Goal: Task Accomplishment & Management: Manage account settings

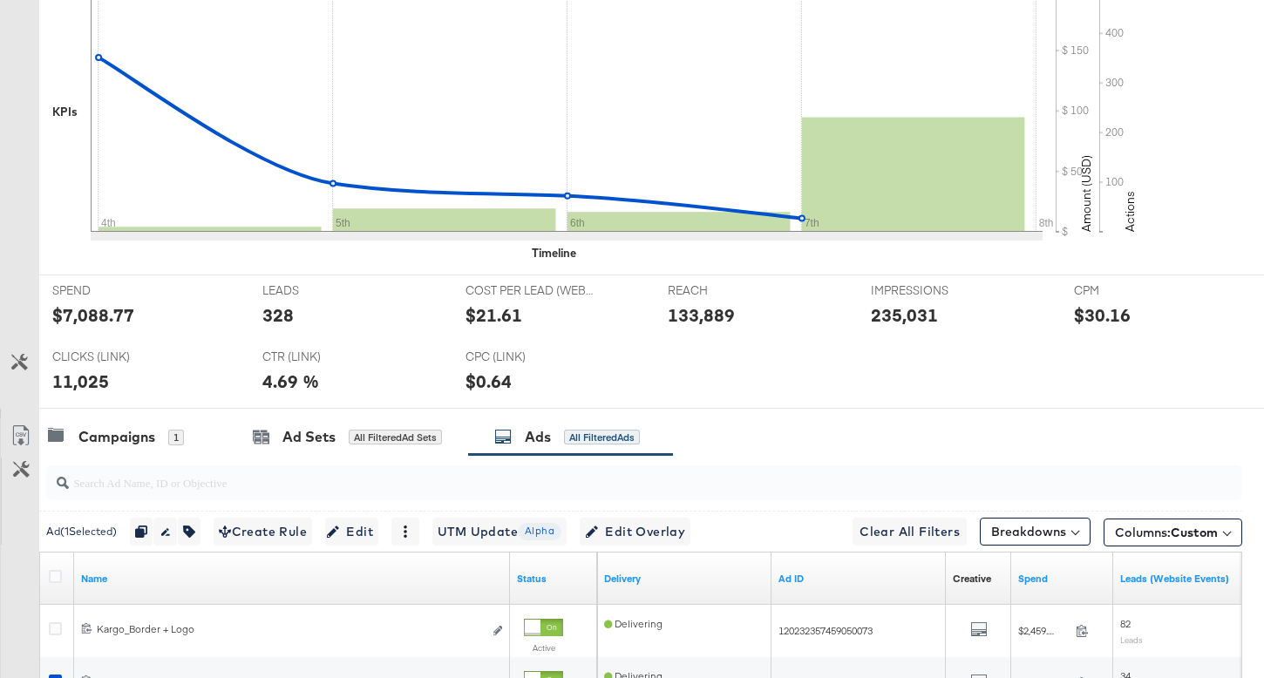
scroll to position [733, 0]
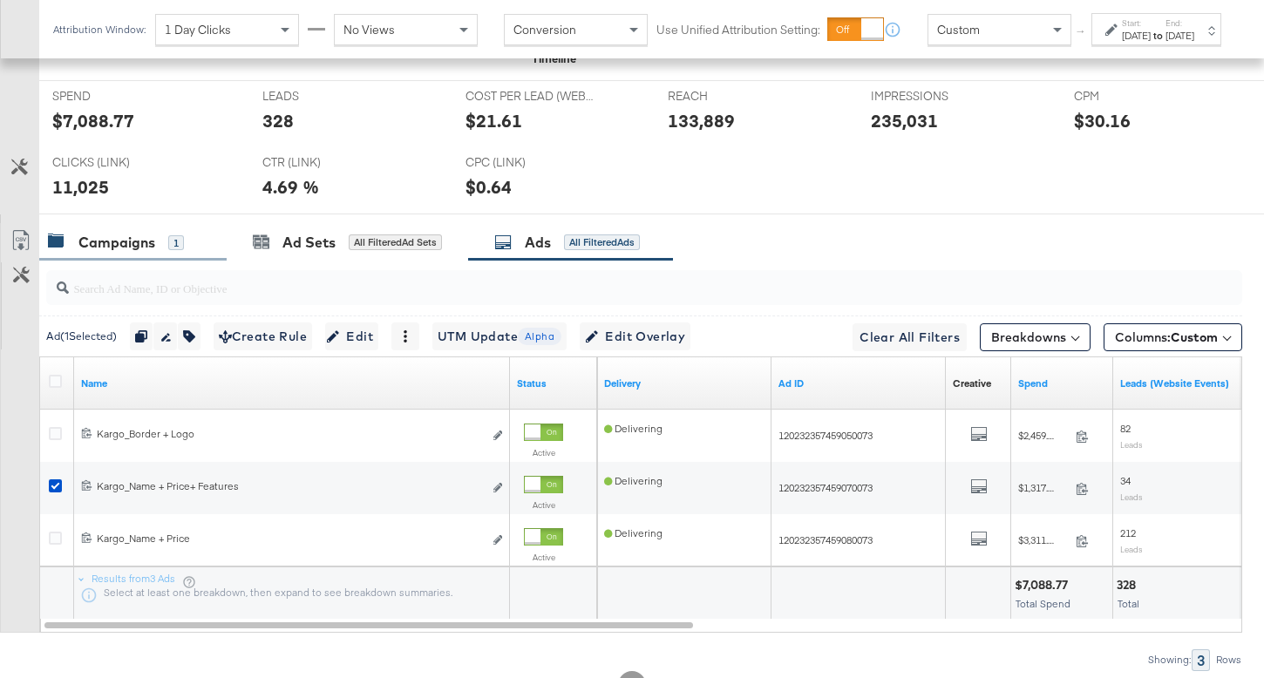
click at [127, 238] on div "Campaigns" at bounding box center [116, 243] width 77 height 20
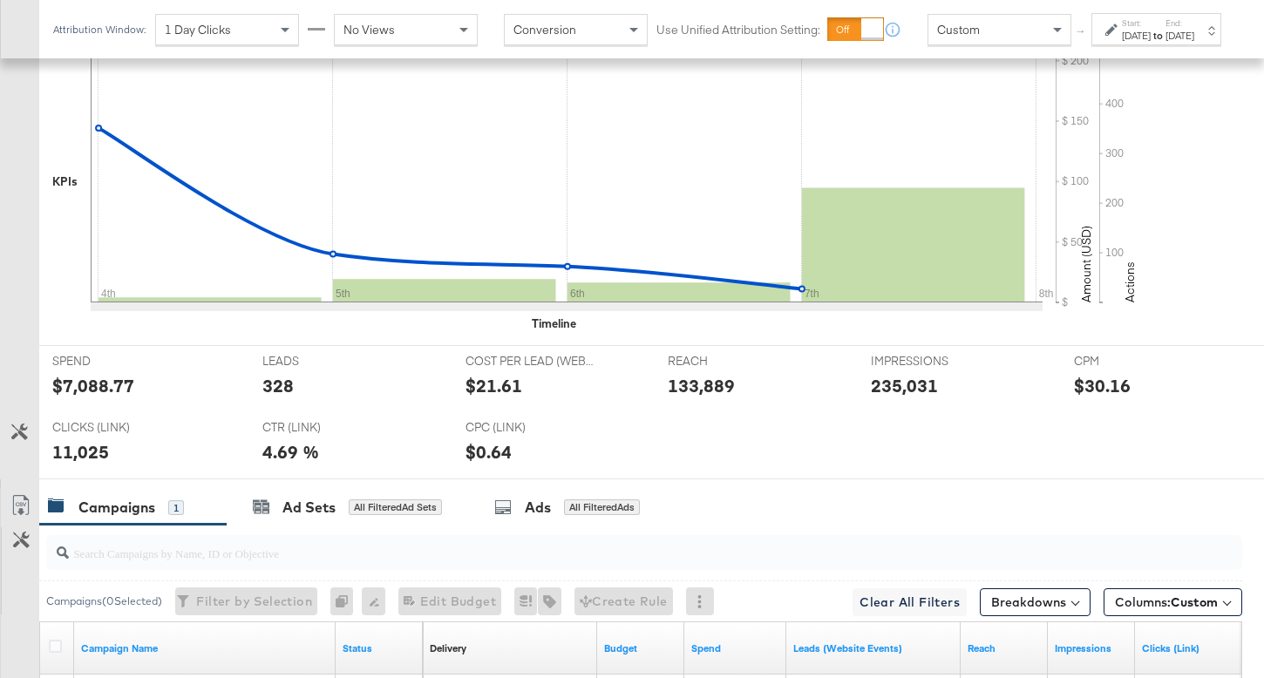
scroll to position [447, 0]
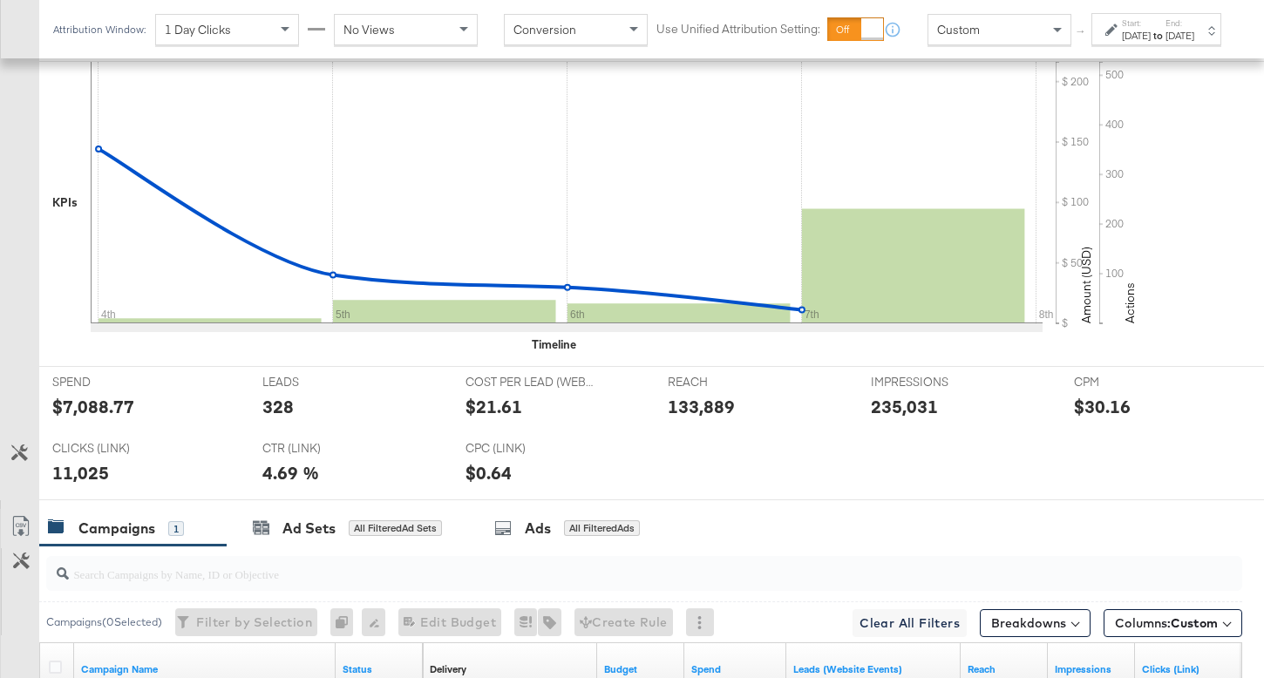
click at [1122, 43] on div "Sep 4th 2025" at bounding box center [1136, 36] width 29 height 14
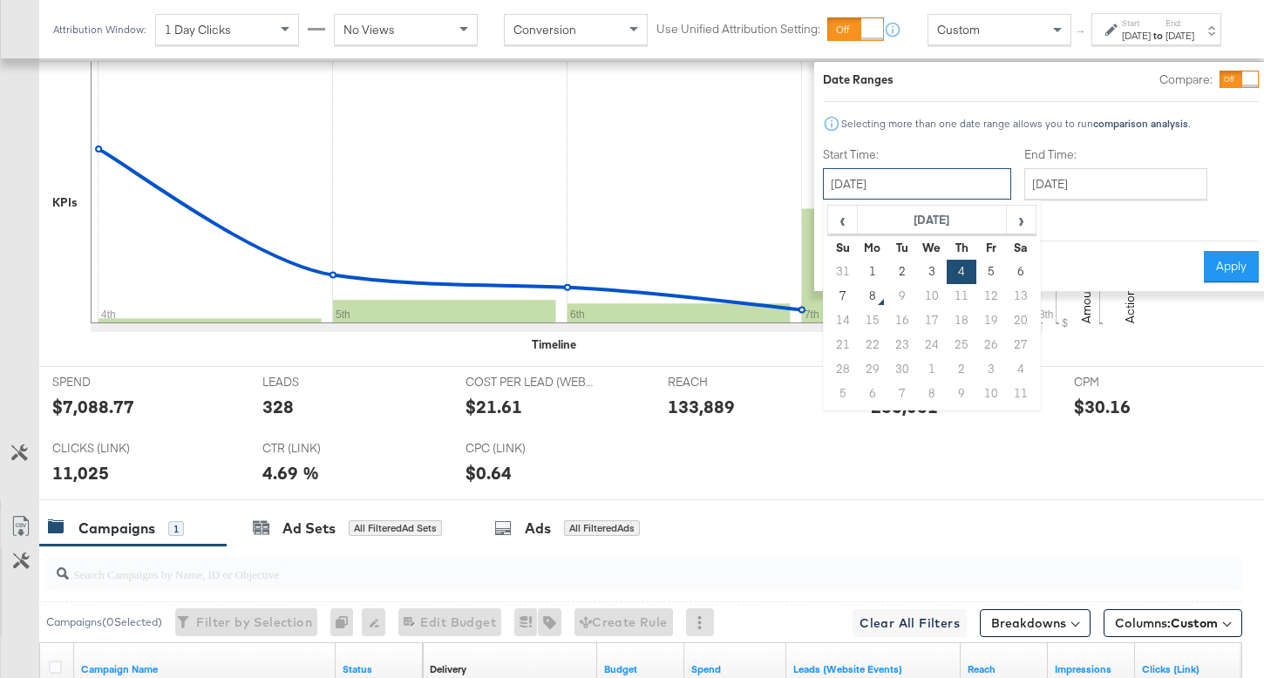
click at [866, 190] on input "September 4th 2025" at bounding box center [917, 183] width 188 height 31
click at [857, 275] on td "1" at bounding box center [872, 272] width 30 height 24
type input "September 1st 2025"
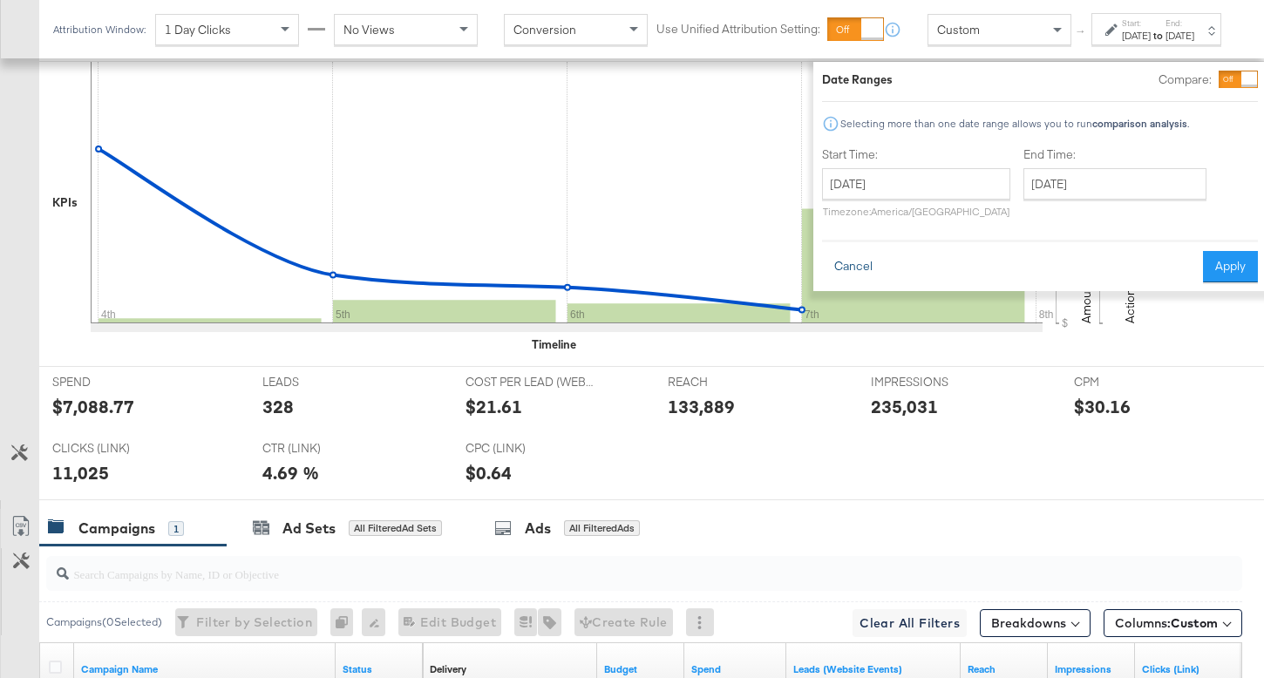
click at [824, 266] on button "Cancel" at bounding box center [853, 266] width 63 height 31
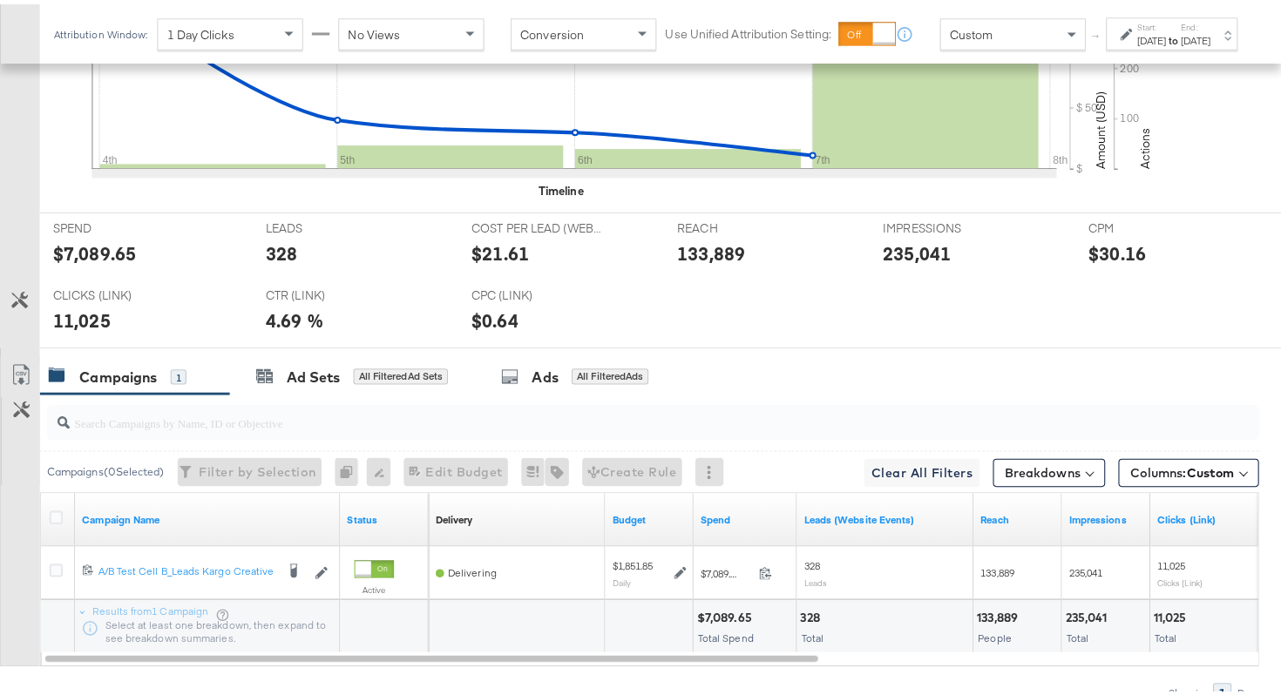
scroll to position [697, 0]
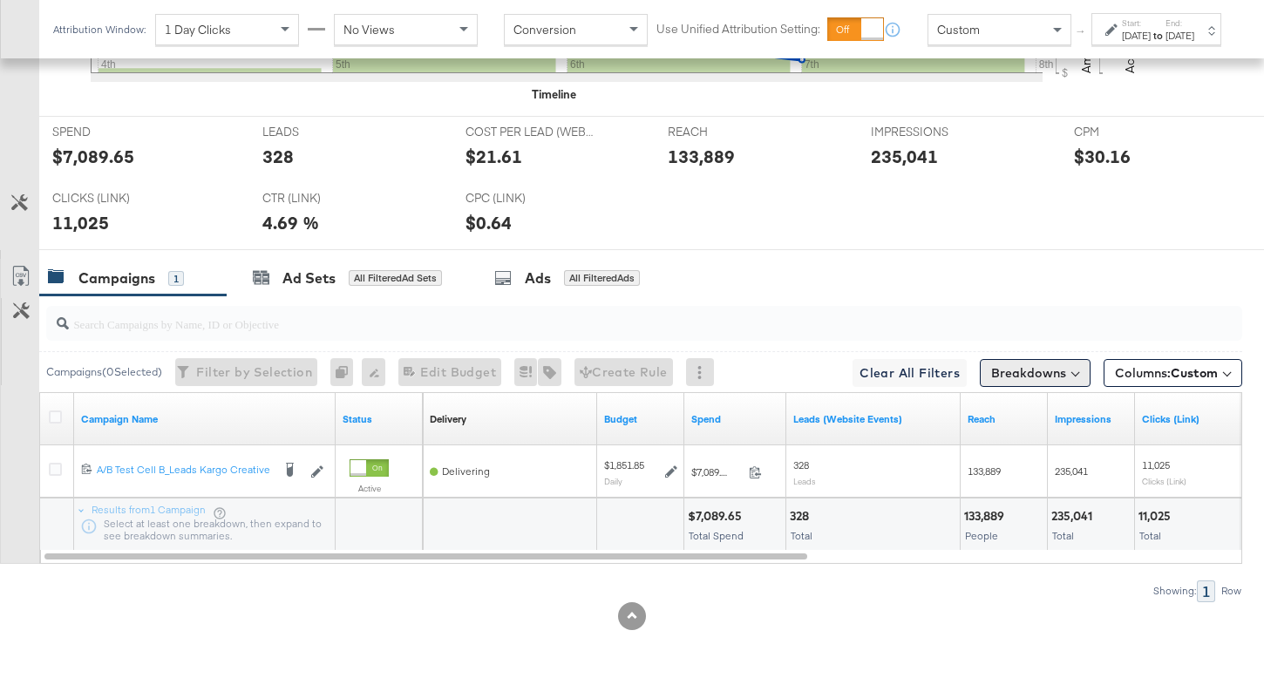
click at [1037, 369] on button "Breakdowns" at bounding box center [1034, 373] width 111 height 28
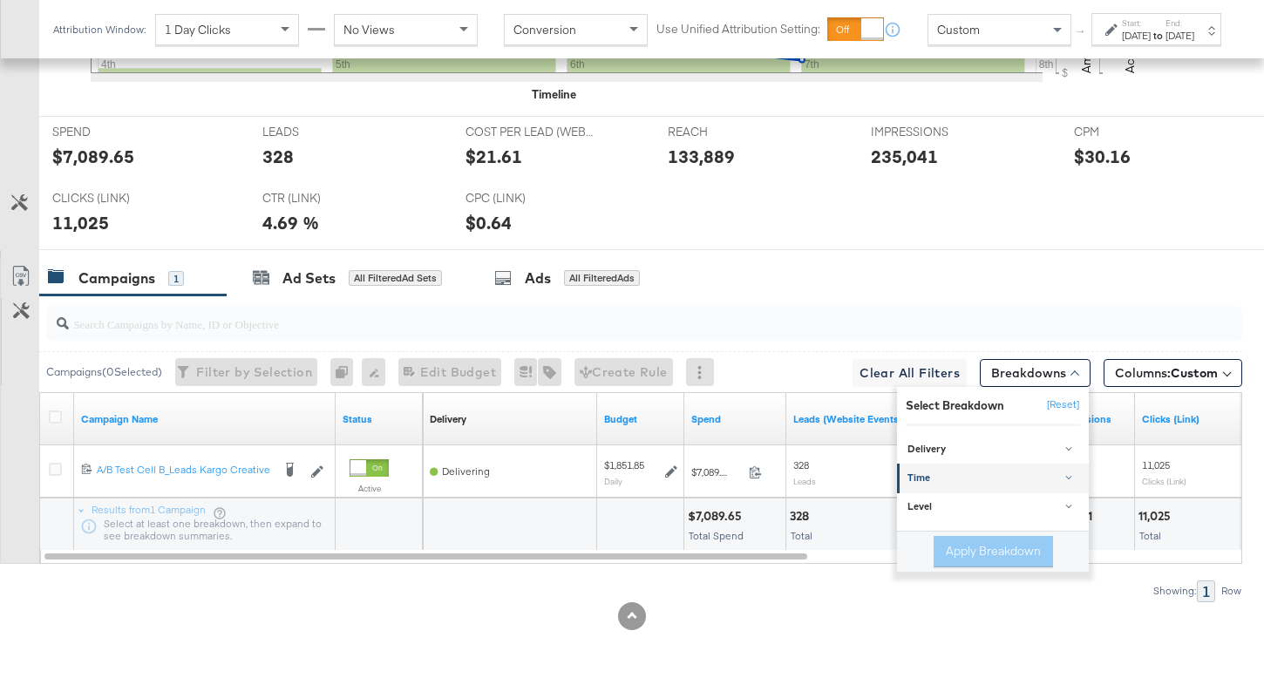
click at [973, 471] on div "Time" at bounding box center [993, 478] width 173 height 14
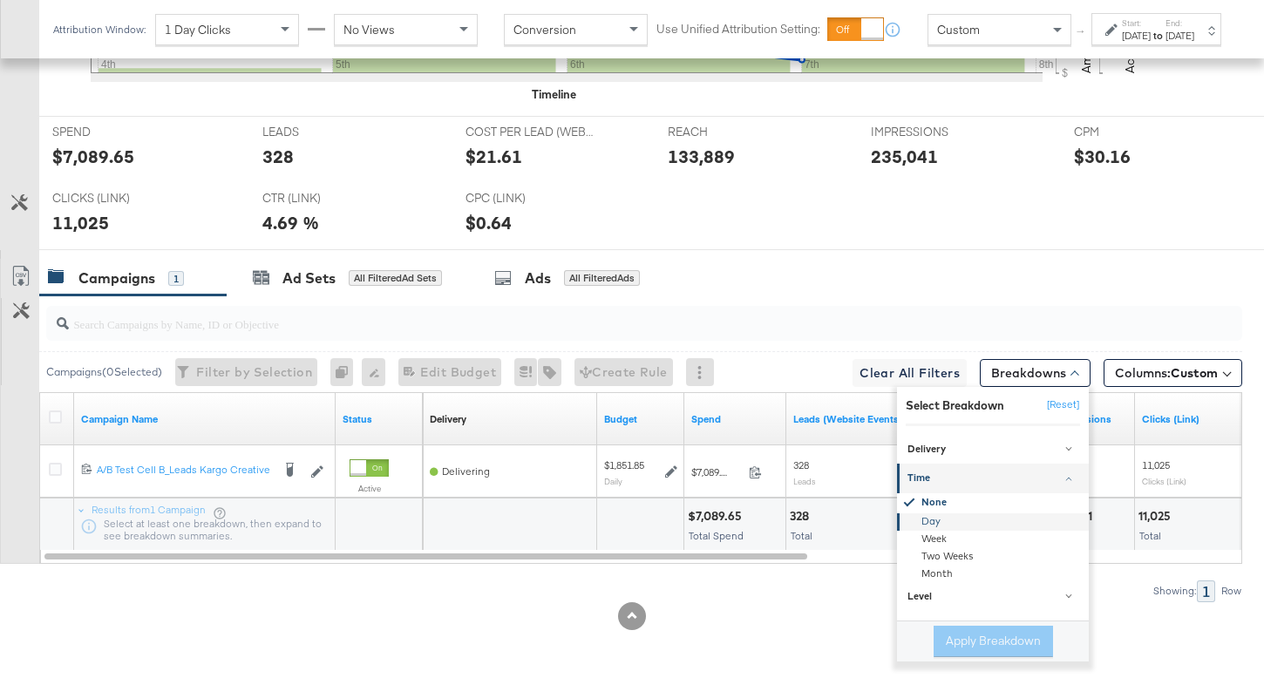
click at [952, 524] on div "Day" at bounding box center [993, 520] width 189 height 17
click at [967, 644] on button "Apply Breakdown" at bounding box center [992, 641] width 119 height 31
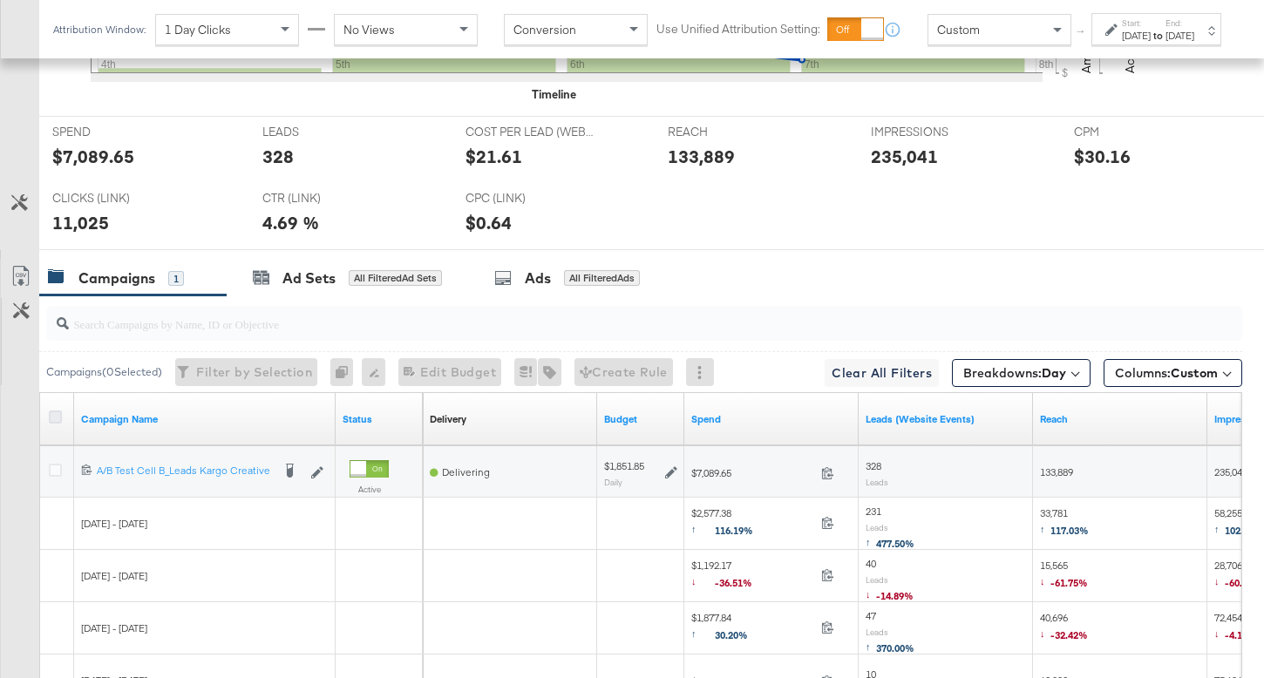
click at [56, 420] on icon at bounding box center [55, 416] width 13 height 13
click at [0, 0] on input "checkbox" at bounding box center [0, 0] width 0 height 0
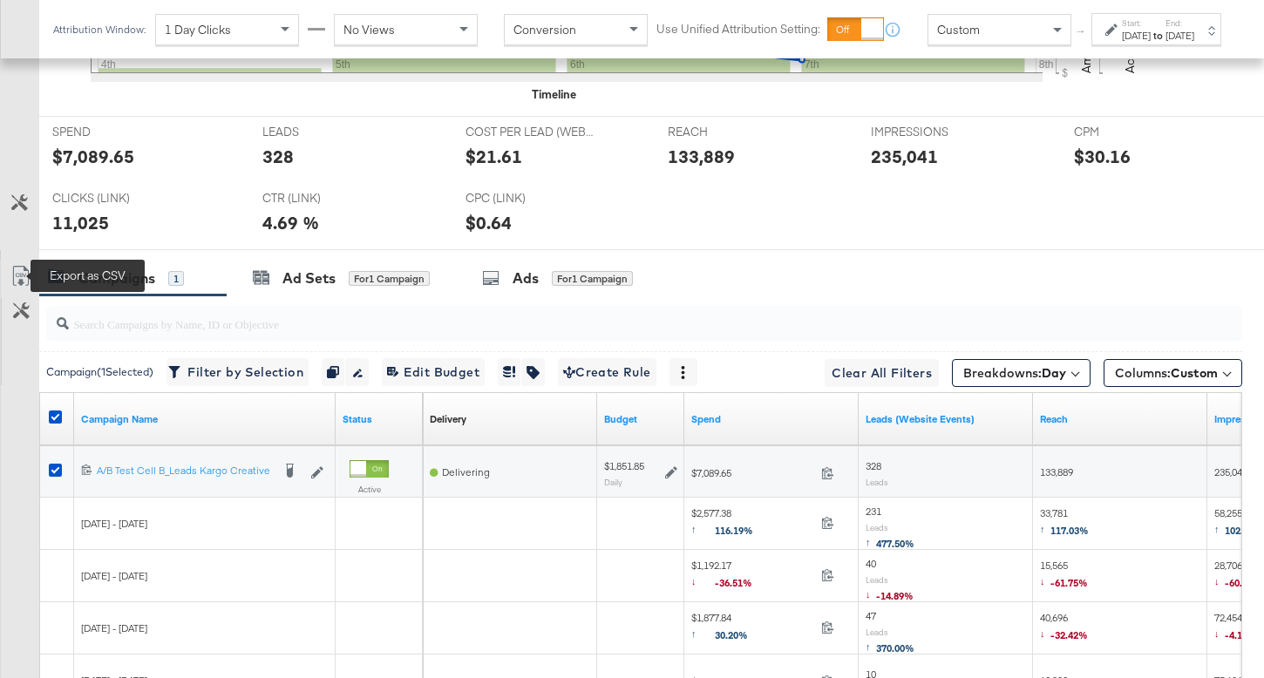
click at [19, 276] on icon at bounding box center [20, 276] width 21 height 21
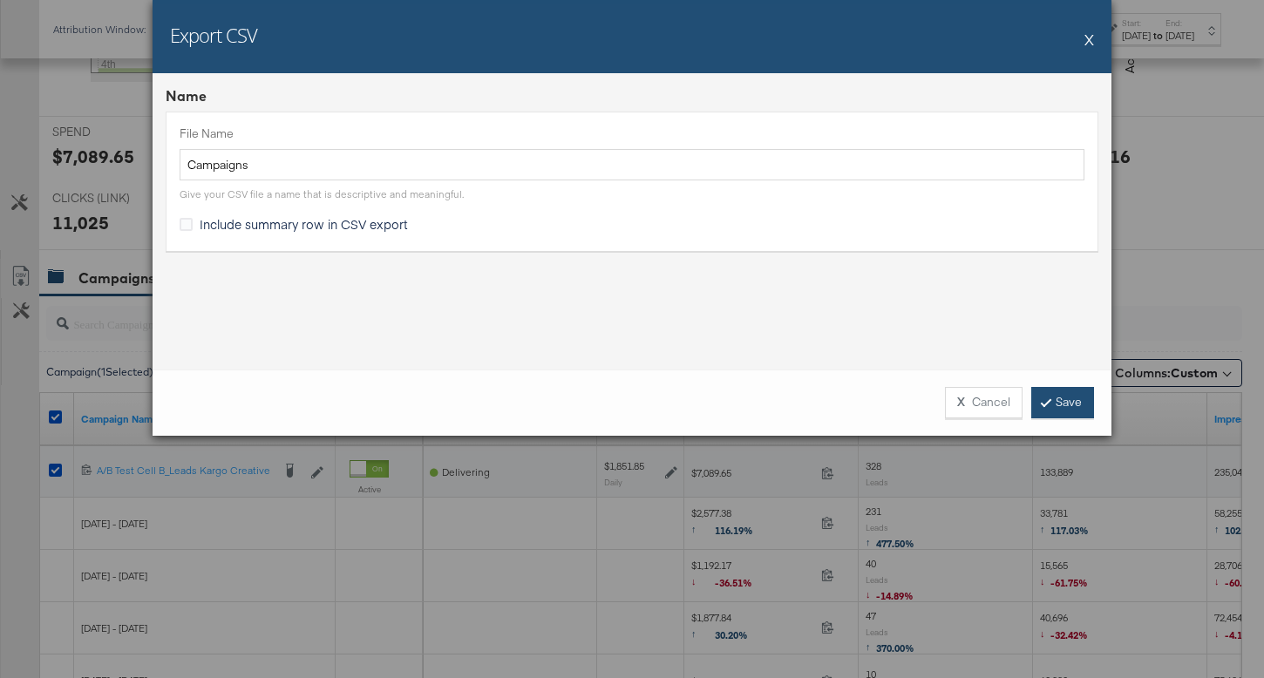
click at [1078, 410] on link "Save" at bounding box center [1062, 402] width 63 height 31
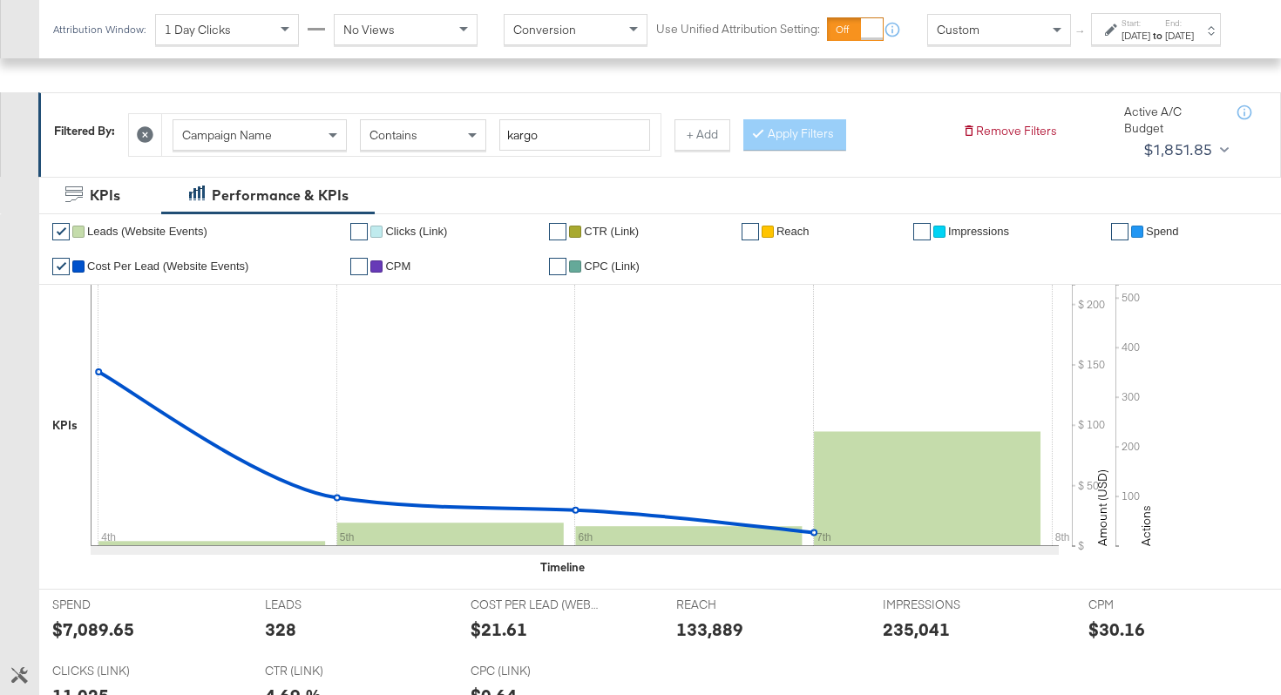
scroll to position [85, 0]
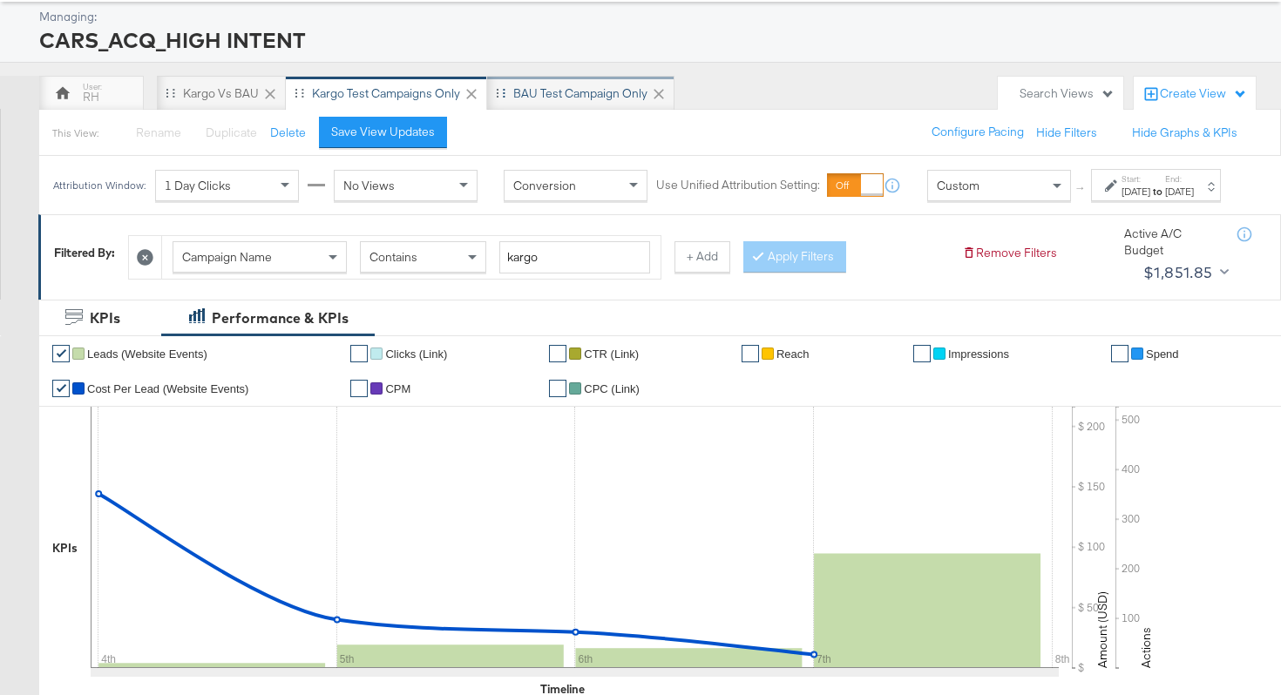
click at [512, 99] on div "BAU Test campaign only" at bounding box center [580, 93] width 187 height 35
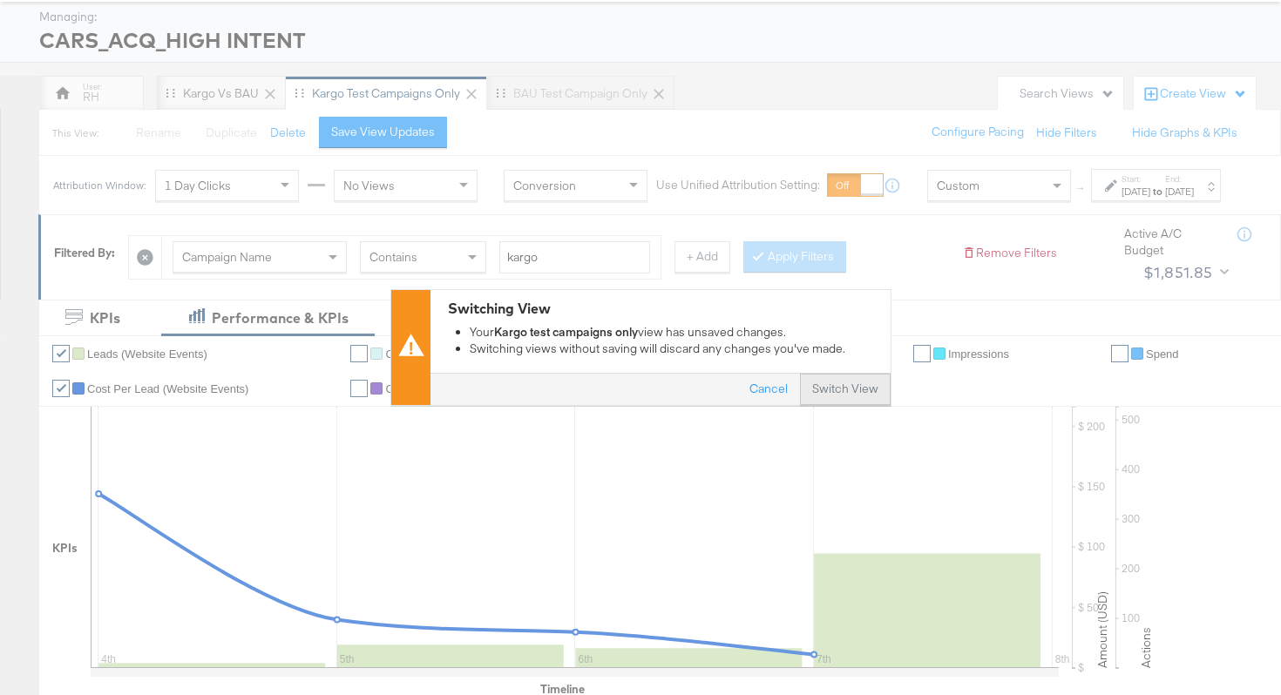
click at [837, 383] on button "Switch View" at bounding box center [845, 390] width 91 height 31
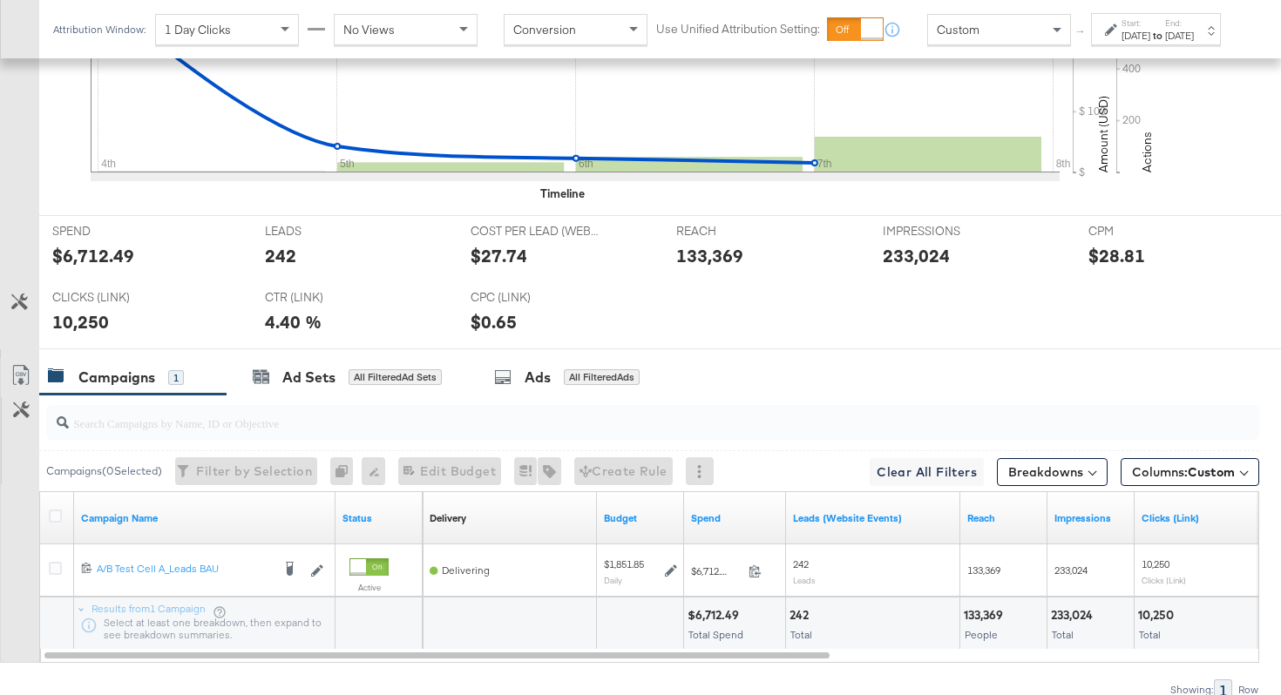
scroll to position [680, 0]
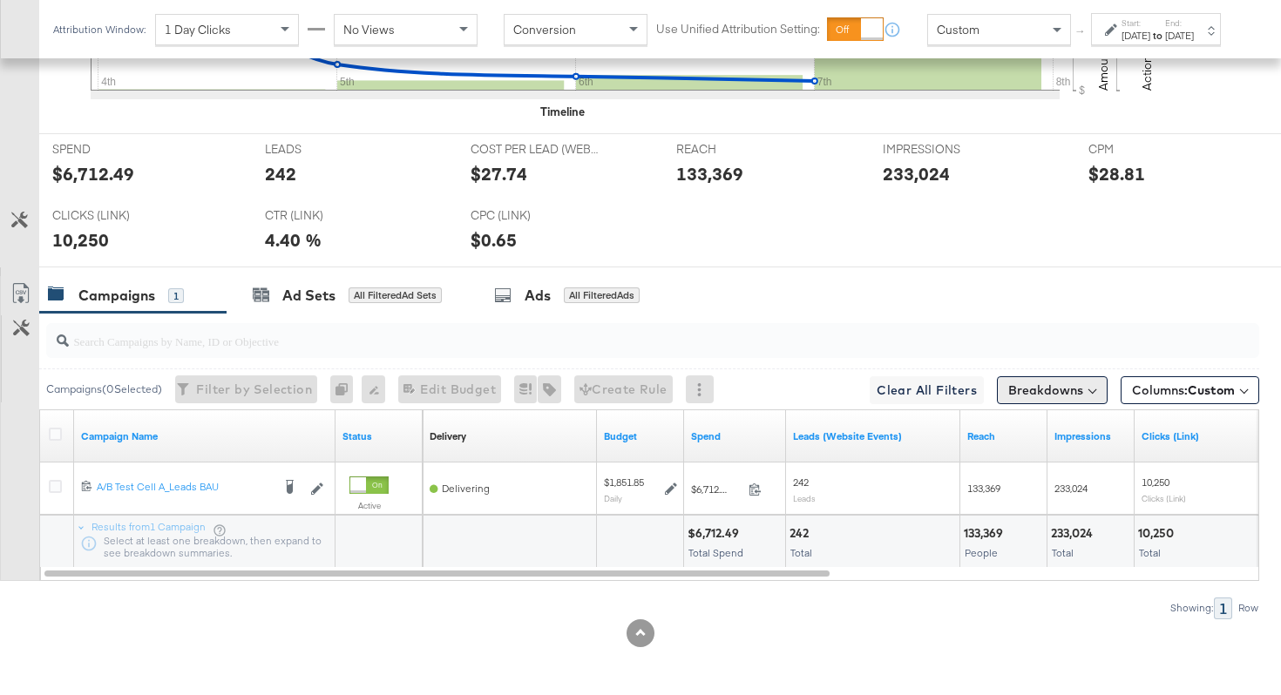
click at [1027, 389] on button "Breakdowns" at bounding box center [1052, 390] width 111 height 28
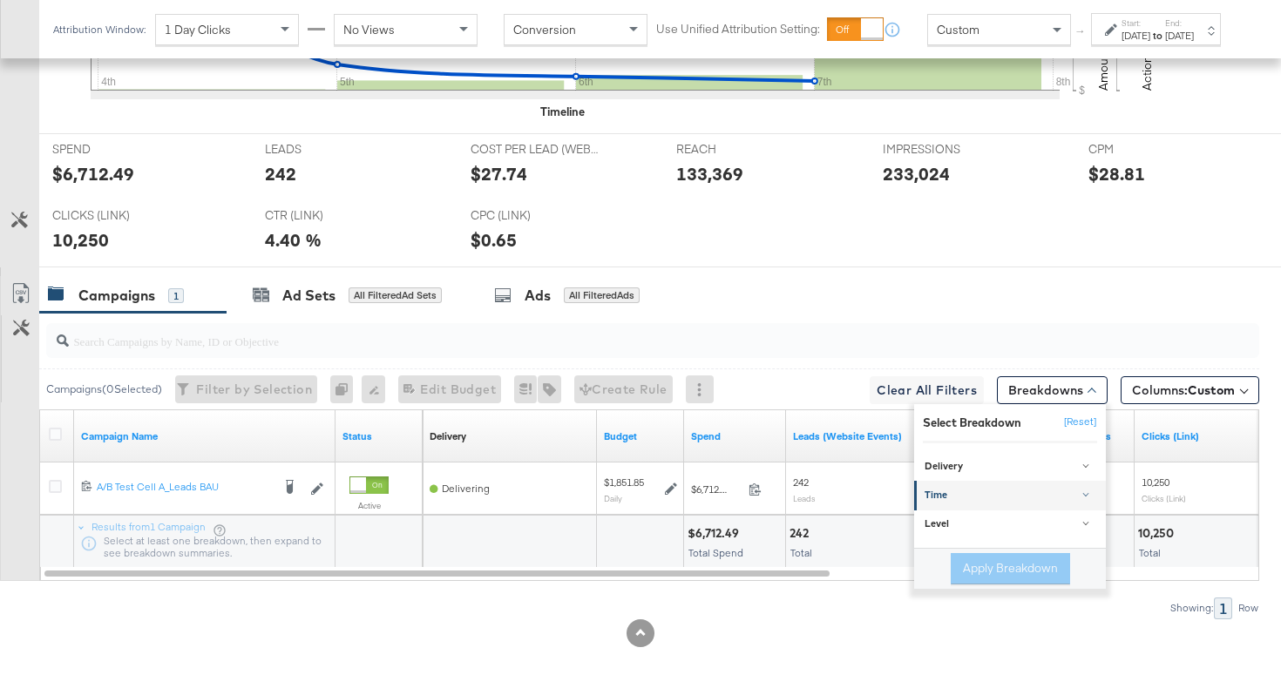
click at [988, 493] on div "Time" at bounding box center [1011, 496] width 173 height 14
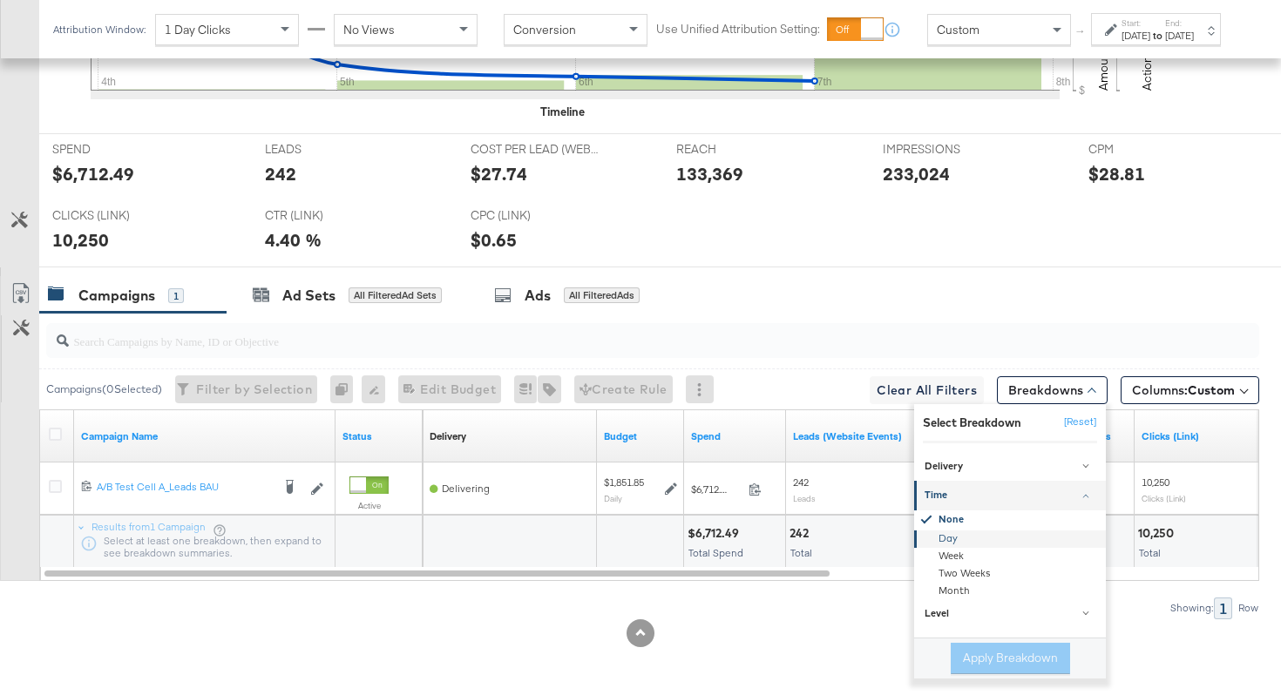
click at [950, 539] on div "Day" at bounding box center [1011, 538] width 189 height 17
click at [982, 661] on button "Apply Breakdown" at bounding box center [1010, 658] width 119 height 31
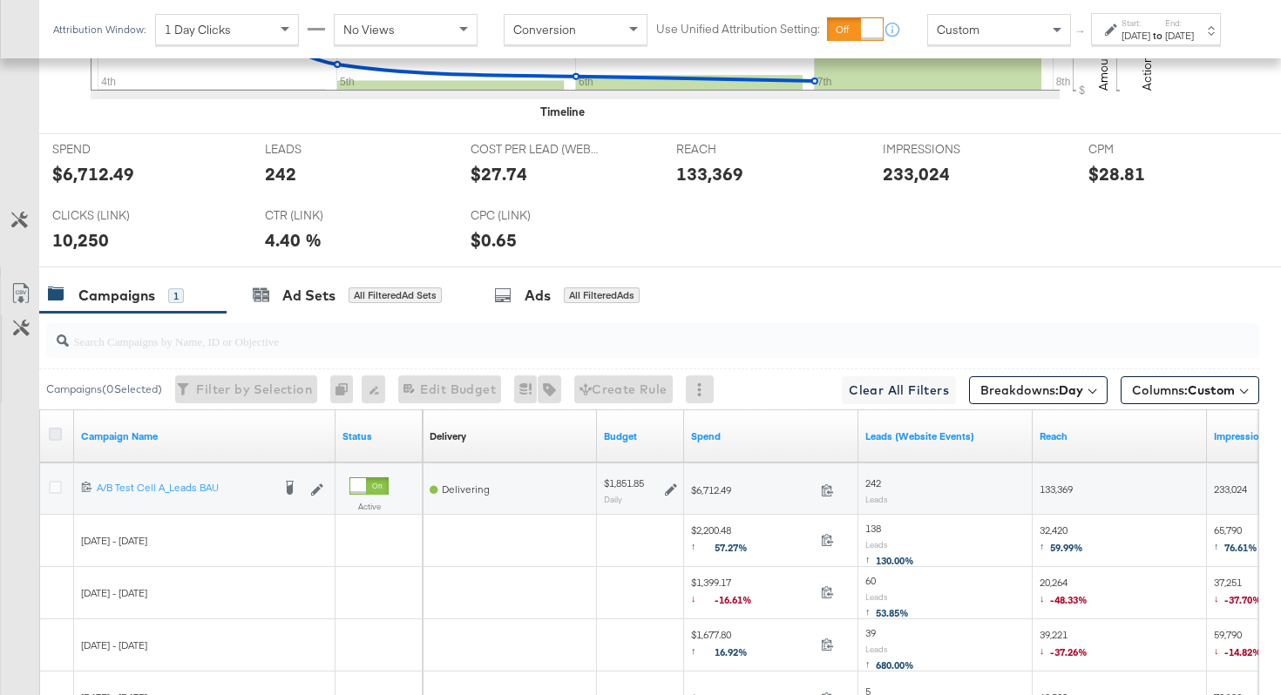
click at [53, 432] on icon at bounding box center [55, 434] width 13 height 13
click at [0, 0] on input "checkbox" at bounding box center [0, 0] width 0 height 0
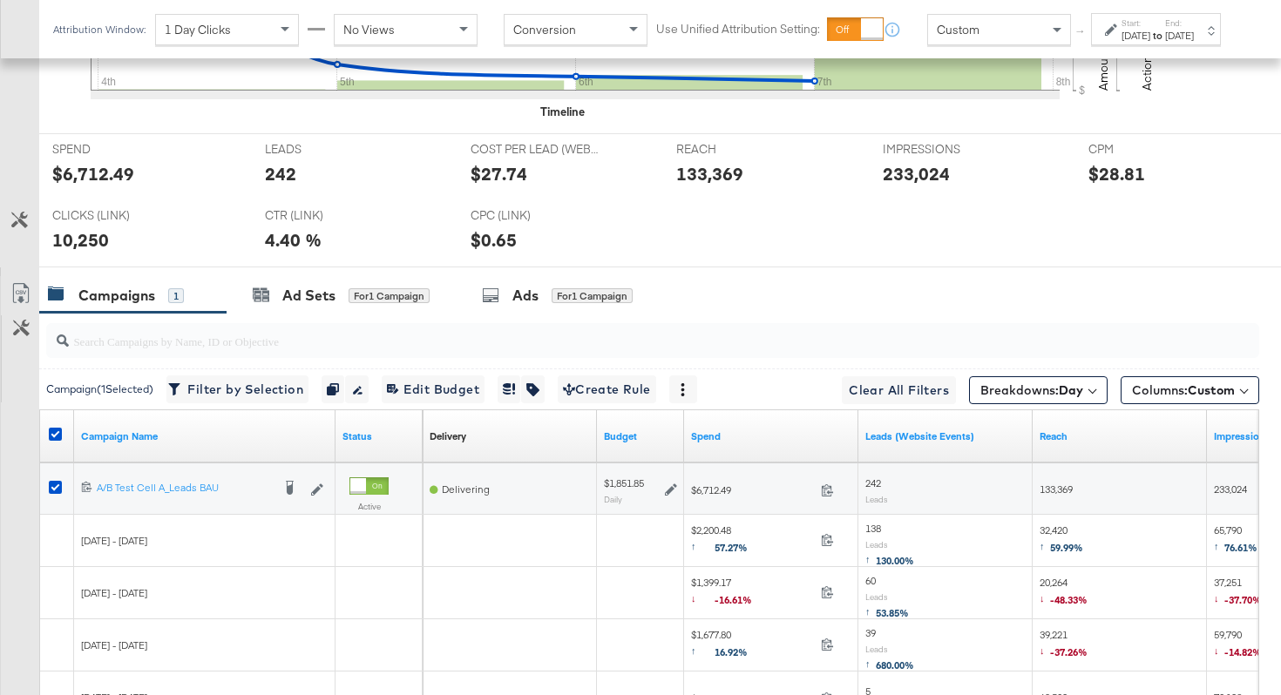
click at [21, 308] on link "Export as CSV" at bounding box center [20, 295] width 39 height 39
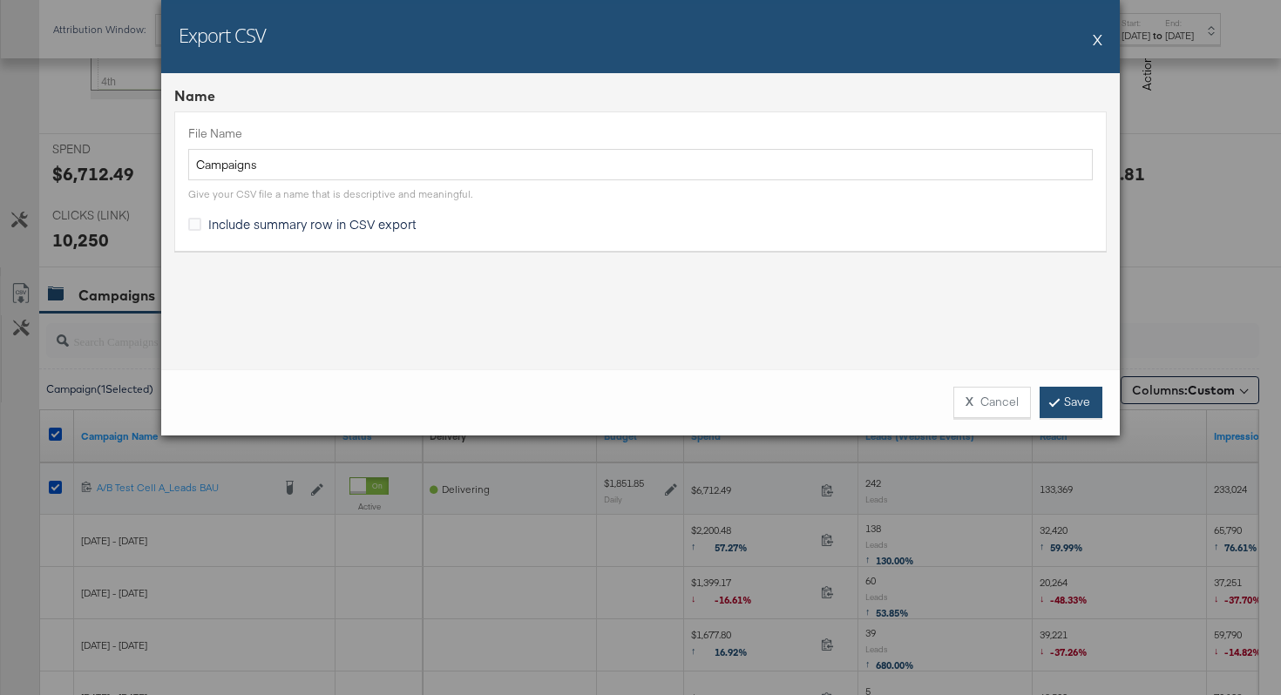
click at [1044, 403] on link "Save" at bounding box center [1071, 402] width 63 height 31
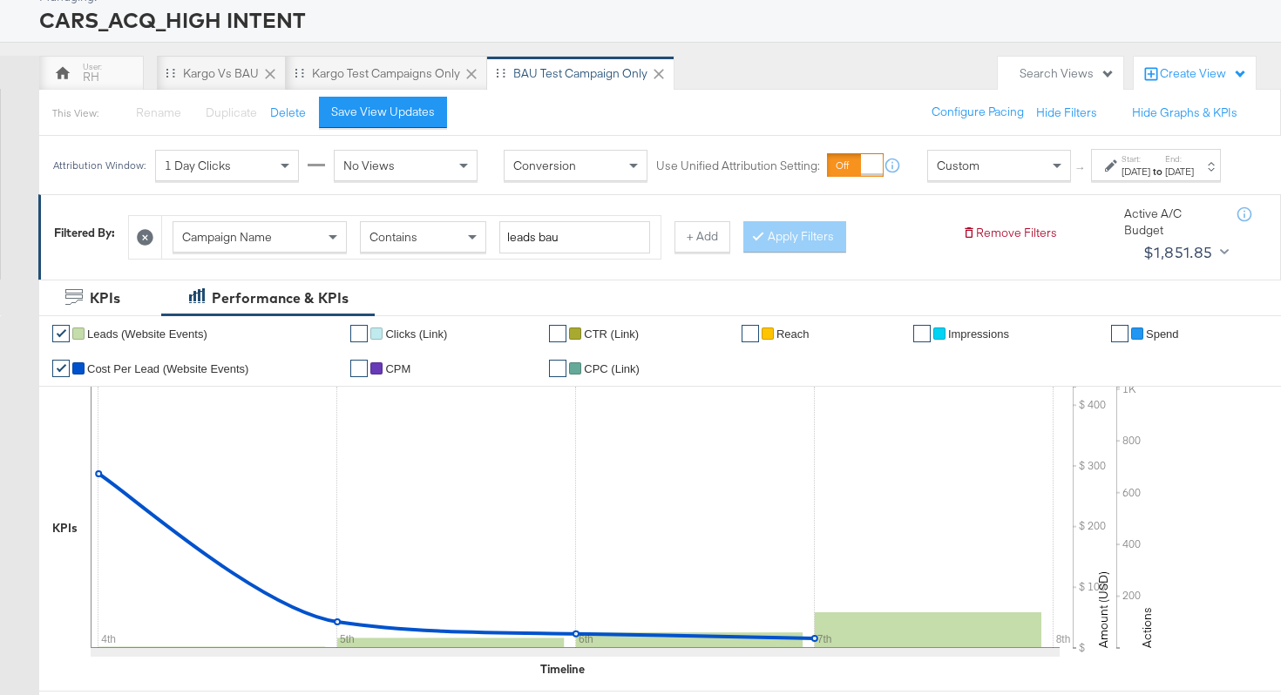
scroll to position [0, 0]
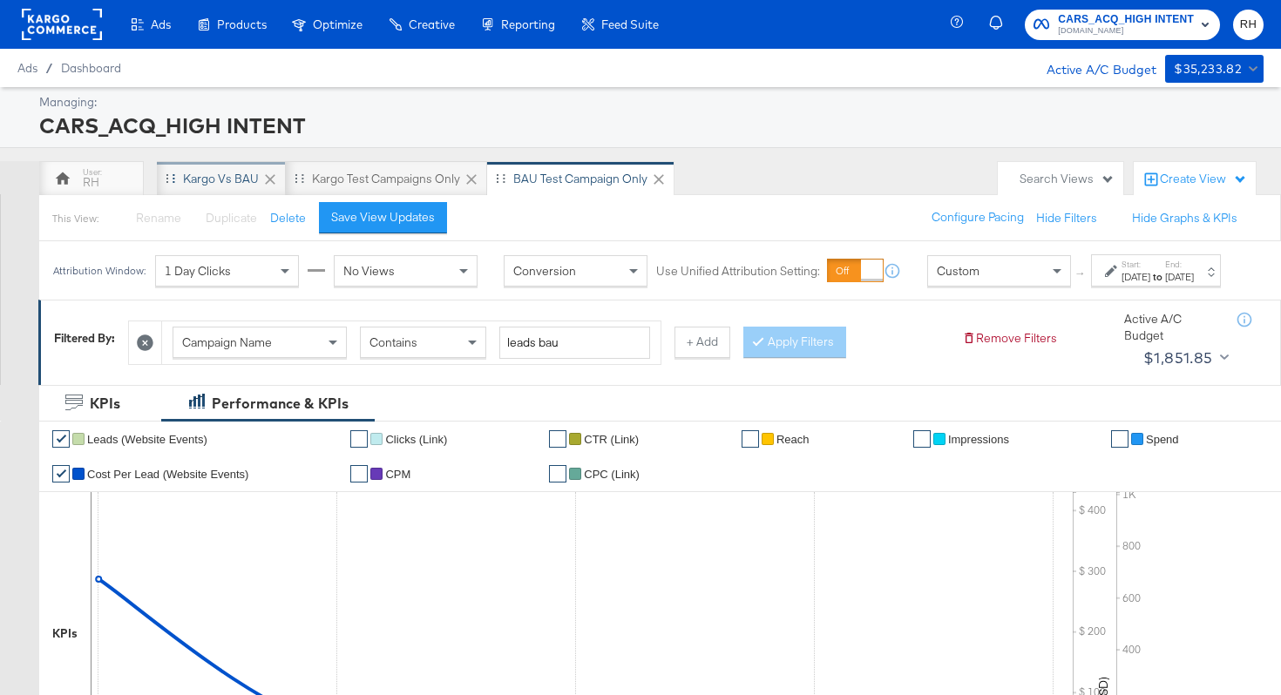
click at [227, 187] on div "Kargo vs BAU" at bounding box center [221, 178] width 129 height 35
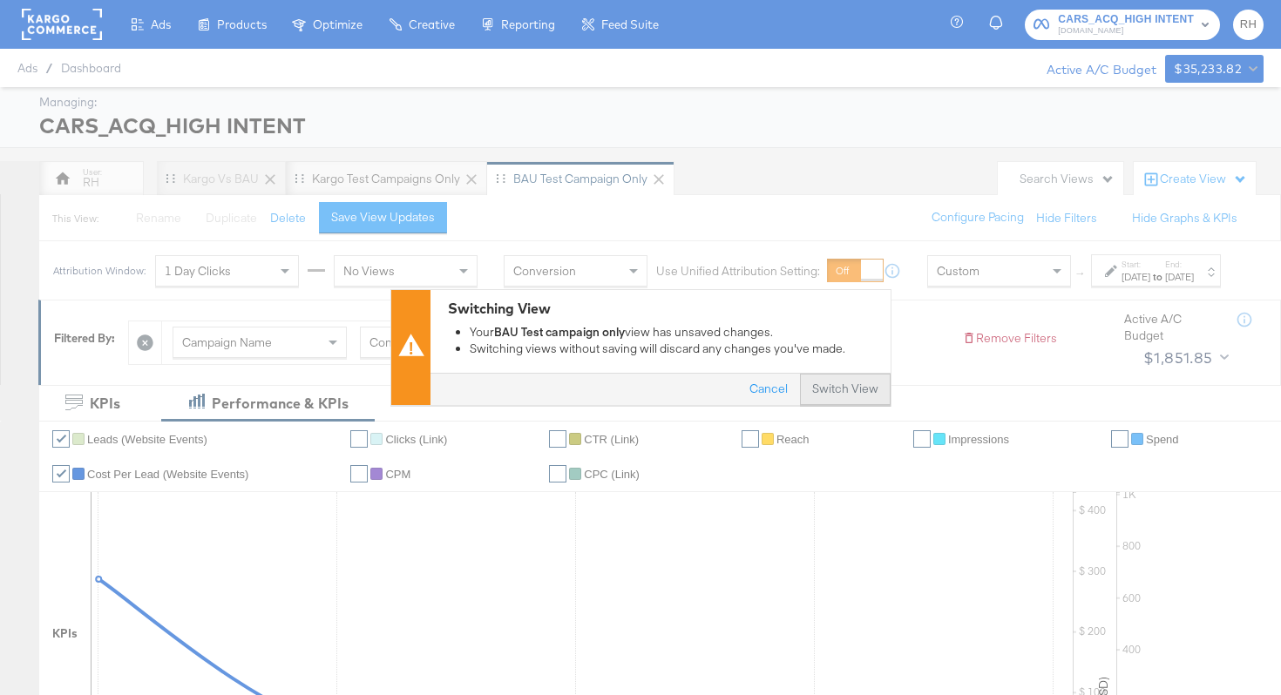
click at [852, 389] on button "Switch View" at bounding box center [845, 390] width 91 height 31
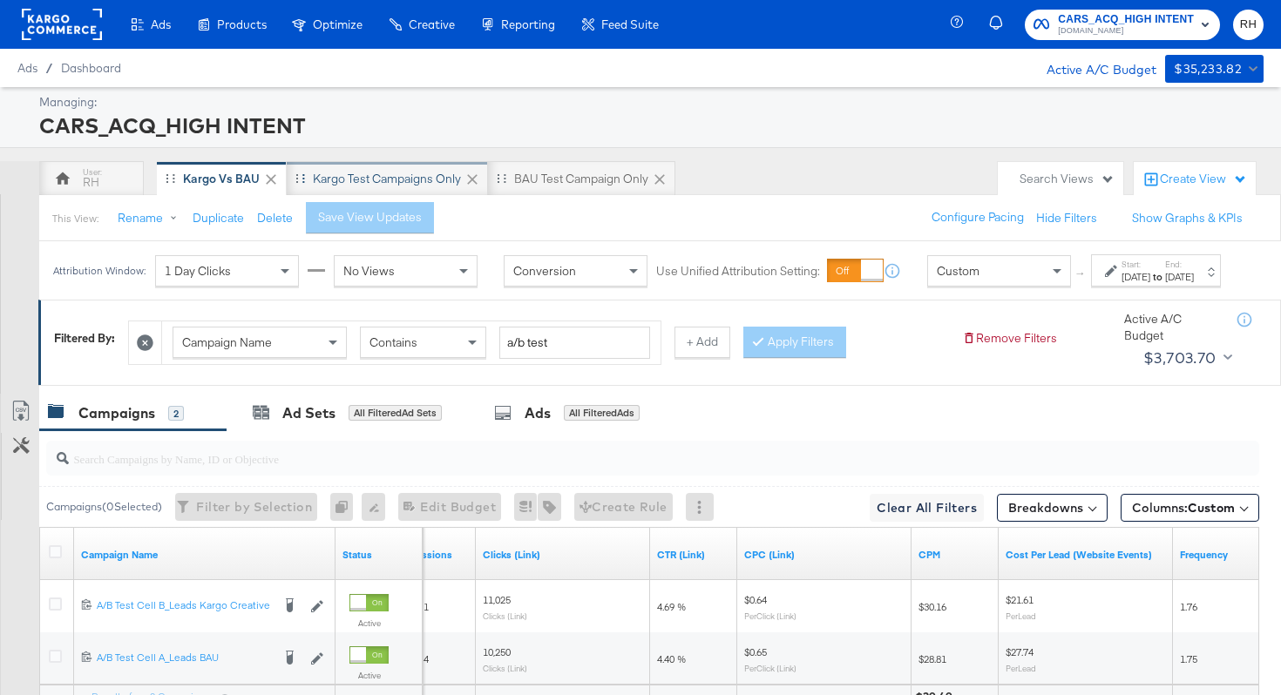
click at [397, 179] on div "Kargo test campaigns only" at bounding box center [387, 179] width 148 height 17
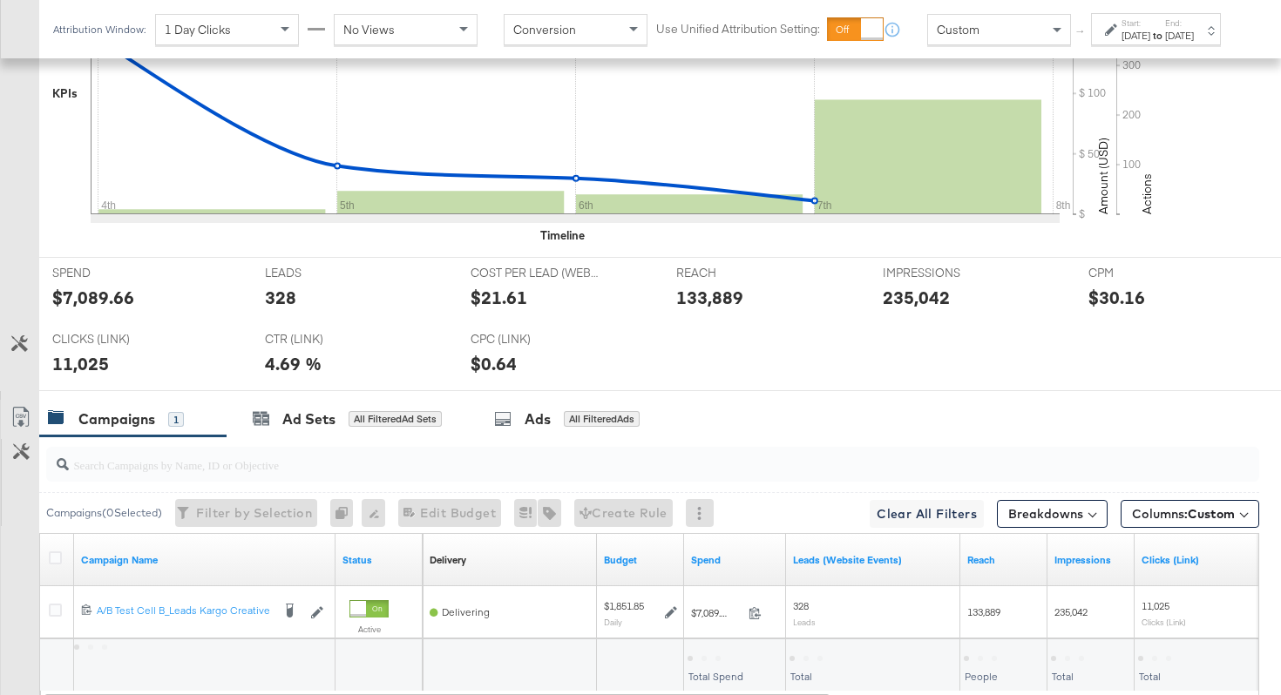
scroll to position [680, 0]
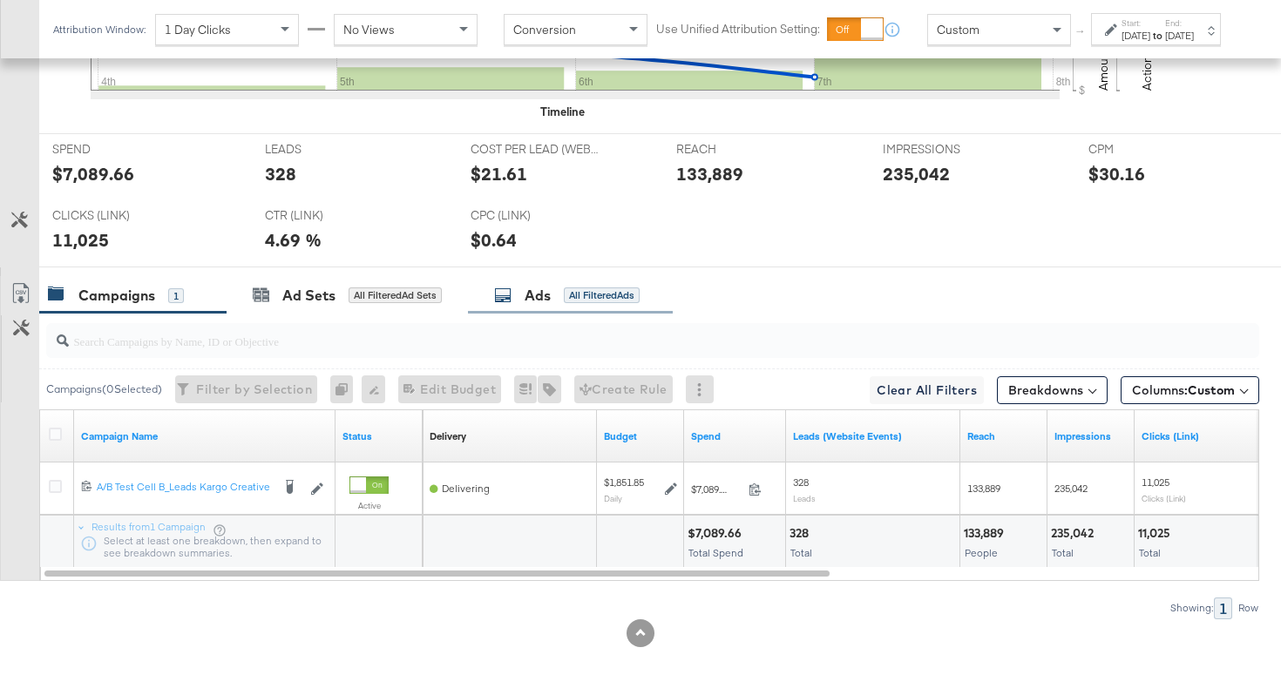
click at [620, 297] on div "All Filtered Ads" at bounding box center [602, 296] width 76 height 16
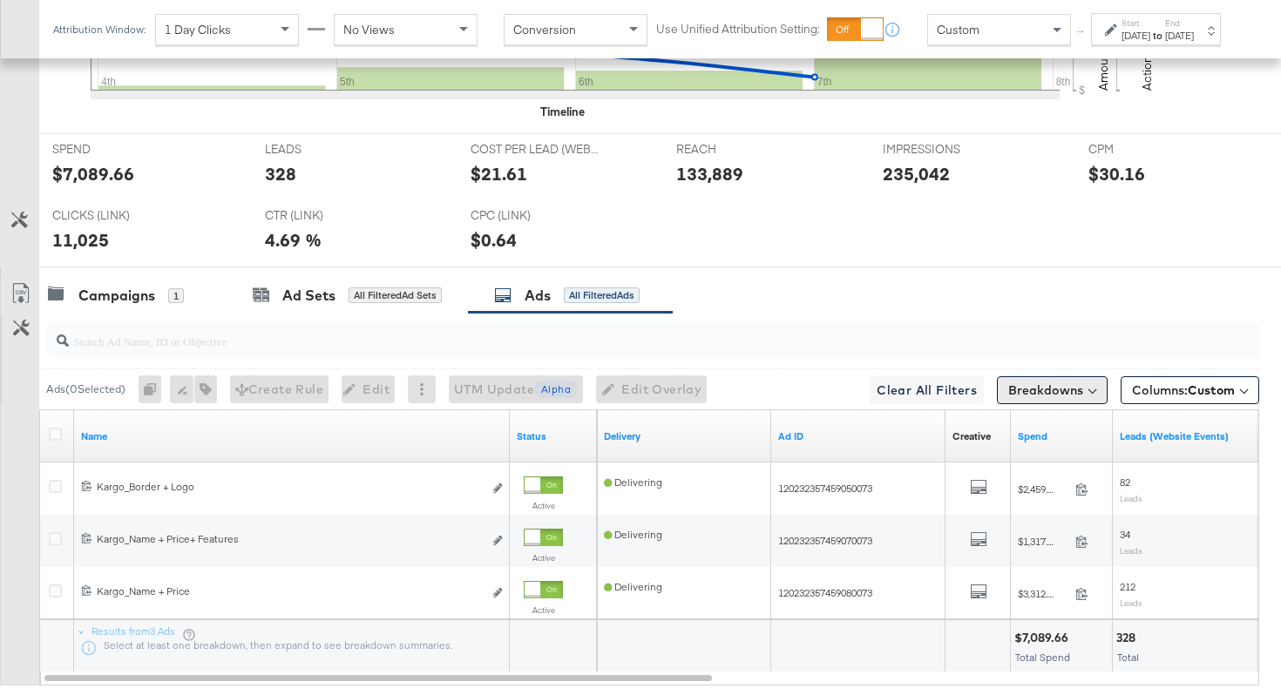
click at [1074, 379] on button "Breakdowns" at bounding box center [1052, 390] width 111 height 28
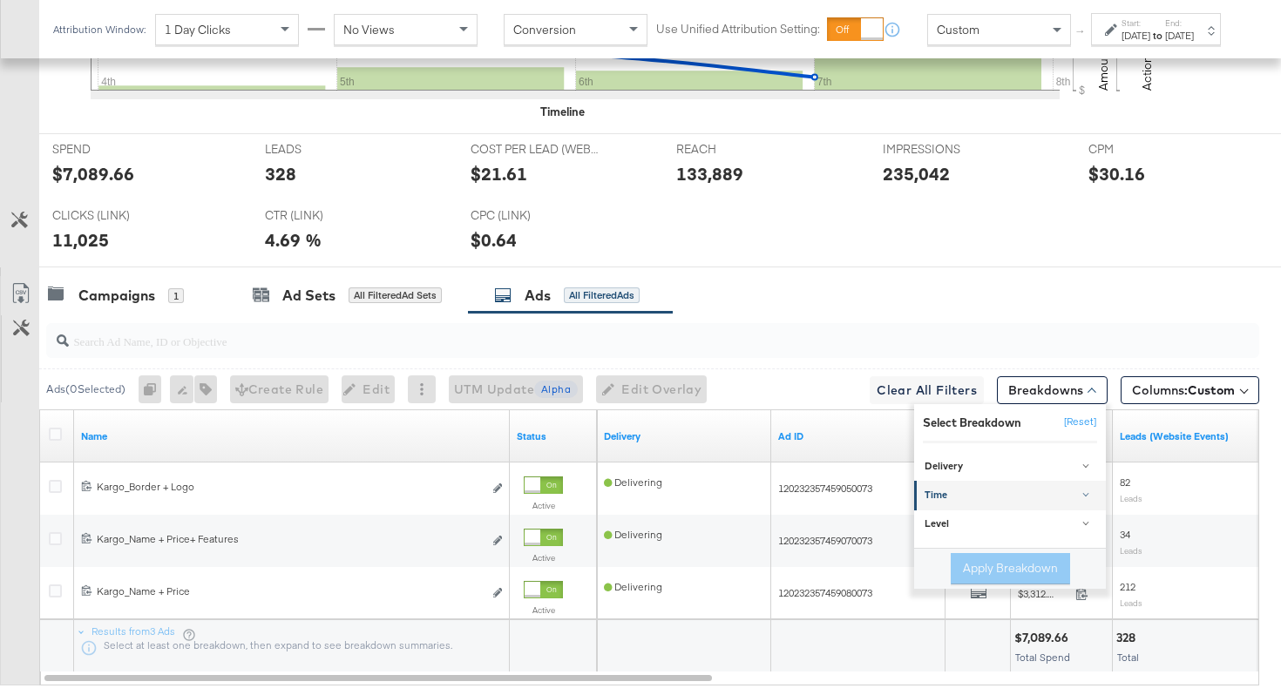
click at [1022, 491] on div "Time" at bounding box center [1011, 496] width 173 height 14
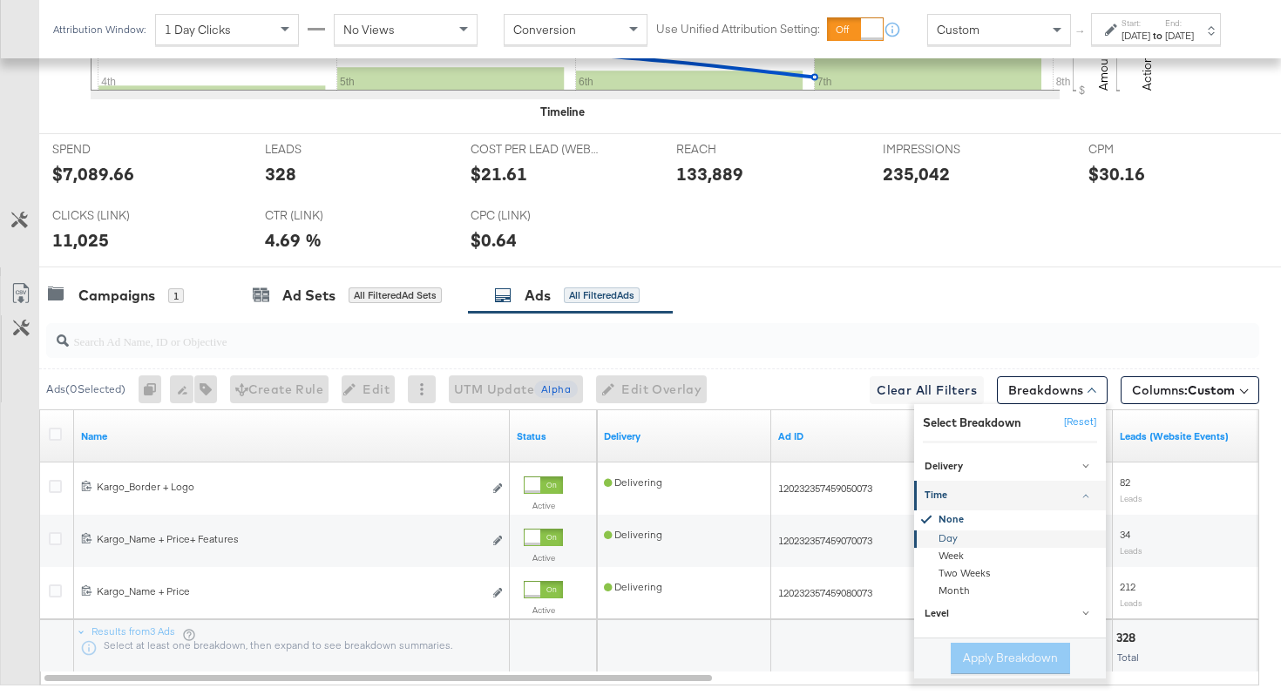
click at [964, 537] on div "Day" at bounding box center [1011, 538] width 189 height 17
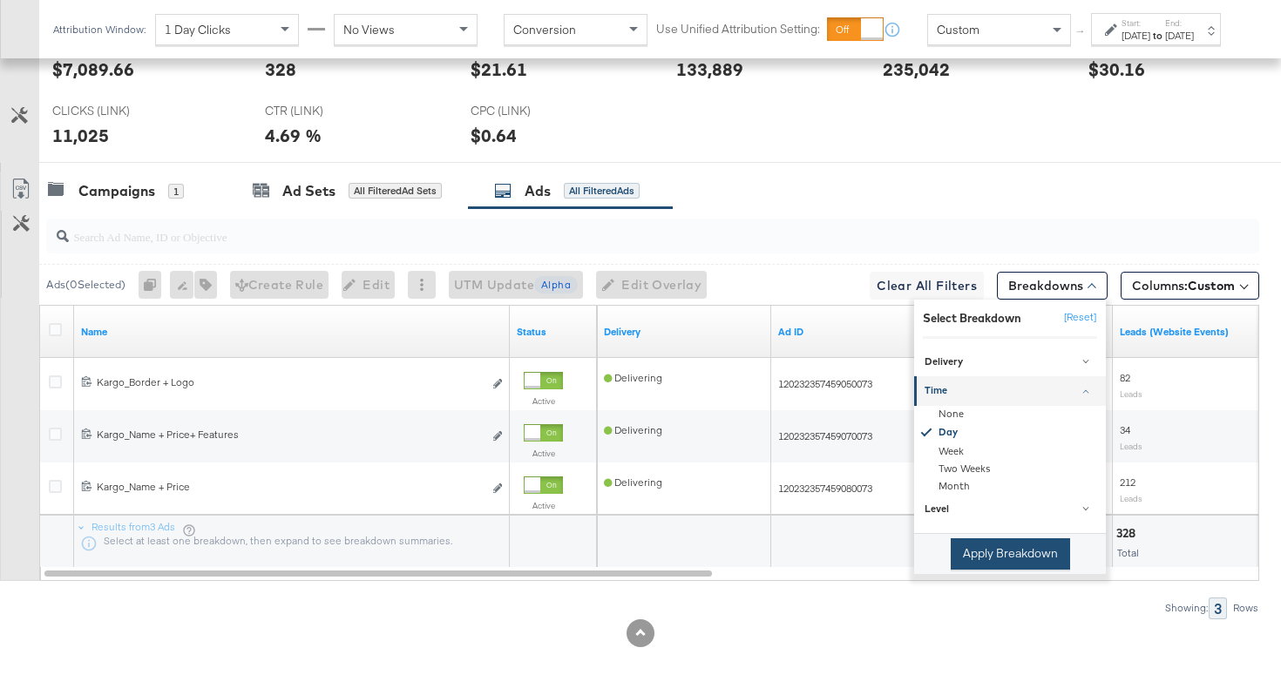
click at [974, 556] on button "Apply Breakdown" at bounding box center [1010, 554] width 119 height 31
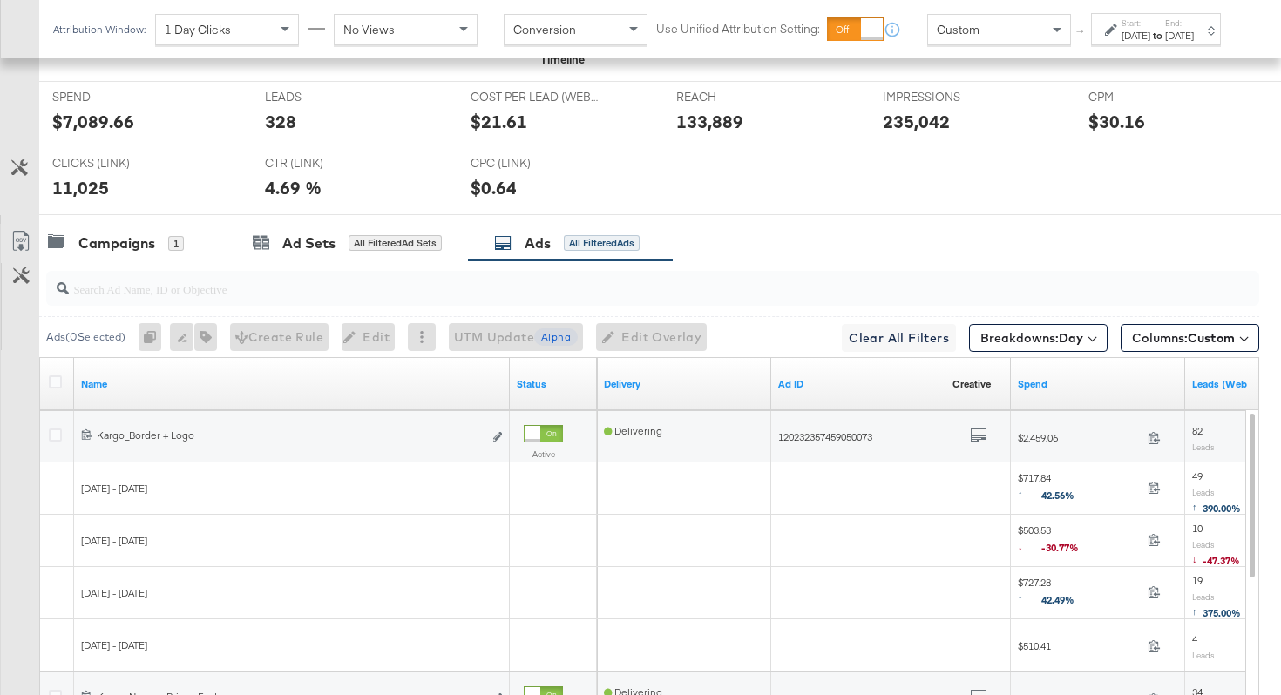
scroll to position [784, 0]
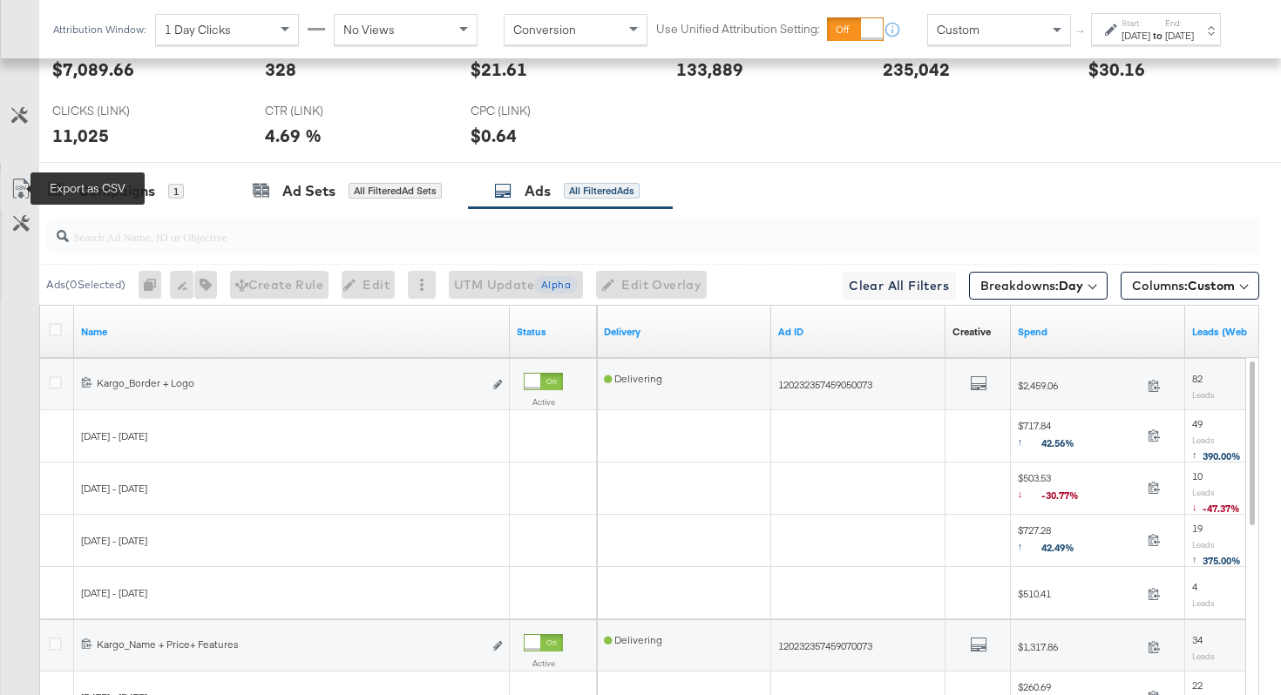
click at [20, 189] on icon at bounding box center [20, 189] width 21 height 21
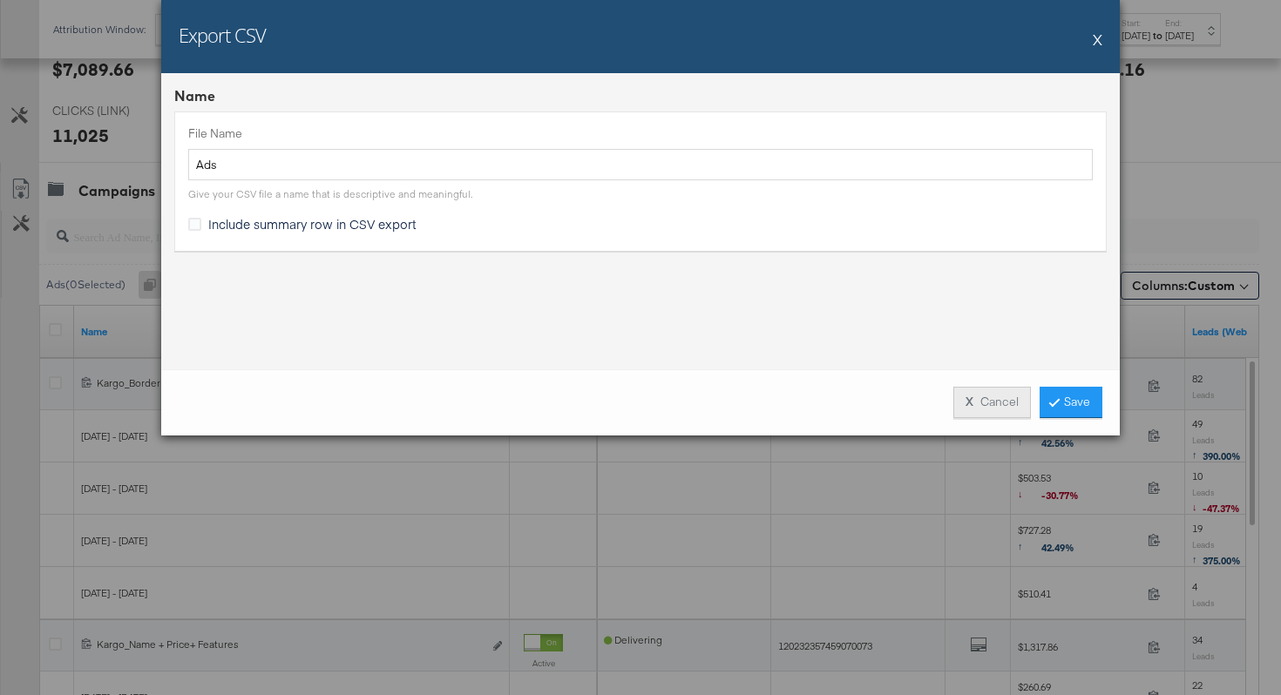
click at [972, 402] on strong "X" at bounding box center [970, 402] width 8 height 17
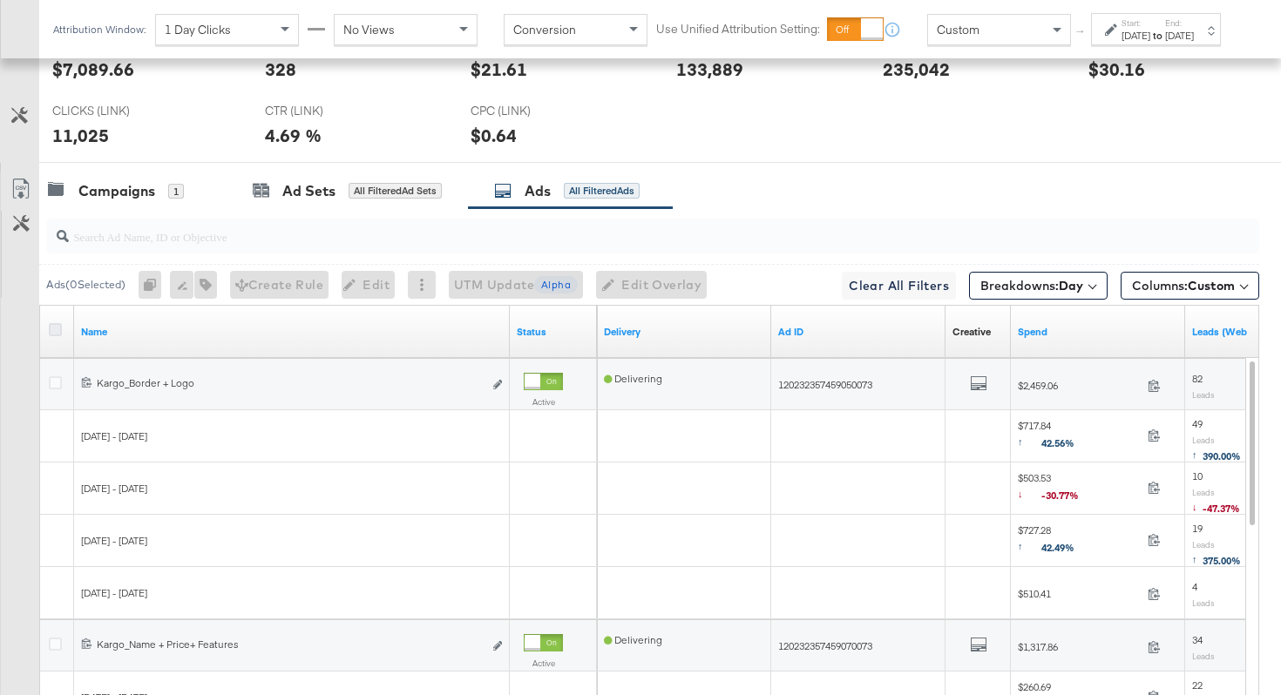
click at [61, 332] on div at bounding box center [58, 331] width 18 height 17
click at [50, 325] on icon at bounding box center [55, 329] width 13 height 13
click at [0, 0] on input "checkbox" at bounding box center [0, 0] width 0 height 0
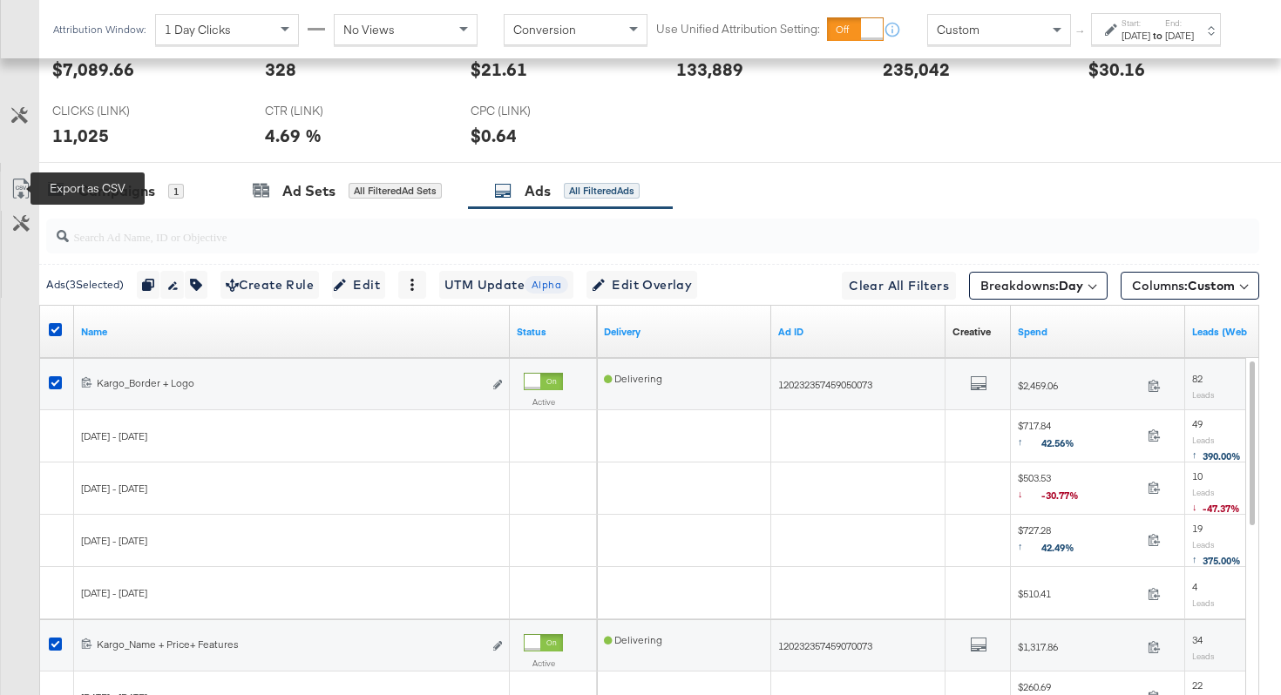
click at [18, 193] on icon at bounding box center [20, 189] width 21 height 21
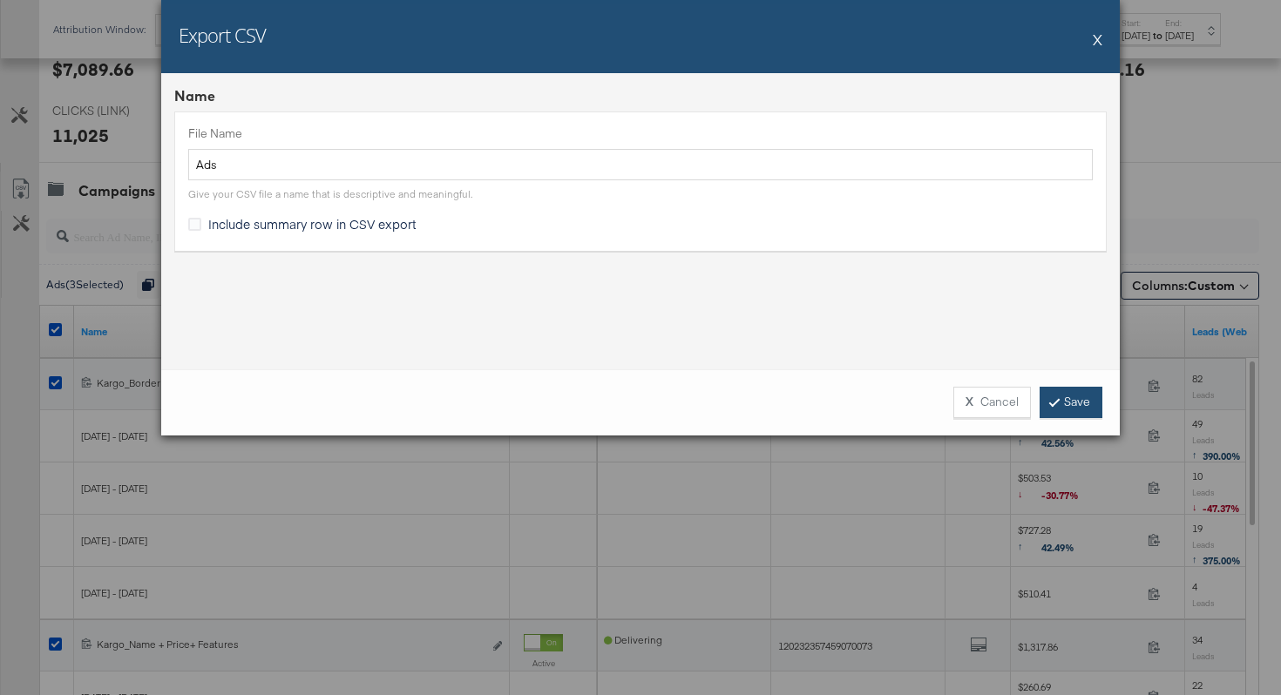
click at [1056, 400] on icon at bounding box center [1054, 402] width 5 height 10
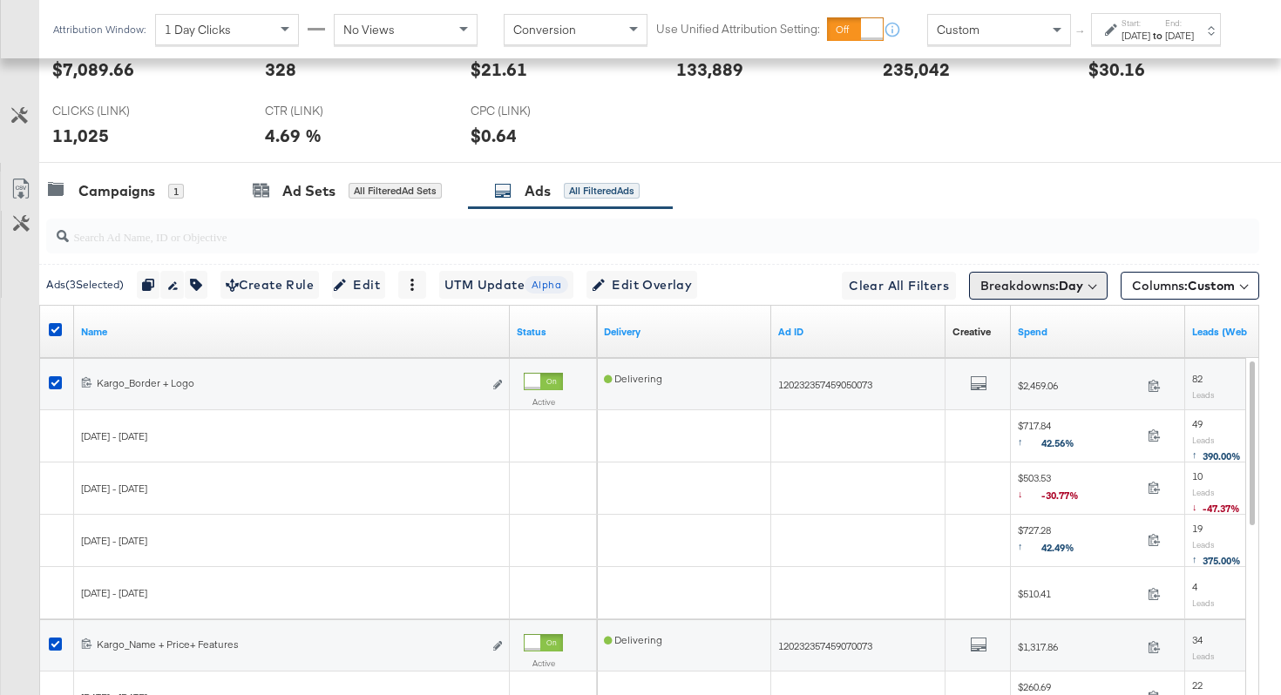
click at [1080, 288] on b "Day" at bounding box center [1071, 286] width 24 height 16
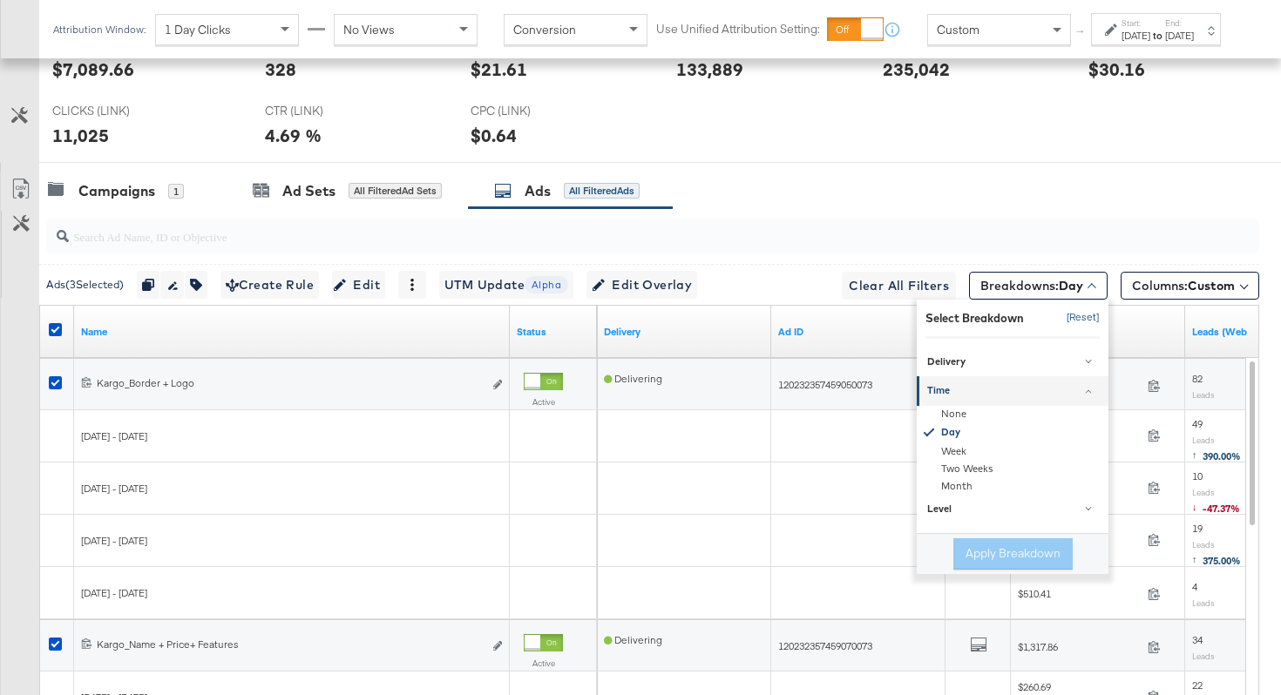
click at [1079, 318] on button "[Reset]" at bounding box center [1078, 318] width 44 height 28
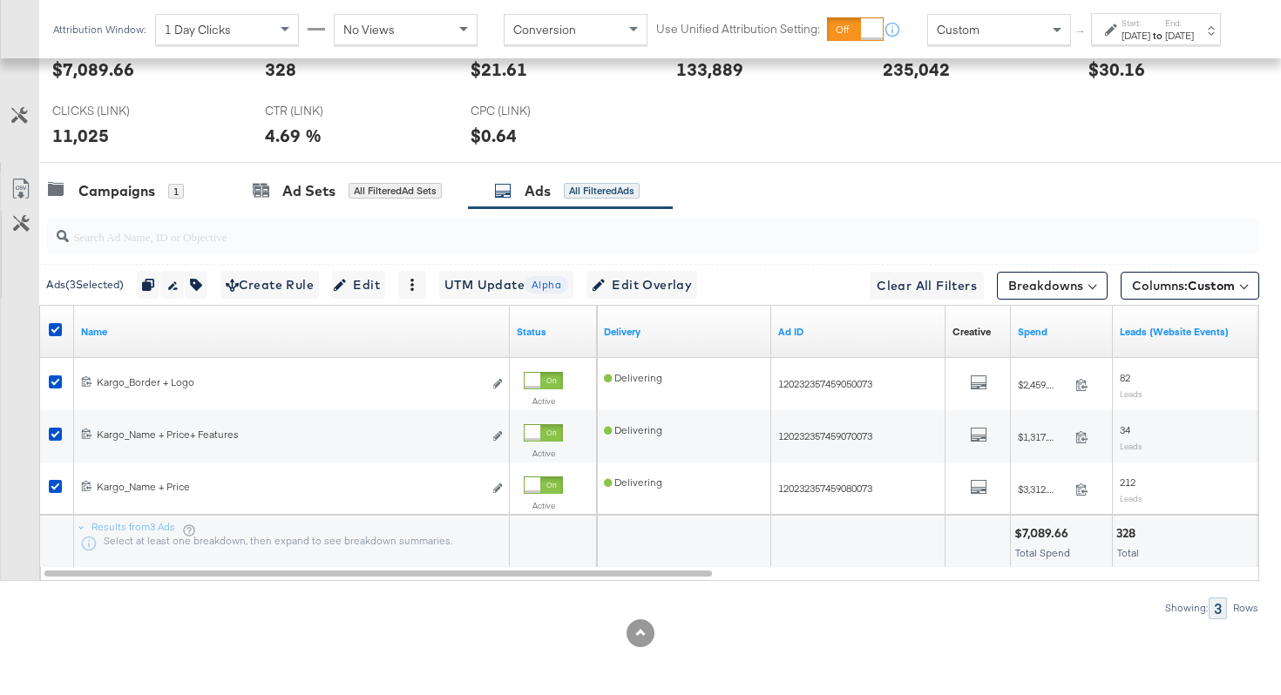
click at [246, 341] on div "Name" at bounding box center [292, 332] width 436 height 28
click at [181, 328] on link "Name" at bounding box center [292, 332] width 422 height 14
click at [181, 328] on link "Name ↓" at bounding box center [292, 332] width 422 height 14
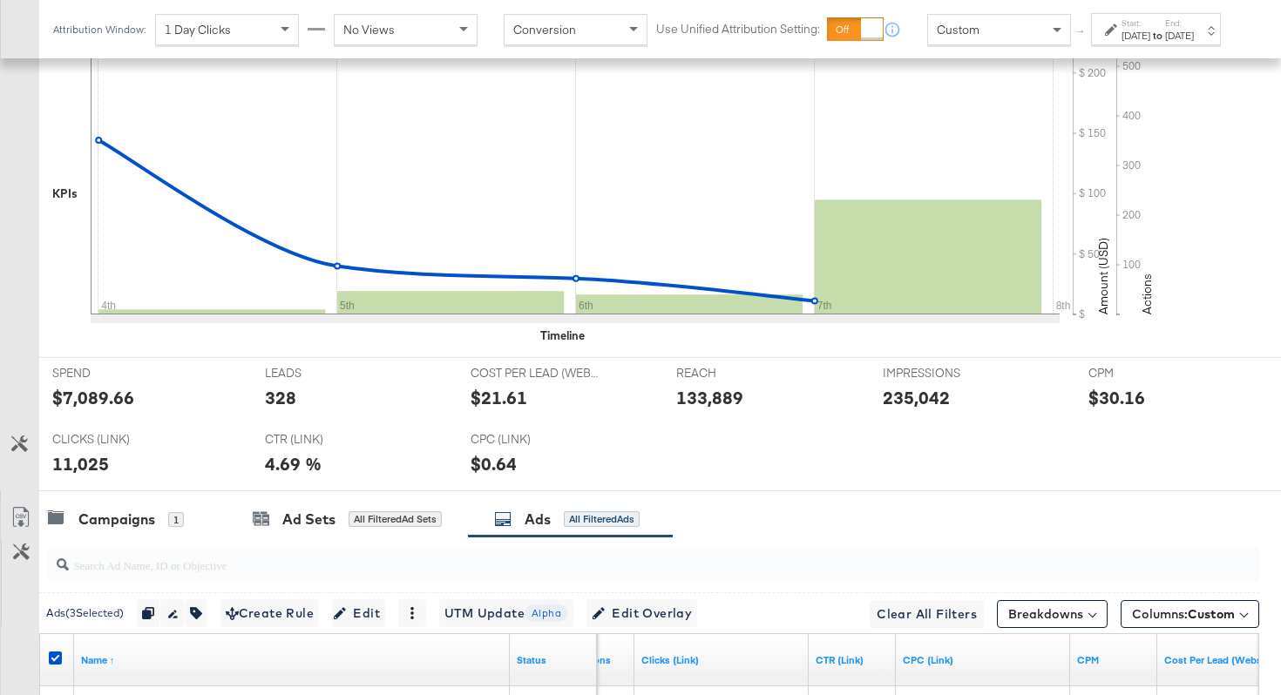
scroll to position [0, 0]
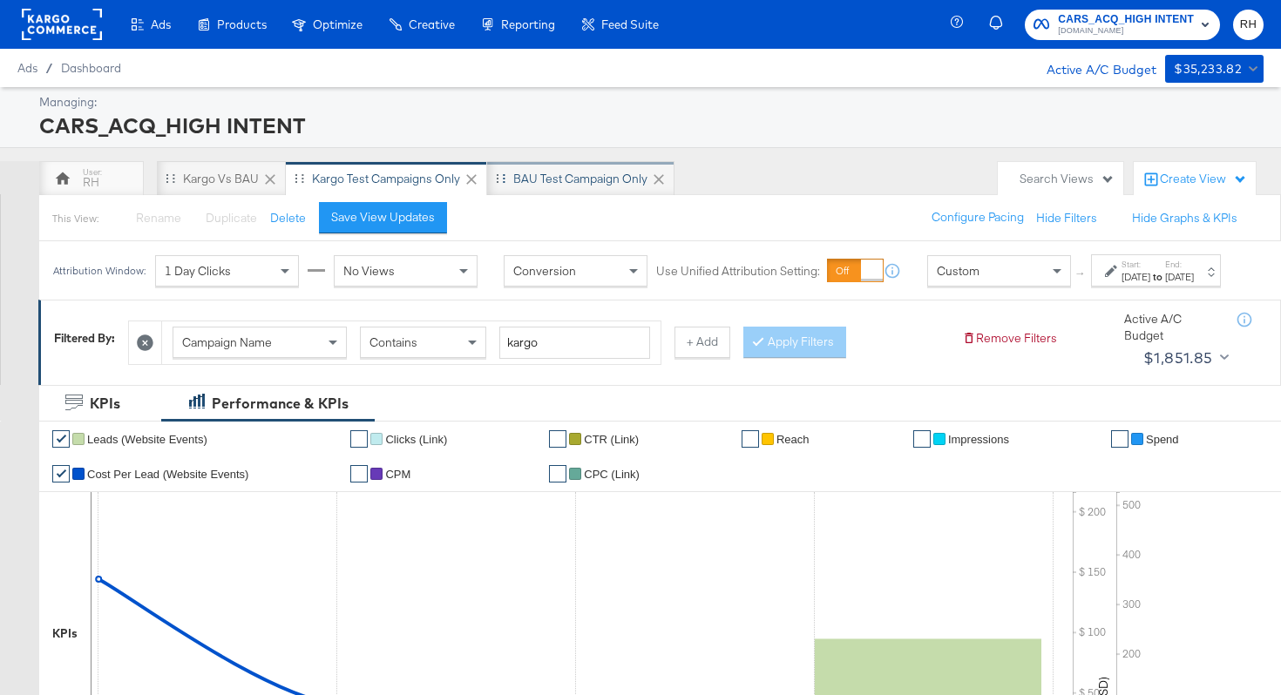
click at [572, 183] on div "BAU Test campaign only" at bounding box center [580, 179] width 134 height 17
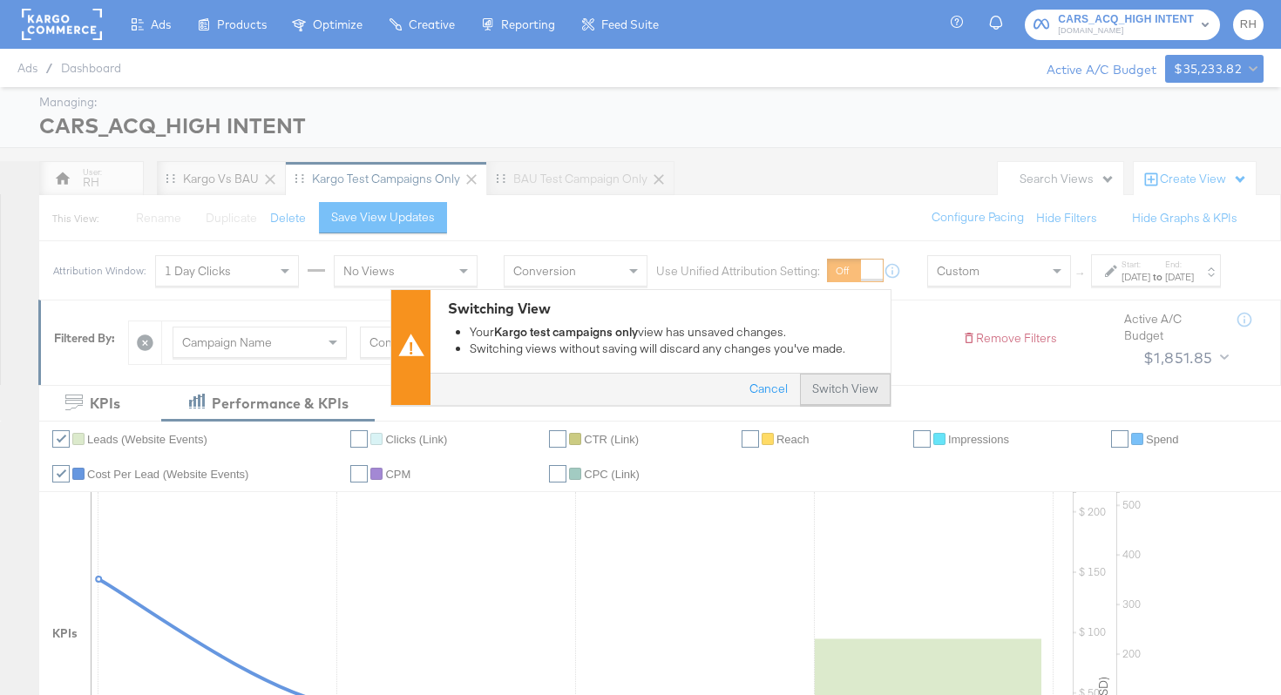
click at [844, 381] on button "Switch View" at bounding box center [845, 390] width 91 height 31
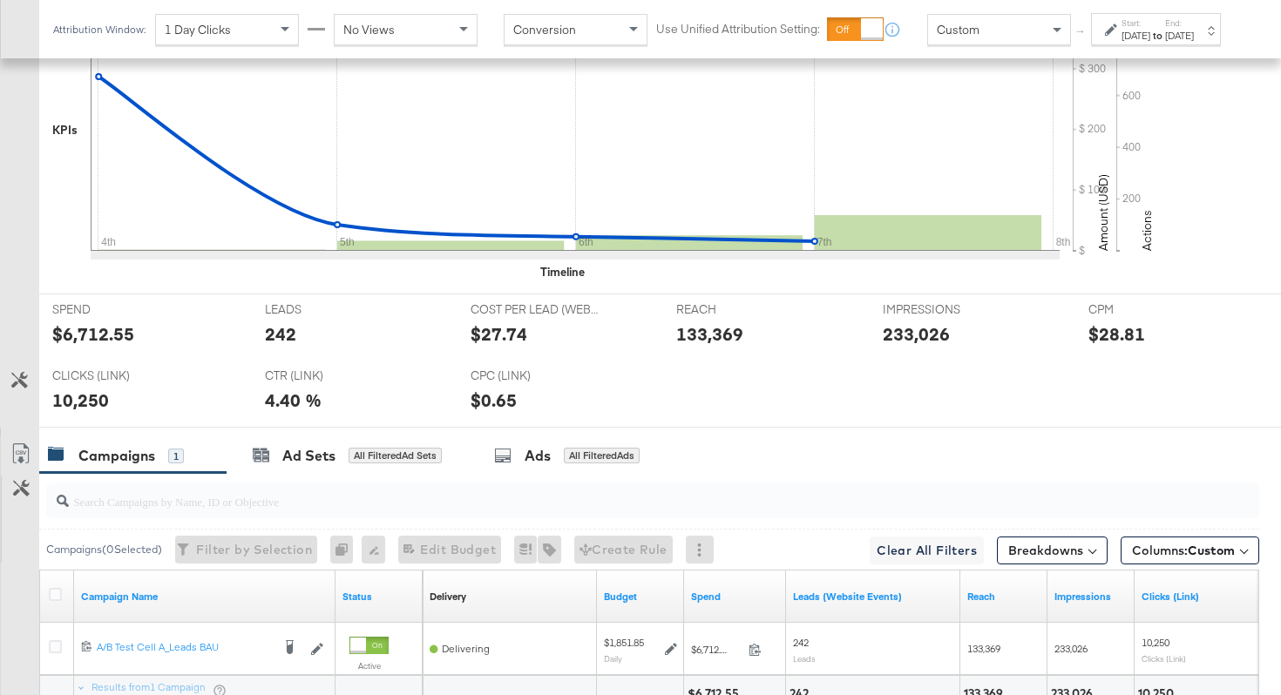
scroll to position [680, 0]
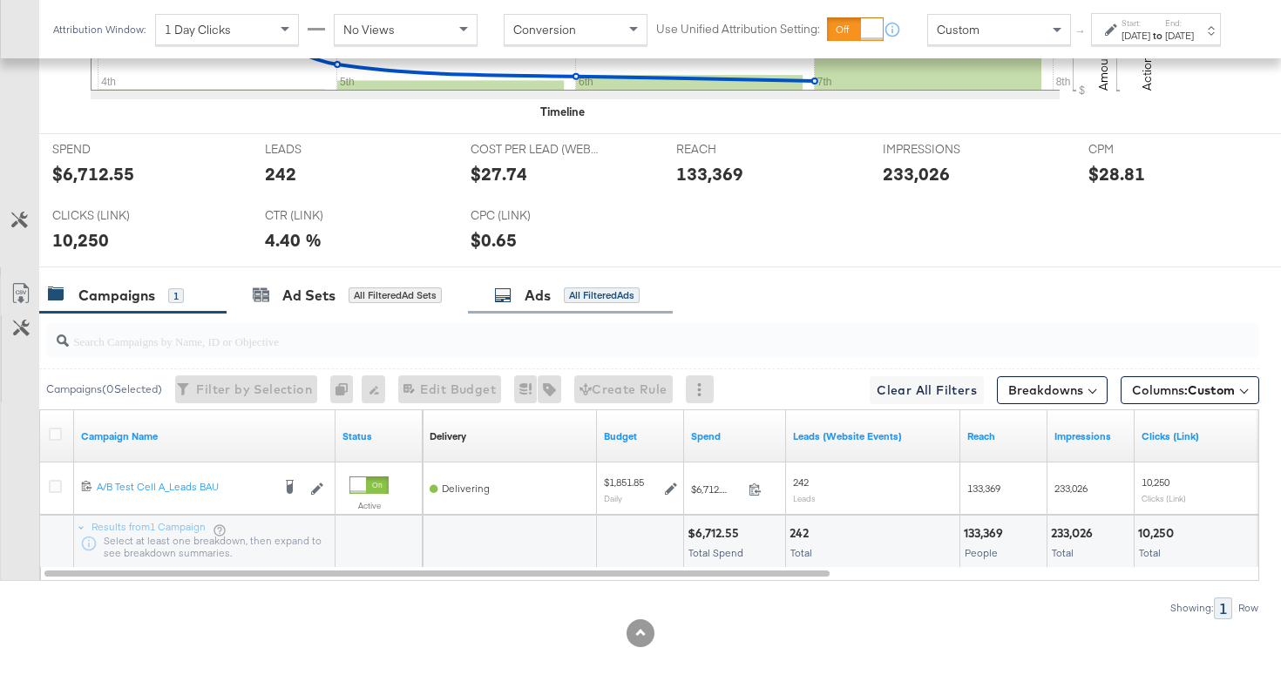
click at [569, 298] on div "All Filtered Ads" at bounding box center [602, 296] width 76 height 16
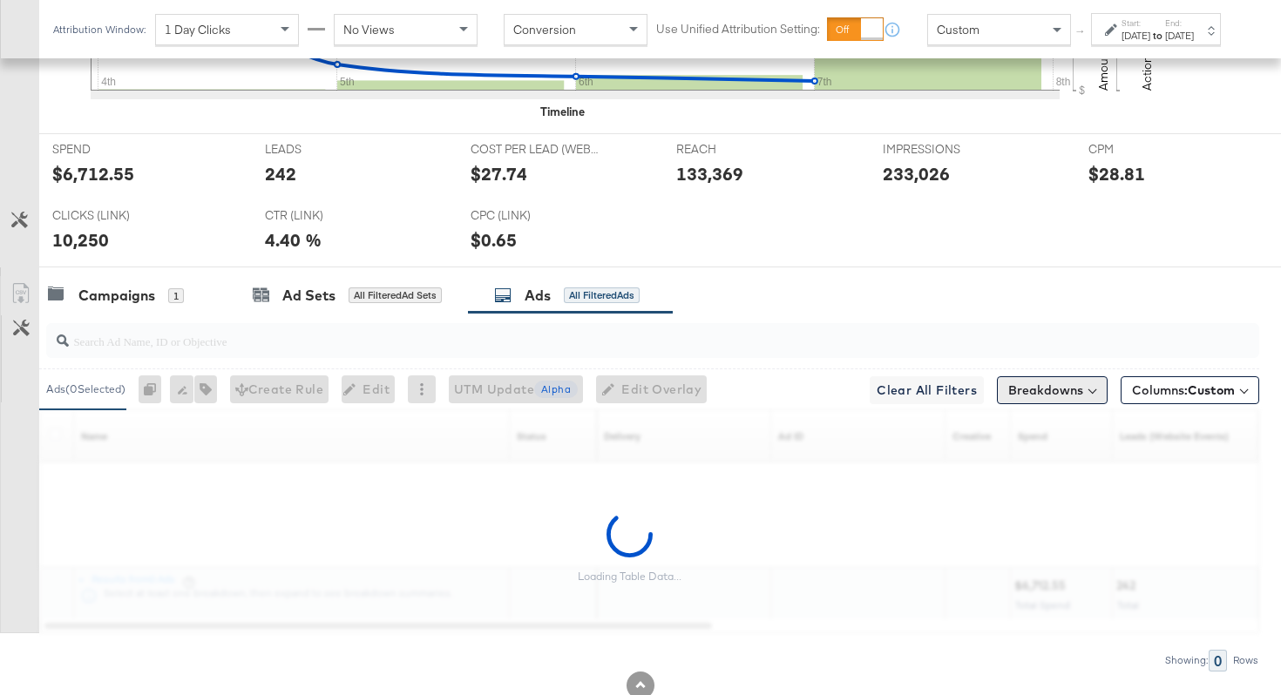
click at [1082, 387] on button "Breakdowns" at bounding box center [1052, 390] width 111 height 28
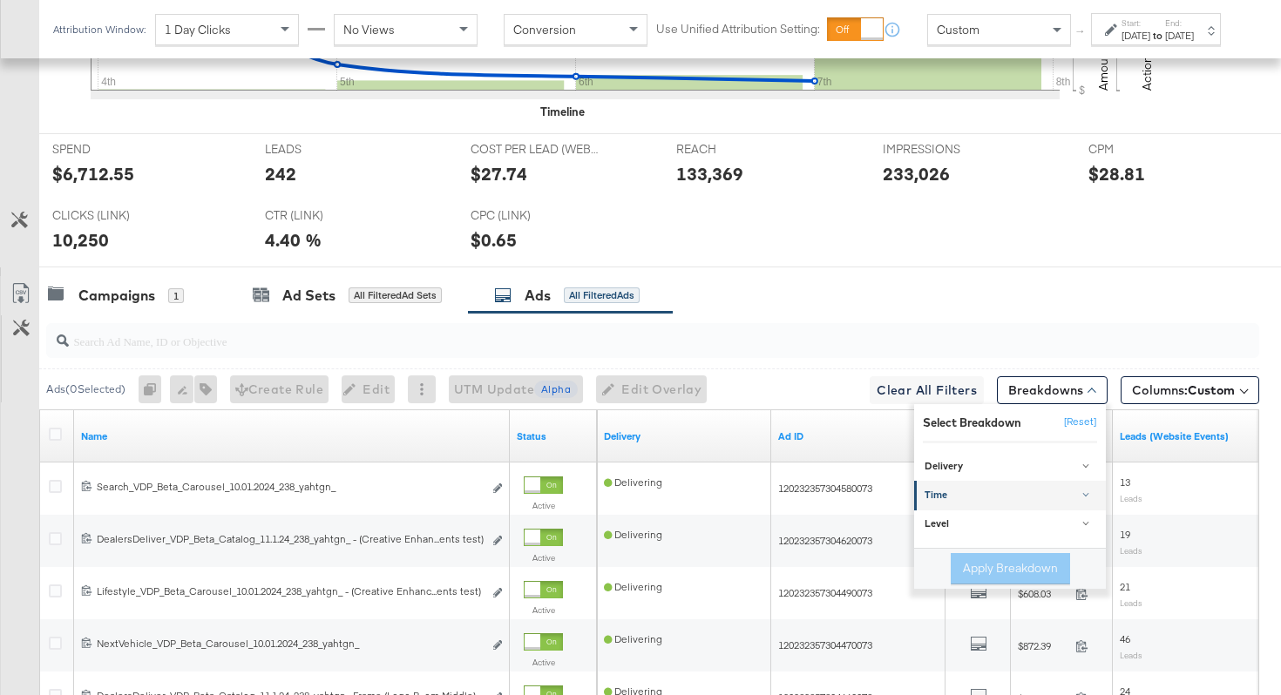
click at [978, 491] on div "Time" at bounding box center [1011, 496] width 173 height 14
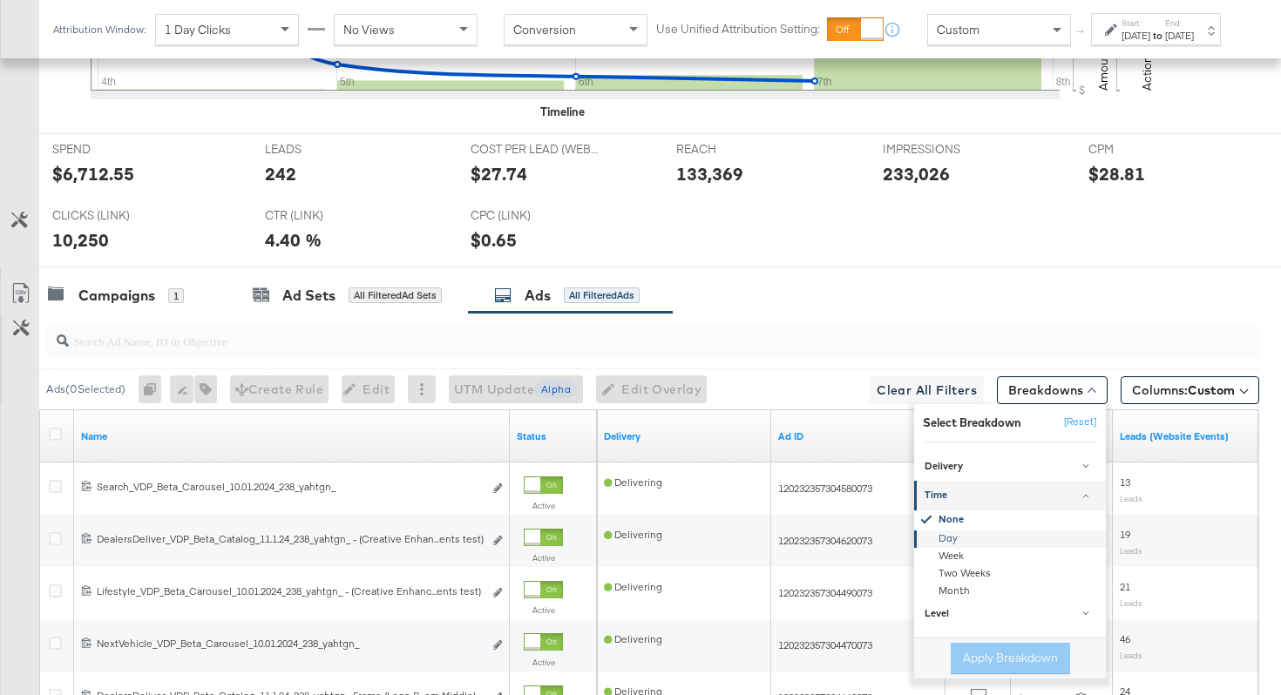
click at [952, 536] on div "Day" at bounding box center [1011, 538] width 189 height 17
click at [976, 654] on button "Apply Breakdown" at bounding box center [1010, 658] width 119 height 31
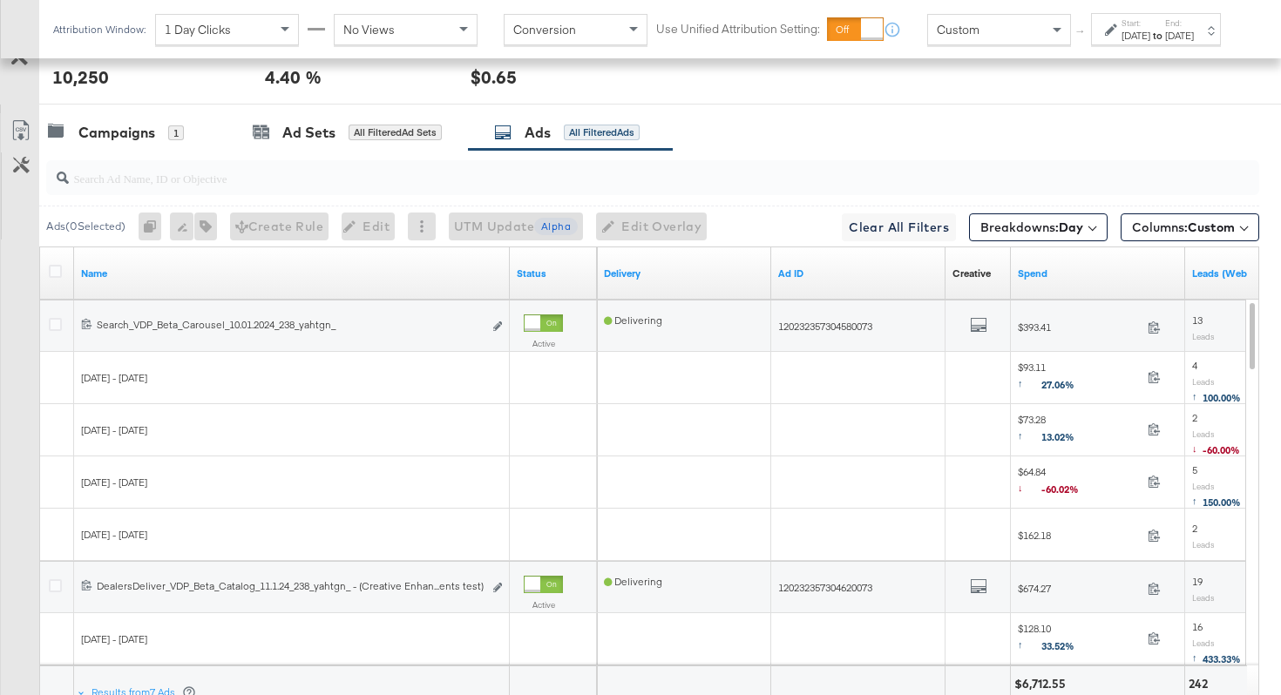
scroll to position [857, 0]
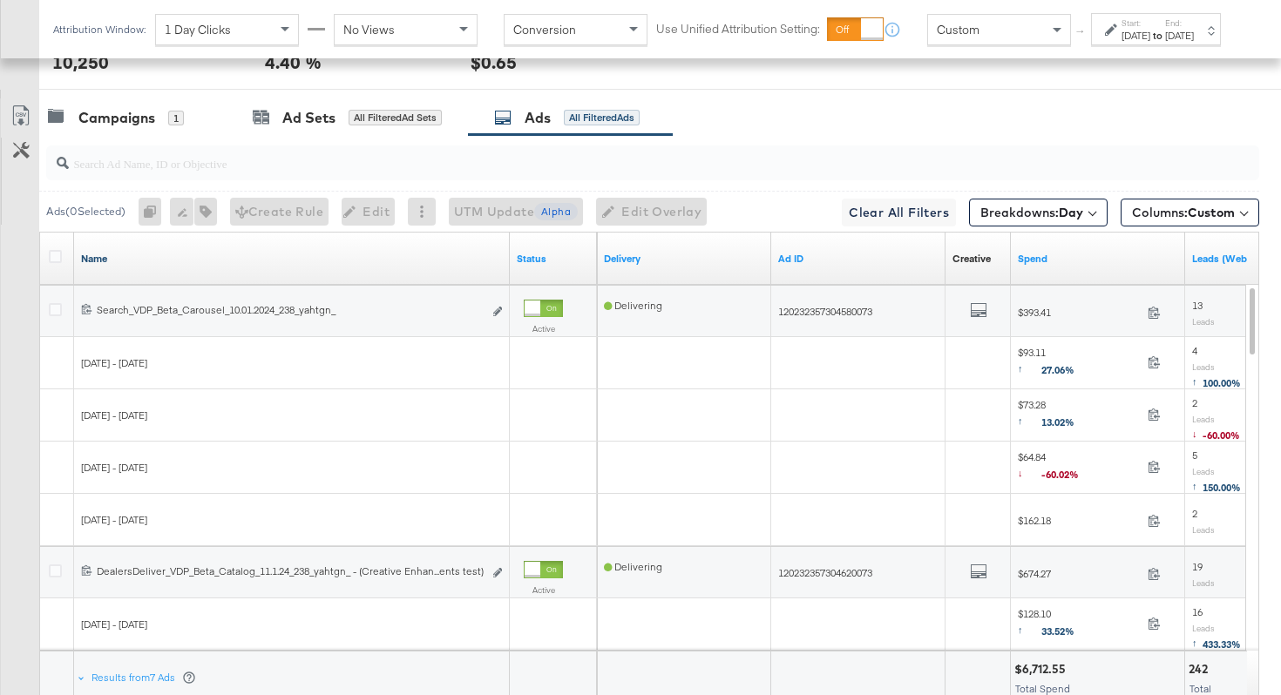
click at [142, 261] on link "Name" at bounding box center [292, 259] width 422 height 14
click at [142, 261] on link "Name ↓" at bounding box center [292, 259] width 422 height 14
click at [58, 257] on icon at bounding box center [55, 256] width 13 height 13
click at [0, 0] on input "checkbox" at bounding box center [0, 0] width 0 height 0
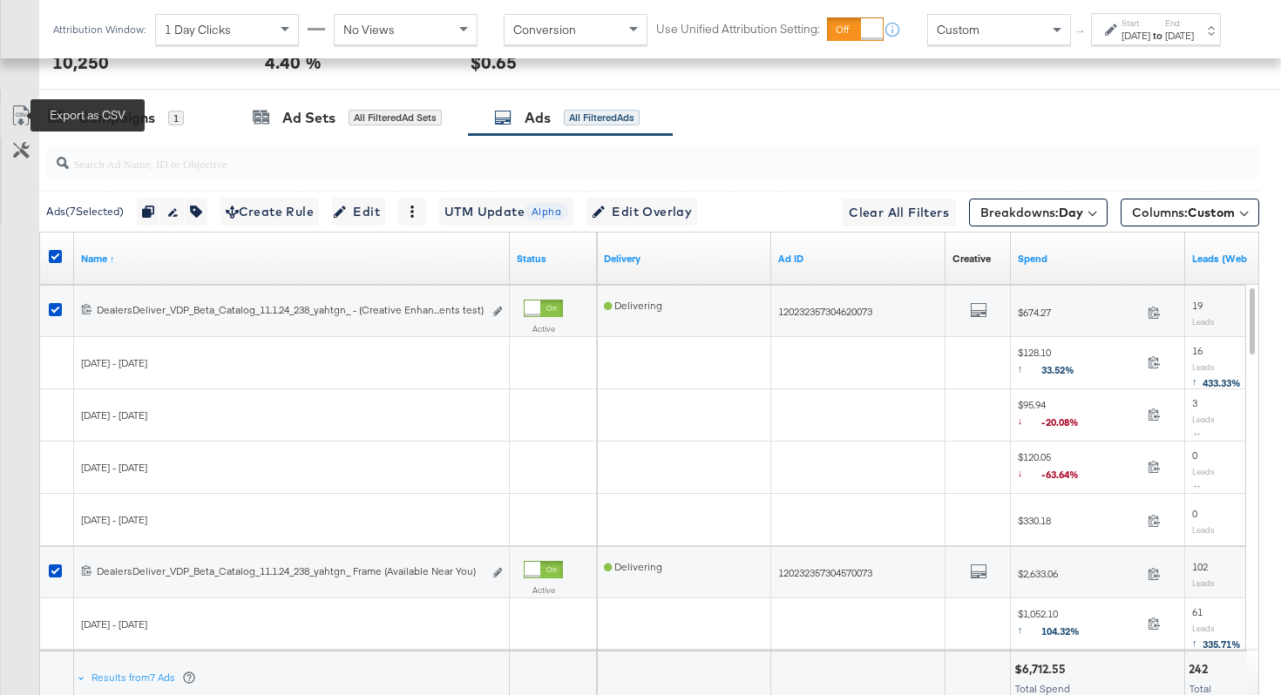
click at [22, 119] on icon at bounding box center [20, 115] width 21 height 21
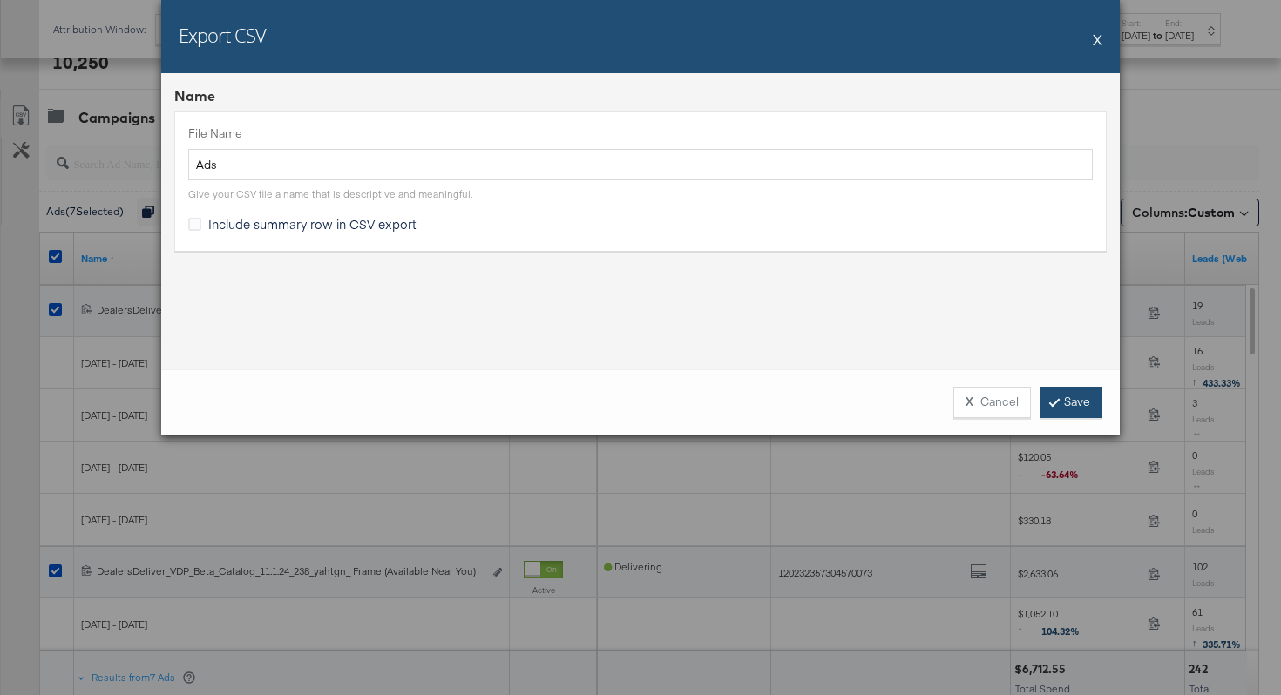
click at [1055, 400] on icon at bounding box center [1054, 402] width 5 height 10
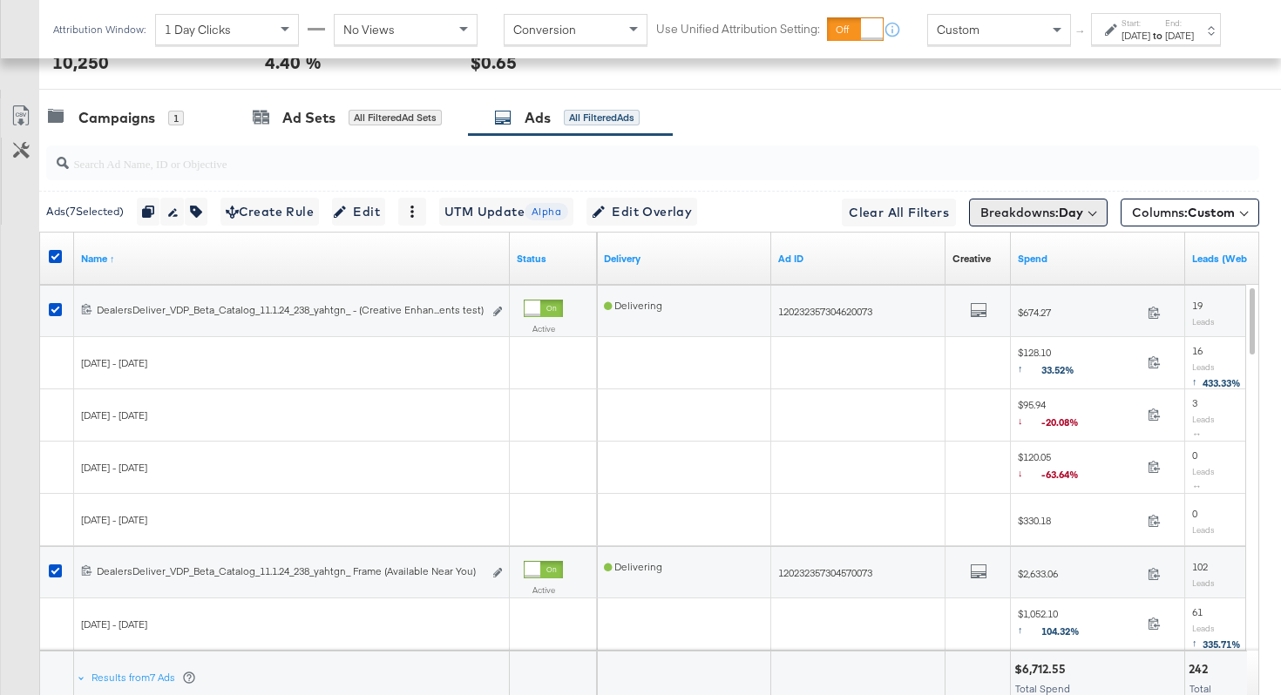
click at [1087, 214] on button "Breakdowns: Day" at bounding box center [1038, 213] width 139 height 28
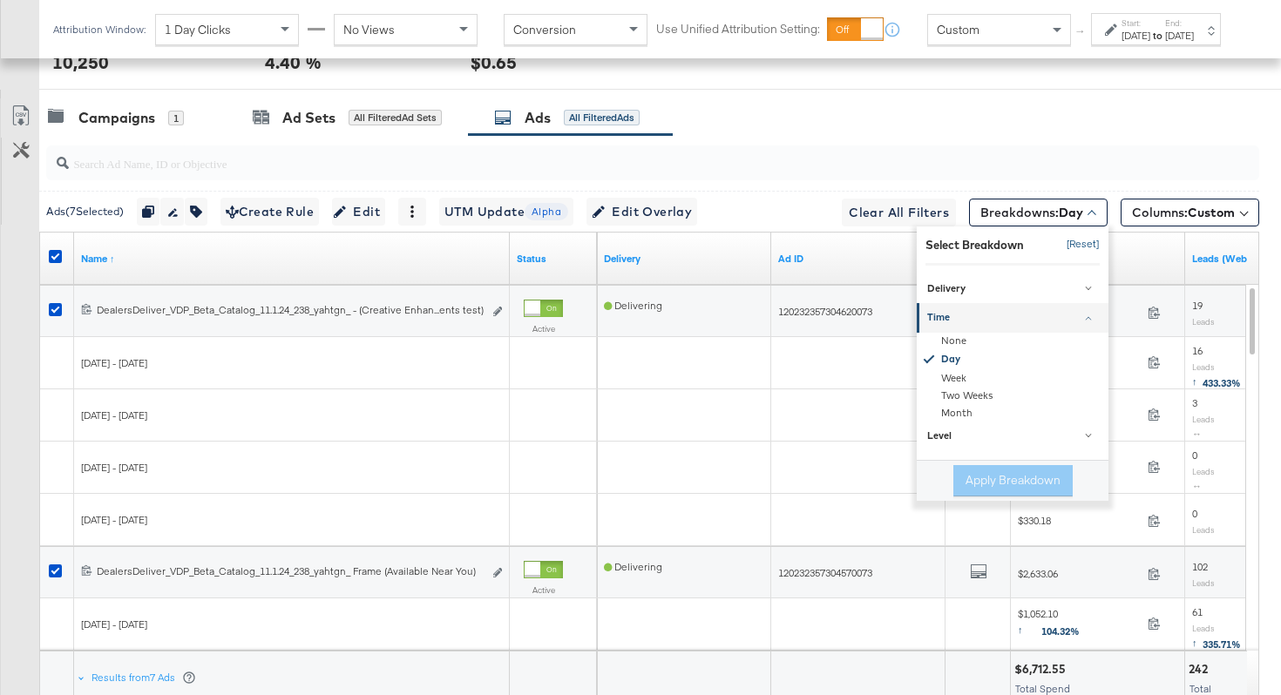
click at [1082, 240] on button "[Reset]" at bounding box center [1078, 245] width 44 height 28
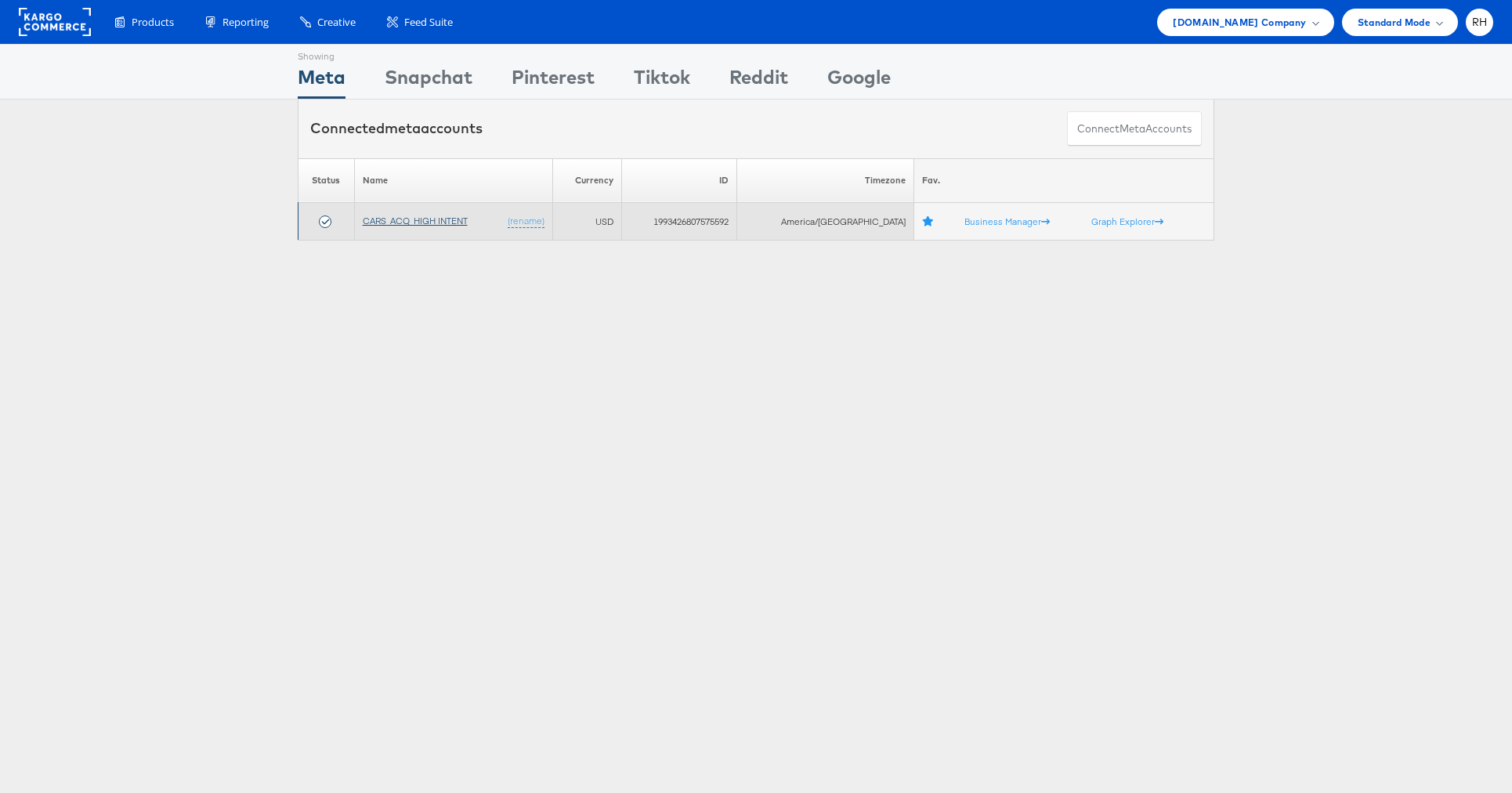
click at [404, 218] on link "CARS_ACQ_HIGH INTENT" at bounding box center [414, 220] width 105 height 12
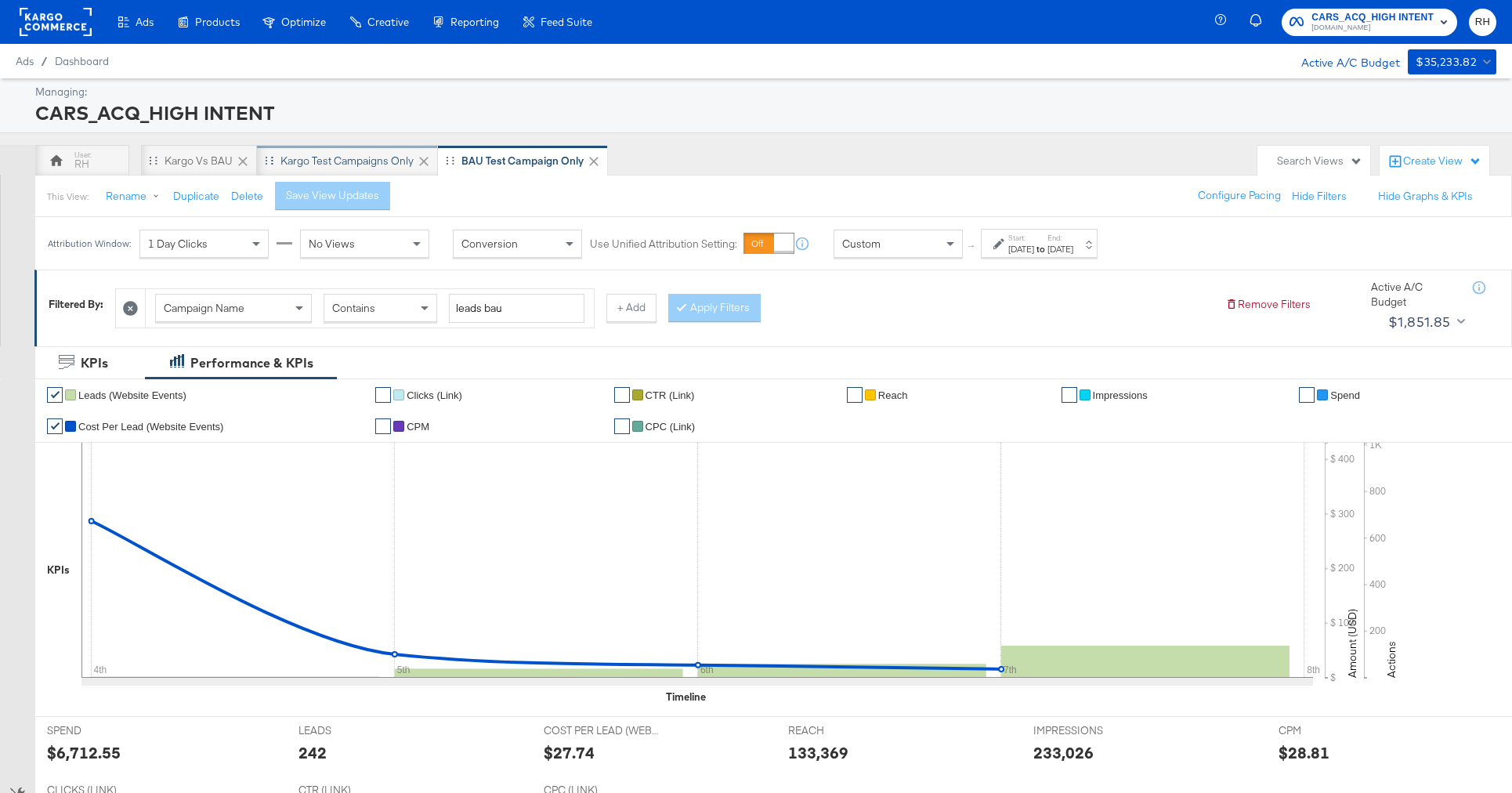
click at [337, 156] on div "Kargo test campaigns only" at bounding box center [347, 161] width 133 height 15
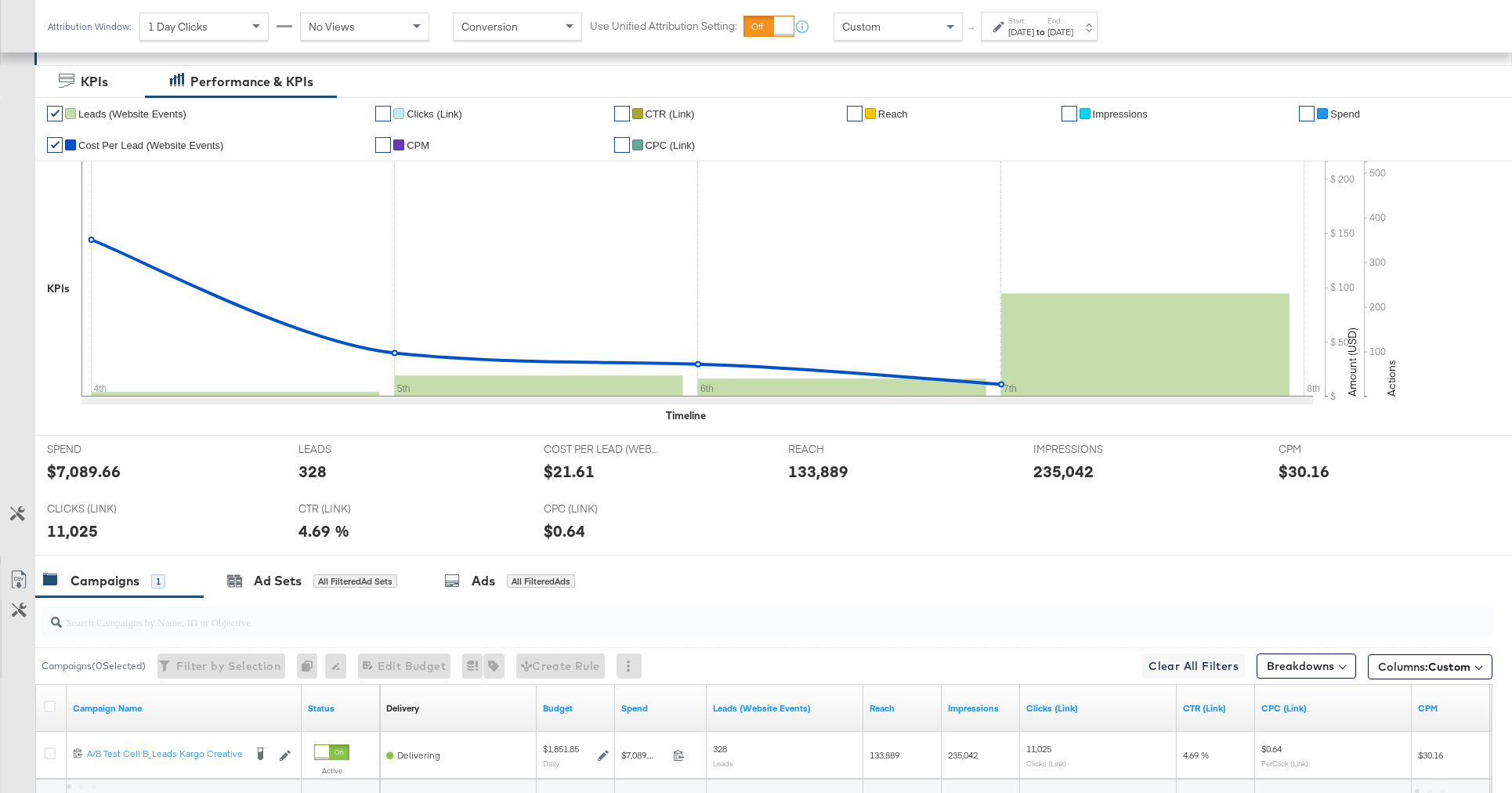
scroll to position [282, 0]
click at [518, 574] on div "All Filtered Ads" at bounding box center [541, 581] width 68 height 14
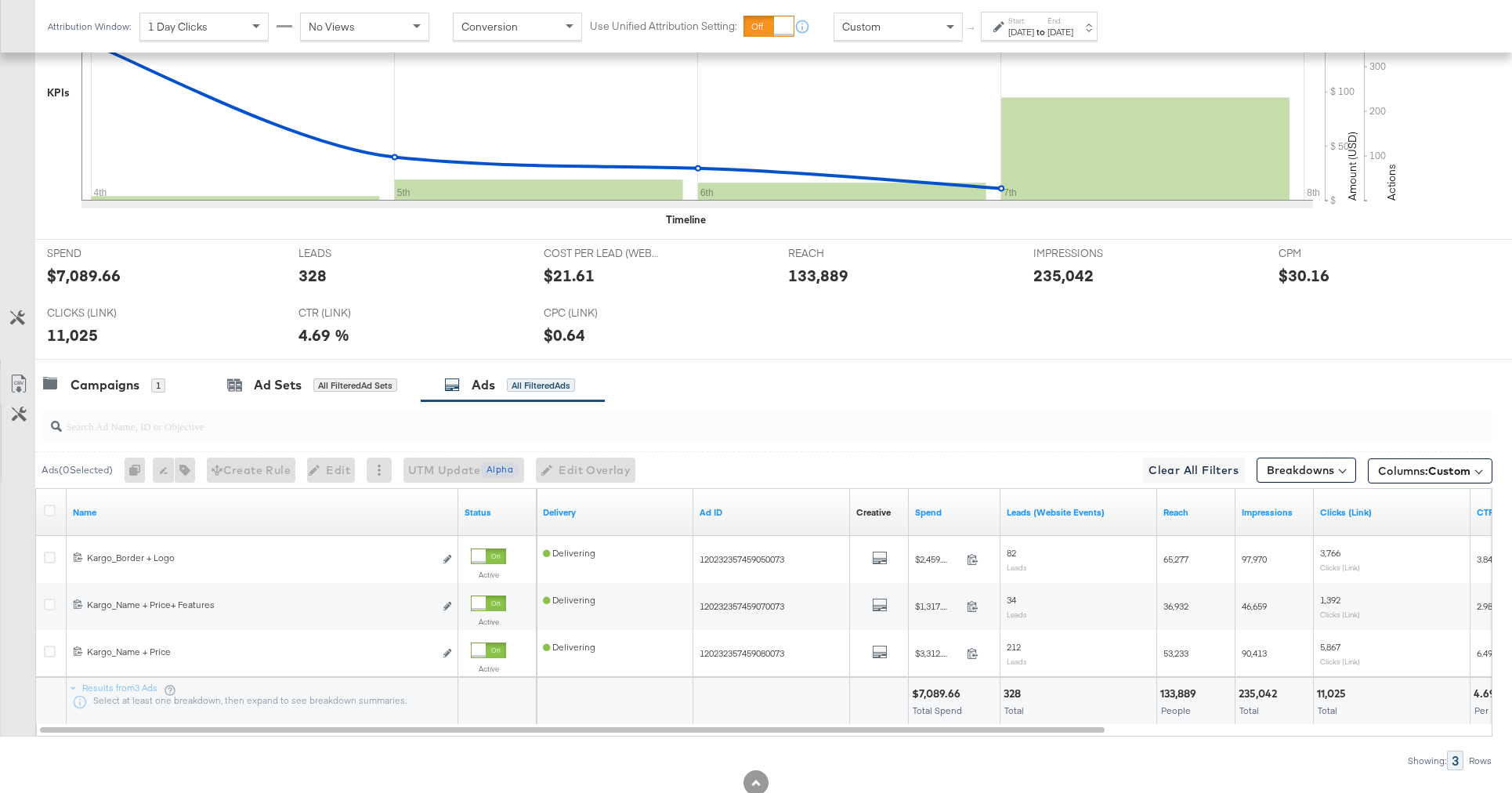
scroll to position [484, 0]
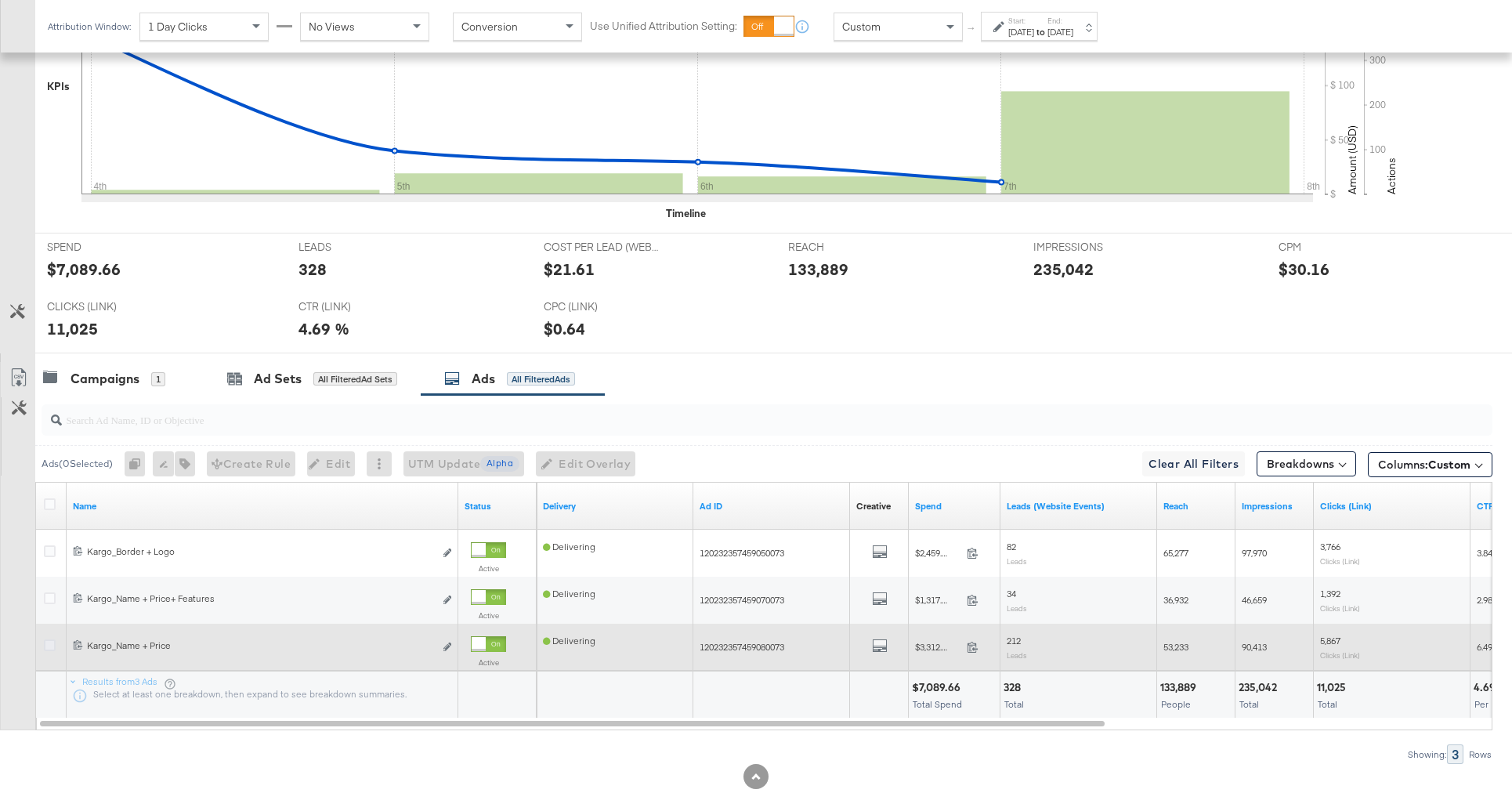
click at [48, 648] on icon at bounding box center [49, 645] width 12 height 12
click at [0, 0] on input "checkbox" at bounding box center [0, 0] width 0 height 0
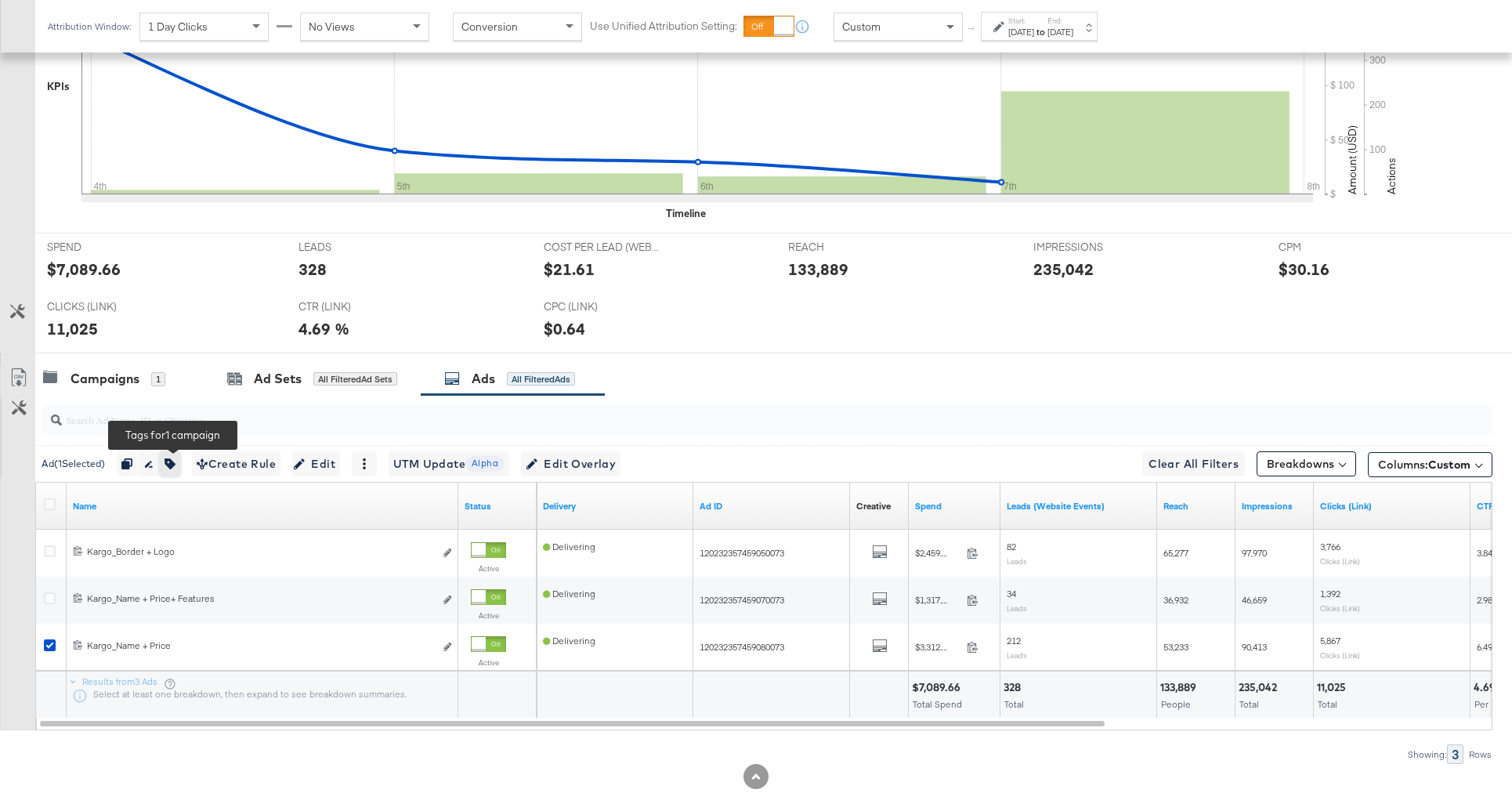
click at [175, 463] on icon "button" at bounding box center [170, 464] width 11 height 11
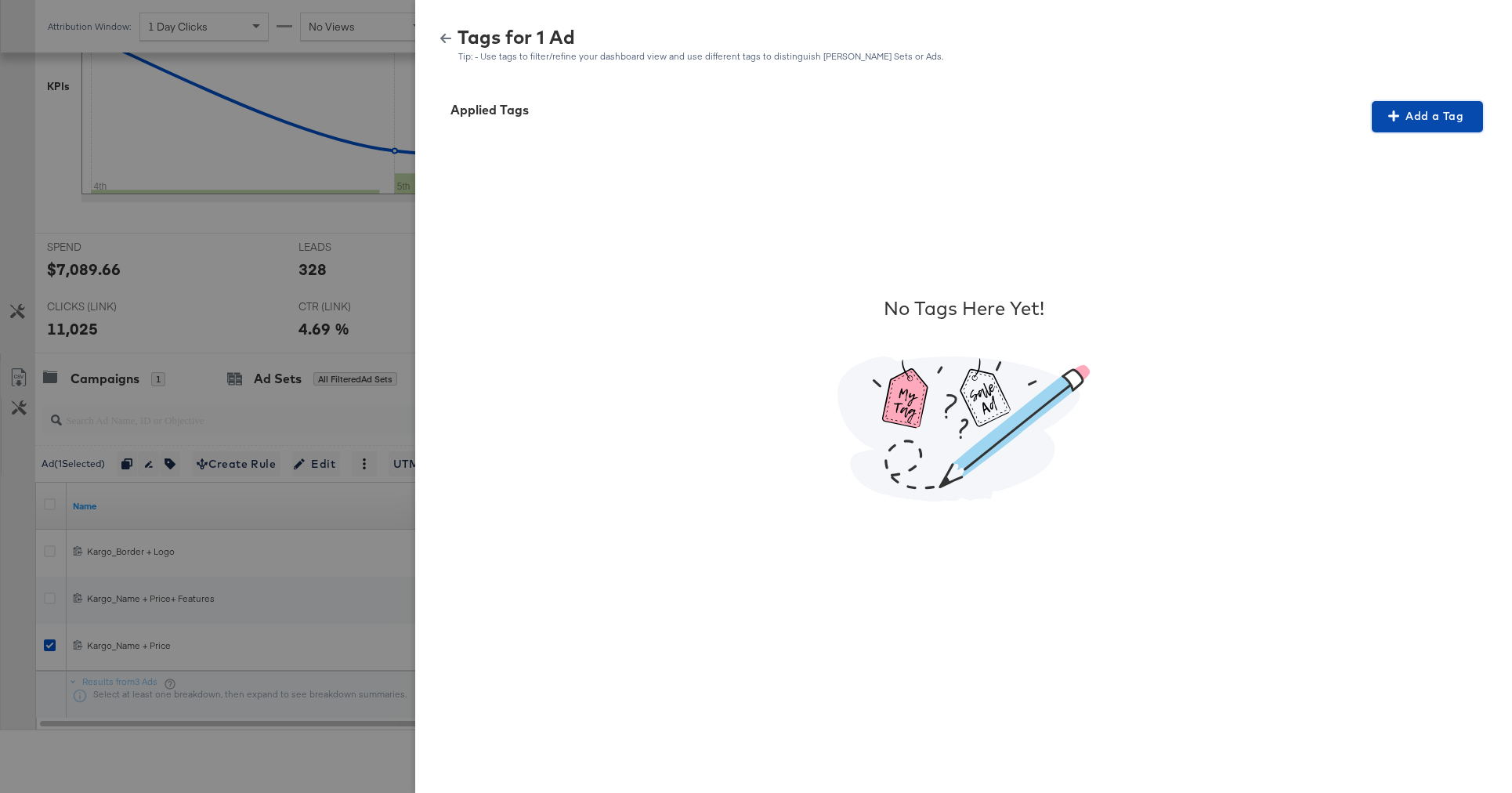
click at [1399, 115] on icon "button" at bounding box center [1393, 116] width 11 height 11
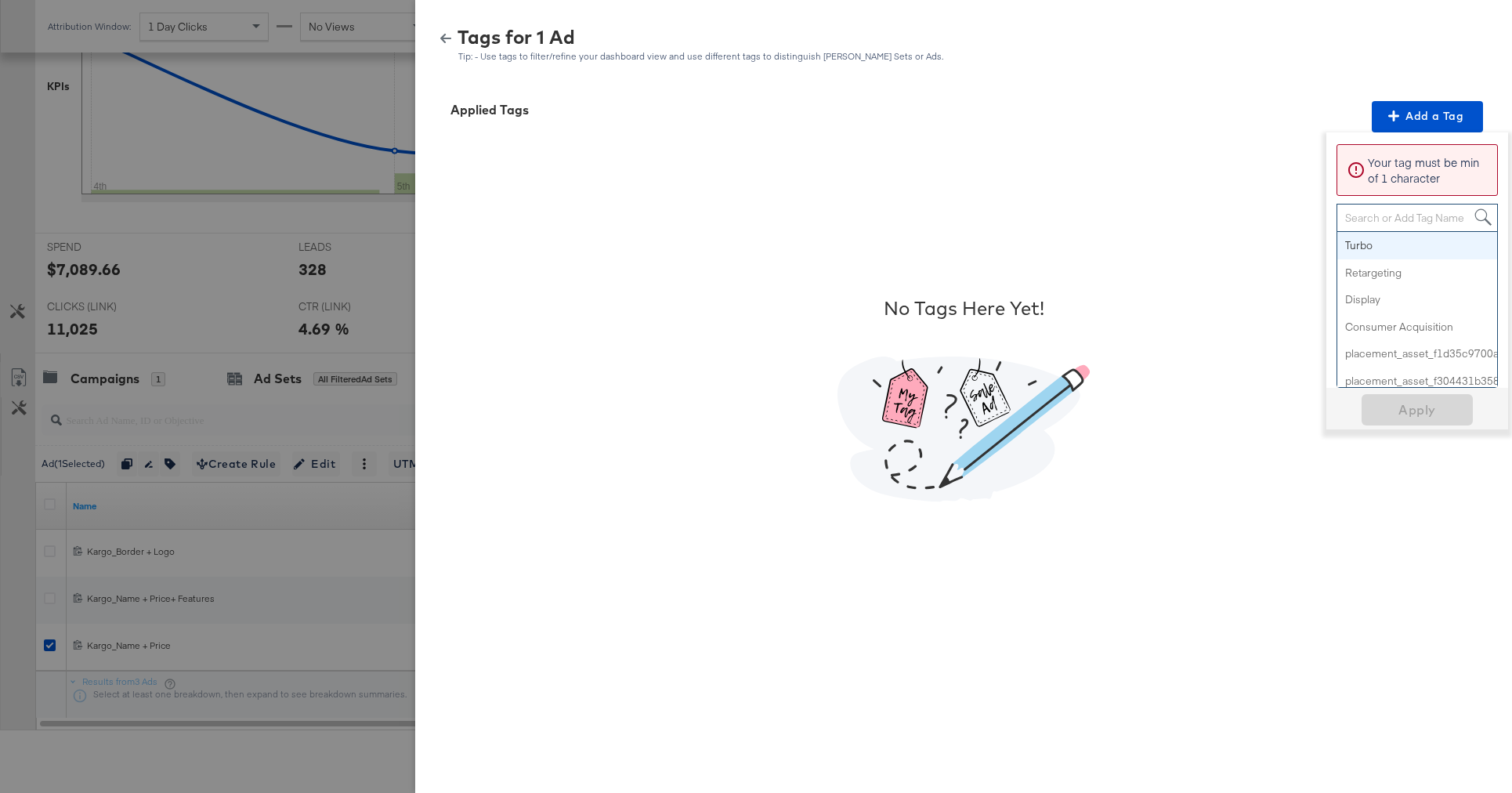
click at [1409, 218] on div "Search or Add Tag Name" at bounding box center [1418, 218] width 160 height 27
paste input "Logo + Price"
type input "Logo + Price"
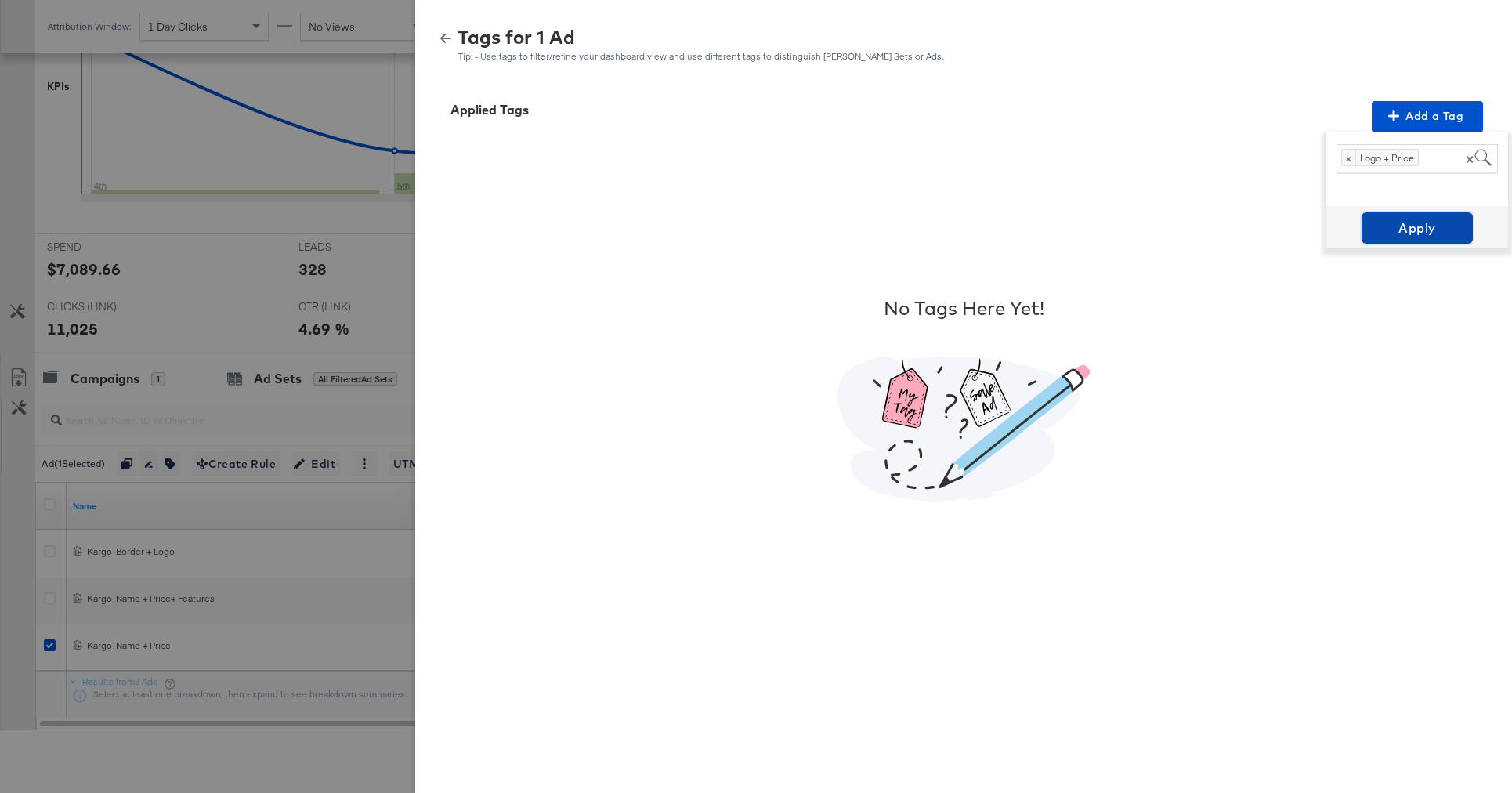
click at [1427, 229] on span "Apply" at bounding box center [1418, 227] width 99 height 22
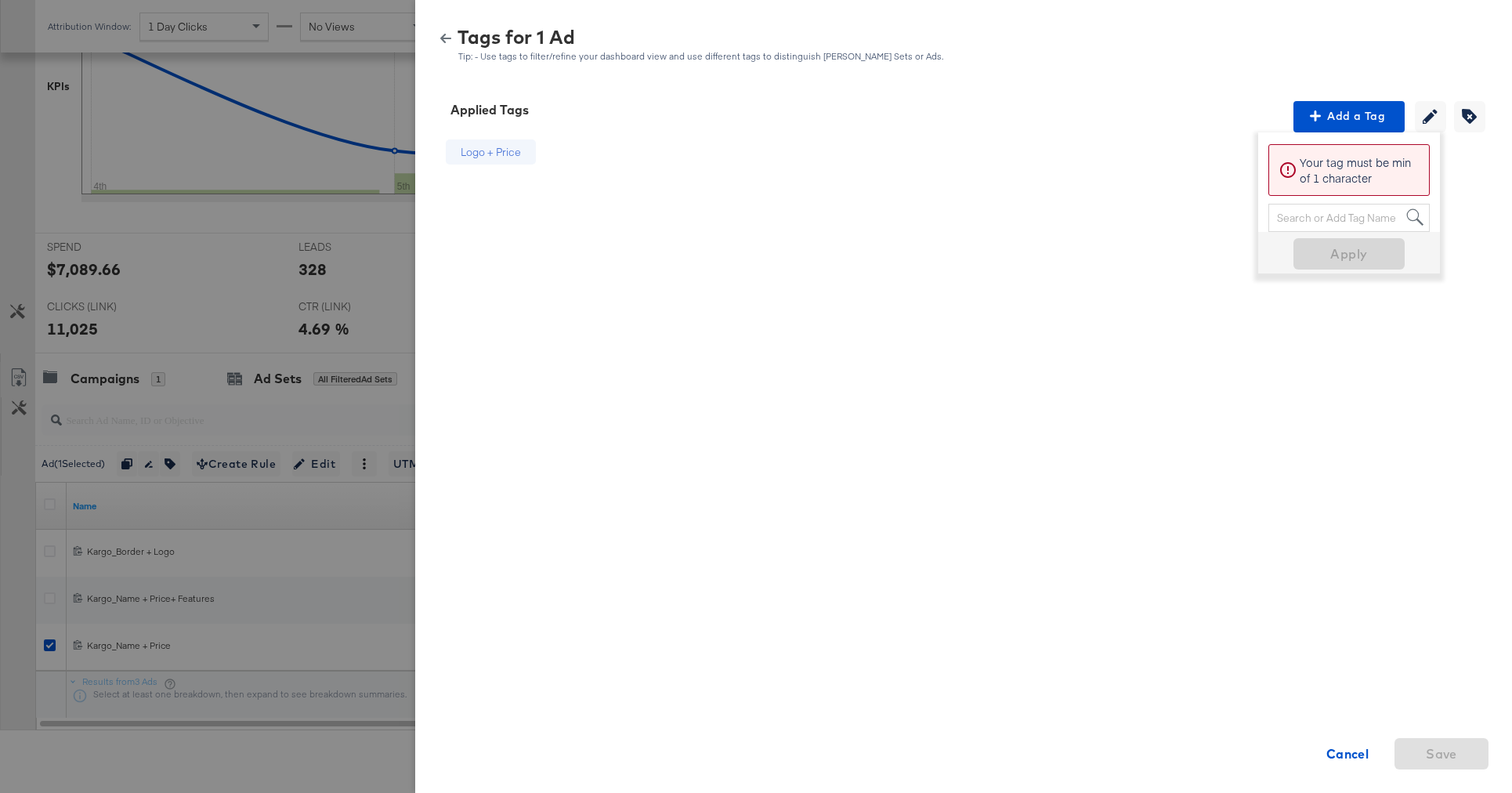
click at [442, 65] on div "Tags for 1 Ad Tip: - Use tags to filter/refine your dashboard view and use diff…" at bounding box center [964, 39] width 1097 height 70
click at [452, 34] on button "button" at bounding box center [446, 39] width 23 height 11
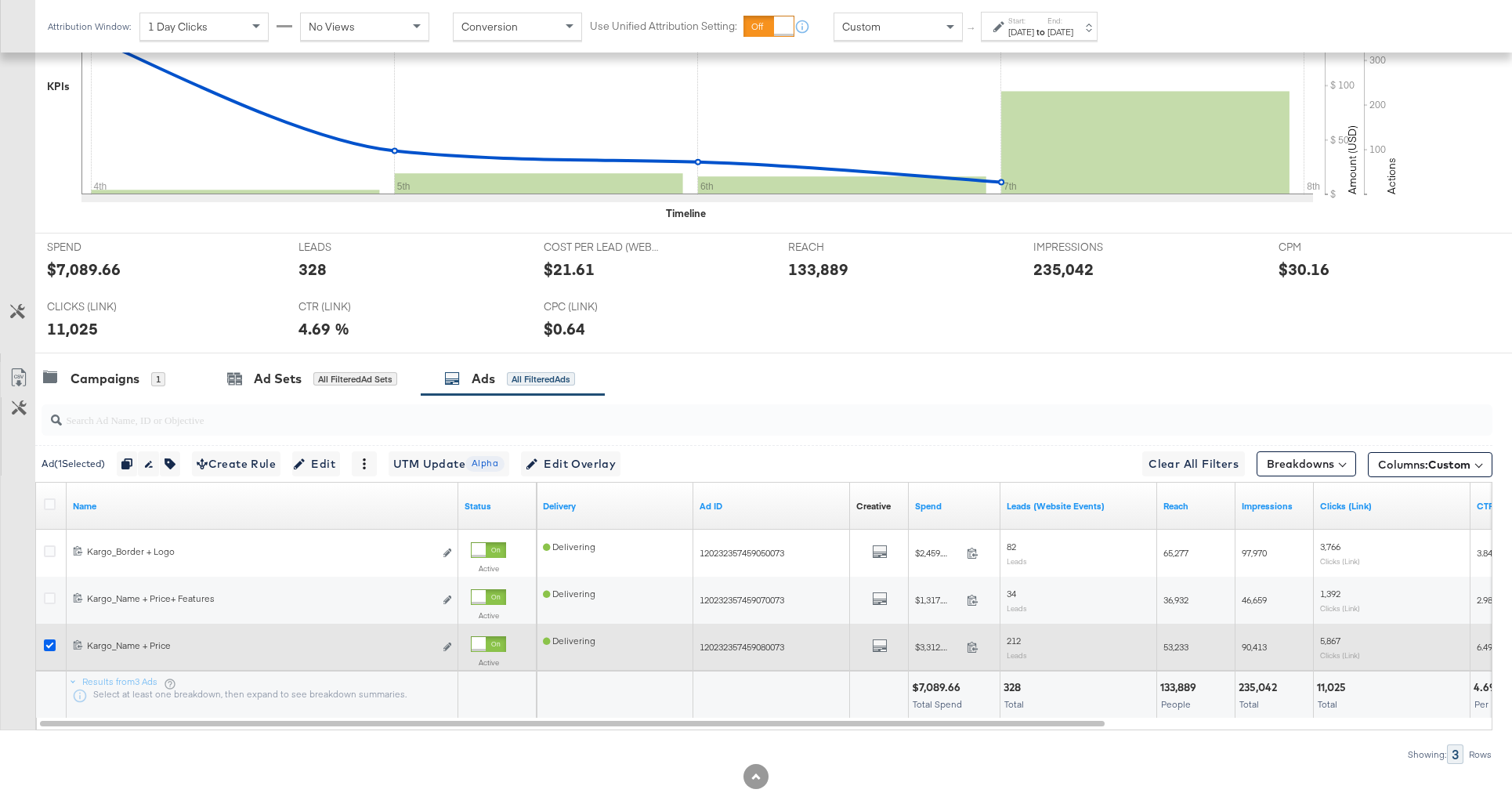
click at [52, 644] on icon at bounding box center [49, 645] width 12 height 12
click at [0, 0] on input "checkbox" at bounding box center [0, 0] width 0 height 0
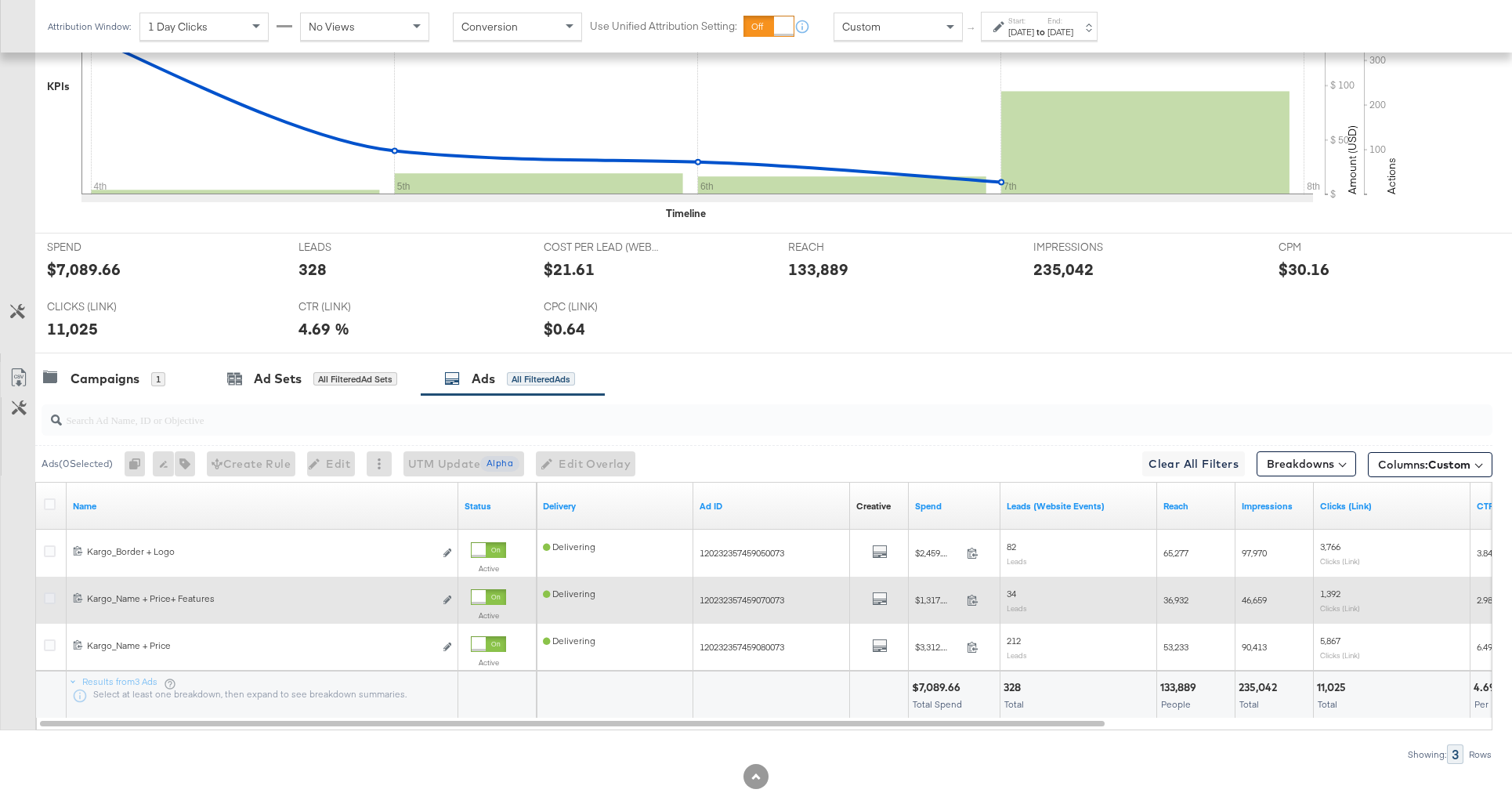
click at [48, 600] on icon at bounding box center [49, 598] width 12 height 12
click at [0, 0] on input "checkbox" at bounding box center [0, 0] width 0 height 0
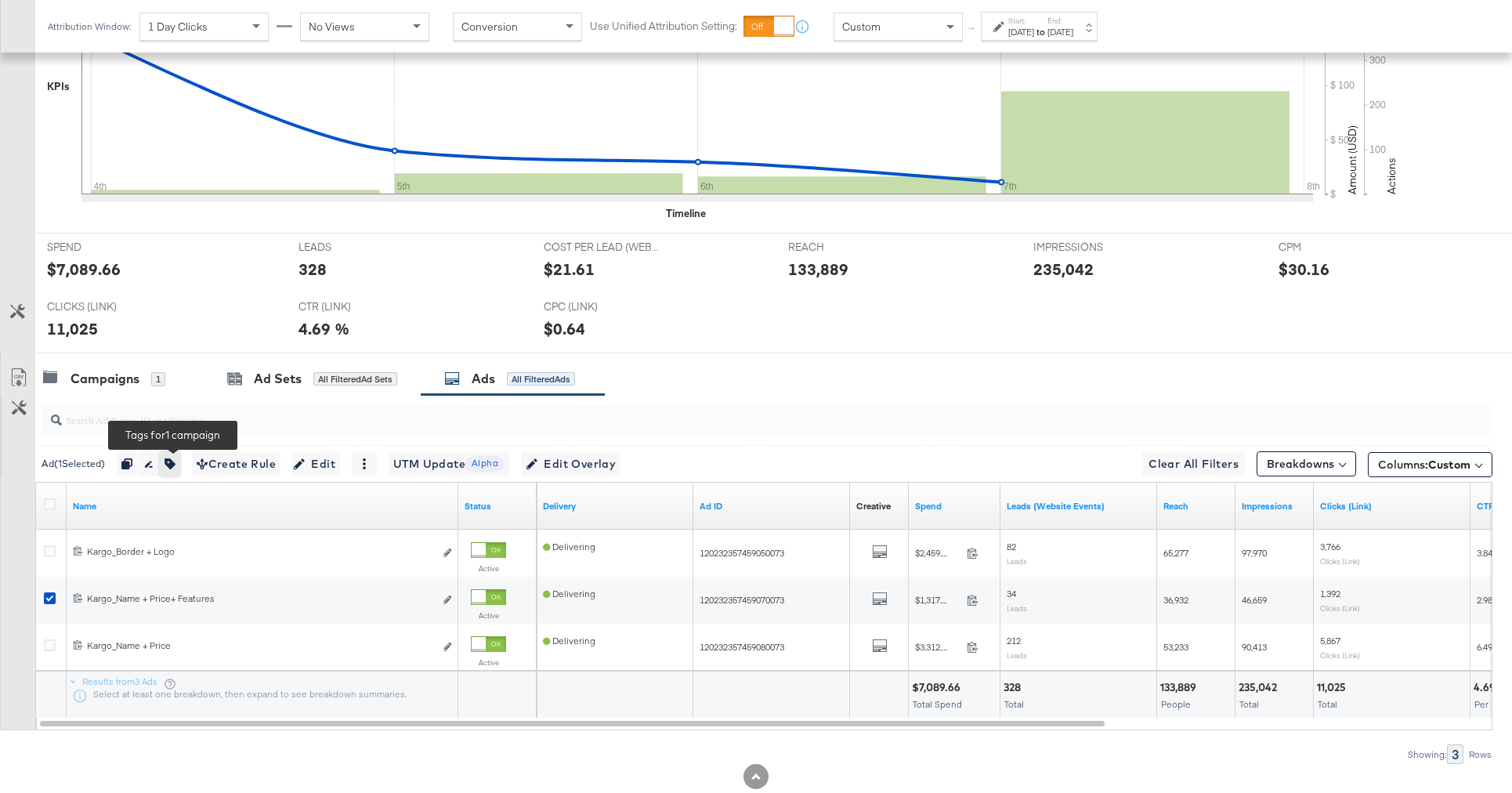
click at [175, 465] on icon "button" at bounding box center [170, 464] width 11 height 11
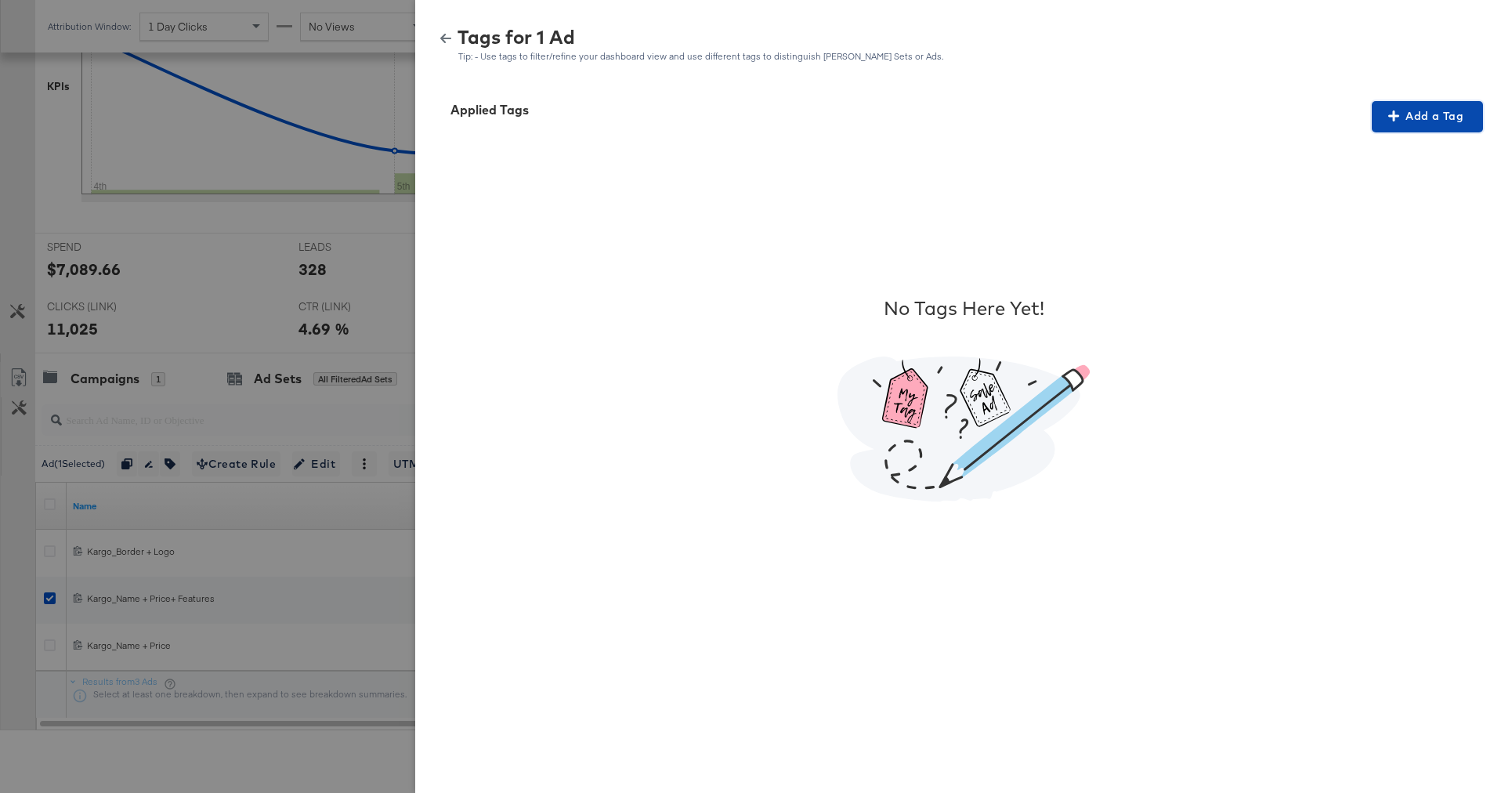
click at [1410, 119] on span "Add a Tag" at bounding box center [1428, 117] width 99 height 20
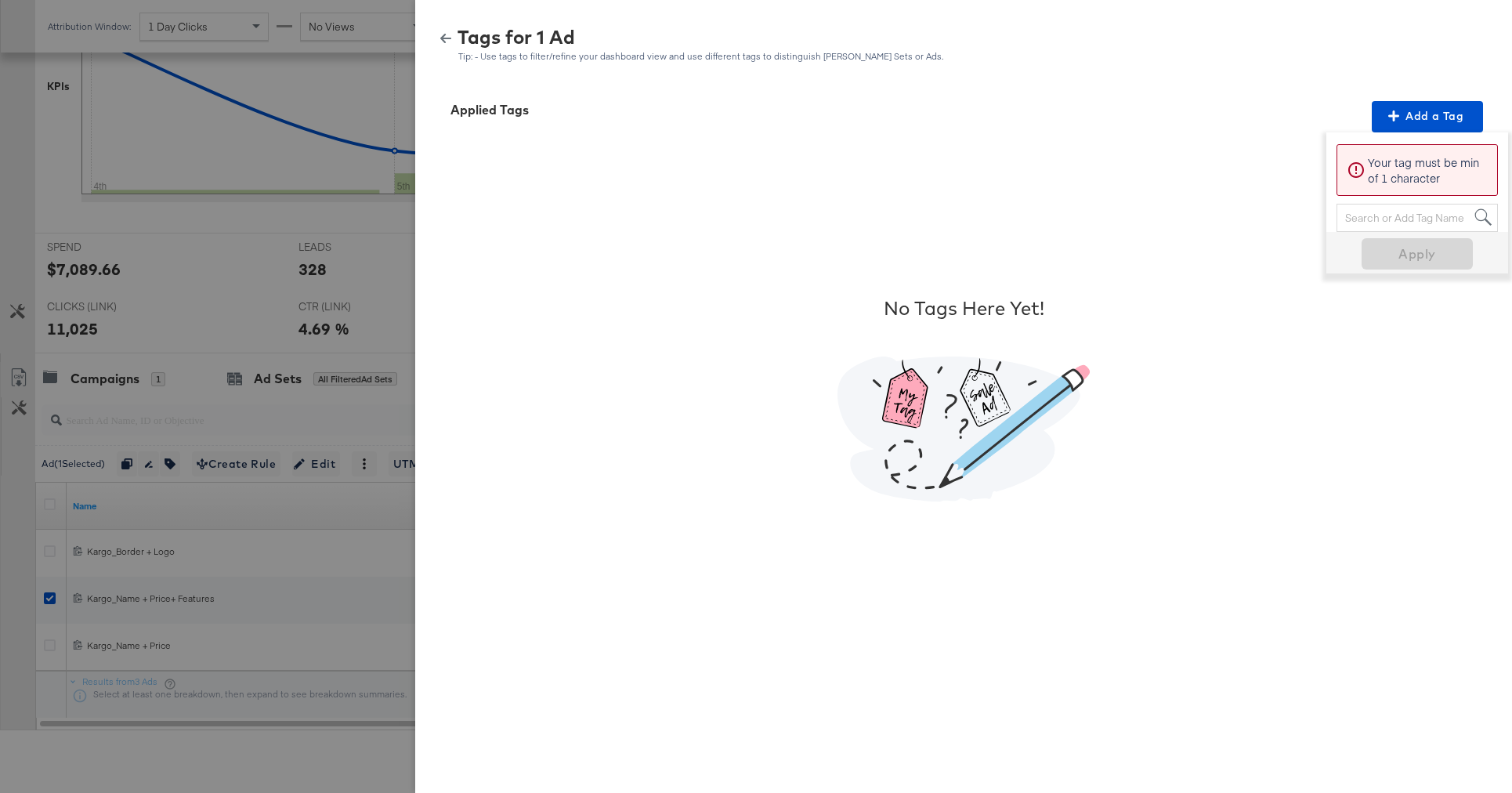
click at [1356, 219] on div "Search or Add Tag Name" at bounding box center [1418, 218] width 160 height 27
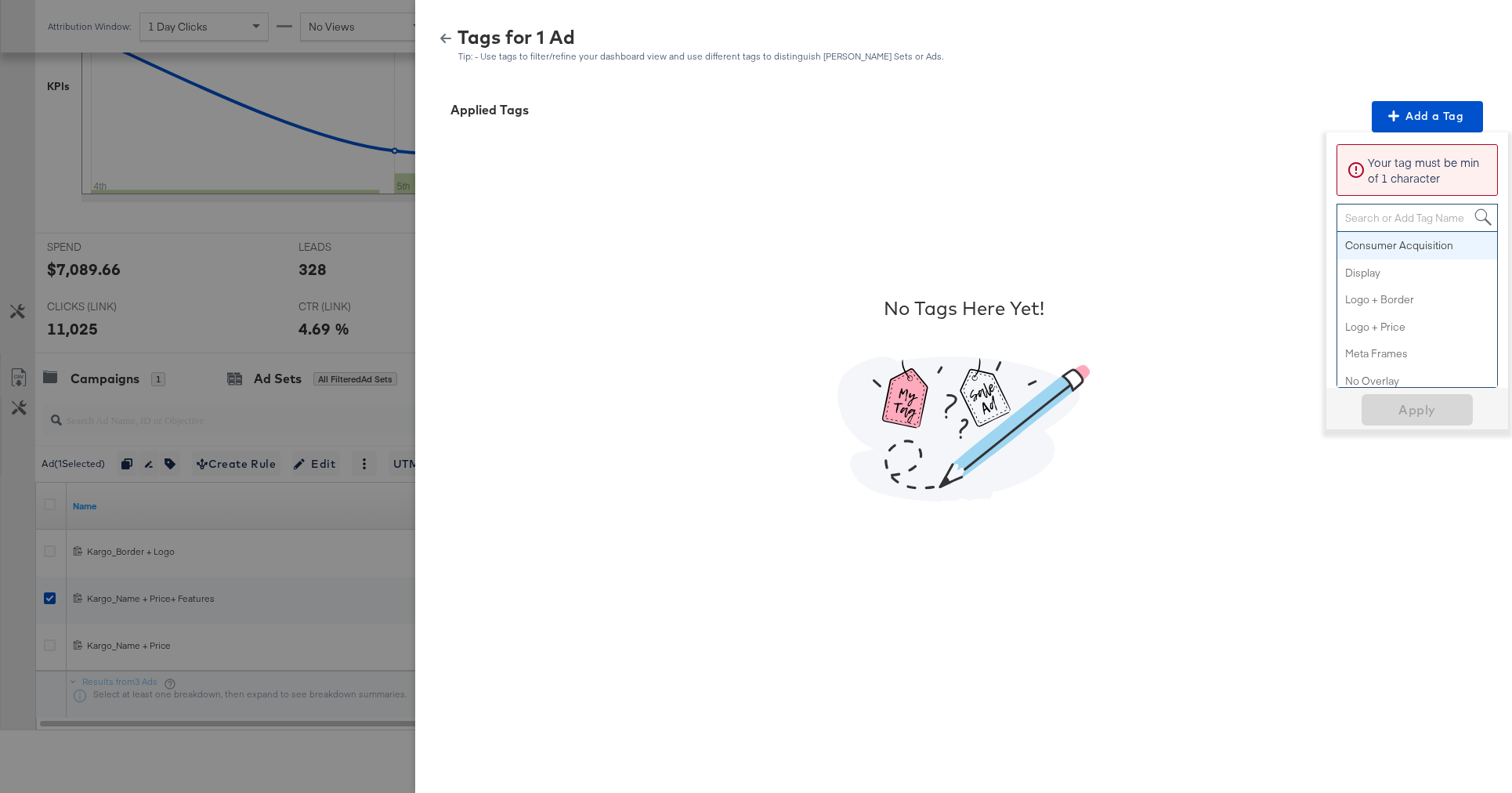
paste input "Product Offering + Price"
type input "Product Offering + Price"
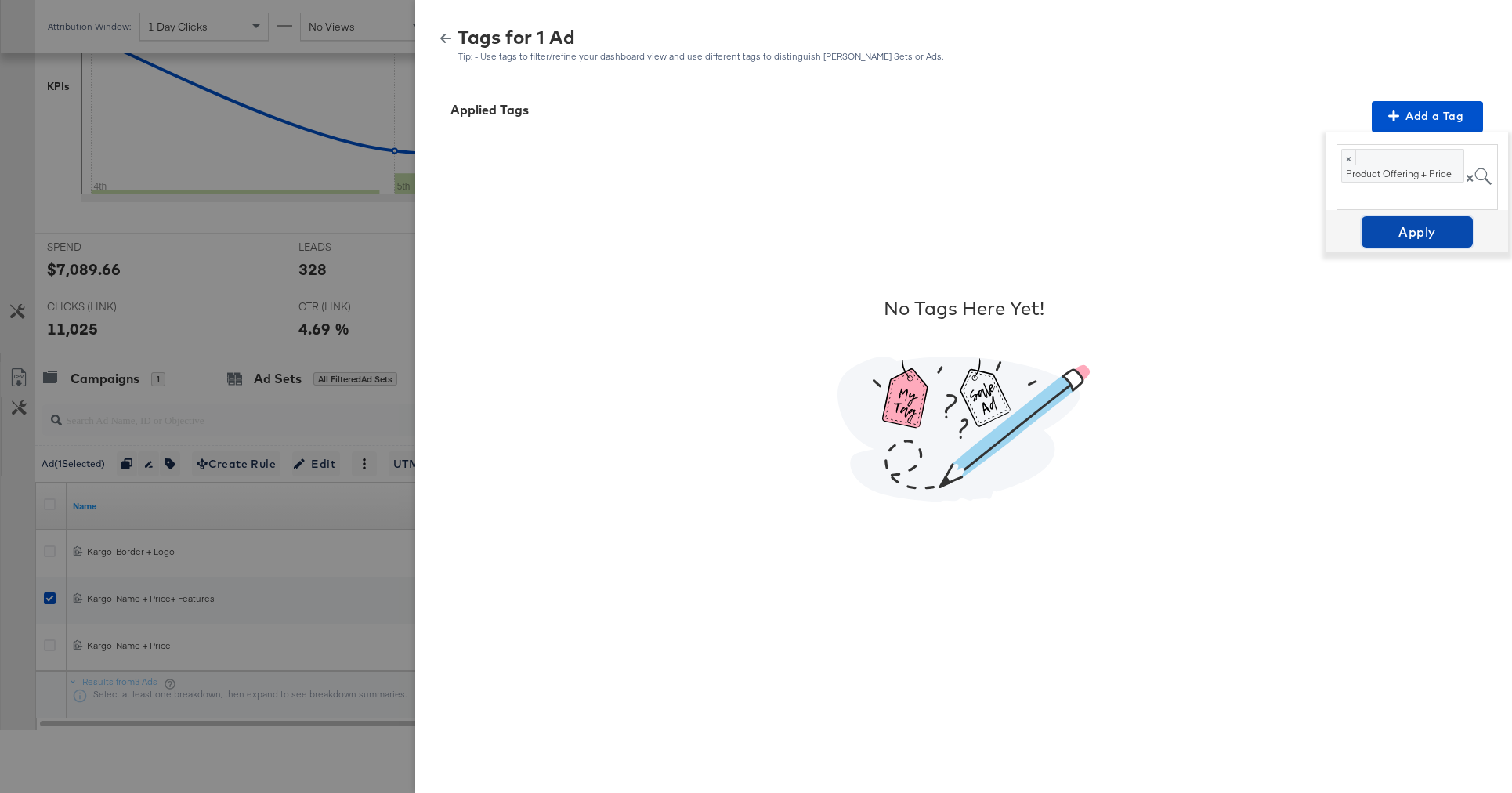
click at [1430, 233] on span "Apply" at bounding box center [1418, 232] width 99 height 22
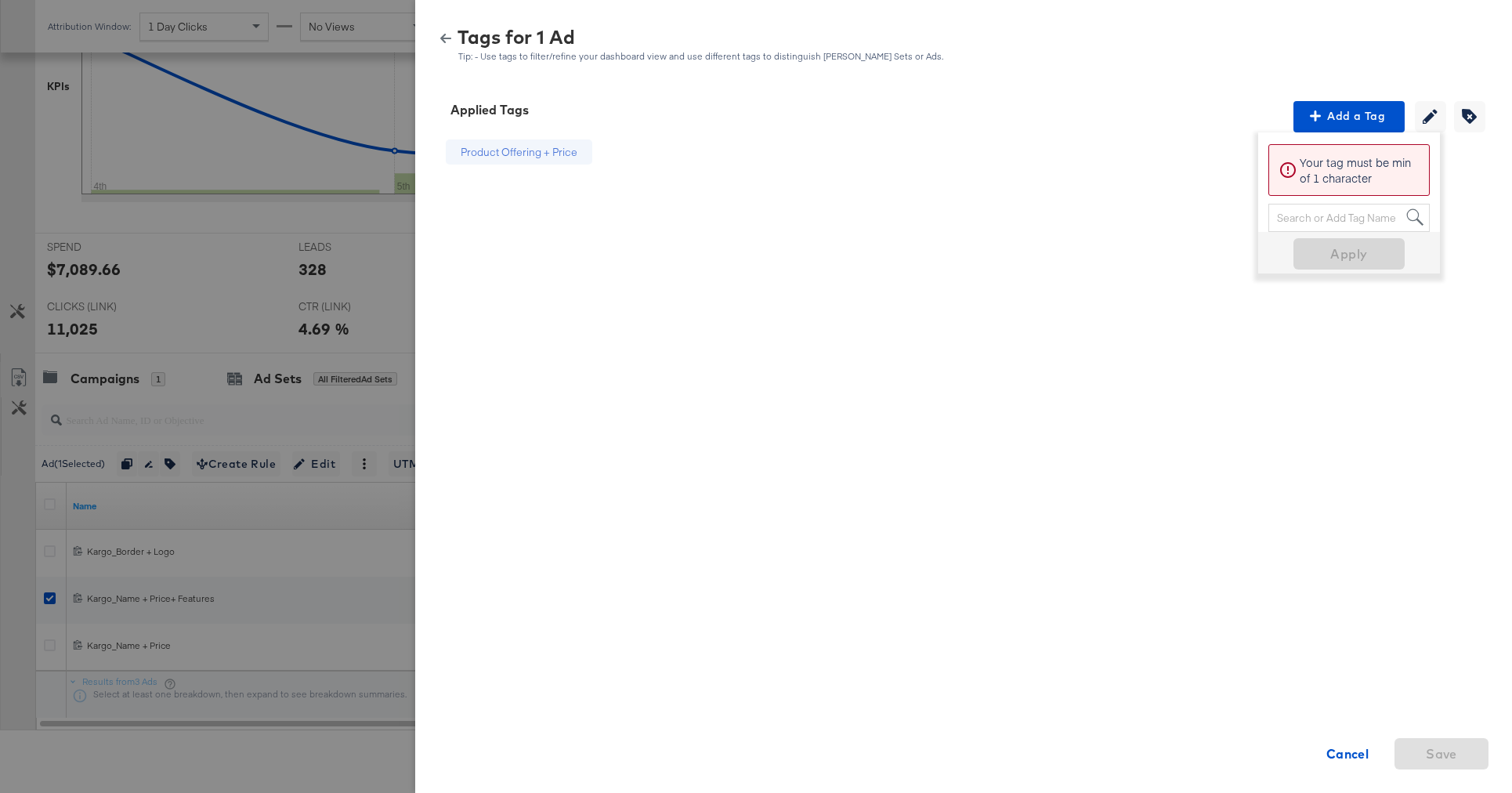
click at [318, 340] on div at bounding box center [756, 396] width 1512 height 793
click at [446, 33] on icon "button" at bounding box center [446, 39] width 11 height 11
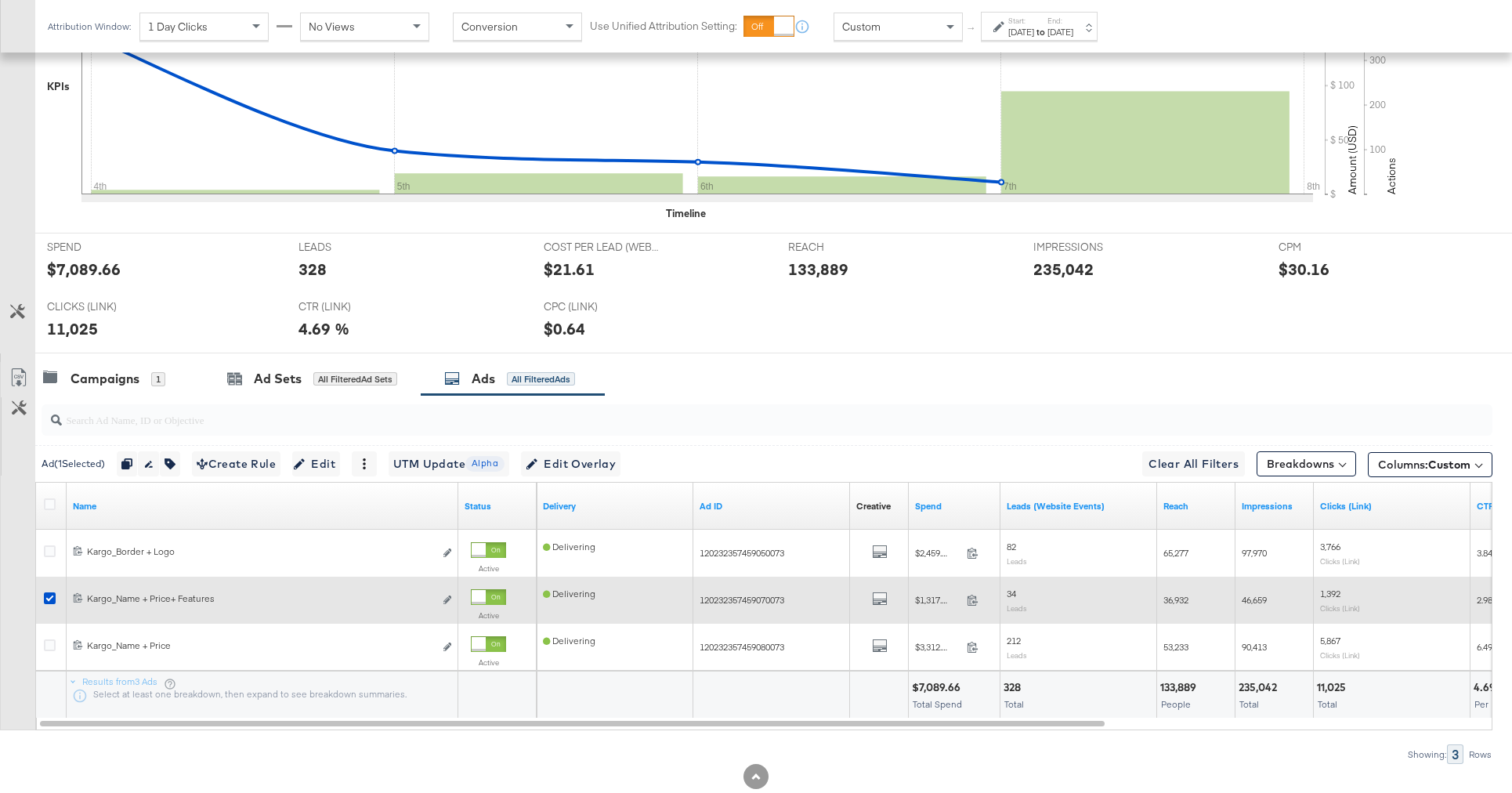
click at [48, 588] on div at bounding box center [52, 600] width 29 height 28
click at [48, 593] on icon at bounding box center [49, 598] width 12 height 12
click at [0, 0] on input "checkbox" at bounding box center [0, 0] width 0 height 0
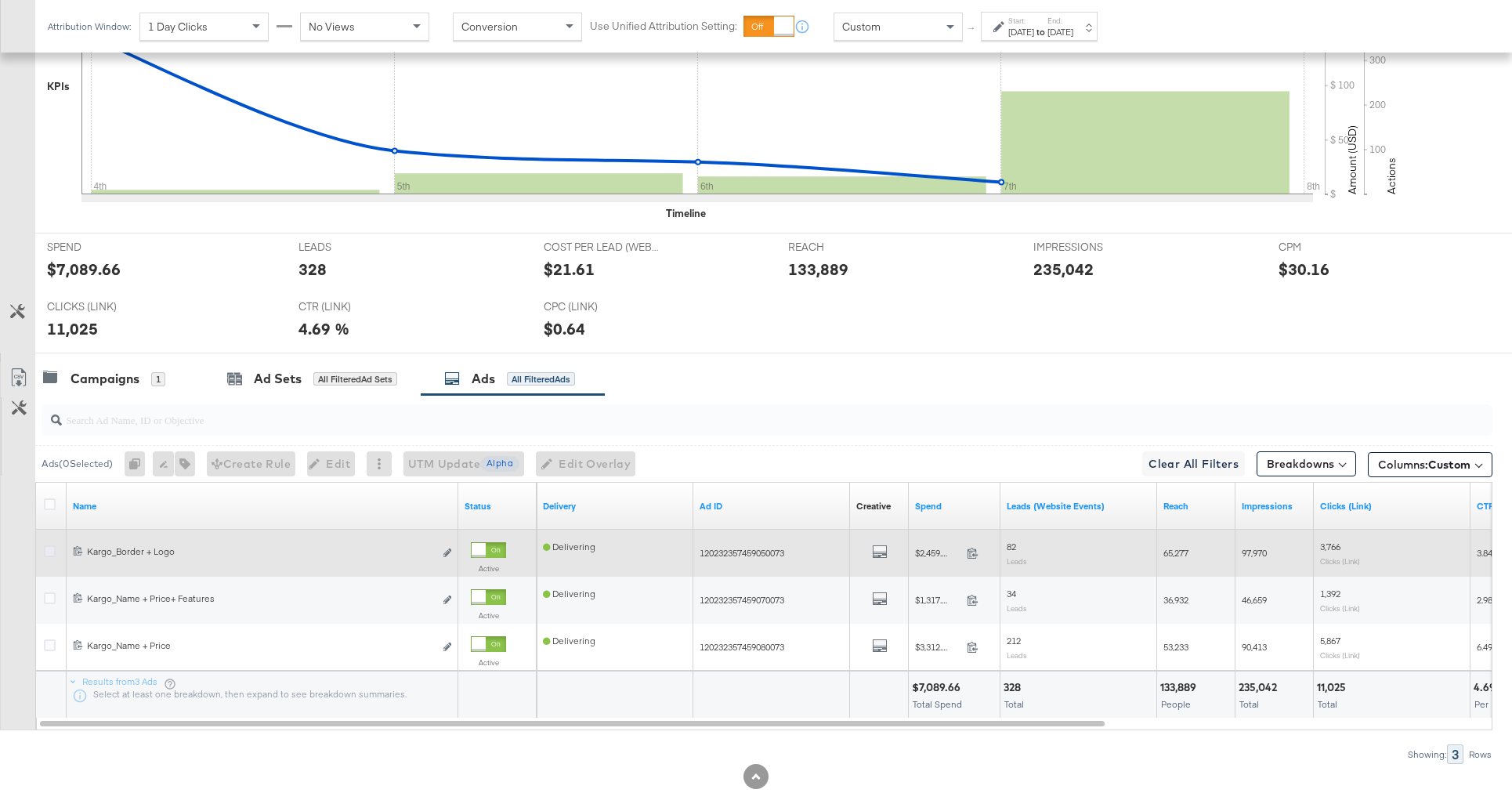
click at [47, 551] on icon at bounding box center [49, 551] width 12 height 12
click at [0, 0] on input "checkbox" at bounding box center [0, 0] width 0 height 0
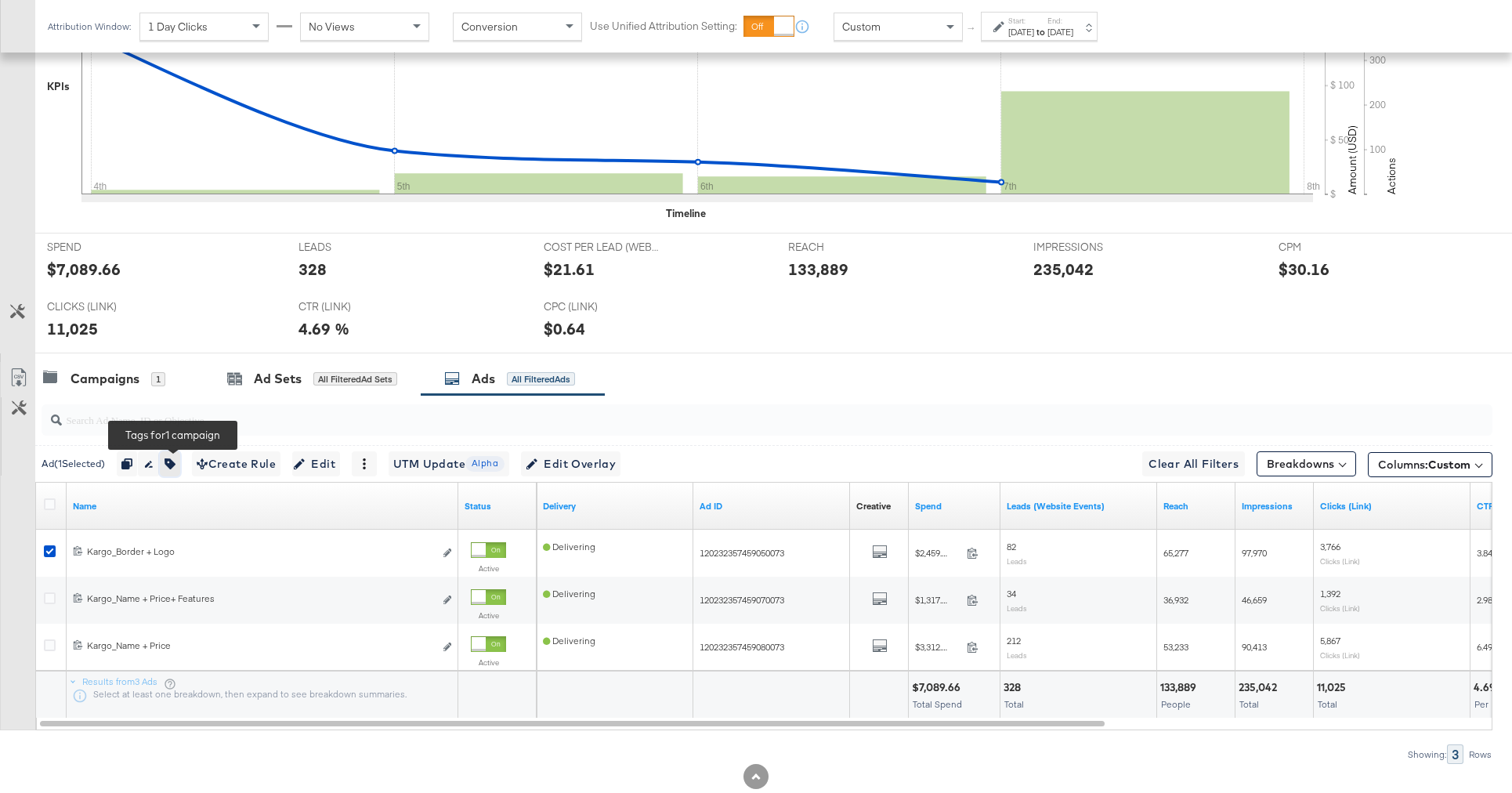
click at [180, 464] on button "button" at bounding box center [170, 464] width 21 height 25
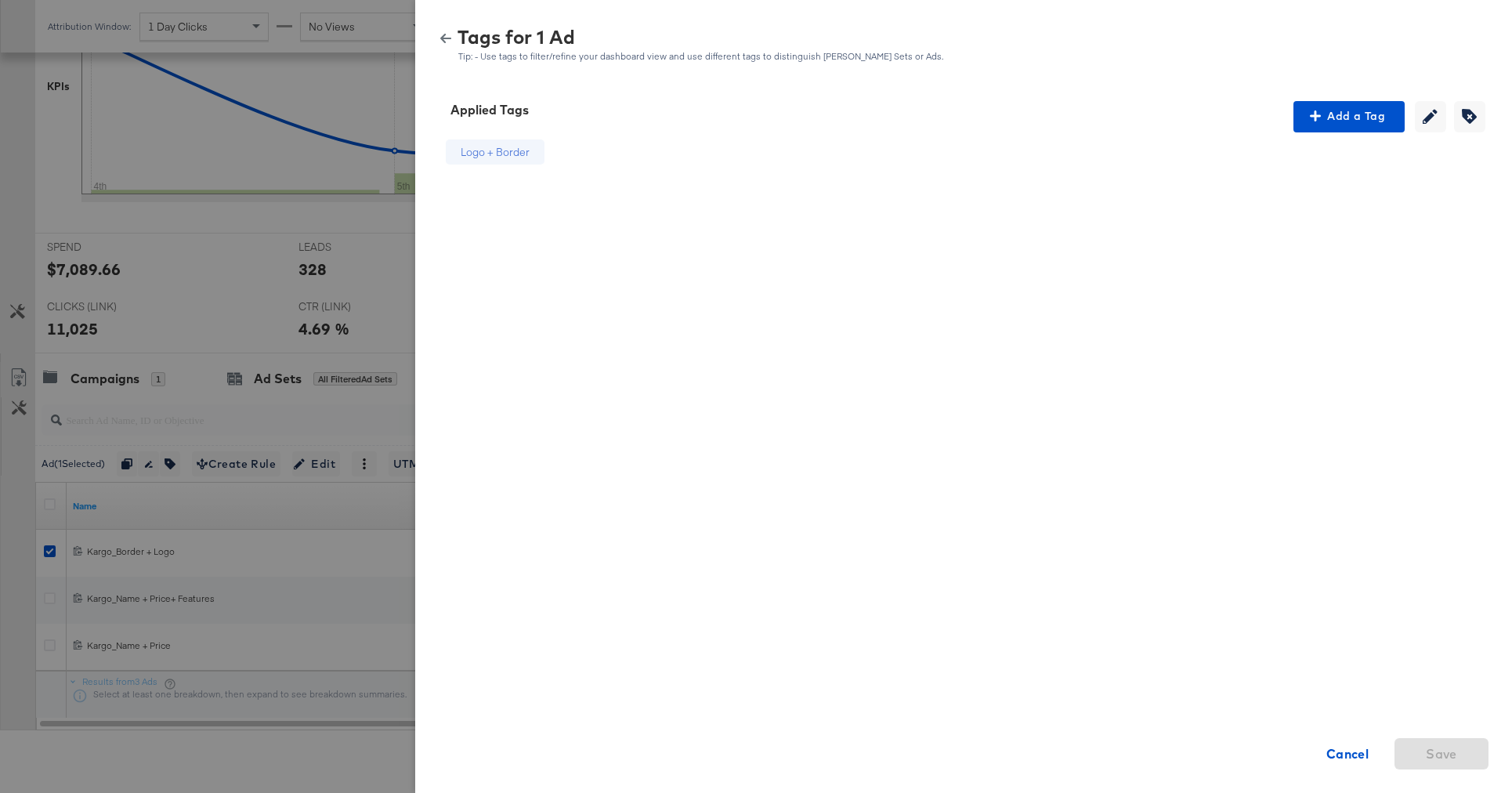
click at [448, 38] on icon "button" at bounding box center [446, 38] width 11 height 9
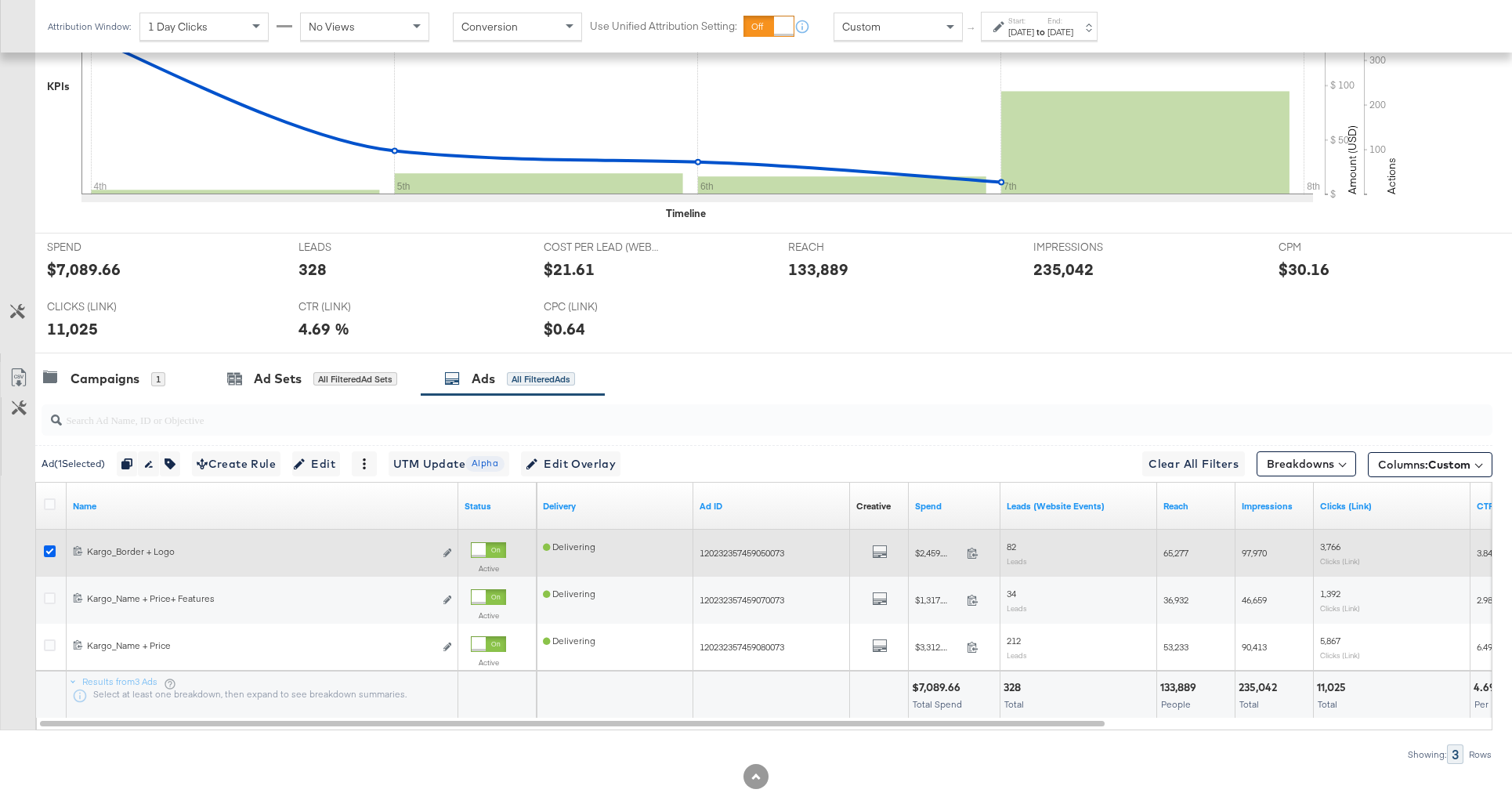
click at [54, 551] on icon at bounding box center [49, 551] width 12 height 12
click at [0, 0] on input "checkbox" at bounding box center [0, 0] width 0 height 0
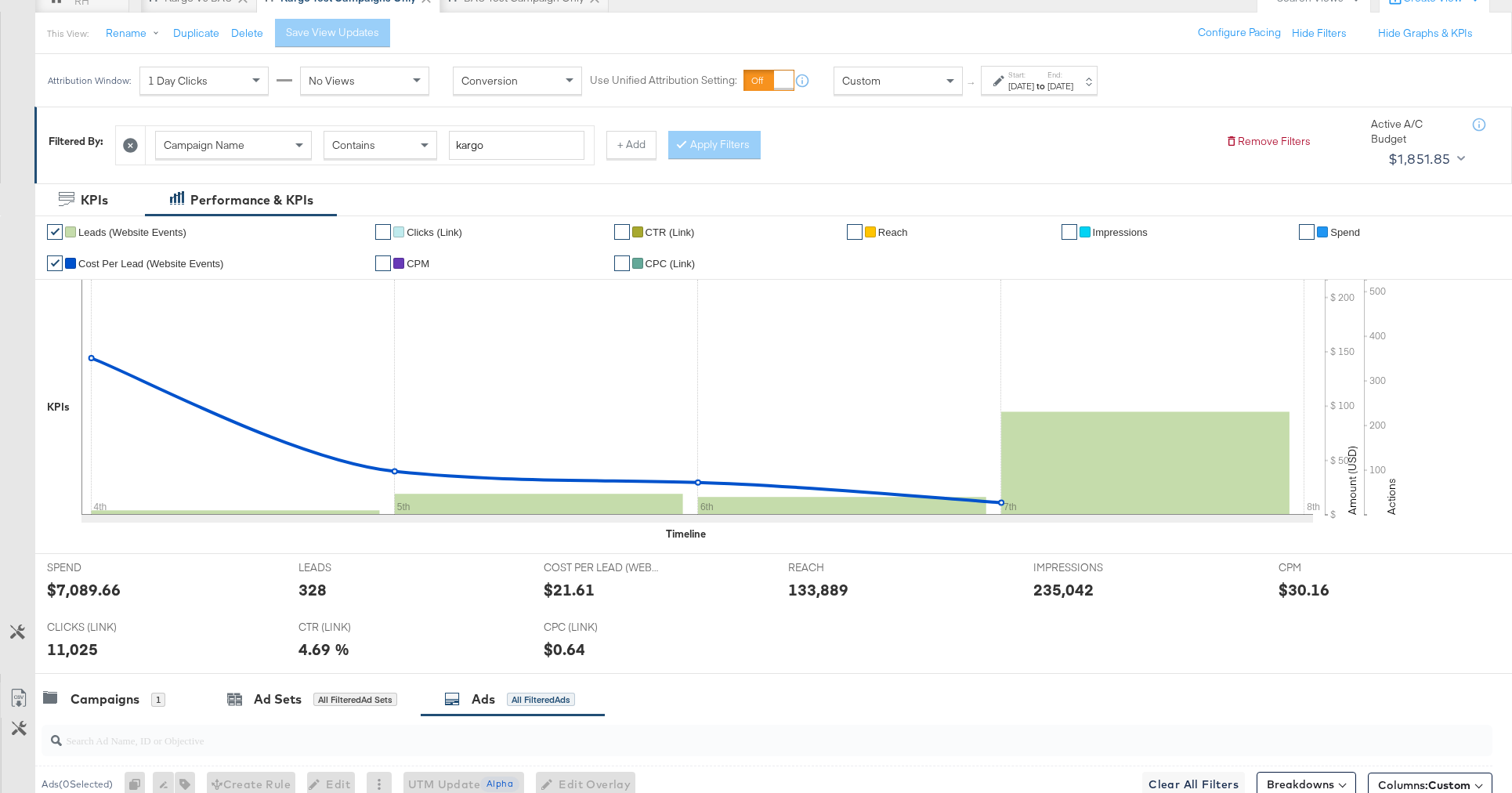
scroll to position [0, 0]
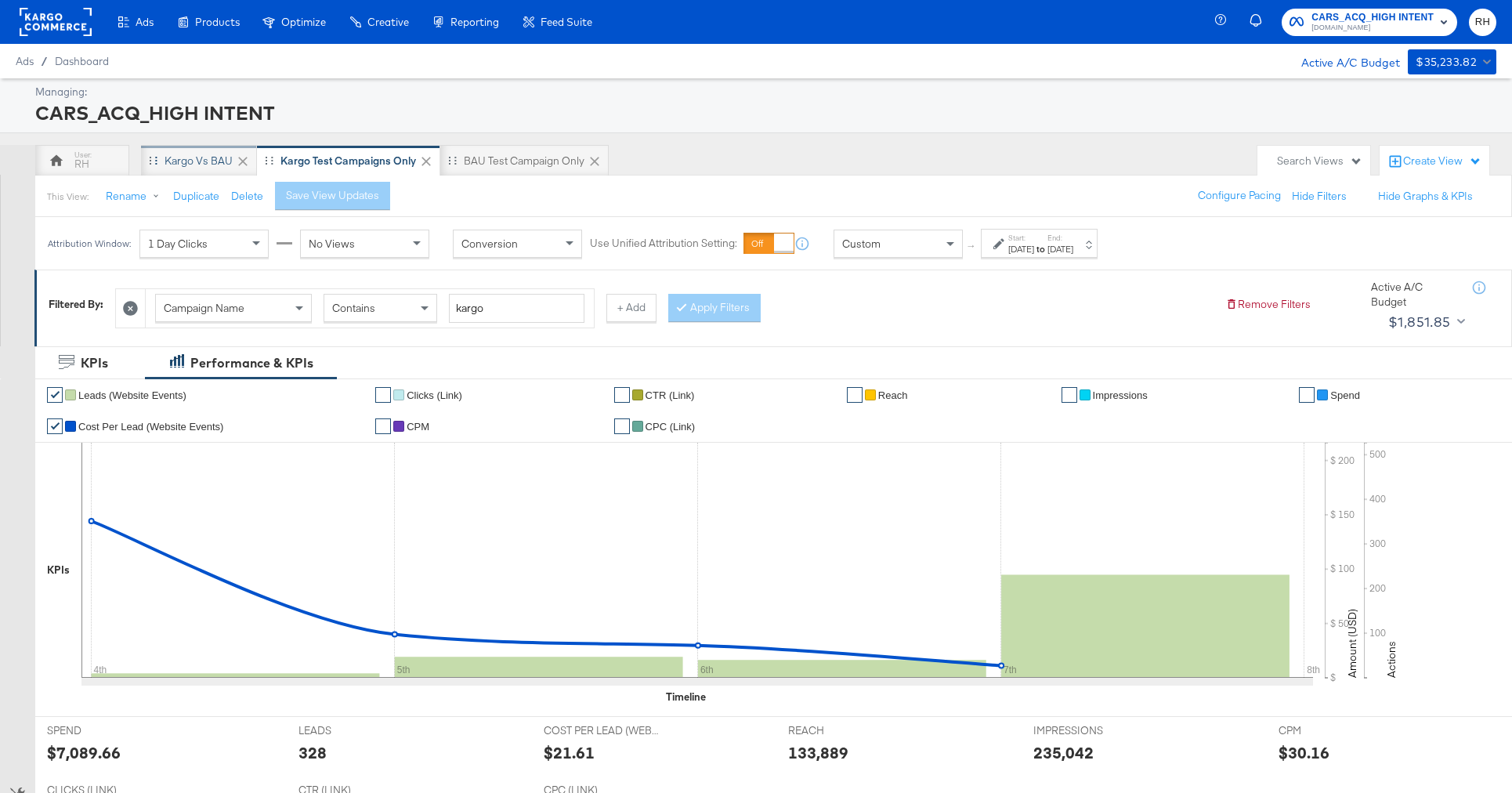
click at [206, 162] on div "Kargo vs BAU" at bounding box center [199, 161] width 68 height 15
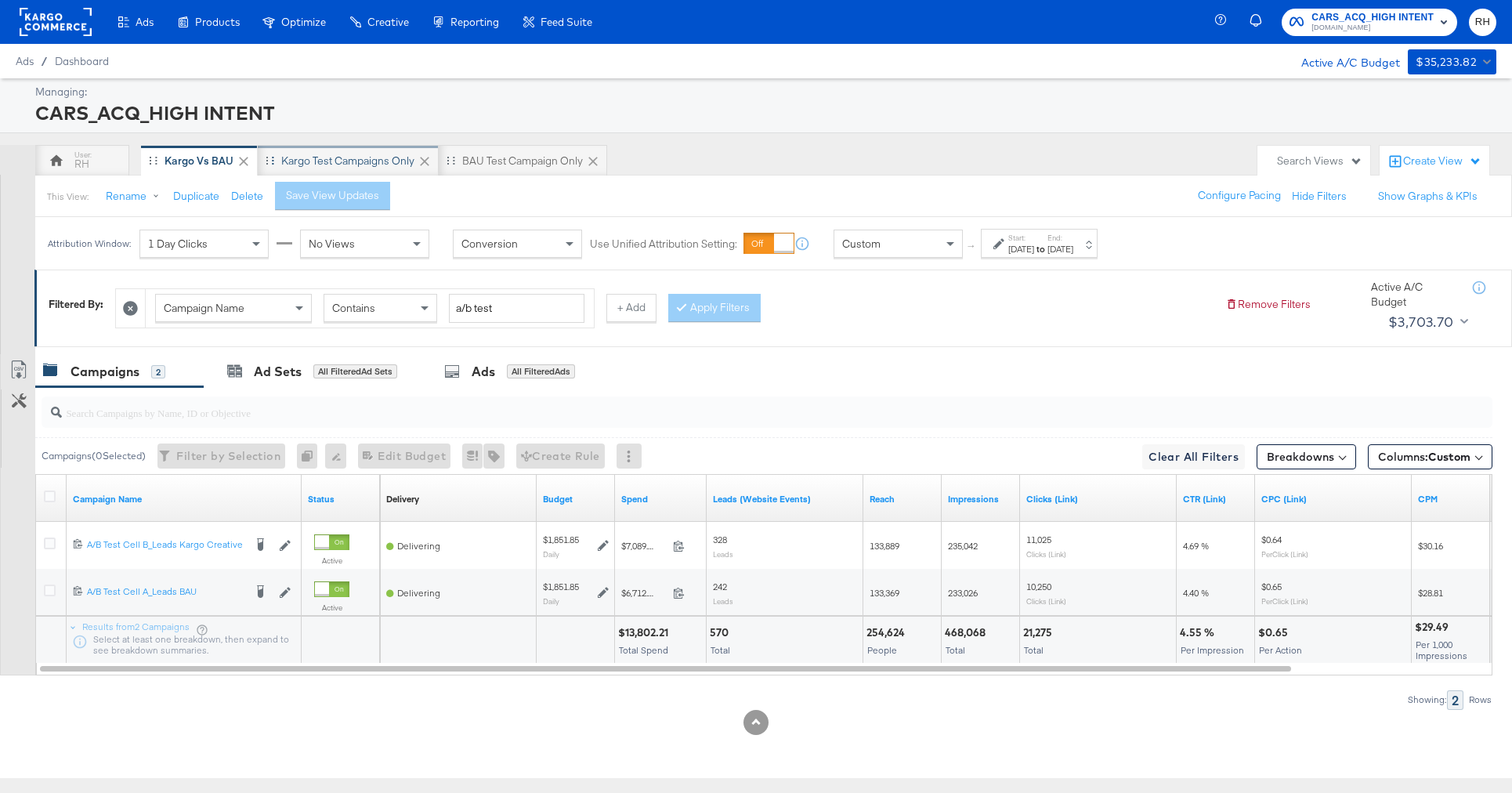
click at [388, 170] on div "Kargo test campaigns only" at bounding box center [348, 160] width 181 height 31
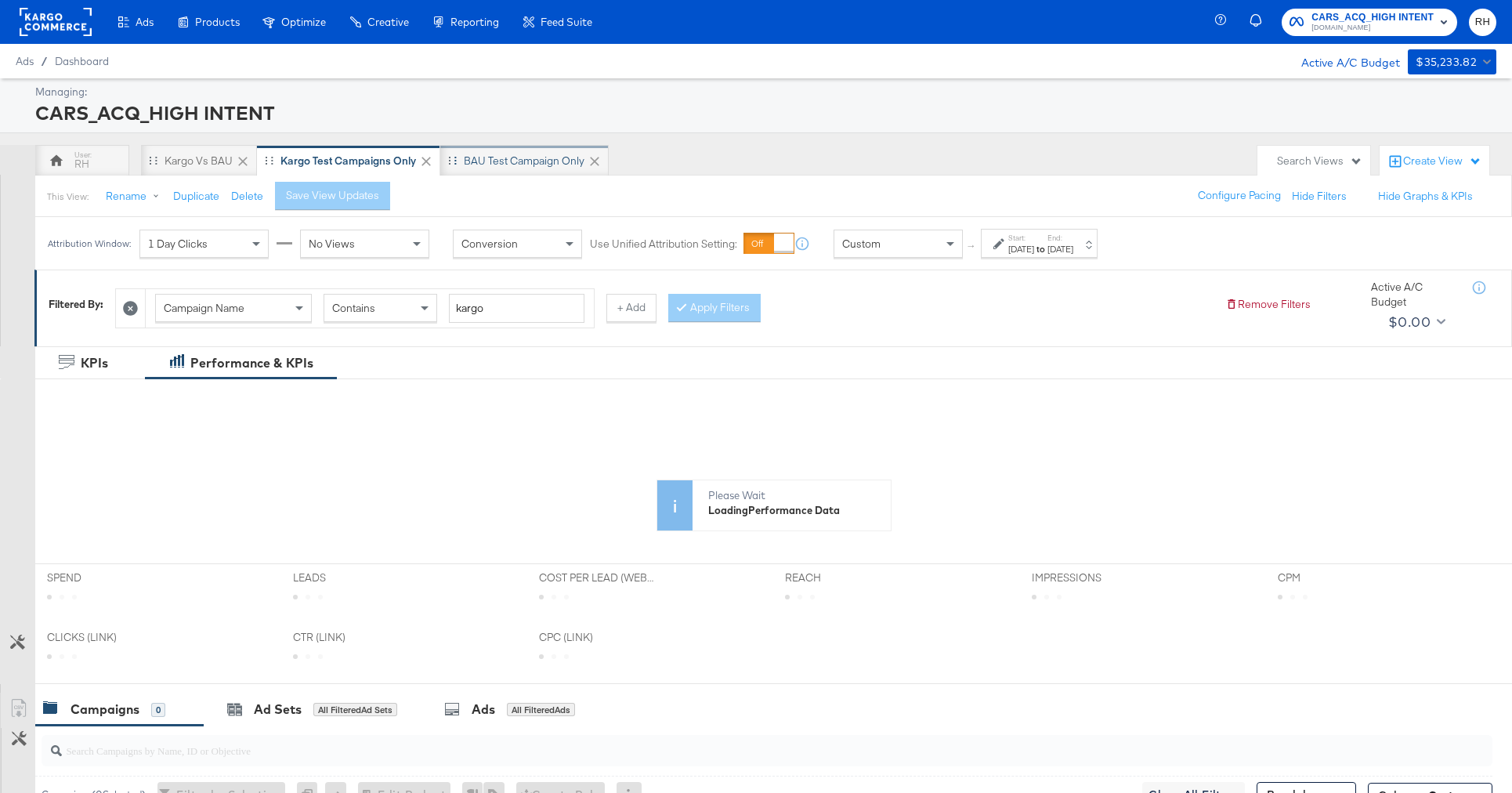
click at [475, 165] on div "BAU Test campaign only" at bounding box center [524, 161] width 120 height 15
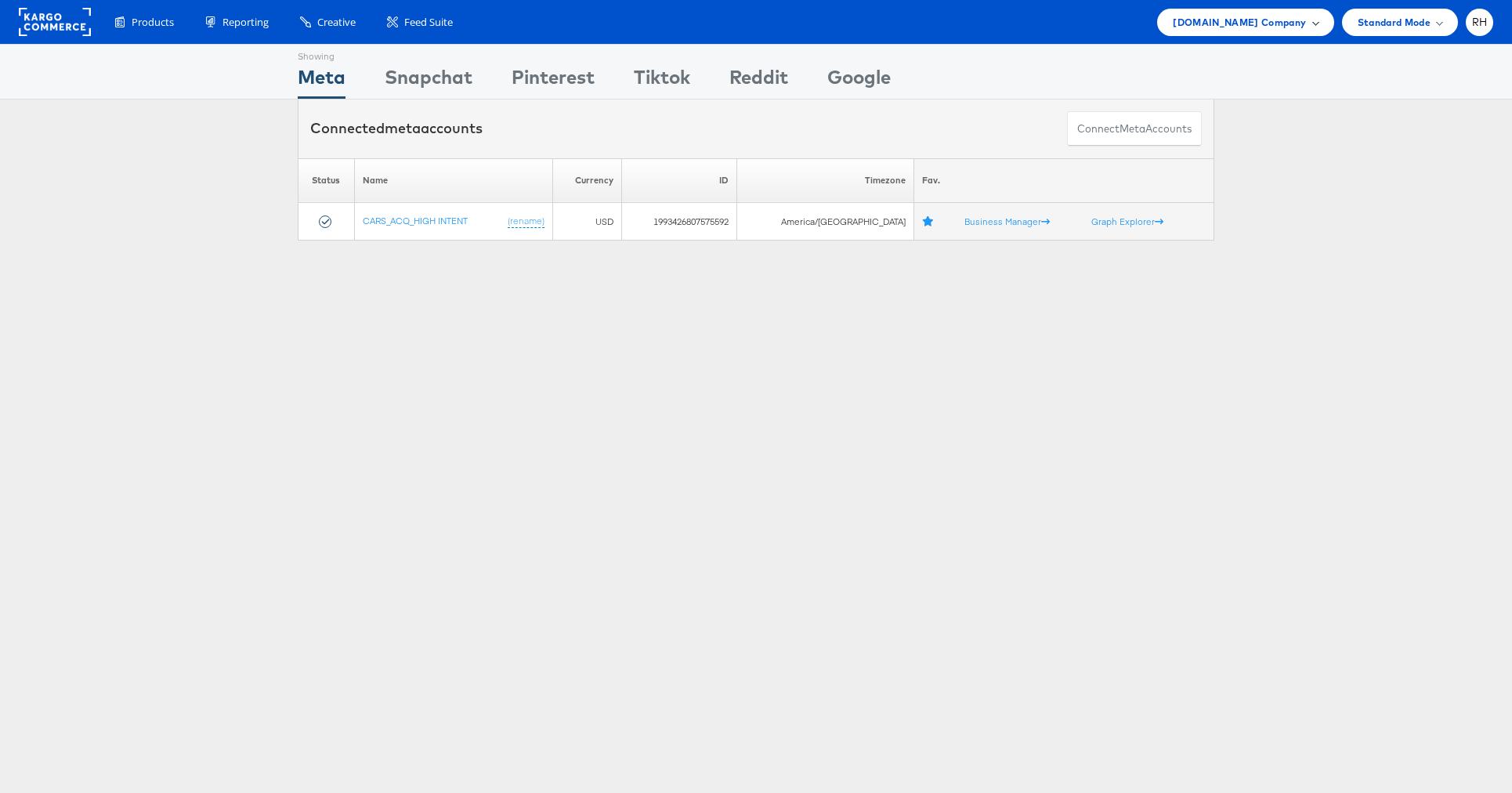
click at [1297, 33] on div "[DOMAIN_NAME] Company" at bounding box center [1245, 22] width 176 height 28
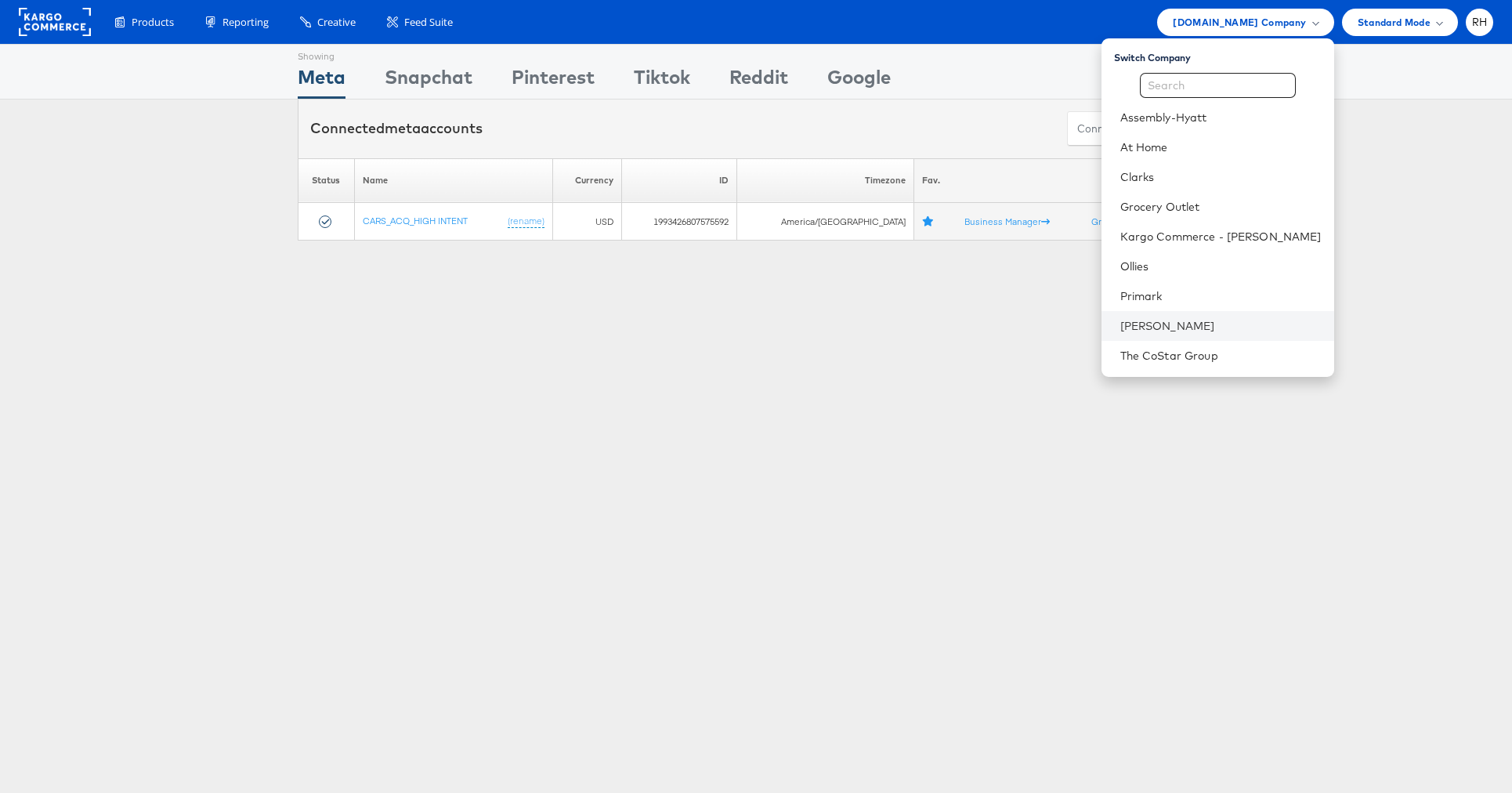
click at [1149, 330] on li "[PERSON_NAME]" at bounding box center [1217, 325] width 233 height 30
click at [1322, 316] on li "[PERSON_NAME]" at bounding box center [1217, 325] width 233 height 30
click at [1231, 314] on li "[PERSON_NAME]" at bounding box center [1217, 325] width 233 height 30
click at [1286, 314] on li "[PERSON_NAME]" at bounding box center [1217, 325] width 233 height 30
click at [1412, 172] on div "Please Wait Loading Accounts .... Status Name Currency ID Timezone Fav. CARS_AC…" at bounding box center [756, 200] width 1512 height 83
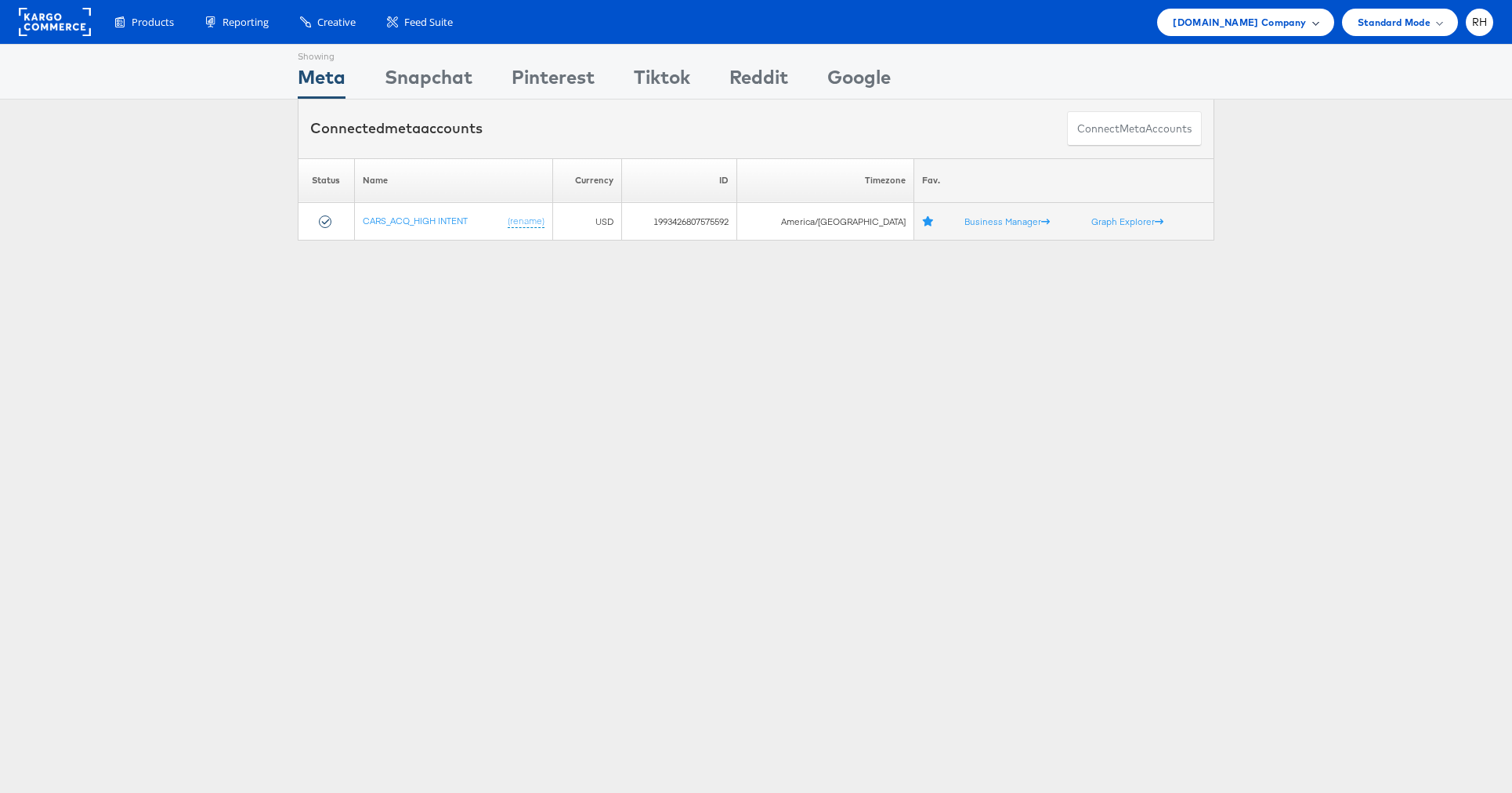
click at [1305, 32] on div "[DOMAIN_NAME] Company" at bounding box center [1245, 22] width 176 height 28
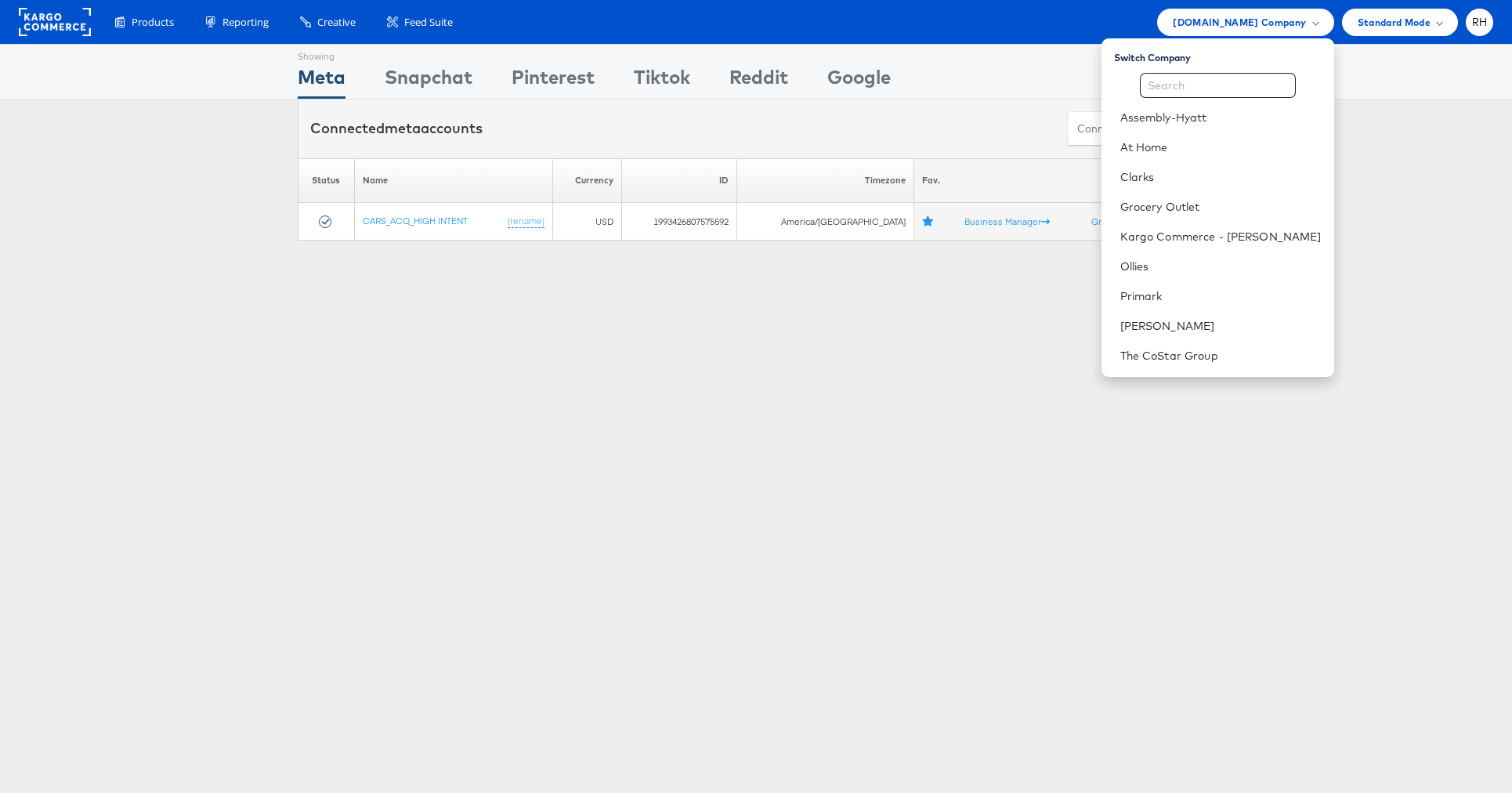
click at [1432, 183] on div "Please Wait Loading Accounts .... Status Name Currency ID Timezone Fav. CARS_AC…" at bounding box center [756, 200] width 1512 height 83
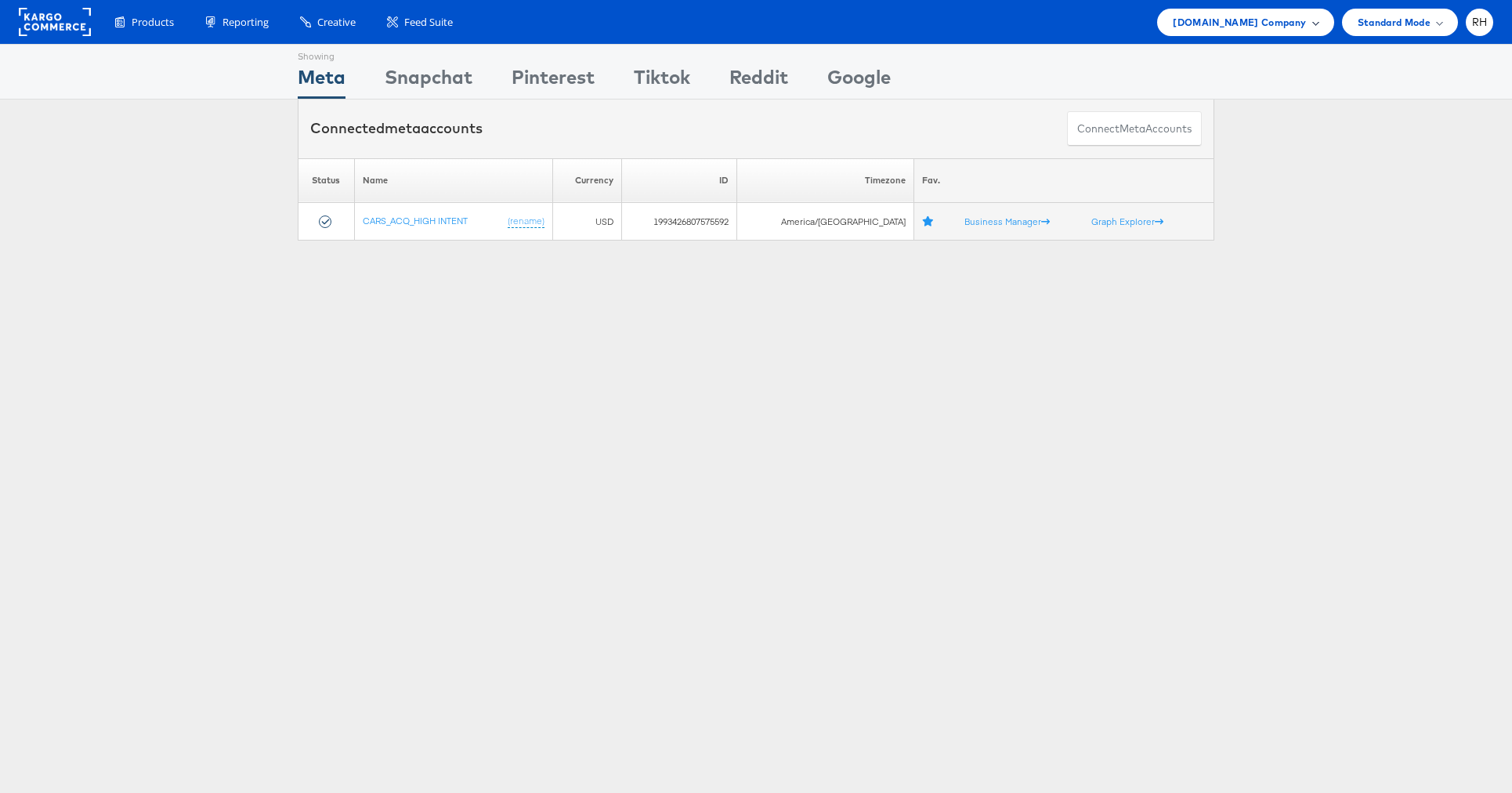
click at [1235, 31] on div "[DOMAIN_NAME] Company" at bounding box center [1245, 22] width 176 height 28
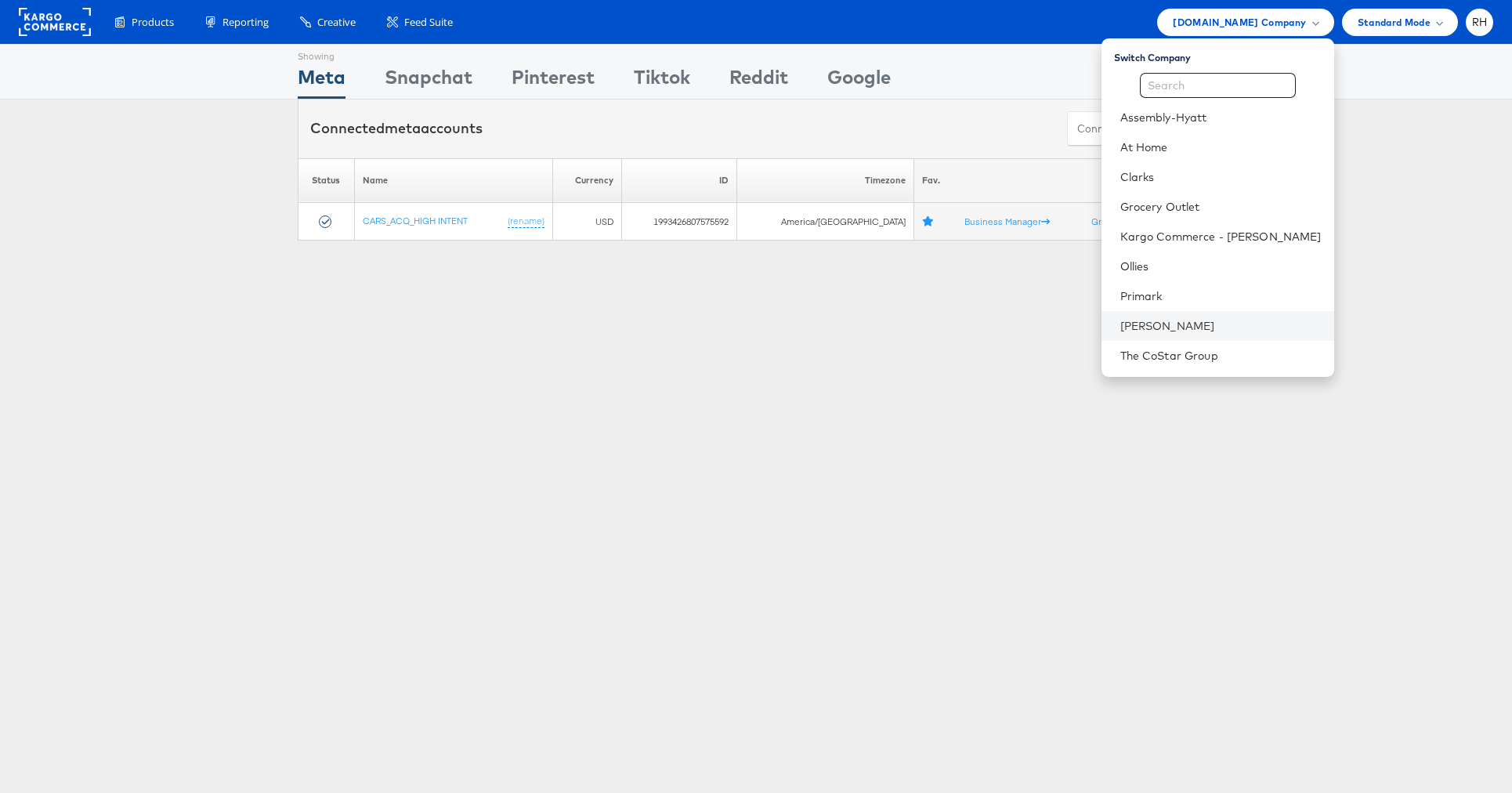
click at [1239, 314] on li "[PERSON_NAME]" at bounding box center [1217, 325] width 233 height 30
click at [1307, 320] on link "[PERSON_NAME]" at bounding box center [1221, 325] width 201 height 15
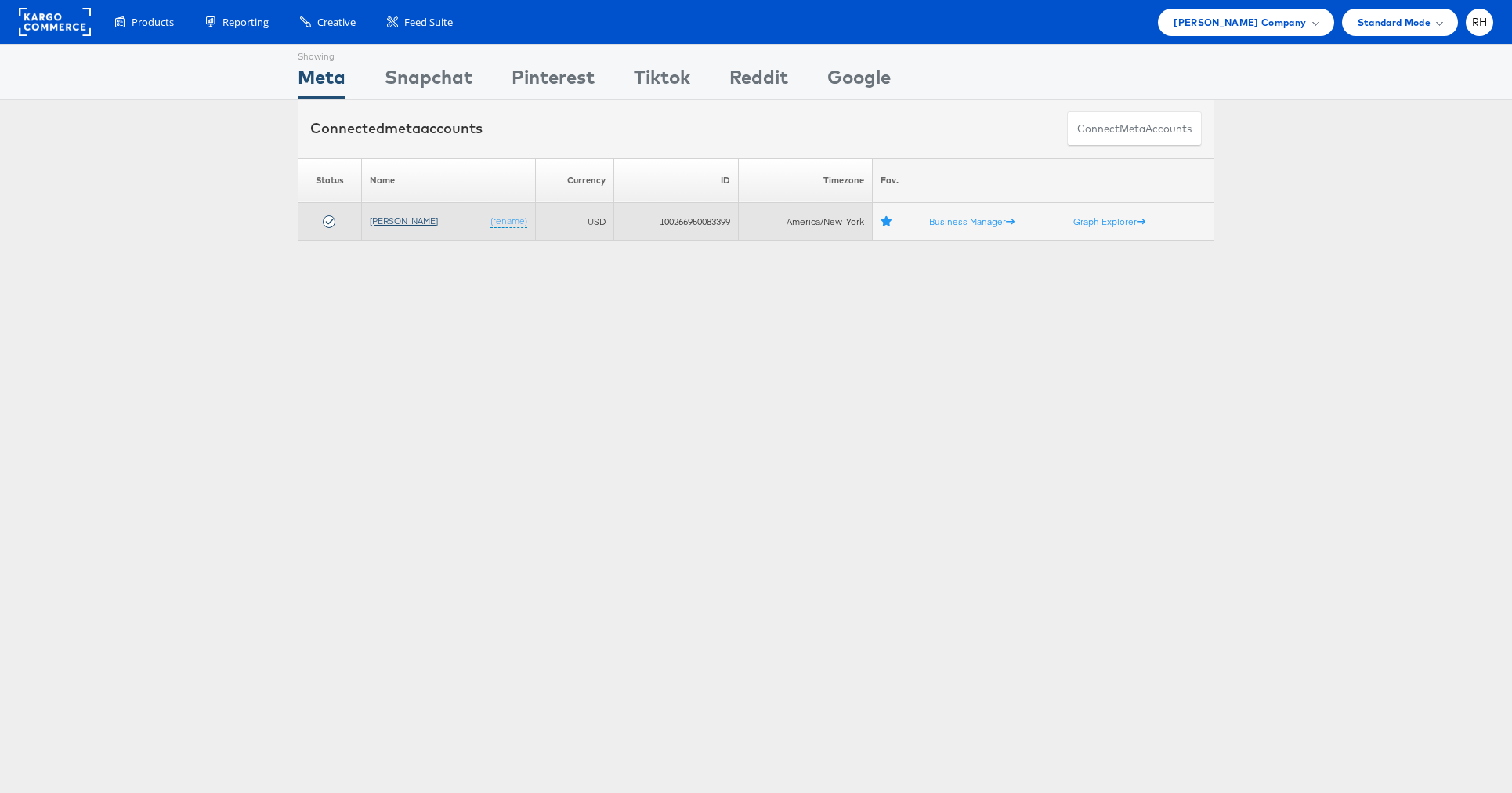
click at [387, 223] on link "[PERSON_NAME]" at bounding box center [404, 220] width 68 height 12
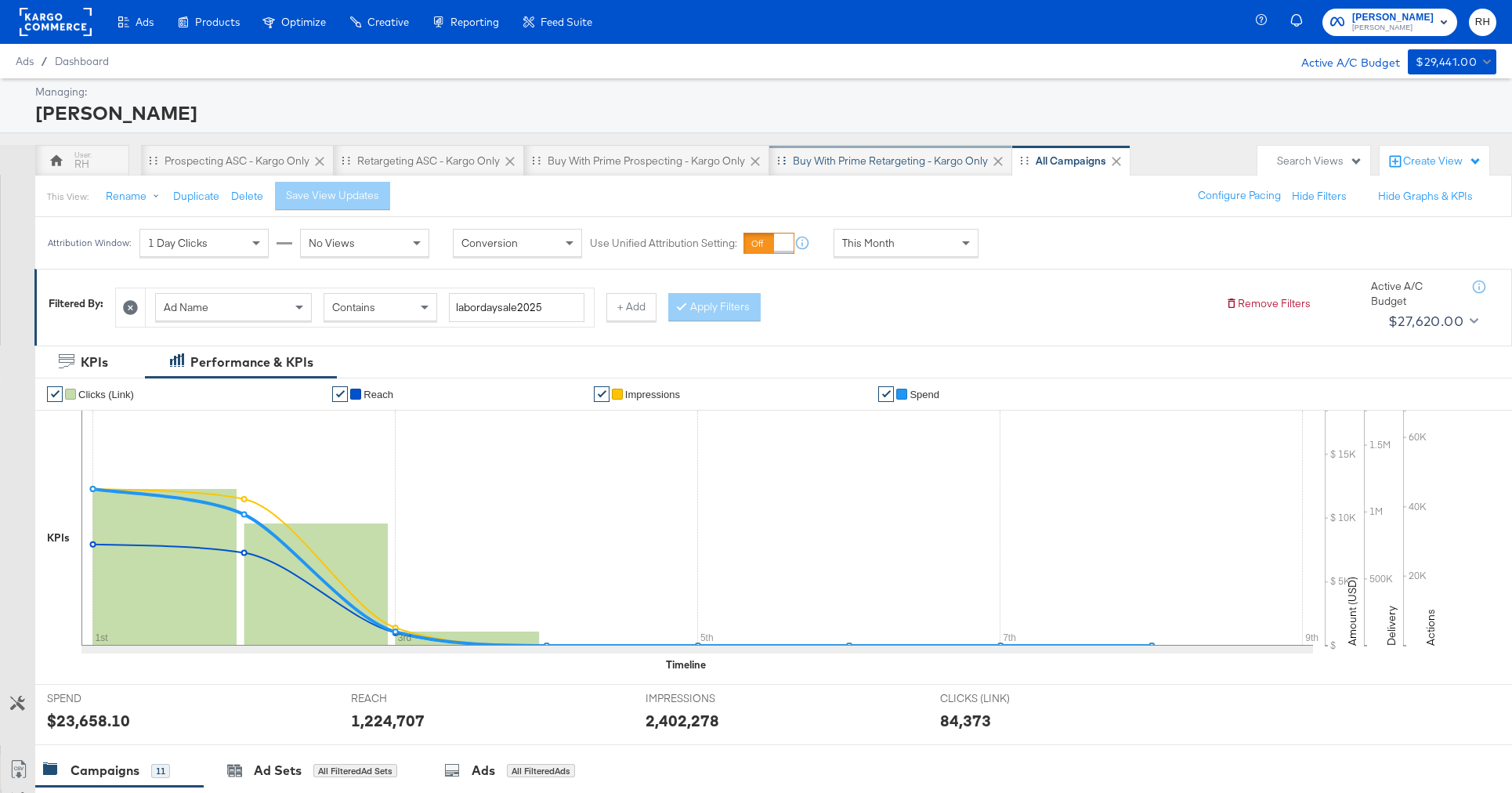
click at [956, 159] on div "Buy with Prime Retargeting - Kargo only" at bounding box center [890, 161] width 195 height 15
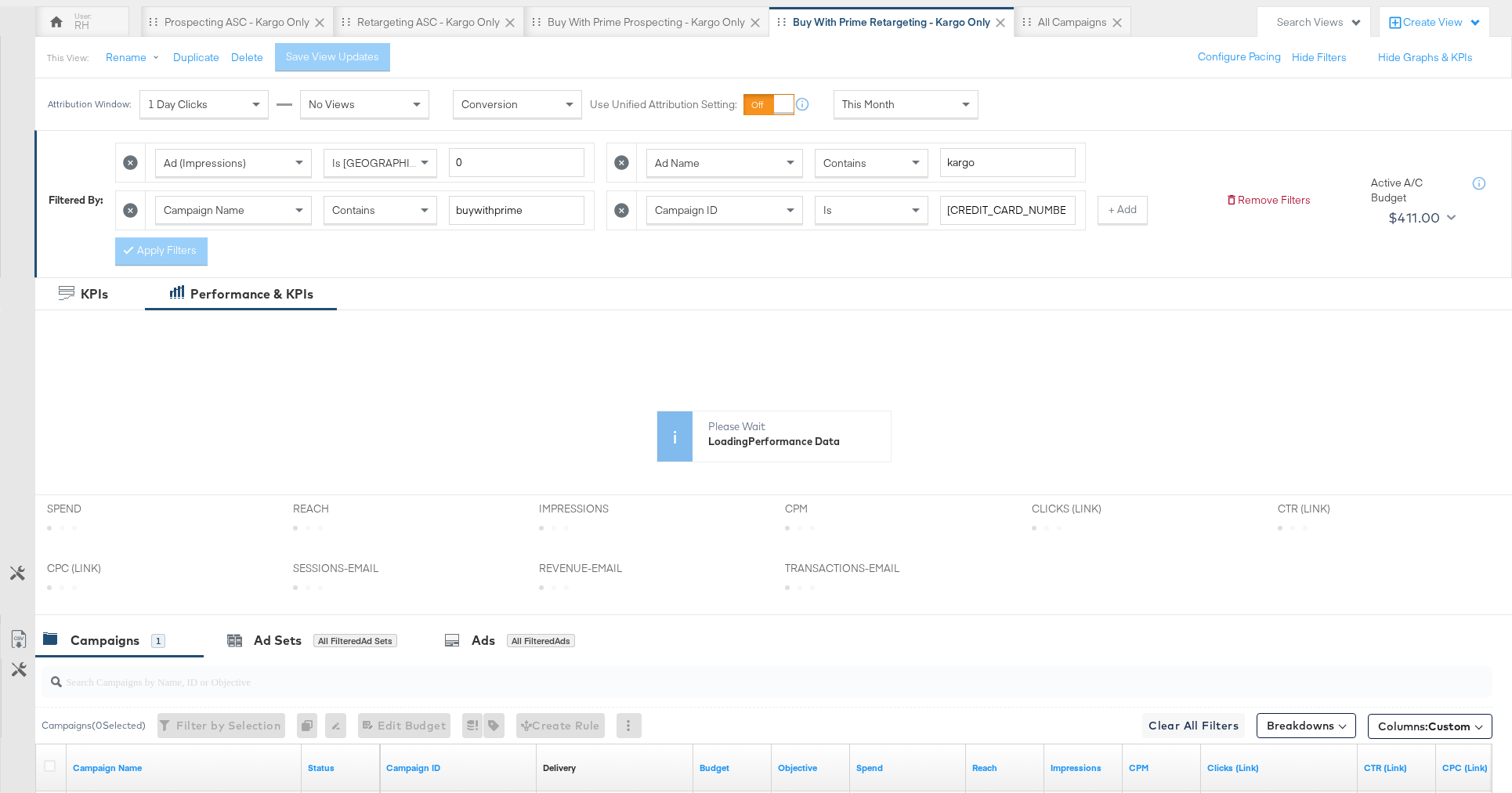
scroll to position [54, 0]
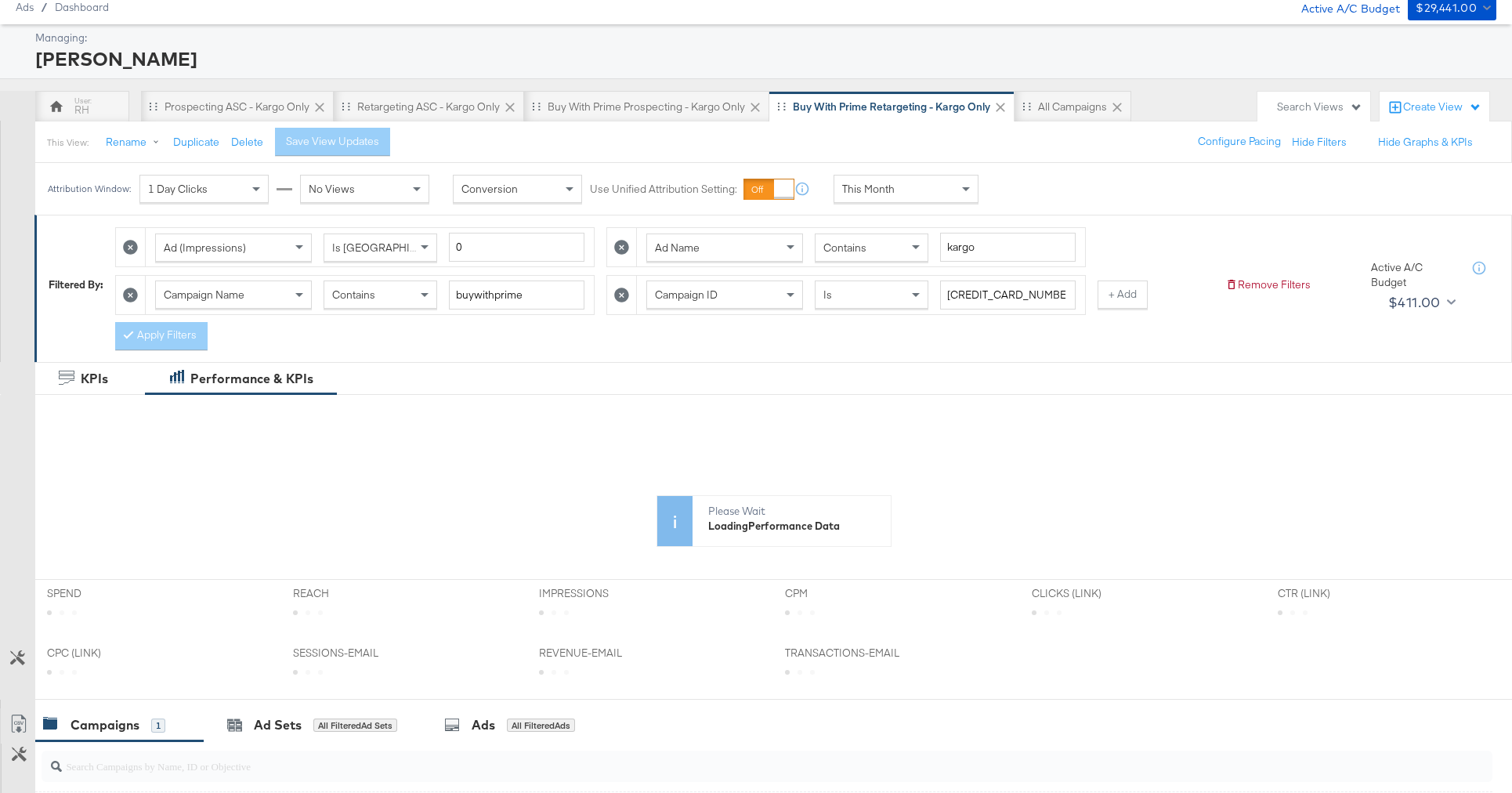
click at [893, 190] on span "This Month" at bounding box center [868, 189] width 52 height 14
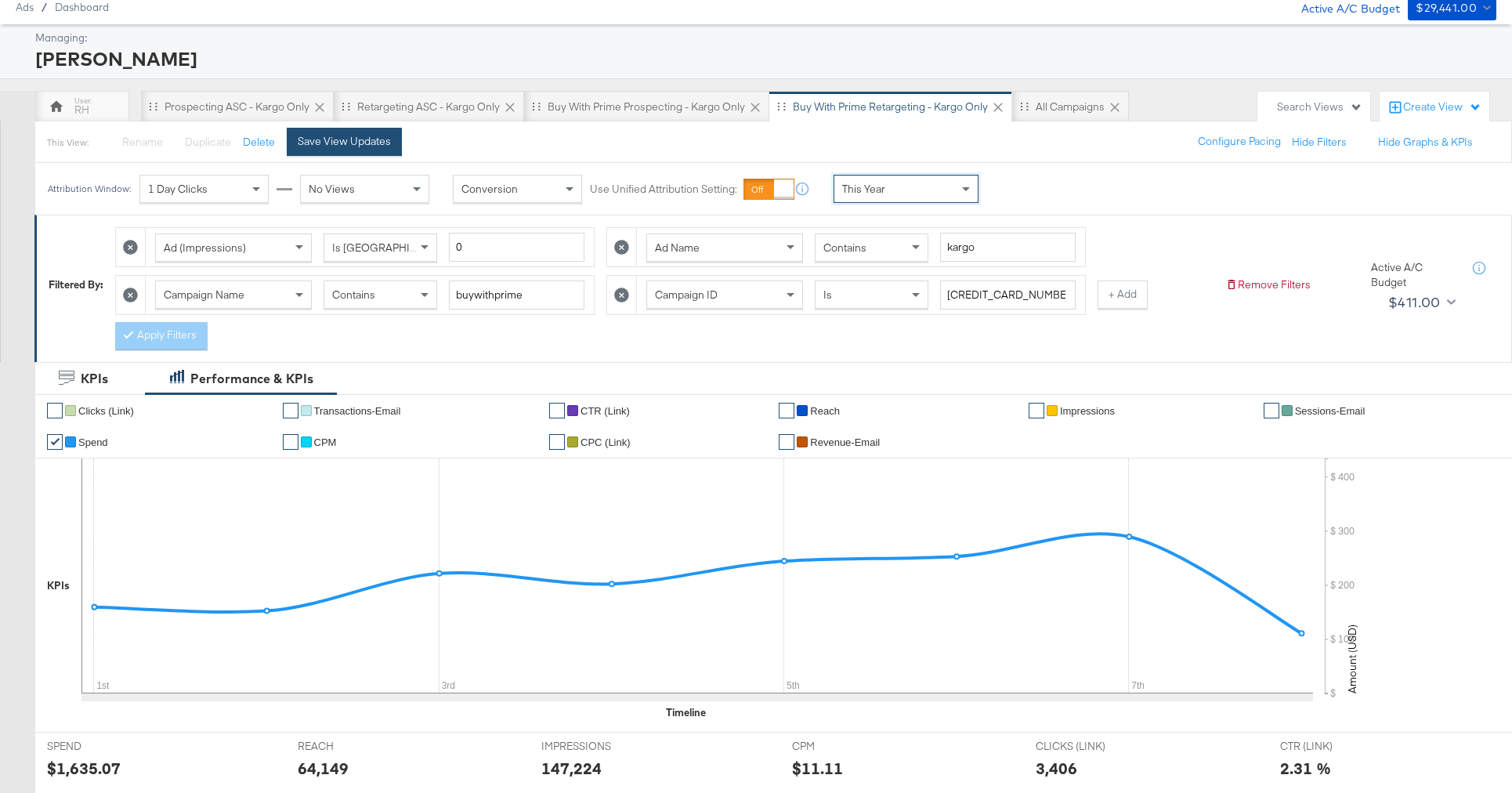
click at [375, 139] on div "Save View Updates" at bounding box center [344, 141] width 93 height 15
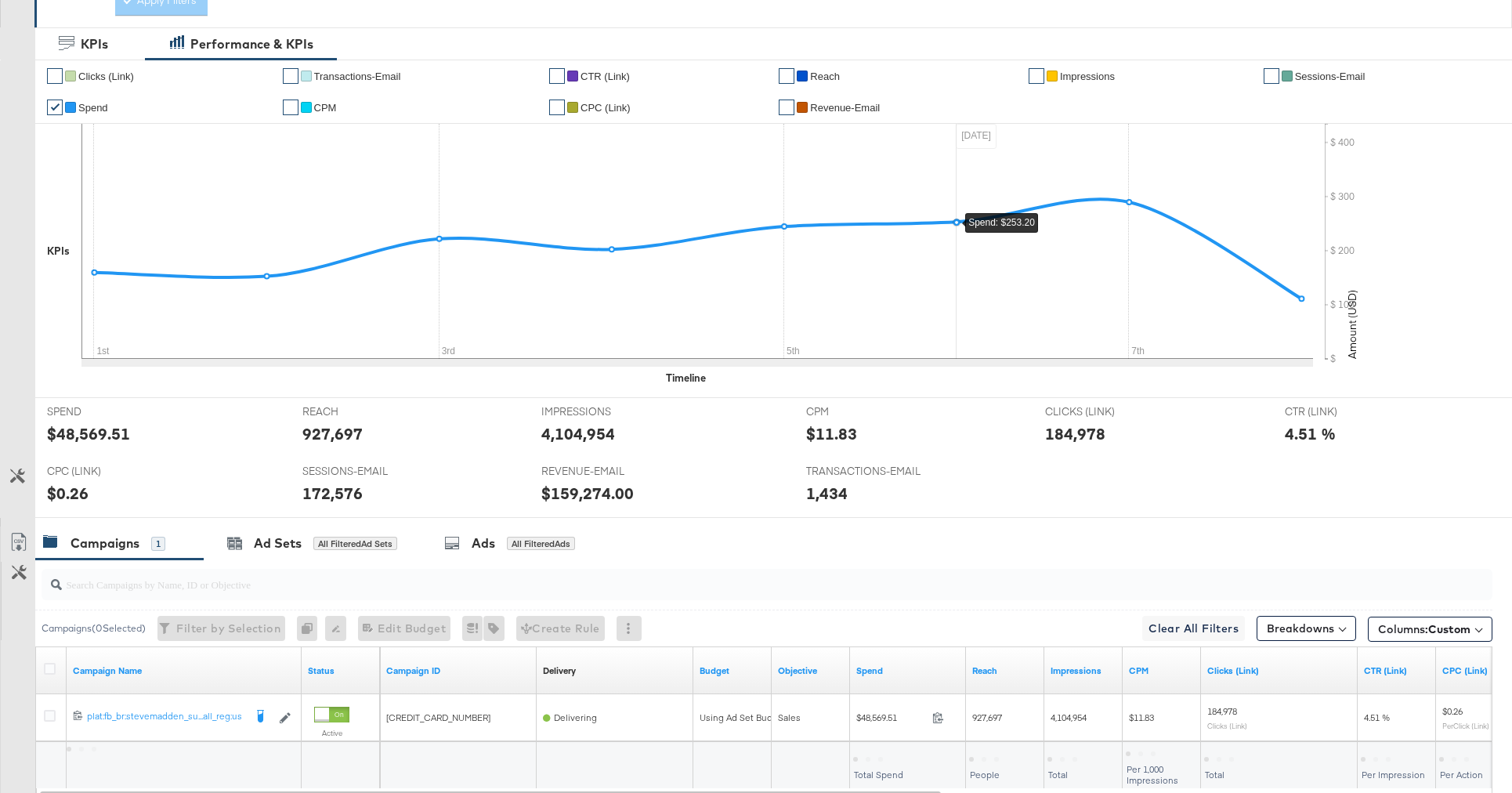
scroll to position [499, 0]
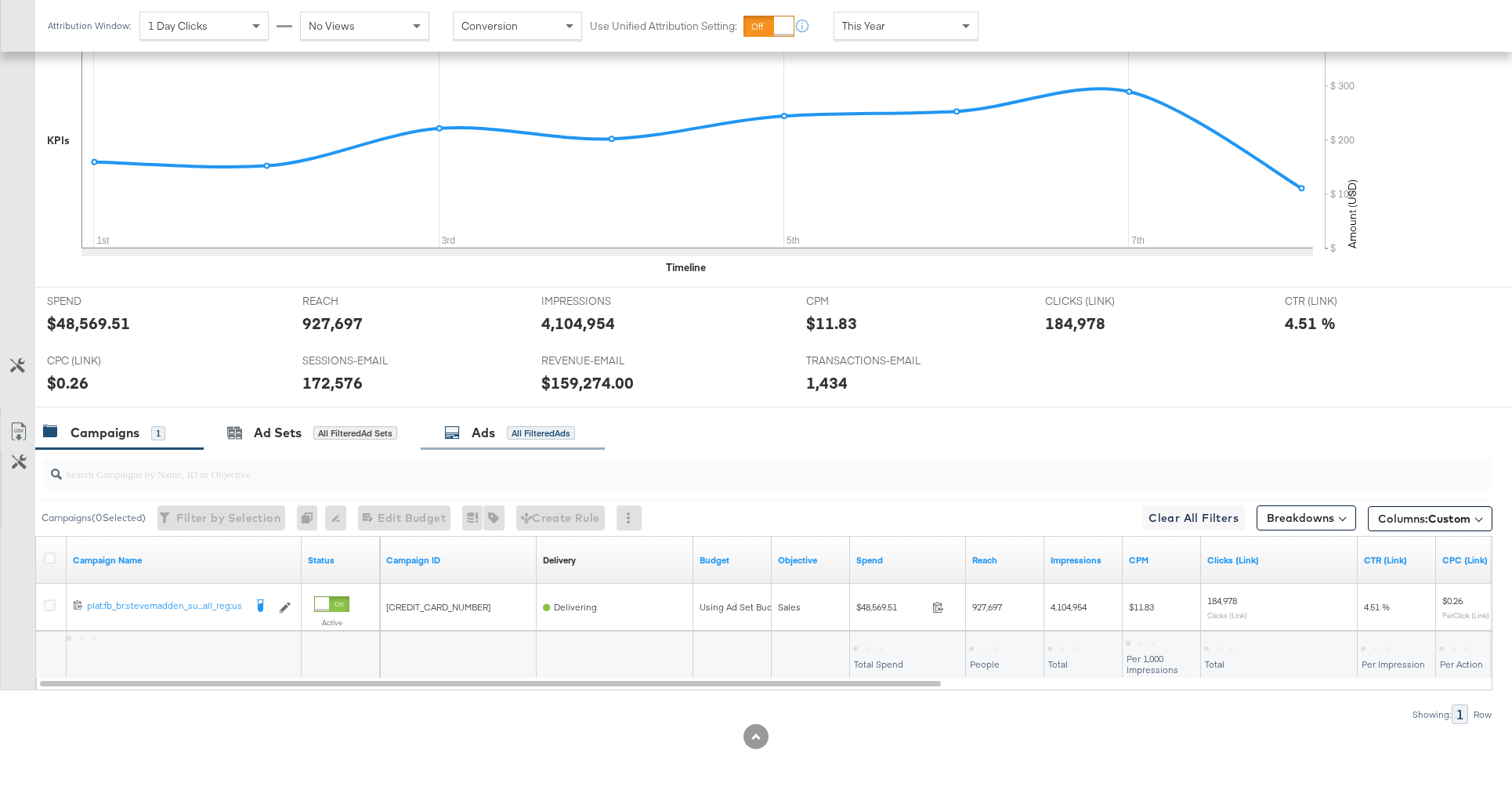
click at [539, 440] on div "Ads All Filtered Ads" at bounding box center [510, 432] width 131 height 18
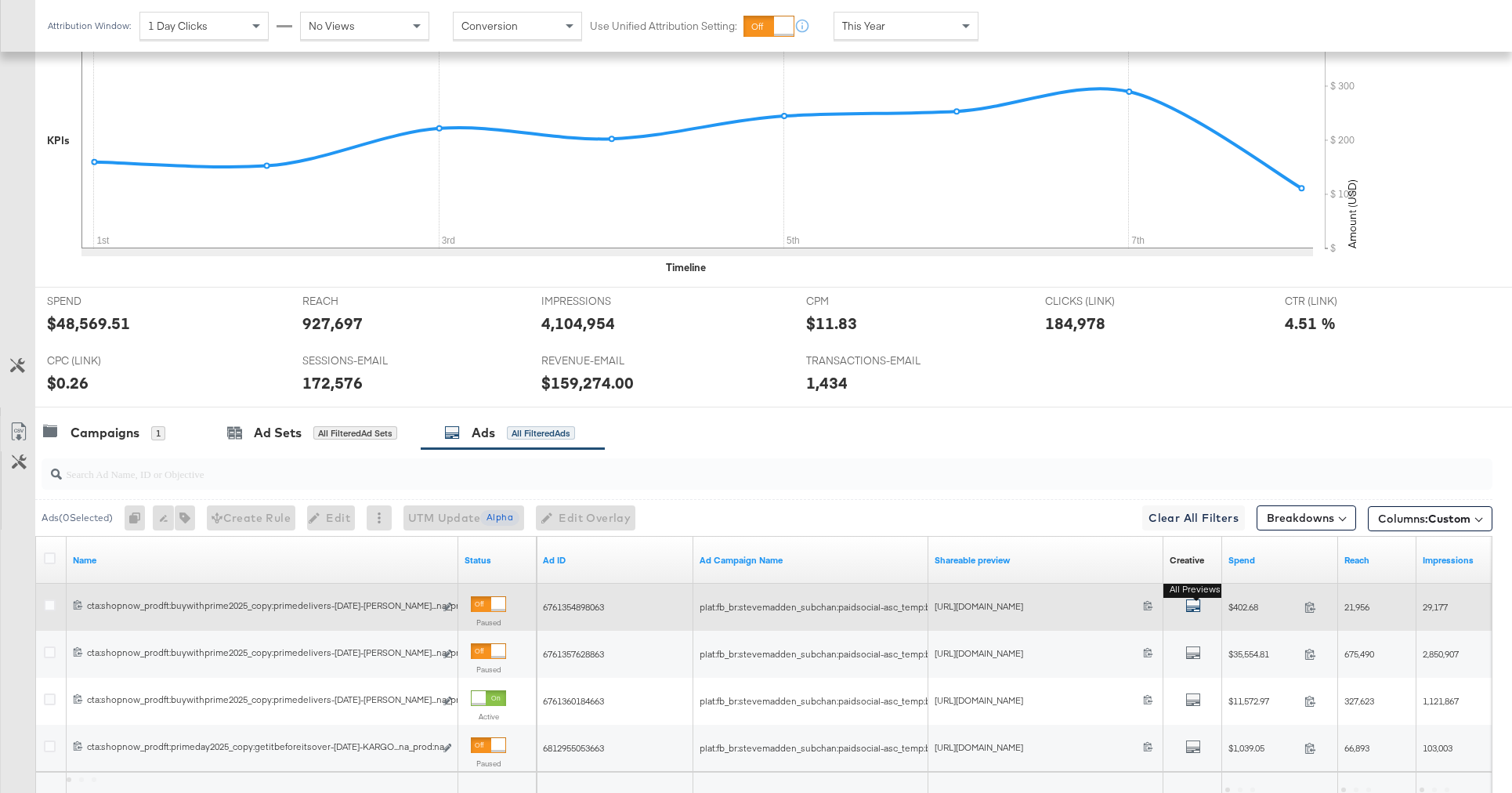
click at [1196, 610] on icon "default" at bounding box center [1192, 605] width 15 height 15
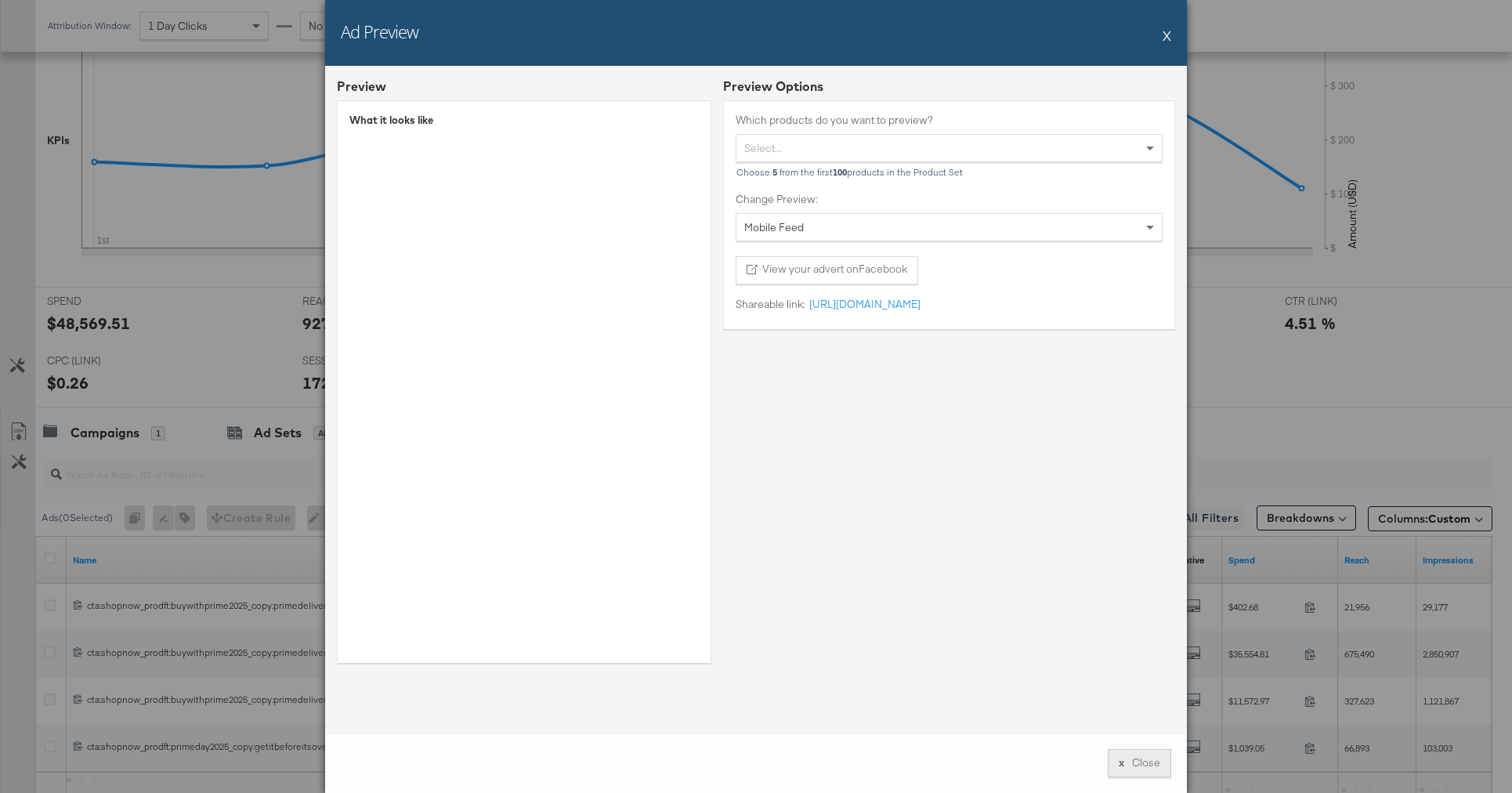
click at [1135, 767] on button "x Close" at bounding box center [1139, 762] width 64 height 28
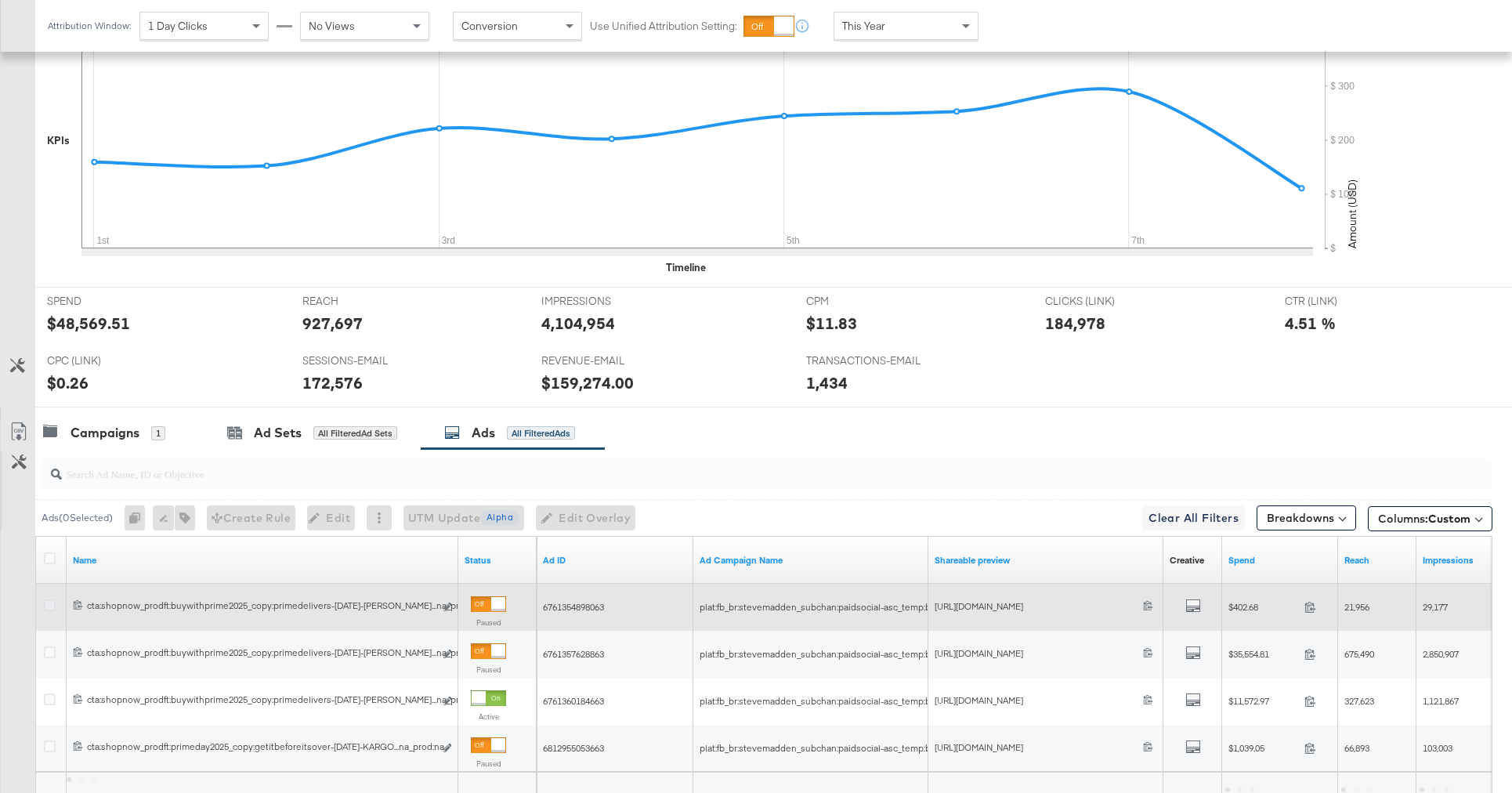
click at [49, 603] on icon at bounding box center [49, 605] width 12 height 12
click at [0, 0] on input "checkbox" at bounding box center [0, 0] width 0 height 0
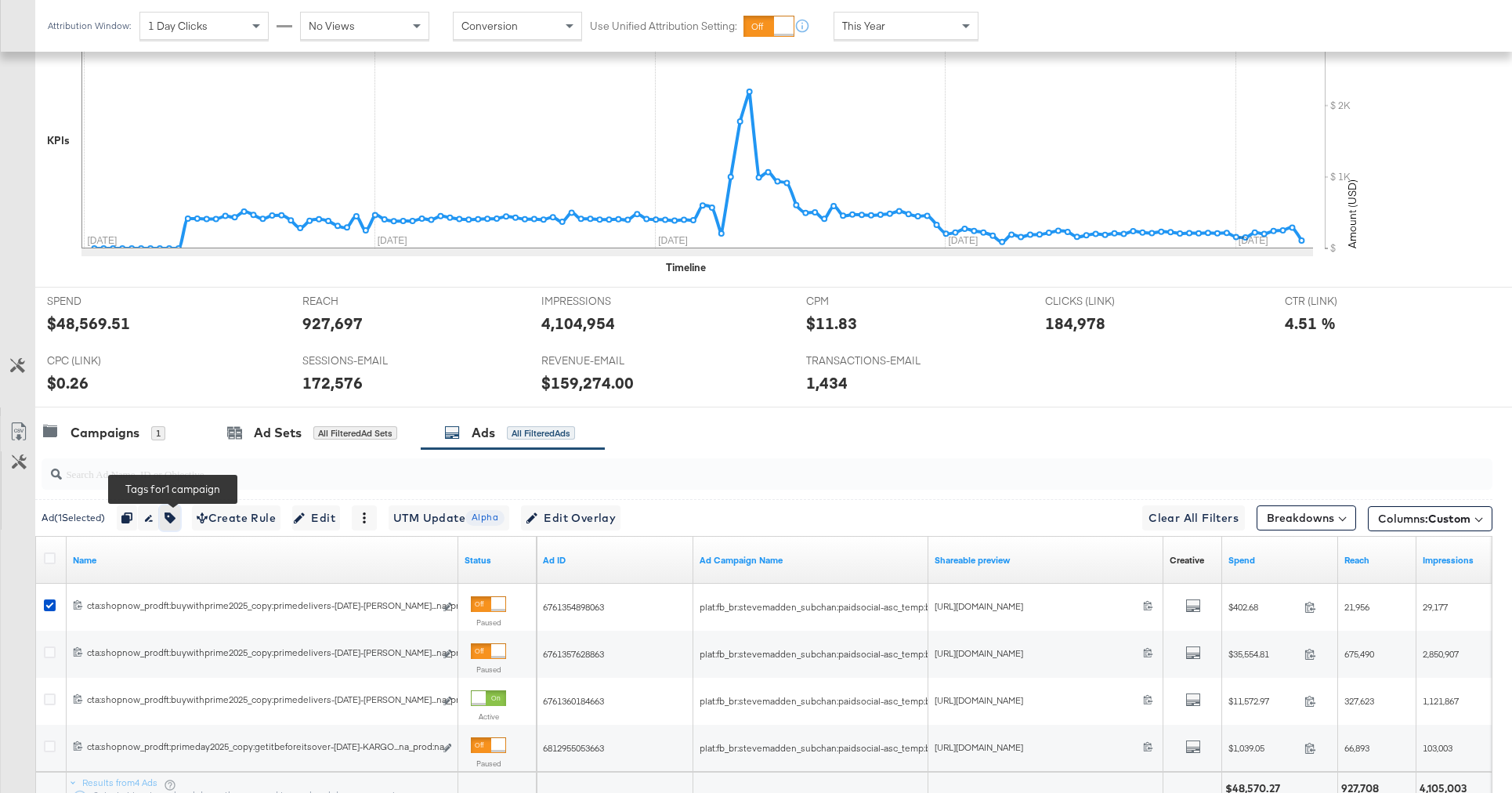
click at [180, 512] on button "button" at bounding box center [170, 518] width 21 height 25
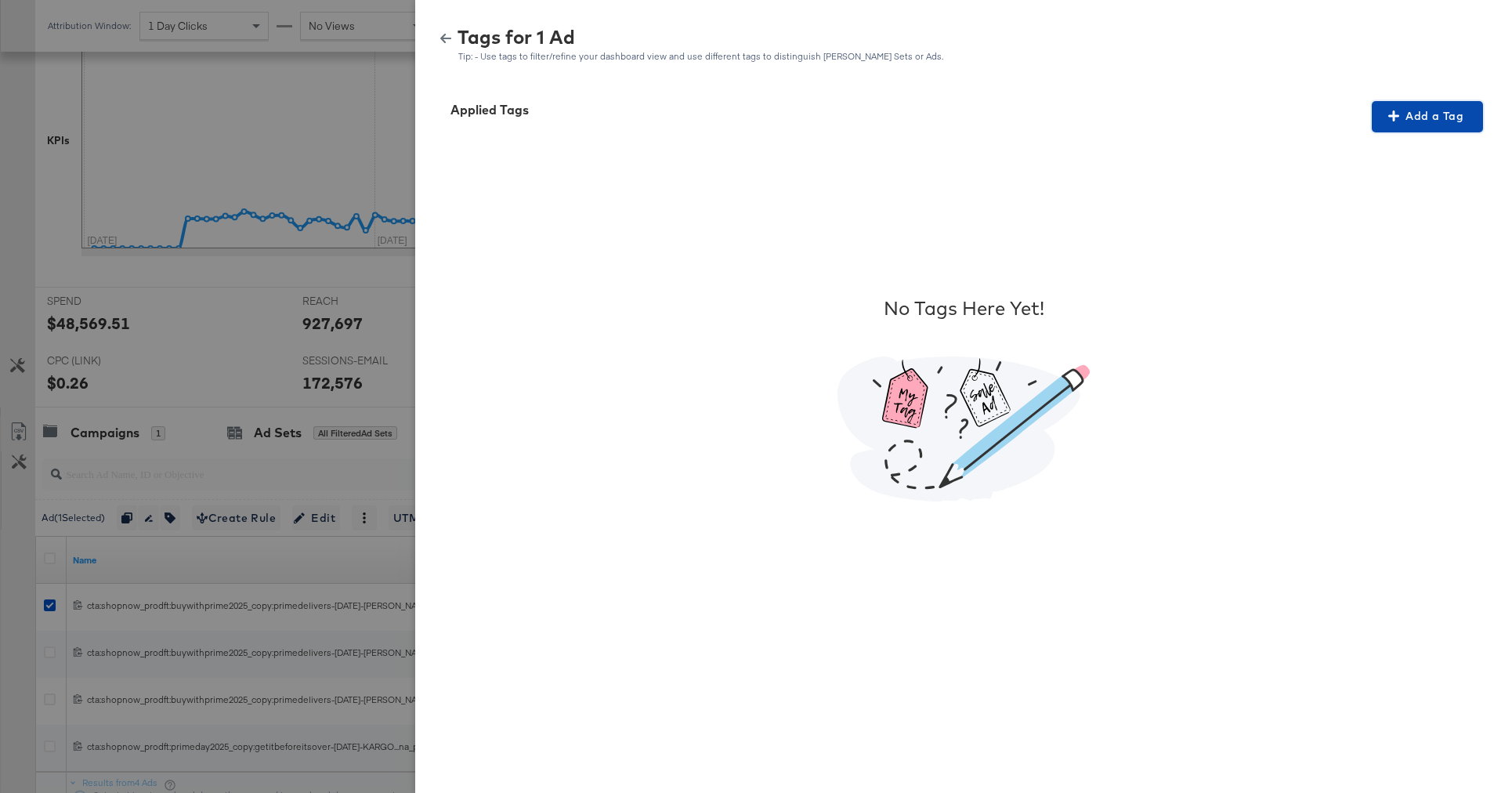
click at [1427, 111] on span "Add a Tag" at bounding box center [1428, 117] width 99 height 20
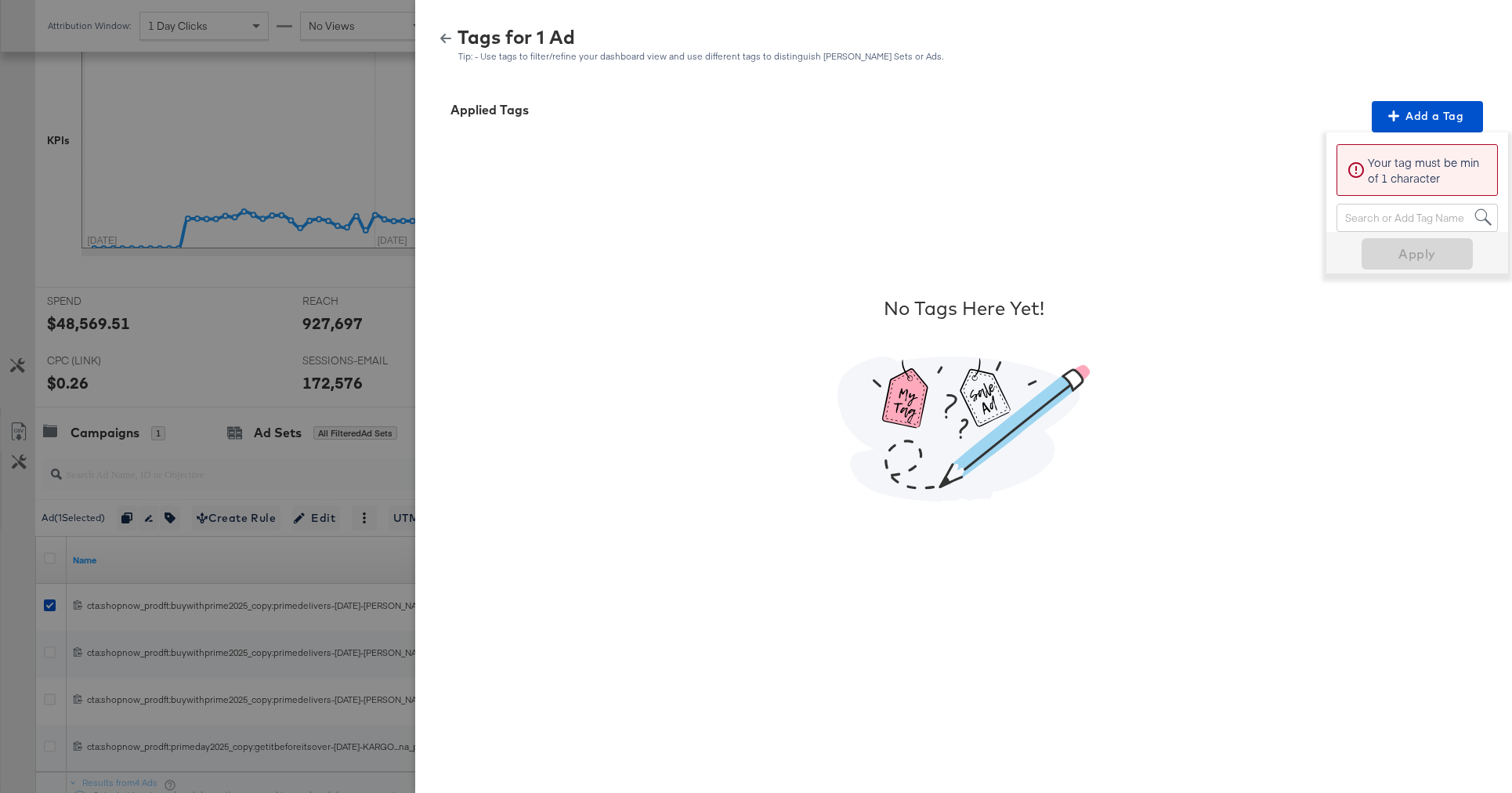
click at [1347, 215] on div "Search or Add Tag Name" at bounding box center [1418, 218] width 160 height 27
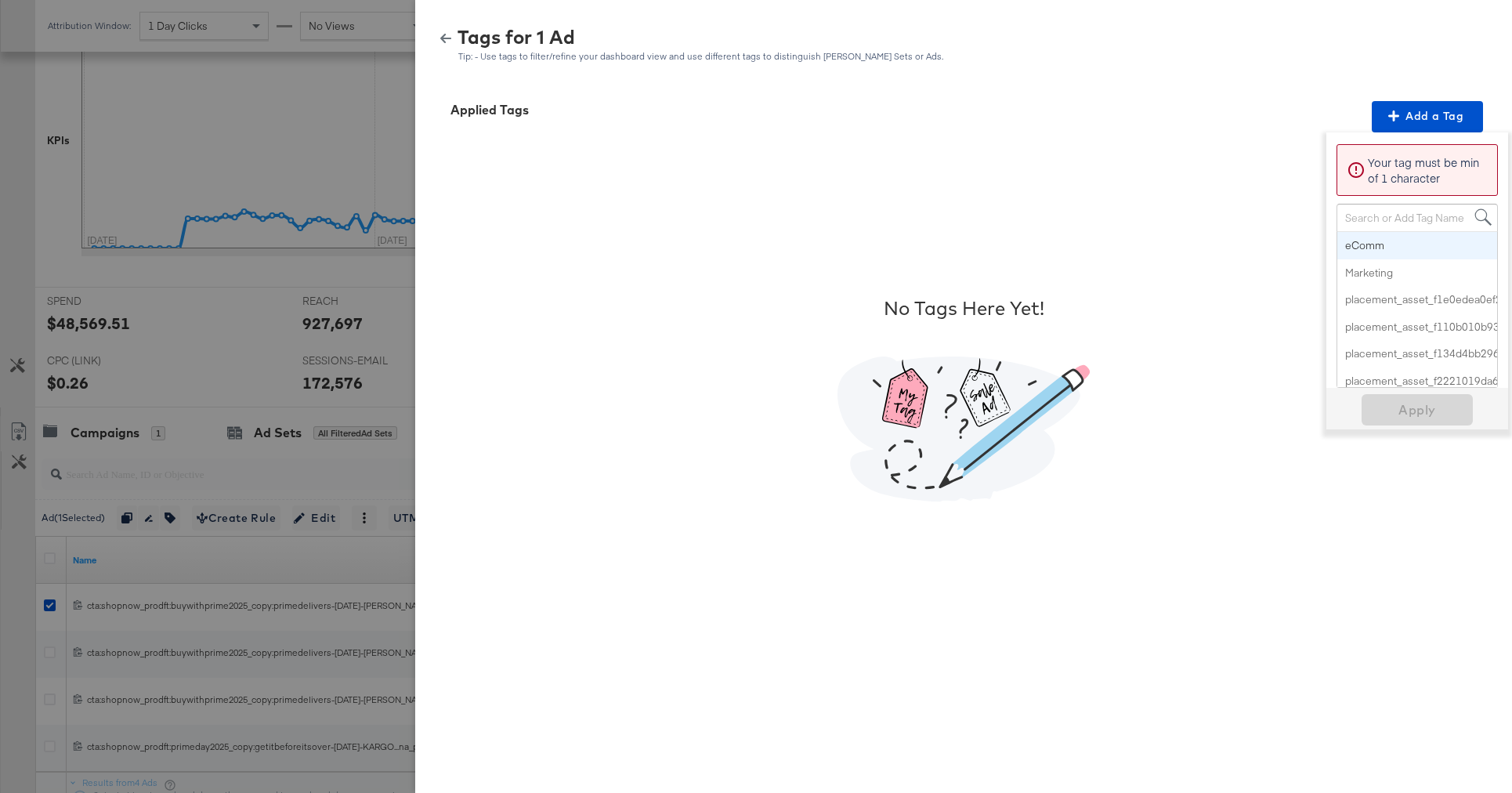
paste input "Smart Design 2+ Elements"
type input "Smart Design 2+ Elements"
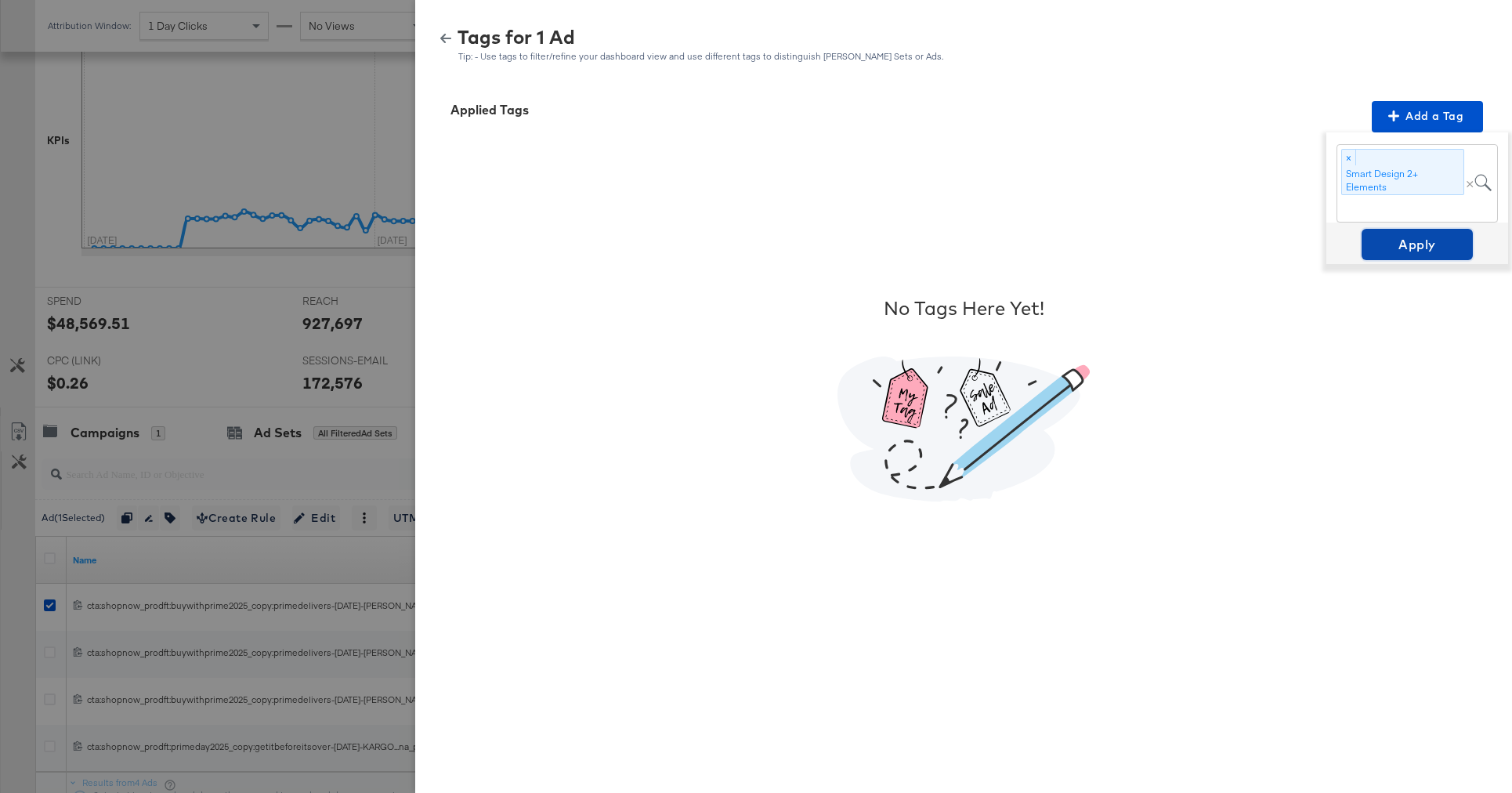
click at [1410, 241] on span "Apply" at bounding box center [1418, 245] width 99 height 22
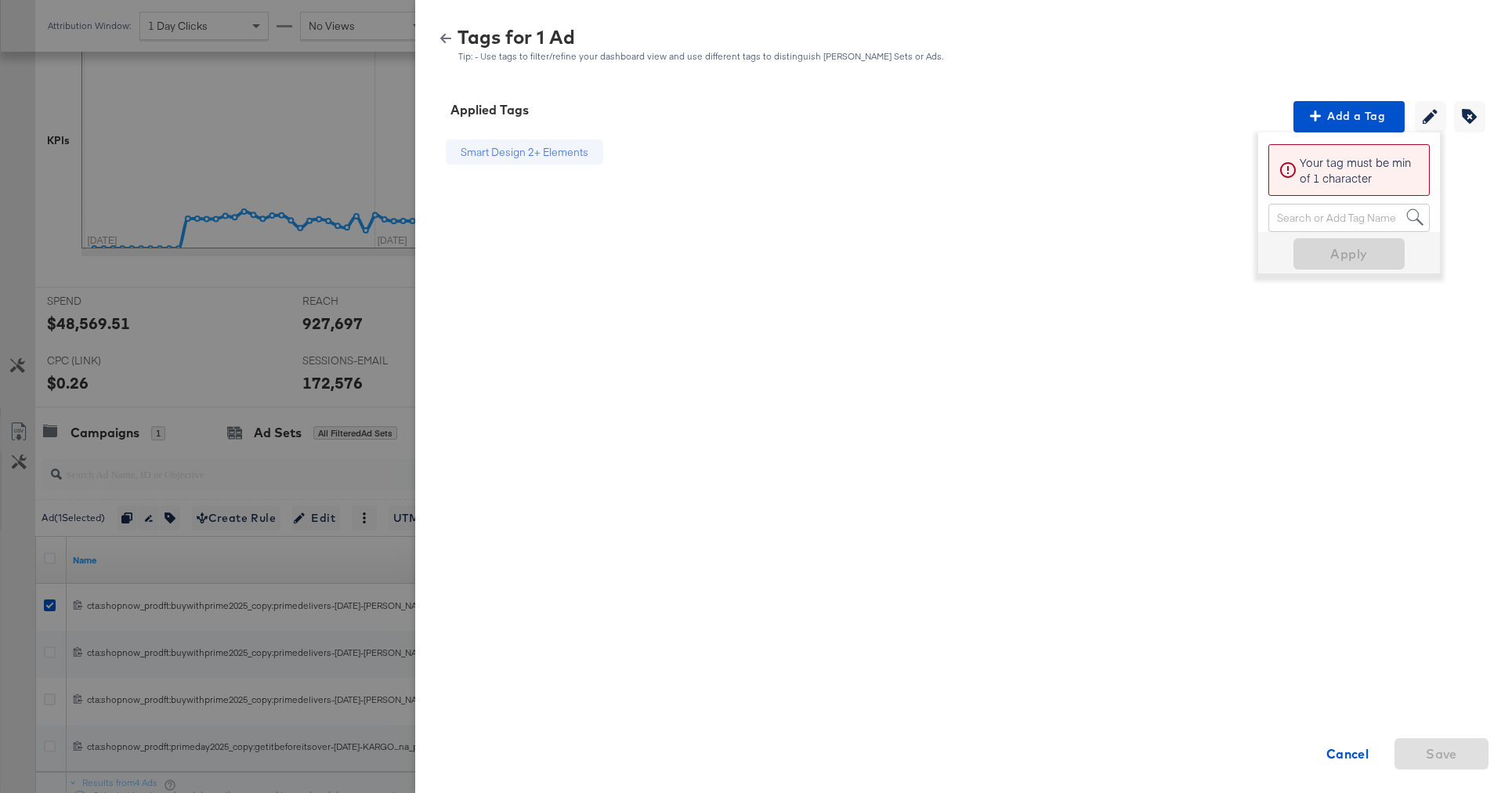
click at [24, 590] on div at bounding box center [756, 396] width 1512 height 793
click at [19, 608] on div at bounding box center [756, 396] width 1512 height 793
click at [449, 35] on icon "button" at bounding box center [446, 39] width 11 height 11
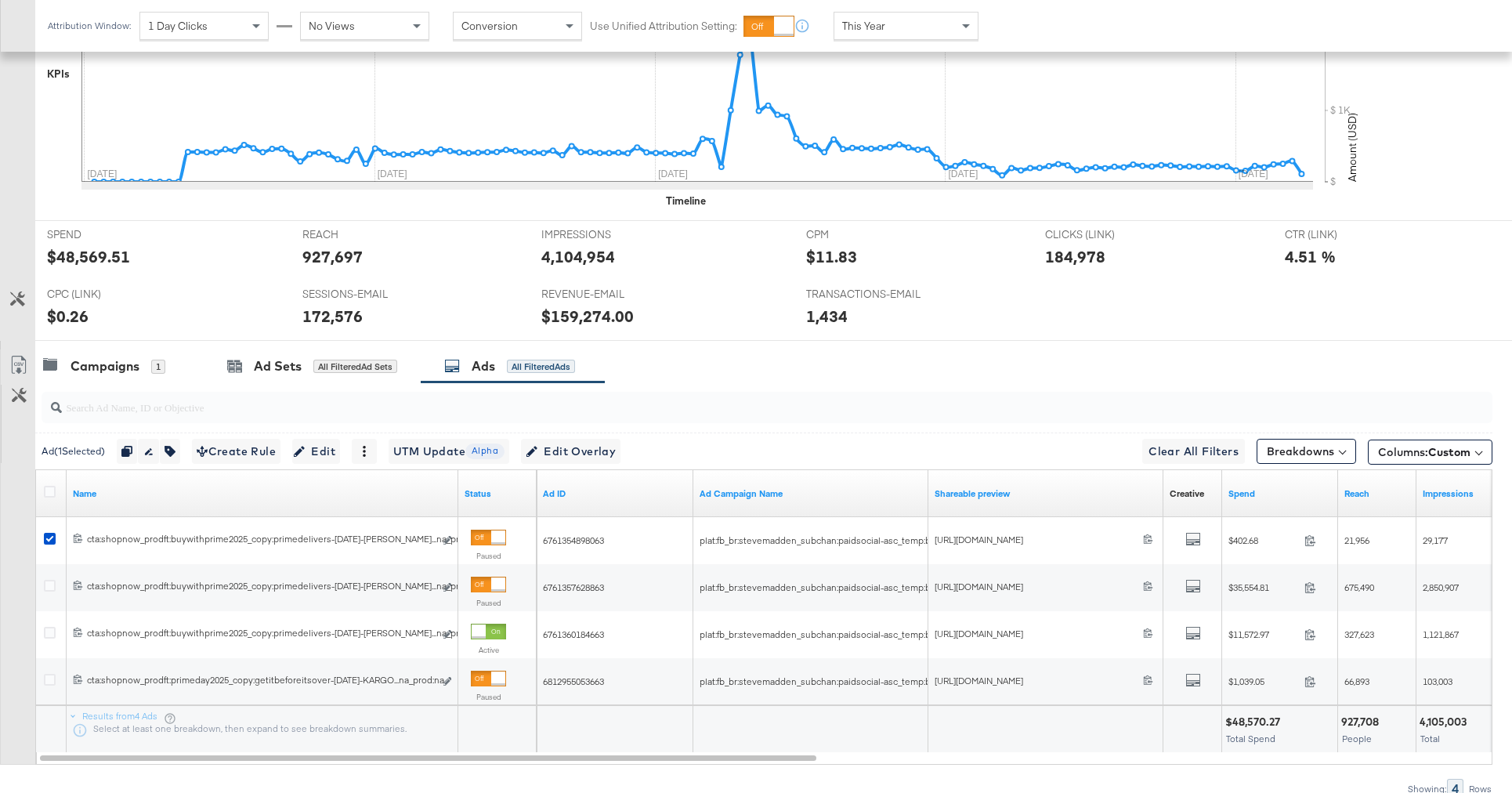
scroll to position [569, 0]
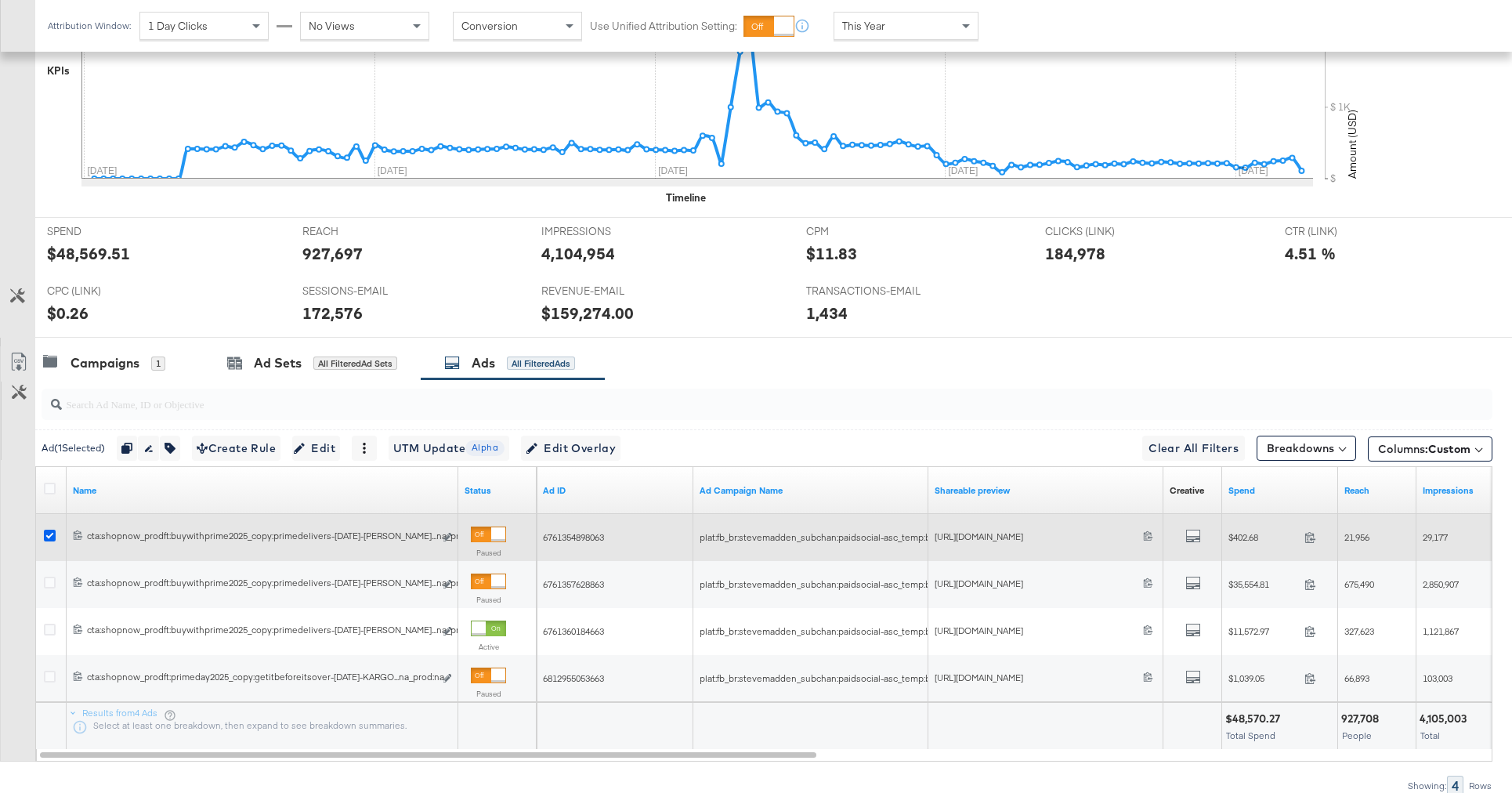
click at [47, 533] on icon at bounding box center [49, 535] width 12 height 12
click at [0, 0] on input "checkbox" at bounding box center [0, 0] width 0 height 0
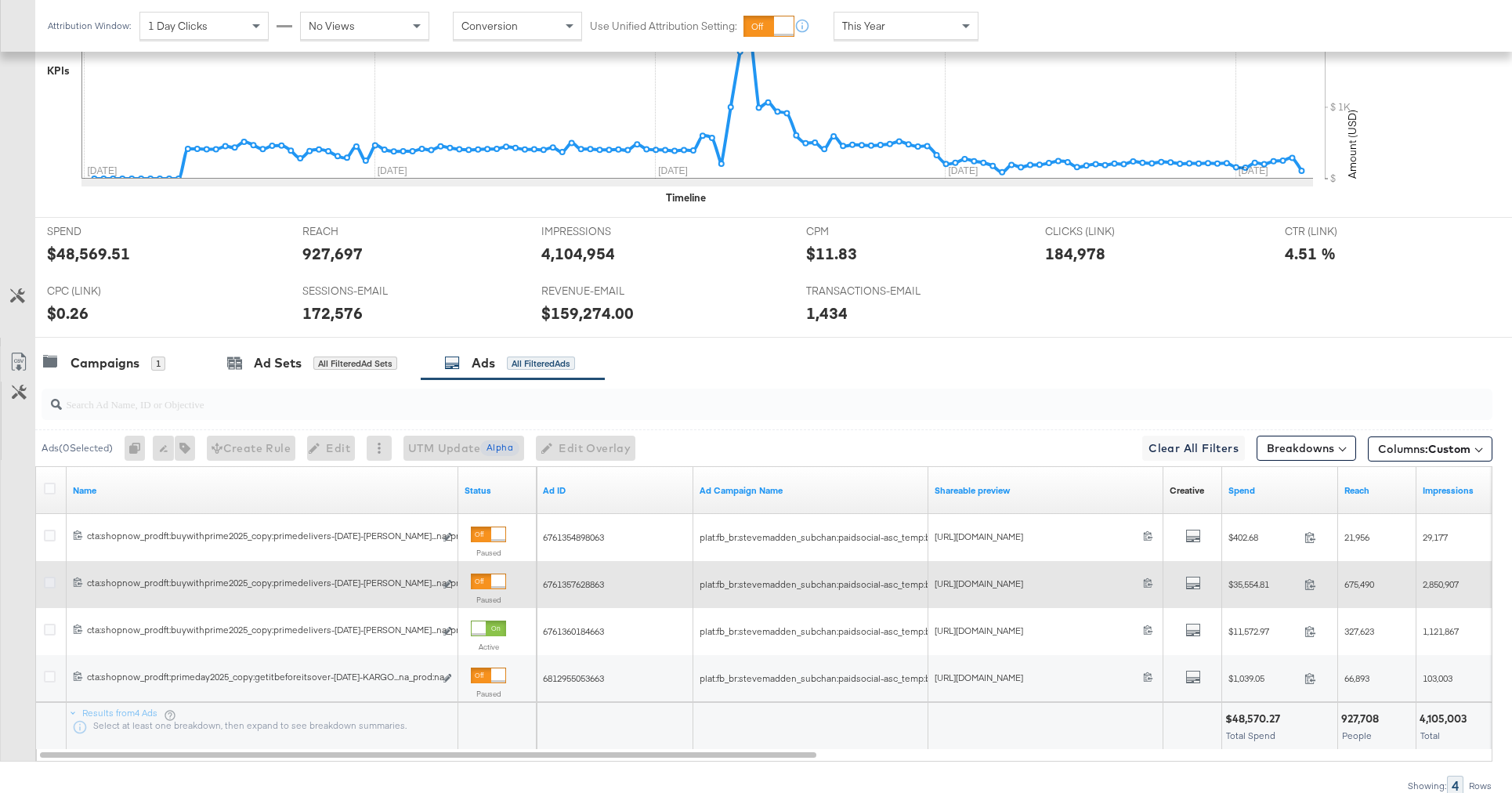
click at [49, 582] on icon at bounding box center [49, 582] width 12 height 12
click at [0, 0] on input "checkbox" at bounding box center [0, 0] width 0 height 0
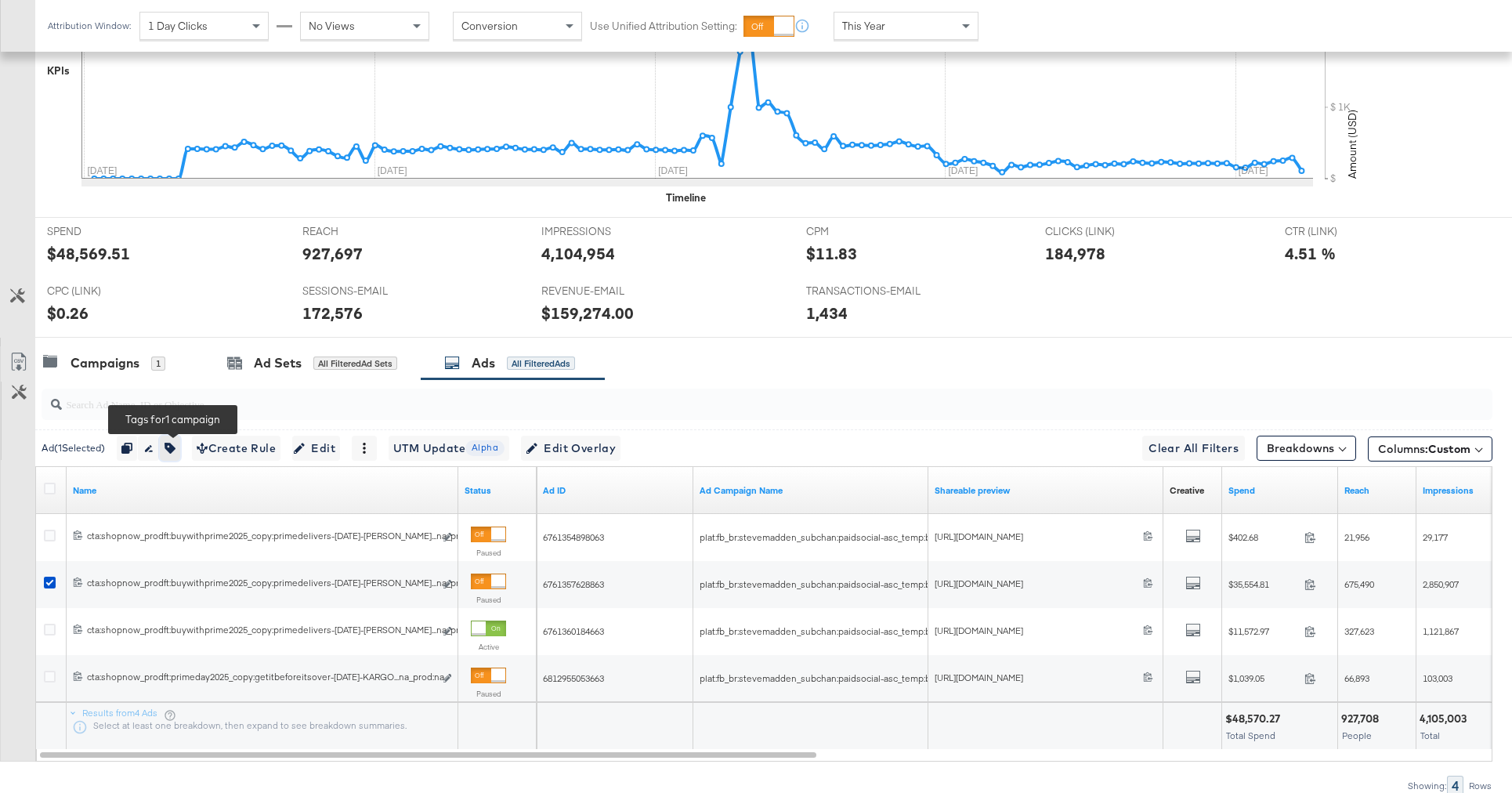
click at [175, 448] on icon "button" at bounding box center [170, 448] width 11 height 11
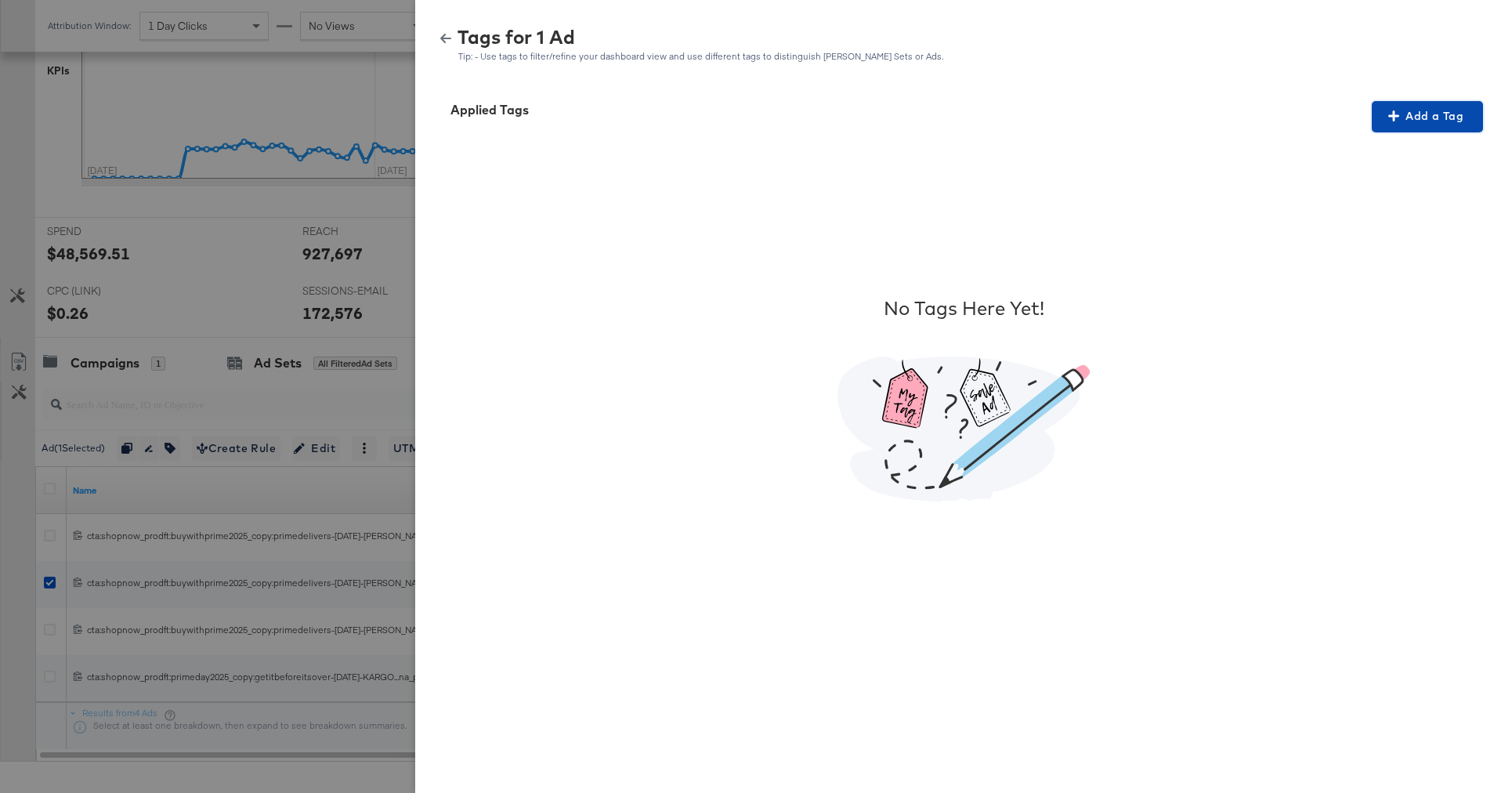
click at [1392, 115] on icon "button" at bounding box center [1393, 116] width 11 height 11
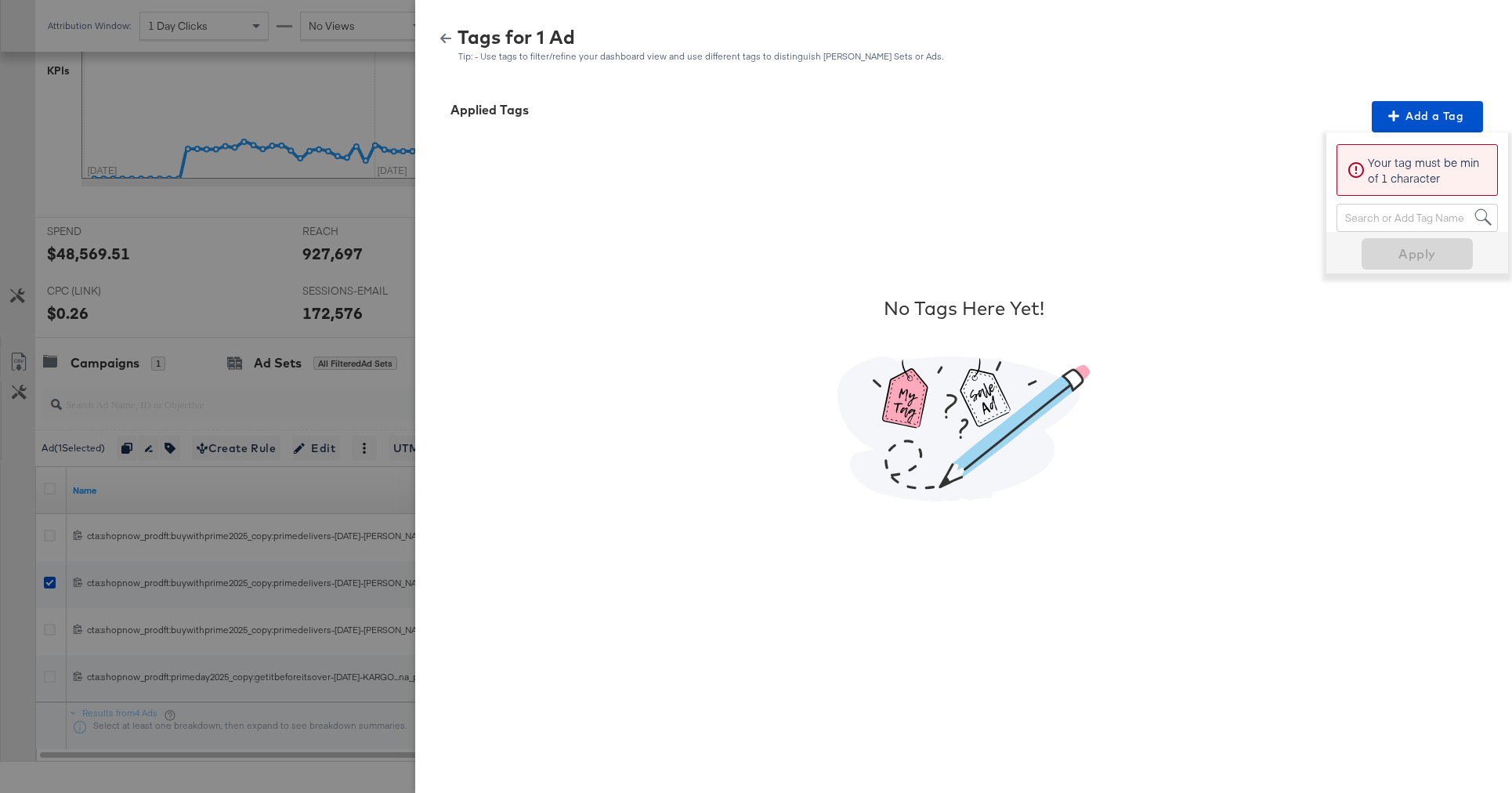
click at [1356, 220] on div "Search or Add Tag Name" at bounding box center [1418, 218] width 160 height 27
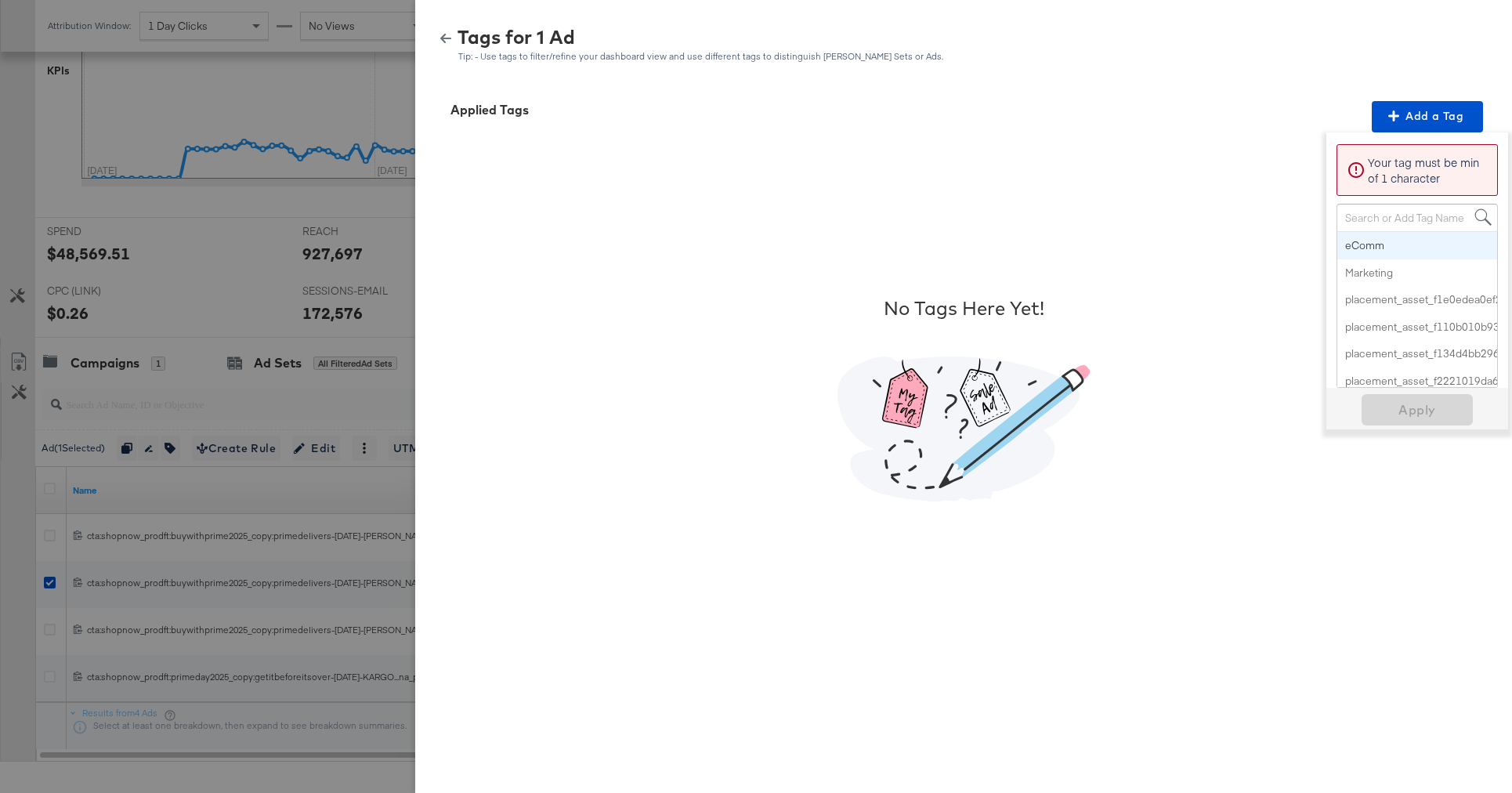
paste input "Smart Design 2+ Elements"
type input "Smart Design 2+ Elements"
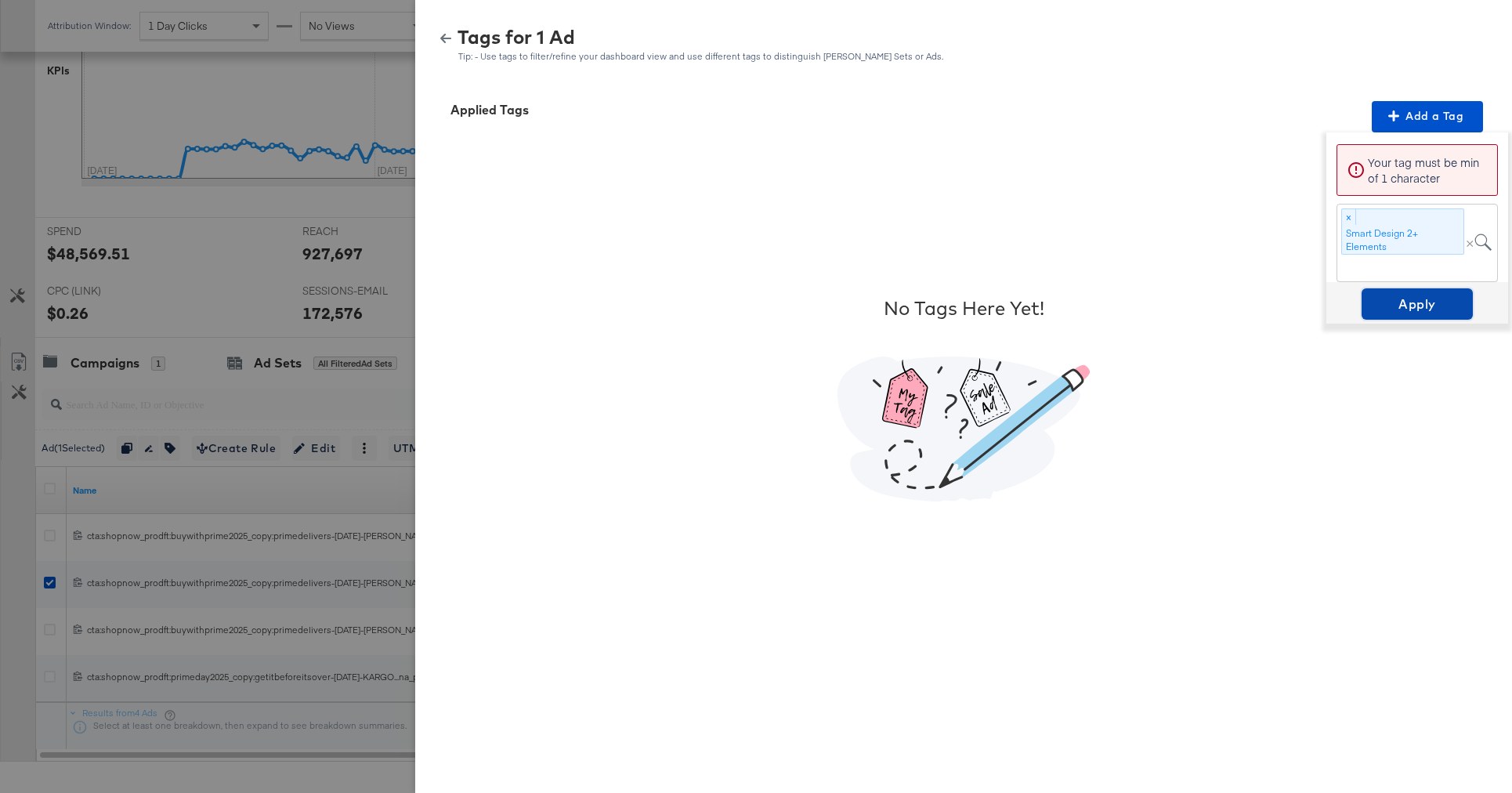
click at [1423, 298] on span "Apply" at bounding box center [1418, 304] width 99 height 22
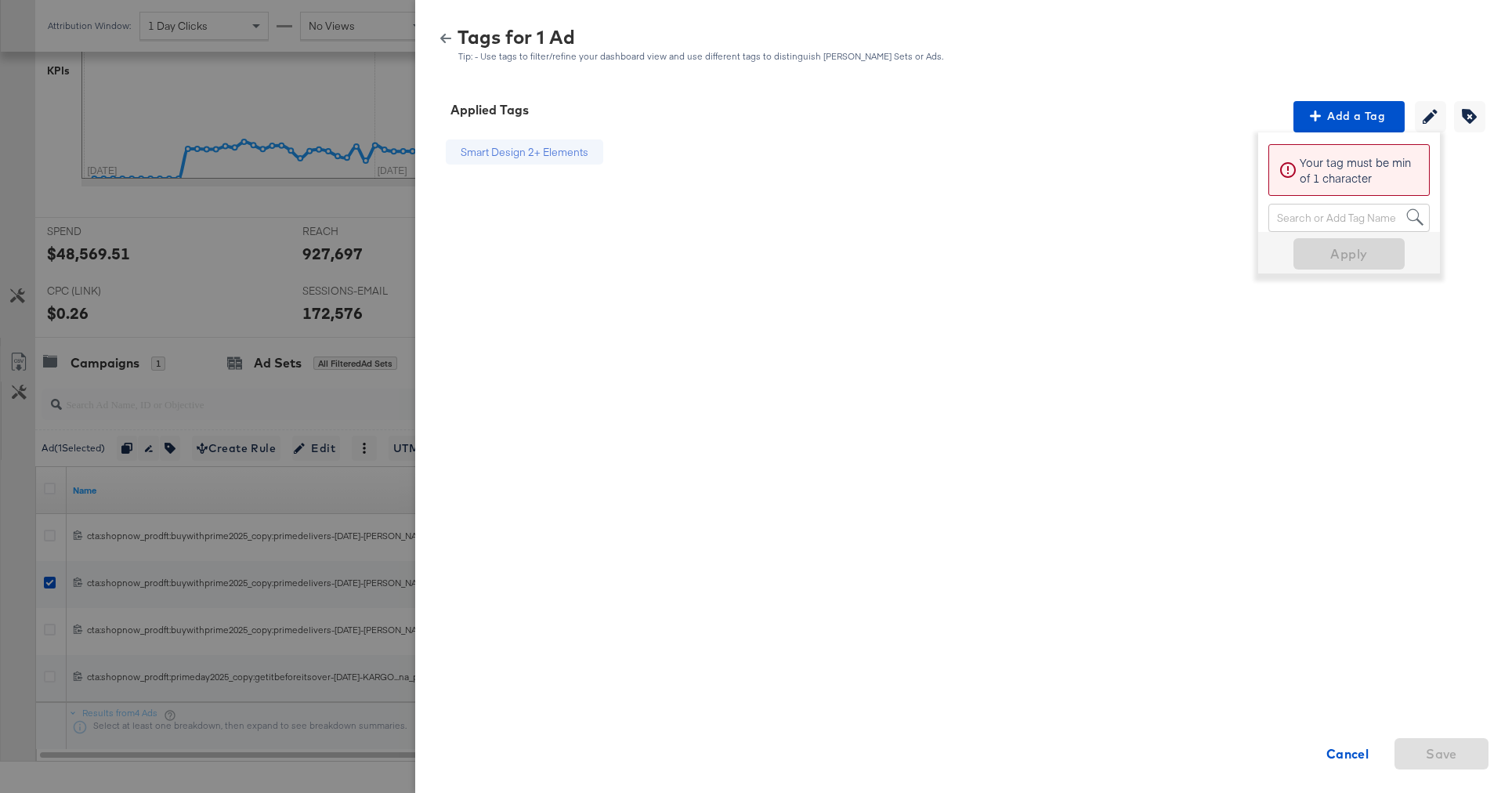
click at [239, 620] on div at bounding box center [756, 396] width 1512 height 793
click at [448, 43] on icon "button" at bounding box center [446, 39] width 11 height 11
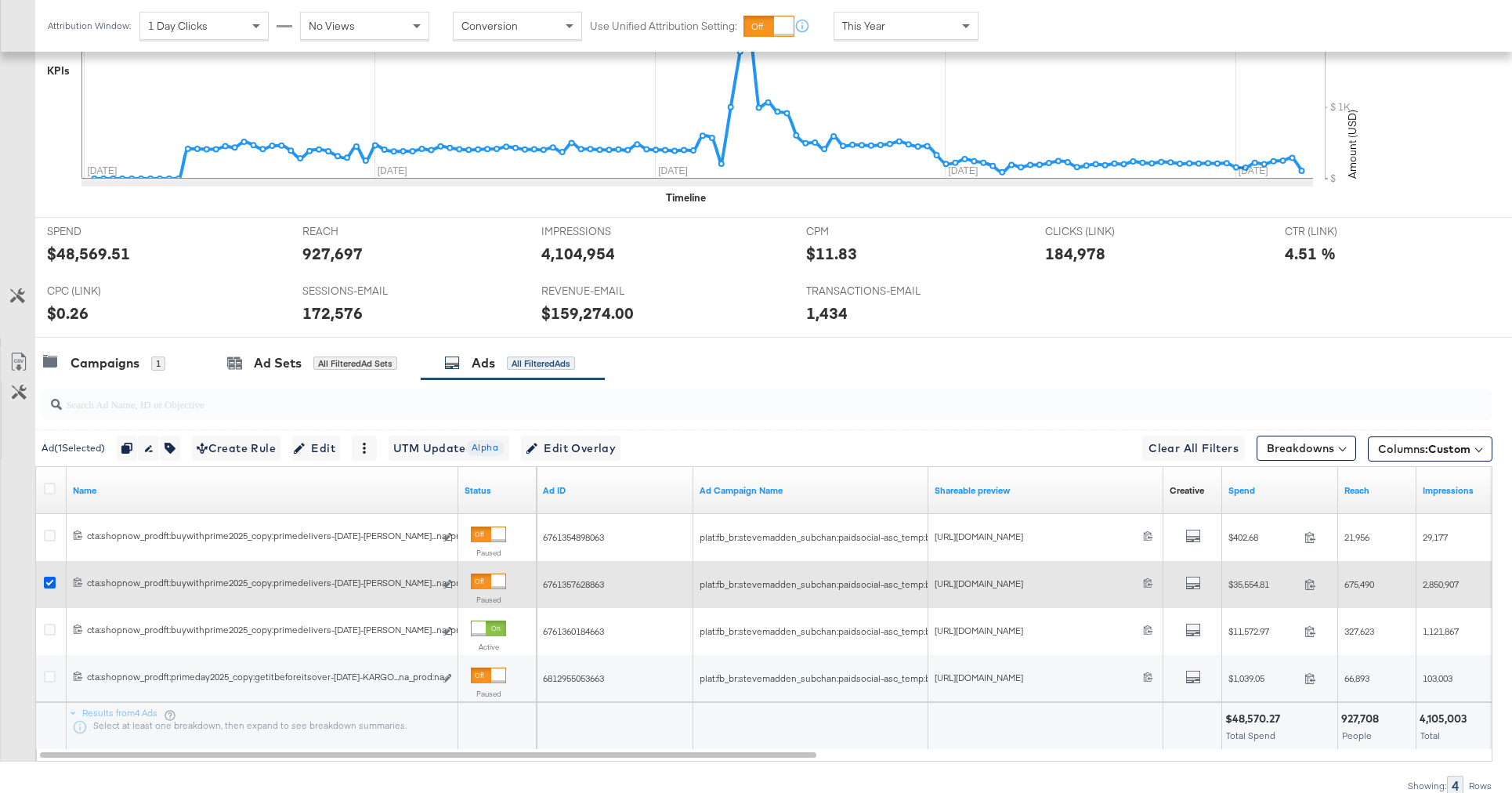
click at [53, 584] on icon at bounding box center [49, 582] width 12 height 12
click at [0, 0] on input "checkbox" at bounding box center [0, 0] width 0 height 0
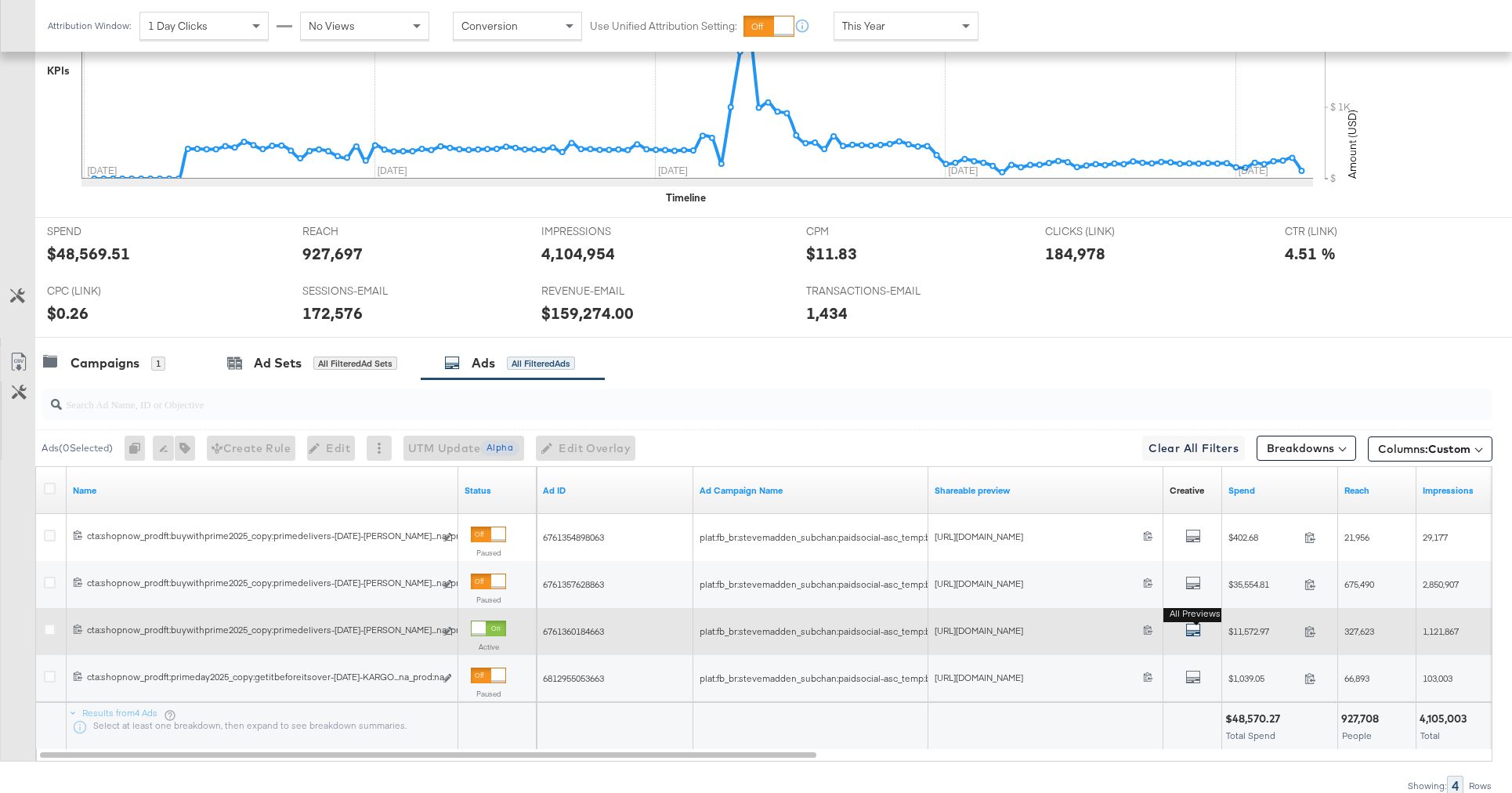
click at [1196, 628] on icon "default" at bounding box center [1192, 629] width 15 height 15
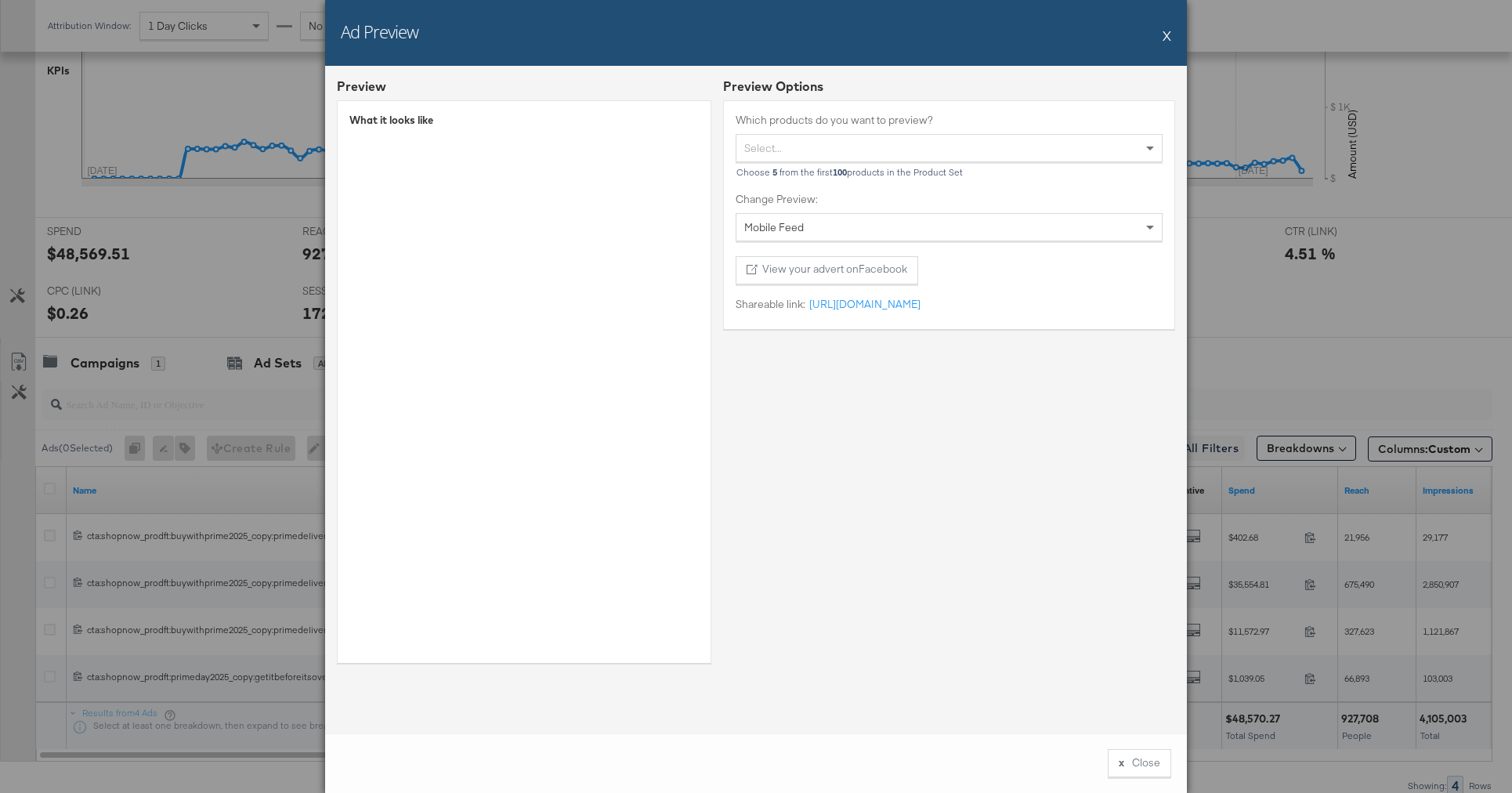
click at [1116, 745] on div "x Close" at bounding box center [756, 763] width 862 height 59
click at [1130, 764] on button "x Close" at bounding box center [1139, 762] width 64 height 28
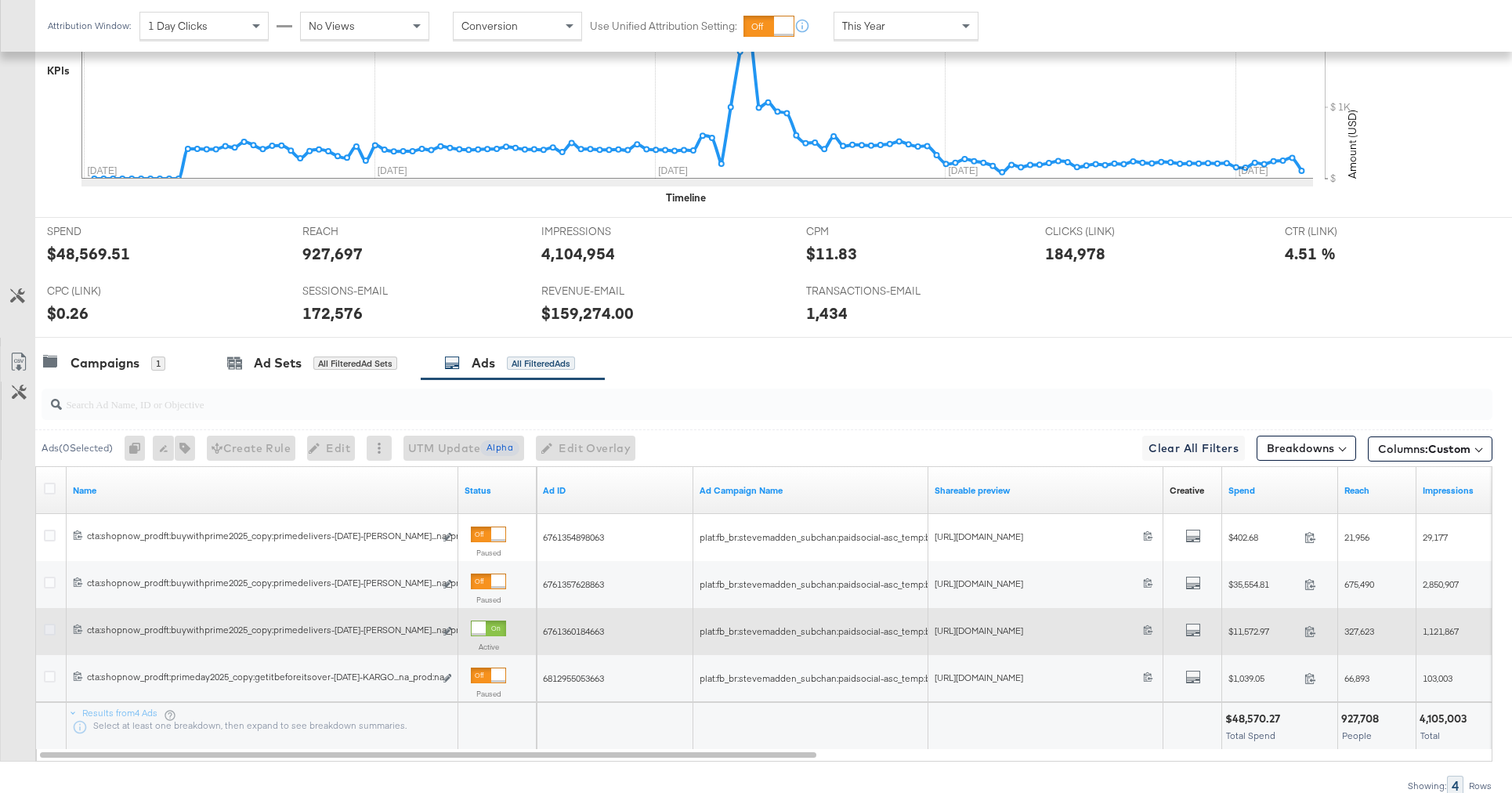
click at [51, 632] on icon at bounding box center [49, 629] width 12 height 12
click at [0, 0] on input "checkbox" at bounding box center [0, 0] width 0 height 0
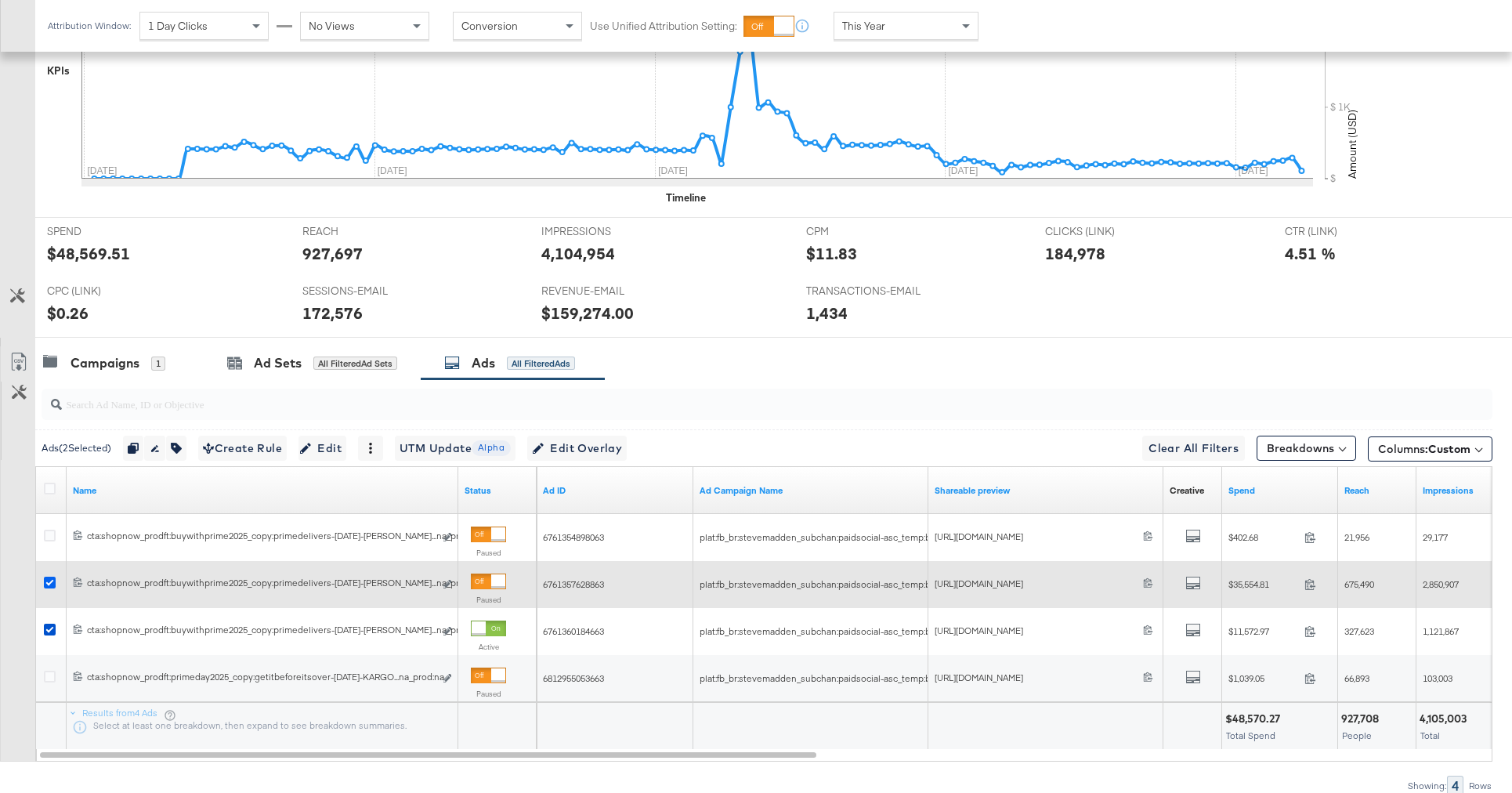
click at [48, 583] on icon at bounding box center [49, 582] width 12 height 12
click at [0, 0] on input "checkbox" at bounding box center [0, 0] width 0 height 0
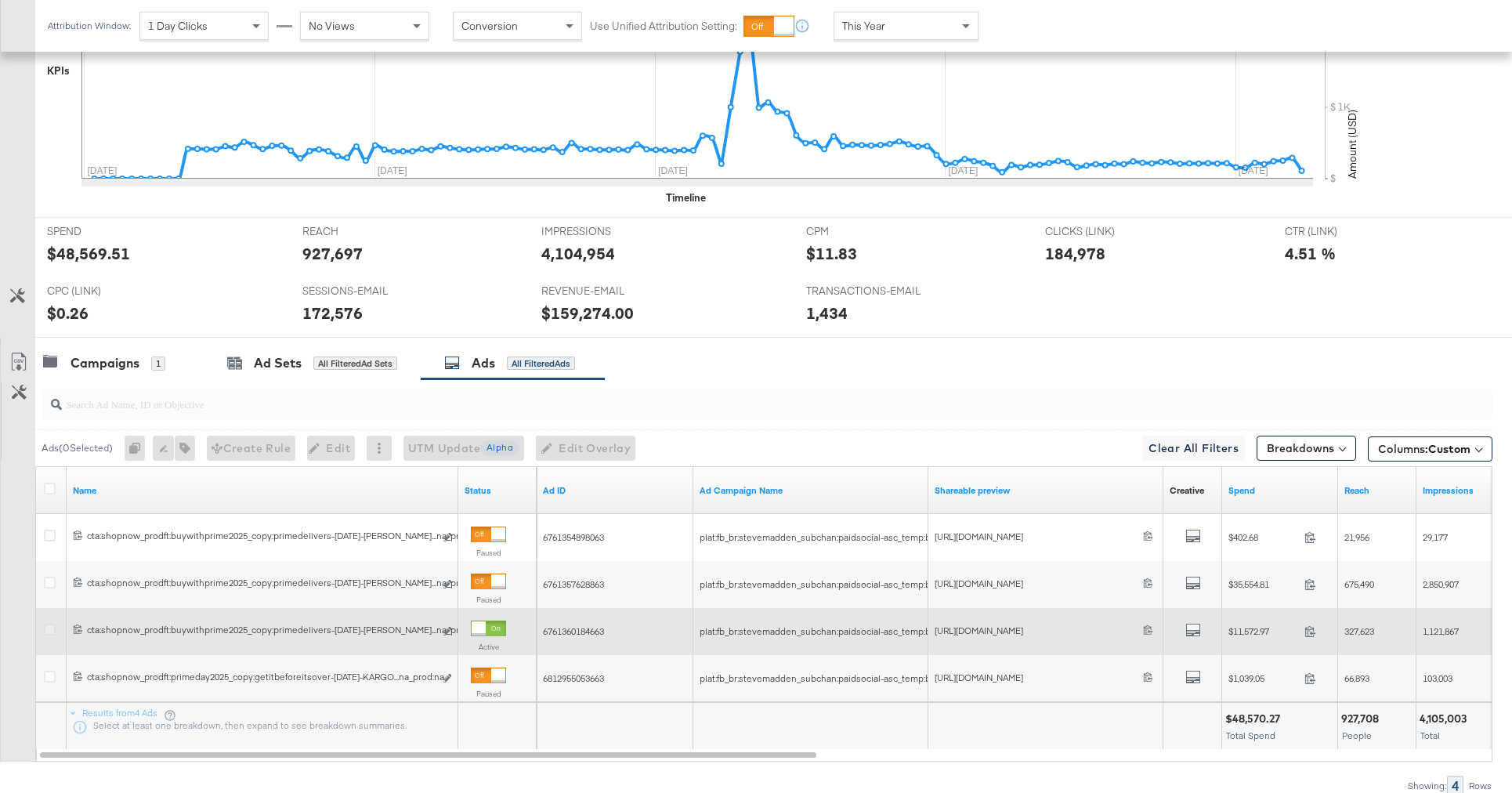
click at [45, 628] on icon at bounding box center [49, 629] width 12 height 12
click at [0, 0] on input "checkbox" at bounding box center [0, 0] width 0 height 0
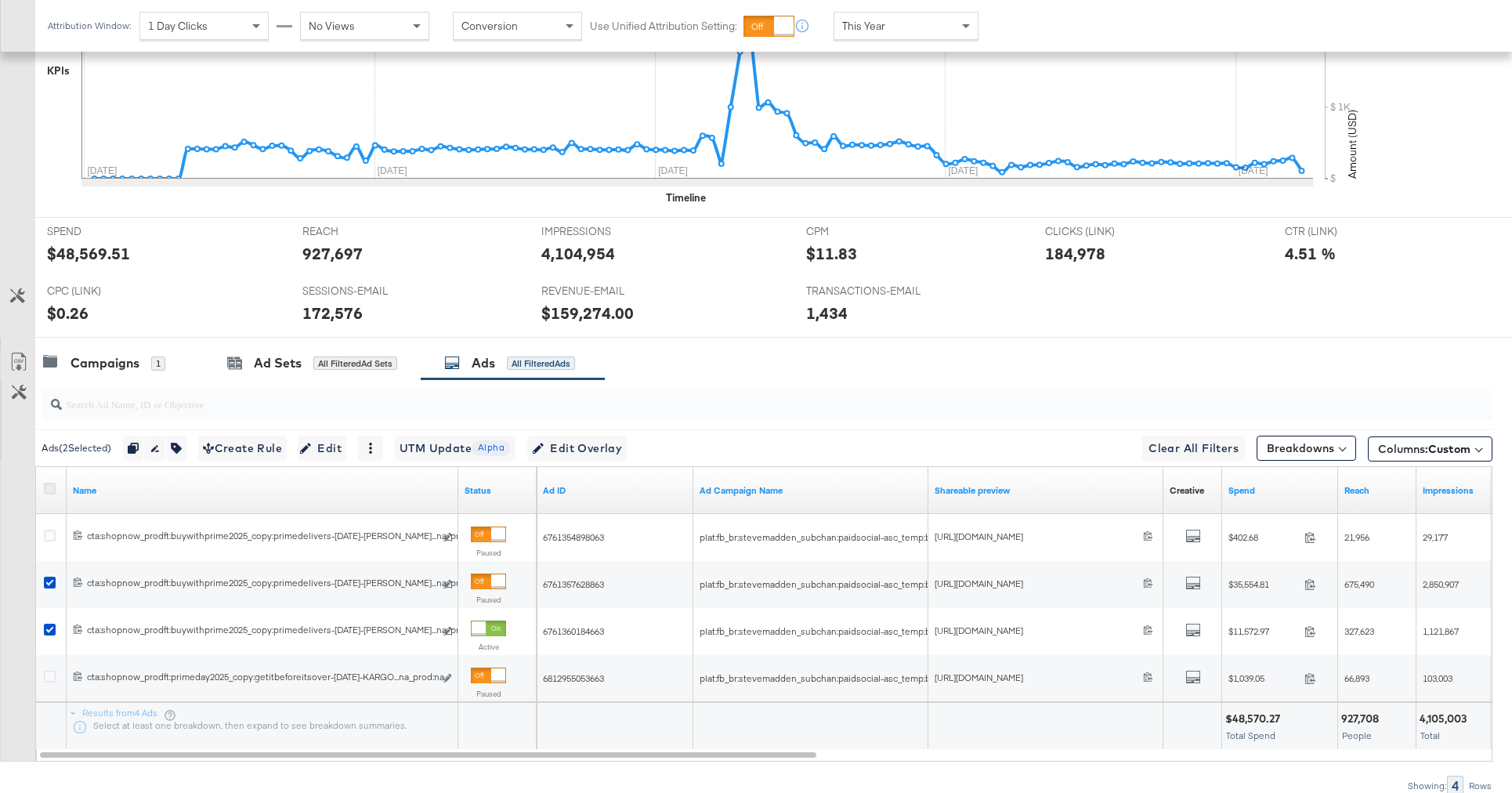
click at [51, 484] on icon at bounding box center [49, 488] width 12 height 12
click at [0, 0] on input "checkbox" at bounding box center [0, 0] width 0 height 0
click at [49, 488] on icon at bounding box center [49, 488] width 12 height 12
click at [0, 0] on input "checkbox" at bounding box center [0, 0] width 0 height 0
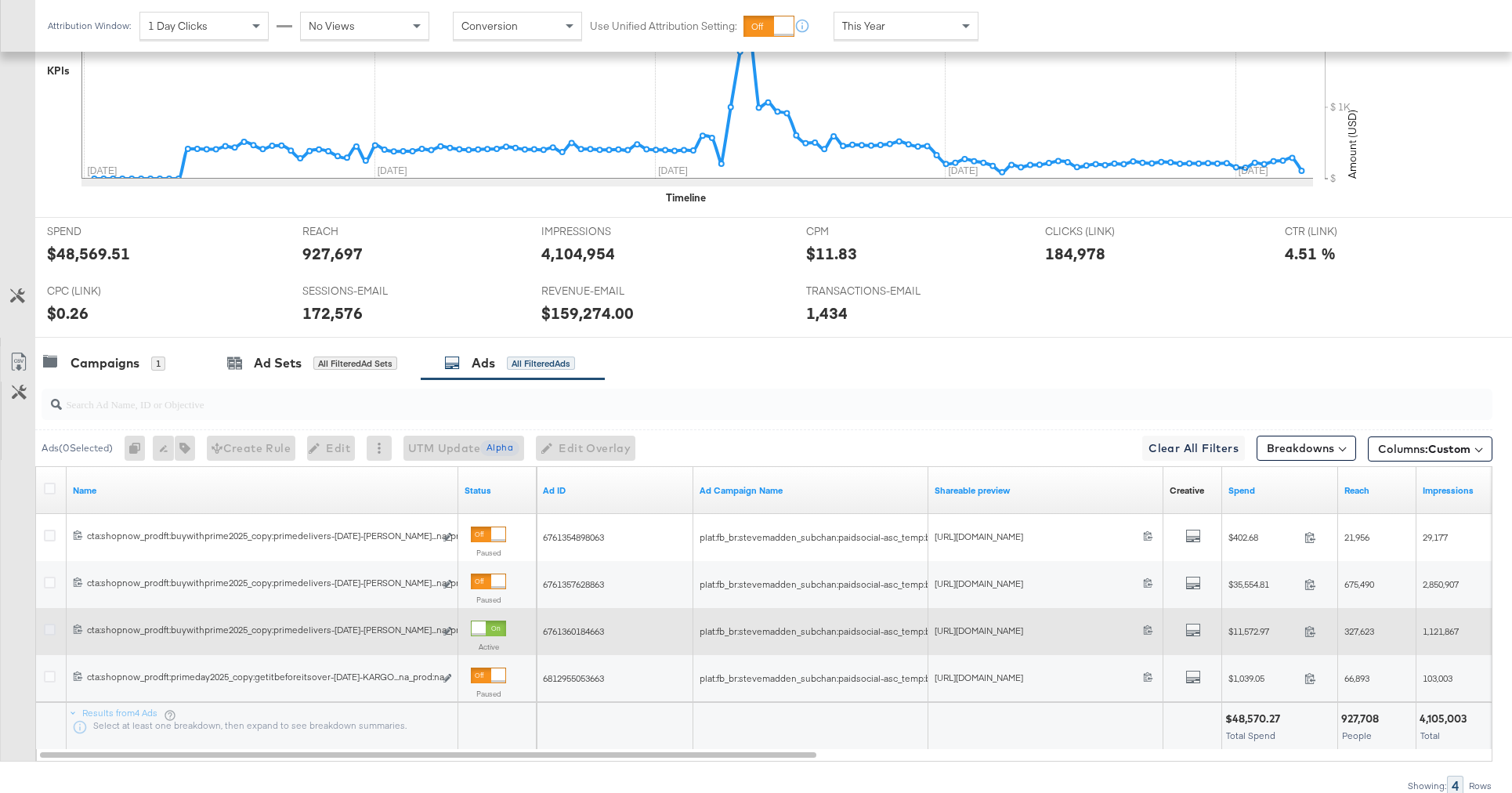
click at [46, 631] on icon at bounding box center [49, 629] width 12 height 12
click at [0, 0] on input "checkbox" at bounding box center [0, 0] width 0 height 0
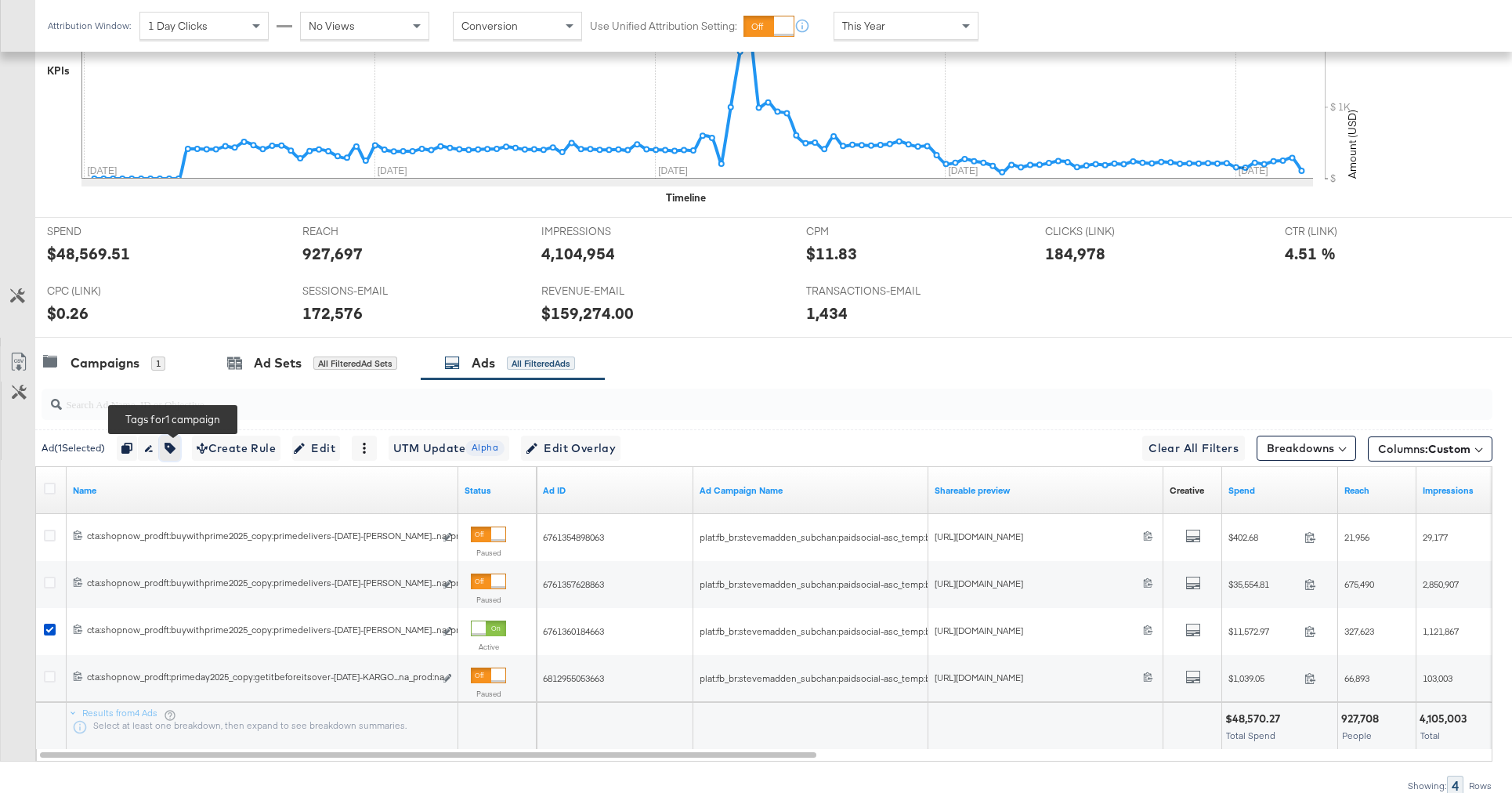
click at [175, 450] on icon "button" at bounding box center [170, 448] width 11 height 11
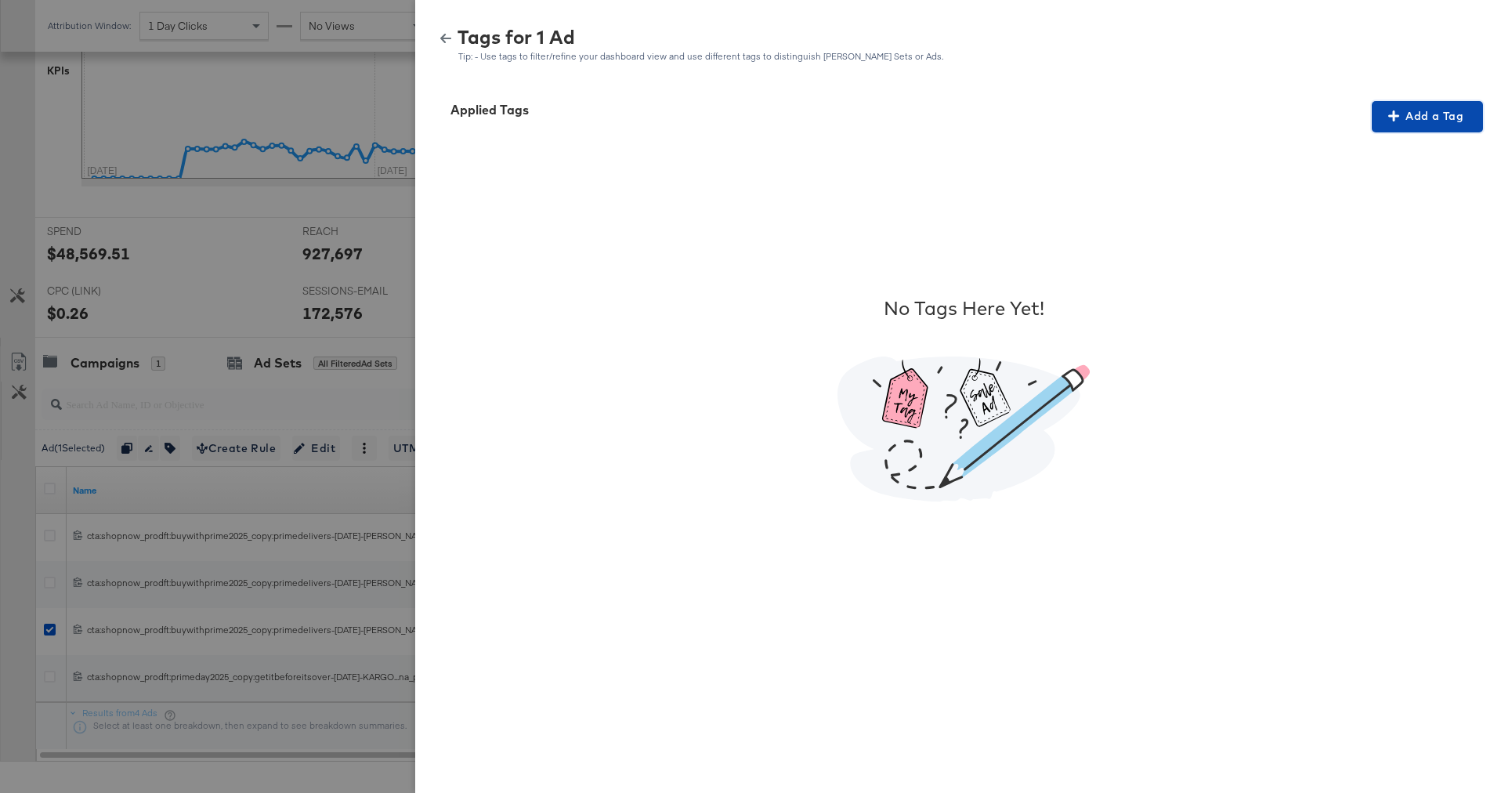
click at [1398, 128] on button "Add a Tag" at bounding box center [1428, 116] width 111 height 31
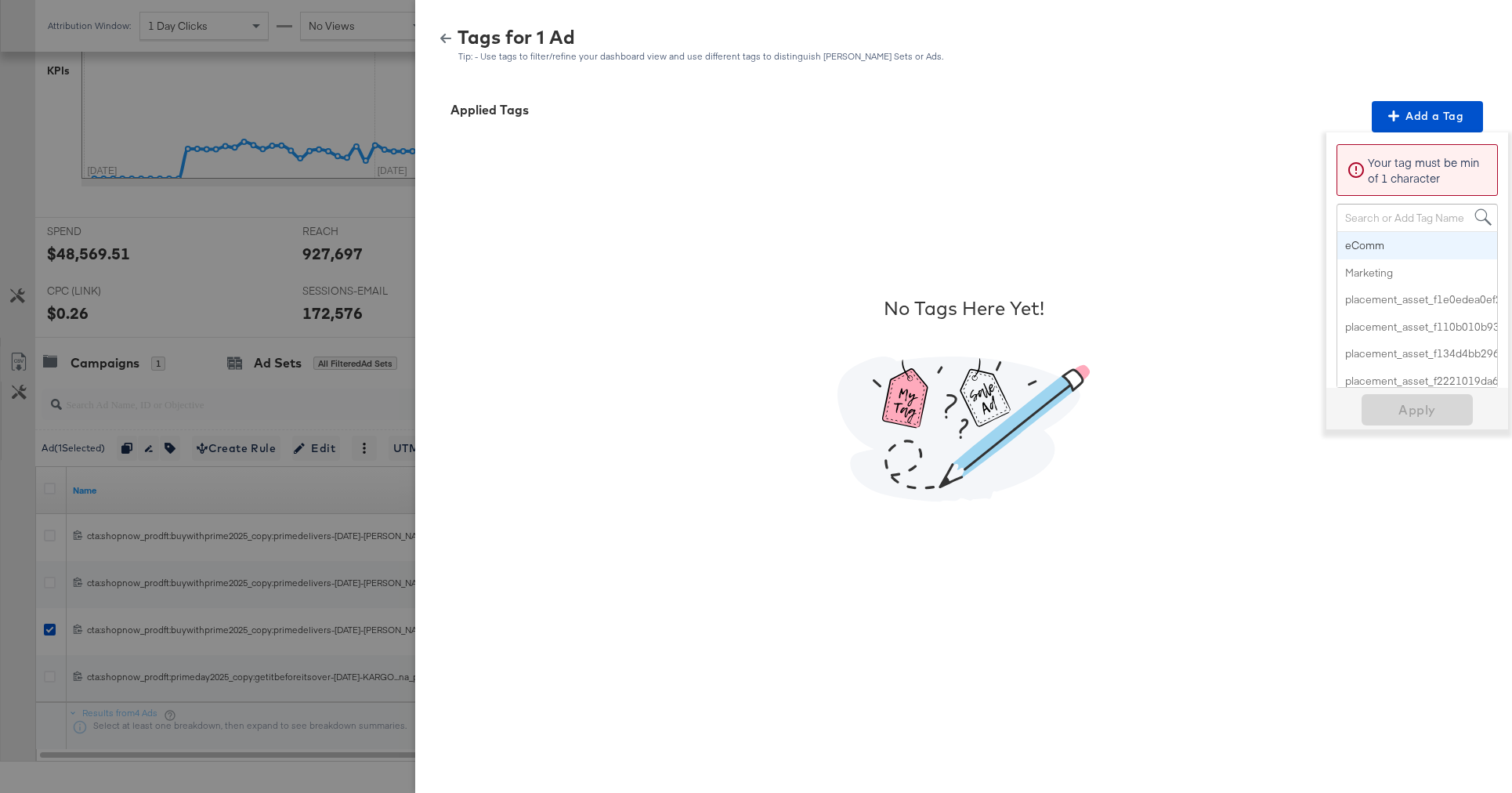
click at [1358, 214] on div "Search or Add Tag Name" at bounding box center [1418, 218] width 160 height 27
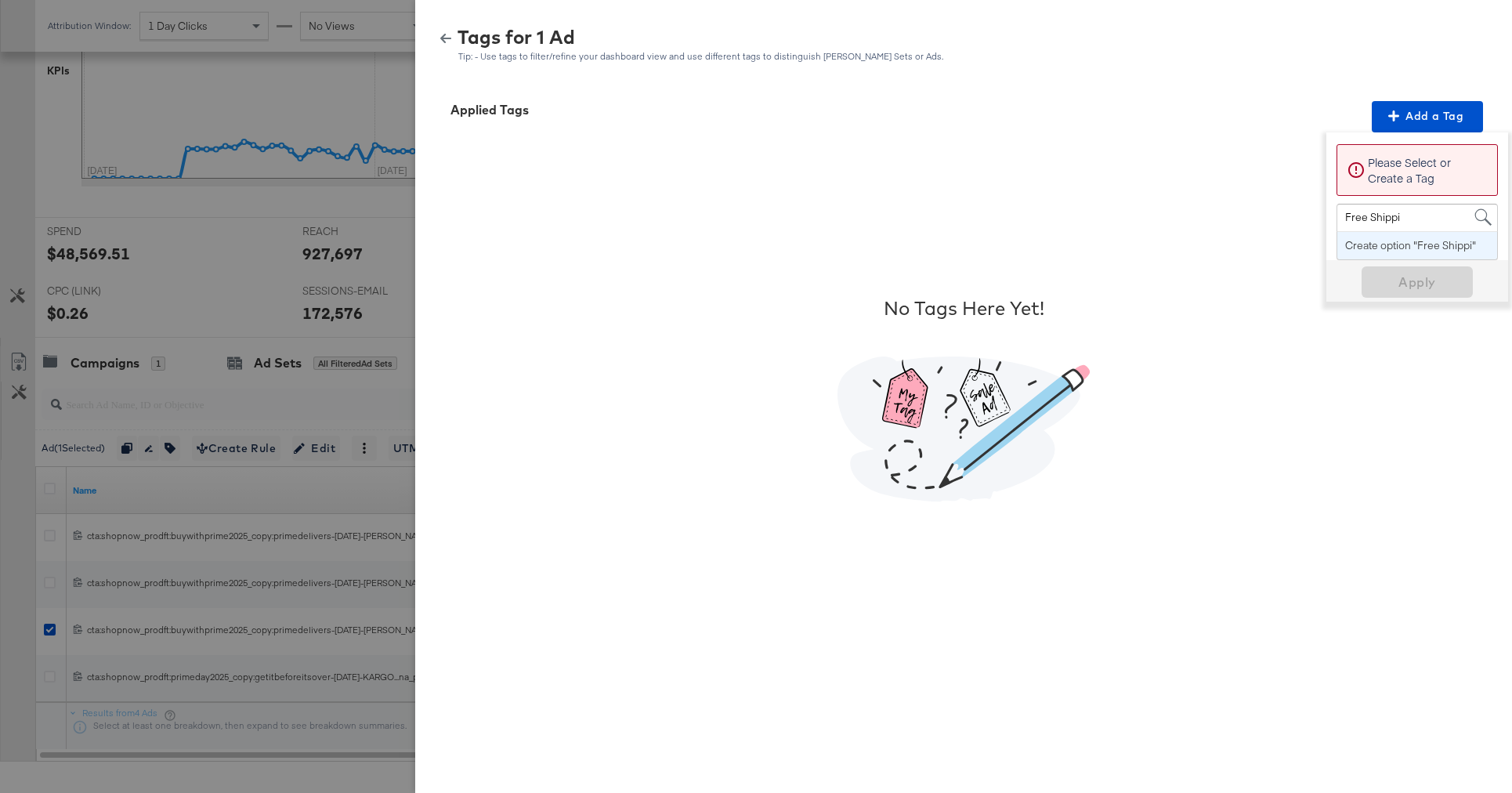
type input "Free Shipping"
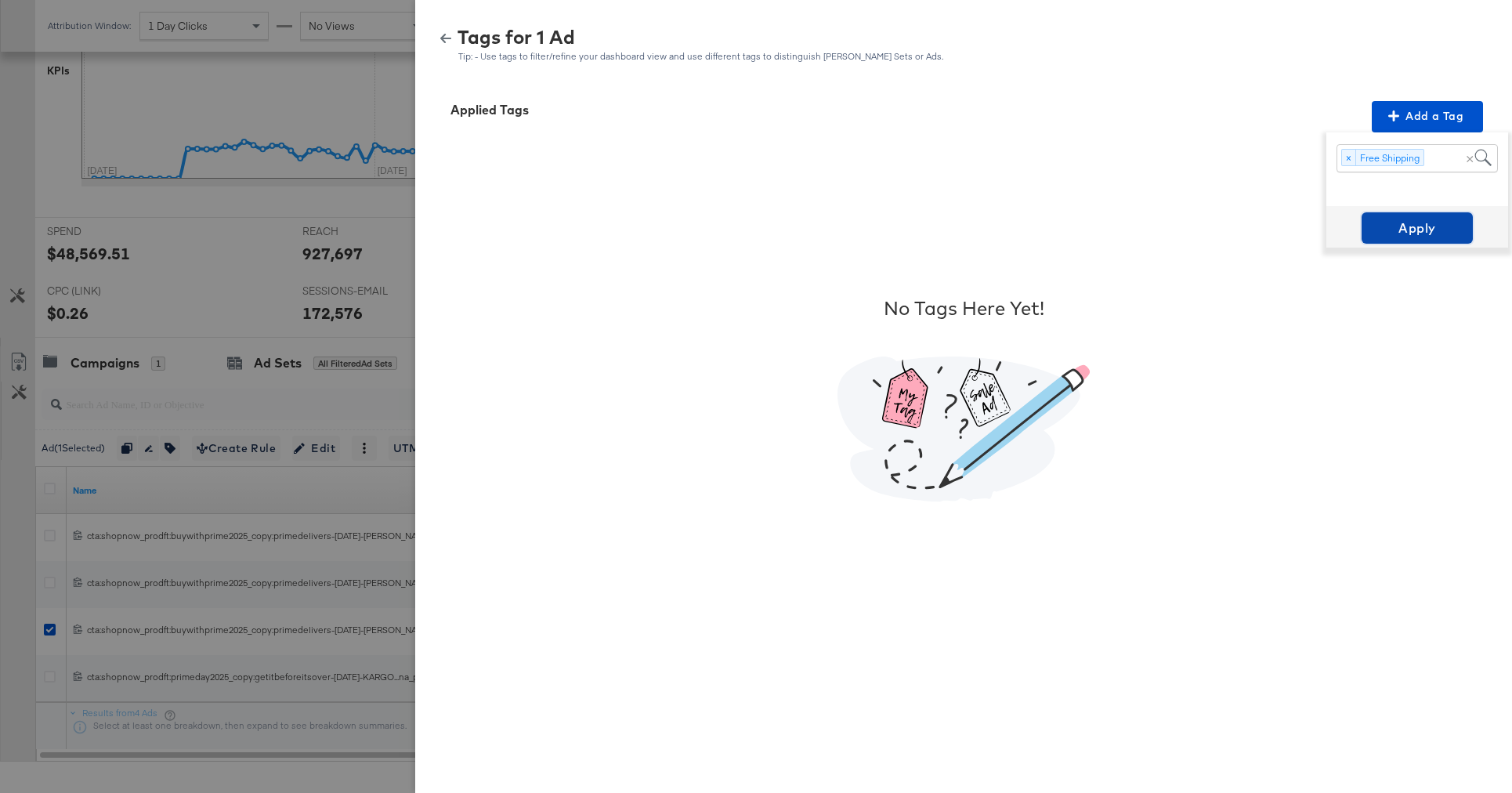
click at [1441, 231] on span "Apply" at bounding box center [1418, 227] width 99 height 22
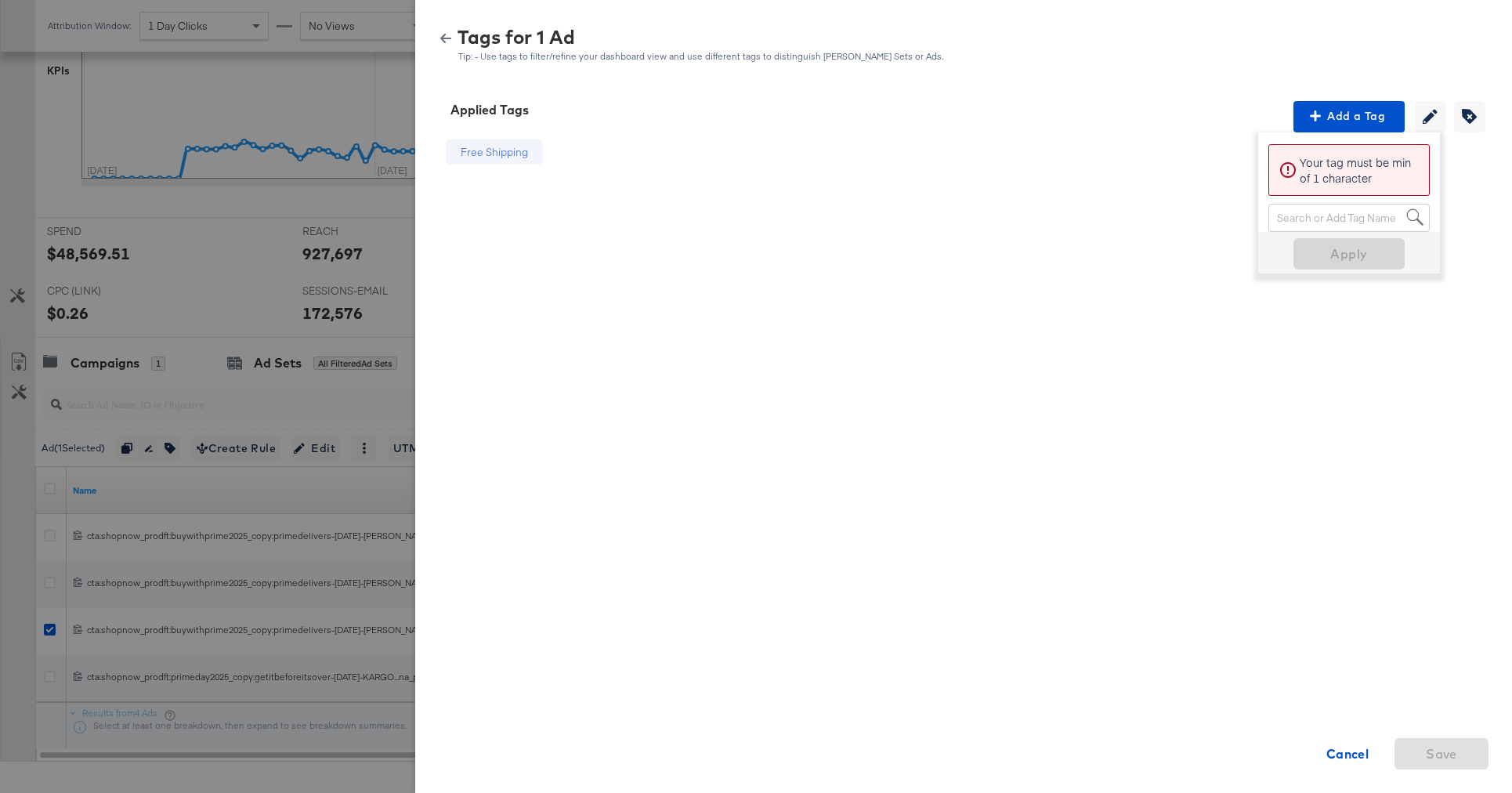
click at [313, 226] on div at bounding box center [756, 396] width 1512 height 793
click at [435, 37] on button "button" at bounding box center [446, 39] width 23 height 11
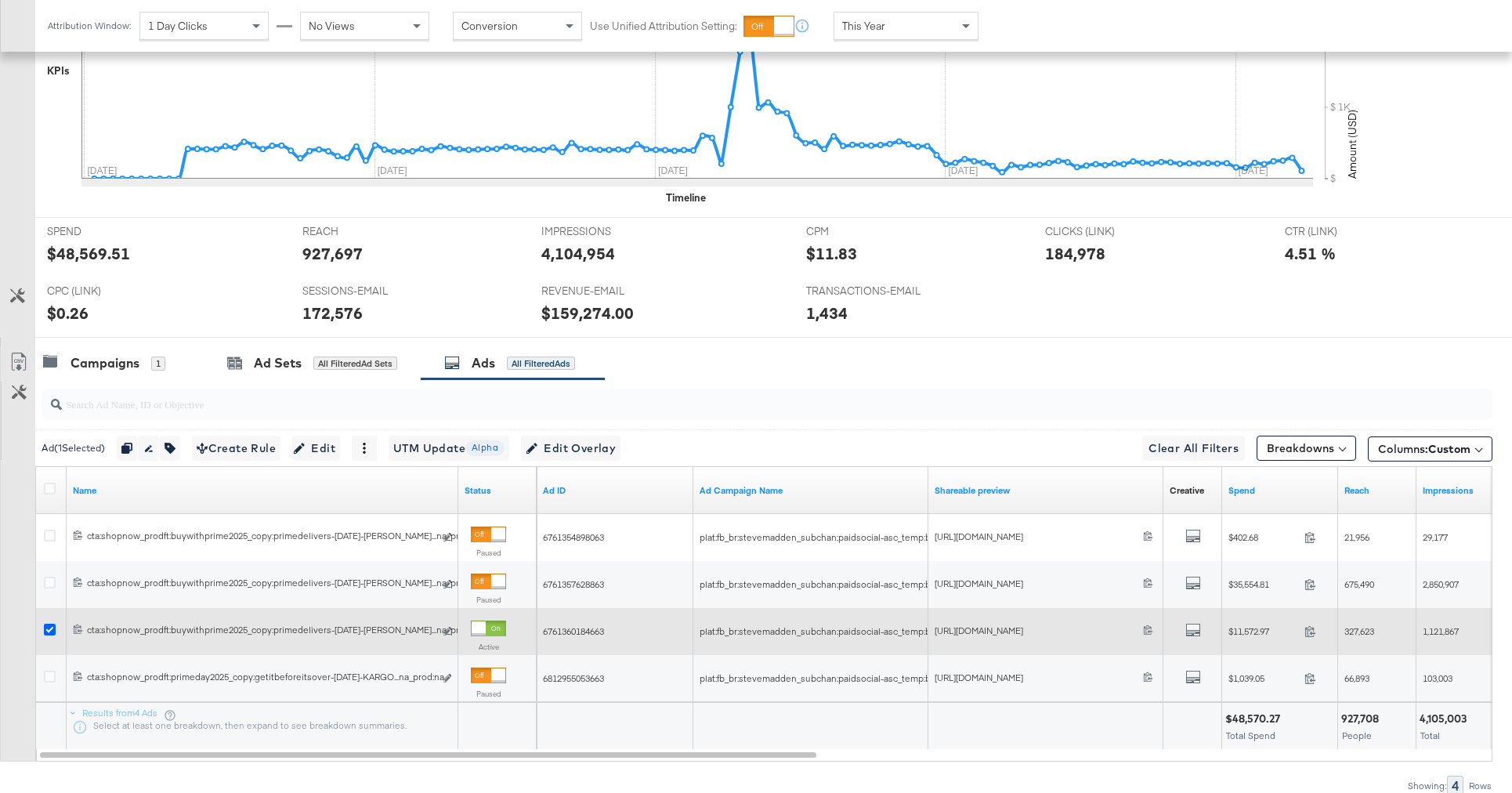
click at [52, 628] on icon at bounding box center [49, 629] width 12 height 12
click at [0, 0] on input "checkbox" at bounding box center [0, 0] width 0 height 0
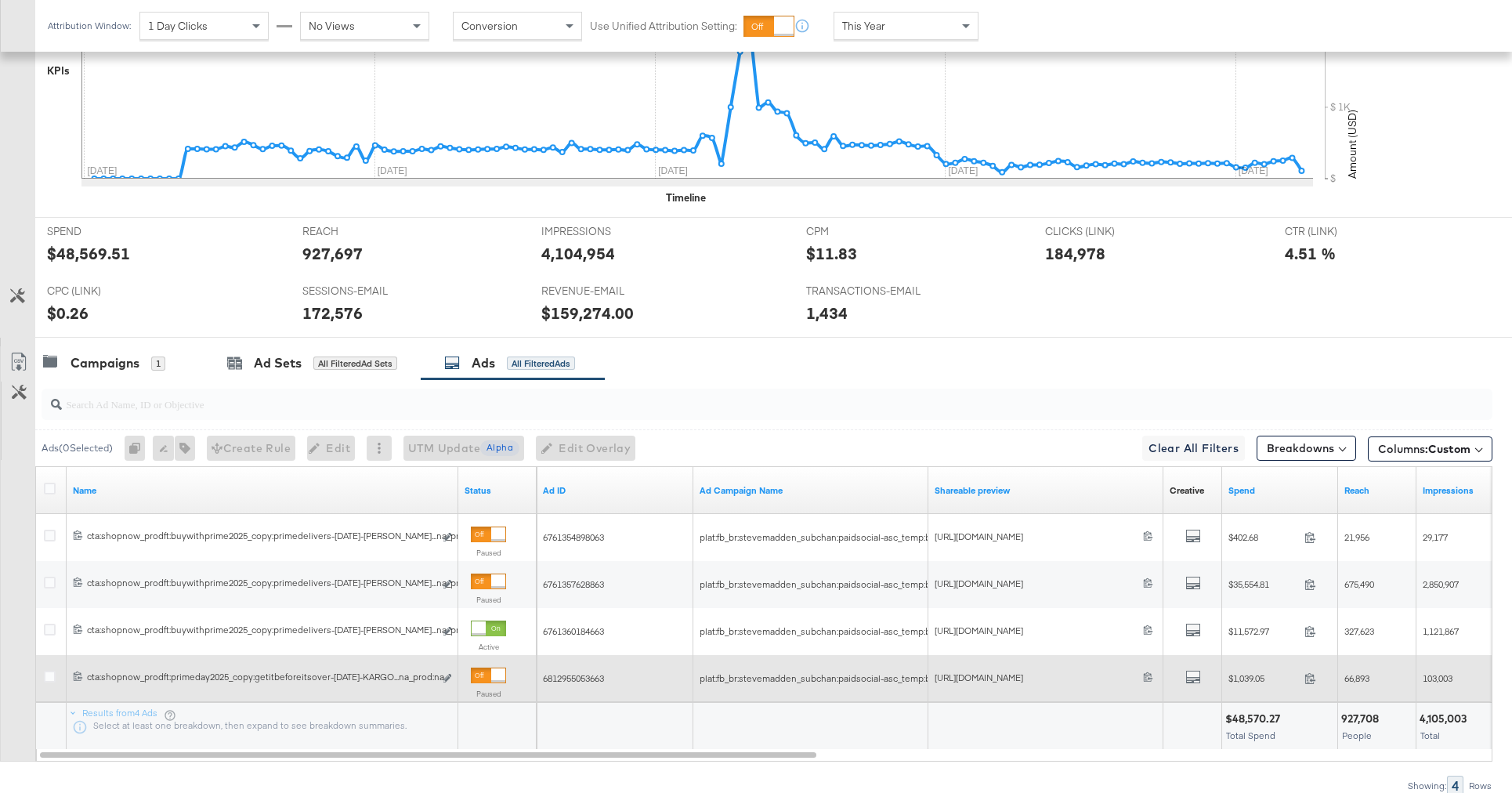
click at [42, 678] on div at bounding box center [52, 678] width 29 height 28
click at [51, 682] on icon at bounding box center [49, 676] width 12 height 12
click at [0, 0] on input "checkbox" at bounding box center [0, 0] width 0 height 0
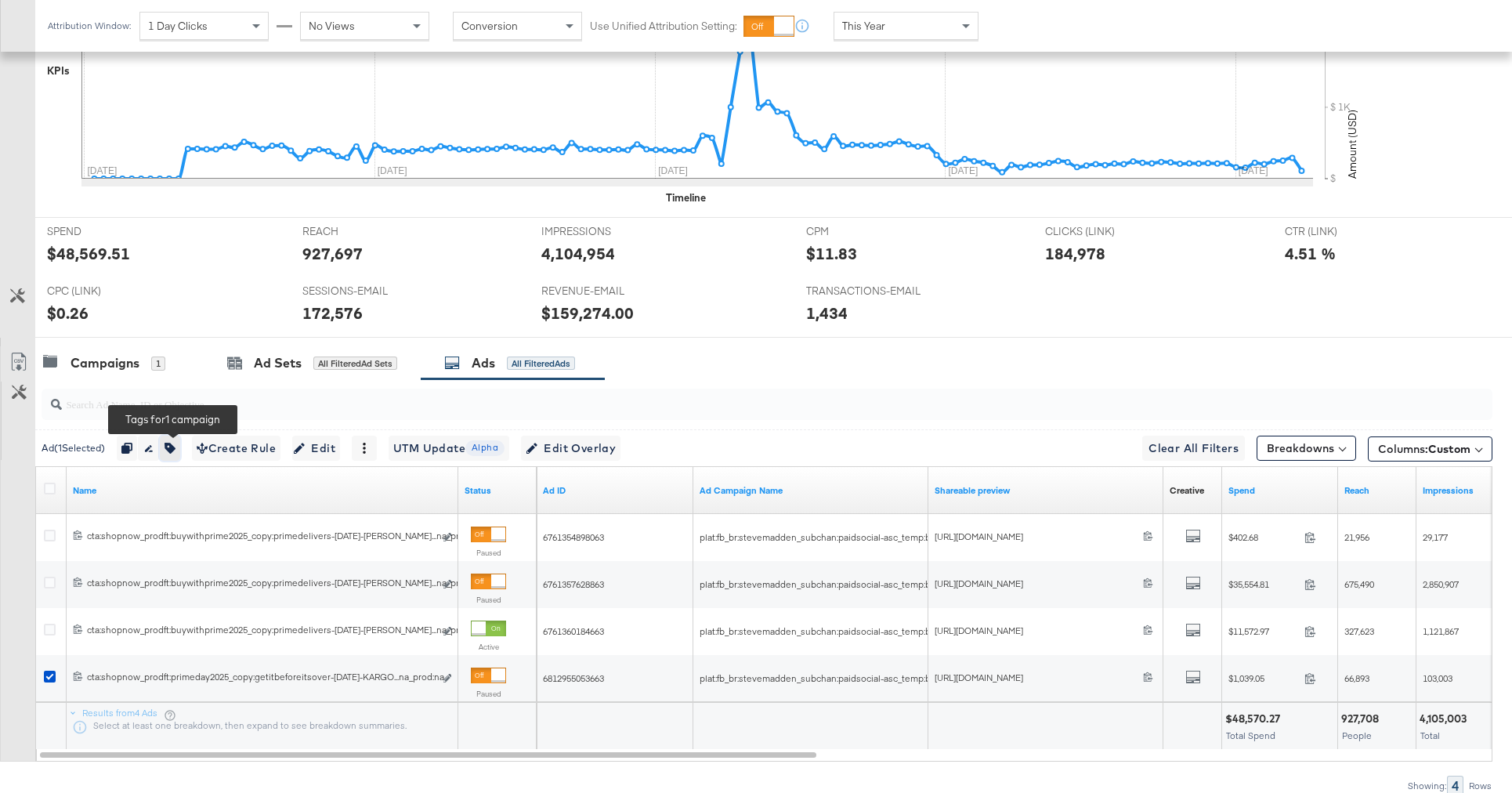
click at [173, 455] on button "button" at bounding box center [170, 449] width 21 height 25
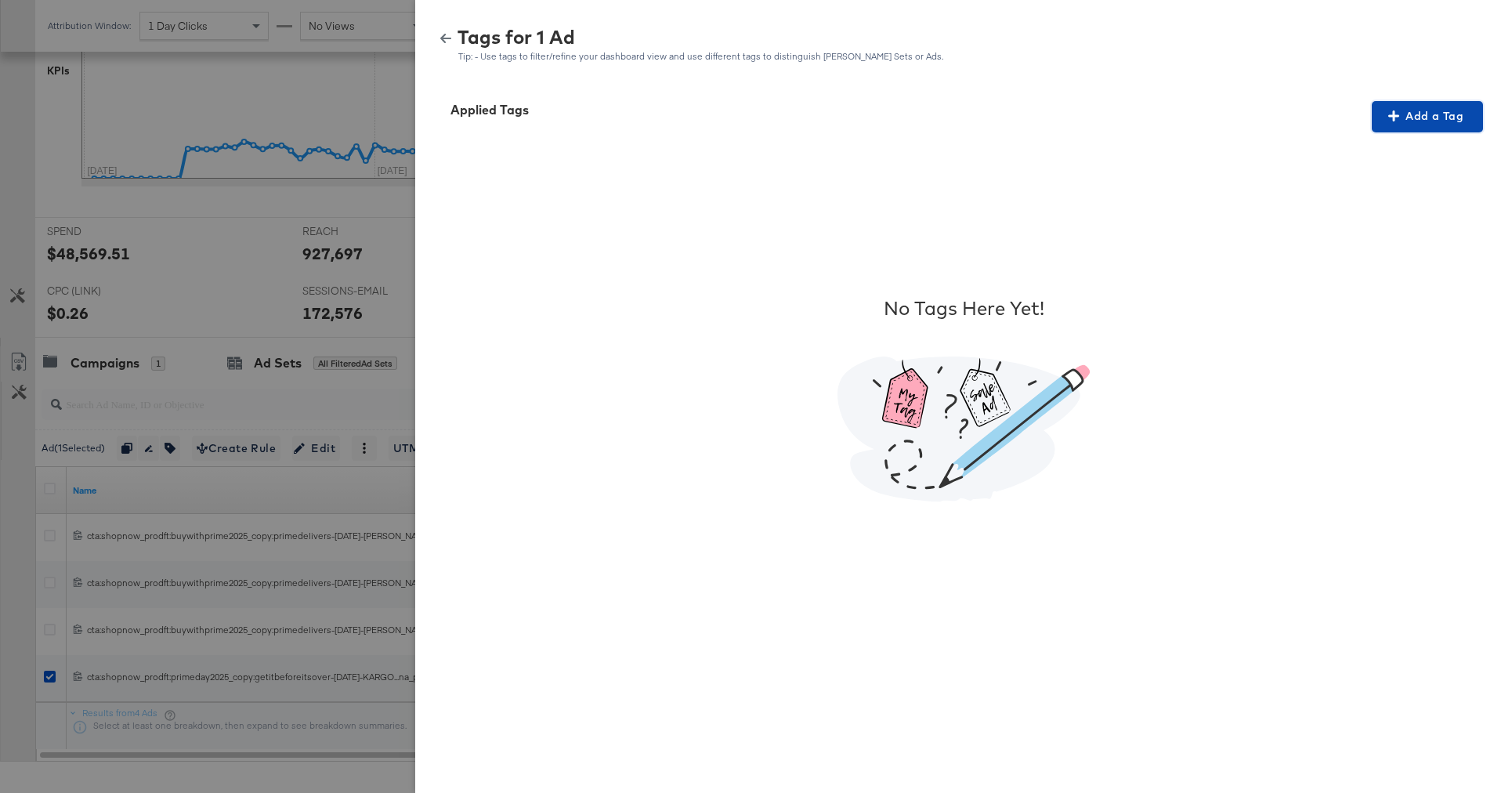
click at [1402, 129] on button "Add a Tag" at bounding box center [1428, 116] width 111 height 31
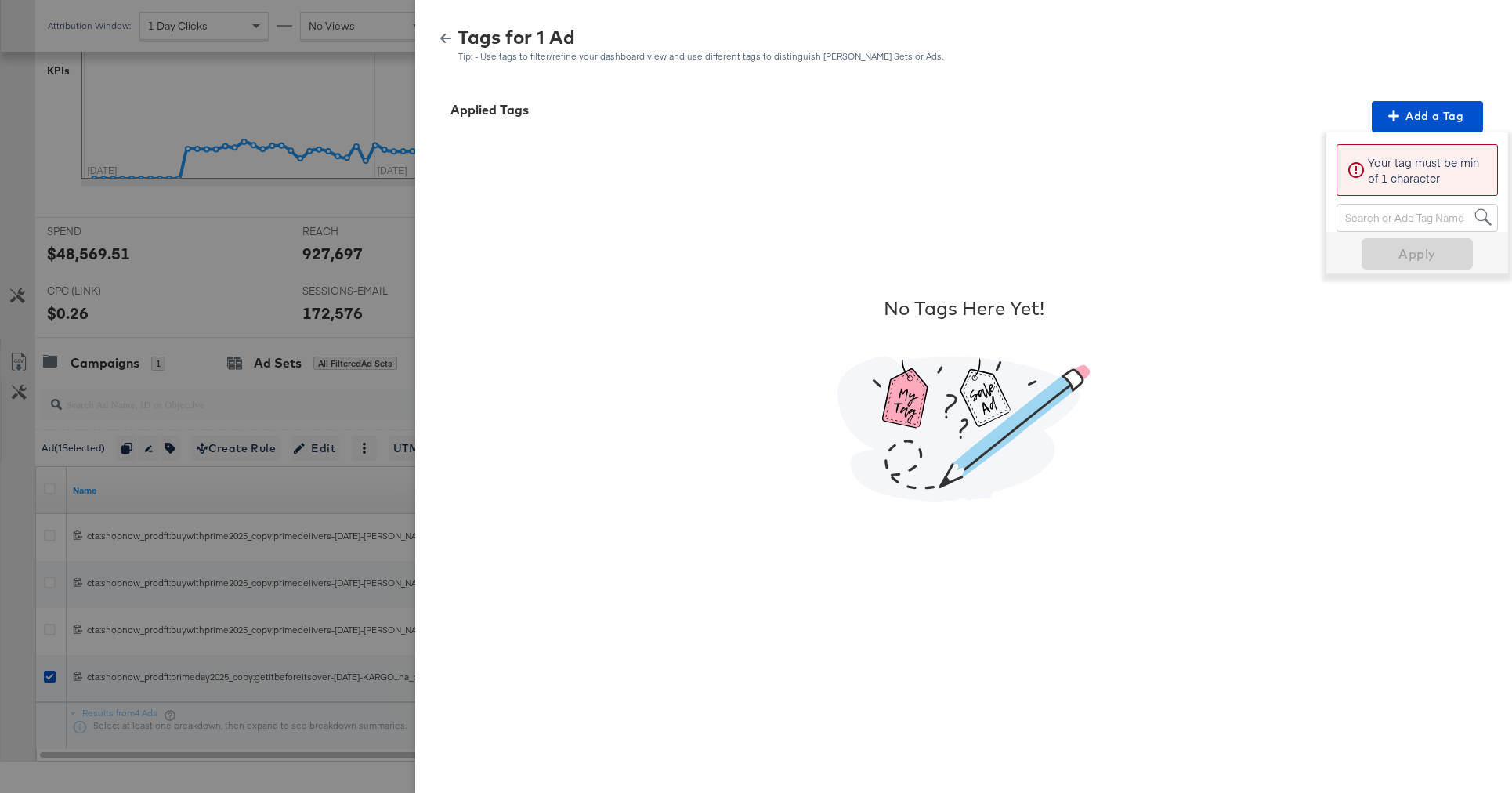
click at [1348, 214] on div "Search or Add Tag Name" at bounding box center [1418, 218] width 160 height 27
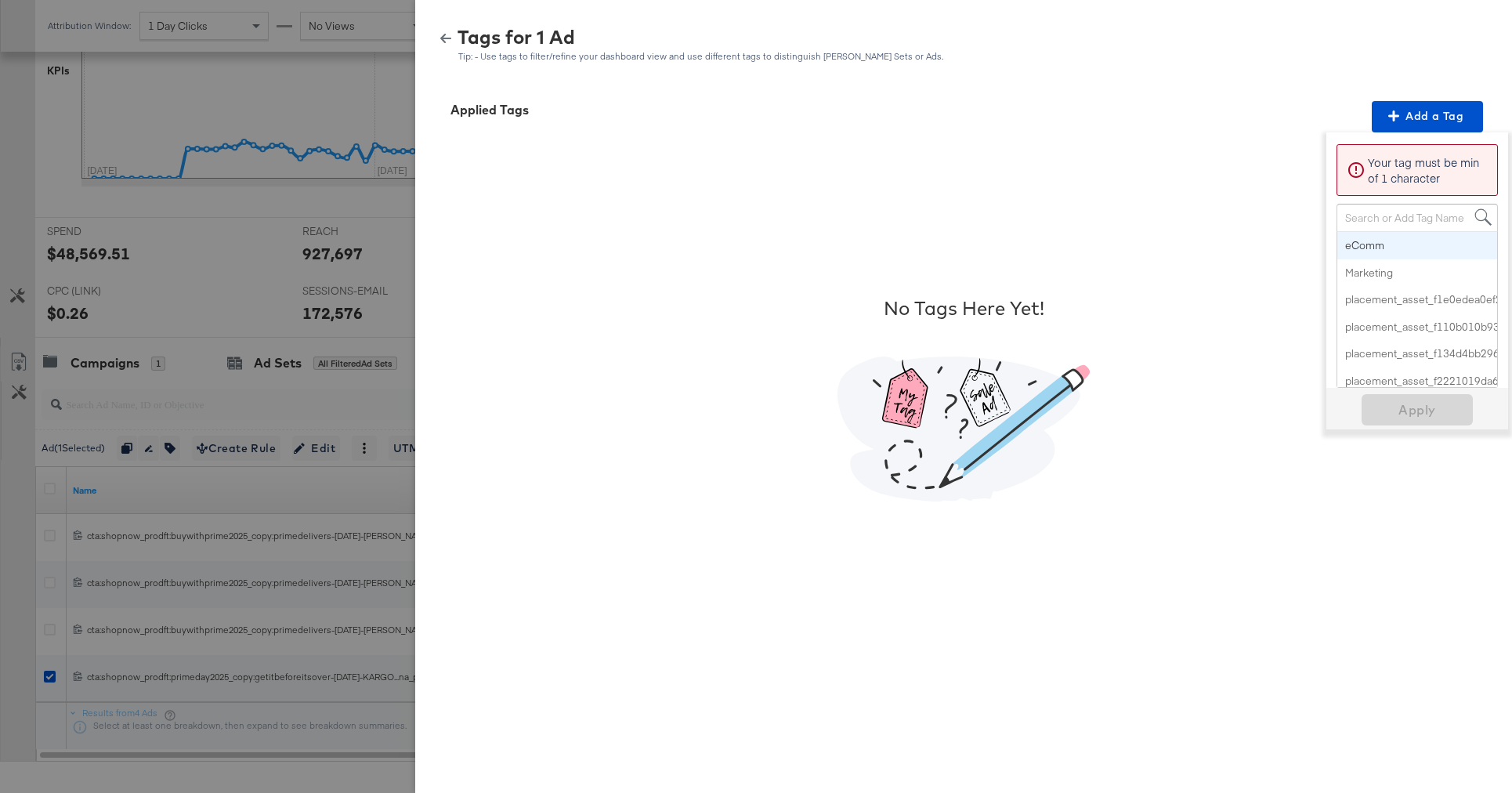
paste input "Multi-Image + Percent Off"
type input "Multi-Image + Percent Off"
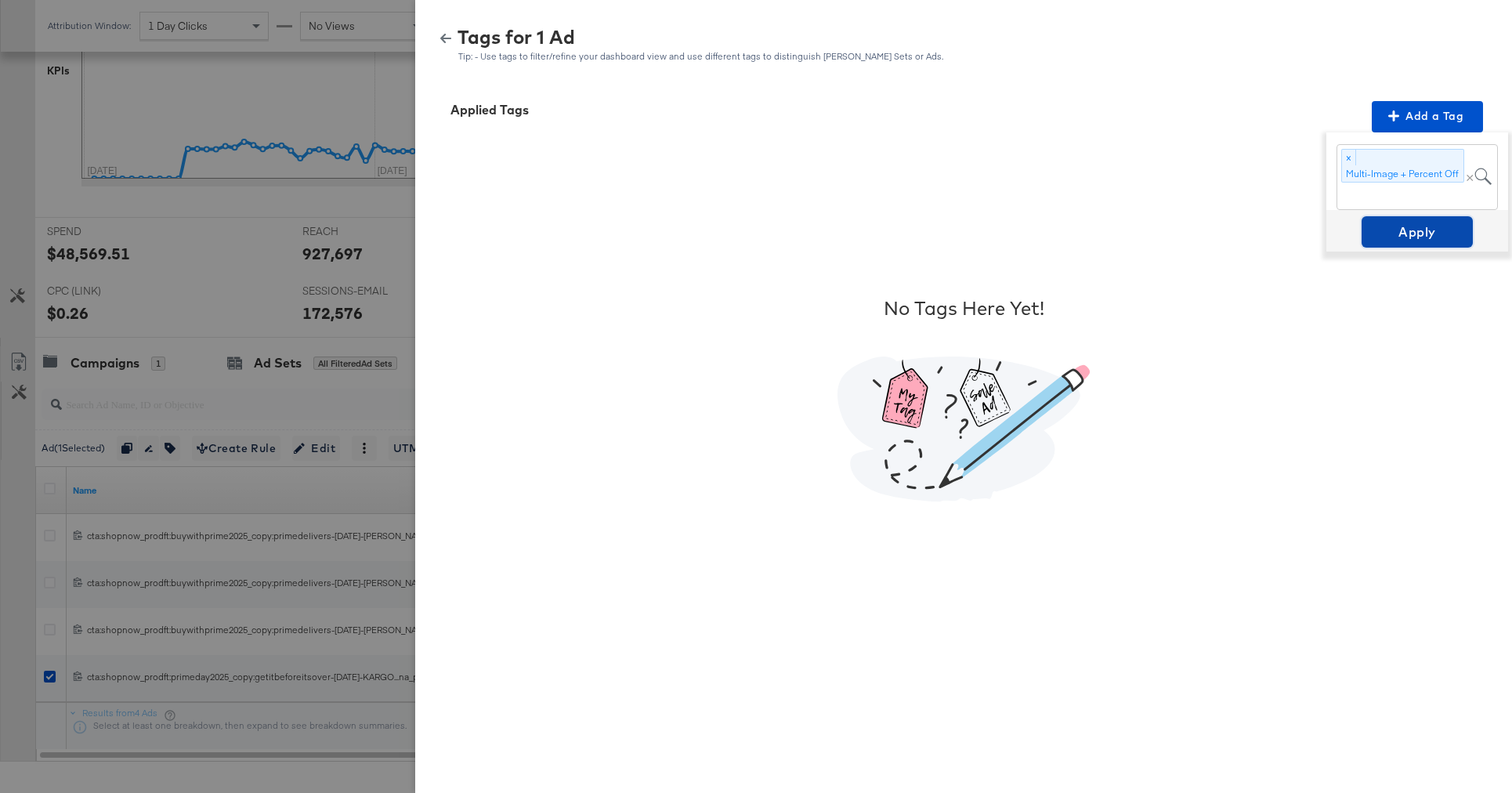
click at [1423, 237] on span "Apply" at bounding box center [1418, 232] width 99 height 22
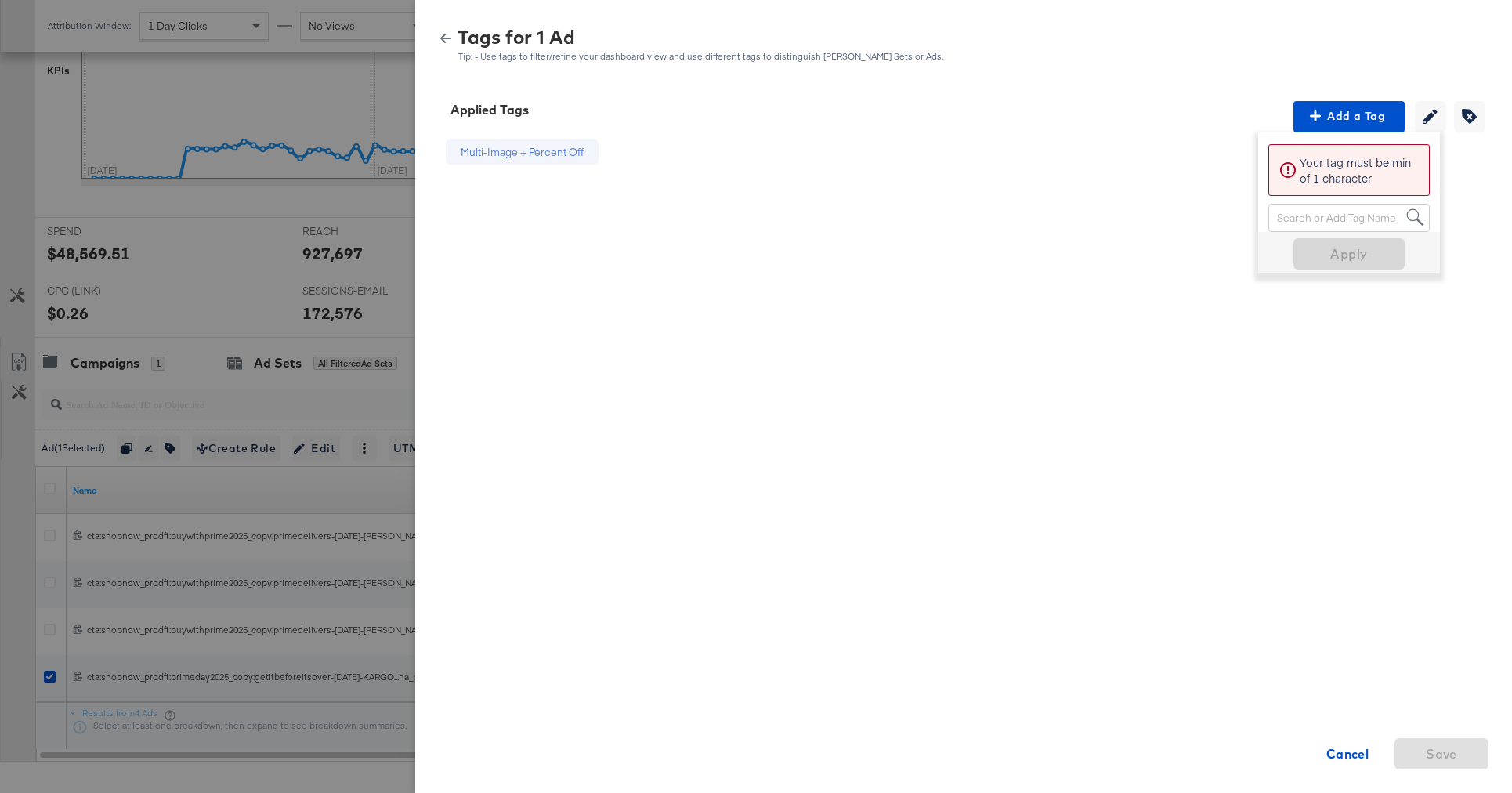
click at [224, 285] on div at bounding box center [756, 396] width 1512 height 793
click at [441, 36] on icon "button" at bounding box center [446, 39] width 11 height 11
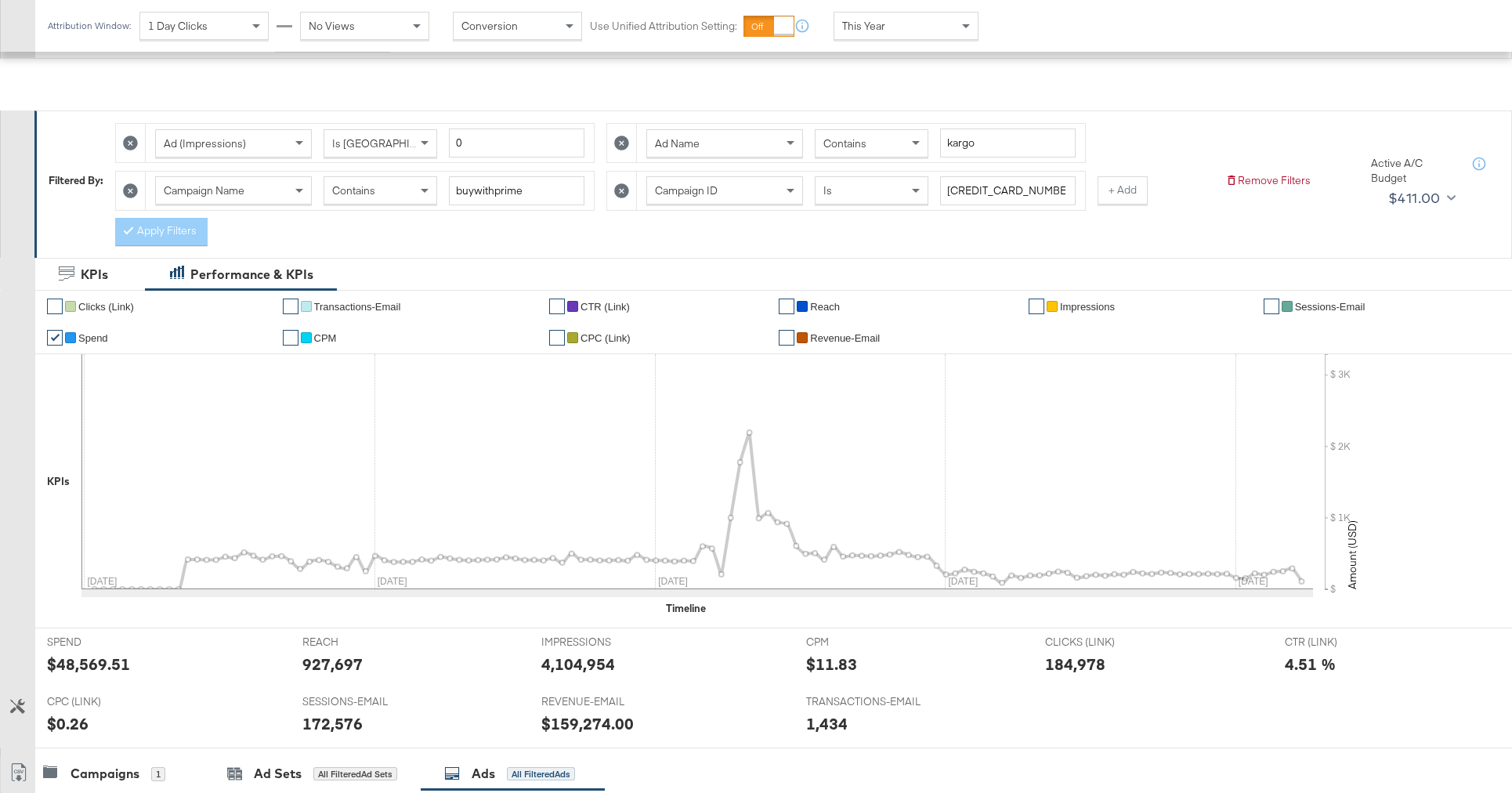
scroll to position [115, 0]
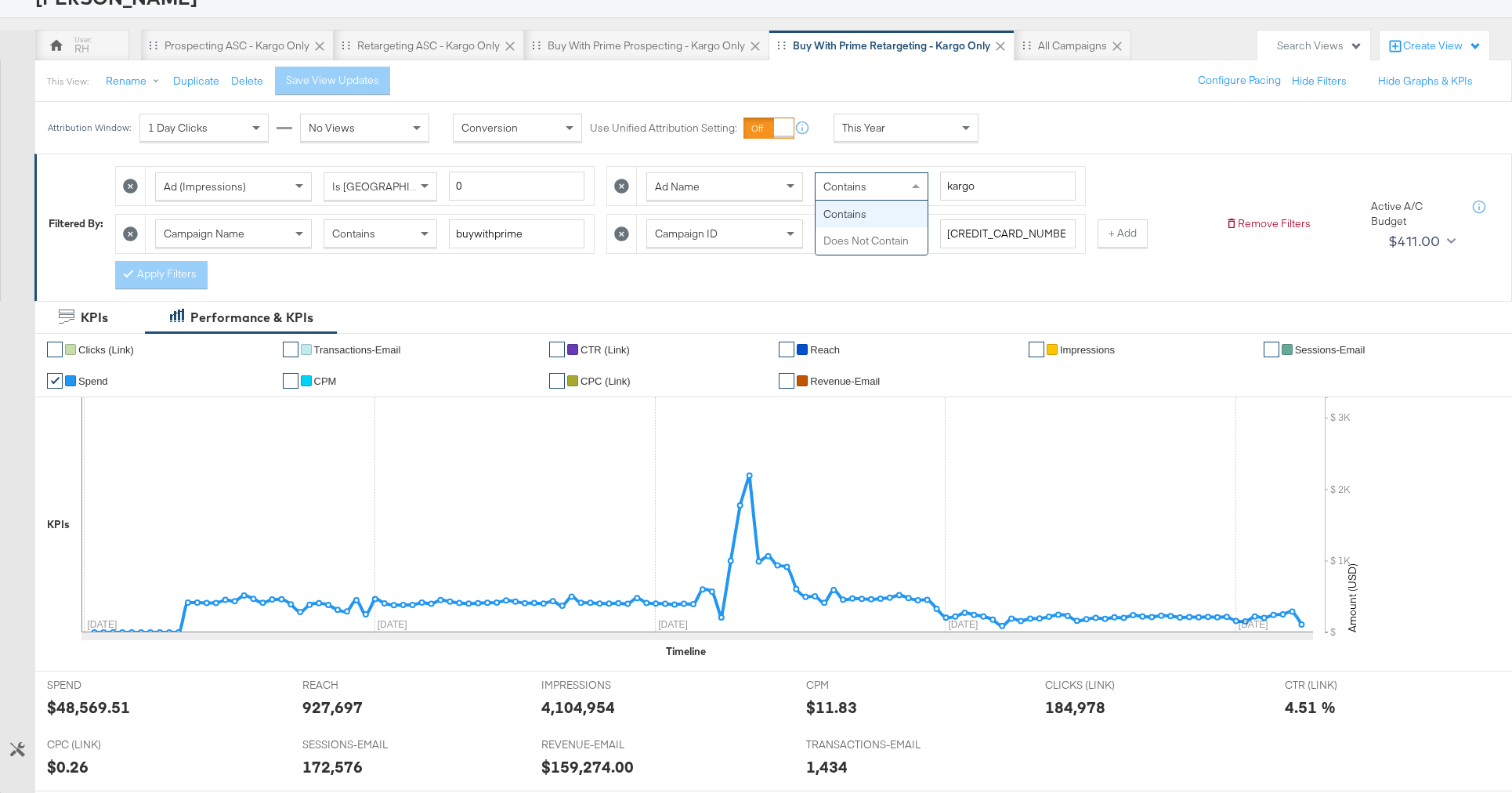
click at [825, 191] on span "Contains" at bounding box center [845, 187] width 43 height 14
click at [1109, 240] on button "+ Add" at bounding box center [1123, 233] width 50 height 28
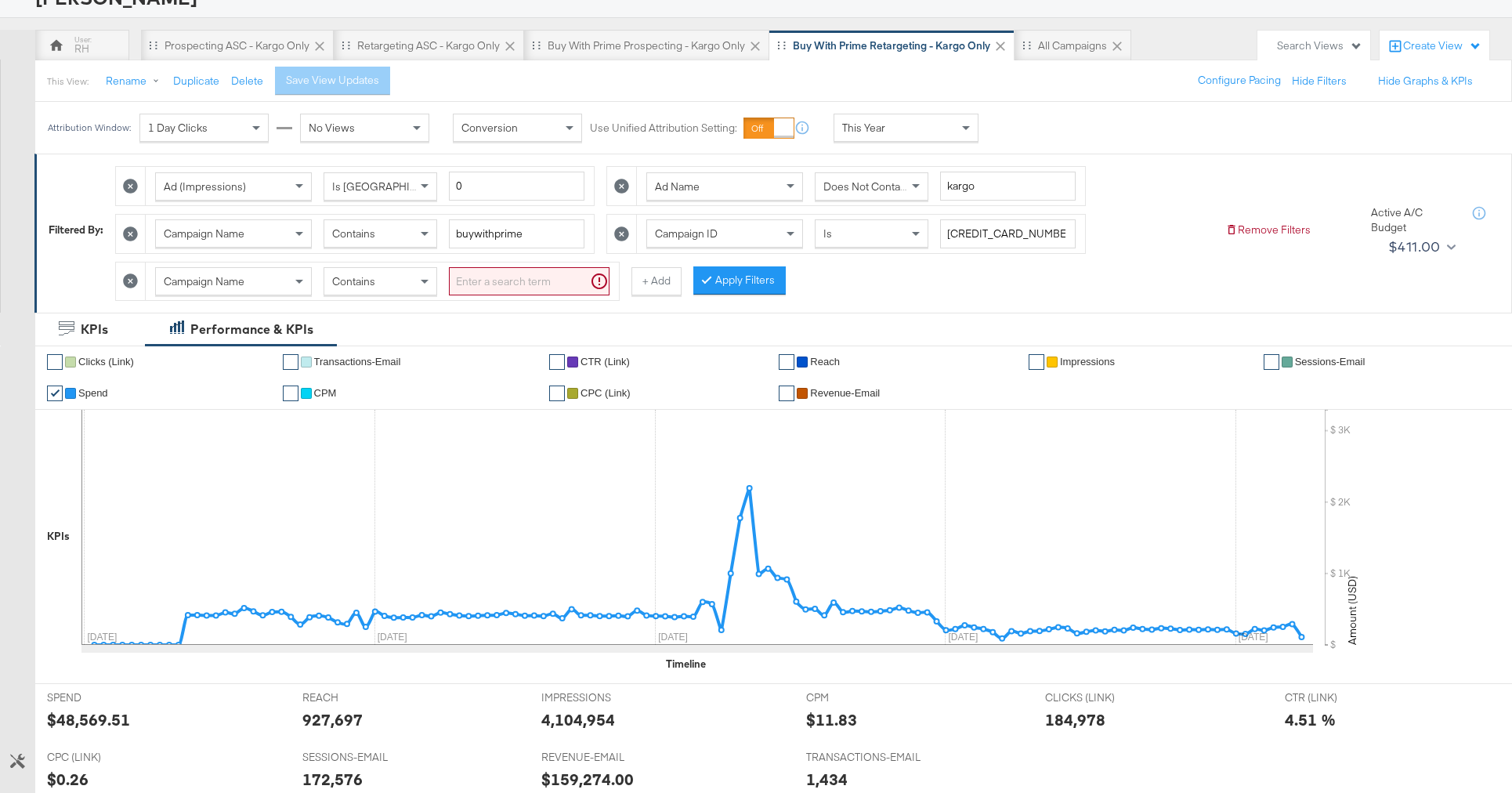
click at [251, 277] on div "Campaign Name" at bounding box center [233, 281] width 156 height 27
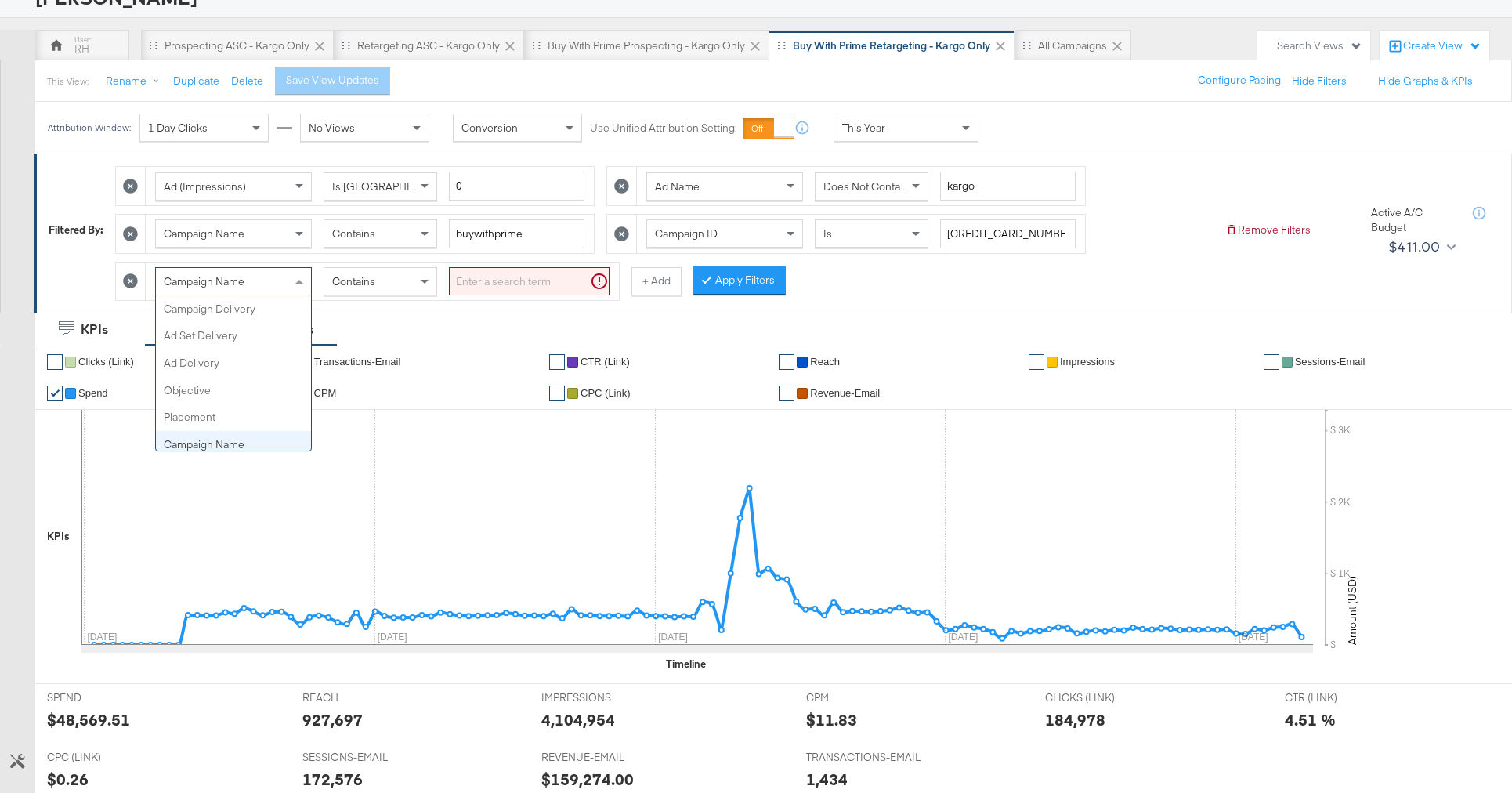
scroll to position [136, 0]
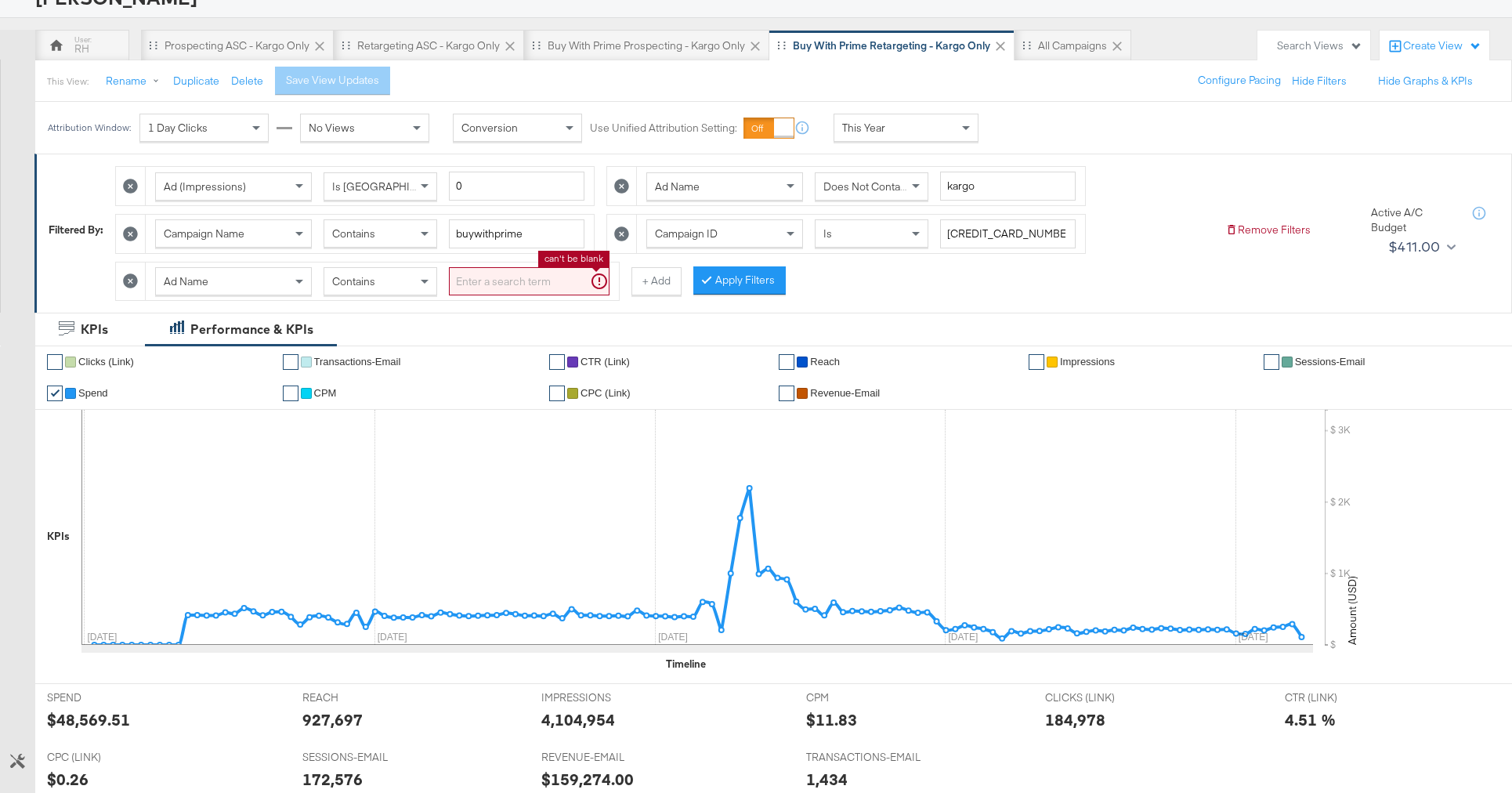
click at [484, 285] on input "search" at bounding box center [529, 281] width 161 height 29
type input "carousel"
click at [691, 281] on button "Apply Filters" at bounding box center [714, 280] width 93 height 28
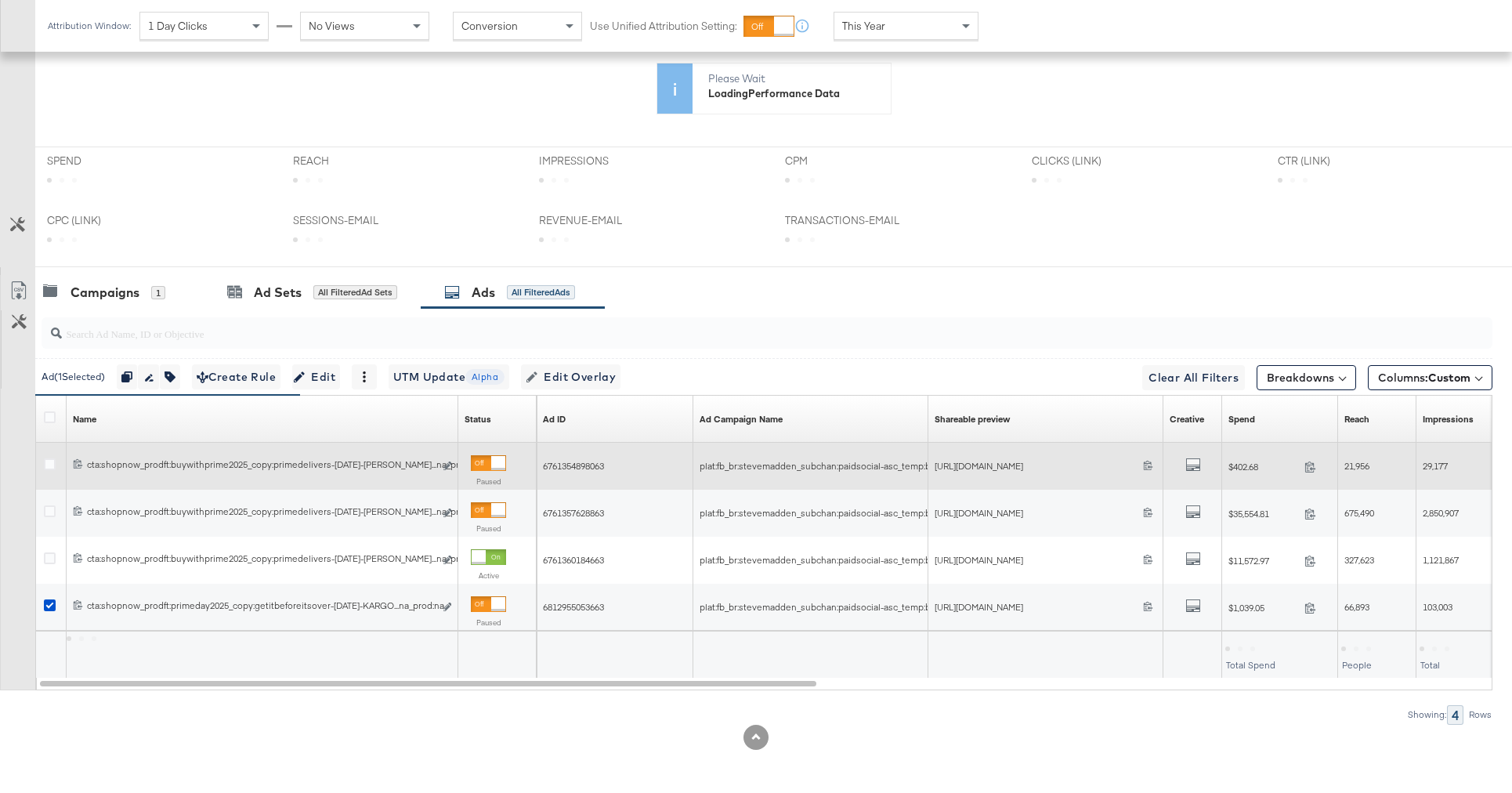
scroll to position [358, 0]
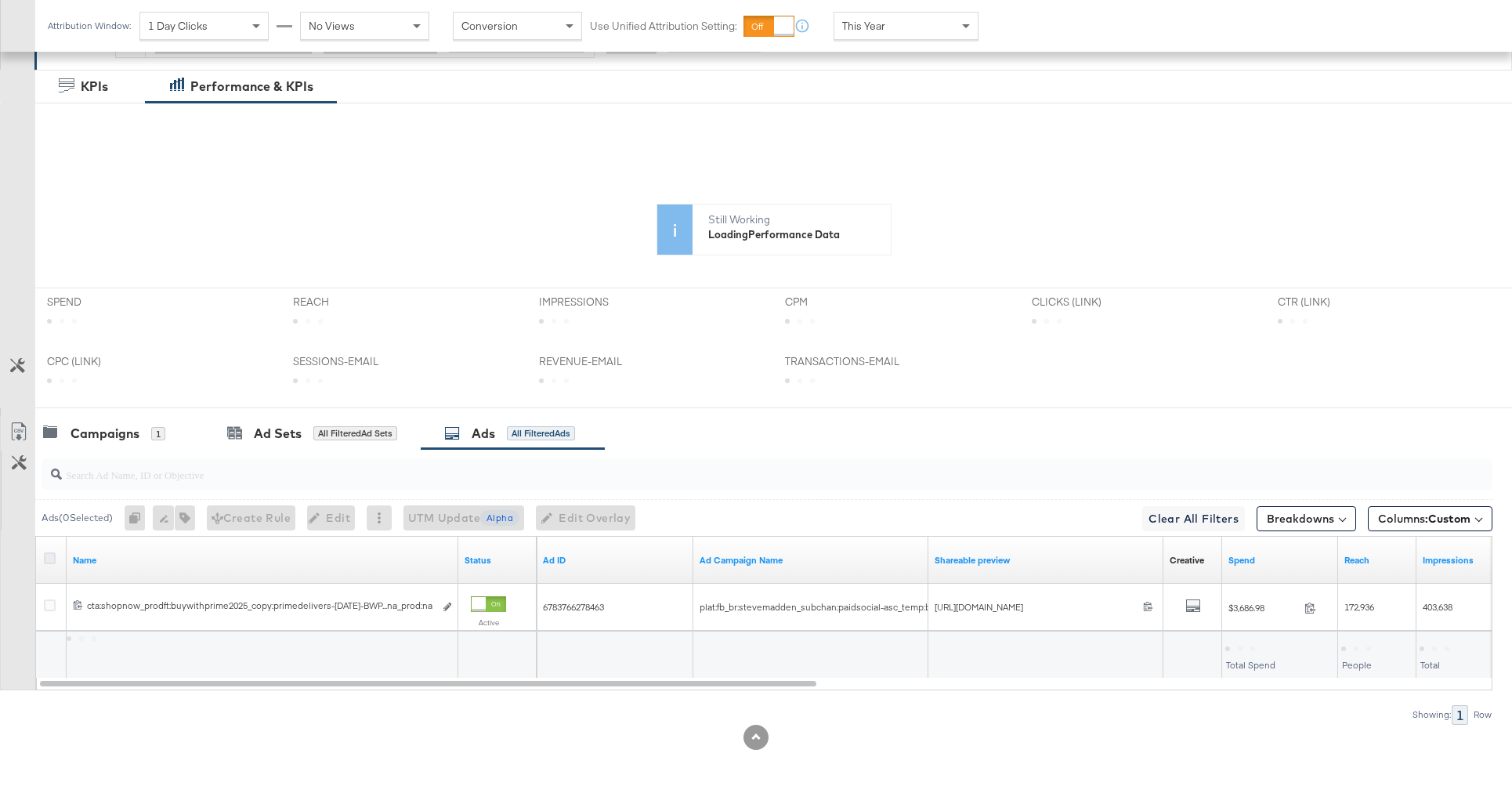
click at [49, 554] on icon at bounding box center [49, 557] width 12 height 12
click at [0, 0] on input "checkbox" at bounding box center [0, 0] width 0 height 0
click at [50, 559] on icon at bounding box center [49, 557] width 12 height 12
click at [0, 0] on input "checkbox" at bounding box center [0, 0] width 0 height 0
click at [50, 559] on icon at bounding box center [49, 557] width 12 height 12
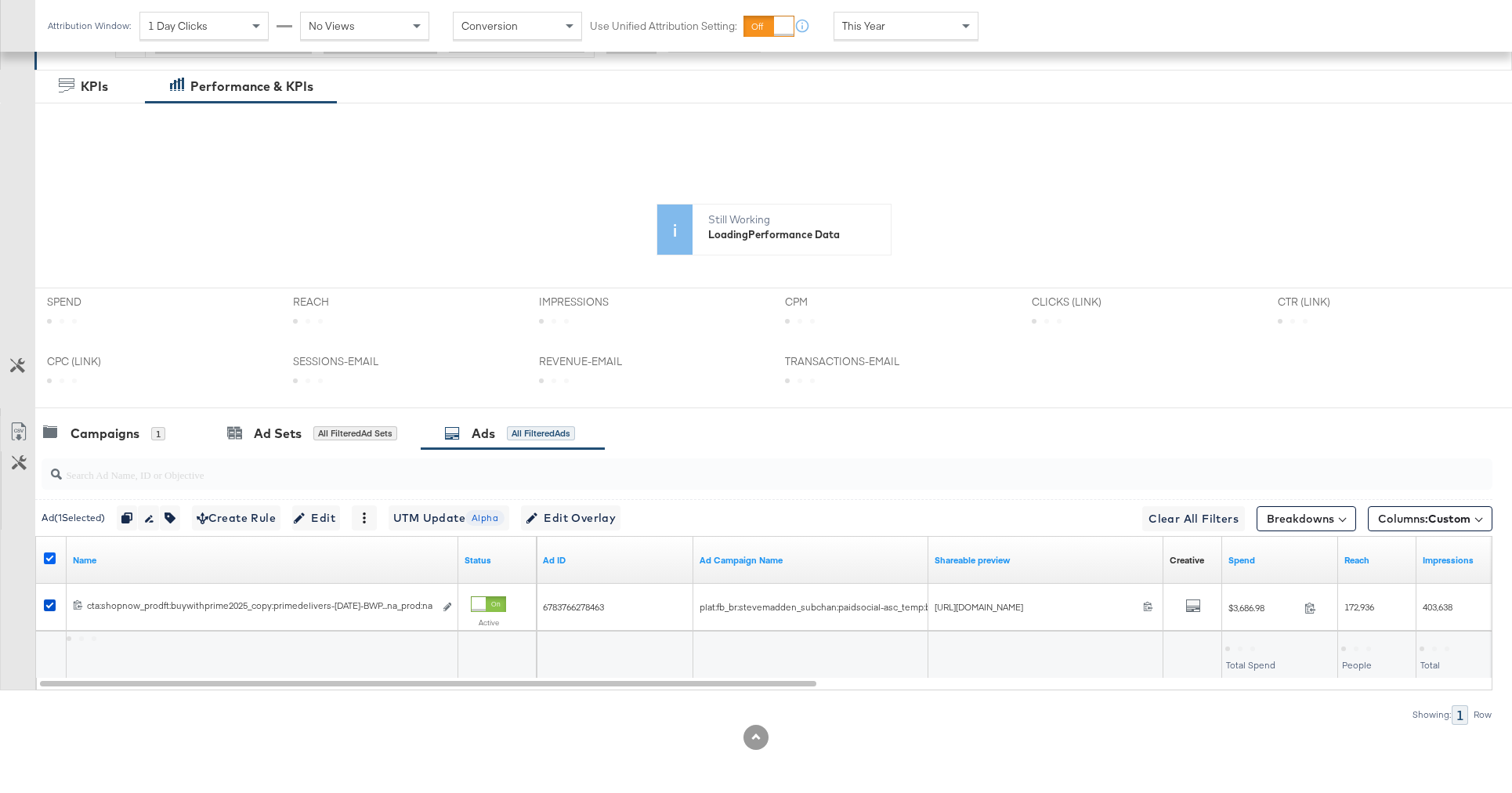
click at [0, 0] on input "checkbox" at bounding box center [0, 0] width 0 height 0
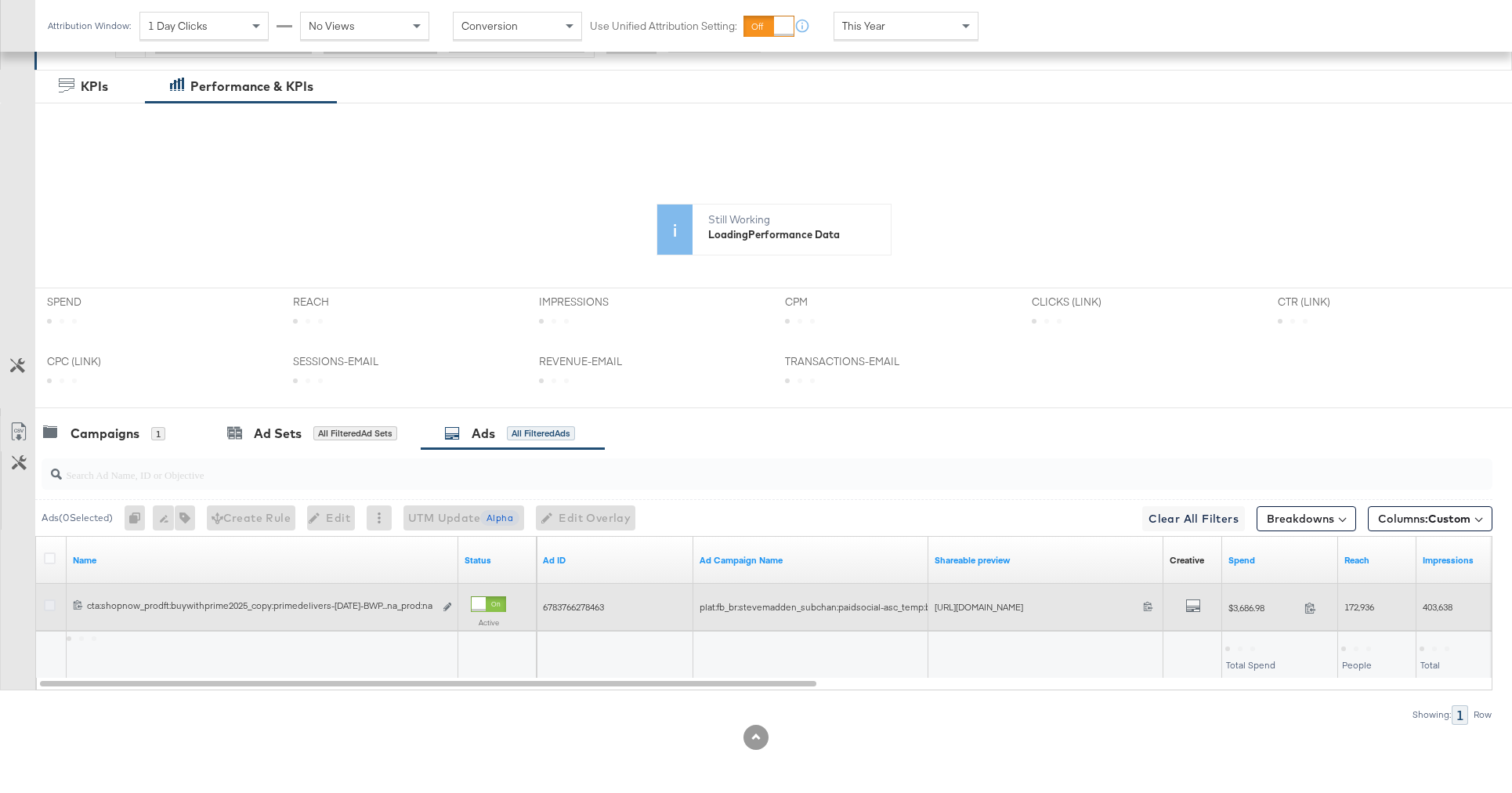
click at [49, 605] on icon at bounding box center [49, 605] width 12 height 12
click at [0, 0] on input "checkbox" at bounding box center [0, 0] width 0 height 0
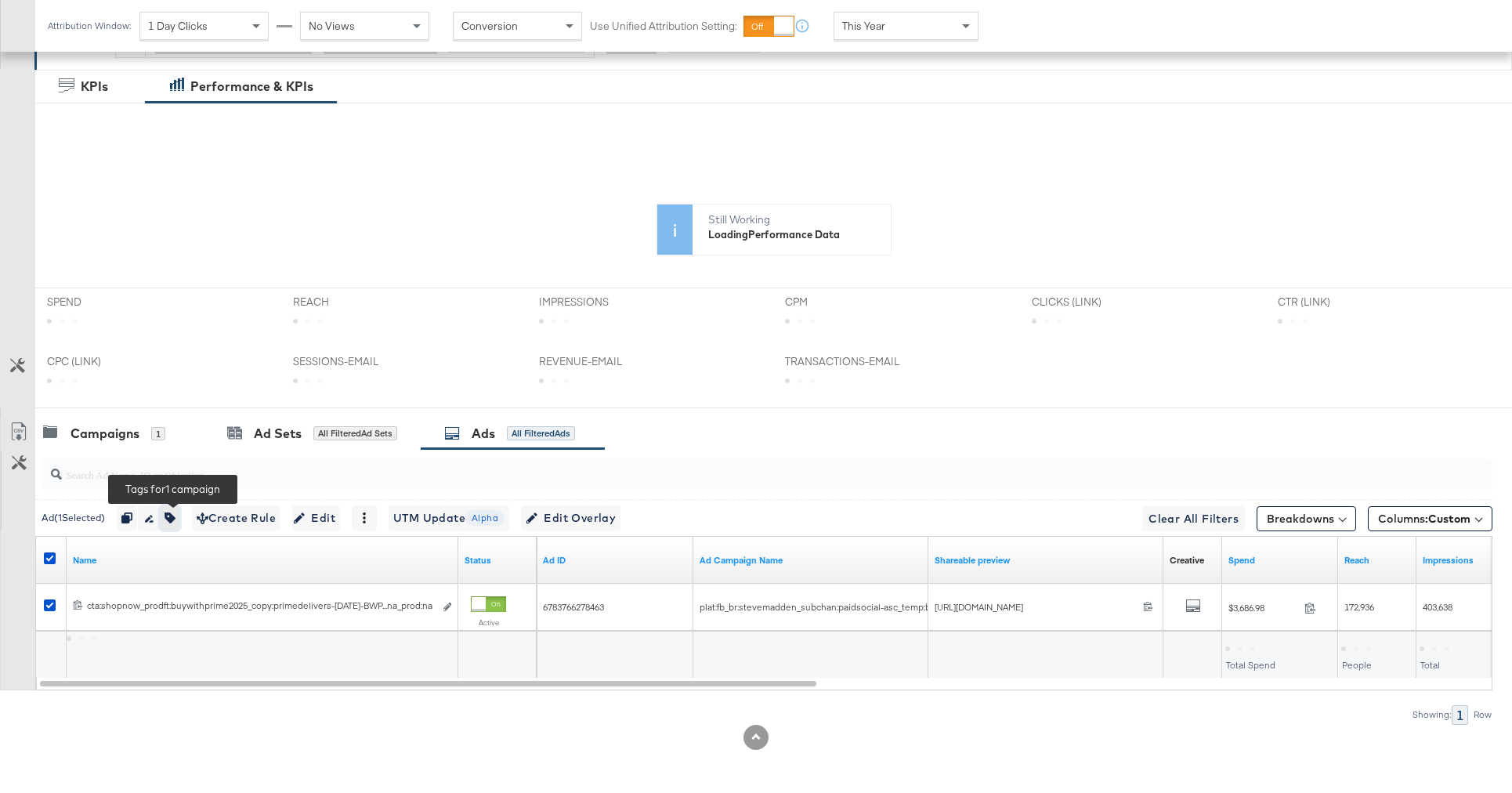
click at [174, 521] on icon "button" at bounding box center [170, 518] width 11 height 11
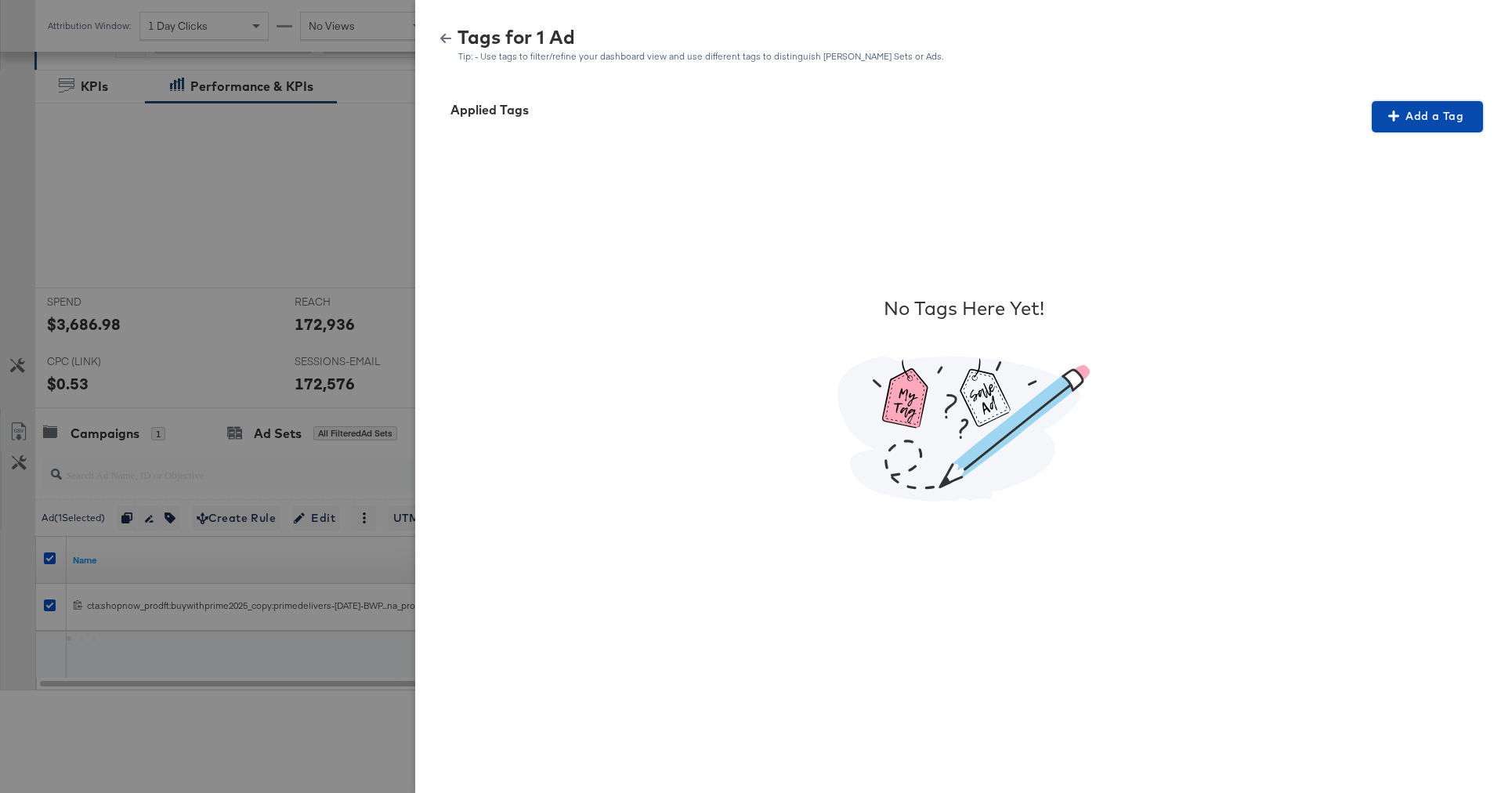
click at [1410, 118] on span "Add a Tag" at bounding box center [1428, 117] width 99 height 20
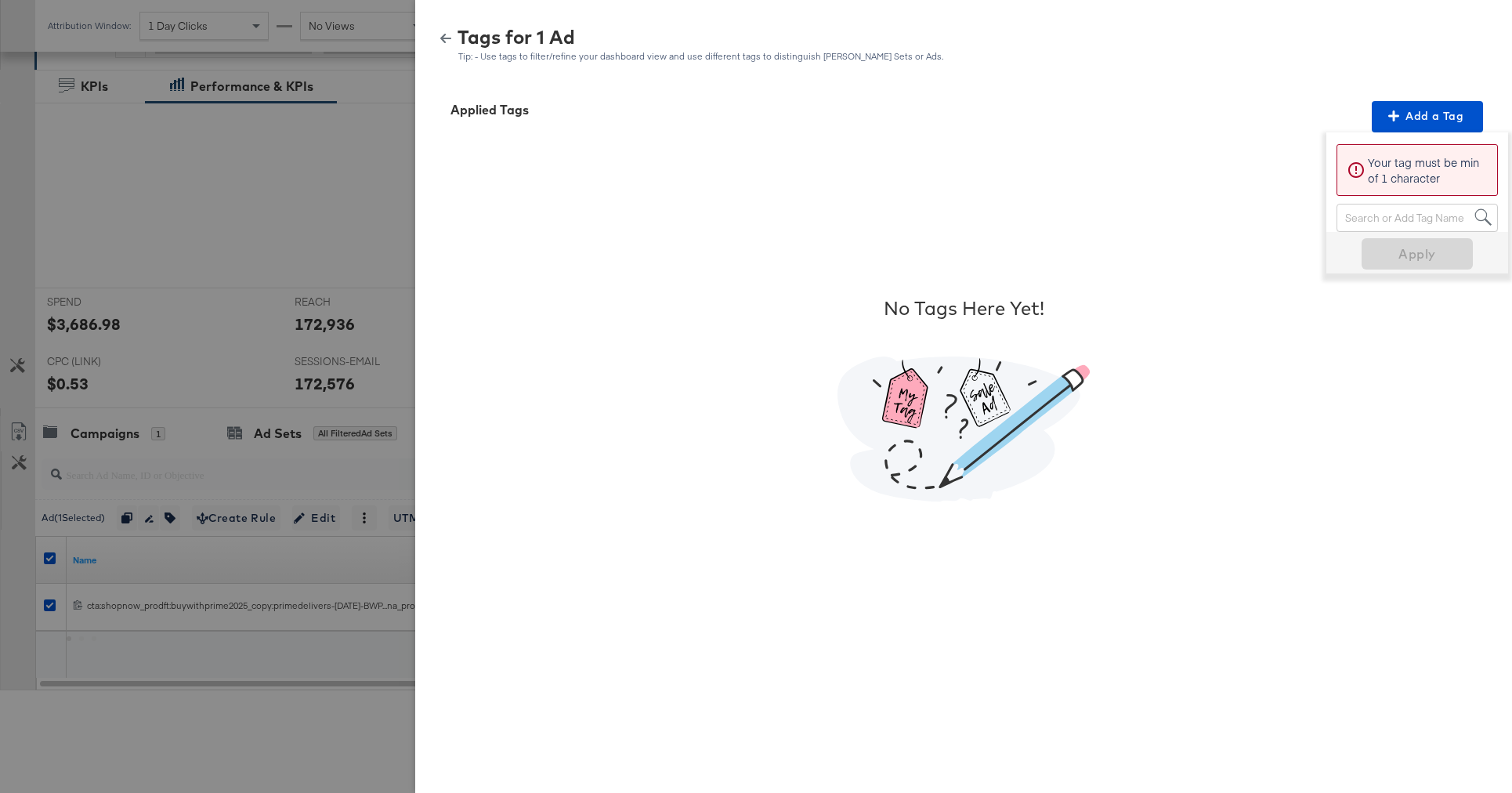
click at [1371, 210] on div "Search or Add Tag Name" at bounding box center [1418, 218] width 160 height 27
type input "No Overlay"
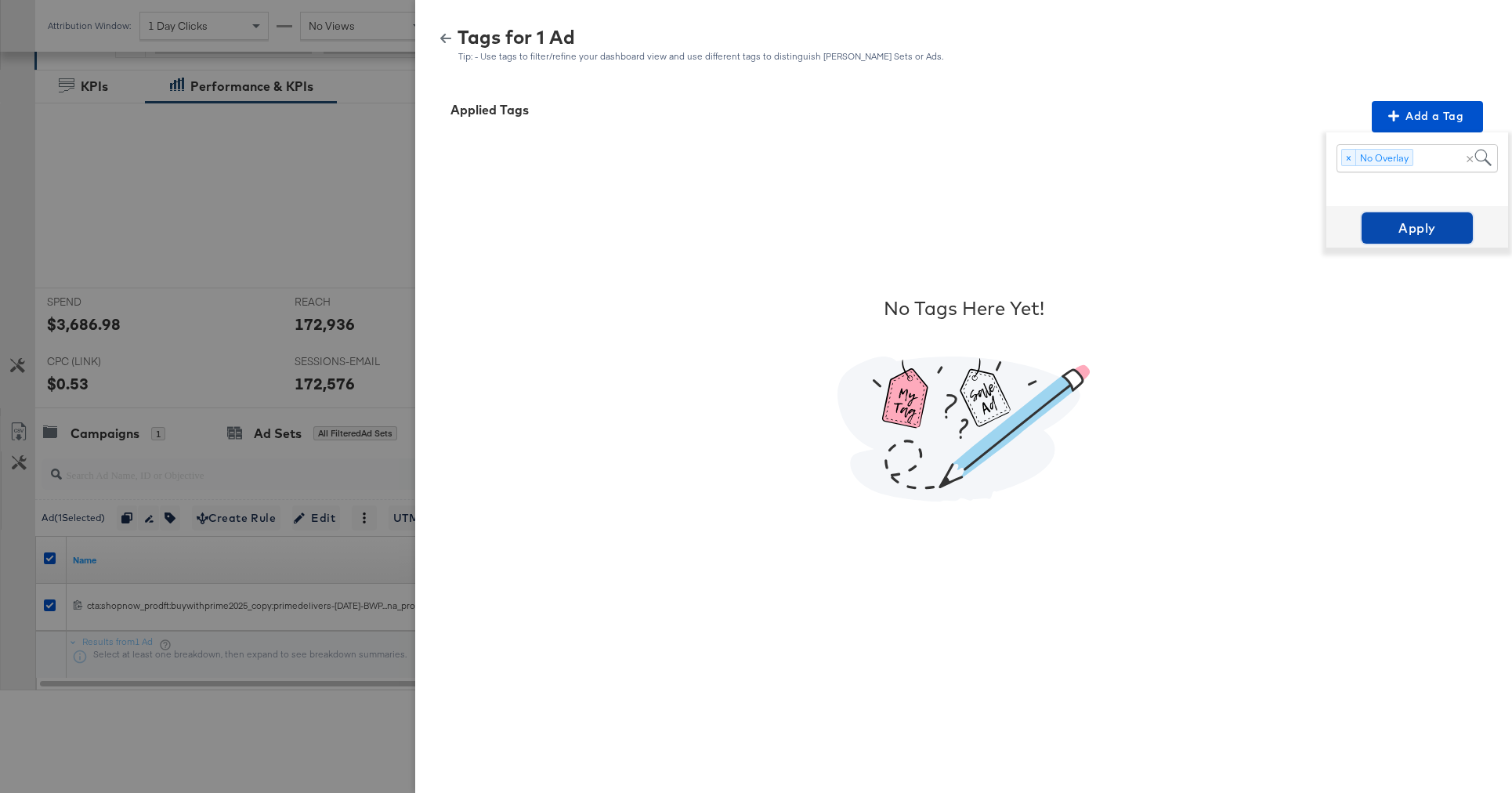
click at [1428, 225] on span "Apply" at bounding box center [1418, 227] width 99 height 22
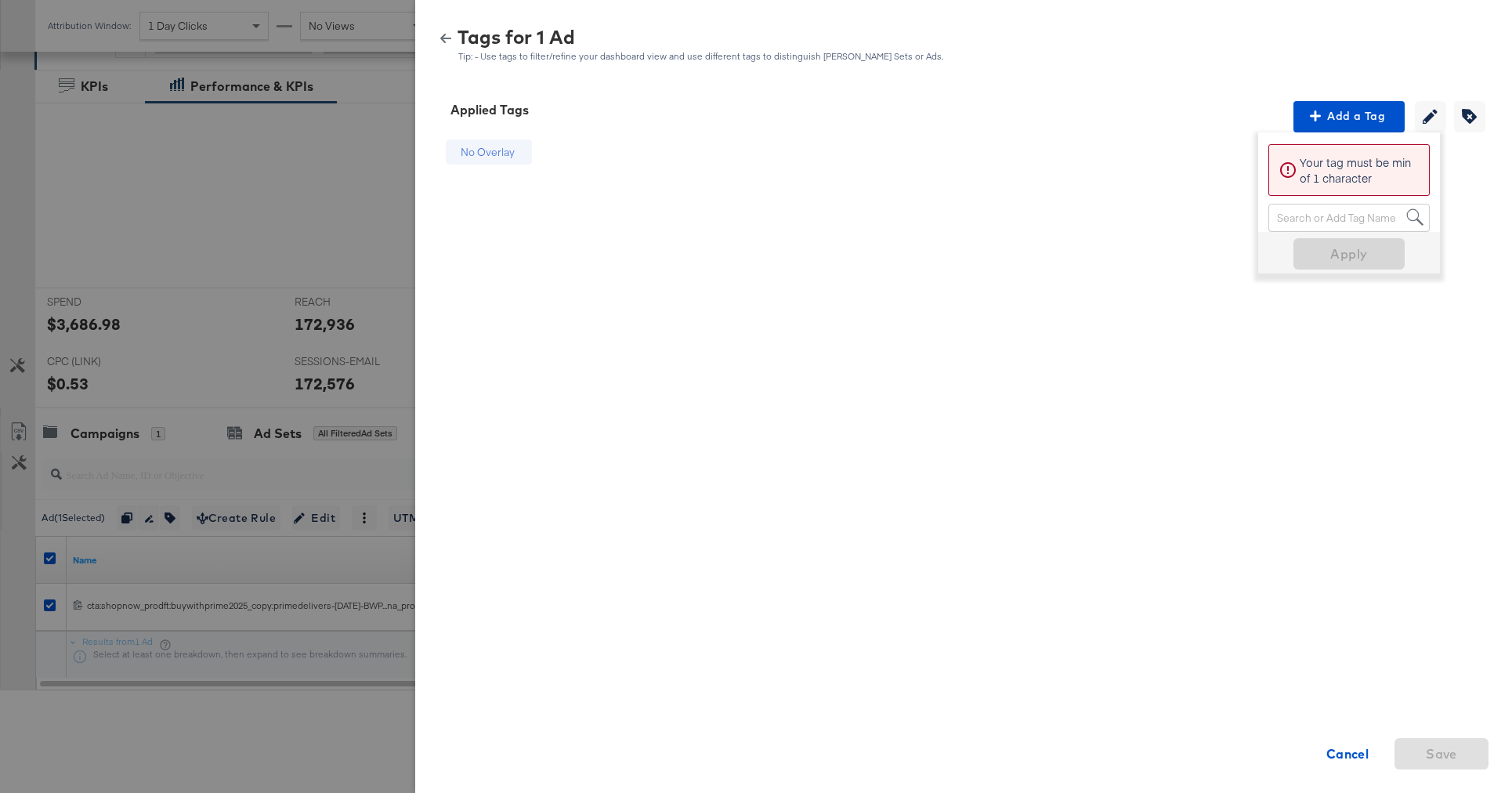
click at [437, 39] on button "button" at bounding box center [446, 39] width 23 height 11
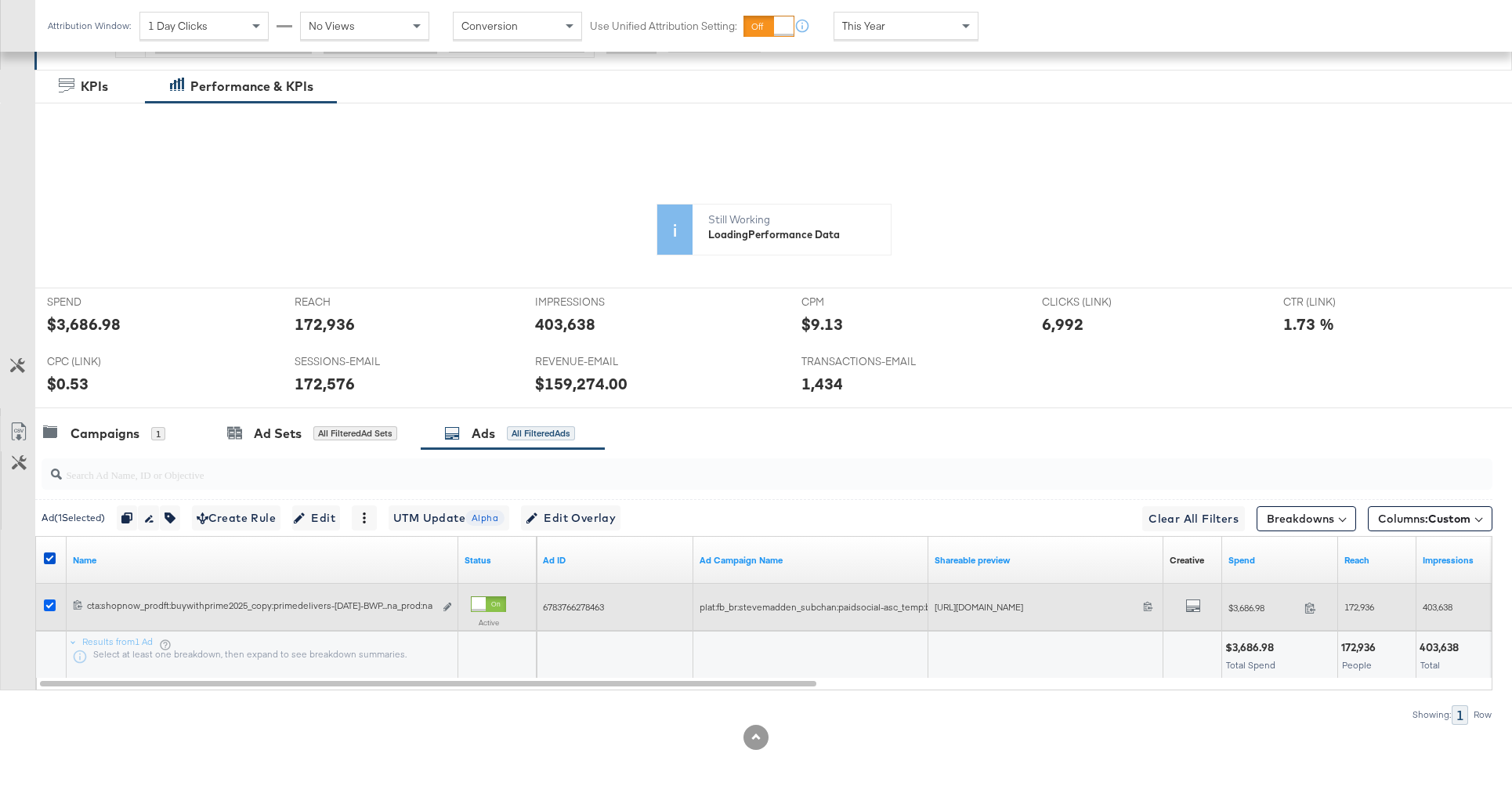
click at [47, 602] on icon at bounding box center [49, 605] width 12 height 12
click at [0, 0] on input "checkbox" at bounding box center [0, 0] width 0 height 0
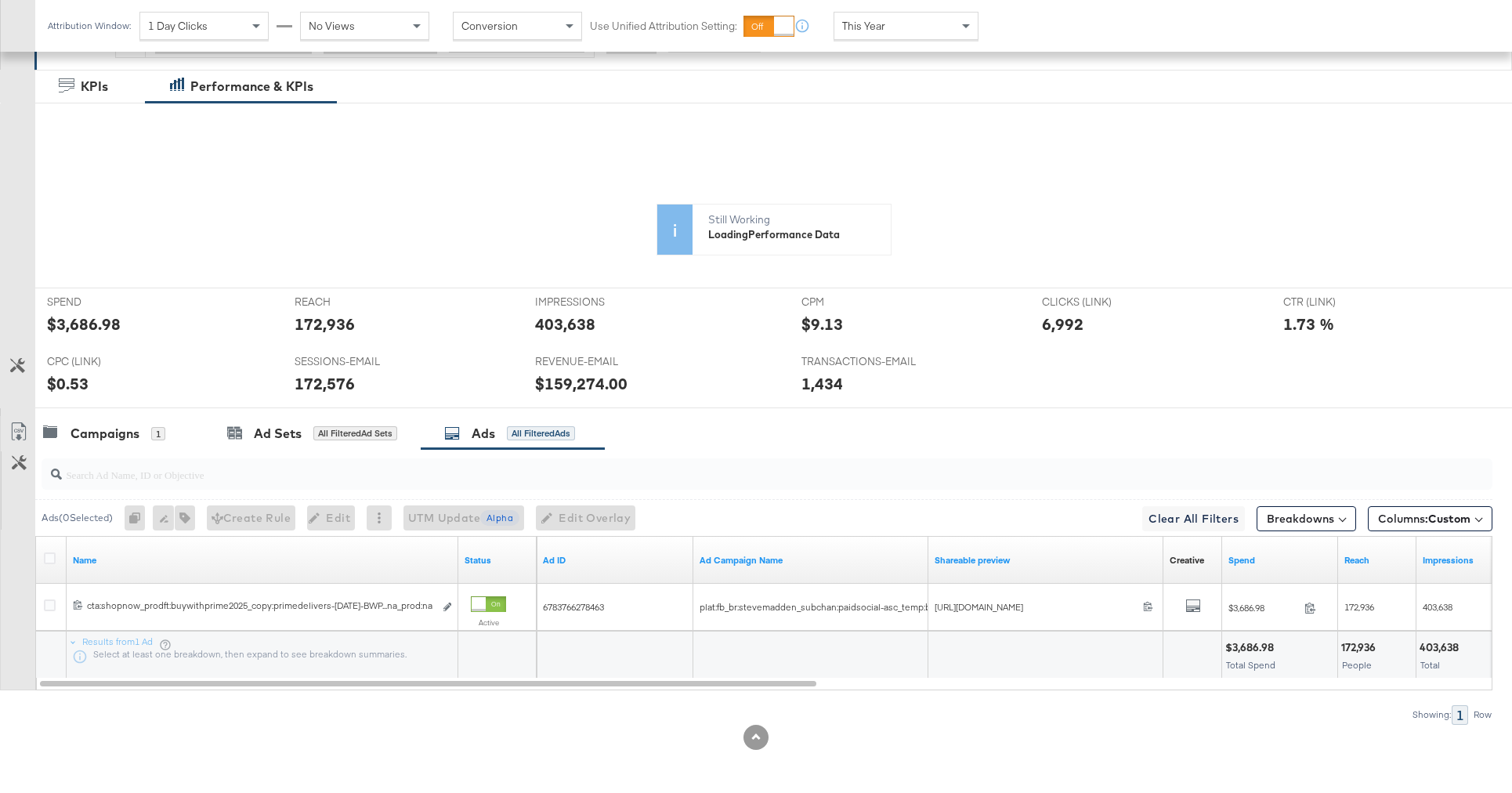
scroll to position [0, 0]
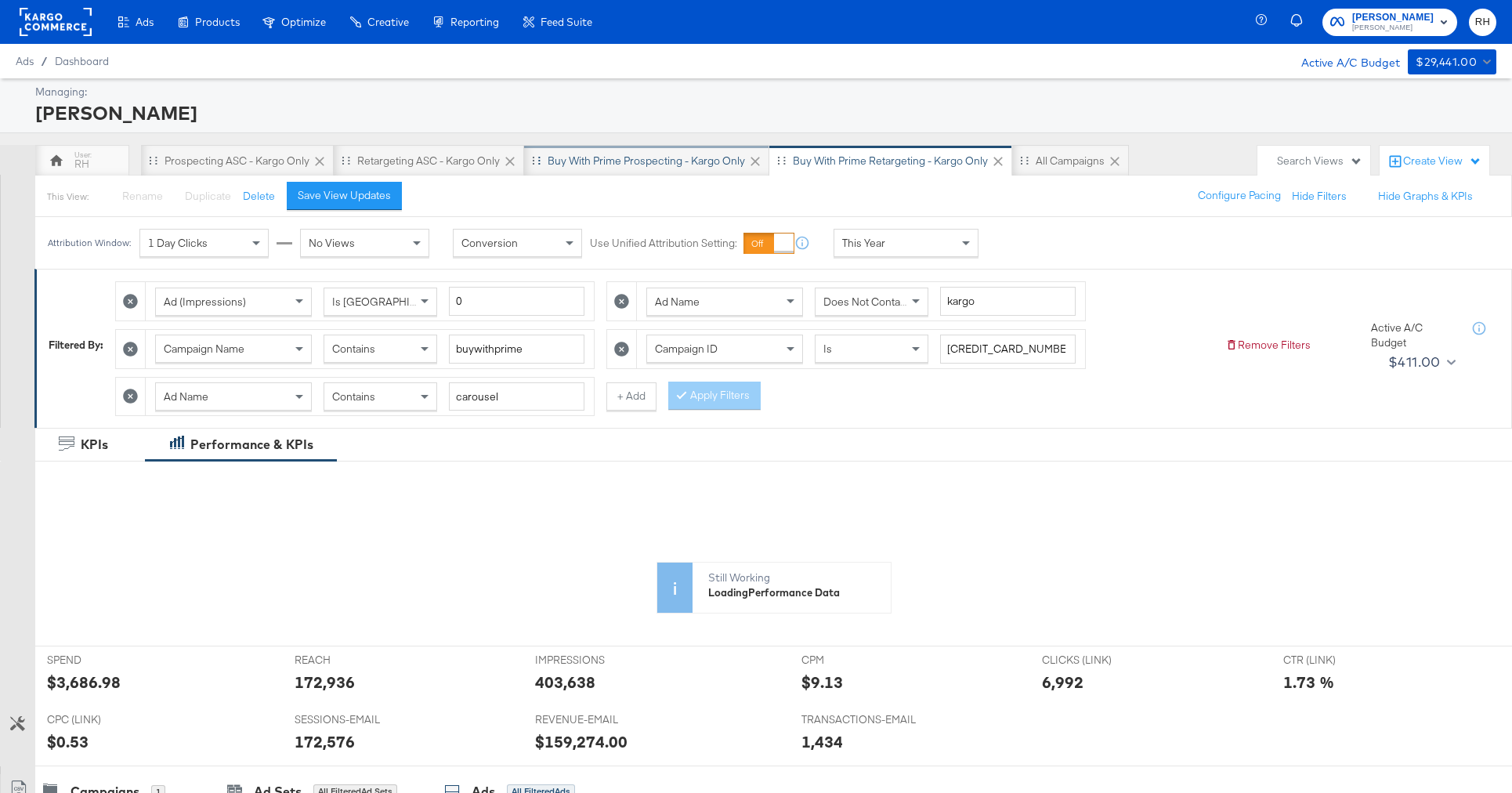
click at [666, 167] on div "Buy with Prime Prospecting - Kargo only" at bounding box center [646, 161] width 198 height 15
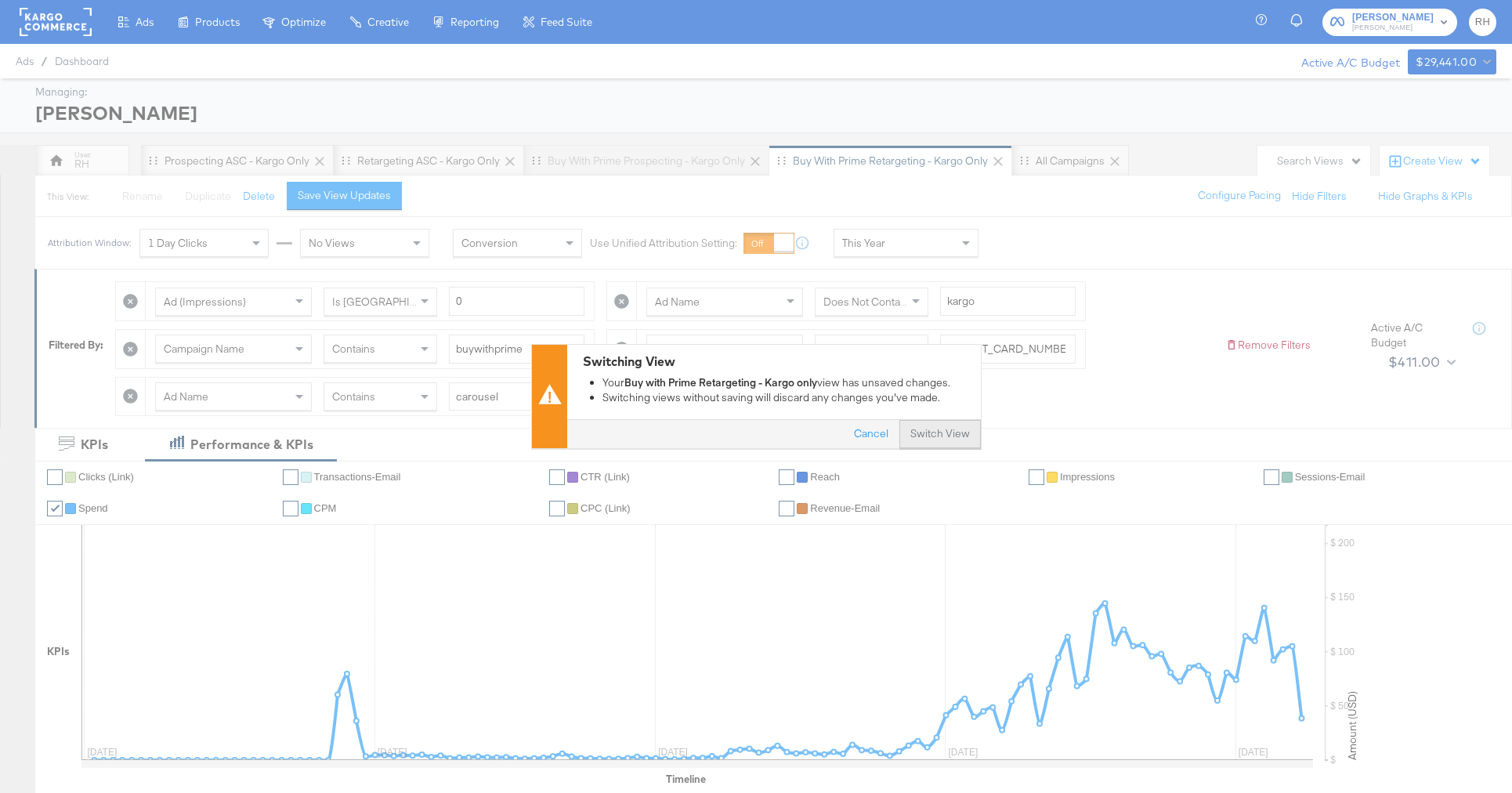
click at [960, 432] on button "Switch View" at bounding box center [939, 434] width 82 height 28
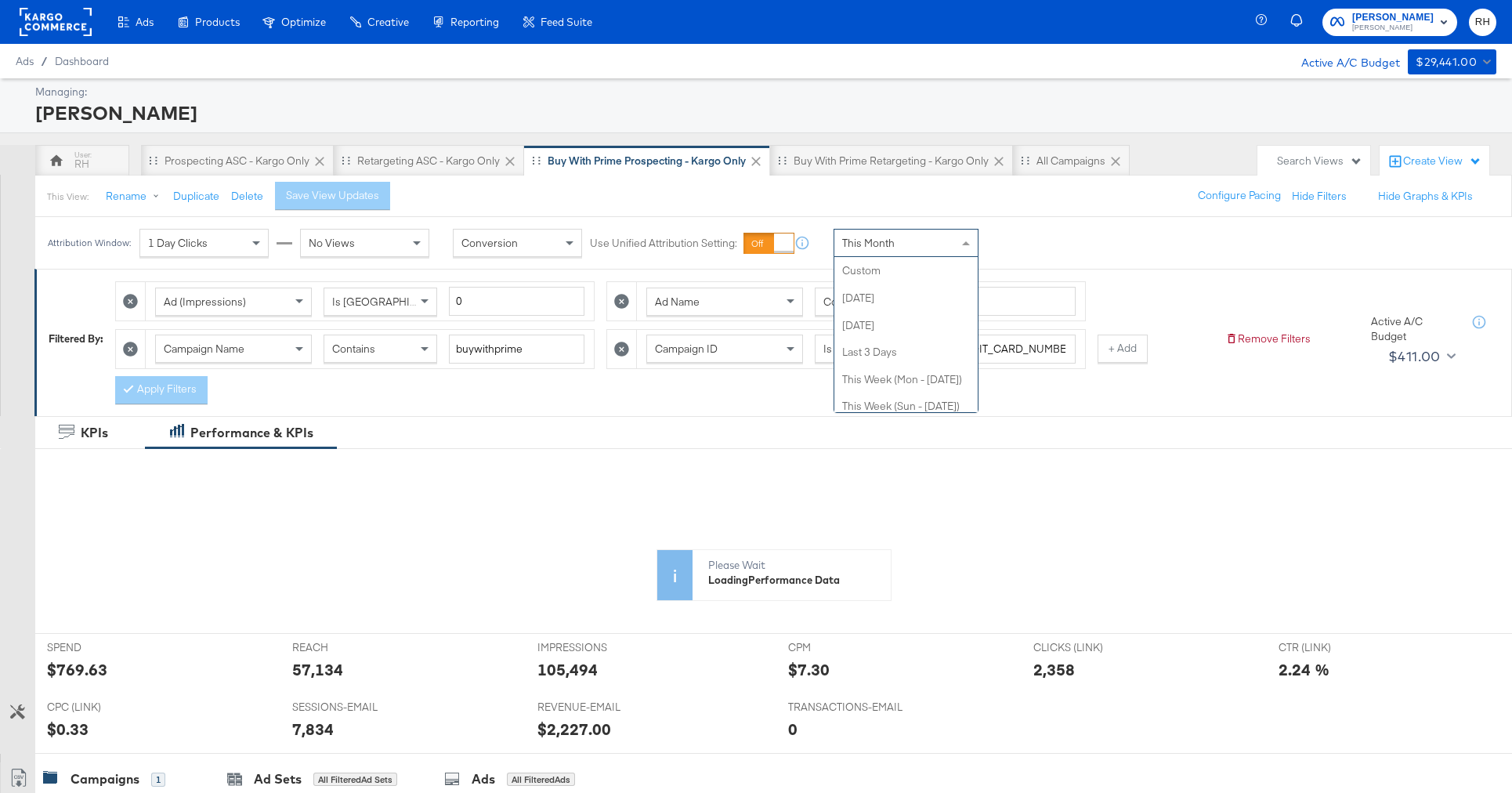
click at [867, 254] on div "This Month" at bounding box center [905, 243] width 143 height 27
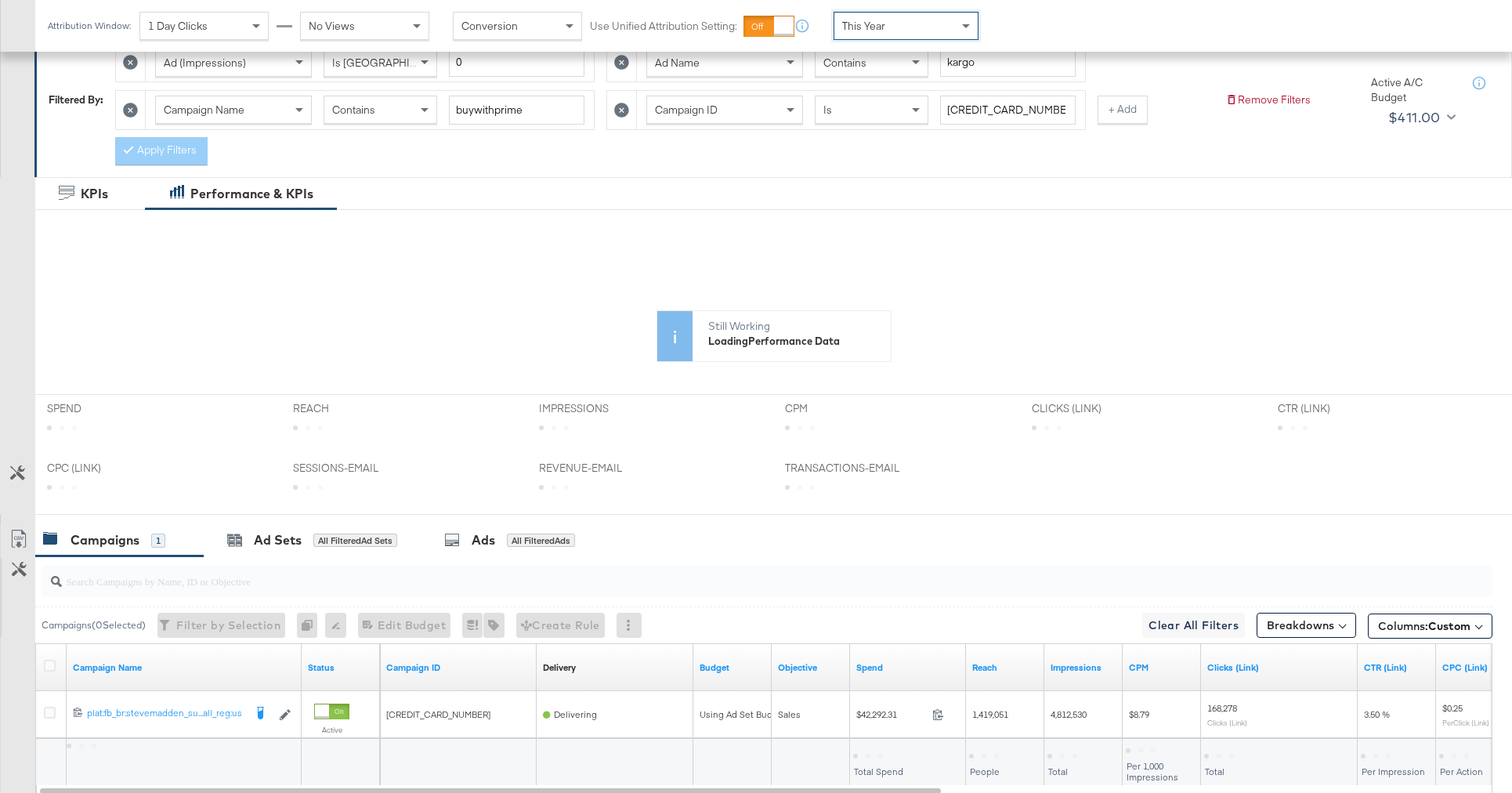
scroll to position [346, 0]
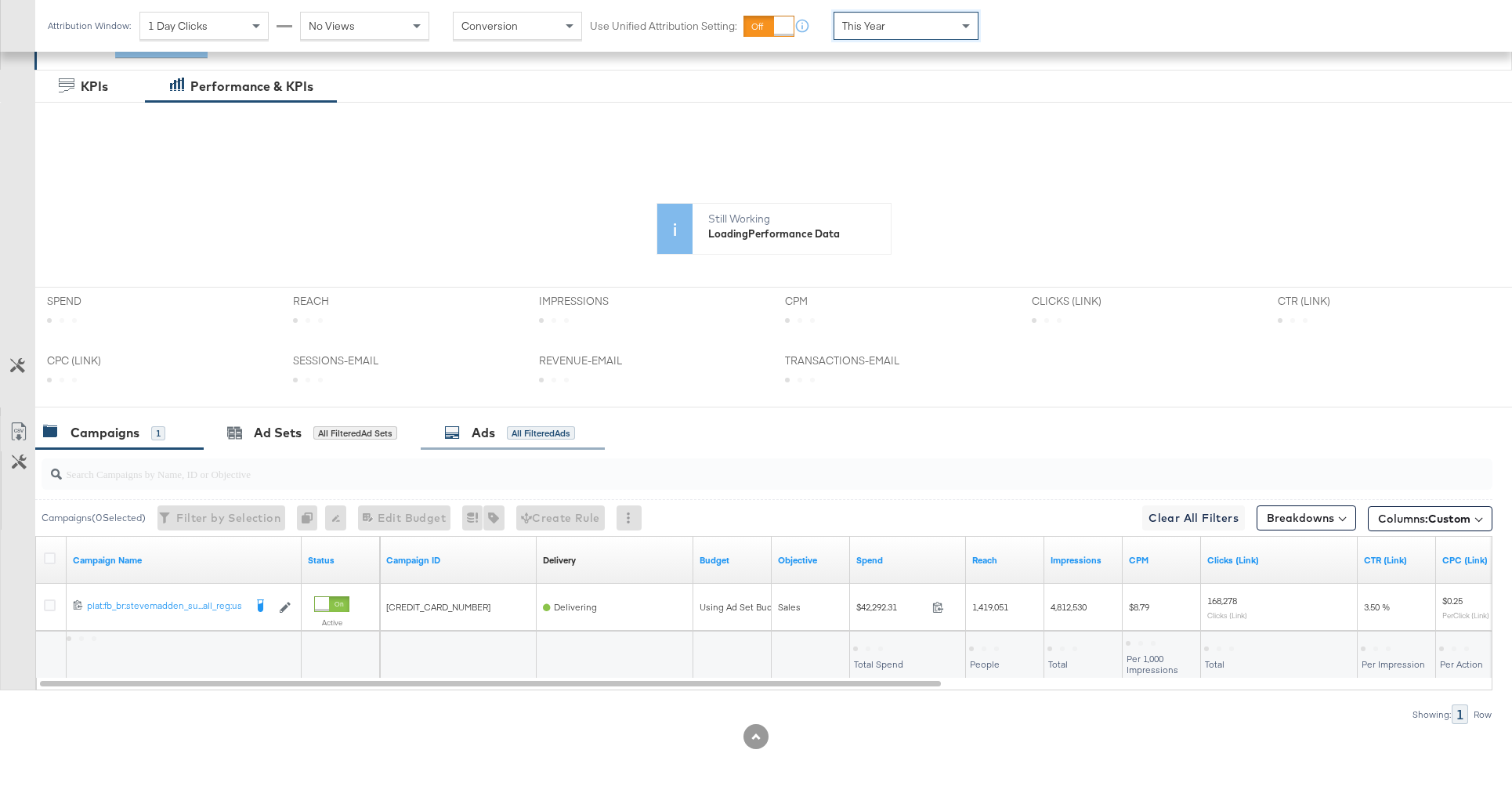
click at [469, 443] on div "Ads All Filtered Ads" at bounding box center [512, 432] width 184 height 33
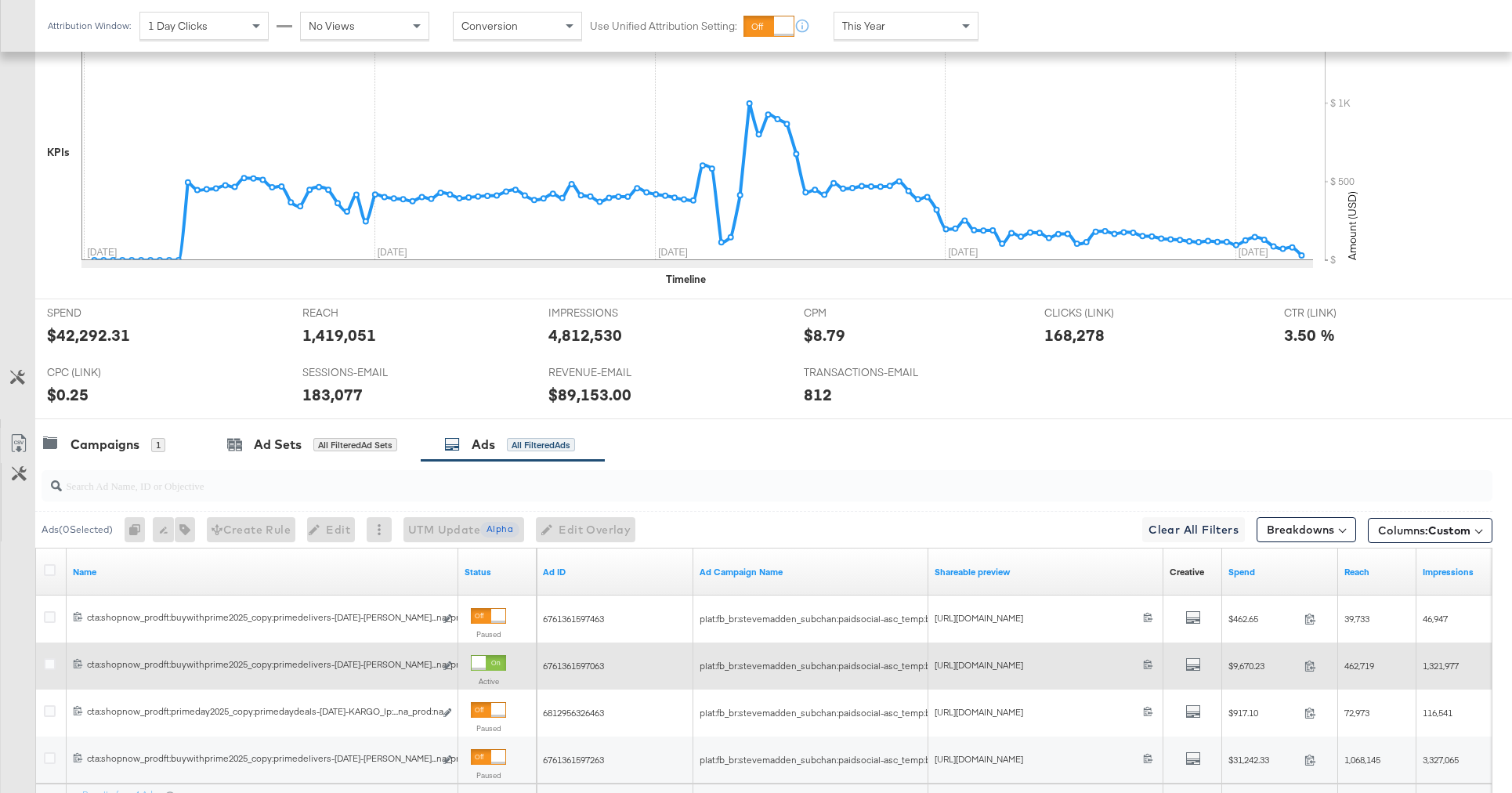
scroll to position [640, 0]
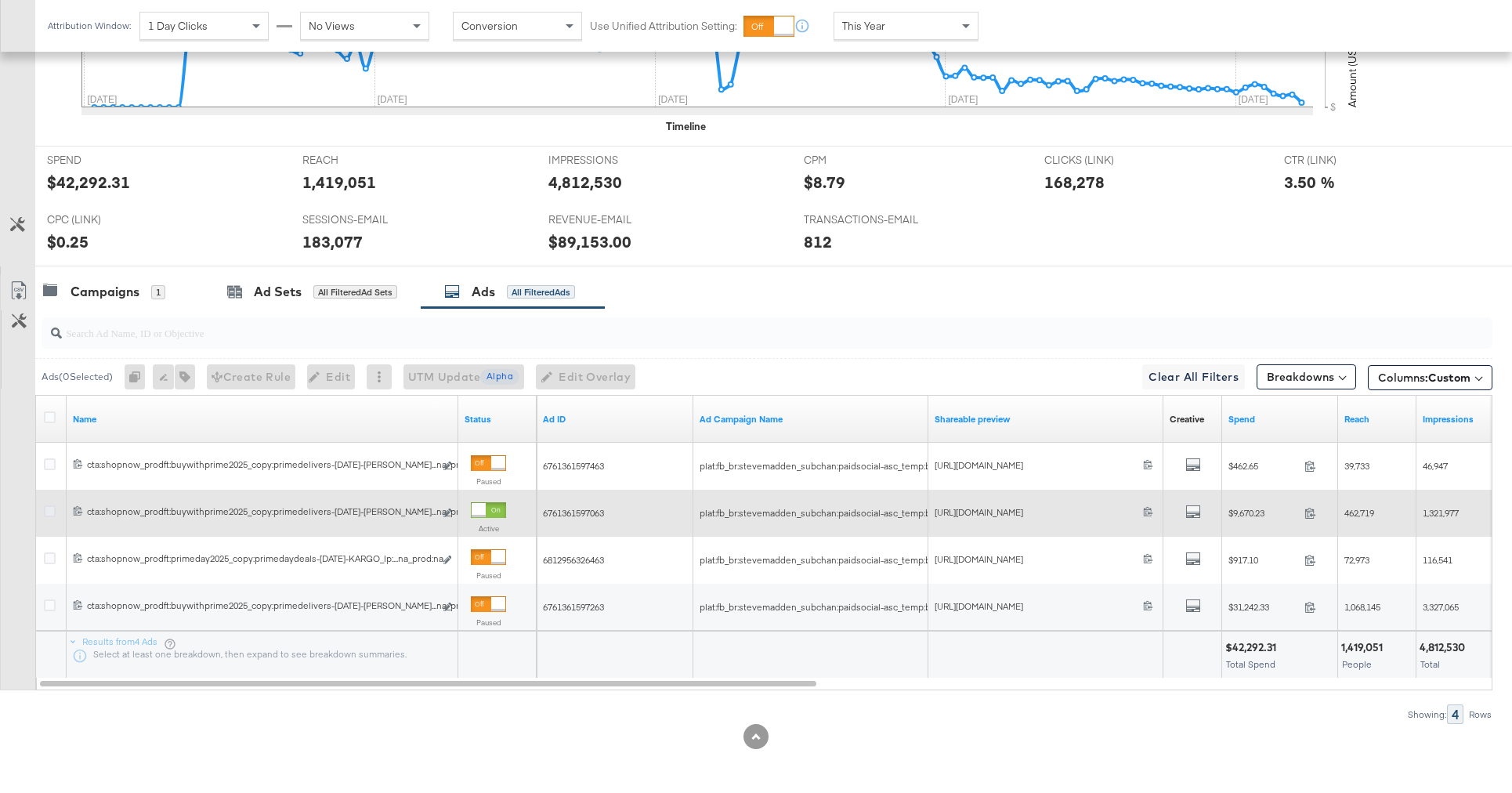
click at [52, 507] on icon at bounding box center [49, 511] width 12 height 12
click at [0, 0] on input "checkbox" at bounding box center [0, 0] width 0 height 0
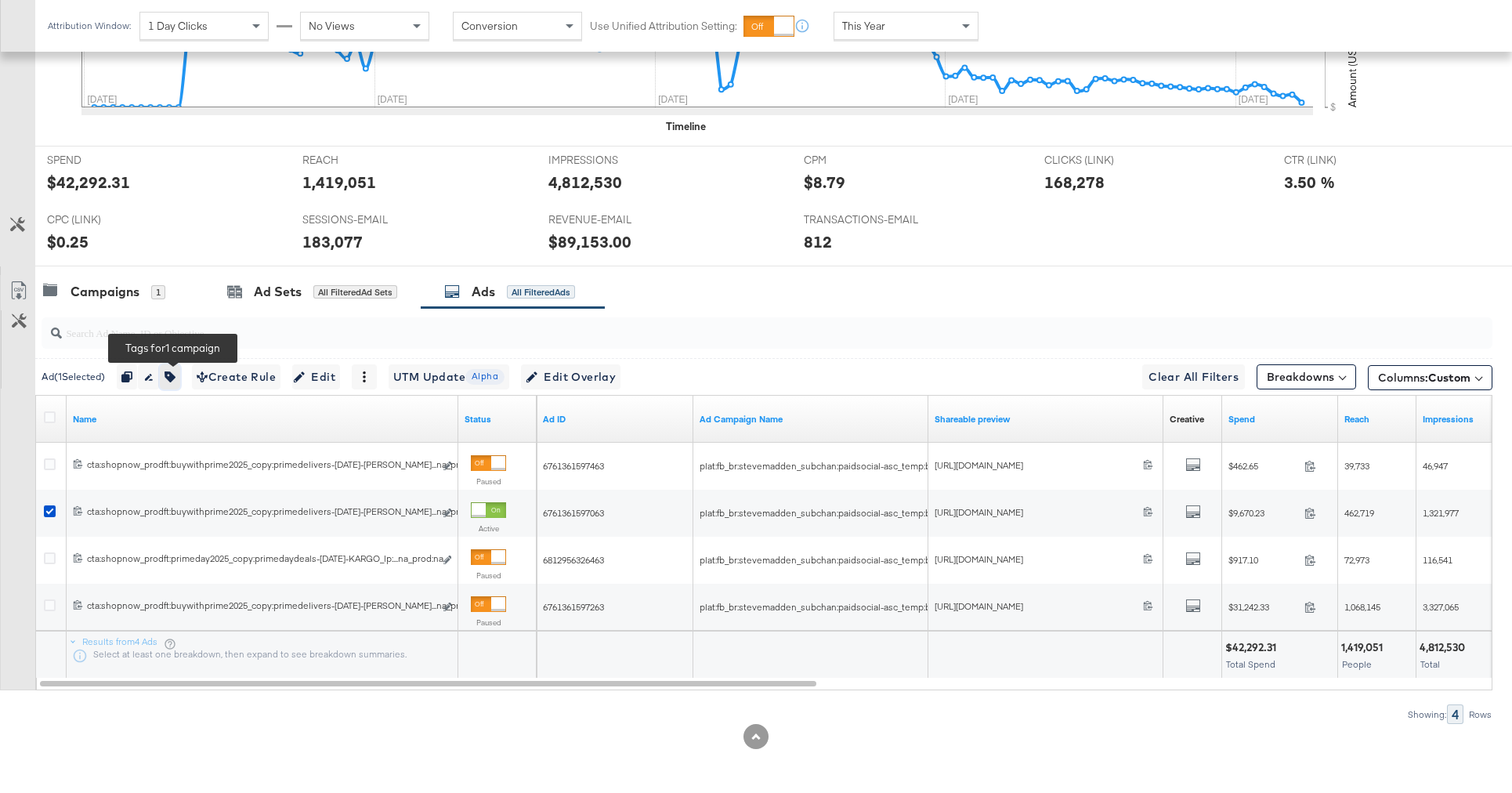
click at [175, 379] on icon "button" at bounding box center [170, 377] width 11 height 11
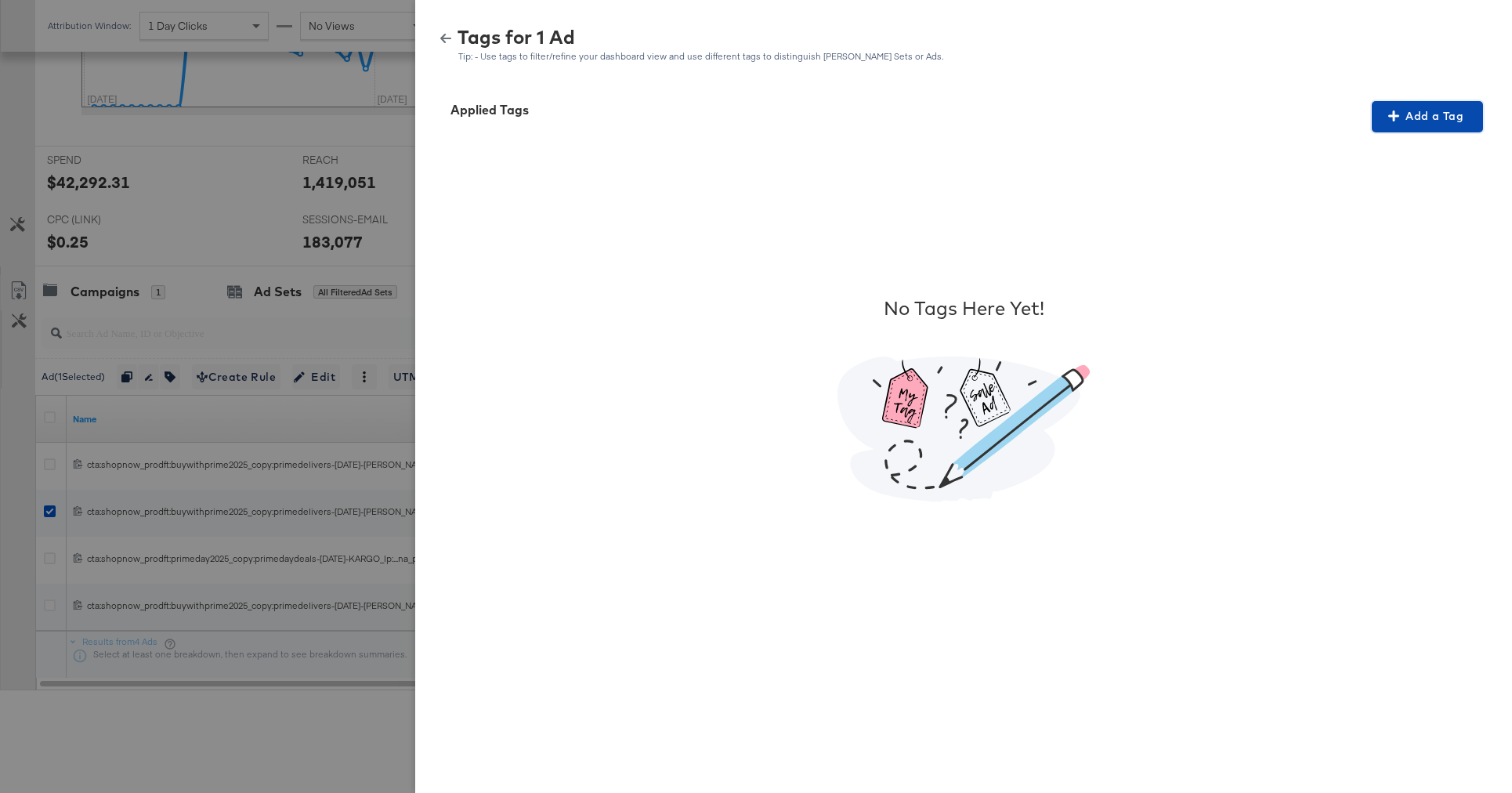
click at [1401, 111] on span "Add a Tag" at bounding box center [1428, 117] width 99 height 20
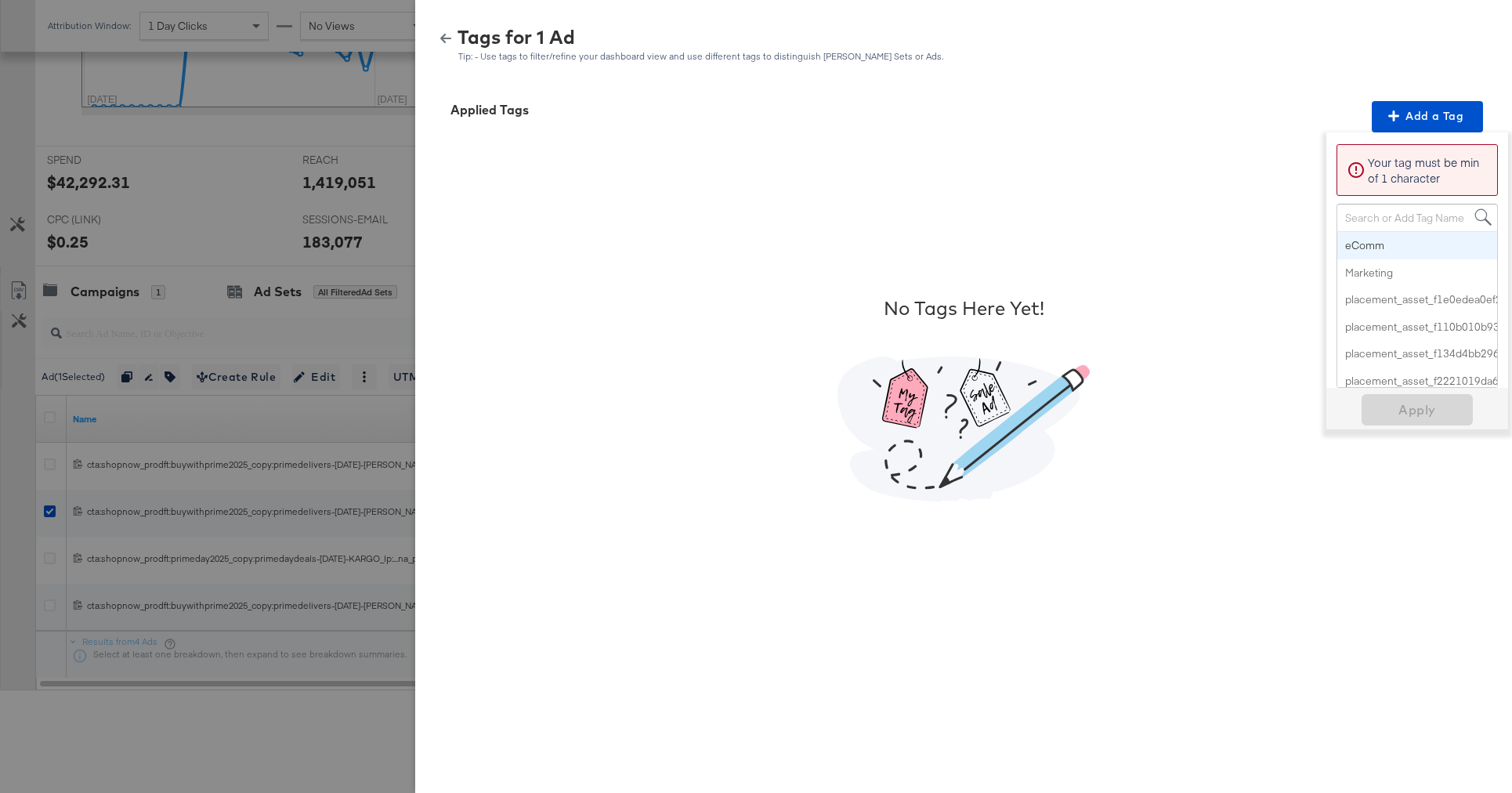
click at [1368, 217] on div "Search or Add Tag Name" at bounding box center [1418, 218] width 160 height 27
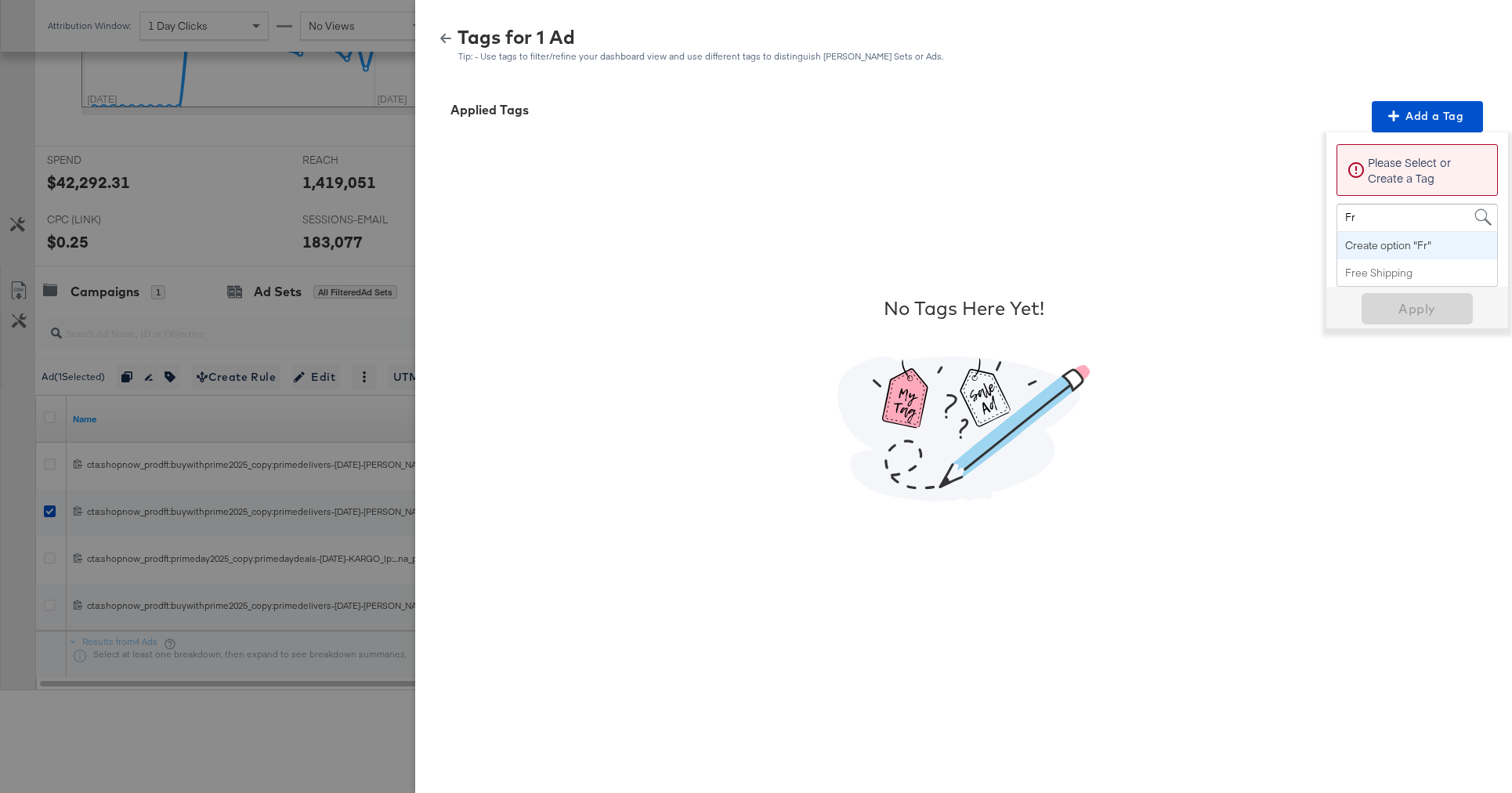
type input "Fre"
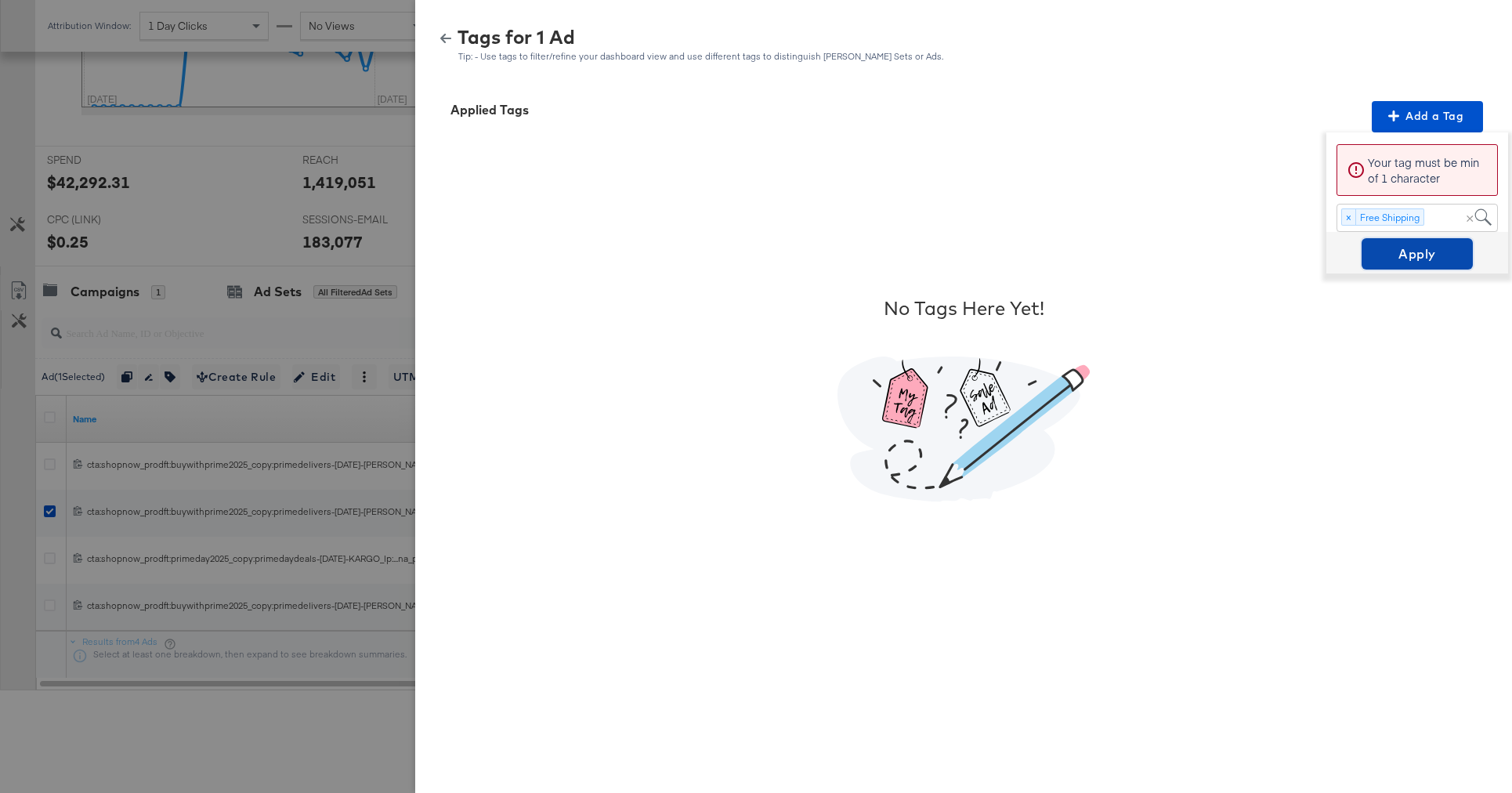
click at [1392, 258] on span "Apply" at bounding box center [1418, 254] width 99 height 22
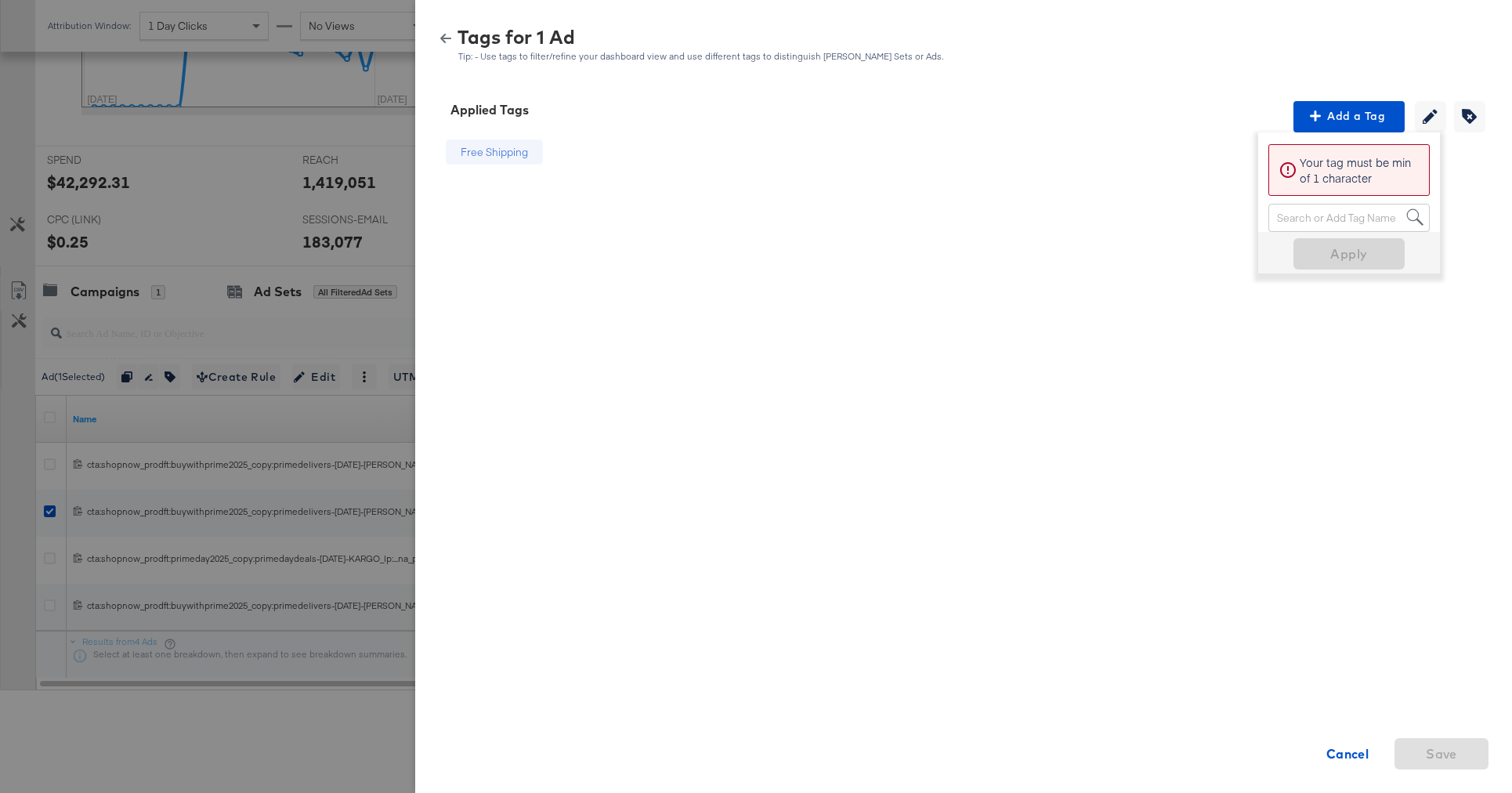
click at [293, 405] on div at bounding box center [756, 396] width 1512 height 793
click at [249, 744] on div at bounding box center [756, 396] width 1512 height 793
click at [1343, 749] on strong "Cancel" at bounding box center [1347, 753] width 43 height 22
click at [47, 509] on div at bounding box center [756, 396] width 1512 height 793
click at [444, 38] on icon "button" at bounding box center [446, 38] width 11 height 9
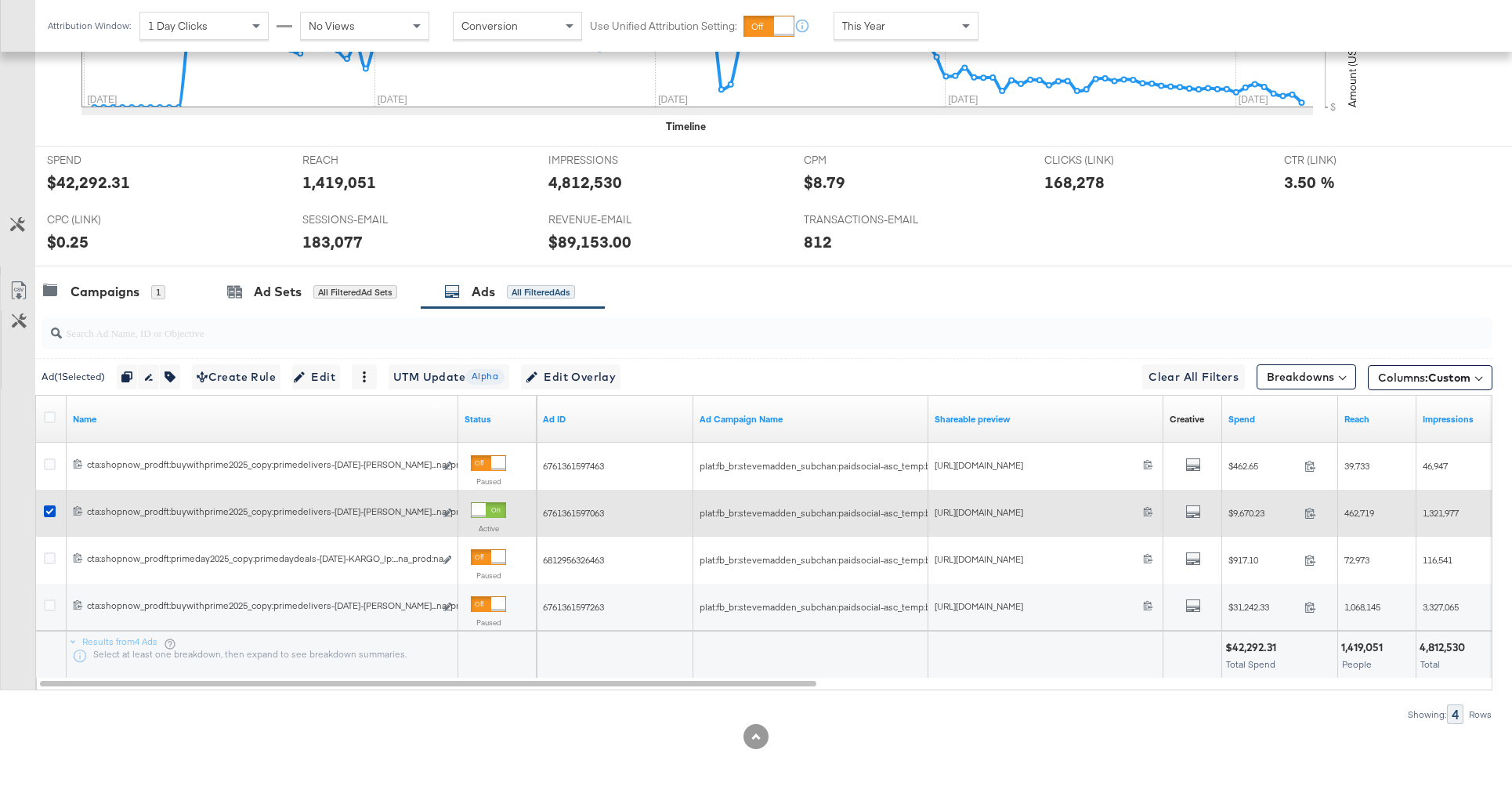
click at [50, 517] on div at bounding box center [52, 512] width 16 height 15
click at [48, 511] on icon at bounding box center [49, 511] width 12 height 12
click at [0, 0] on input "checkbox" at bounding box center [0, 0] width 0 height 0
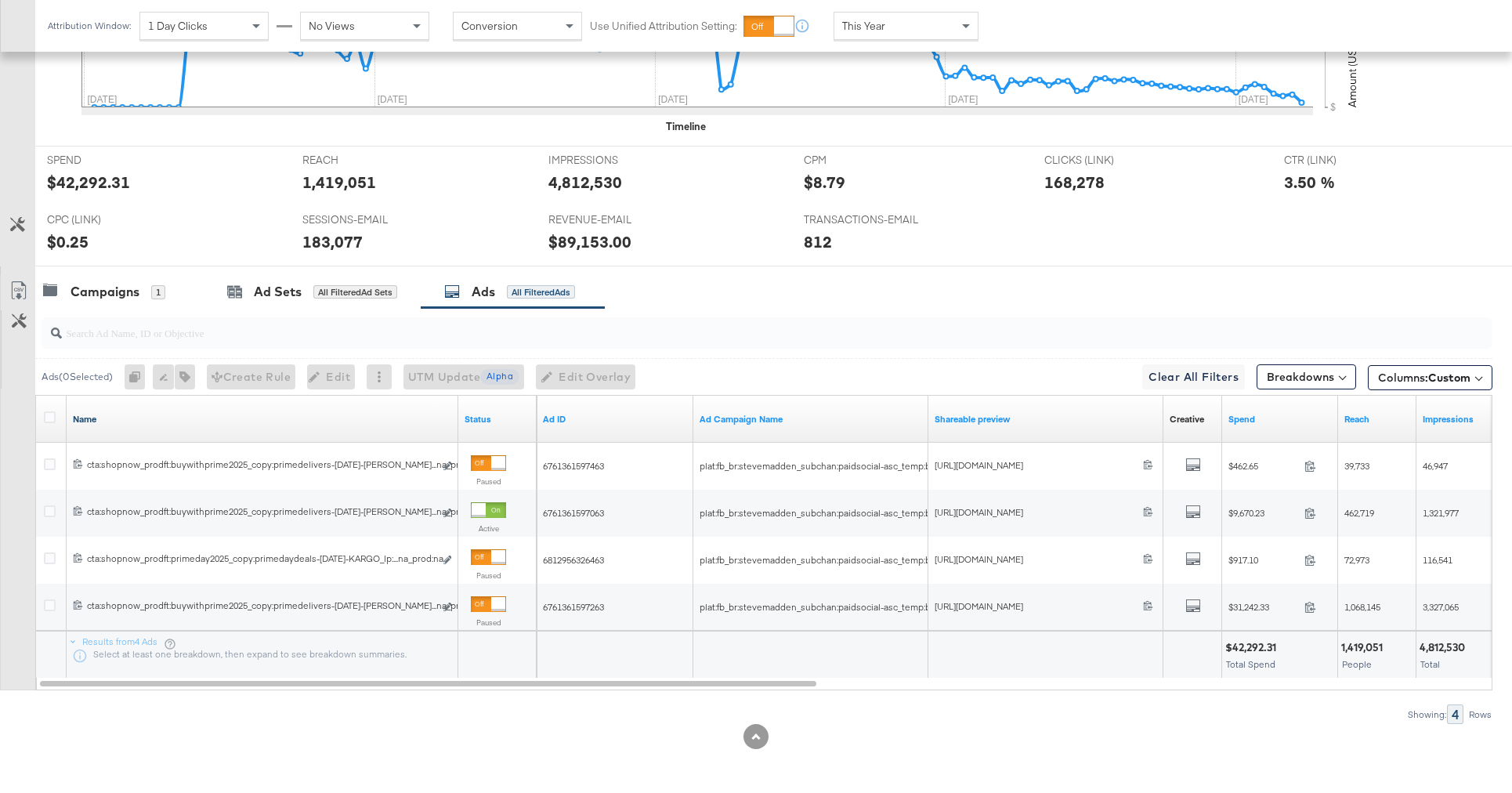
click at [233, 416] on link "Name" at bounding box center [262, 419] width 379 height 13
click at [233, 416] on link "Name ↓" at bounding box center [262, 419] width 379 height 13
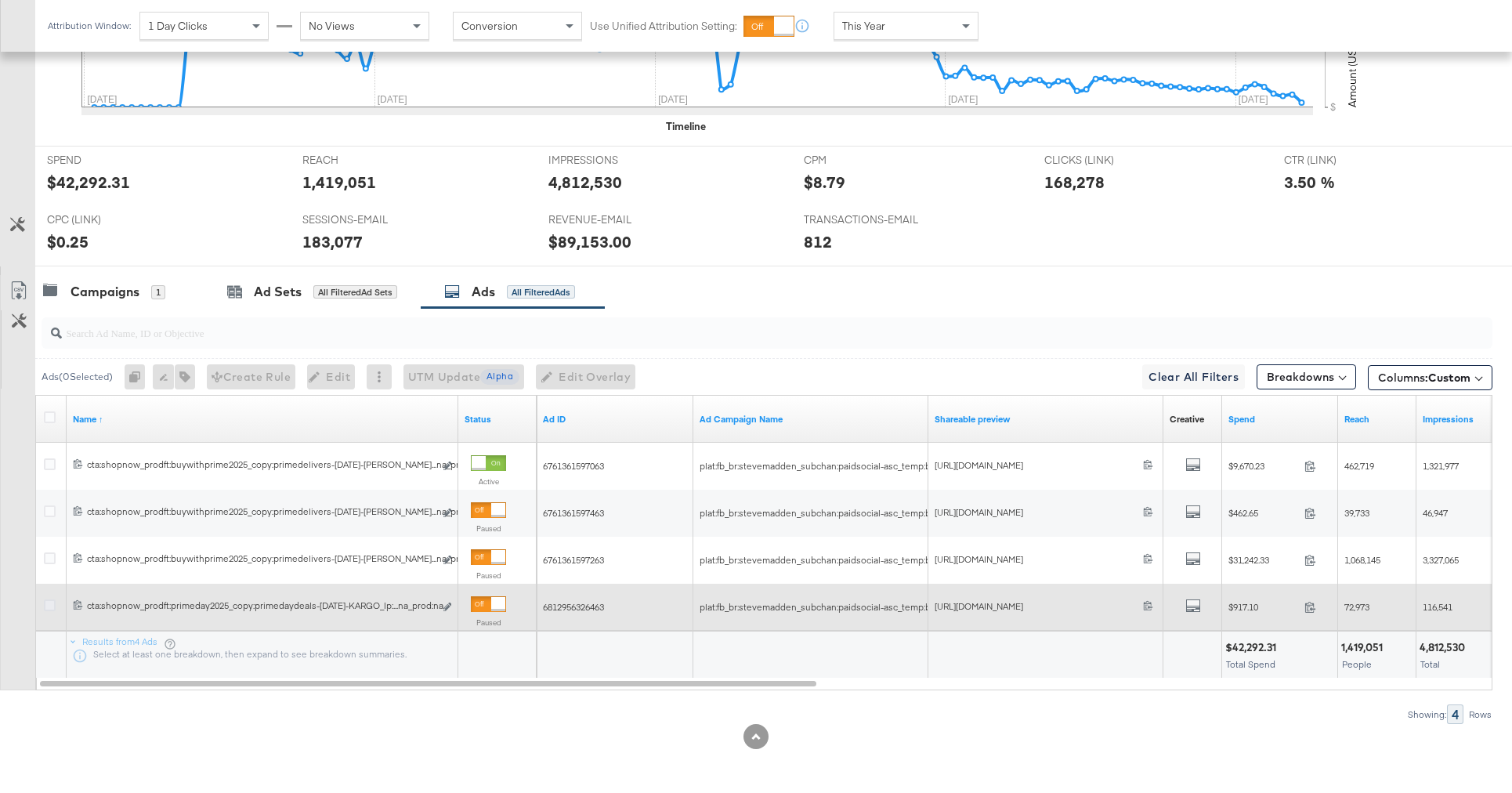
click at [46, 603] on icon at bounding box center [49, 605] width 12 height 12
click at [0, 0] on input "checkbox" at bounding box center [0, 0] width 0 height 0
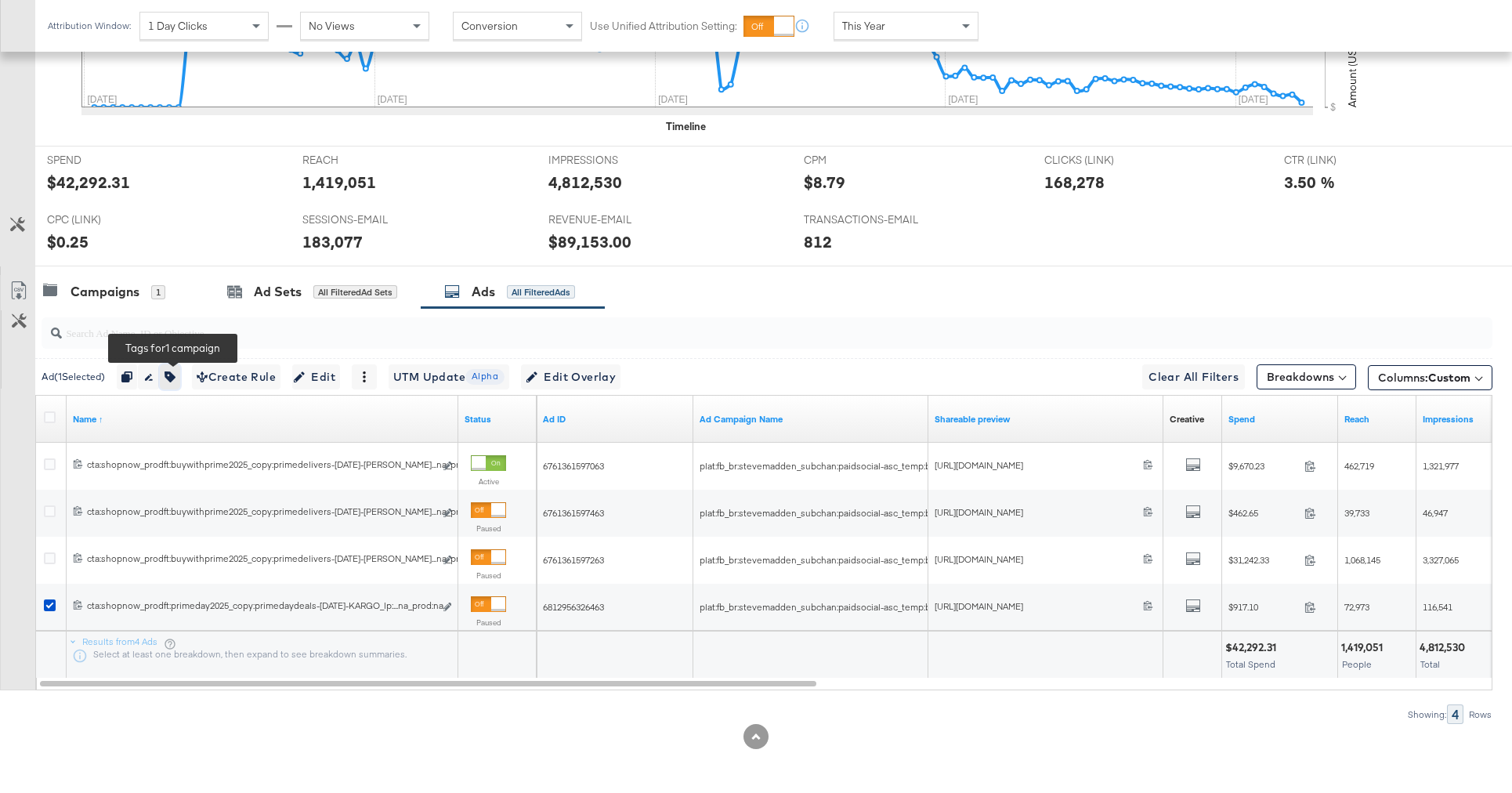
click at [175, 377] on icon "button" at bounding box center [170, 377] width 11 height 11
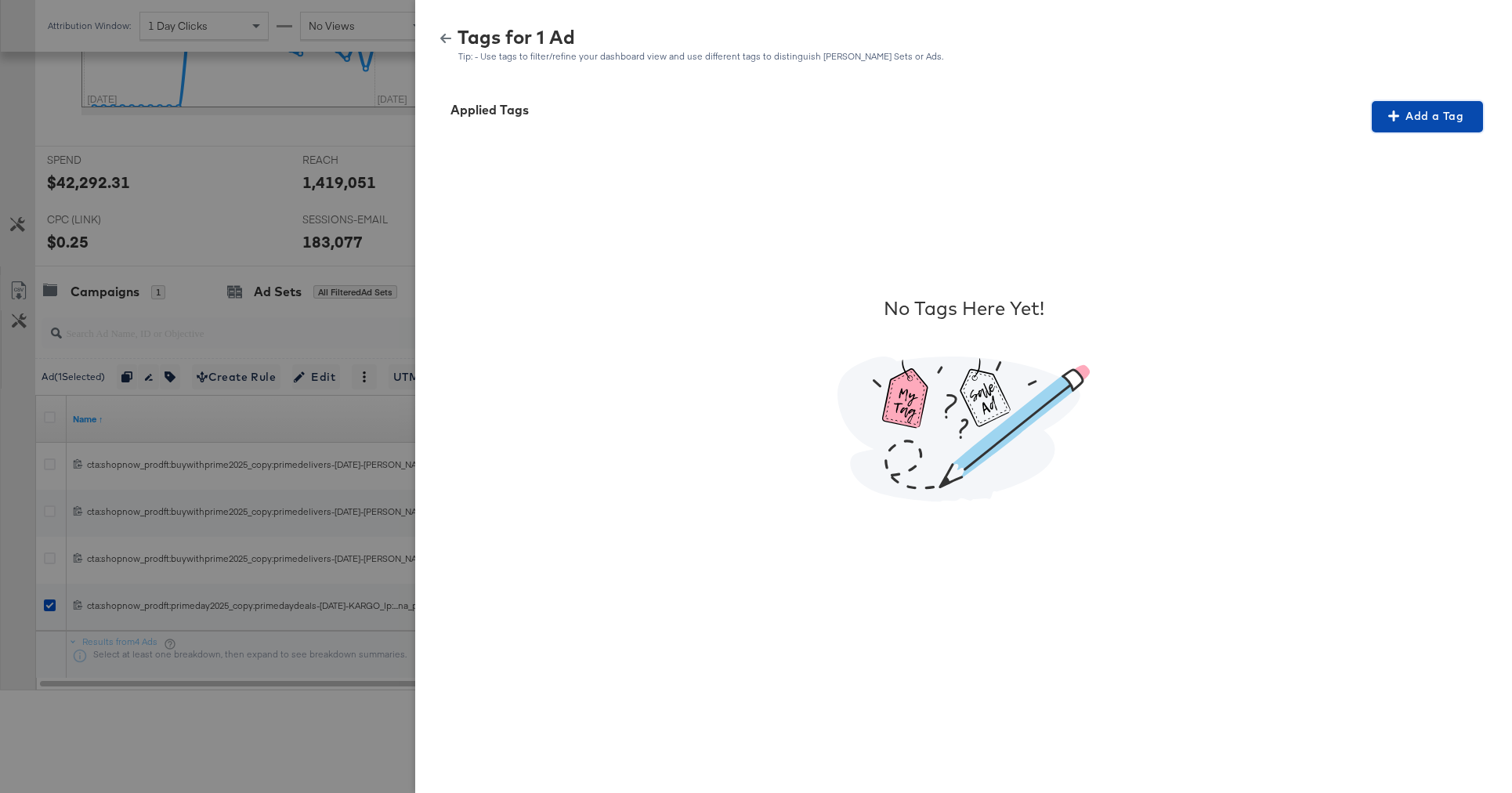
click at [1454, 121] on span "Add a Tag" at bounding box center [1428, 117] width 99 height 20
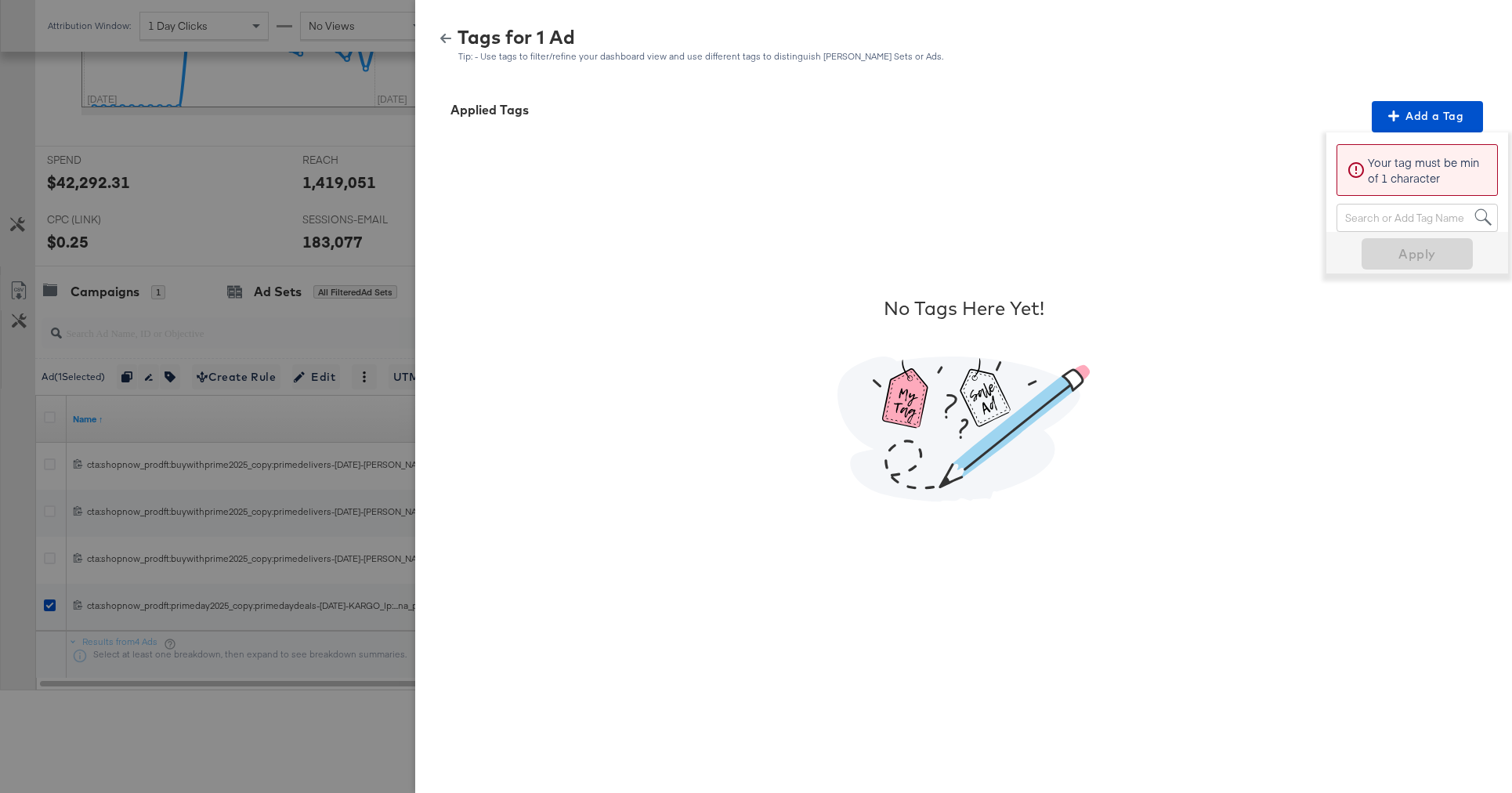
click at [1362, 222] on div "Search or Add Tag Name" at bounding box center [1418, 218] width 160 height 27
type input "mul"
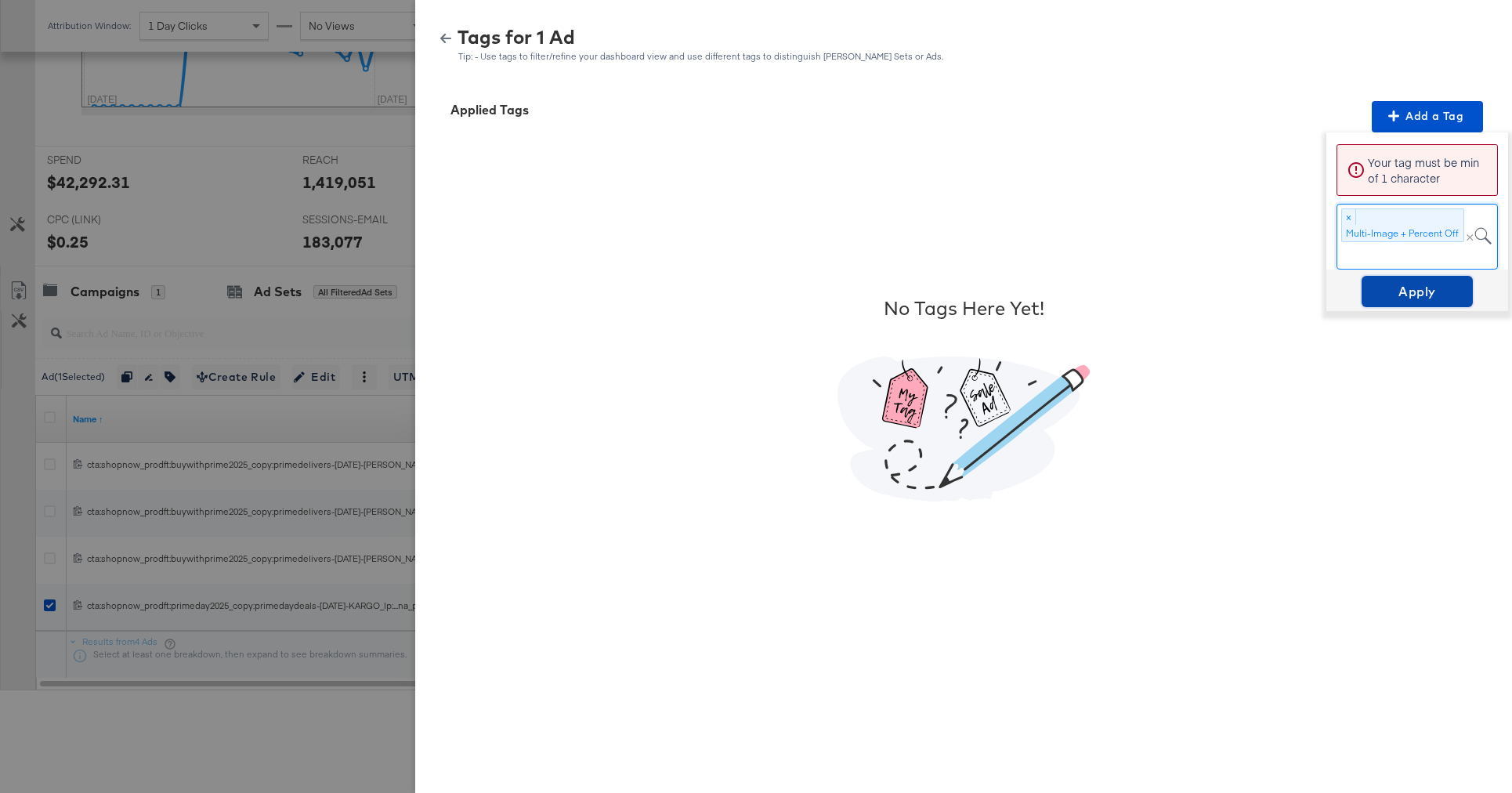
click at [1405, 291] on span "Apply" at bounding box center [1418, 291] width 99 height 22
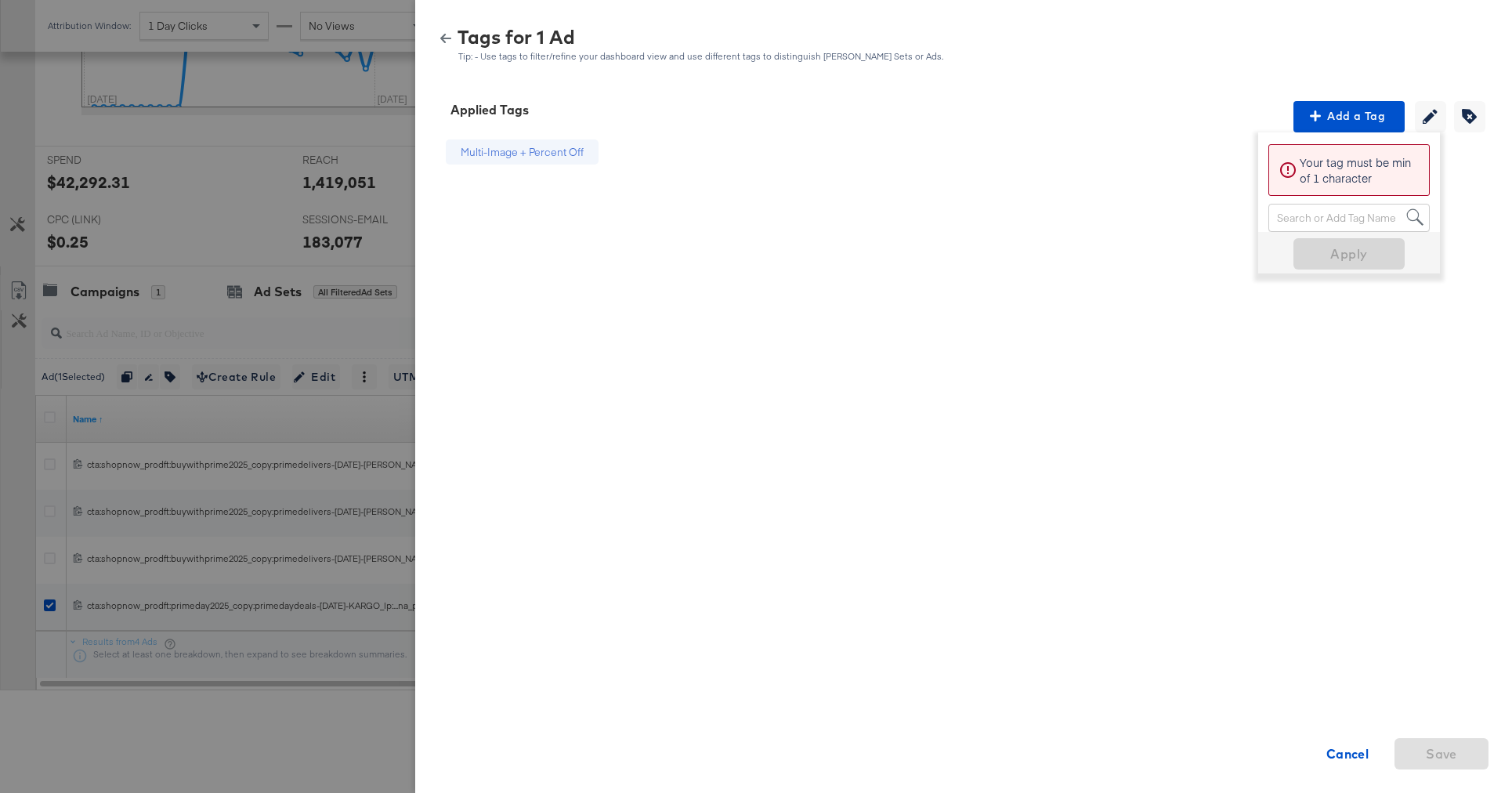
click at [444, 41] on icon "button" at bounding box center [446, 38] width 11 height 9
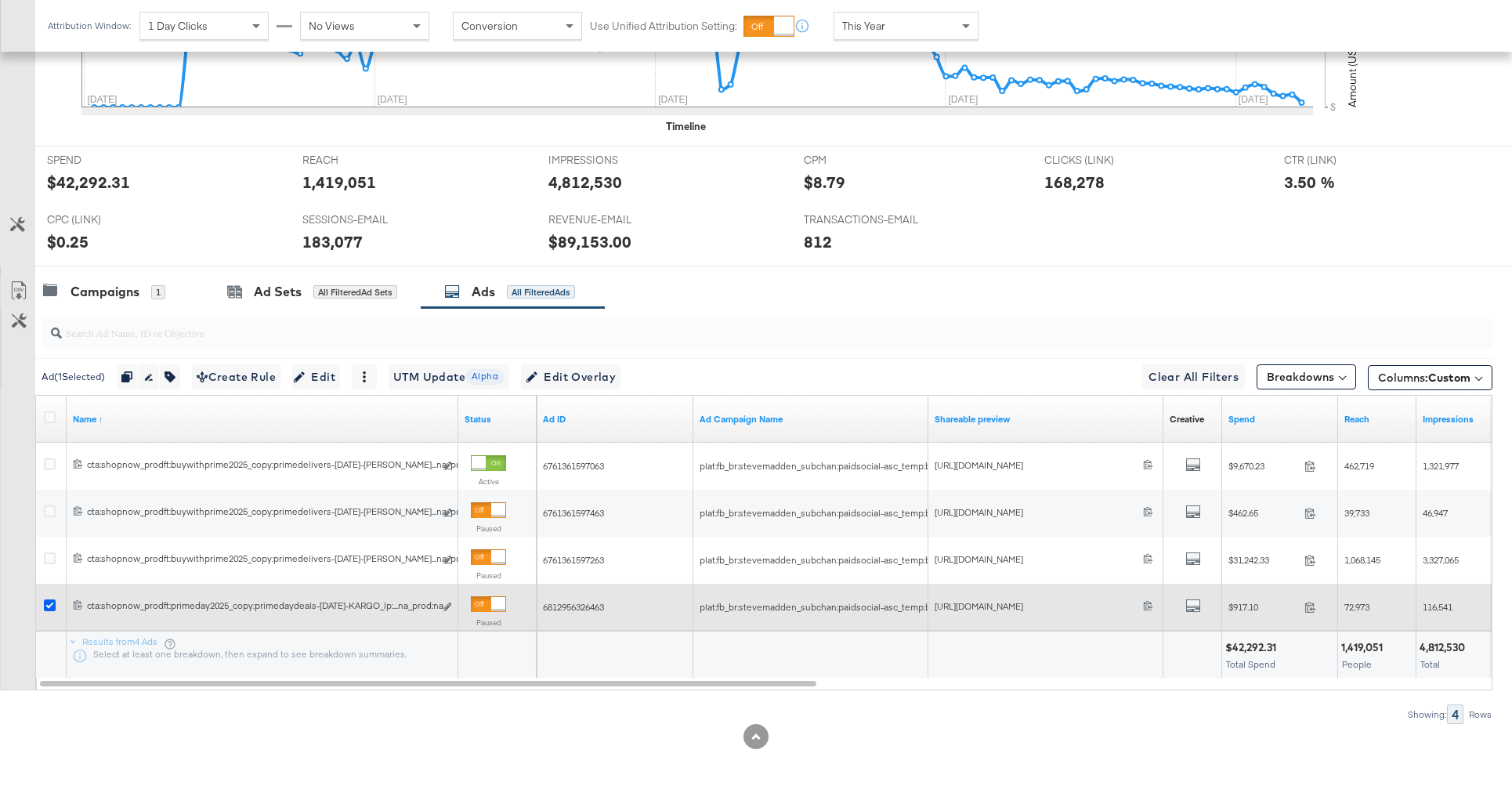
click at [46, 606] on icon at bounding box center [49, 605] width 12 height 12
click at [0, 0] on input "checkbox" at bounding box center [0, 0] width 0 height 0
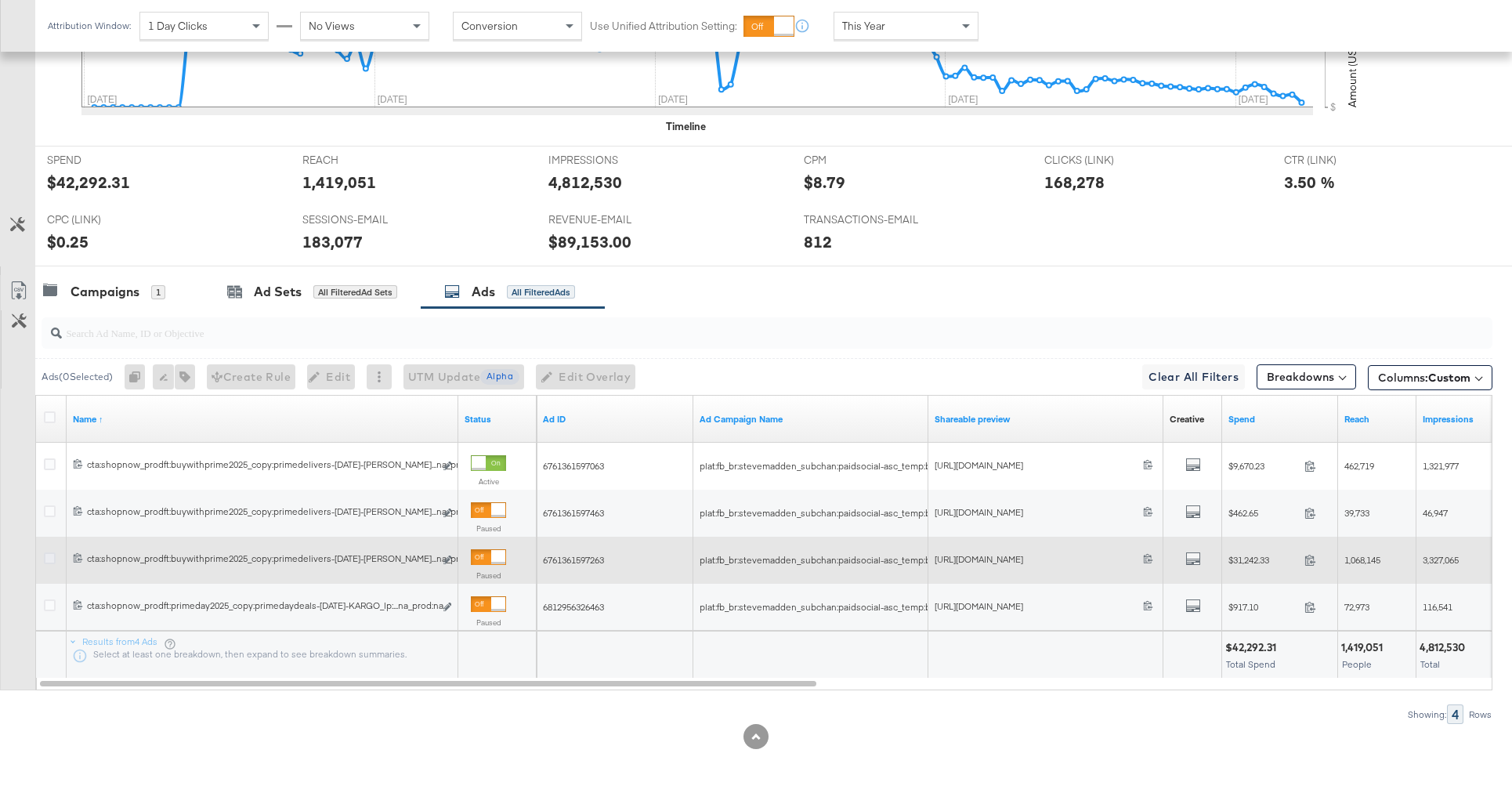
click at [49, 559] on icon at bounding box center [49, 557] width 12 height 12
click at [0, 0] on input "checkbox" at bounding box center [0, 0] width 0 height 0
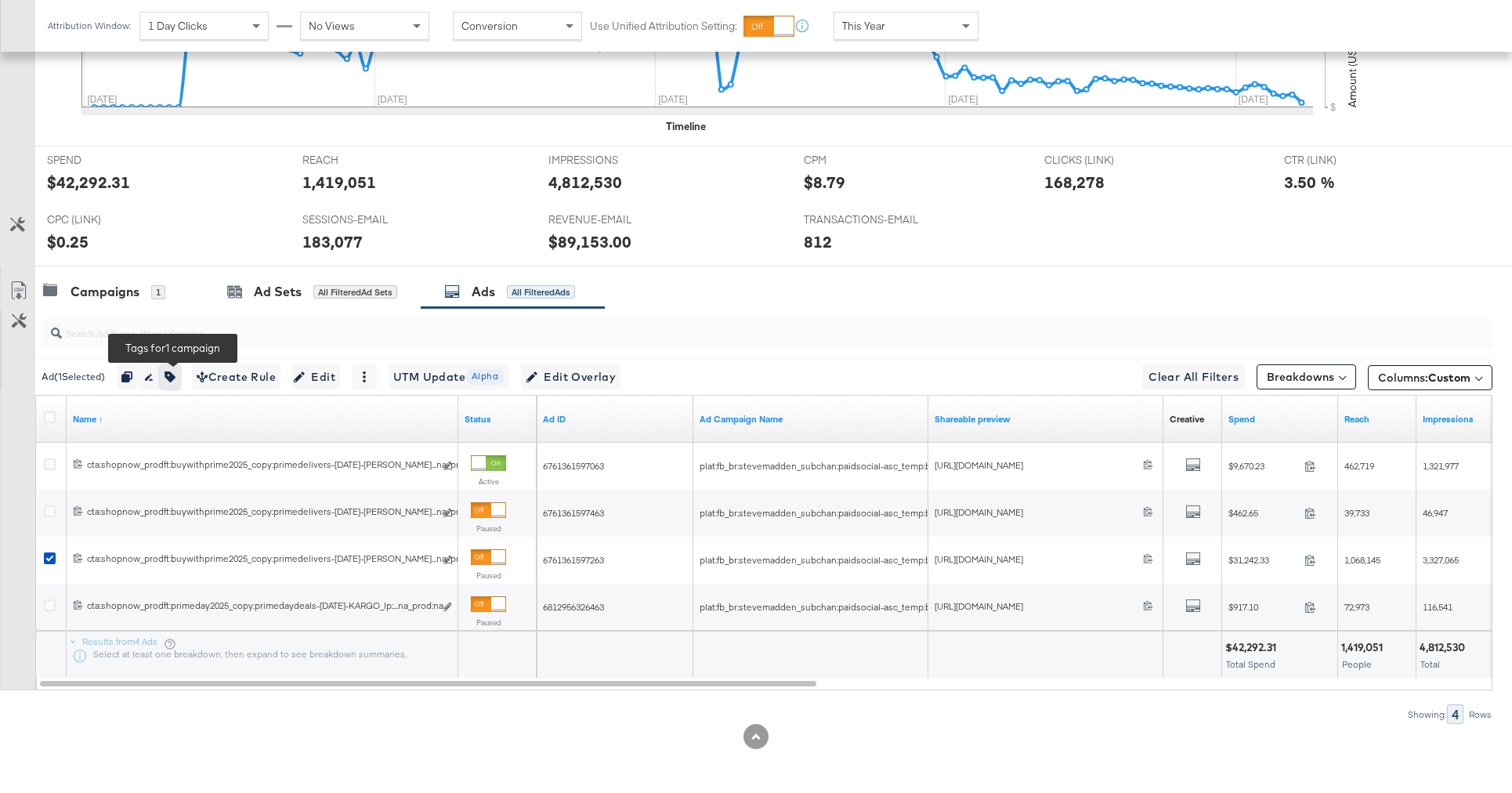
click at [175, 376] on icon "button" at bounding box center [170, 377] width 11 height 11
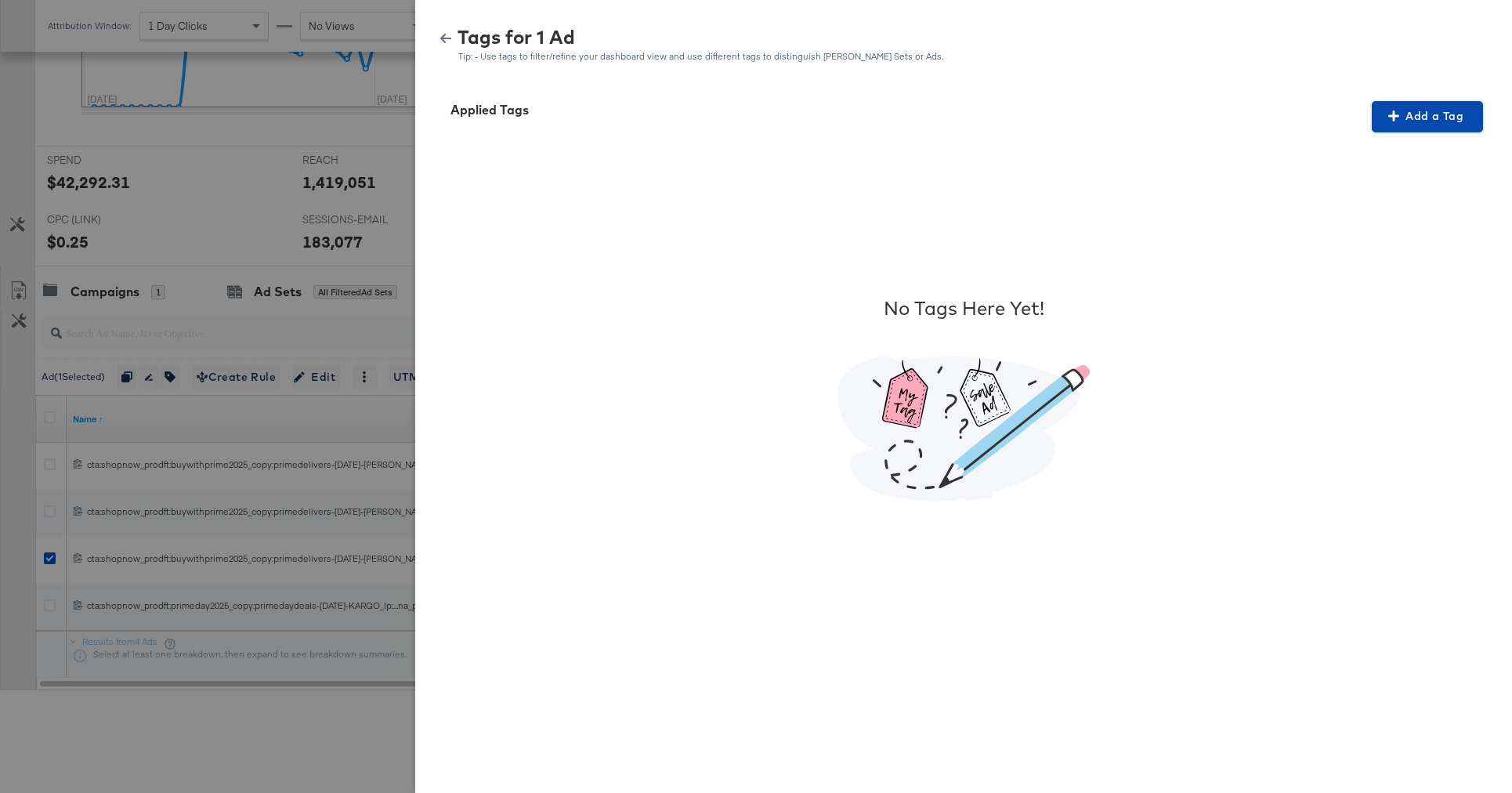
click at [1417, 121] on span "Add a Tag" at bounding box center [1428, 117] width 99 height 20
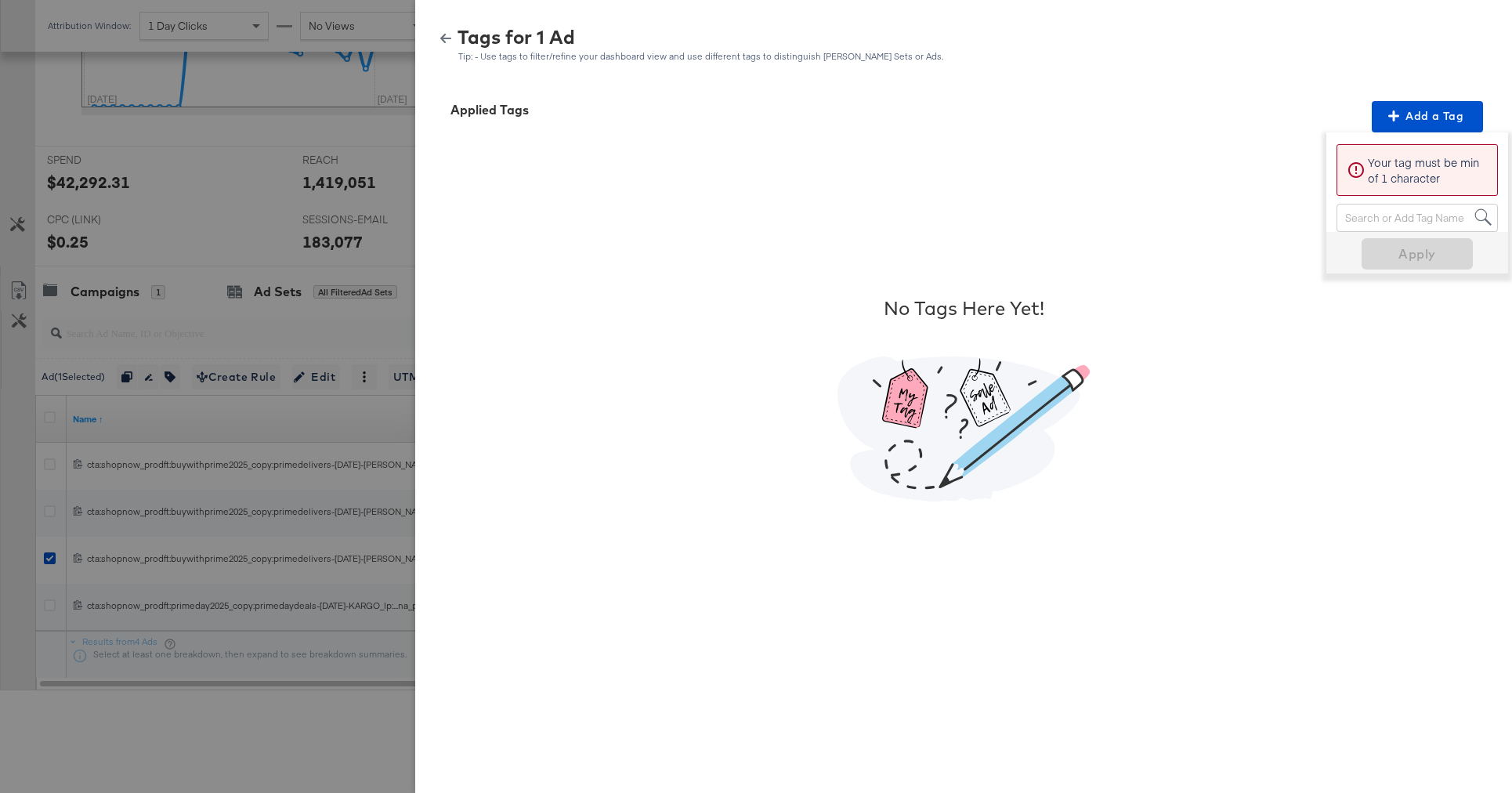
click at [1378, 215] on div "Search or Add Tag Name" at bounding box center [1418, 218] width 160 height 27
type input "smar"
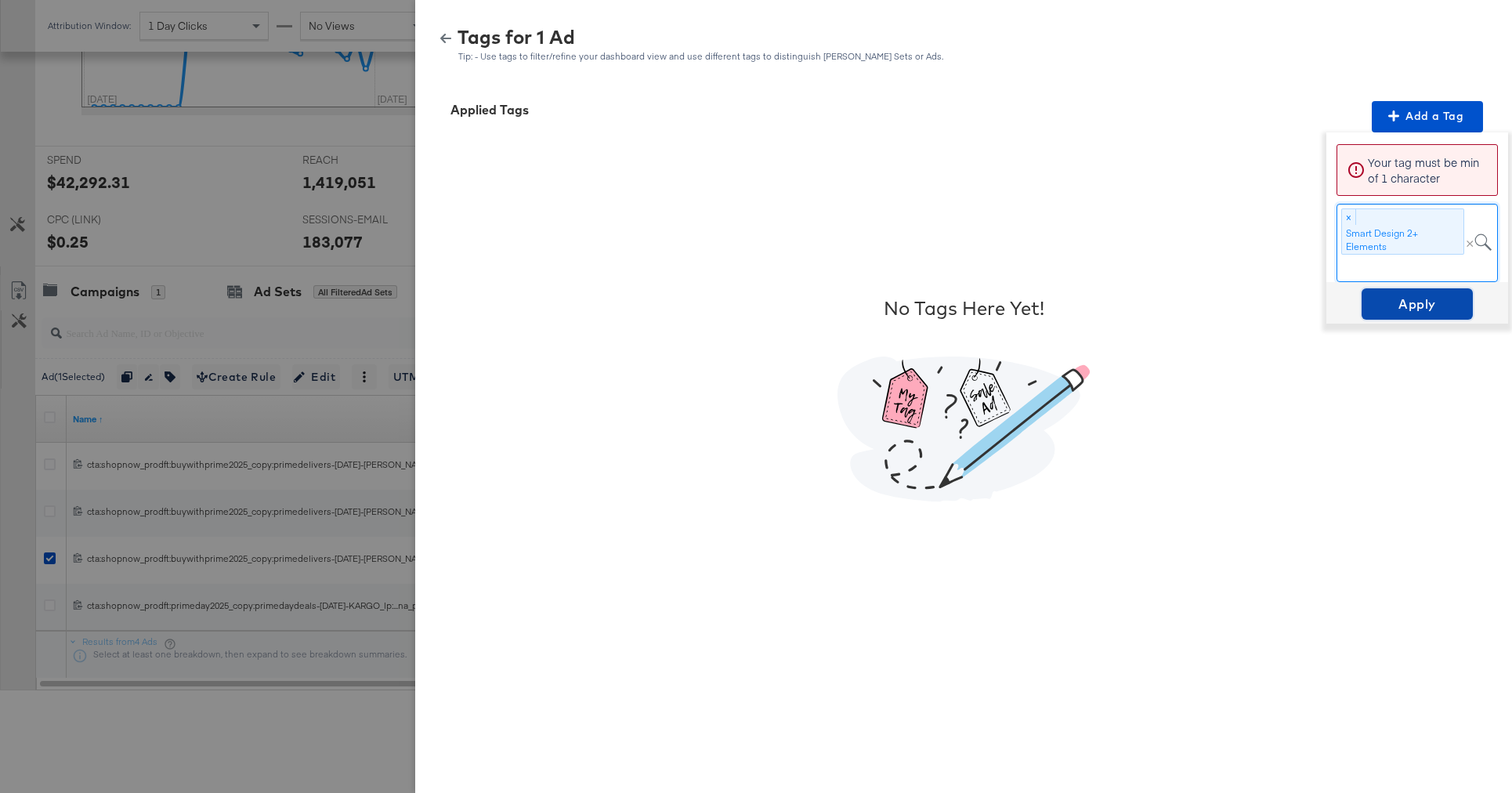
click at [1432, 298] on span "Apply" at bounding box center [1418, 304] width 99 height 22
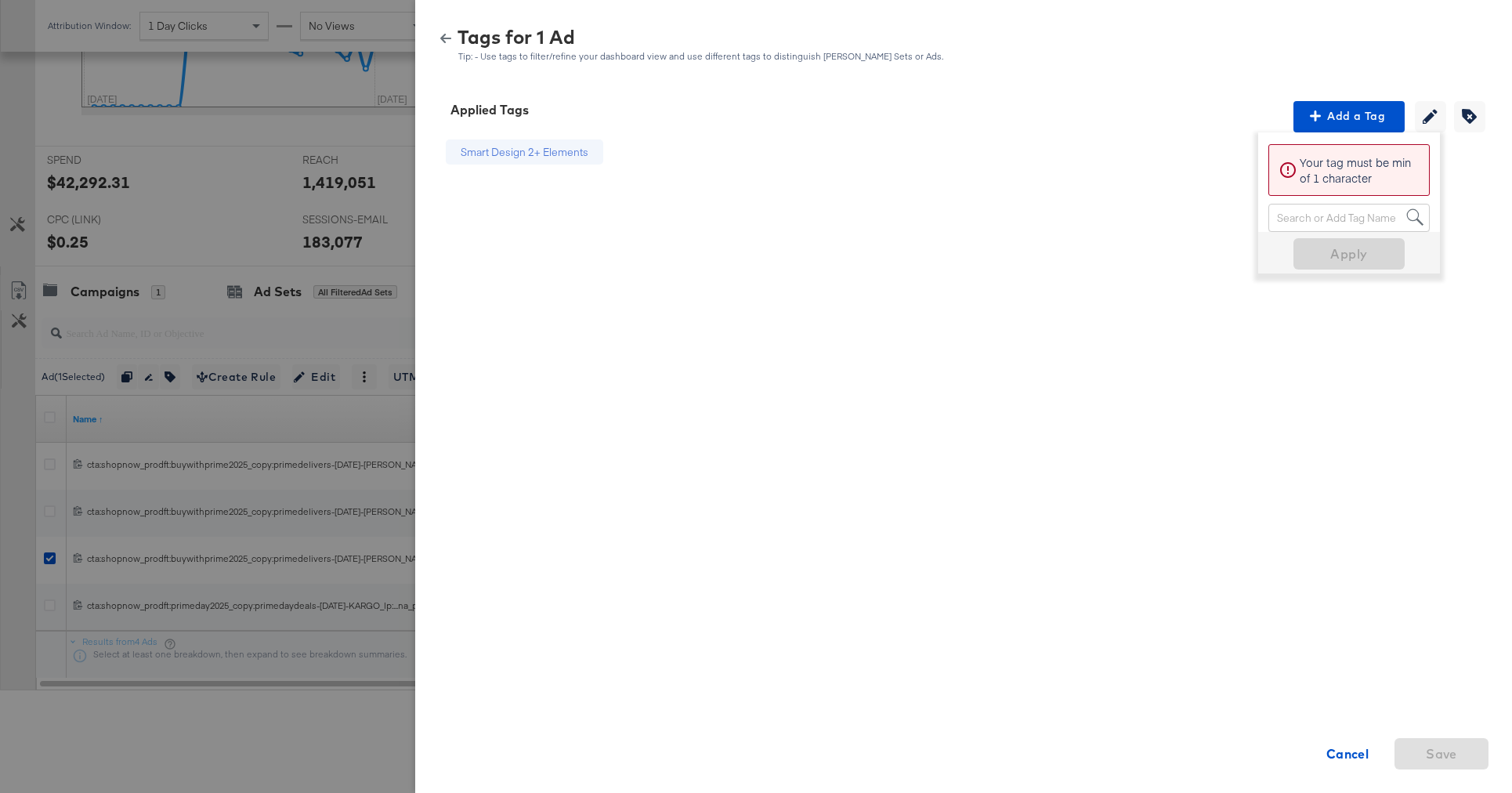
click at [441, 33] on icon "button" at bounding box center [446, 39] width 11 height 11
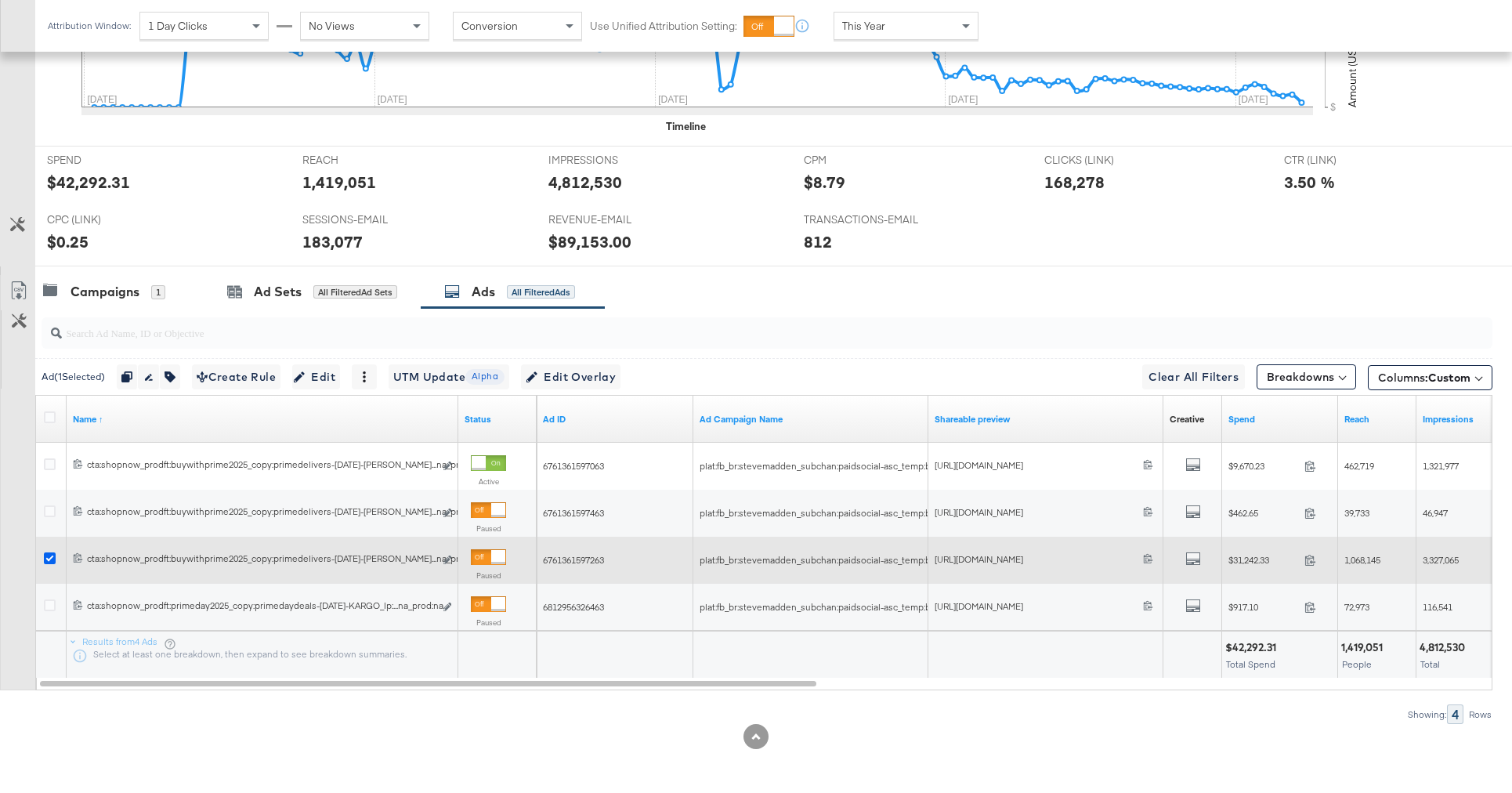
click at [52, 557] on icon at bounding box center [49, 557] width 12 height 12
click at [0, 0] on input "checkbox" at bounding box center [0, 0] width 0 height 0
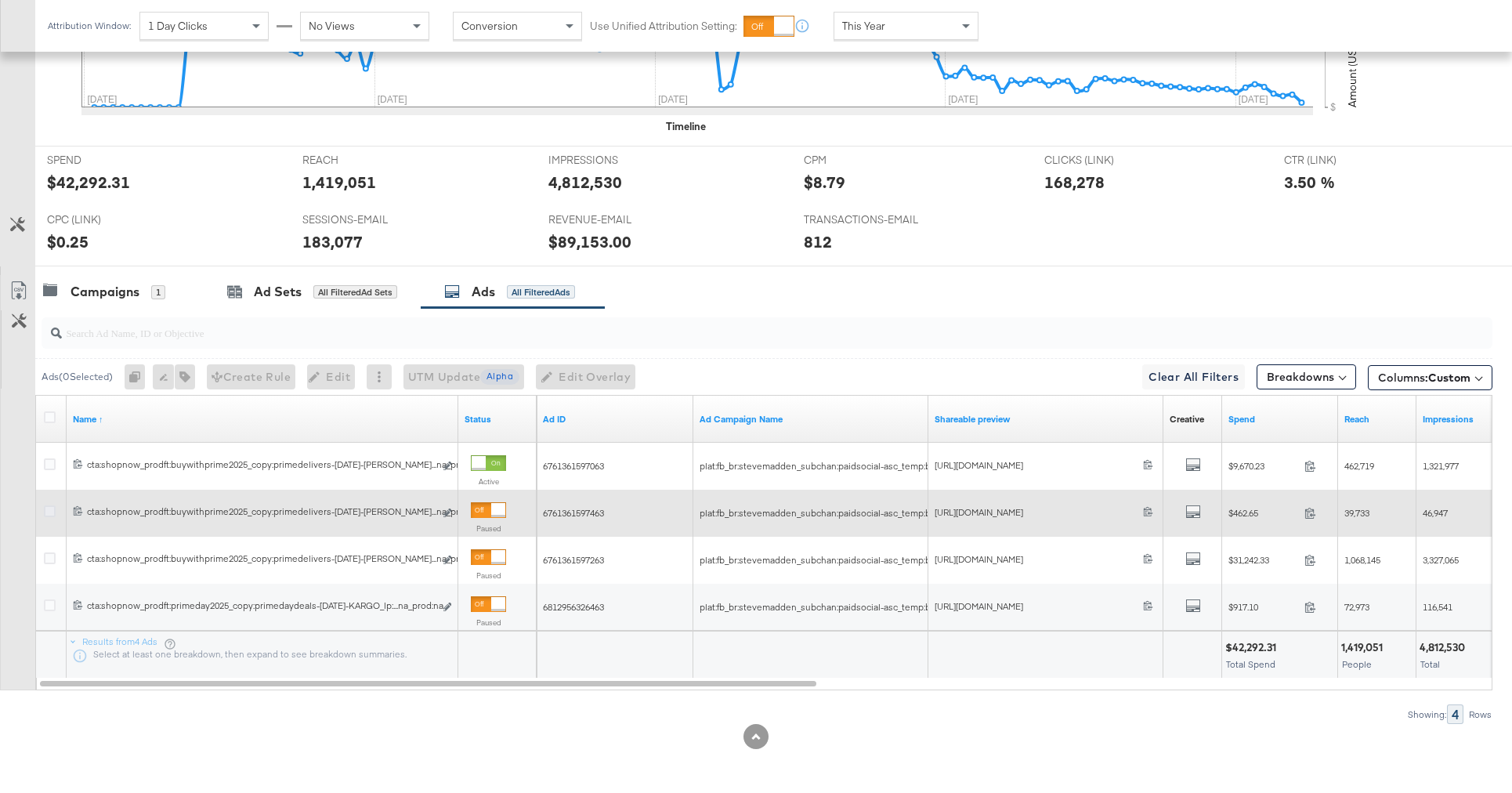
click at [54, 510] on icon at bounding box center [49, 511] width 12 height 12
click at [0, 0] on input "checkbox" at bounding box center [0, 0] width 0 height 0
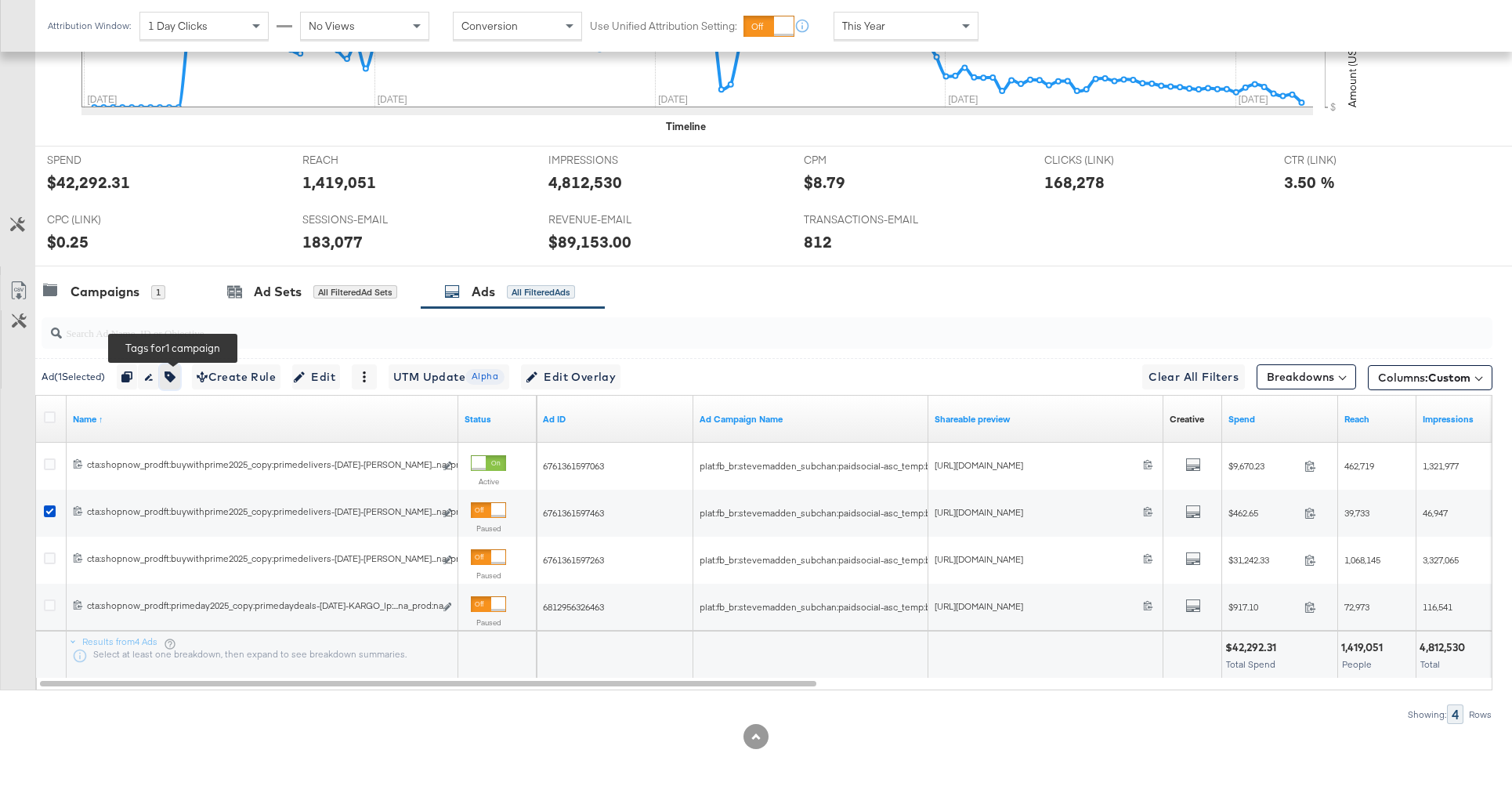
click at [177, 382] on button "button" at bounding box center [170, 377] width 21 height 25
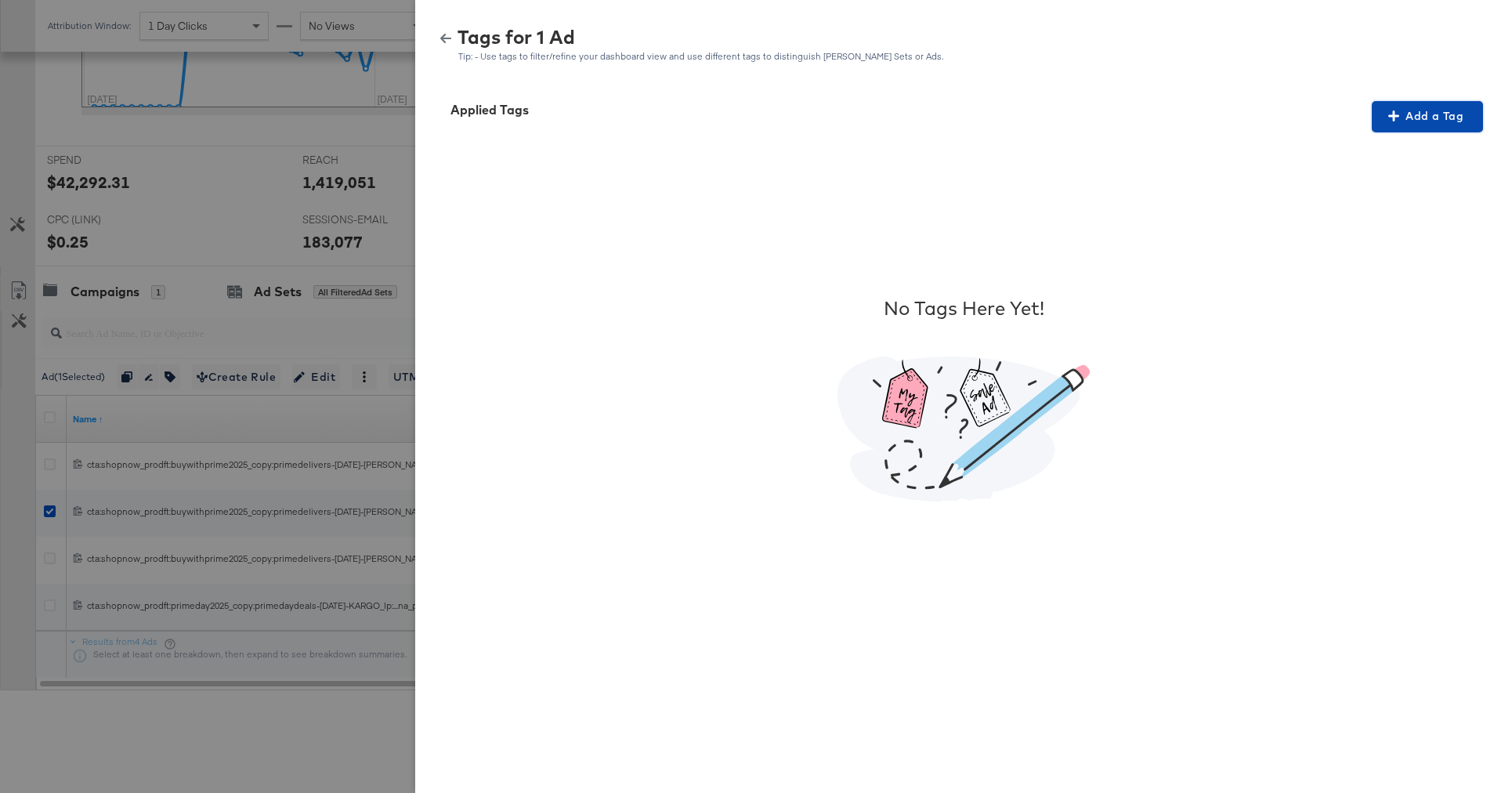
click at [1406, 112] on span "Add a Tag" at bounding box center [1428, 117] width 99 height 20
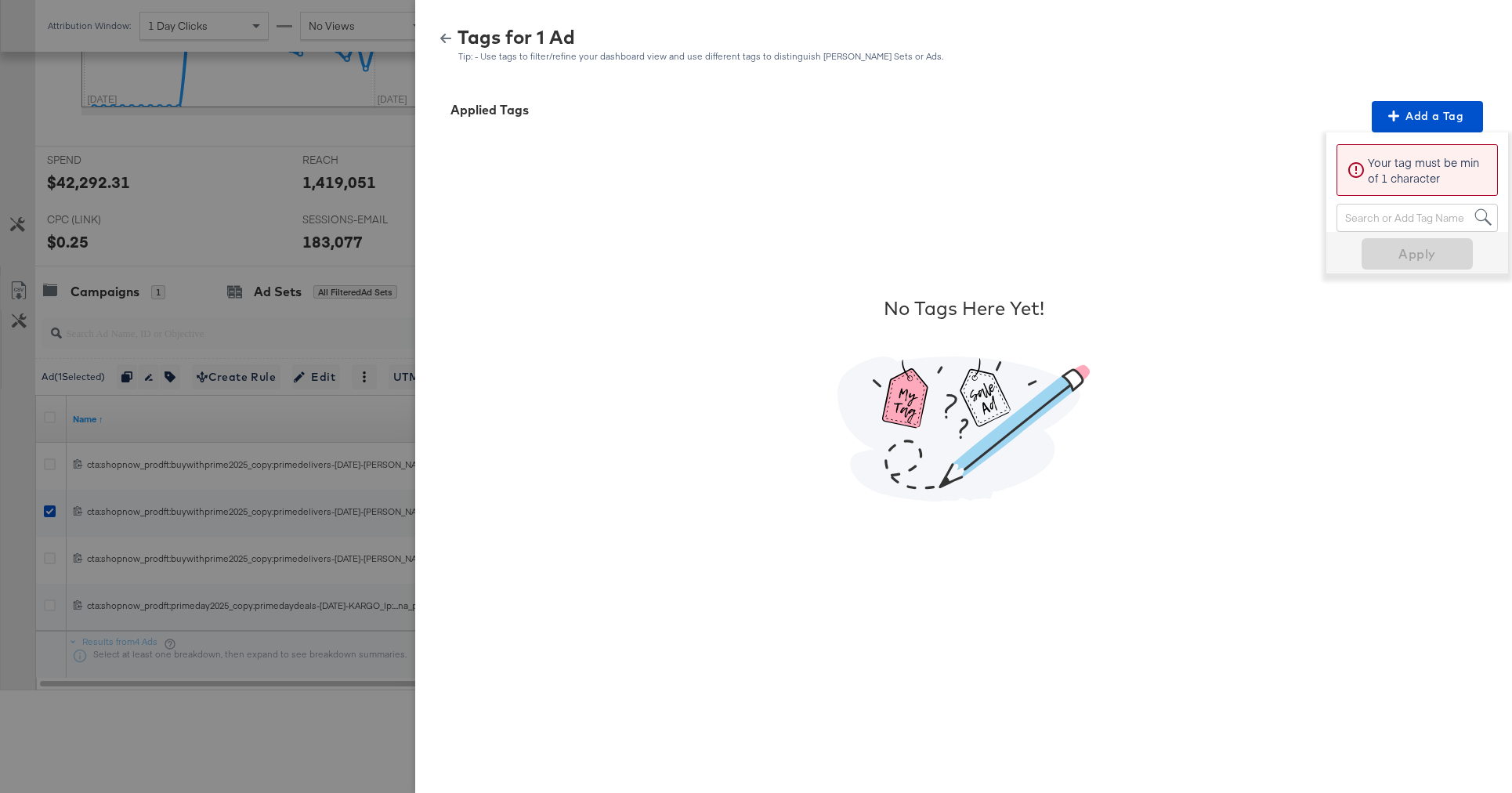
click at [1383, 213] on div "Search or Add Tag Name" at bounding box center [1418, 218] width 160 height 27
type input "smar"
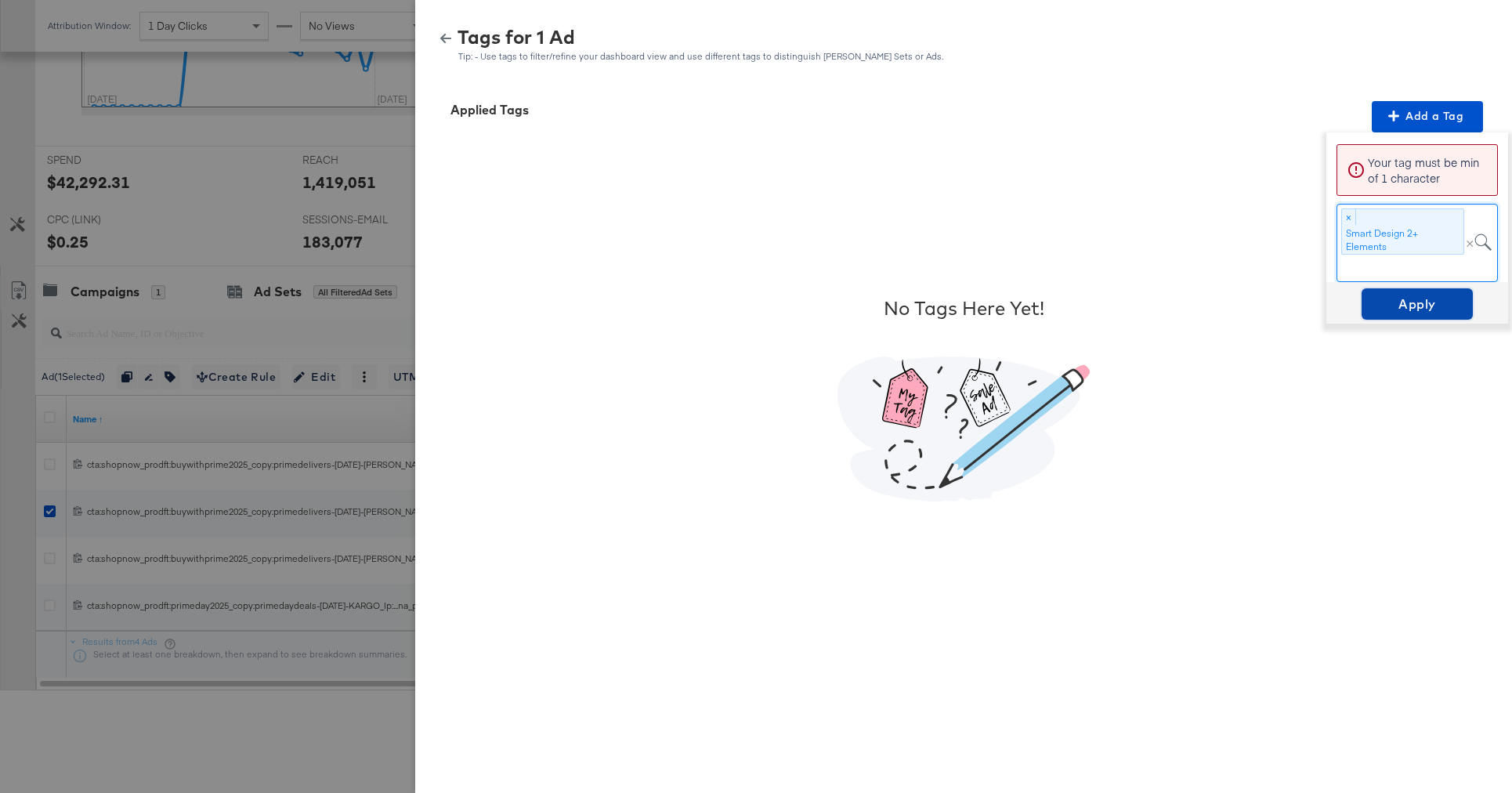
click at [1395, 302] on span "Apply" at bounding box center [1418, 304] width 99 height 22
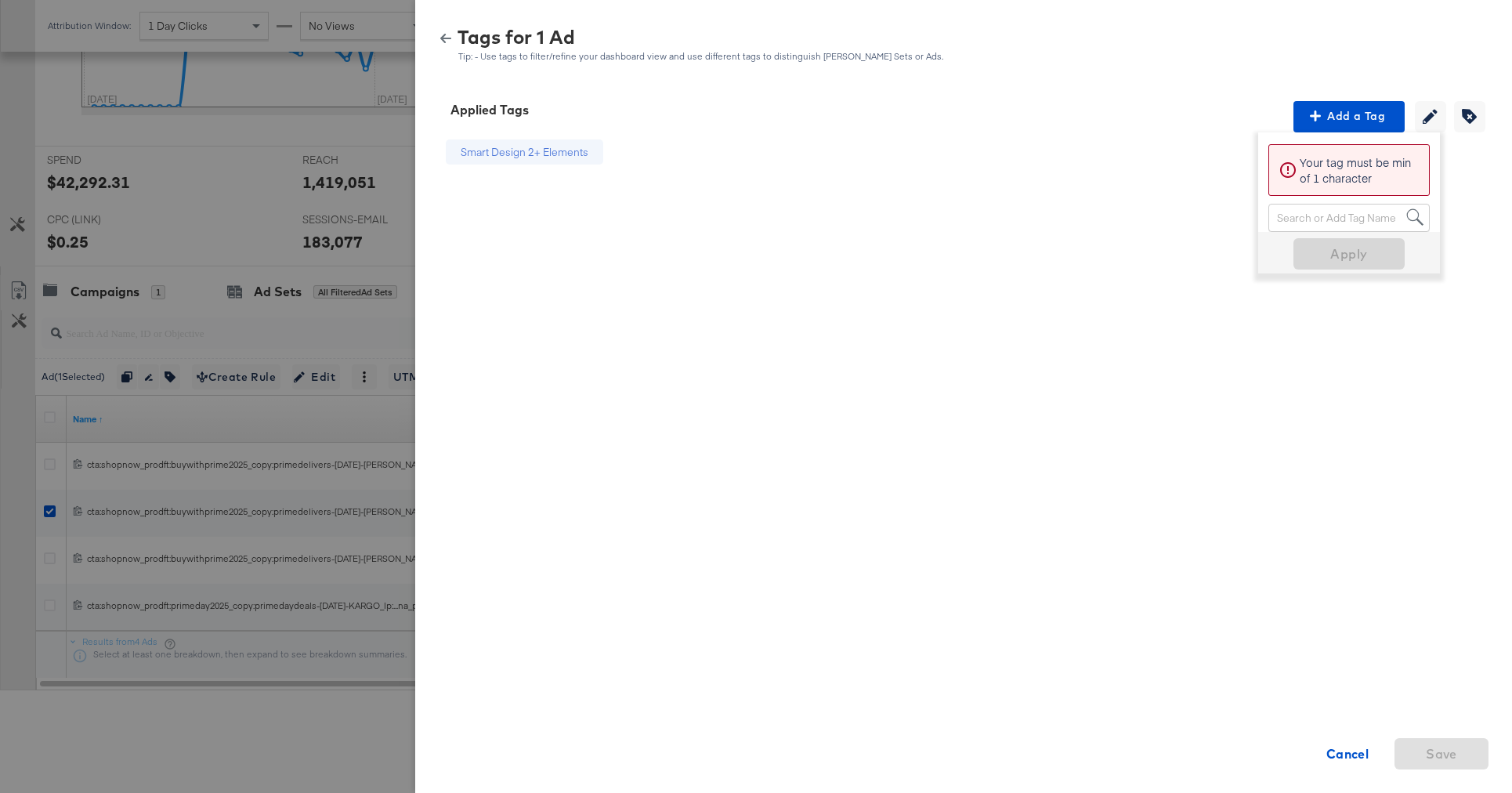
click at [440, 40] on icon "button" at bounding box center [446, 39] width 11 height 11
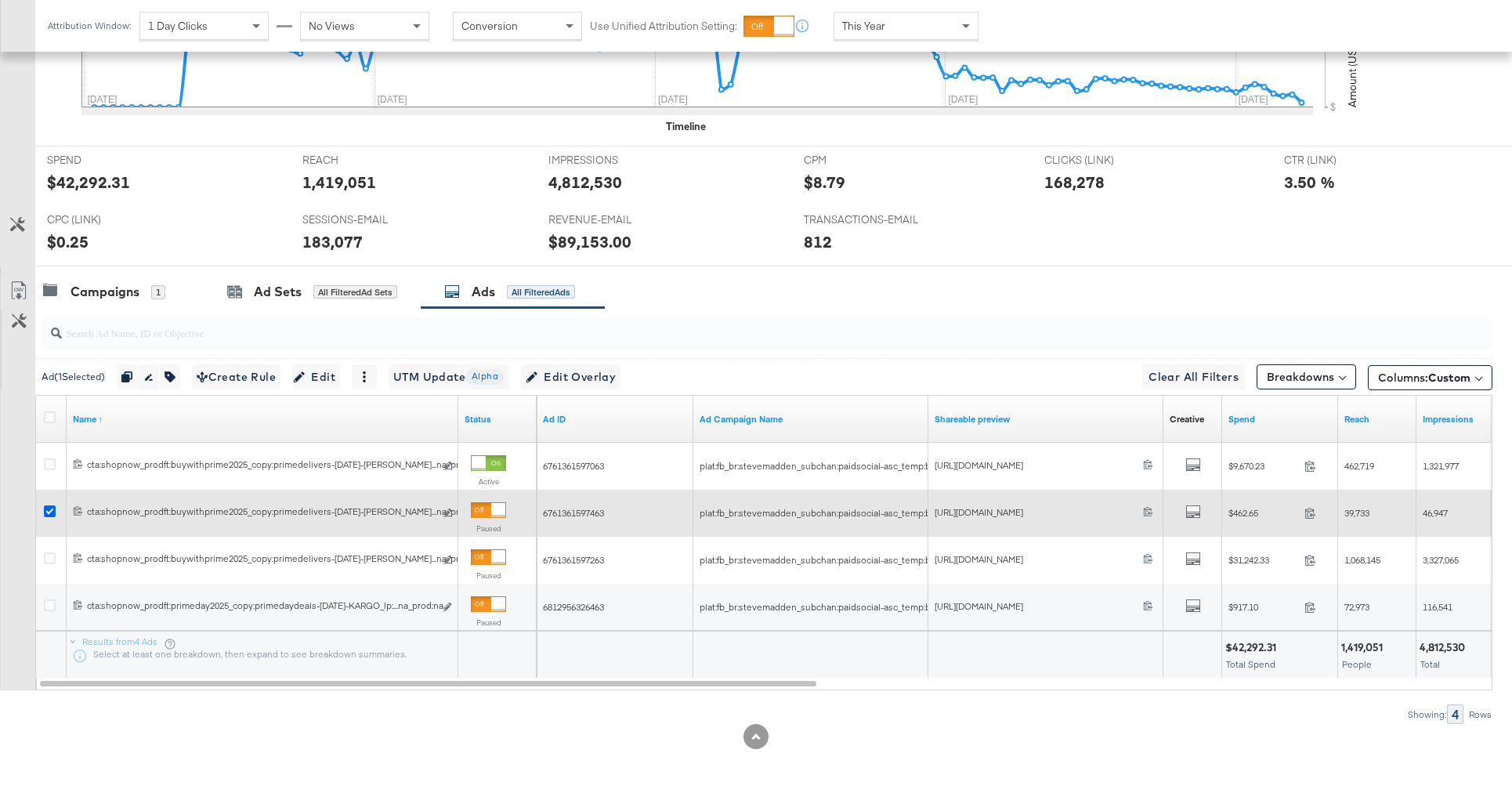
click at [52, 508] on icon at bounding box center [49, 511] width 12 height 12
click at [0, 0] on input "checkbox" at bounding box center [0, 0] width 0 height 0
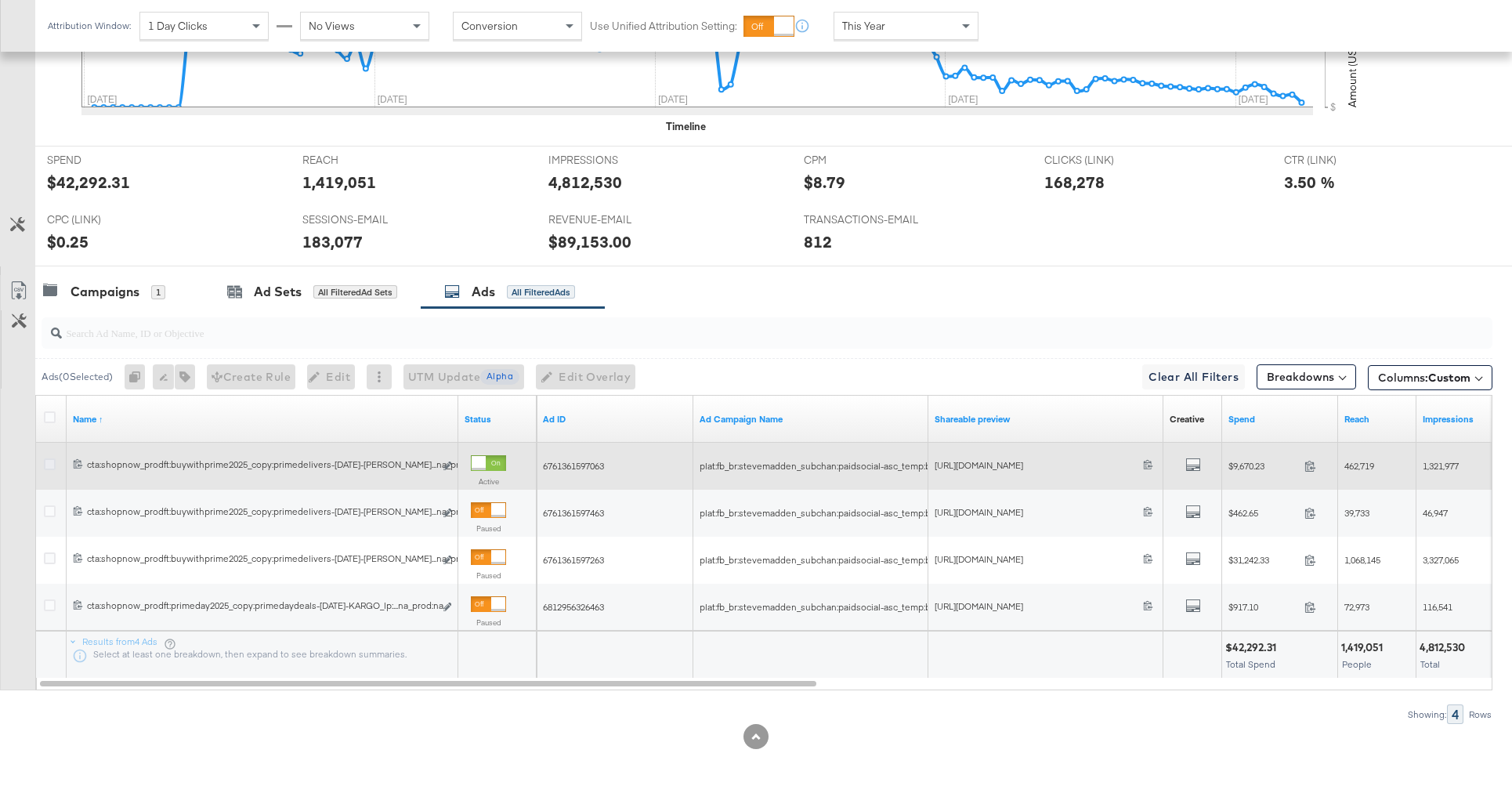
click at [51, 468] on icon at bounding box center [49, 464] width 12 height 12
click at [0, 0] on input "checkbox" at bounding box center [0, 0] width 0 height 0
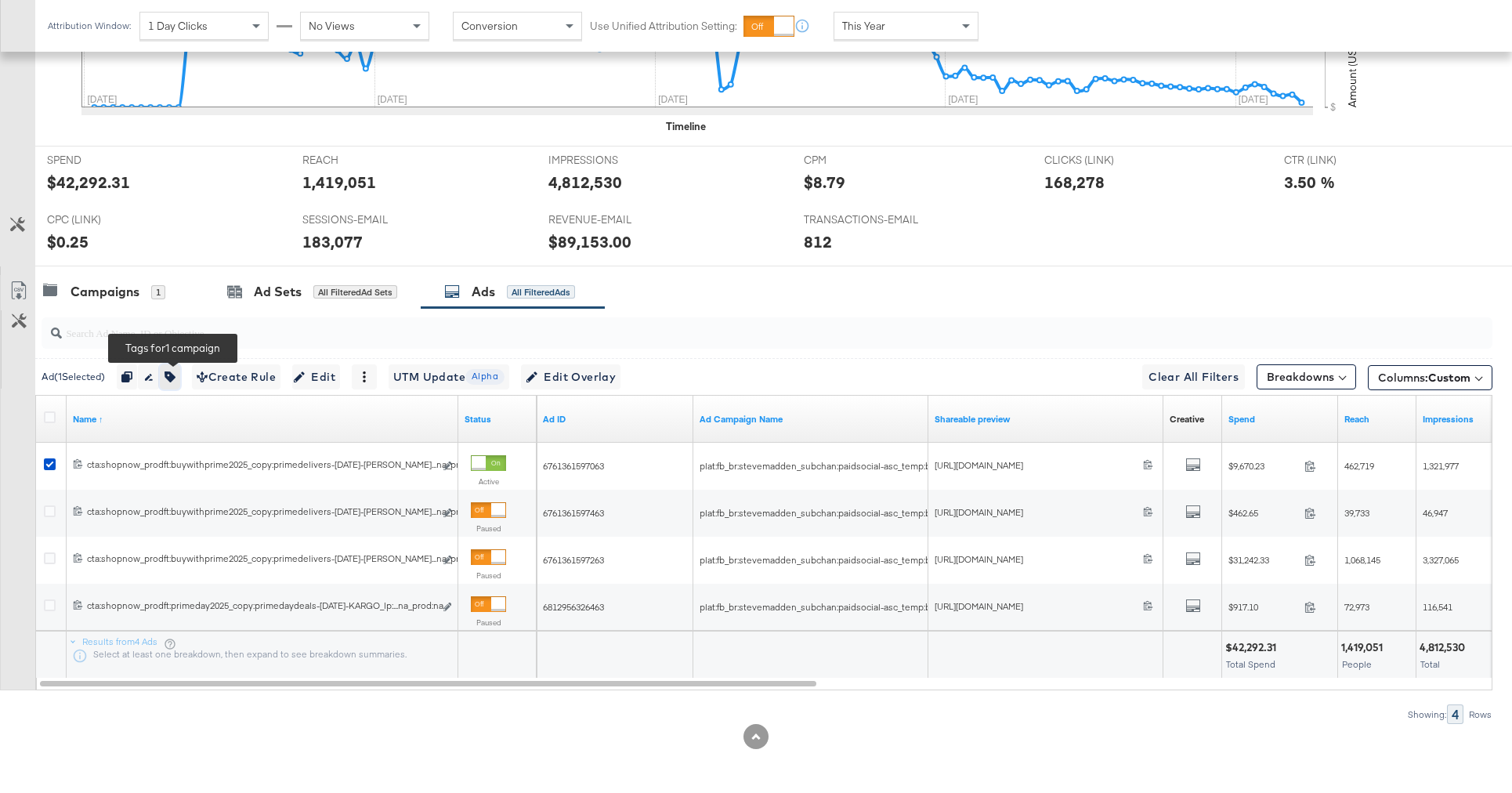
click at [180, 377] on button "button" at bounding box center [170, 377] width 21 height 25
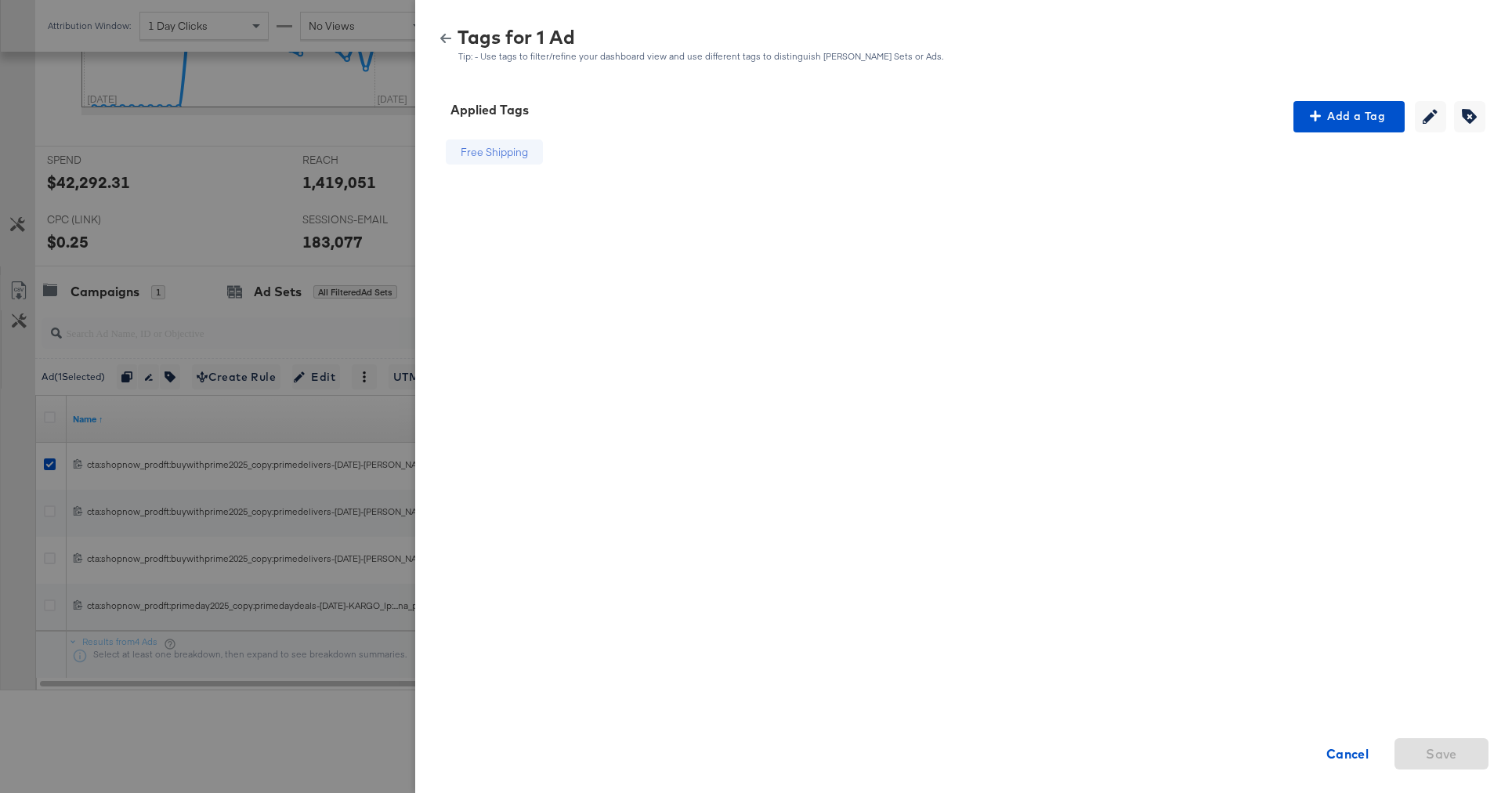
click at [441, 38] on icon "button" at bounding box center [446, 38] width 11 height 9
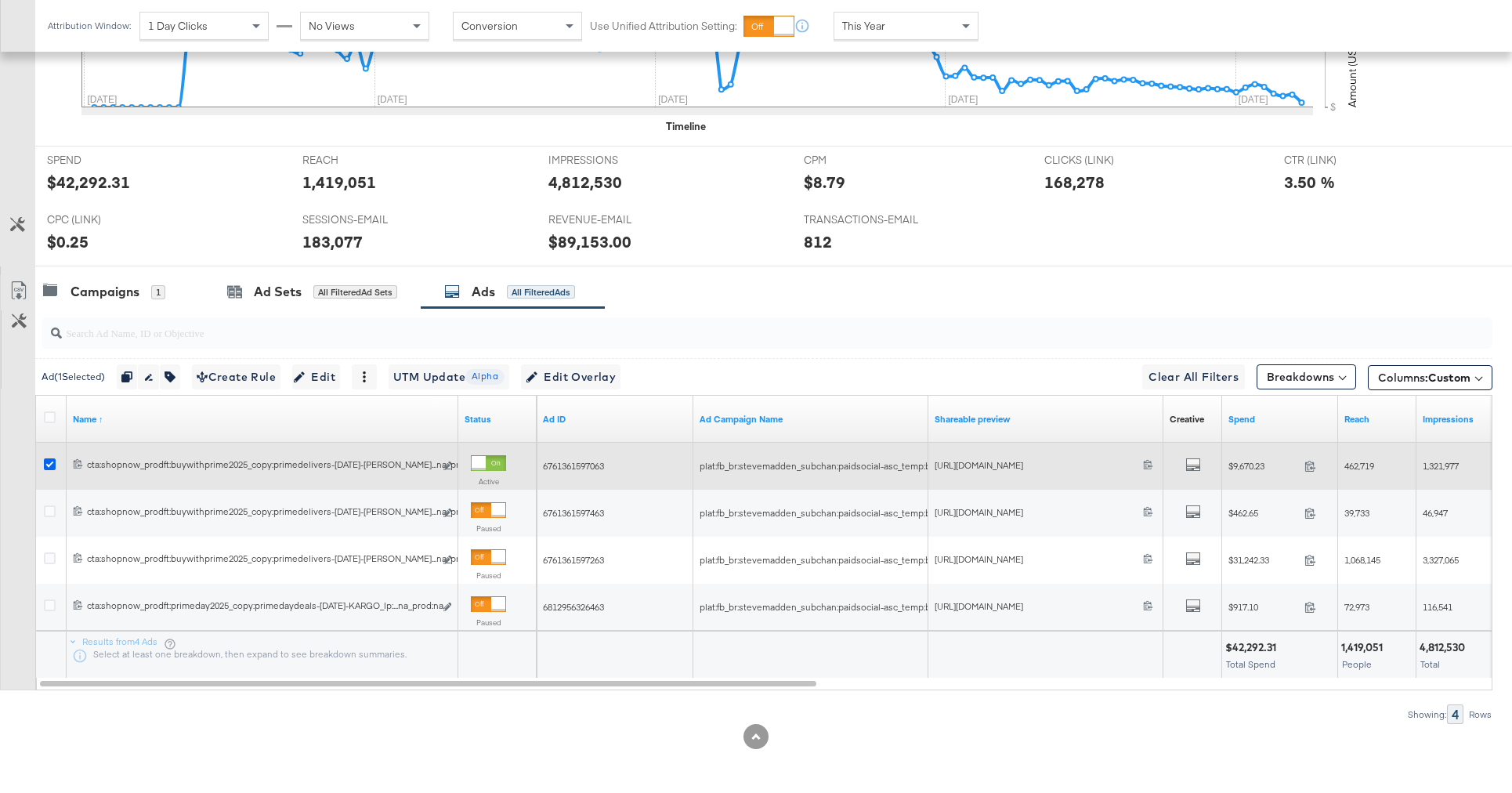
click at [47, 466] on icon at bounding box center [49, 464] width 12 height 12
click at [0, 0] on input "checkbox" at bounding box center [0, 0] width 0 height 0
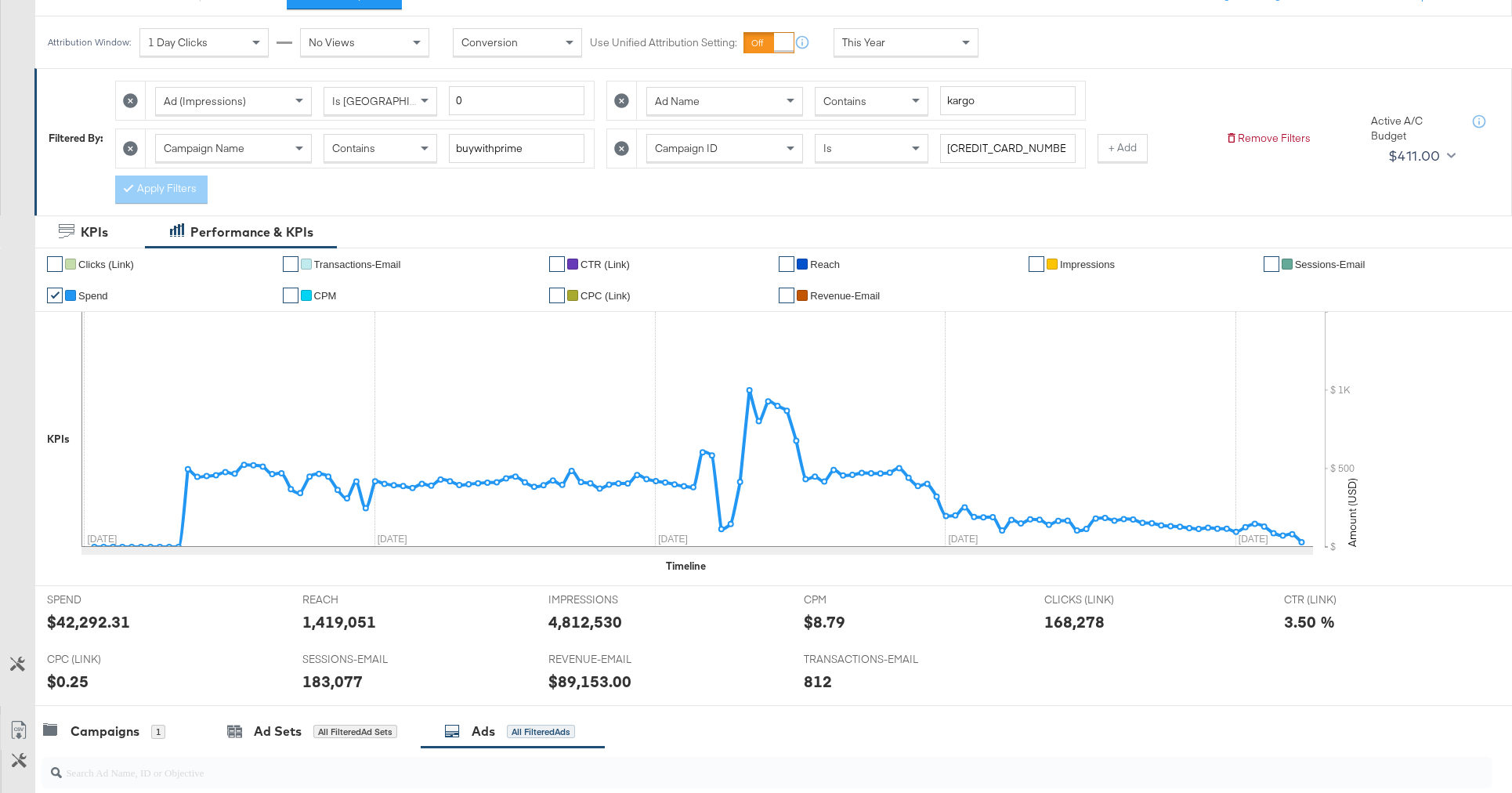
scroll to position [40, 0]
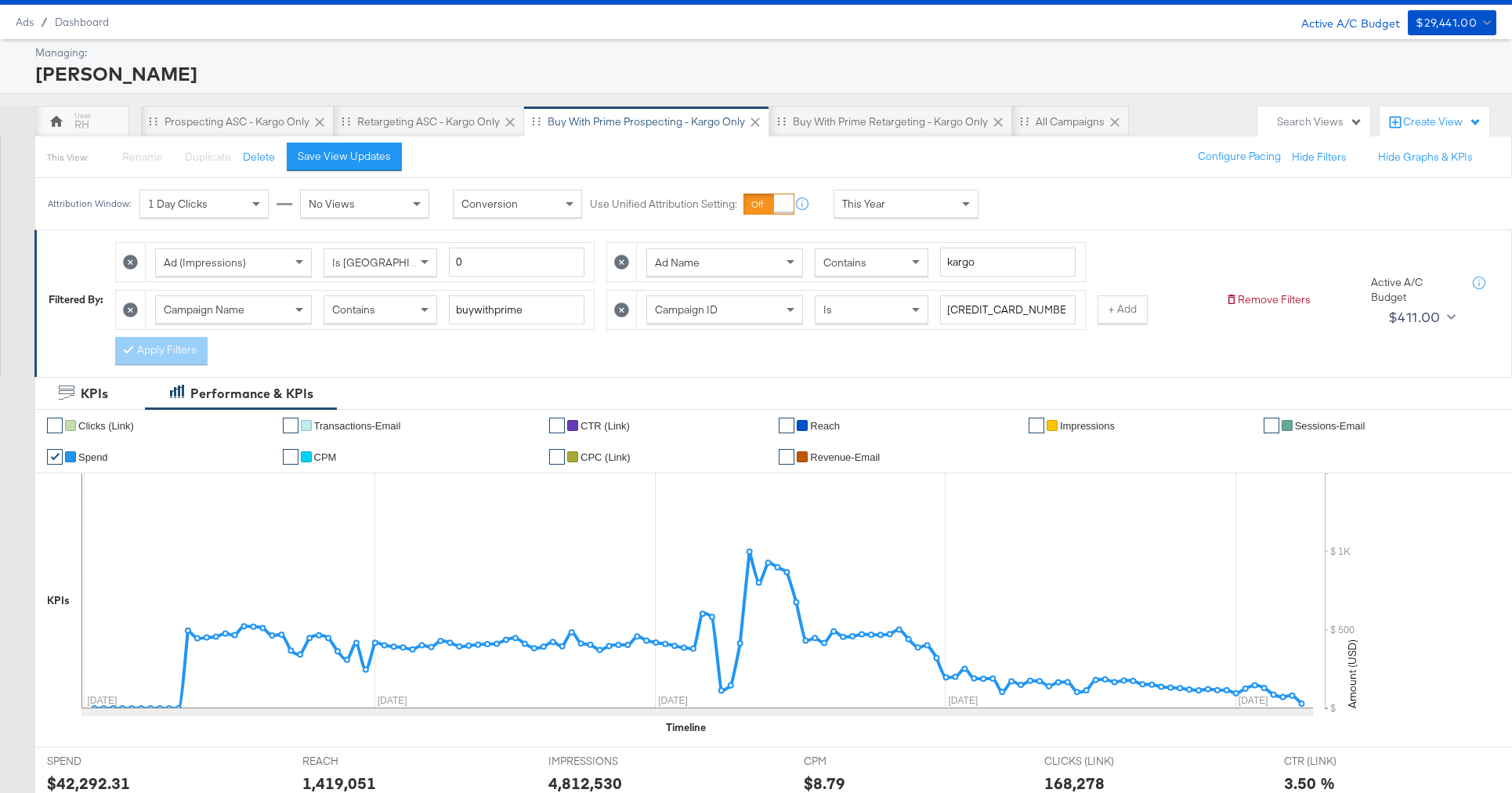
click at [853, 269] on span "Contains" at bounding box center [845, 263] width 43 height 14
click at [1108, 319] on button "+ Add" at bounding box center [1123, 309] width 50 height 28
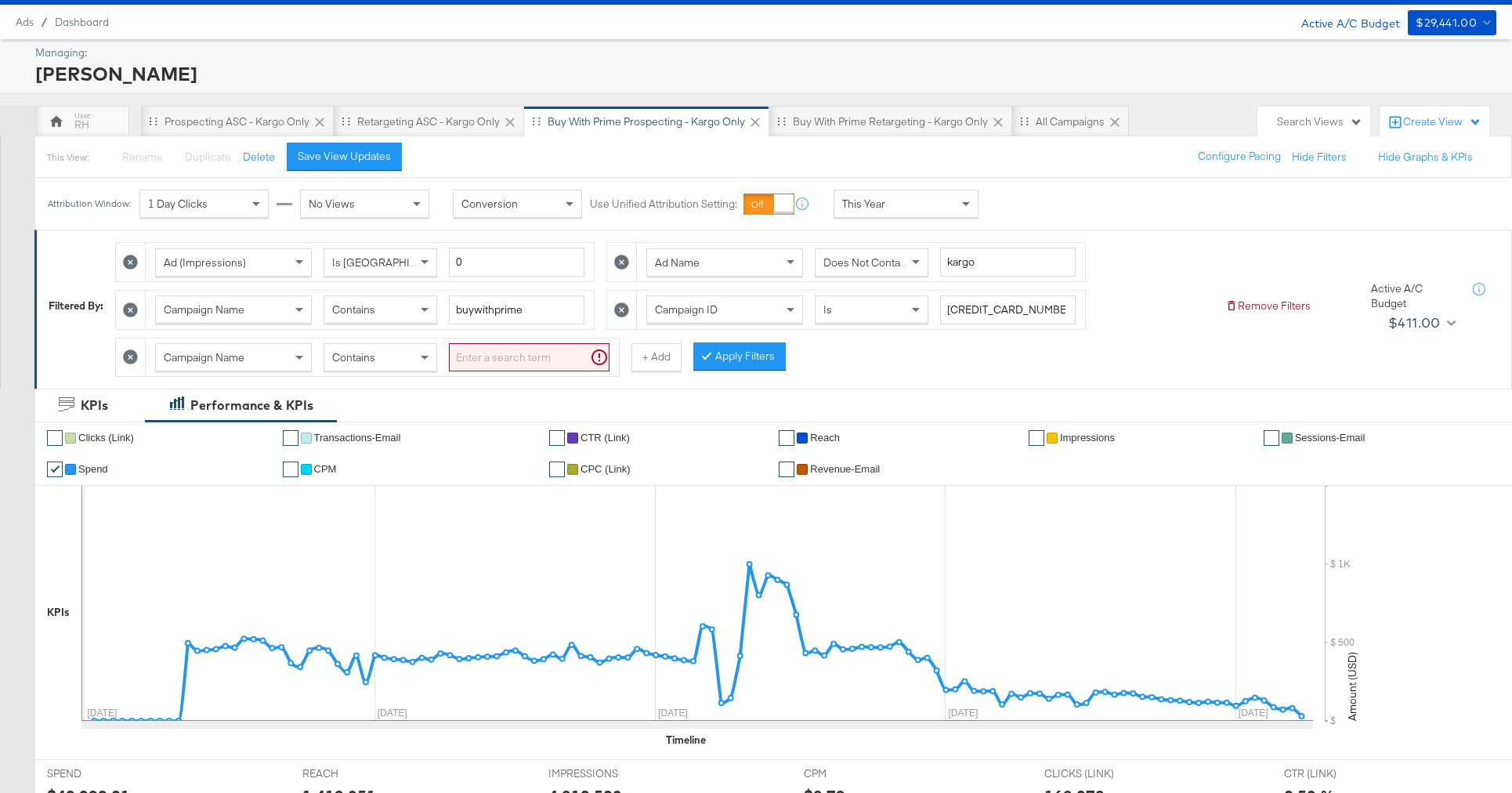
click at [272, 352] on div "Campaign Name" at bounding box center [233, 358] width 156 height 27
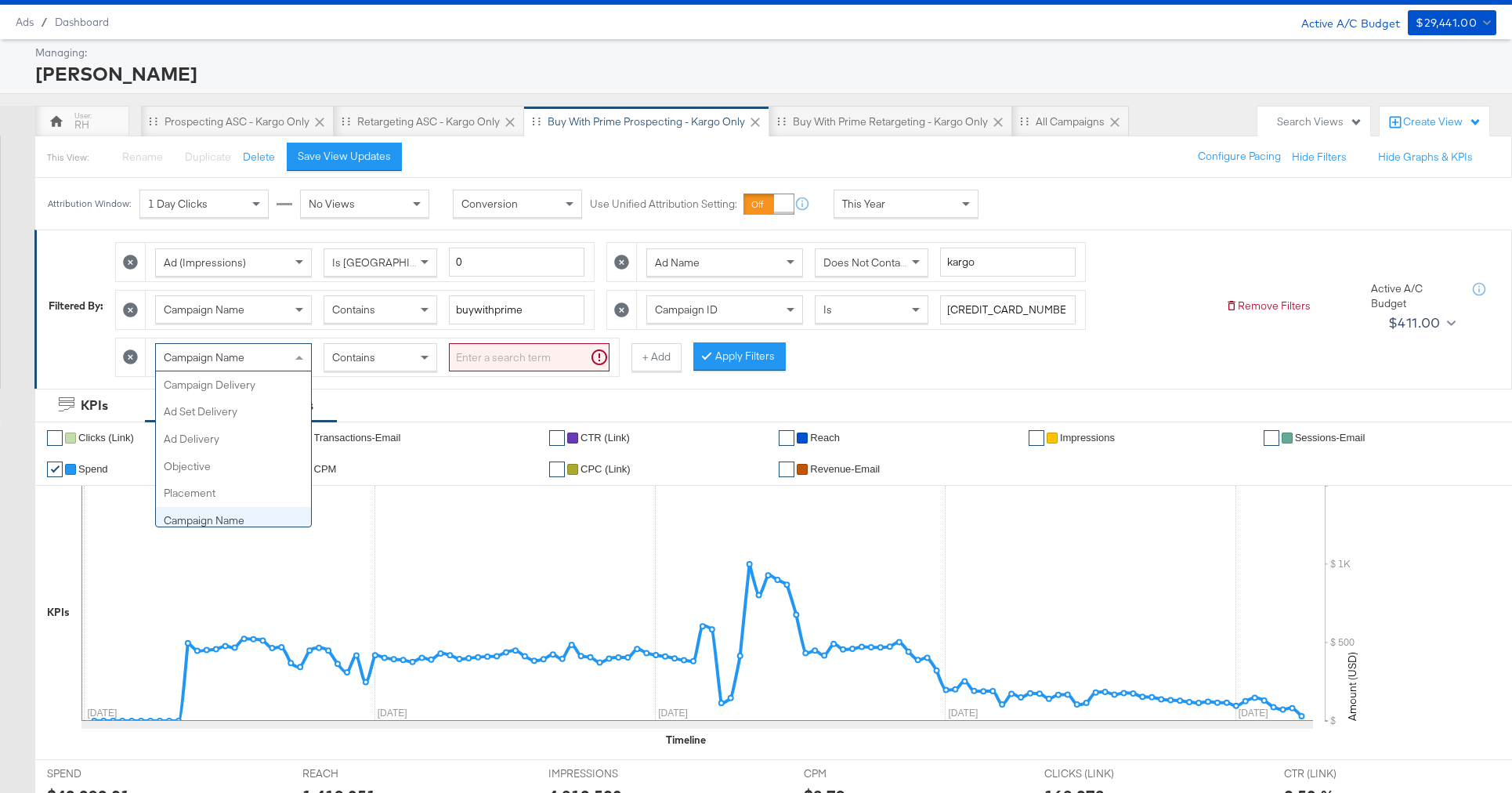
scroll to position [136, 0]
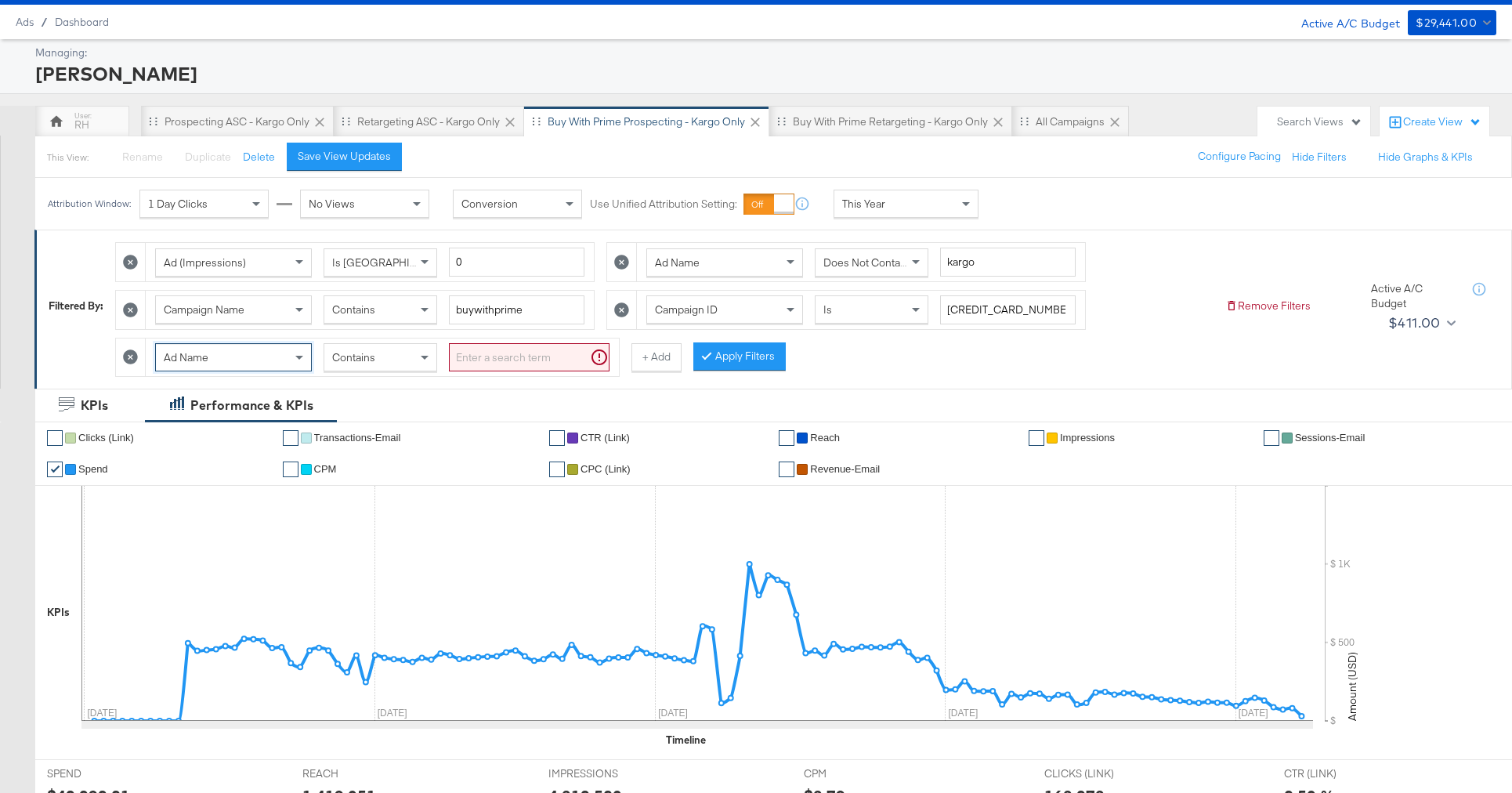
click at [467, 362] on input "search" at bounding box center [529, 358] width 161 height 29
type input "carousel"
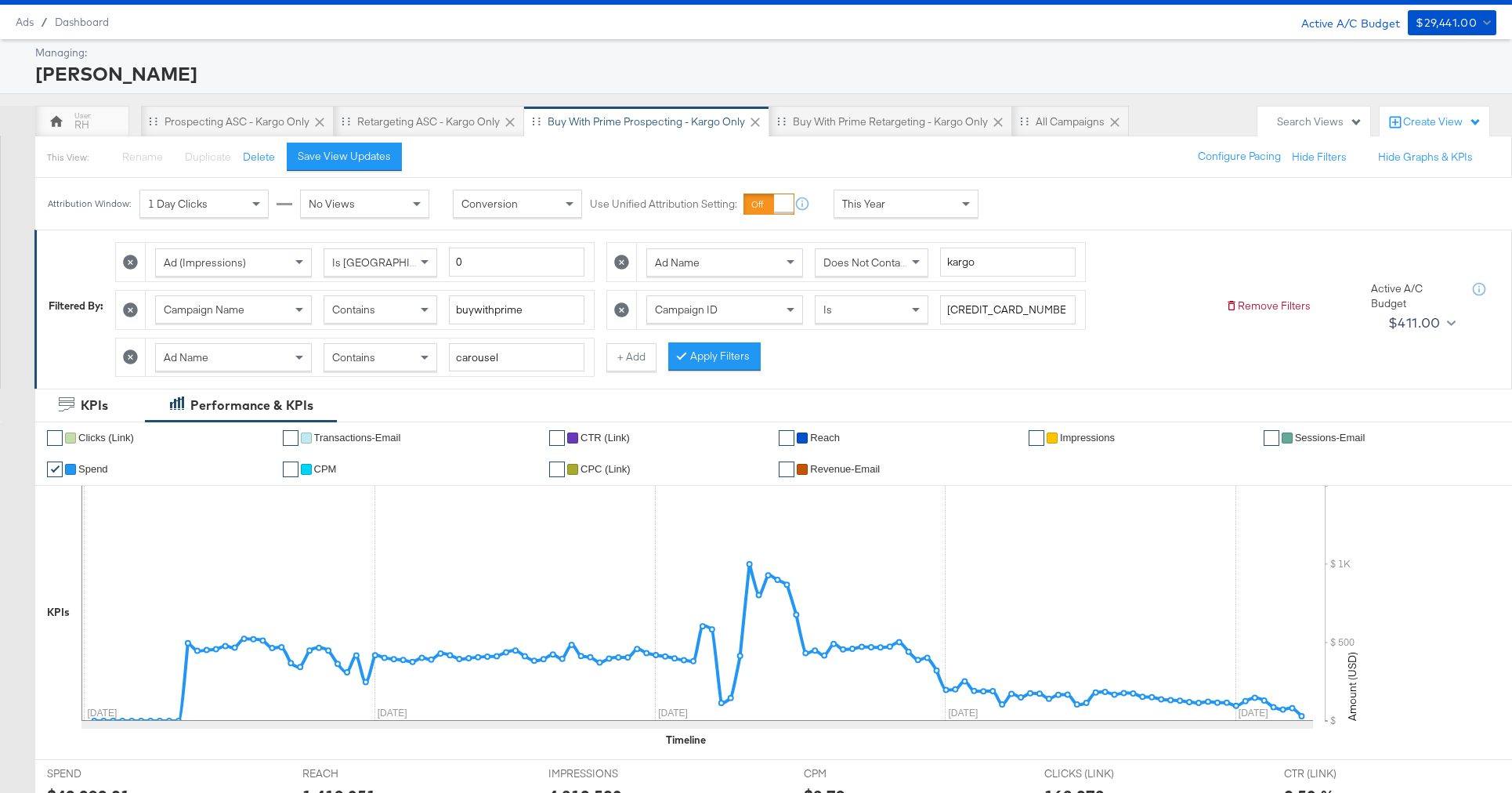
click at [708, 366] on button "Apply Filters" at bounding box center [714, 356] width 93 height 28
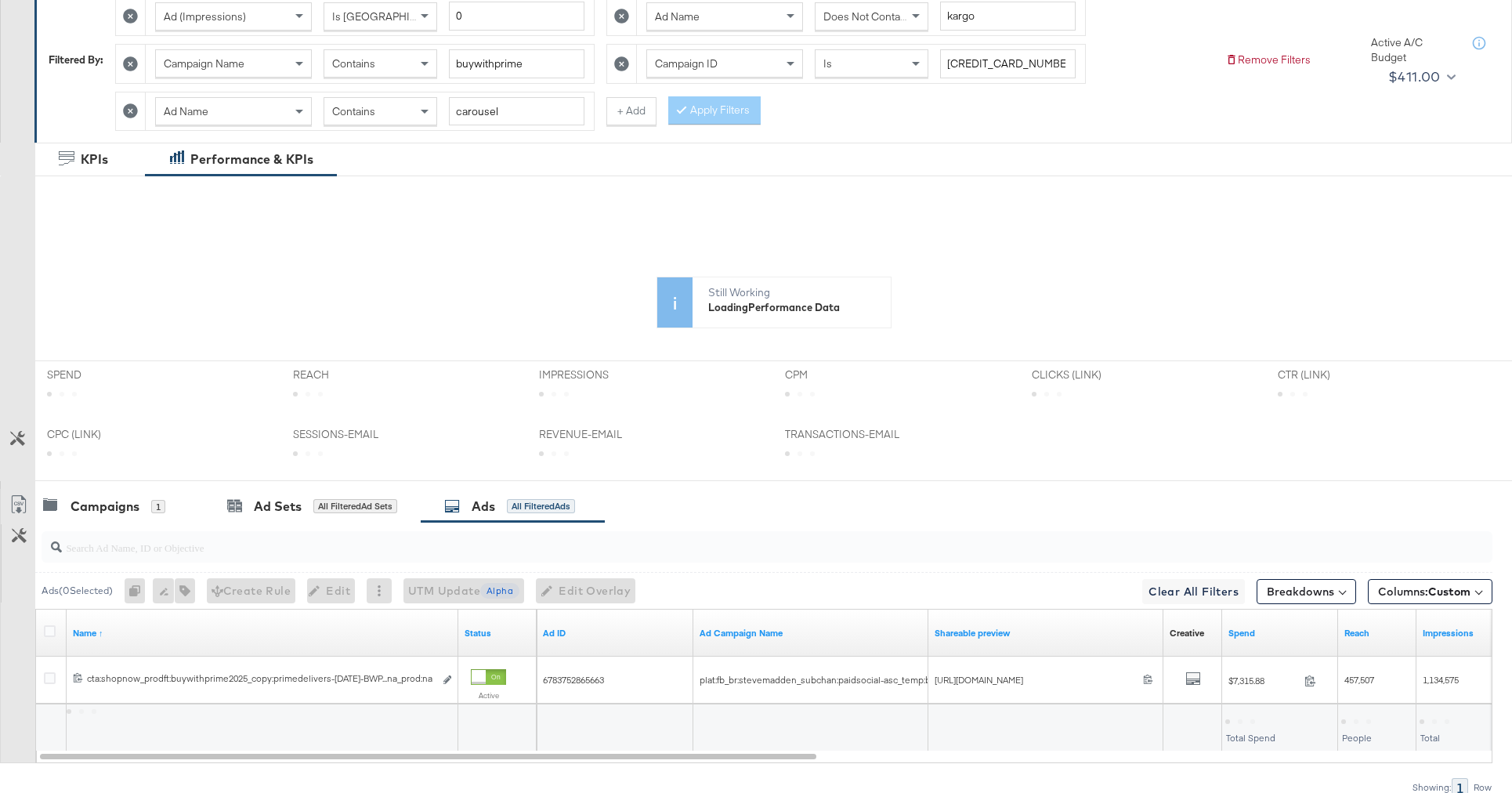
scroll to position [358, 0]
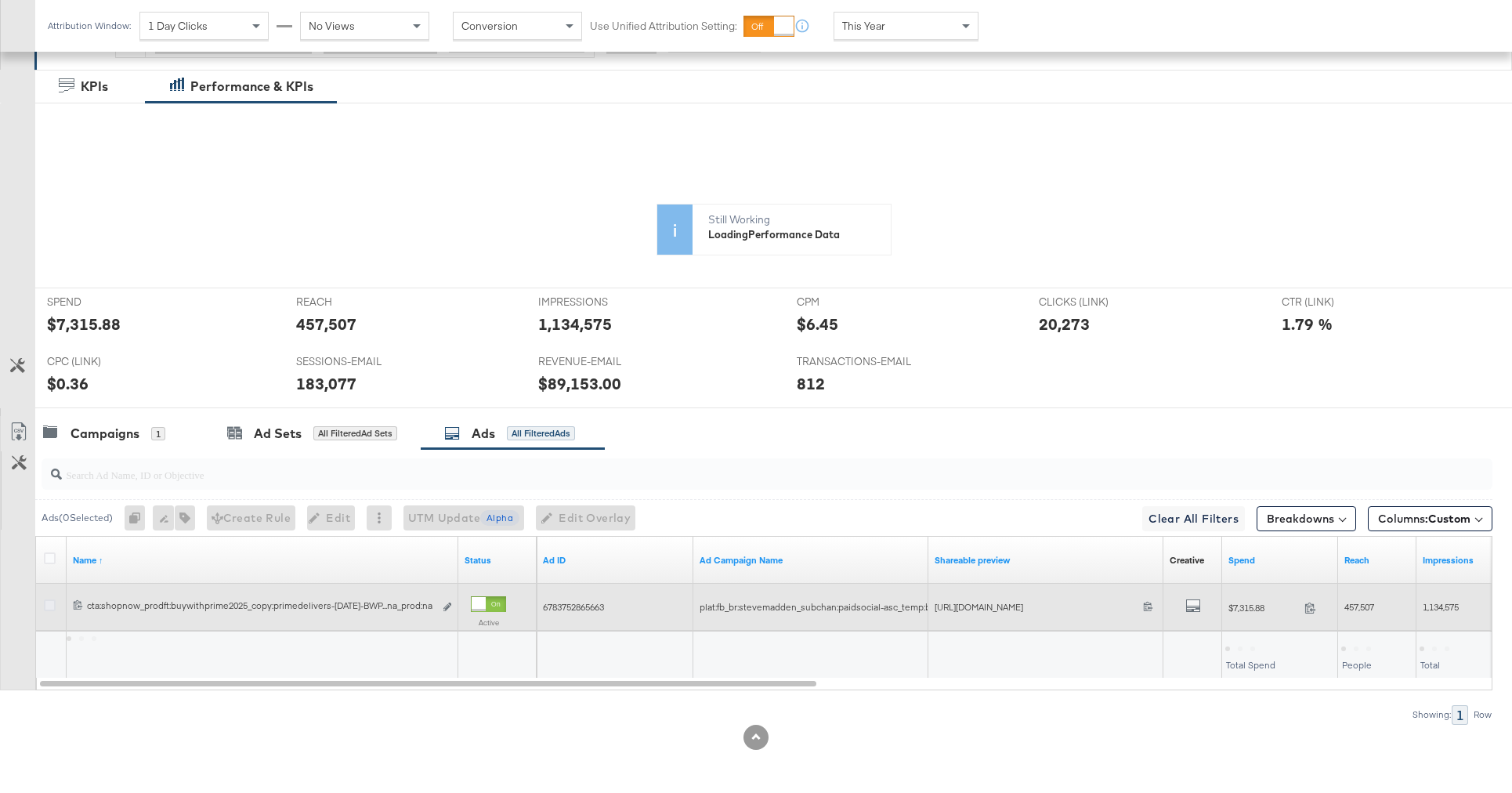
click at [49, 608] on icon at bounding box center [49, 605] width 12 height 12
click at [0, 0] on input "checkbox" at bounding box center [0, 0] width 0 height 0
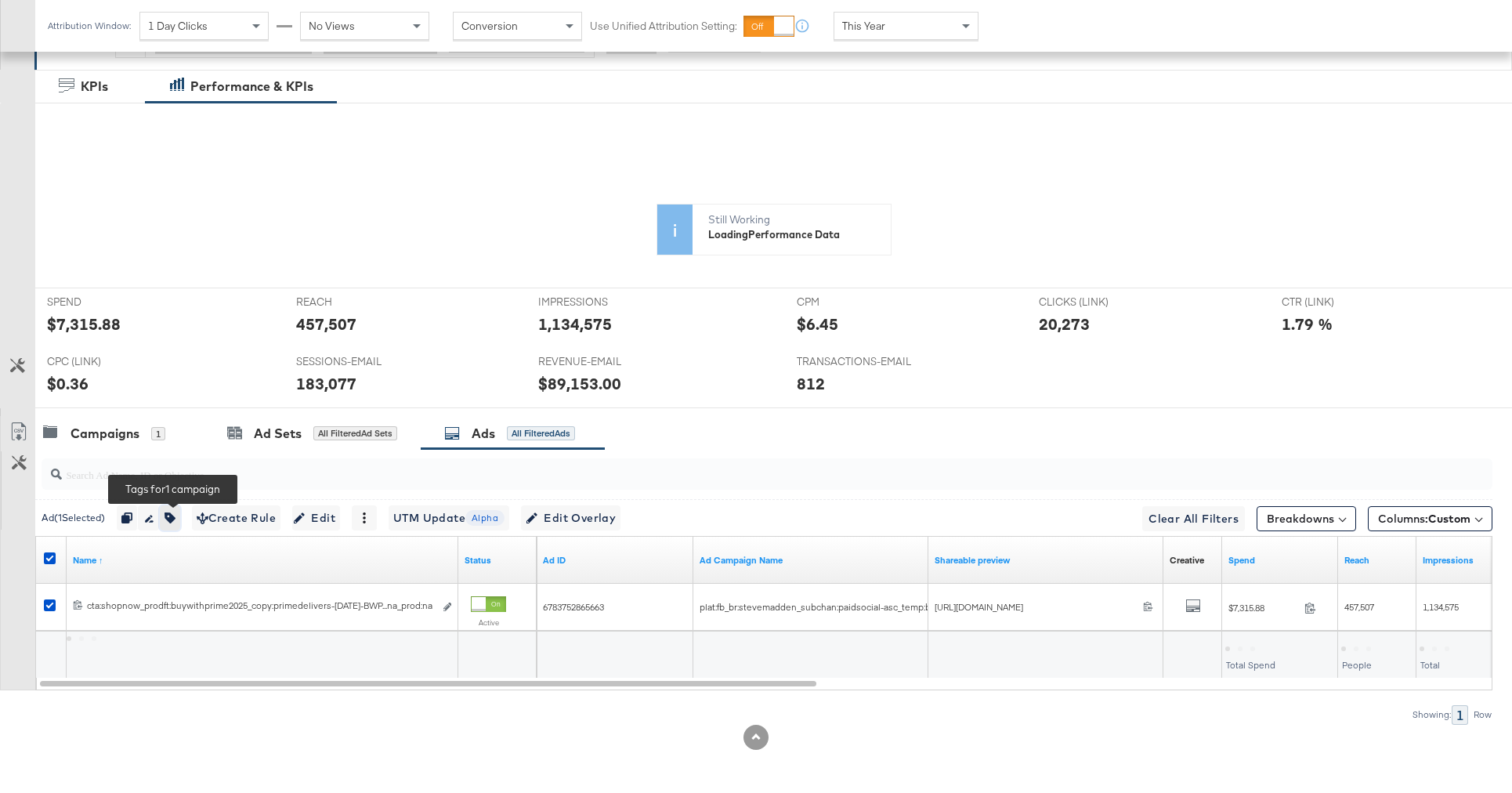
click at [175, 520] on icon "button" at bounding box center [170, 518] width 11 height 11
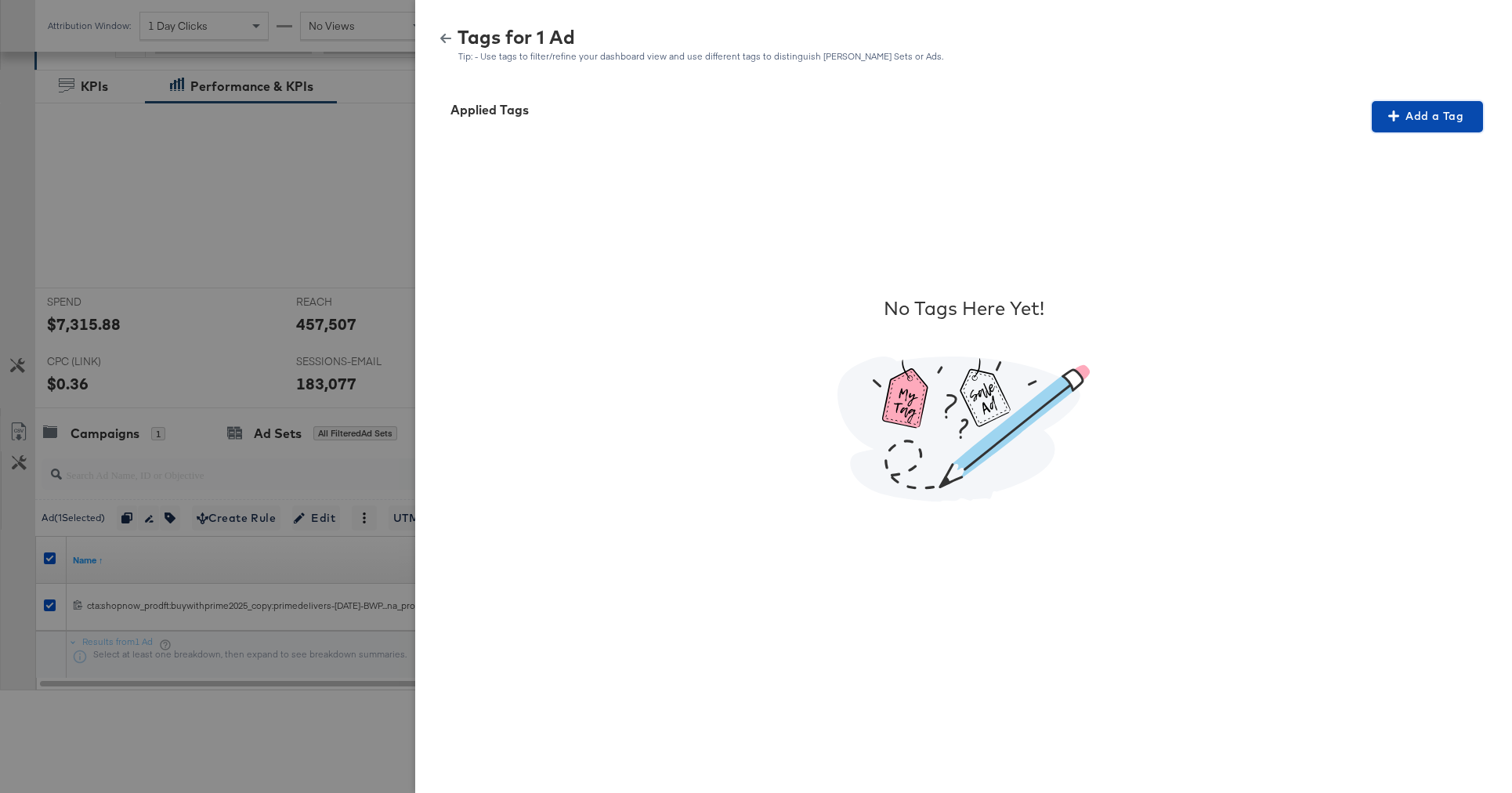
click at [1443, 124] on span "Add a Tag" at bounding box center [1428, 117] width 99 height 20
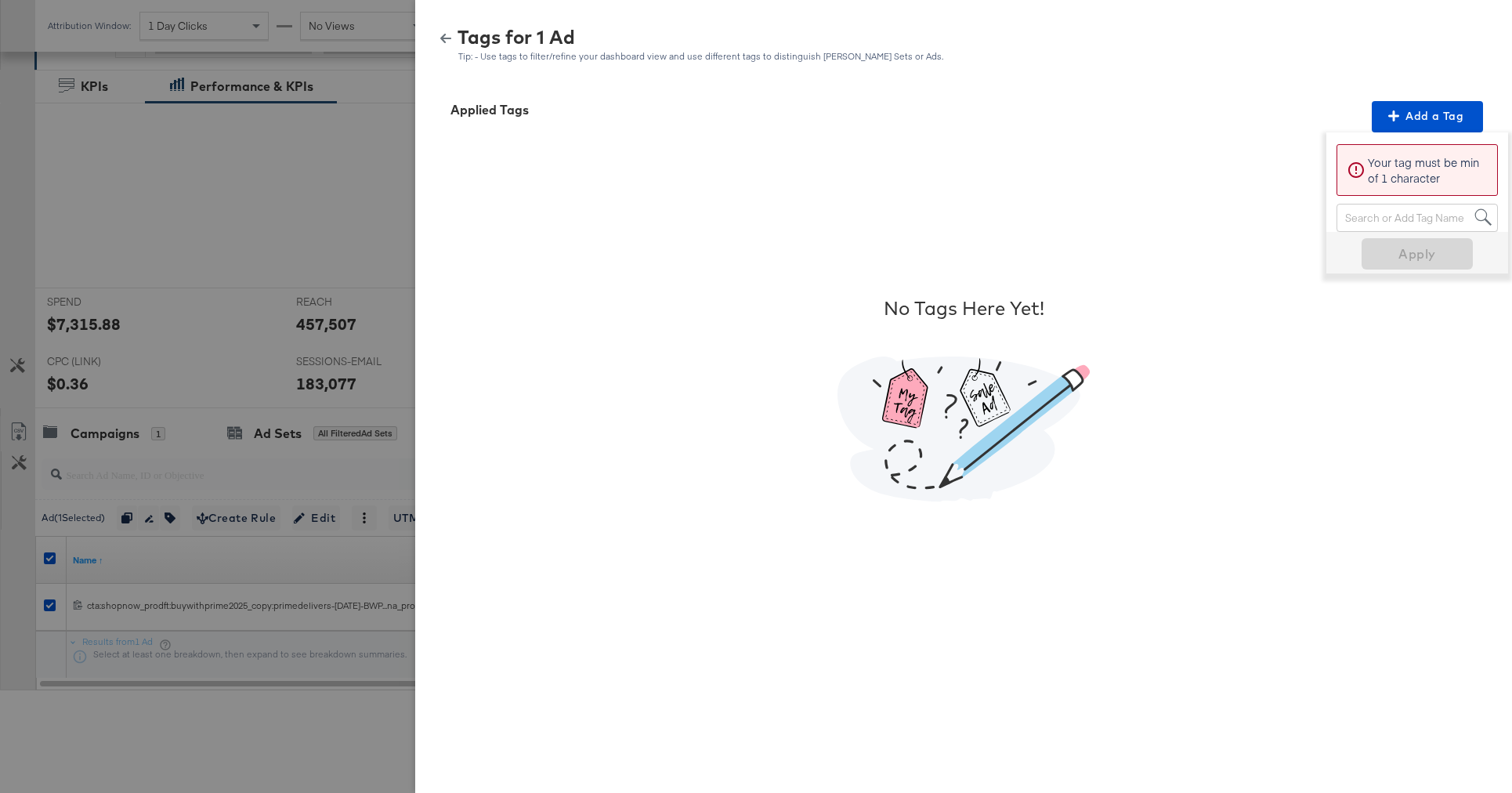
click at [1374, 219] on div "Search or Add Tag Name" at bounding box center [1418, 218] width 160 height 27
type input "no over"
click at [1401, 254] on span "Apply" at bounding box center [1418, 254] width 99 height 22
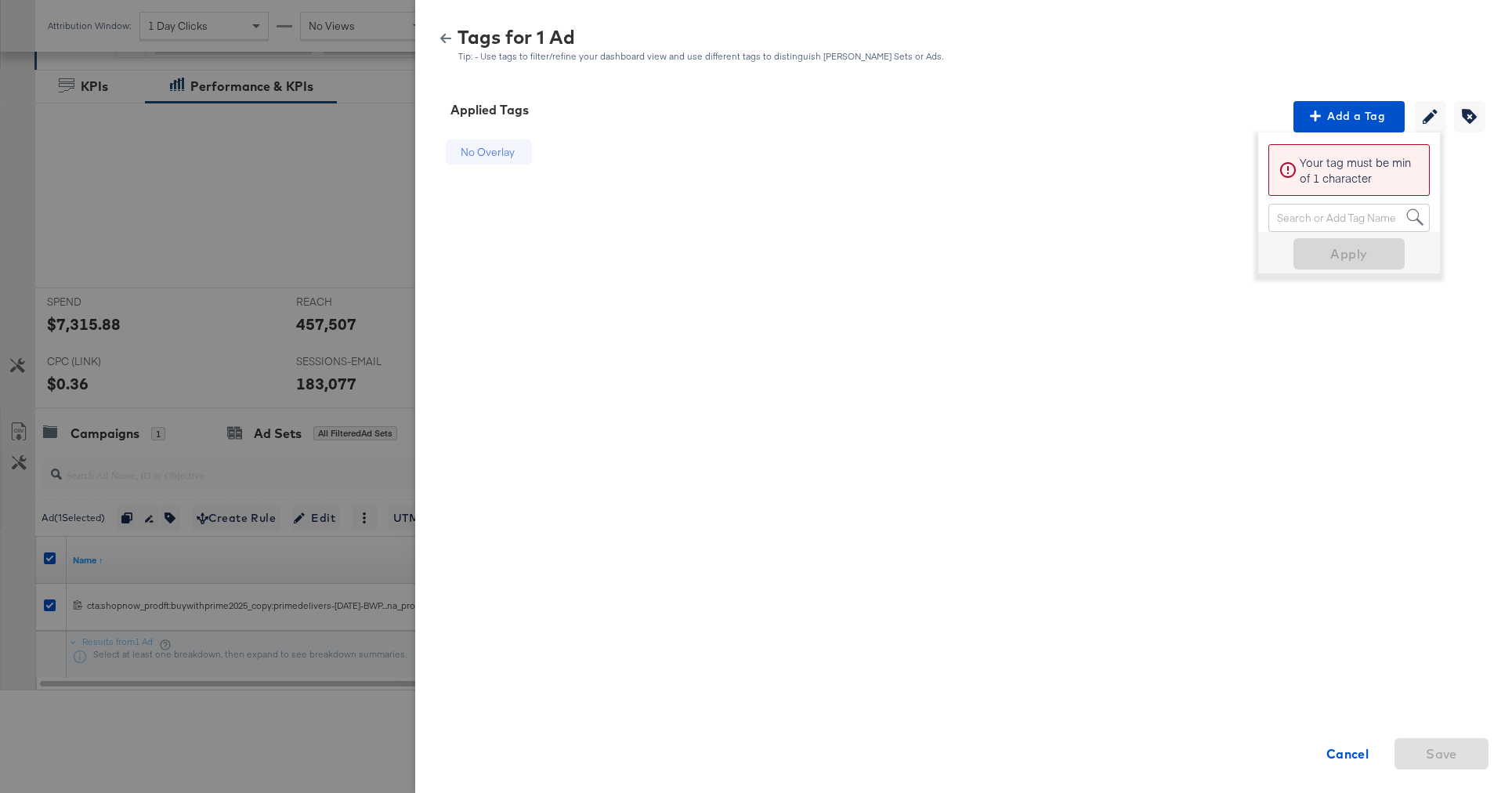
click at [441, 39] on icon "button" at bounding box center [446, 38] width 11 height 9
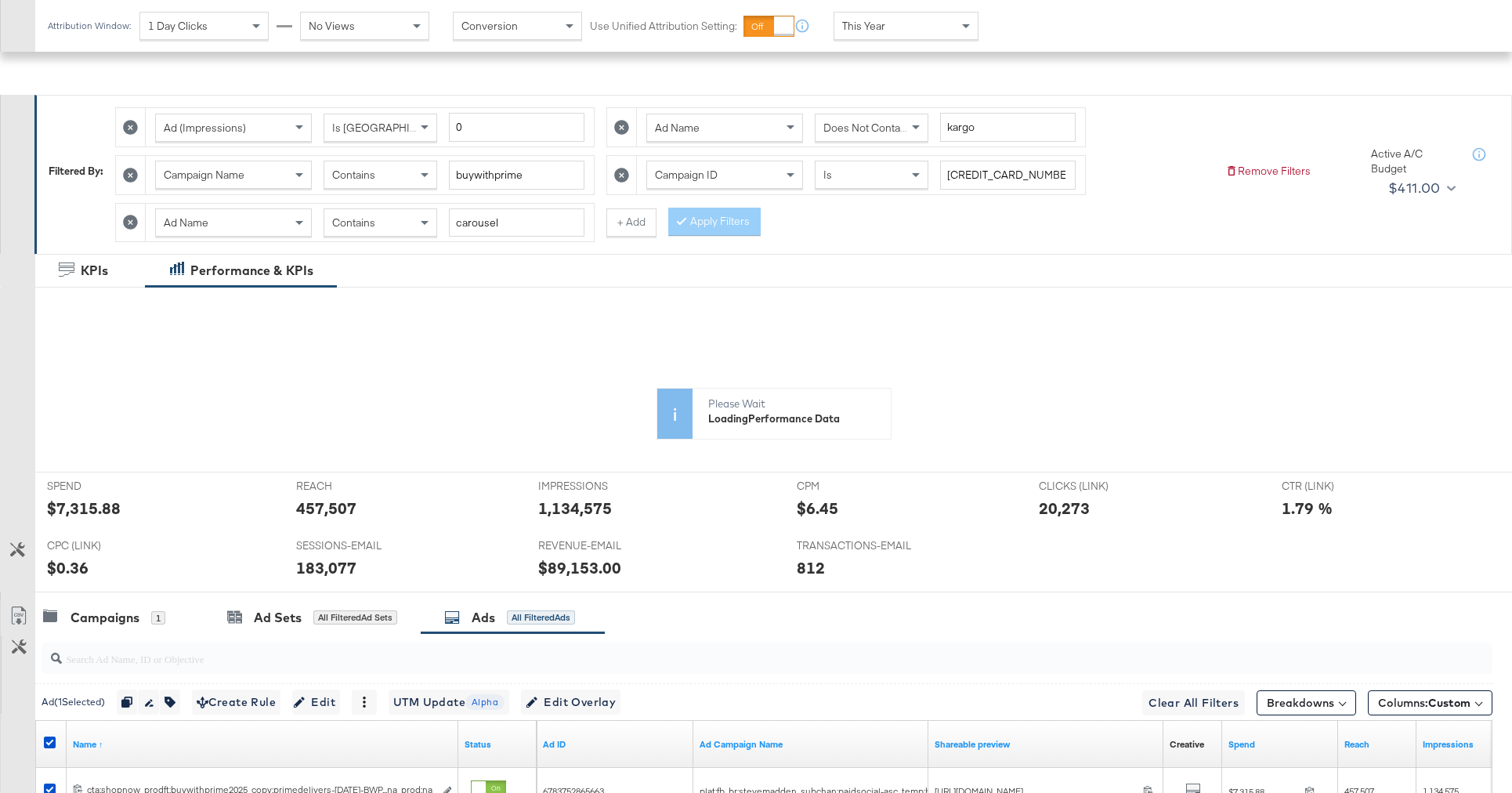
scroll to position [0, 0]
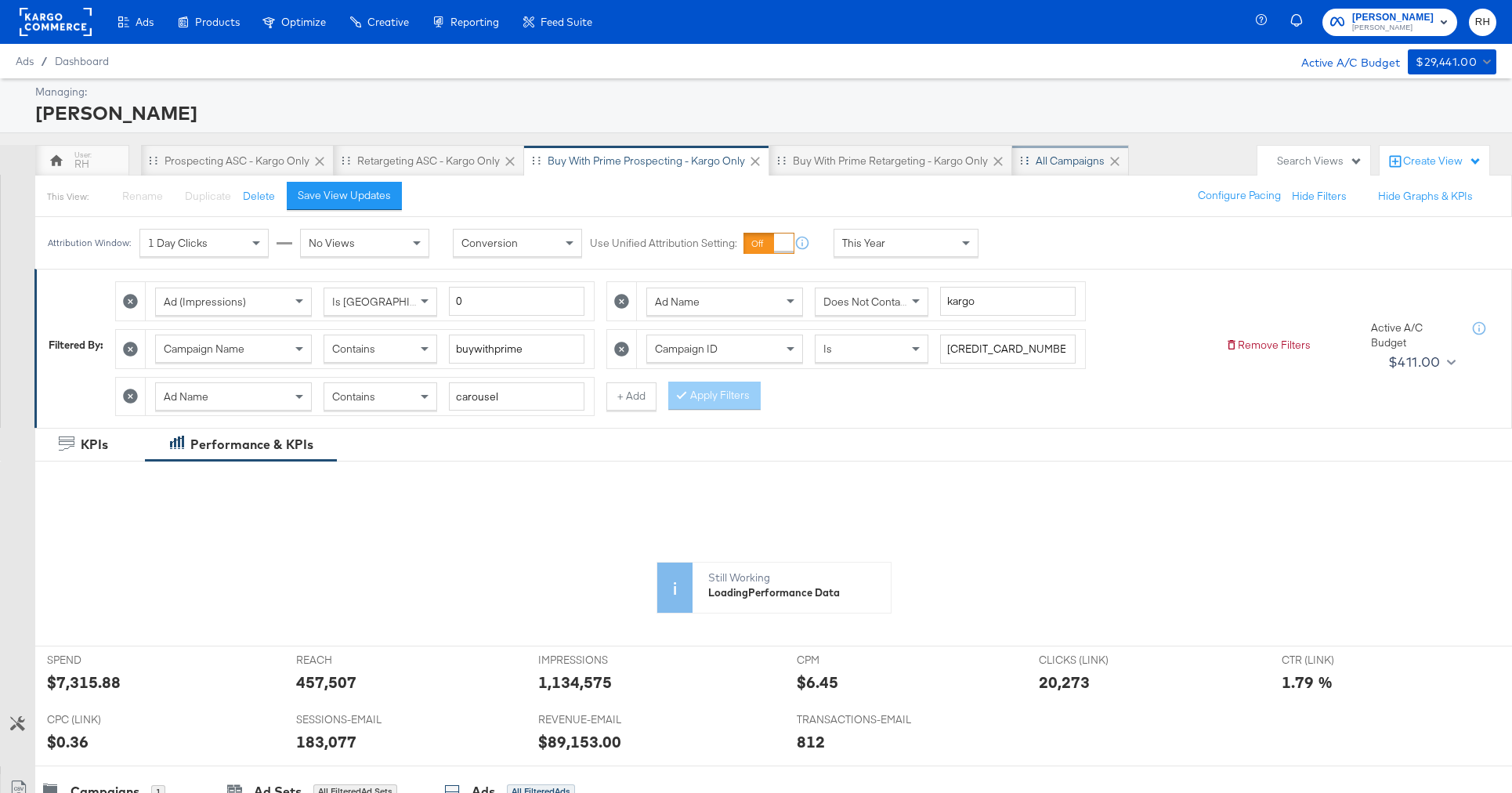
click at [1070, 165] on div "All Campaigns" at bounding box center [1070, 161] width 69 height 15
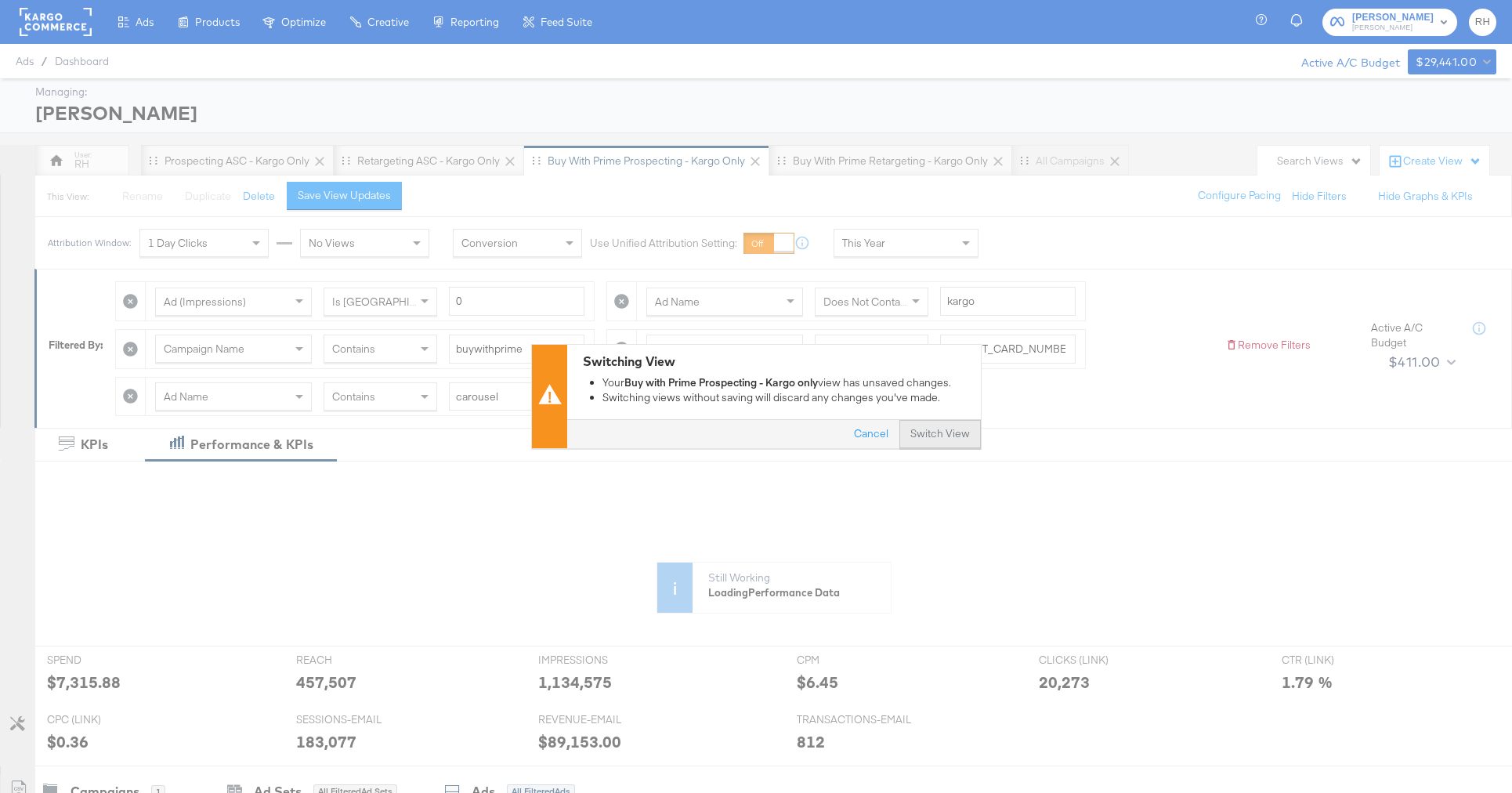
click at [929, 438] on button "Switch View" at bounding box center [939, 434] width 82 height 28
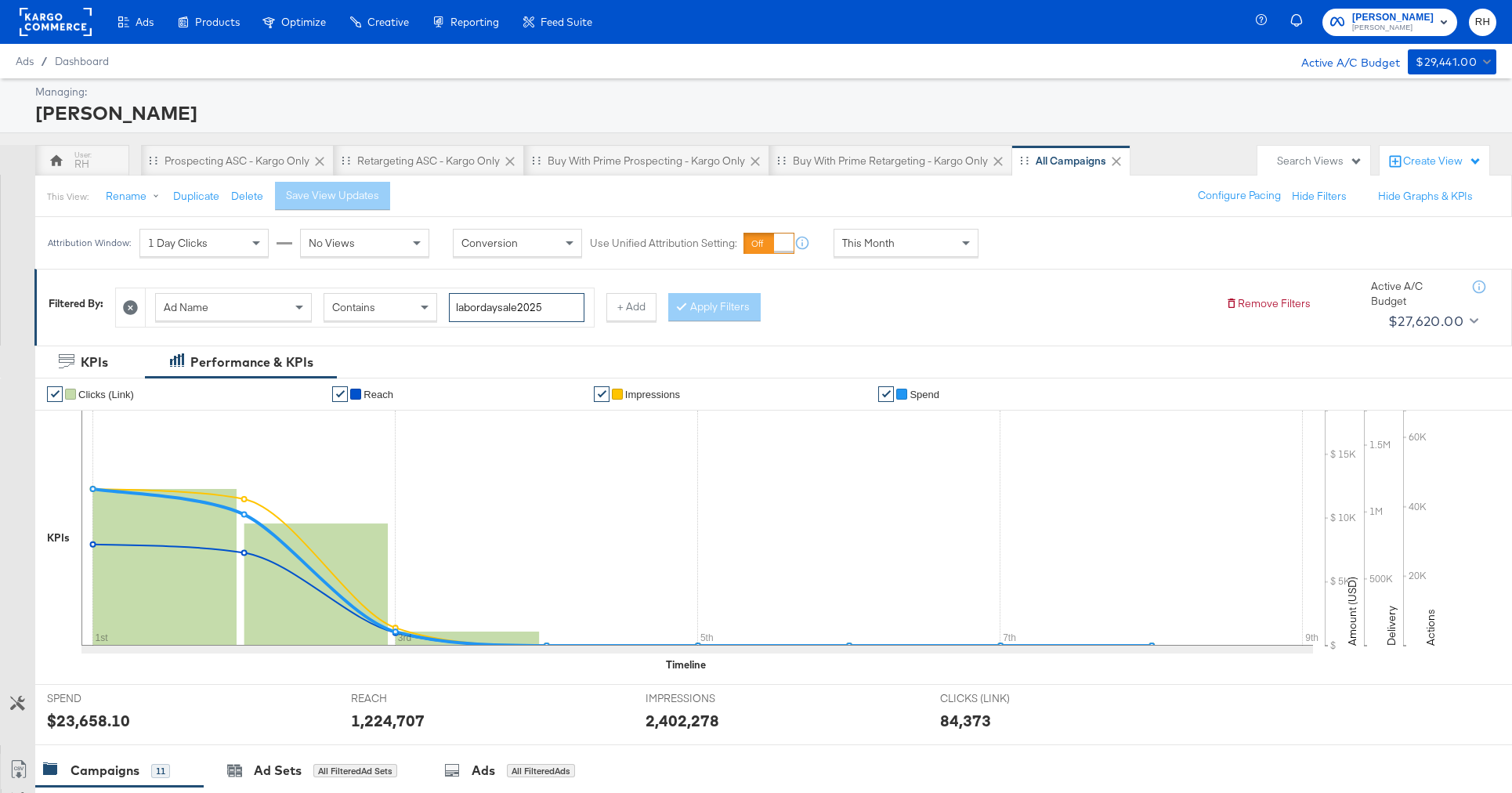
click at [531, 302] on input "labordaysale2025" at bounding box center [516, 307] width 136 height 29
type input "atlanta"
click at [680, 314] on button "Apply Filters" at bounding box center [714, 307] width 93 height 28
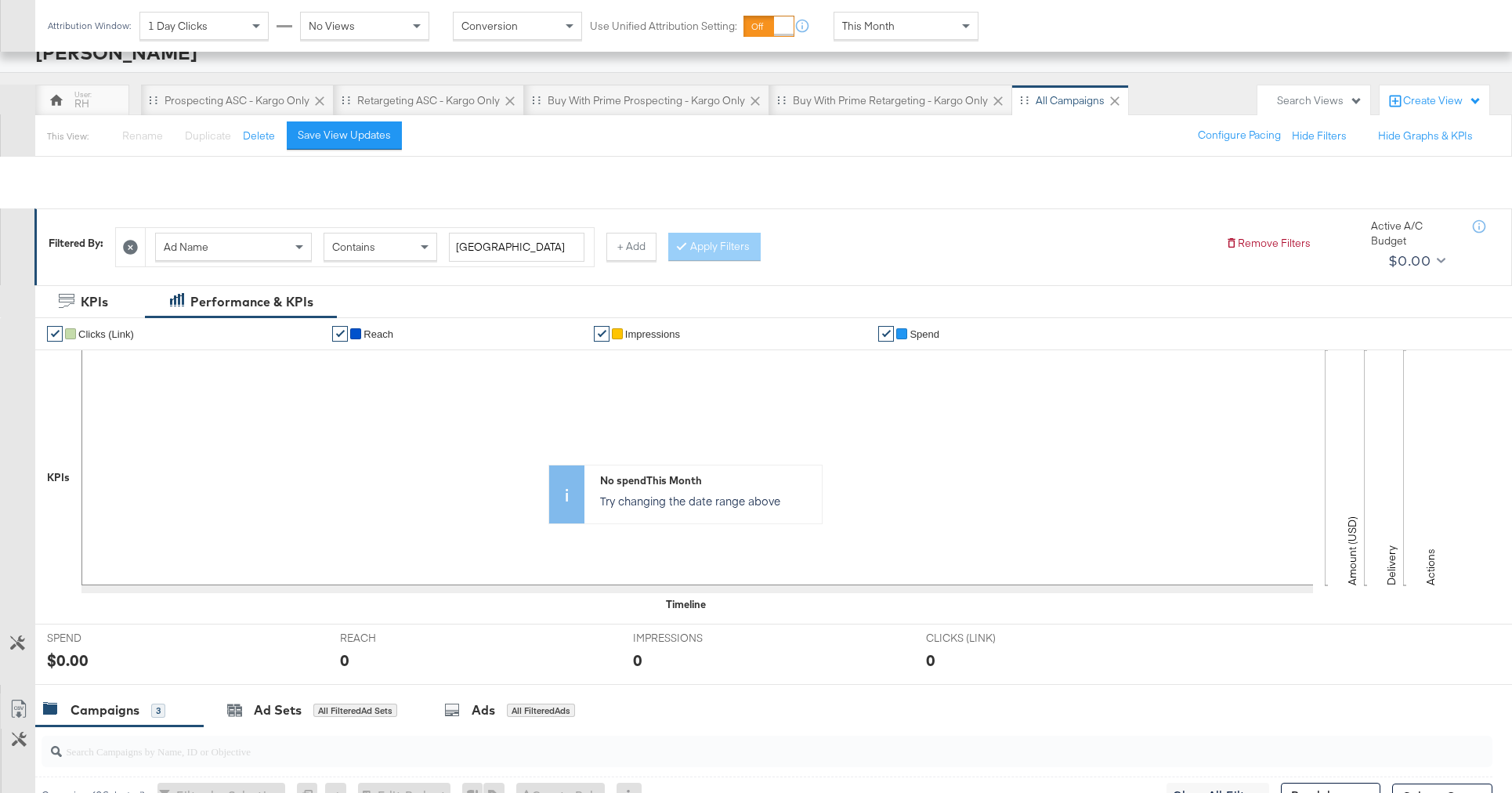
scroll to position [37, 0]
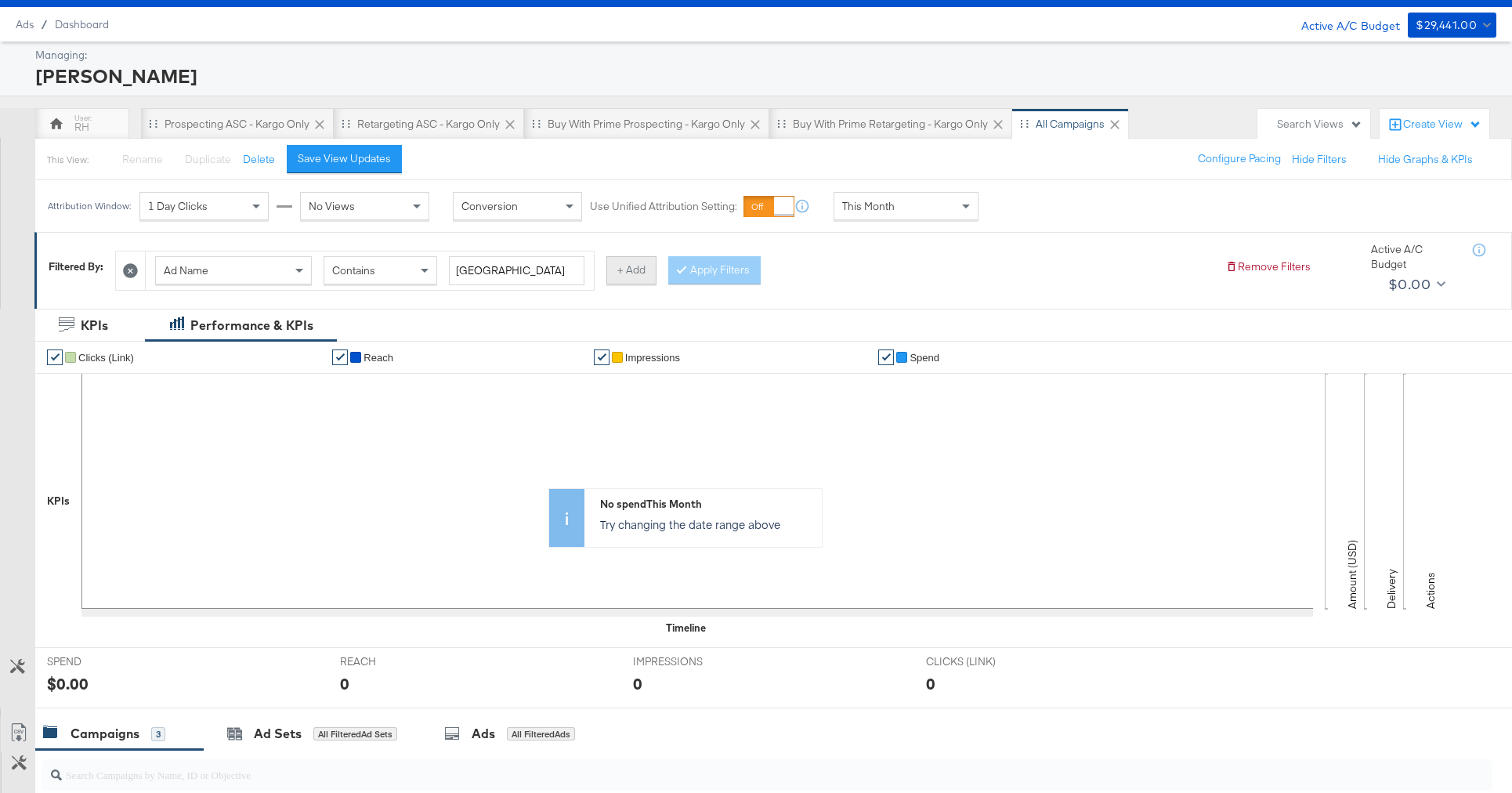
click at [633, 277] on button "+ Add" at bounding box center [631, 270] width 50 height 28
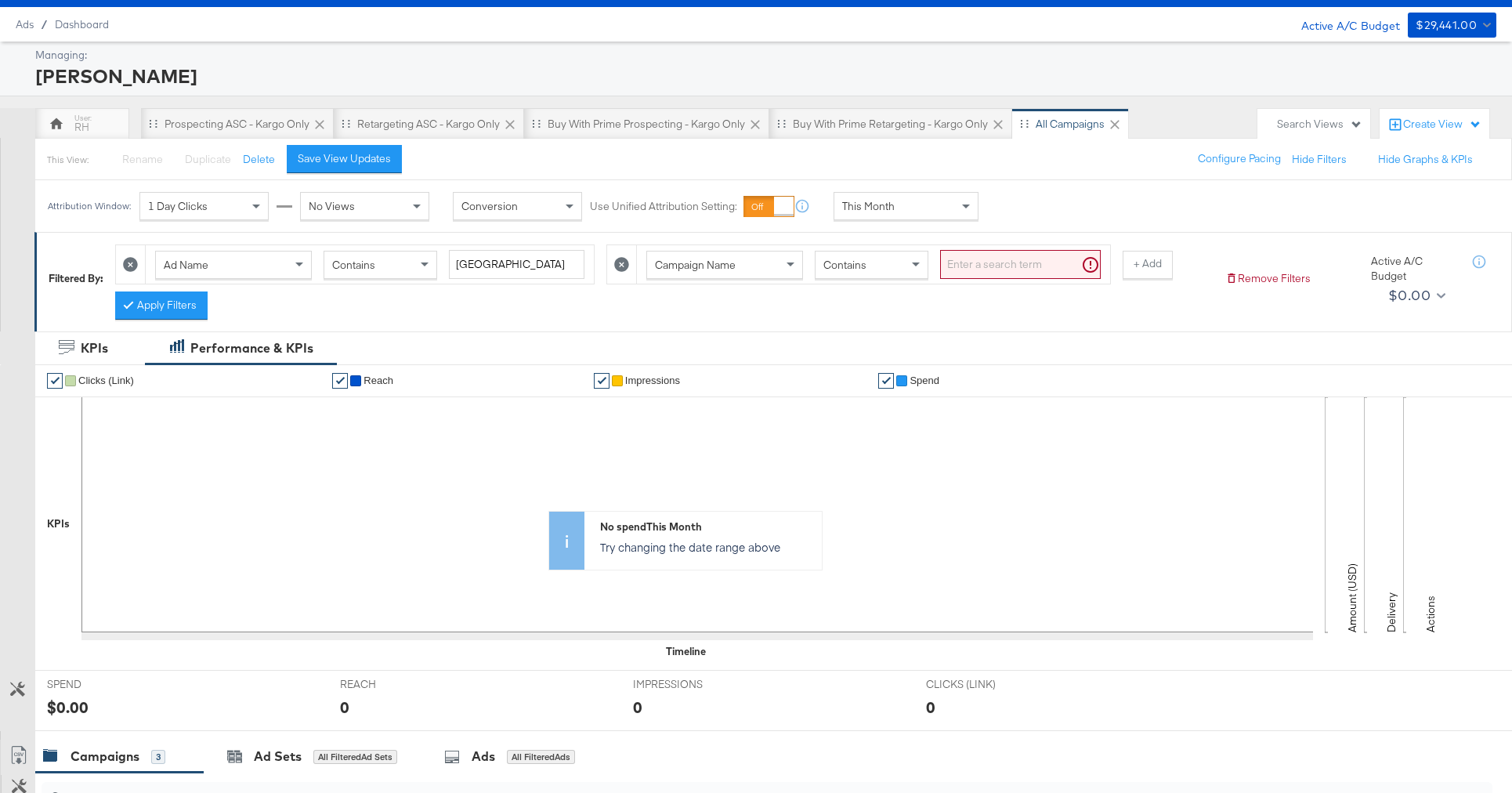
click at [729, 264] on span "Campaign Name" at bounding box center [696, 265] width 81 height 14
click at [977, 268] on input "search" at bounding box center [1020, 264] width 161 height 29
type input "carousel"
click at [187, 308] on button "Apply Filters" at bounding box center [161, 305] width 93 height 28
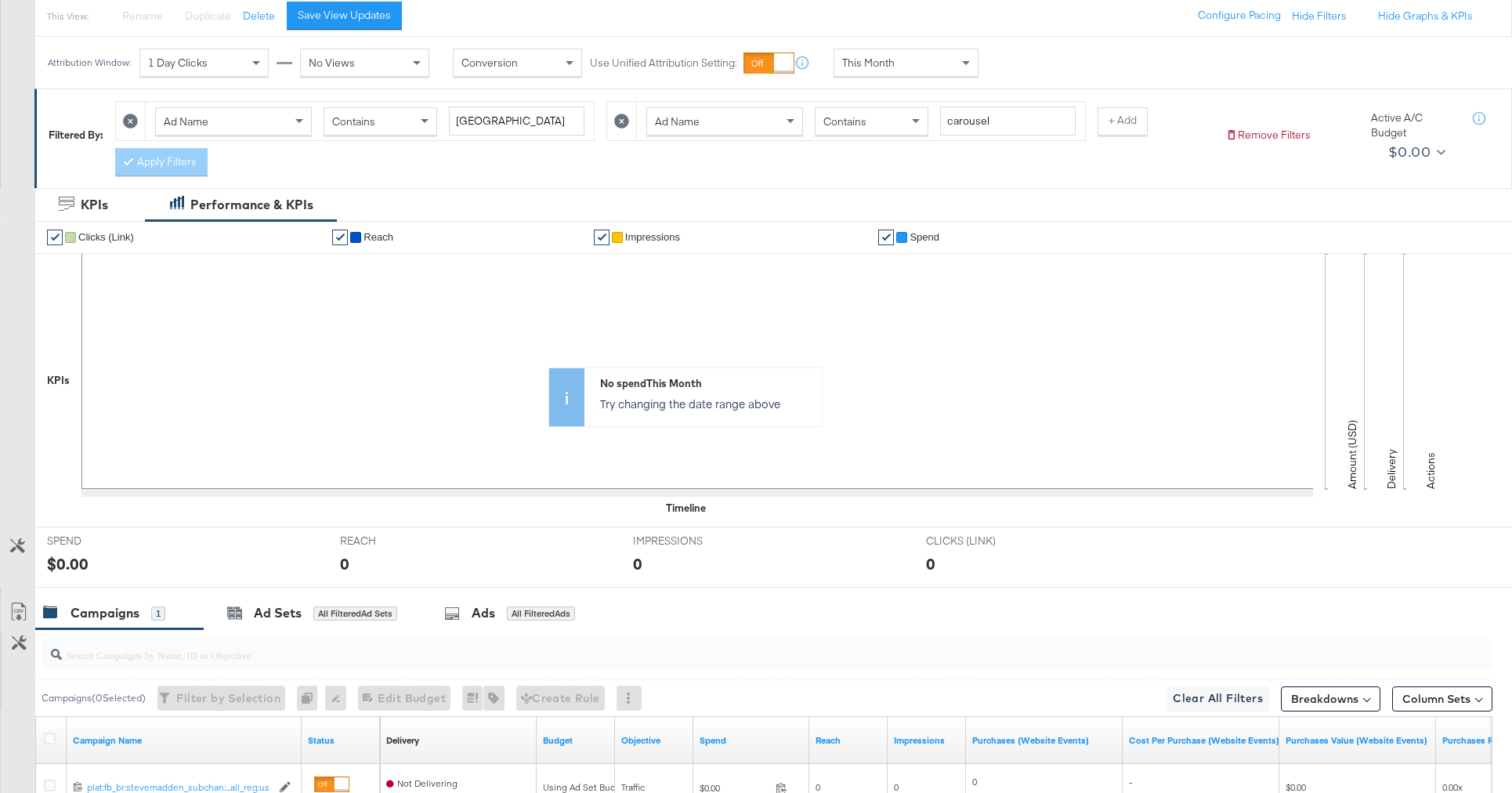
scroll to position [361, 0]
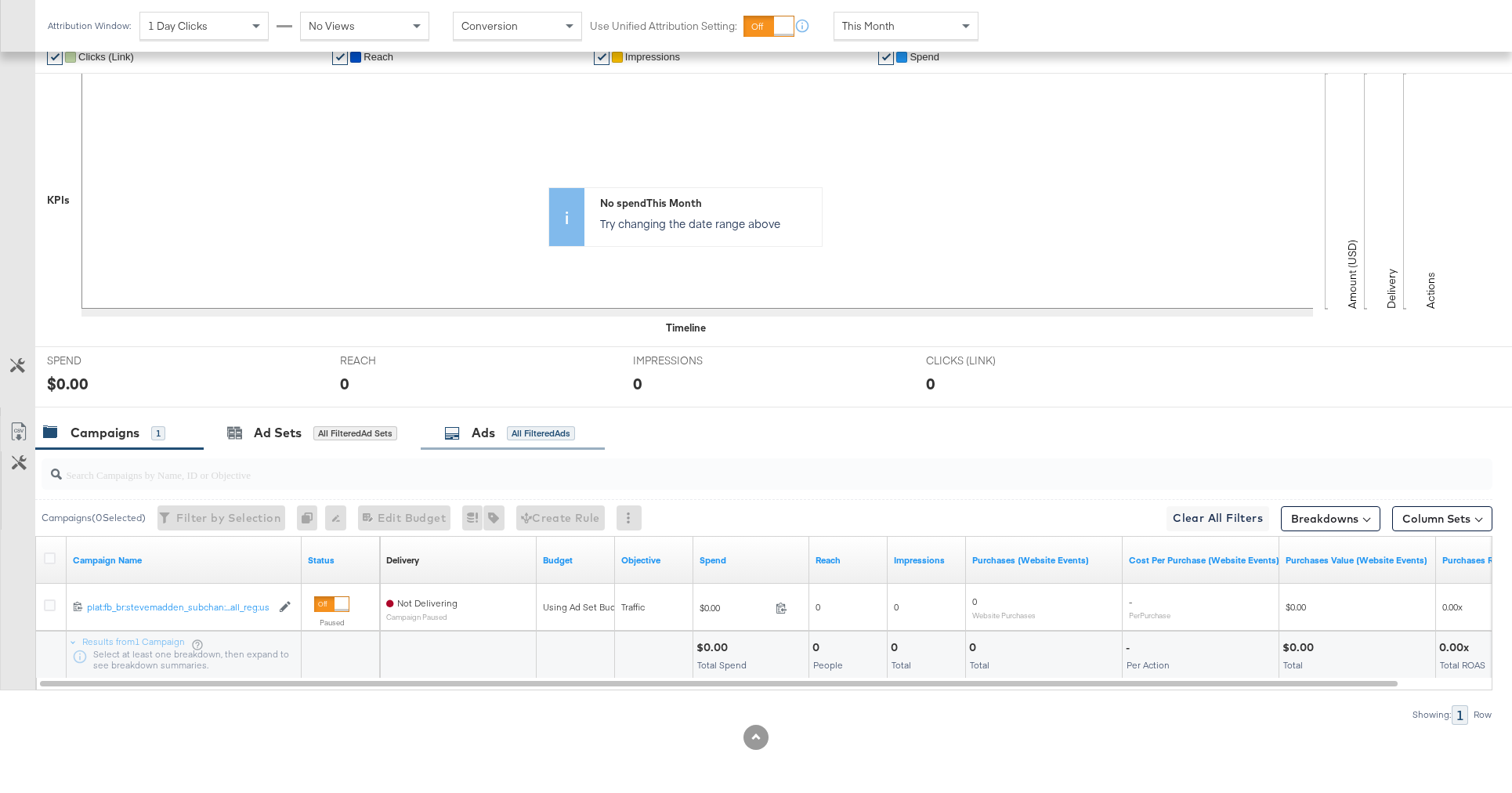
click at [534, 446] on div "Ads All Filtered Ads" at bounding box center [512, 432] width 184 height 33
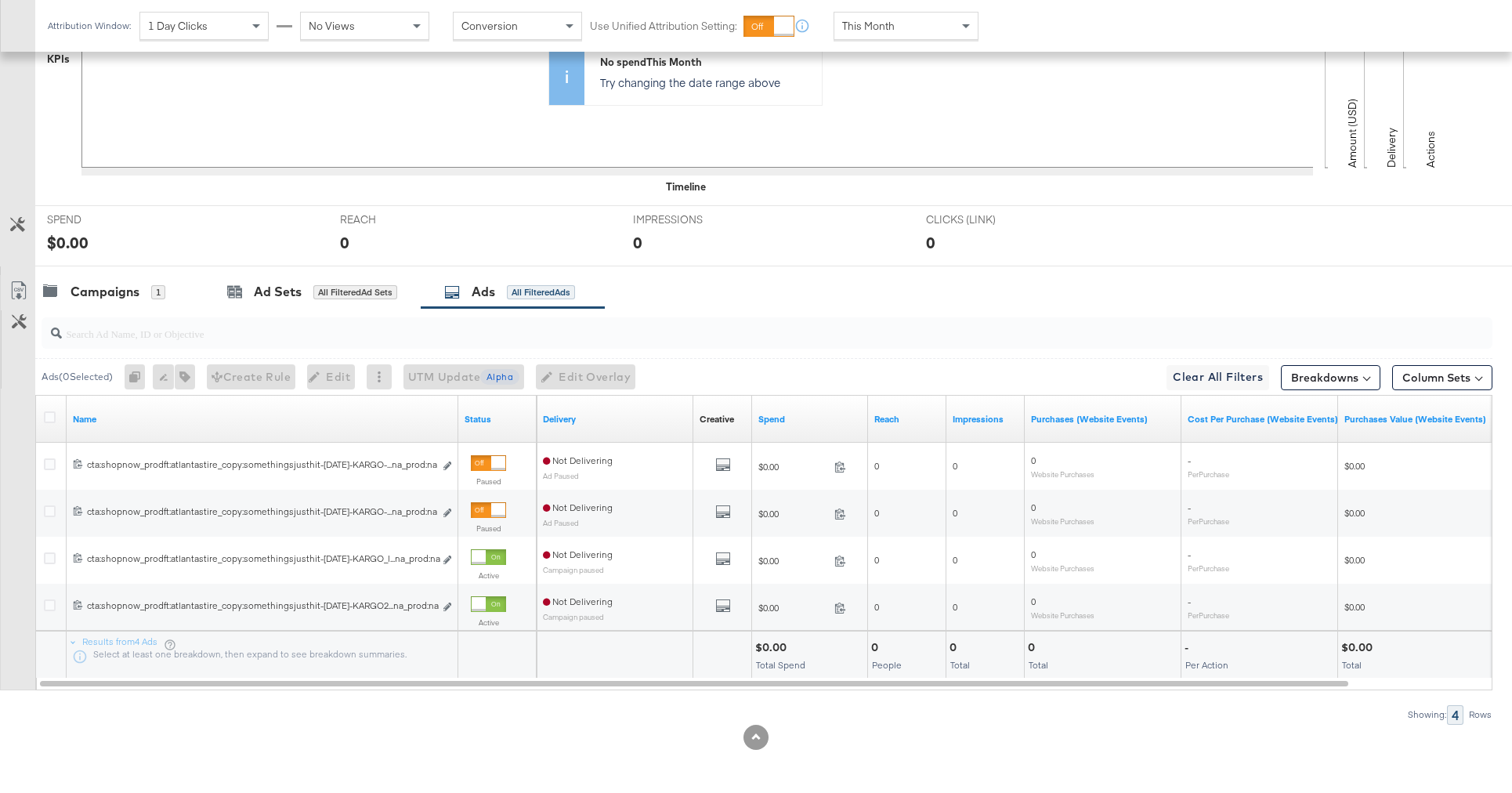
scroll to position [0, 0]
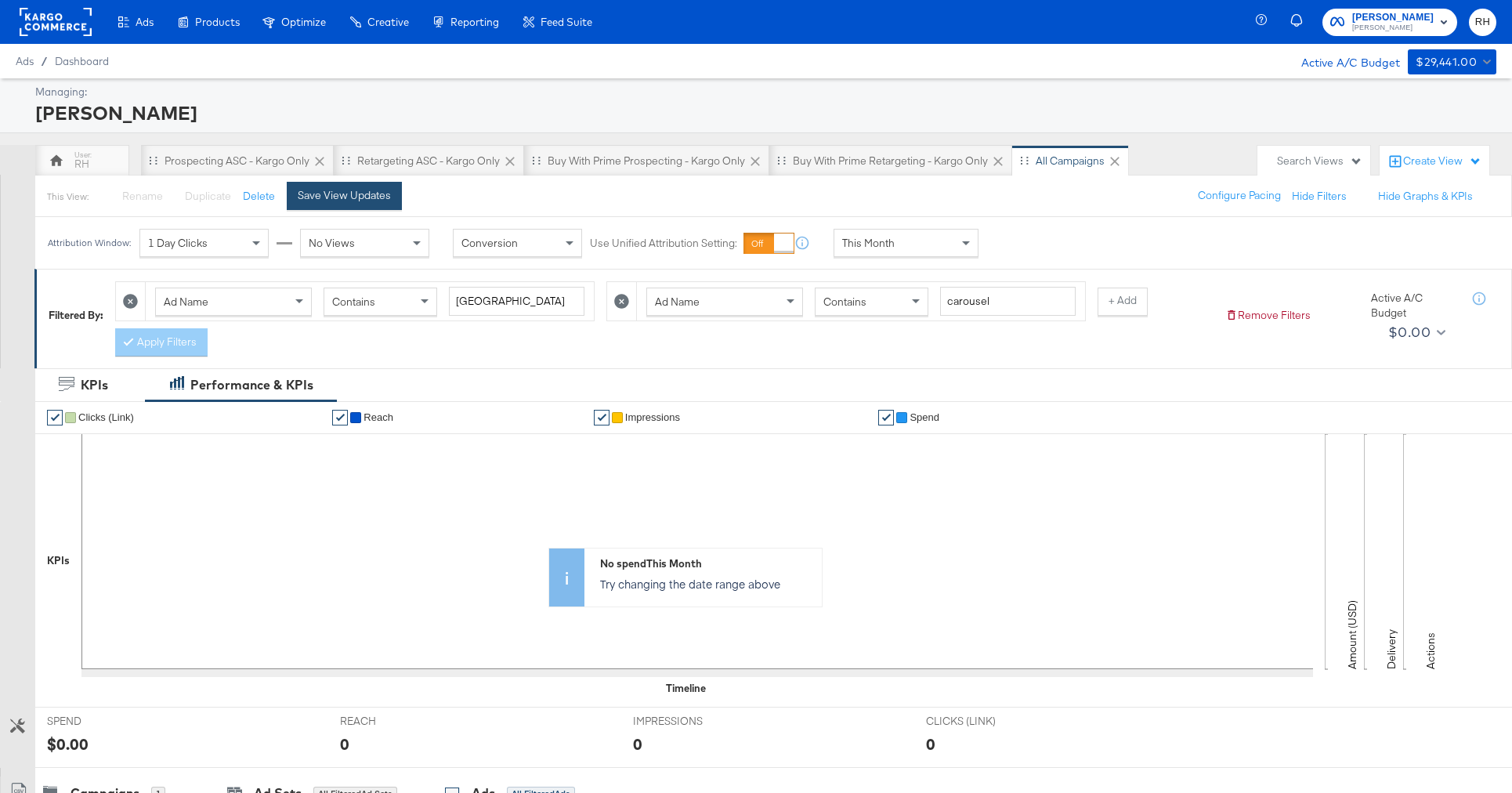
click at [373, 198] on div "Save View Updates" at bounding box center [344, 195] width 93 height 15
click at [449, 163] on div "Retargeting ASC - Kargo only" at bounding box center [428, 161] width 143 height 15
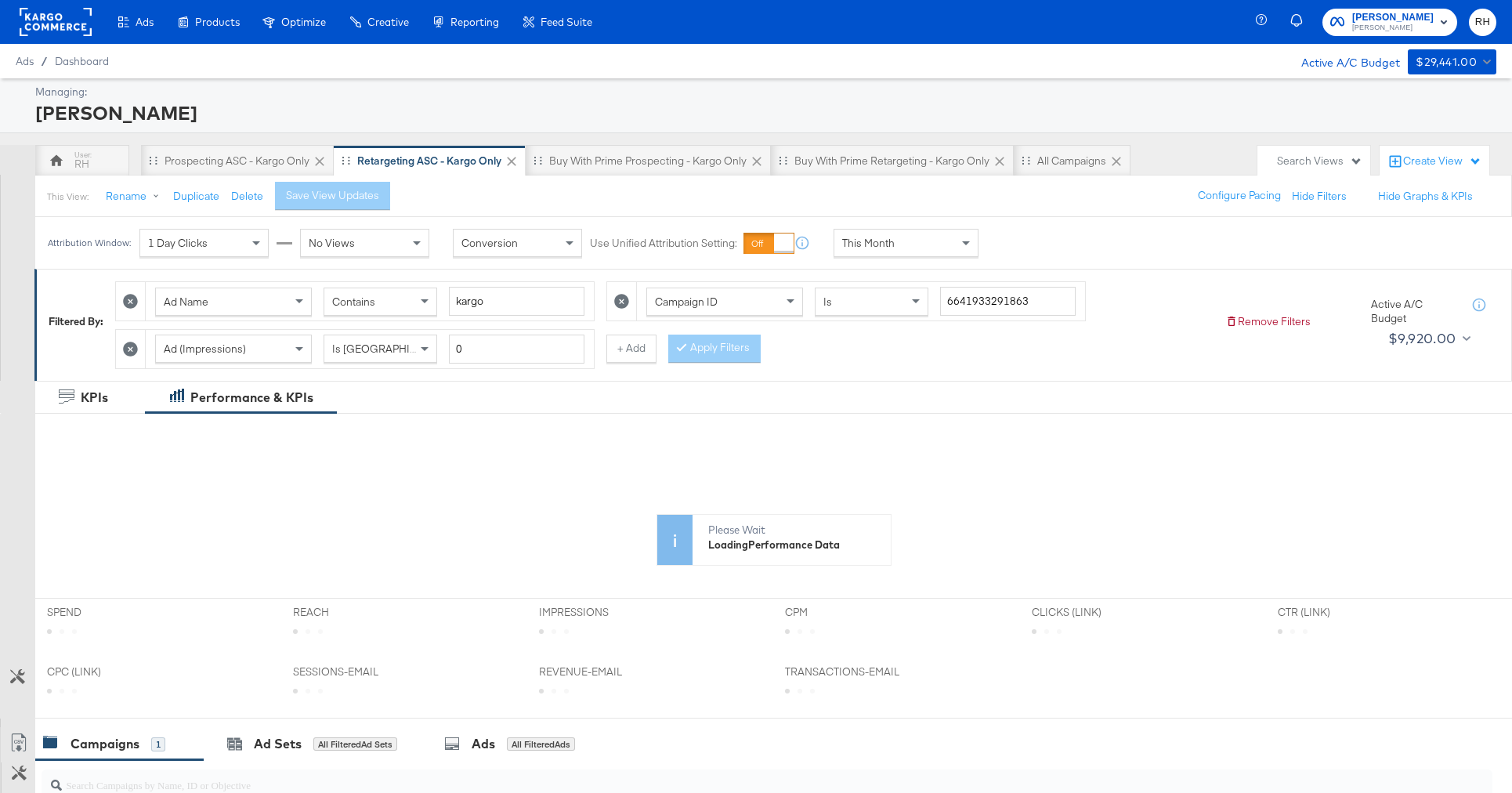
click at [931, 248] on div "This Month" at bounding box center [905, 243] width 143 height 27
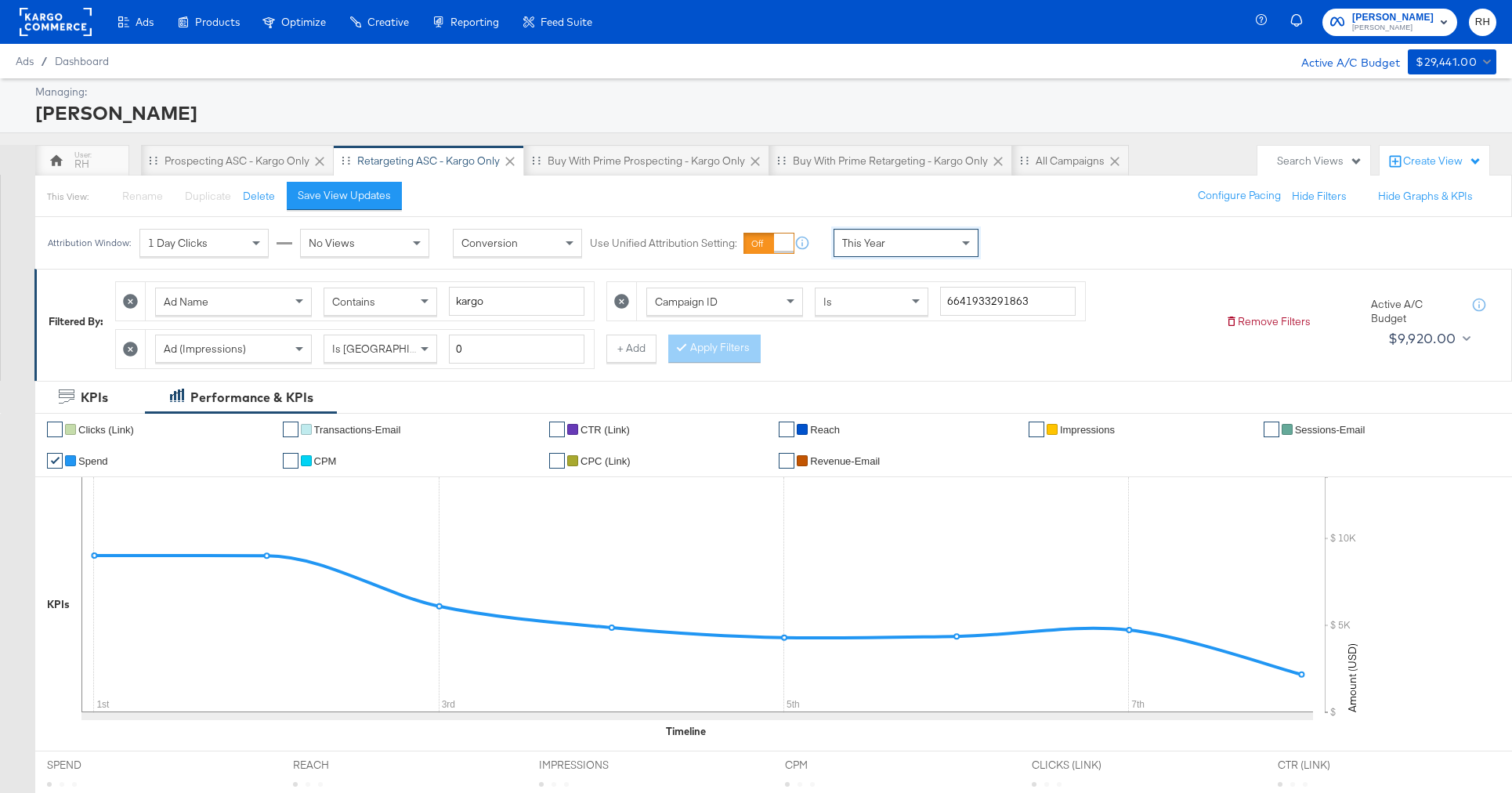
click at [400, 311] on div "Contains" at bounding box center [380, 302] width 112 height 27
click at [656, 342] on div "Ad Name Does Not Contain kargo Campaign ID Is 6641933291863 Ad (Impressions) Is…" at bounding box center [663, 320] width 1098 height 94
click at [637, 344] on button "+ Add" at bounding box center [631, 348] width 50 height 28
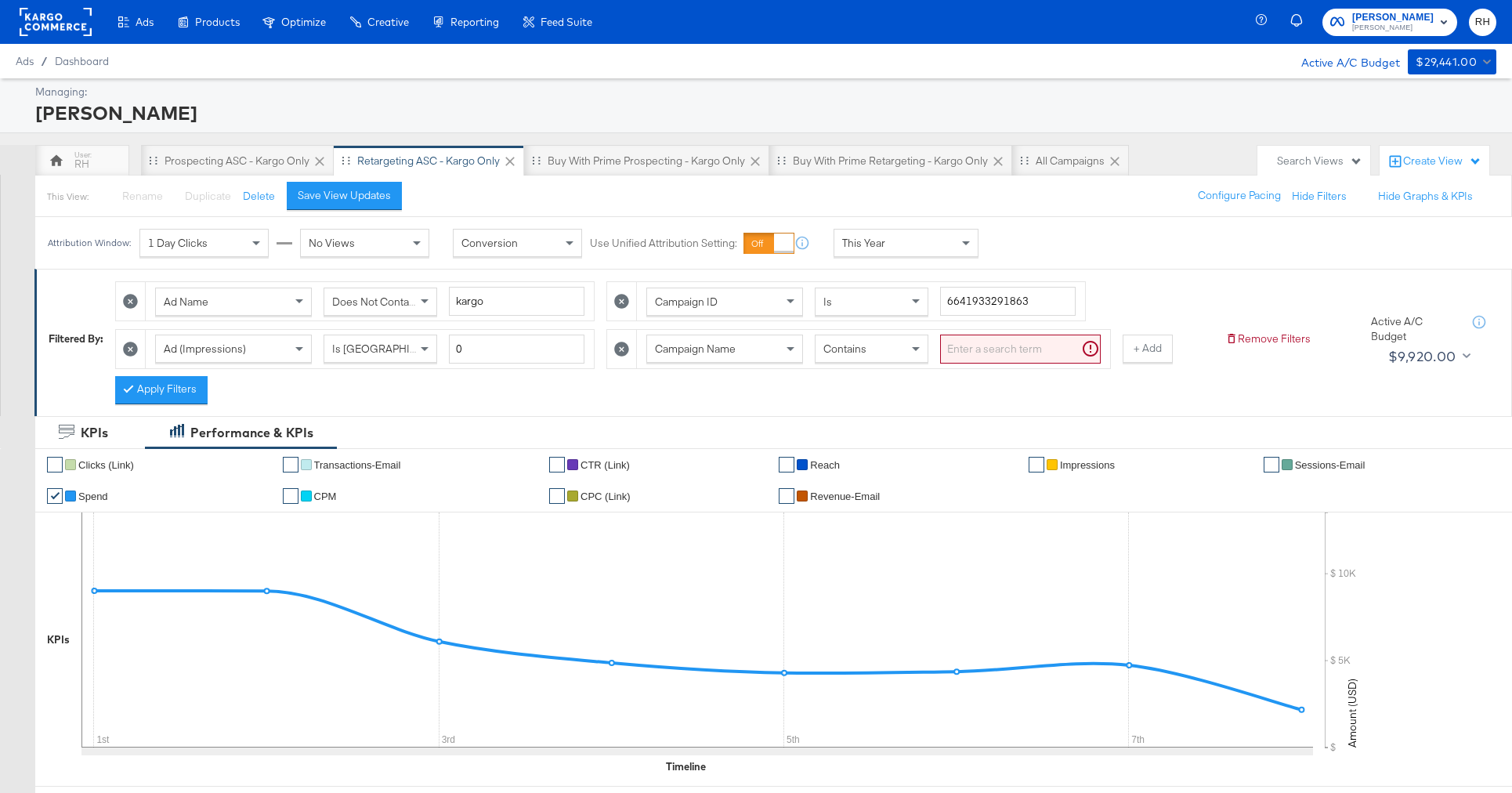
click at [975, 349] on input "search" at bounding box center [1020, 349] width 161 height 29
type input "carousel"
click at [686, 351] on span "Campaign Name" at bounding box center [696, 349] width 81 height 14
click at [999, 355] on input "search" at bounding box center [1020, 349] width 161 height 29
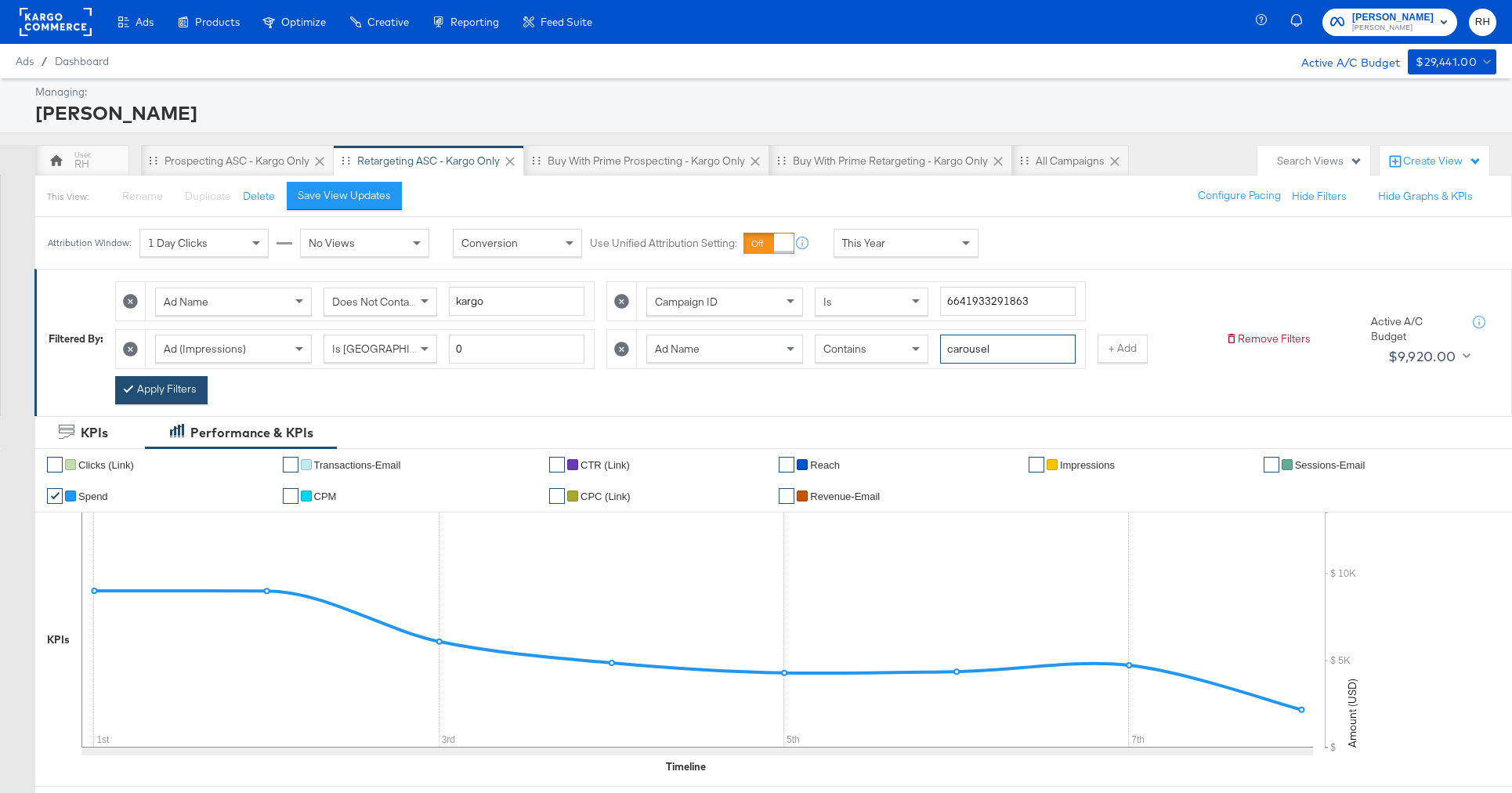
type input "carousel"
click at [202, 392] on button "Apply Filters" at bounding box center [161, 389] width 93 height 28
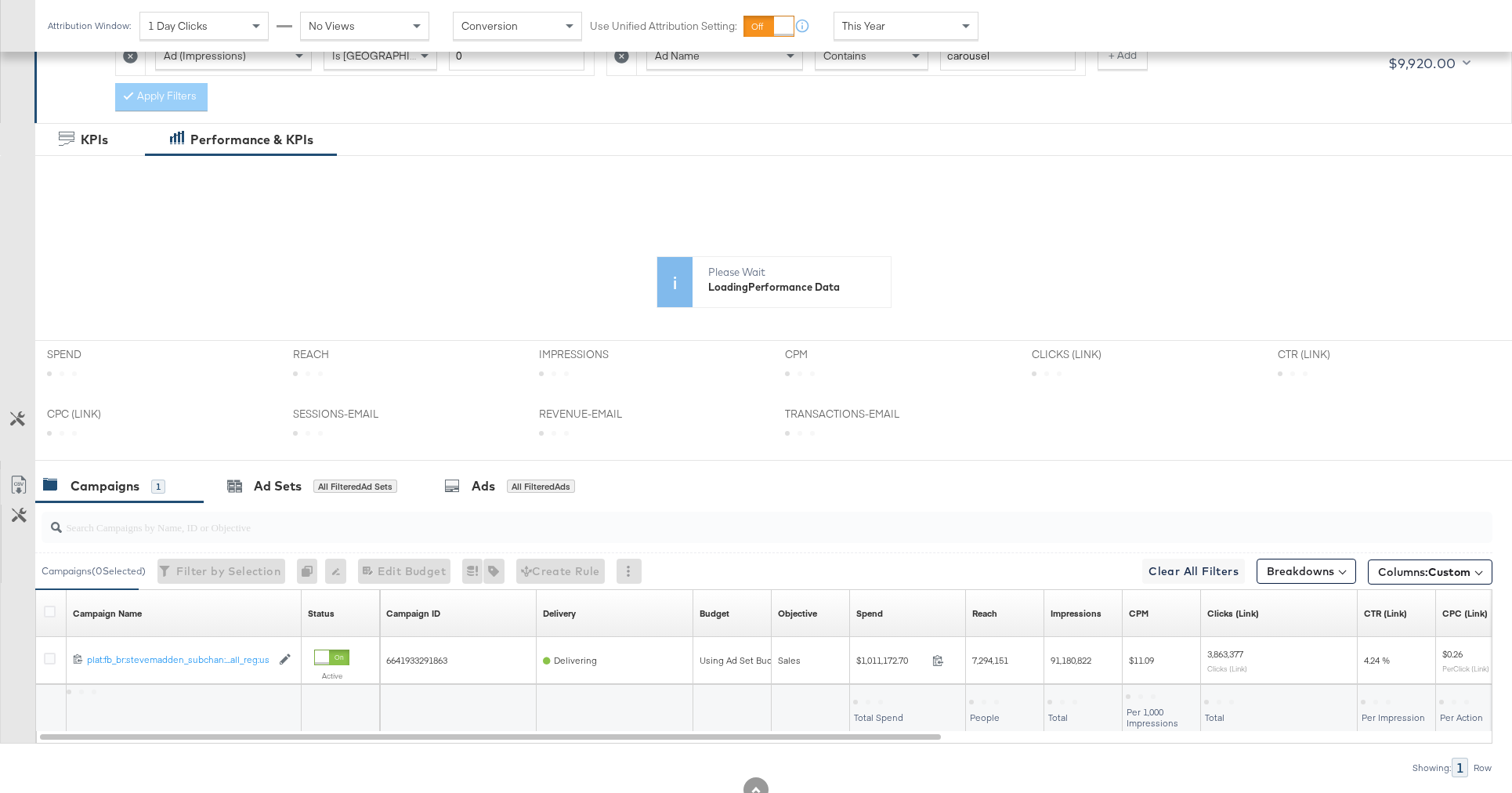
scroll to position [346, 0]
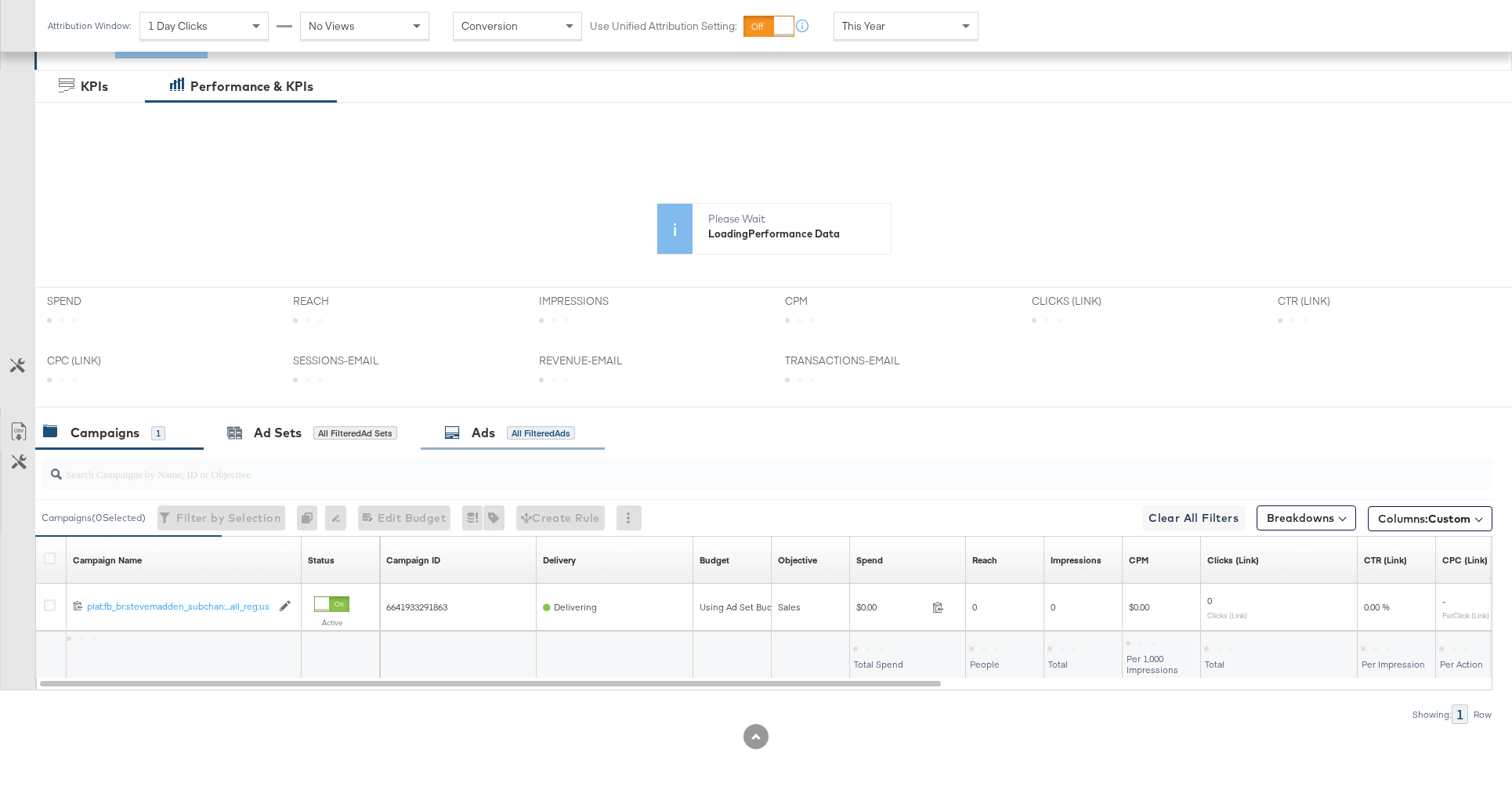
click at [553, 441] on div "Ads All Filtered Ads" at bounding box center [510, 432] width 131 height 18
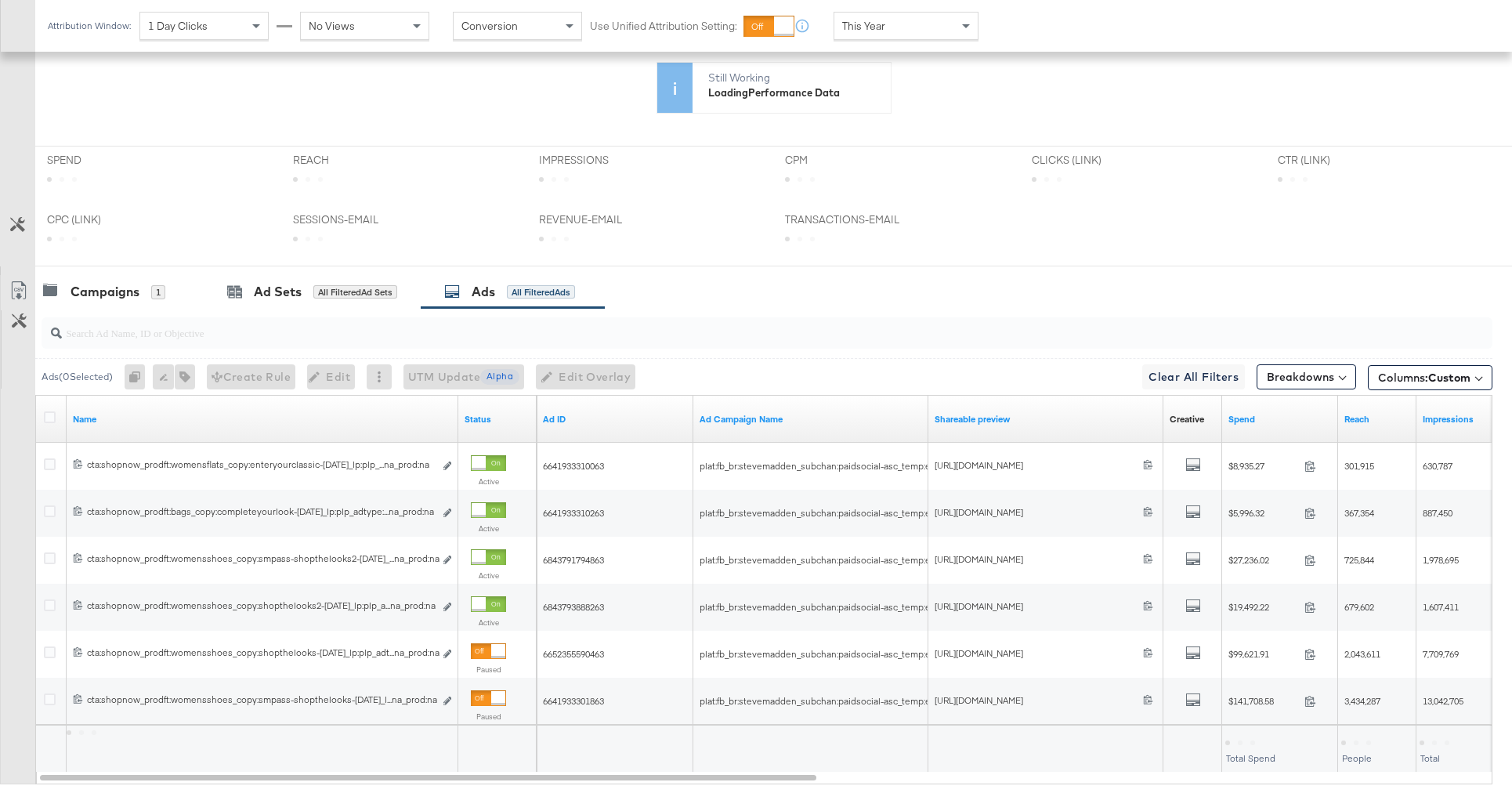
scroll to position [582, 0]
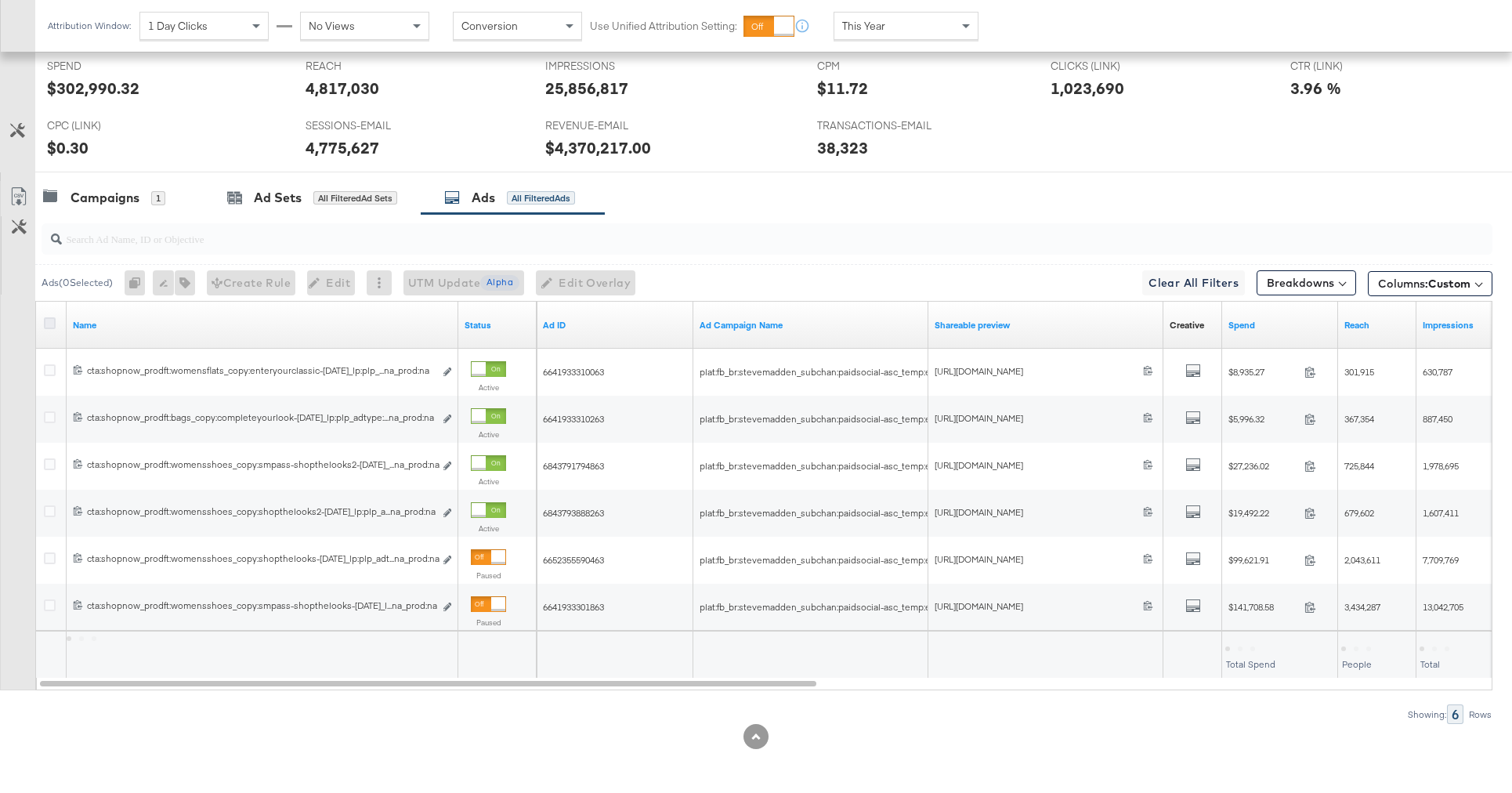
click at [52, 326] on icon at bounding box center [49, 323] width 12 height 12
click at [0, 0] on input "checkbox" at bounding box center [0, 0] width 0 height 0
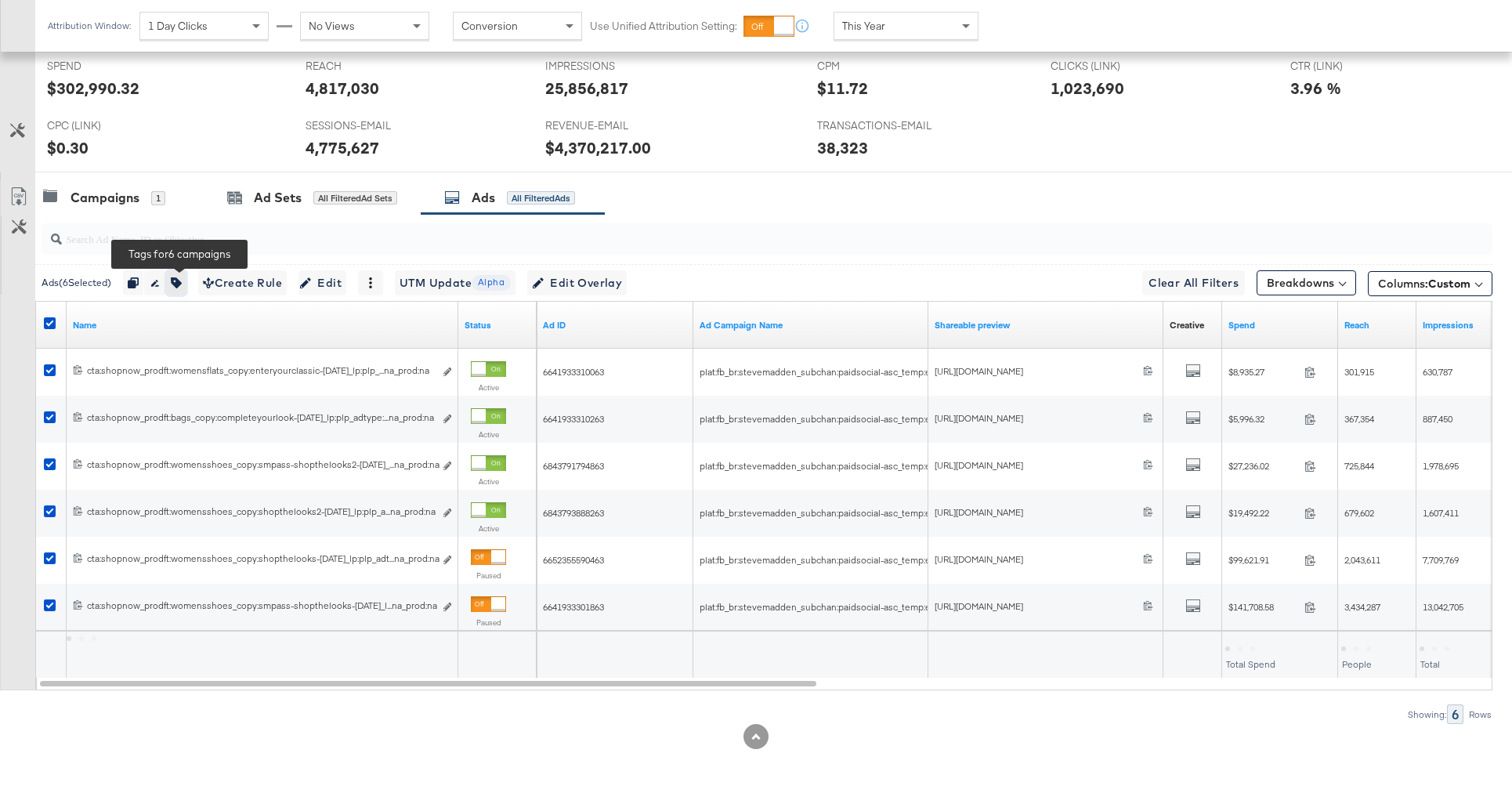
click at [176, 281] on icon "button" at bounding box center [176, 282] width 11 height 11
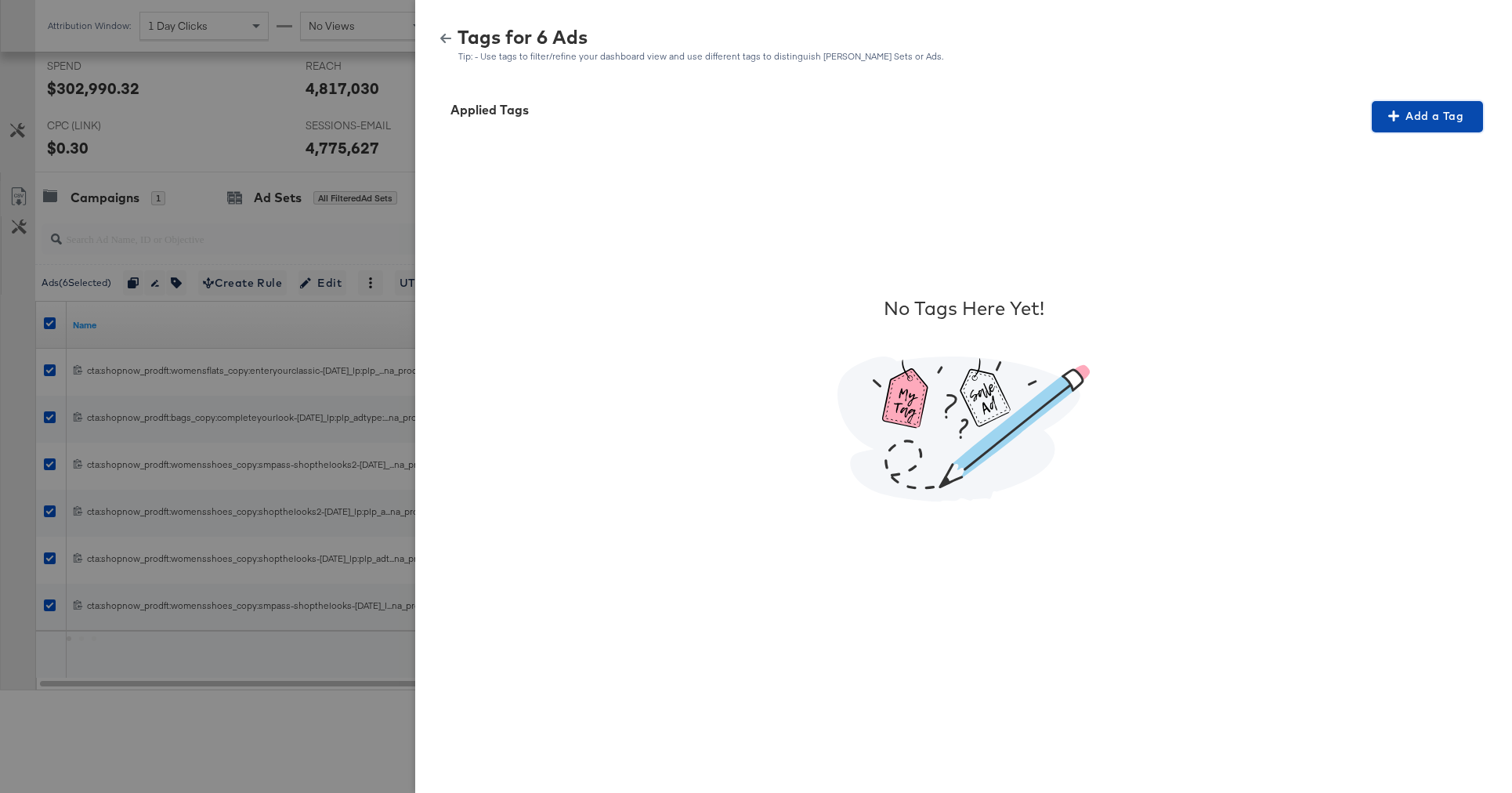
click at [1403, 129] on button "Add a Tag" at bounding box center [1428, 116] width 111 height 31
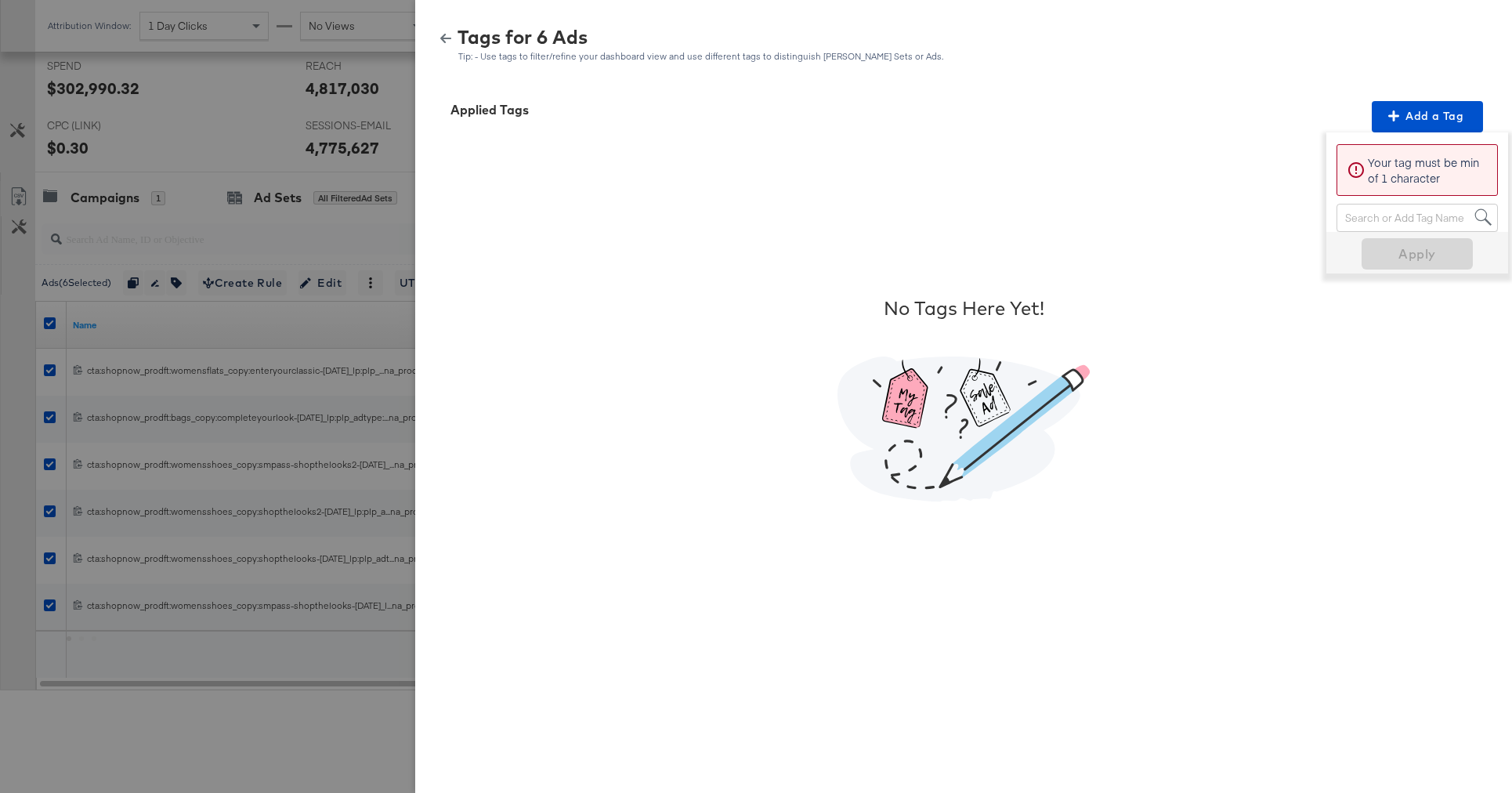
click at [1383, 222] on div "Search or Add Tag Name" at bounding box center [1418, 218] width 160 height 27
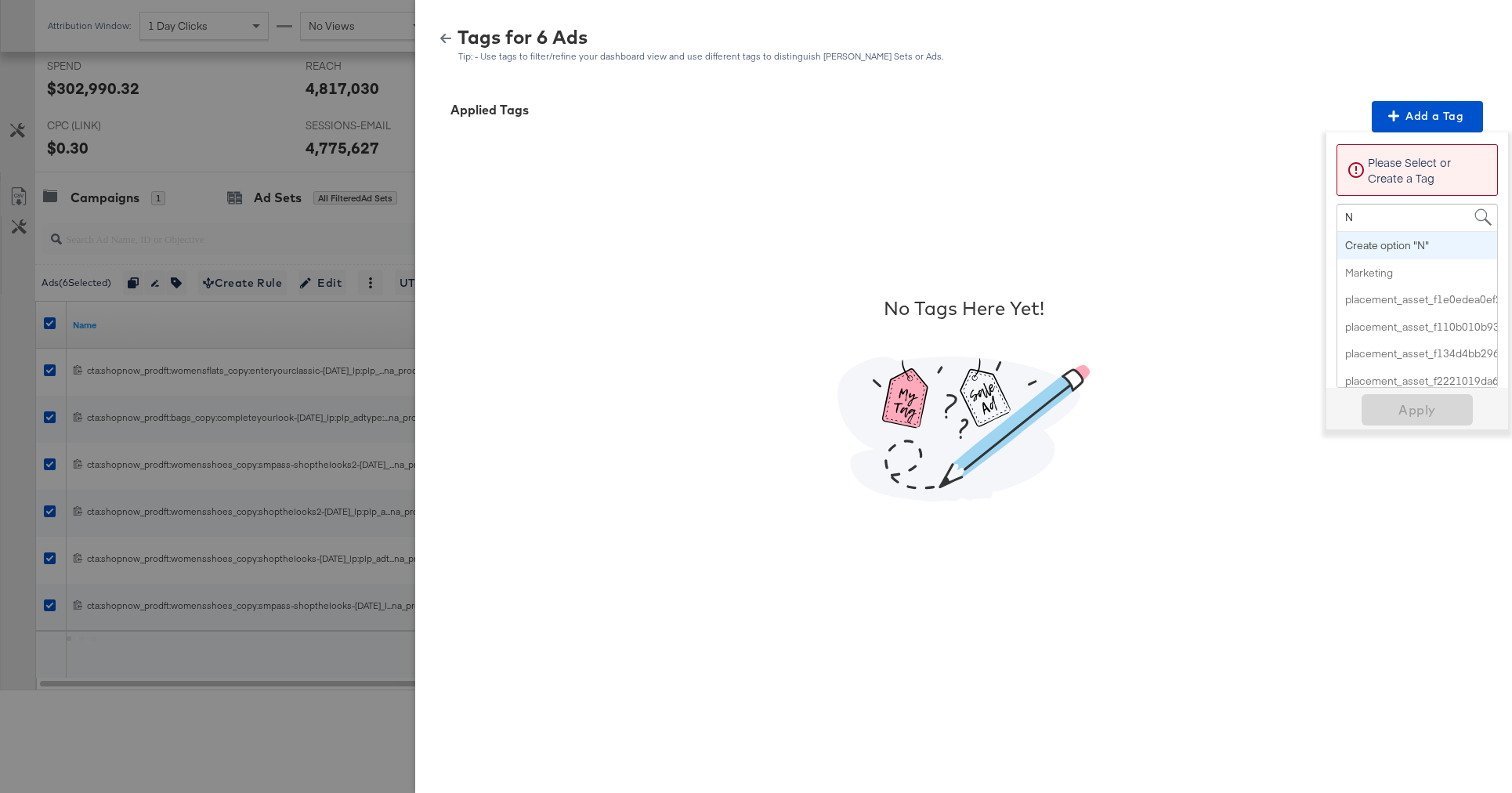
type input "No"
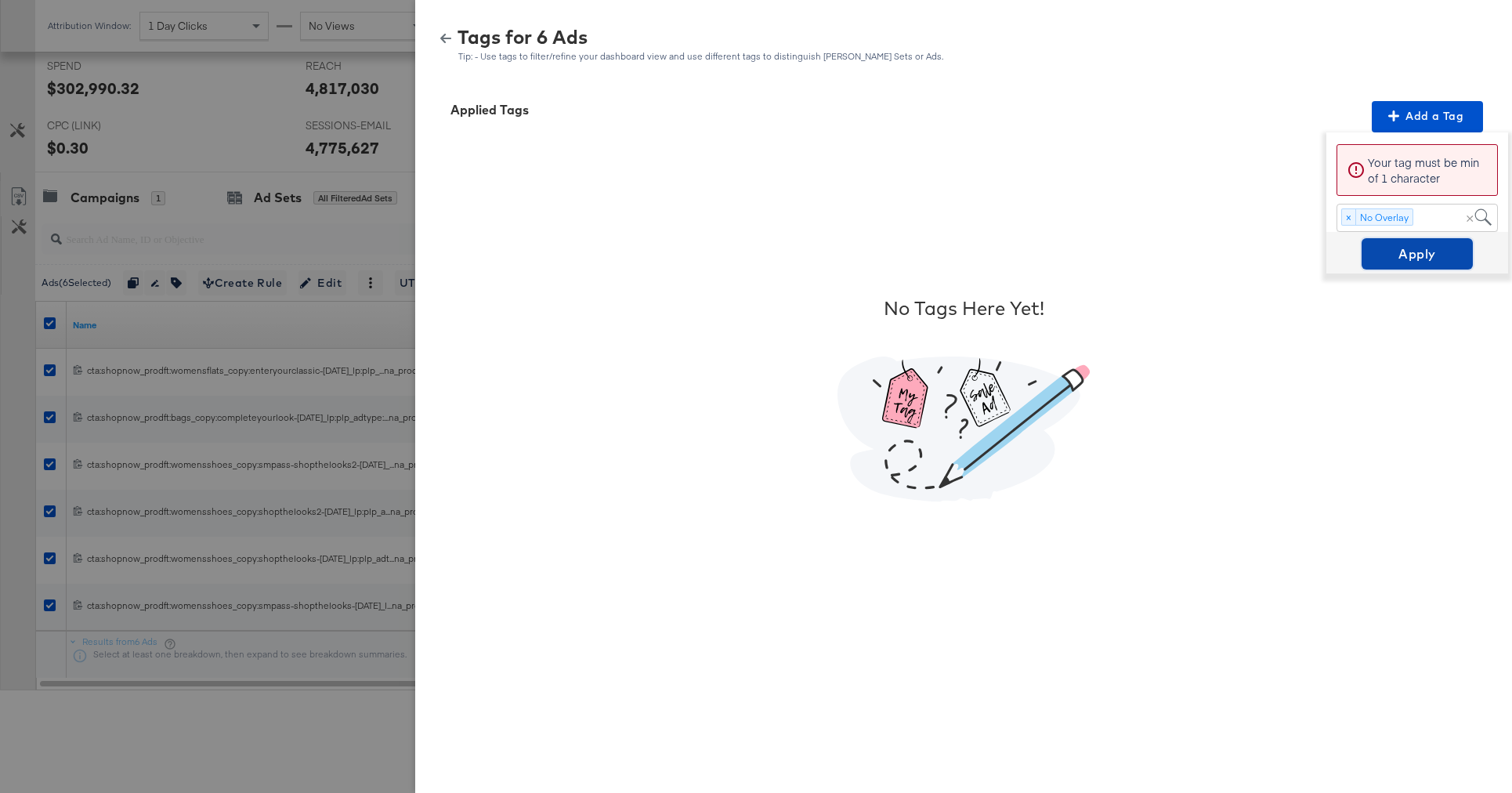
click at [1398, 257] on span "Apply" at bounding box center [1418, 254] width 99 height 22
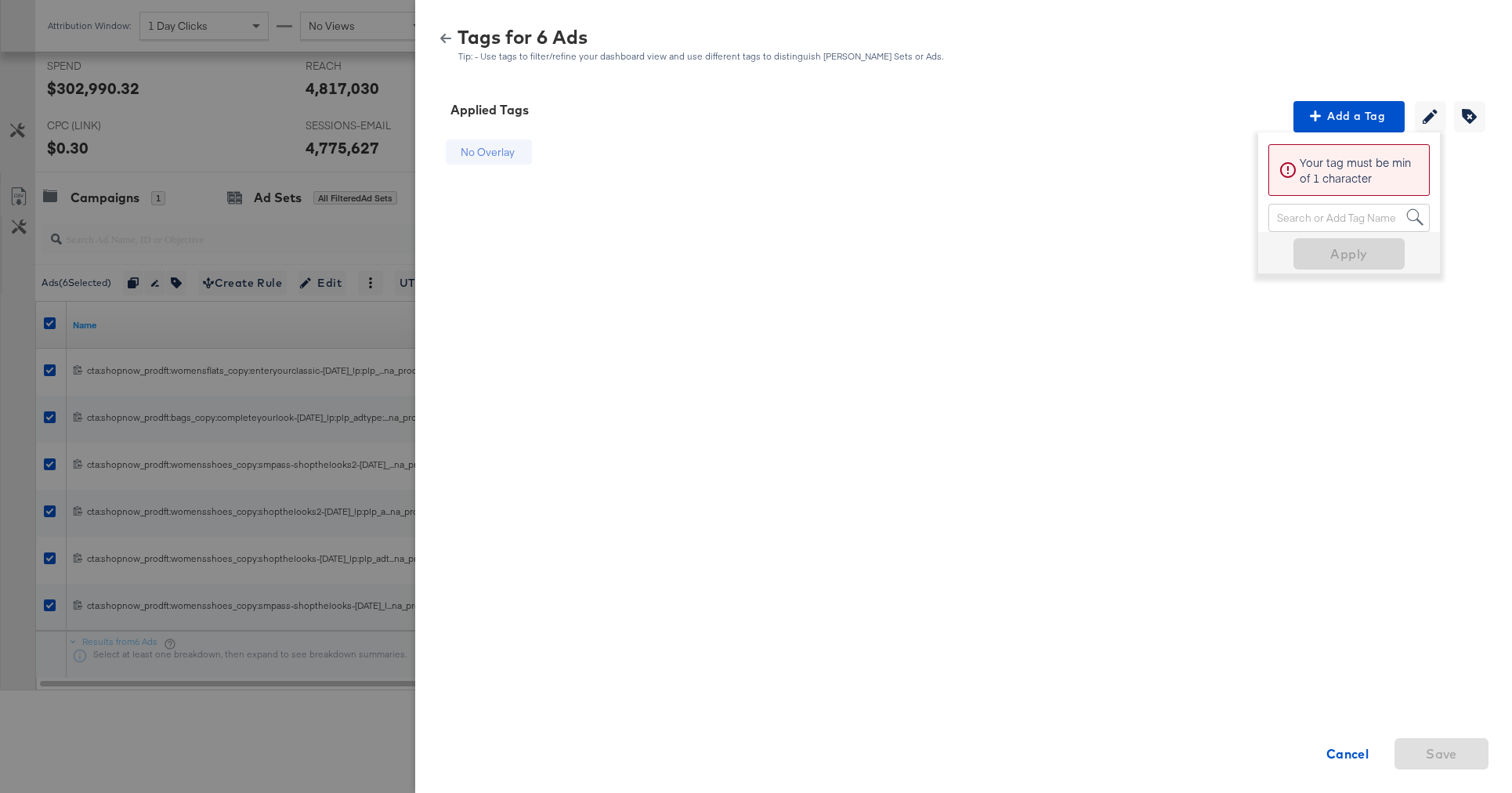
click at [233, 136] on div at bounding box center [756, 396] width 1512 height 793
click at [440, 38] on icon "button" at bounding box center [446, 38] width 11 height 9
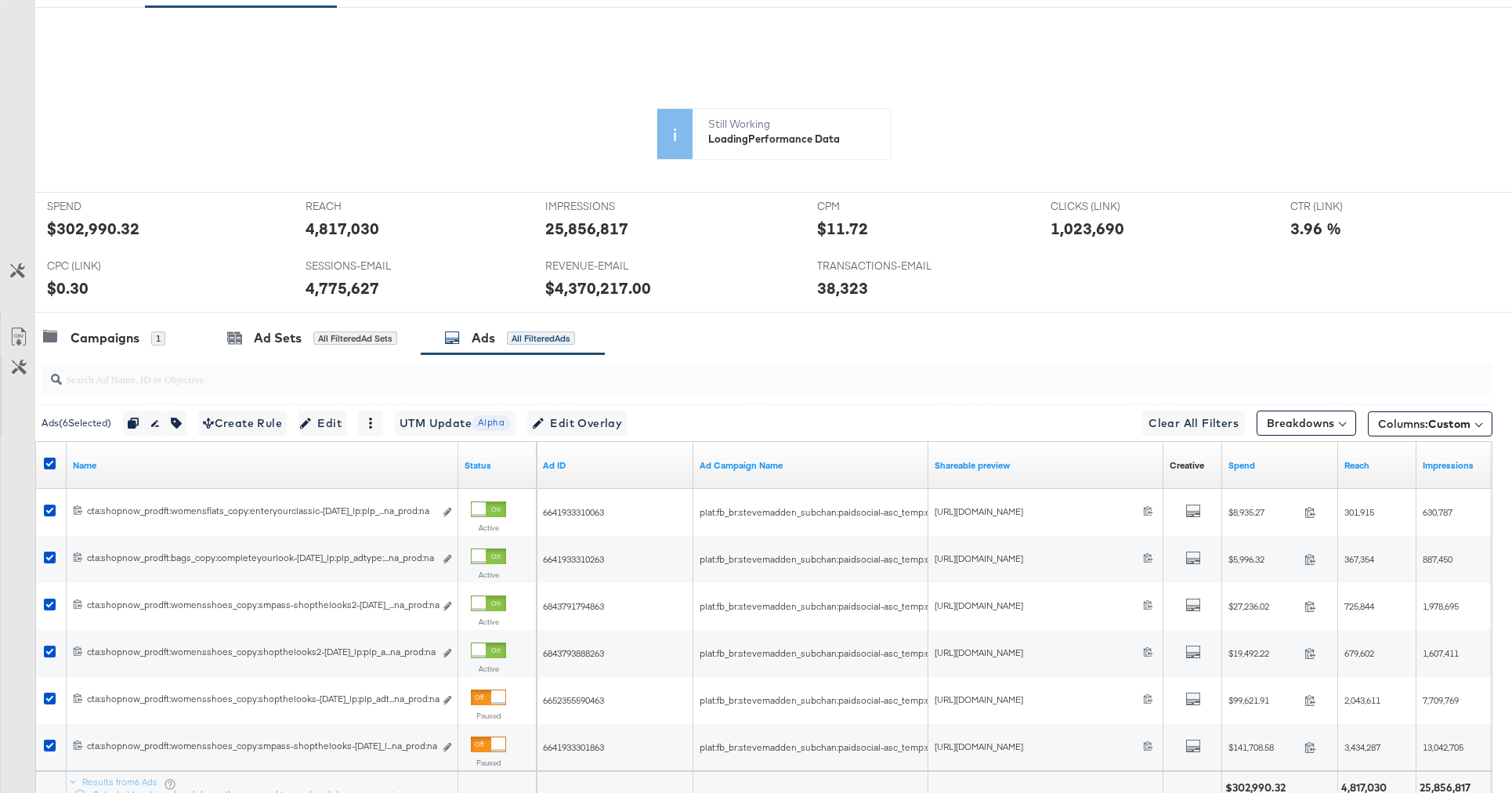
scroll to position [0, 0]
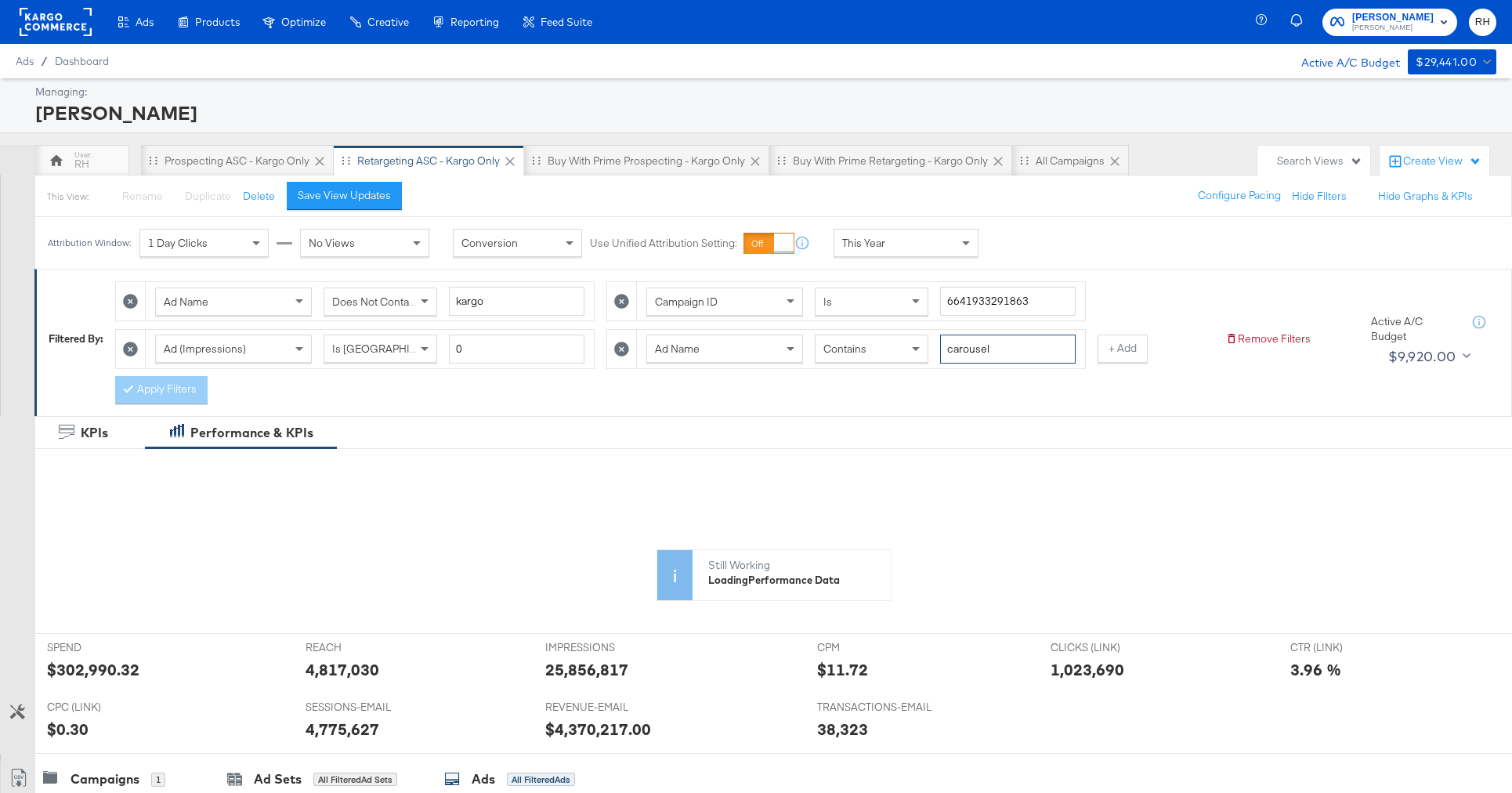
click at [987, 358] on input "carousel" at bounding box center [1008, 349] width 136 height 29
click at [401, 298] on span "Does Not Contain" at bounding box center [374, 302] width 85 height 14
click at [173, 391] on button "Apply Filters" at bounding box center [161, 389] width 93 height 28
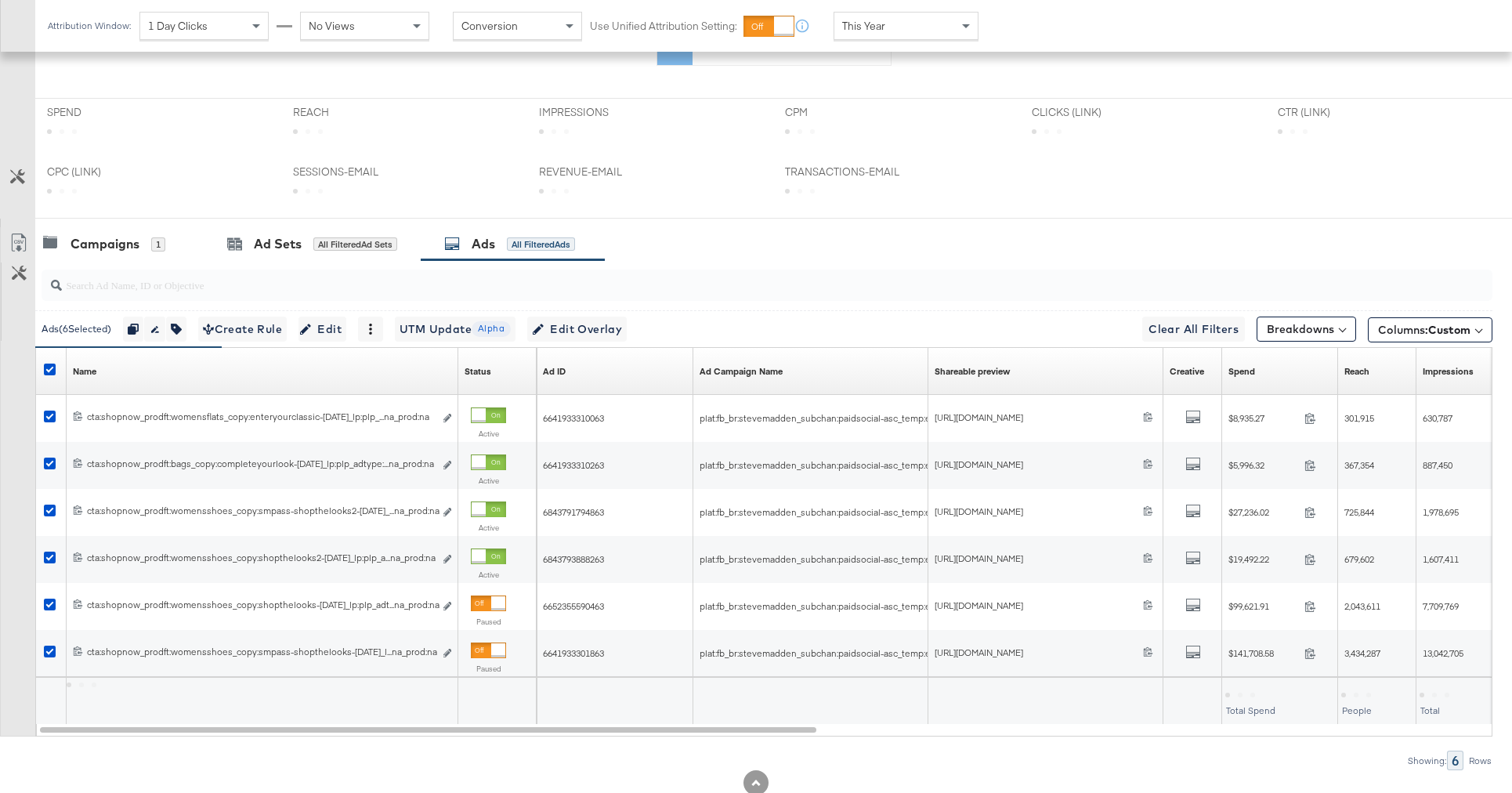
scroll to position [582, 0]
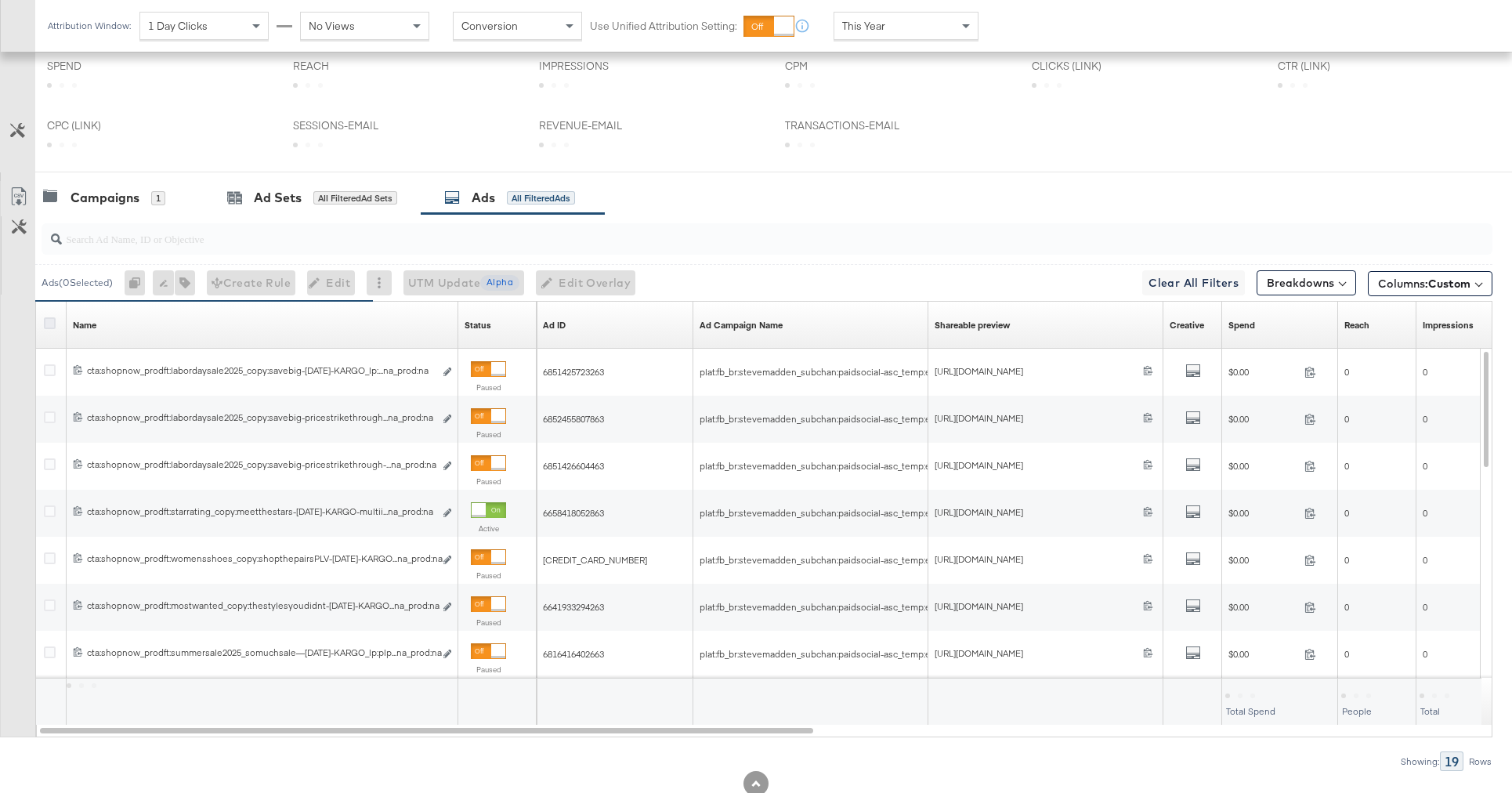
click at [51, 323] on icon at bounding box center [49, 323] width 12 height 12
click at [0, 0] on input "checkbox" at bounding box center [0, 0] width 0 height 0
click at [51, 323] on icon at bounding box center [49, 323] width 12 height 12
click at [0, 0] on input "checkbox" at bounding box center [0, 0] width 0 height 0
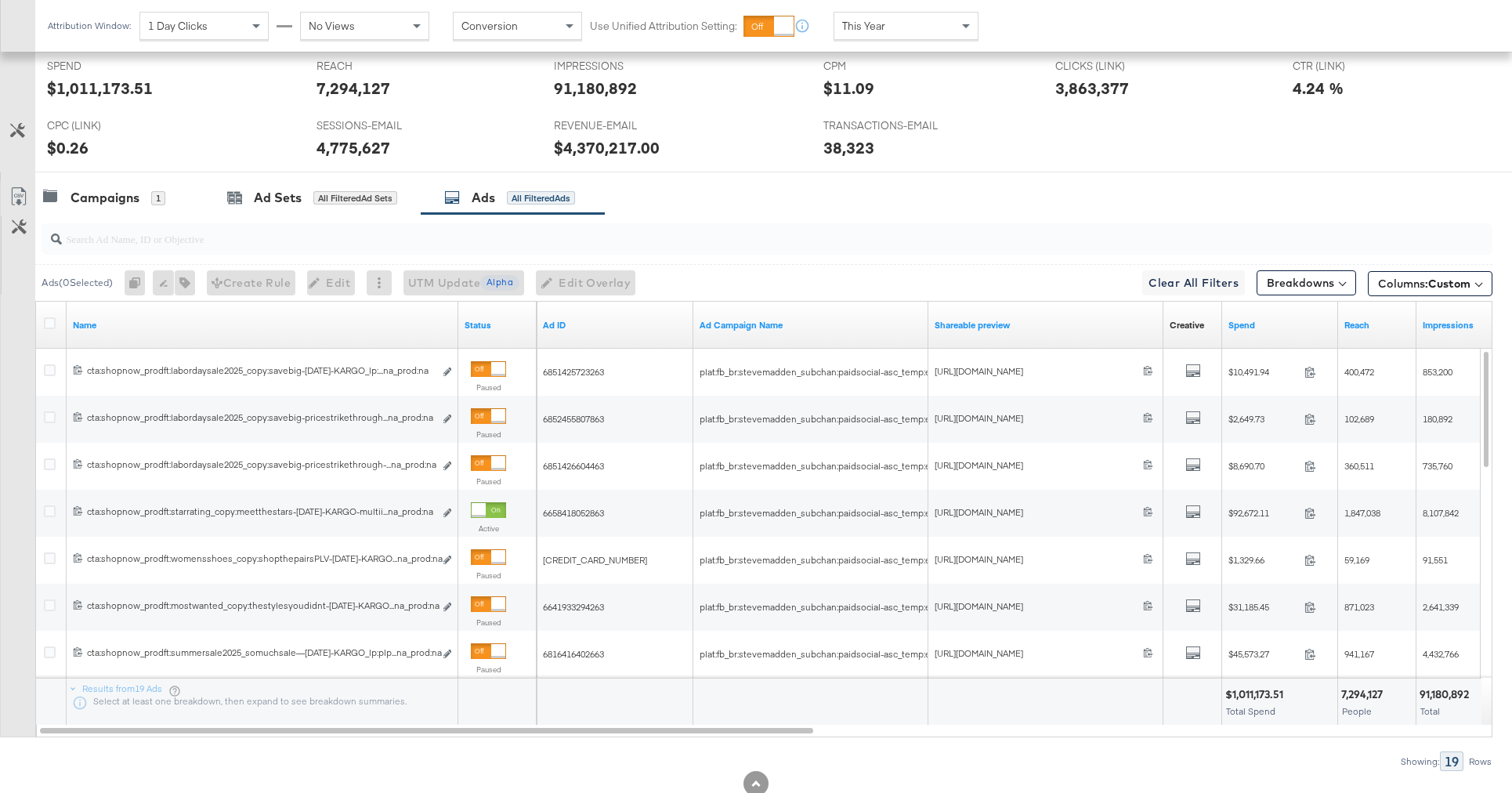
click at [515, 242] on input "search" at bounding box center [710, 232] width 1297 height 31
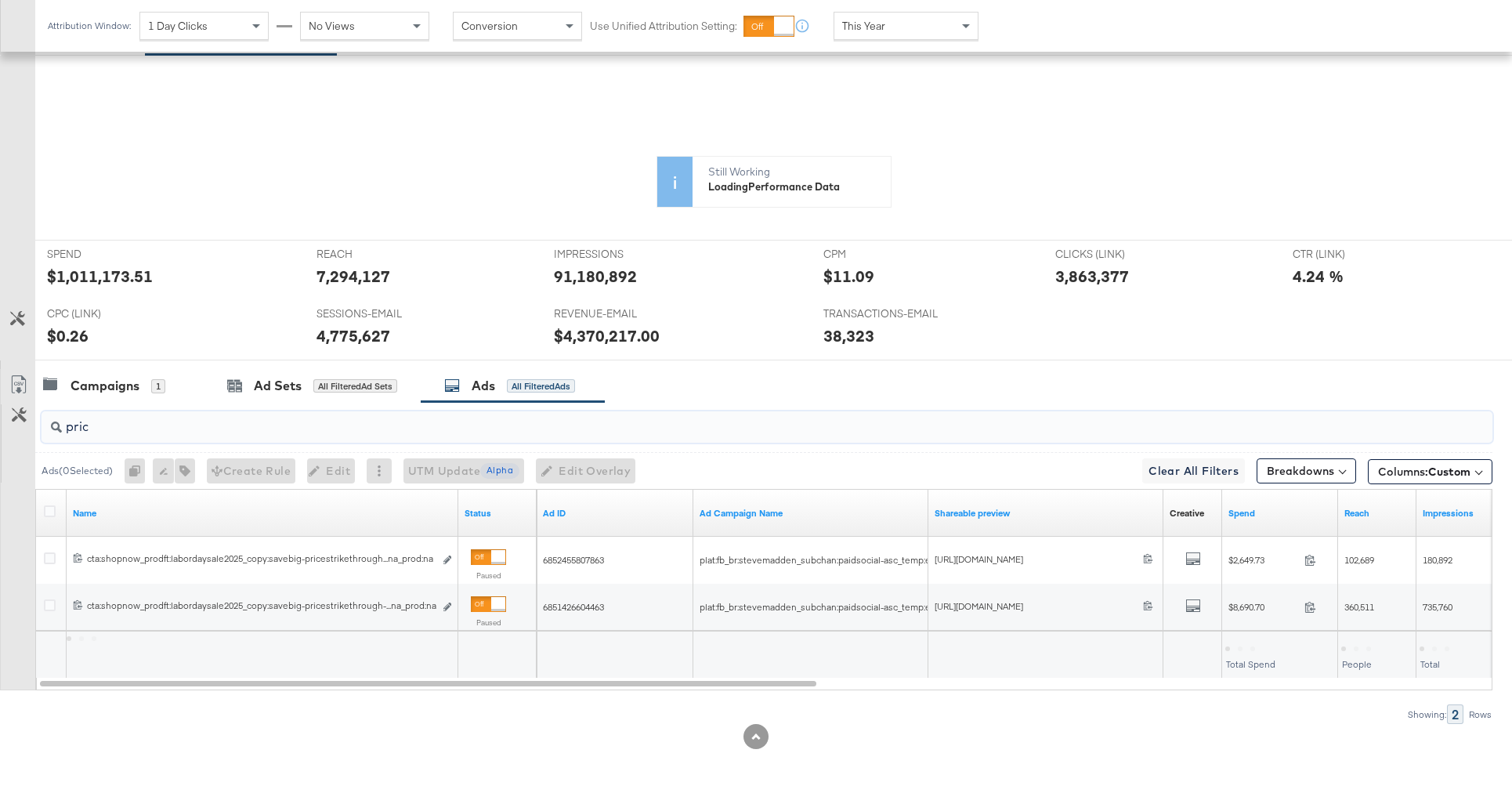
scroll to position [393, 0]
type input "price"
click at [47, 510] on icon at bounding box center [49, 511] width 12 height 12
click at [0, 0] on input "checkbox" at bounding box center [0, 0] width 0 height 0
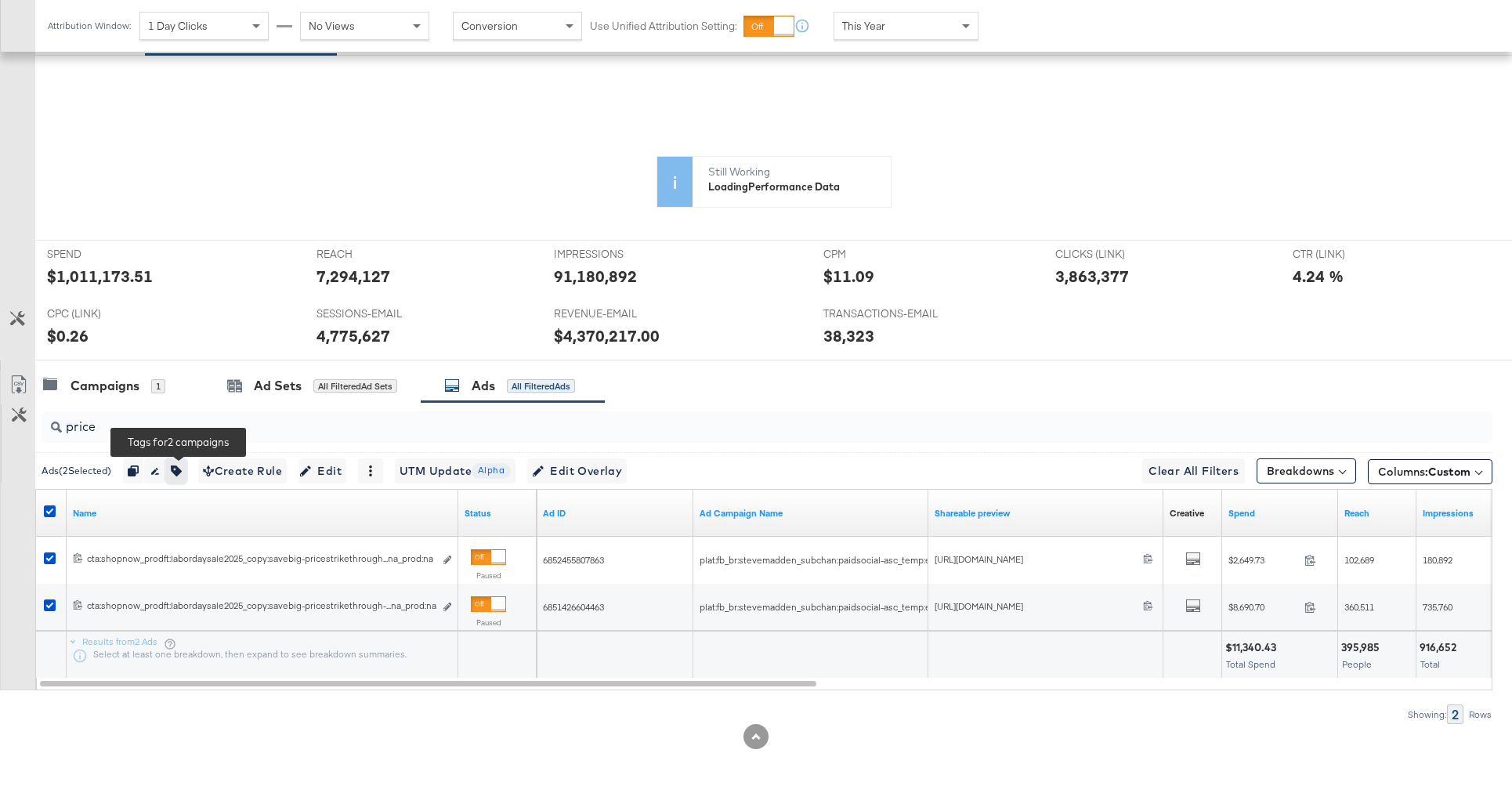
click at [176, 471] on icon "button" at bounding box center [176, 471] width 11 height 11
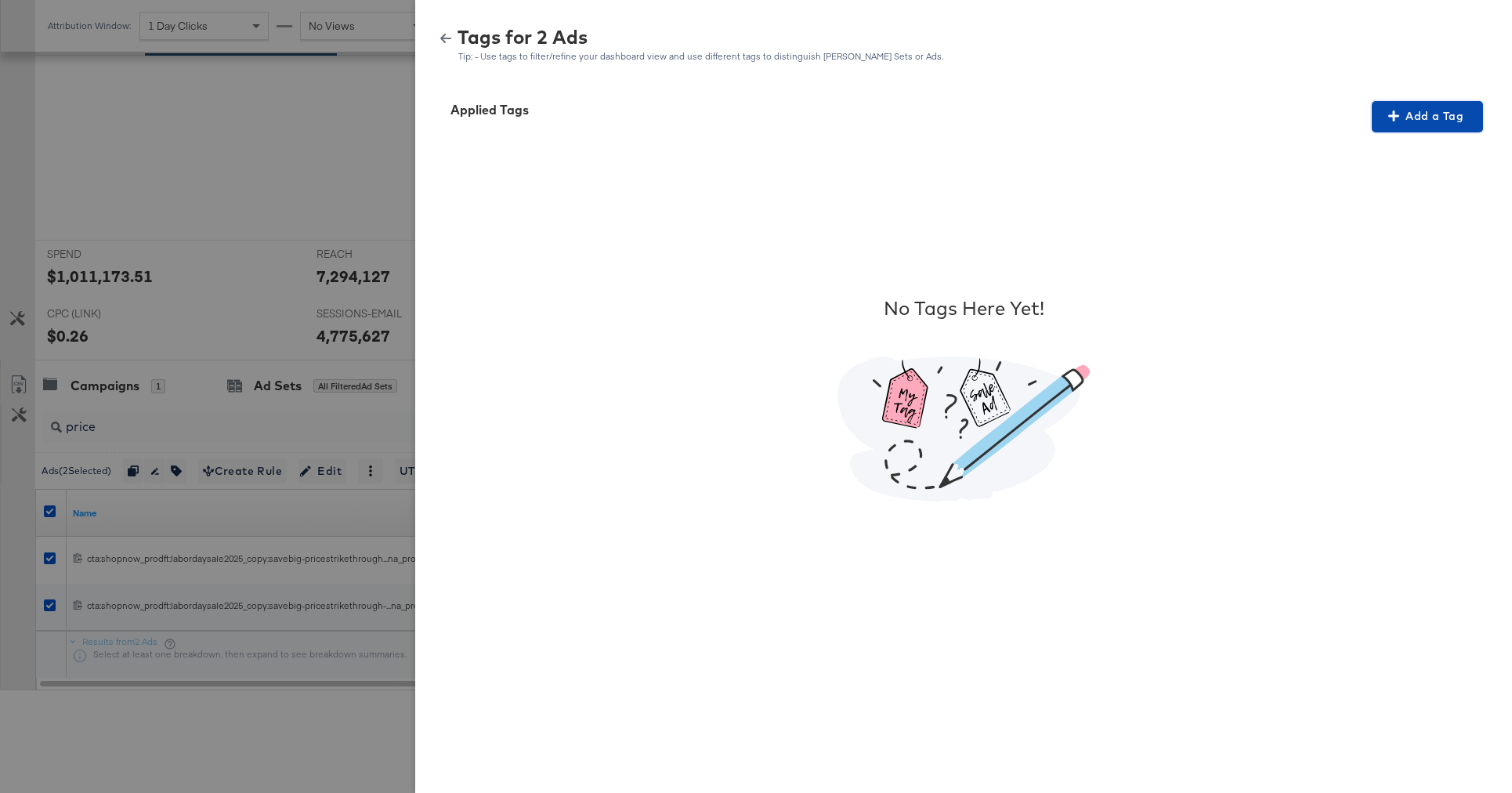
click at [1392, 118] on icon "button" at bounding box center [1393, 116] width 11 height 11
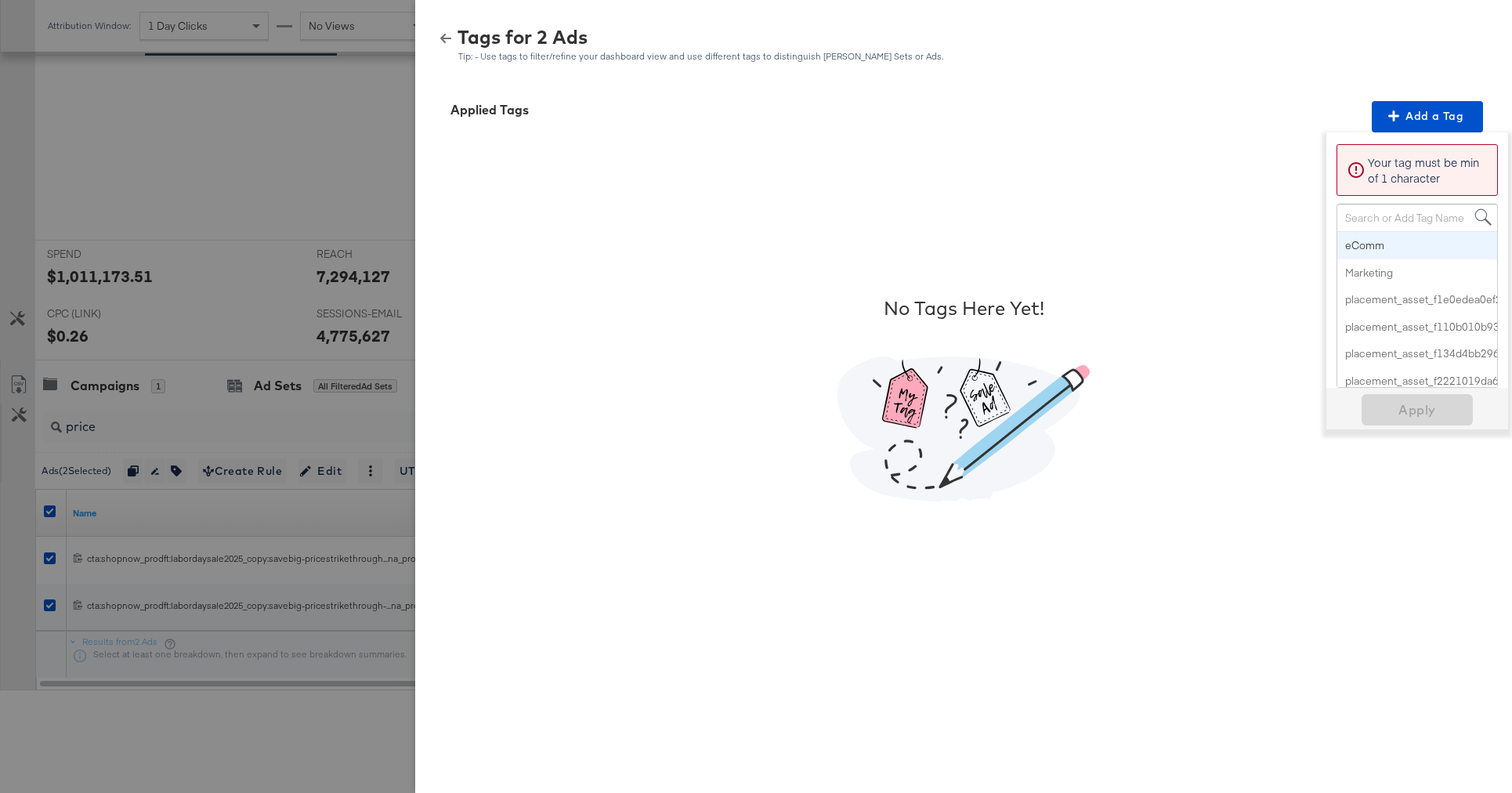
click at [1356, 216] on div "Search or Add Tag Name" at bounding box center [1418, 218] width 160 height 27
paste input "Multi-Image + Price Strike"
type input "Multi-Image + Price Strike"
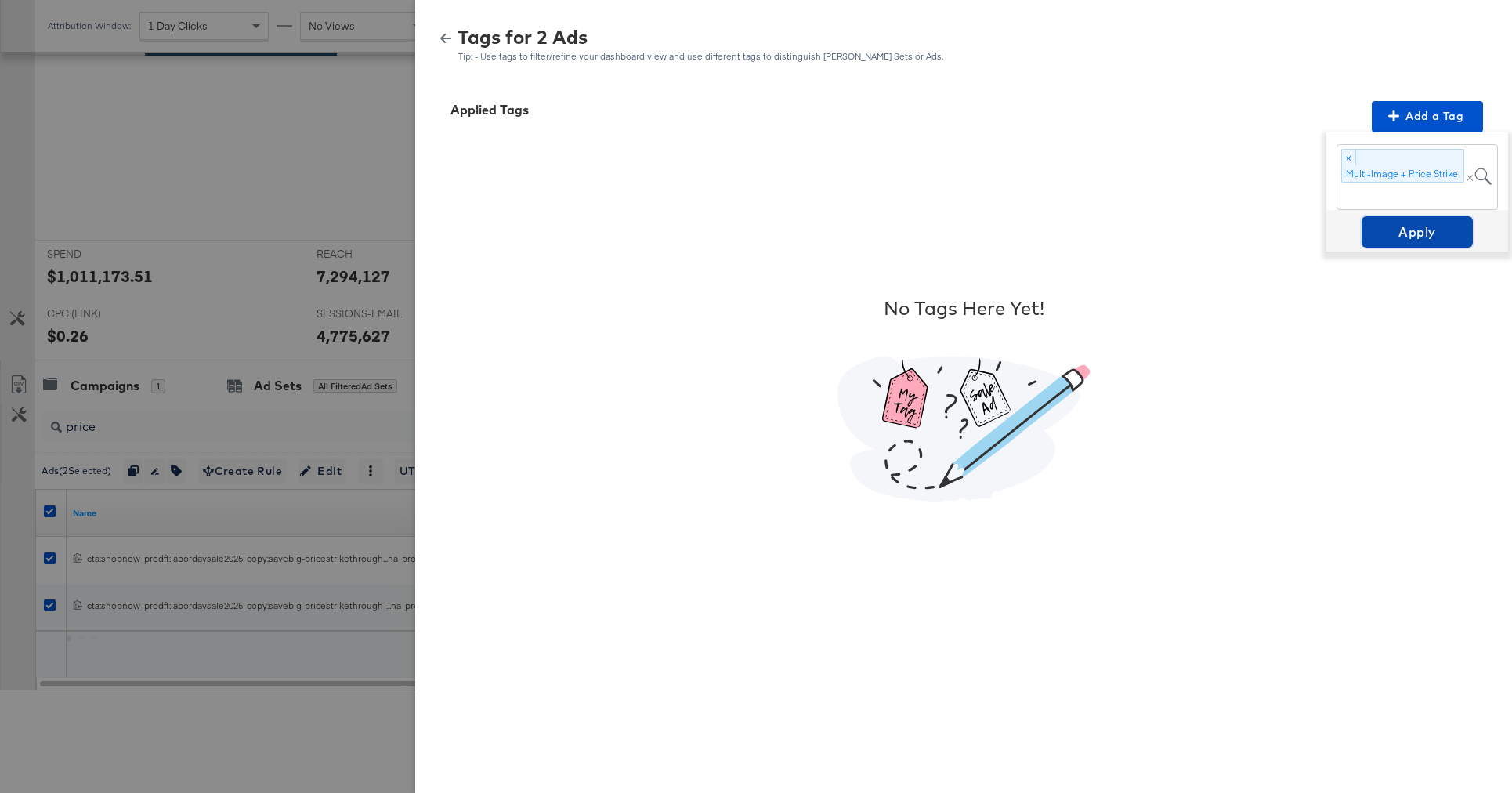
click at [1427, 229] on span "Apply" at bounding box center [1418, 232] width 99 height 22
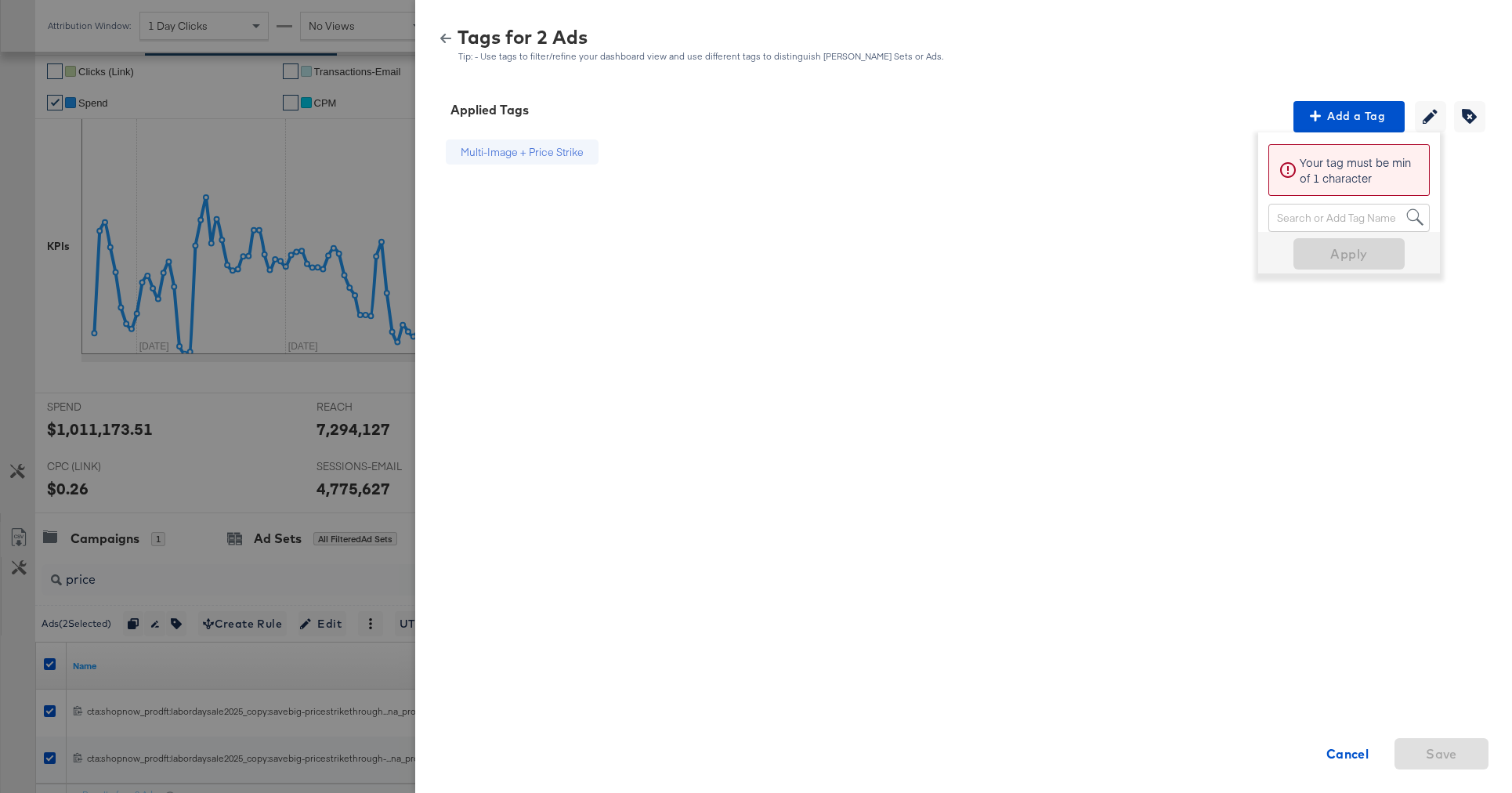
click at [448, 43] on icon "button" at bounding box center [446, 39] width 11 height 11
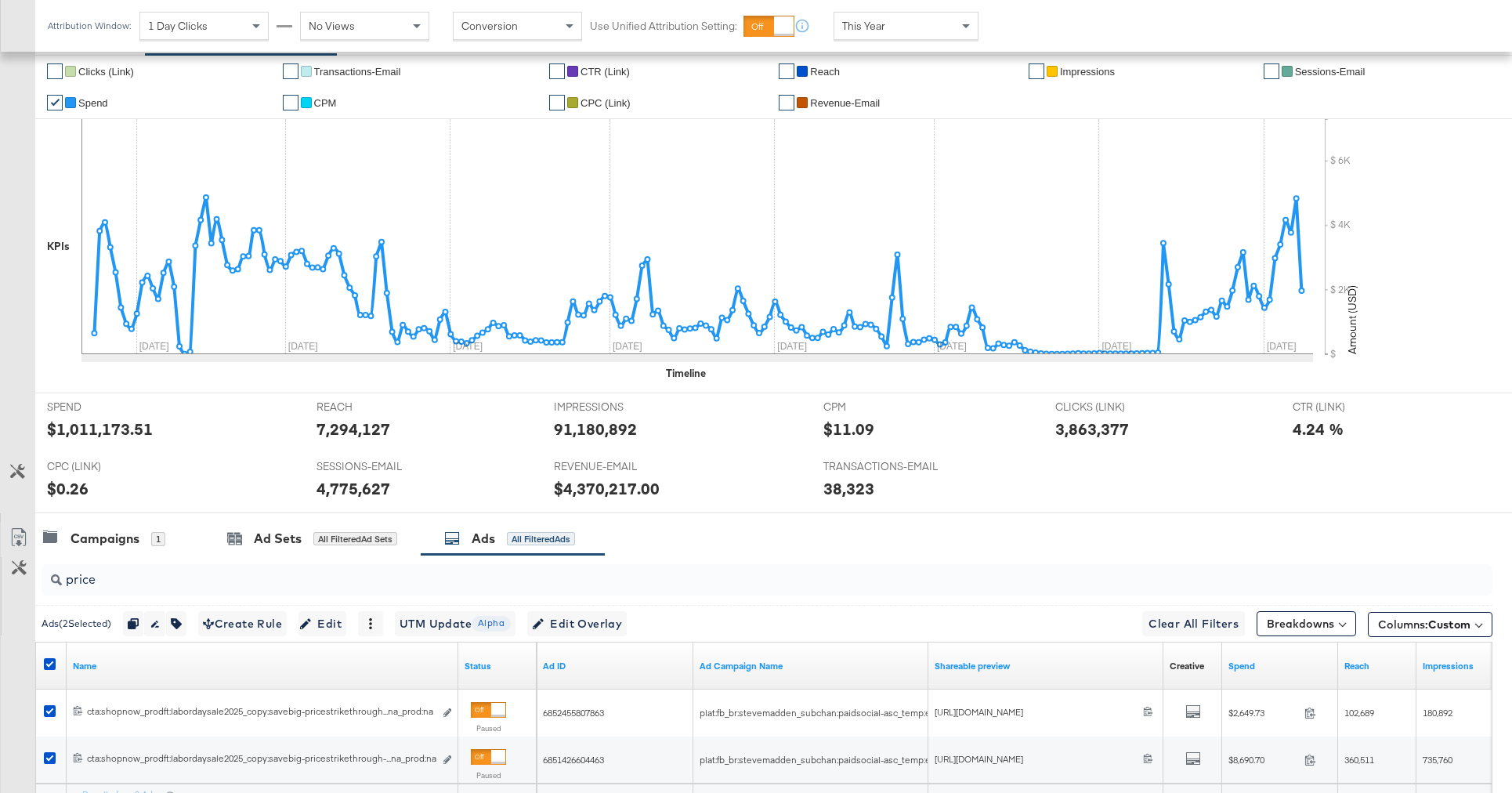
click at [112, 584] on input "price" at bounding box center [710, 573] width 1297 height 31
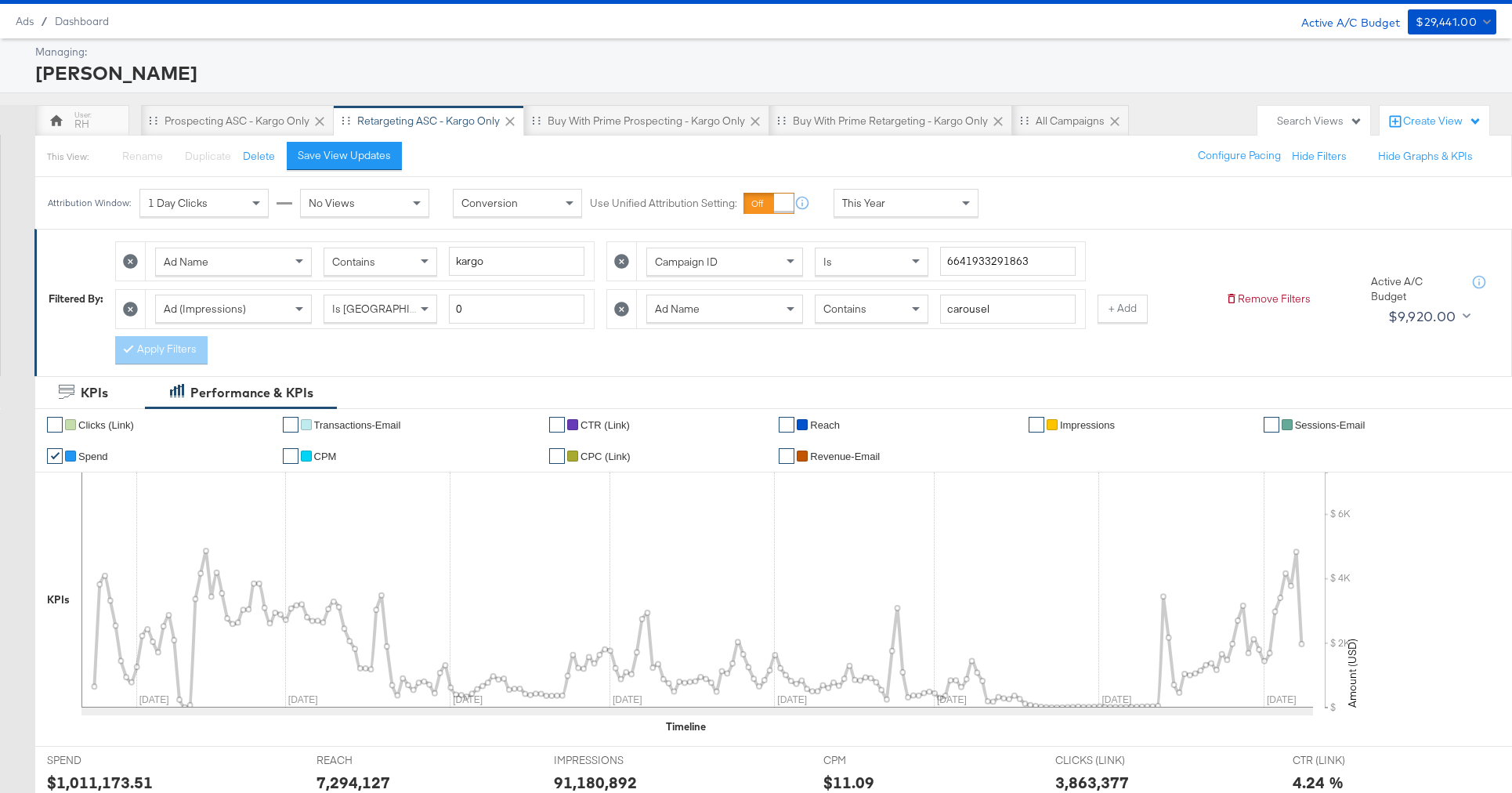
scroll to position [13, 0]
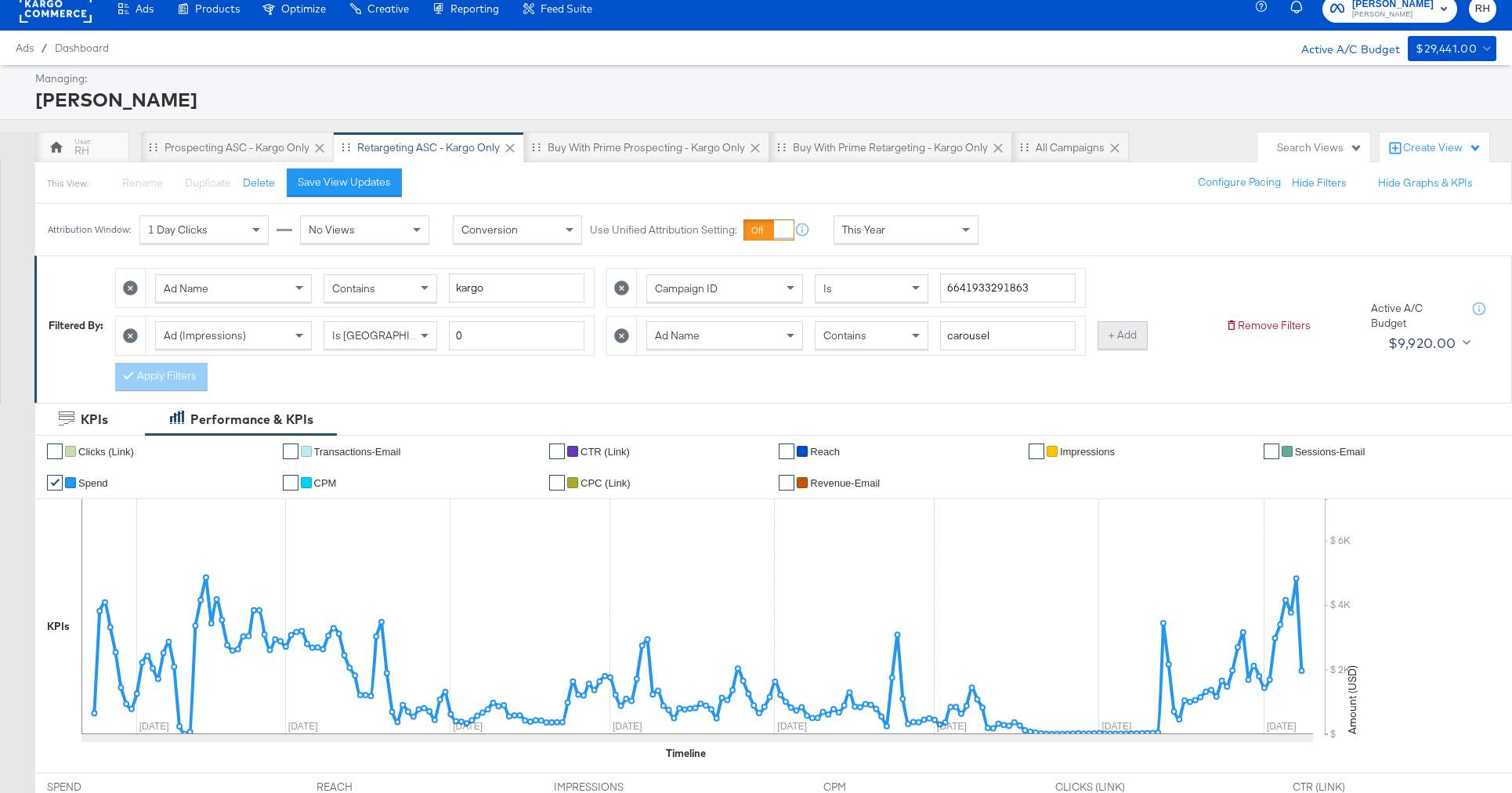
click at [1112, 333] on button "+ Add" at bounding box center [1123, 334] width 50 height 28
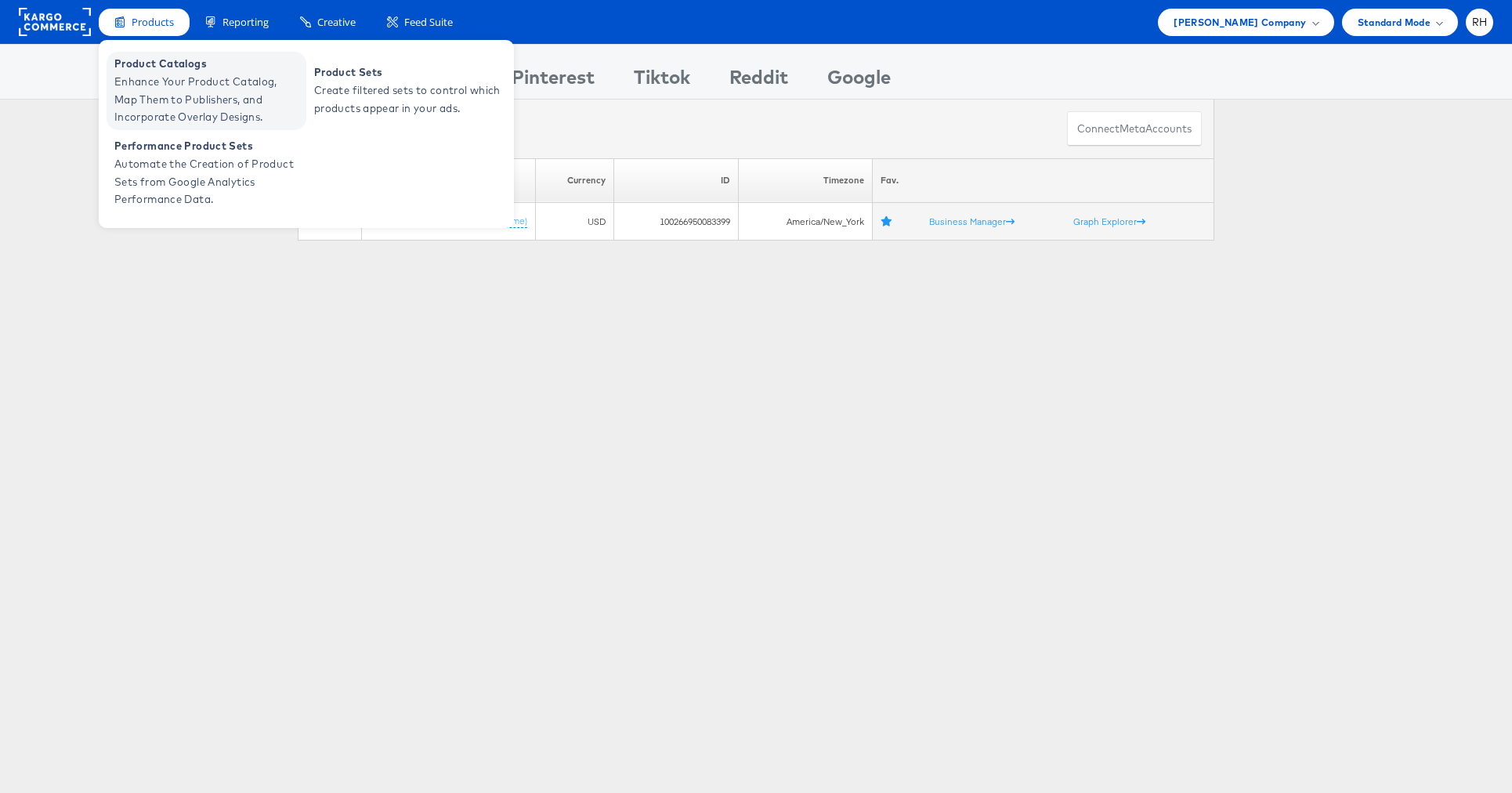
click at [147, 74] on span "Enhance Your Product Catalog, Map Them to Publishers, and Incorporate Overlay D…" at bounding box center [208, 99] width 188 height 53
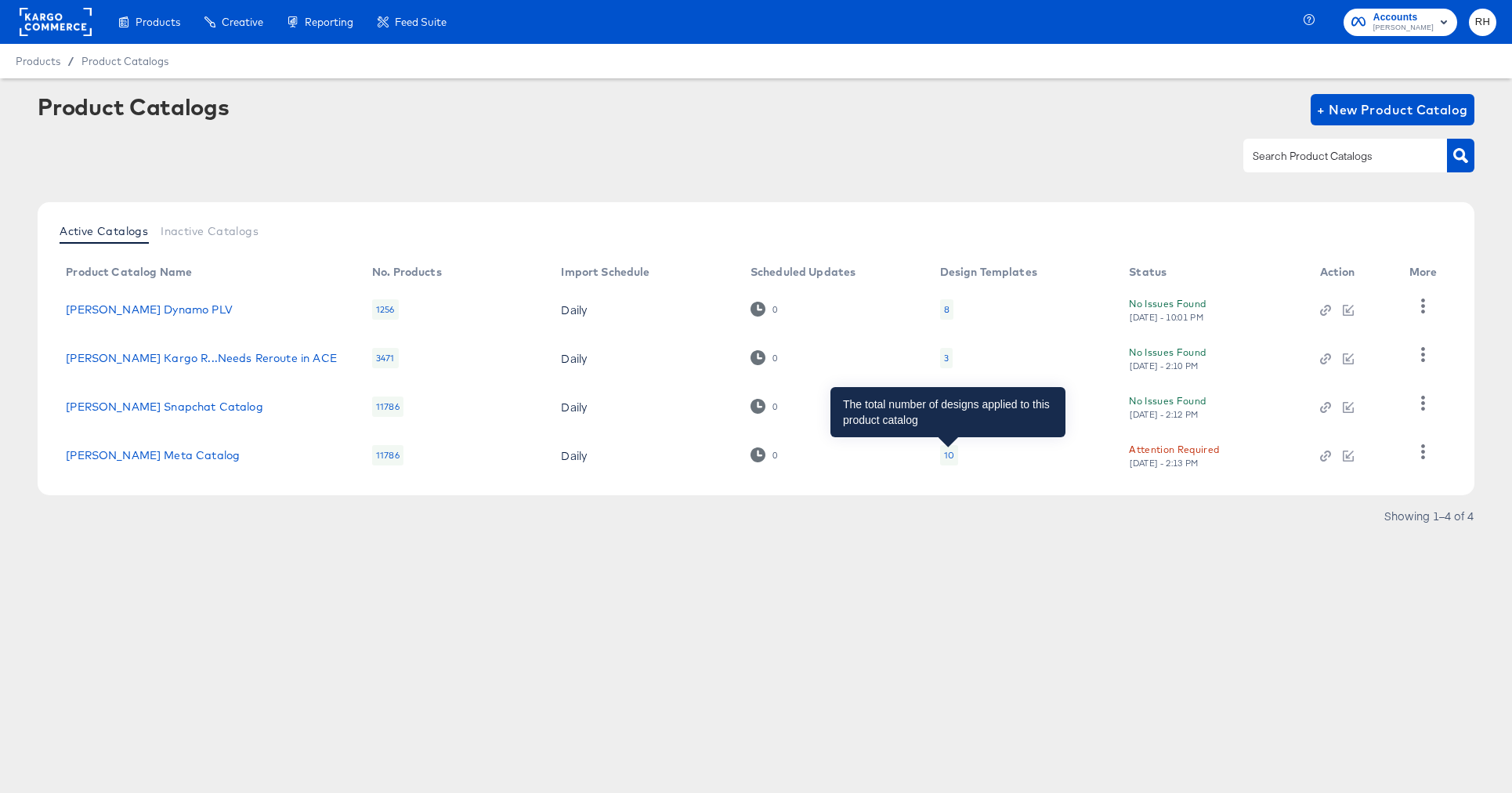
click at [946, 456] on div "10" at bounding box center [948, 455] width 10 height 13
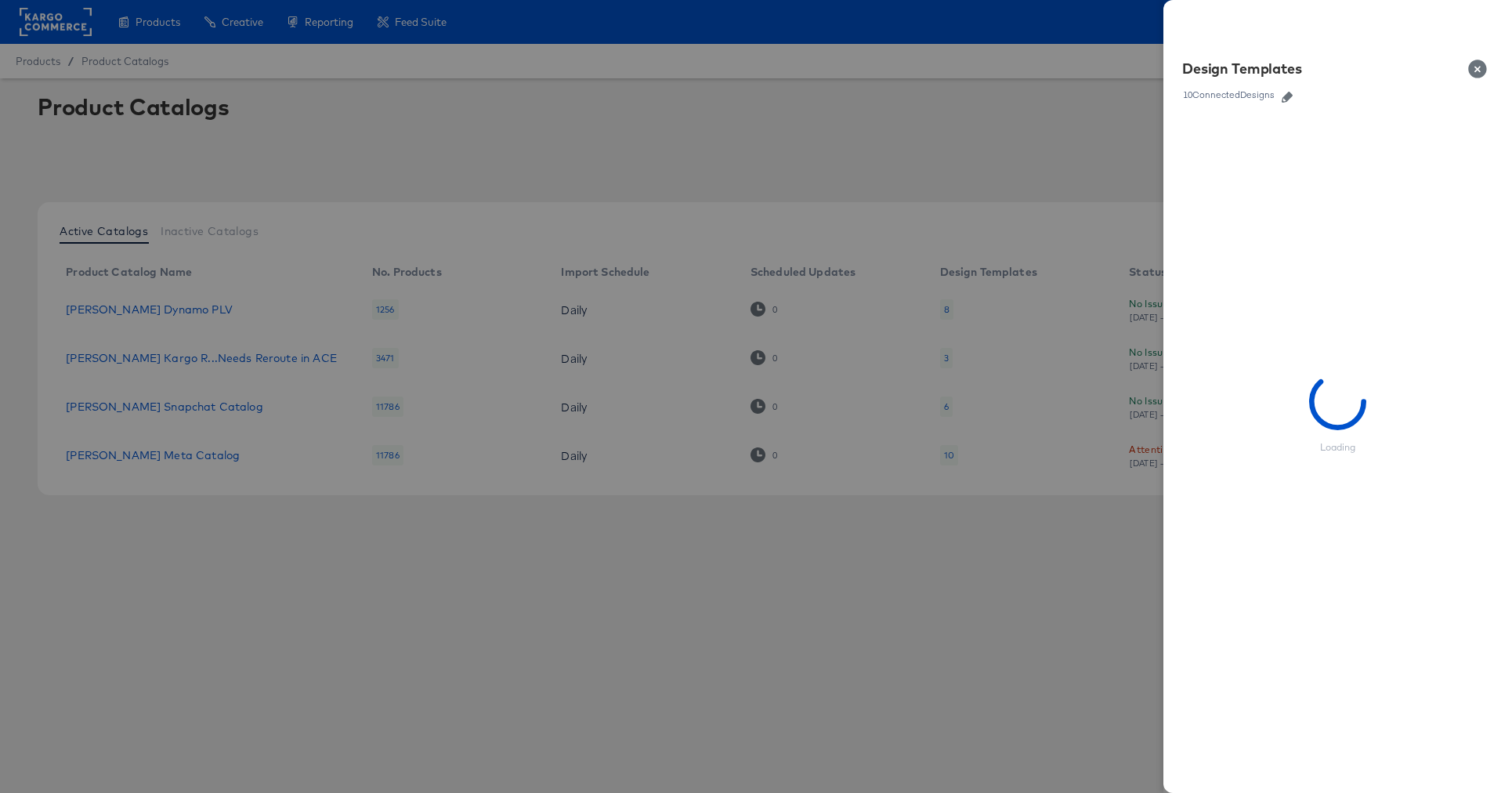
click at [1284, 102] on link at bounding box center [1287, 94] width 23 height 17
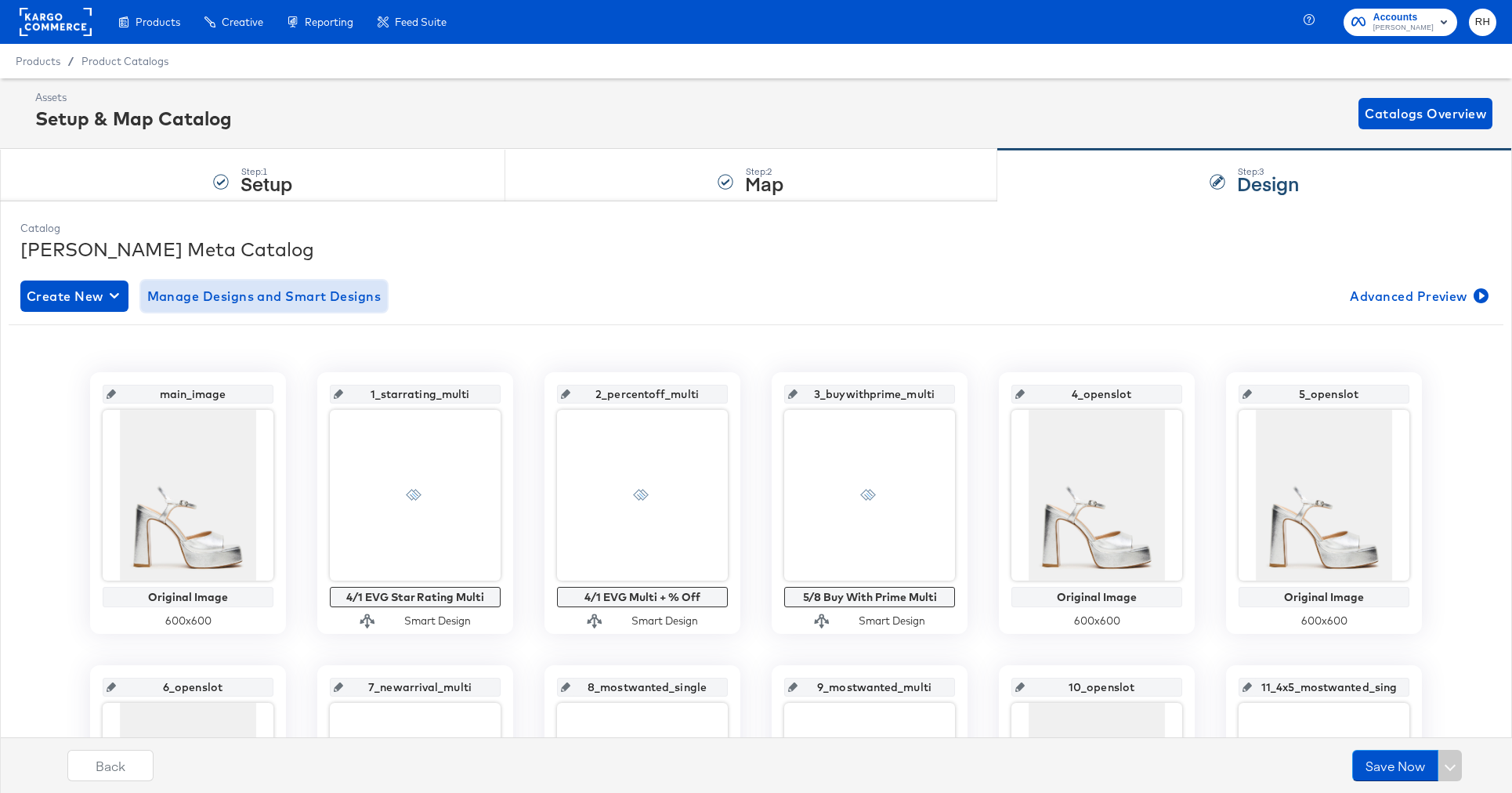
click at [243, 307] on button "Manage Designs and Smart Designs" at bounding box center [264, 296] width 247 height 31
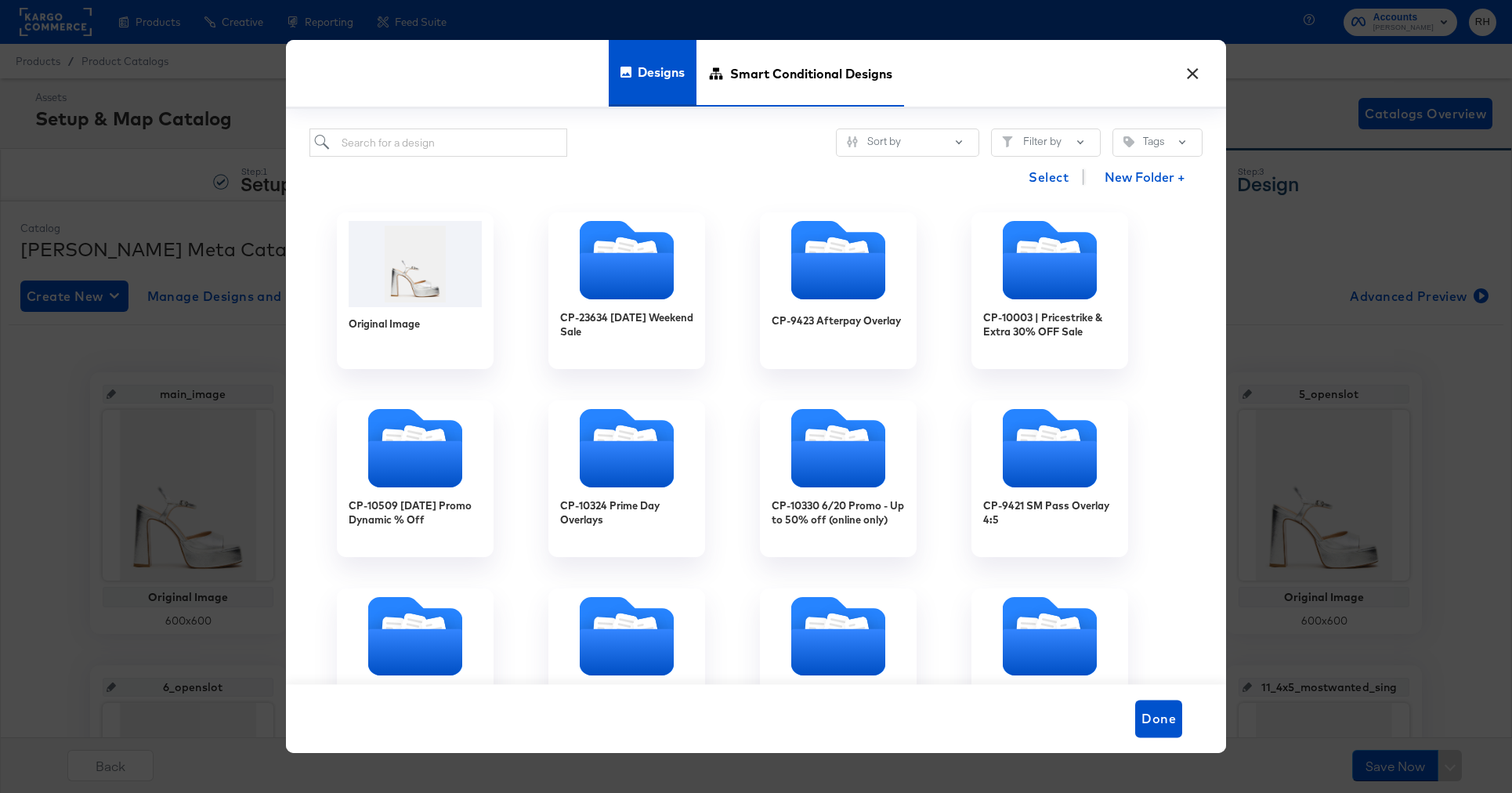
click at [814, 88] on span "Smart Conditional Designs" at bounding box center [811, 73] width 162 height 69
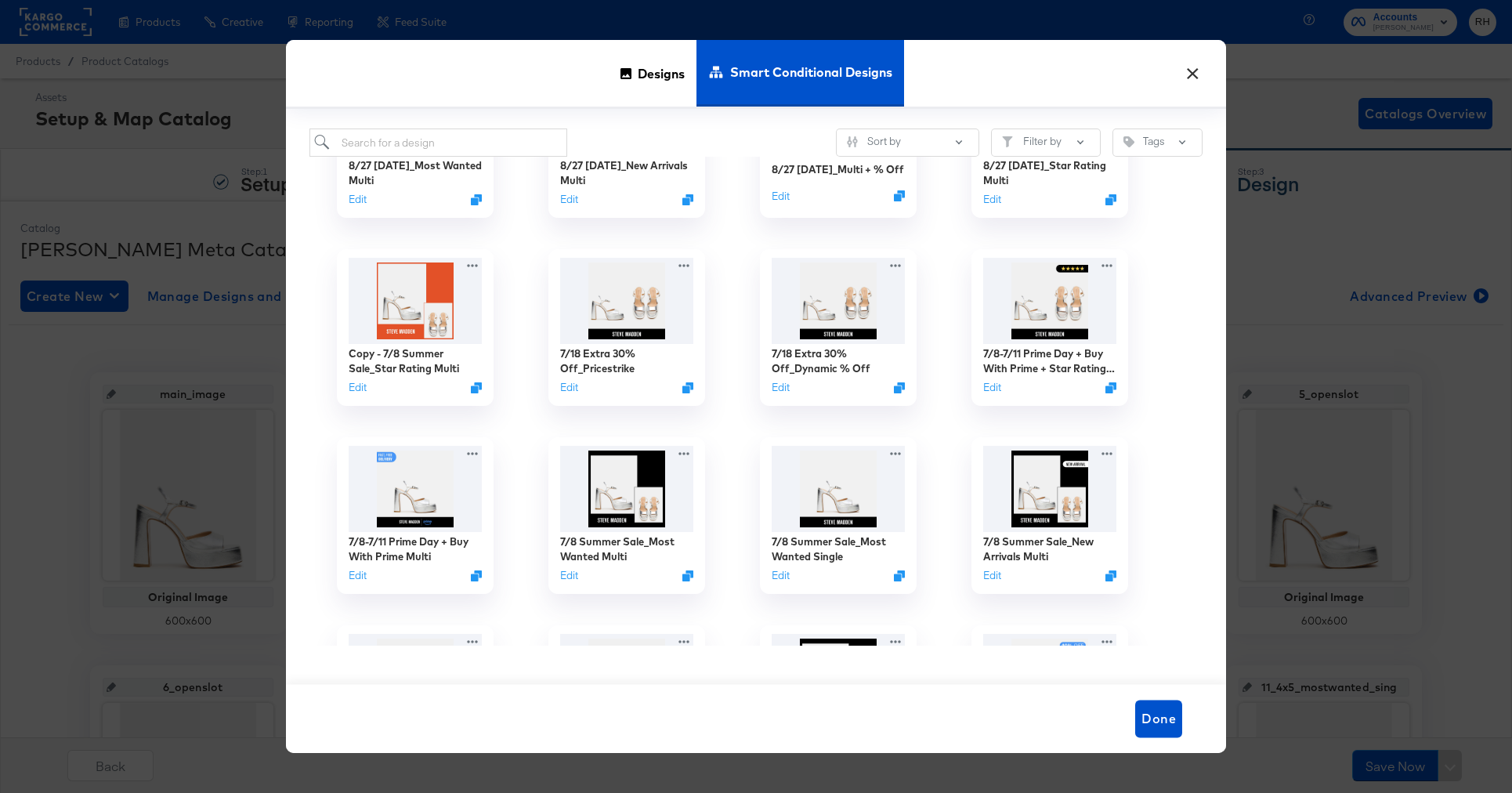
scroll to position [300, 0]
click at [355, 576] on button "Edit" at bounding box center [354, 577] width 19 height 15
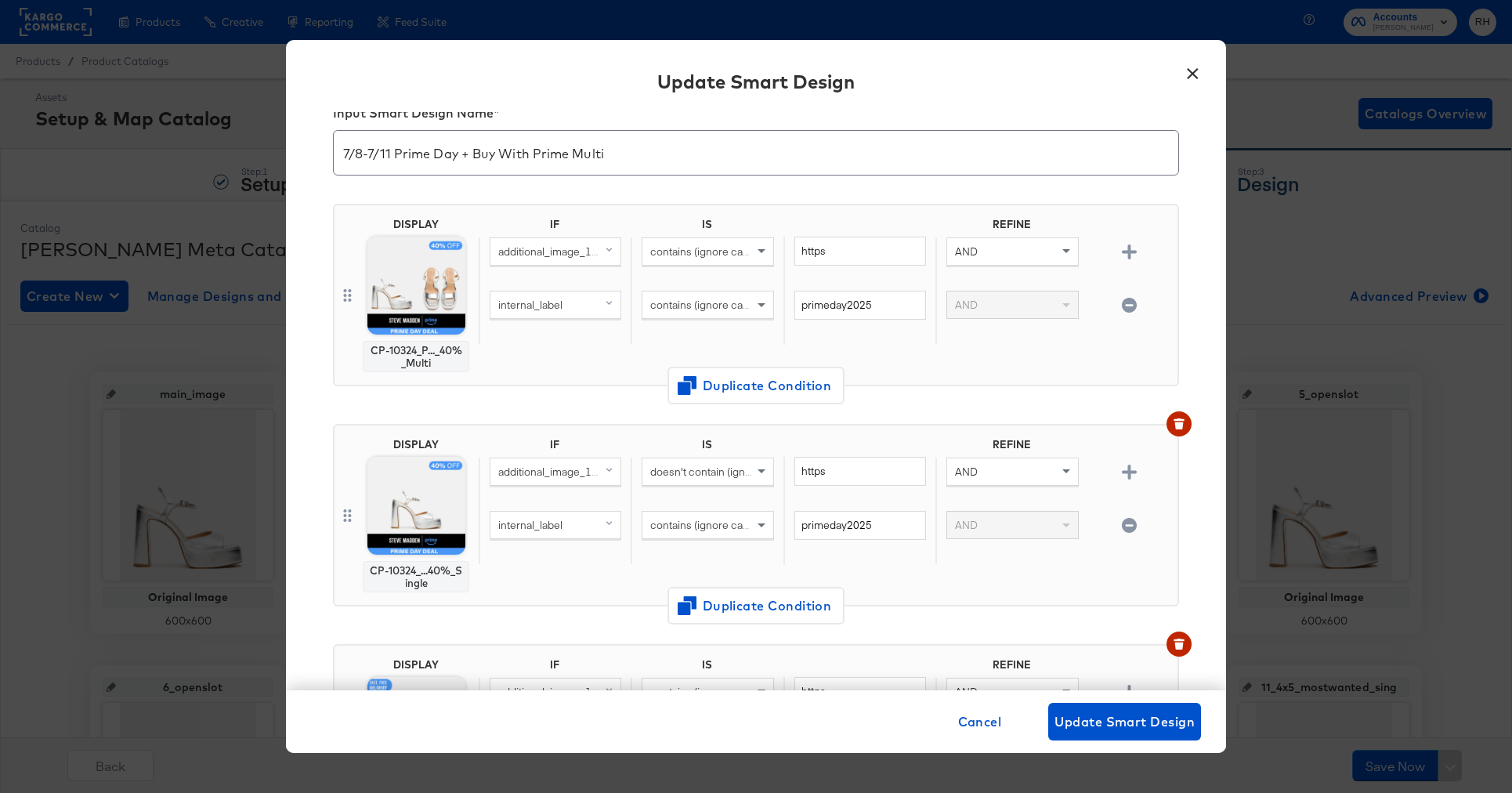
scroll to position [37, 0]
click at [1191, 67] on button "×" at bounding box center [1192, 69] width 28 height 28
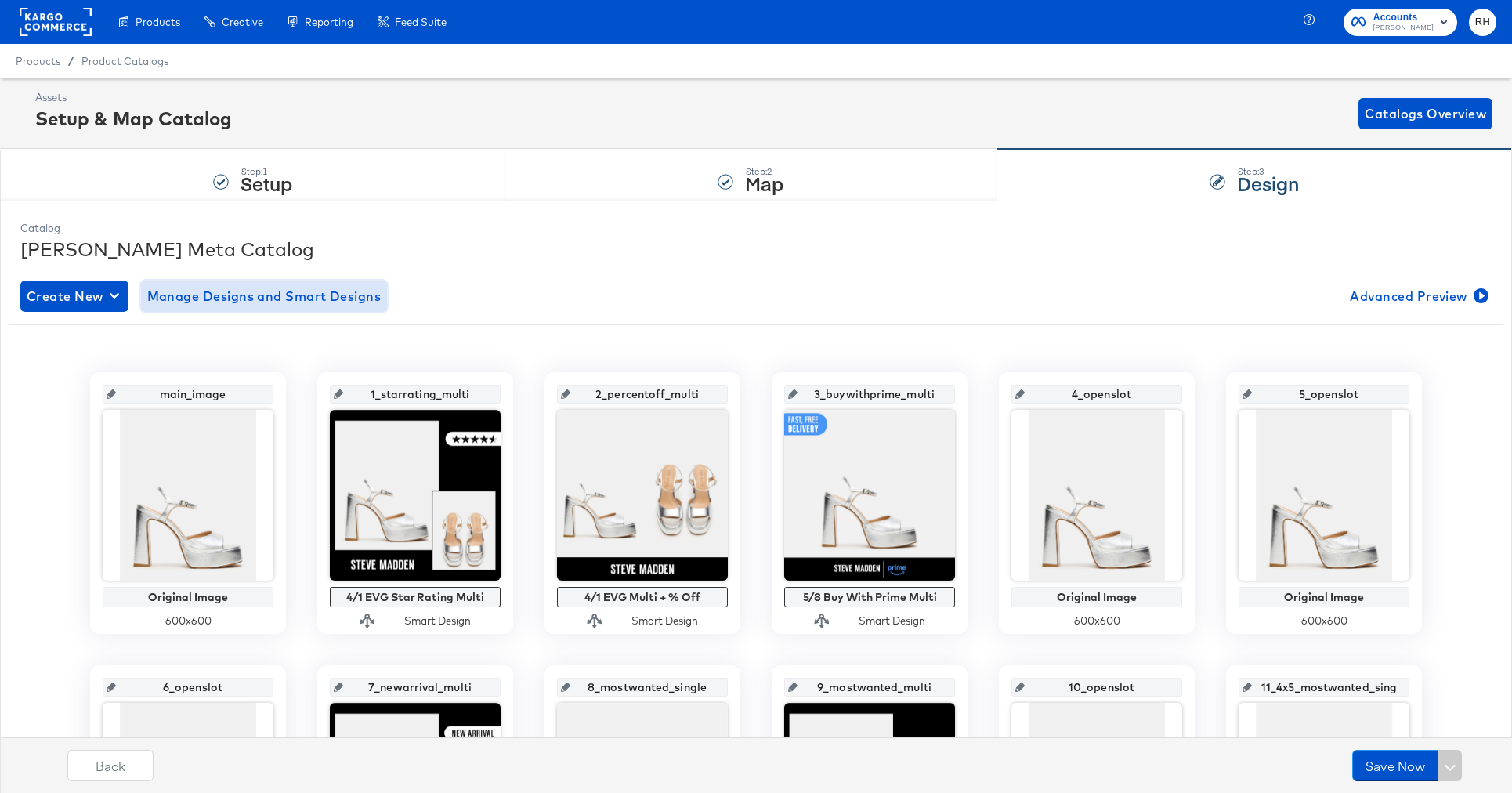
click at [275, 286] on span "Manage Designs and Smart Designs" at bounding box center [264, 296] width 235 height 22
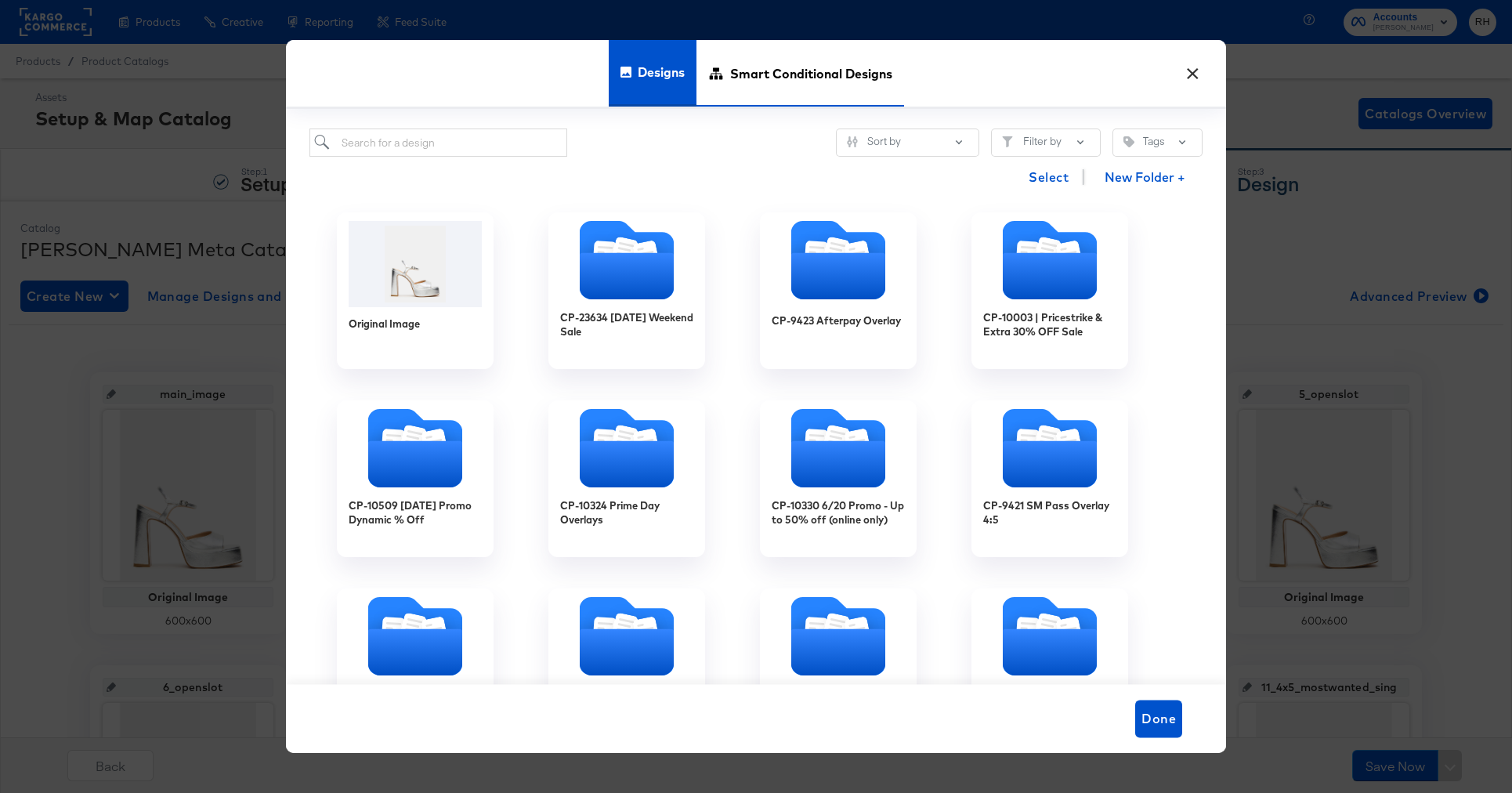
click at [789, 76] on span "Smart Conditional Designs" at bounding box center [811, 73] width 162 height 69
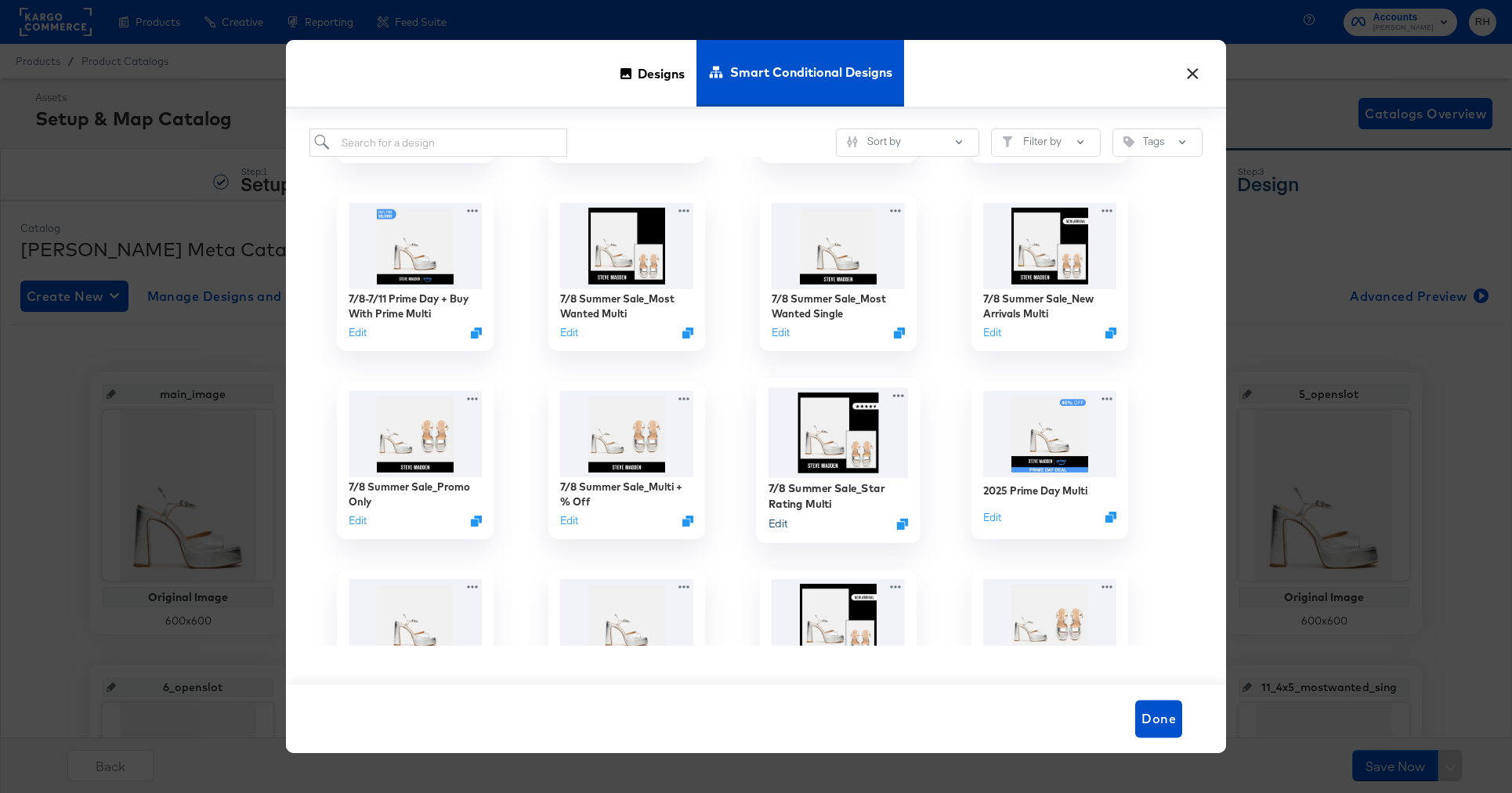
scroll to position [545, 0]
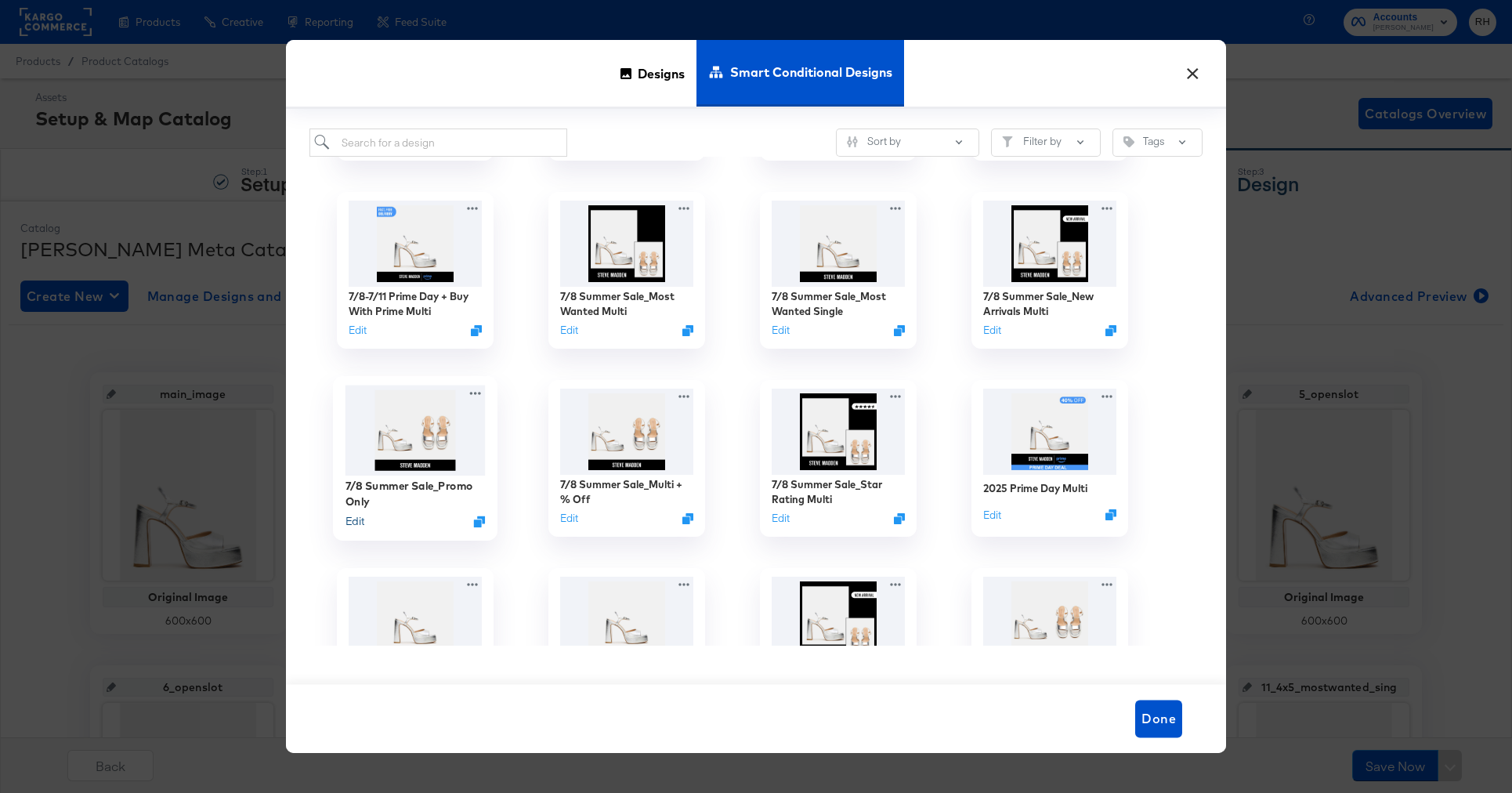
click at [353, 525] on button "Edit" at bounding box center [354, 521] width 19 height 15
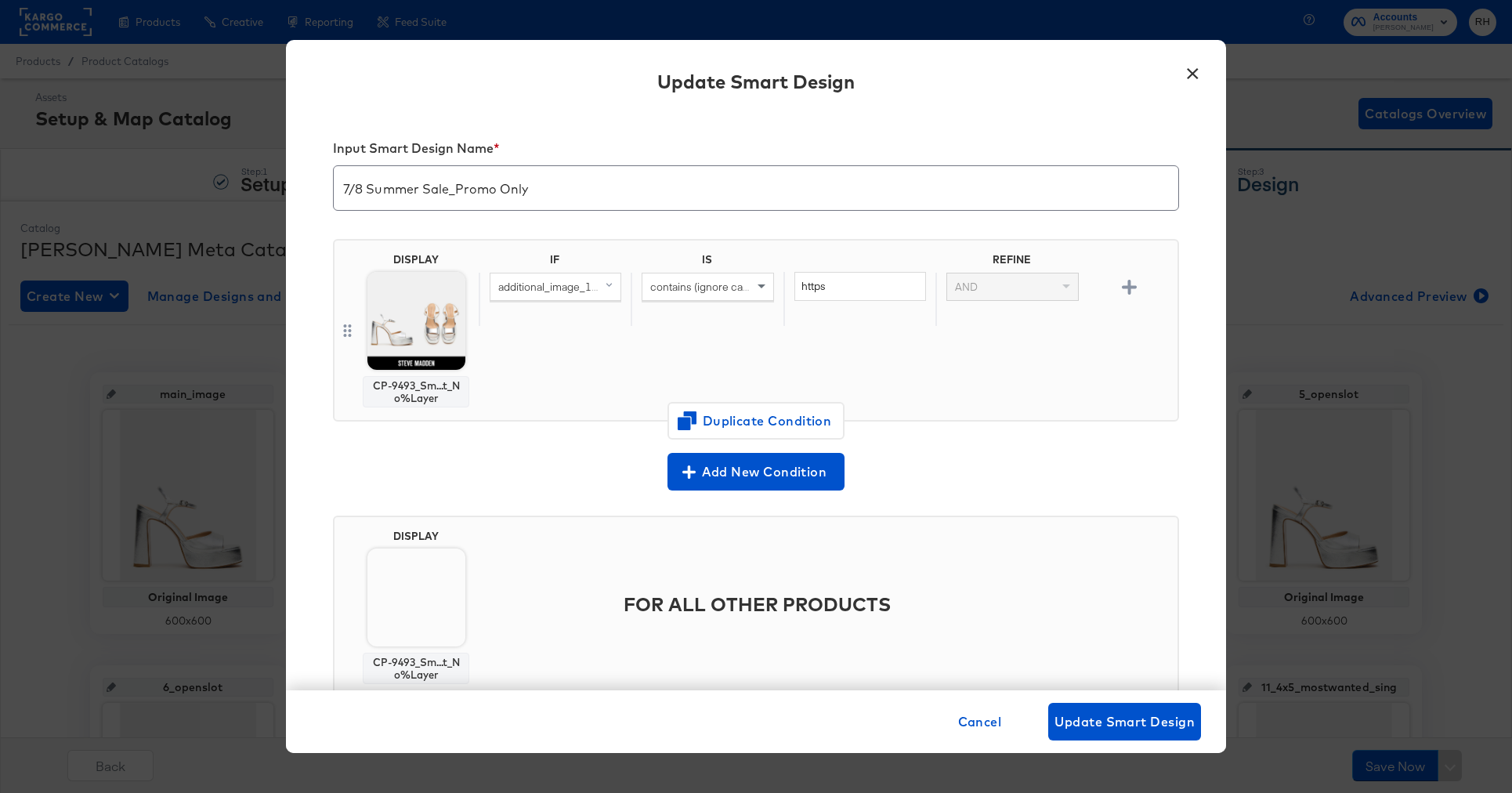
click at [1297, 356] on div "× Update Smart Design Input Smart Design Name * 7/8 Summer Sale_Promo Only DISP…" at bounding box center [756, 396] width 1512 height 793
click at [1190, 70] on button "×" at bounding box center [1192, 69] width 28 height 28
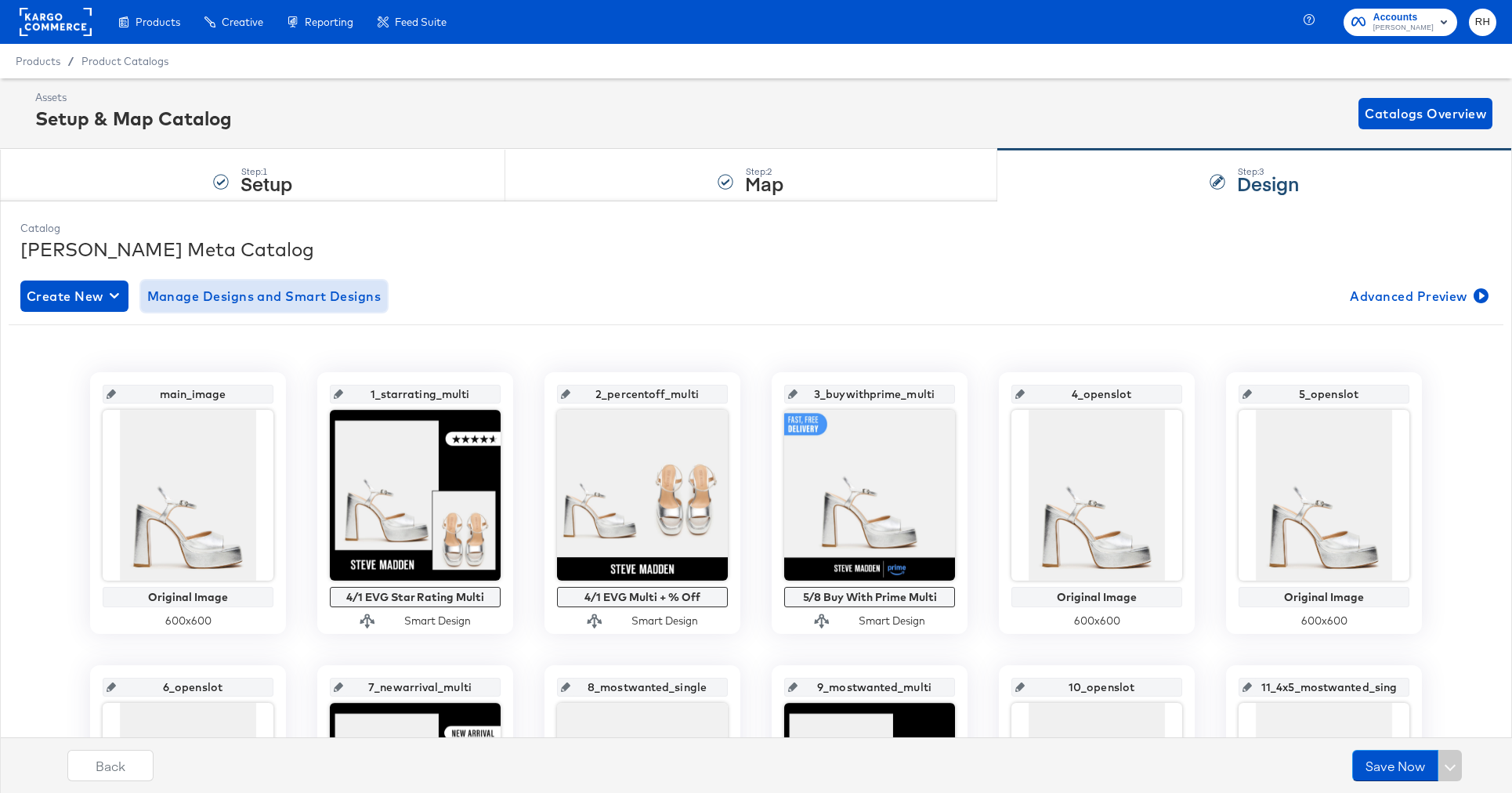
click at [240, 298] on span "Manage Designs and Smart Designs" at bounding box center [264, 296] width 235 height 22
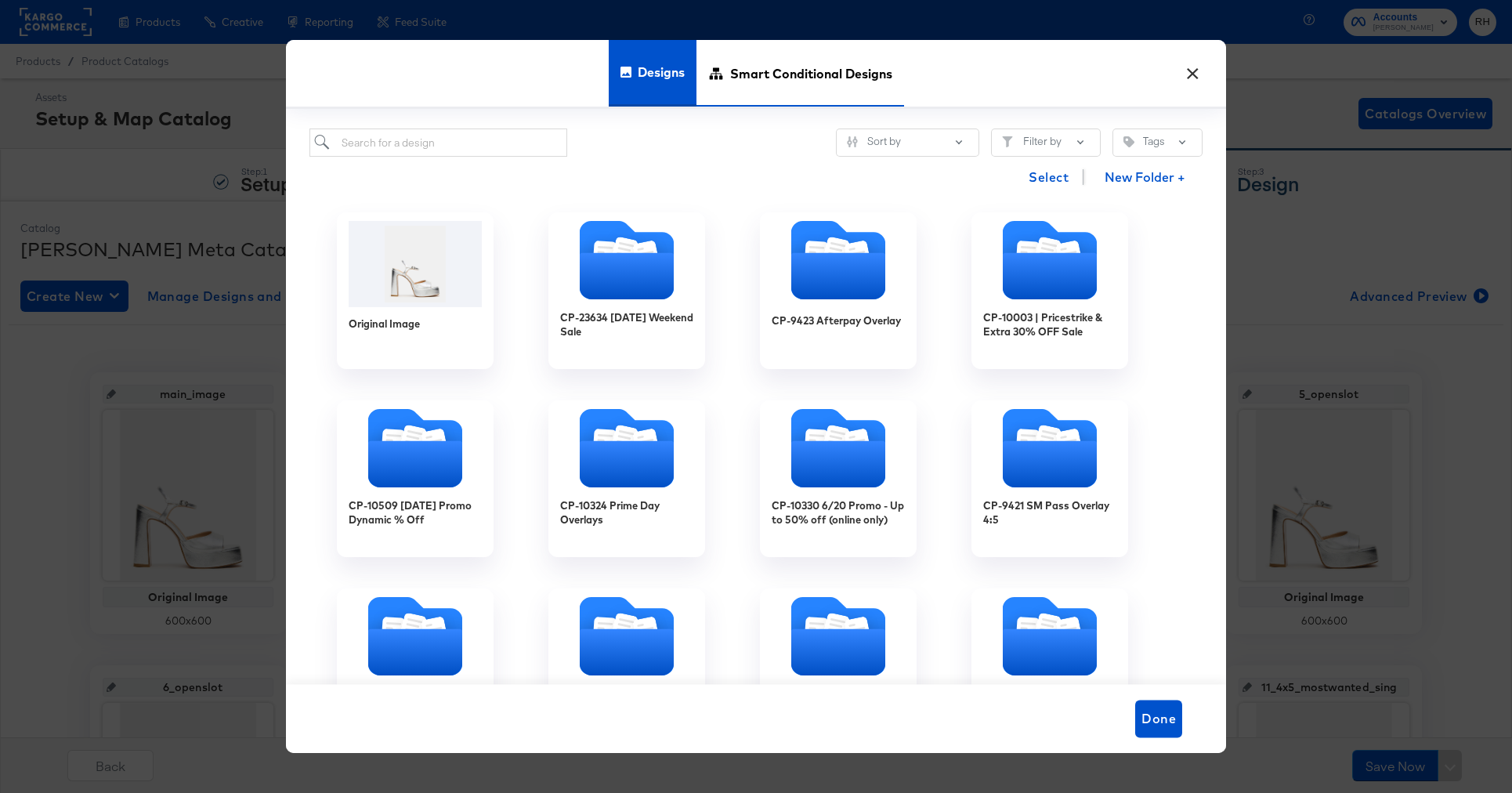
click at [761, 88] on span "Smart Conditional Designs" at bounding box center [811, 73] width 162 height 69
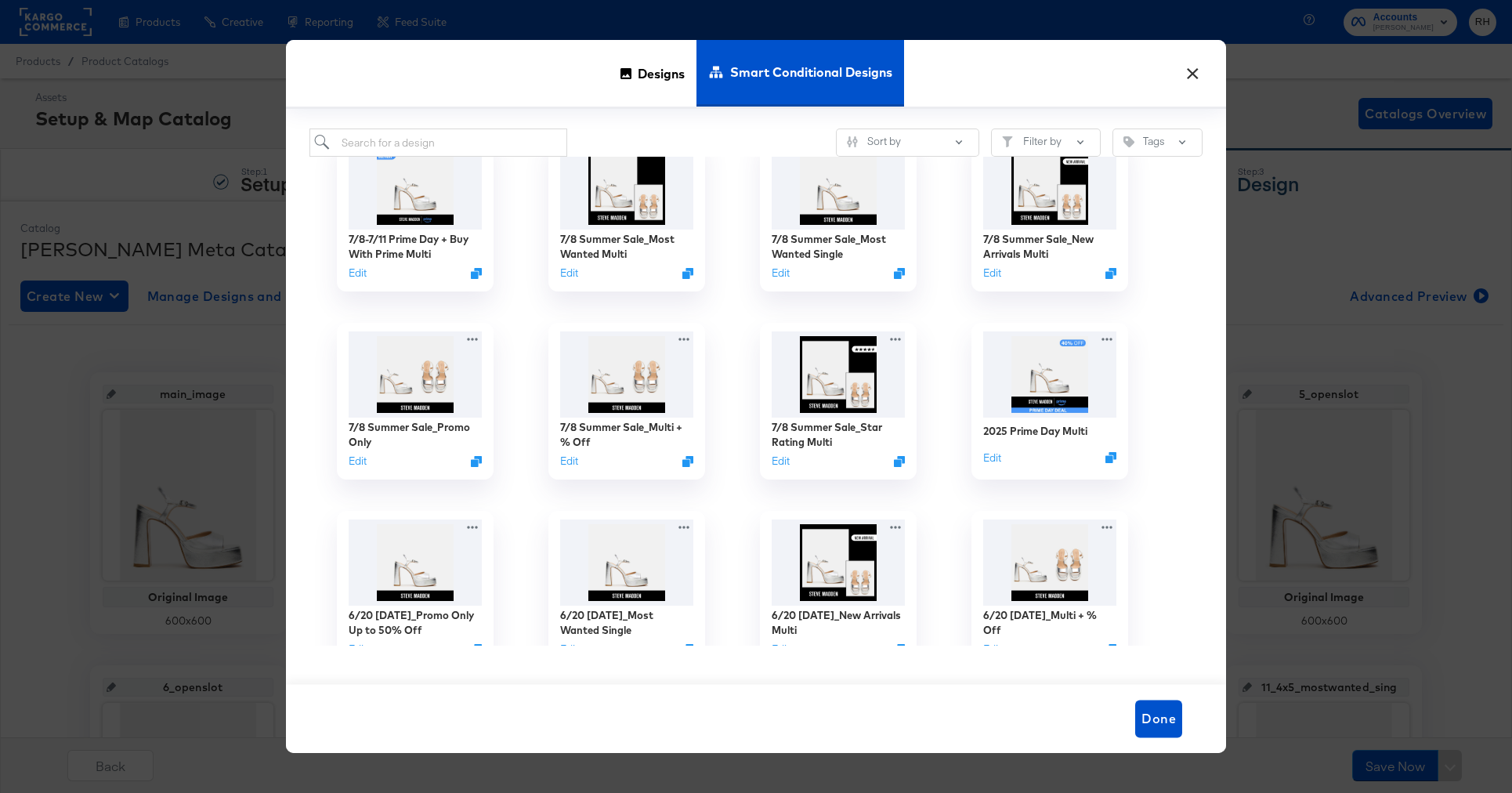
scroll to position [618, 0]
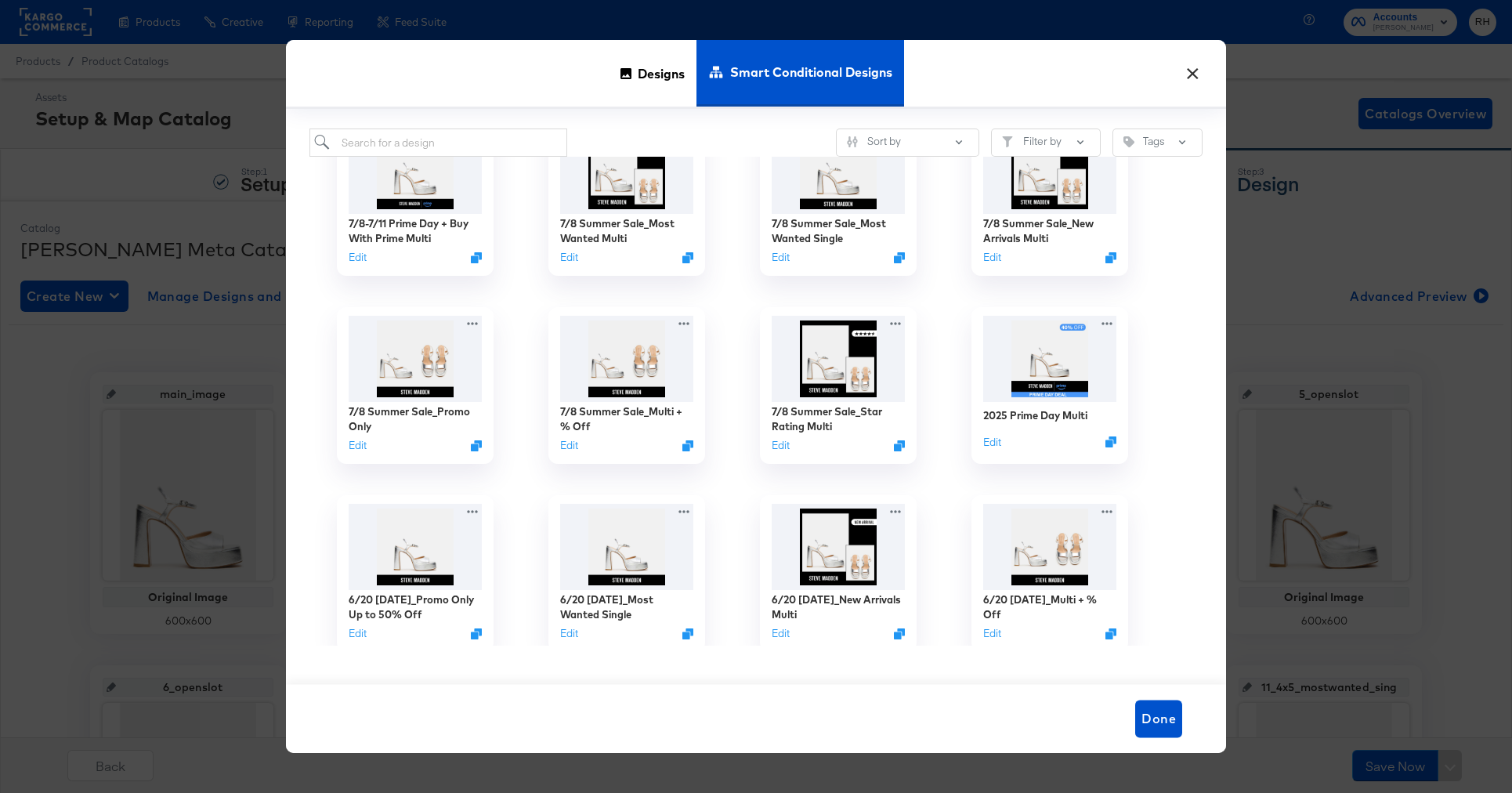
click at [1189, 79] on button "×" at bounding box center [1192, 69] width 28 height 28
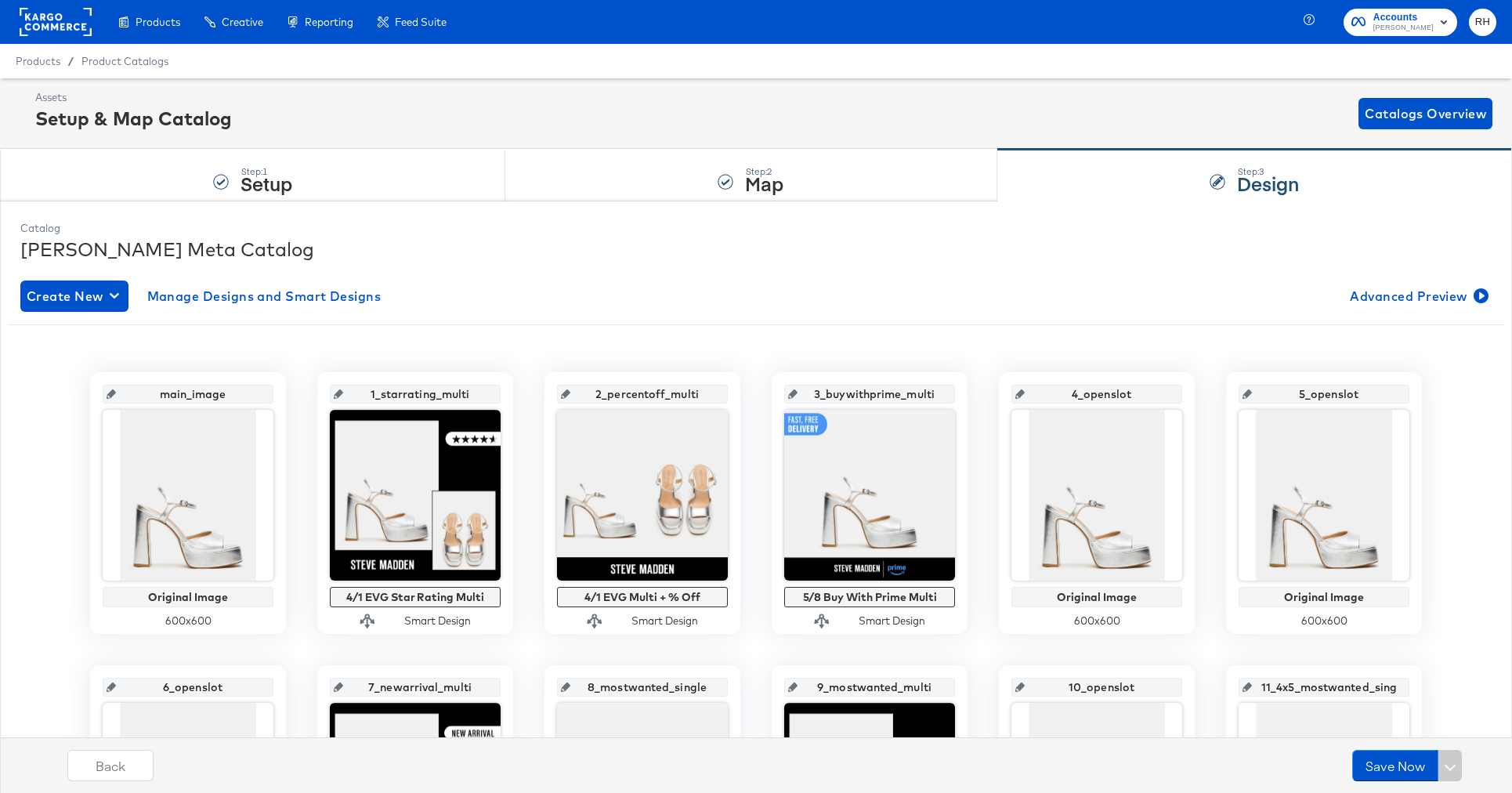
click at [80, 31] on rect at bounding box center [56, 22] width 72 height 28
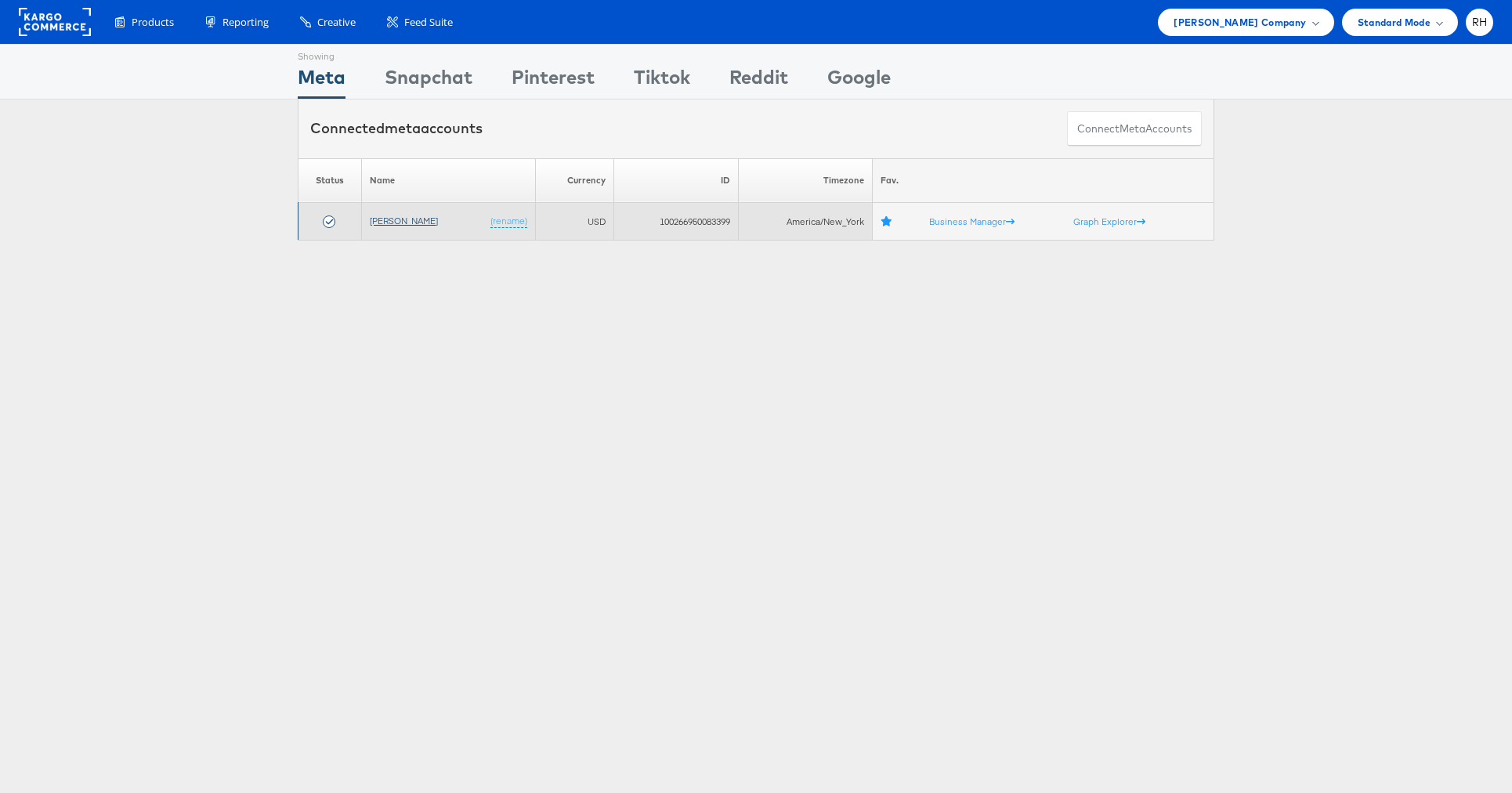
click at [383, 218] on link "[PERSON_NAME]" at bounding box center [404, 220] width 68 height 12
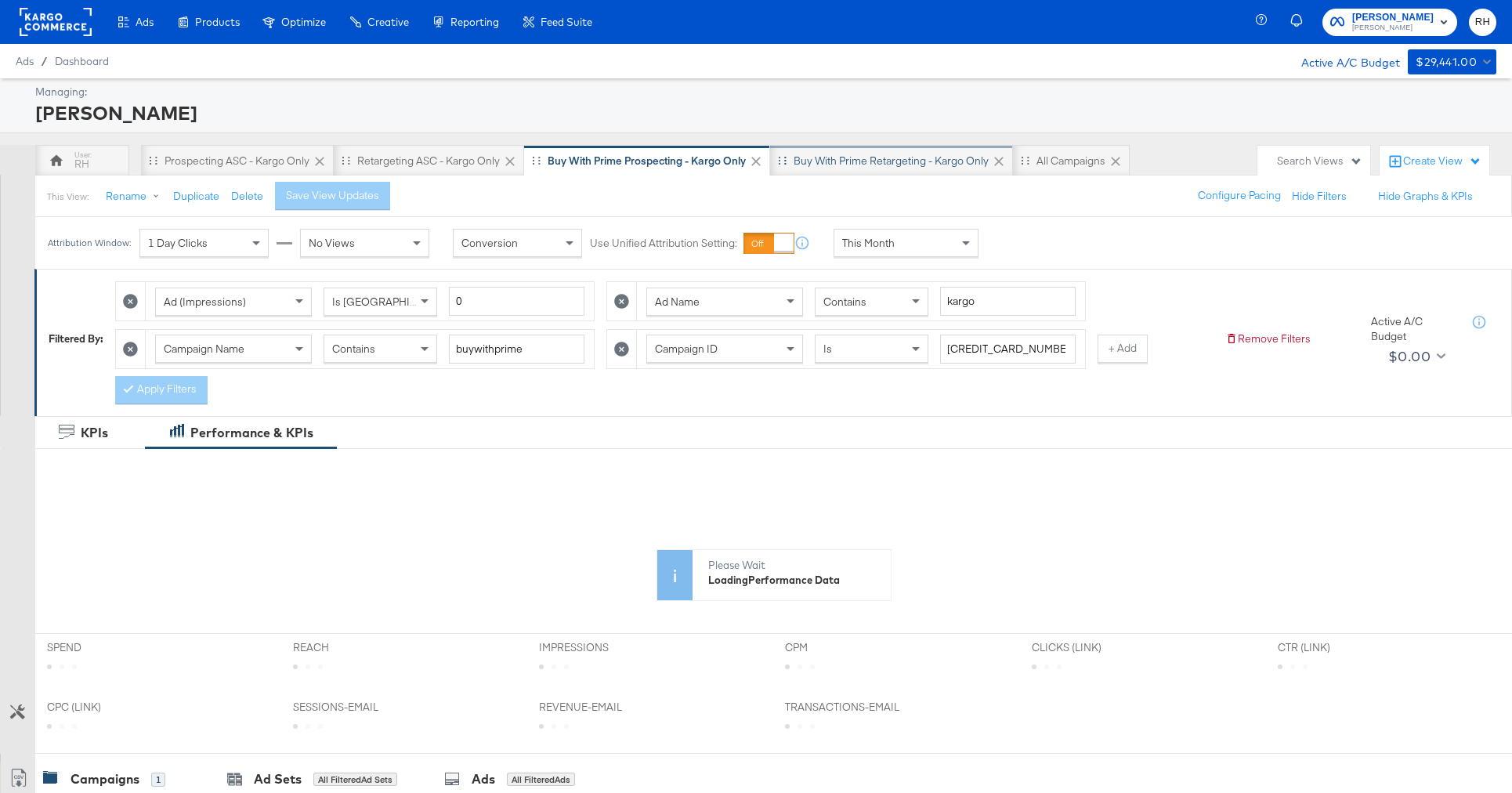
click at [796, 169] on div "Buy with Prime Retargeting - Kargo only" at bounding box center [892, 160] width 243 height 31
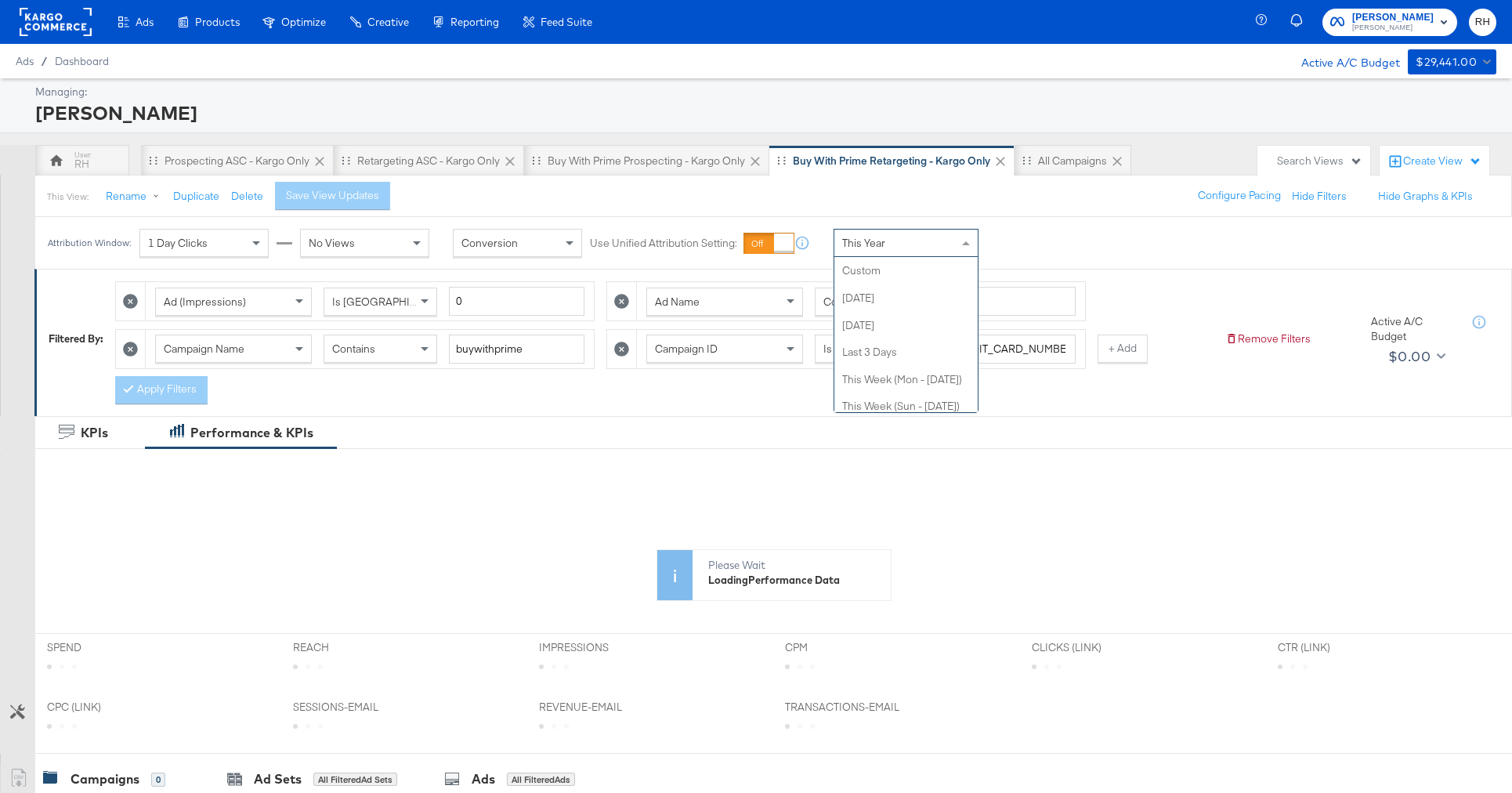
click at [926, 254] on div "This Year" at bounding box center [905, 243] width 143 height 27
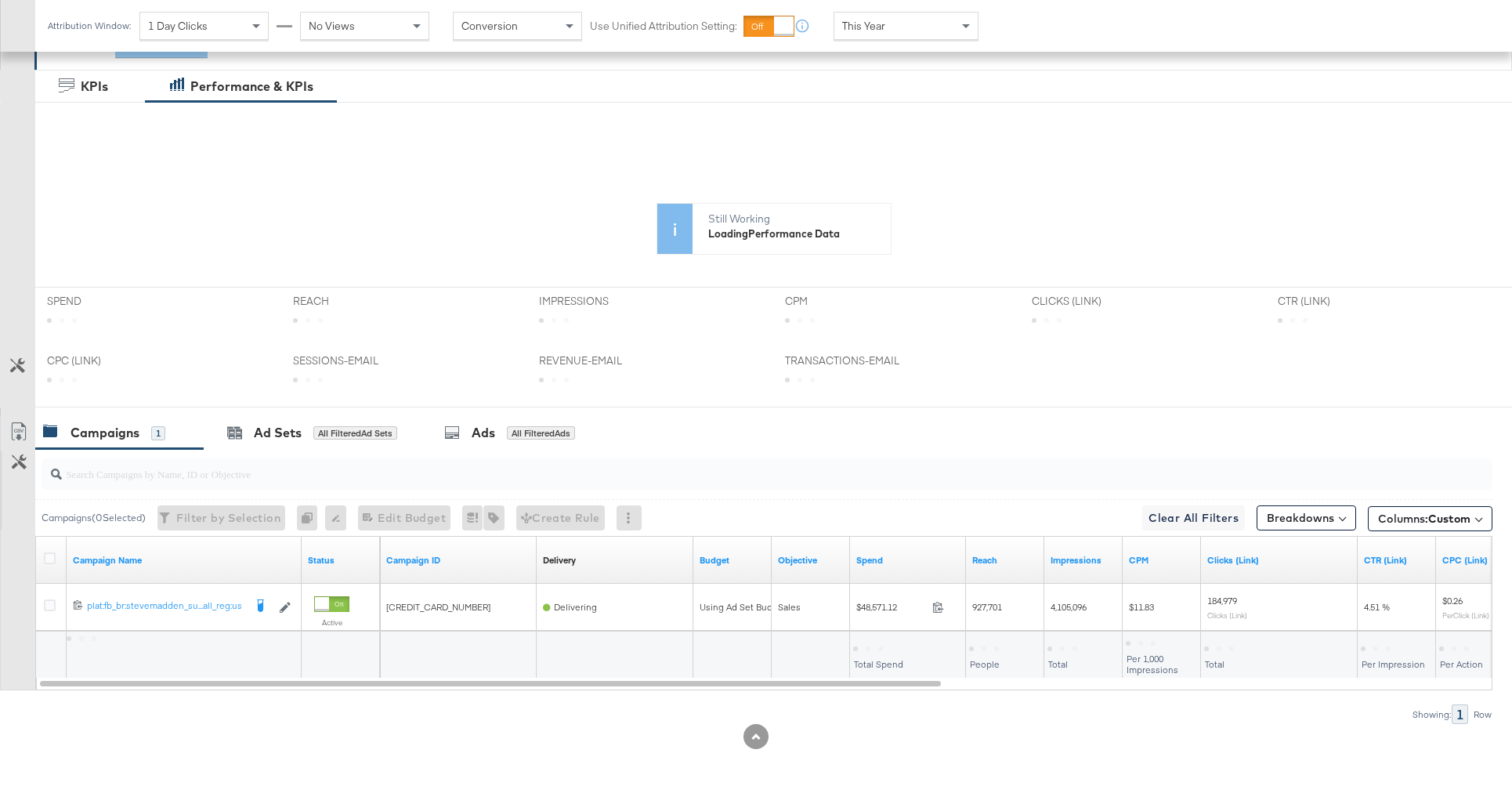
click at [544, 450] on div at bounding box center [763, 474] width 1457 height 50
click at [546, 441] on div "Ads All Filtered Ads" at bounding box center [512, 432] width 184 height 33
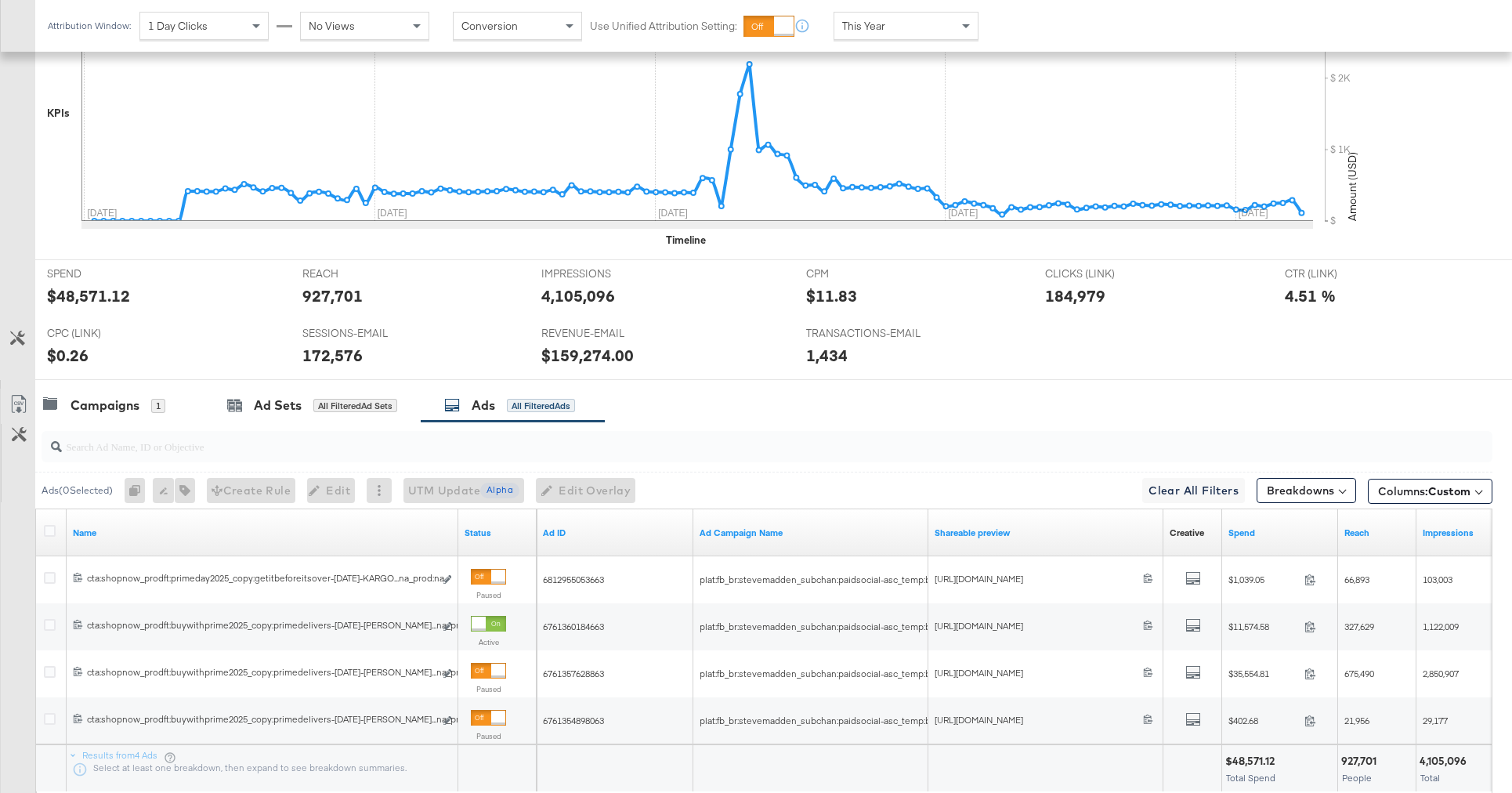
scroll to position [640, 0]
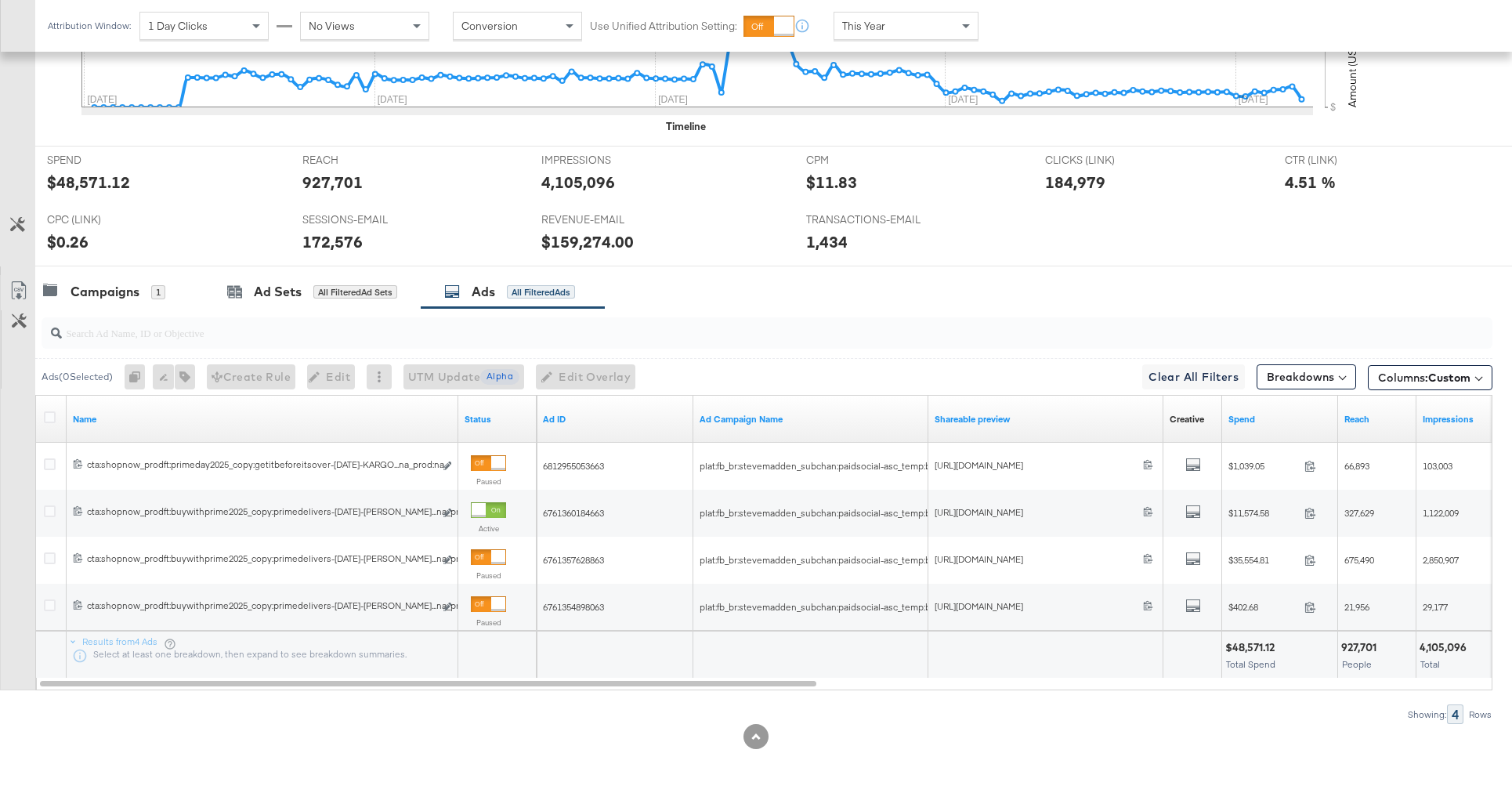
click at [281, 429] on div "Name" at bounding box center [262, 419] width 392 height 25
click at [287, 414] on link "Name" at bounding box center [262, 419] width 379 height 13
click at [287, 414] on link "Name ↓" at bounding box center [262, 419] width 379 height 13
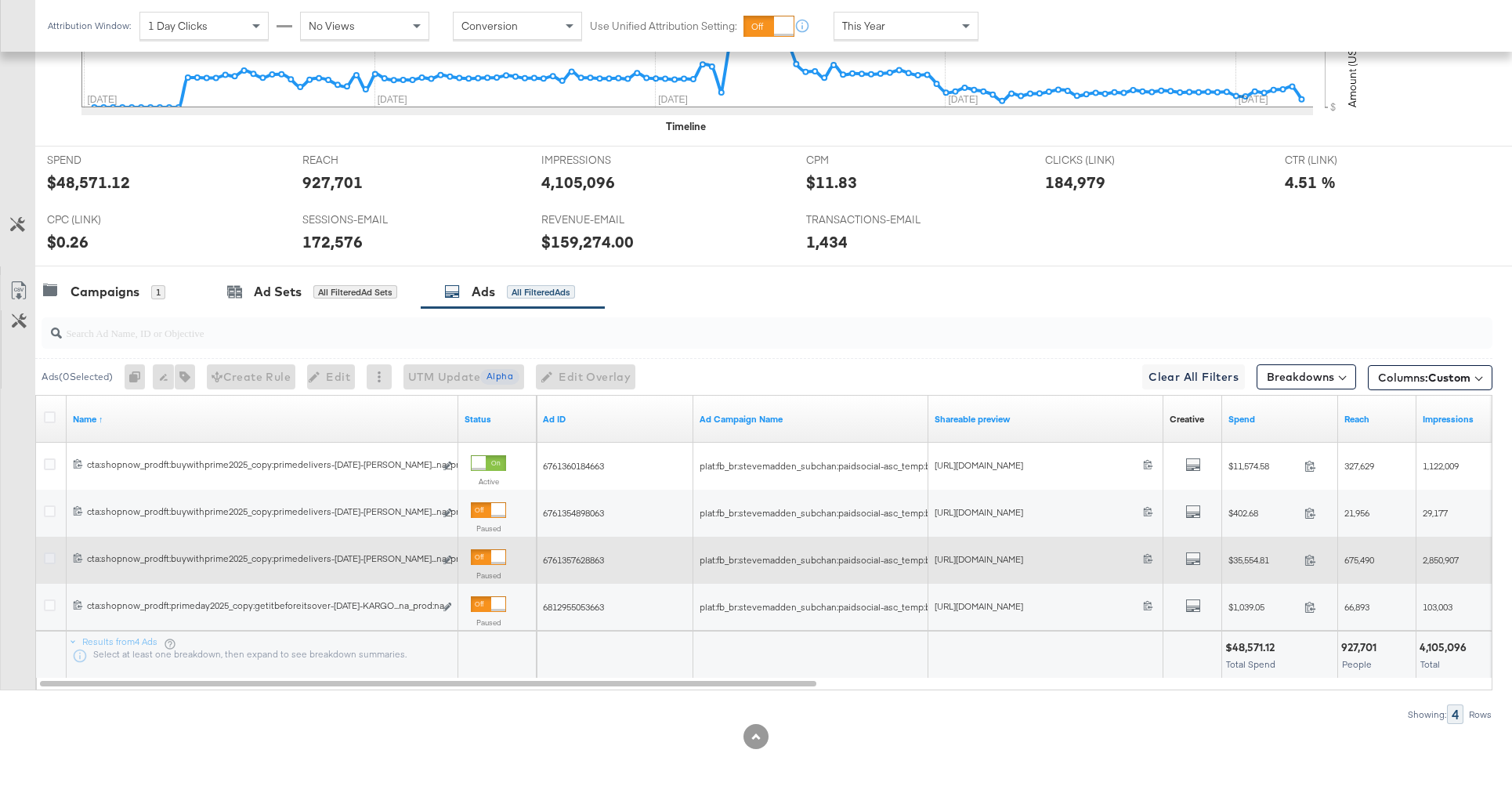
click at [49, 556] on icon at bounding box center [49, 557] width 12 height 12
click at [0, 0] on input "checkbox" at bounding box center [0, 0] width 0 height 0
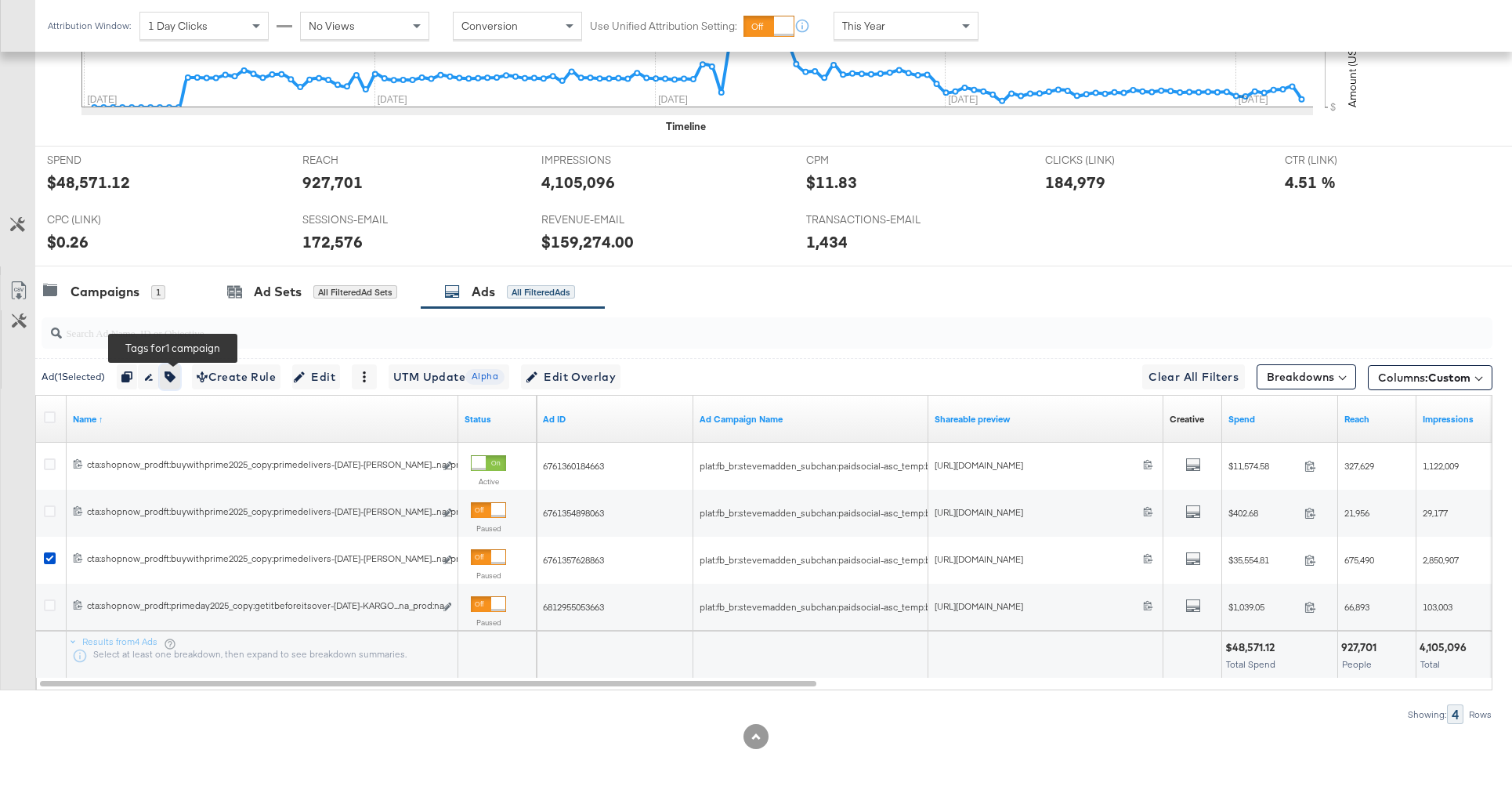
click at [173, 380] on icon "button" at bounding box center [170, 377] width 11 height 11
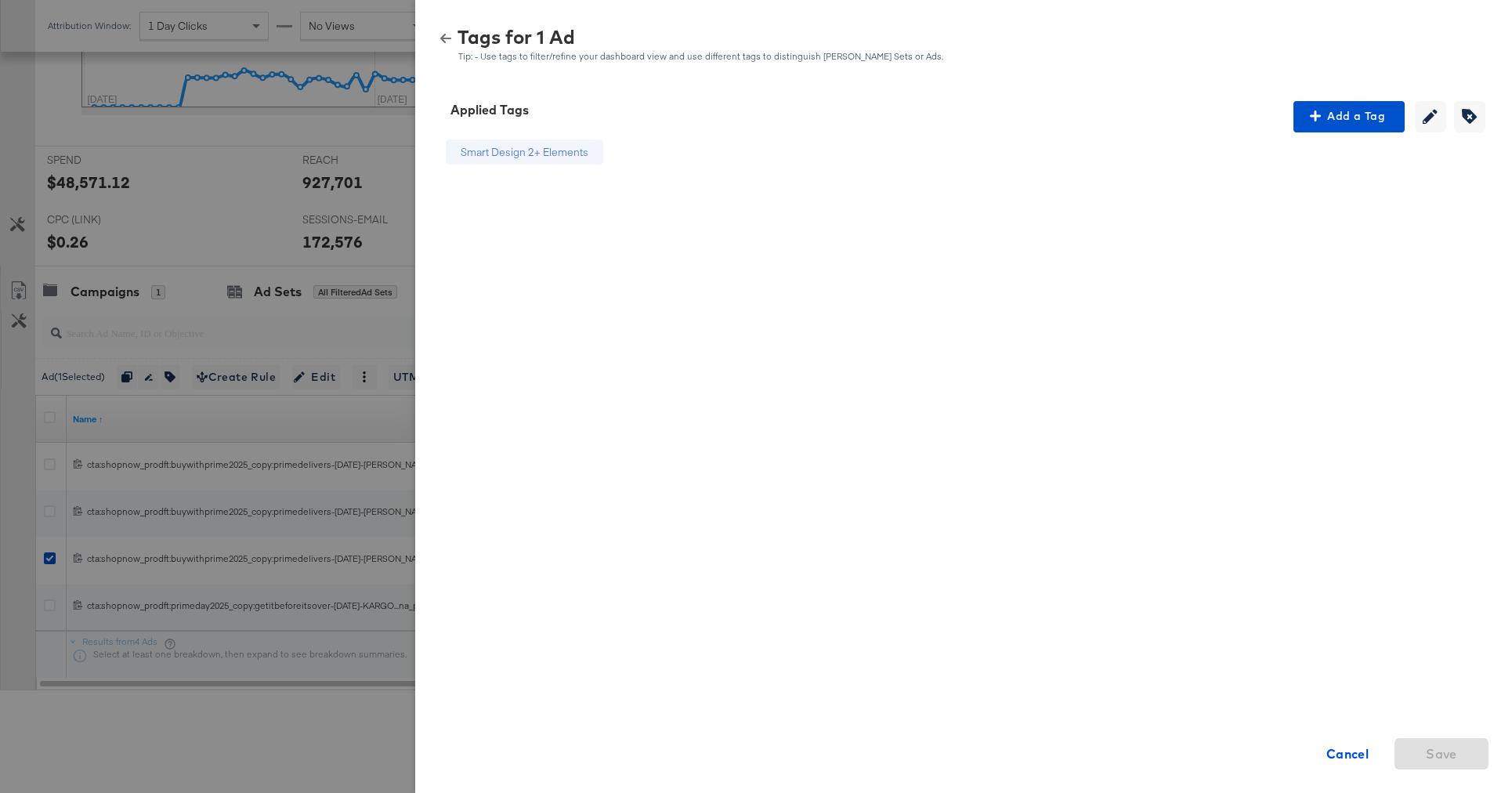
click at [449, 39] on icon "button" at bounding box center [446, 38] width 11 height 9
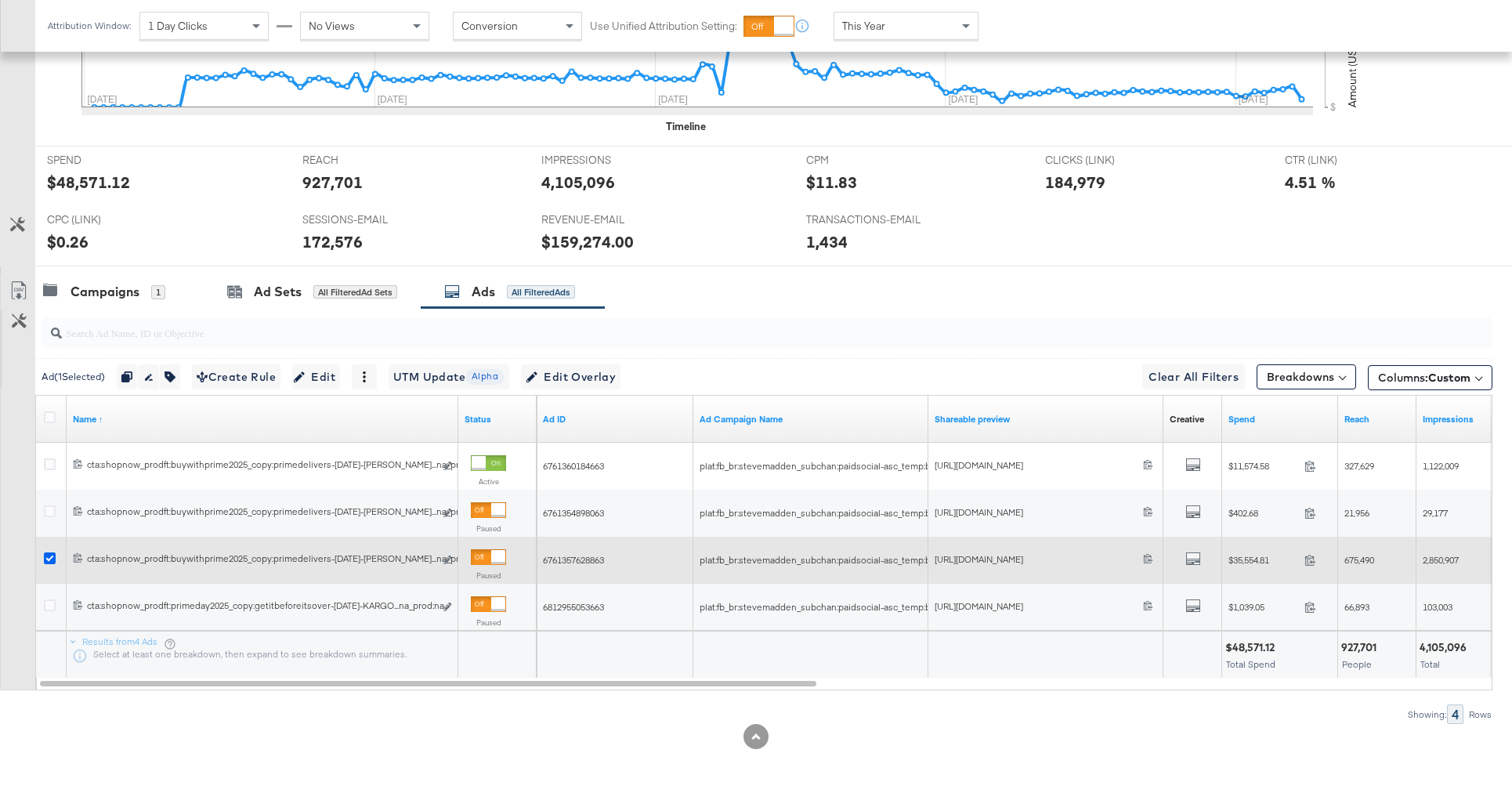
click at [52, 558] on icon at bounding box center [49, 557] width 12 height 12
click at [0, 0] on input "checkbox" at bounding box center [0, 0] width 0 height 0
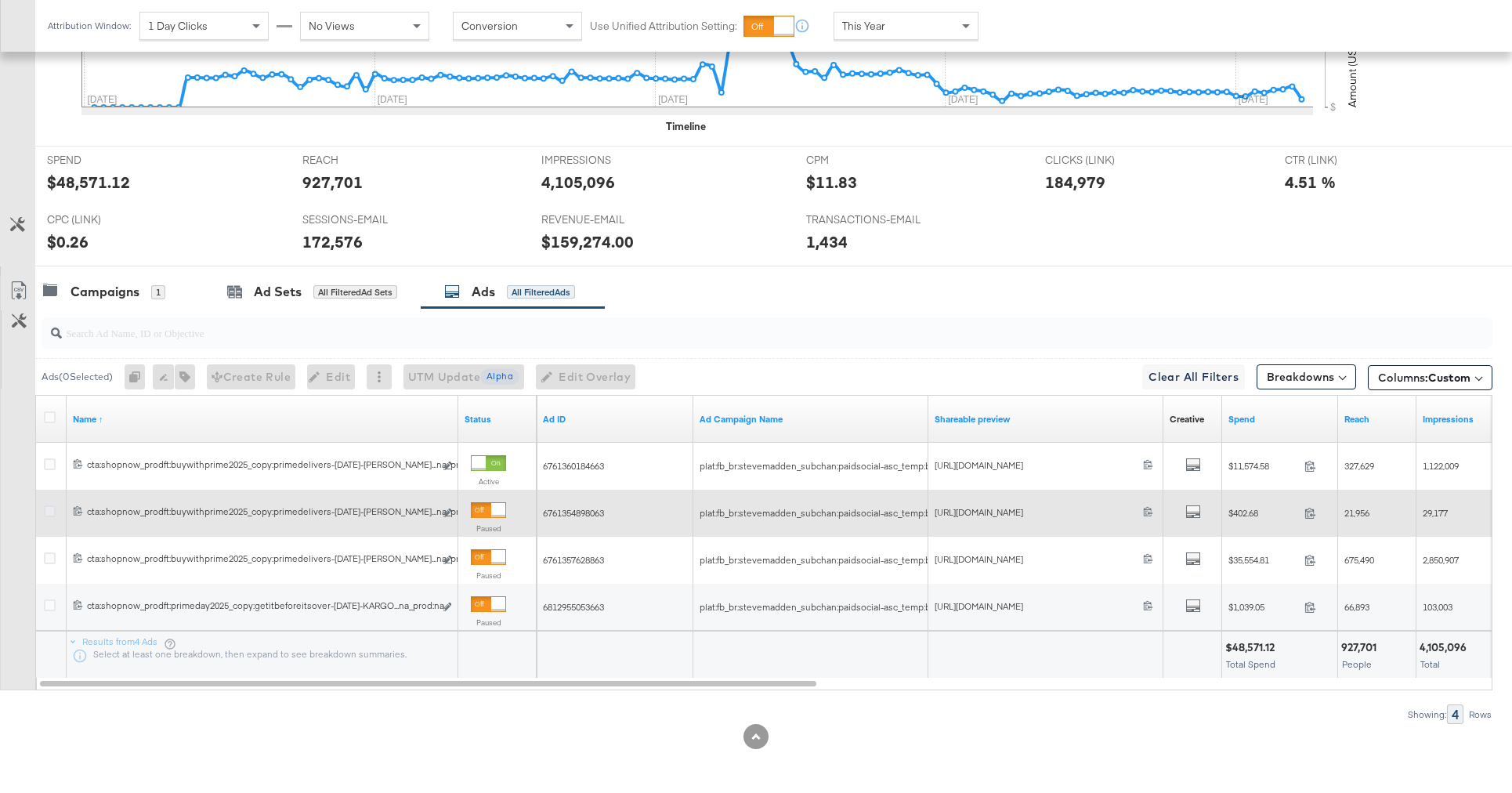
click at [49, 513] on icon at bounding box center [49, 511] width 12 height 12
click at [0, 0] on input "checkbox" at bounding box center [0, 0] width 0 height 0
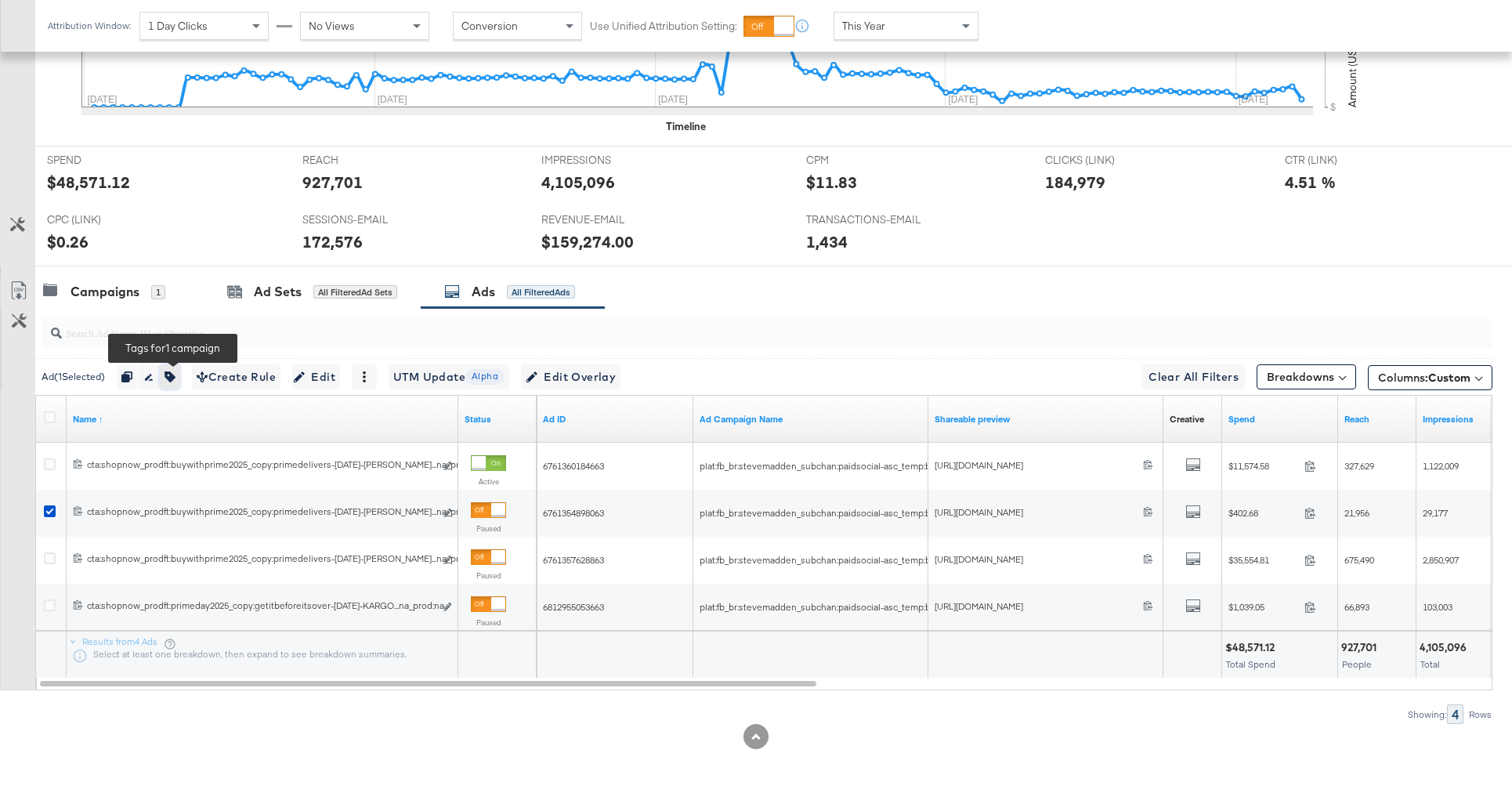
click at [175, 377] on icon "button" at bounding box center [170, 377] width 11 height 11
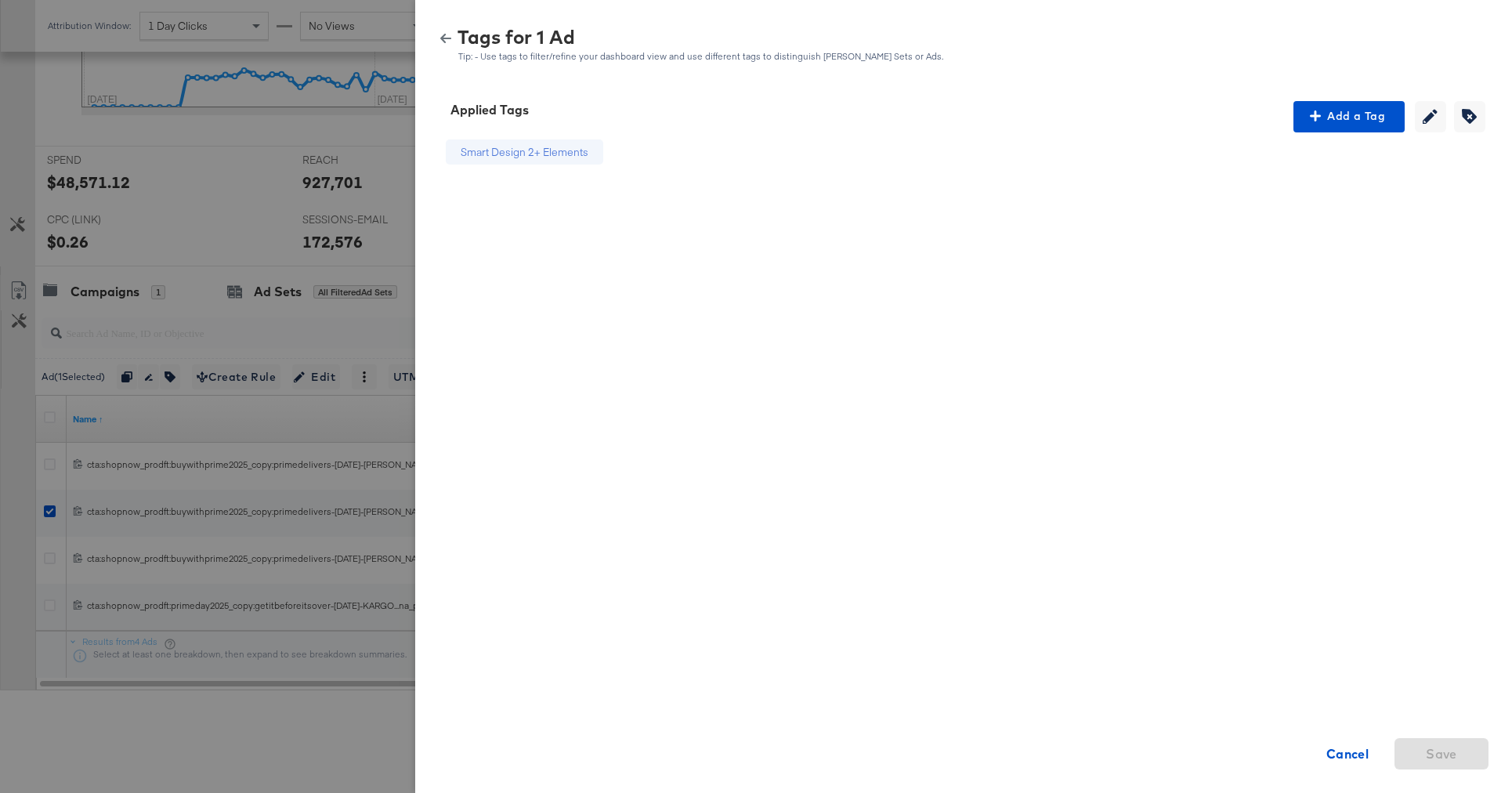
click at [451, 44] on div "Tags for 1 Ad Tip: - Use tags to filter/refine your dashboard view and use diff…" at bounding box center [964, 44] width 1059 height 33
click at [447, 38] on icon "button" at bounding box center [446, 38] width 11 height 9
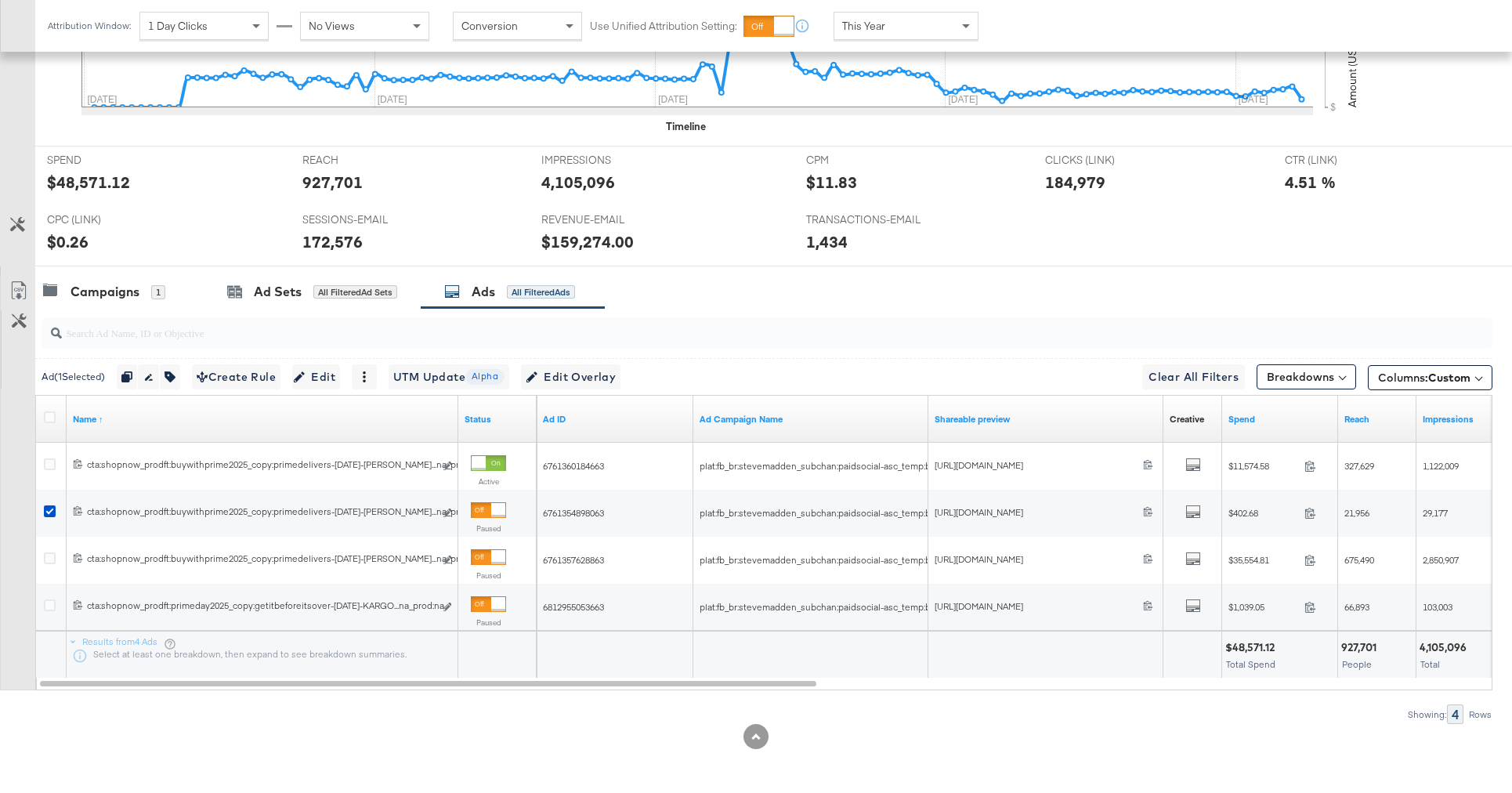
scroll to position [0, 0]
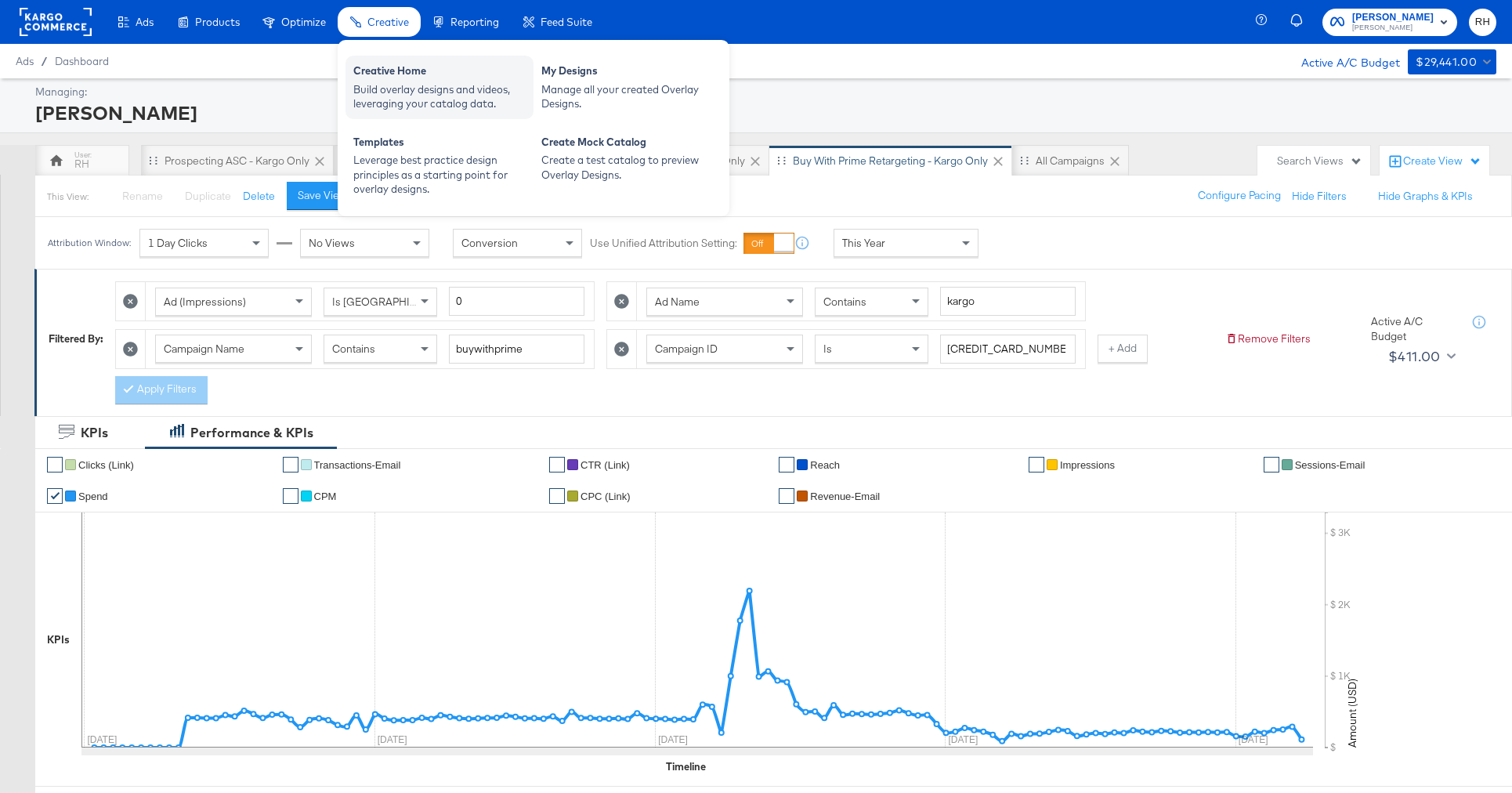
click at [392, 83] on div "Build overlay designs and videos, leveraging your catalog data." at bounding box center [440, 97] width 173 height 29
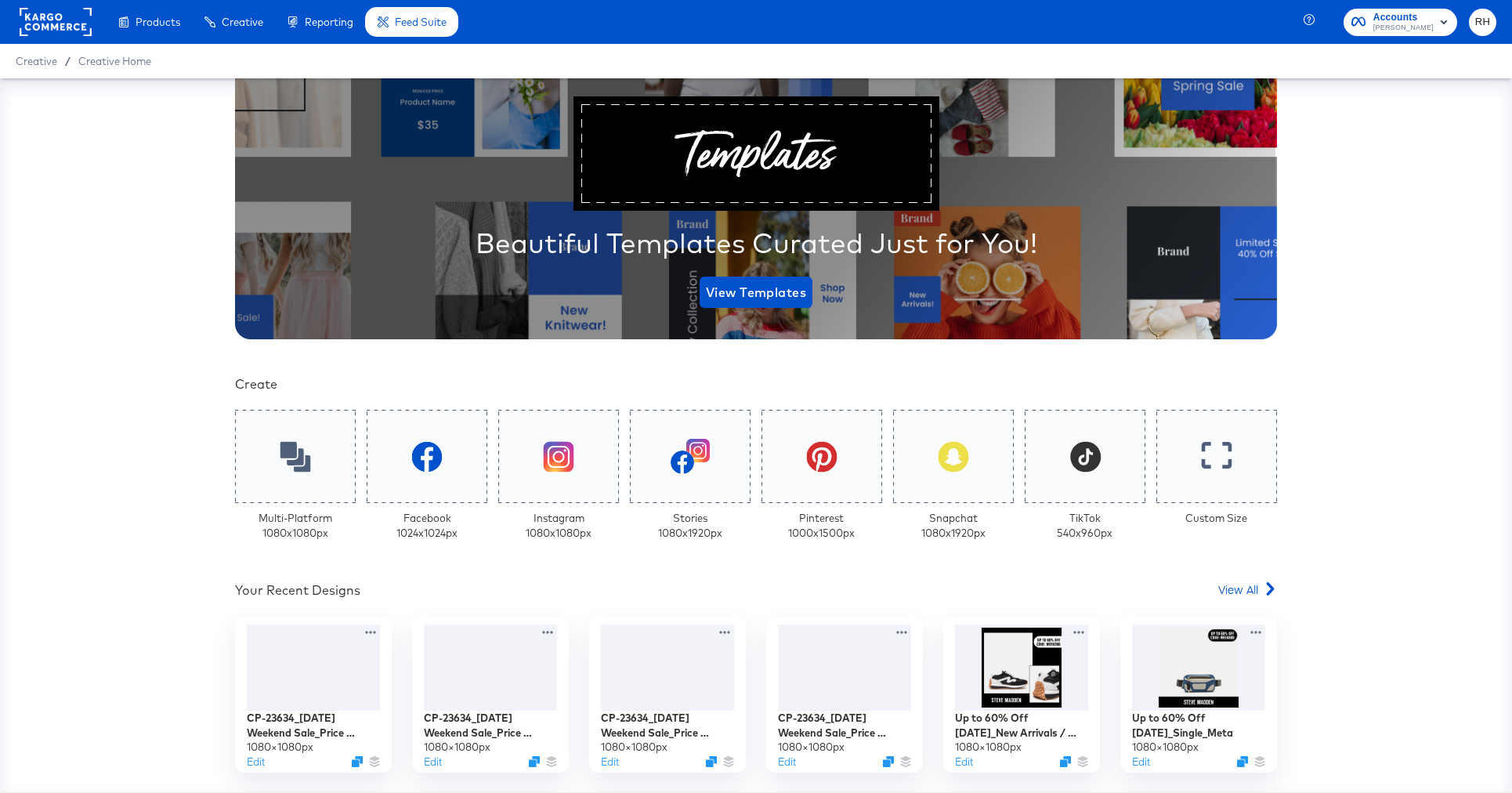
scroll to position [147, 0]
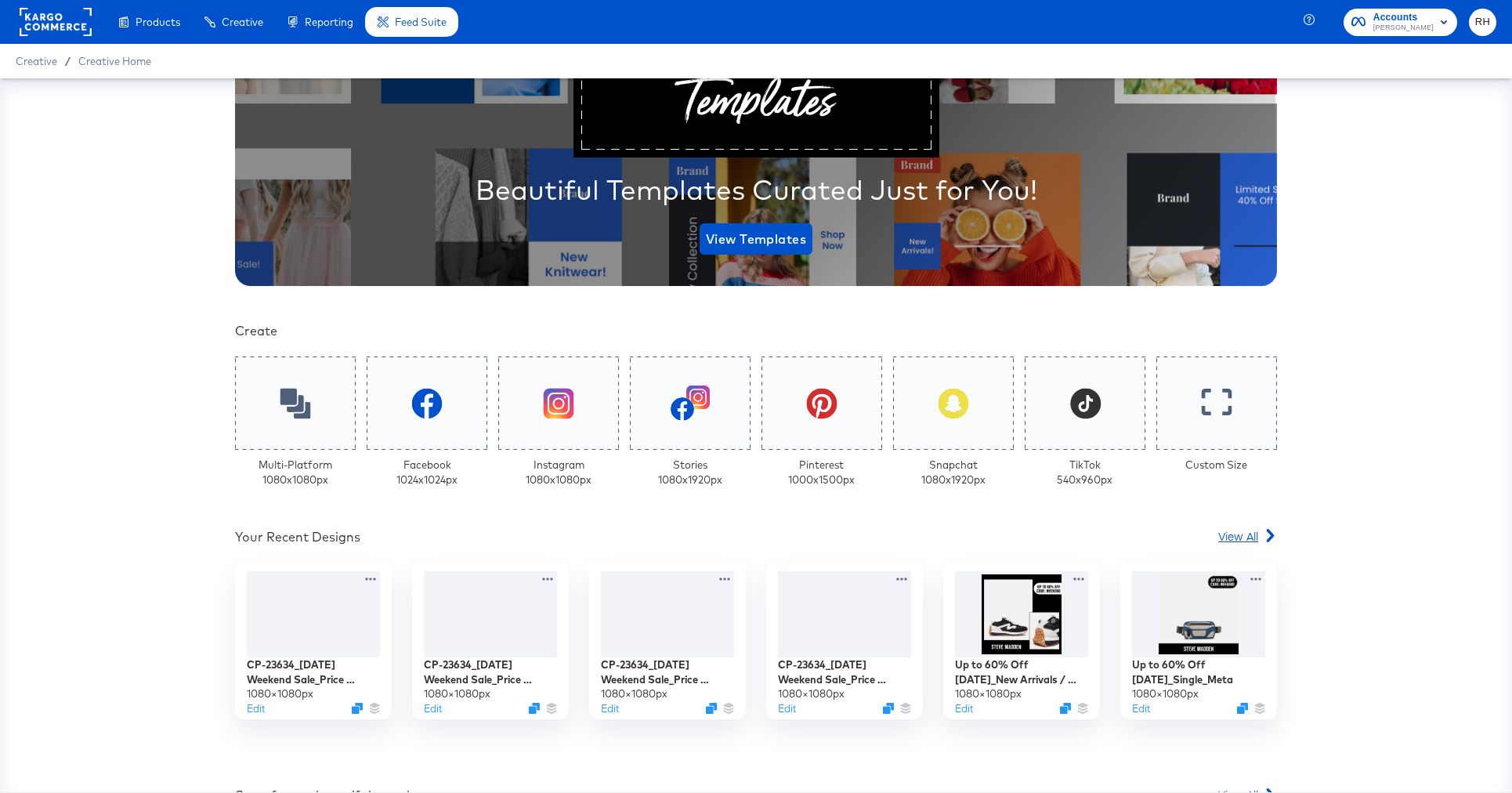
click at [1228, 541] on span "View All" at bounding box center [1238, 535] width 40 height 15
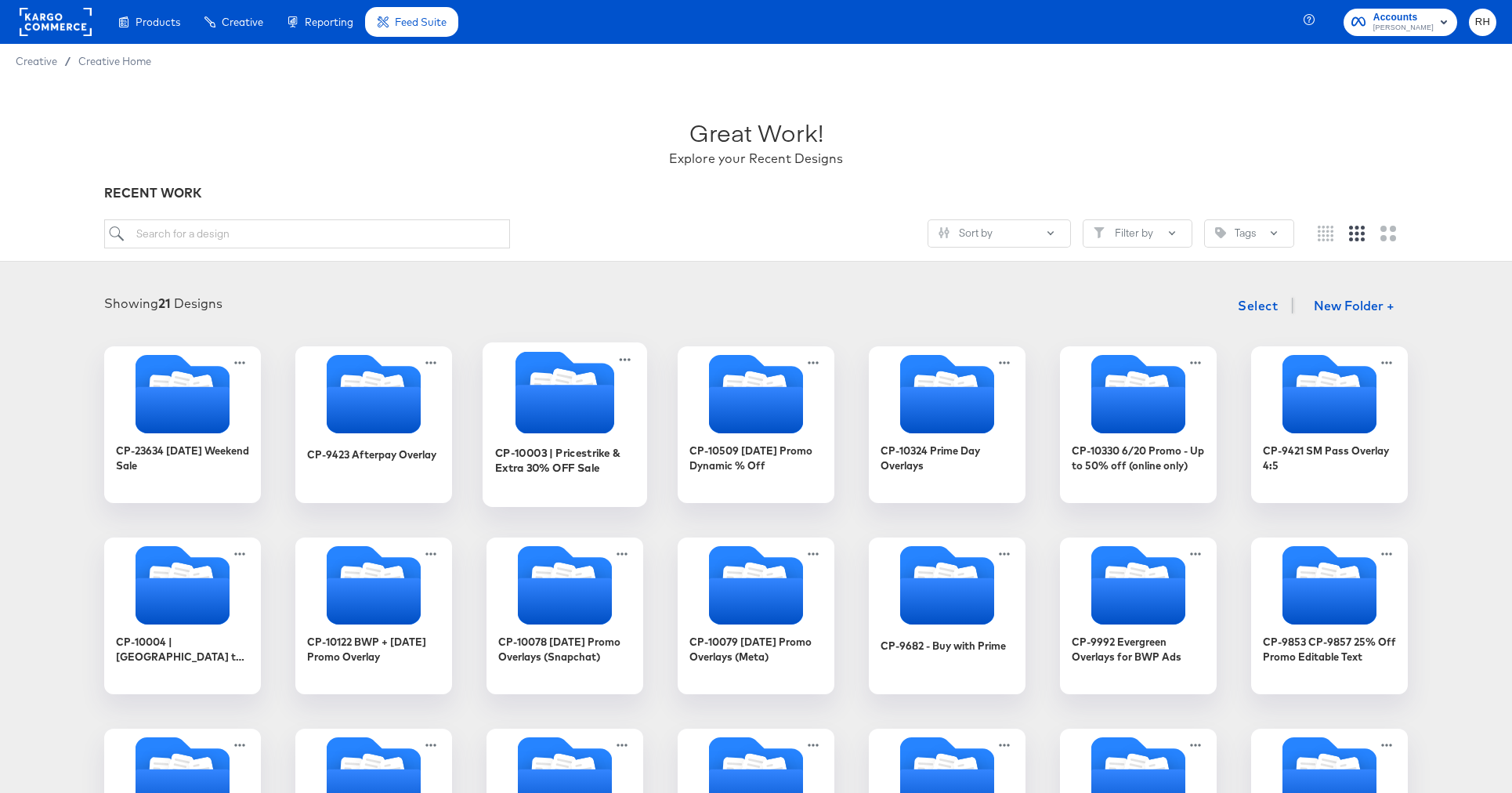
click at [536, 380] on icon "Folder" at bounding box center [542, 387] width 25 height 30
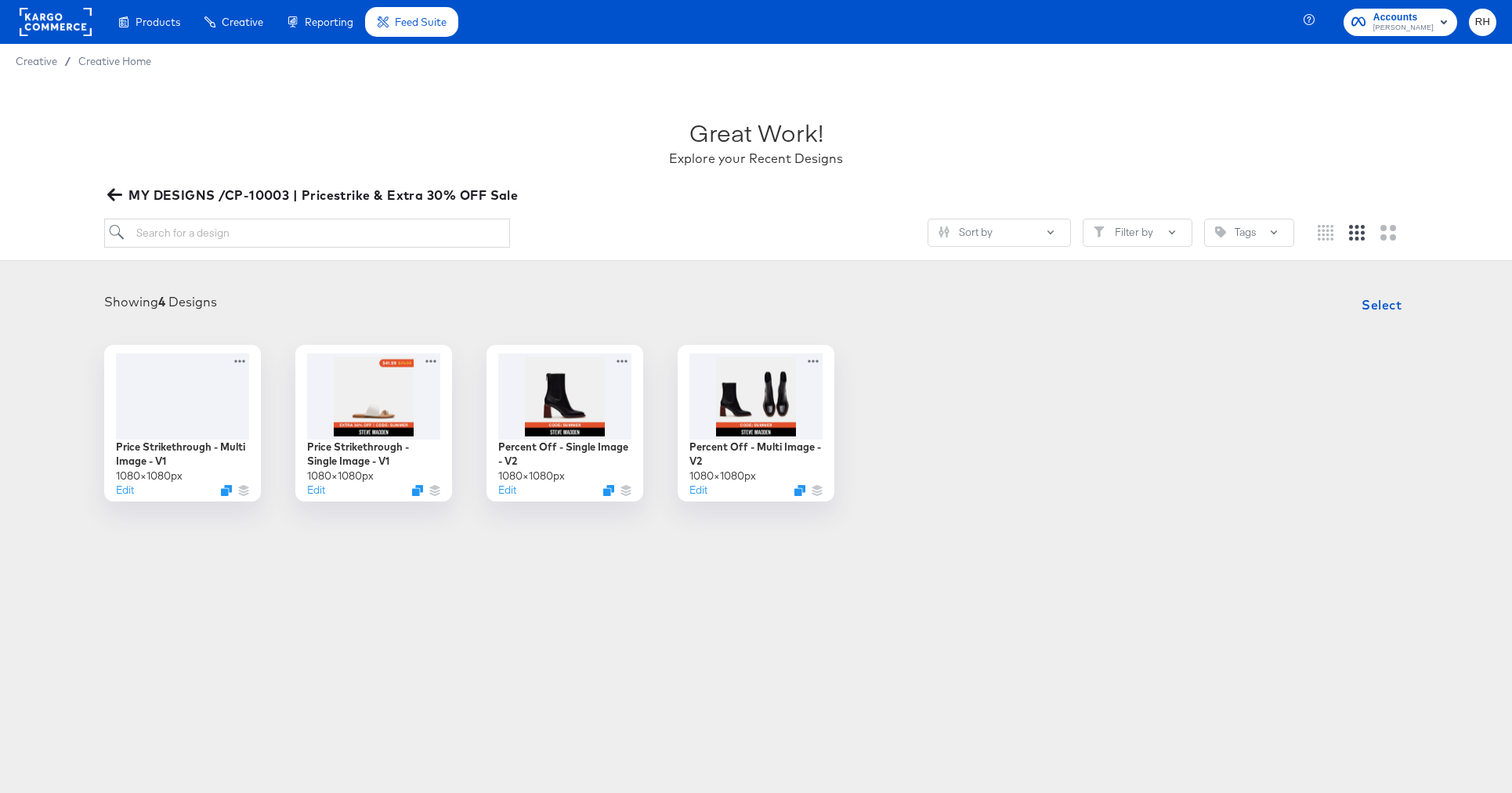
click at [113, 196] on icon "button" at bounding box center [114, 194] width 15 height 15
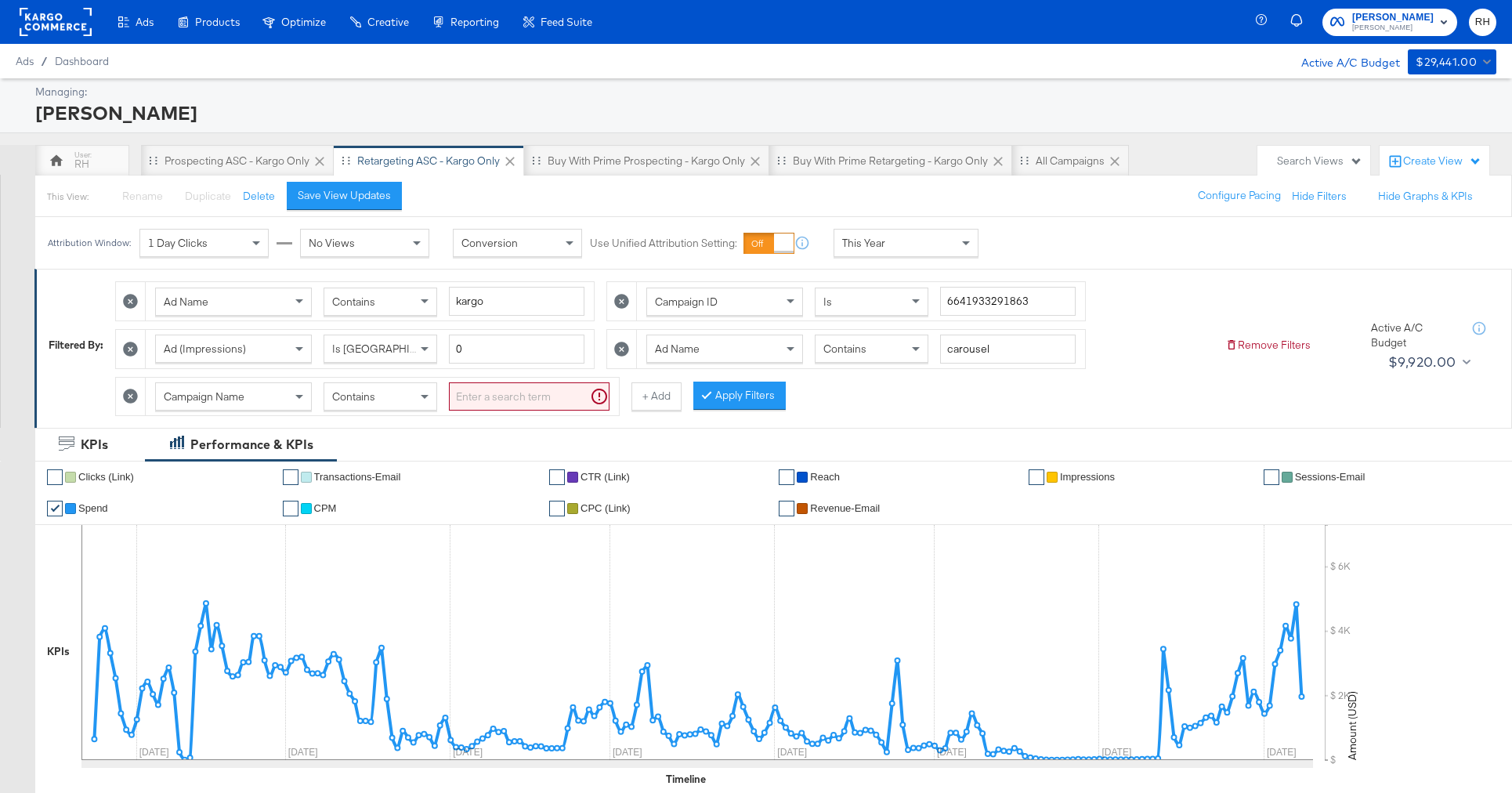
scroll to position [13, 0]
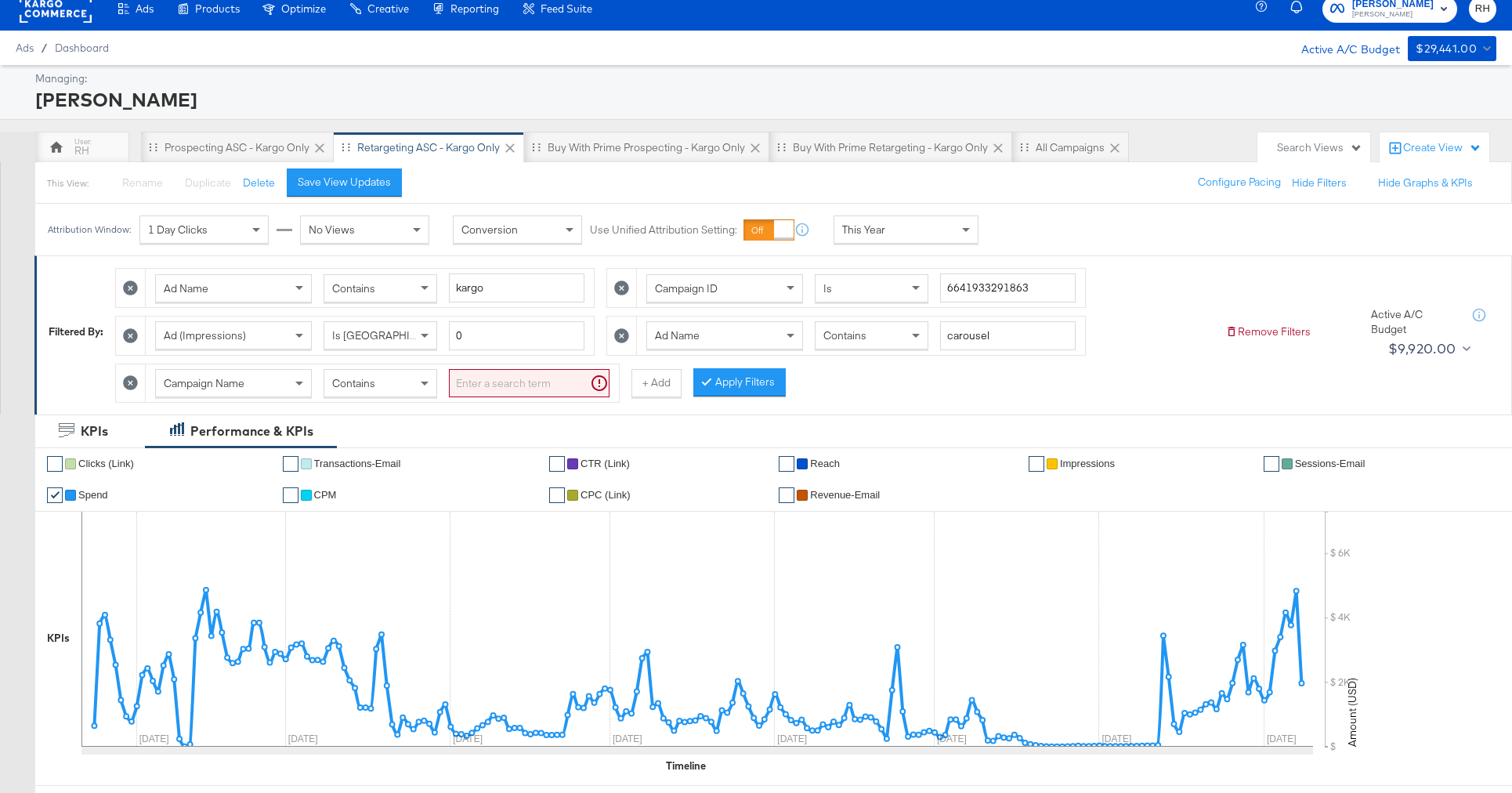
click at [254, 381] on div "Campaign Name" at bounding box center [233, 383] width 156 height 27
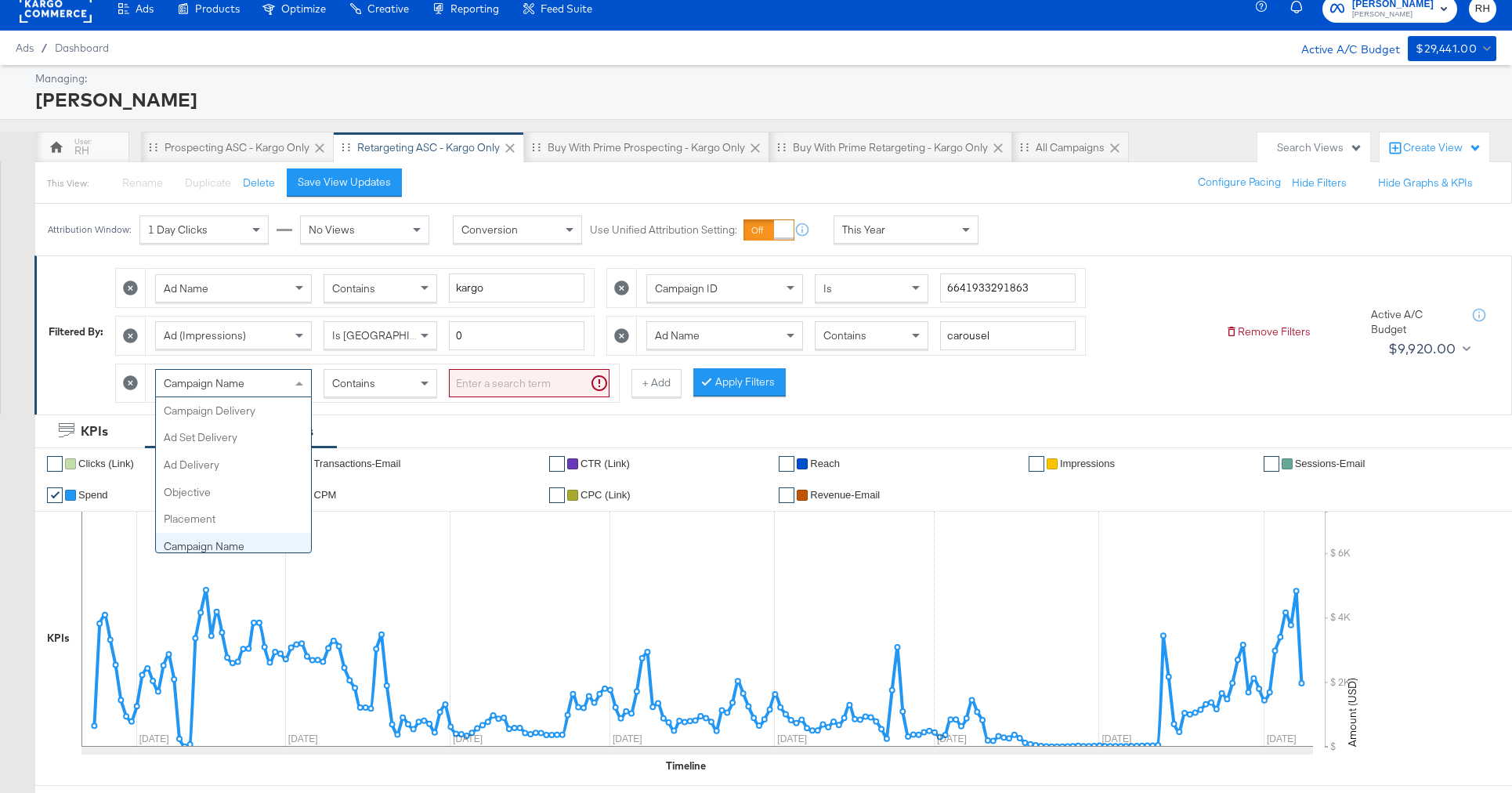
scroll to position [136, 0]
click at [375, 385] on span "Contains" at bounding box center [353, 383] width 43 height 14
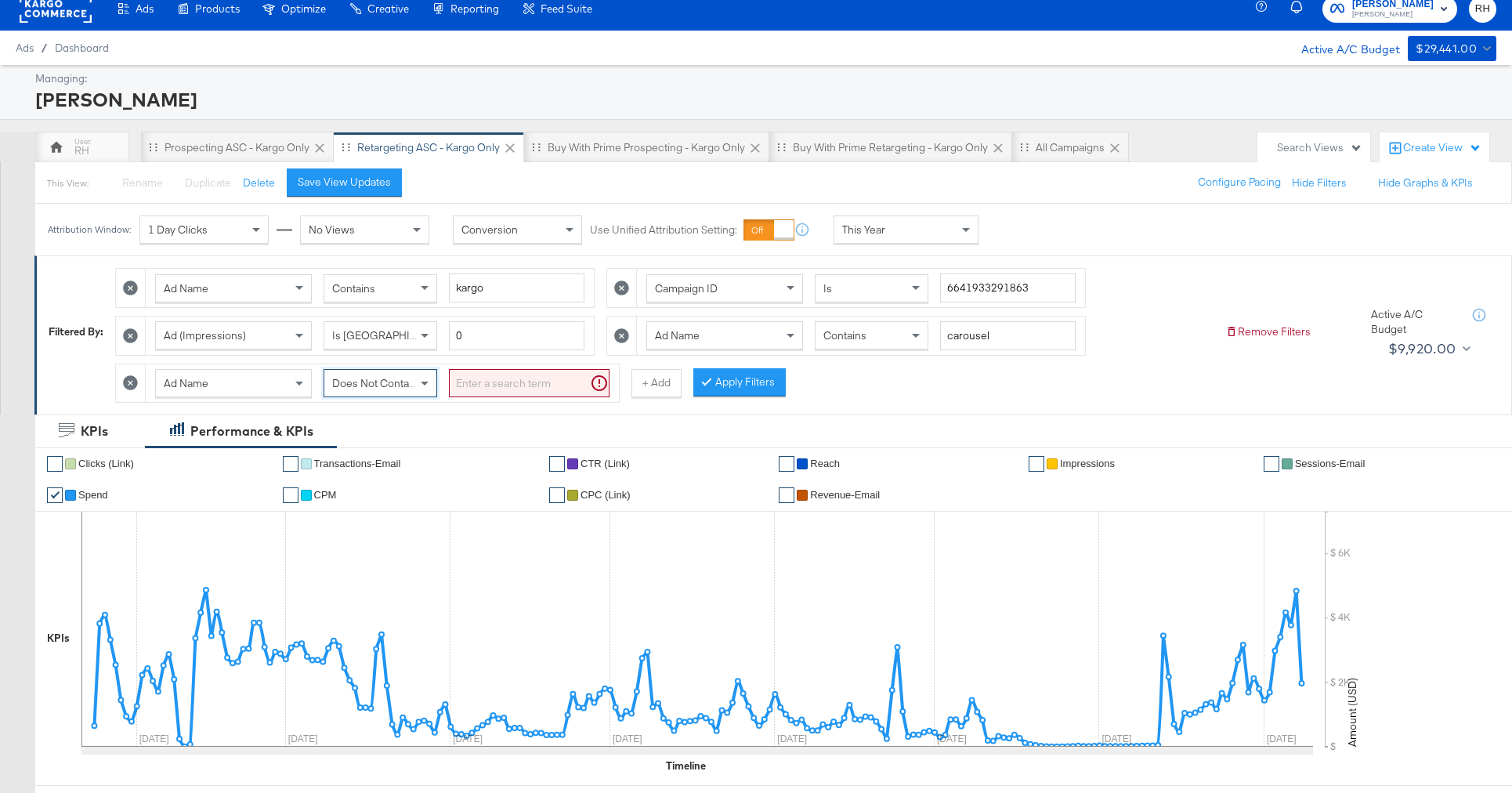
click at [493, 372] on input "search" at bounding box center [529, 383] width 161 height 29
click at [686, 387] on button "Apply Filters" at bounding box center [714, 382] width 93 height 28
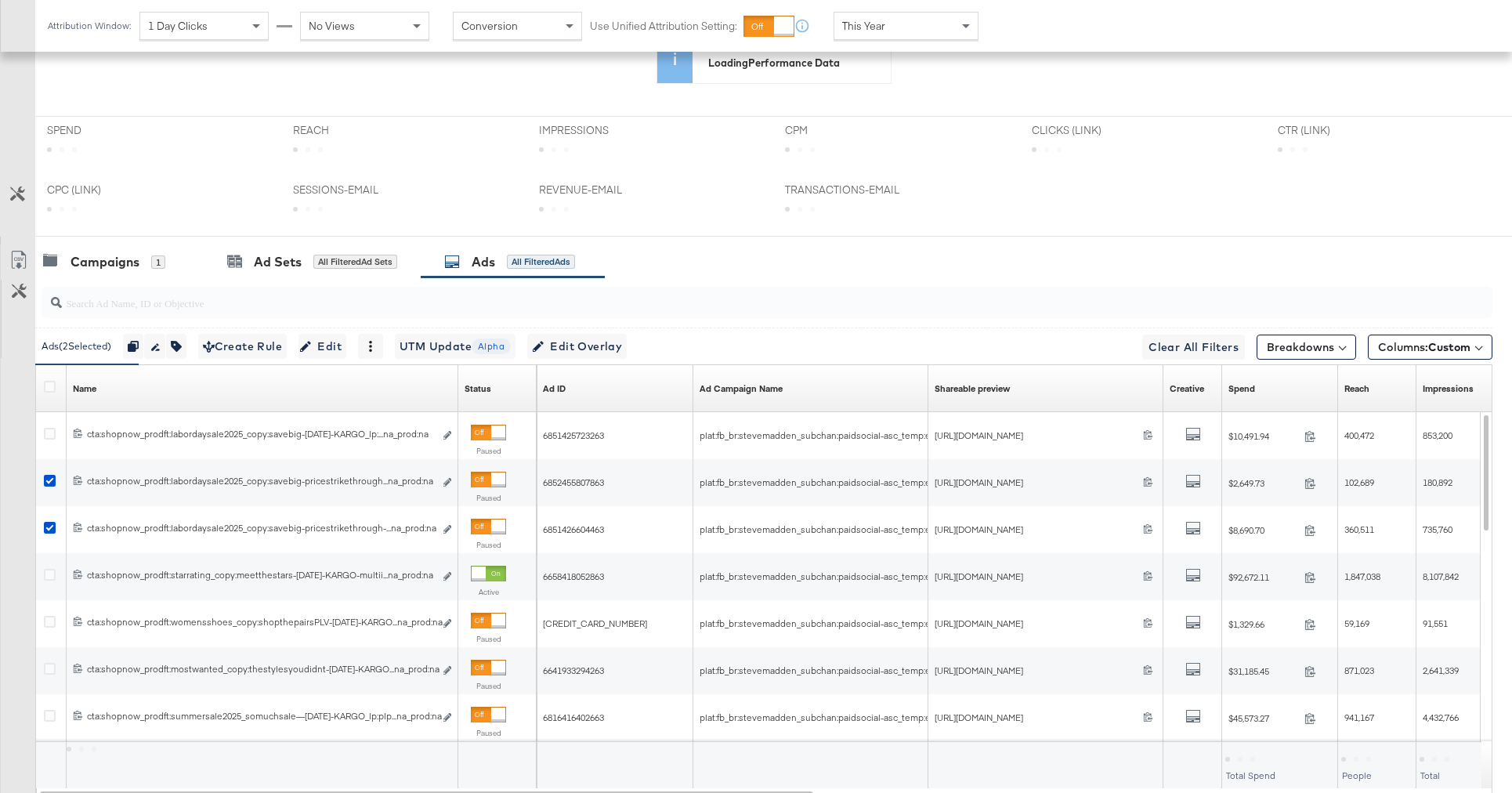
scroll to position [640, 0]
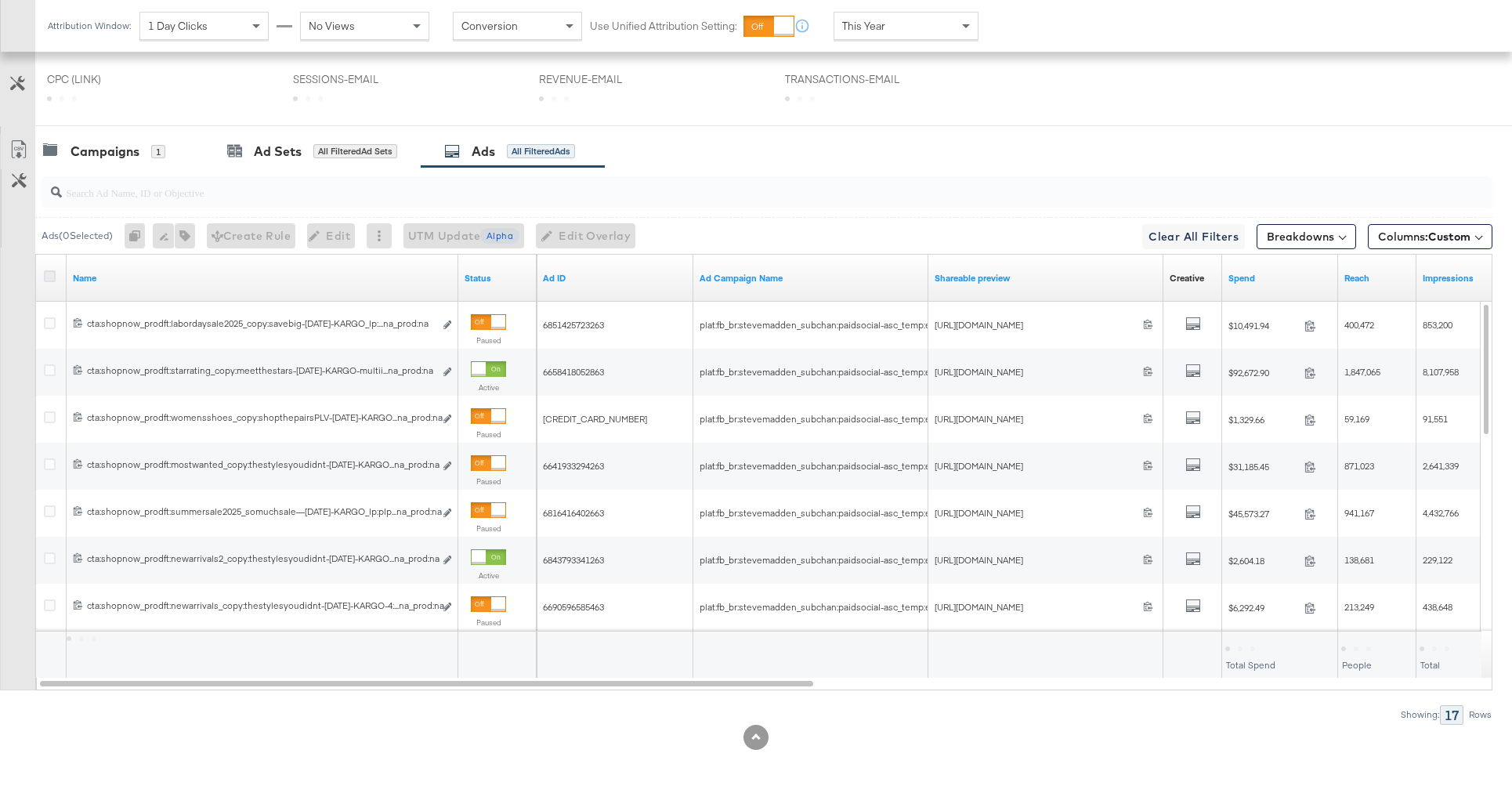
click at [49, 277] on icon at bounding box center [49, 276] width 12 height 12
click at [0, 0] on input "checkbox" at bounding box center [0, 0] width 0 height 0
click at [49, 277] on icon at bounding box center [49, 276] width 12 height 12
click at [0, 0] on input "checkbox" at bounding box center [0, 0] width 0 height 0
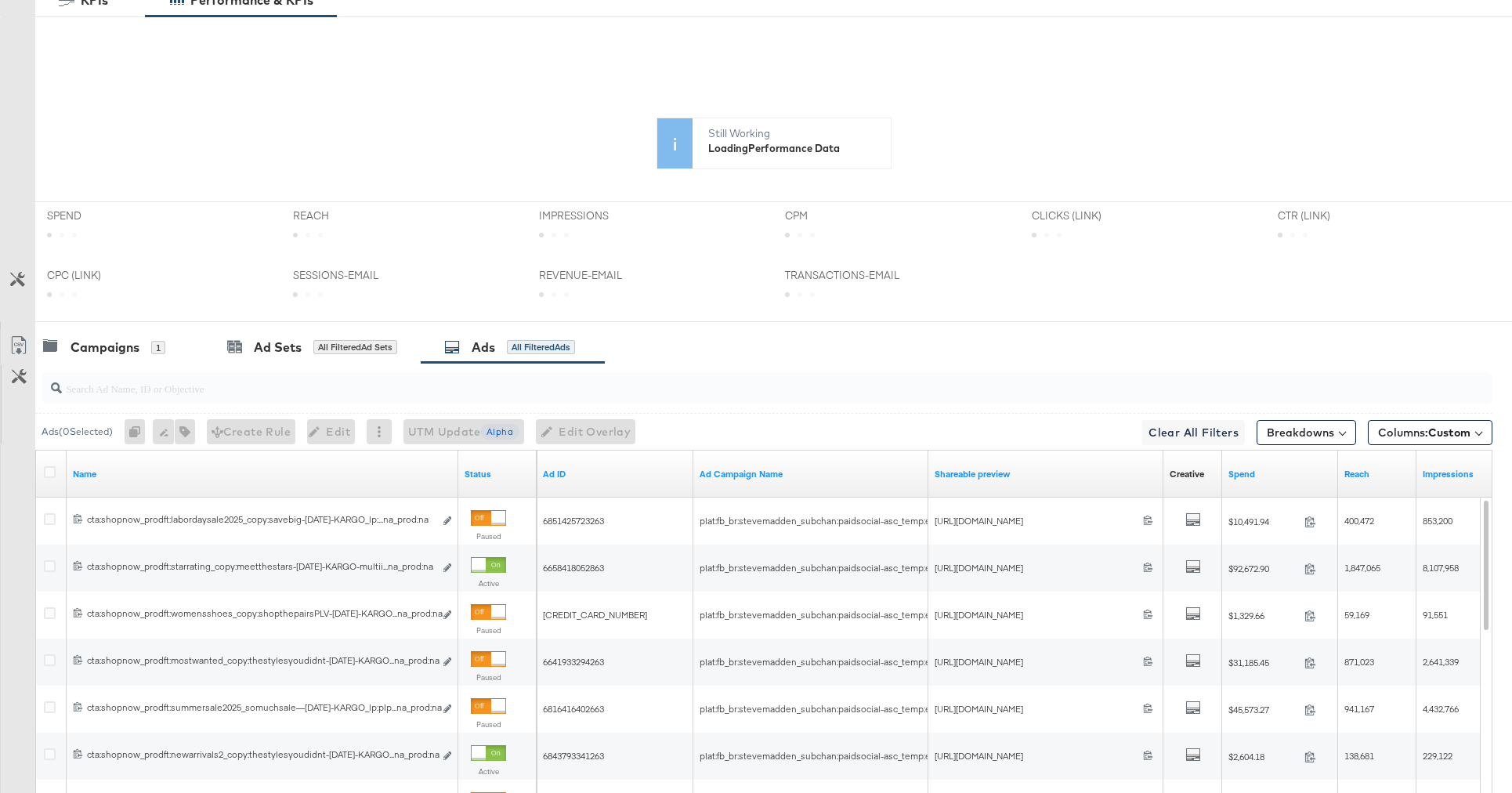
scroll to position [0, 0]
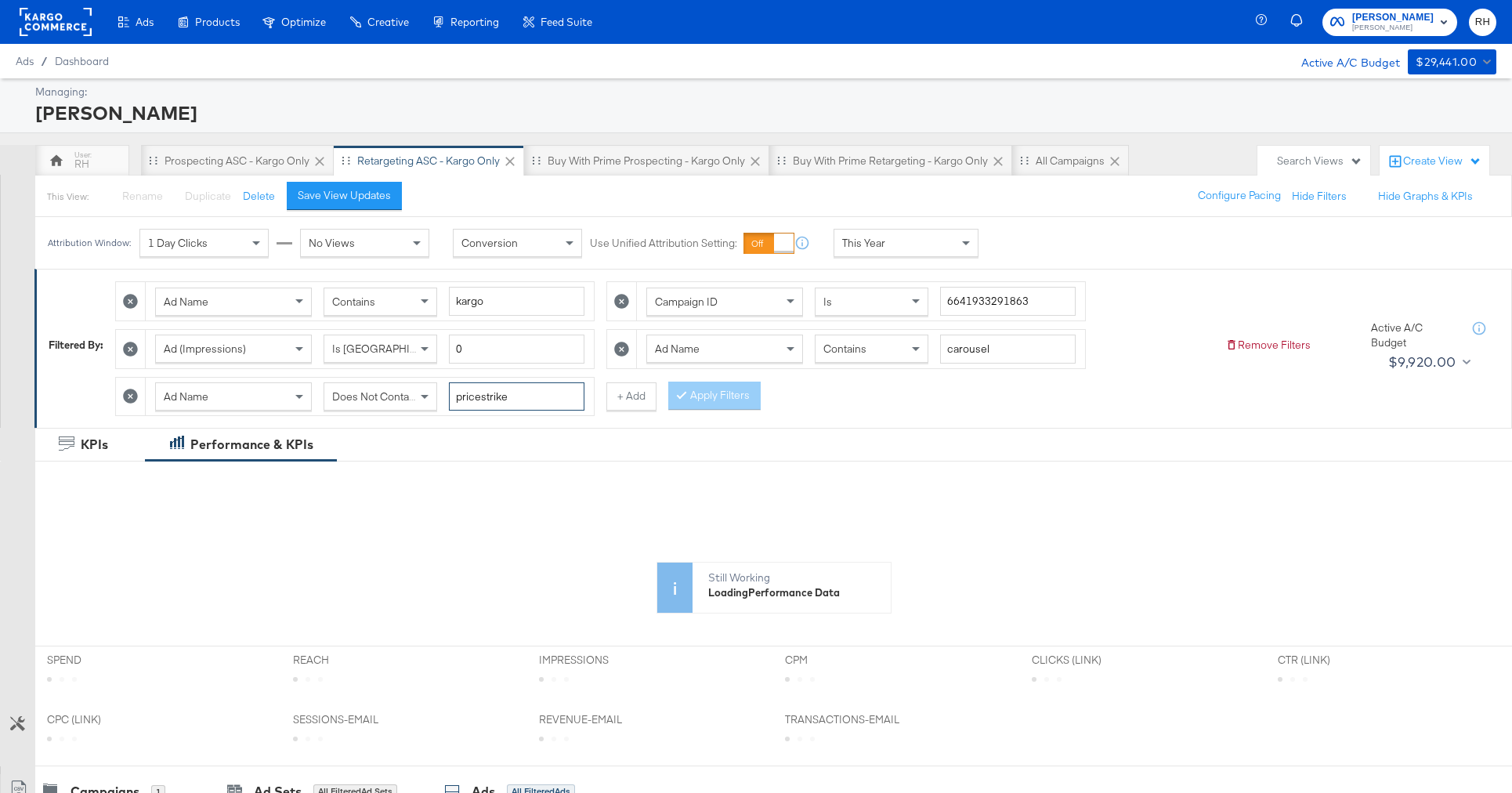
click at [532, 405] on input "pricestrike" at bounding box center [516, 396] width 136 height 29
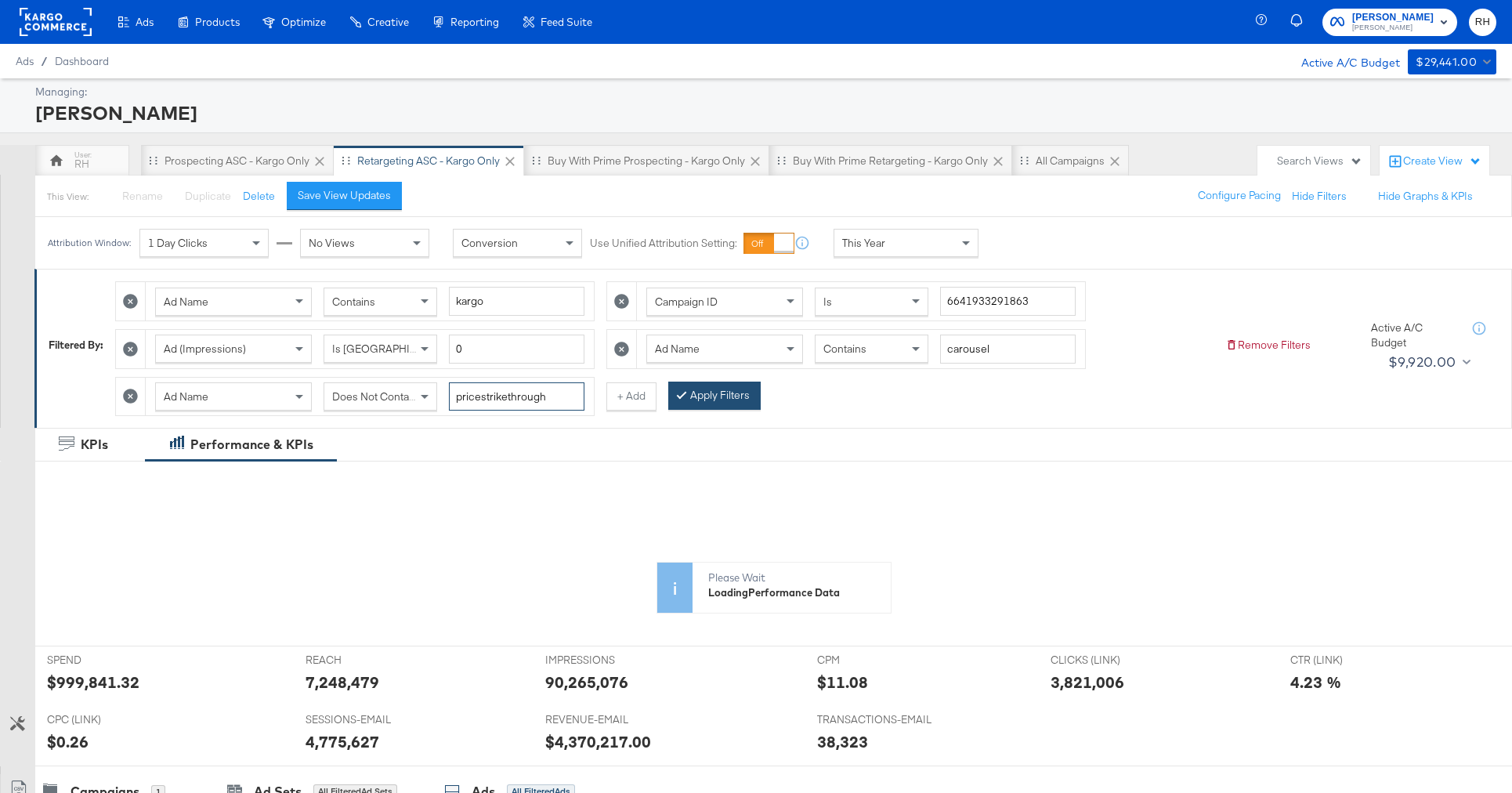
type input "pricestrikethrough"
click at [744, 405] on button "Apply Filters" at bounding box center [714, 395] width 93 height 28
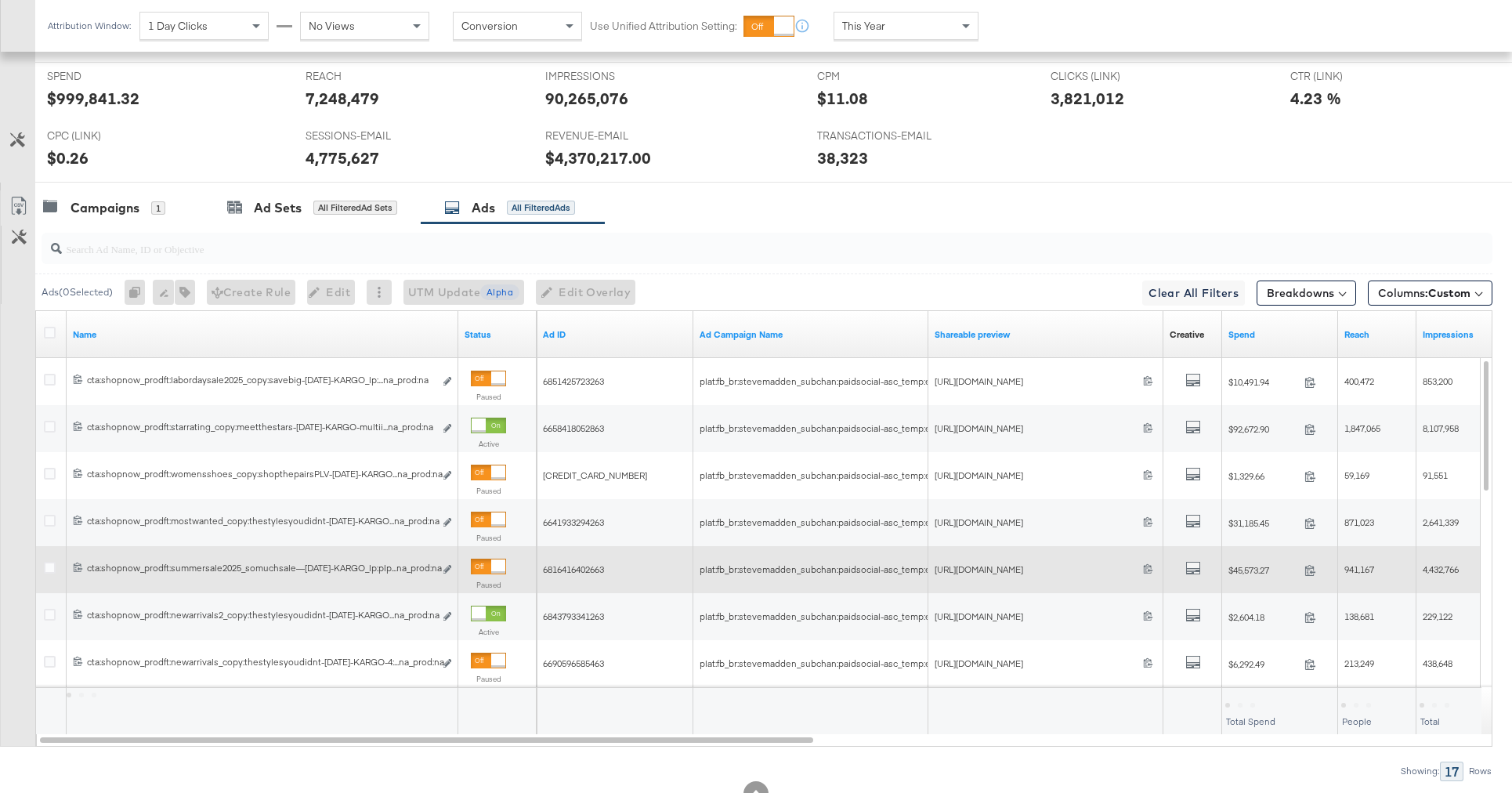
scroll to position [732, 0]
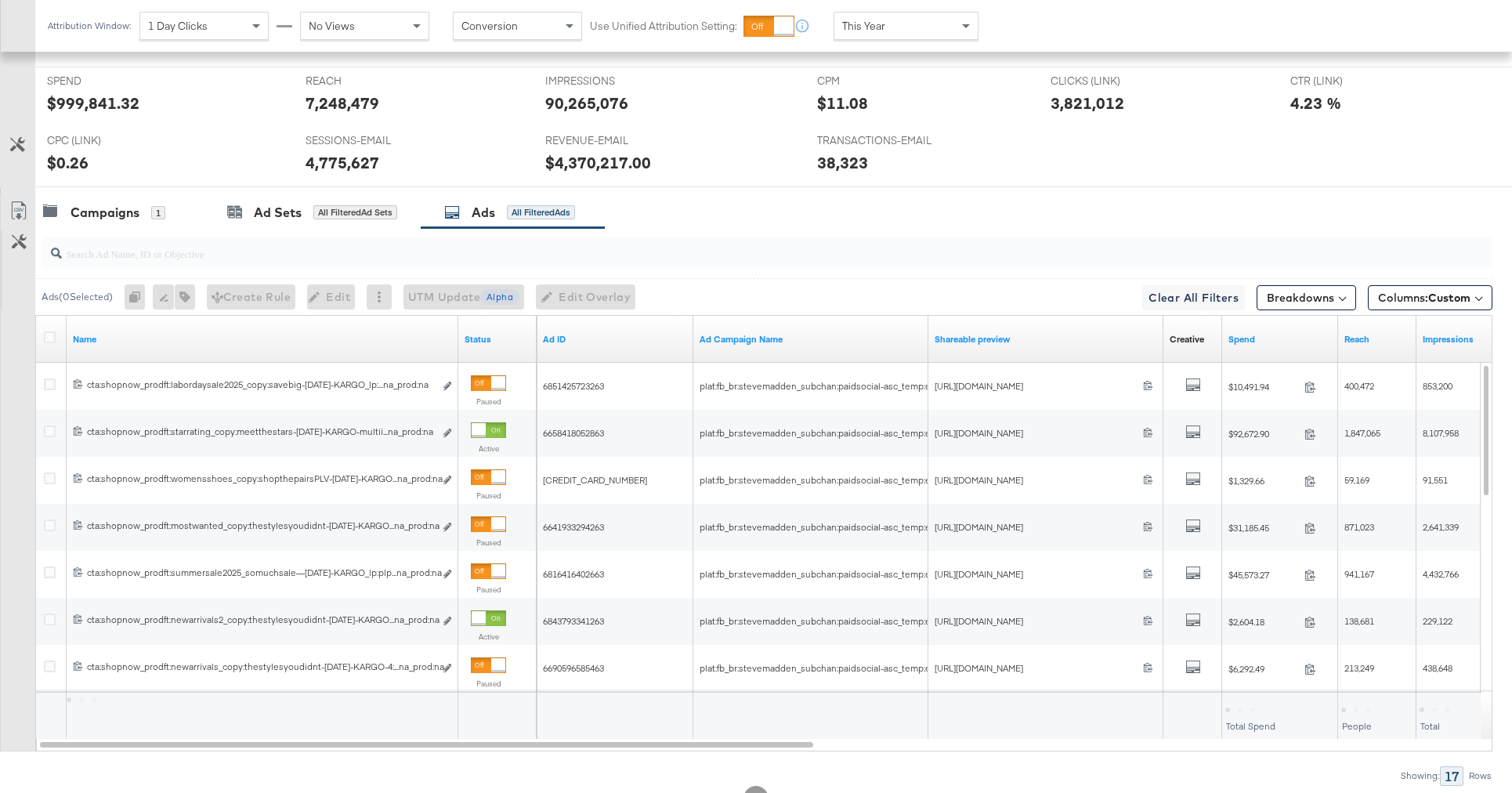
click at [574, 258] on input "search" at bounding box center [710, 247] width 1297 height 31
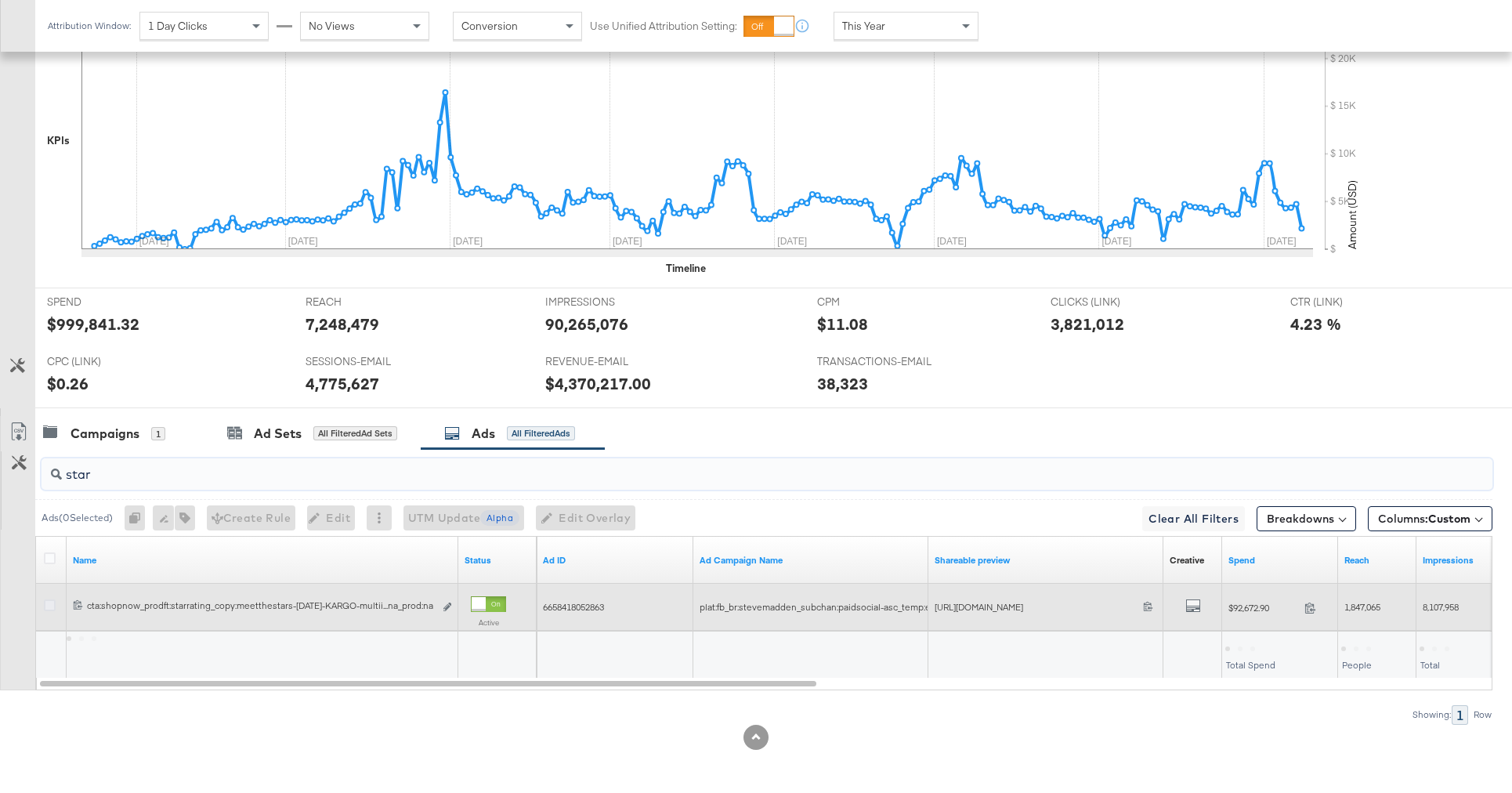
type input "star"
click at [50, 605] on icon at bounding box center [49, 605] width 12 height 12
click at [0, 0] on input "checkbox" at bounding box center [0, 0] width 0 height 0
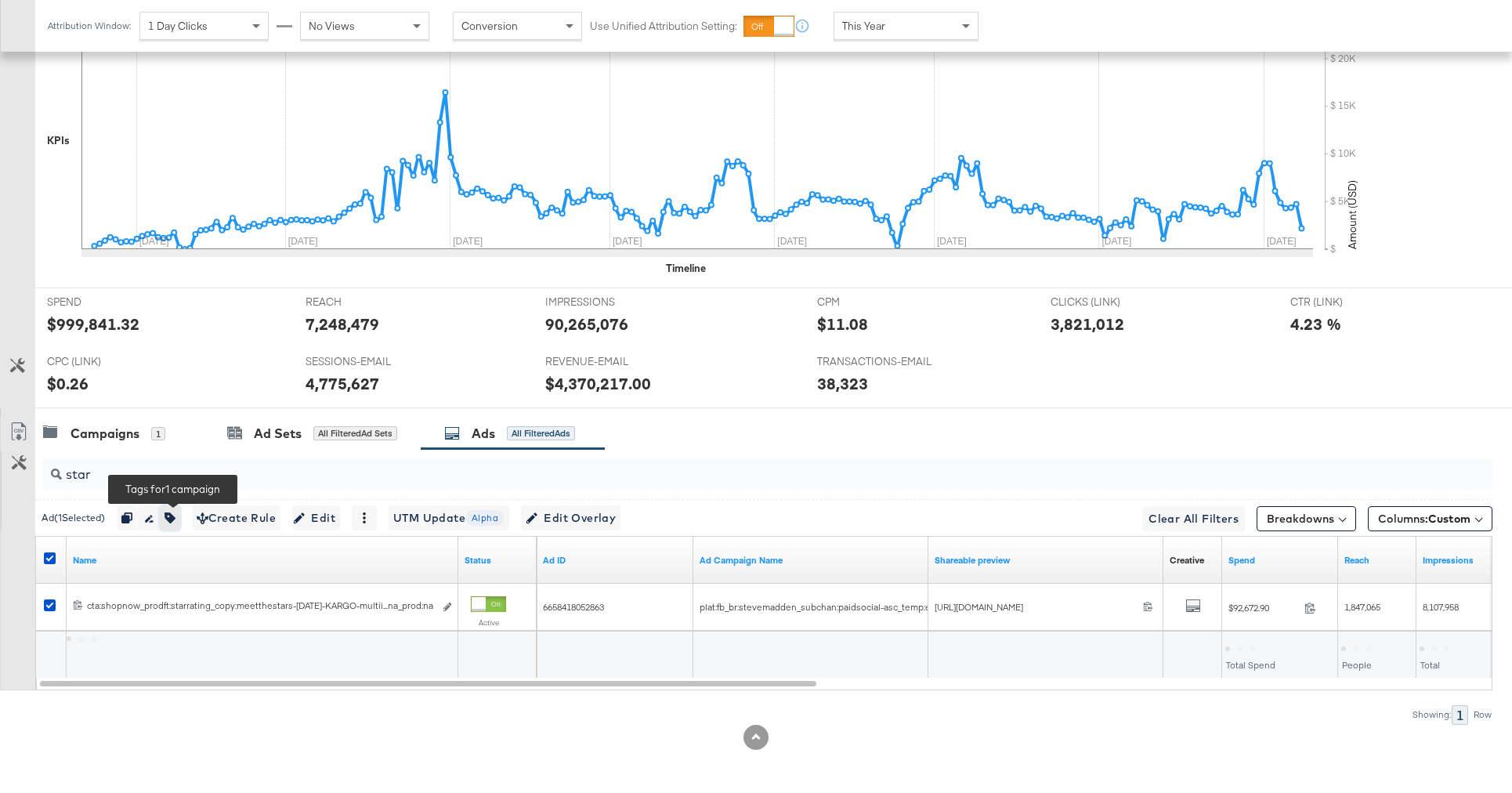
click at [175, 521] on icon "button" at bounding box center [170, 518] width 11 height 11
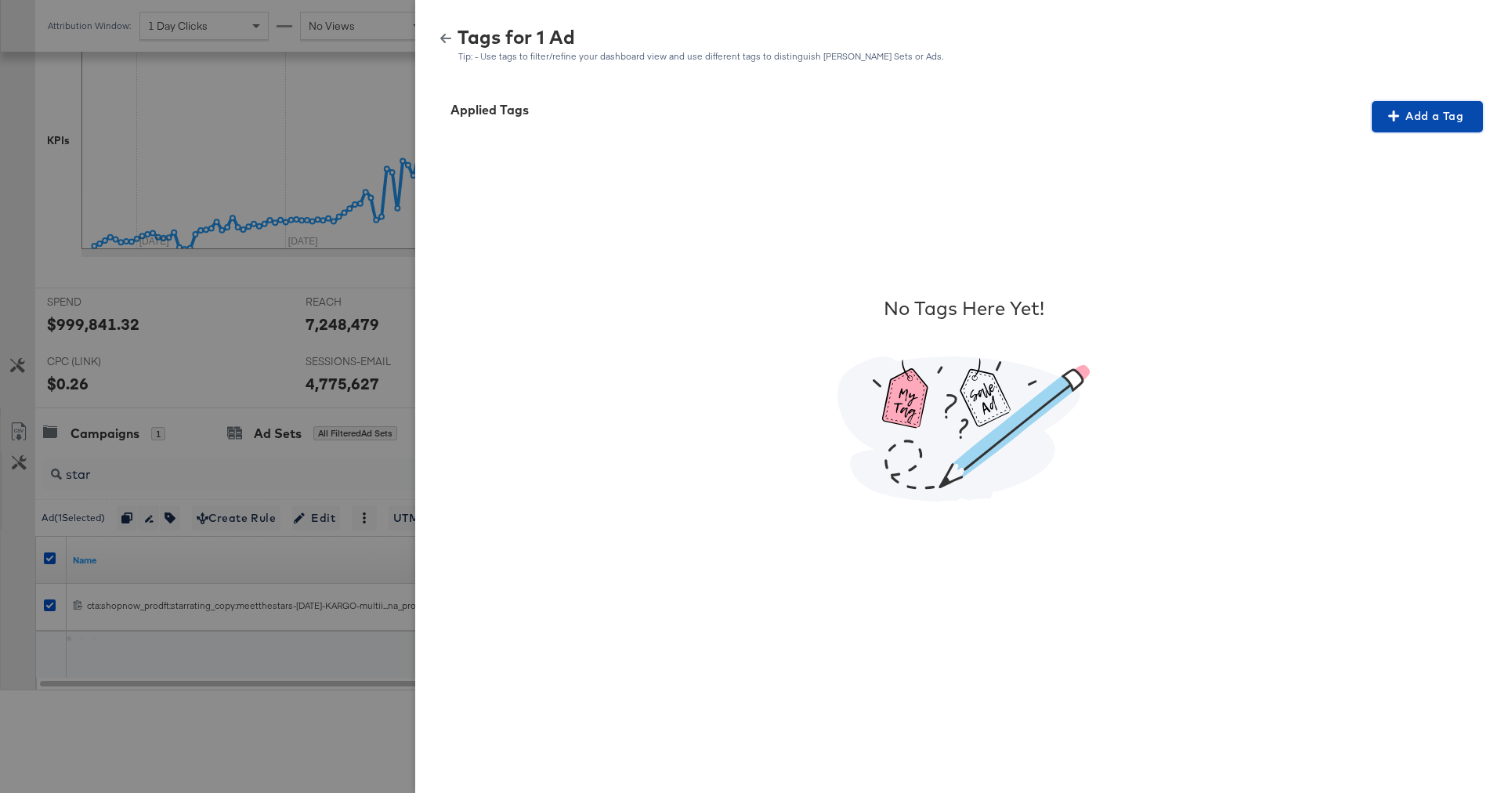
click at [1381, 126] on button "Add a Tag" at bounding box center [1428, 116] width 111 height 31
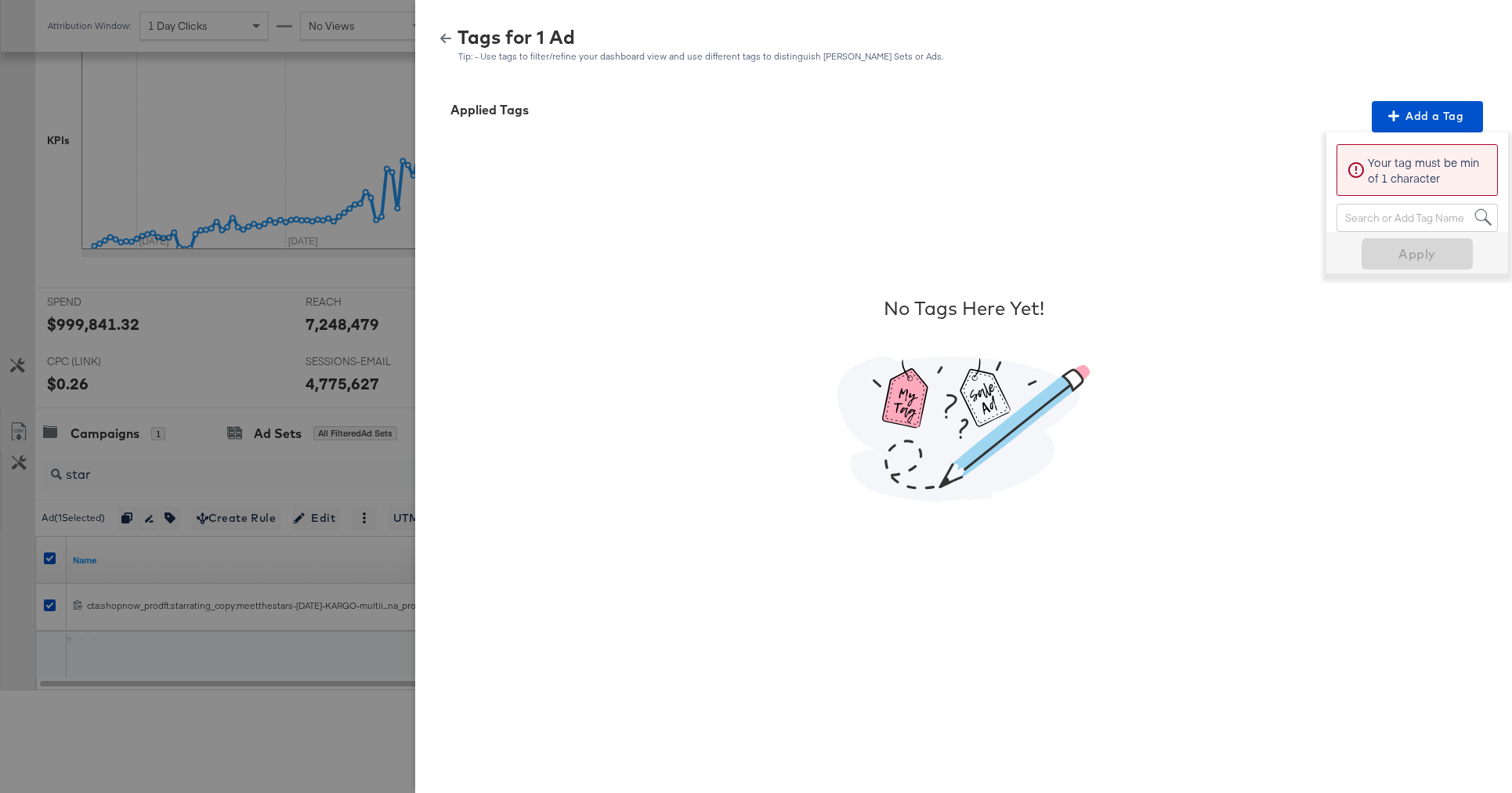
click at [1355, 212] on div "Search or Add Tag Name" at bounding box center [1418, 218] width 160 height 27
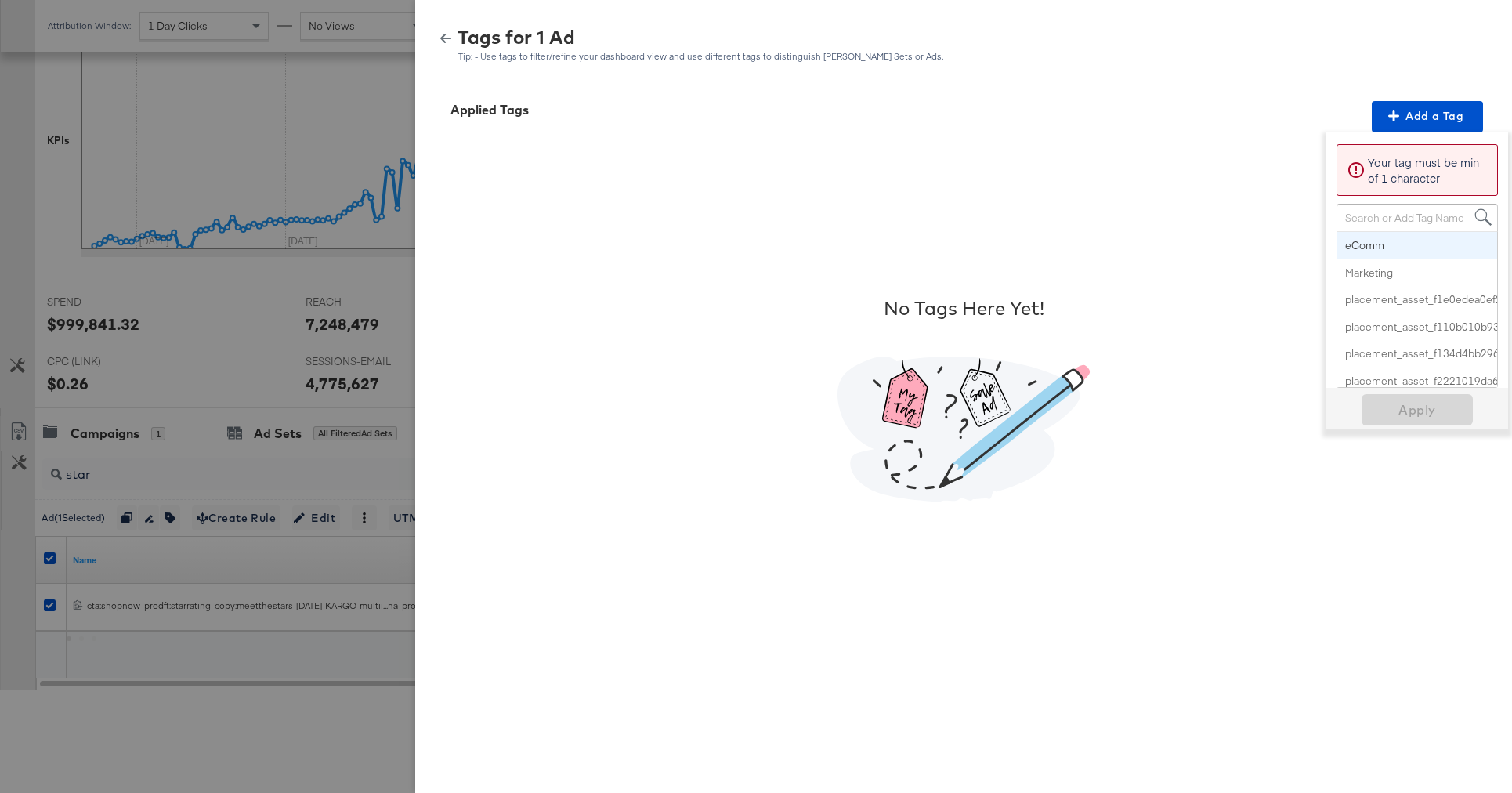
paste input "Star Rating"
type input "Star Rating"
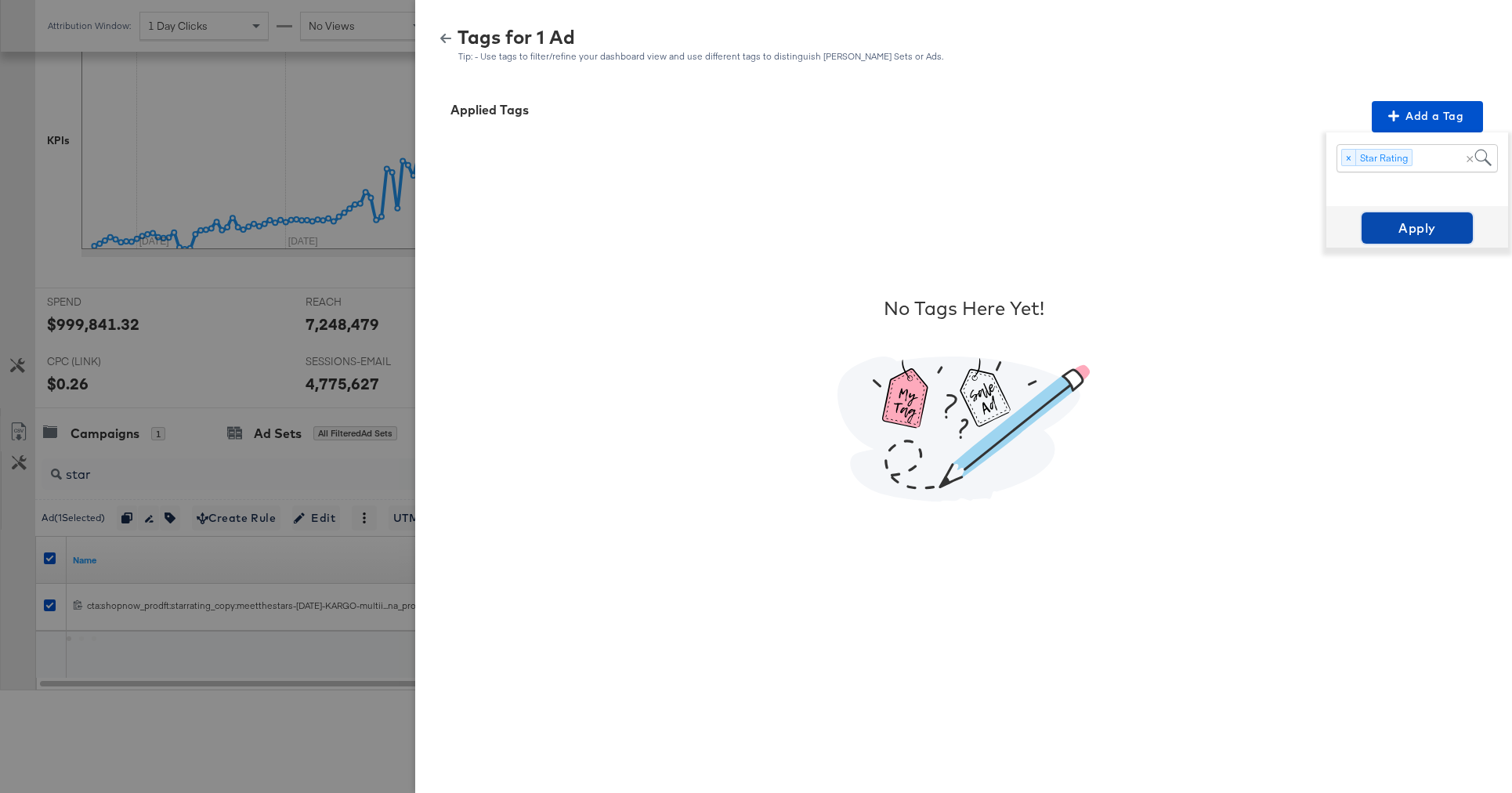
click at [1394, 233] on span "Apply" at bounding box center [1418, 227] width 99 height 22
click at [192, 466] on div at bounding box center [756, 396] width 1512 height 793
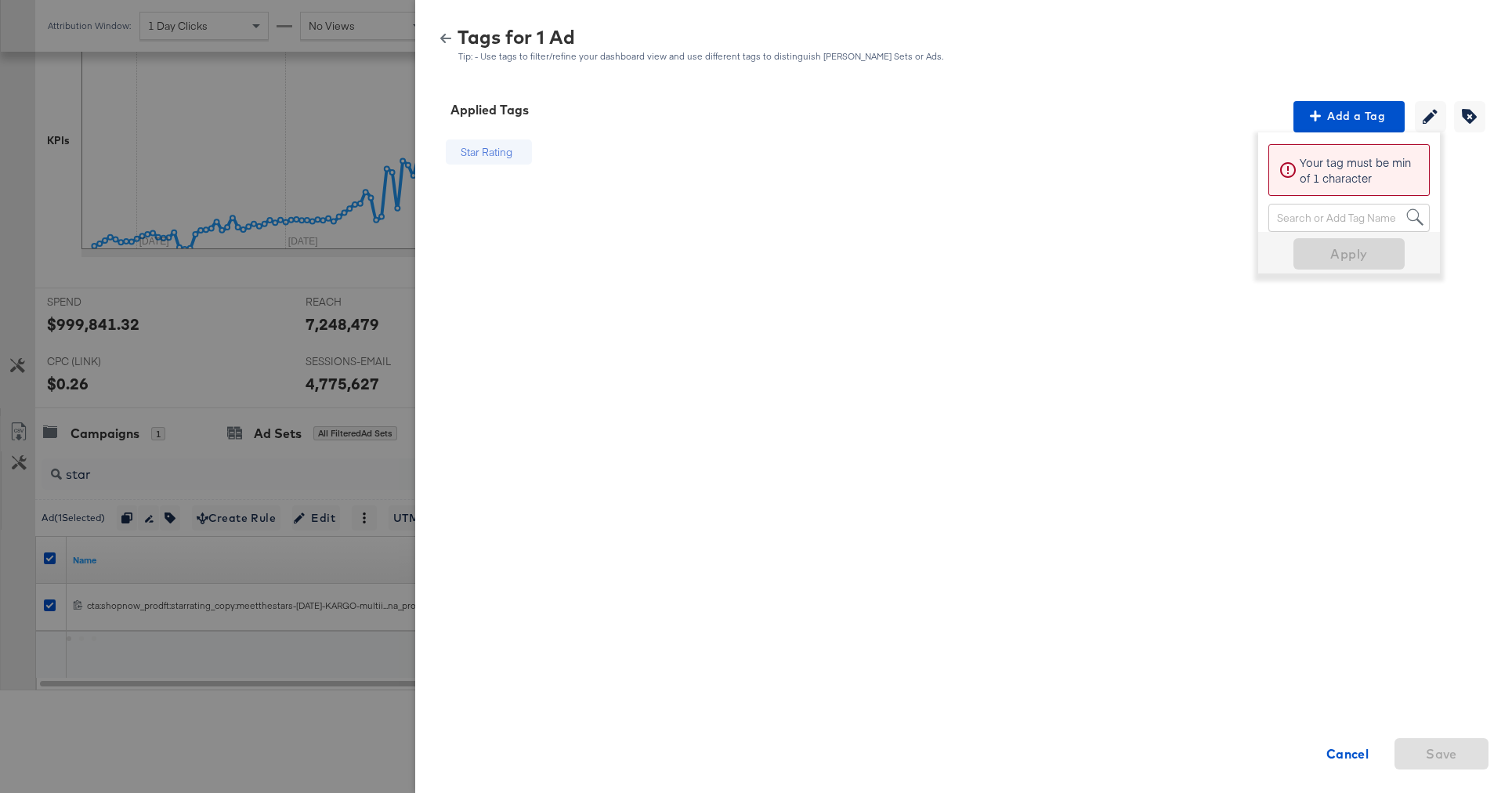
click at [168, 467] on div at bounding box center [756, 396] width 1512 height 793
click at [444, 39] on icon "button" at bounding box center [446, 38] width 11 height 9
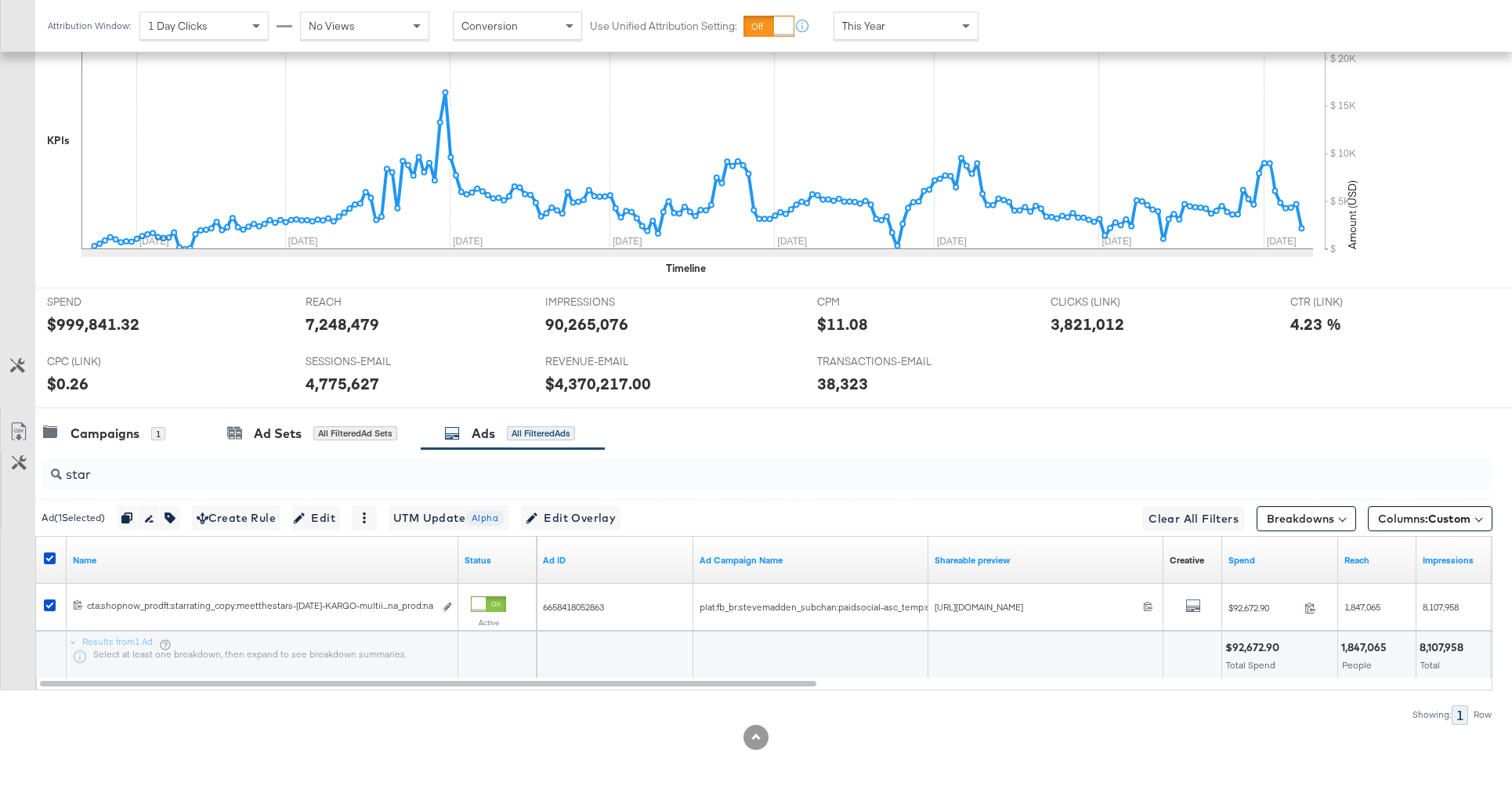
click at [186, 482] on input "star" at bounding box center [710, 468] width 1297 height 31
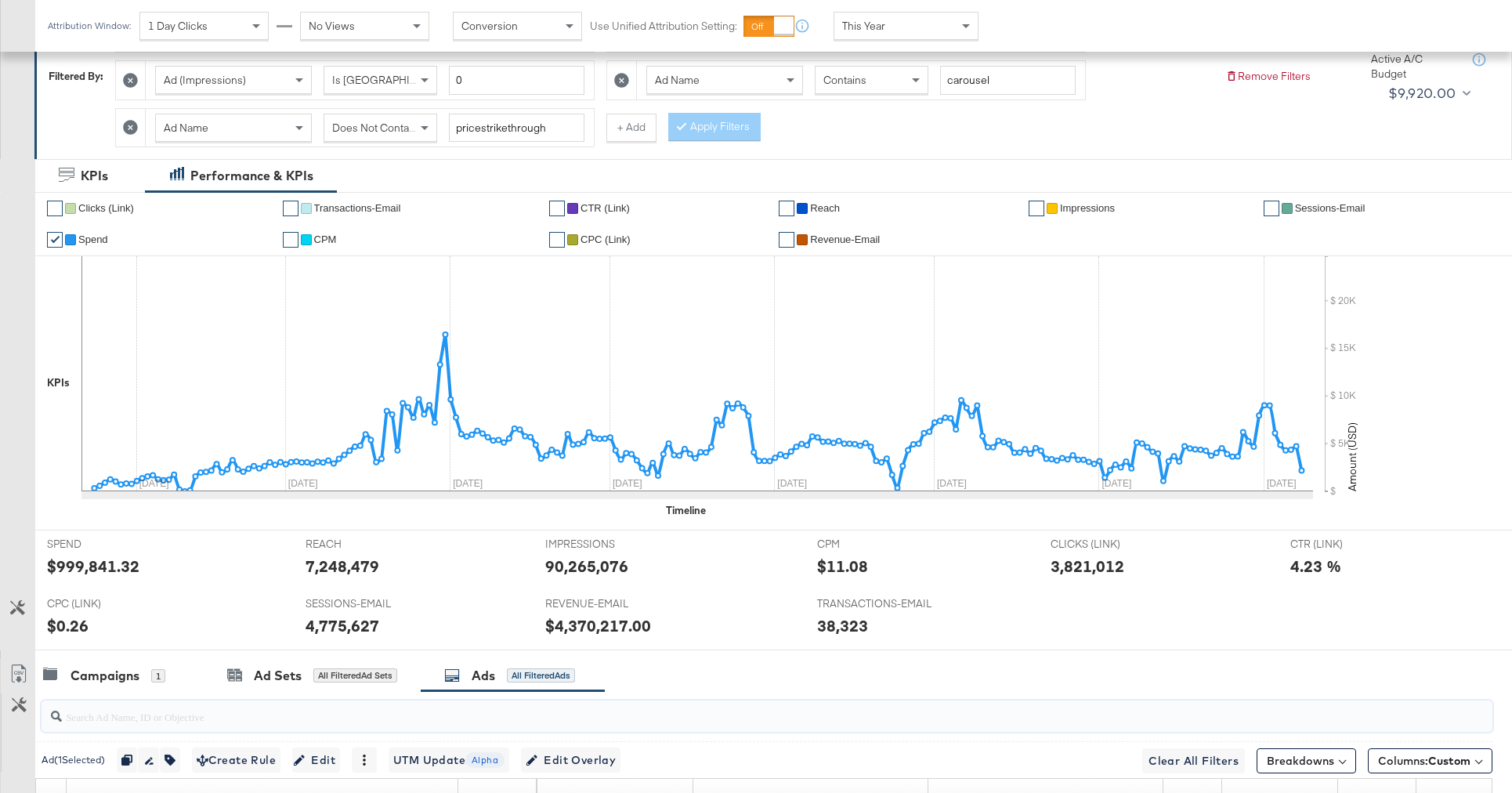
scroll to position [0, 0]
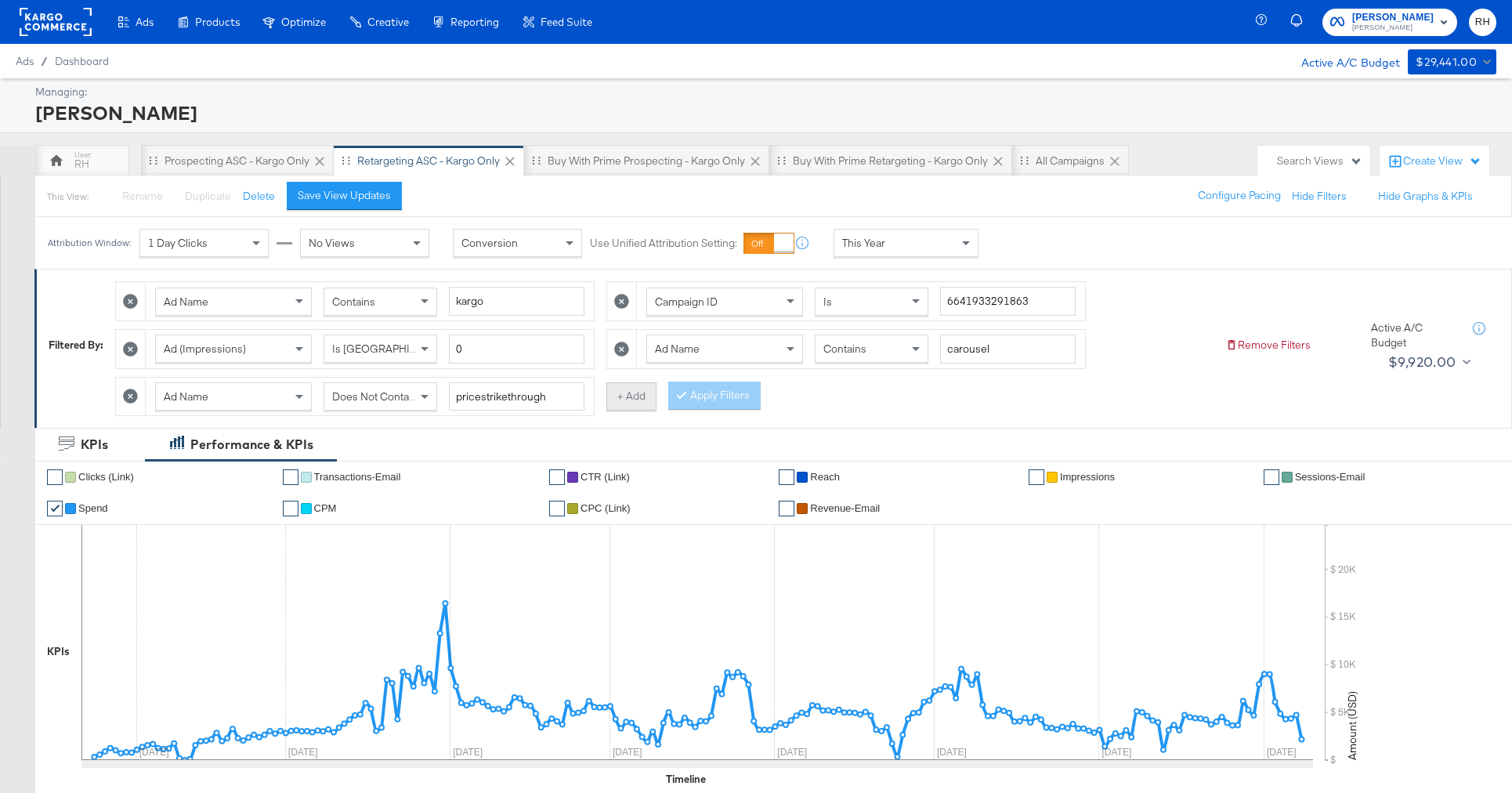
click at [631, 403] on button "+ Add" at bounding box center [631, 396] width 50 height 28
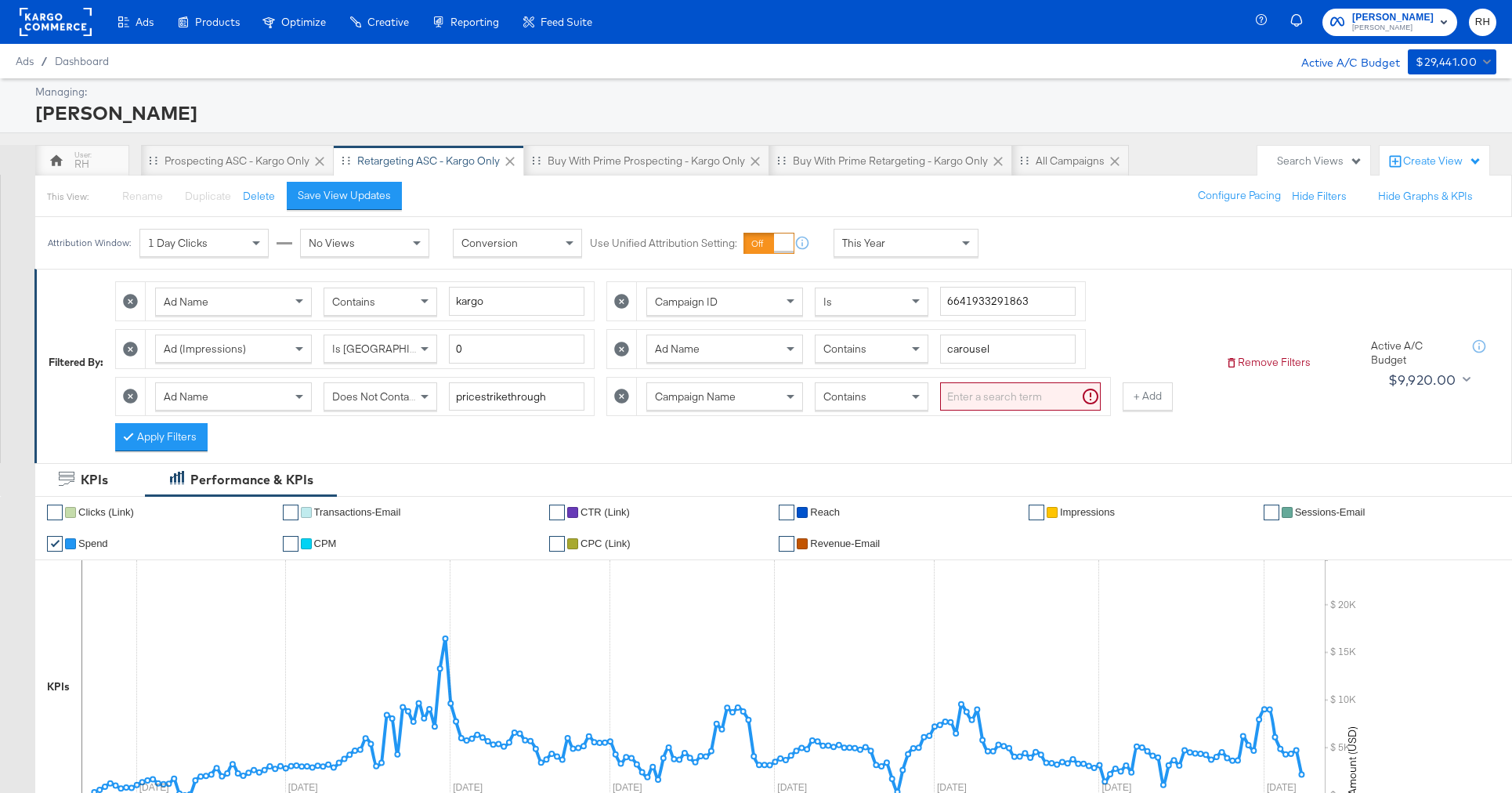
click at [749, 407] on div "Campaign Name" at bounding box center [725, 396] width 156 height 27
click at [863, 389] on div "Contains" at bounding box center [871, 396] width 112 height 27
click at [981, 399] on input "search" at bounding box center [1020, 396] width 161 height 29
type input "star"
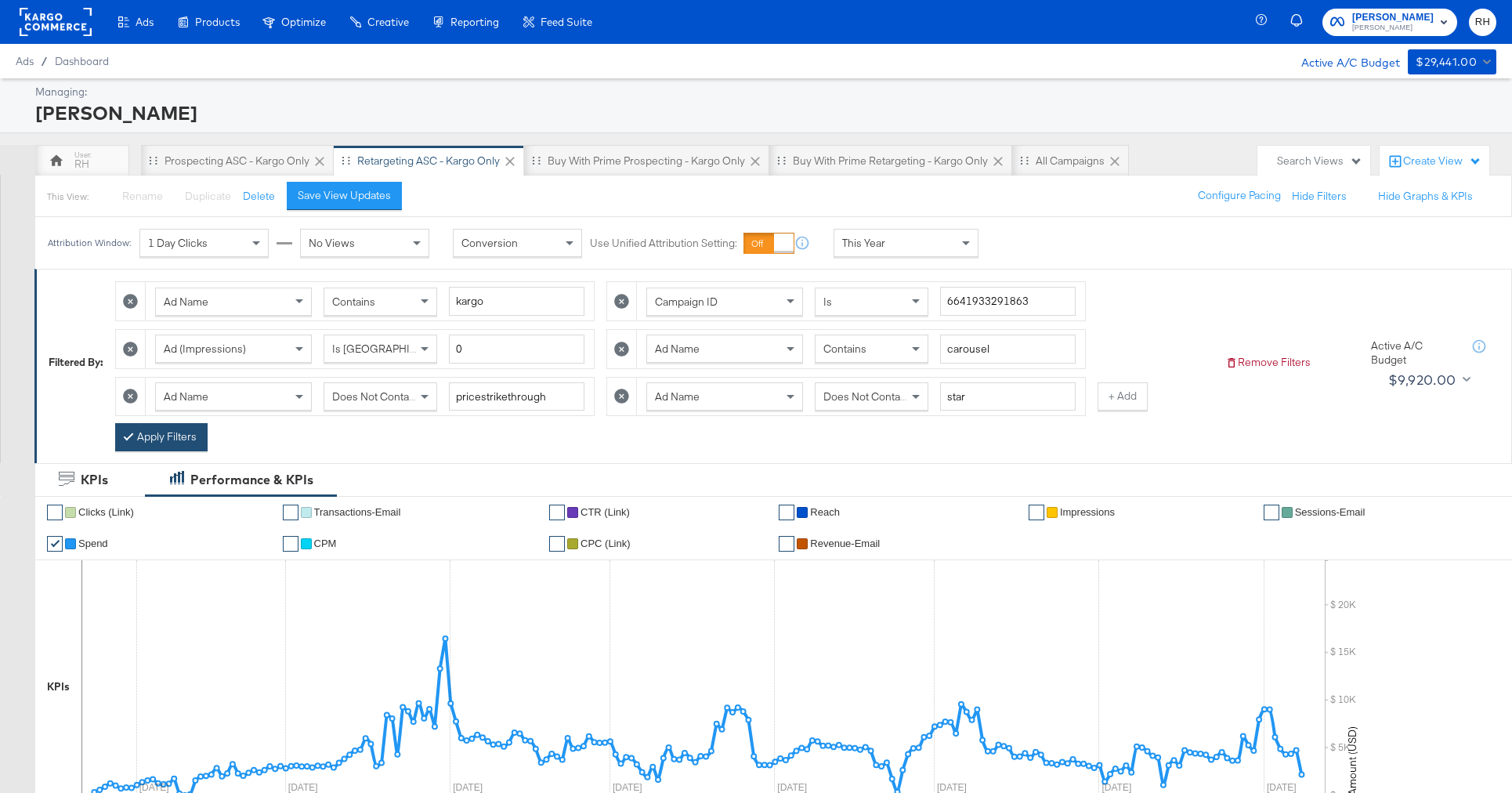
click at [128, 433] on button "Apply Filters" at bounding box center [161, 437] width 93 height 28
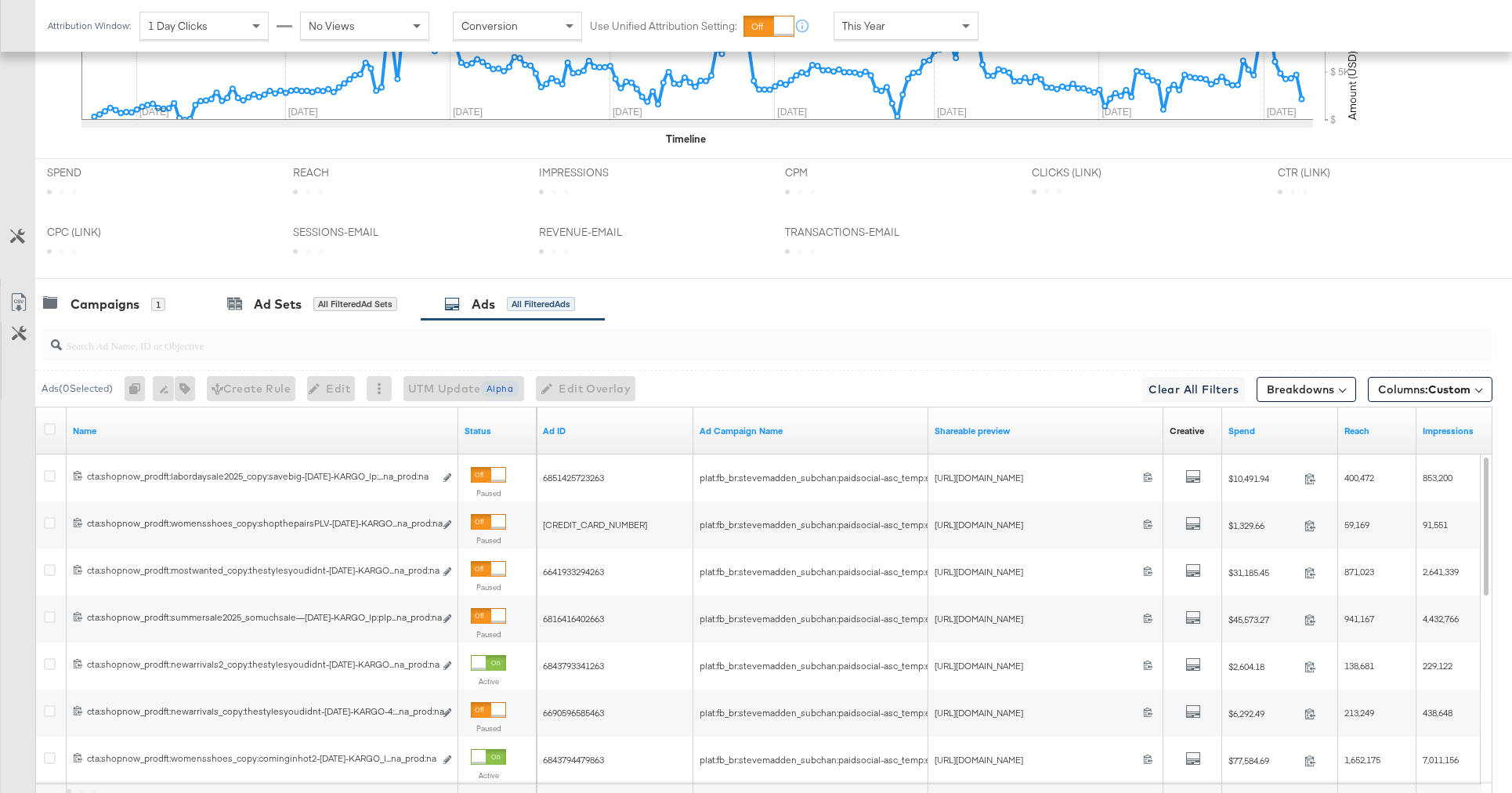
scroll to position [828, 0]
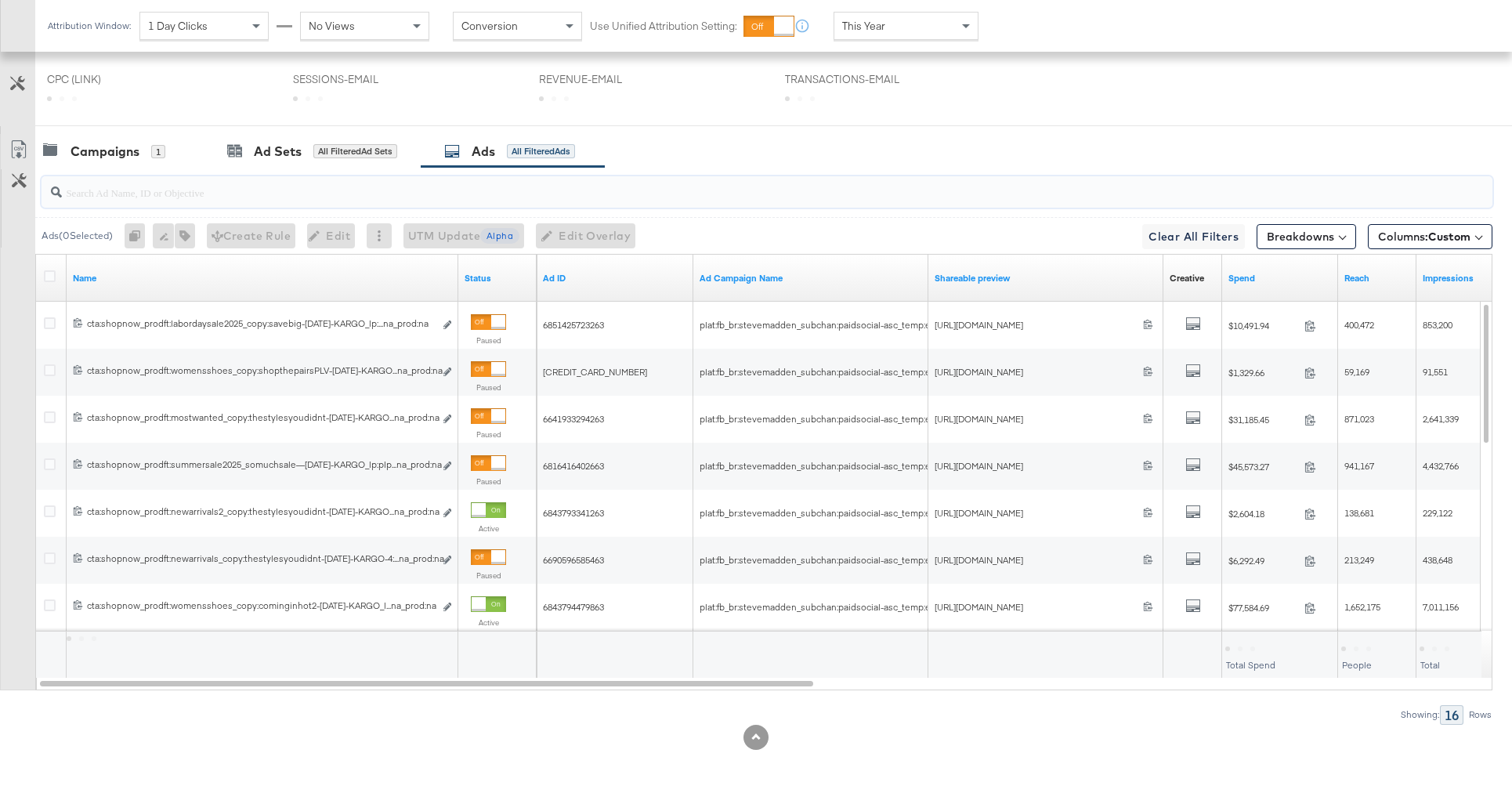
click at [319, 186] on input "search" at bounding box center [710, 186] width 1297 height 31
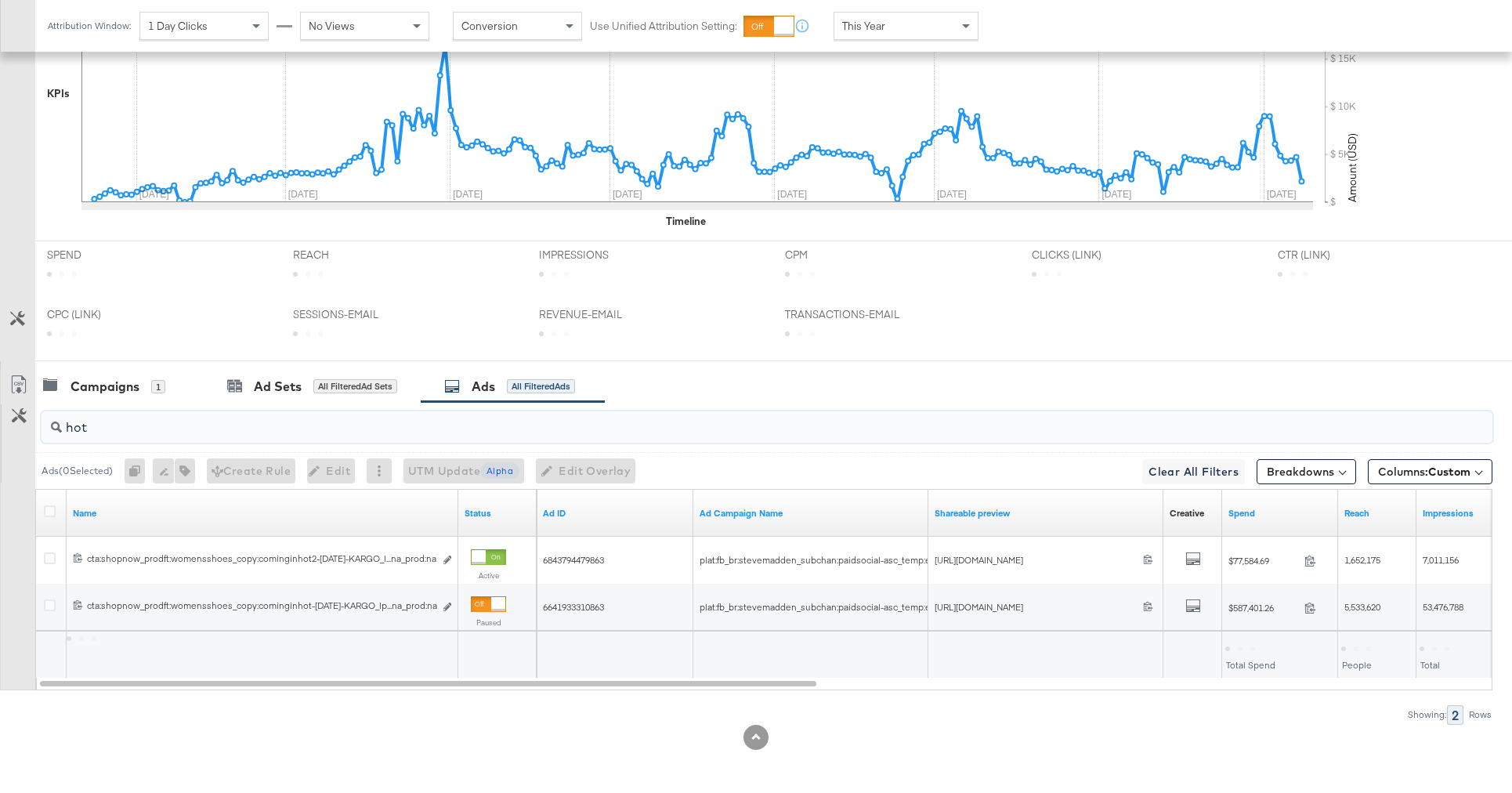
type input "hot"
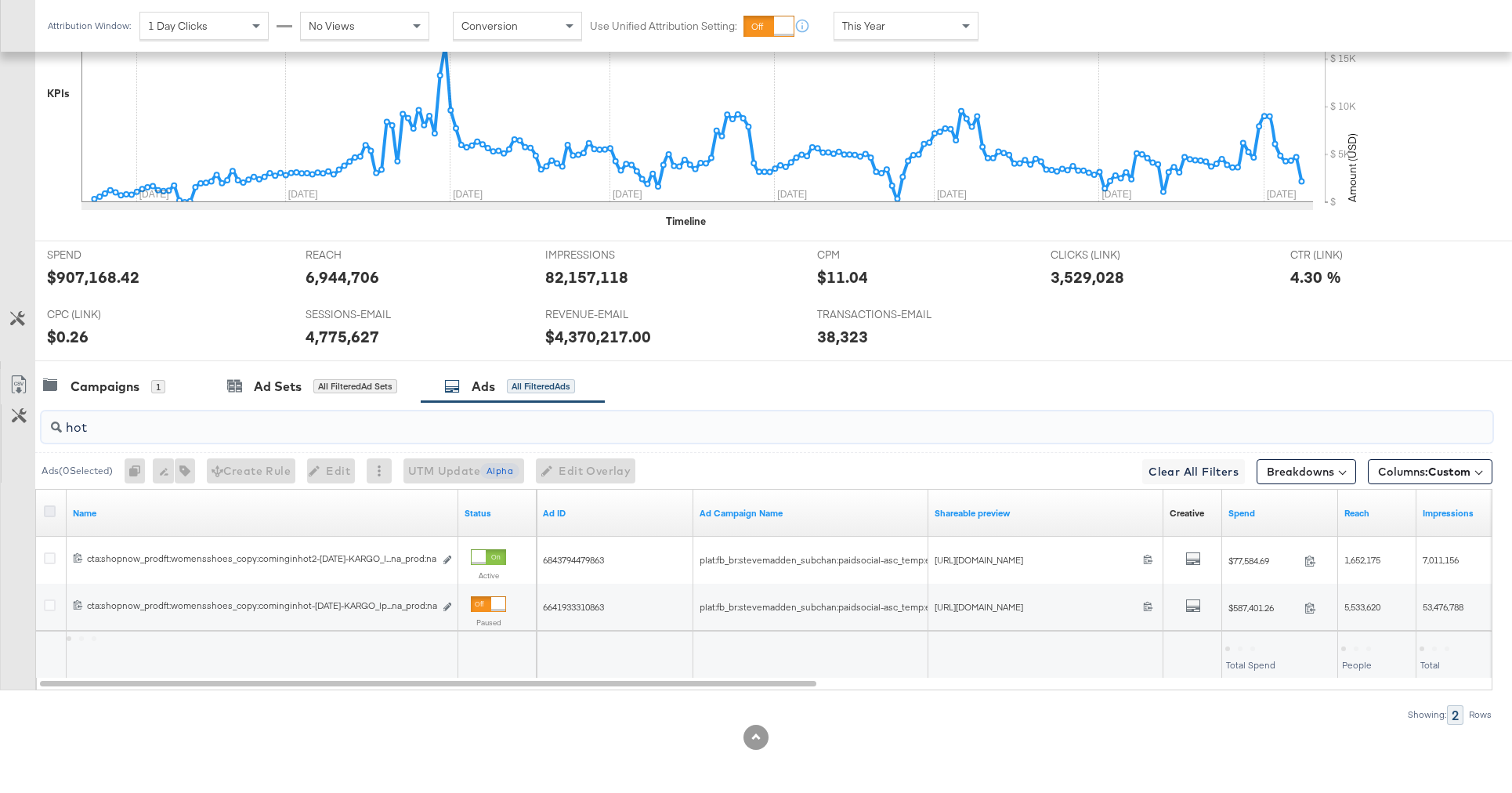
click at [50, 512] on icon at bounding box center [49, 511] width 12 height 12
click at [0, 0] on input "checkbox" at bounding box center [0, 0] width 0 height 0
click at [180, 470] on icon "button" at bounding box center [176, 471] width 11 height 11
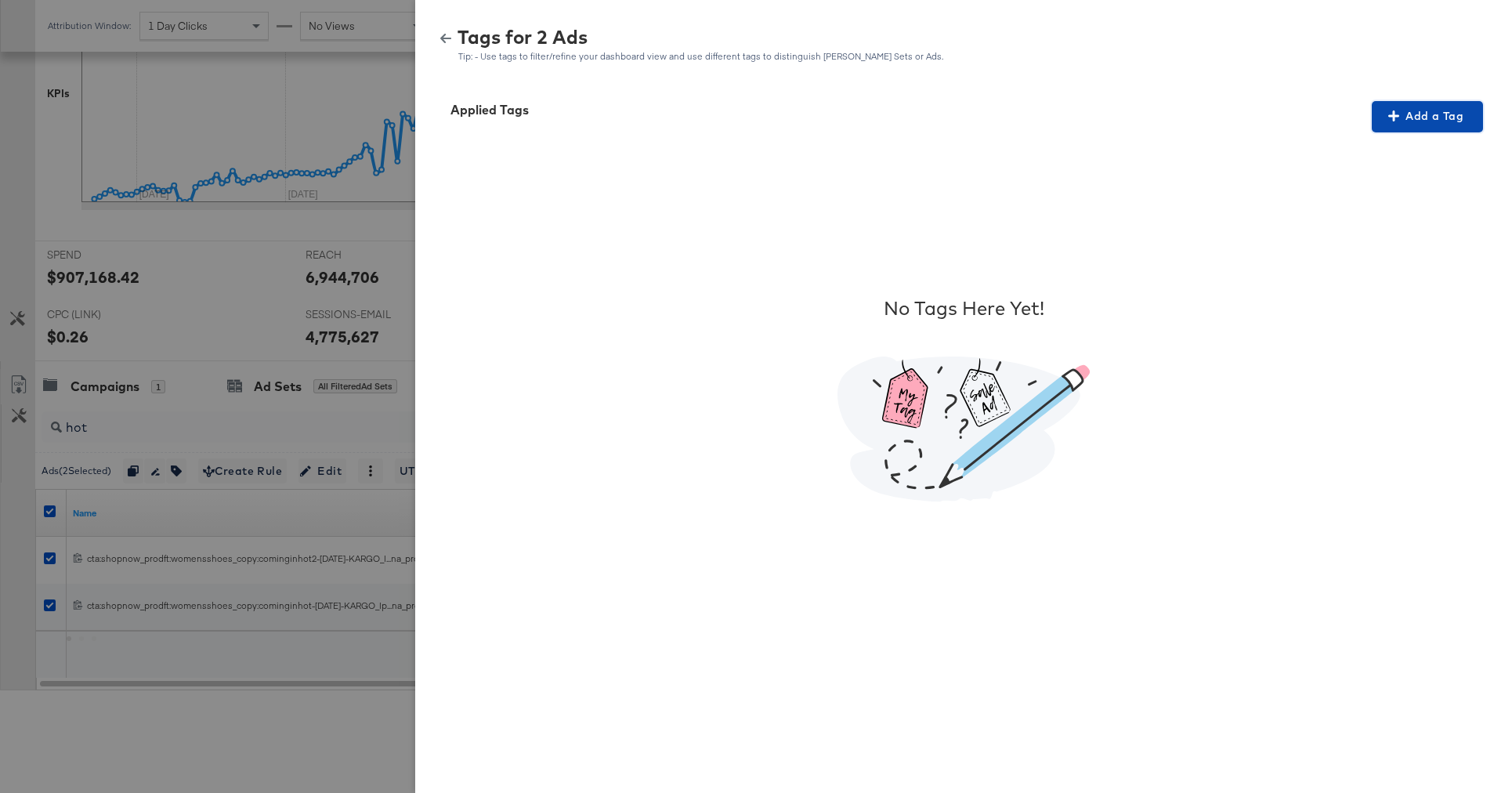
click at [1439, 119] on span "Add a Tag" at bounding box center [1428, 117] width 99 height 20
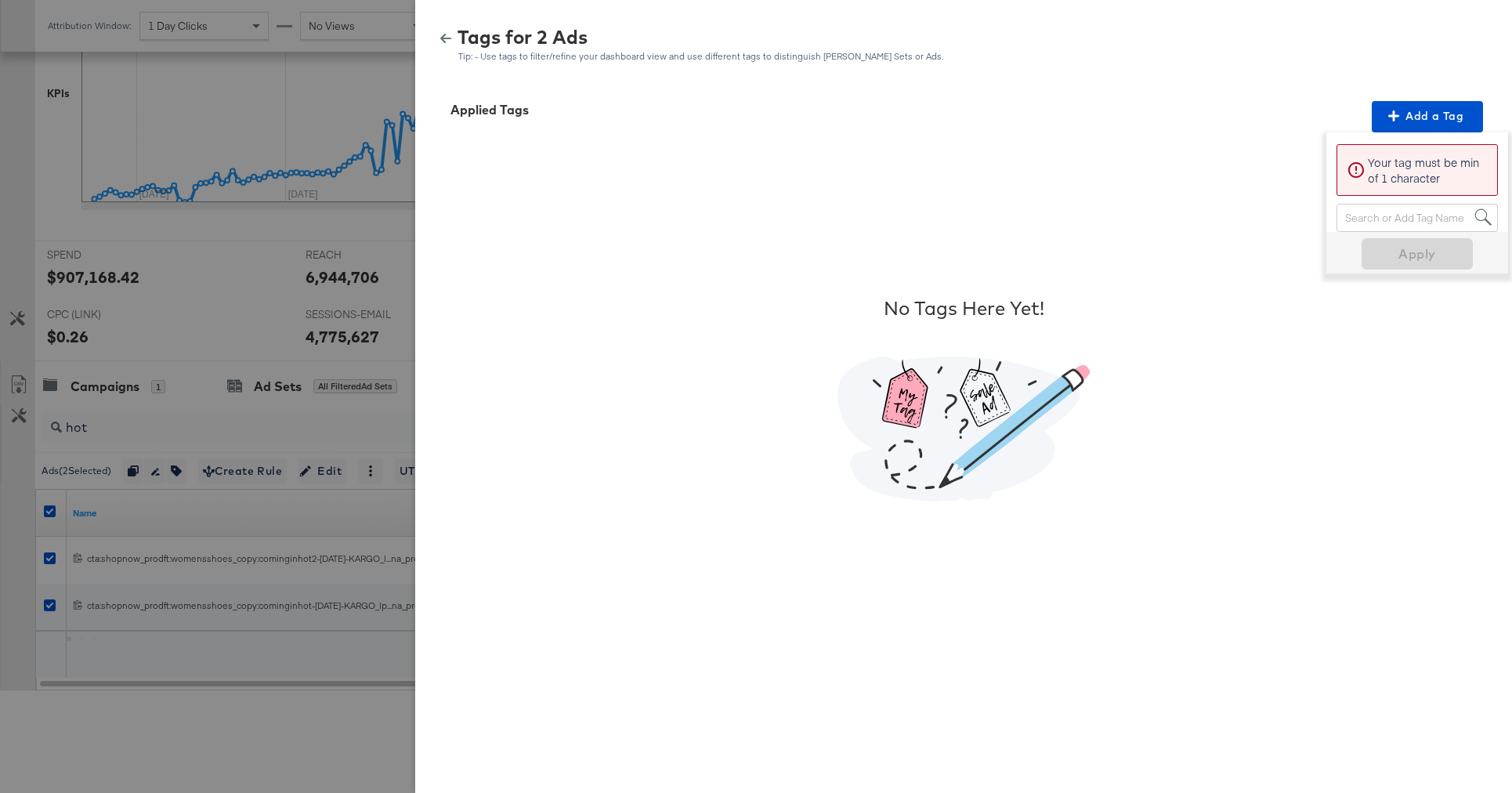
click at [1377, 222] on div "Search or Add Tag Name" at bounding box center [1418, 218] width 160 height 27
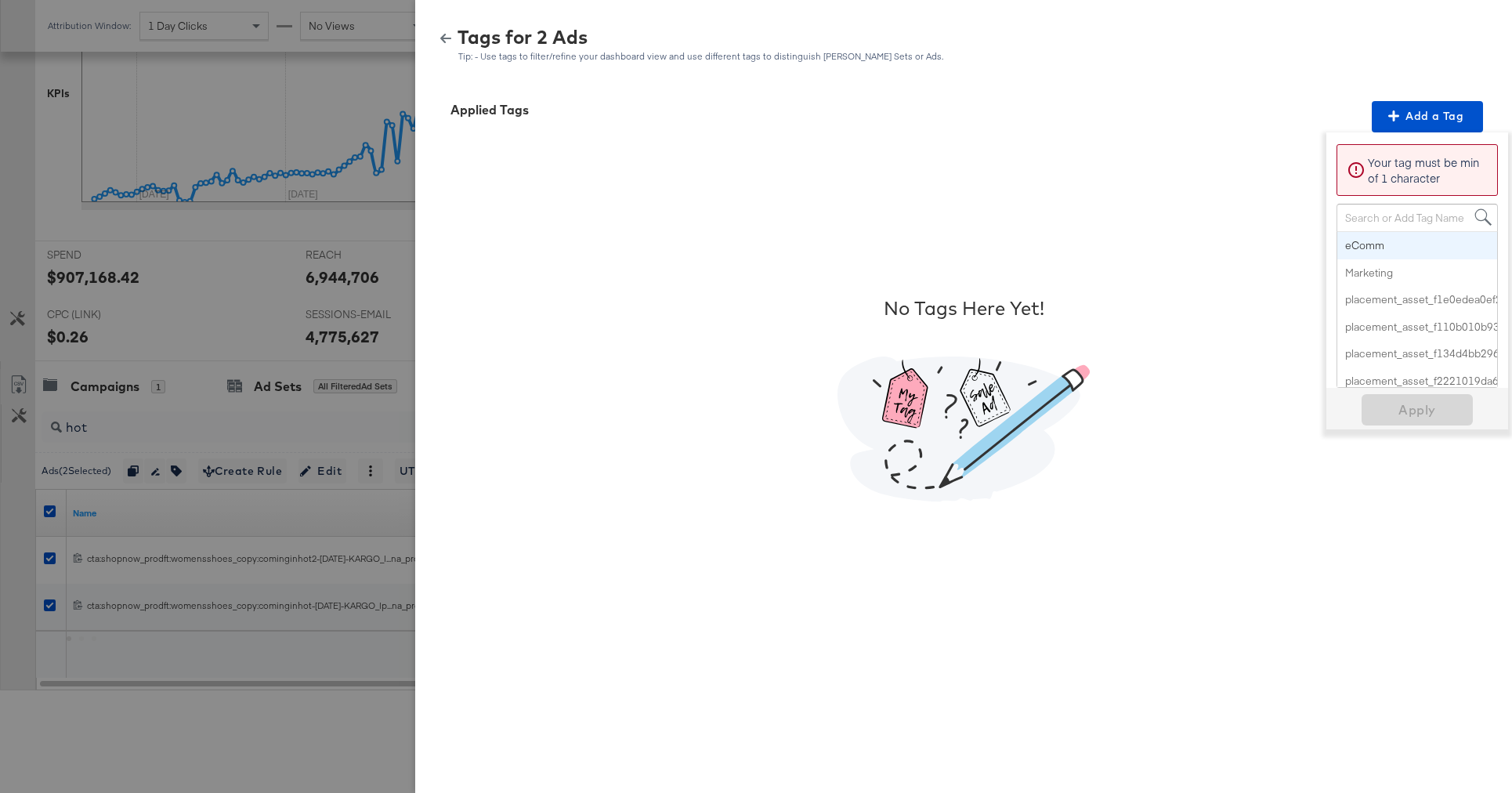
paste input "Multi-Image + Percent Off"
type input "Multi-Image + Percent Off"
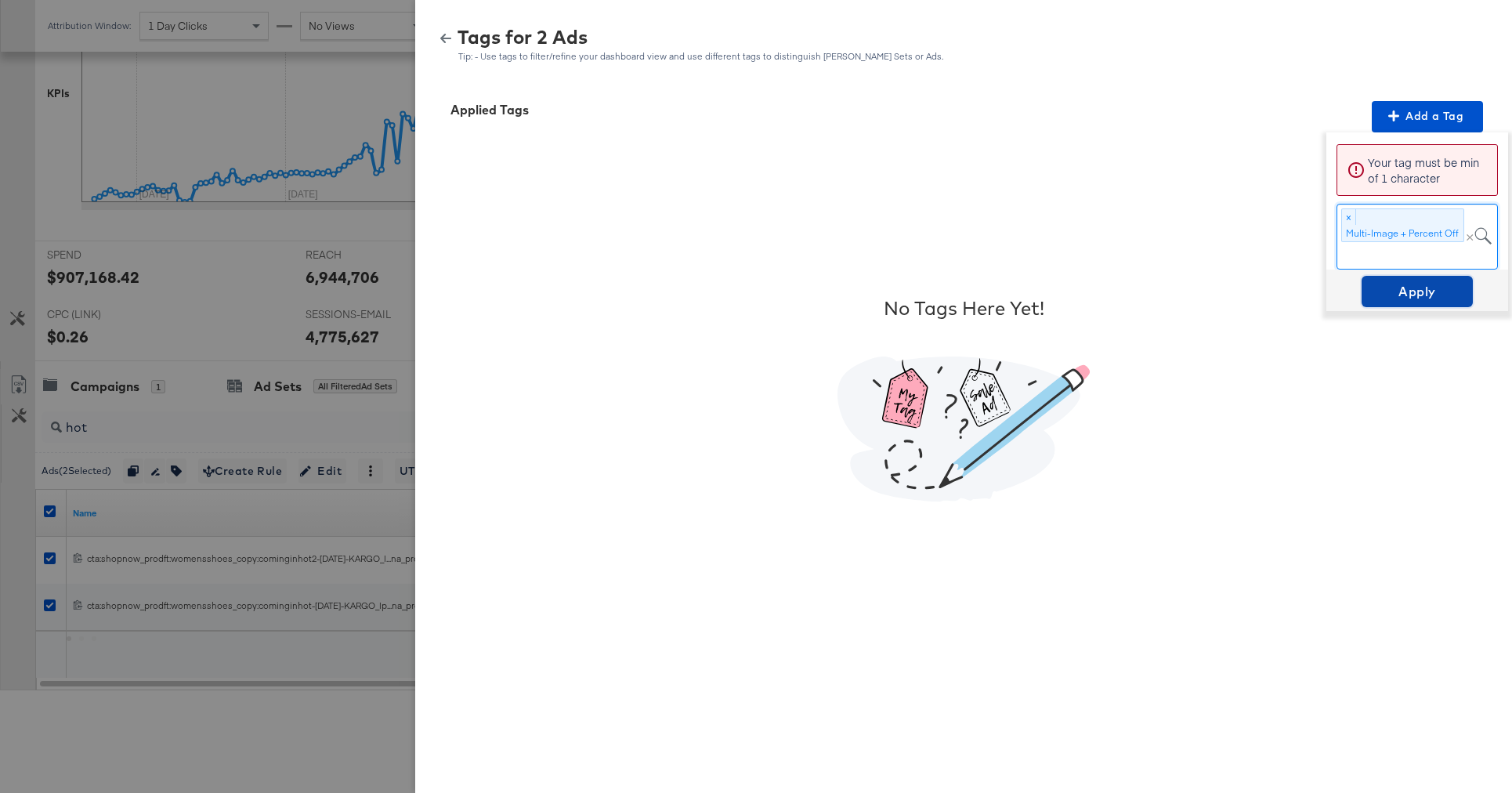
click at [1424, 296] on span "Apply" at bounding box center [1418, 291] width 99 height 22
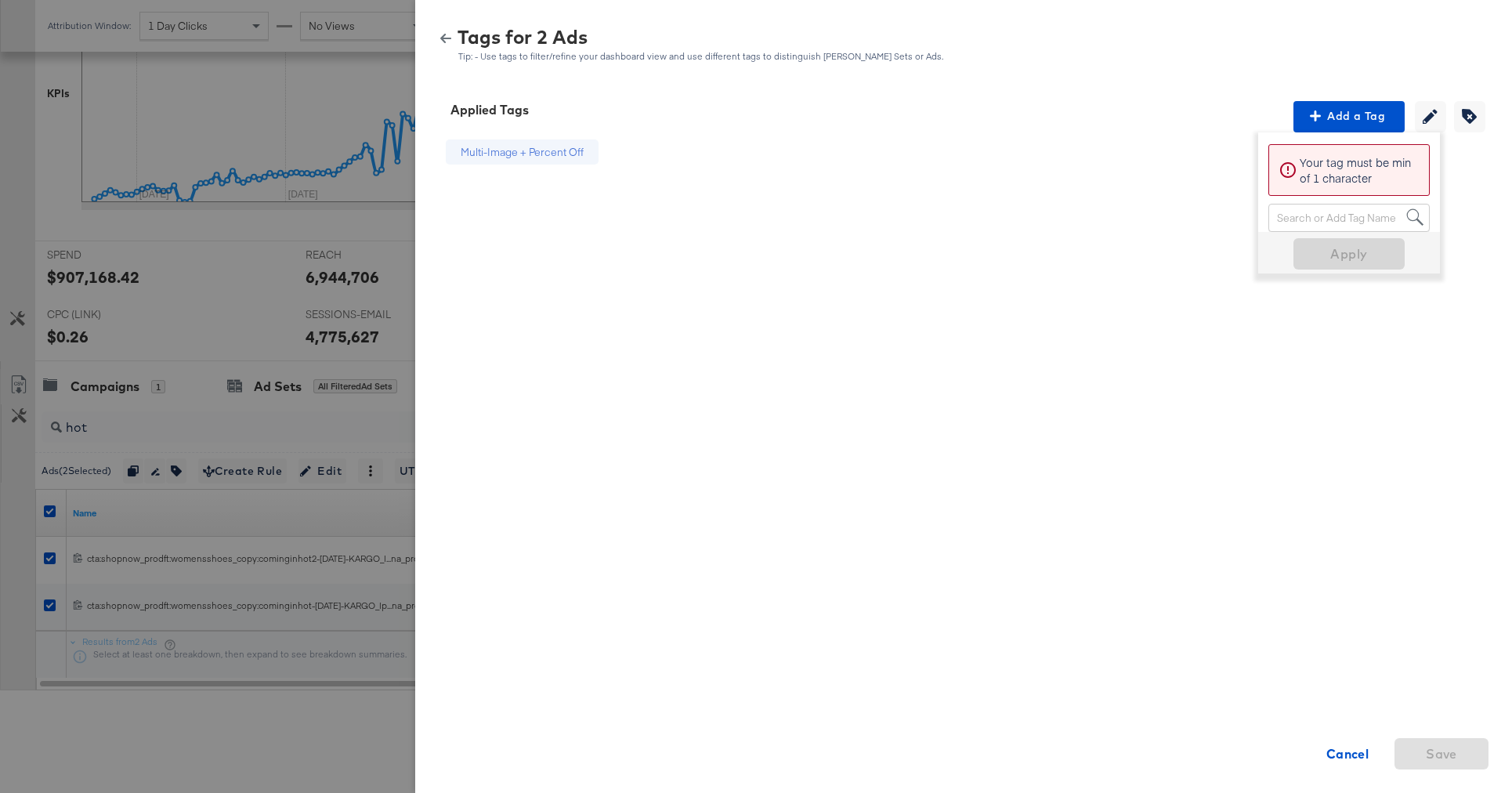
click at [448, 41] on icon "button" at bounding box center [446, 39] width 11 height 11
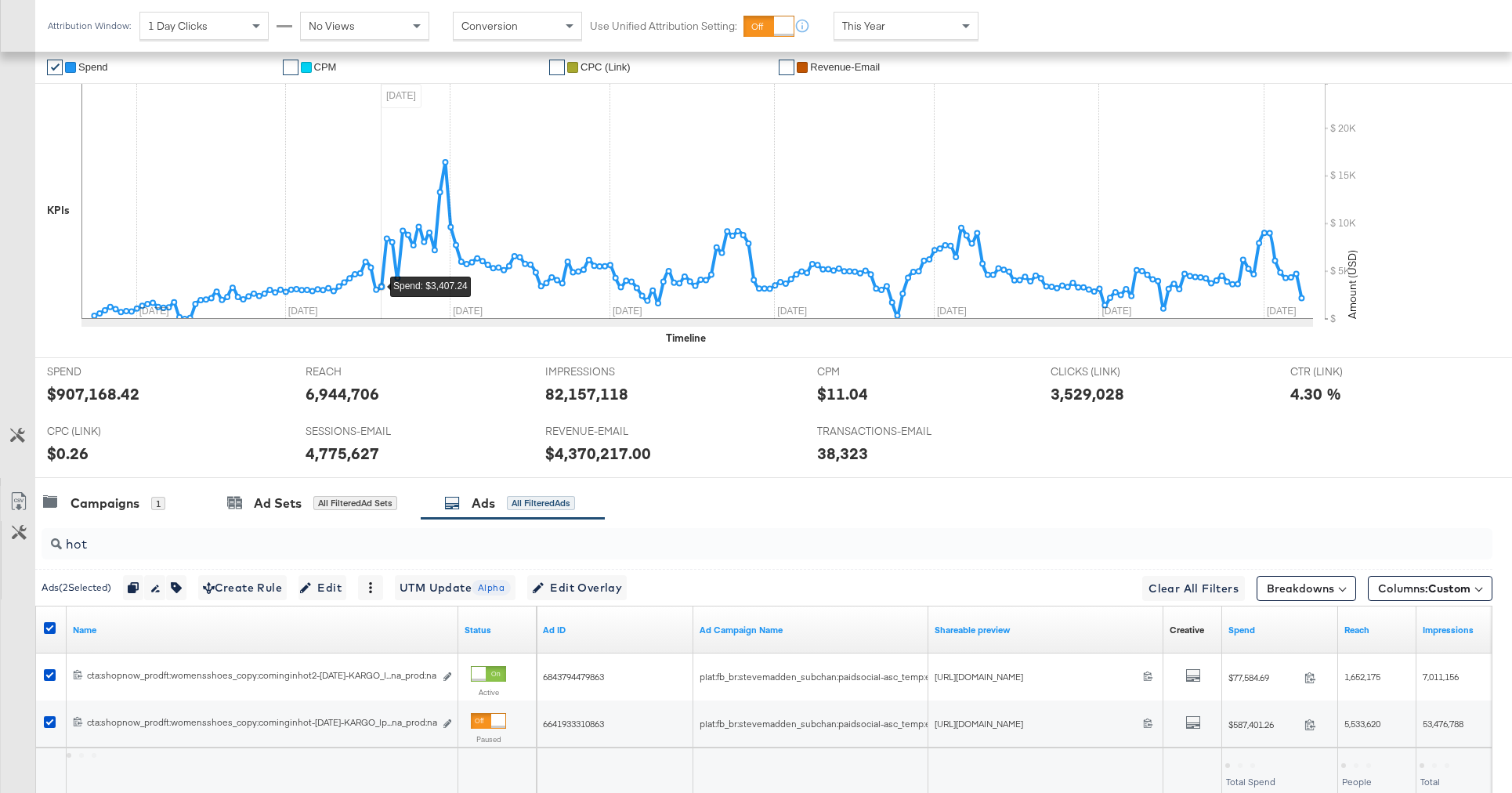
scroll to position [183, 0]
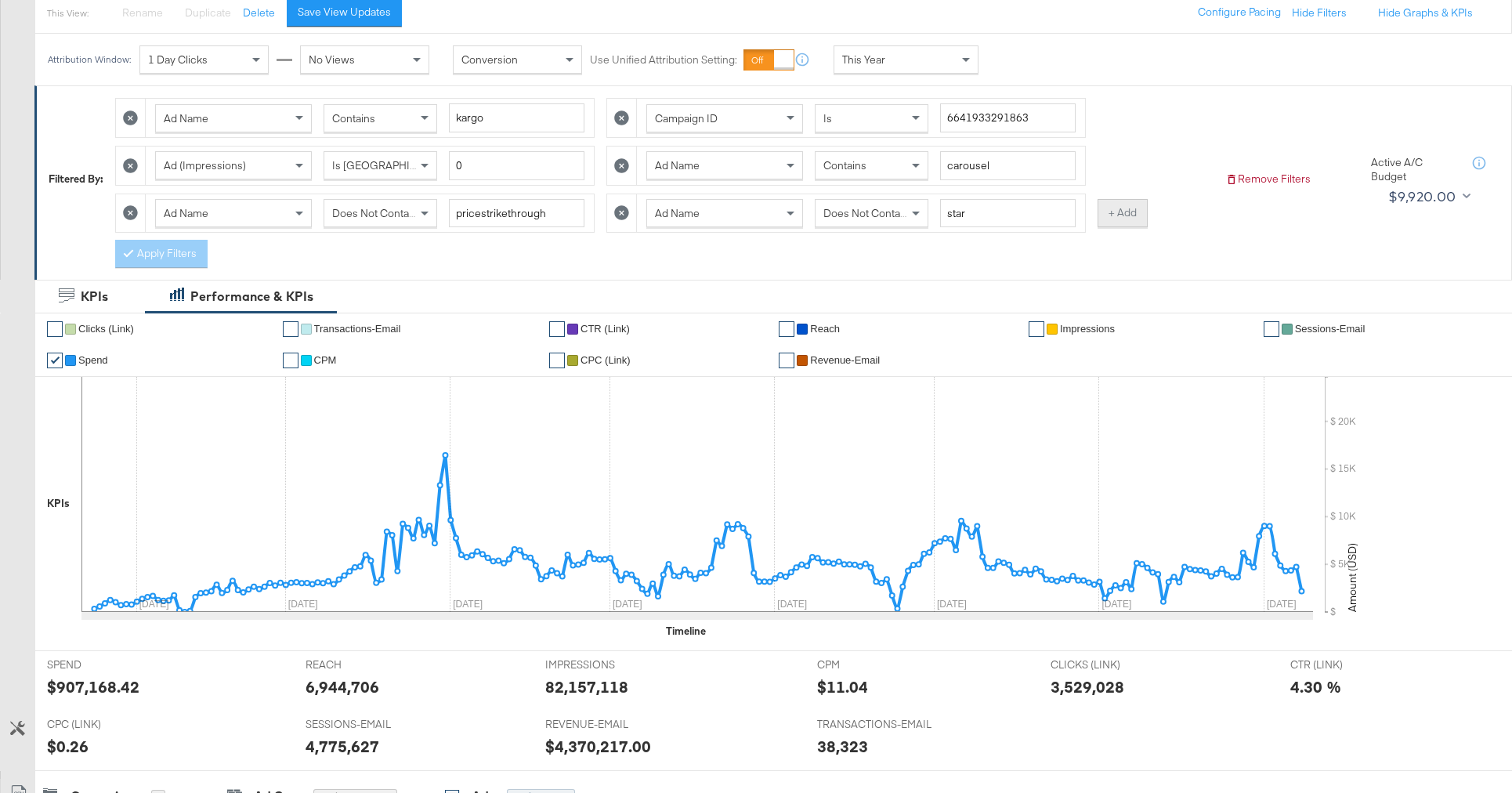
click at [1112, 209] on button "+ Add" at bounding box center [1123, 212] width 50 height 28
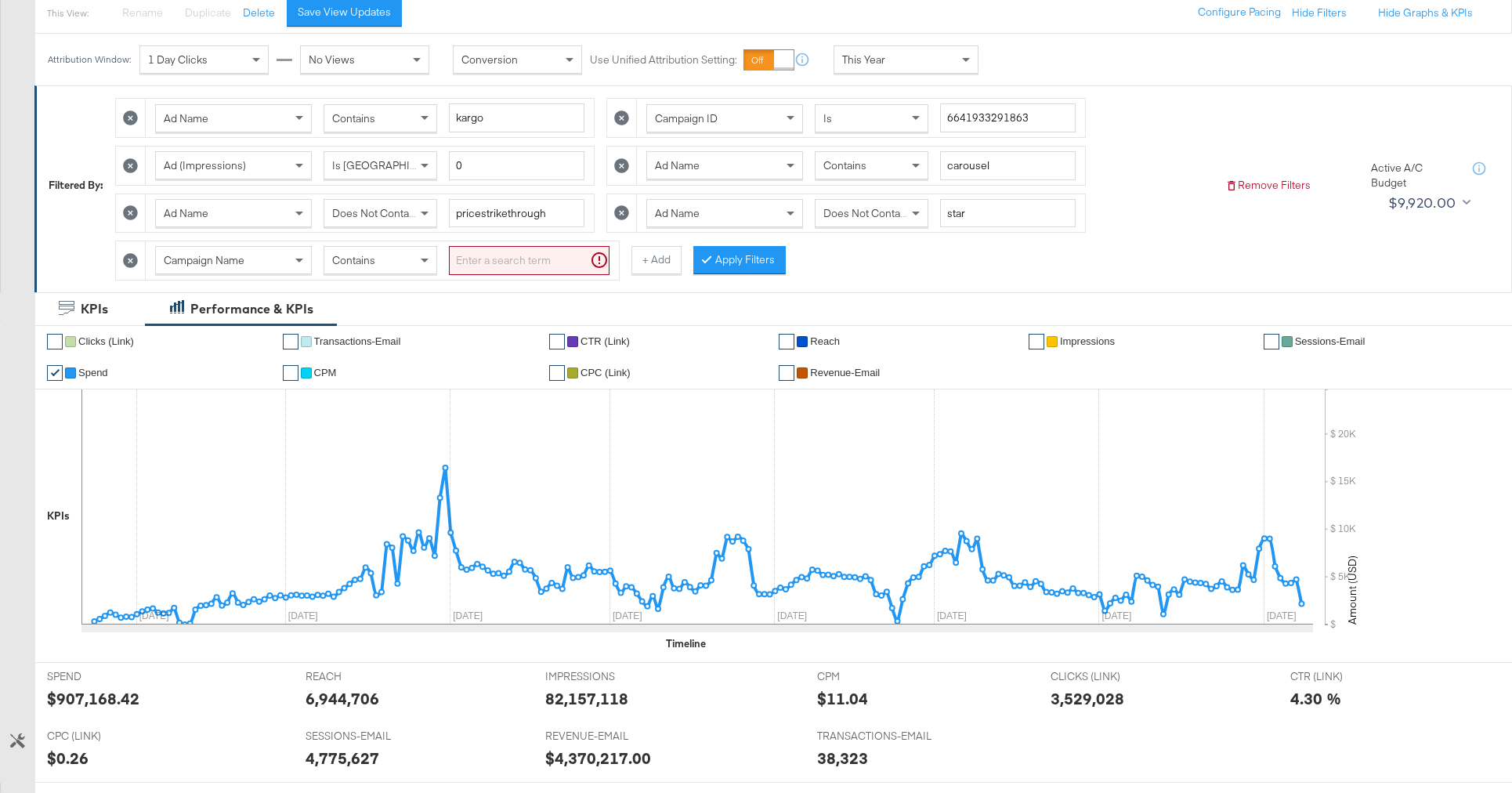
click at [180, 255] on span "Campaign Name" at bounding box center [204, 260] width 81 height 14
click at [426, 263] on span at bounding box center [427, 261] width 20 height 27
click at [485, 262] on input "search" at bounding box center [529, 261] width 161 height 29
type input "hot"
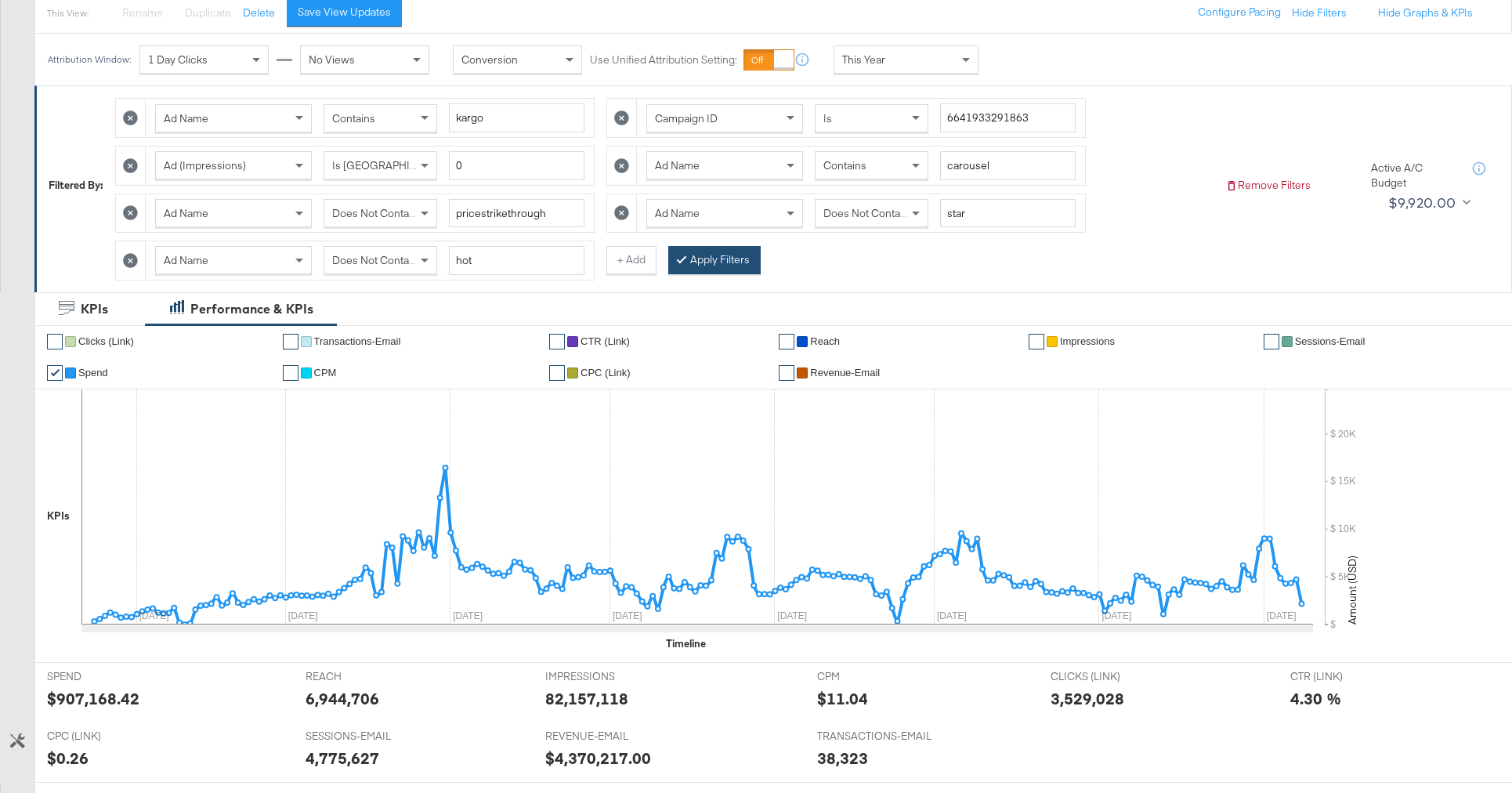
click at [681, 262] on div at bounding box center [685, 260] width 11 height 15
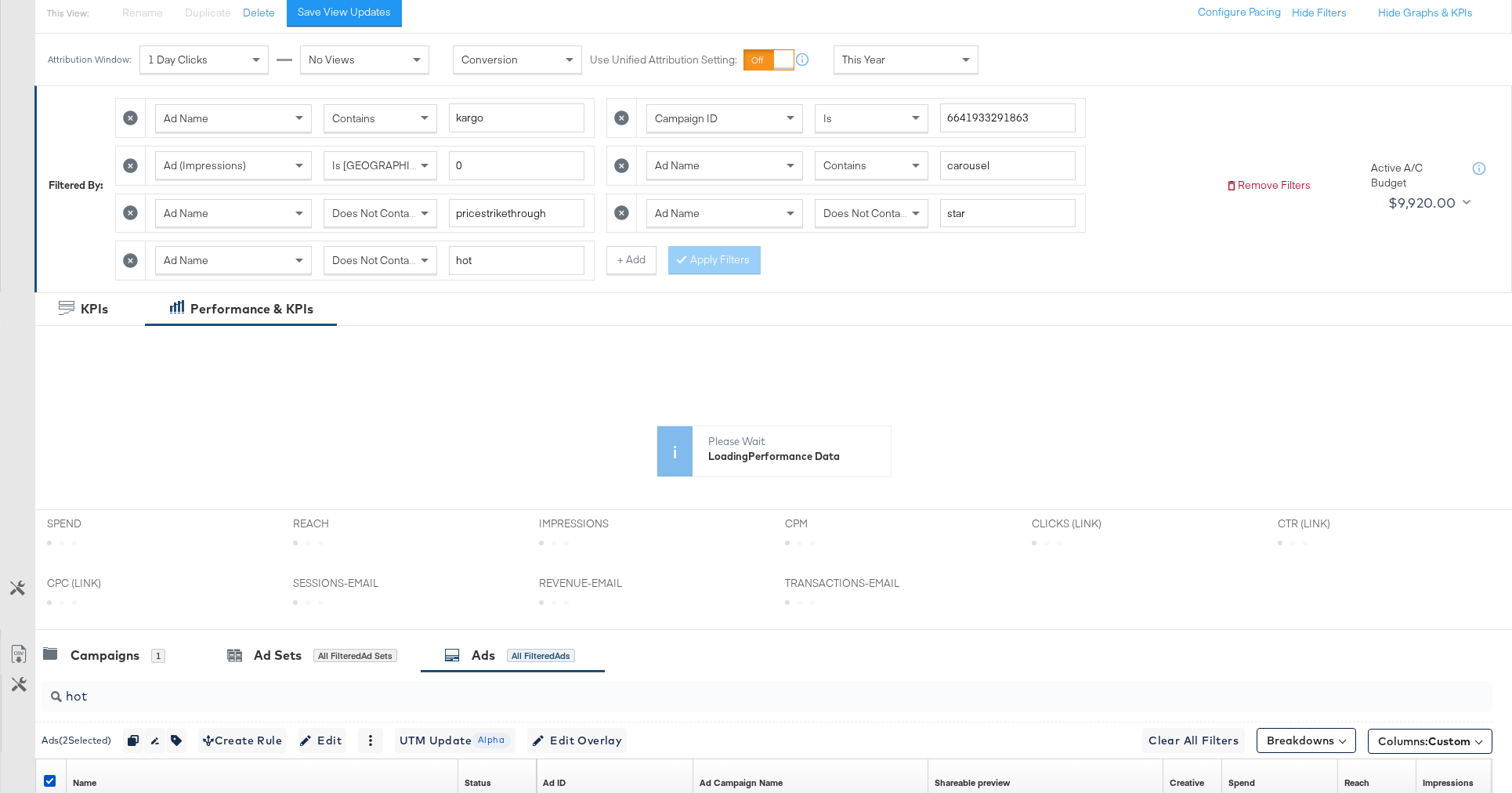
scroll to position [453, 0]
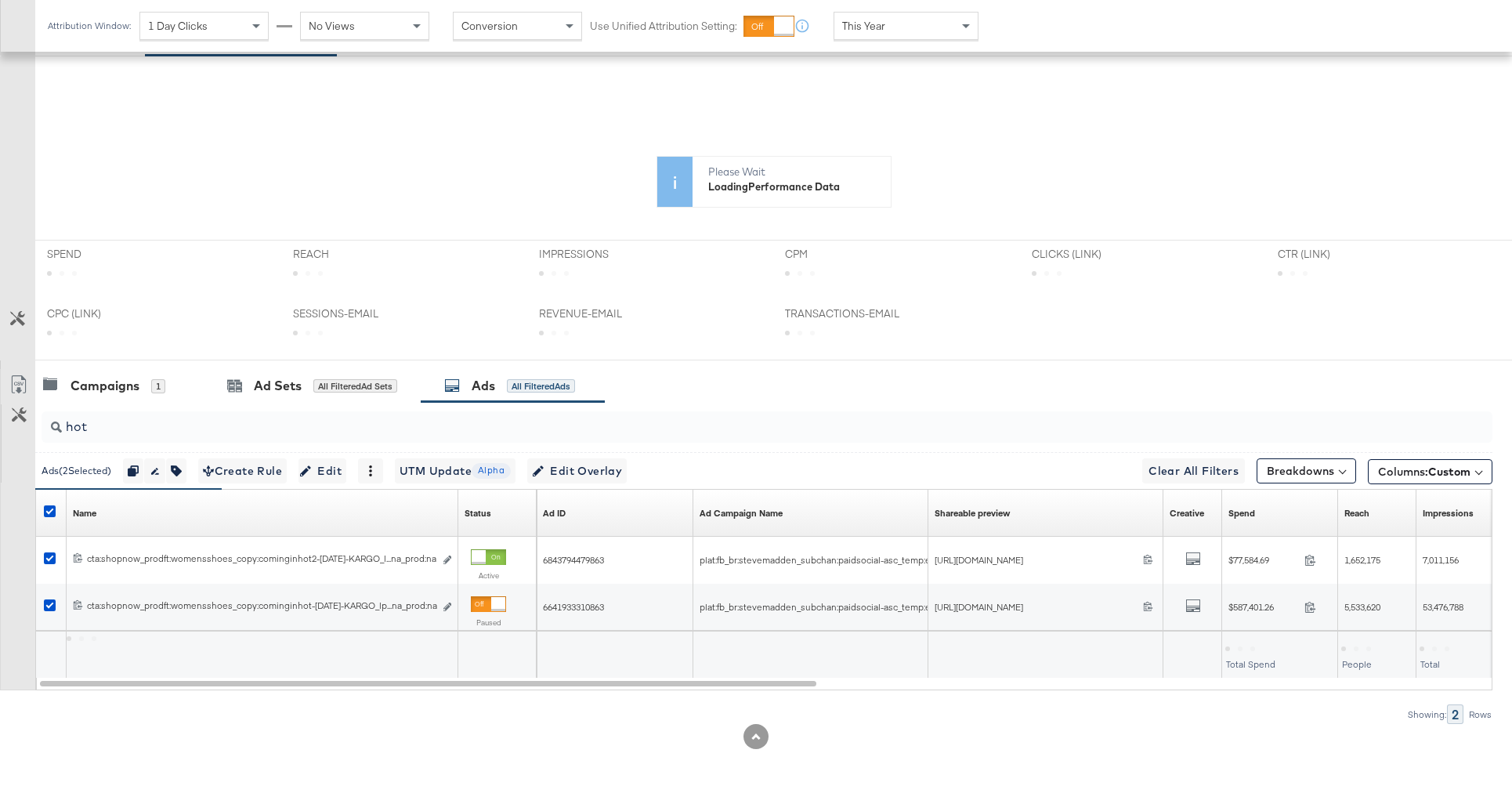
click at [91, 437] on div "hot" at bounding box center [767, 427] width 1451 height 31
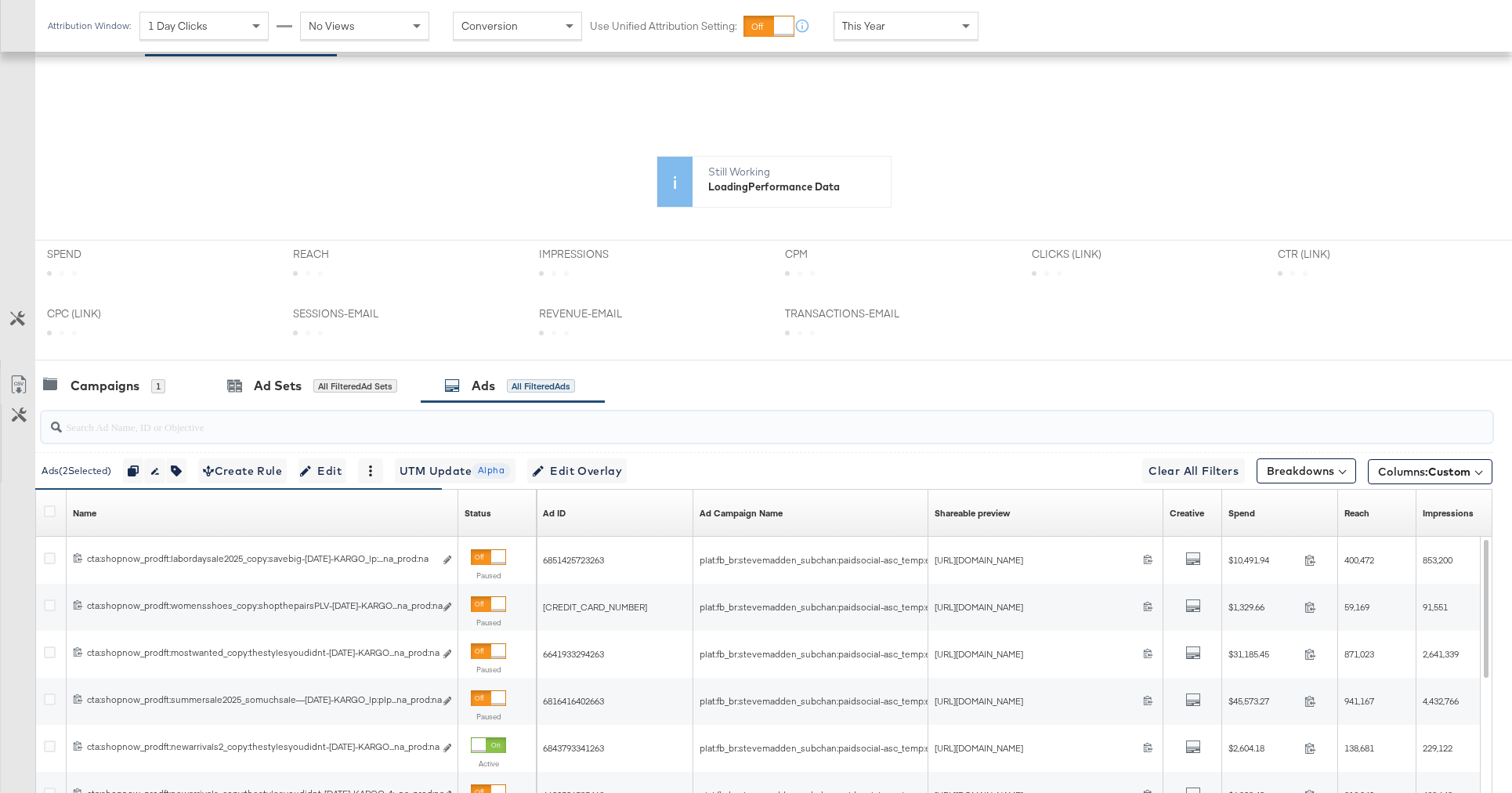
click at [682, 386] on div "Campaigns 1 Ad Sets All Filtered Ad Sets Ads All Filtered Ads" at bounding box center [773, 385] width 1477 height 33
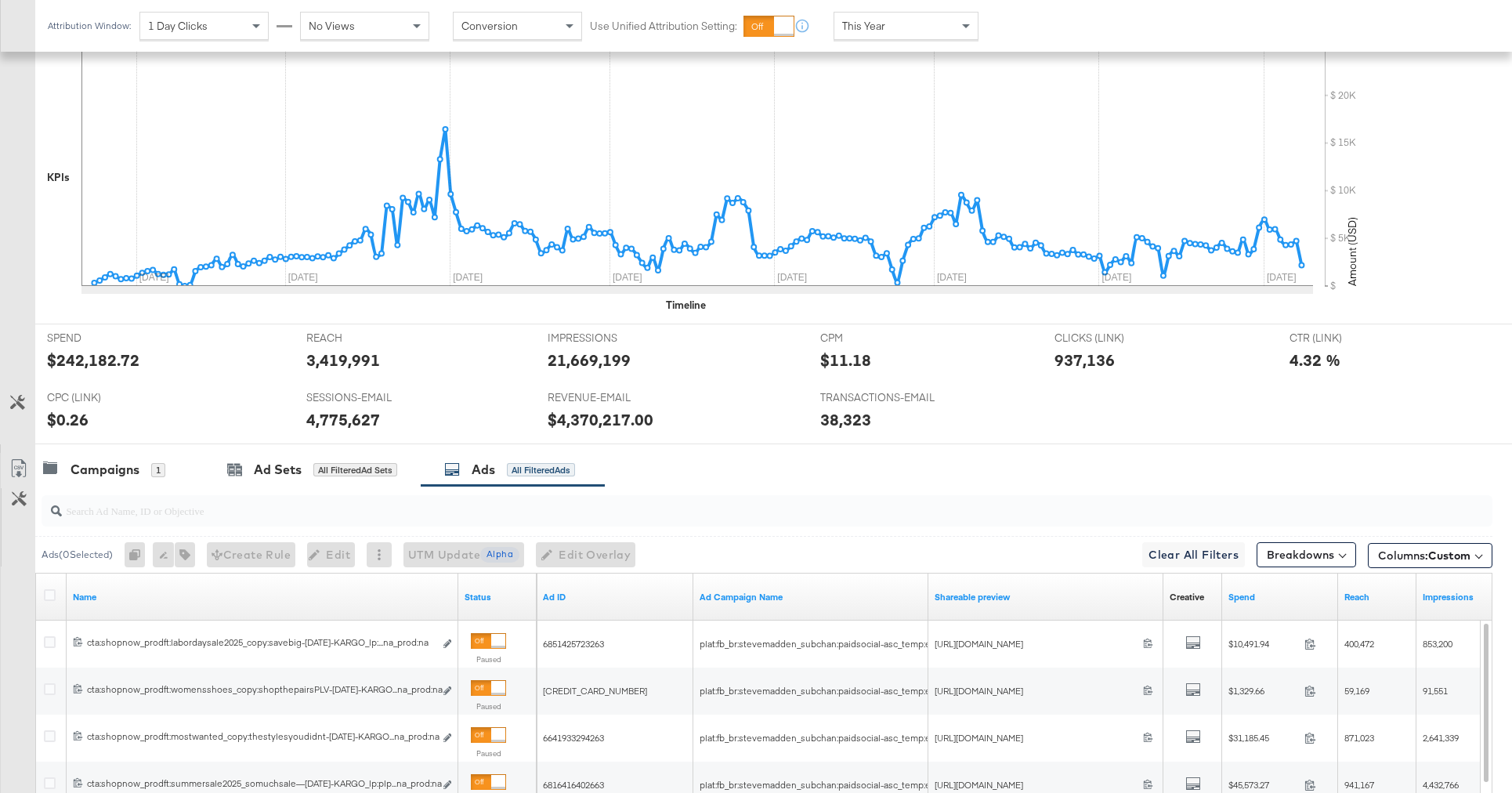
scroll to position [674, 0]
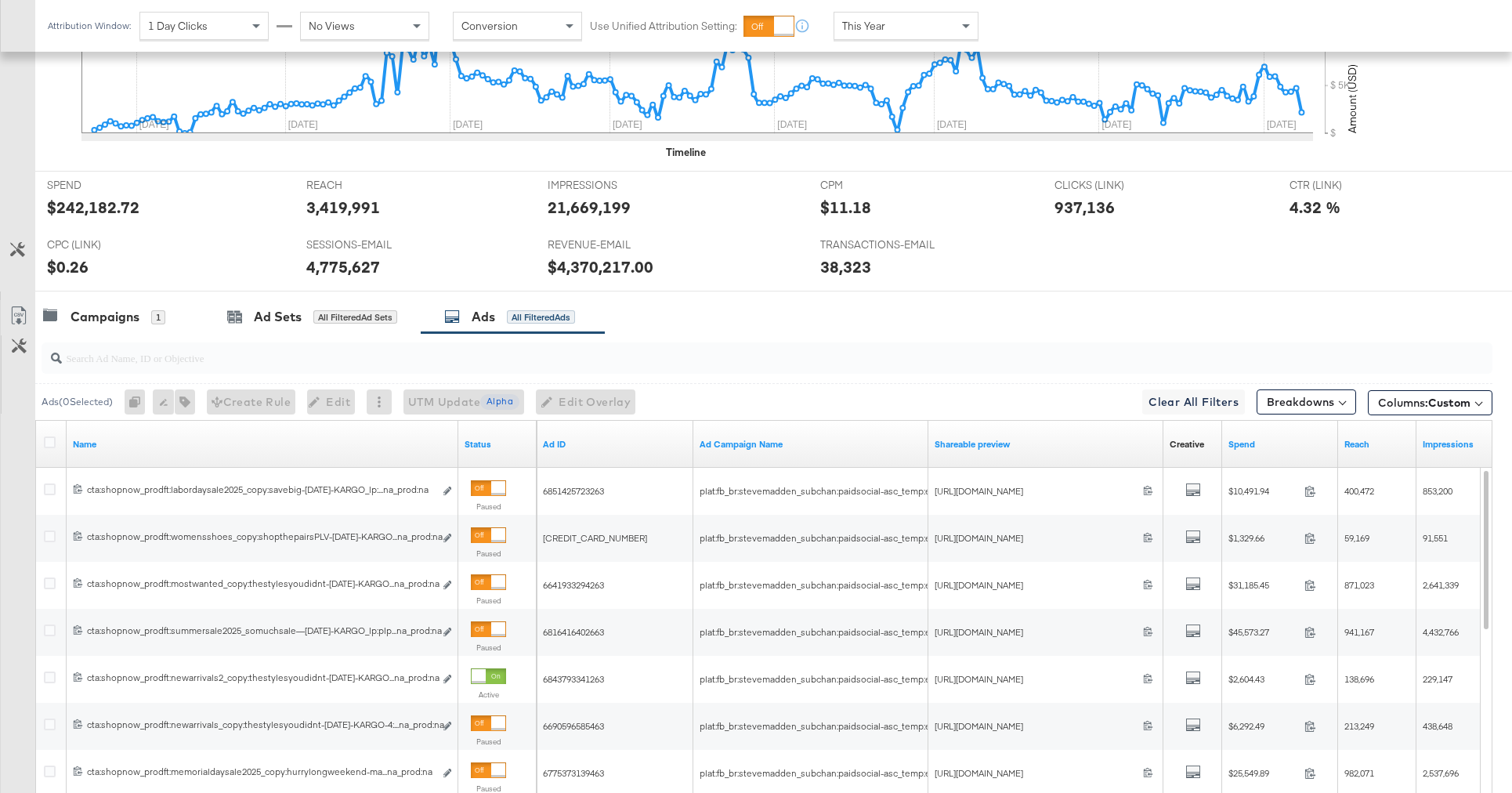
click at [459, 364] on input "search" at bounding box center [710, 352] width 1297 height 31
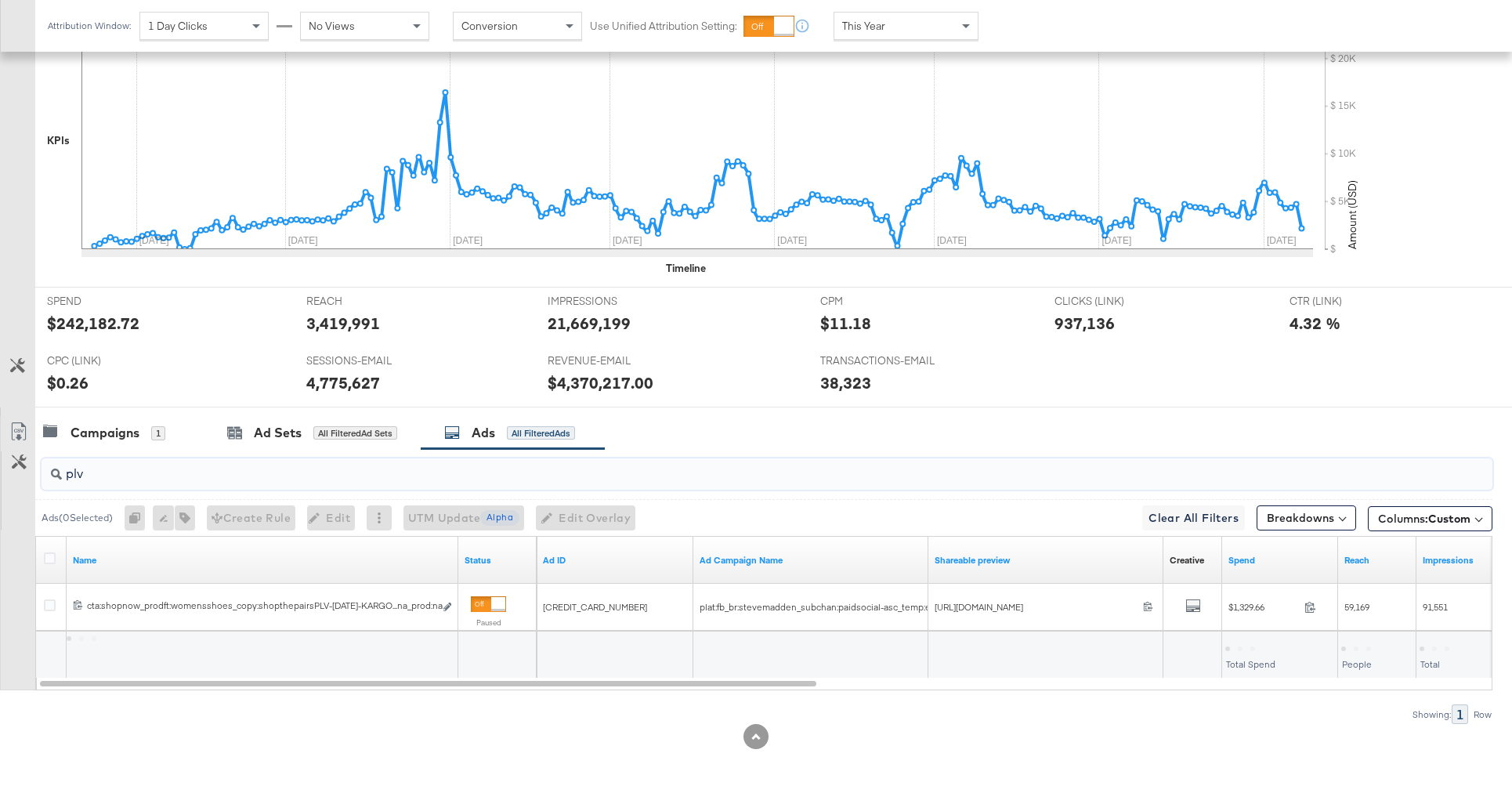
scroll to position [558, 0]
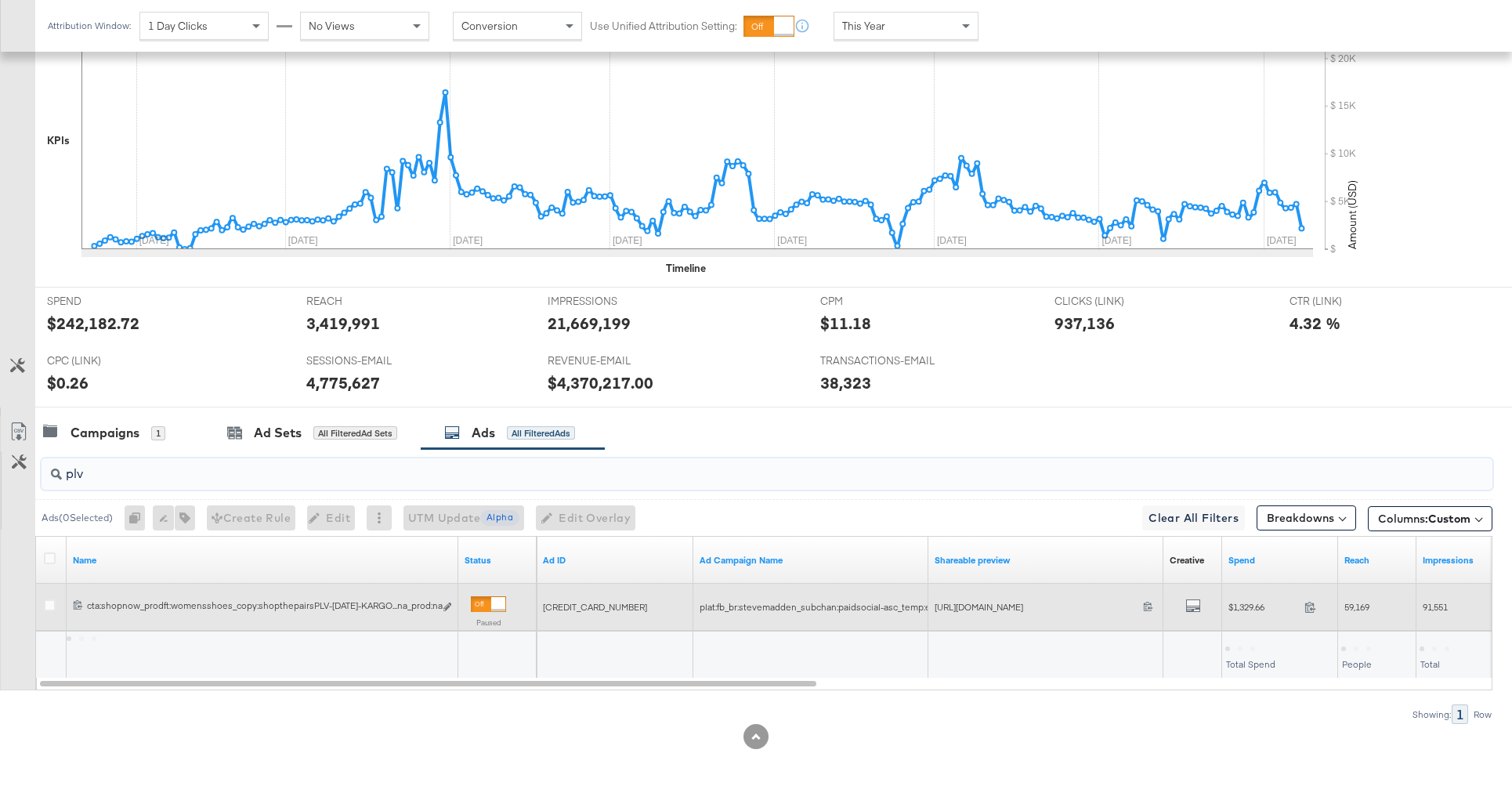
type input "plv"
click at [58, 604] on div at bounding box center [52, 607] width 16 height 15
click at [53, 602] on icon at bounding box center [49, 605] width 12 height 12
click at [0, 0] on input "checkbox" at bounding box center [0, 0] width 0 height 0
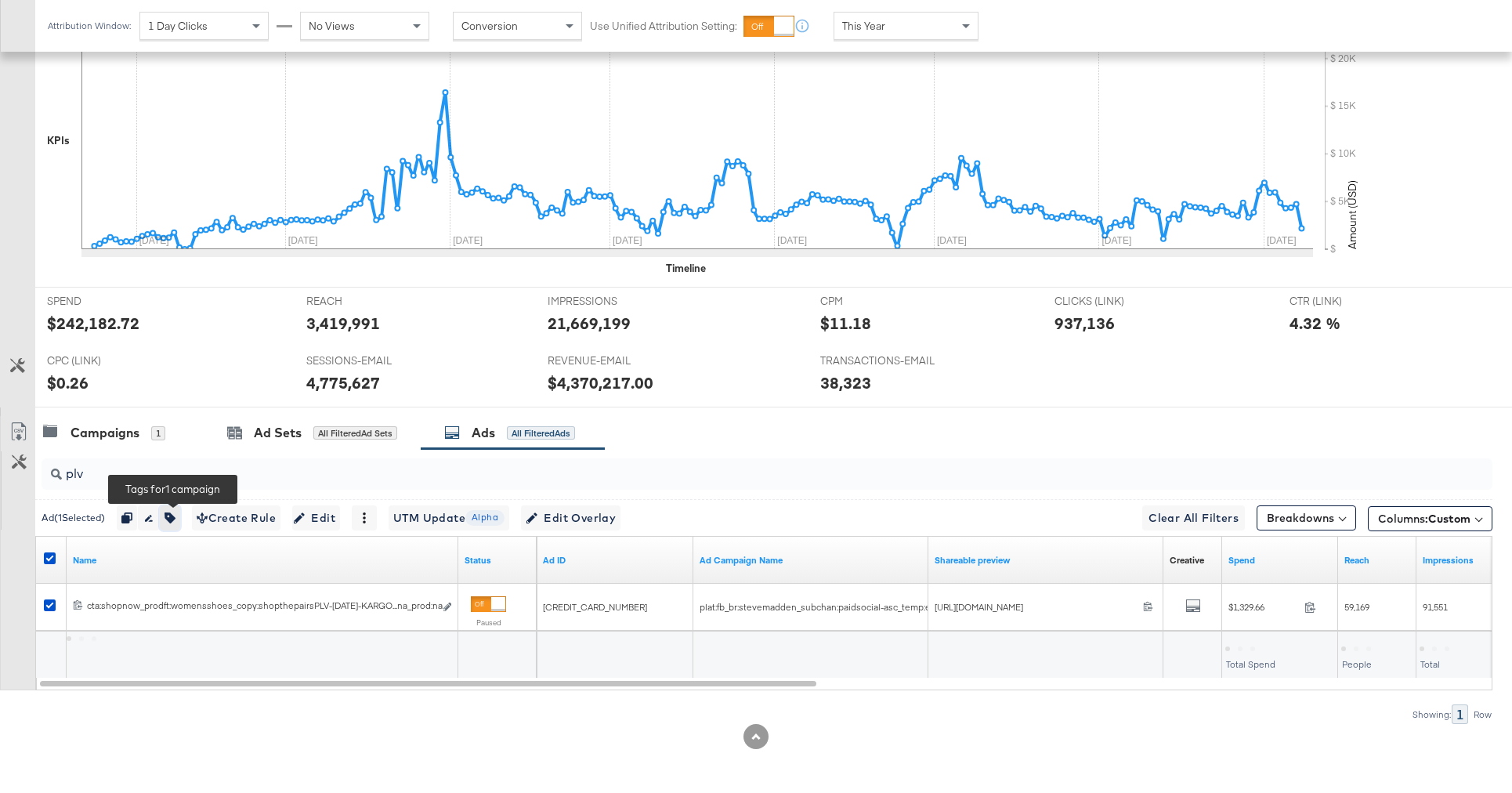
click at [175, 520] on icon "button" at bounding box center [170, 518] width 11 height 11
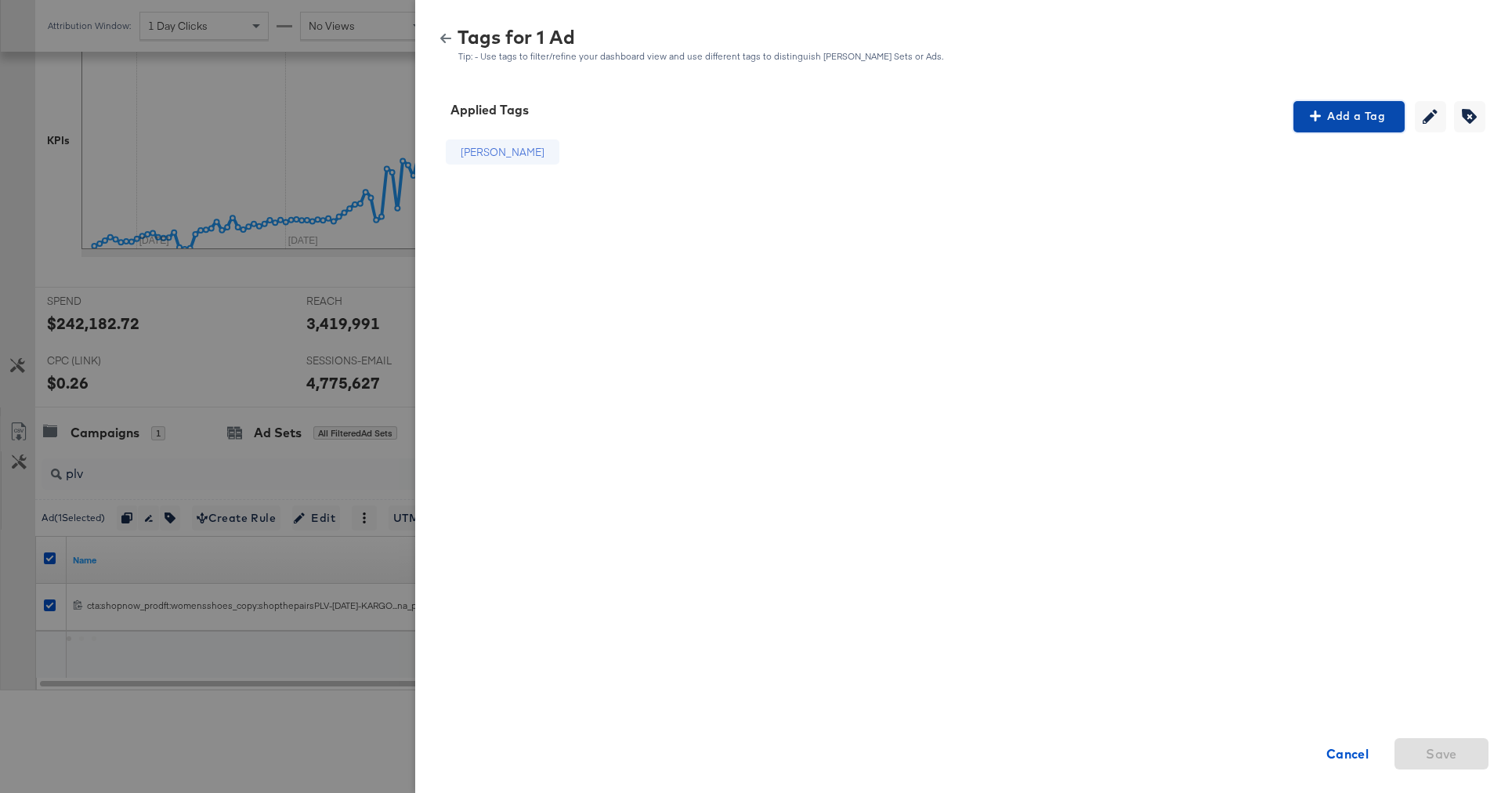
click at [1346, 124] on span "Add a Tag" at bounding box center [1349, 117] width 99 height 20
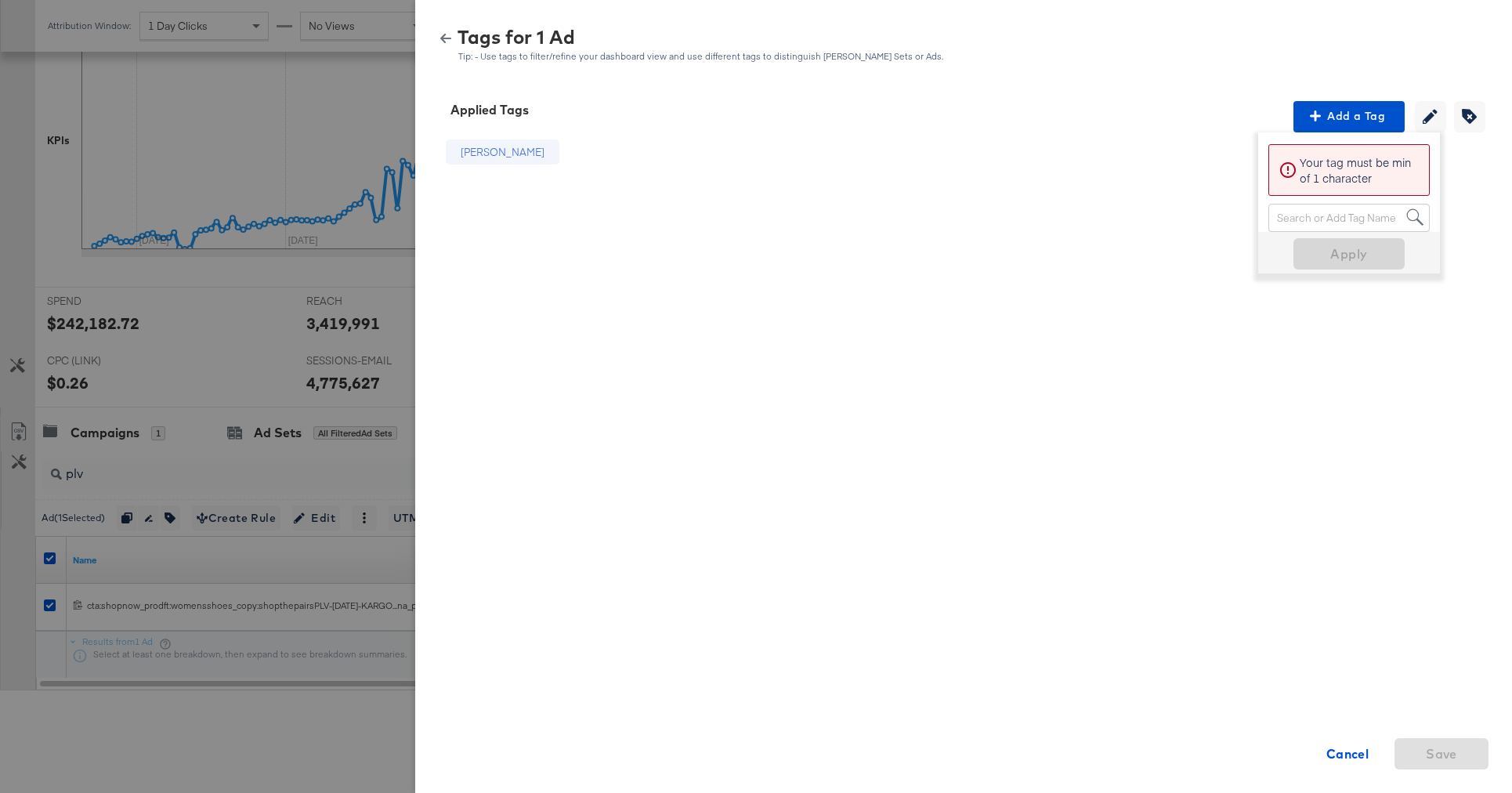
click at [1325, 211] on div "Search or Add Tag Name" at bounding box center [1349, 218] width 160 height 27
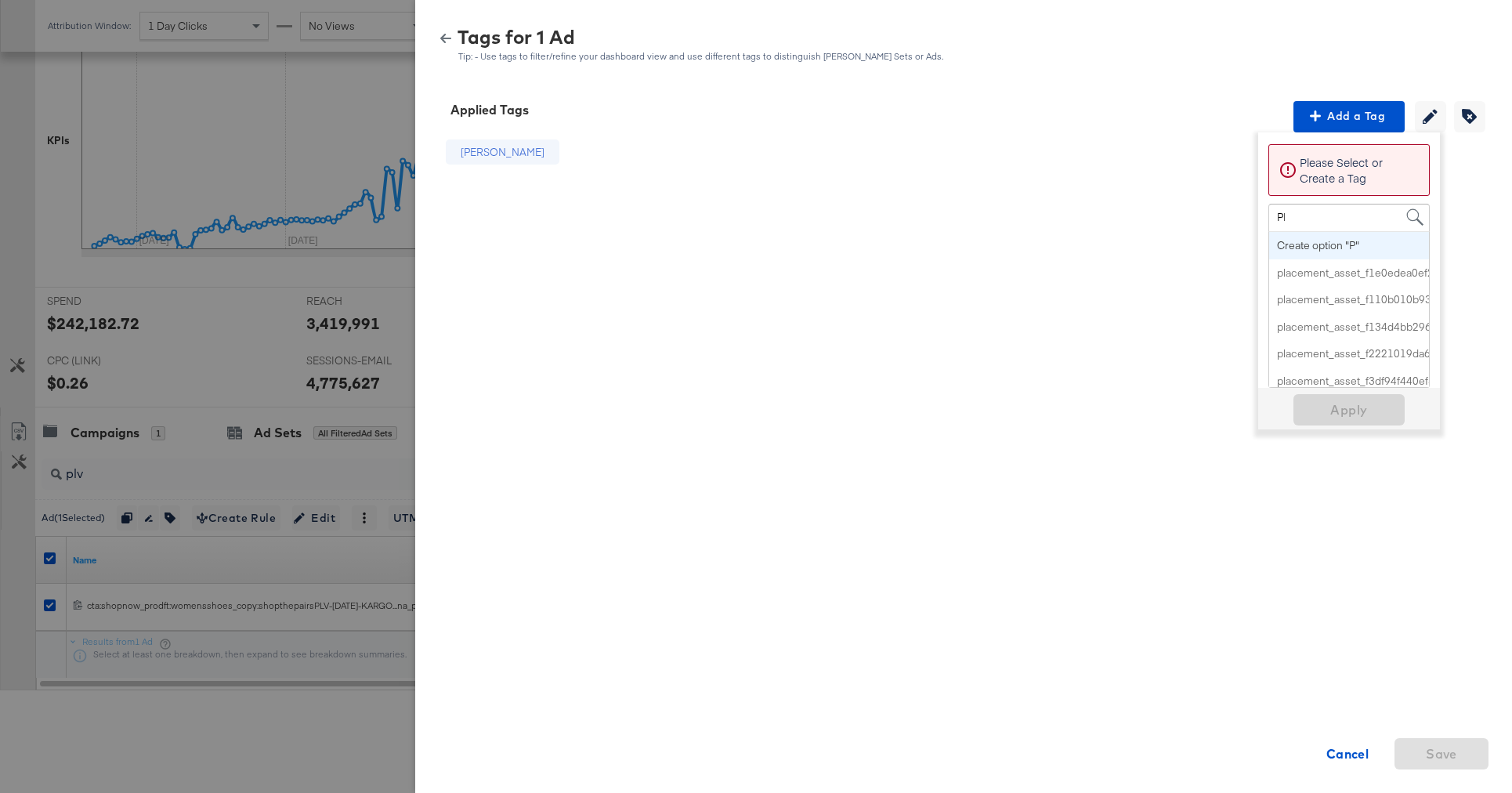
type input "PLV"
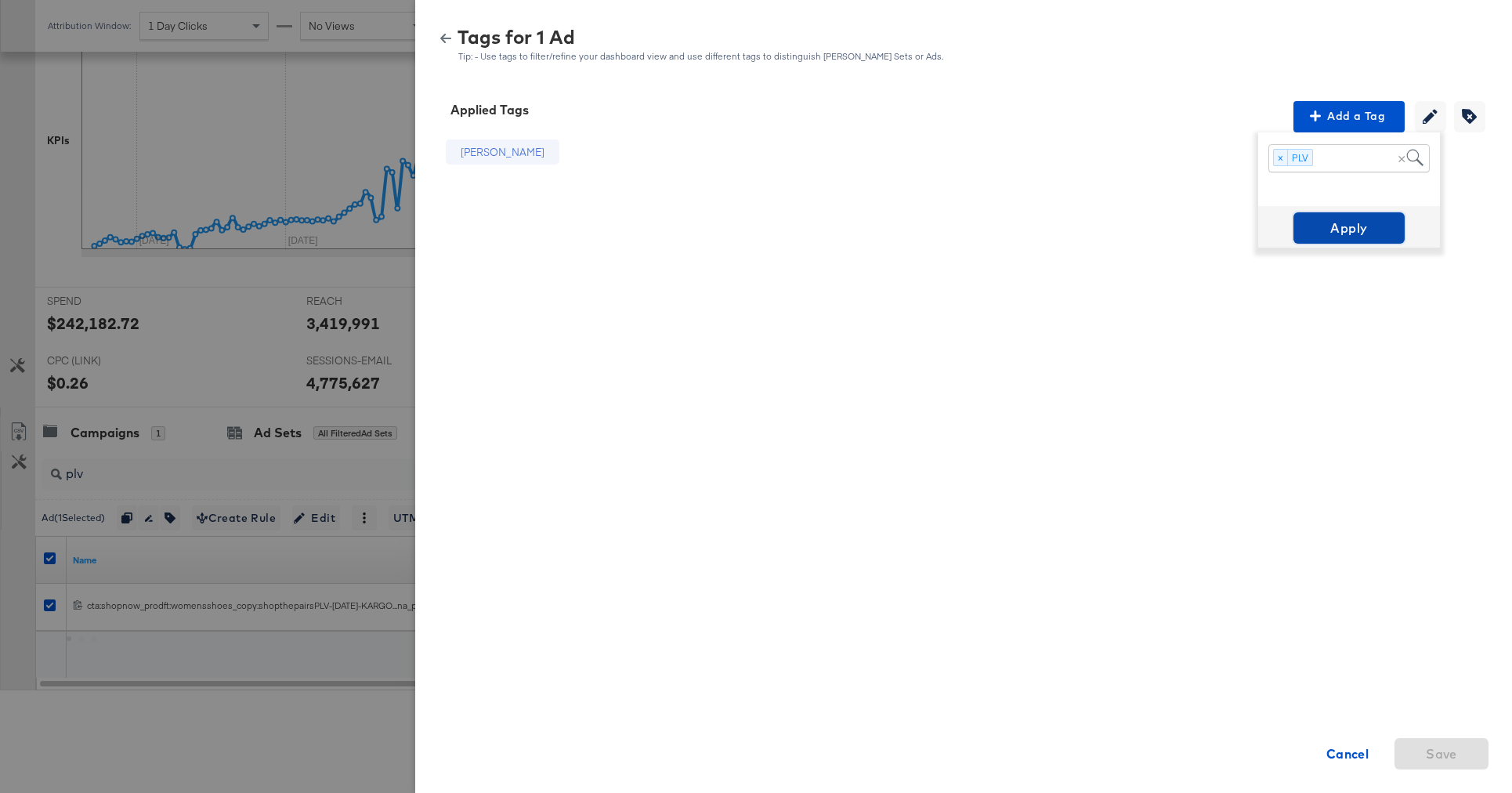
click at [1363, 228] on span "Apply" at bounding box center [1349, 227] width 99 height 22
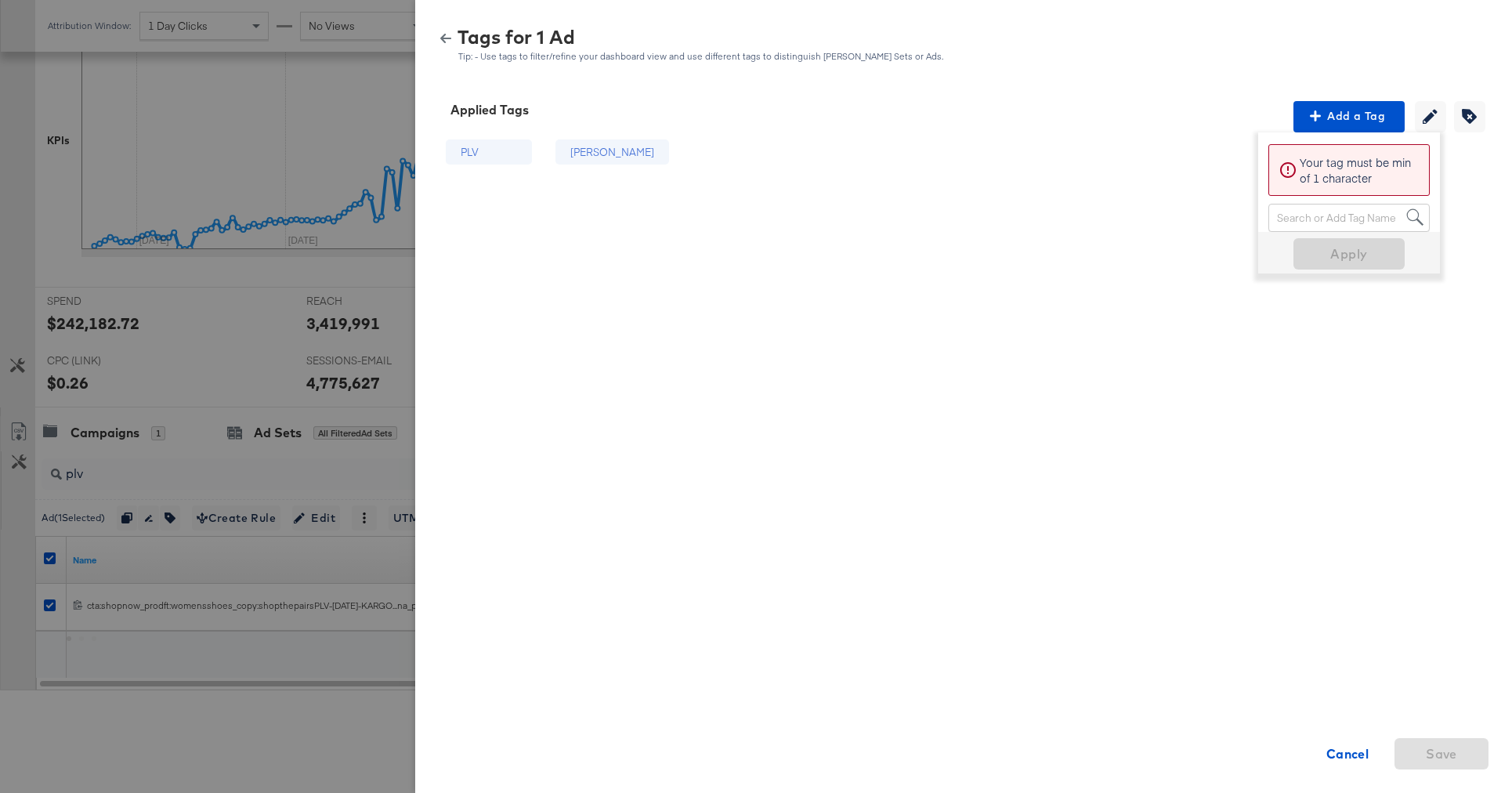
click at [448, 39] on icon "button" at bounding box center [446, 38] width 11 height 9
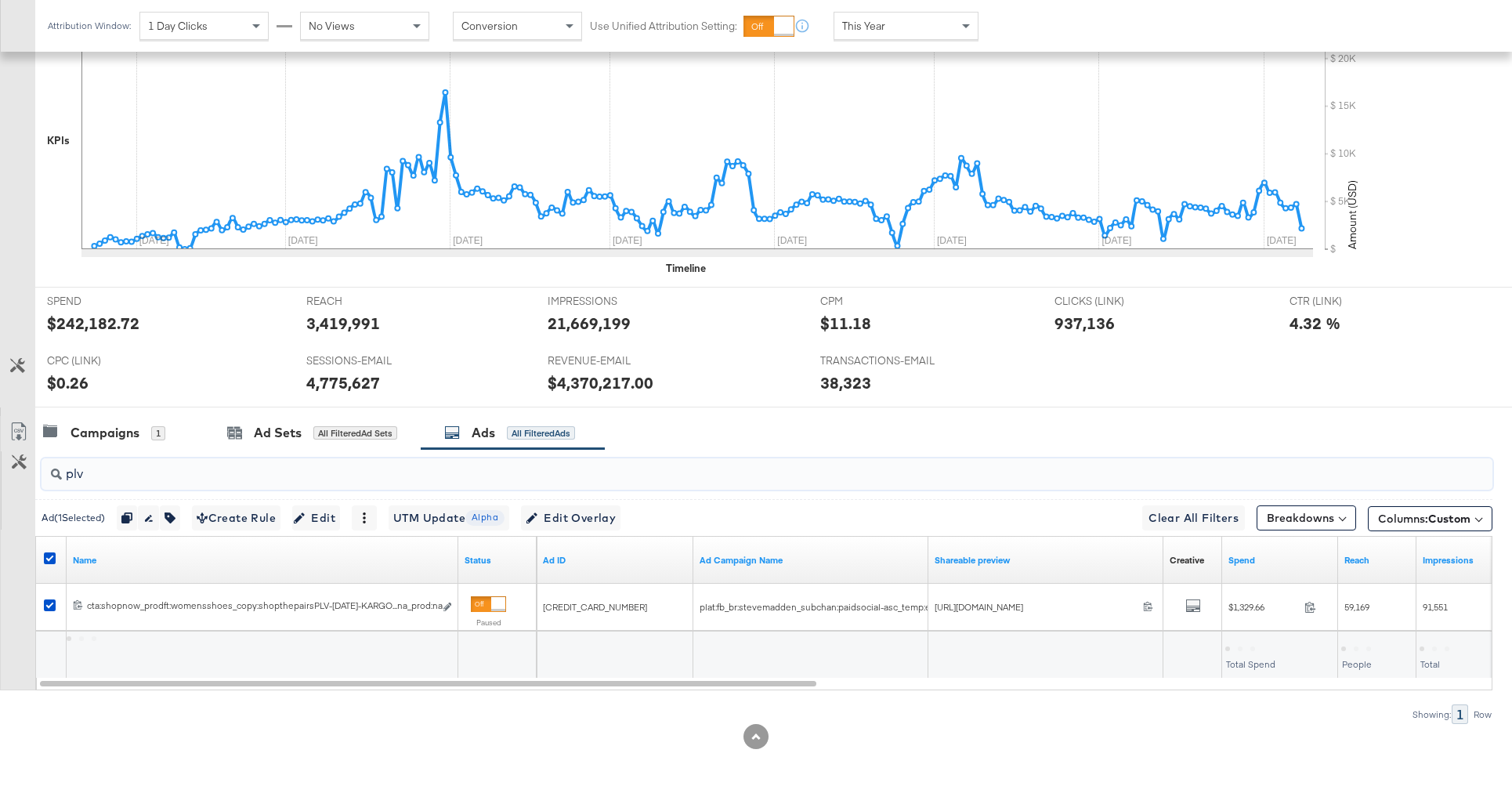
click at [128, 482] on input "plv" at bounding box center [710, 468] width 1297 height 31
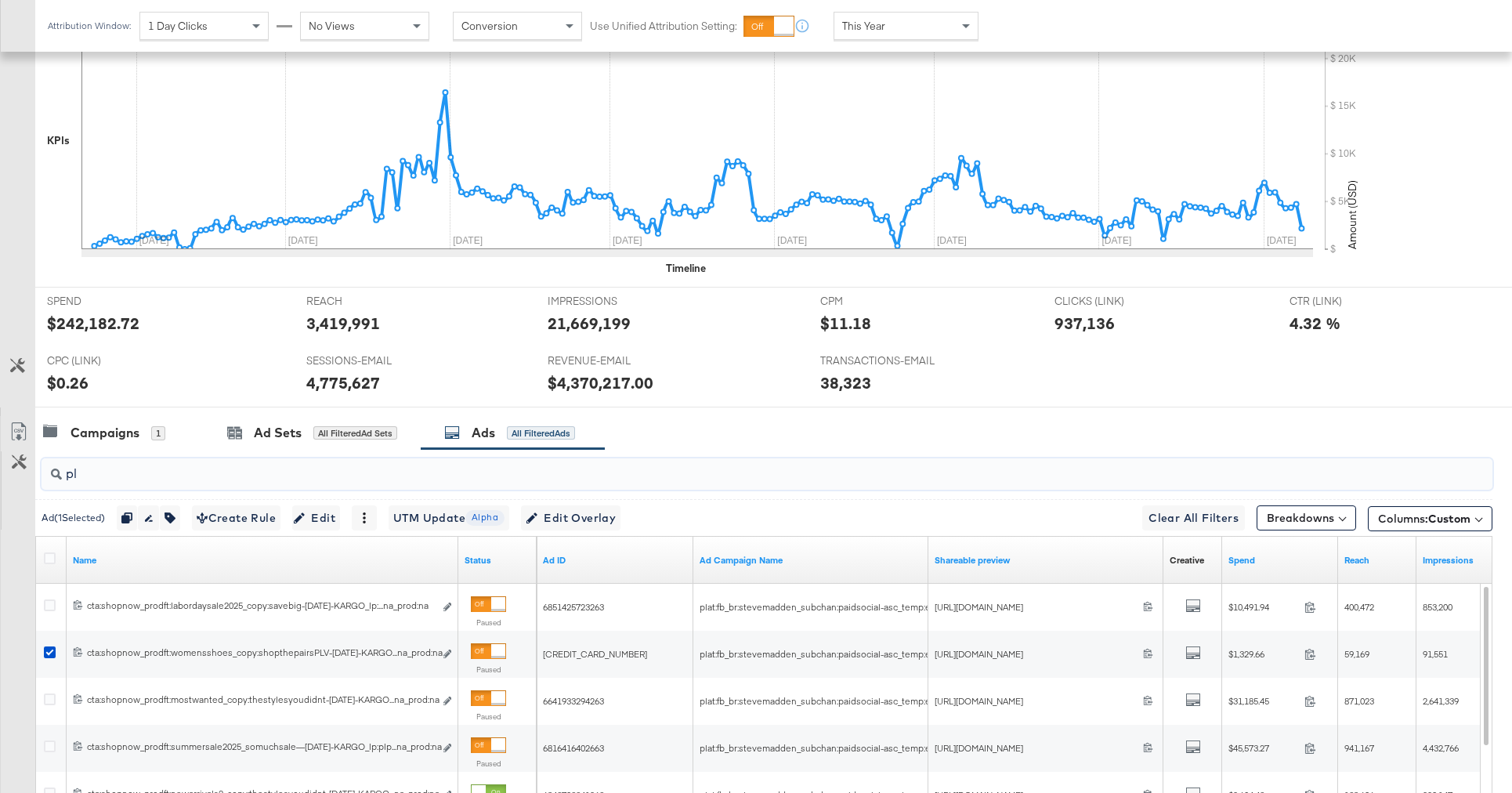
type input "p"
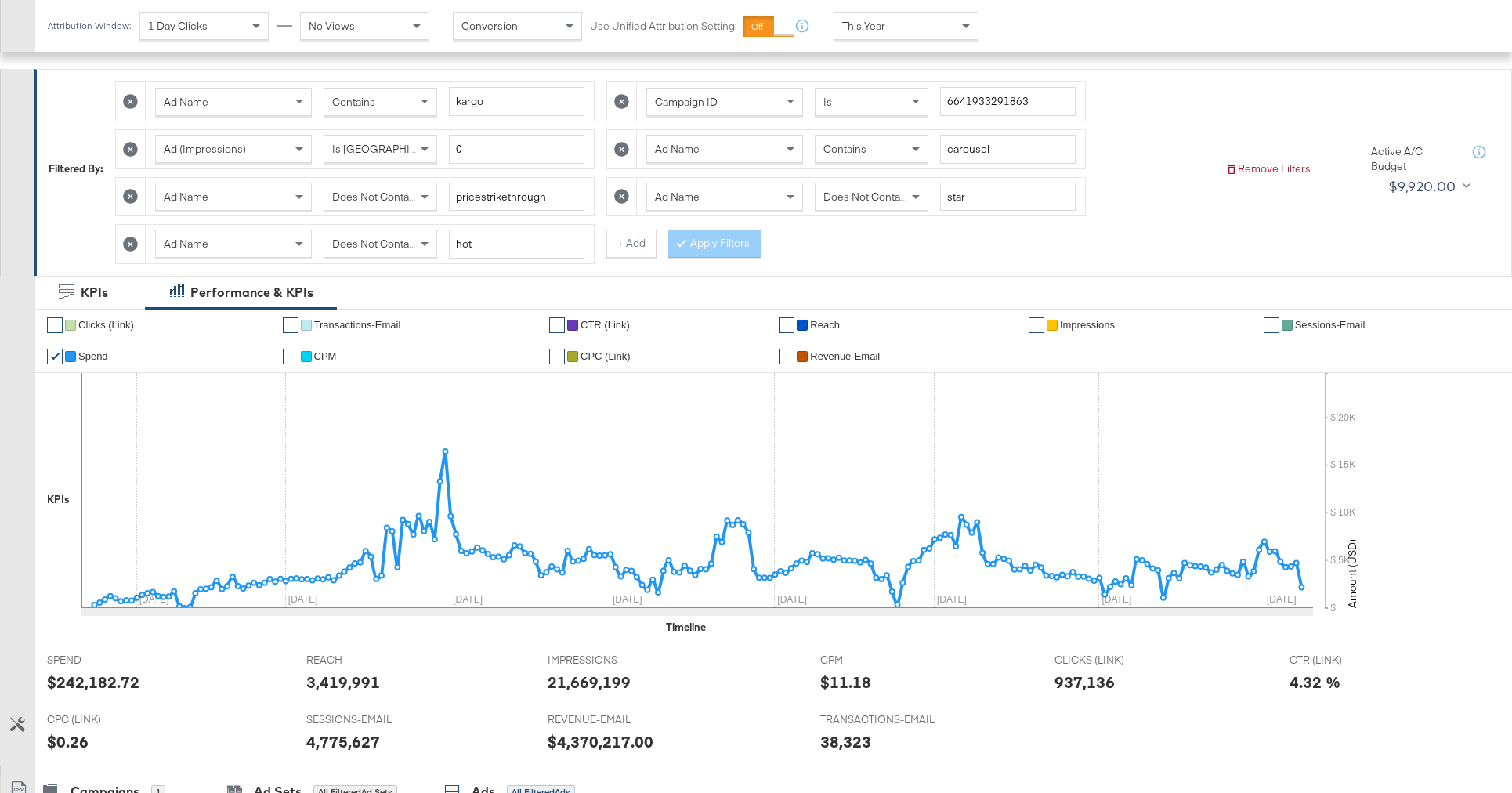
scroll to position [129, 0]
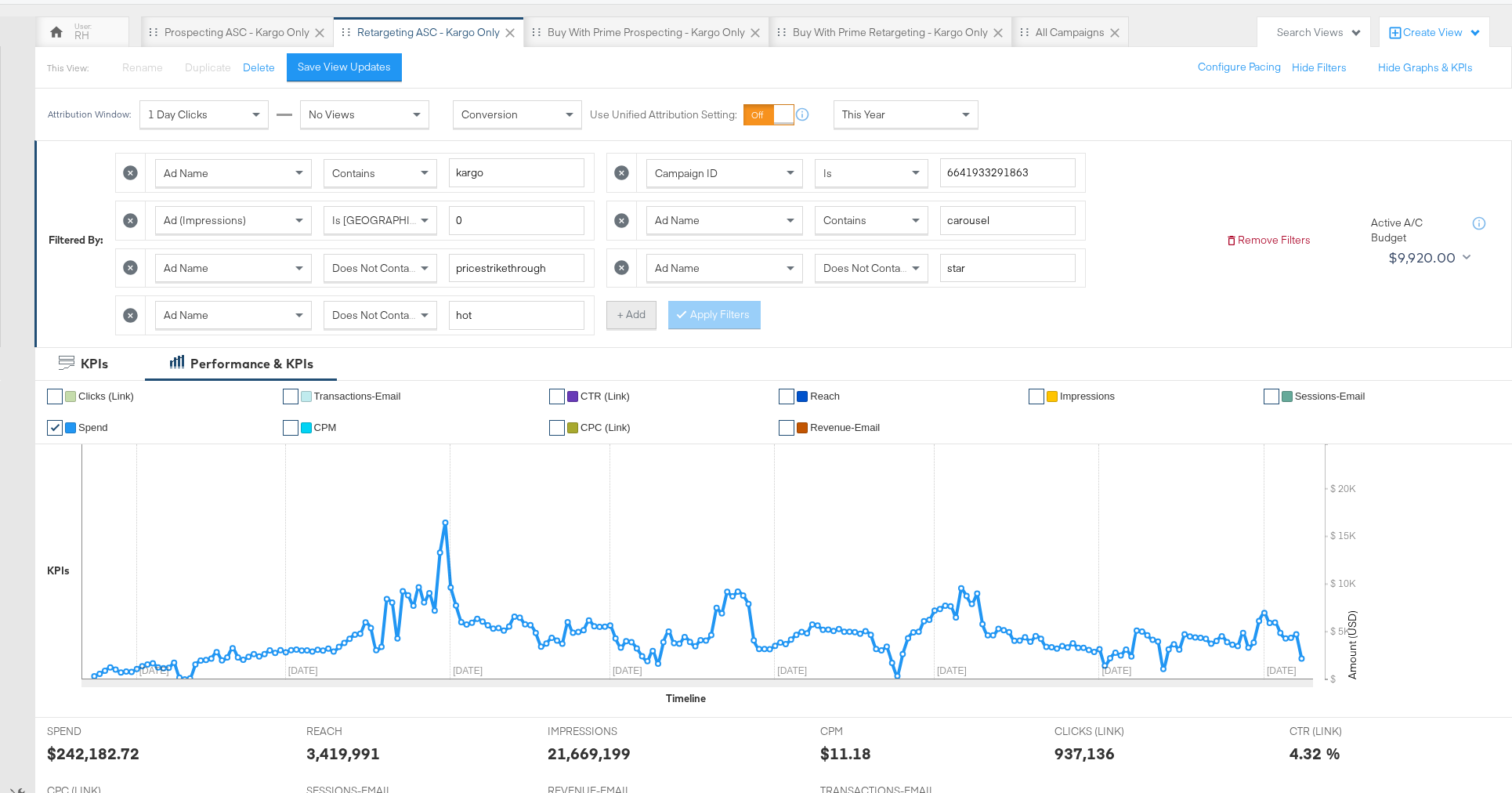
click at [636, 320] on button "+ Add" at bounding box center [631, 315] width 50 height 28
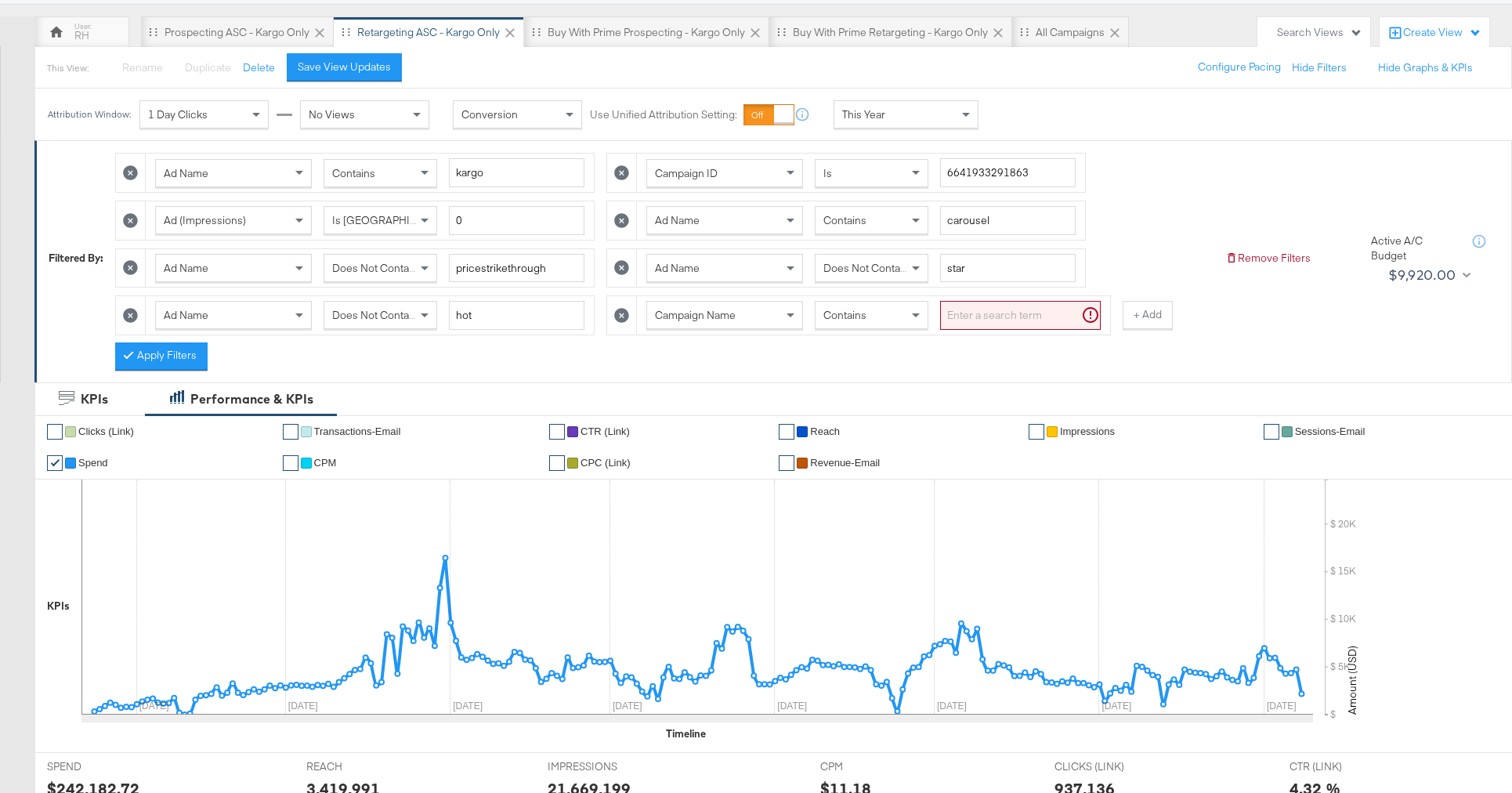
click at [721, 321] on span "Campaign Name" at bounding box center [696, 315] width 81 height 14
click at [825, 325] on div "Contains" at bounding box center [871, 316] width 112 height 27
click at [985, 314] on input "search" at bounding box center [1020, 316] width 161 height 29
type input "plv"
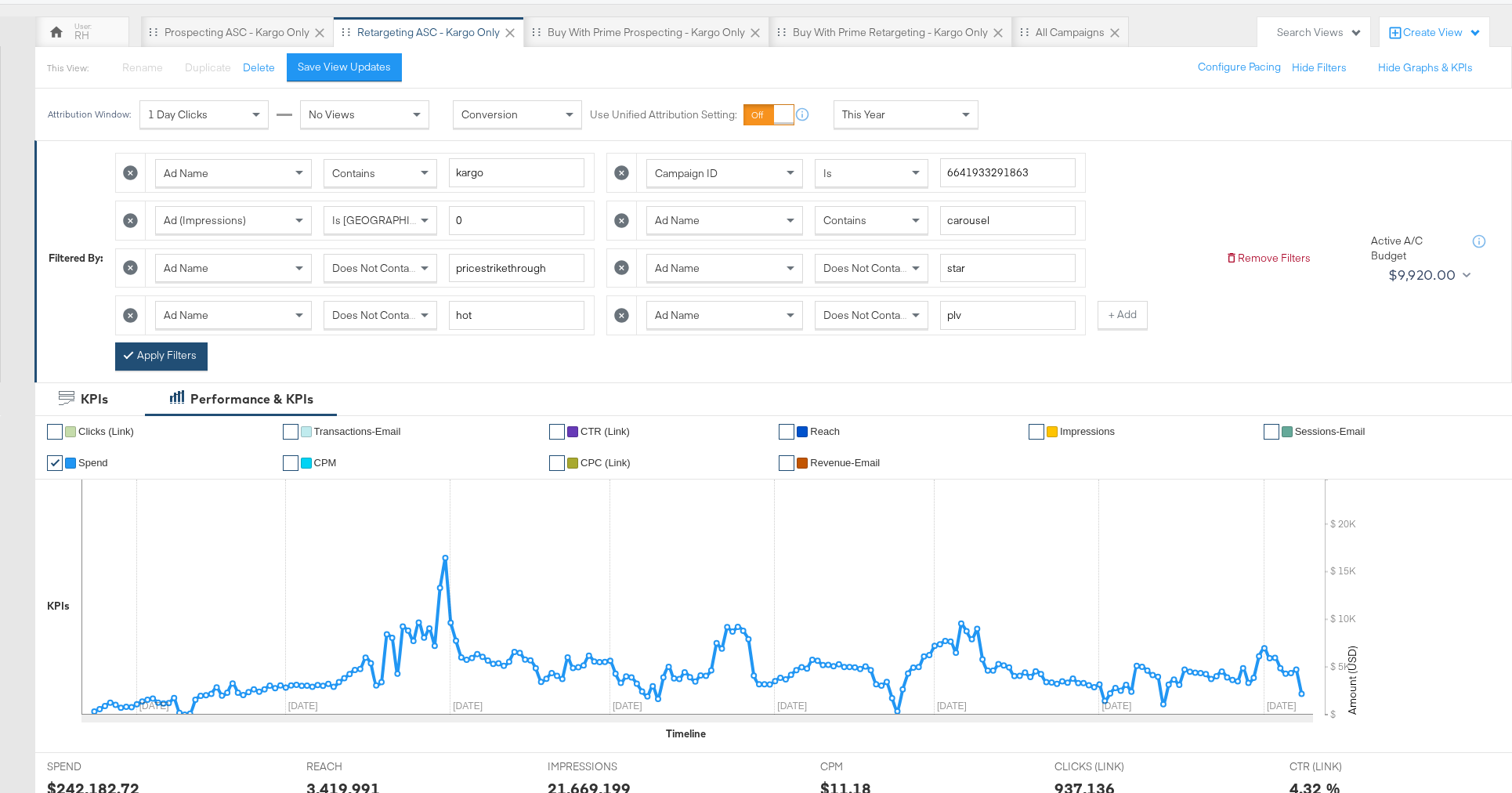
click at [181, 358] on button "Apply Filters" at bounding box center [161, 356] width 93 height 28
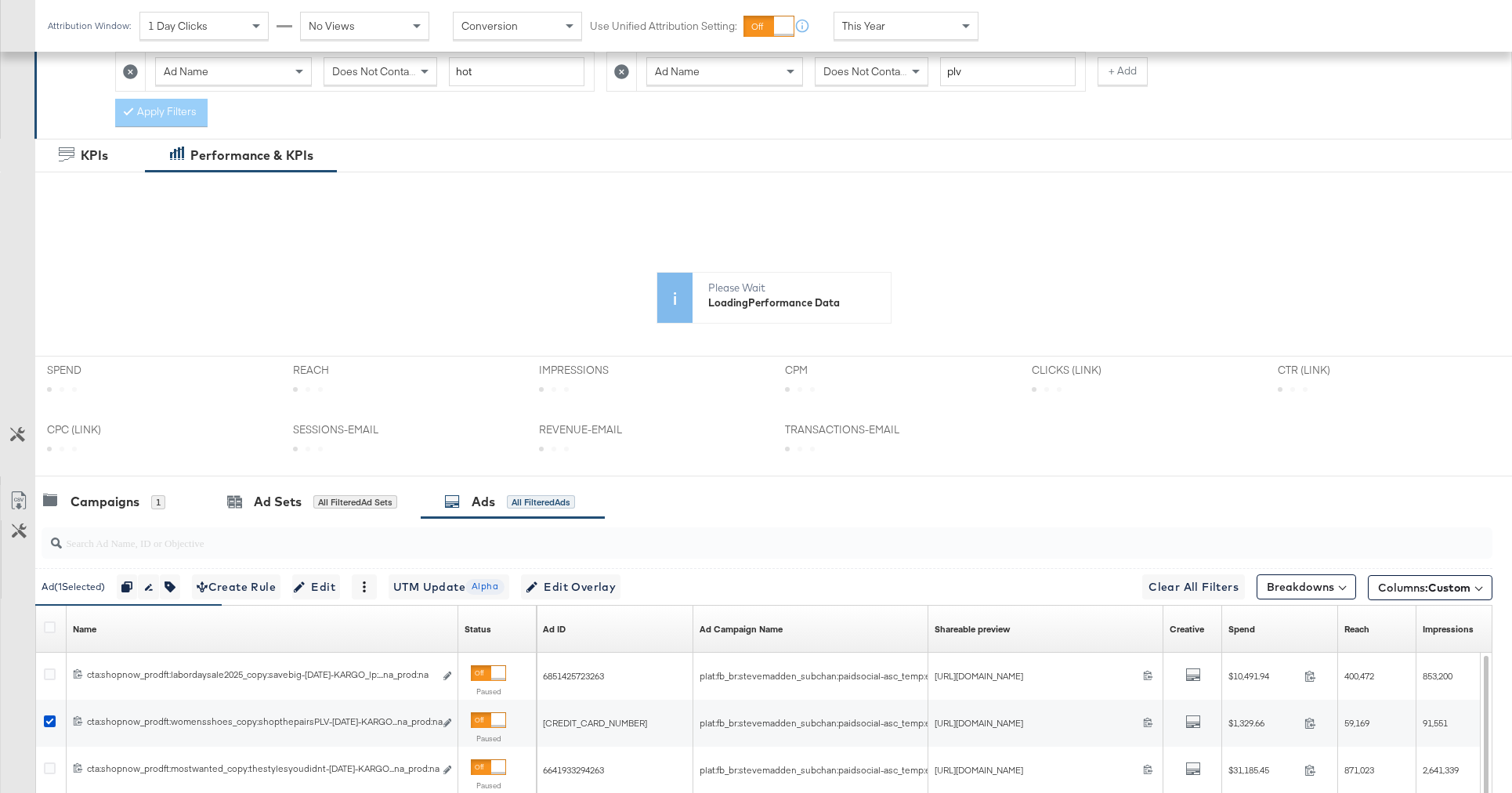
scroll to position [723, 0]
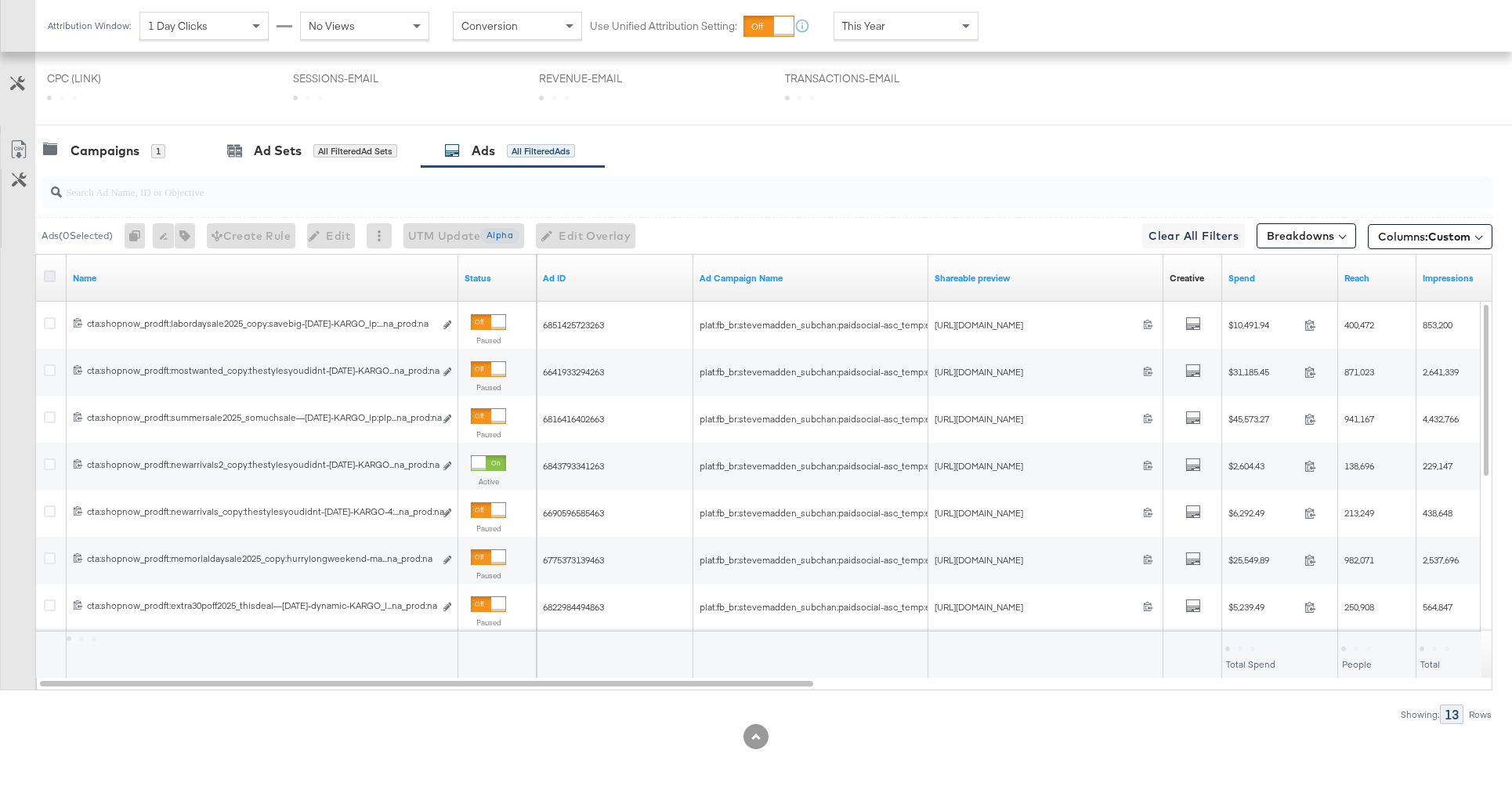
click at [51, 281] on icon at bounding box center [49, 276] width 12 height 12
click at [0, 0] on input "checkbox" at bounding box center [0, 0] width 0 height 0
click at [51, 281] on icon at bounding box center [49, 276] width 12 height 12
click at [0, 0] on input "checkbox" at bounding box center [0, 0] width 0 height 0
click at [394, 189] on input "search" at bounding box center [710, 185] width 1297 height 31
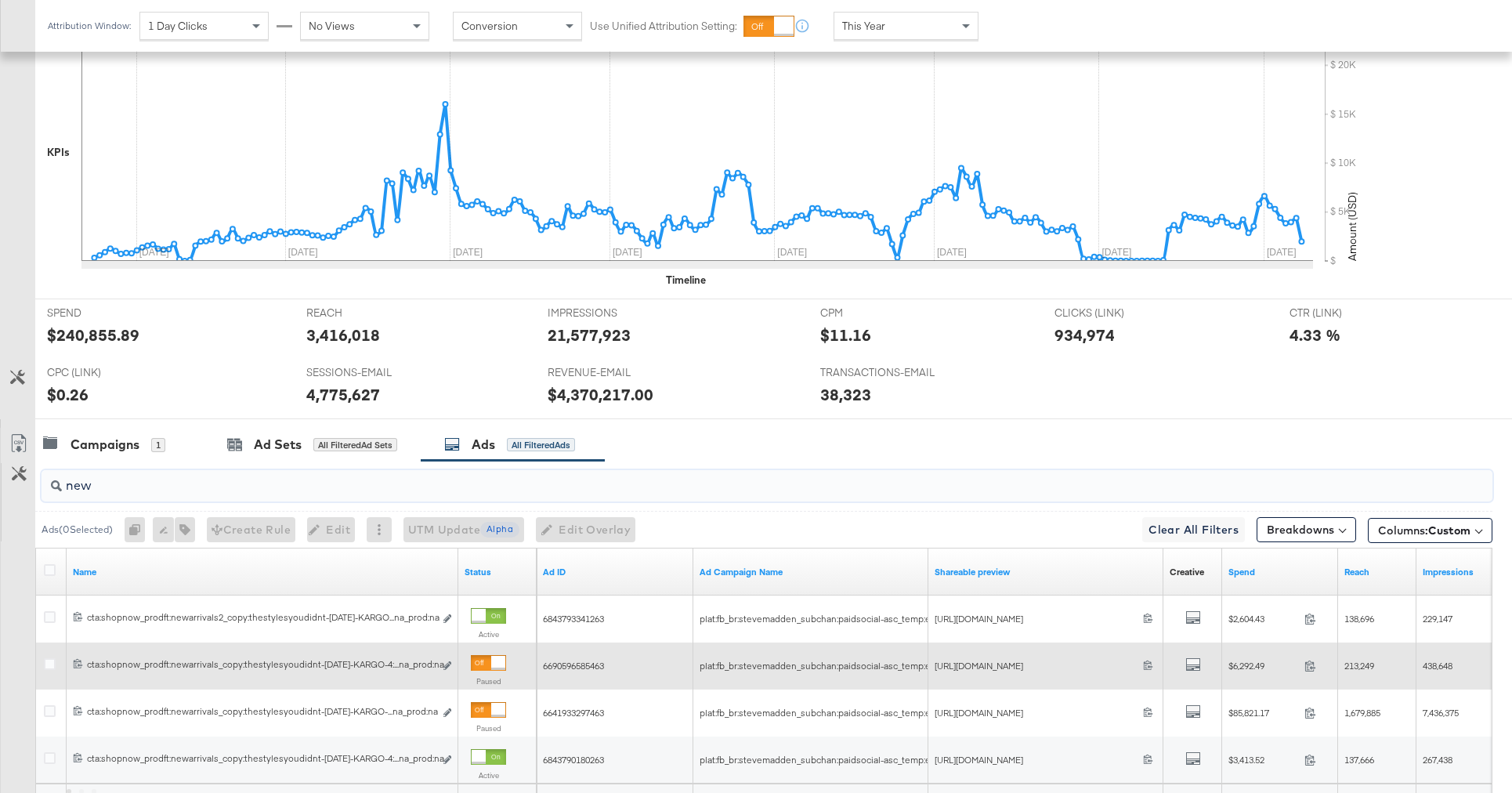
scroll to position [735, 0]
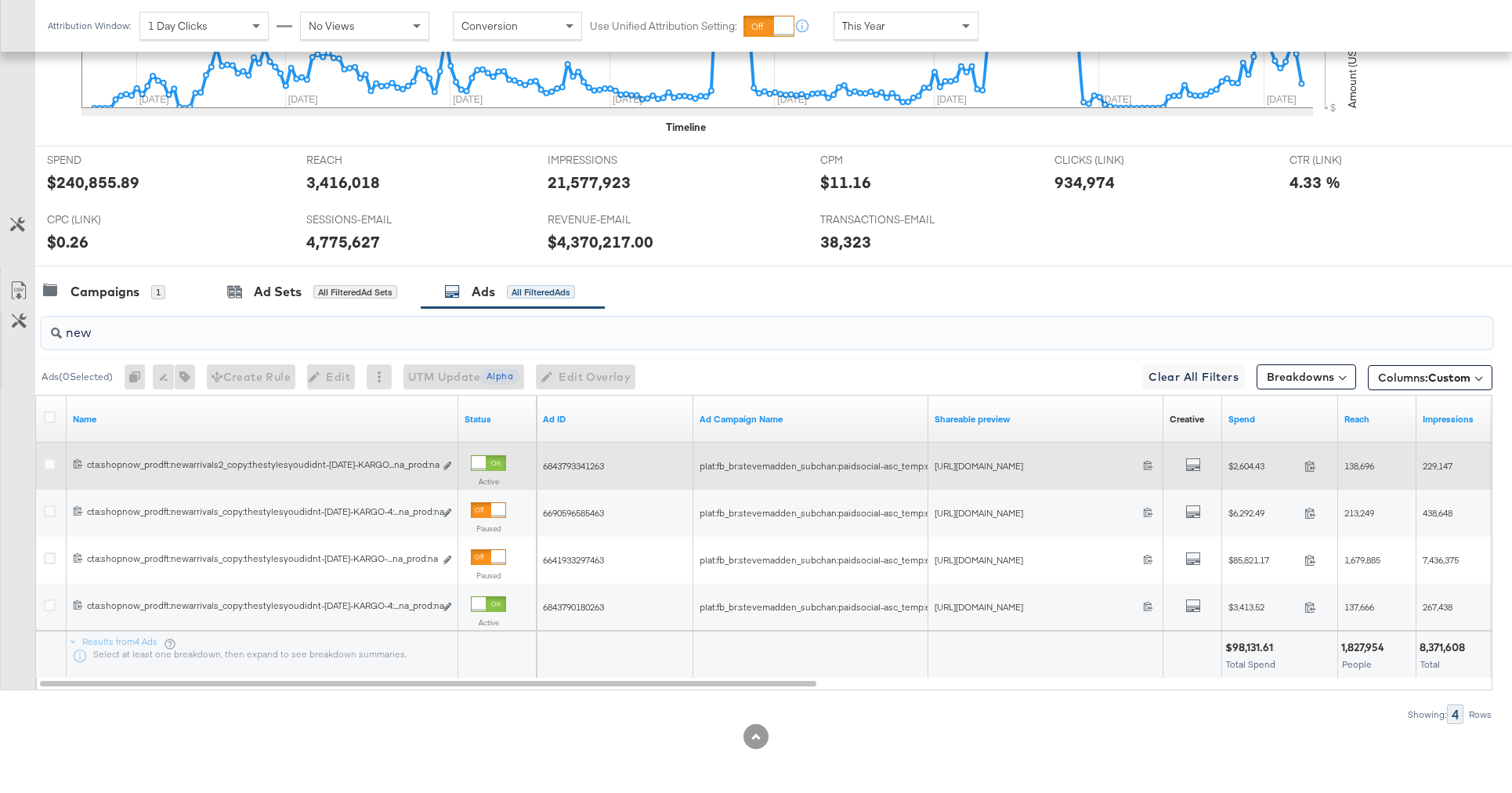
type input "new"
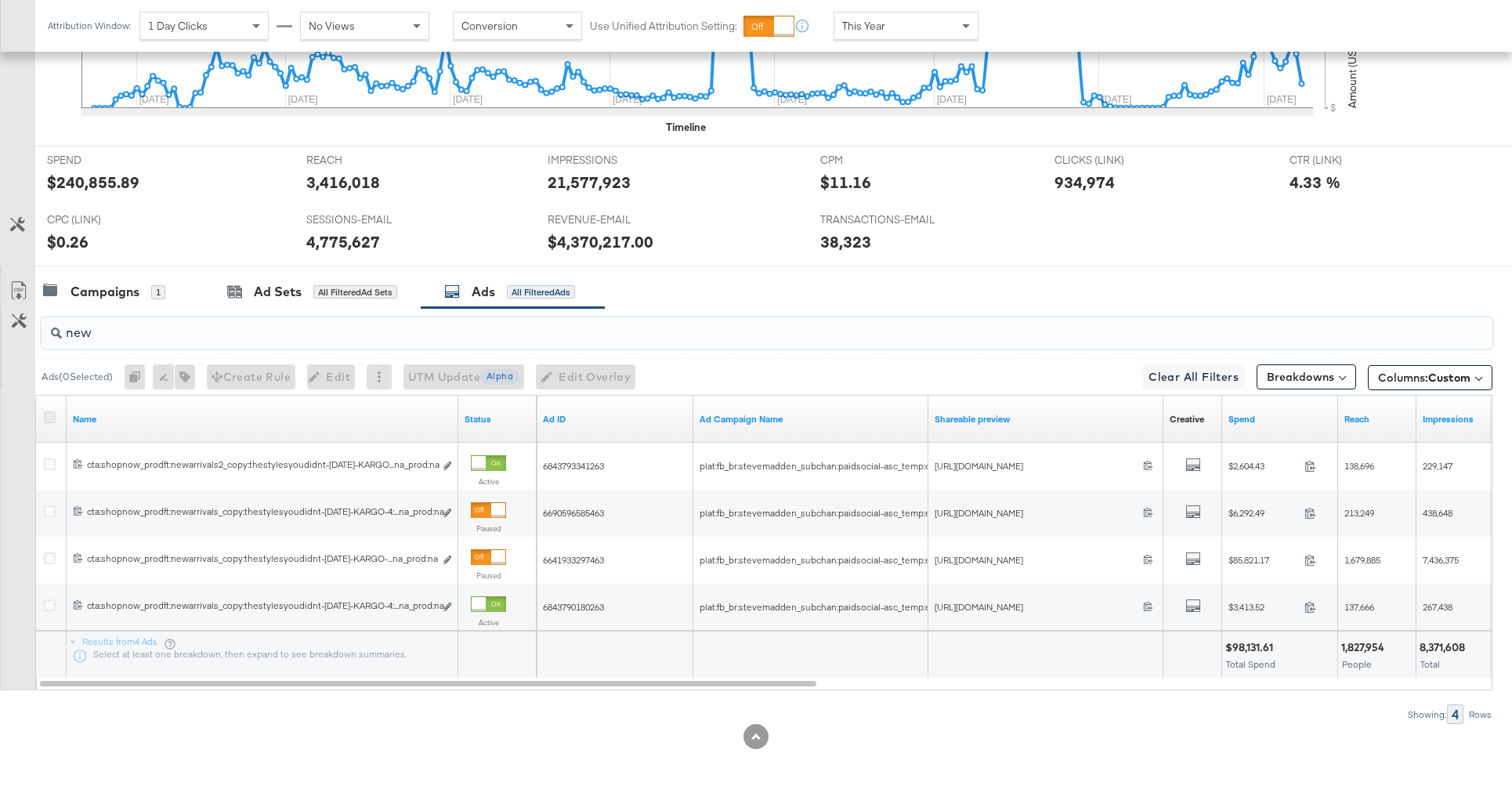
click at [52, 414] on icon at bounding box center [49, 417] width 12 height 12
click at [0, 0] on input "checkbox" at bounding box center [0, 0] width 0 height 0
click at [192, 379] on div "Ads ( 4 Selected) Duplicate 4 ads Rename 4 ads Tags for 4 campaigns Create Rule…" at bounding box center [345, 377] width 609 height 25
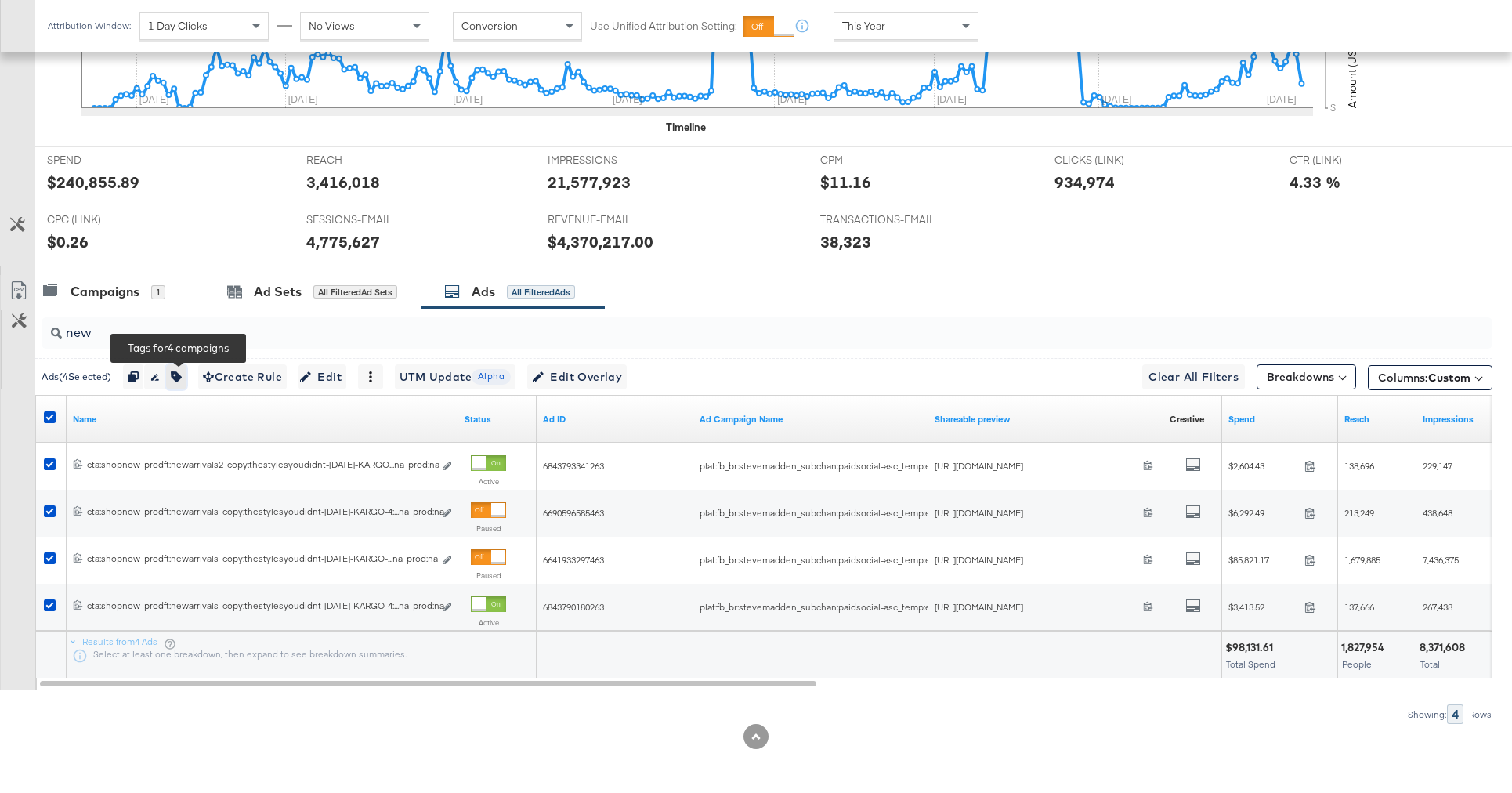
click at [177, 379] on icon "button" at bounding box center [176, 377] width 11 height 11
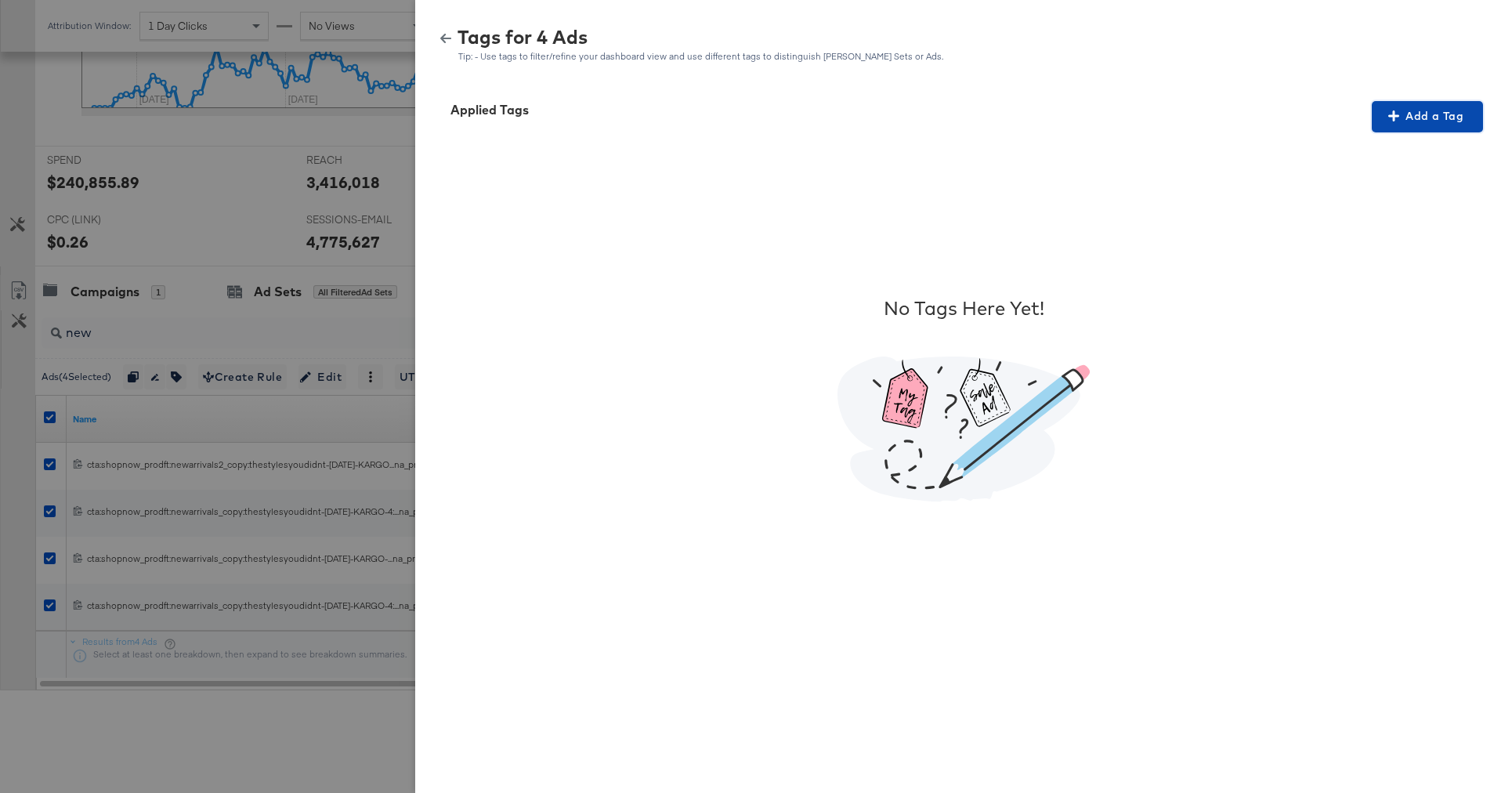
click at [1393, 112] on icon "button" at bounding box center [1393, 116] width 11 height 11
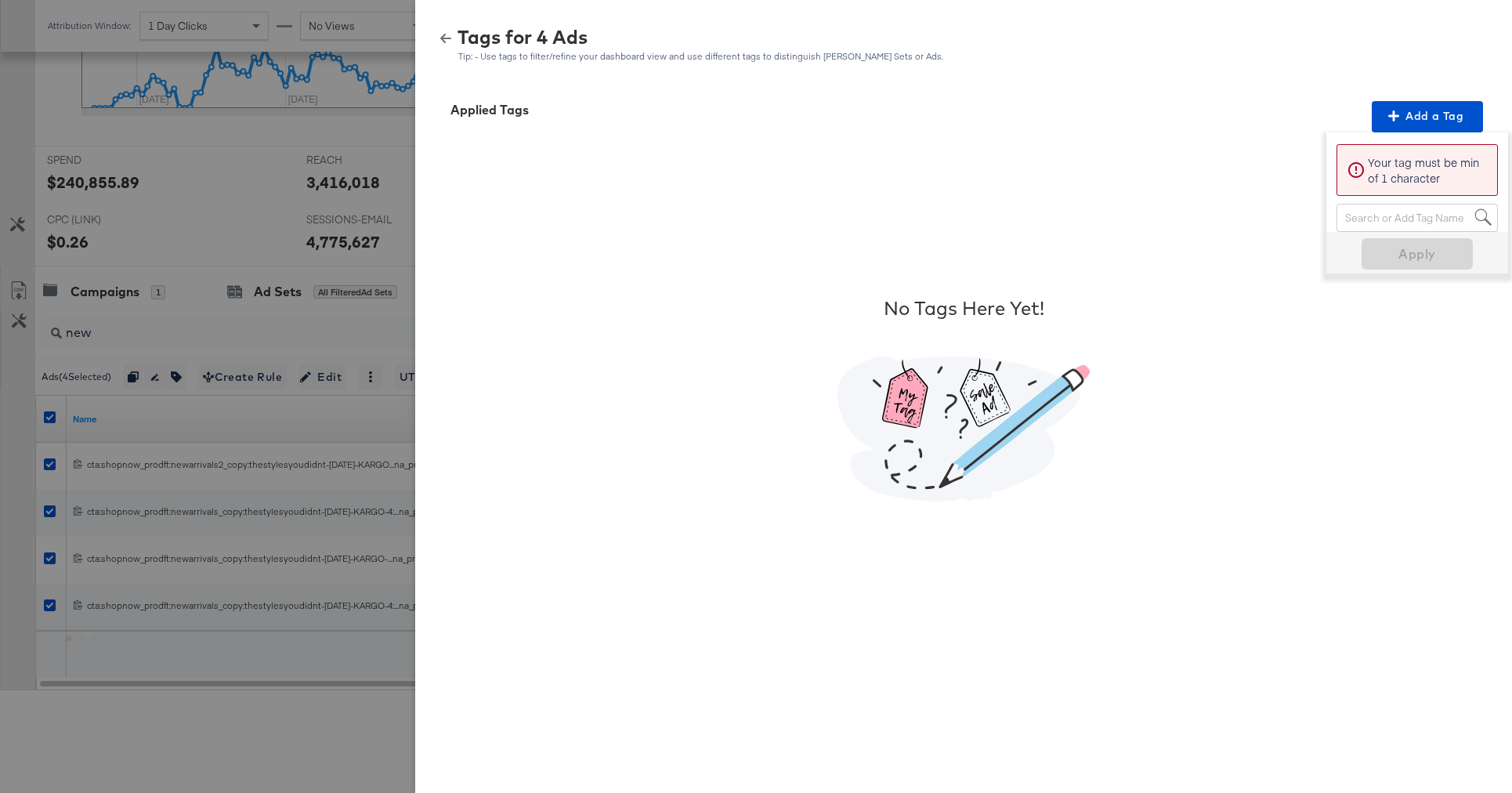
click at [1360, 219] on div "Search or Add Tag Name" at bounding box center [1418, 218] width 160 height 27
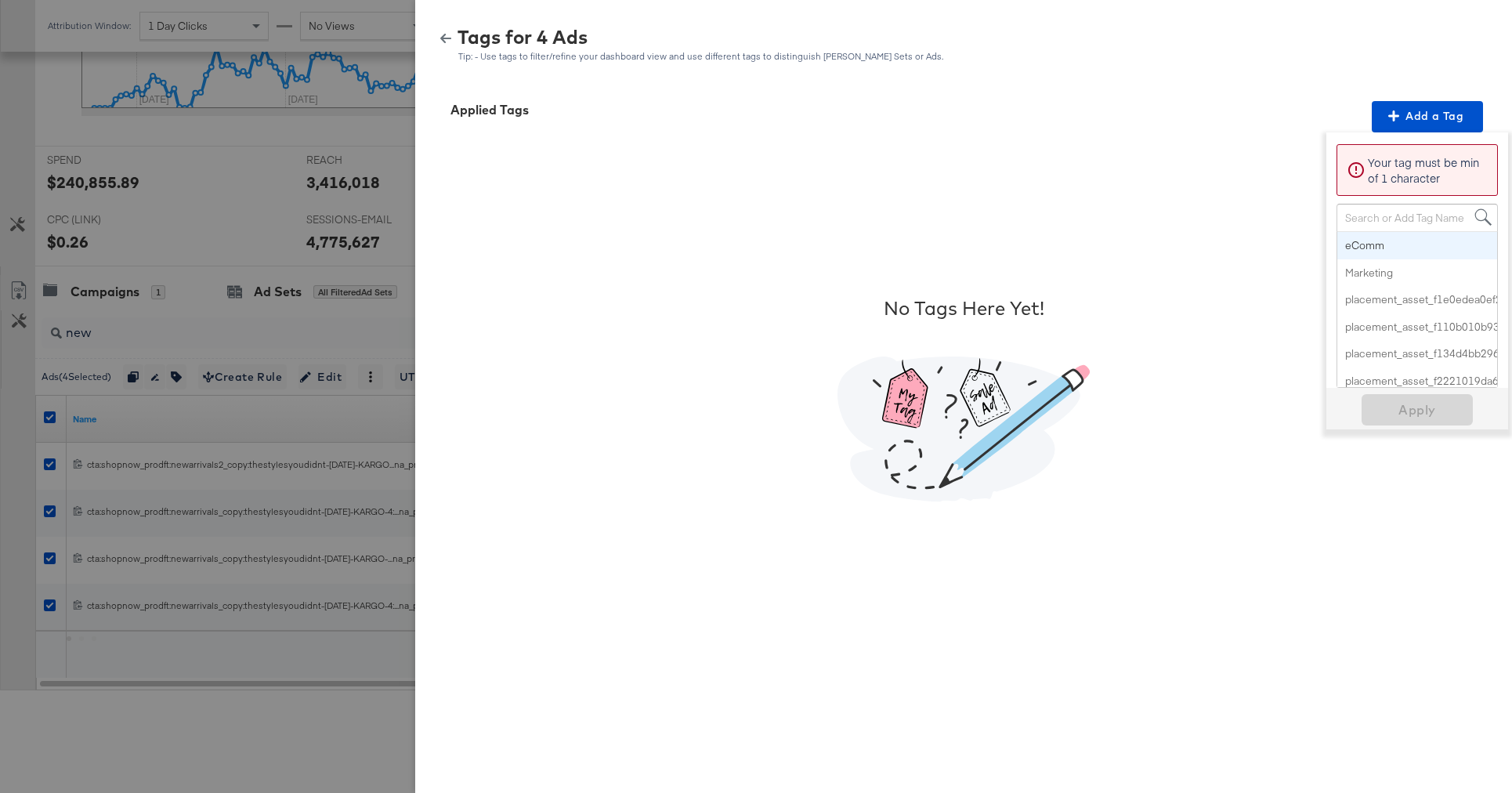
paste input "Multi-Image + New Arrivals"
type input "Multi-Image + New Arrivals"
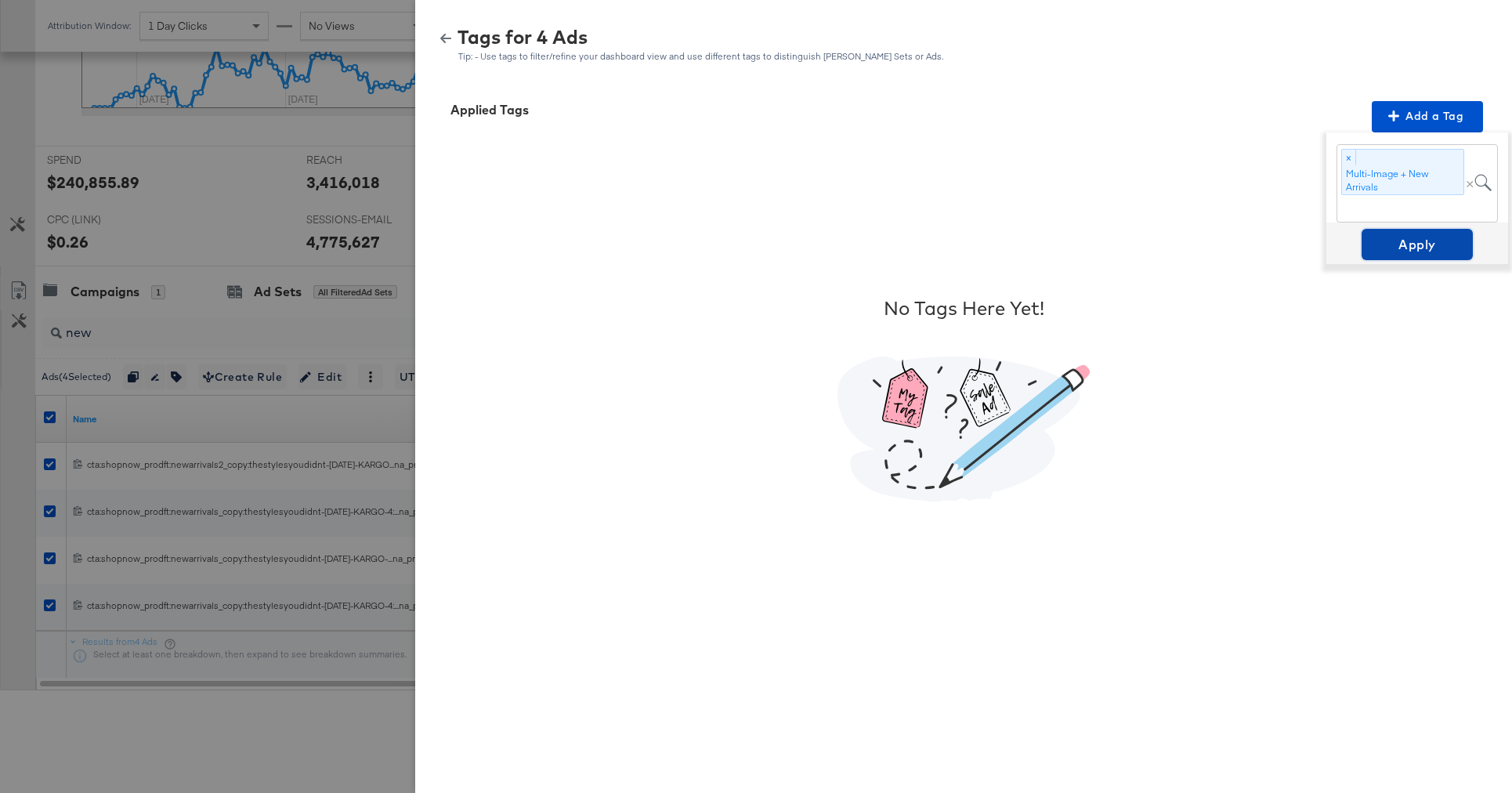
click at [1408, 247] on span "Apply" at bounding box center [1418, 245] width 99 height 22
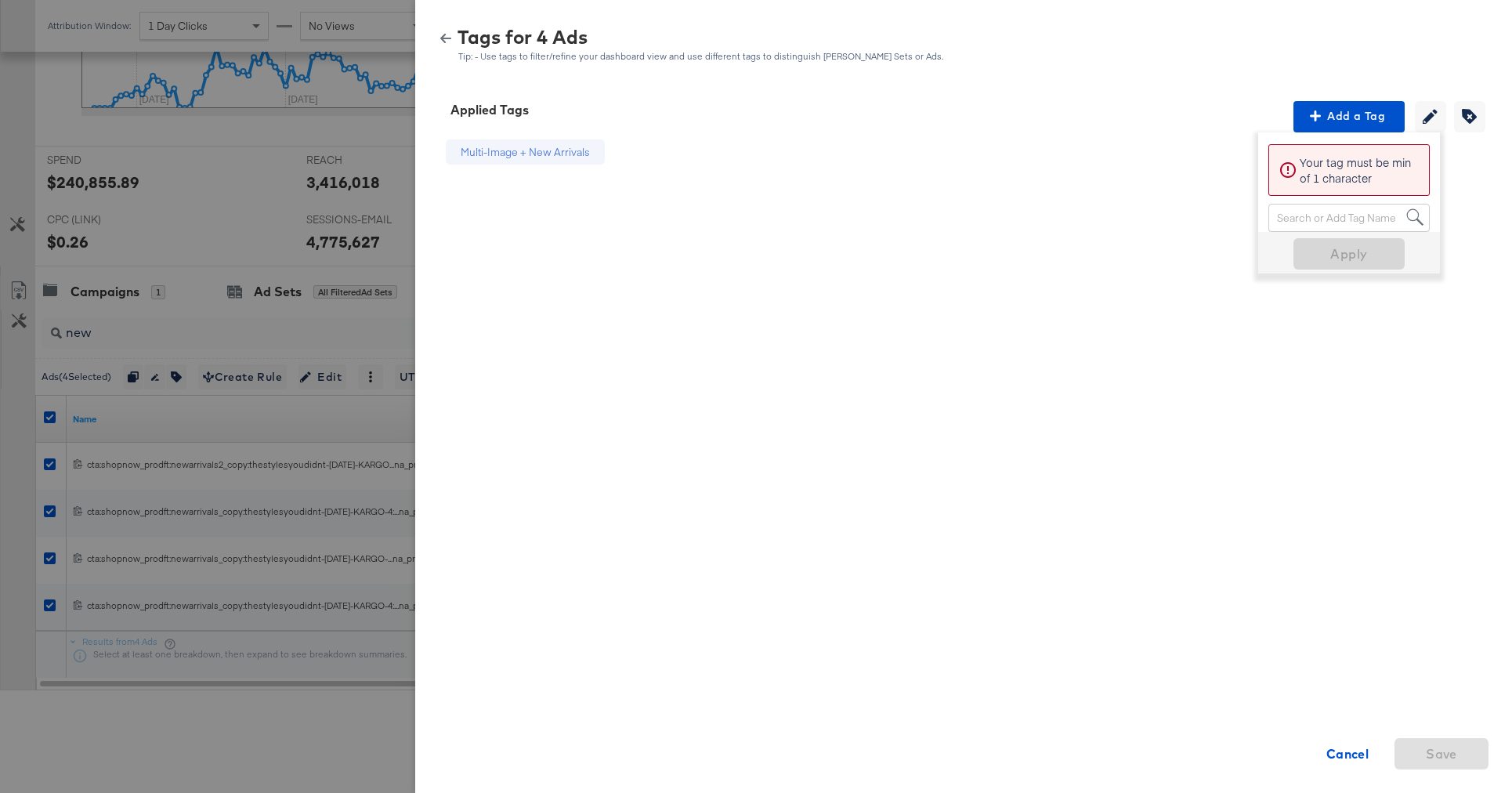
click at [439, 42] on button "button" at bounding box center [446, 39] width 23 height 11
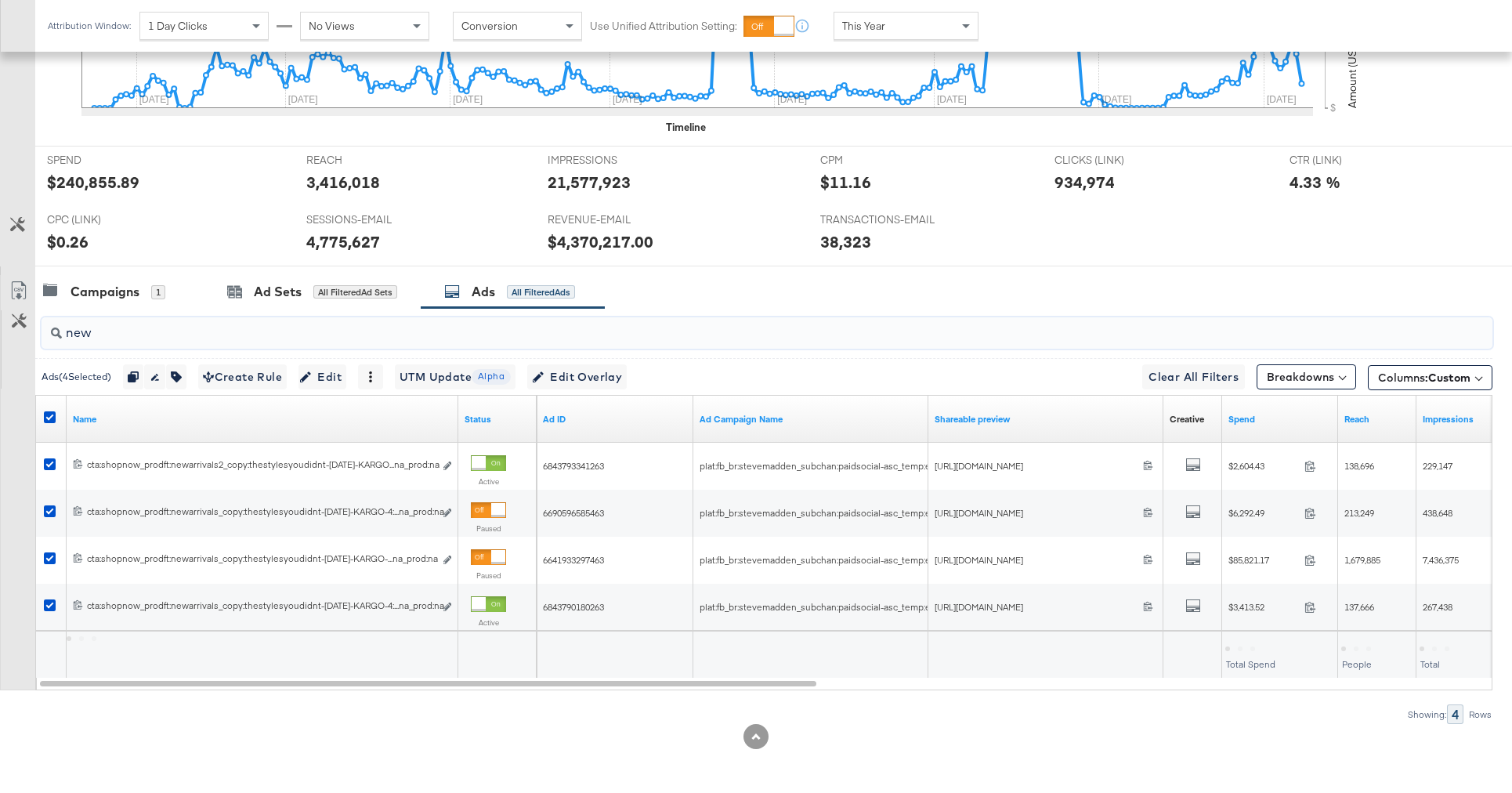
click at [105, 328] on input "new" at bounding box center [710, 326] width 1297 height 31
type input "n"
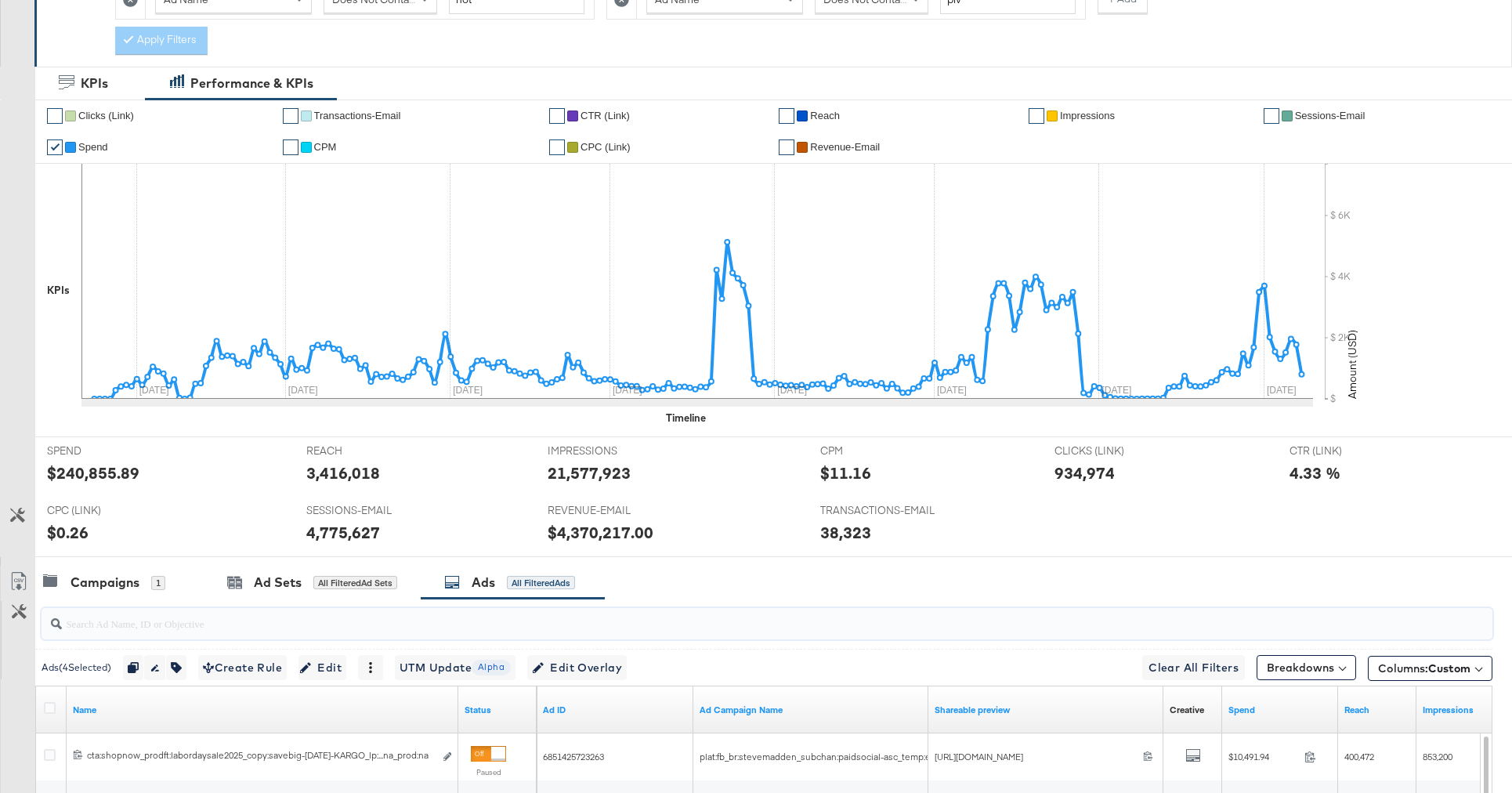
scroll to position [0, 0]
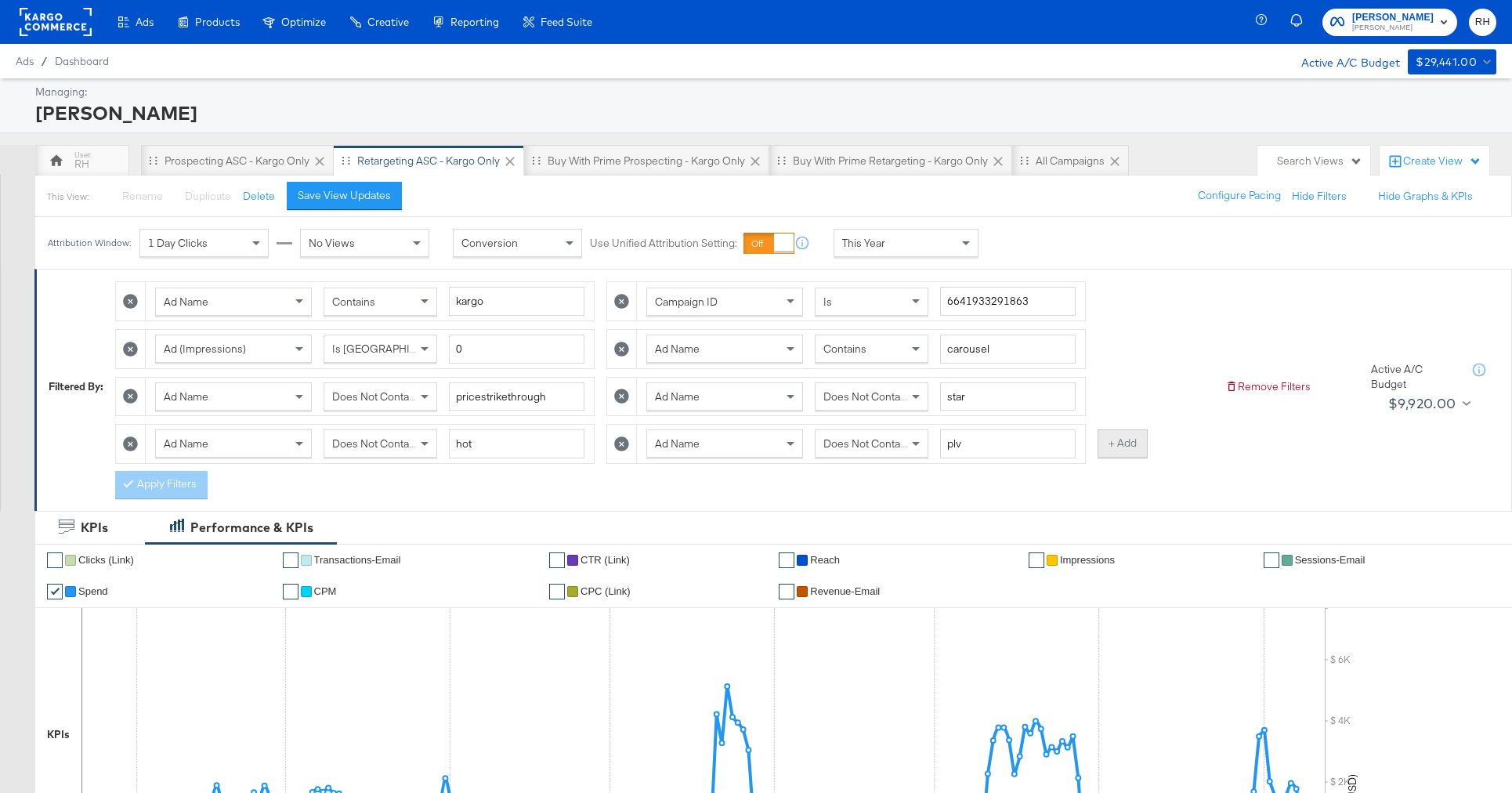
click at [1111, 455] on button "+ Add" at bounding box center [1123, 443] width 50 height 28
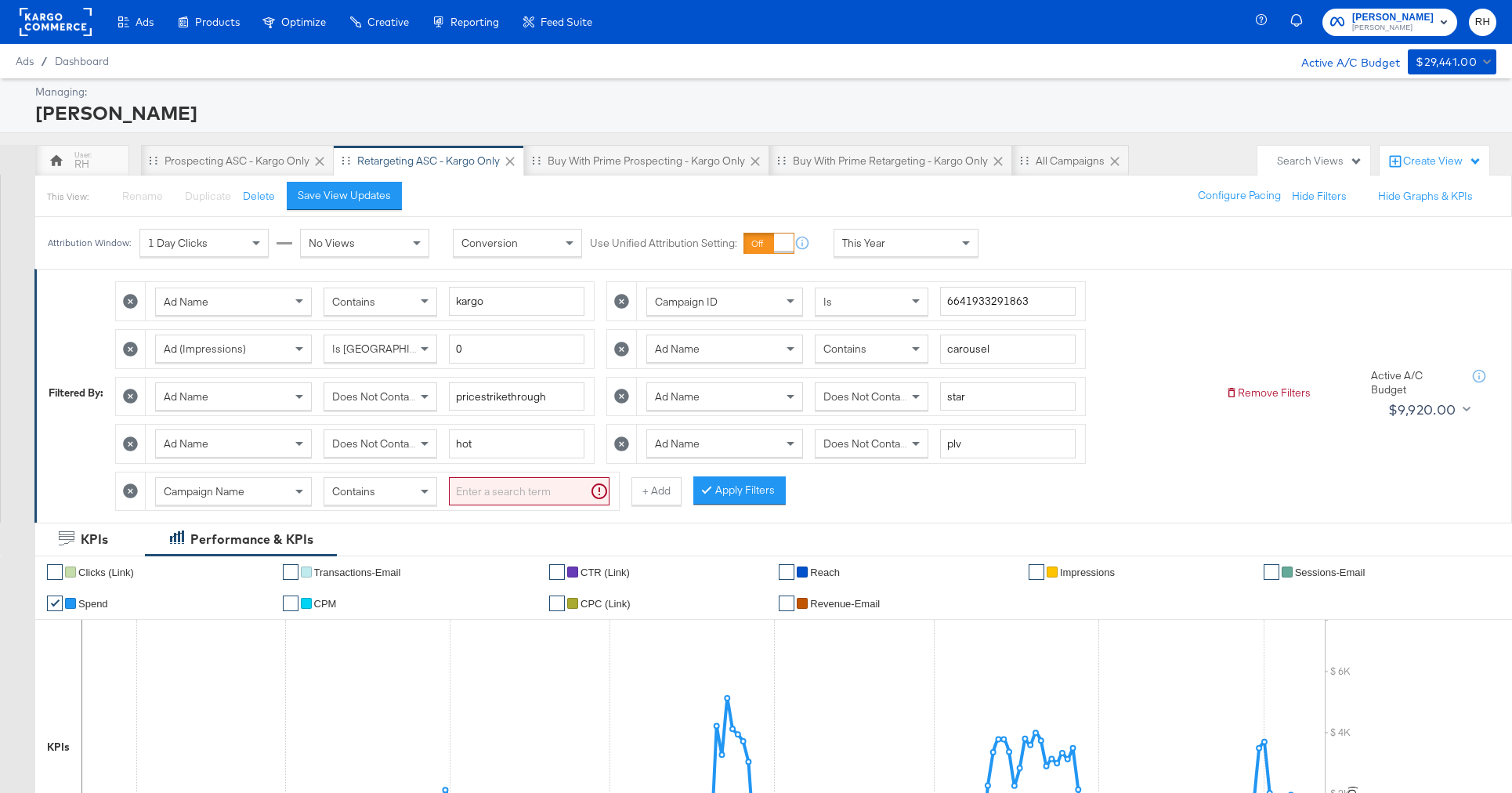
click at [243, 496] on span "Campaign Name" at bounding box center [204, 492] width 81 height 14
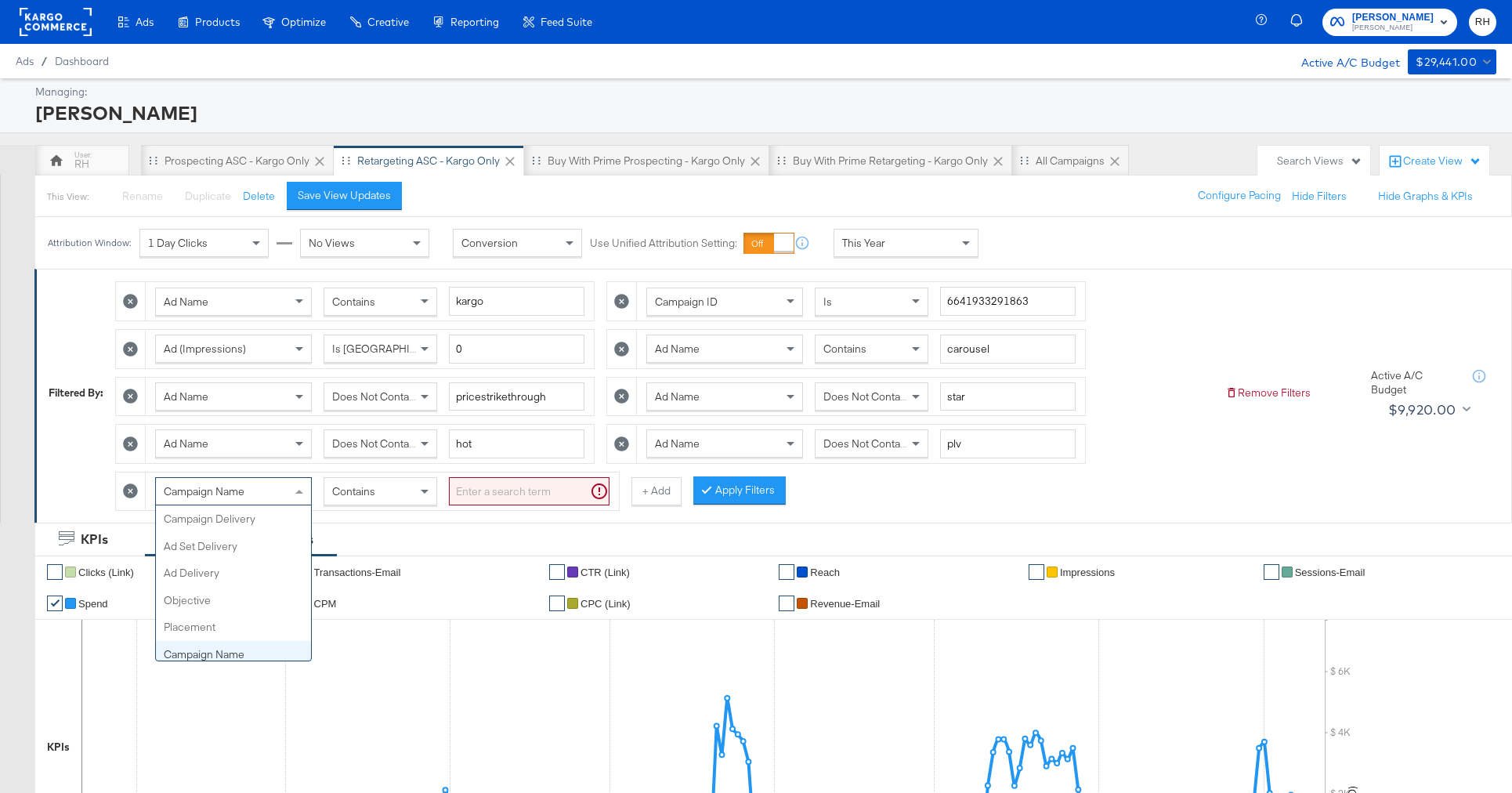
scroll to position [136, 0]
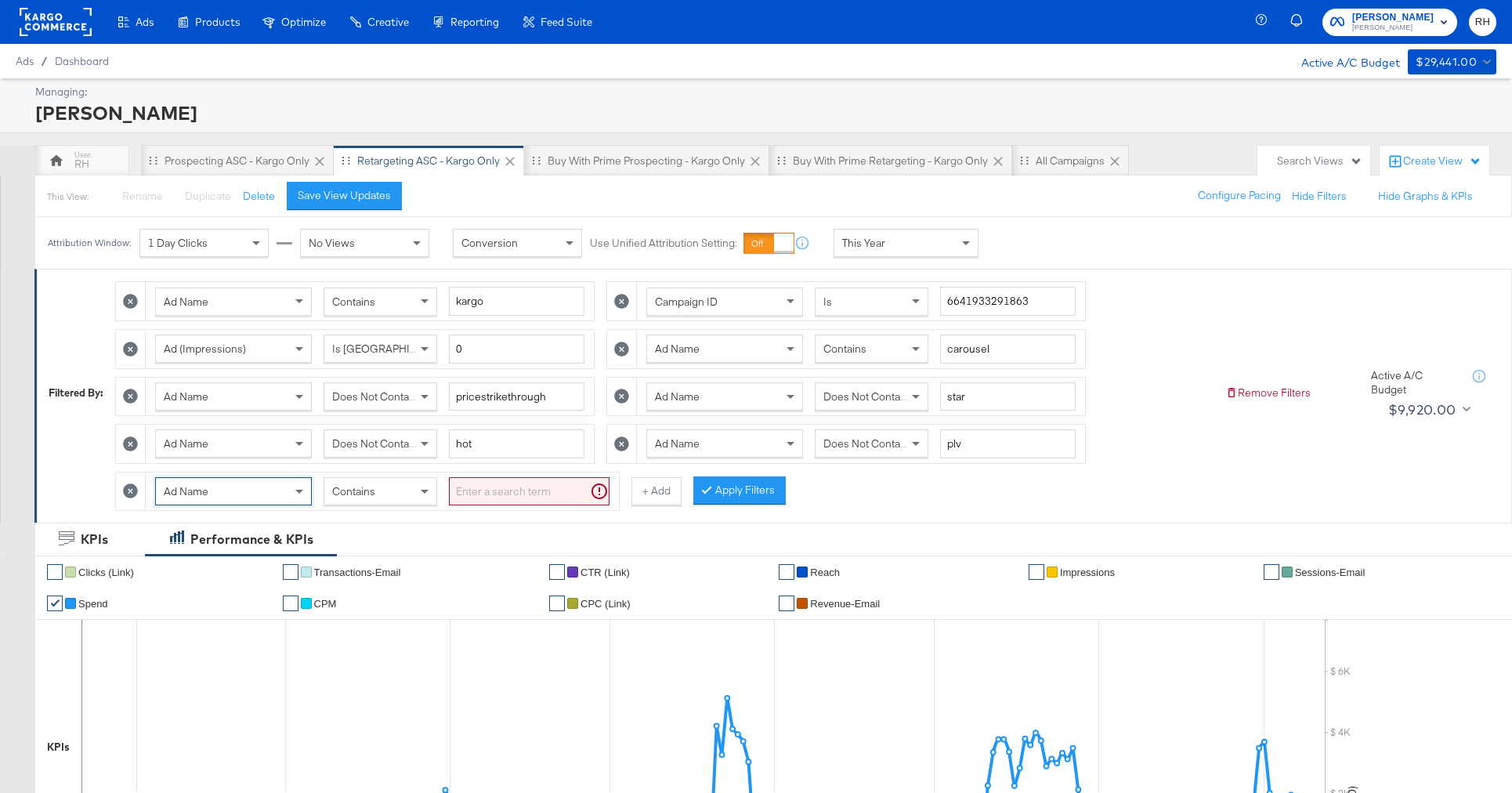
click at [348, 494] on span "Contains" at bounding box center [353, 492] width 43 height 14
click at [471, 488] on input "search" at bounding box center [529, 492] width 161 height 29
type input "new"
click at [687, 496] on button "Apply Filters" at bounding box center [714, 490] width 93 height 28
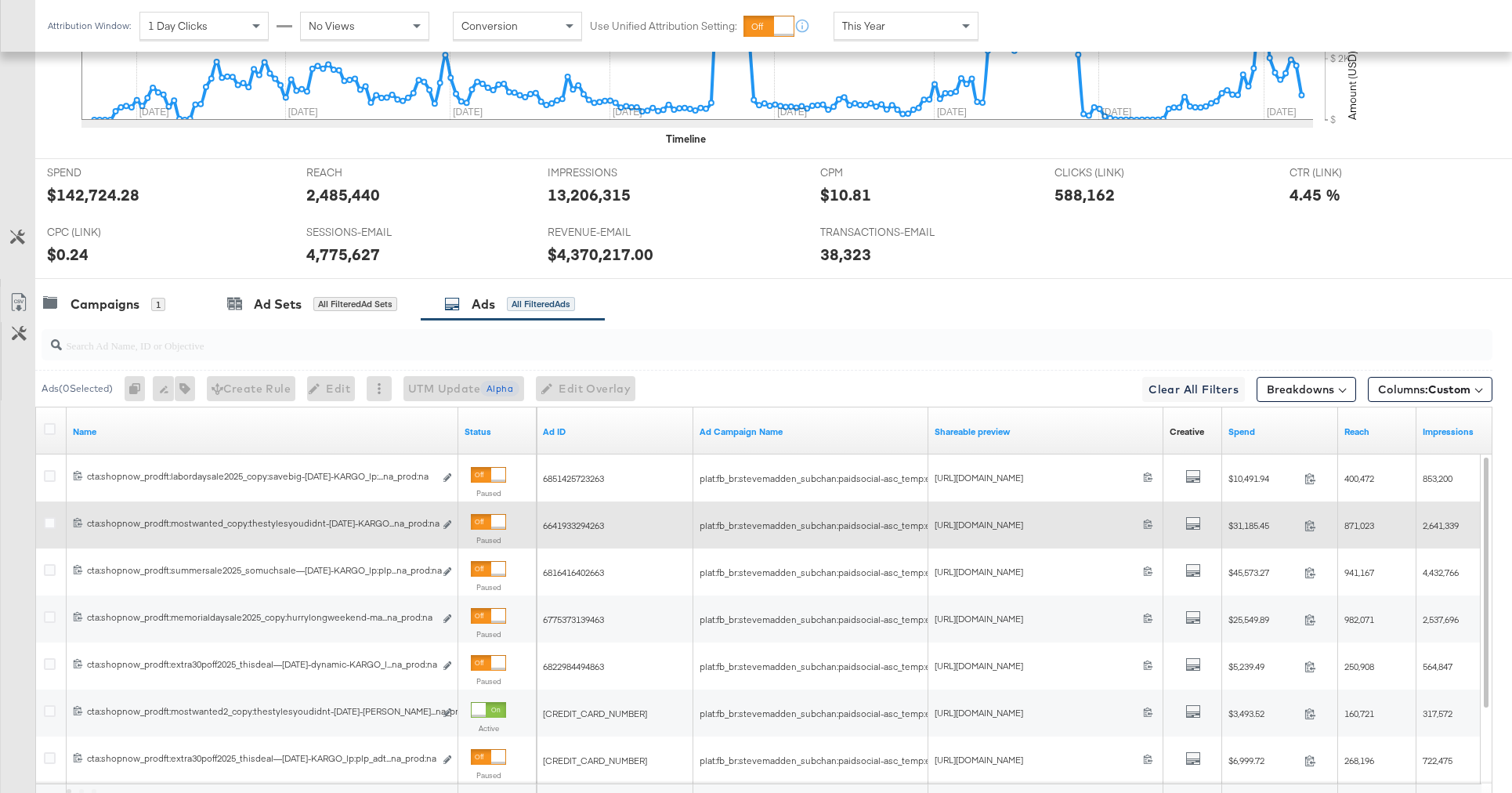
scroll to position [887, 0]
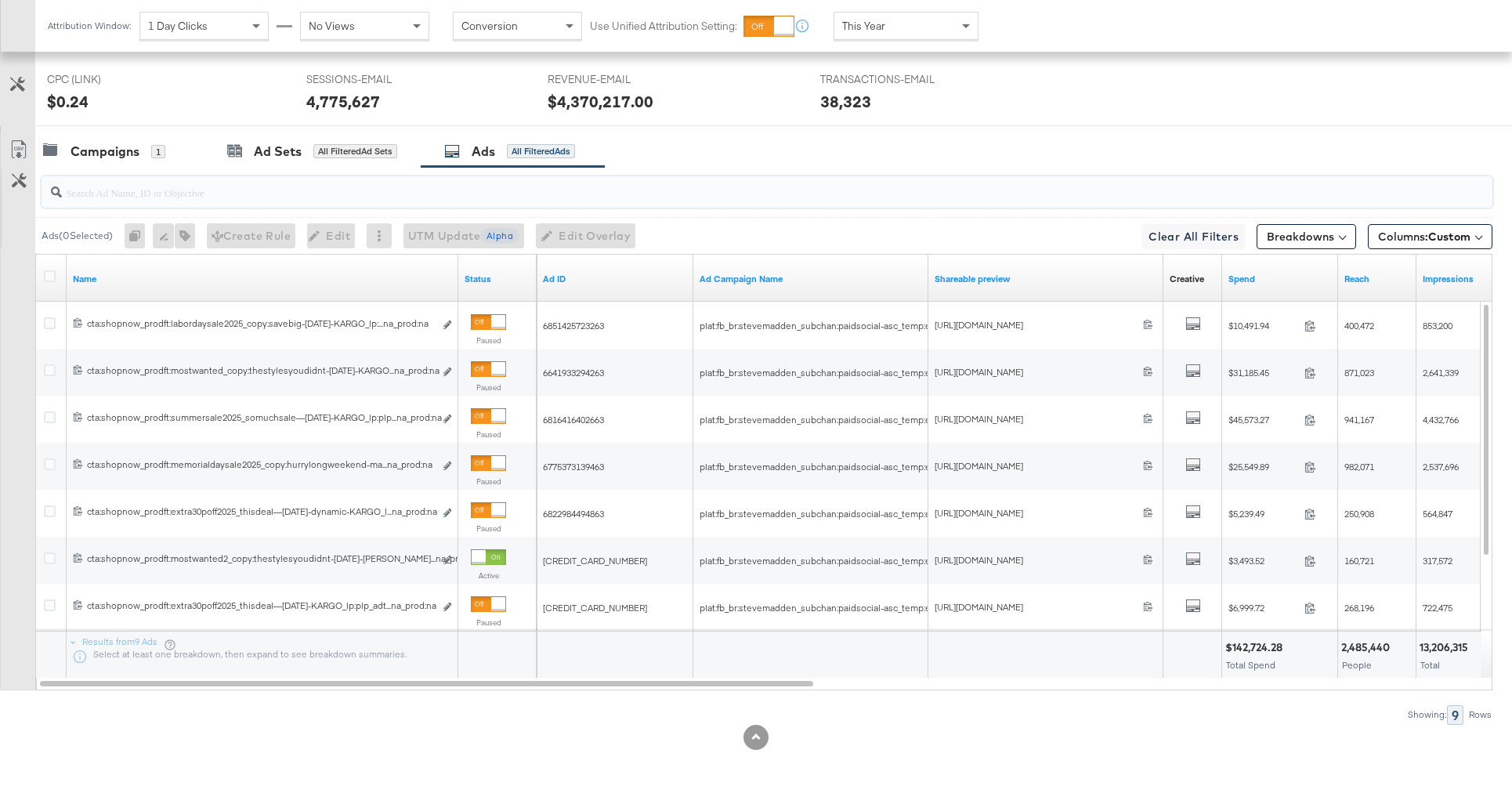
click at [798, 195] on input "search" at bounding box center [710, 186] width 1297 height 31
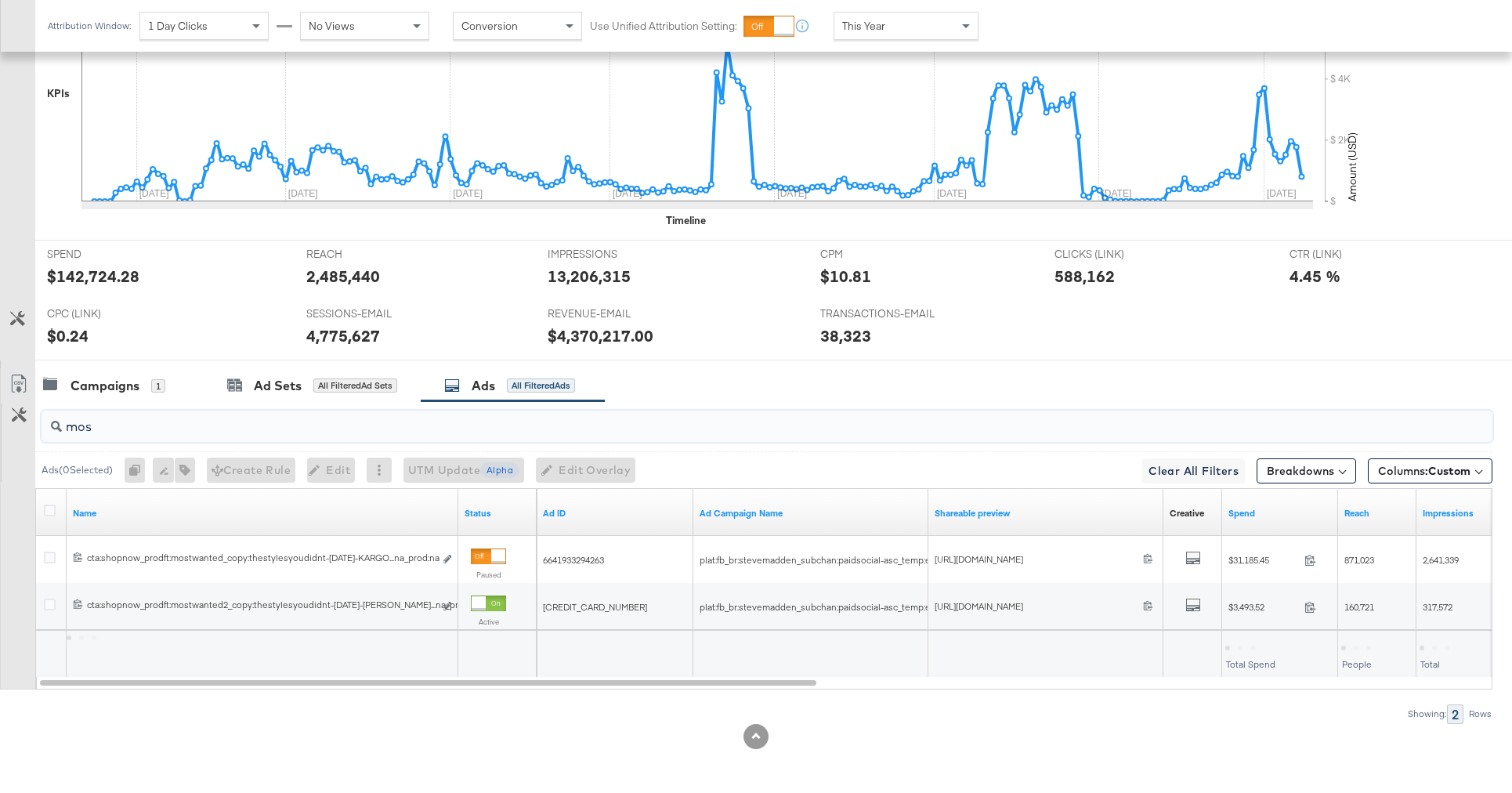
scroll to position [653, 0]
type input "most"
click at [49, 511] on icon at bounding box center [49, 511] width 12 height 12
click at [0, 0] on input "checkbox" at bounding box center [0, 0] width 0 height 0
click at [176, 474] on icon "button" at bounding box center [176, 471] width 11 height 11
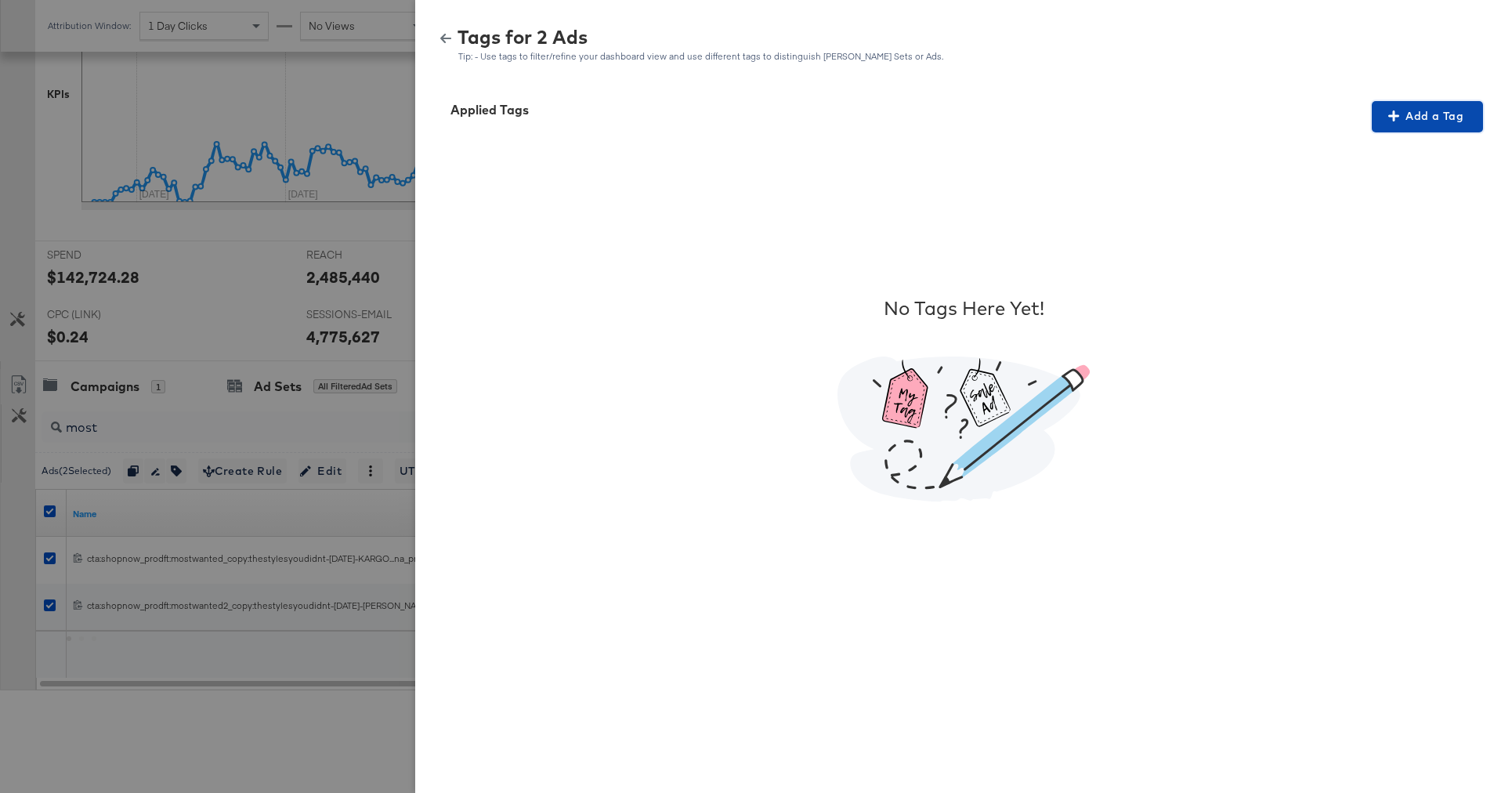
click at [1387, 109] on span "Add a Tag" at bounding box center [1428, 117] width 99 height 20
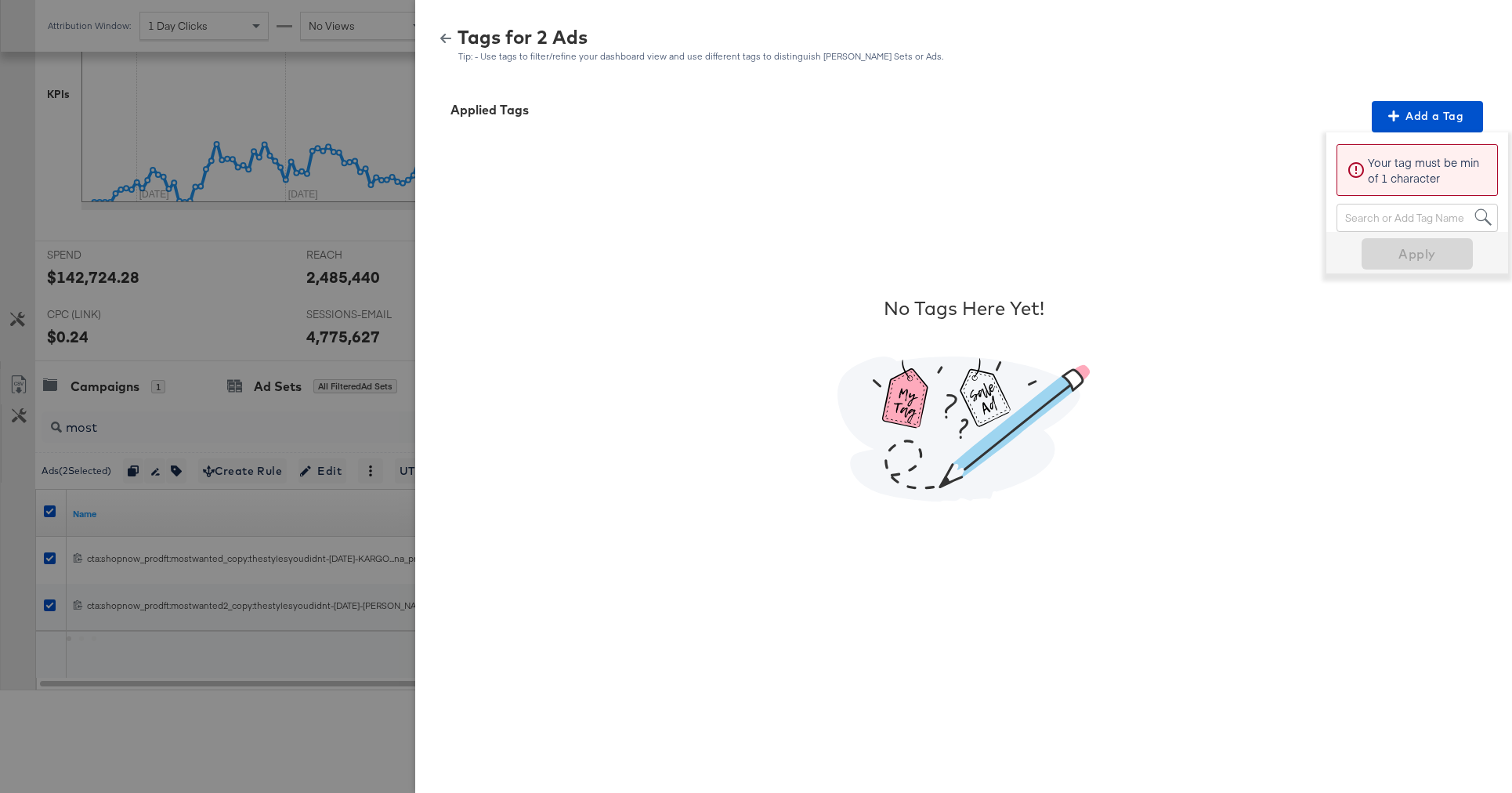
click at [1374, 213] on div "Search or Add Tag Name" at bounding box center [1418, 218] width 160 height 27
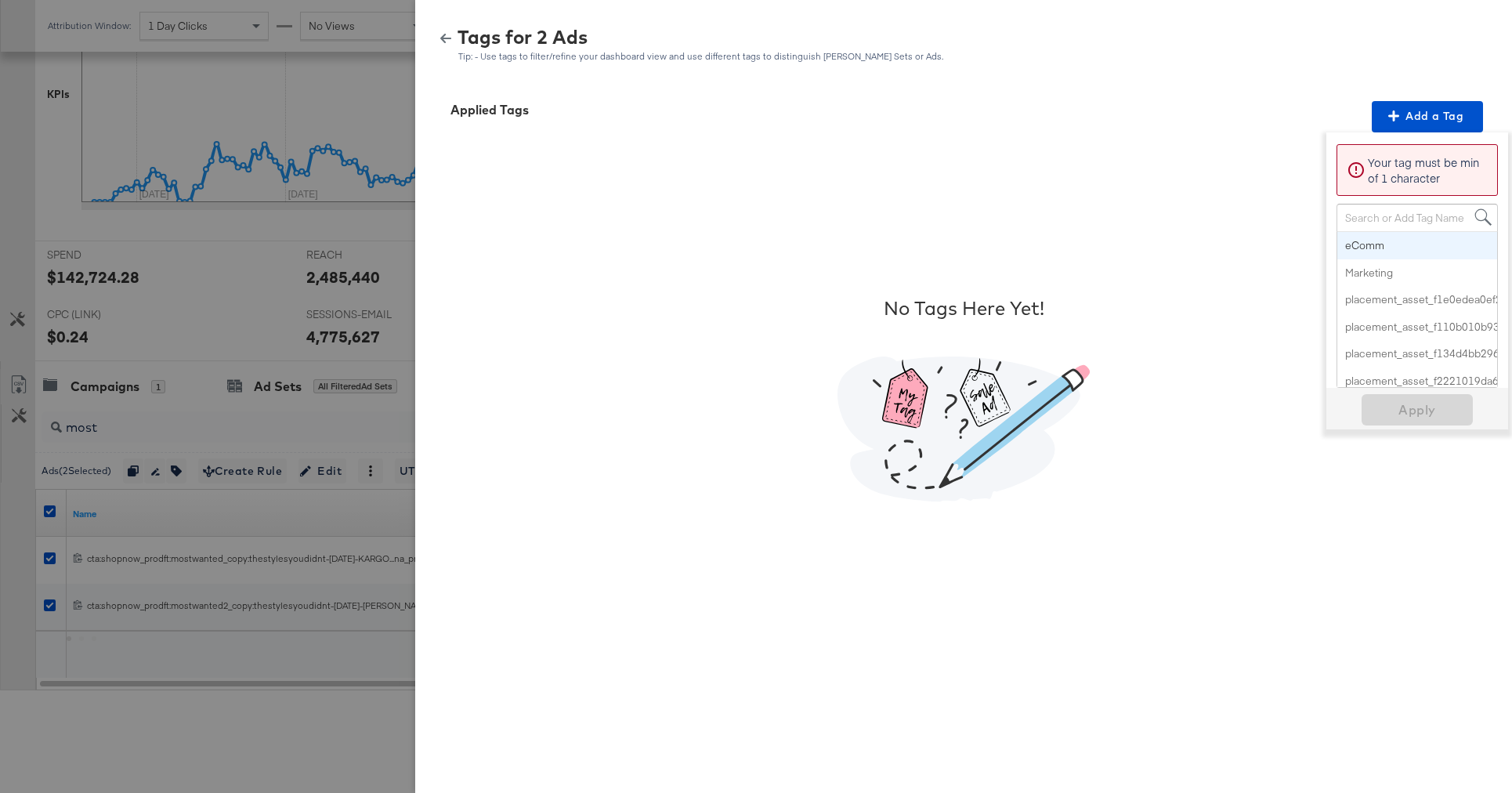
paste input "Best Seller"
type input "Best Seller"
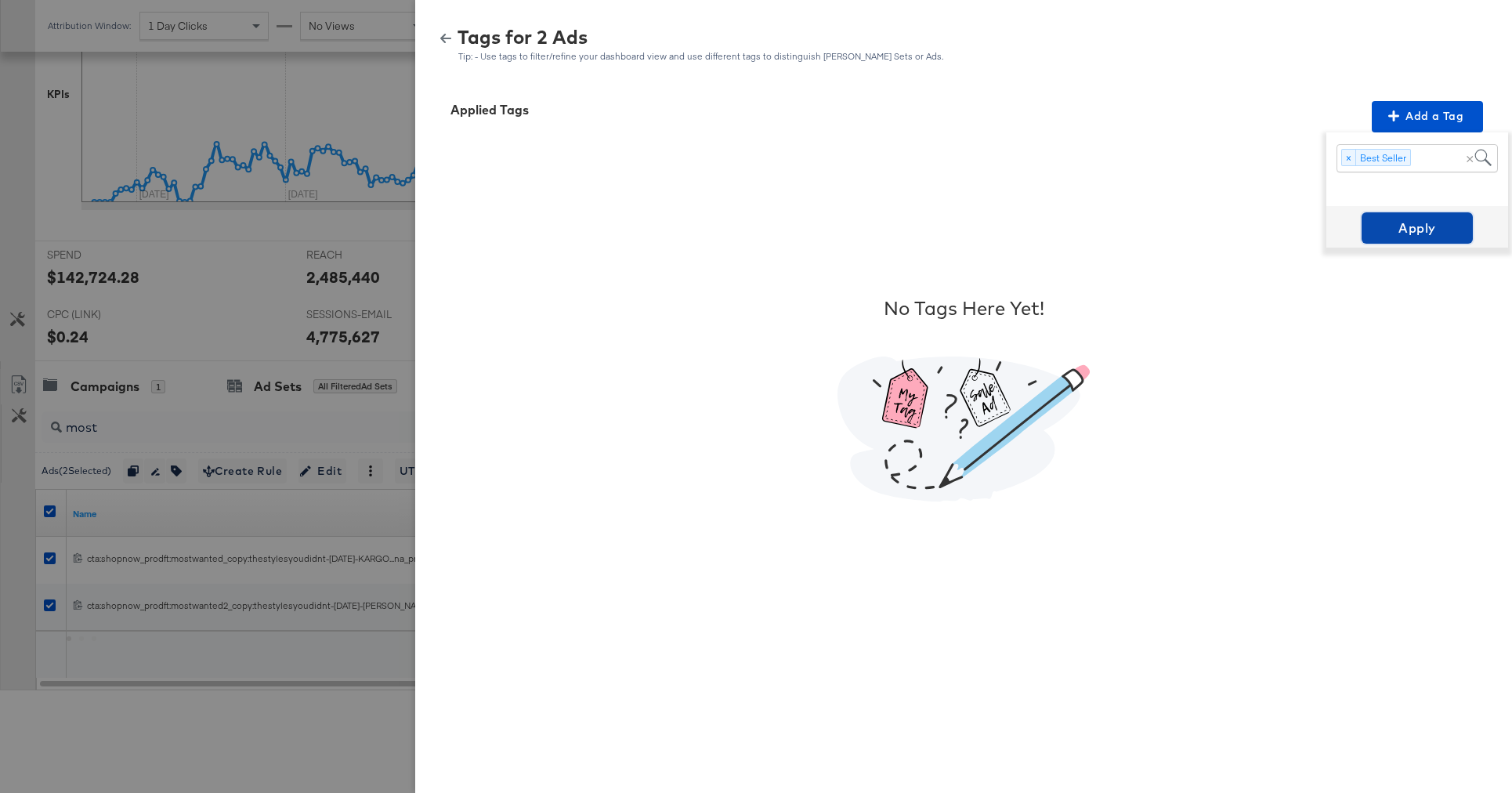
click at [1398, 225] on span "Apply" at bounding box center [1418, 227] width 99 height 22
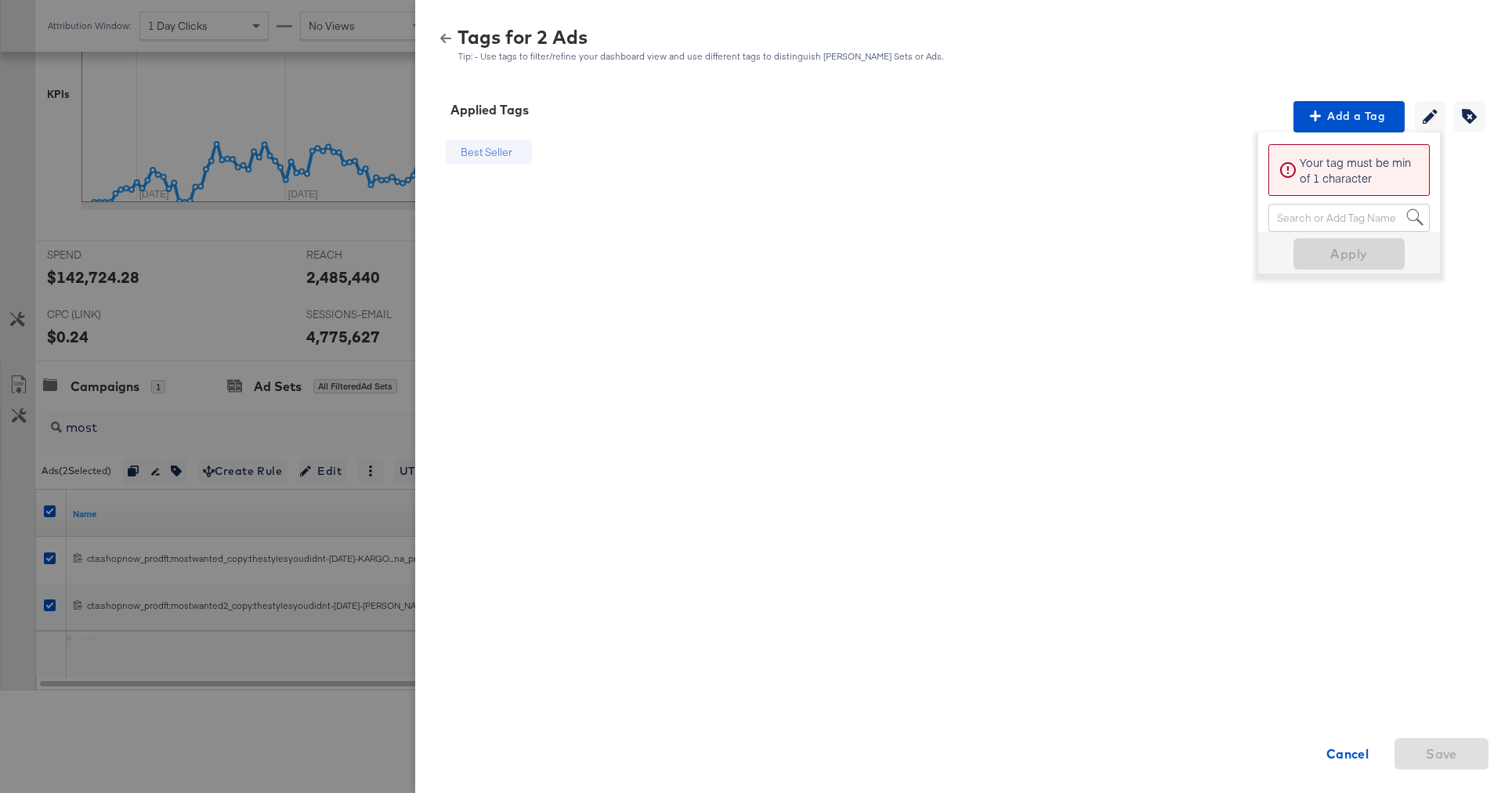
click at [451, 40] on icon "button" at bounding box center [446, 39] width 11 height 11
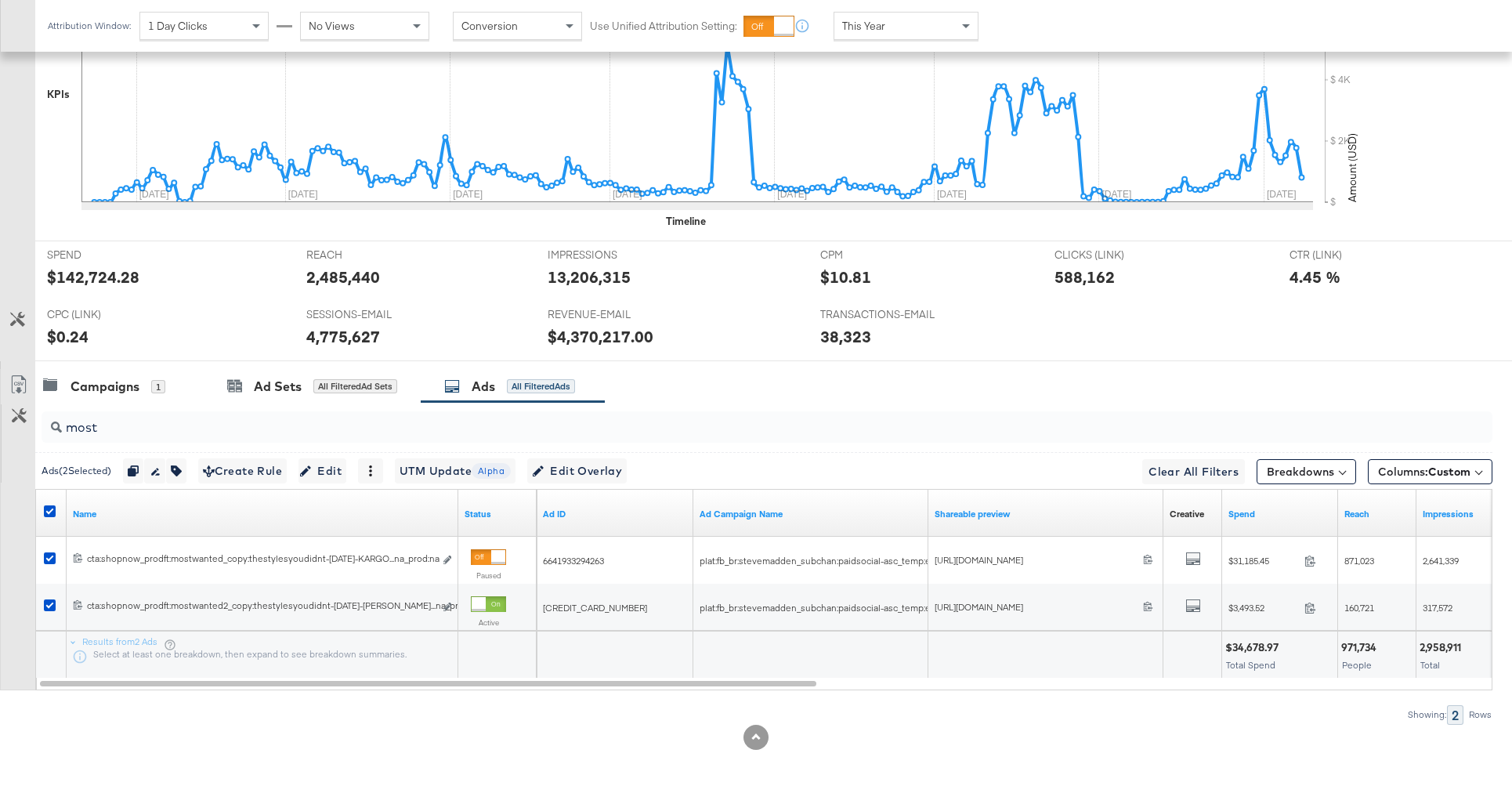
click at [116, 430] on input "most" at bounding box center [710, 421] width 1297 height 31
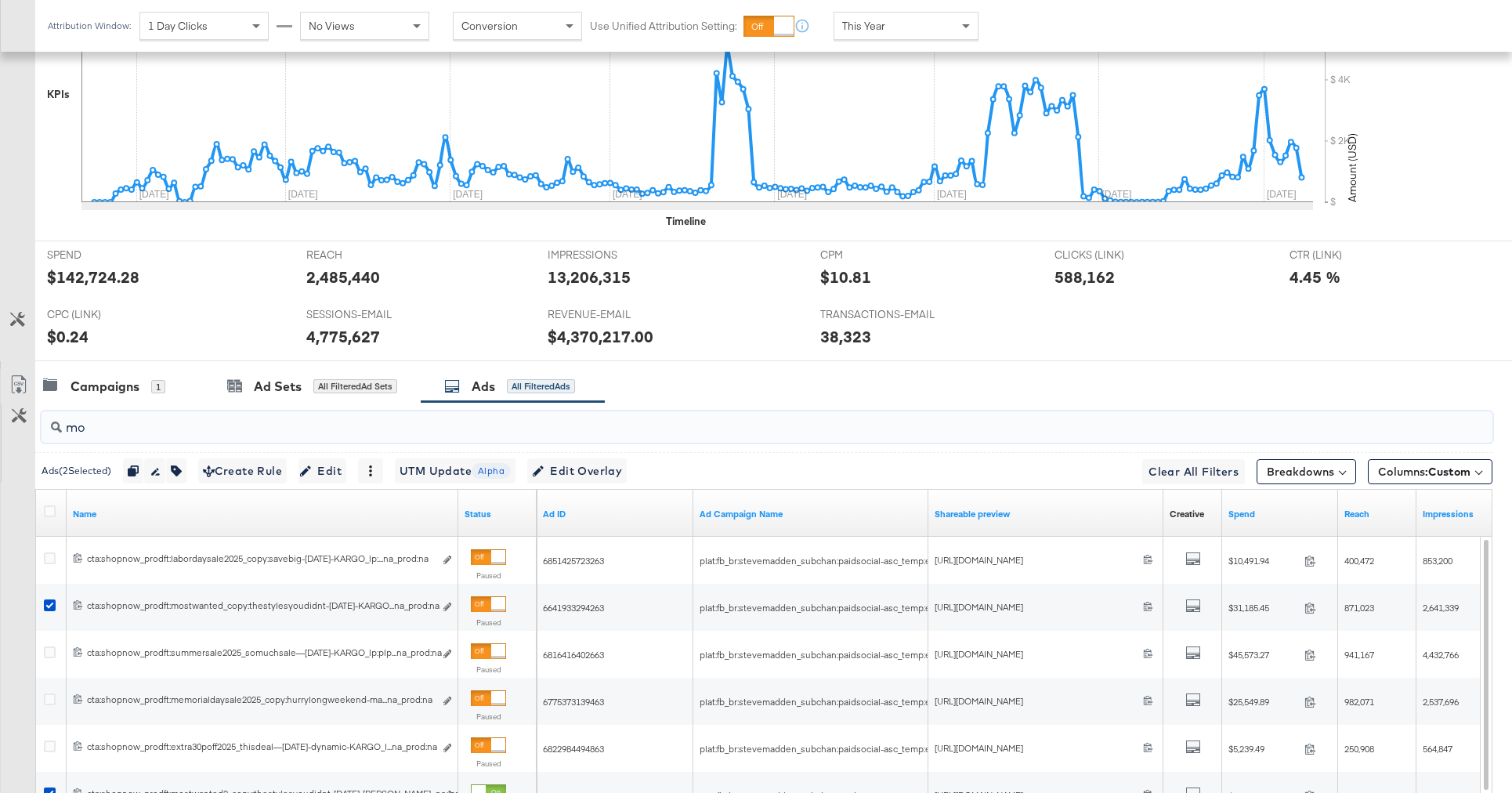
type input "m"
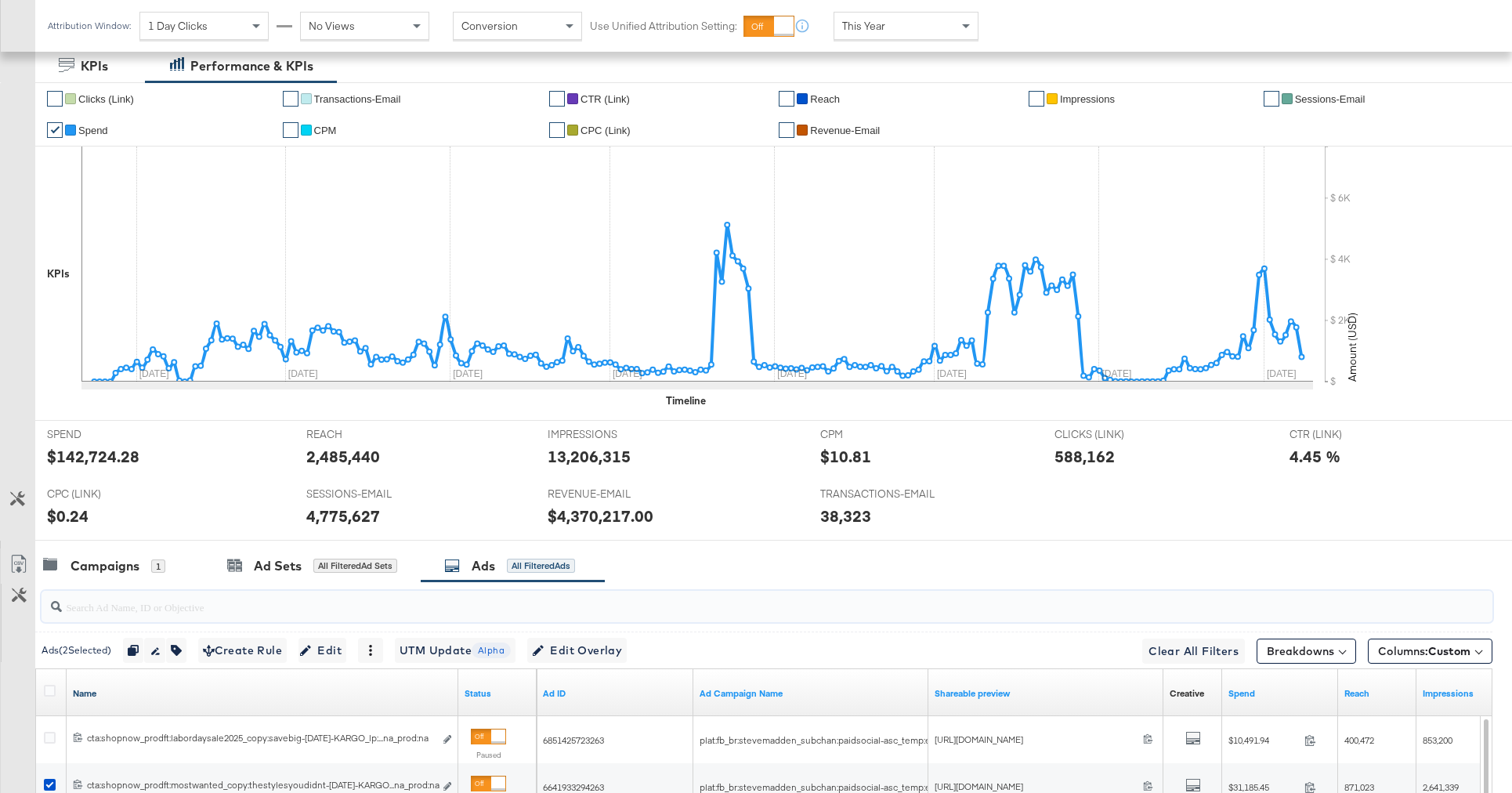
scroll to position [534, 0]
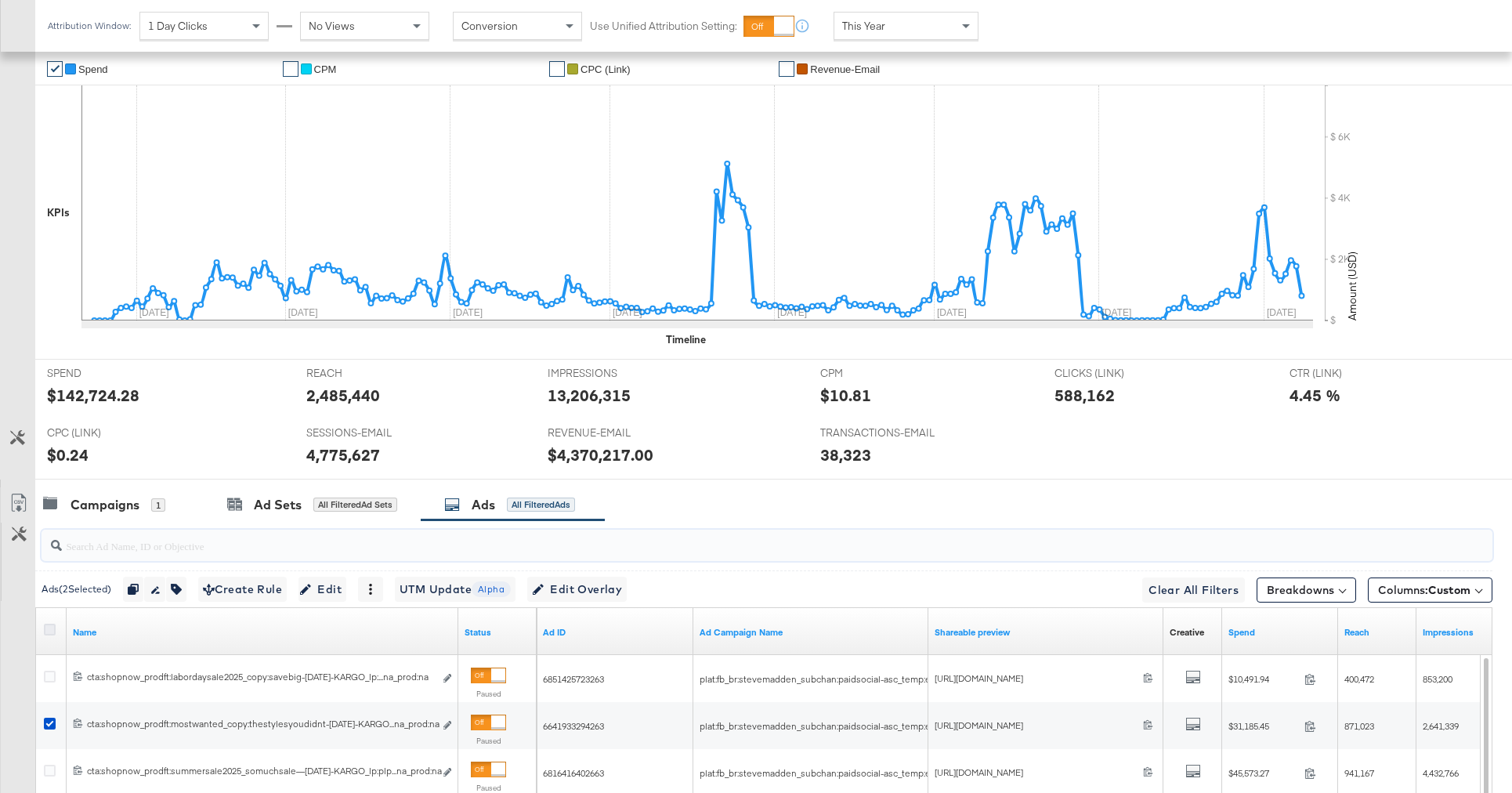
click at [47, 635] on icon at bounding box center [49, 629] width 12 height 12
click at [0, 0] on input "checkbox" at bounding box center [0, 0] width 0 height 0
click at [47, 635] on icon at bounding box center [49, 629] width 12 height 12
click at [0, 0] on input "checkbox" at bounding box center [0, 0] width 0 height 0
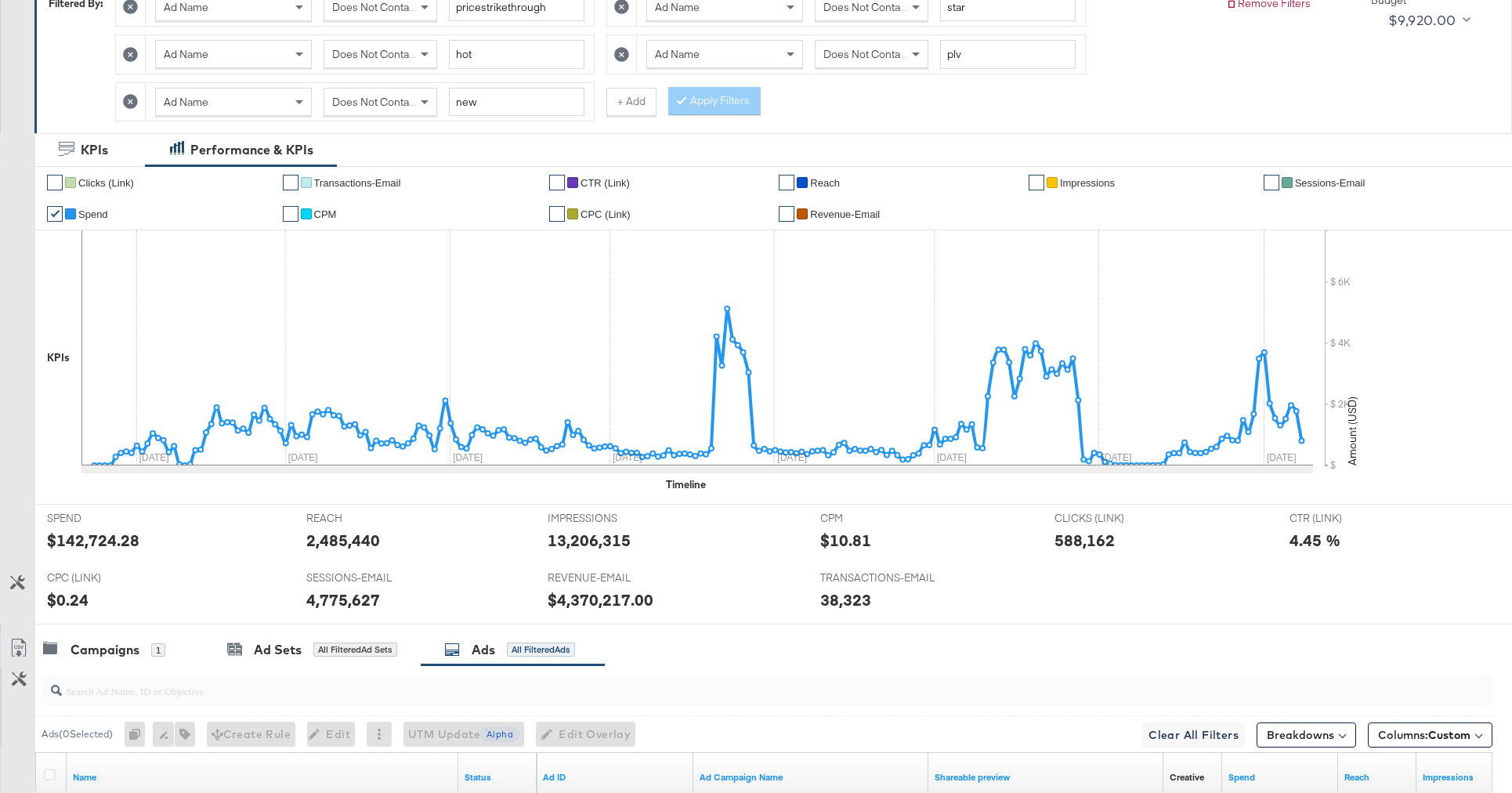
scroll to position [0, 0]
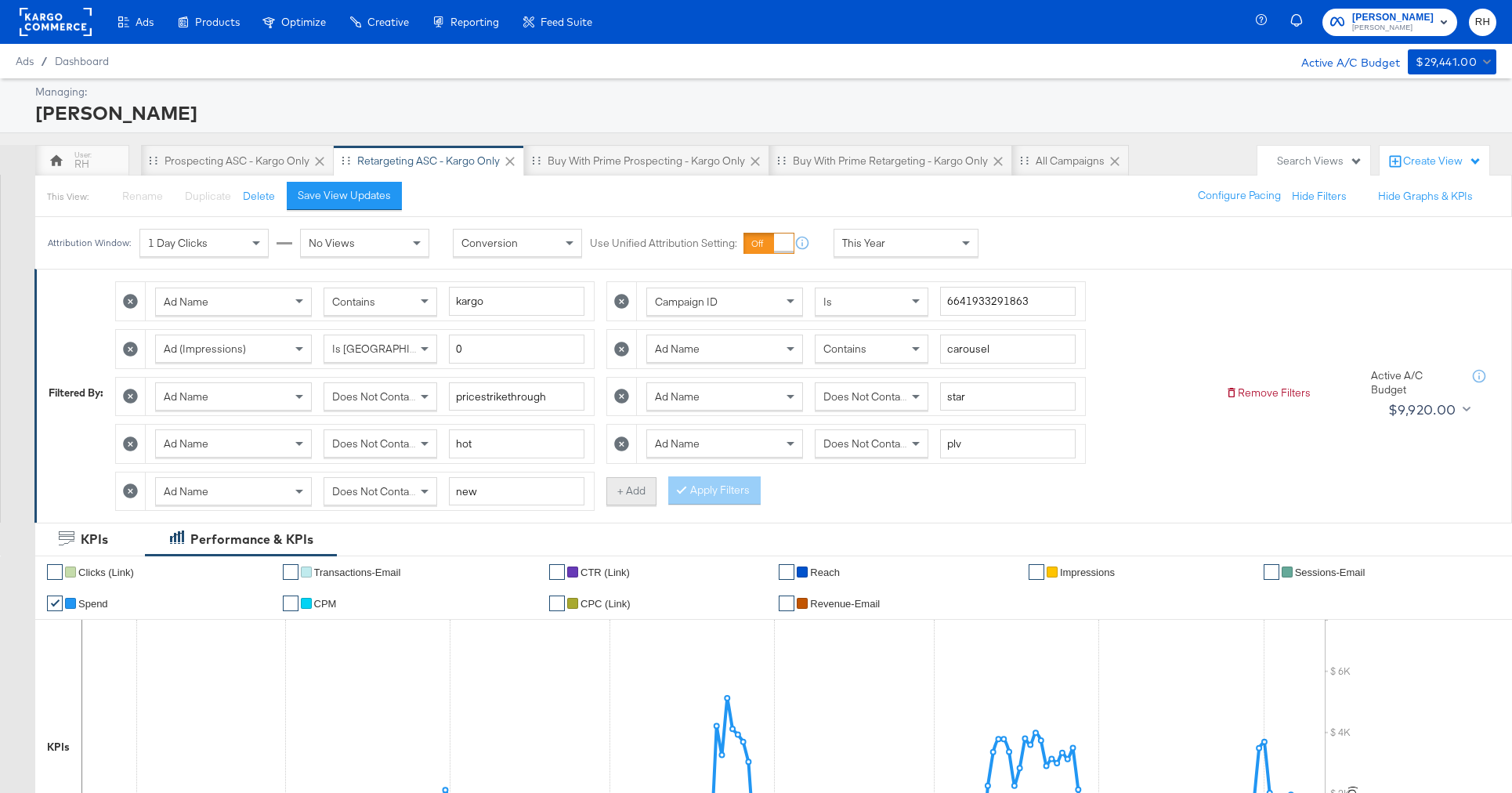
click at [621, 491] on button "+ Add" at bounding box center [631, 491] width 50 height 28
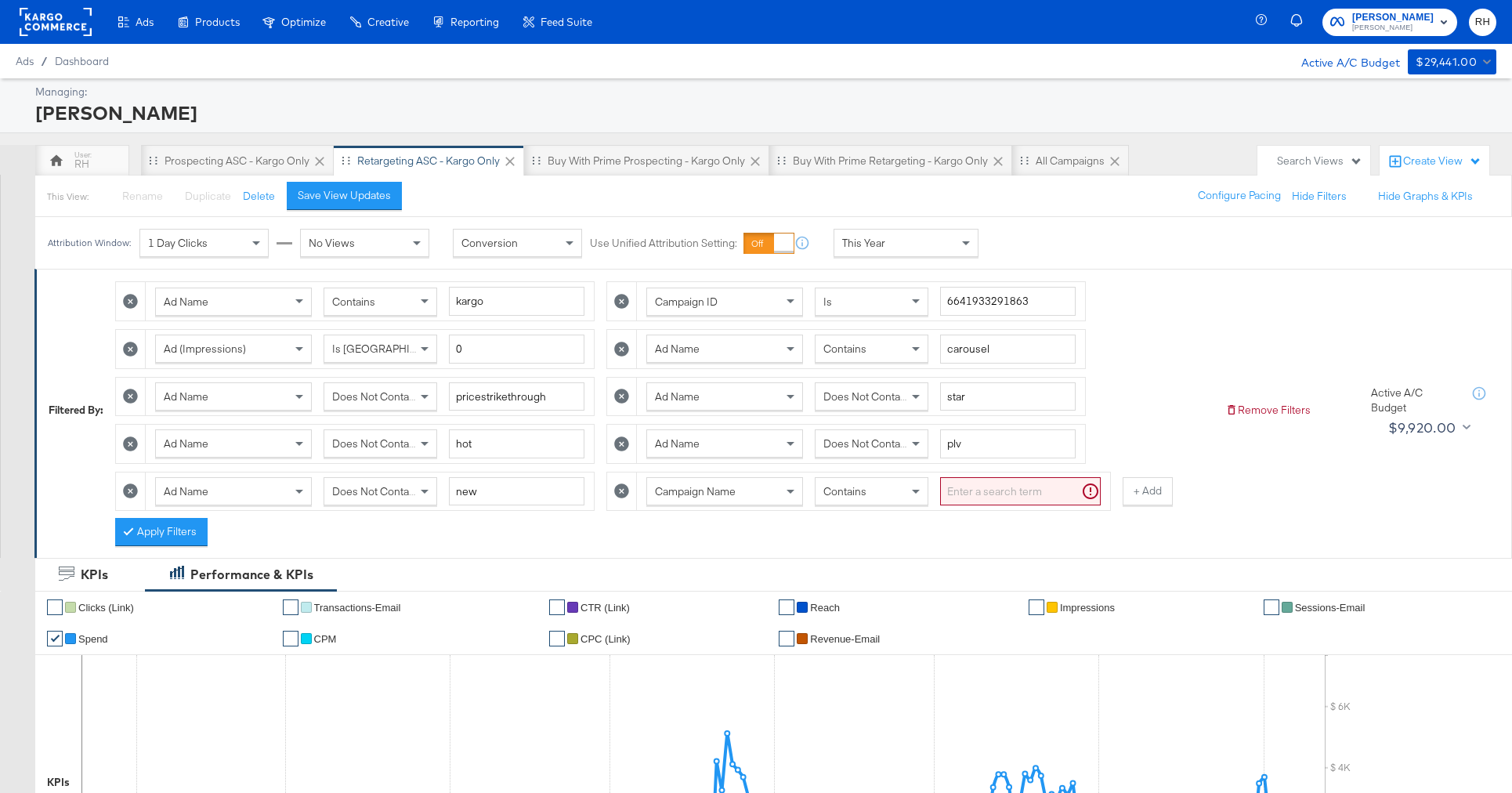
click at [686, 496] on span "Campaign Name" at bounding box center [696, 492] width 81 height 14
click at [848, 498] on div "Contains" at bounding box center [871, 492] width 112 height 27
click at [966, 488] on input "search" at bounding box center [1020, 492] width 161 height 29
type input "most"
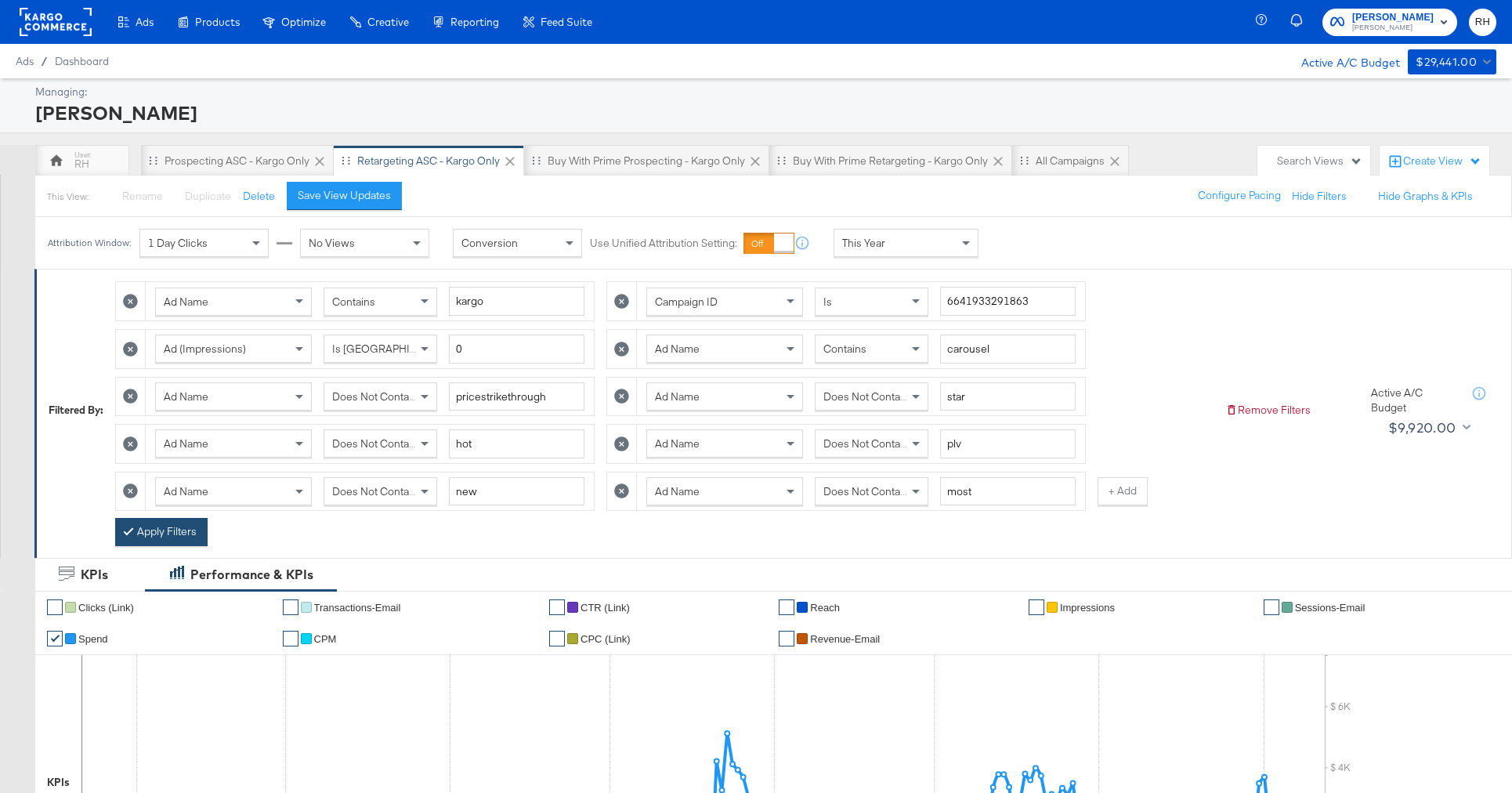
click at [159, 539] on button "Apply Filters" at bounding box center [161, 531] width 93 height 28
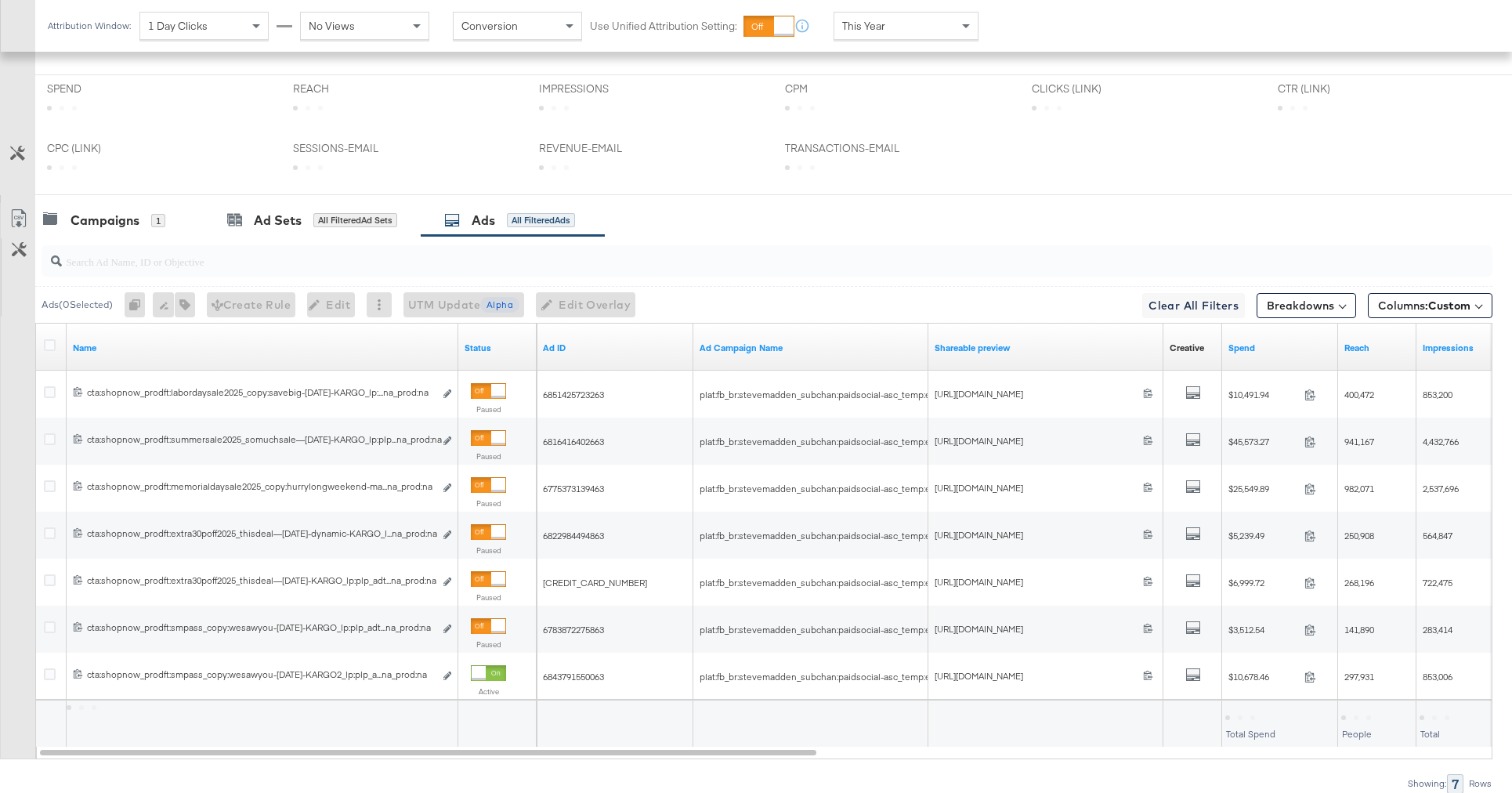
scroll to position [771, 0]
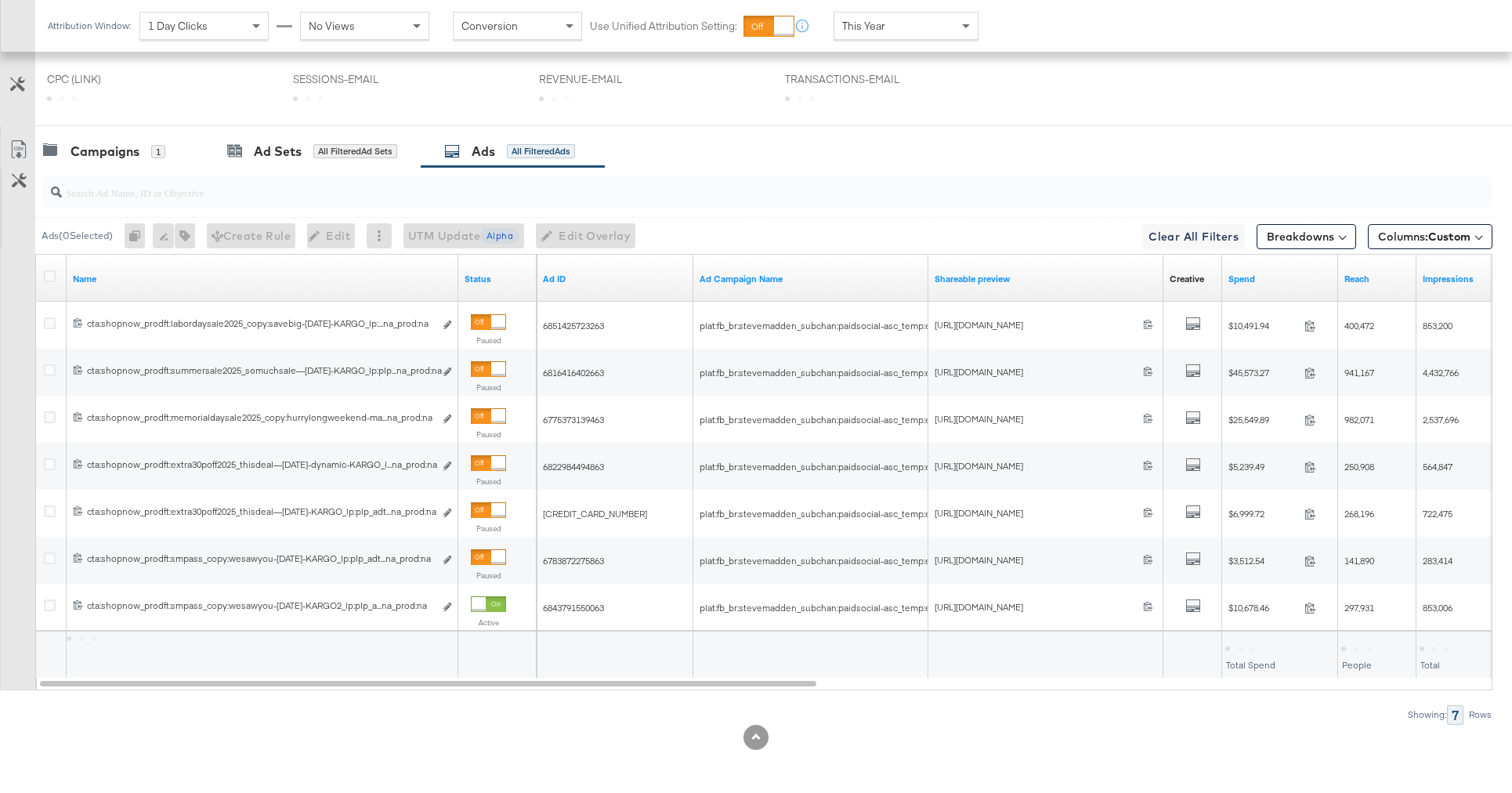
click at [293, 725] on div at bounding box center [756, 737] width 1512 height 25
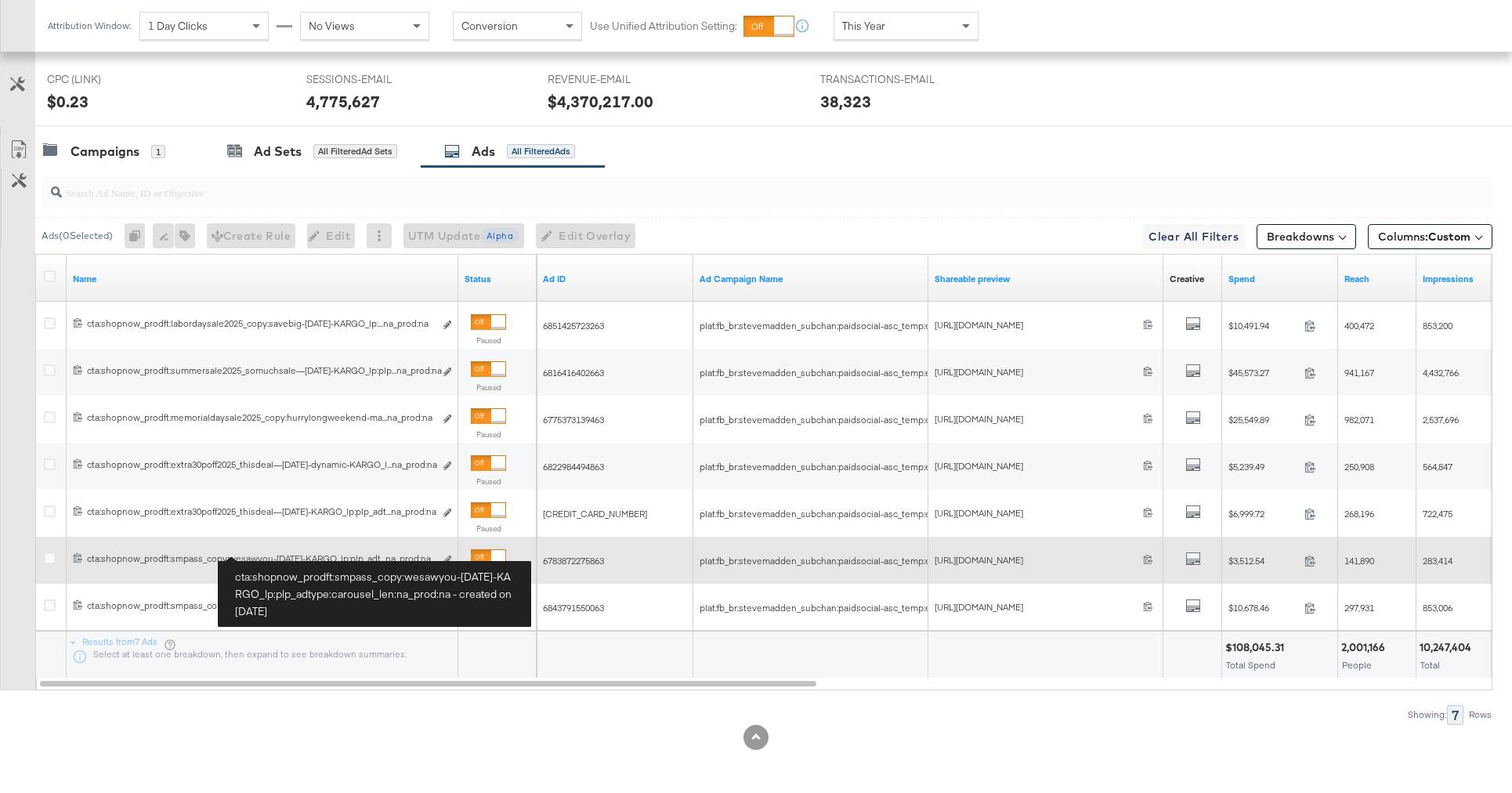
scroll to position [923, 0]
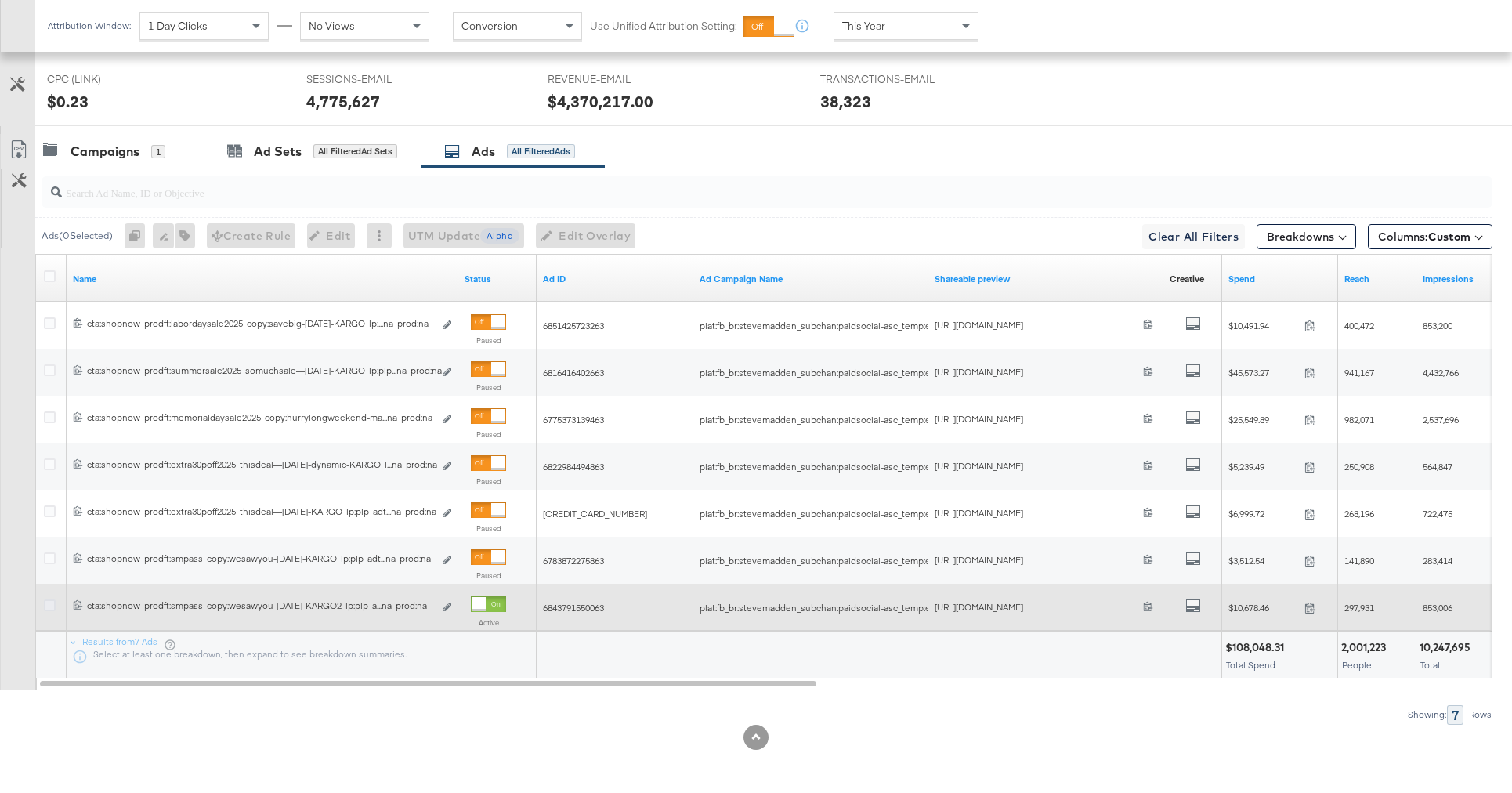
click at [48, 605] on icon at bounding box center [49, 605] width 12 height 12
click at [0, 0] on input "checkbox" at bounding box center [0, 0] width 0 height 0
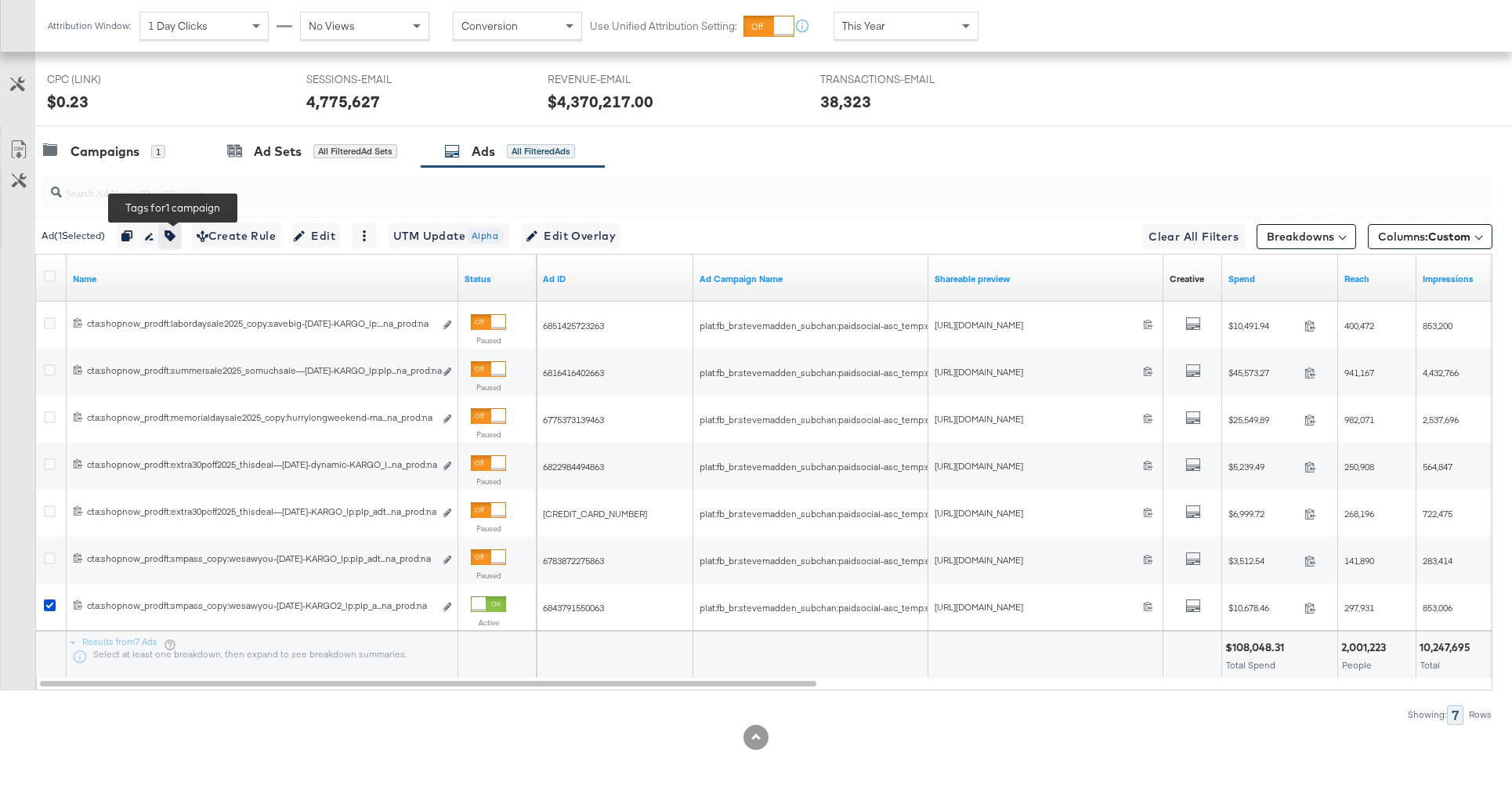
click at [173, 239] on icon "button" at bounding box center [170, 236] width 11 height 11
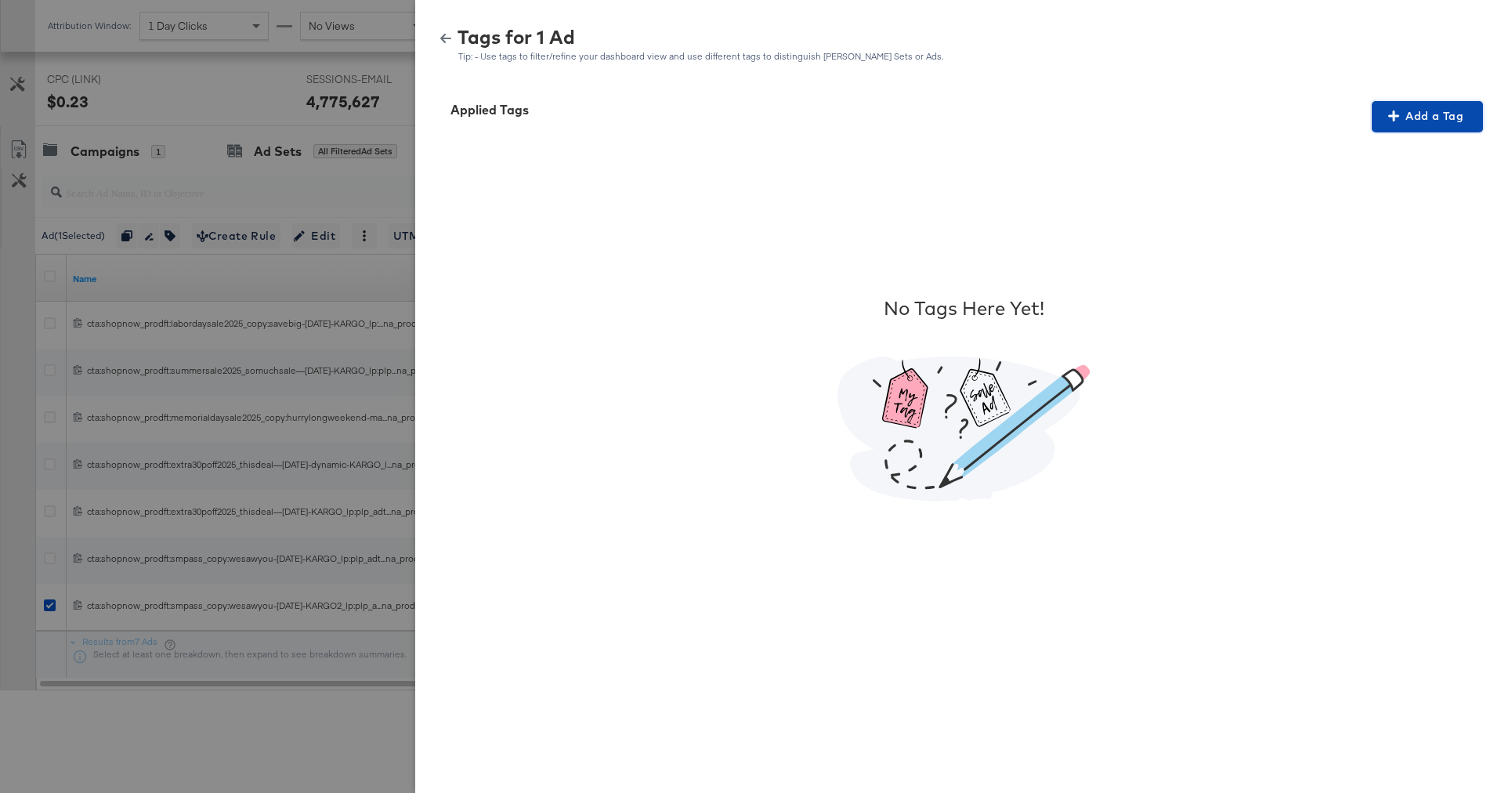
click at [1383, 127] on button "Add a Tag" at bounding box center [1428, 116] width 111 height 31
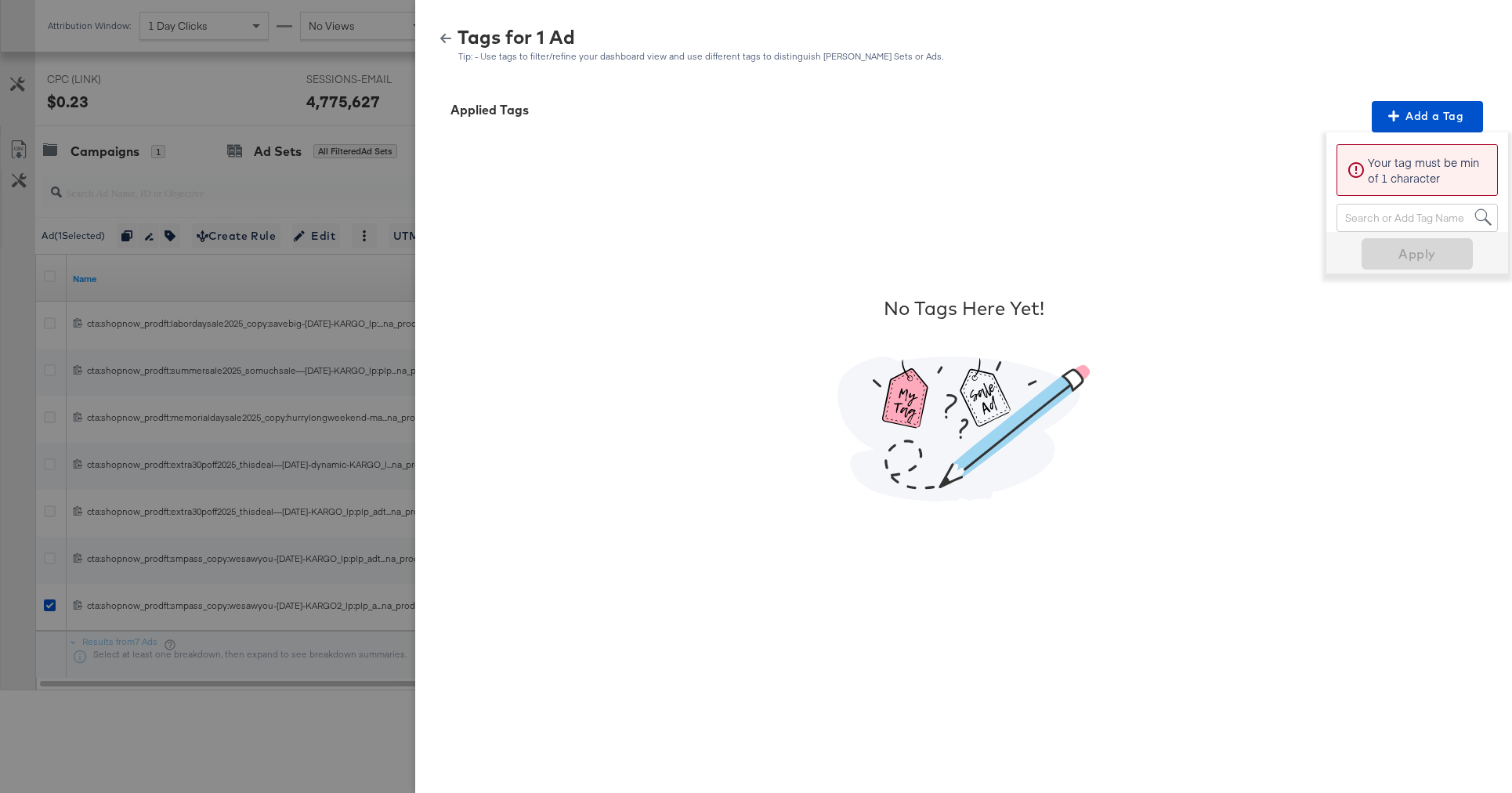
click at [1370, 223] on div "Search or Add Tag Name" at bounding box center [1418, 218] width 160 height 27
type input "pro"
paste input "Product Offering"
type input "Product Offering"
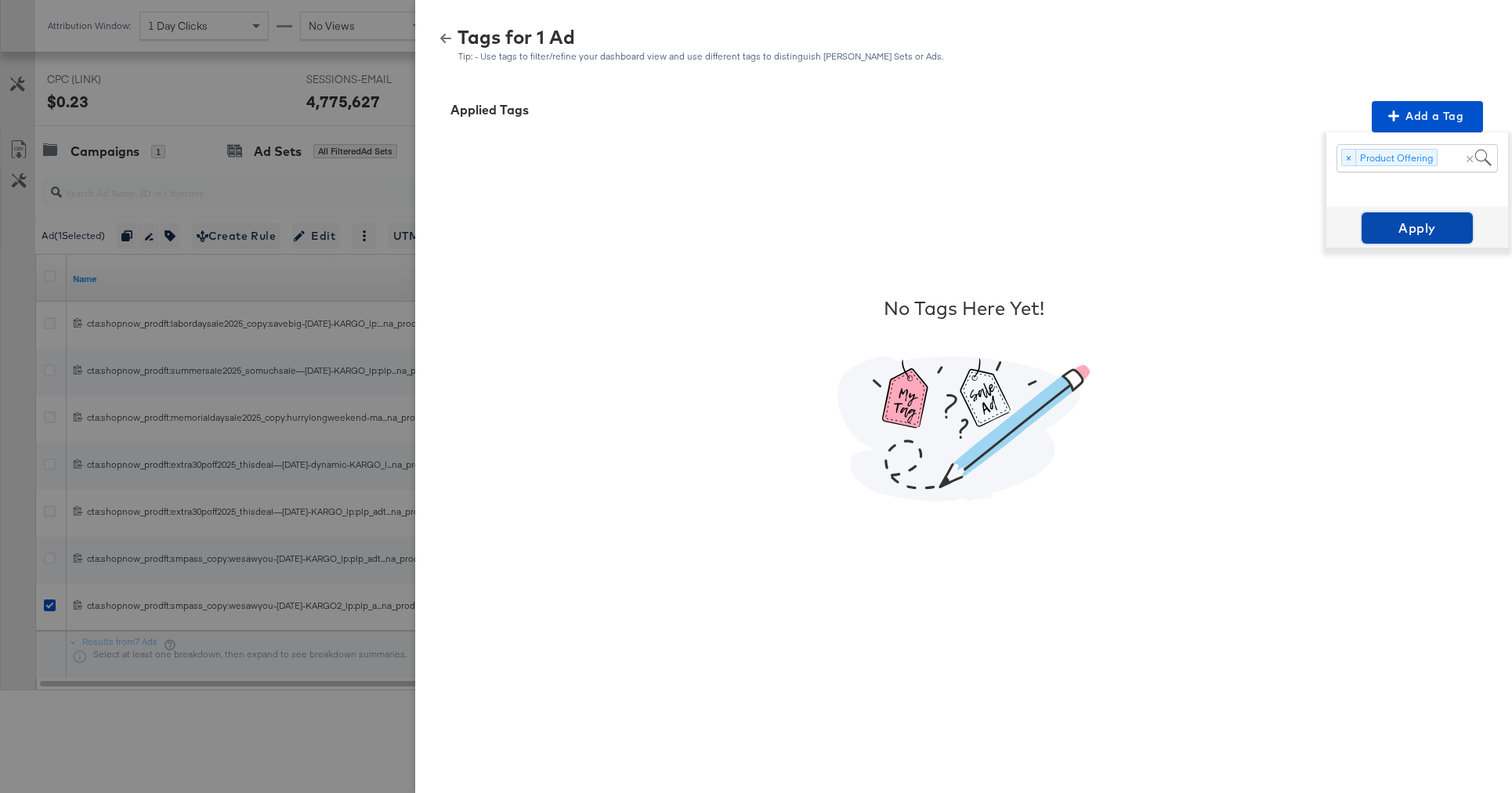
click at [1415, 233] on span "Apply" at bounding box center [1418, 227] width 99 height 22
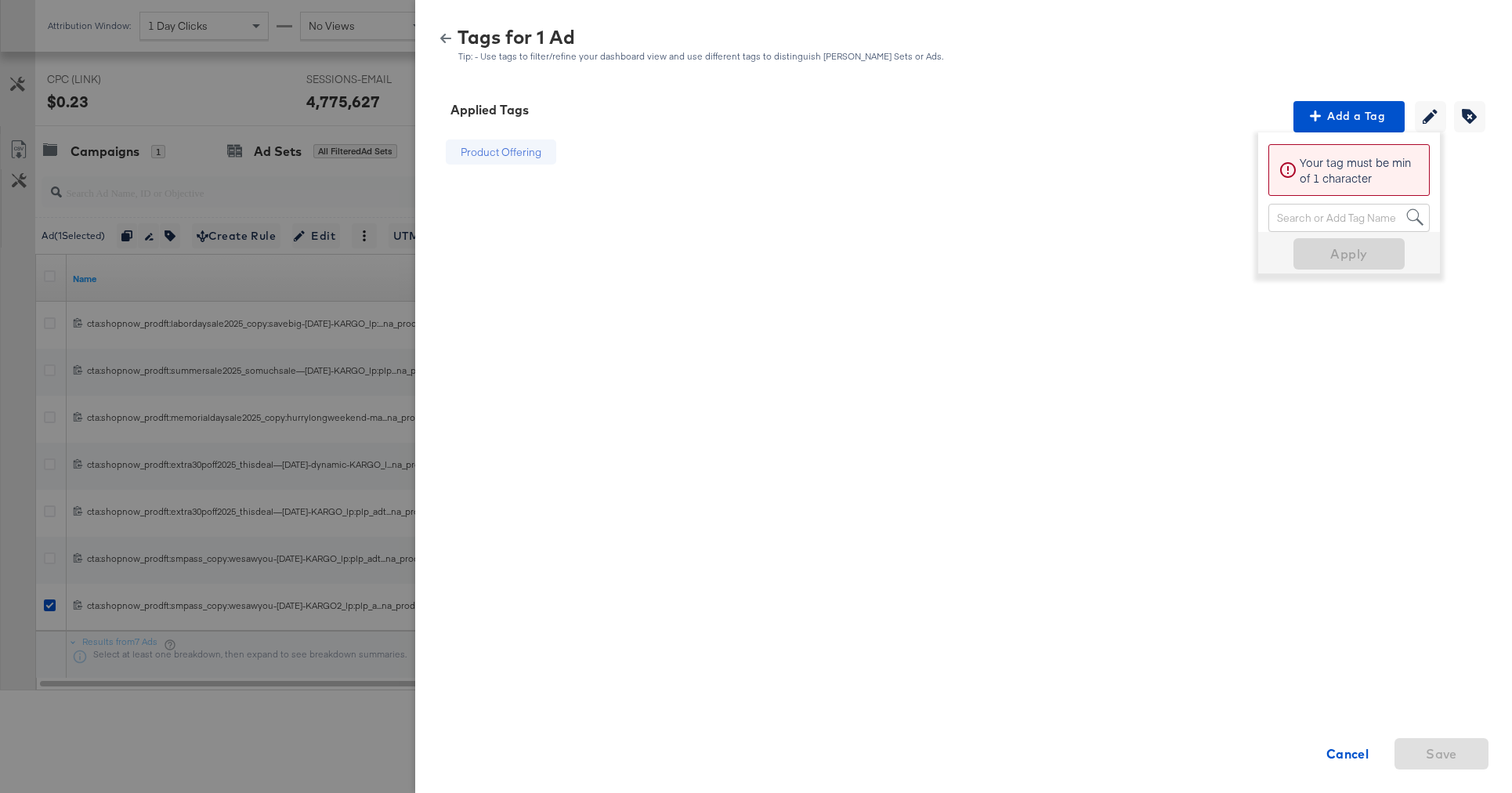
click at [442, 37] on icon "button" at bounding box center [446, 38] width 11 height 9
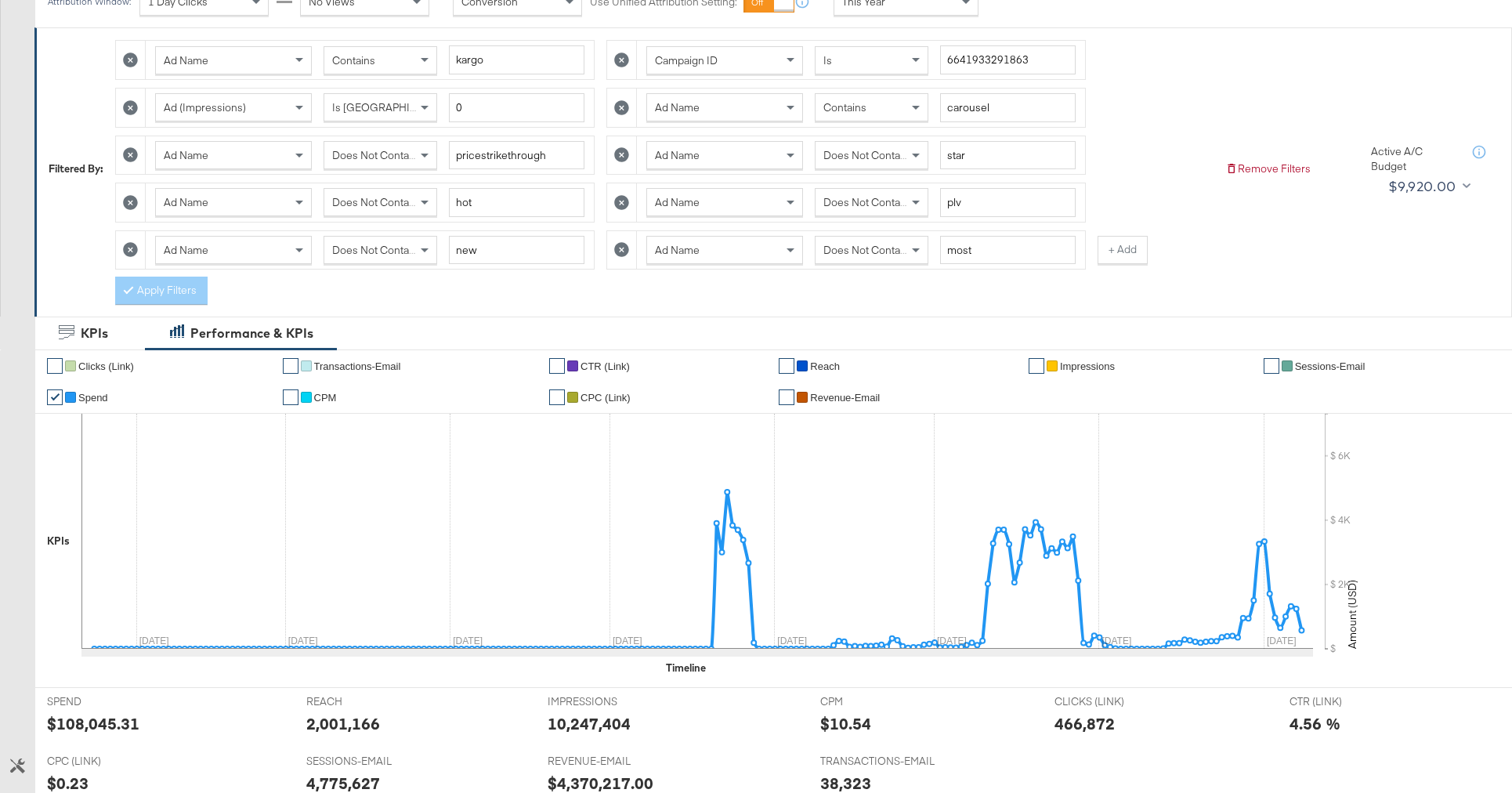
scroll to position [20, 0]
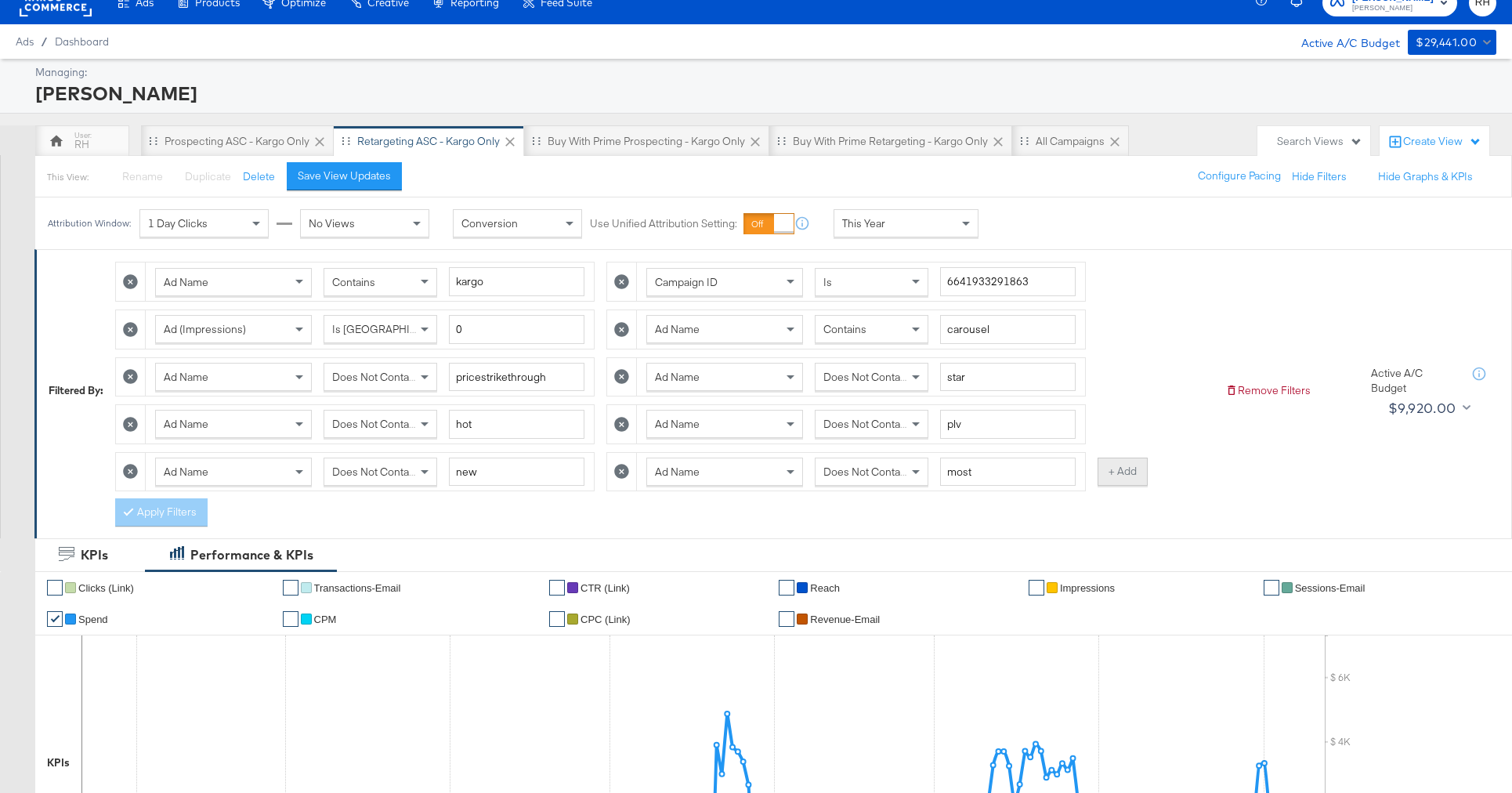
click at [1105, 480] on button "+ Add" at bounding box center [1123, 471] width 50 height 28
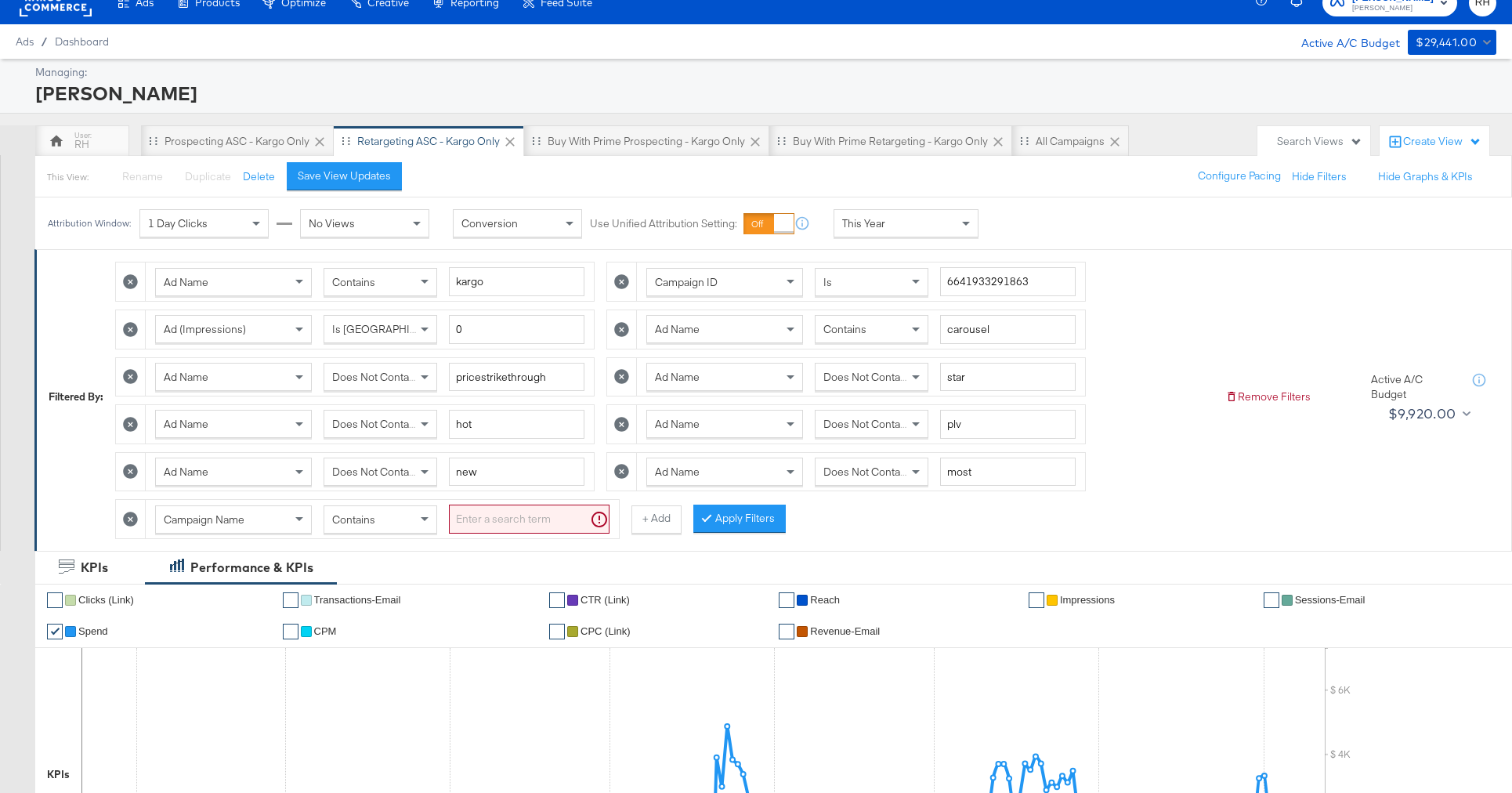
click at [209, 527] on div "Campaign Name" at bounding box center [233, 520] width 156 height 27
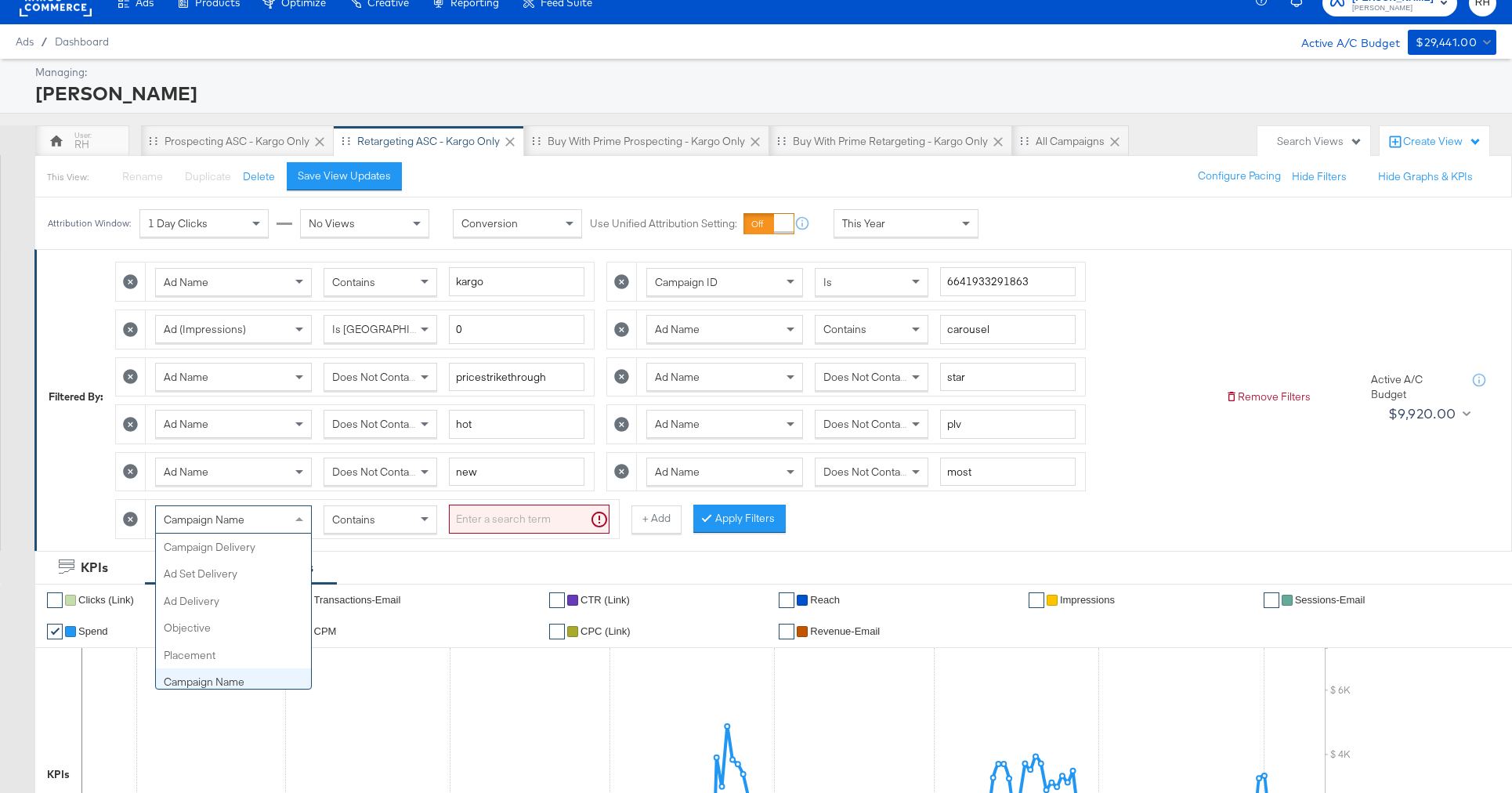
scroll to position [136, 0]
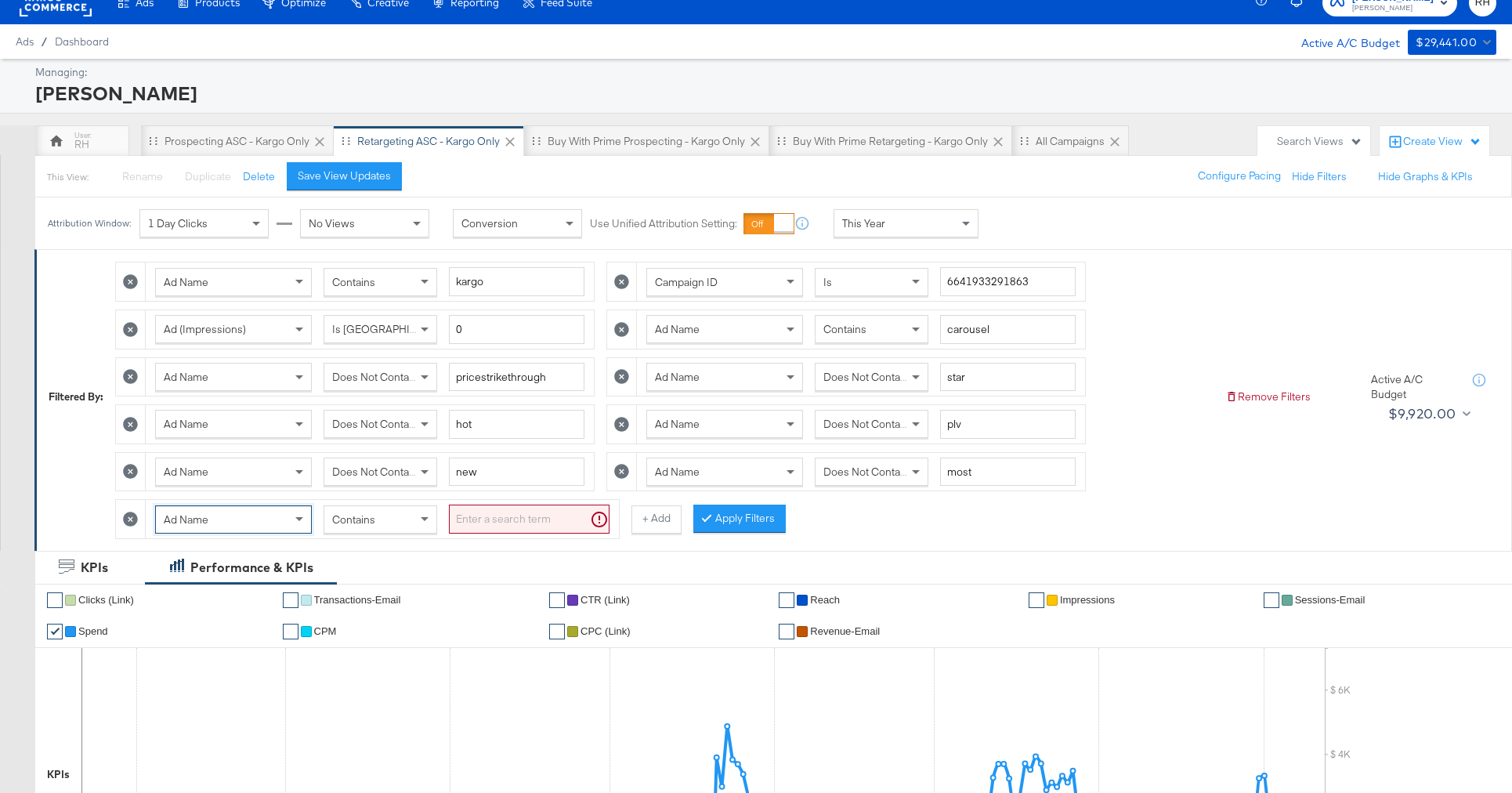
click at [357, 519] on span "Contains" at bounding box center [353, 520] width 43 height 14
click at [479, 521] on input "search" at bounding box center [529, 519] width 161 height 29
type input "smpass"
click at [737, 515] on button "Apply Filters" at bounding box center [714, 518] width 93 height 28
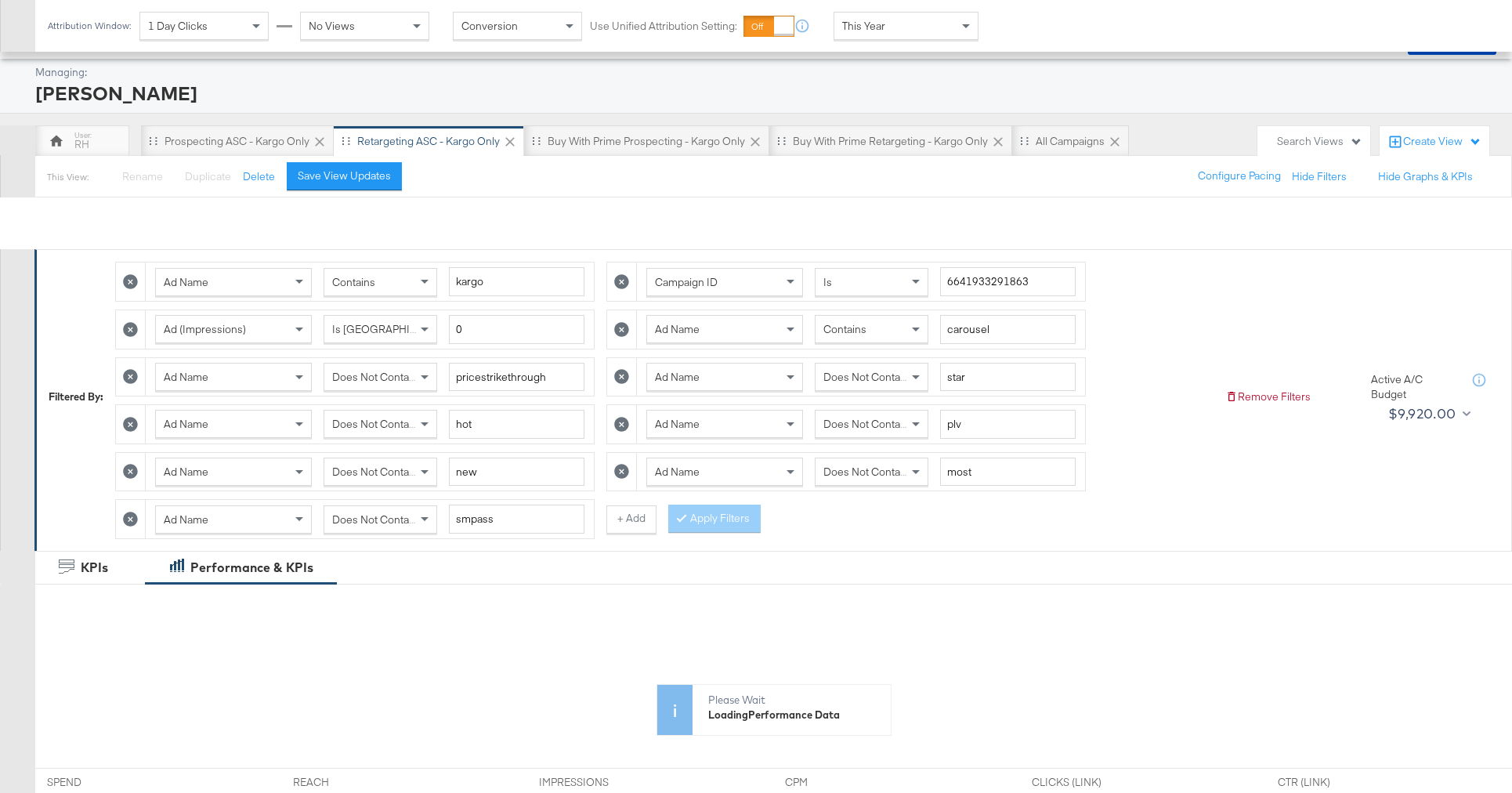
scroll to position [783, 0]
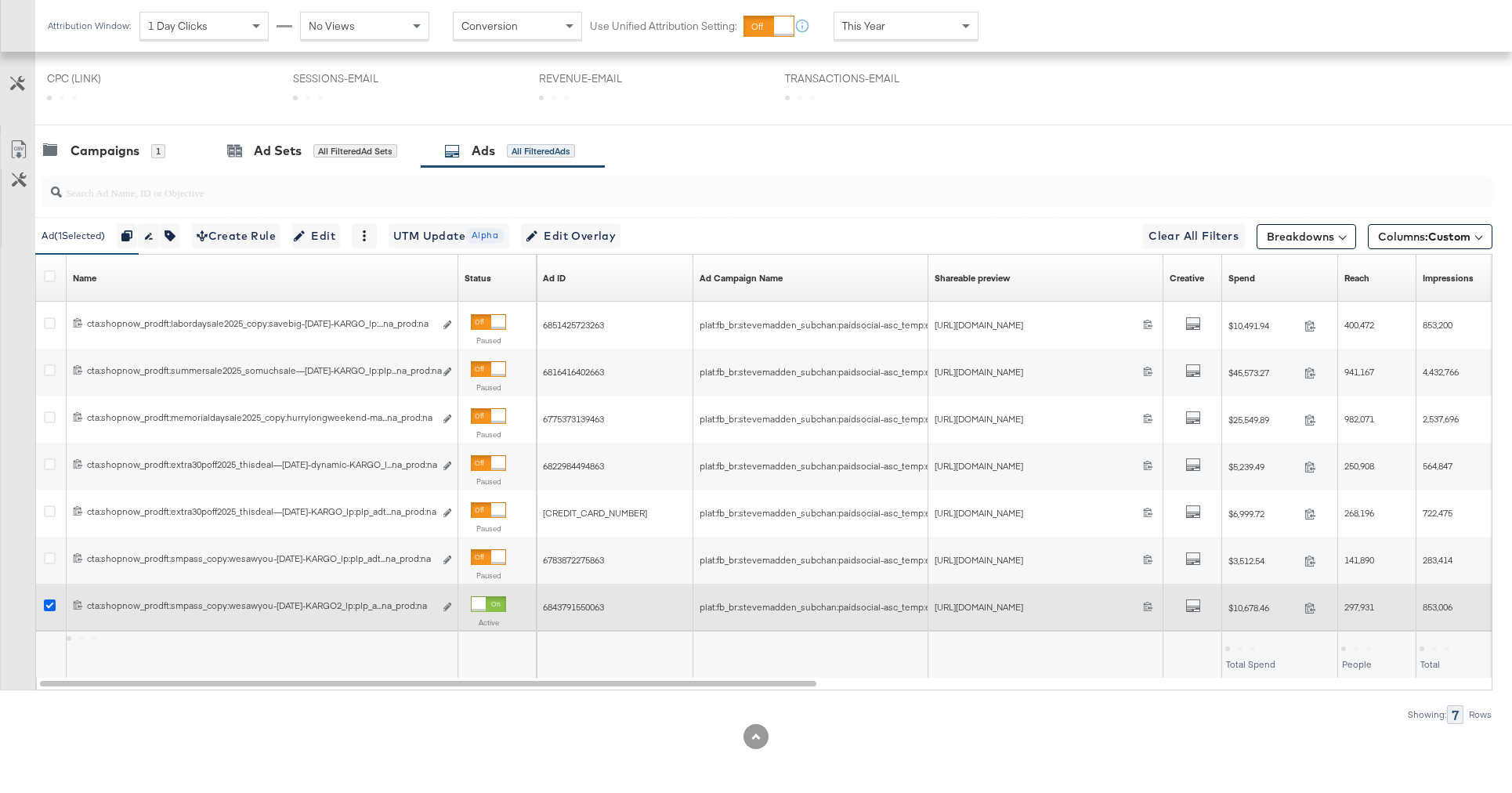
click at [49, 605] on icon at bounding box center [49, 605] width 12 height 12
click at [0, 0] on input "checkbox" at bounding box center [0, 0] width 0 height 0
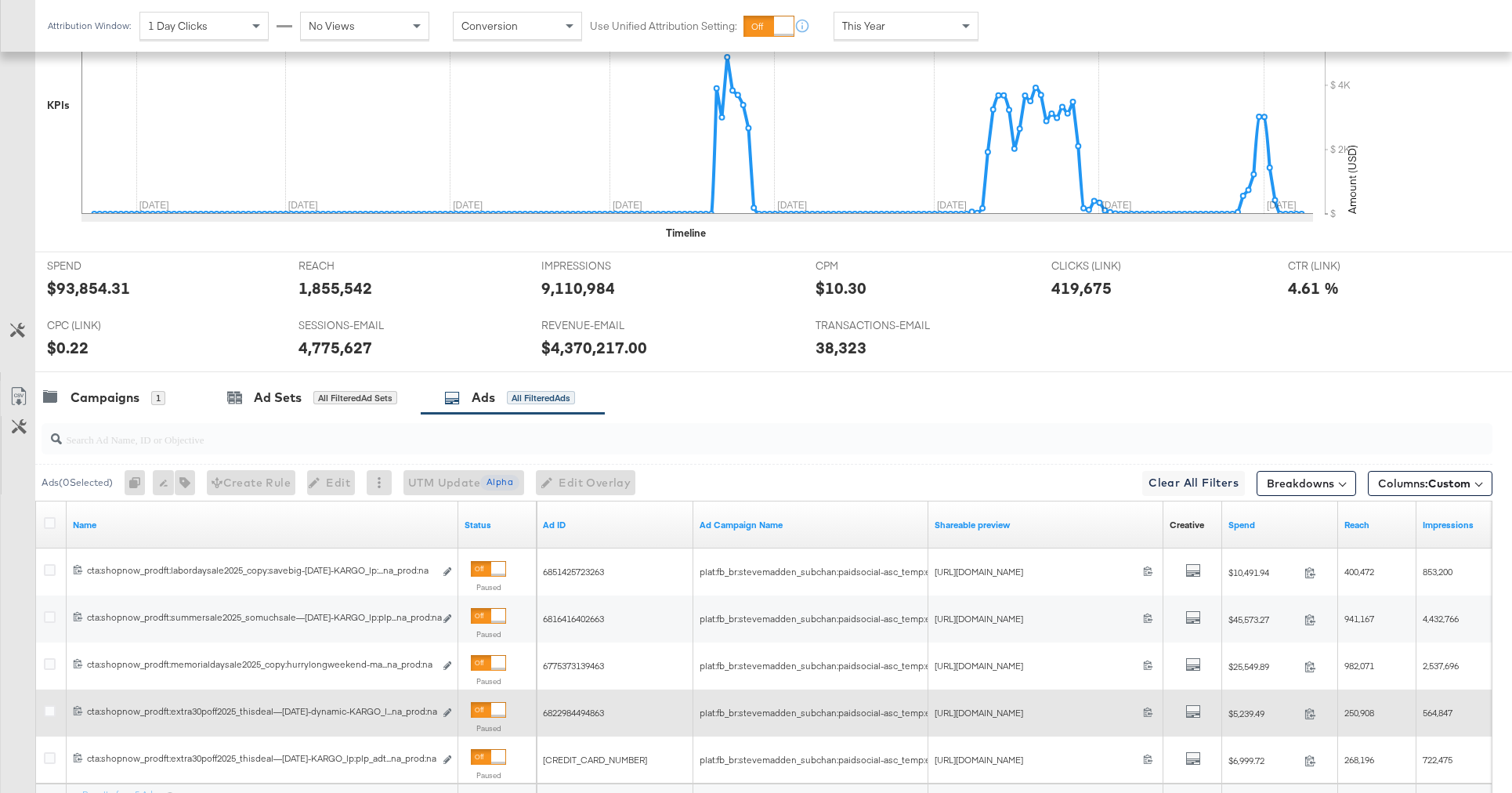
scroll to position [842, 0]
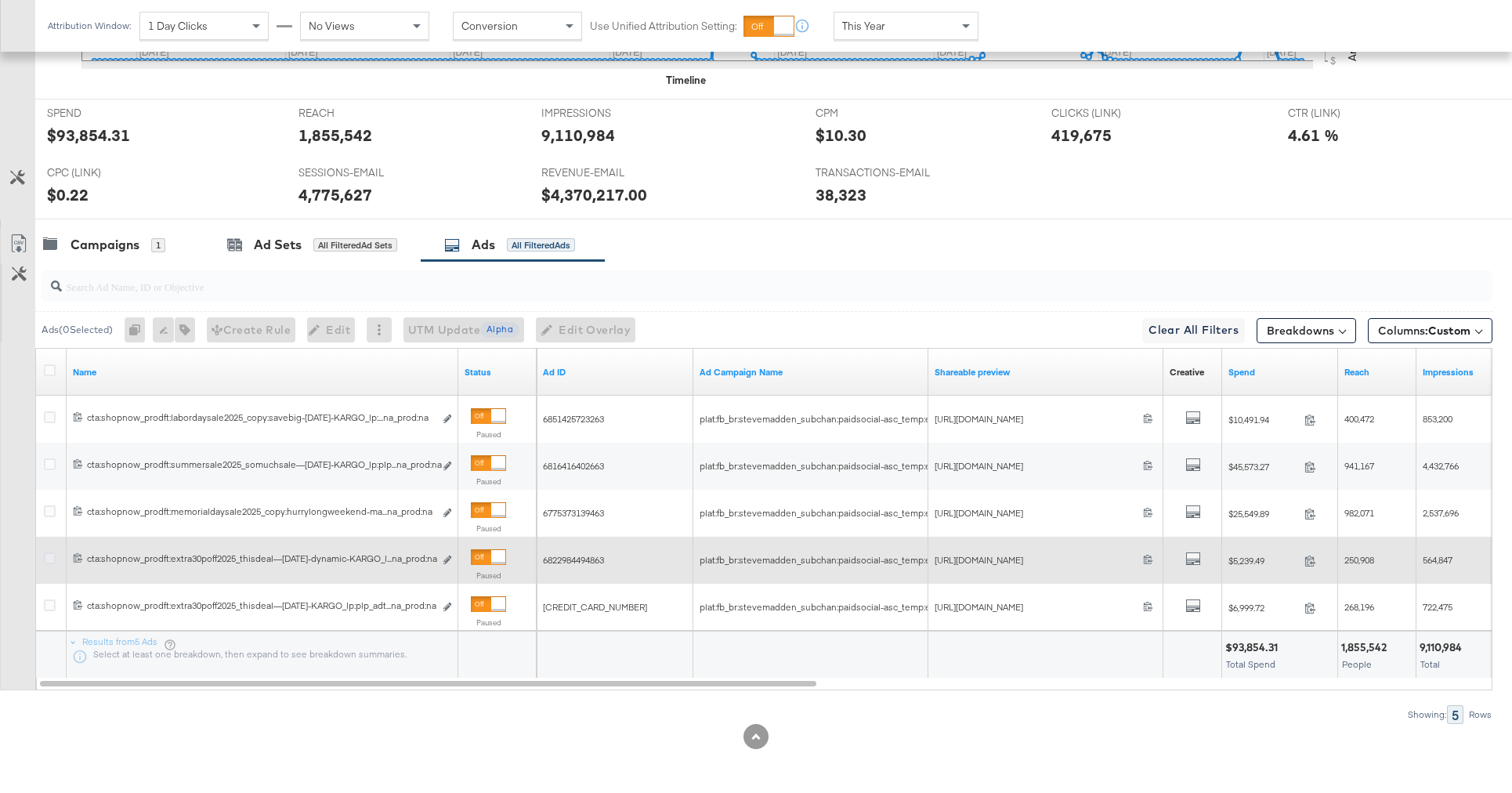
click at [51, 557] on icon at bounding box center [49, 557] width 12 height 12
click at [0, 0] on input "checkbox" at bounding box center [0, 0] width 0 height 0
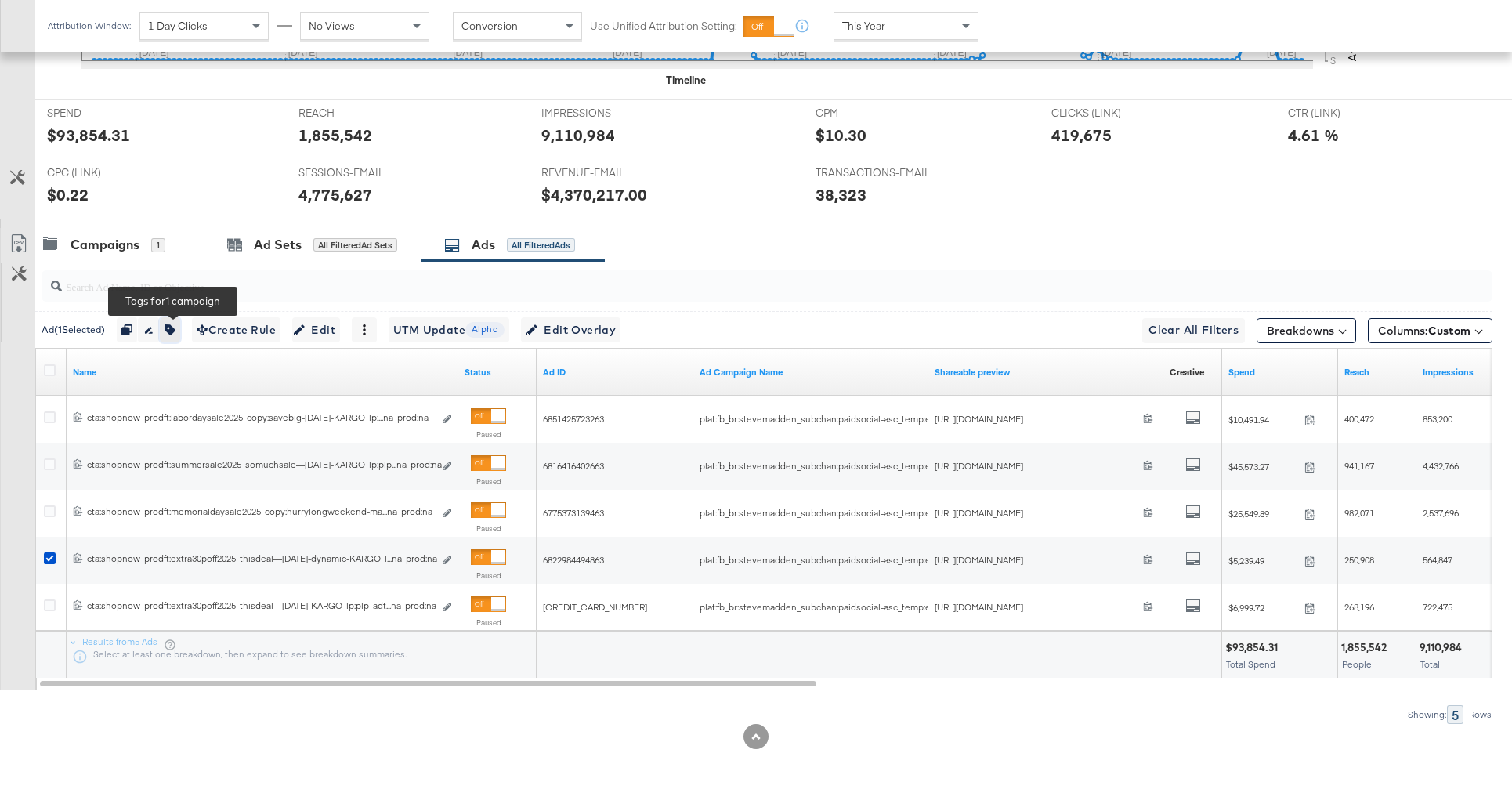
click at [177, 322] on button "button" at bounding box center [170, 330] width 21 height 25
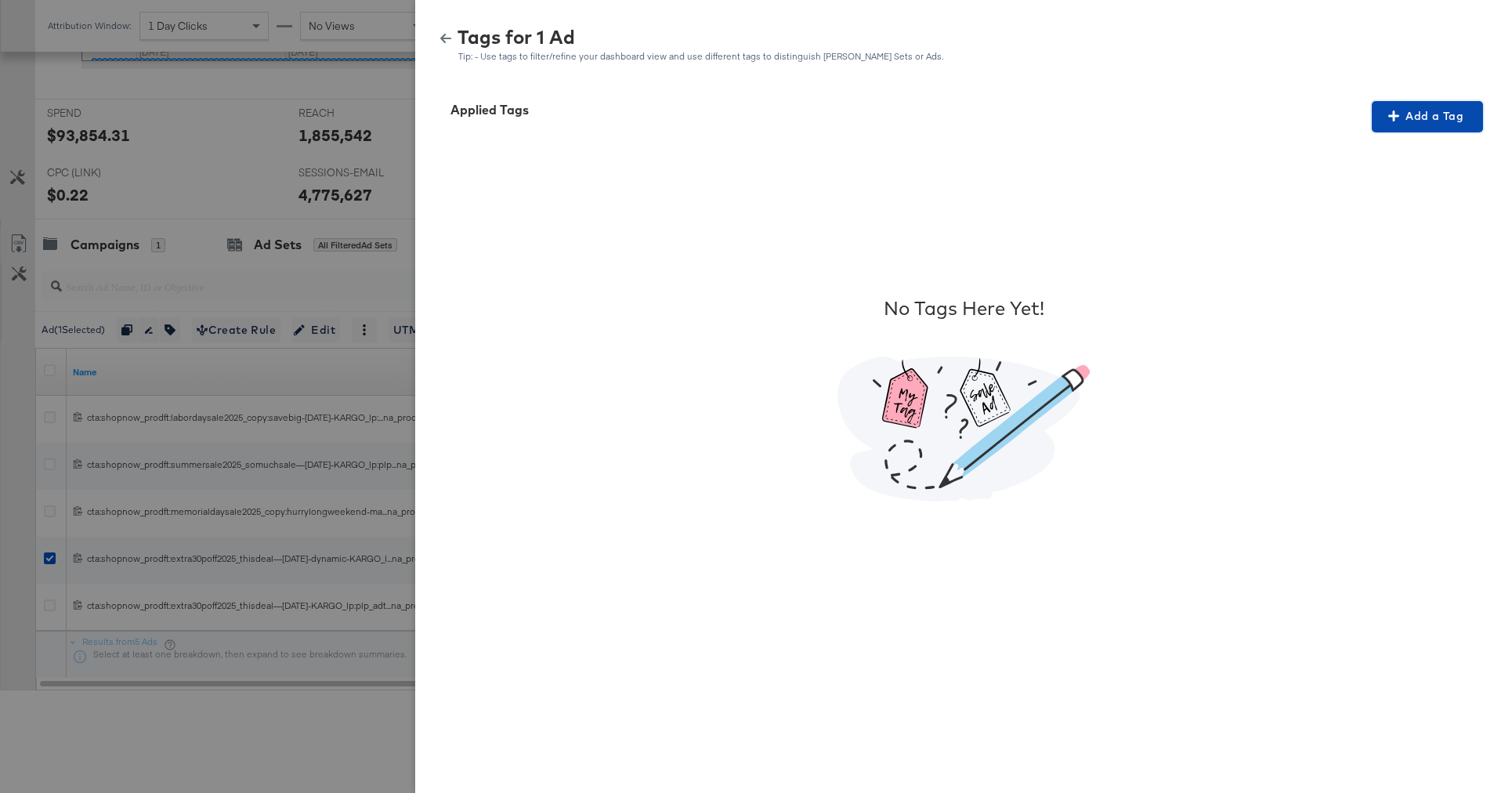
click at [1429, 111] on span "Add a Tag" at bounding box center [1428, 117] width 99 height 20
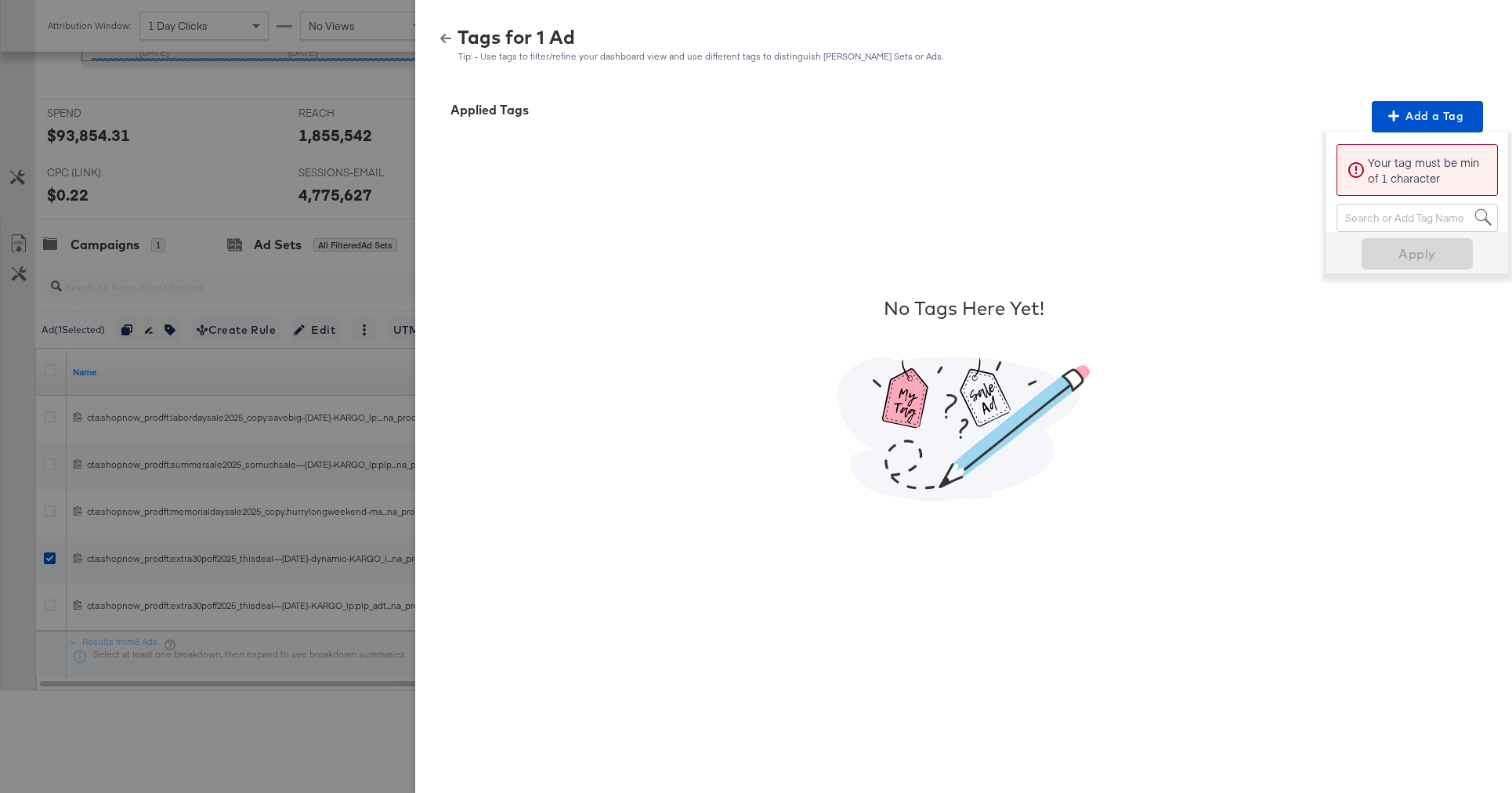
click at [1370, 211] on div "Search or Add Tag Name" at bounding box center [1418, 218] width 160 height 27
type input "perc"
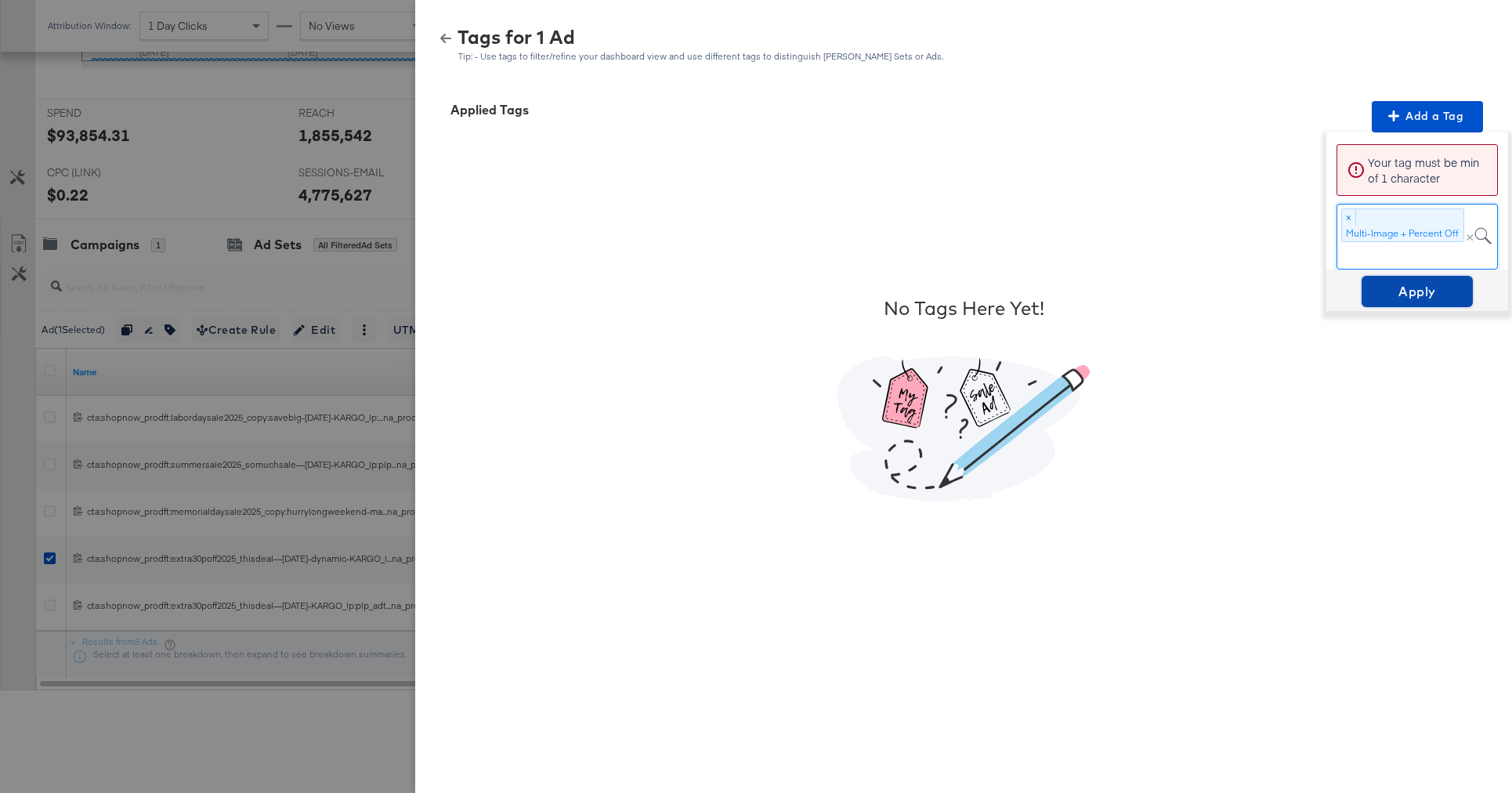
click at [1395, 290] on span "Apply" at bounding box center [1418, 291] width 99 height 22
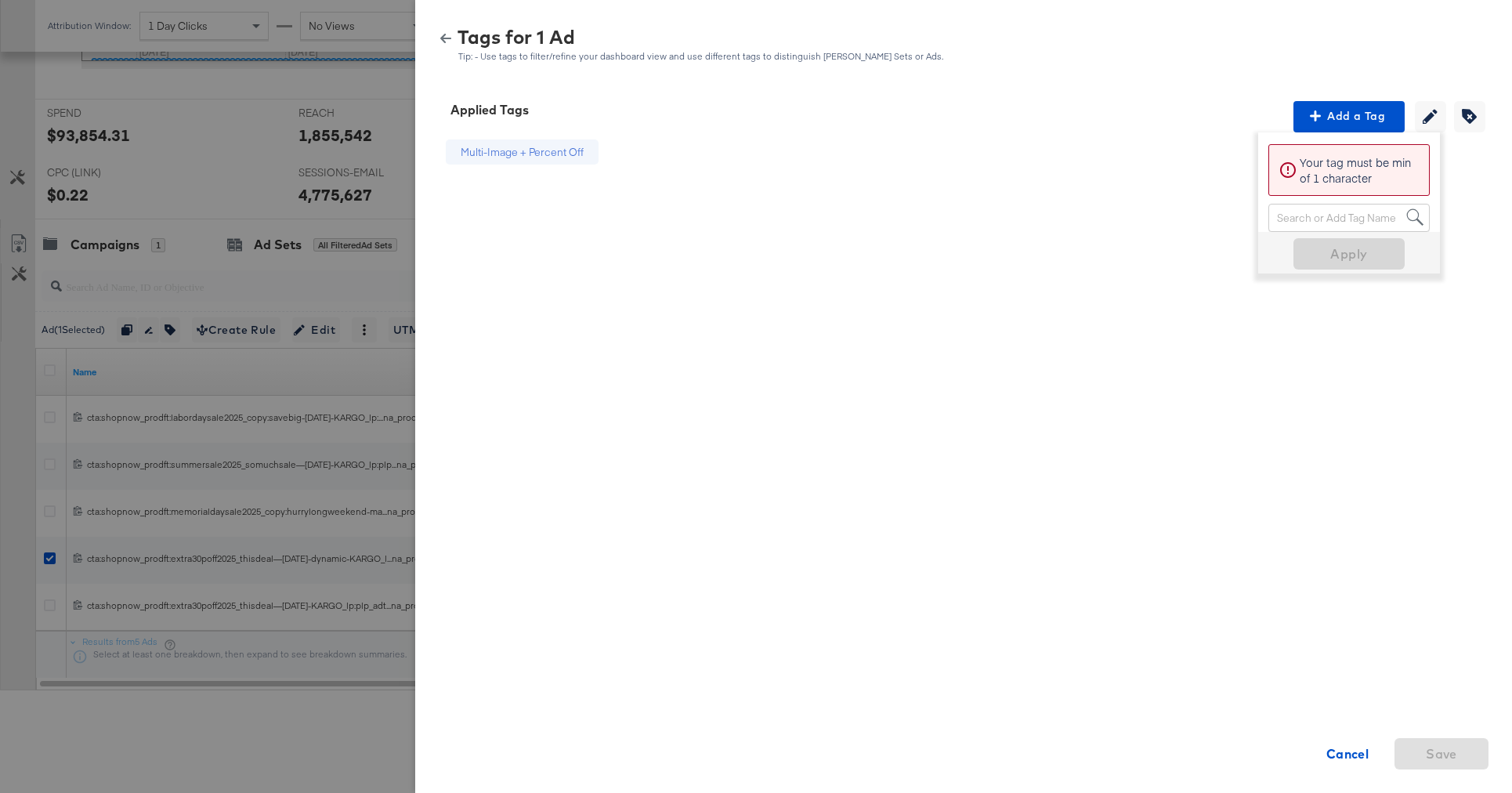
click at [442, 39] on icon "button" at bounding box center [446, 38] width 11 height 9
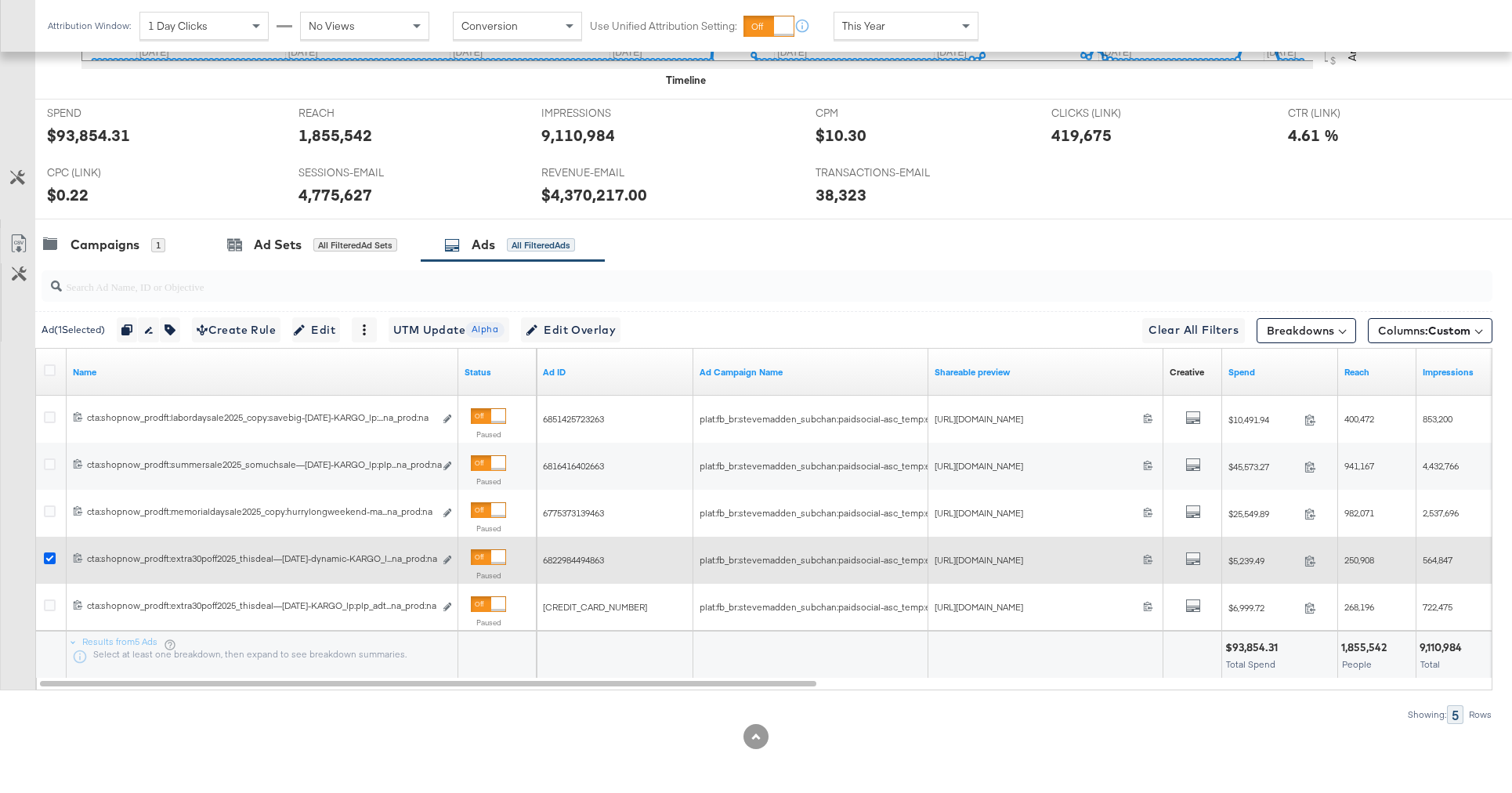
click at [49, 562] on icon at bounding box center [49, 557] width 12 height 12
click at [0, 0] on input "checkbox" at bounding box center [0, 0] width 0 height 0
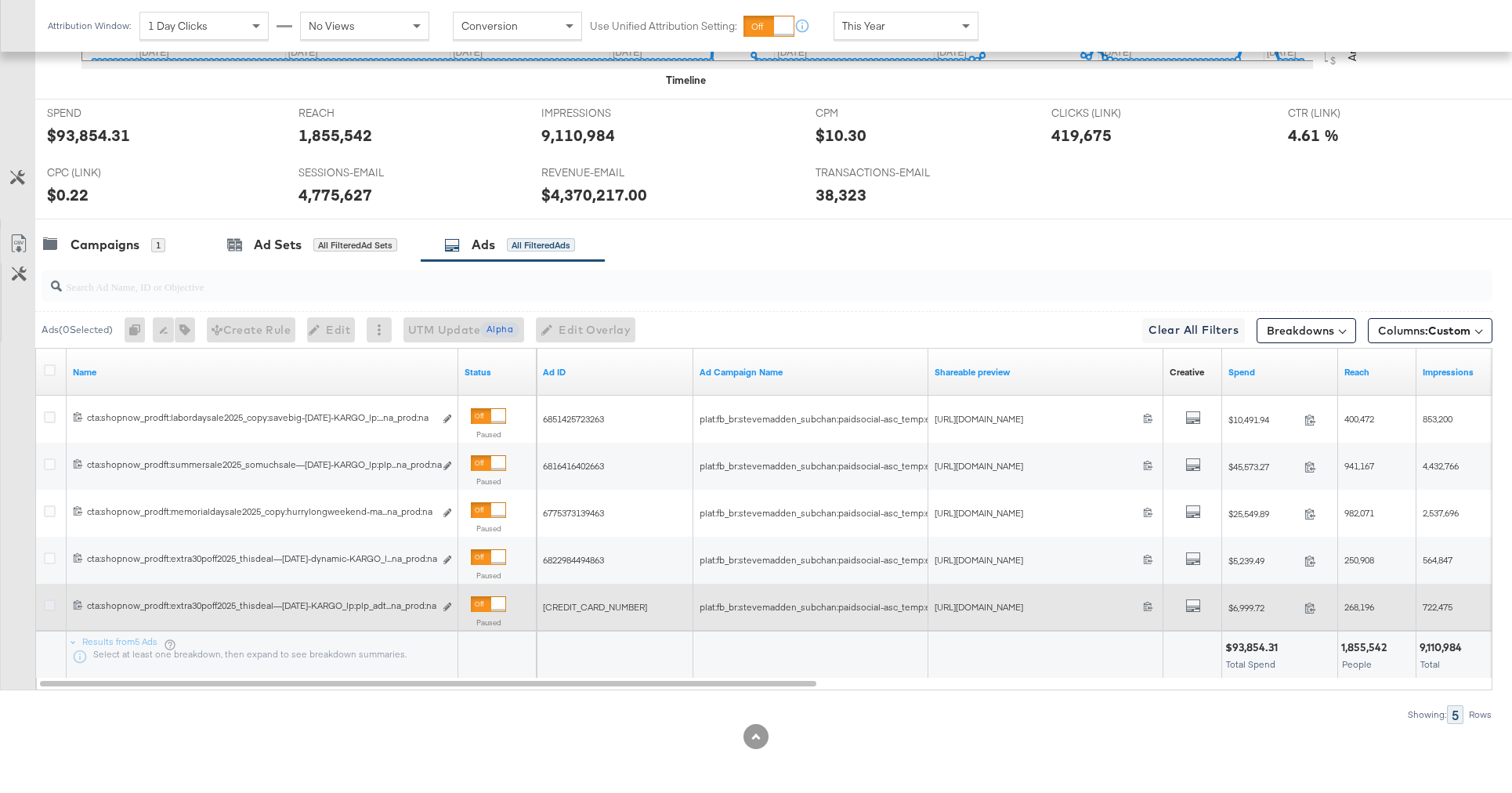
click at [49, 608] on icon at bounding box center [49, 605] width 12 height 12
click at [0, 0] on input "checkbox" at bounding box center [0, 0] width 0 height 0
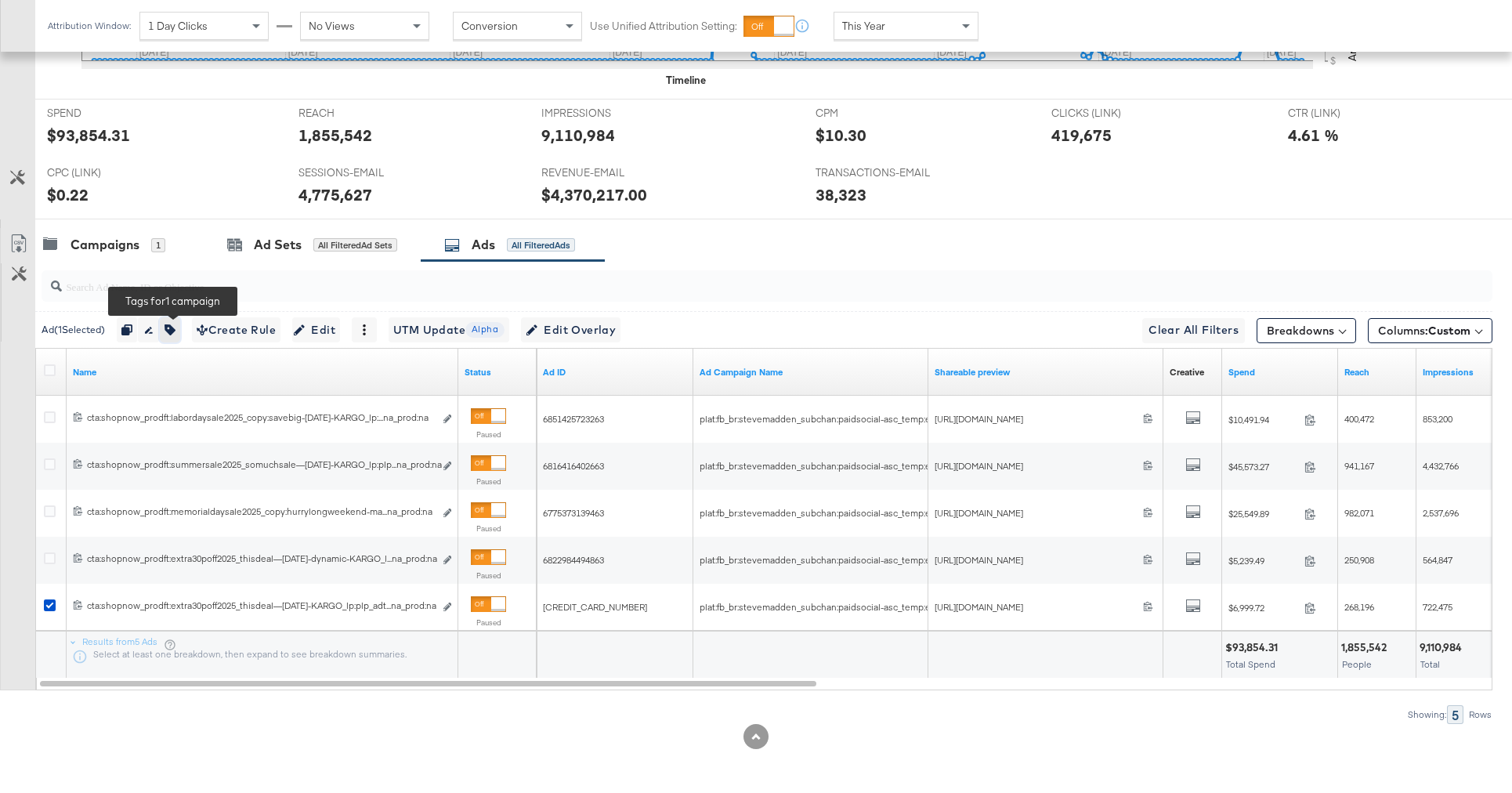
click at [175, 327] on icon "button" at bounding box center [170, 330] width 11 height 11
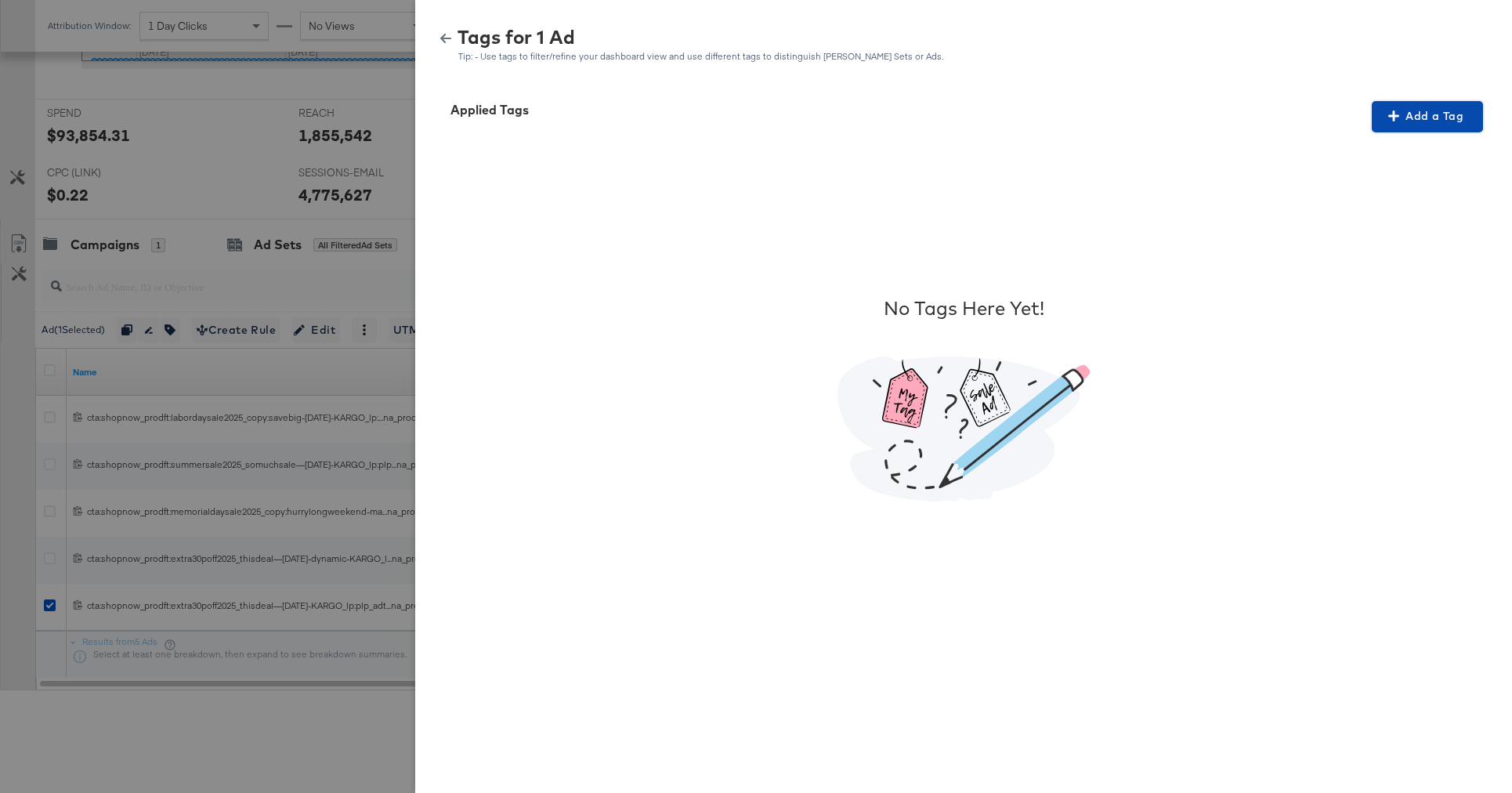
click at [1399, 116] on icon "button" at bounding box center [1393, 116] width 11 height 11
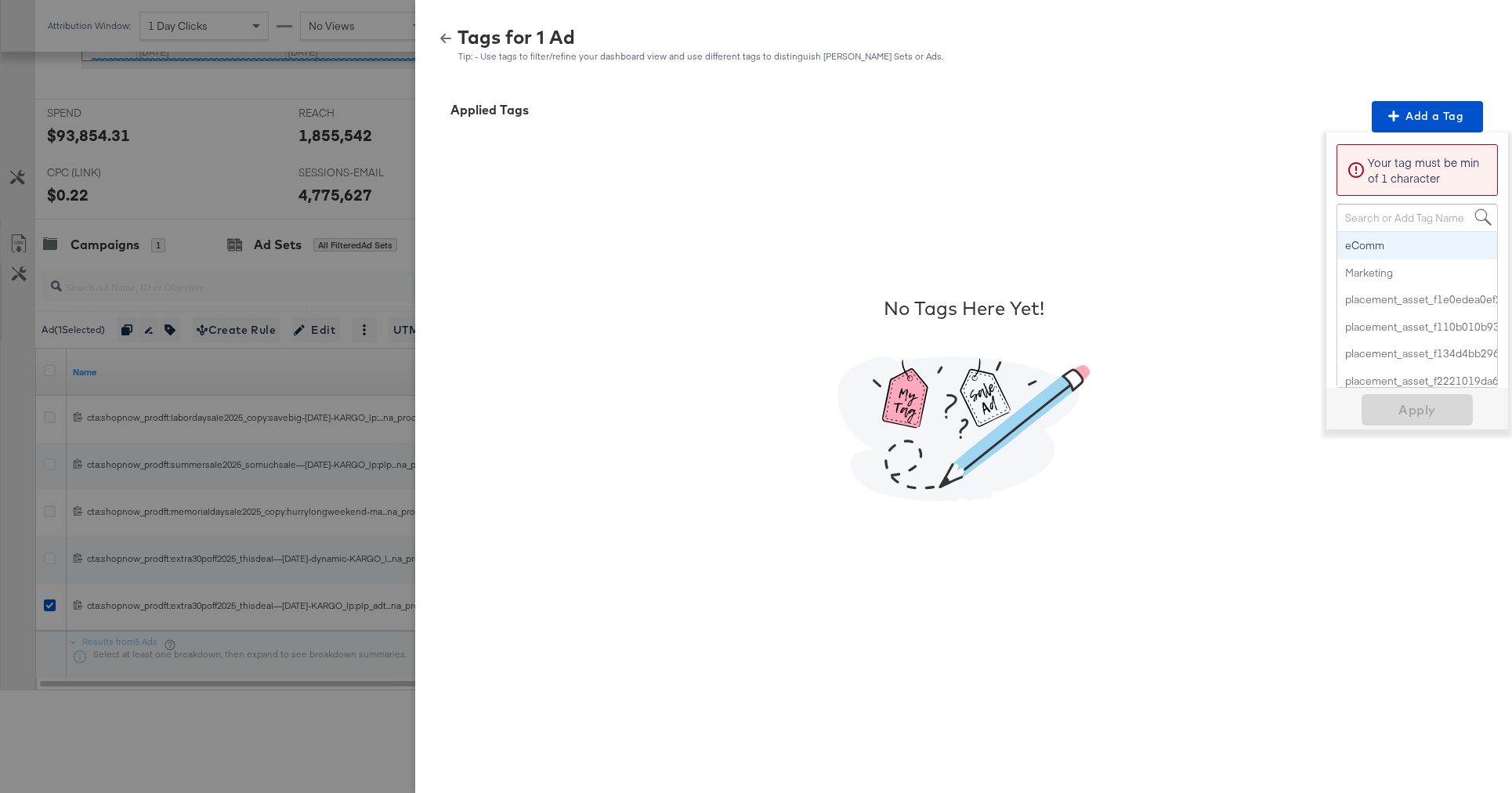
click at [1365, 213] on div "Search or Add Tag Name" at bounding box center [1418, 218] width 160 height 27
paste input "Multi-Image + Price Strike"
type input "Multi-Image + Price Strike"
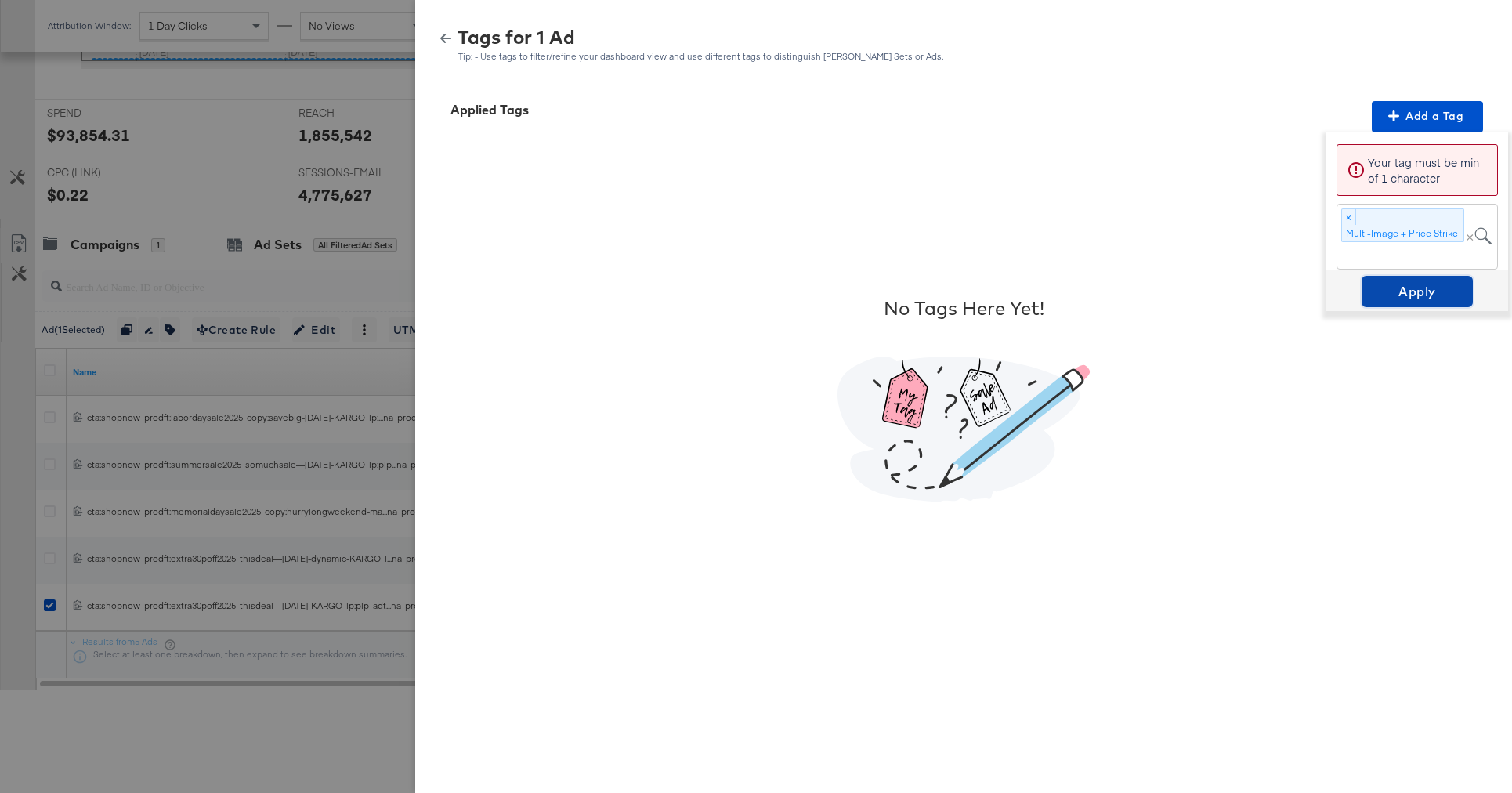
click at [1404, 288] on span "Apply" at bounding box center [1418, 291] width 99 height 22
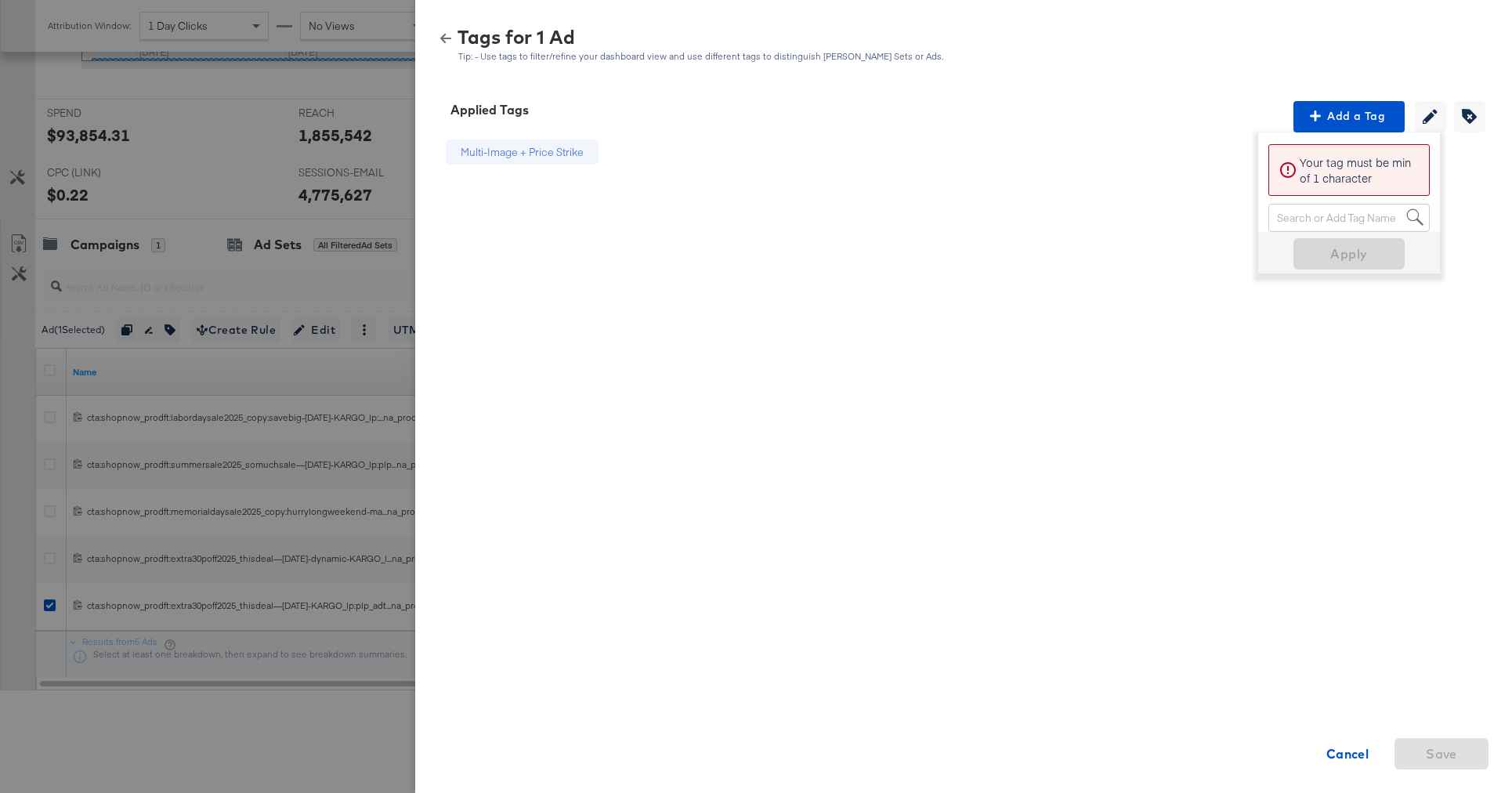
click at [280, 721] on div at bounding box center [756, 396] width 1512 height 793
click at [441, 33] on icon "button" at bounding box center [446, 39] width 11 height 11
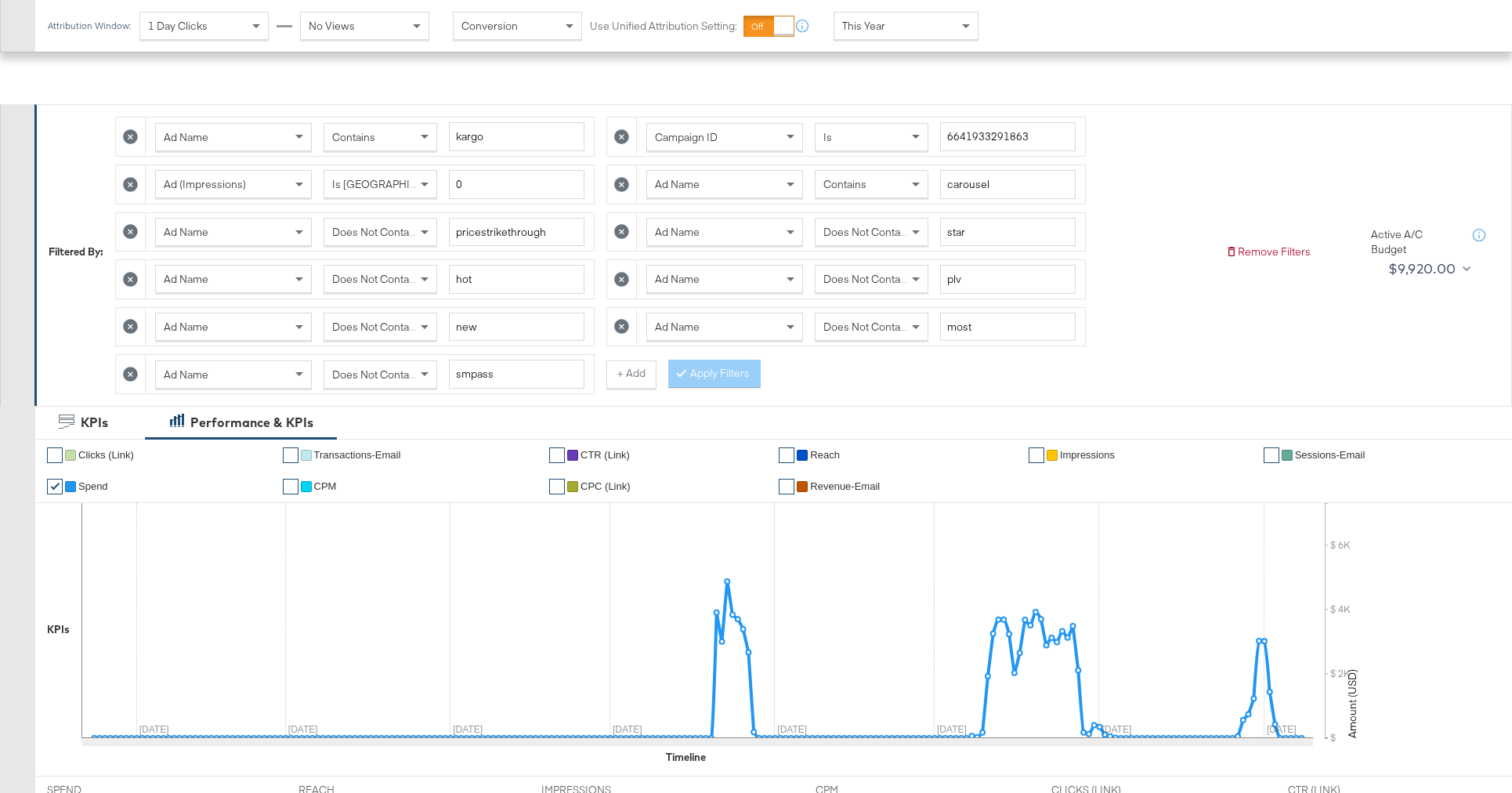
scroll to position [0, 0]
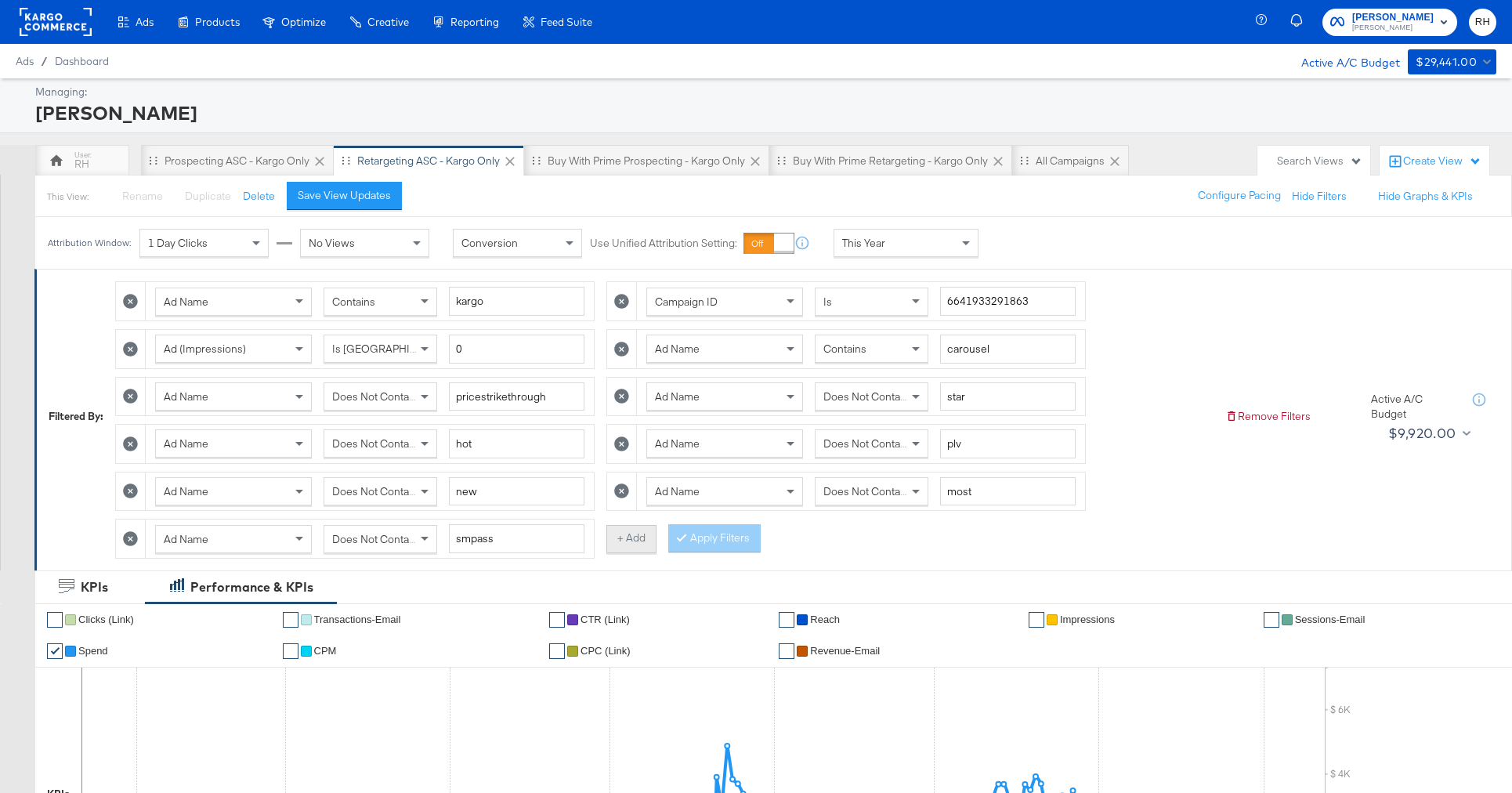
click at [615, 538] on button "+ Add" at bounding box center [631, 539] width 50 height 28
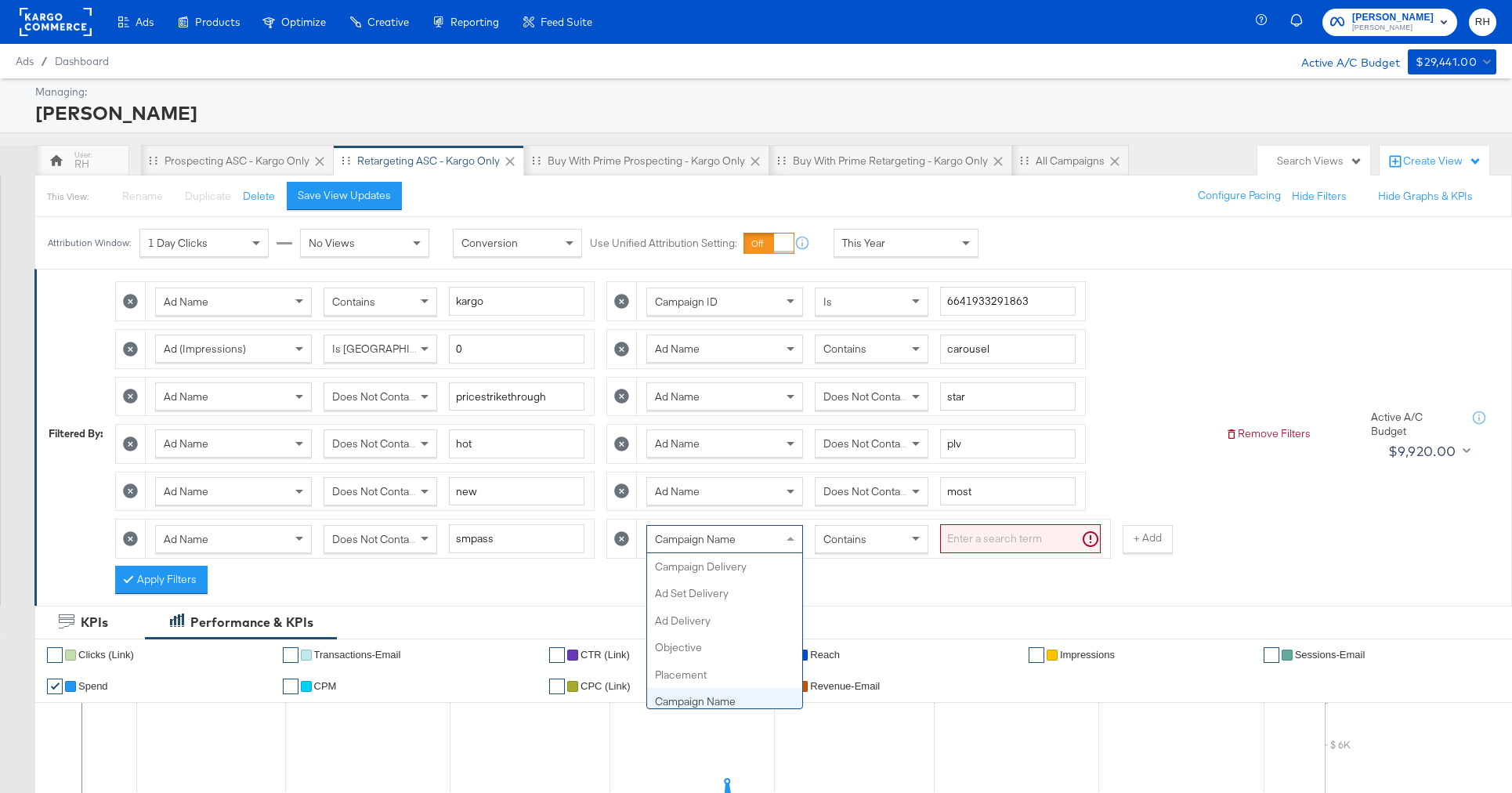
click at [697, 538] on span "Campaign Name" at bounding box center [696, 539] width 81 height 14
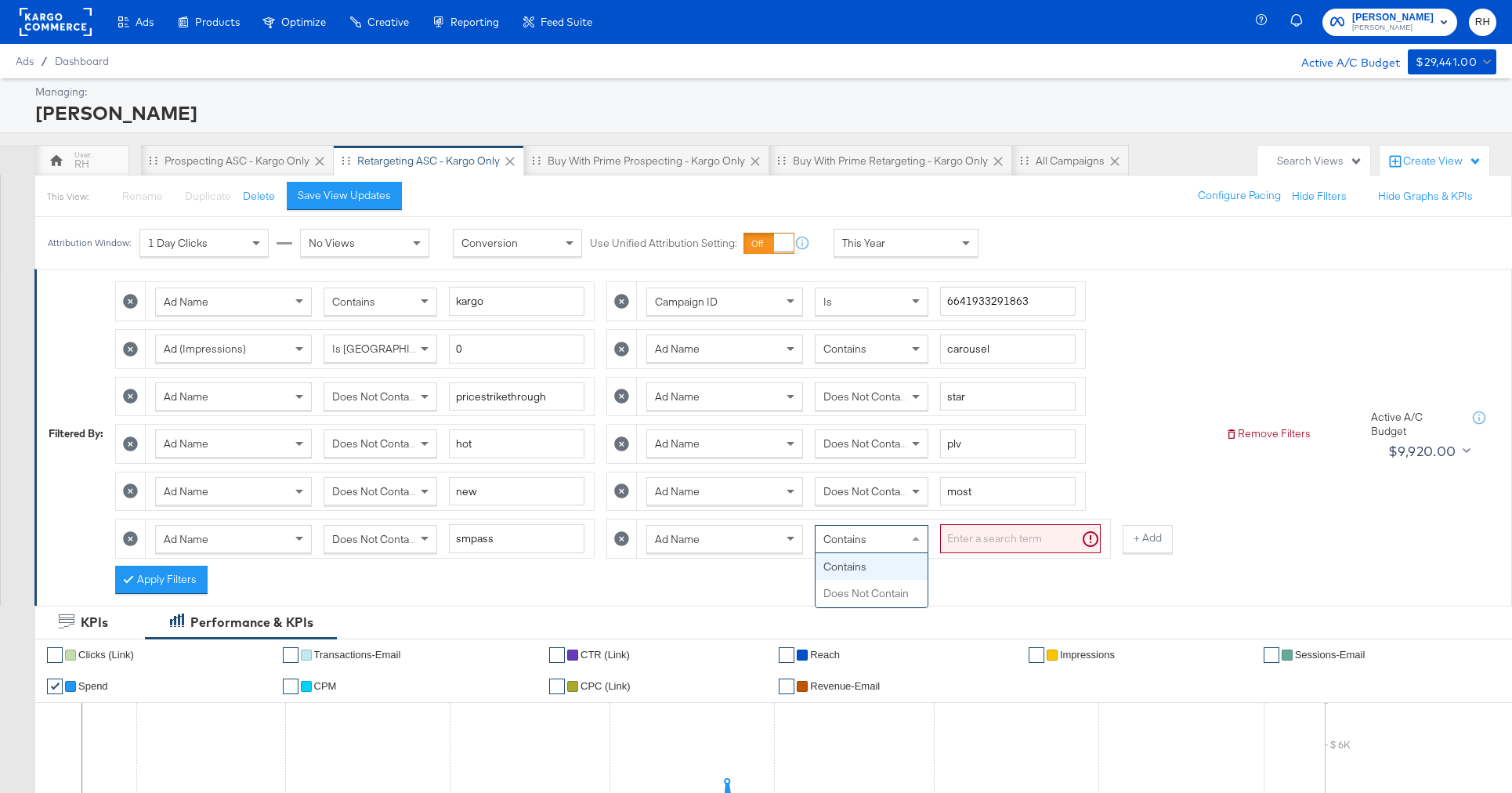
click at [860, 544] on span "Contains" at bounding box center [845, 539] width 43 height 14
click at [962, 533] on input "search" at bounding box center [1020, 539] width 161 height 29
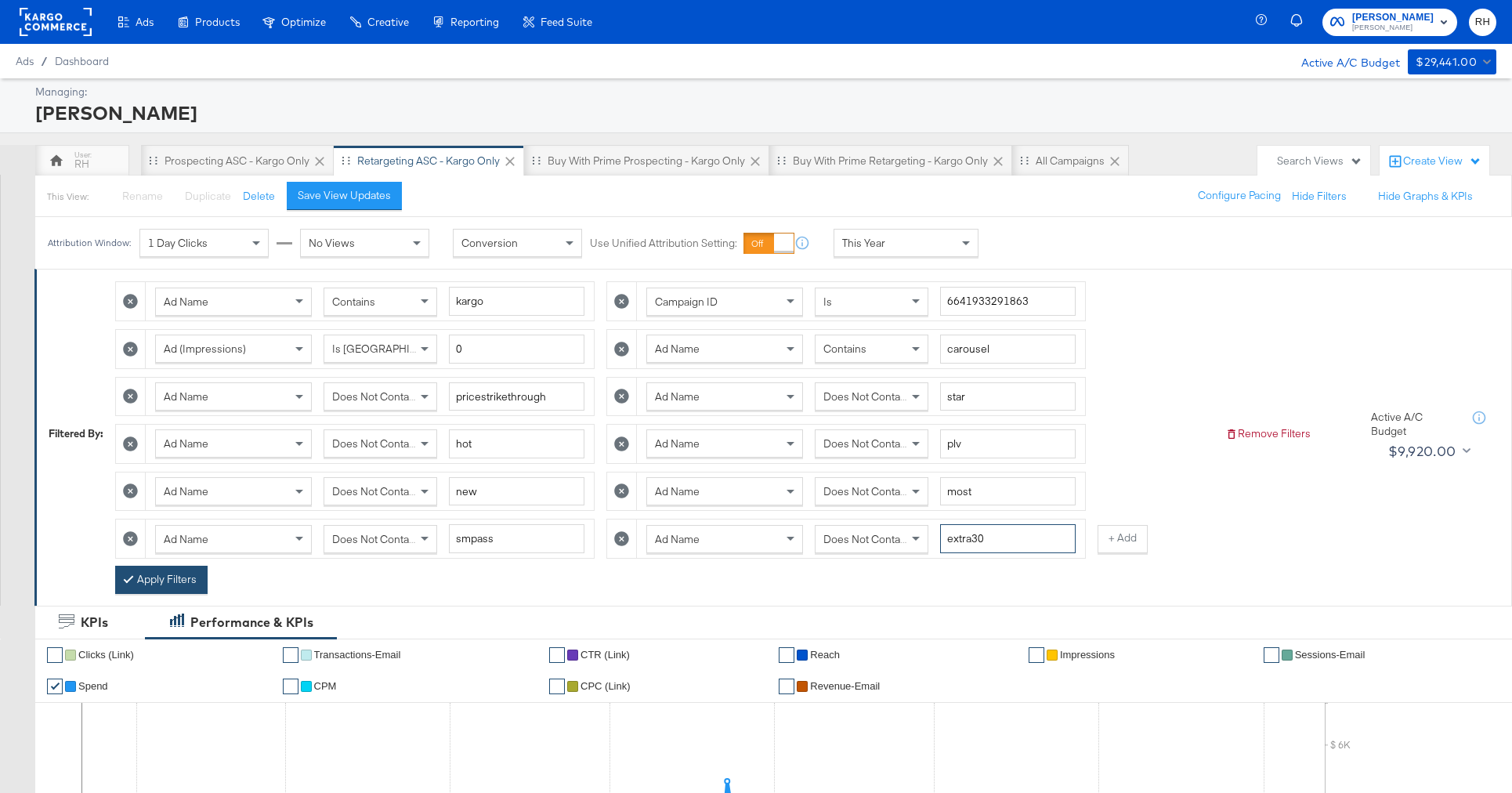
type input "extra30"
click at [165, 580] on button "Apply Filters" at bounding box center [161, 579] width 93 height 28
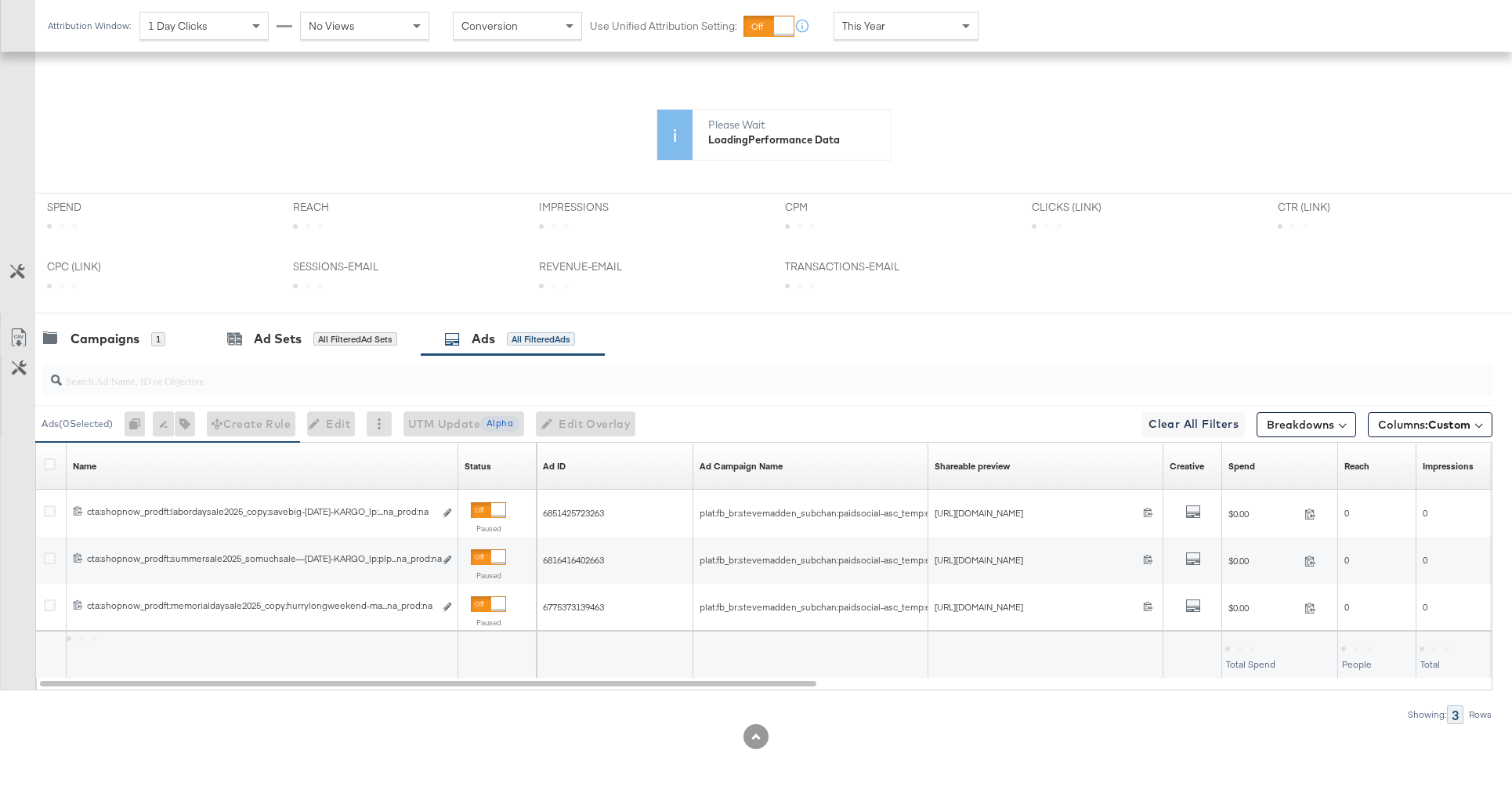
scroll to position [630, 0]
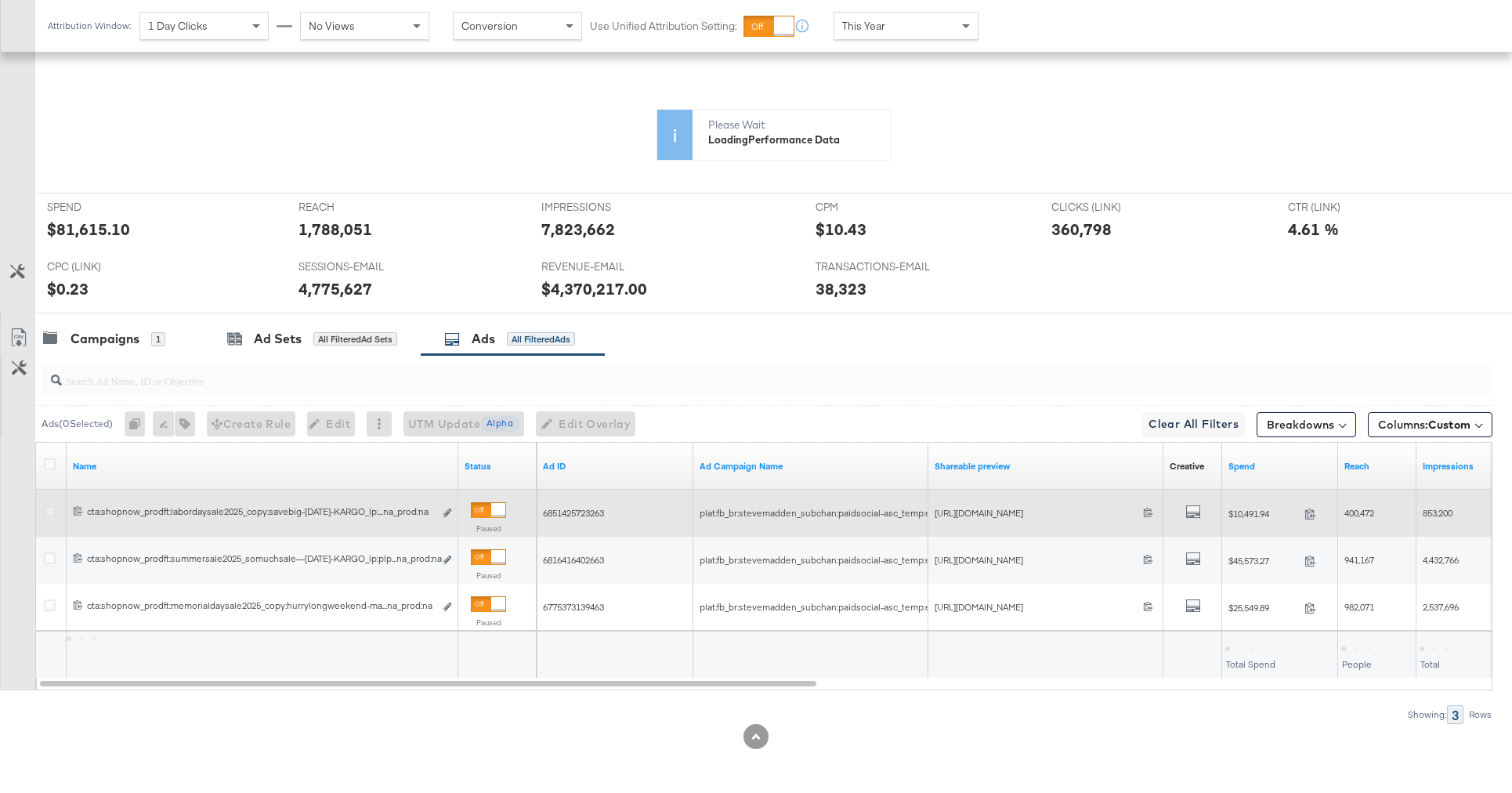
click at [51, 511] on icon at bounding box center [49, 511] width 12 height 12
click at [0, 0] on input "checkbox" at bounding box center [0, 0] width 0 height 0
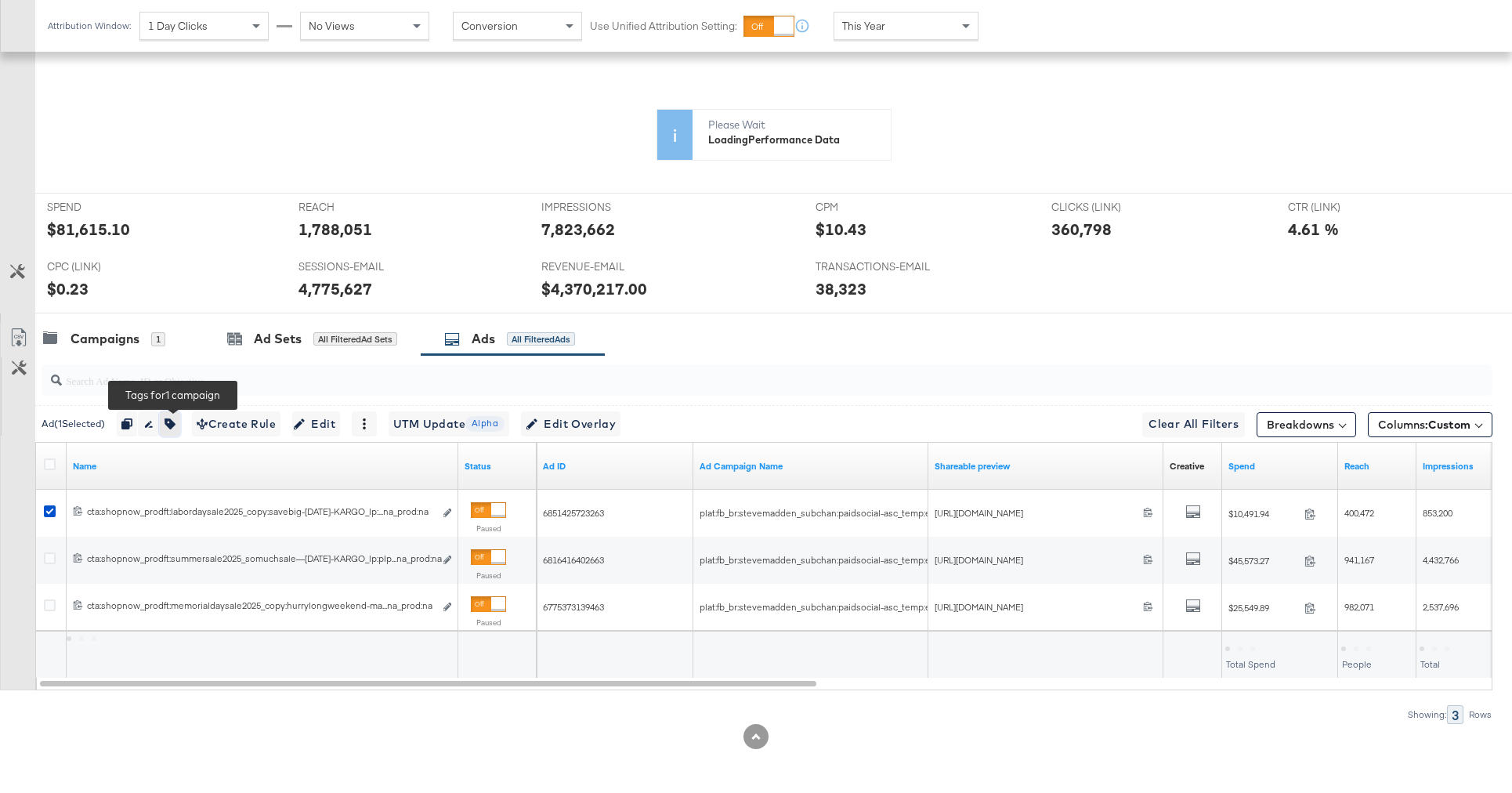
click at [175, 421] on icon "button" at bounding box center [170, 423] width 11 height 11
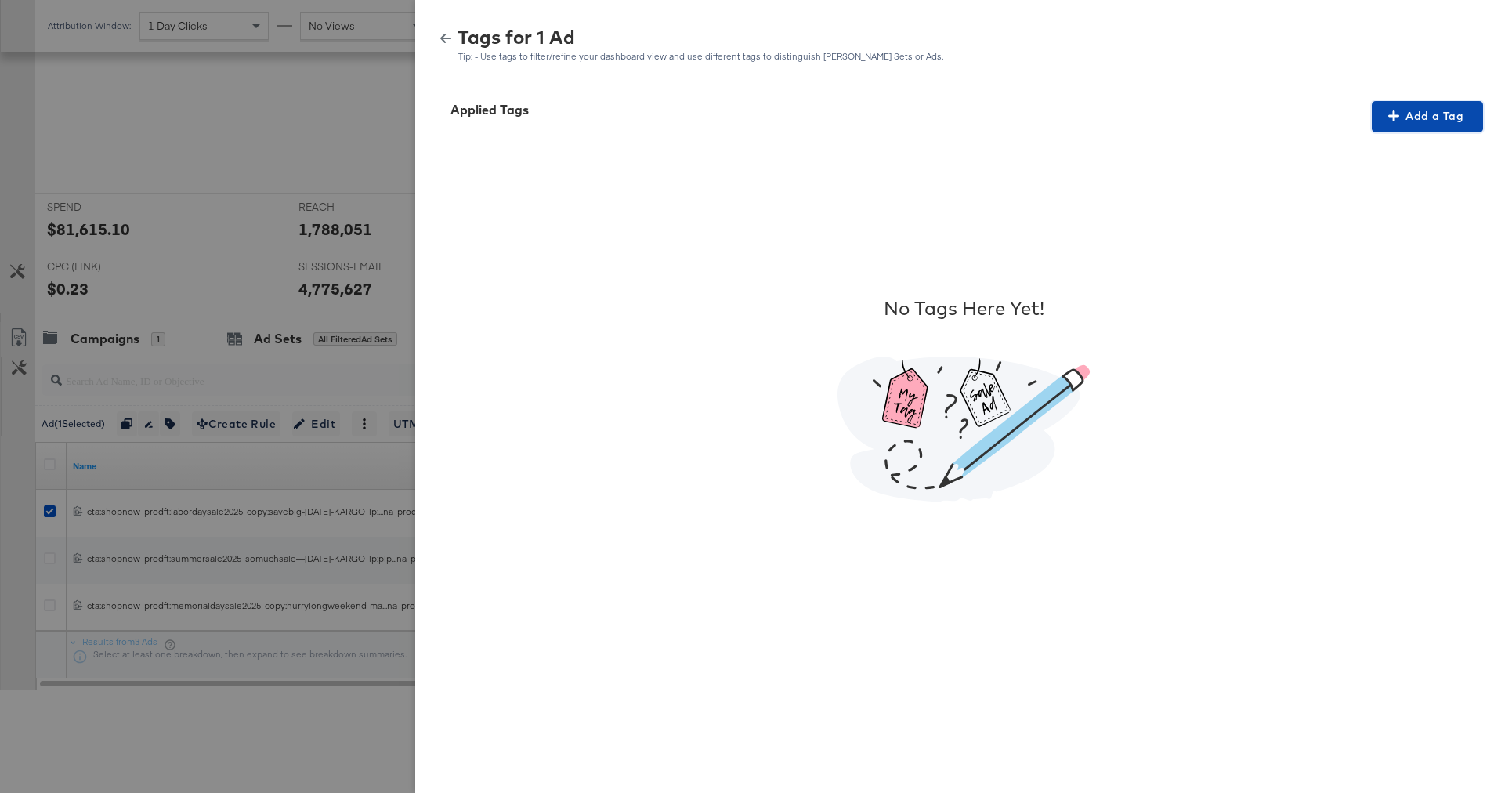
click at [1385, 112] on span "Add a Tag" at bounding box center [1428, 117] width 99 height 20
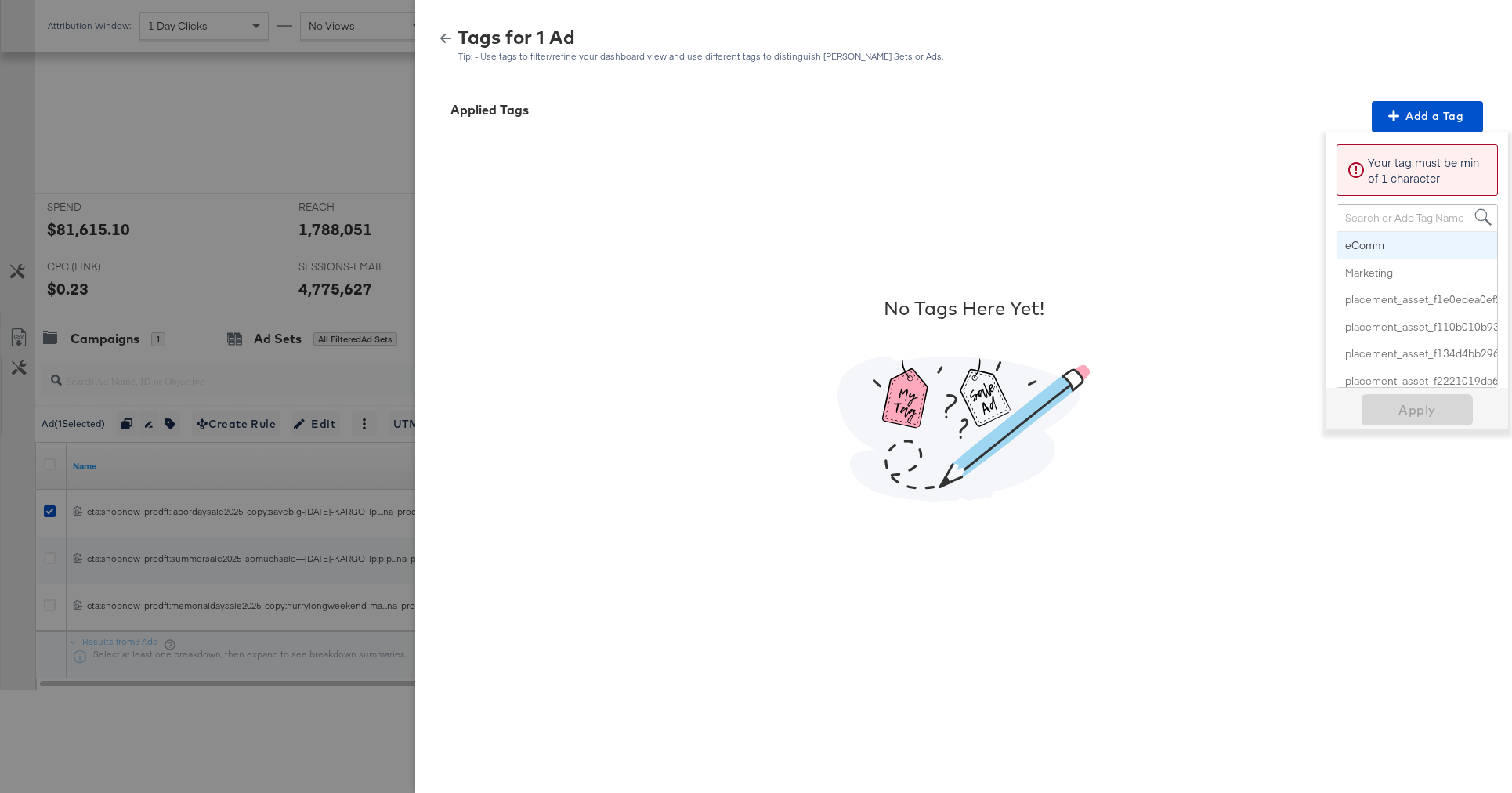
click at [1346, 210] on div "Search or Add Tag Name" at bounding box center [1418, 218] width 160 height 27
type input "pro"
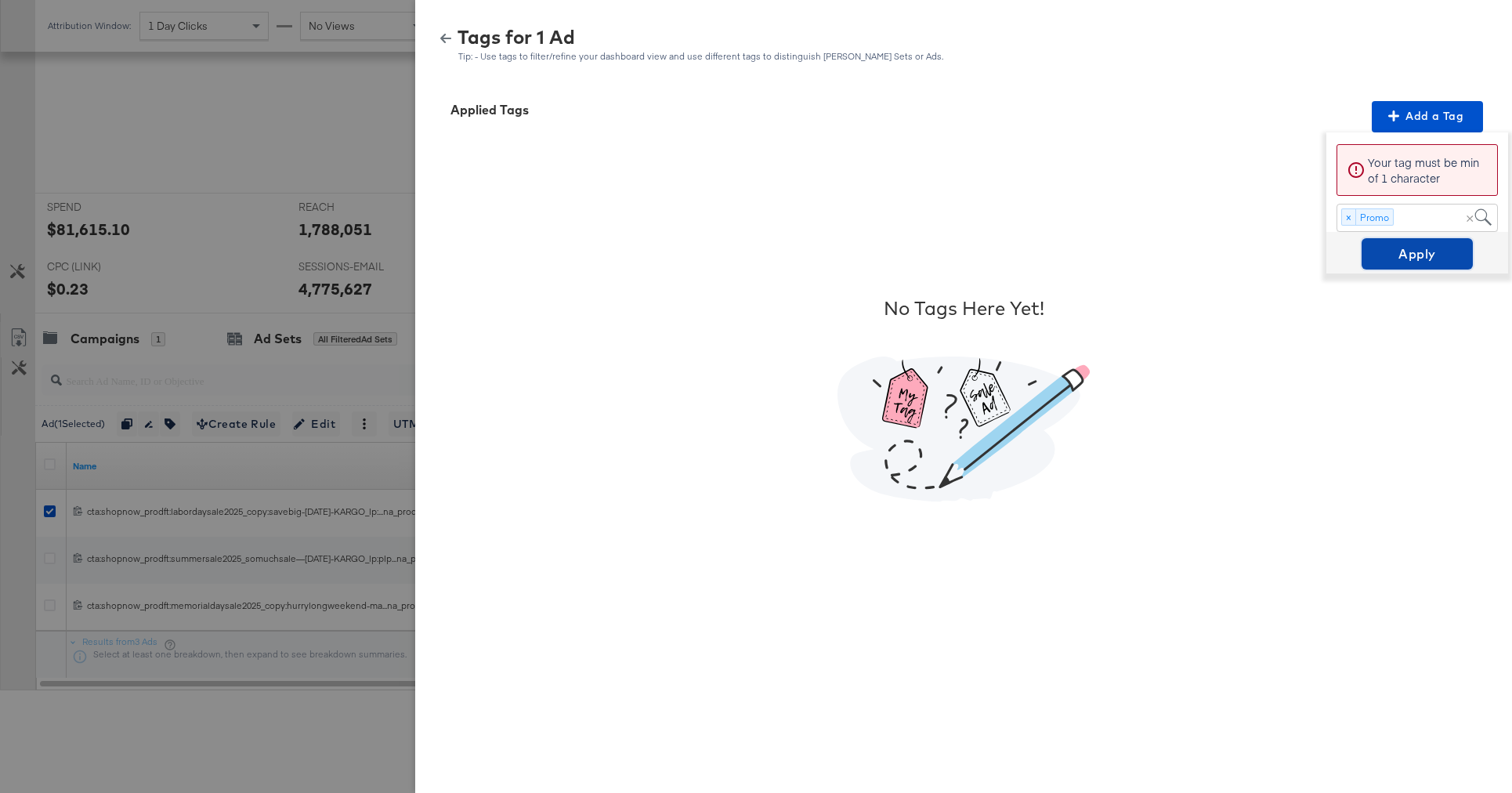
click at [1403, 253] on span "Apply" at bounding box center [1418, 254] width 99 height 22
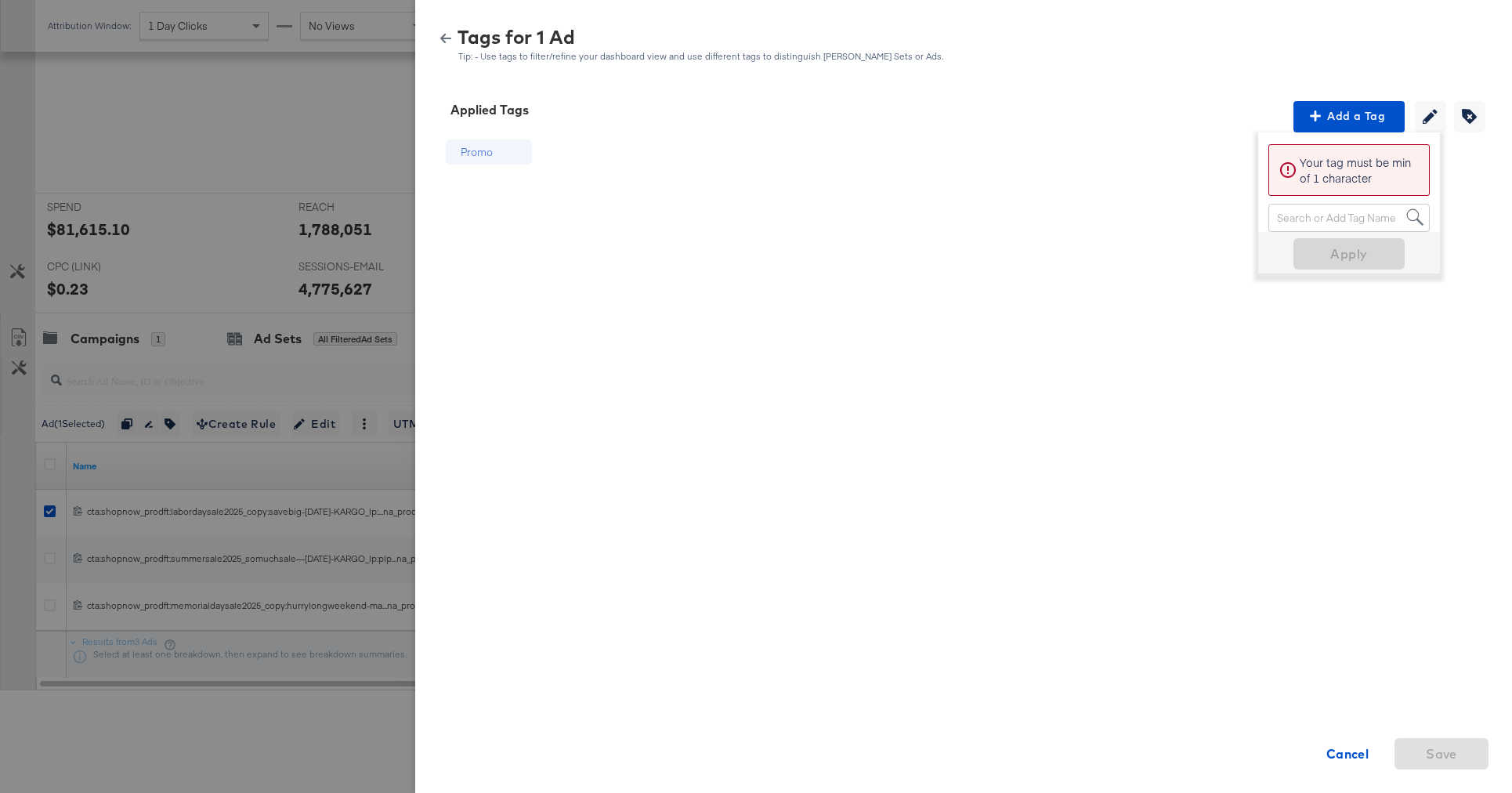
click at [441, 40] on icon "button" at bounding box center [446, 38] width 11 height 9
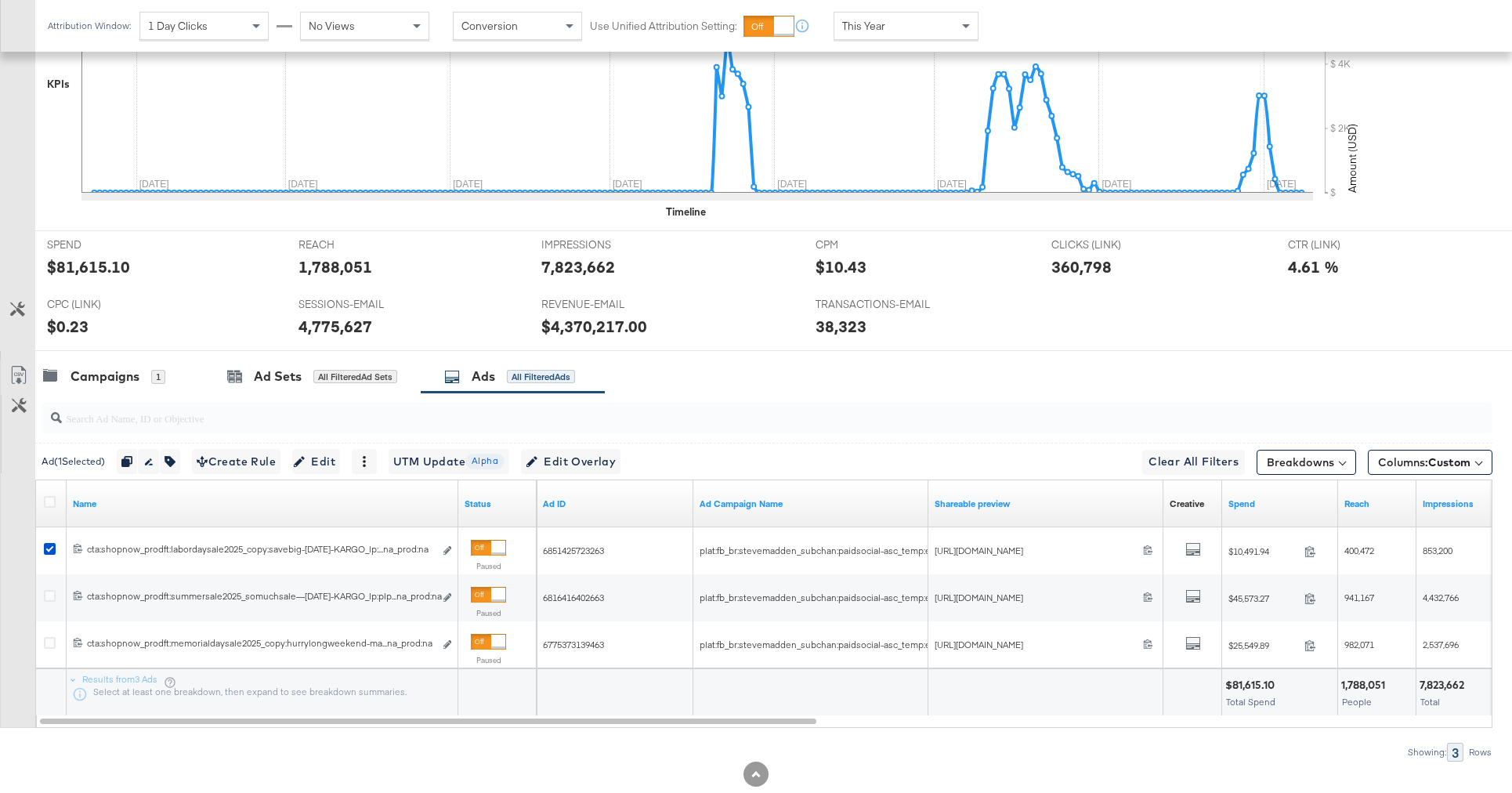
scroll to position [783, 0]
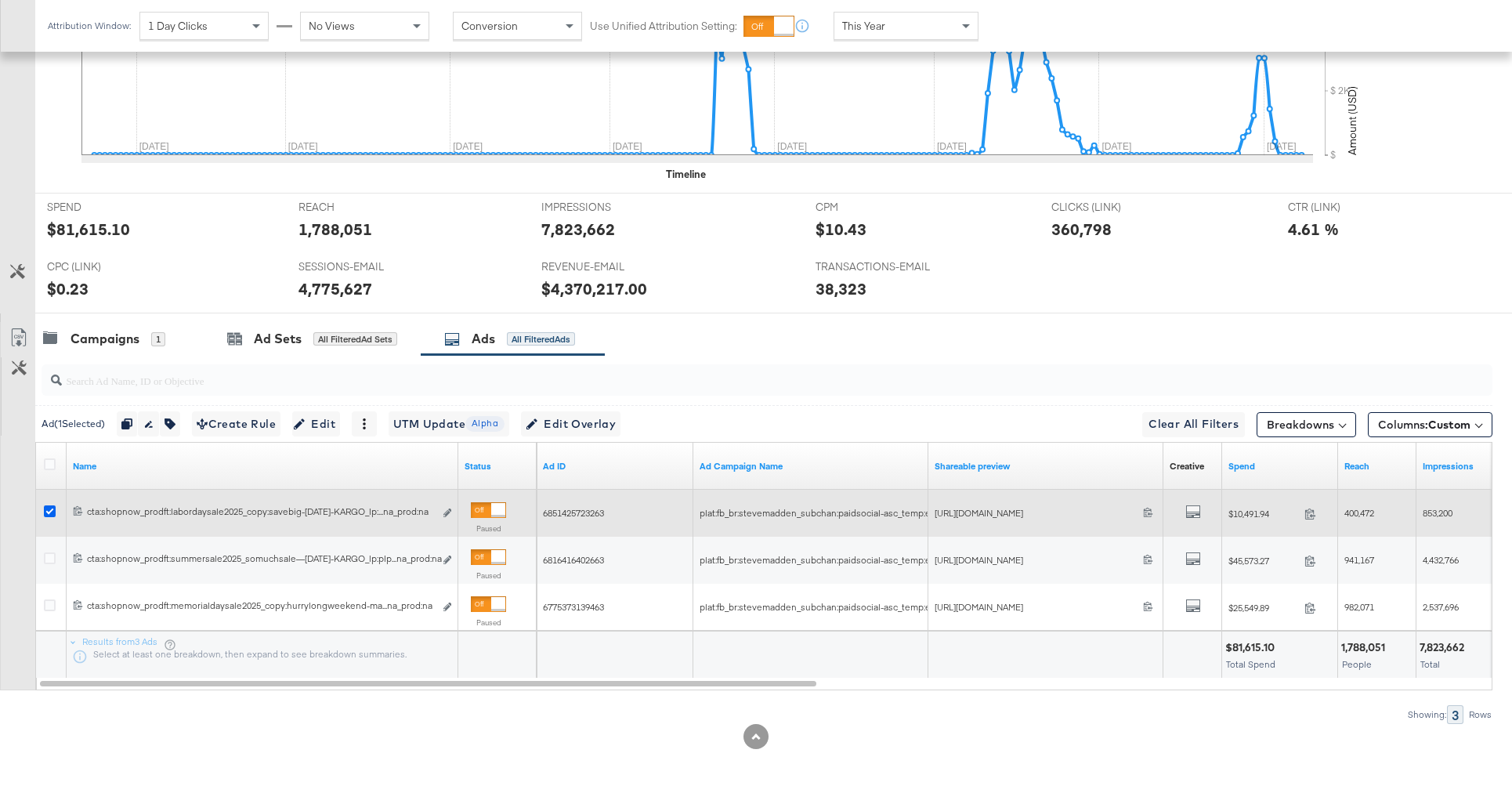
click at [48, 511] on icon at bounding box center [49, 511] width 12 height 12
click at [0, 0] on input "checkbox" at bounding box center [0, 0] width 0 height 0
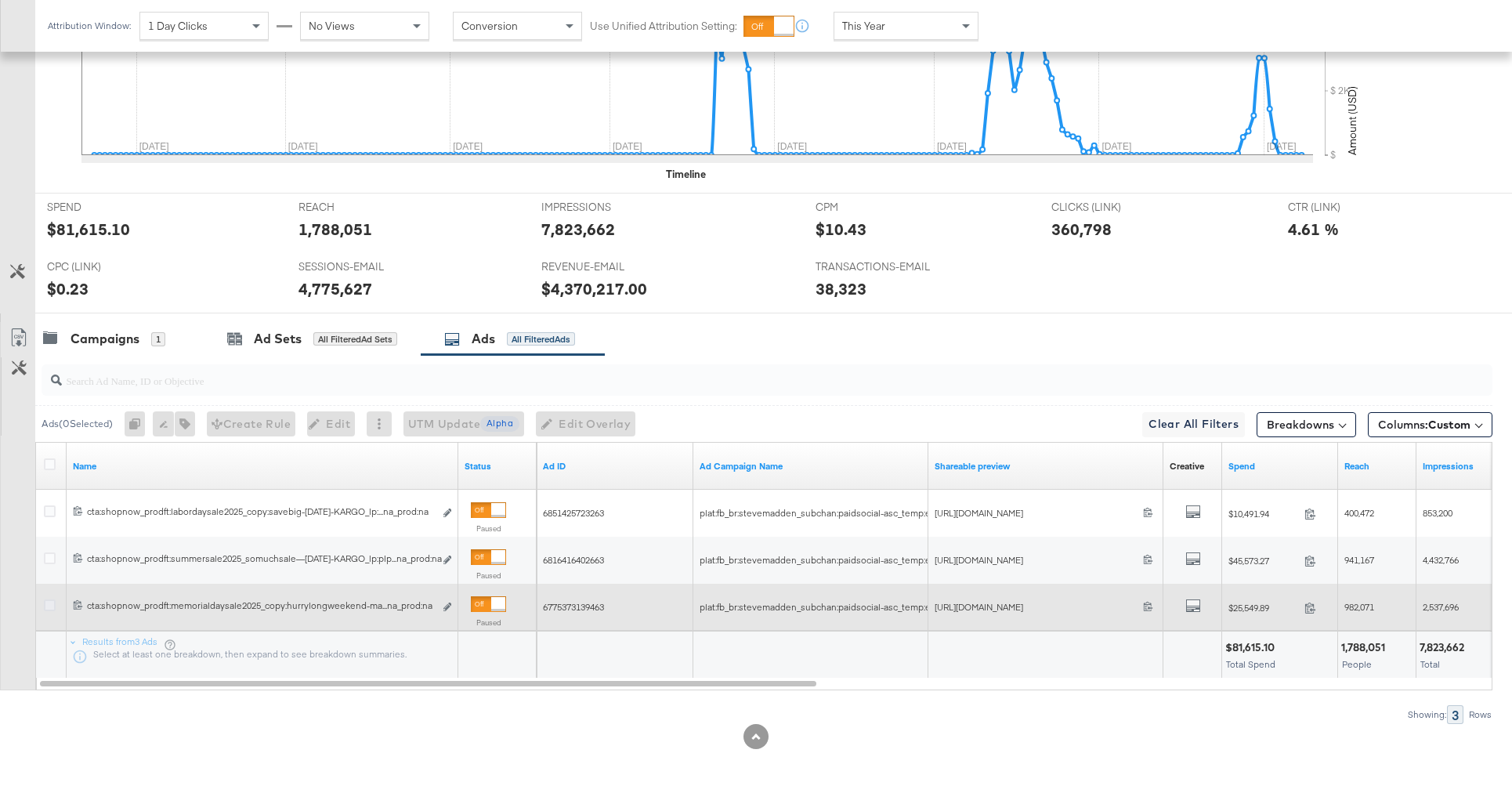
click at [47, 606] on icon at bounding box center [49, 605] width 12 height 12
click at [0, 0] on input "checkbox" at bounding box center [0, 0] width 0 height 0
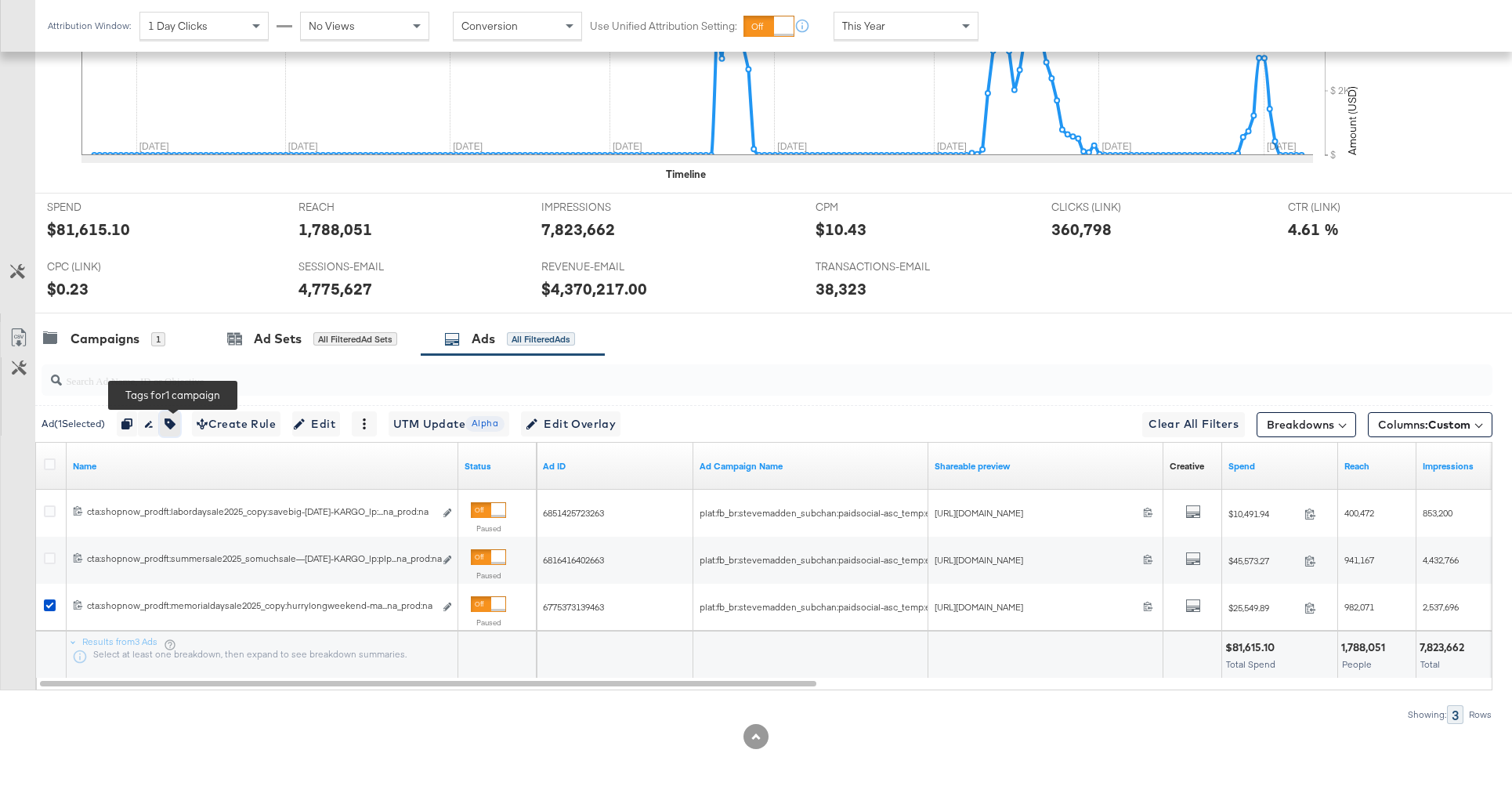
click at [173, 430] on button "button" at bounding box center [170, 424] width 21 height 25
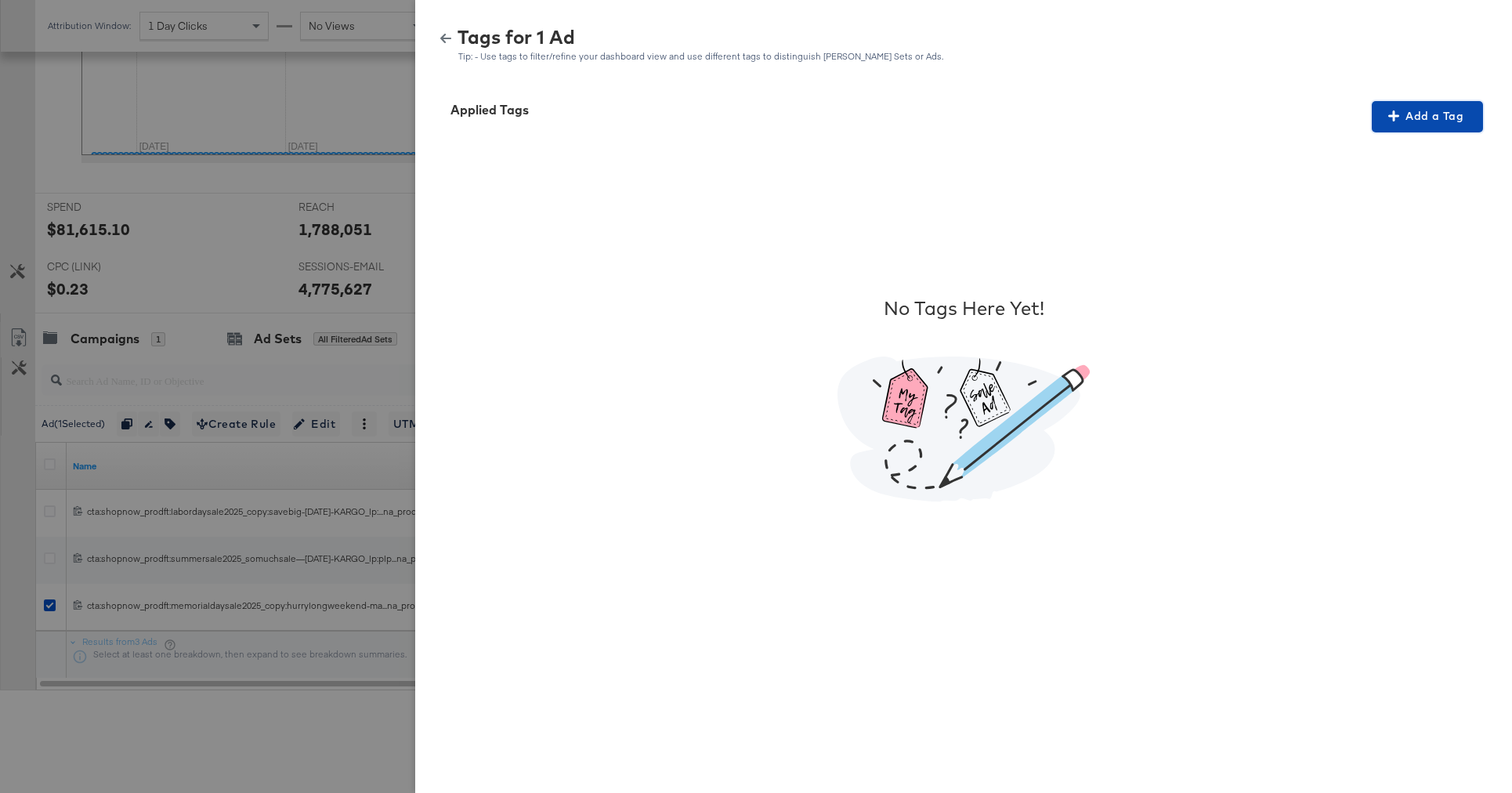
click at [1414, 127] on button "Add a Tag" at bounding box center [1428, 116] width 111 height 31
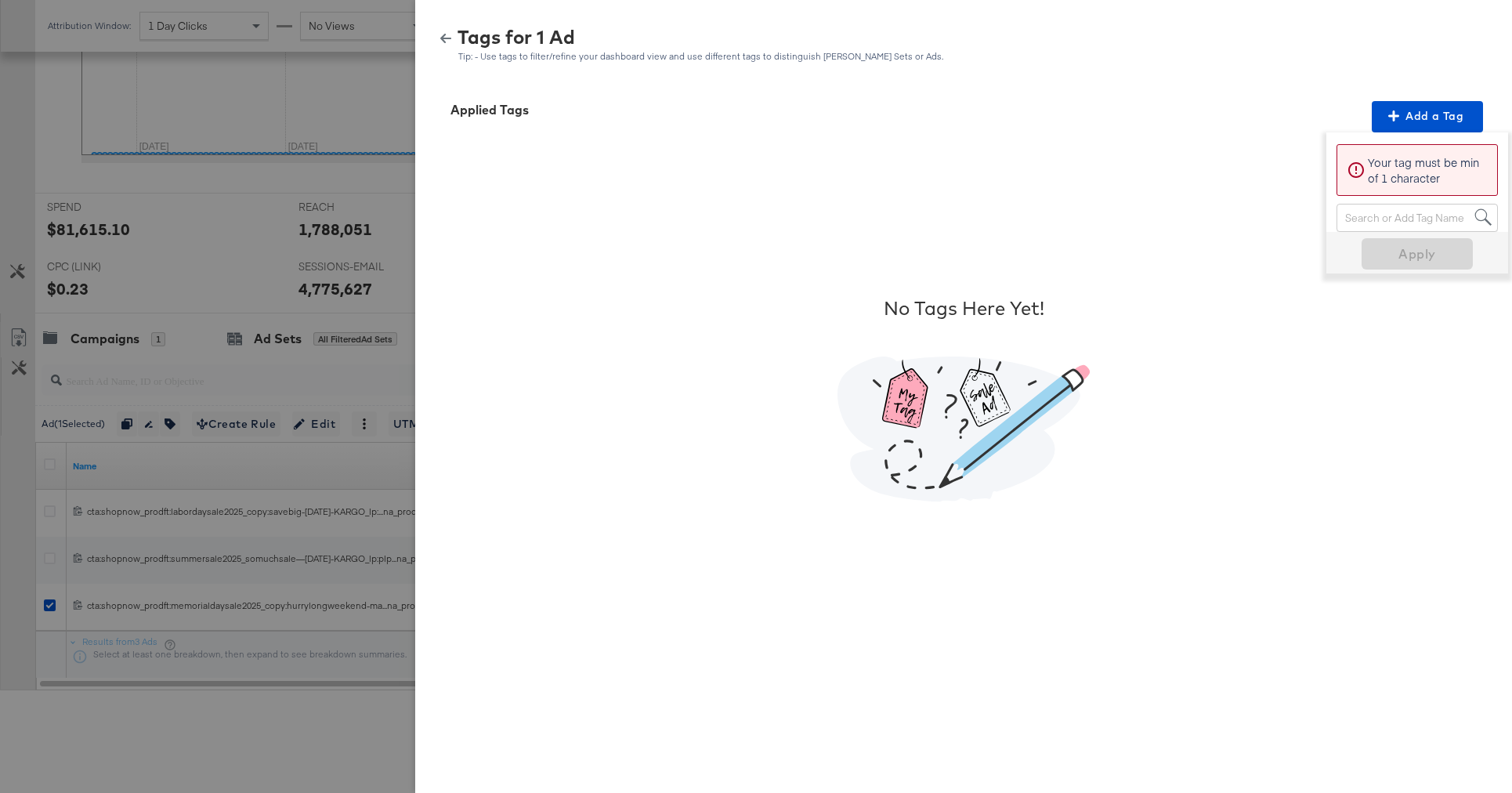
click at [1373, 219] on div "Search or Add Tag Name" at bounding box center [1418, 218] width 160 height 27
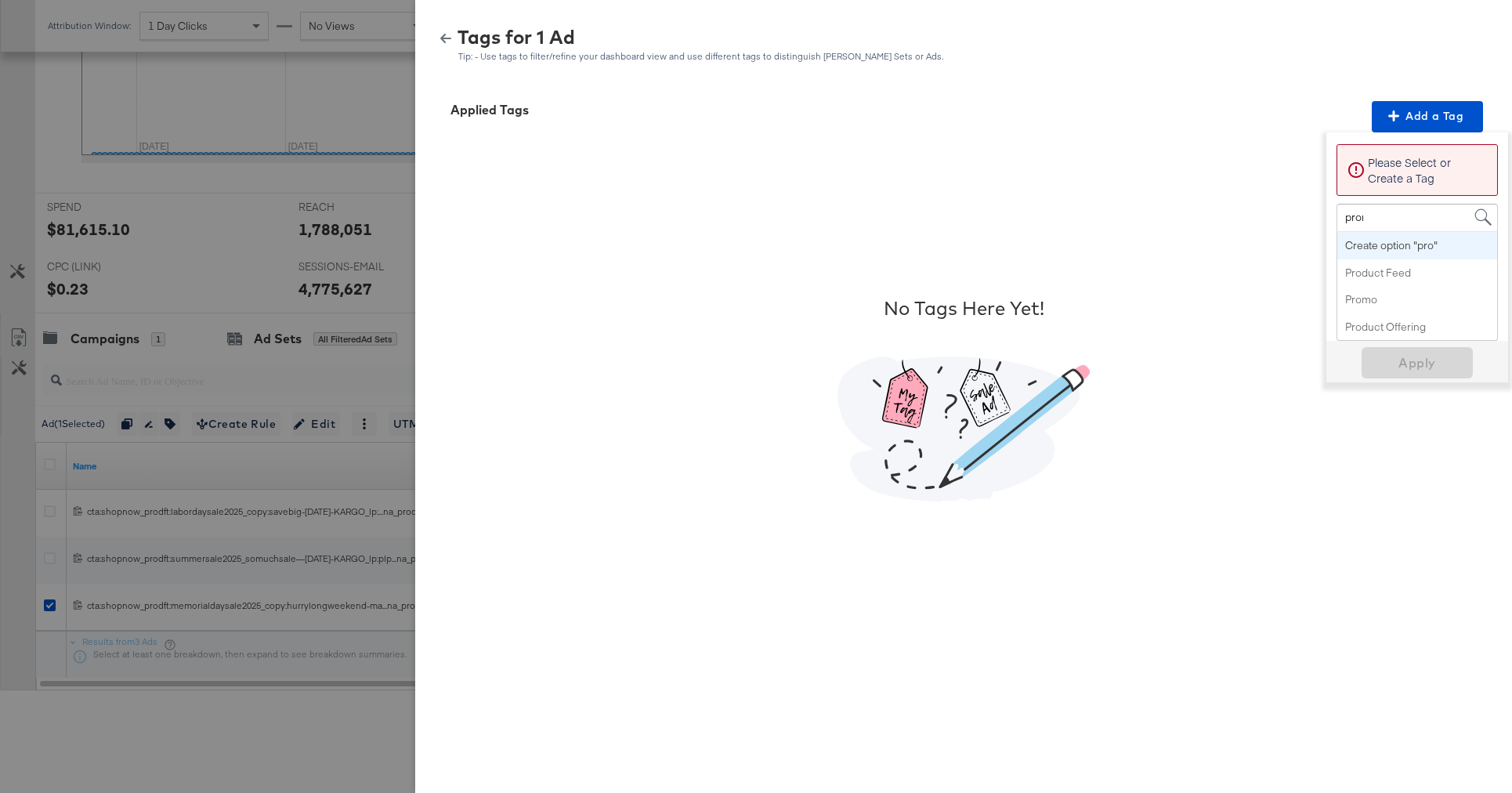
type input "promo"
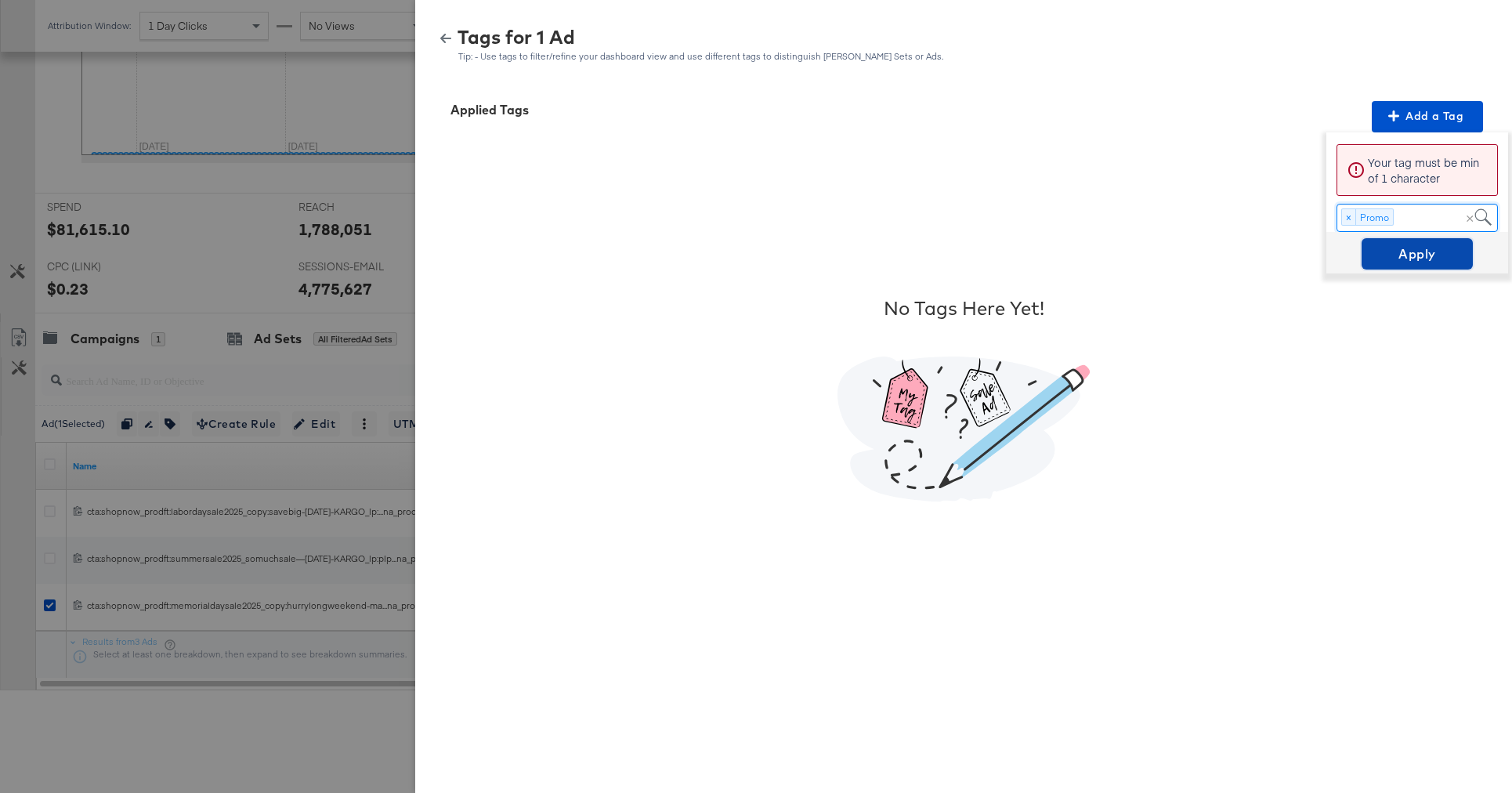
click at [1400, 263] on span "Apply" at bounding box center [1418, 254] width 99 height 22
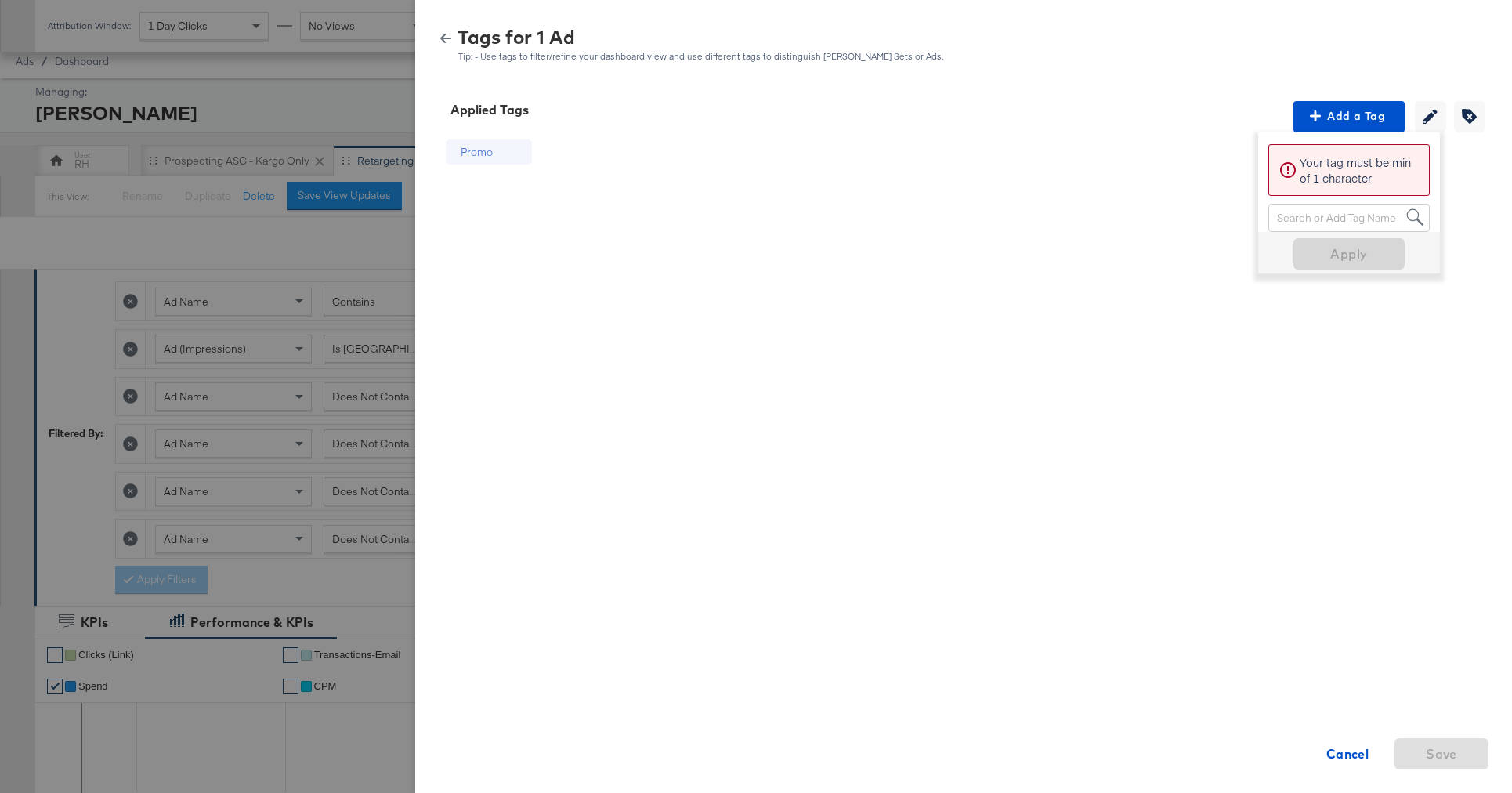
scroll to position [783, 0]
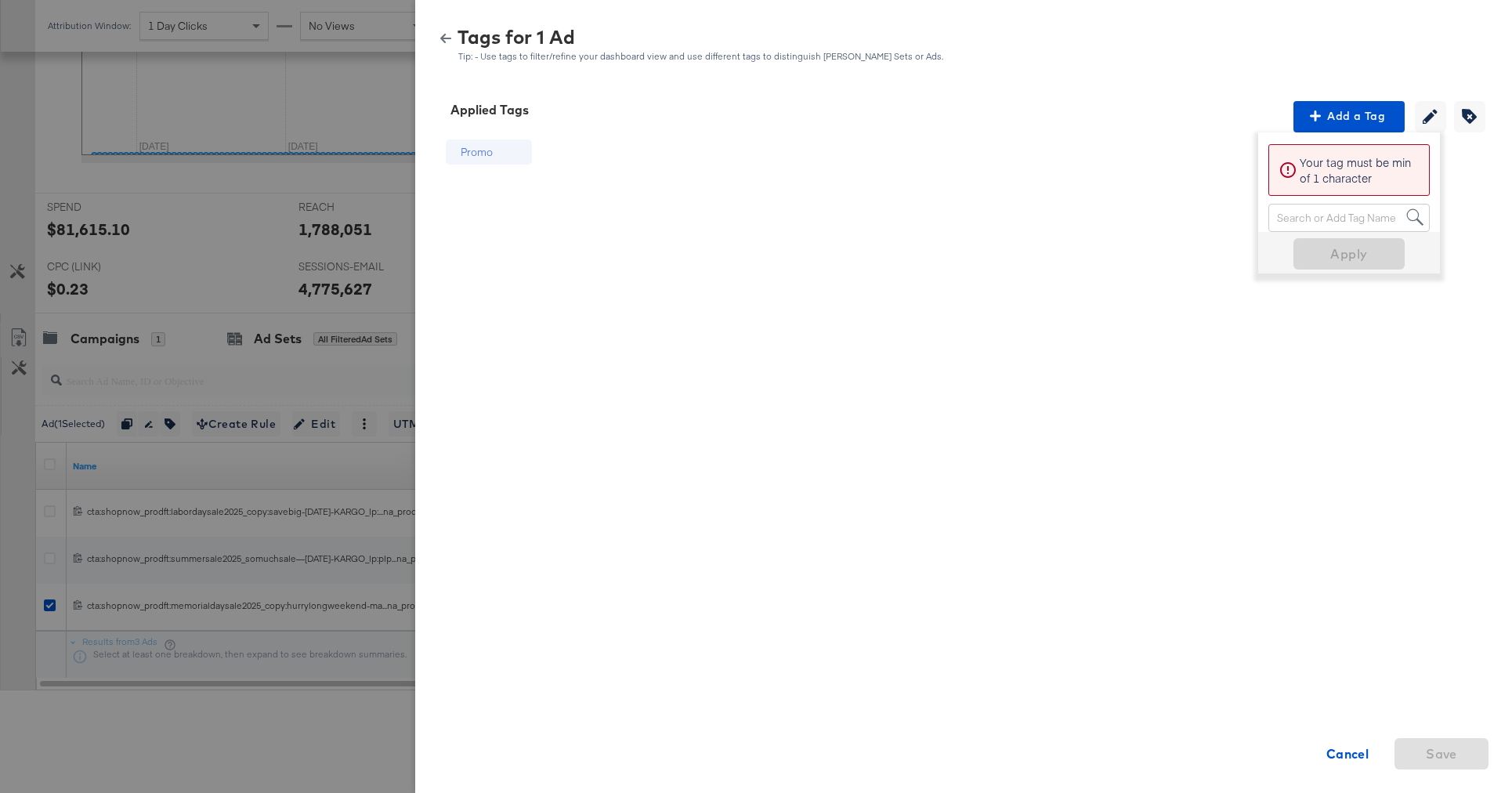
click at [440, 37] on icon "button" at bounding box center [446, 39] width 11 height 11
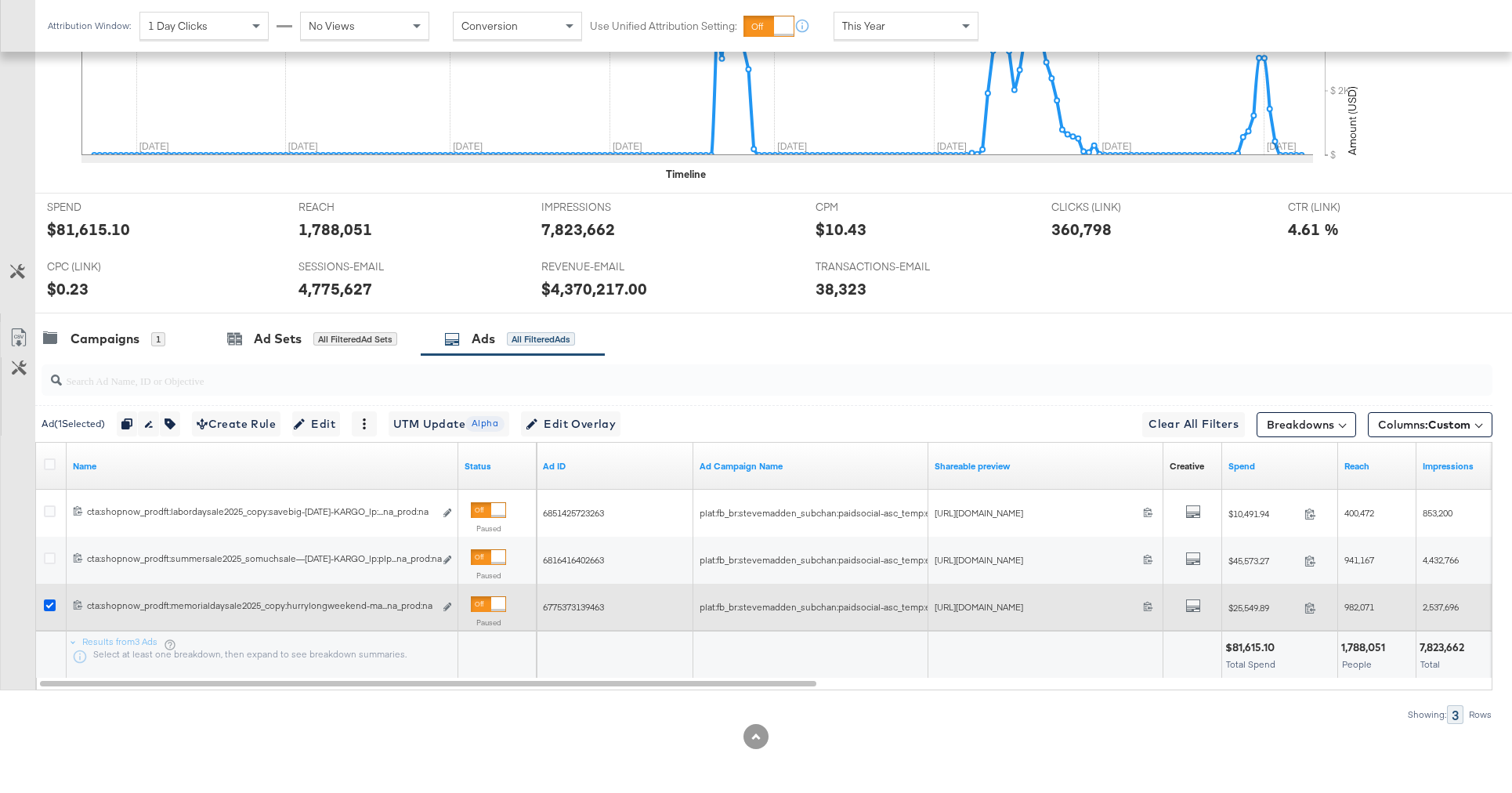
click at [54, 600] on icon at bounding box center [49, 605] width 12 height 12
click at [0, 0] on input "checkbox" at bounding box center [0, 0] width 0 height 0
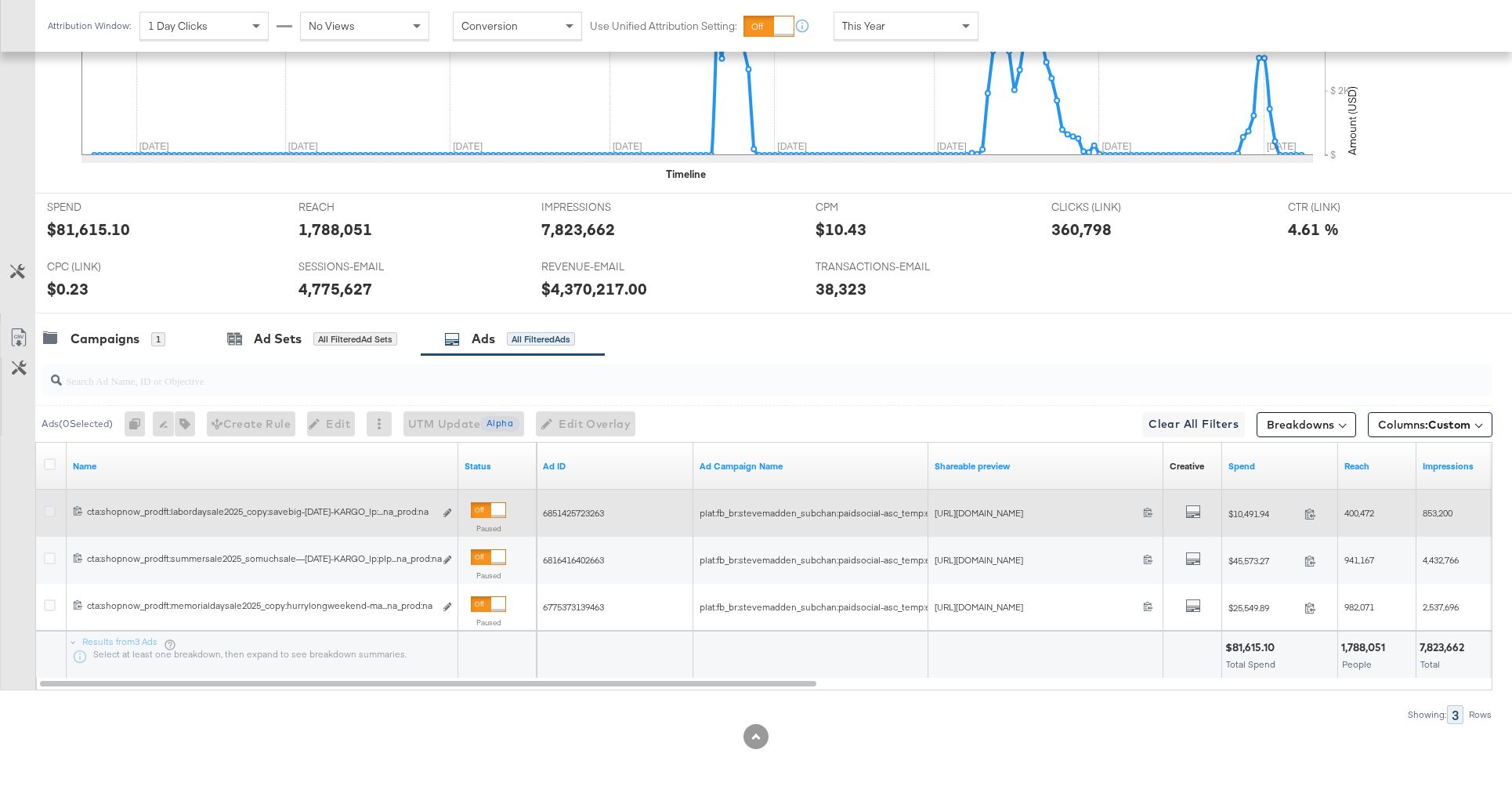
click at [50, 515] on icon at bounding box center [49, 511] width 12 height 12
click at [0, 0] on input "checkbox" at bounding box center [0, 0] width 0 height 0
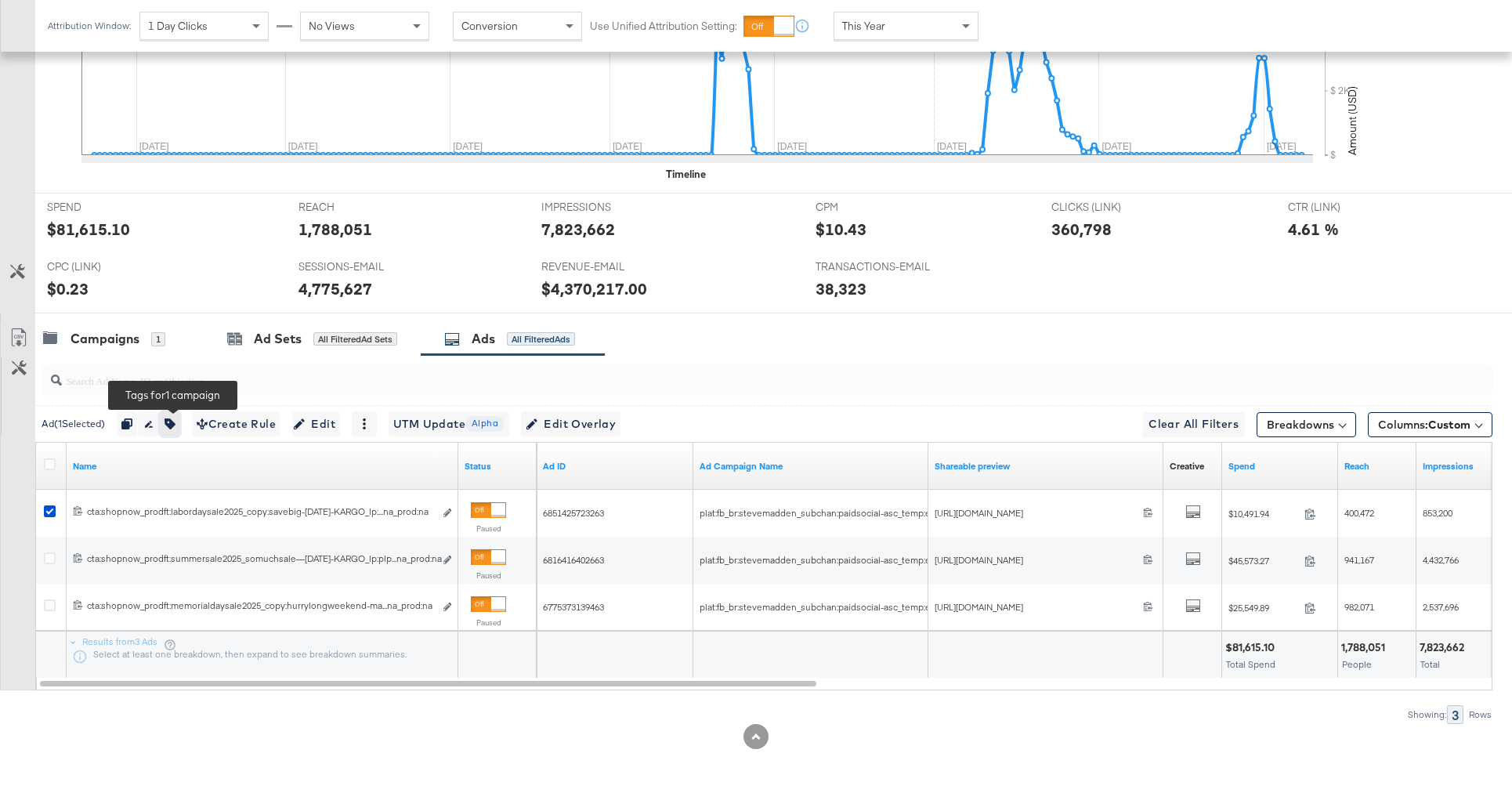
click at [172, 430] on button "button" at bounding box center [170, 424] width 21 height 25
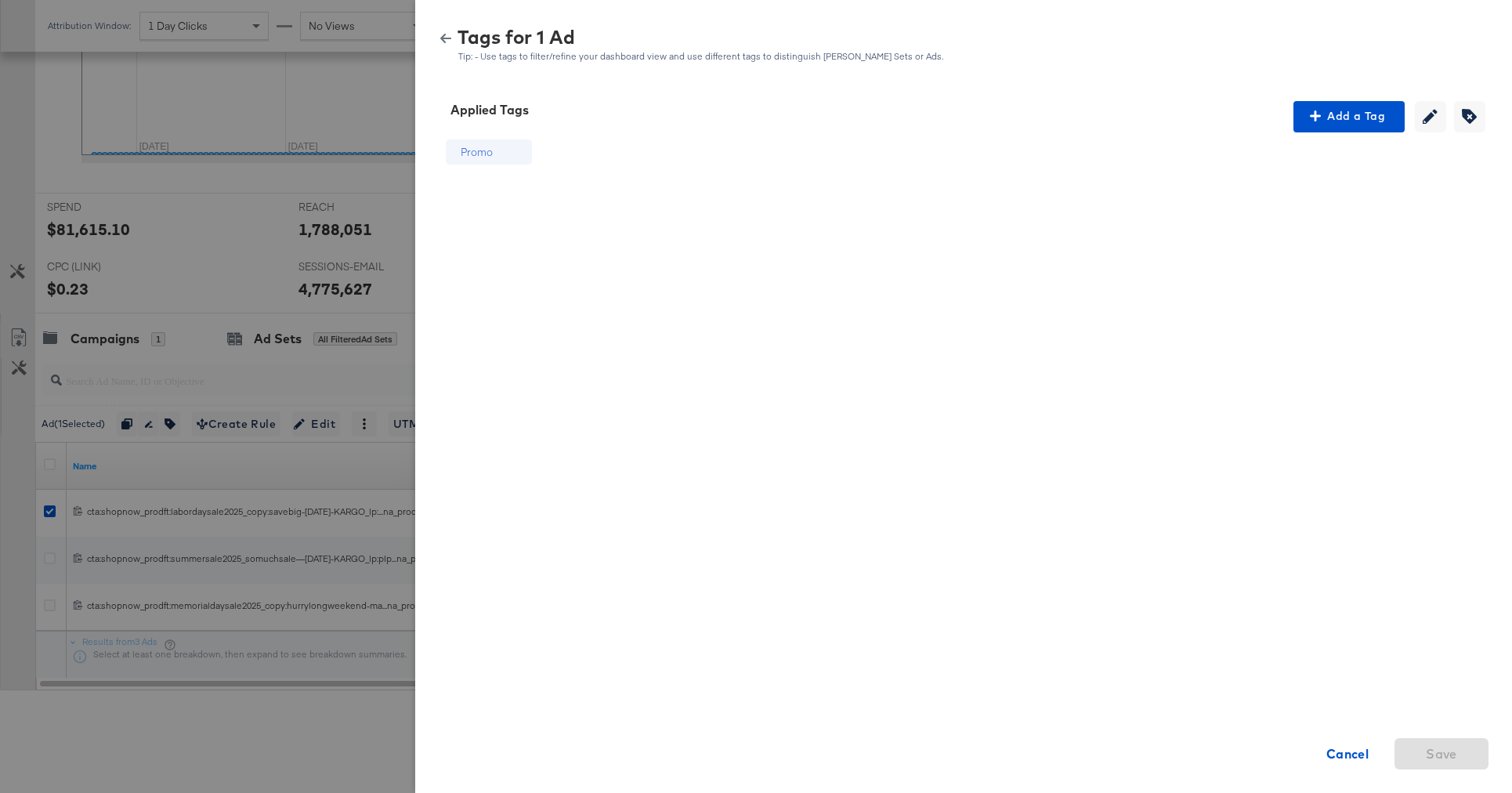
click at [437, 42] on button "button" at bounding box center [446, 39] width 23 height 11
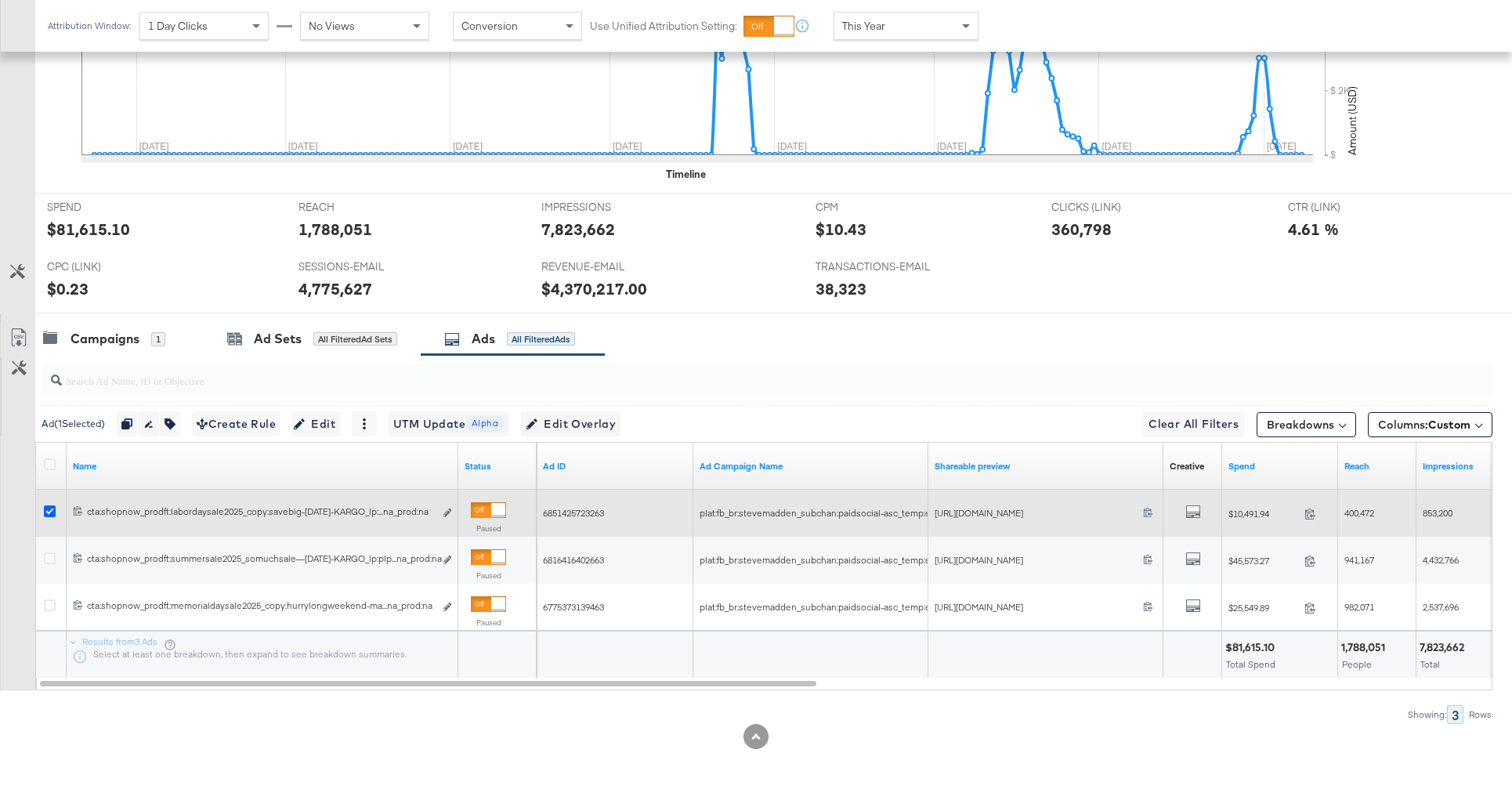
click at [49, 509] on icon at bounding box center [49, 511] width 12 height 12
click at [0, 0] on input "checkbox" at bounding box center [0, 0] width 0 height 0
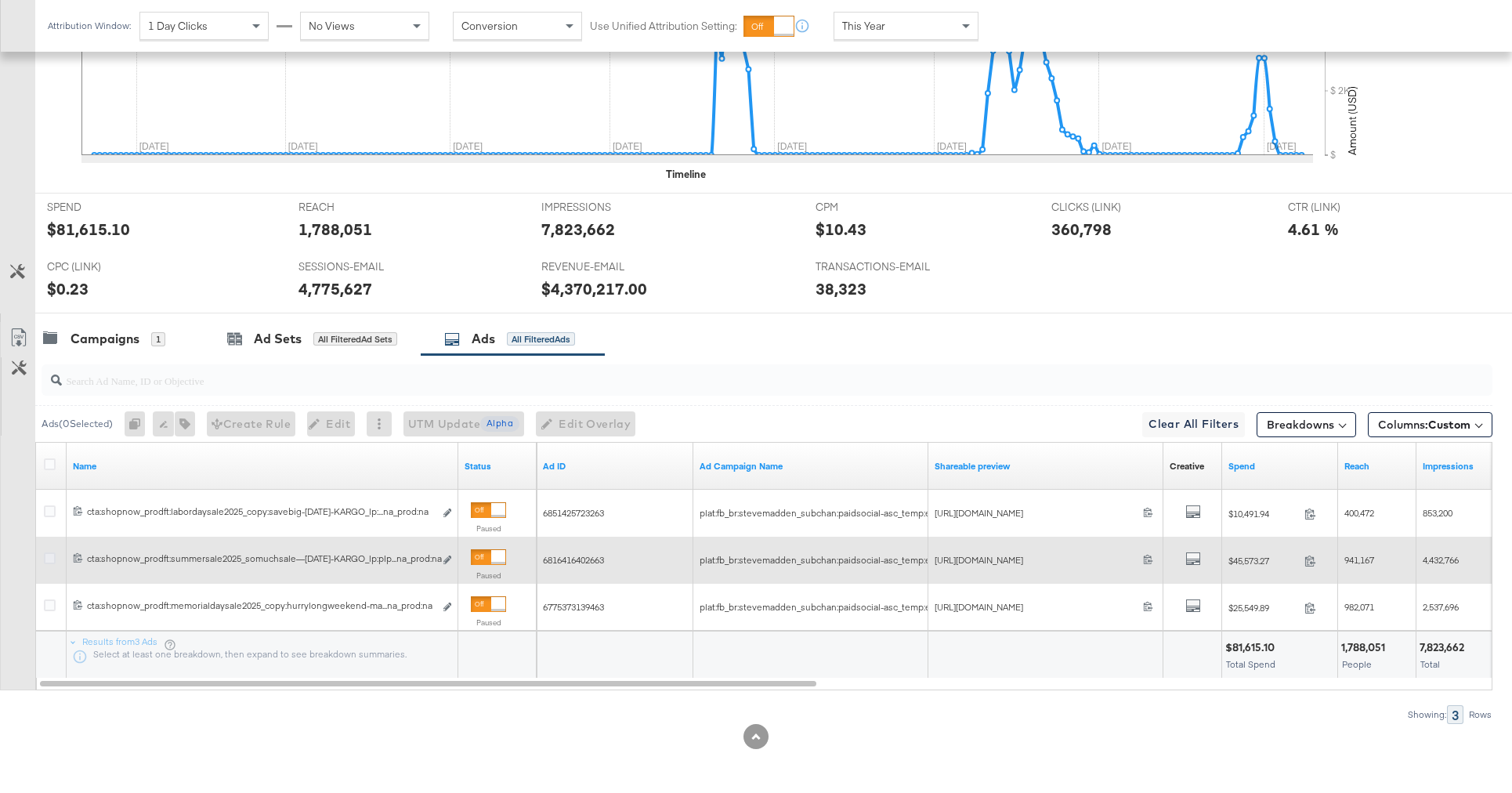
click at [45, 561] on icon at bounding box center [49, 557] width 12 height 12
click at [0, 0] on input "checkbox" at bounding box center [0, 0] width 0 height 0
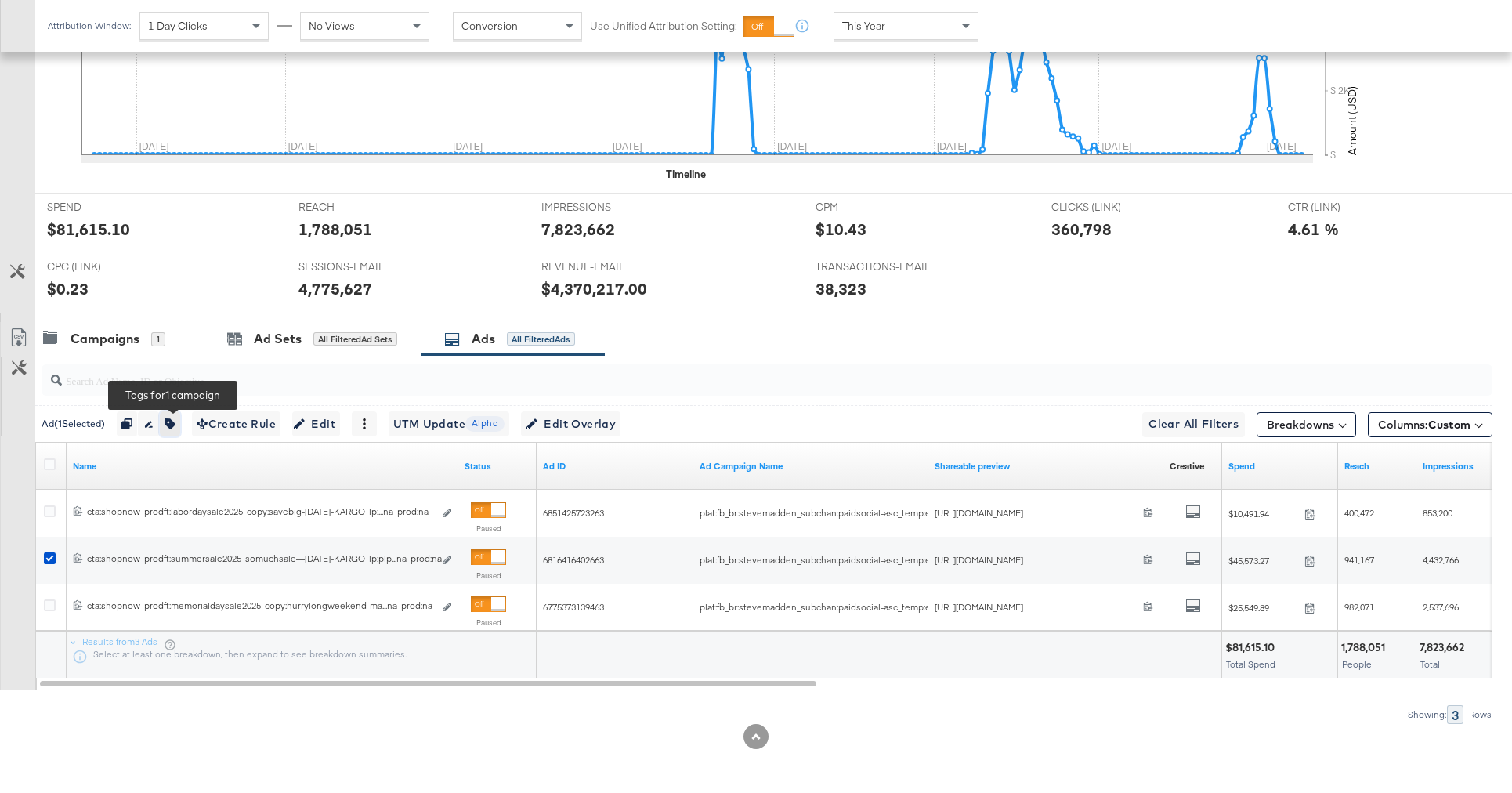
click at [175, 424] on icon "button" at bounding box center [170, 423] width 11 height 11
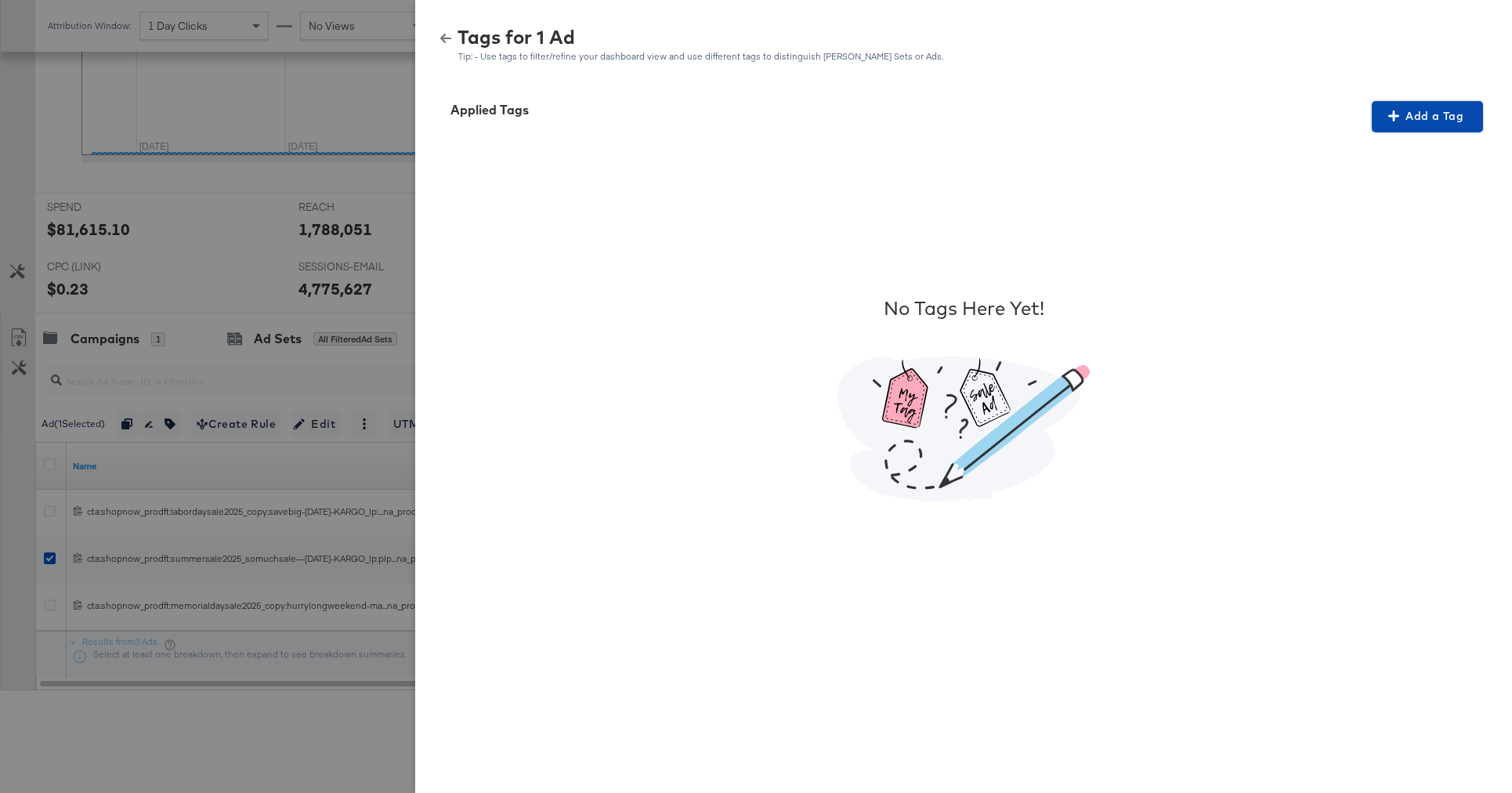
click at [1380, 120] on span "Add a Tag" at bounding box center [1428, 117] width 99 height 20
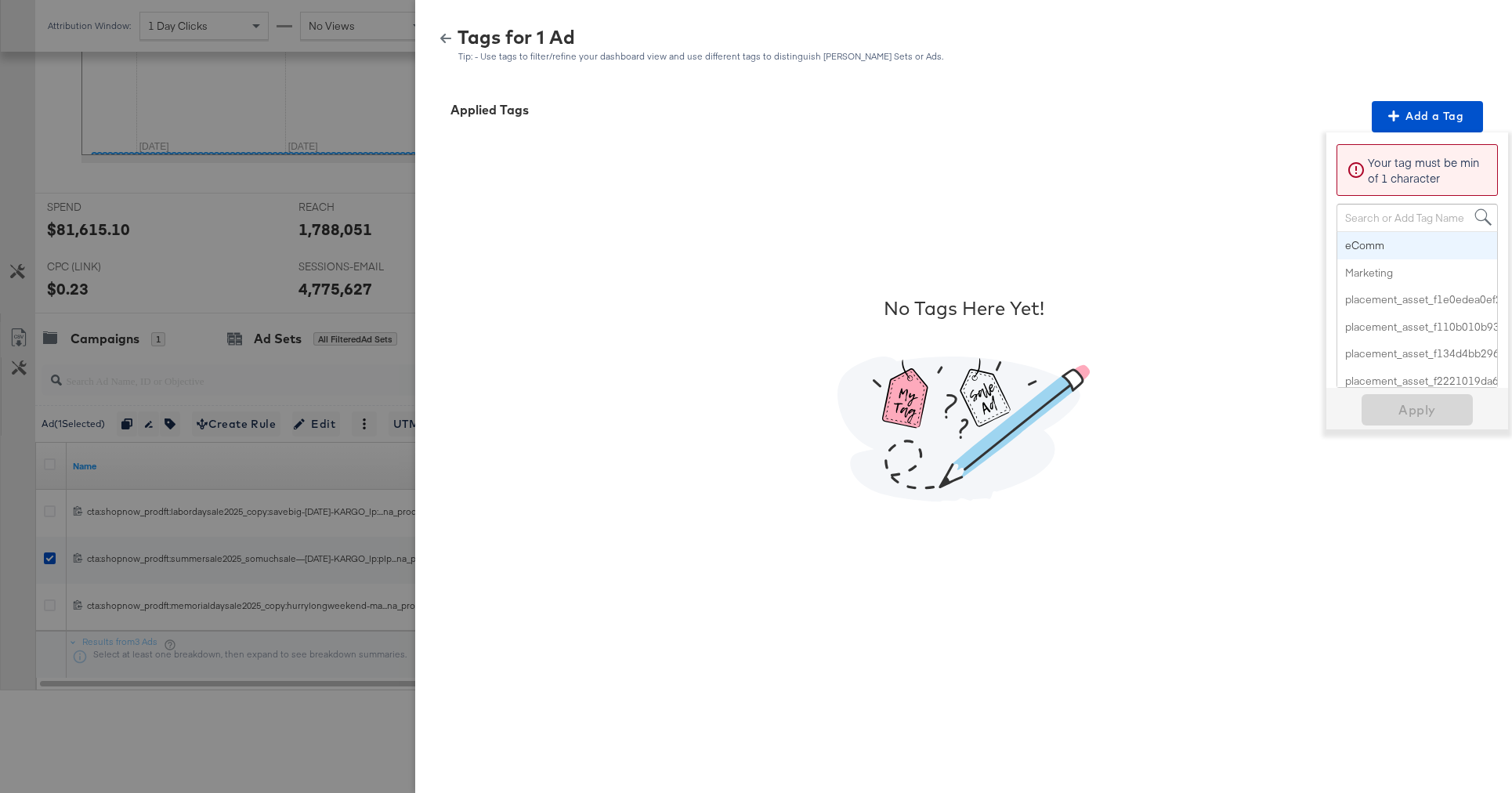
click at [1353, 217] on div "Search or Add Tag Name" at bounding box center [1418, 218] width 160 height 27
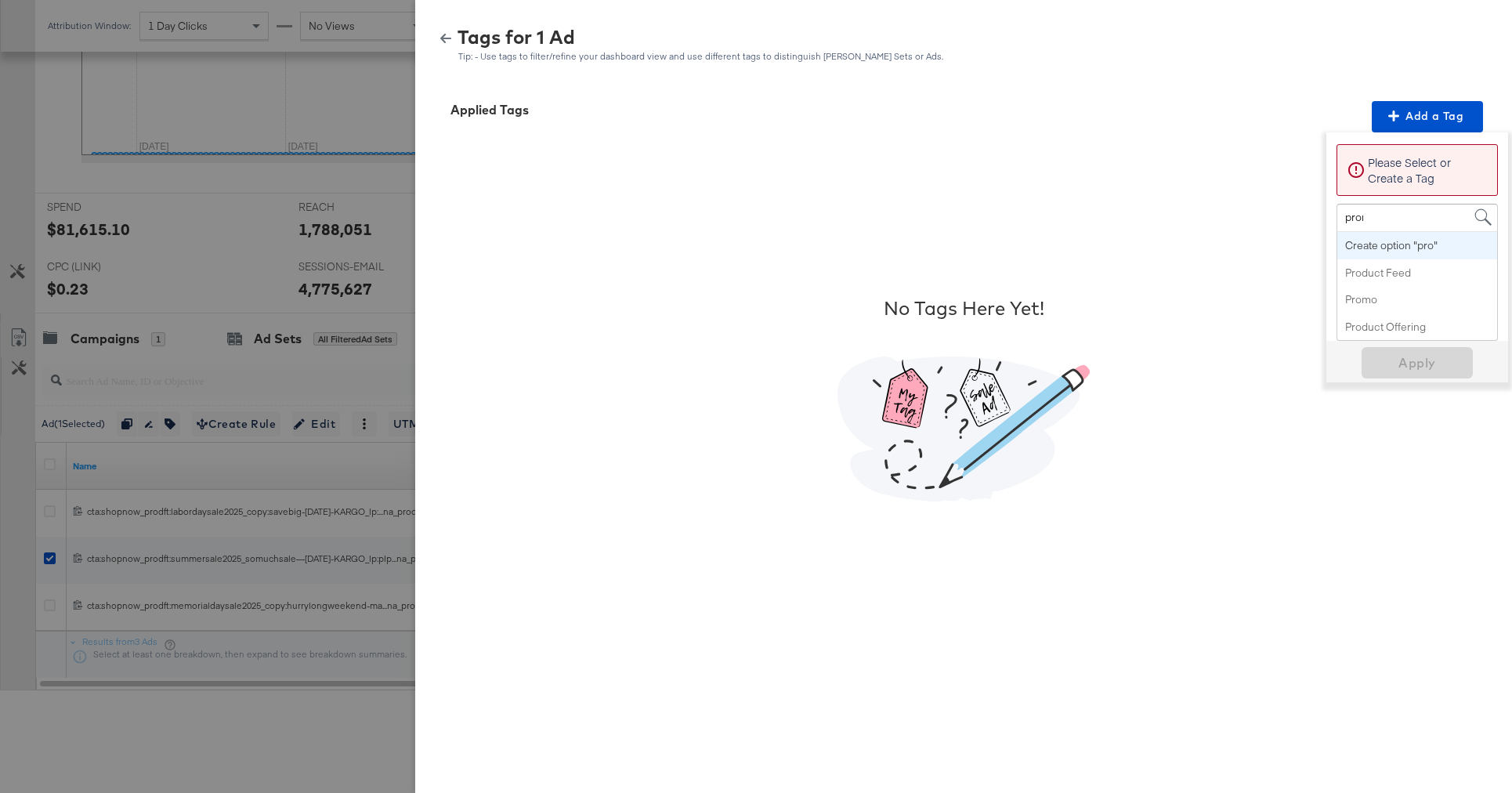
type input "promo"
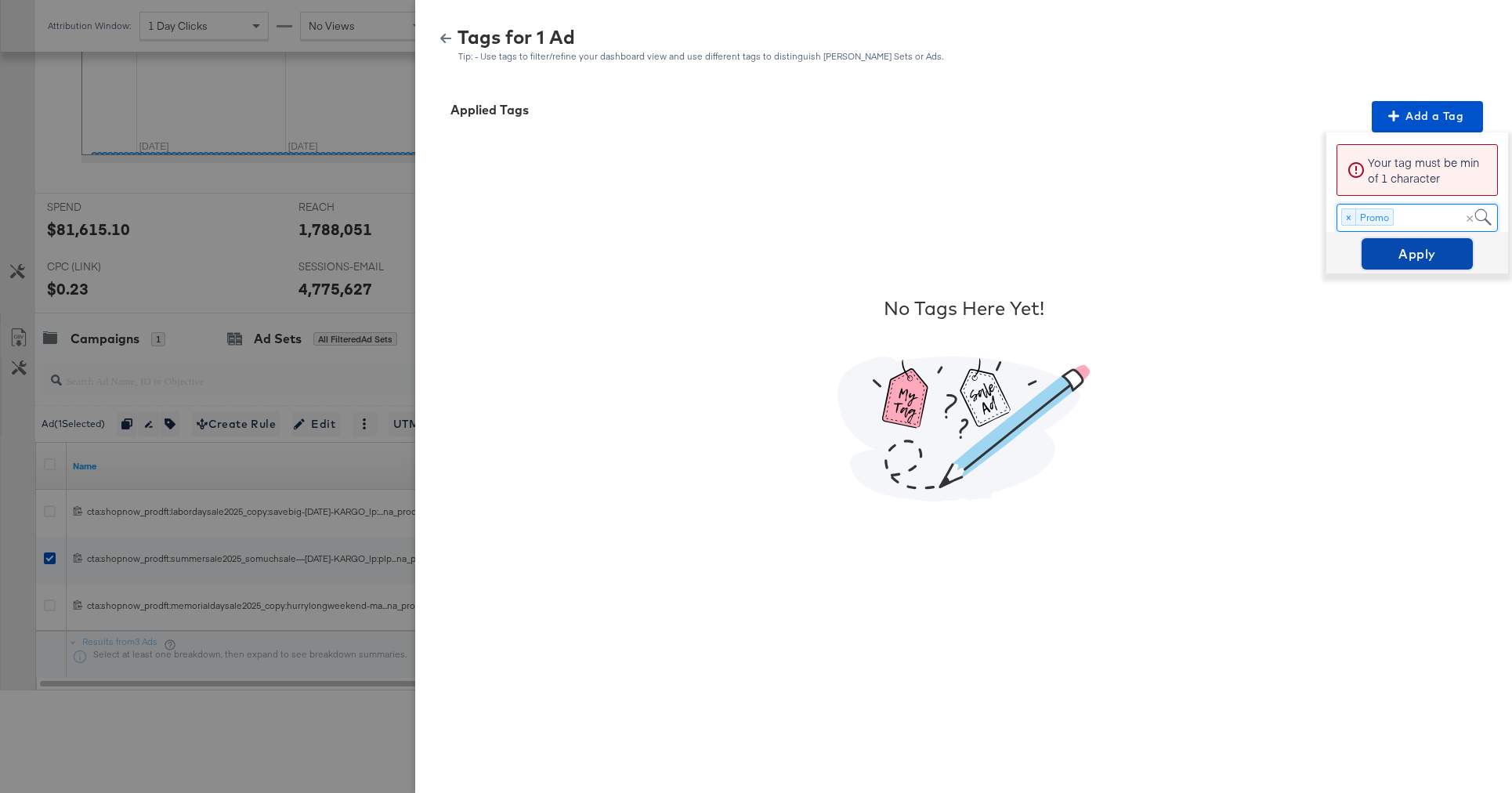
click at [1419, 259] on span "Apply" at bounding box center [1418, 254] width 99 height 22
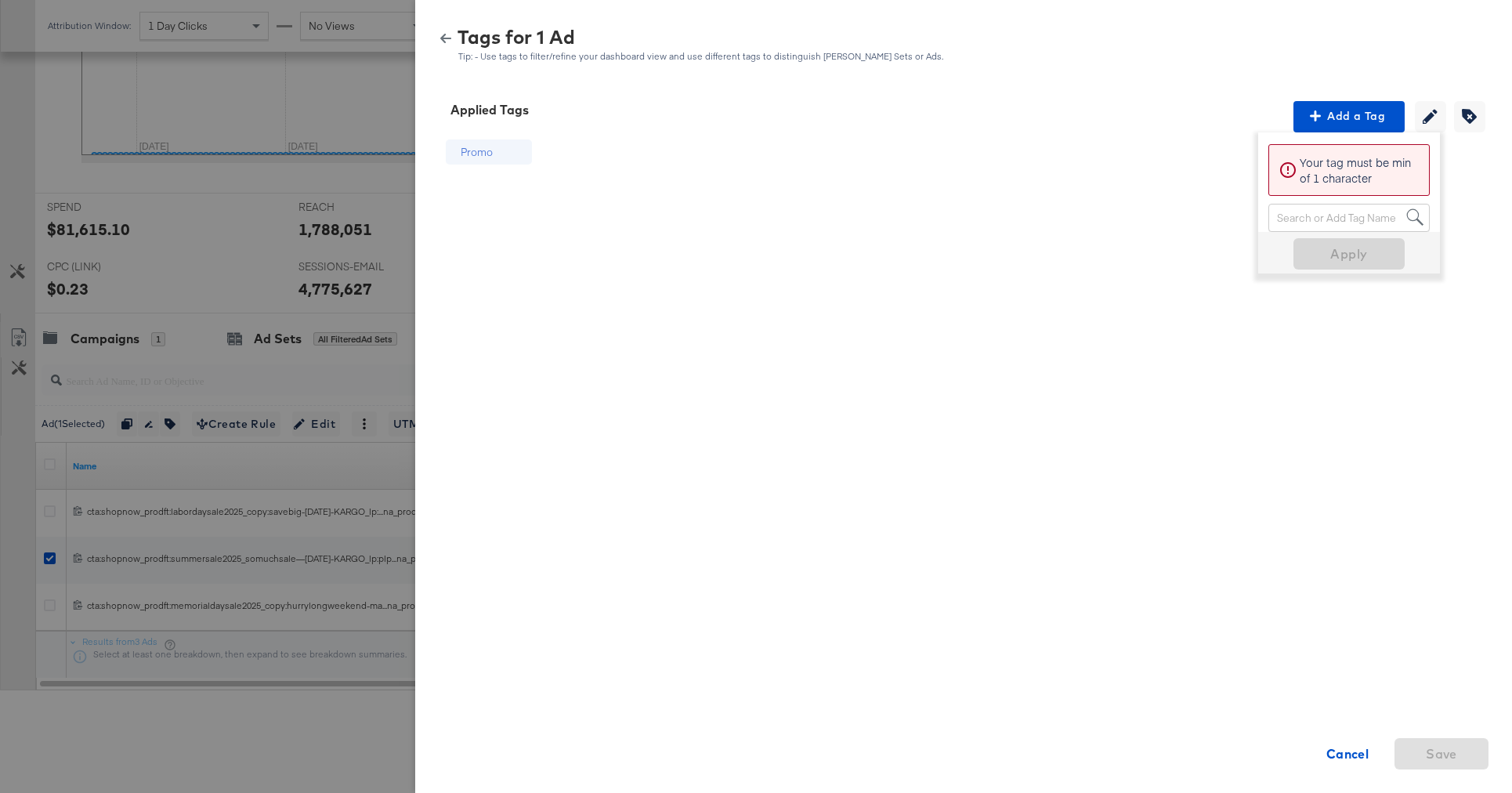
click at [686, 491] on div "Promo Cancel Save" at bounding box center [964, 398] width 1059 height 533
click at [1348, 764] on strong "Cancel" at bounding box center [1347, 753] width 43 height 22
click at [442, 39] on icon "button" at bounding box center [446, 38] width 11 height 9
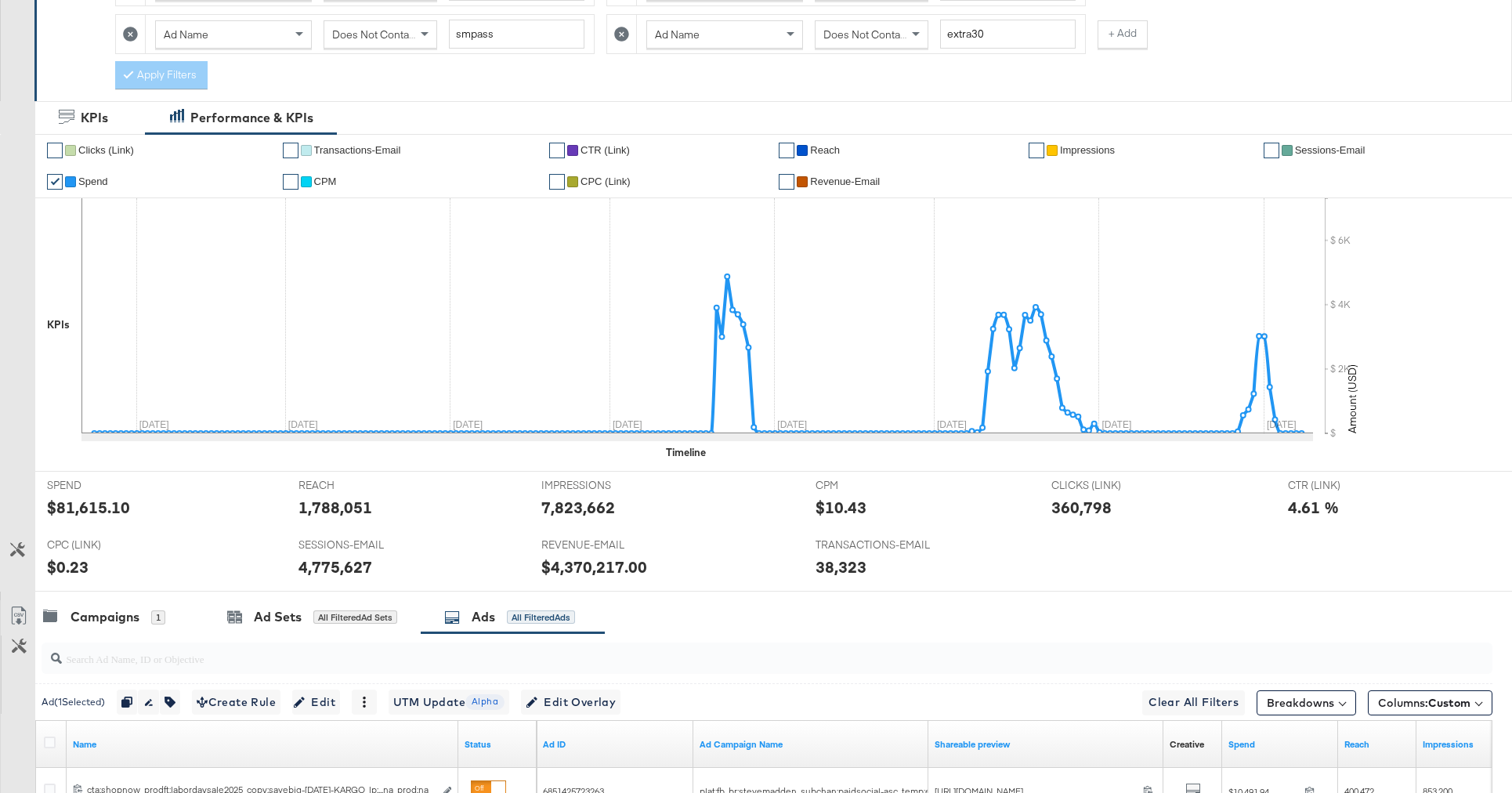
scroll to position [0, 0]
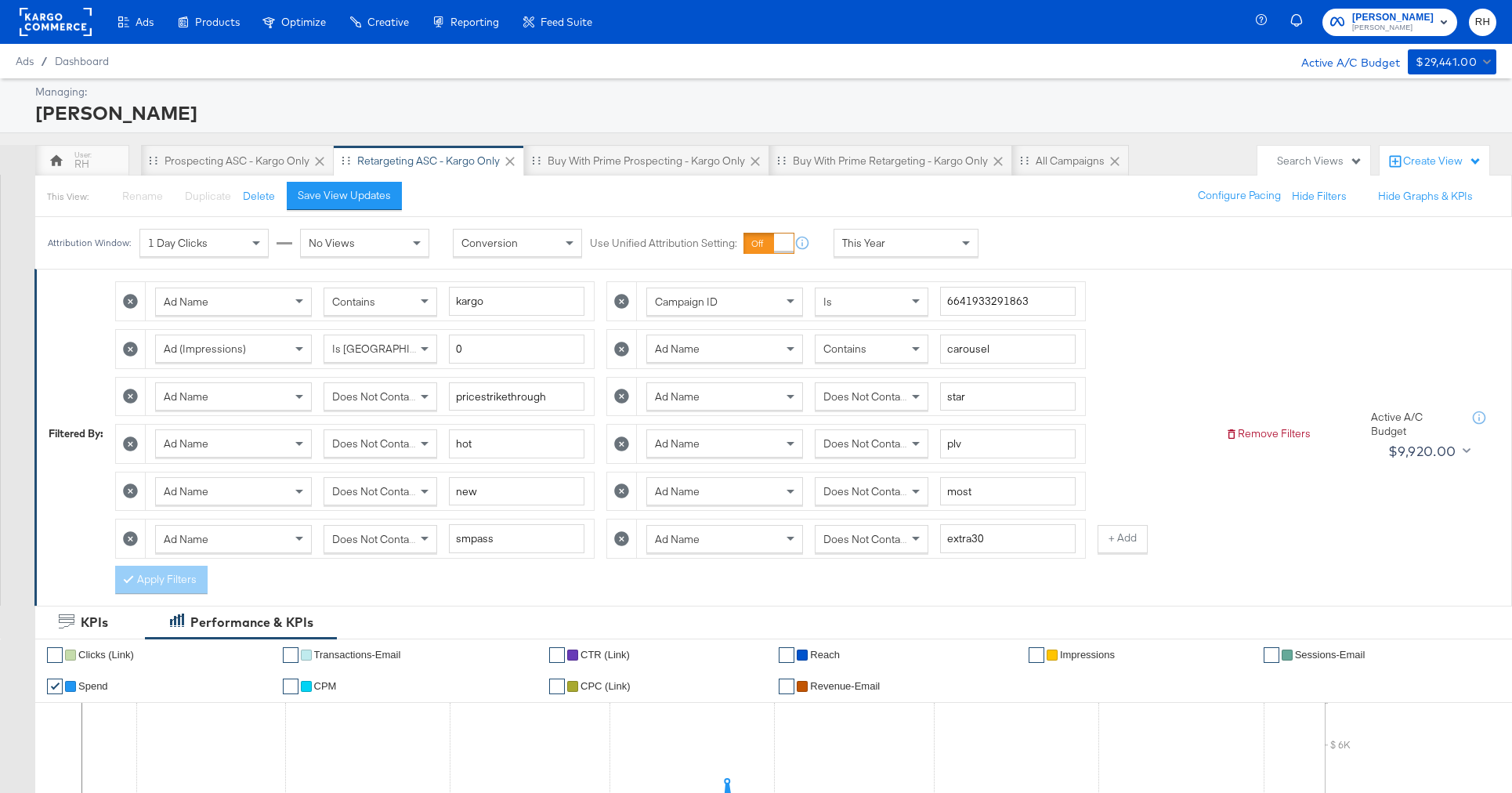
click at [615, 540] on icon at bounding box center [621, 539] width 15 height 15
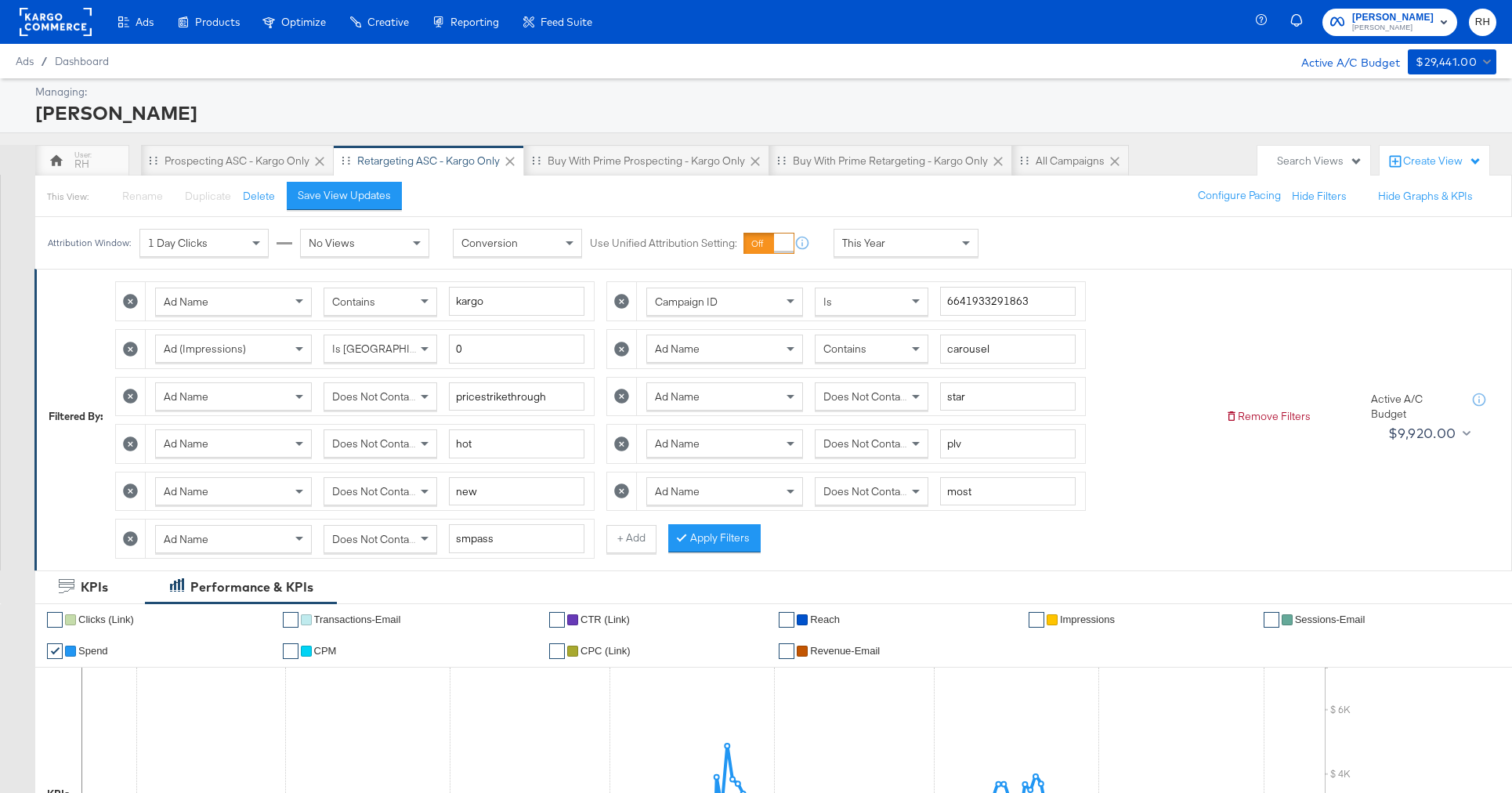
click at [138, 531] on icon at bounding box center [130, 539] width 15 height 15
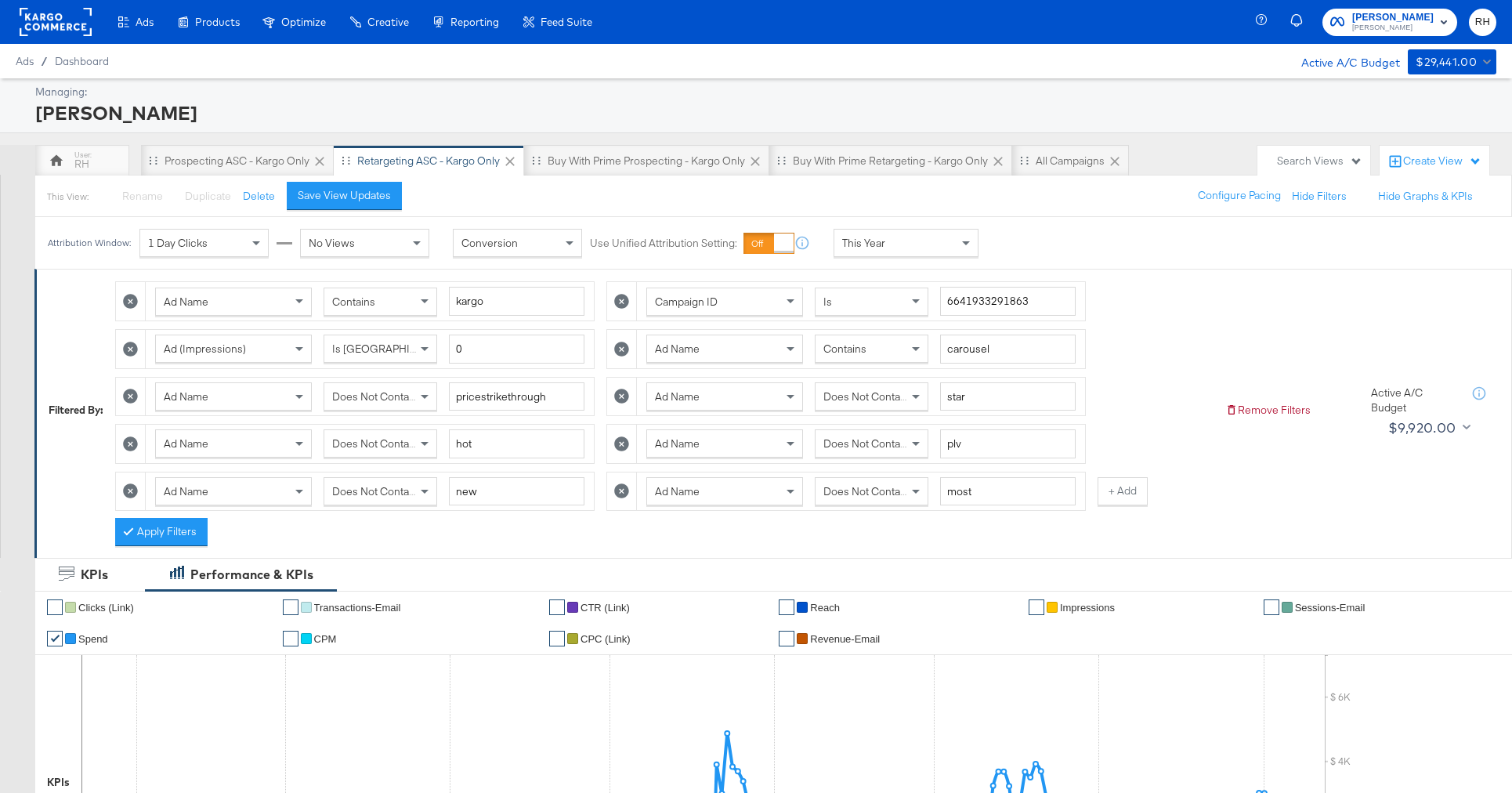
click at [126, 495] on icon at bounding box center [130, 492] width 15 height 15
type input "most"
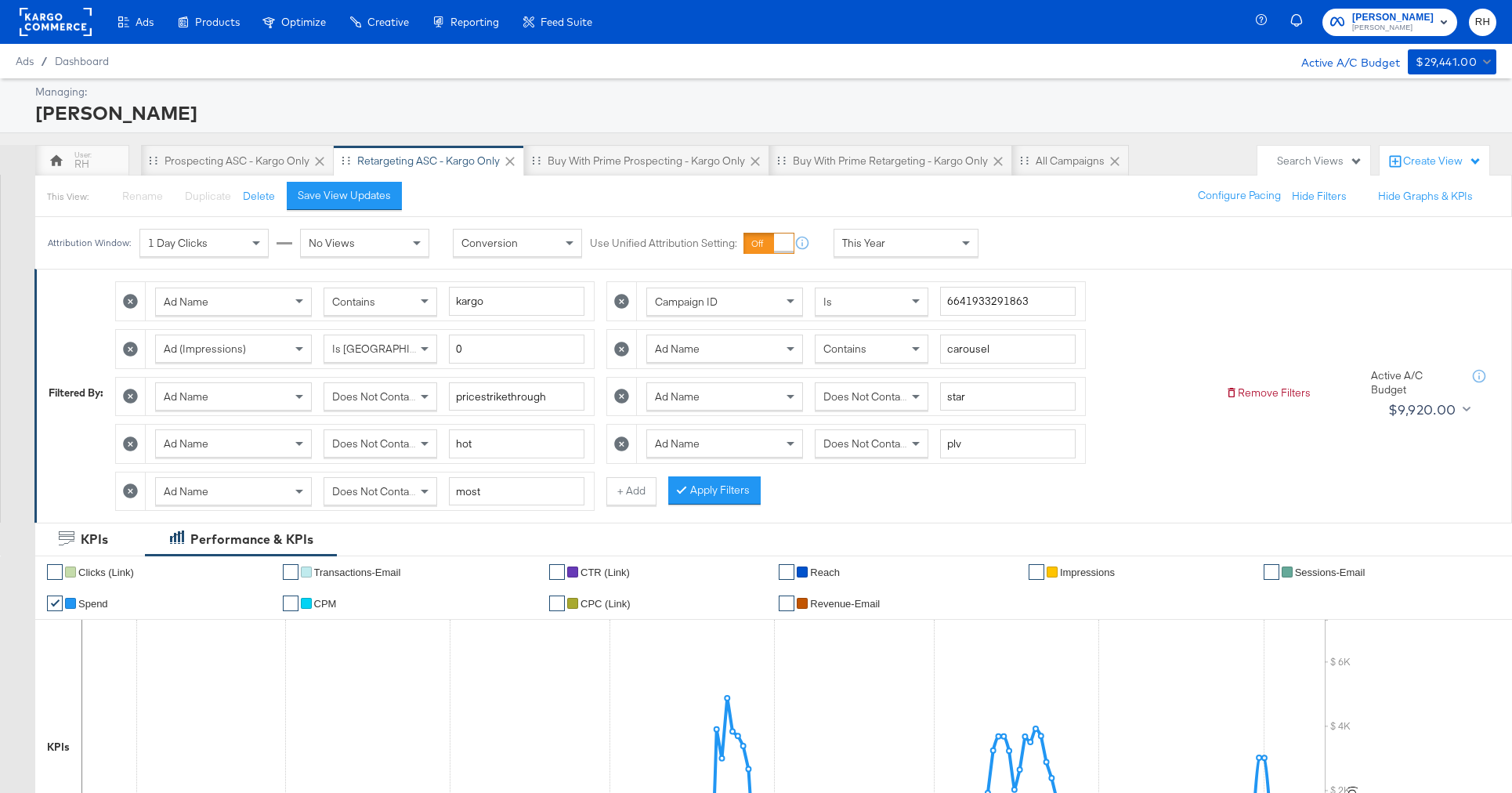
click at [126, 495] on icon at bounding box center [130, 492] width 15 height 15
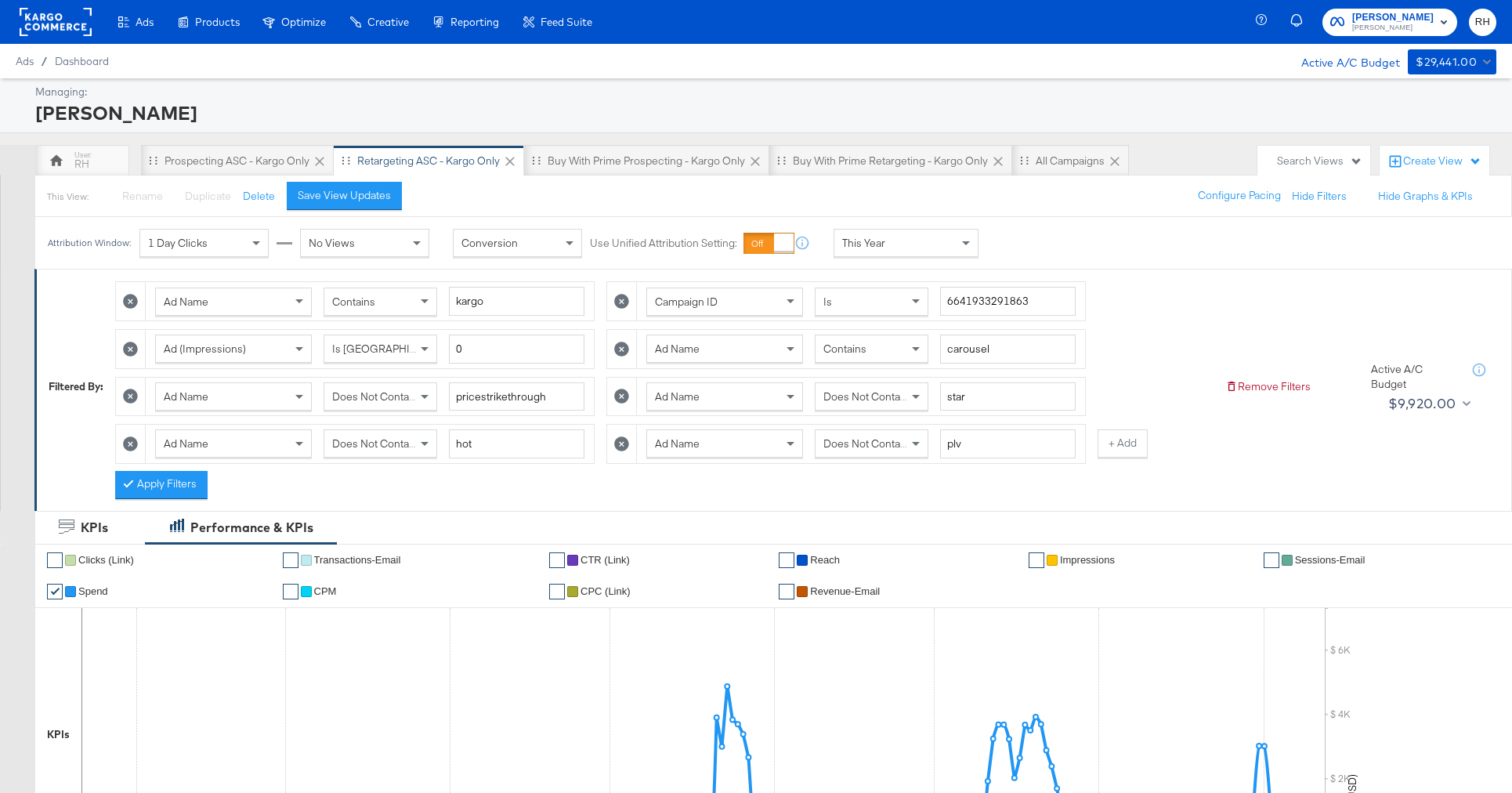
click at [125, 450] on icon at bounding box center [130, 443] width 15 height 15
type input "plv"
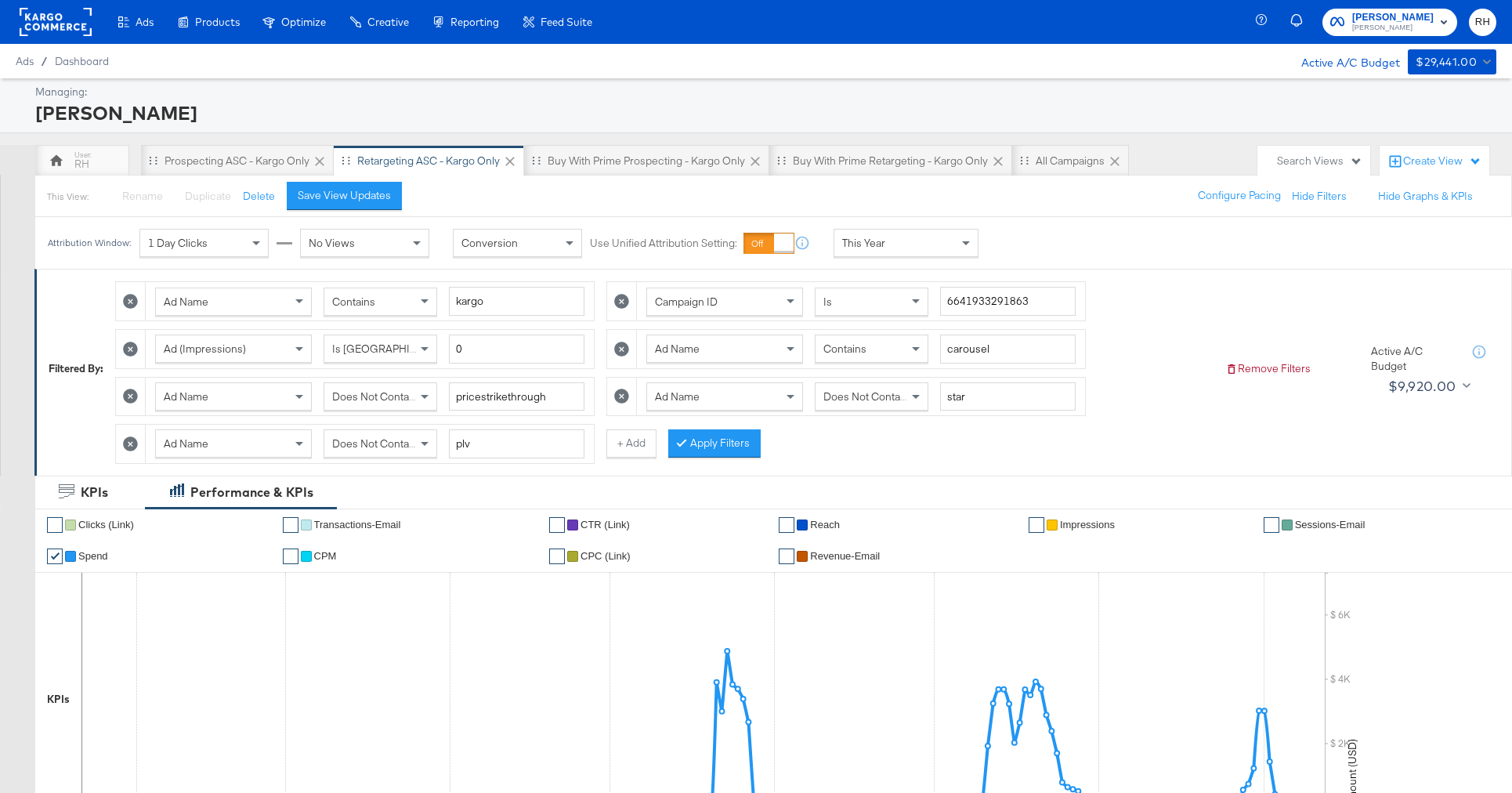
click at [129, 448] on icon at bounding box center [130, 443] width 15 height 15
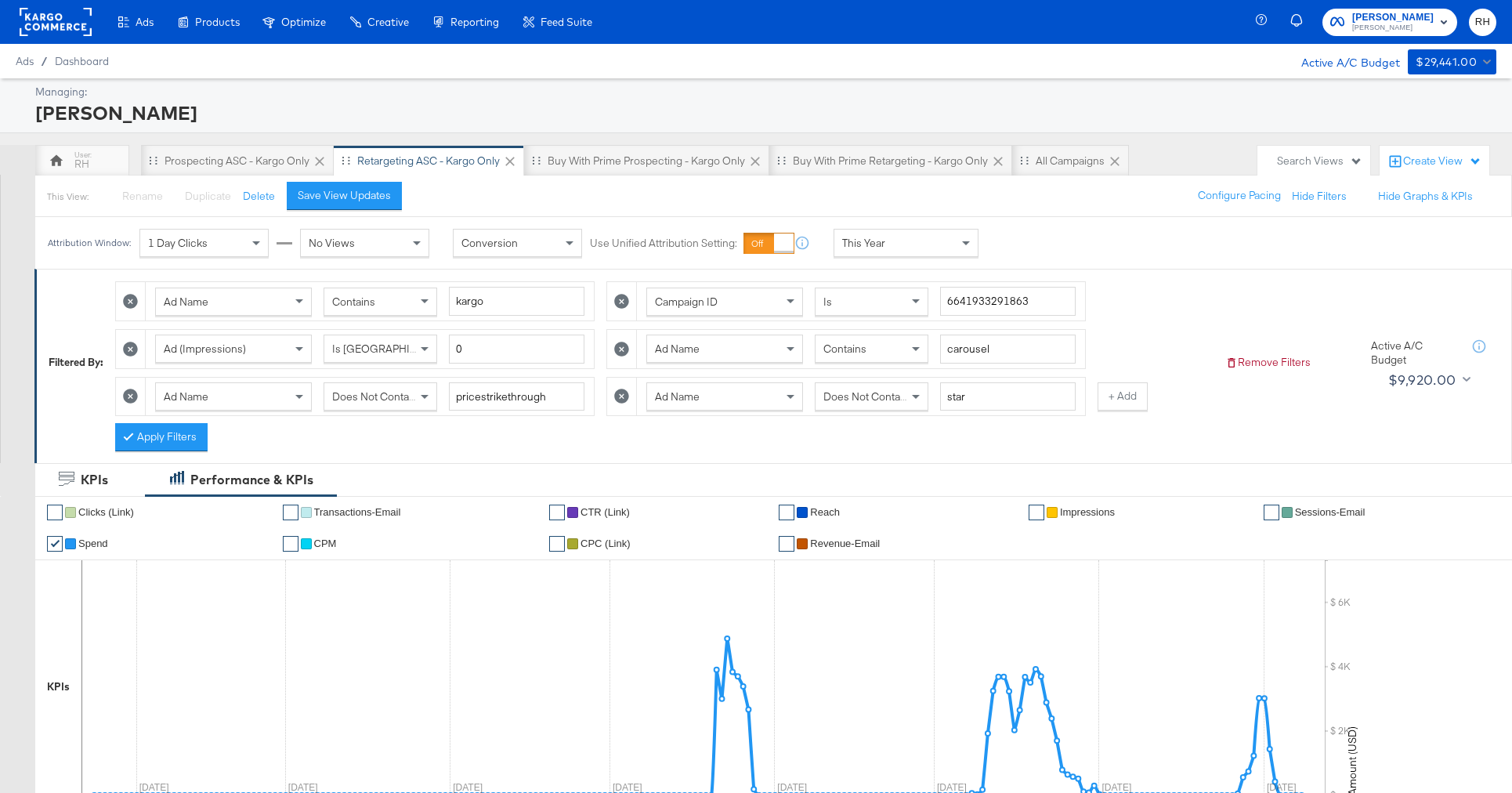
click at [615, 398] on icon at bounding box center [621, 396] width 15 height 15
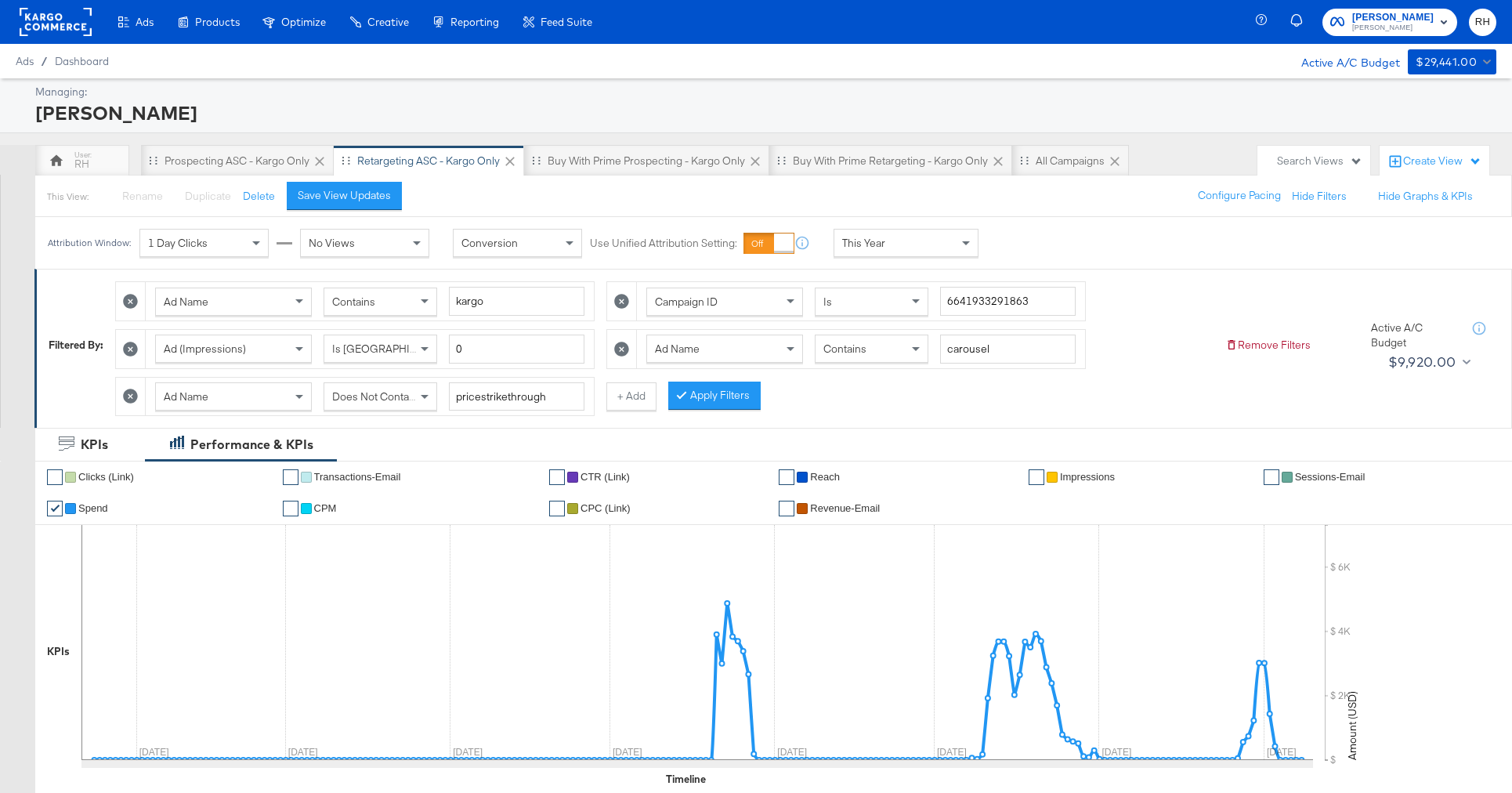
click at [379, 398] on span "Does Not Contain" at bounding box center [374, 396] width 85 height 14
click at [504, 400] on input "pricestrikethrough" at bounding box center [516, 396] width 136 height 29
type input "summer"
click at [727, 404] on button "Apply Filters" at bounding box center [714, 395] width 93 height 28
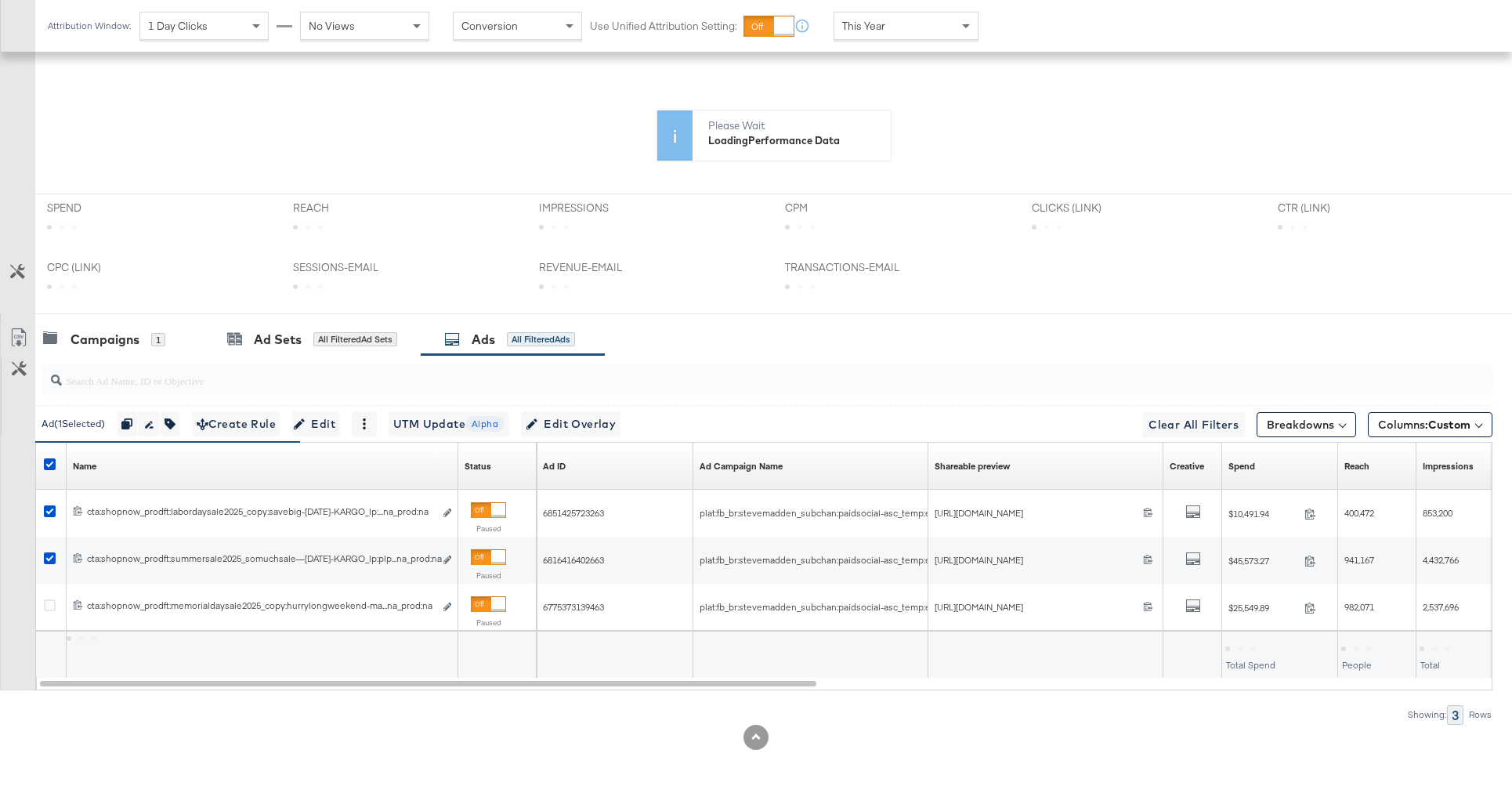
scroll to position [358, 0]
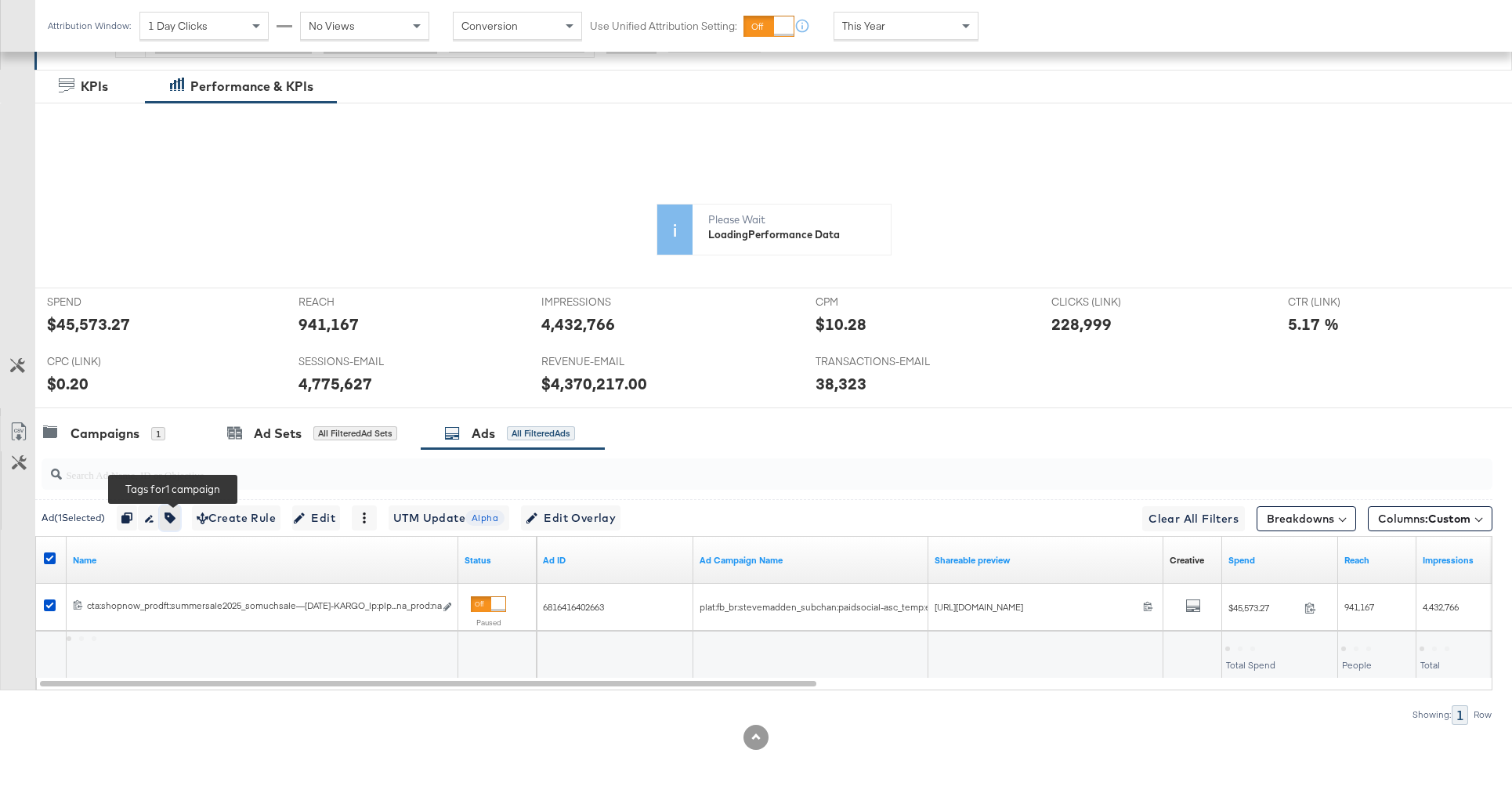
click at [169, 521] on button "button" at bounding box center [170, 518] width 21 height 25
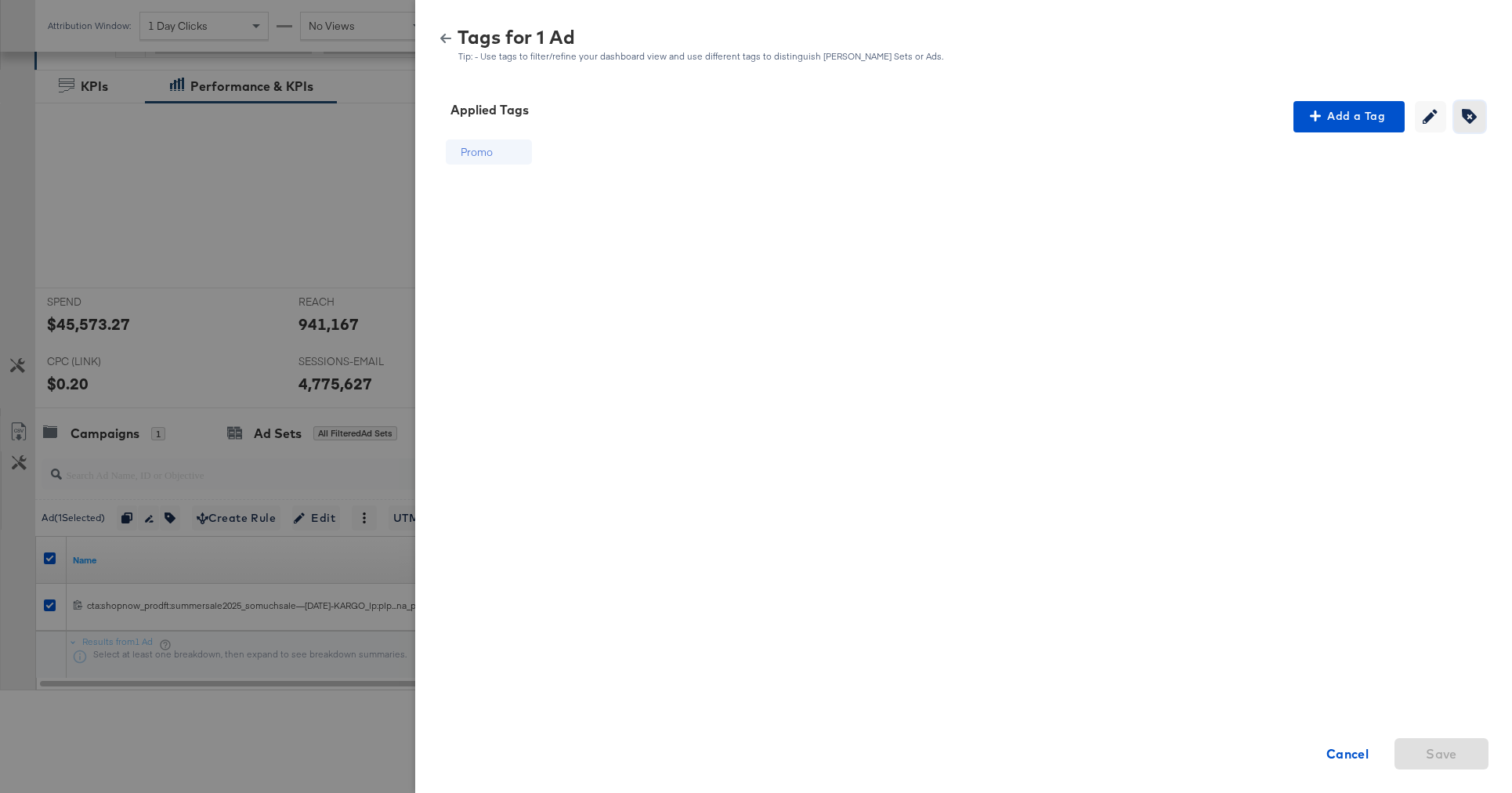
click at [1480, 124] on button "Creating or editing tags will be disabled while you are deleting tags" at bounding box center [1469, 116] width 31 height 31
click at [517, 150] on icon at bounding box center [517, 153] width 15 height 15
click at [1442, 753] on span "Save" at bounding box center [1441, 753] width 31 height 22
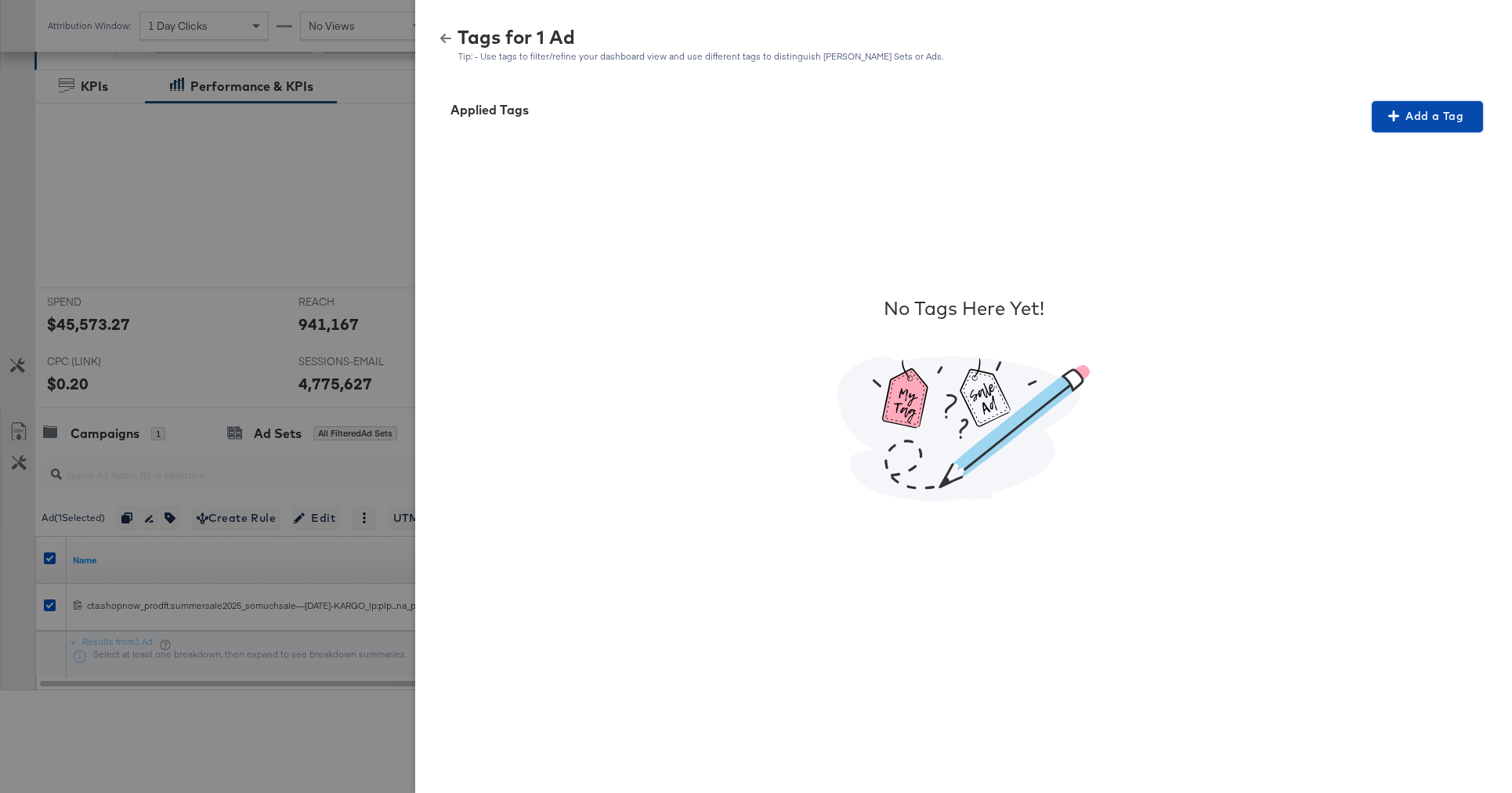
click at [1425, 111] on span "Add a Tag" at bounding box center [1428, 117] width 99 height 20
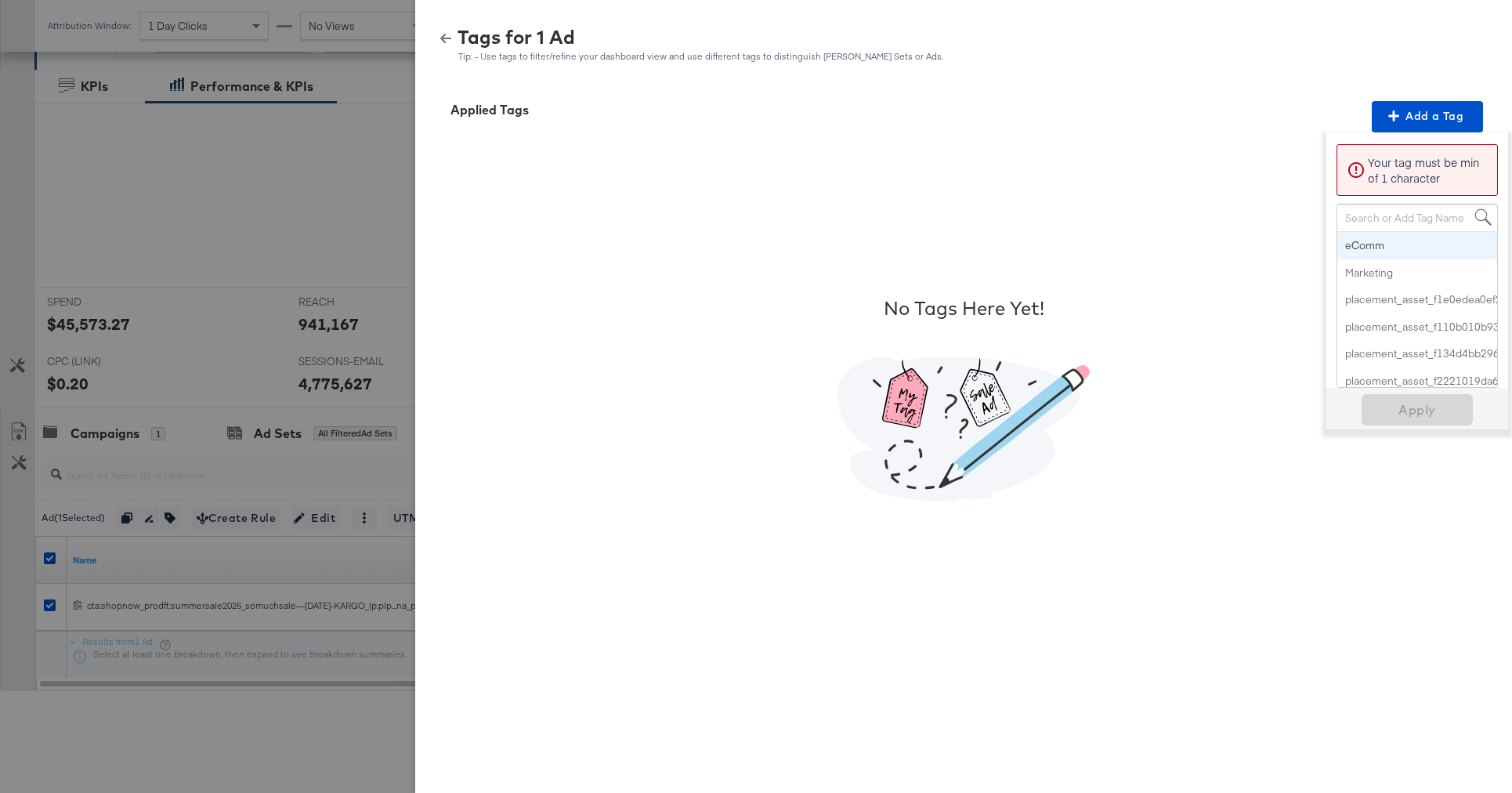
click at [1371, 217] on div "Search or Add Tag Name" at bounding box center [1418, 218] width 160 height 27
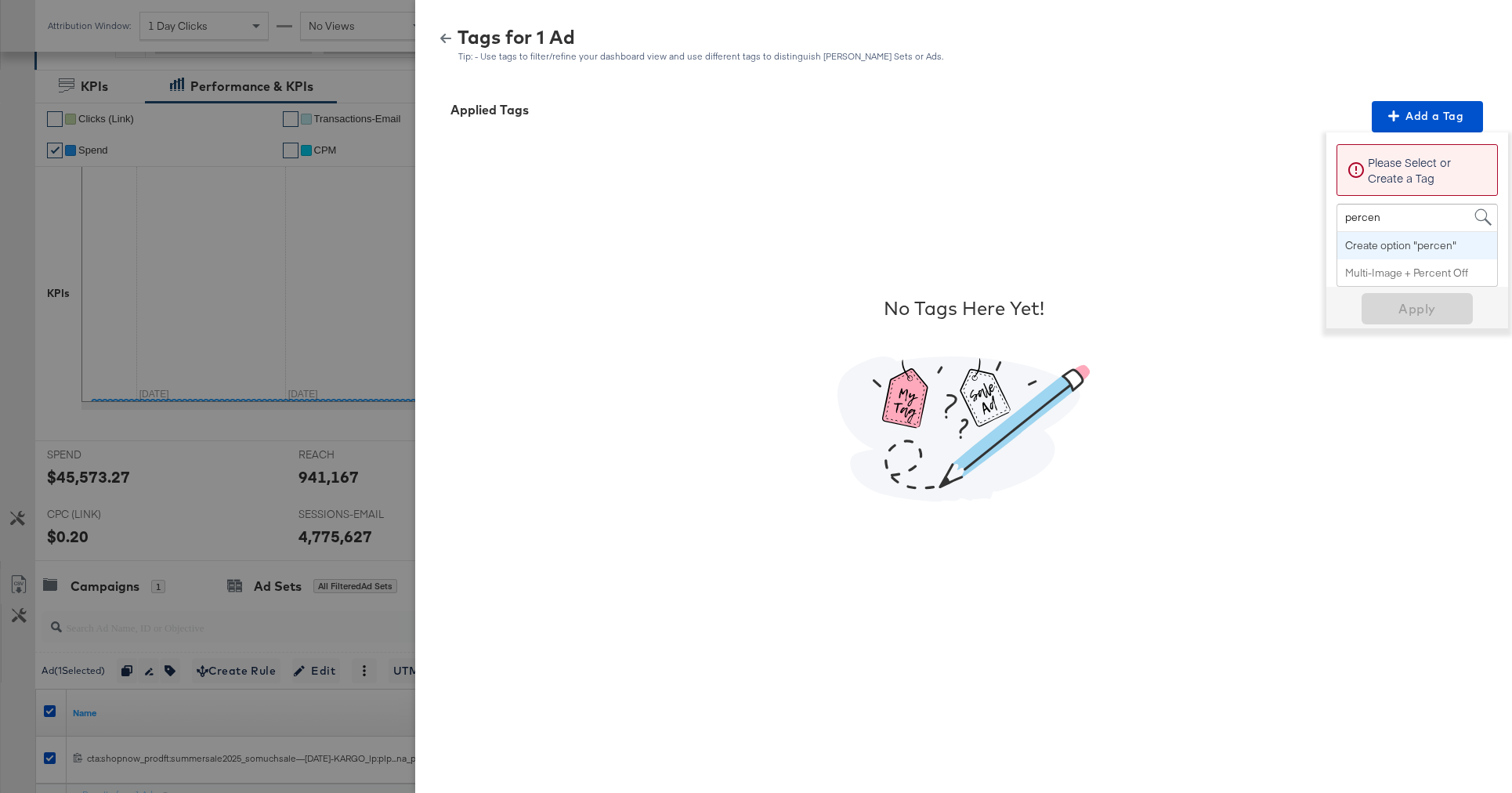
type input "percent"
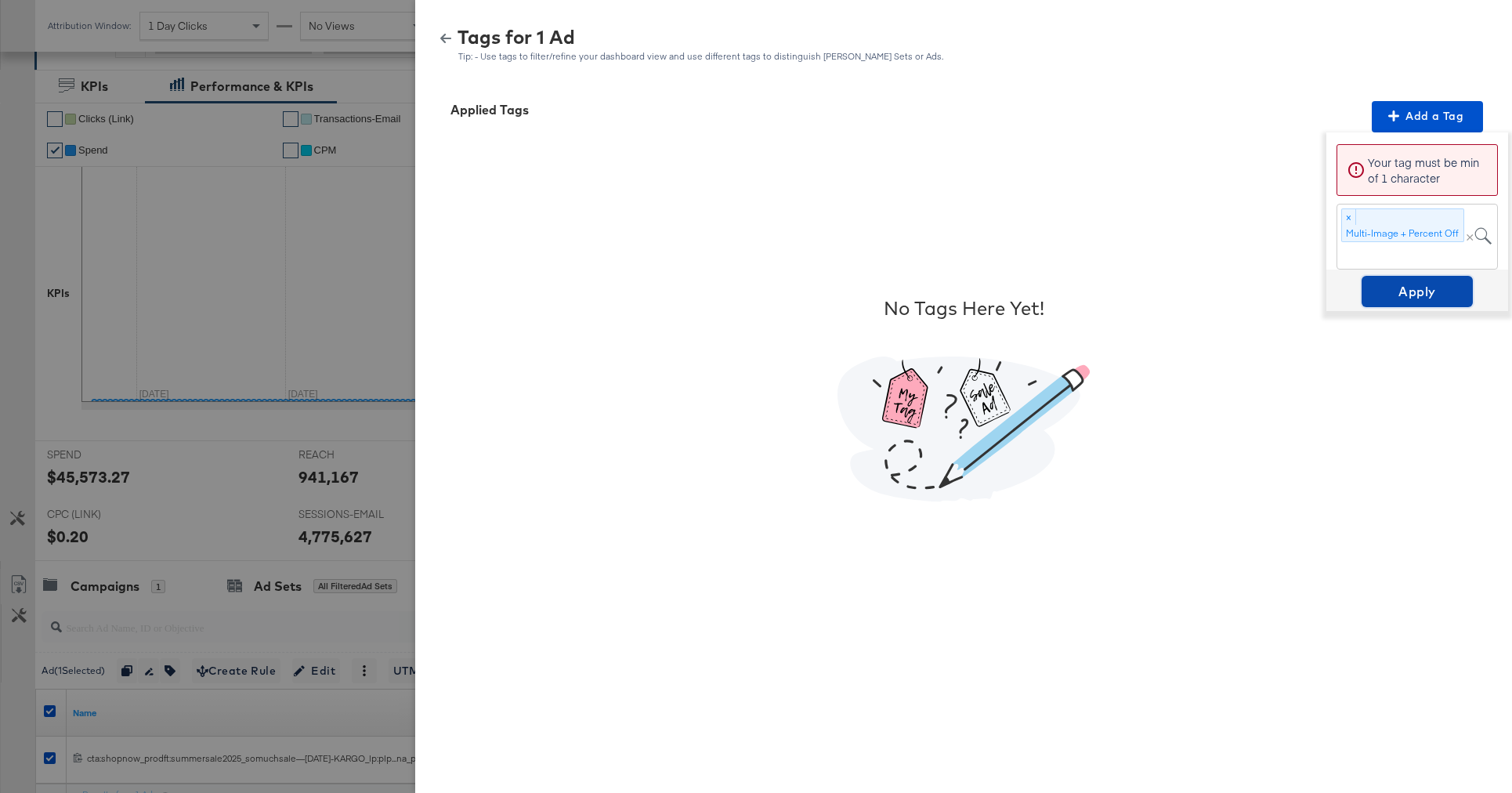
click at [1399, 290] on span "Apply" at bounding box center [1418, 291] width 99 height 22
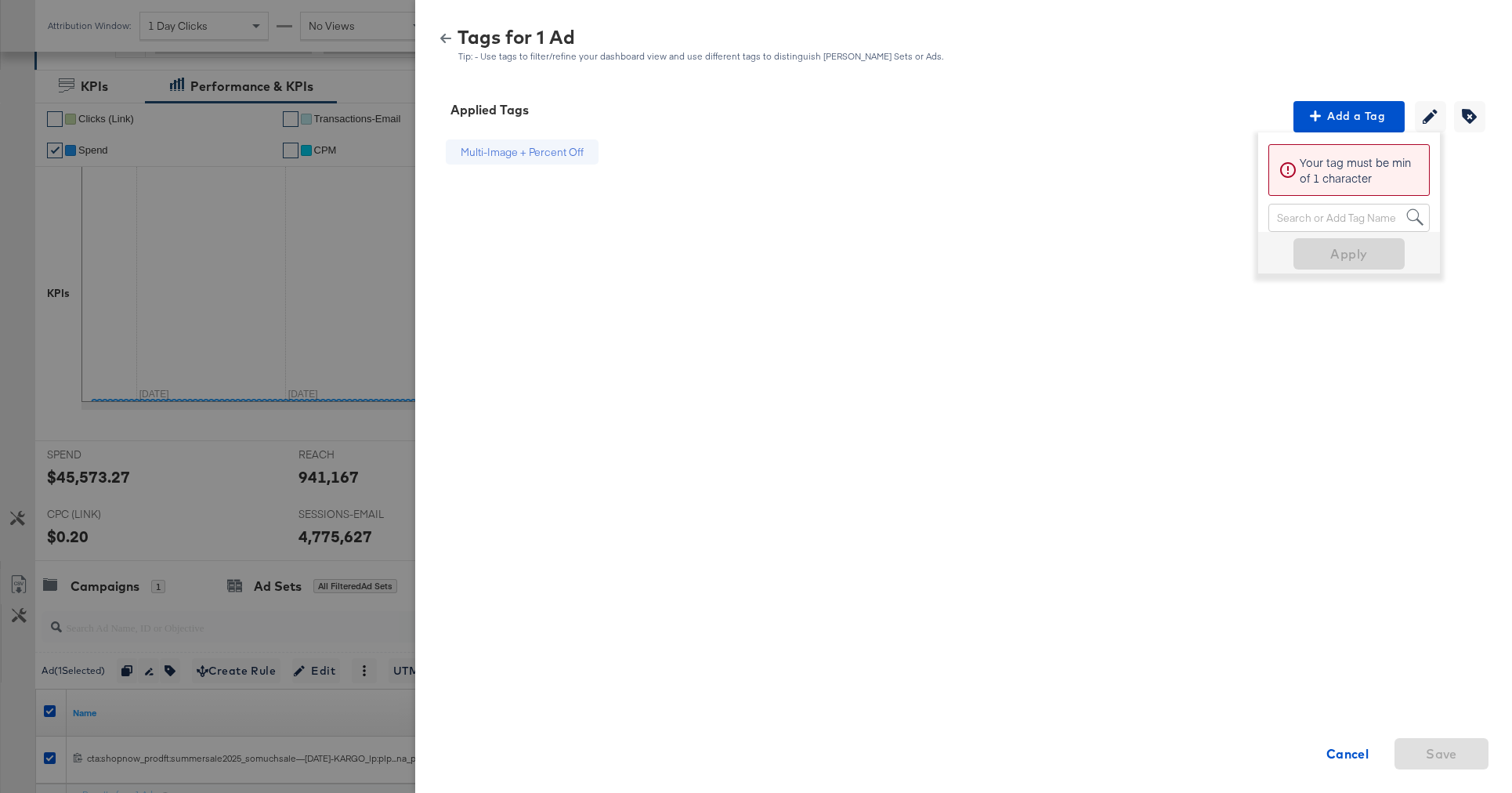
click at [443, 36] on icon "button" at bounding box center [446, 38] width 11 height 9
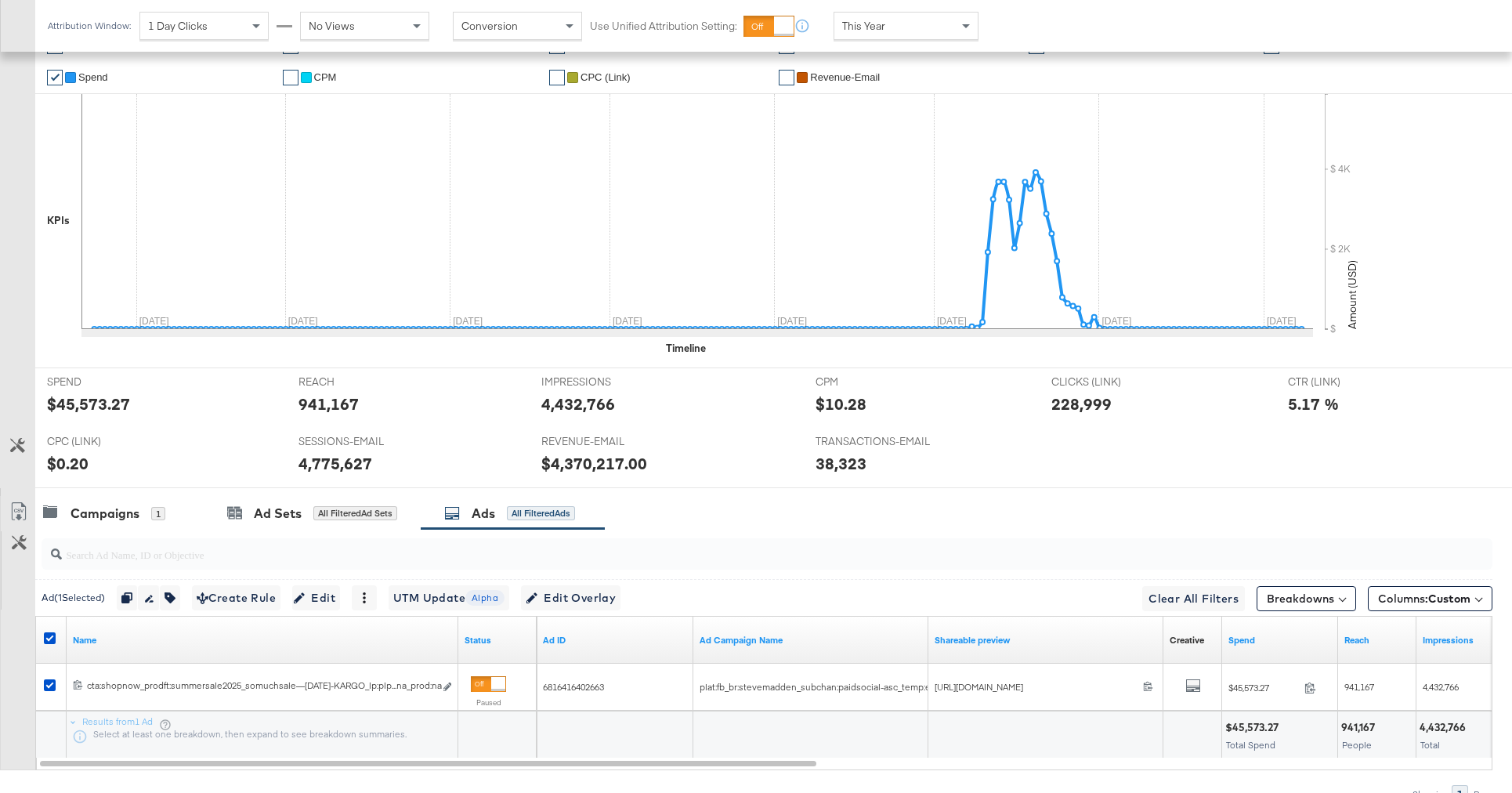
scroll to position [511, 0]
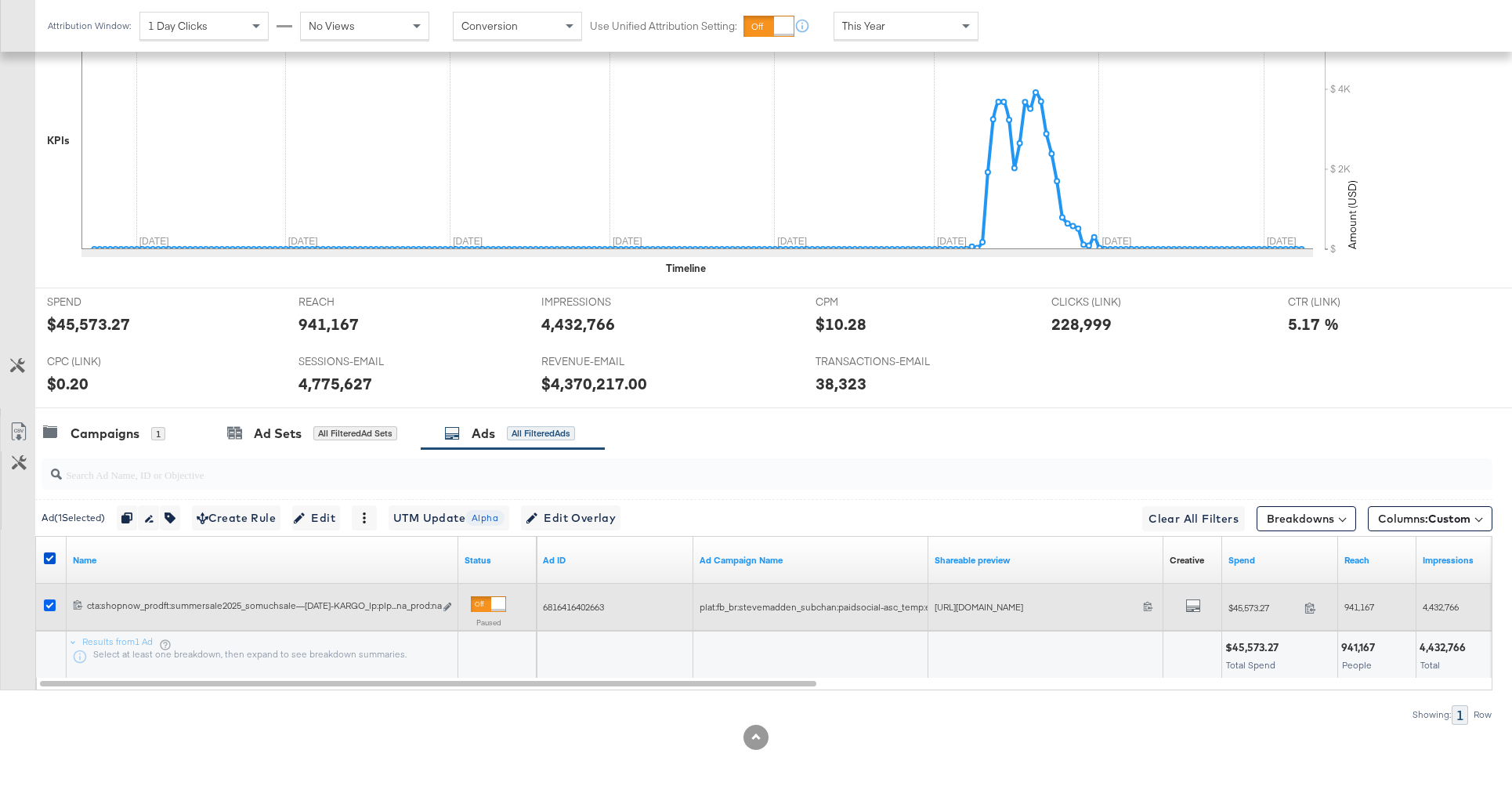
click at [48, 601] on icon at bounding box center [49, 605] width 12 height 12
click at [0, 0] on input "checkbox" at bounding box center [0, 0] width 0 height 0
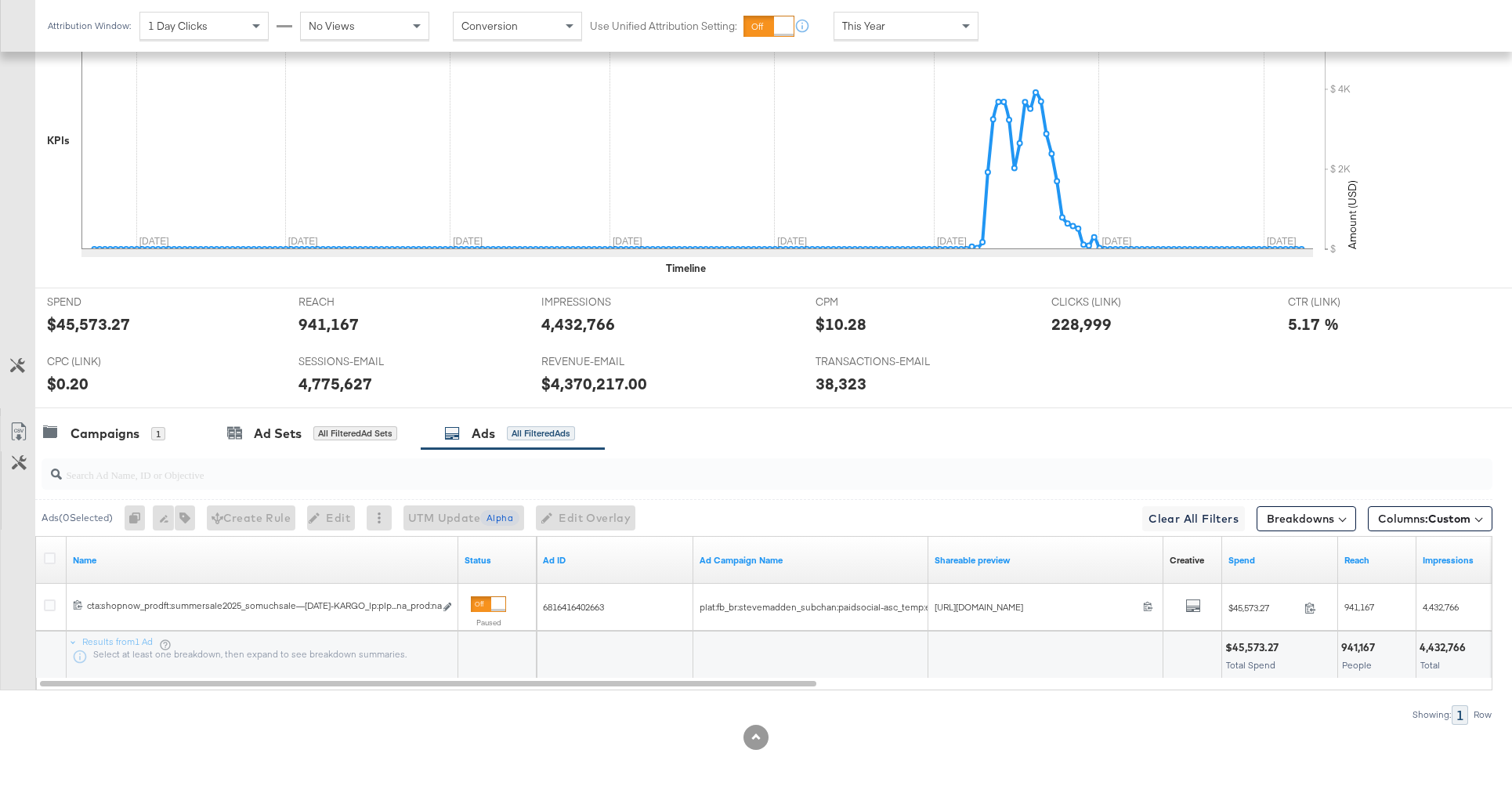
scroll to position [0, 0]
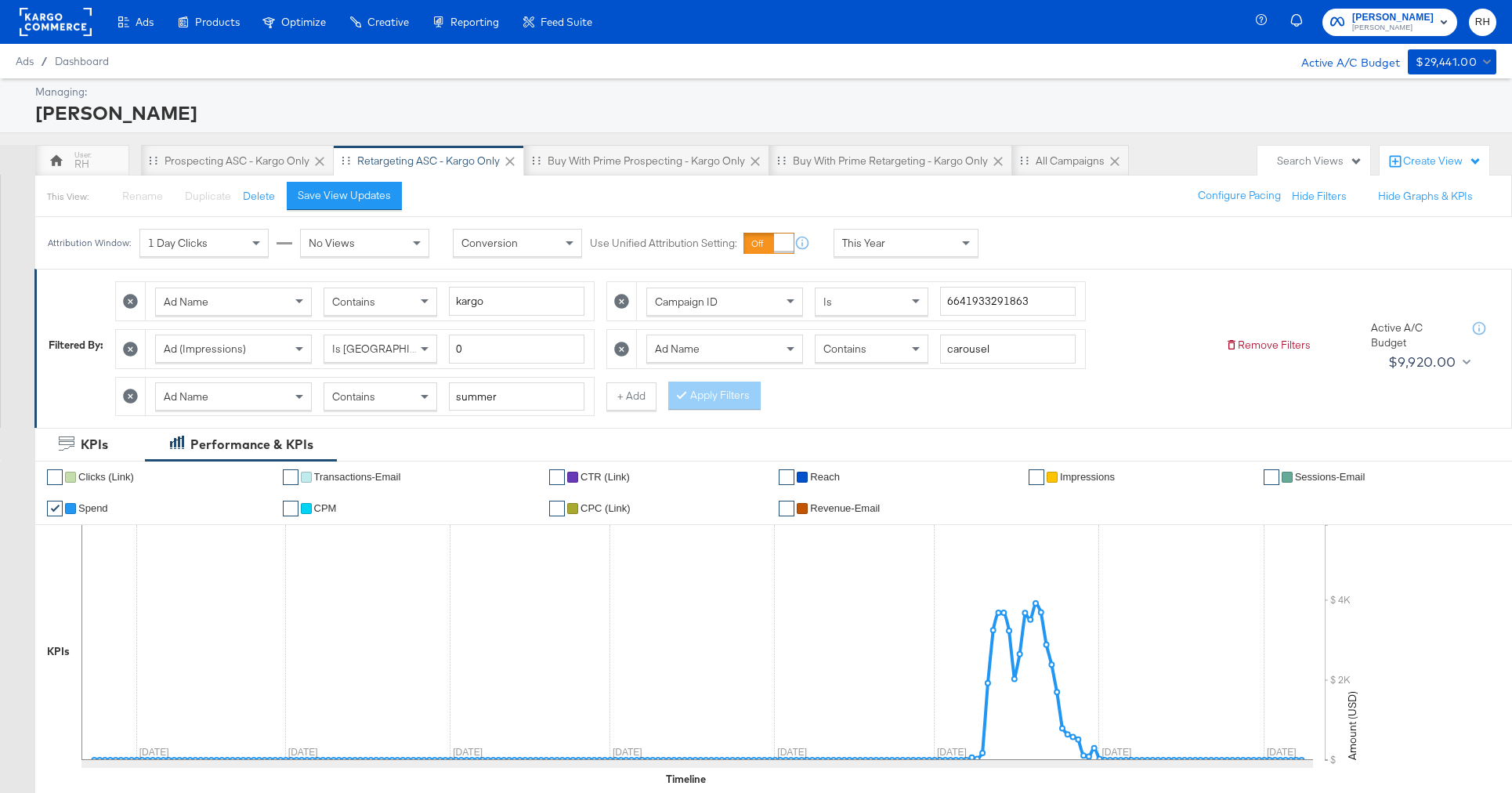
click at [405, 307] on div "Contains" at bounding box center [380, 302] width 112 height 27
click at [507, 392] on input "summer" at bounding box center [516, 396] width 136 height 29
type input "carousel"
click at [740, 404] on button "Apply Filters" at bounding box center [714, 395] width 93 height 28
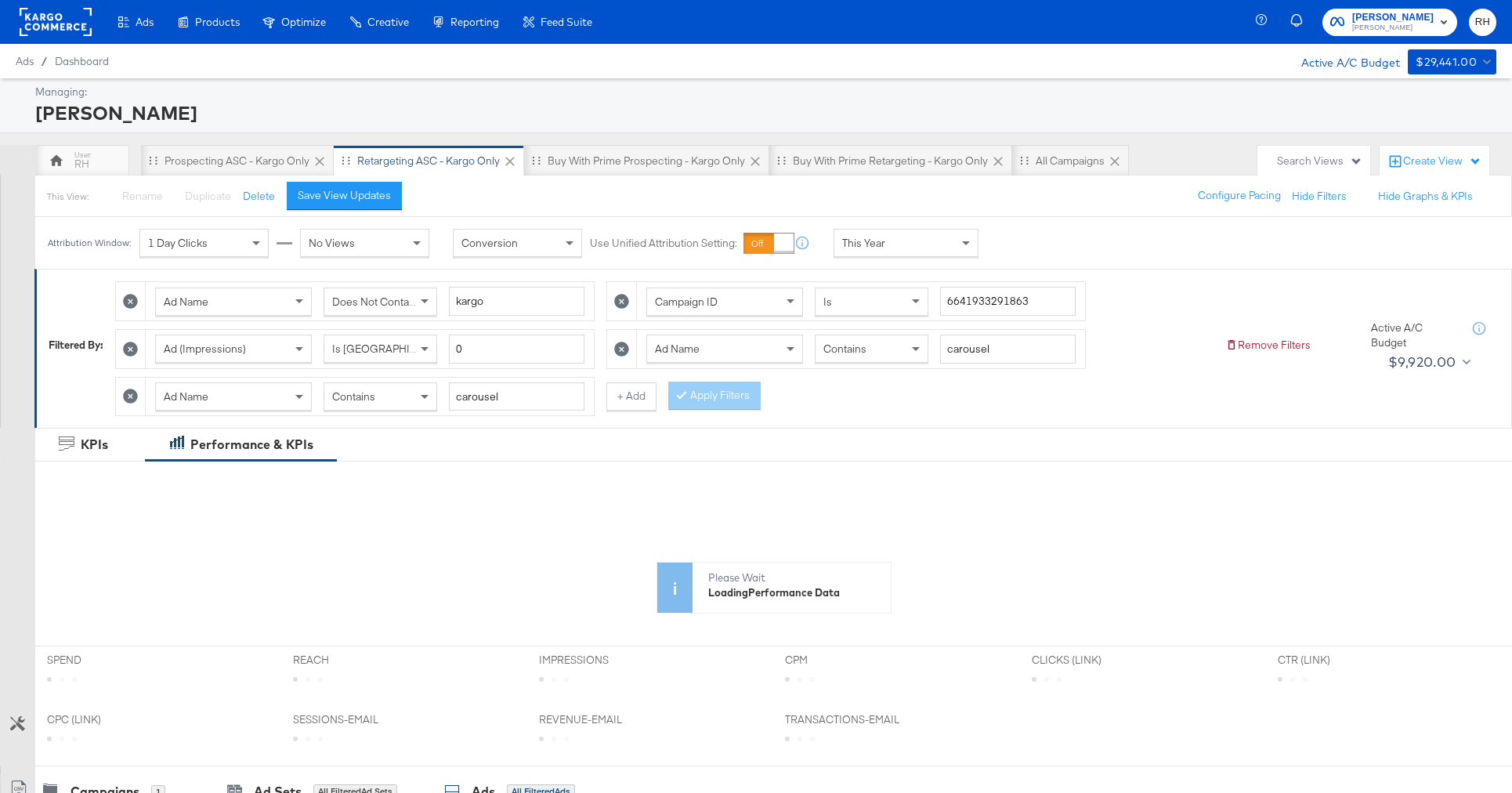
click at [134, 395] on icon at bounding box center [130, 396] width 15 height 15
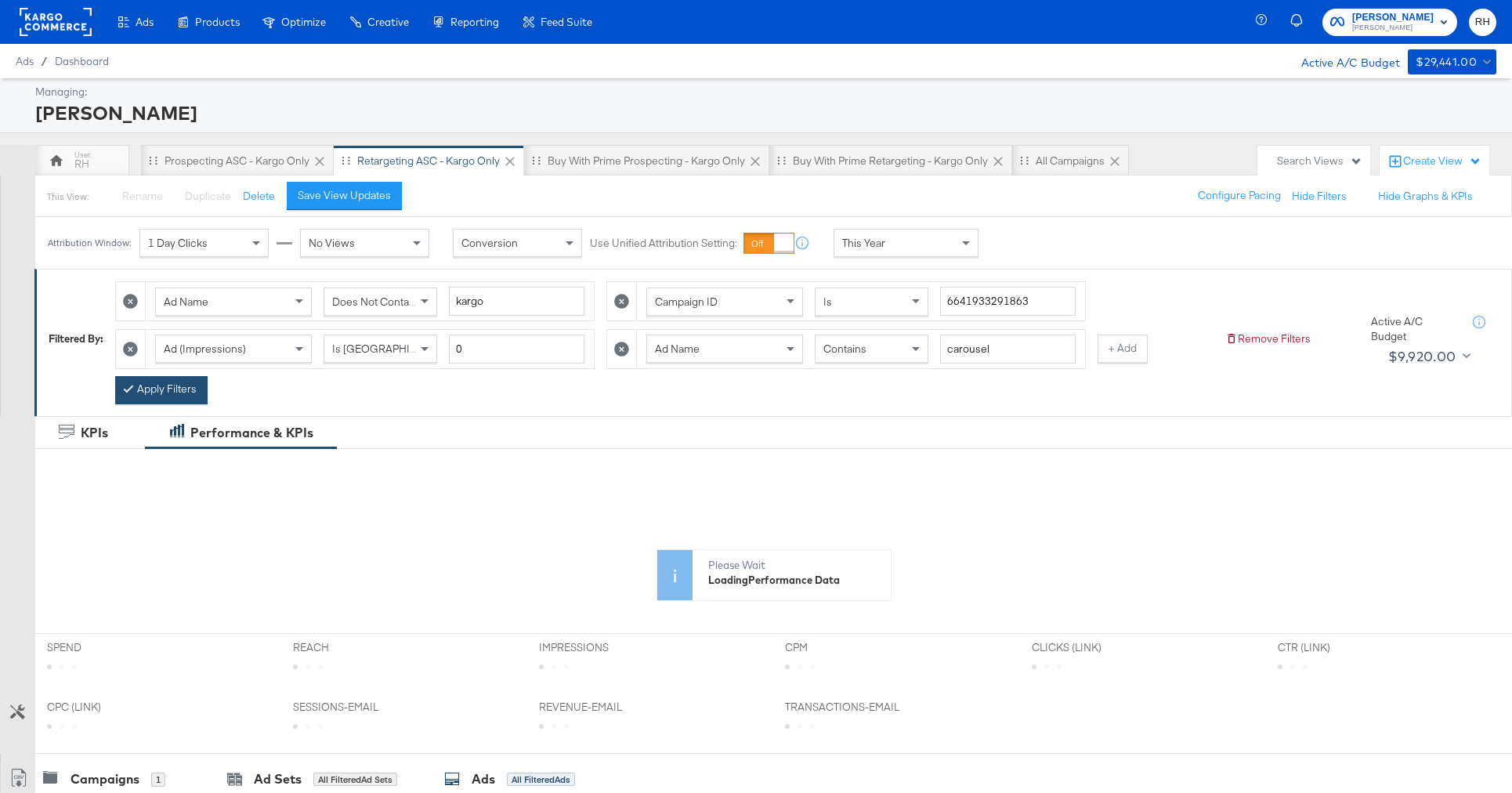
click at [190, 381] on button "Apply Filters" at bounding box center [161, 389] width 93 height 28
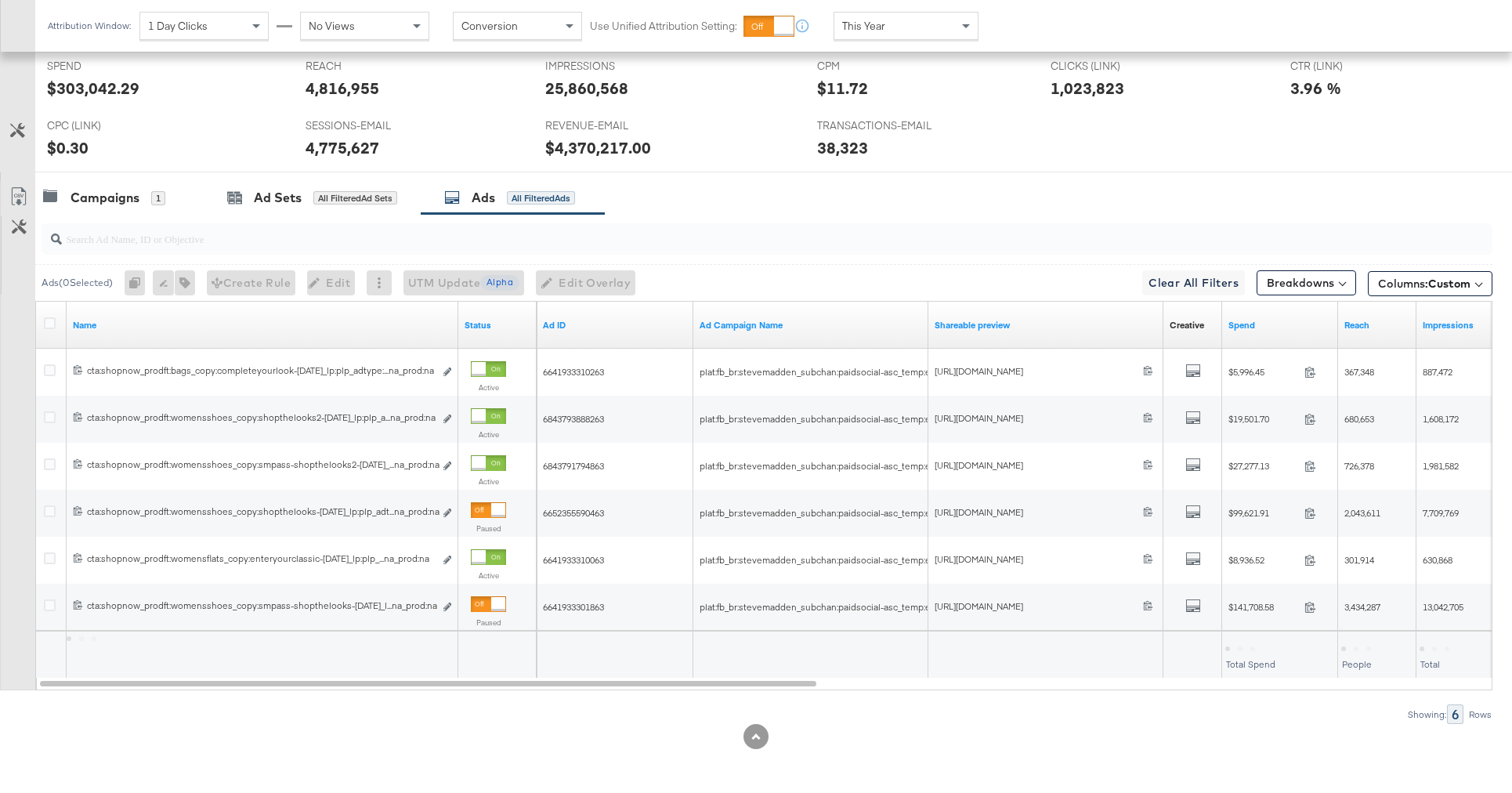
click at [52, 329] on div at bounding box center [52, 325] width 16 height 15
click at [47, 328] on icon at bounding box center [49, 323] width 12 height 12
click at [0, 0] on input "checkbox" at bounding box center [0, 0] width 0 height 0
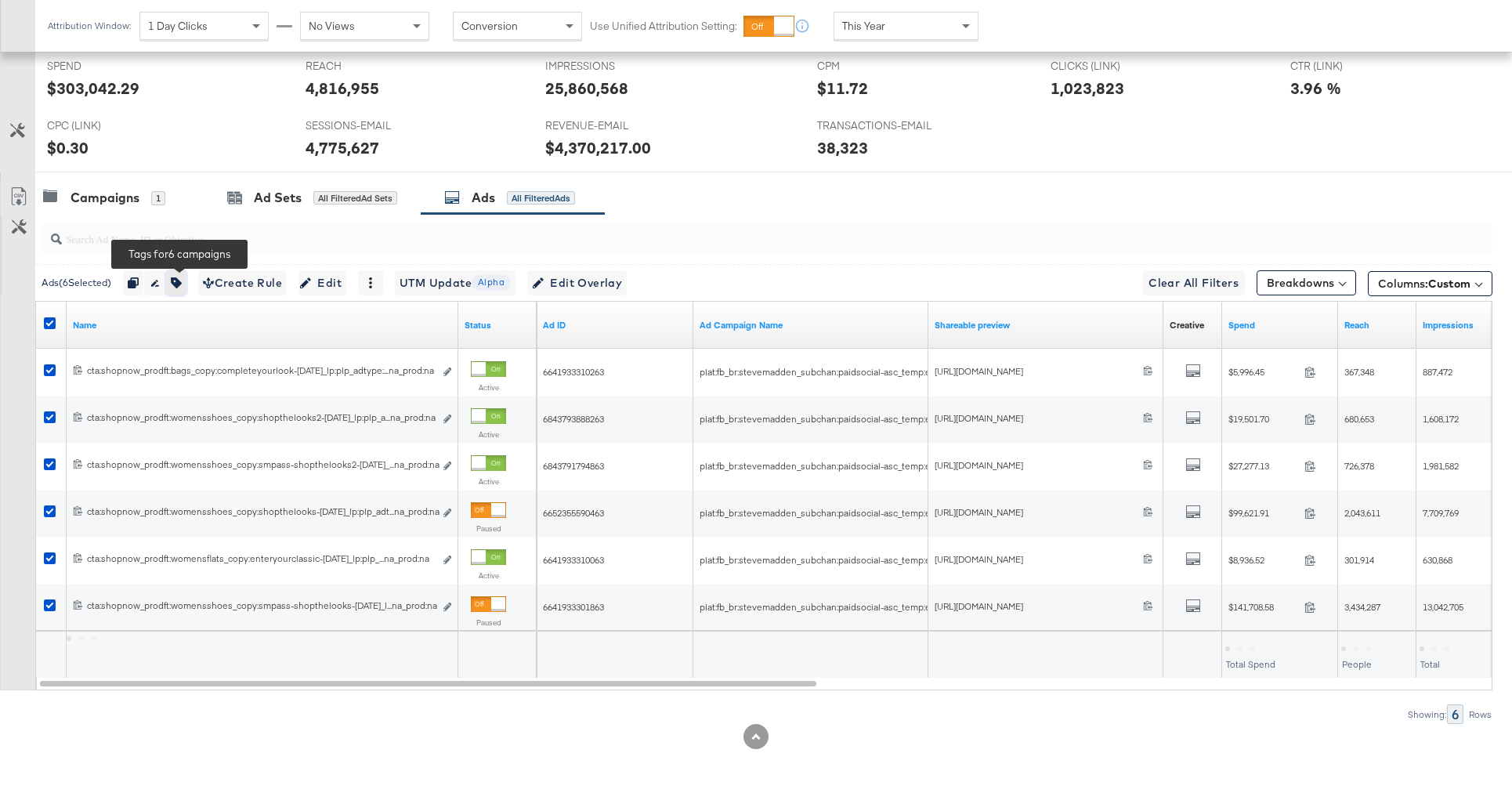
click at [182, 285] on icon "button" at bounding box center [176, 282] width 11 height 11
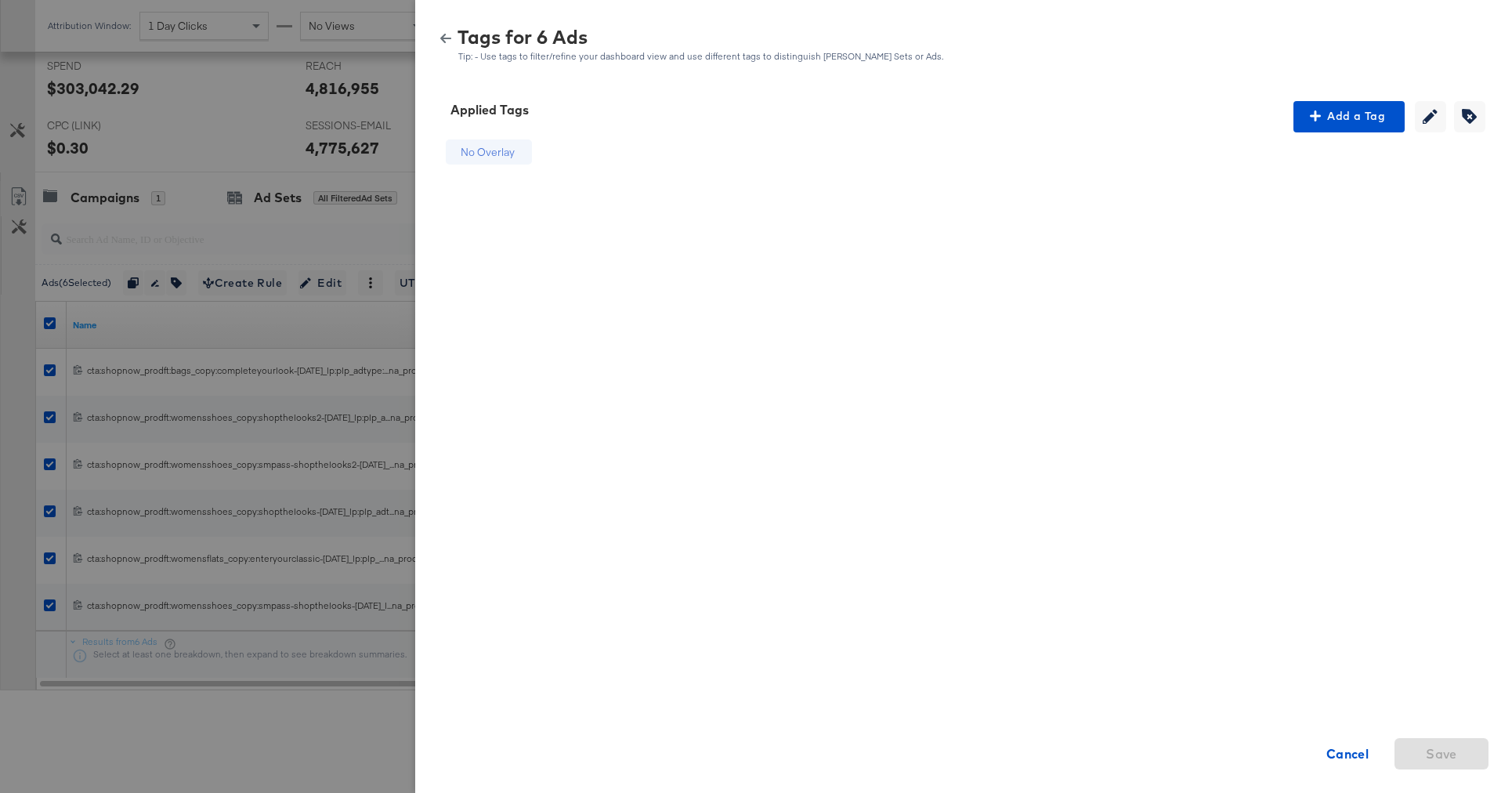
click at [446, 34] on icon "button" at bounding box center [446, 39] width 11 height 11
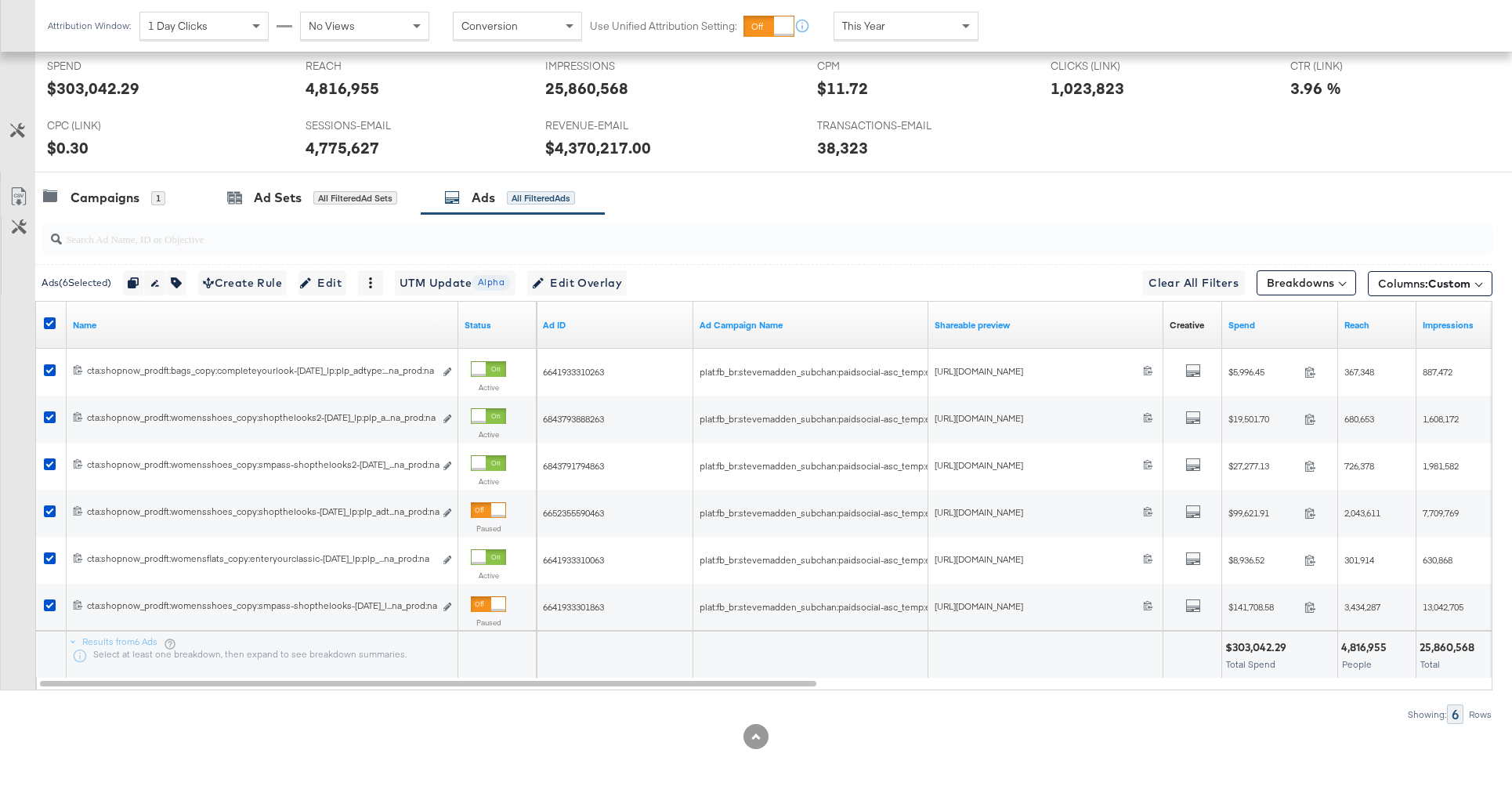
click at [719, 183] on div "Campaigns 1 Ad Sets All Filtered Ad Sets Ads All Filtered Ads" at bounding box center [773, 197] width 1477 height 33
click at [46, 322] on icon at bounding box center [49, 323] width 12 height 12
click at [0, 0] on input "checkbox" at bounding box center [0, 0] width 0 height 0
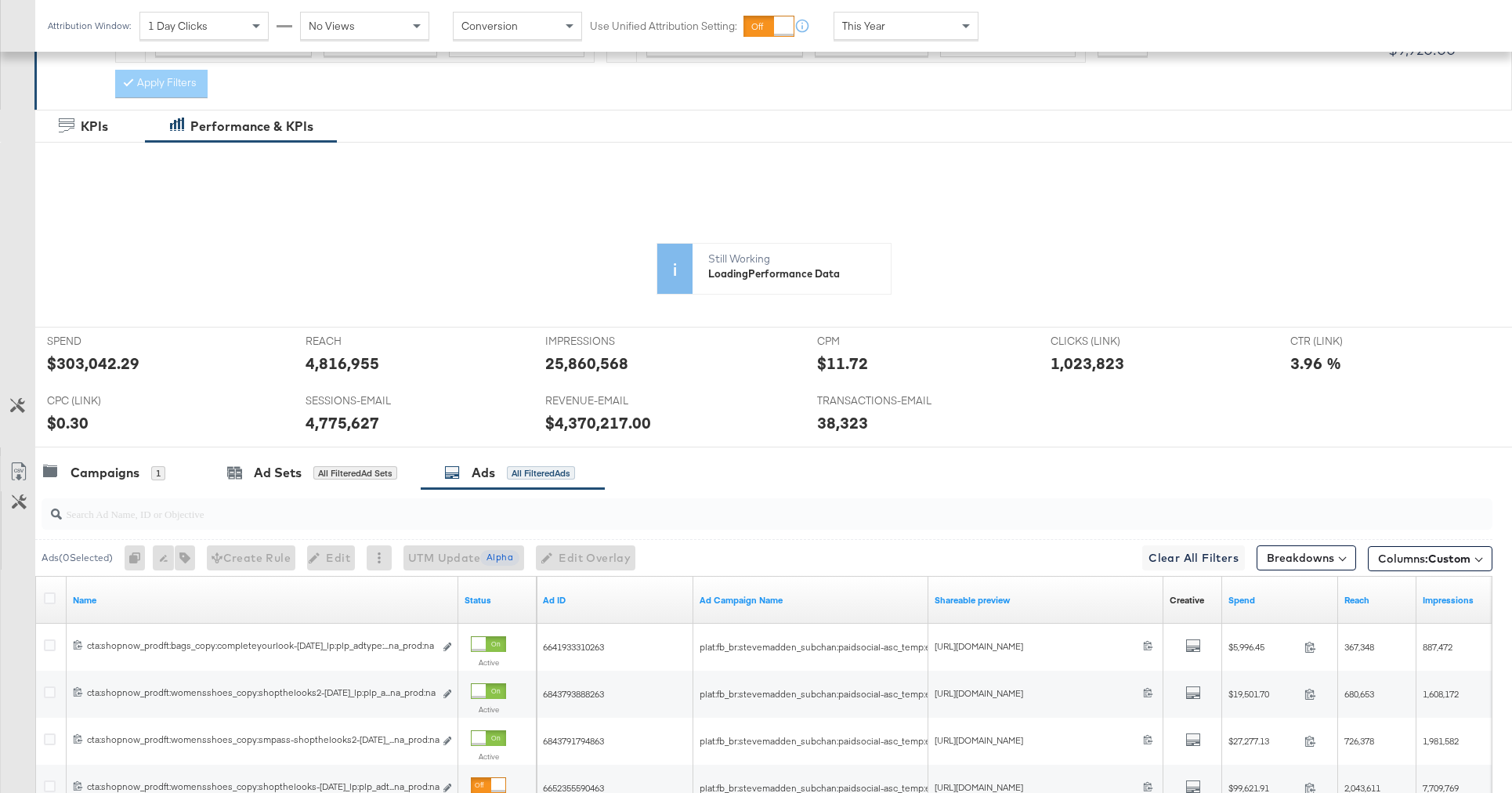
scroll to position [0, 0]
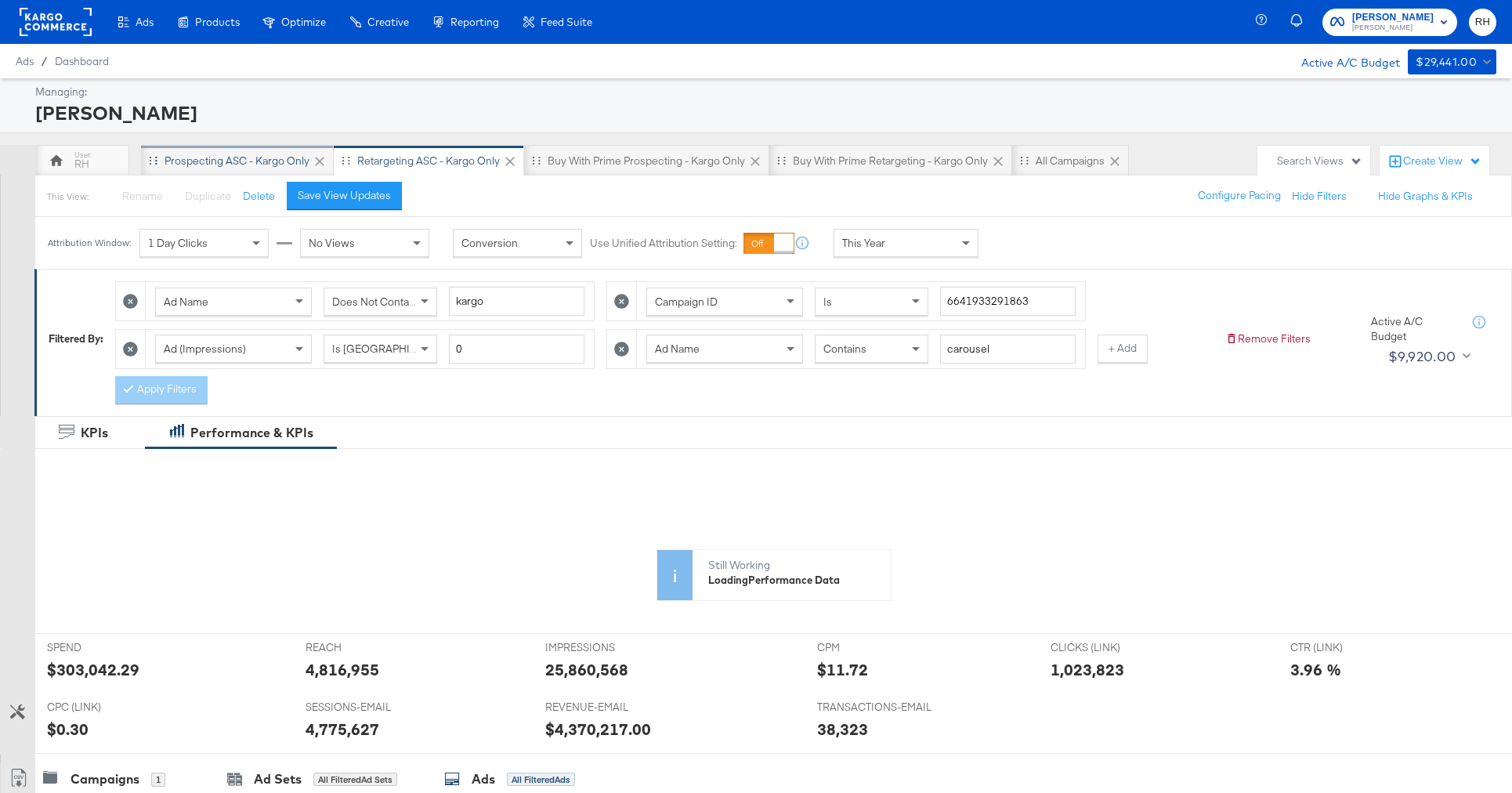
click at [241, 162] on div "Prospecting ASC - Kargo only" at bounding box center [236, 161] width 145 height 15
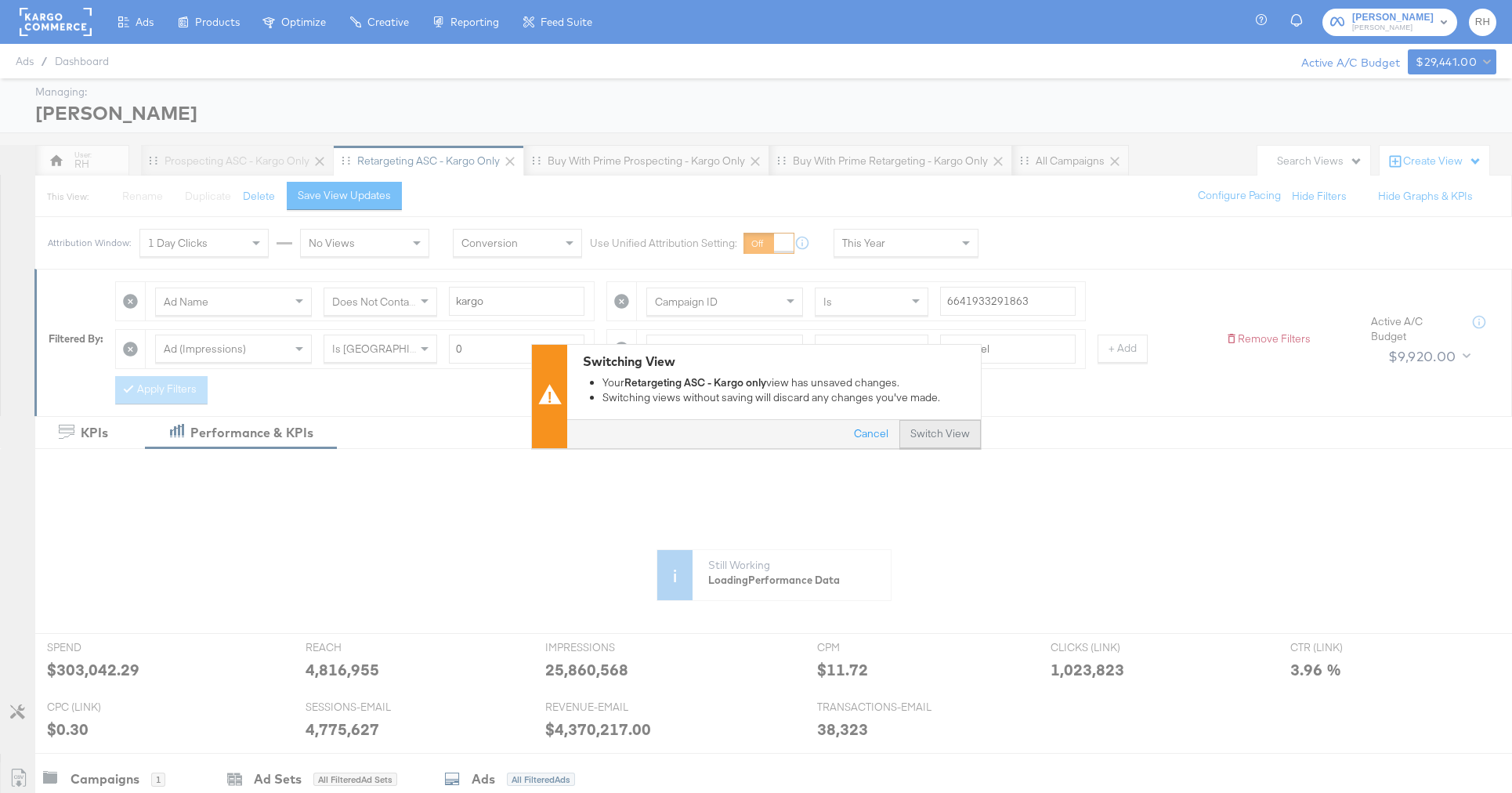
click at [929, 438] on button "Switch View" at bounding box center [939, 434] width 82 height 28
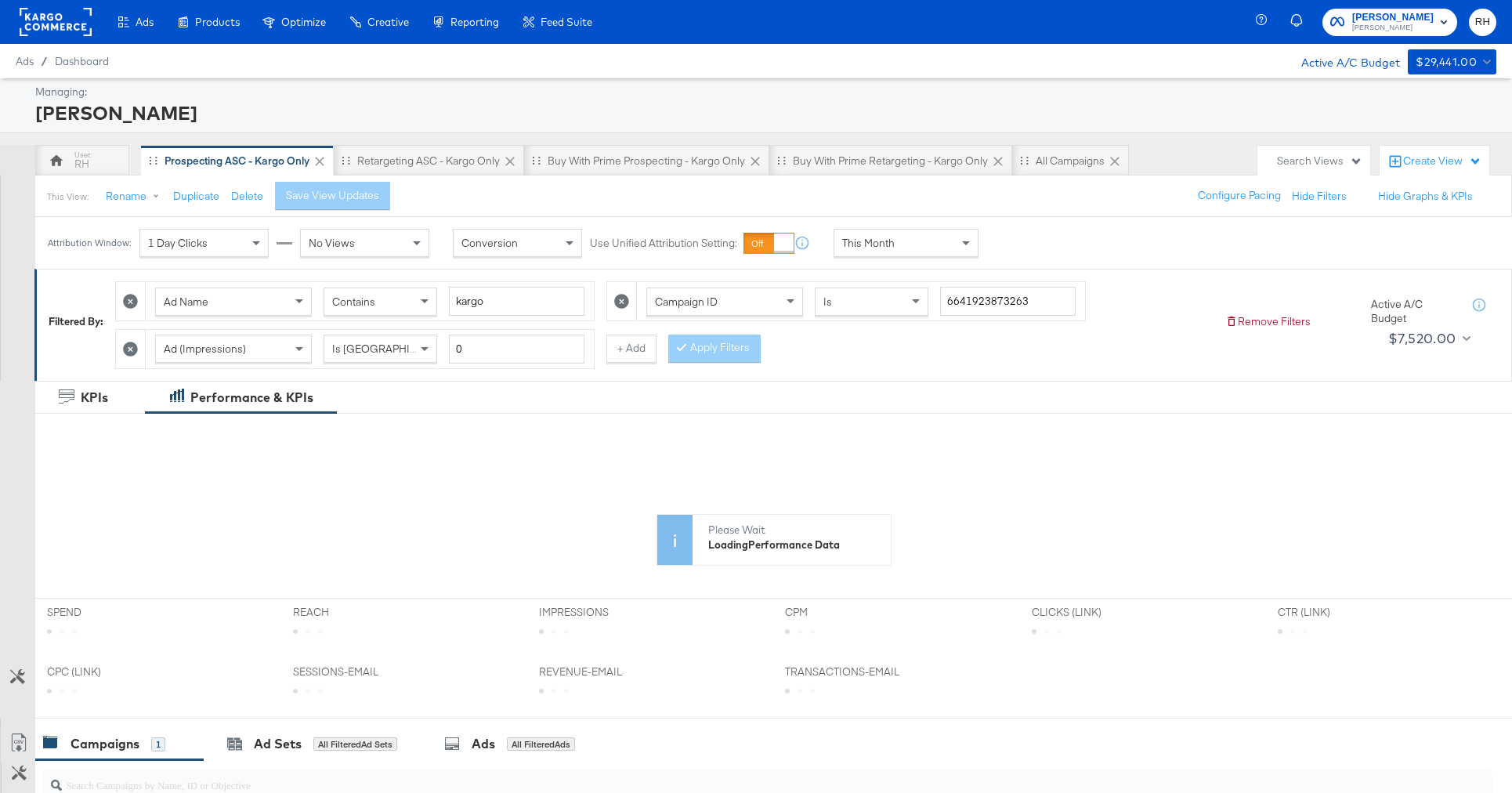
click at [900, 253] on div "This Month" at bounding box center [905, 243] width 143 height 27
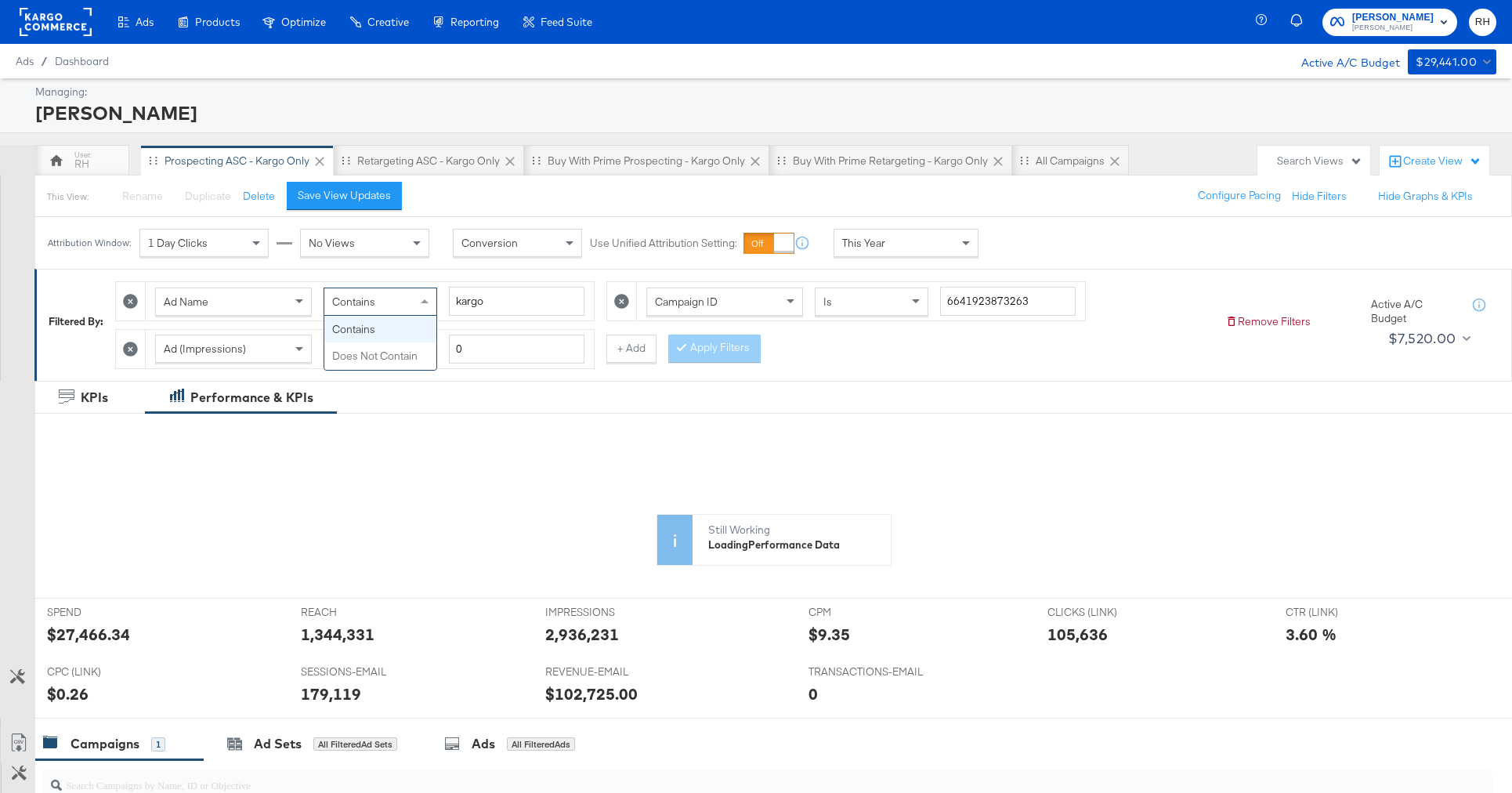
click at [396, 306] on div "Contains" at bounding box center [380, 302] width 112 height 27
click at [618, 360] on button "+ Add" at bounding box center [631, 348] width 50 height 28
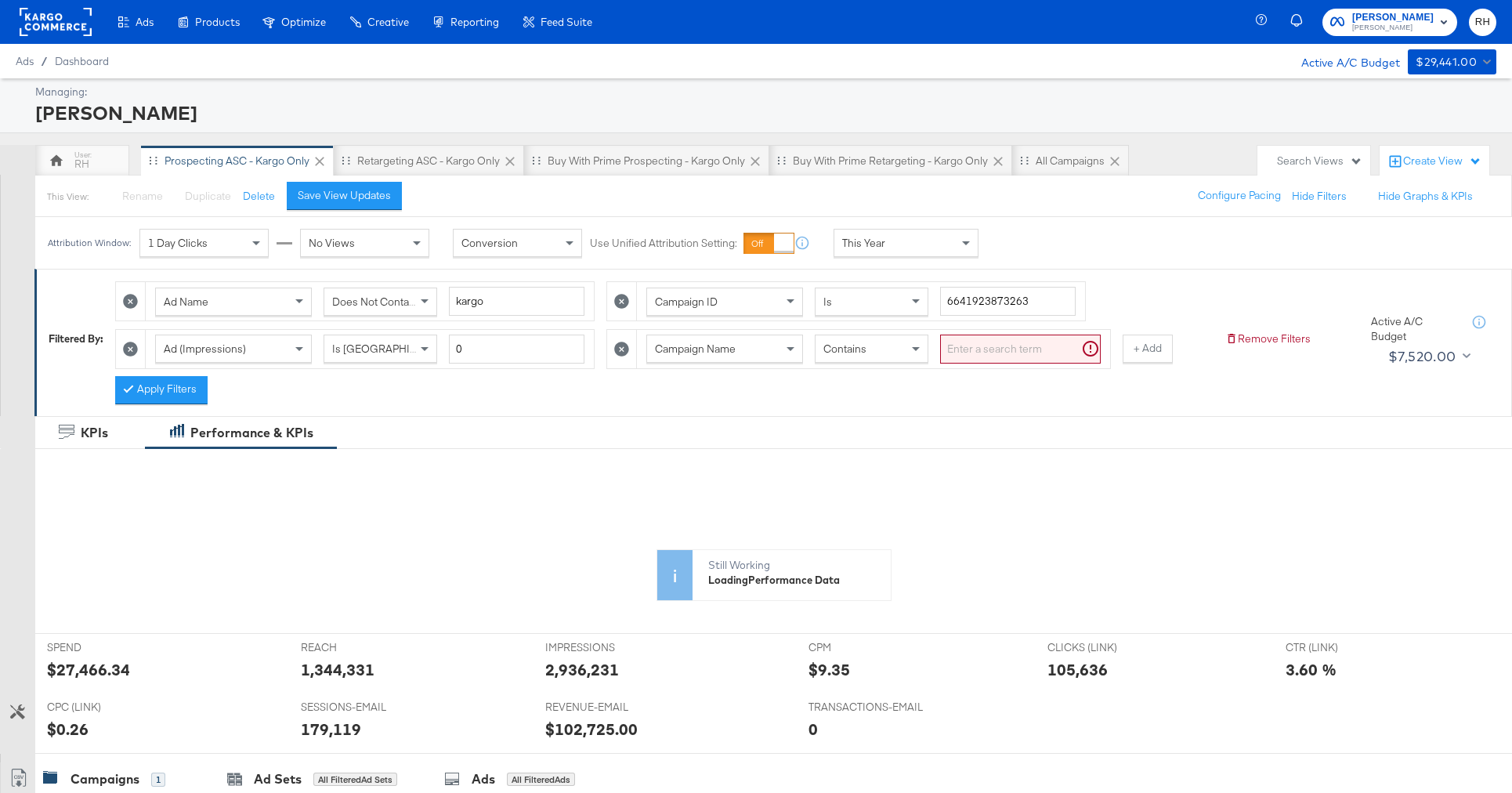
click at [673, 349] on span "Campaign Name" at bounding box center [696, 349] width 81 height 14
click at [670, 505] on div "Still Working Loading Performance Data" at bounding box center [773, 526] width 1477 height 149
click at [671, 340] on div "Campaign Name" at bounding box center [725, 349] width 156 height 27
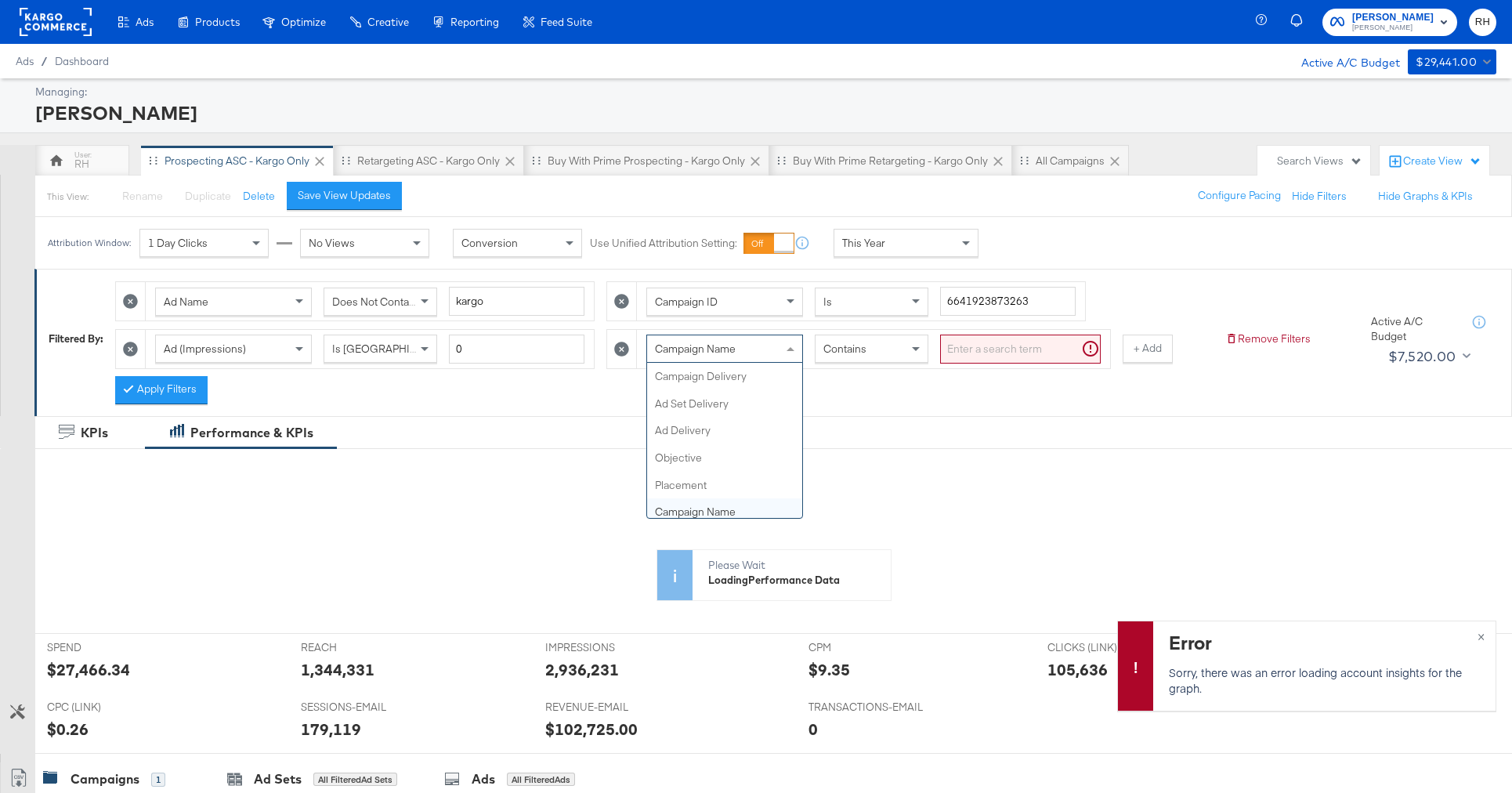
scroll to position [272, 0]
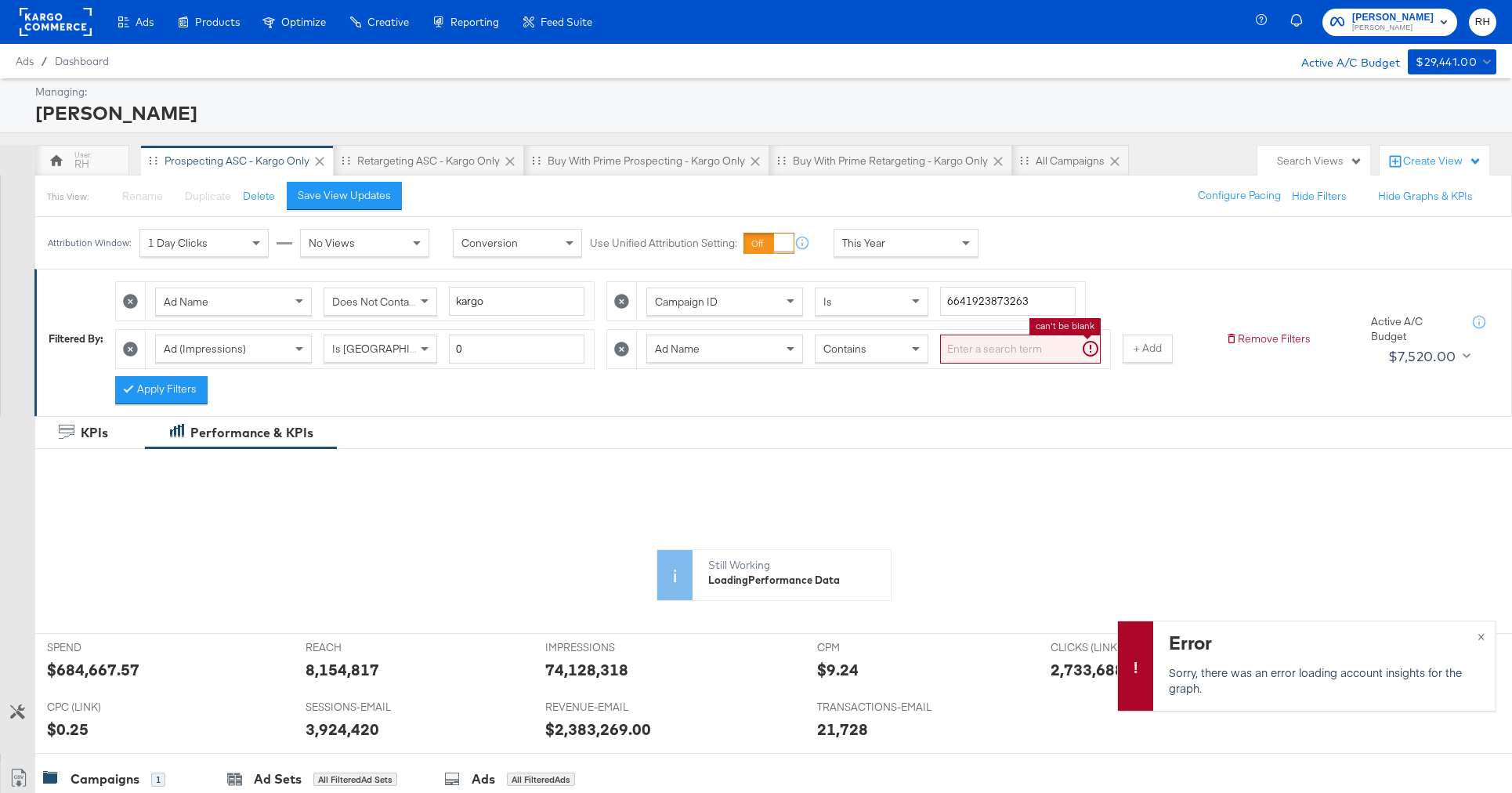
click at [951, 357] on input "search" at bounding box center [1020, 349] width 161 height 29
type input "carousel"
click at [156, 399] on button "Apply Filters" at bounding box center [161, 389] width 93 height 28
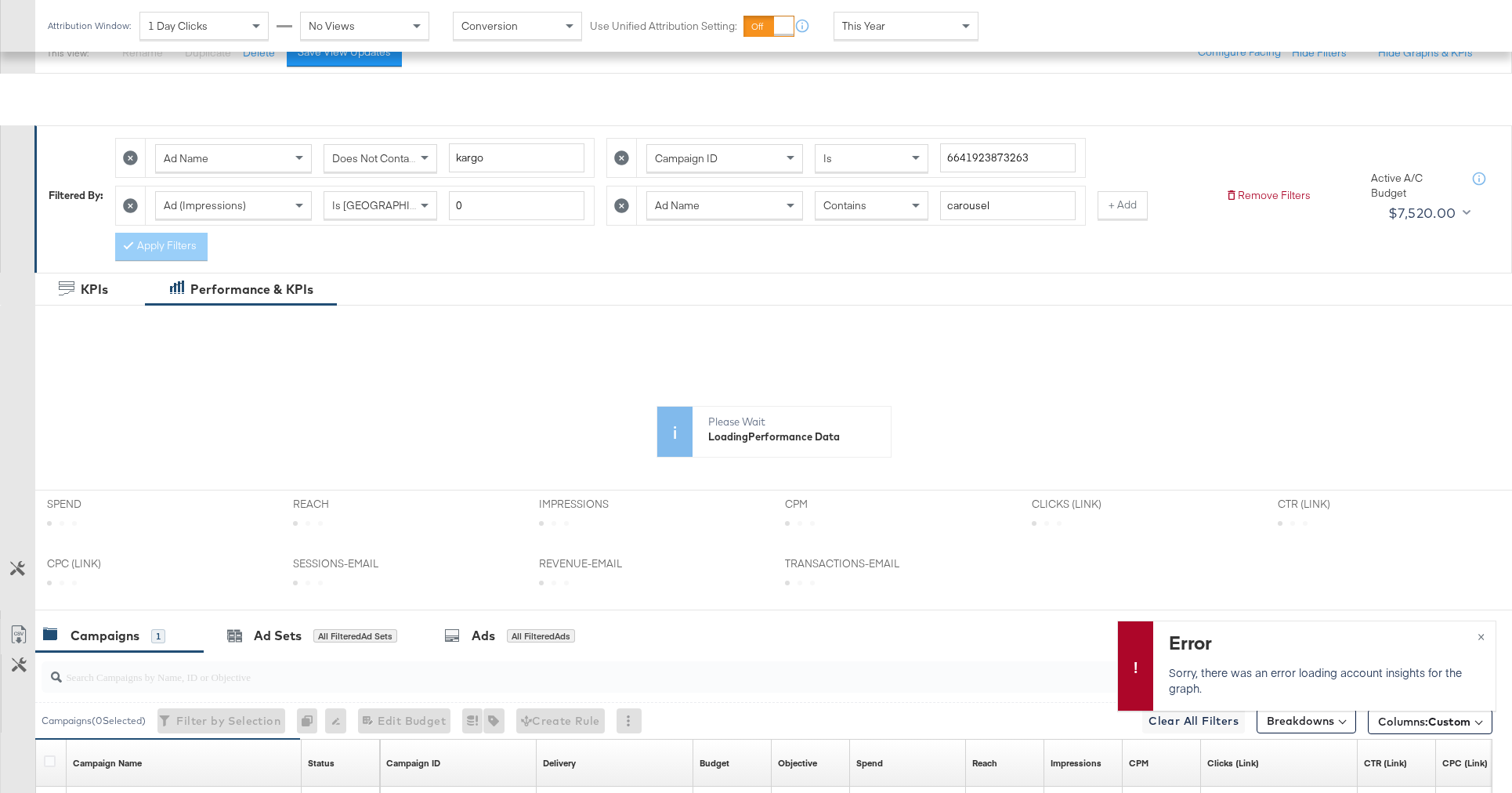
scroll to position [346, 0]
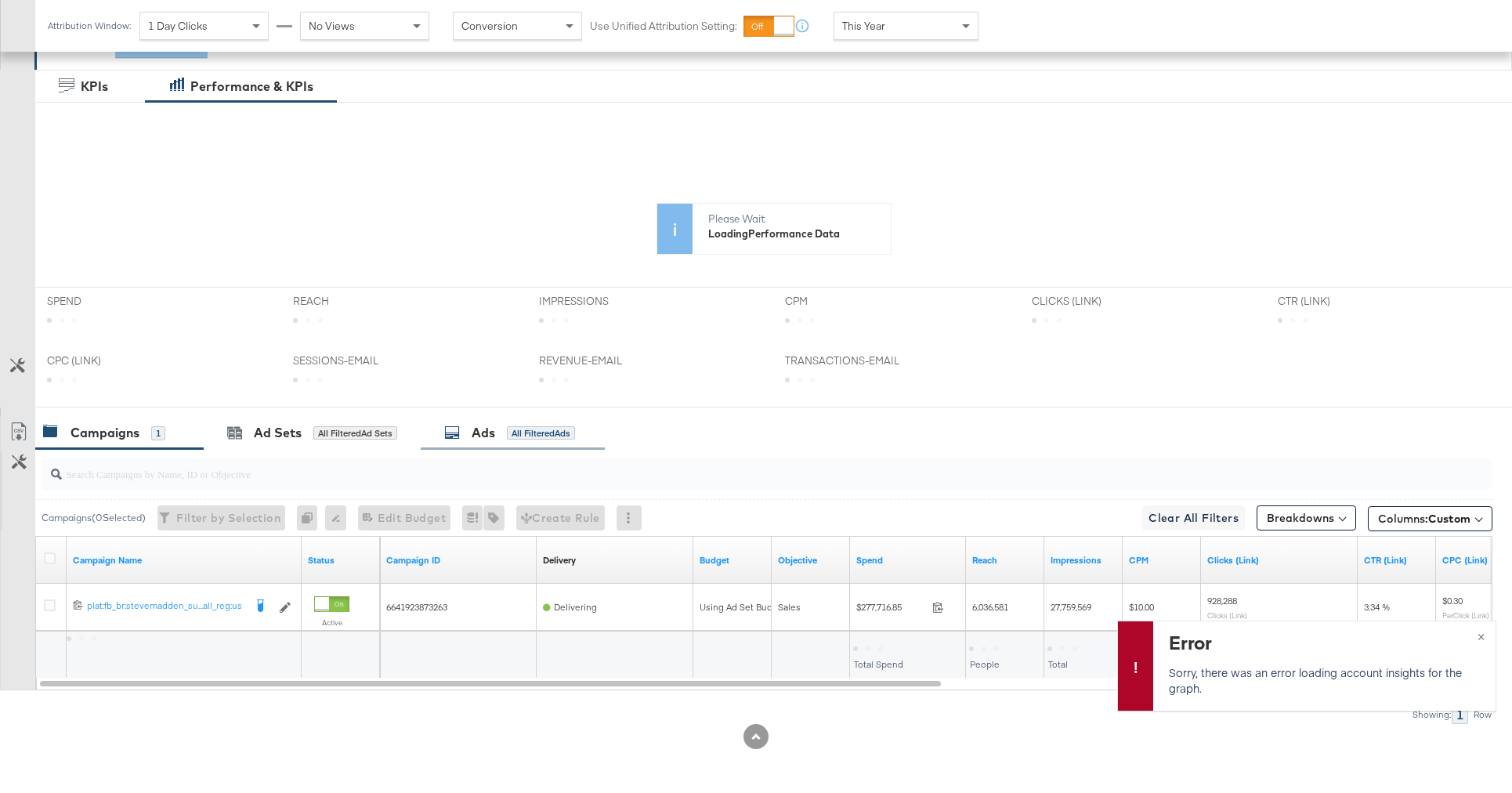
click at [489, 437] on div "Ads" at bounding box center [484, 432] width 23 height 18
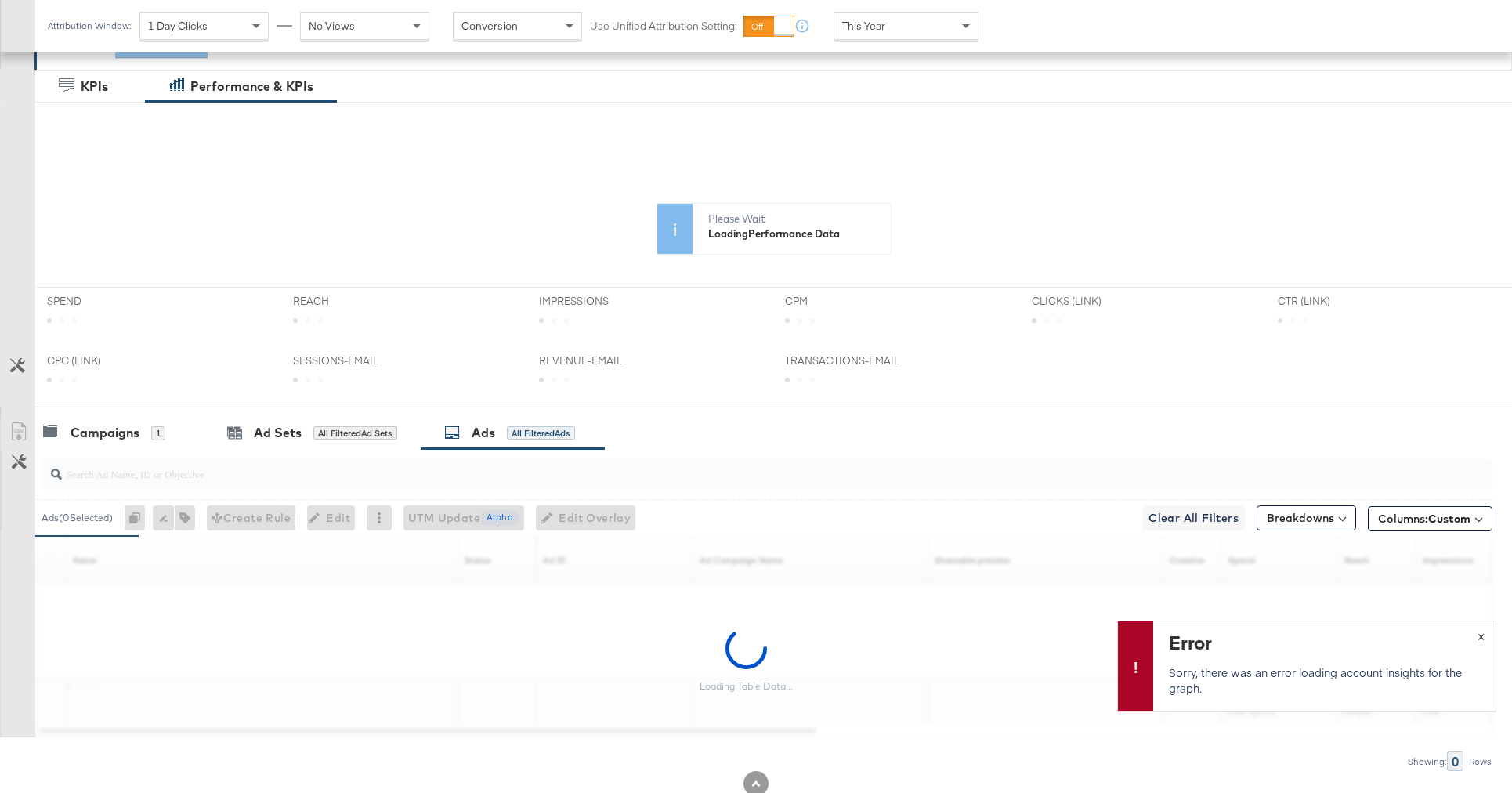
click at [1484, 638] on span "×" at bounding box center [1481, 635] width 7 height 18
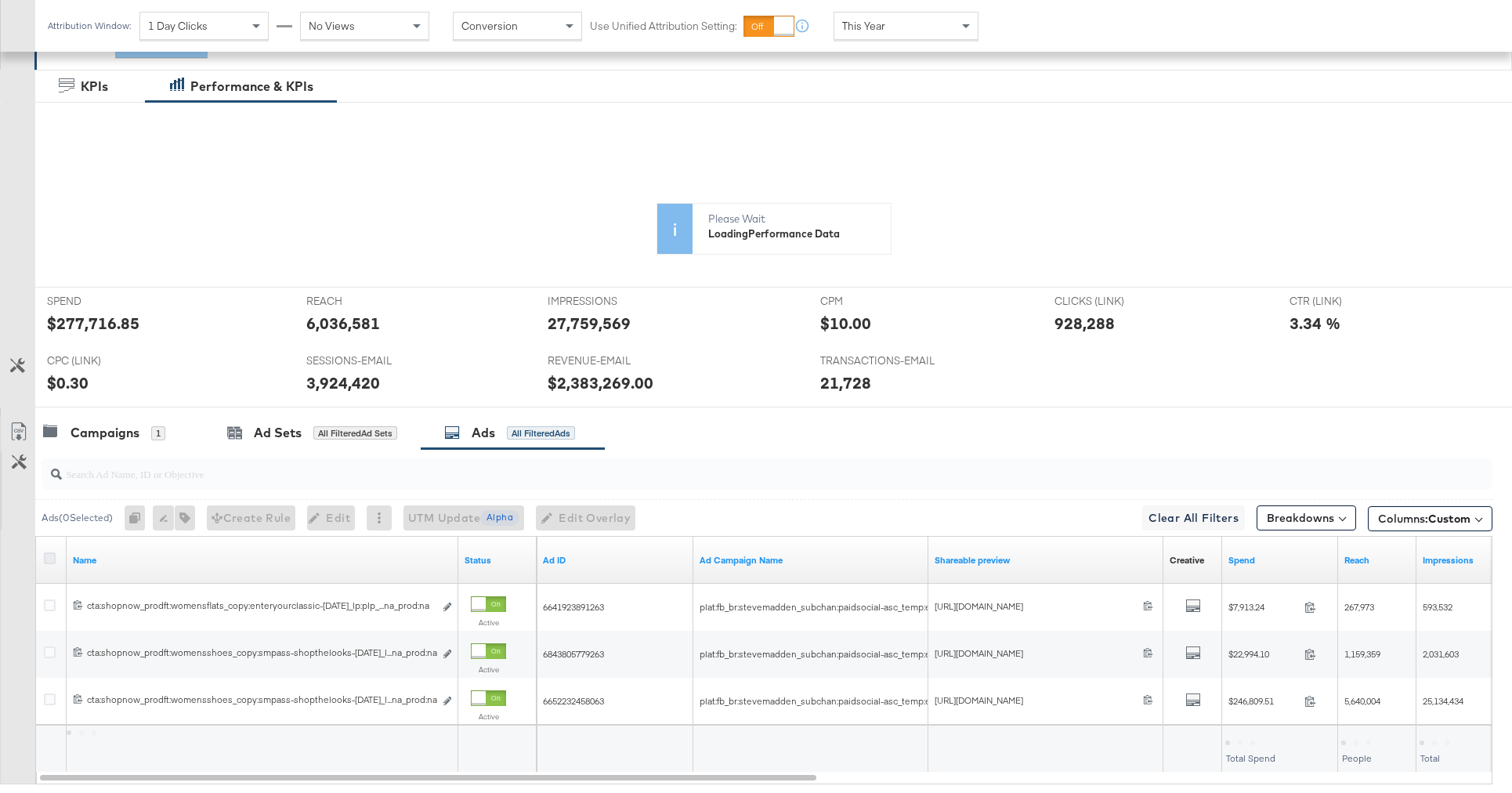
click at [47, 563] on icon at bounding box center [49, 557] width 12 height 12
click at [0, 0] on input "checkbox" at bounding box center [0, 0] width 0 height 0
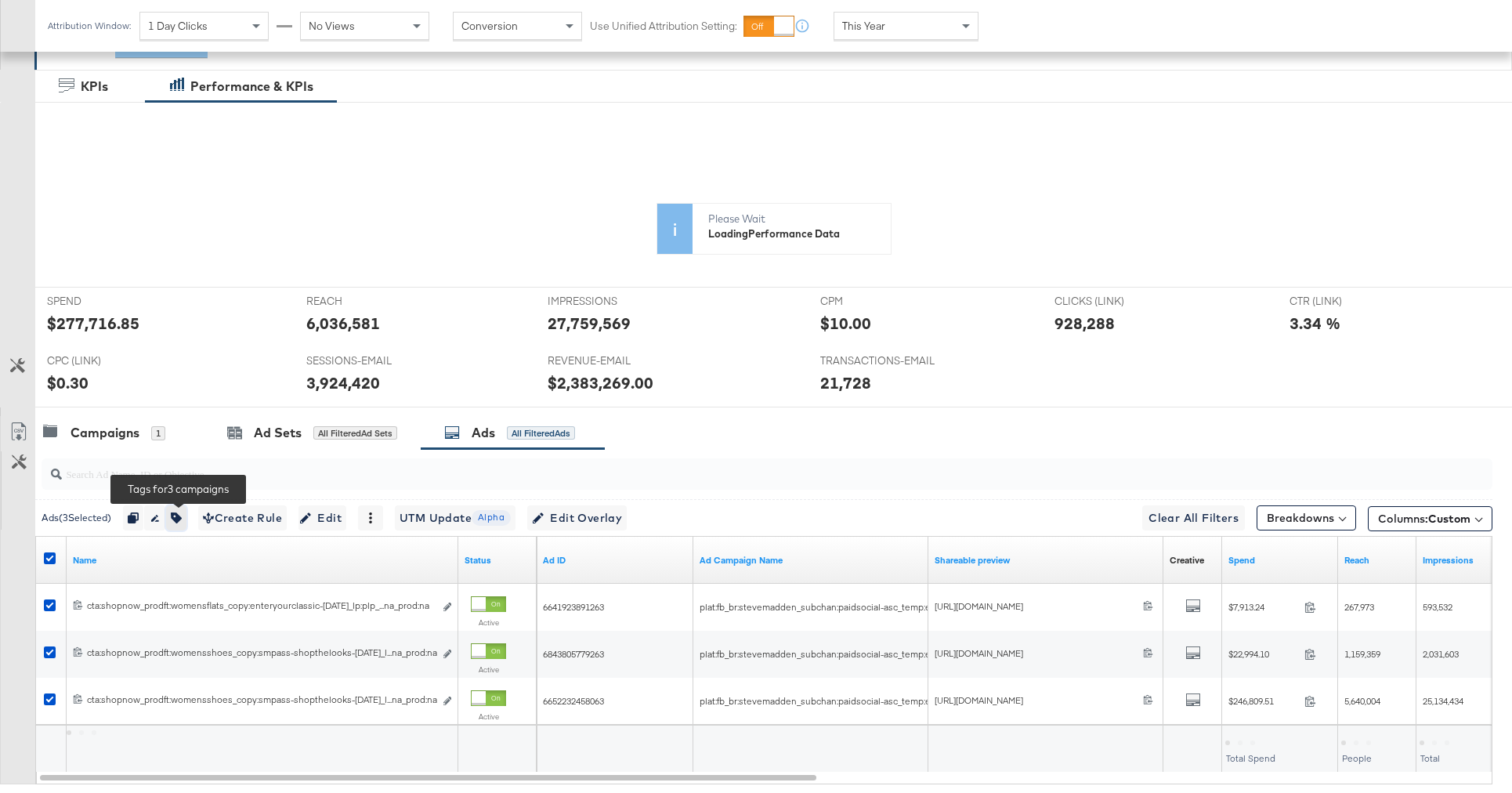
click at [173, 521] on button "button" at bounding box center [176, 518] width 21 height 25
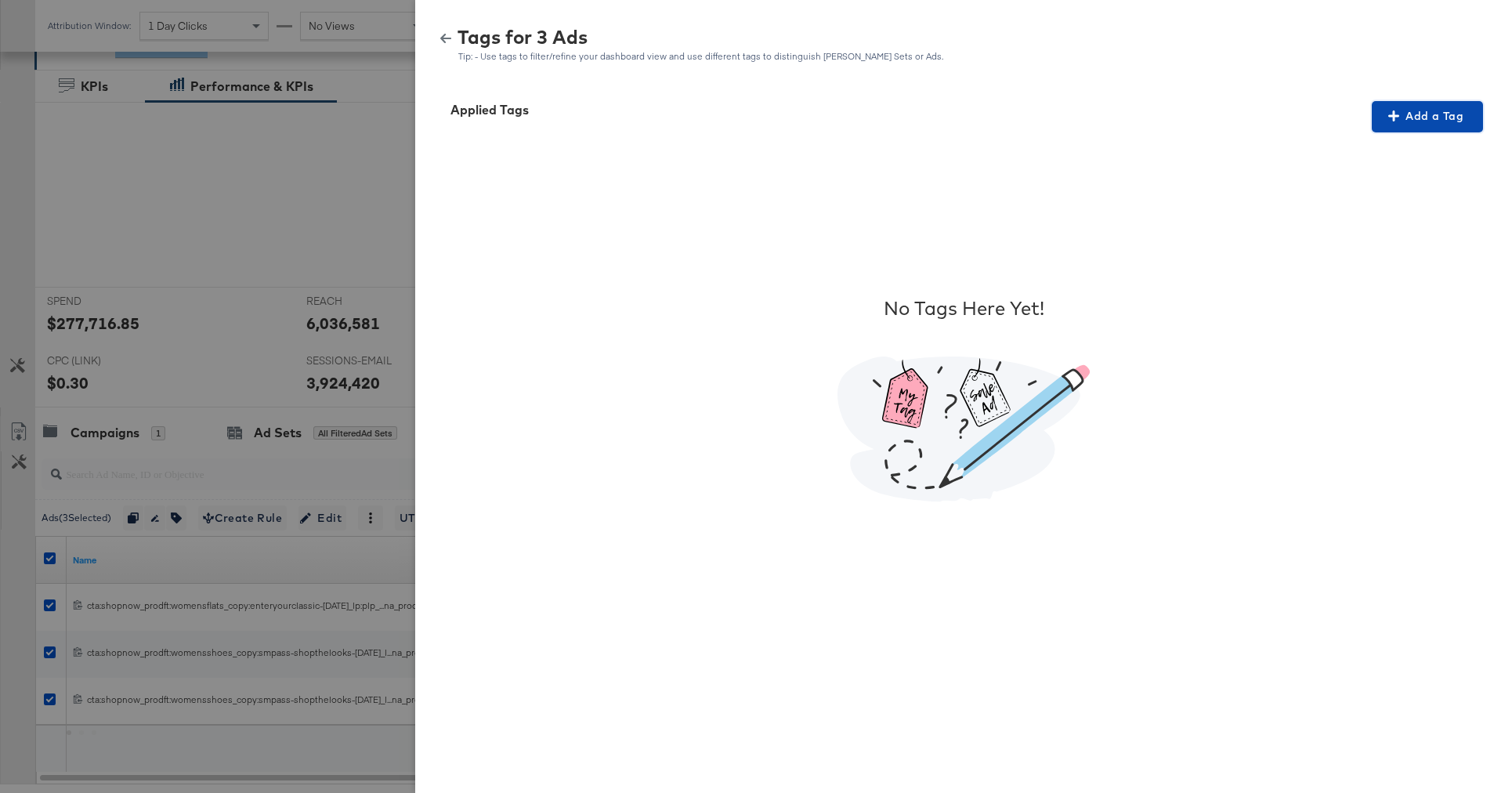
click at [1392, 120] on icon "button" at bounding box center [1393, 116] width 11 height 11
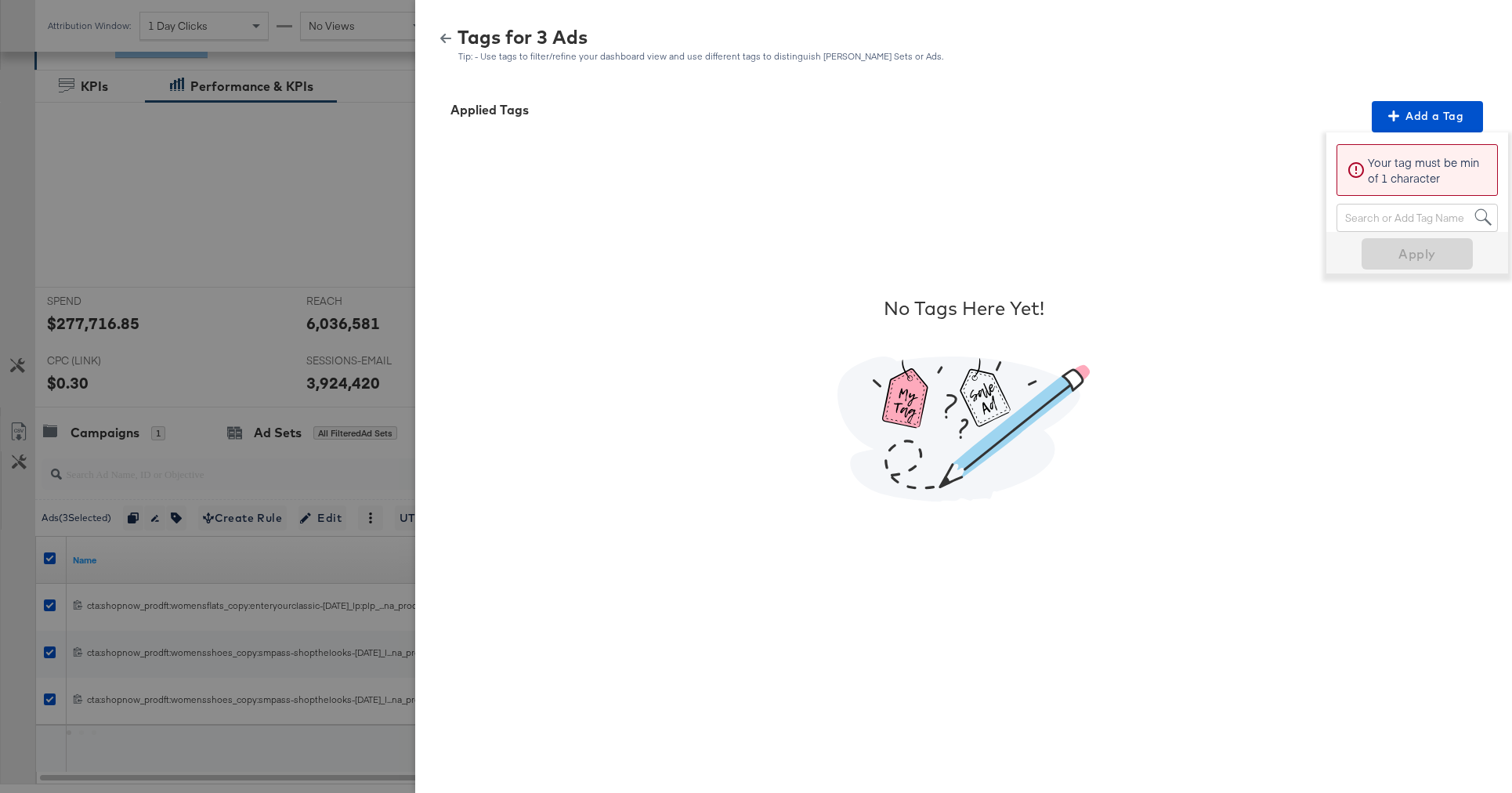
click at [1419, 214] on div "Search or Add Tag Name" at bounding box center [1418, 218] width 160 height 27
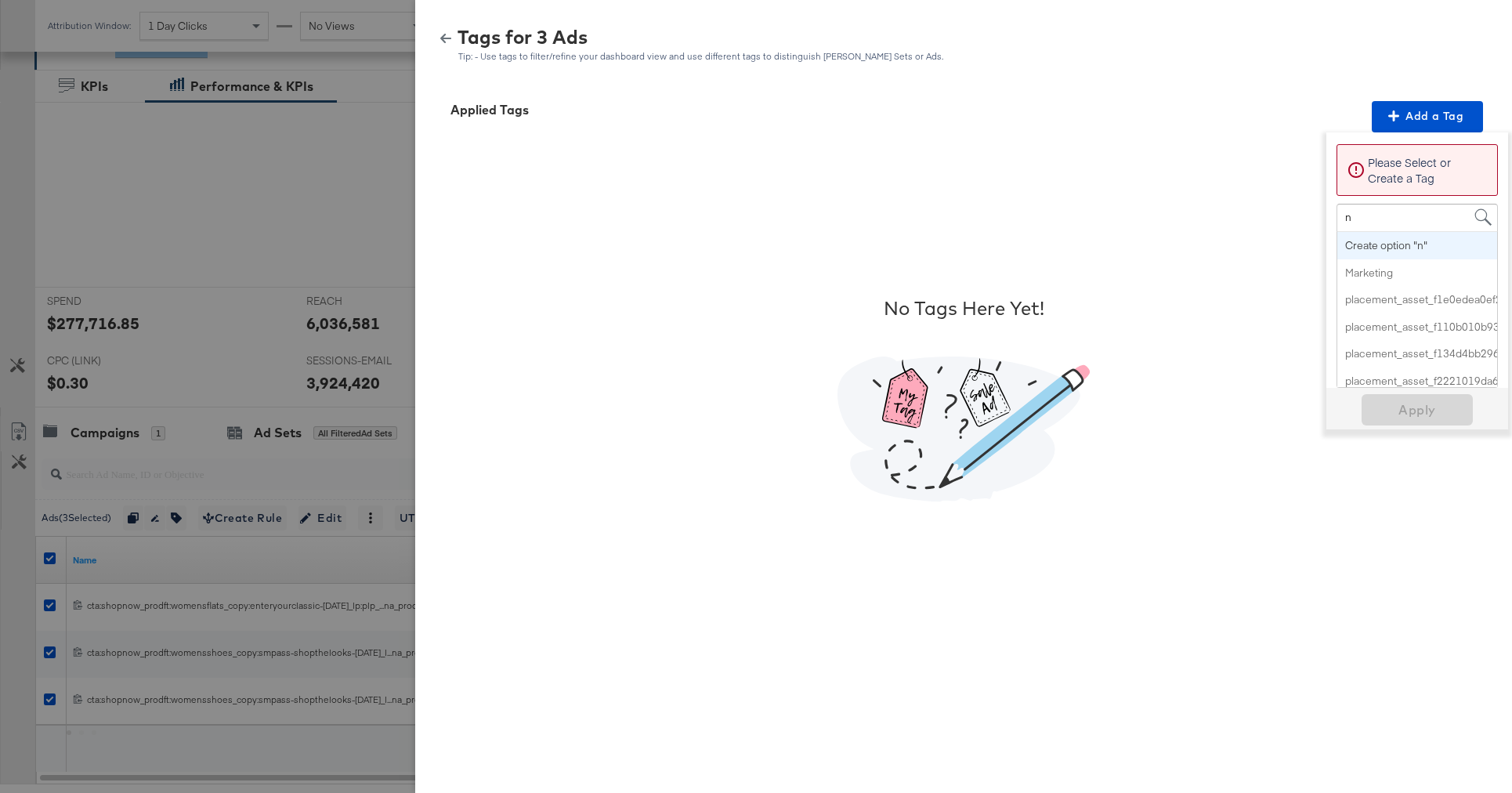
type input "no"
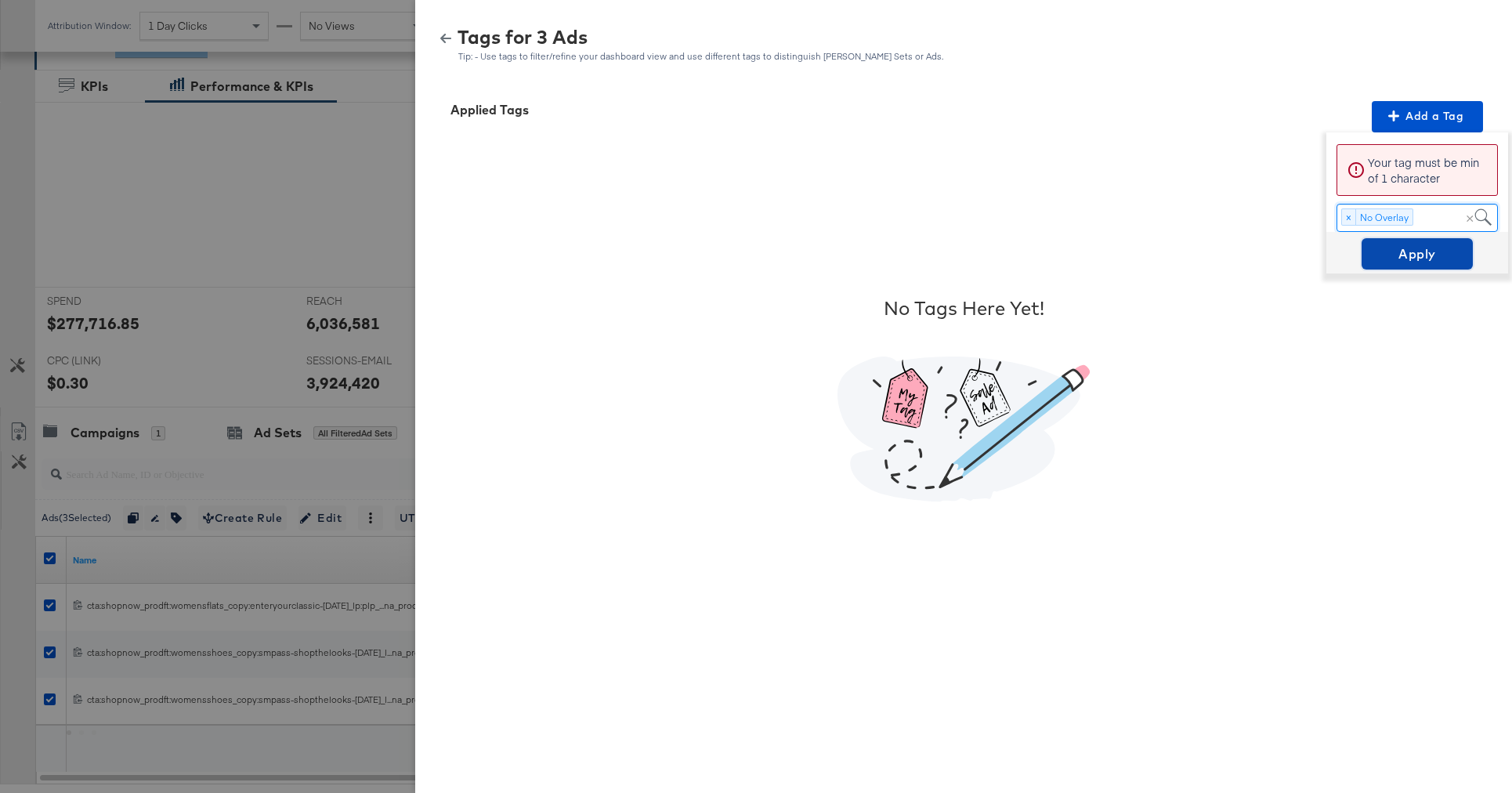
click at [1415, 257] on span "Apply" at bounding box center [1418, 254] width 99 height 22
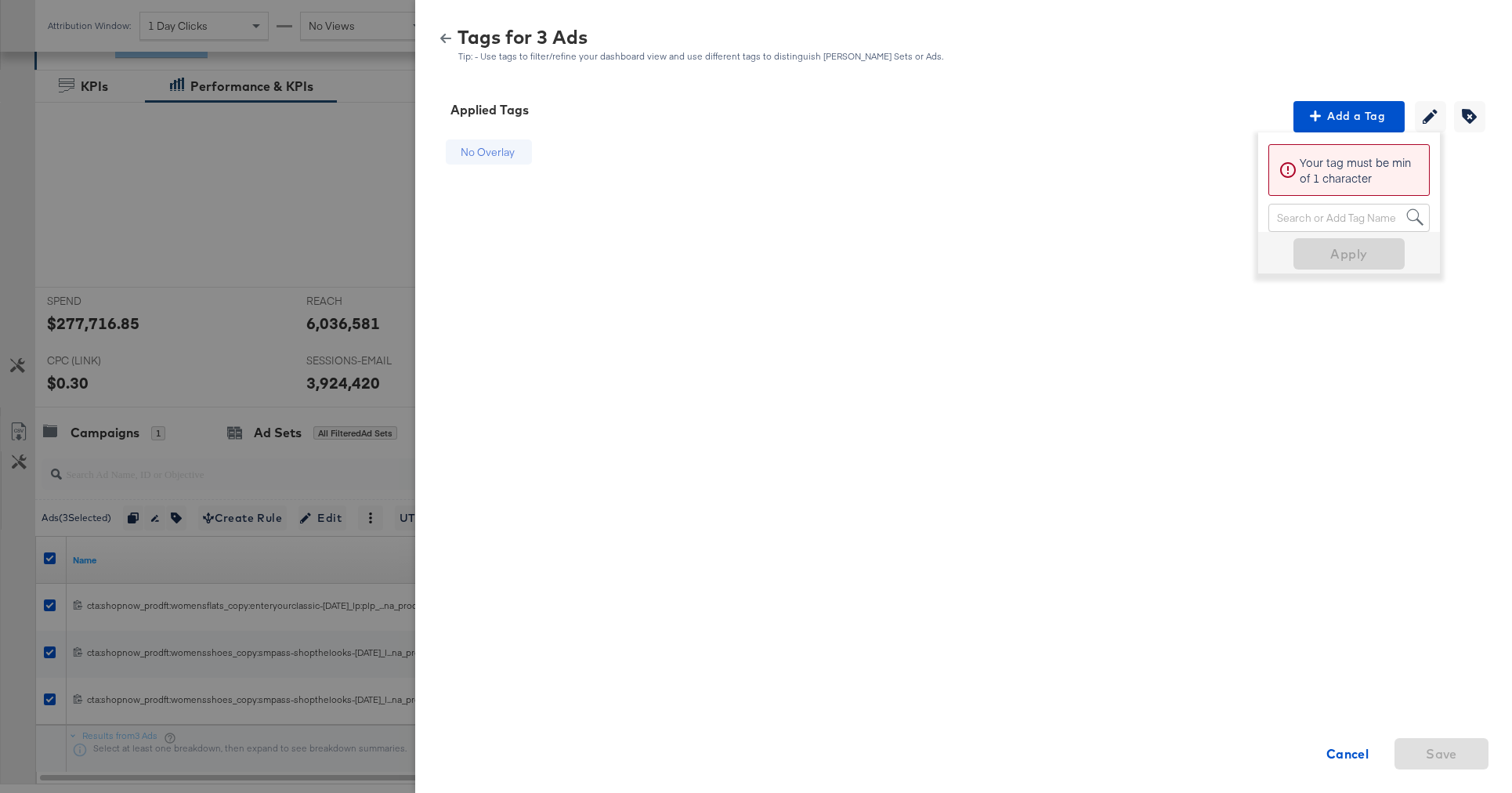
click at [441, 31] on div "Tags for 3 Ads Tip: - Use tags to filter/refine your dashboard view and use dif…" at bounding box center [964, 44] width 1059 height 33
click at [441, 37] on icon "button" at bounding box center [446, 38] width 11 height 9
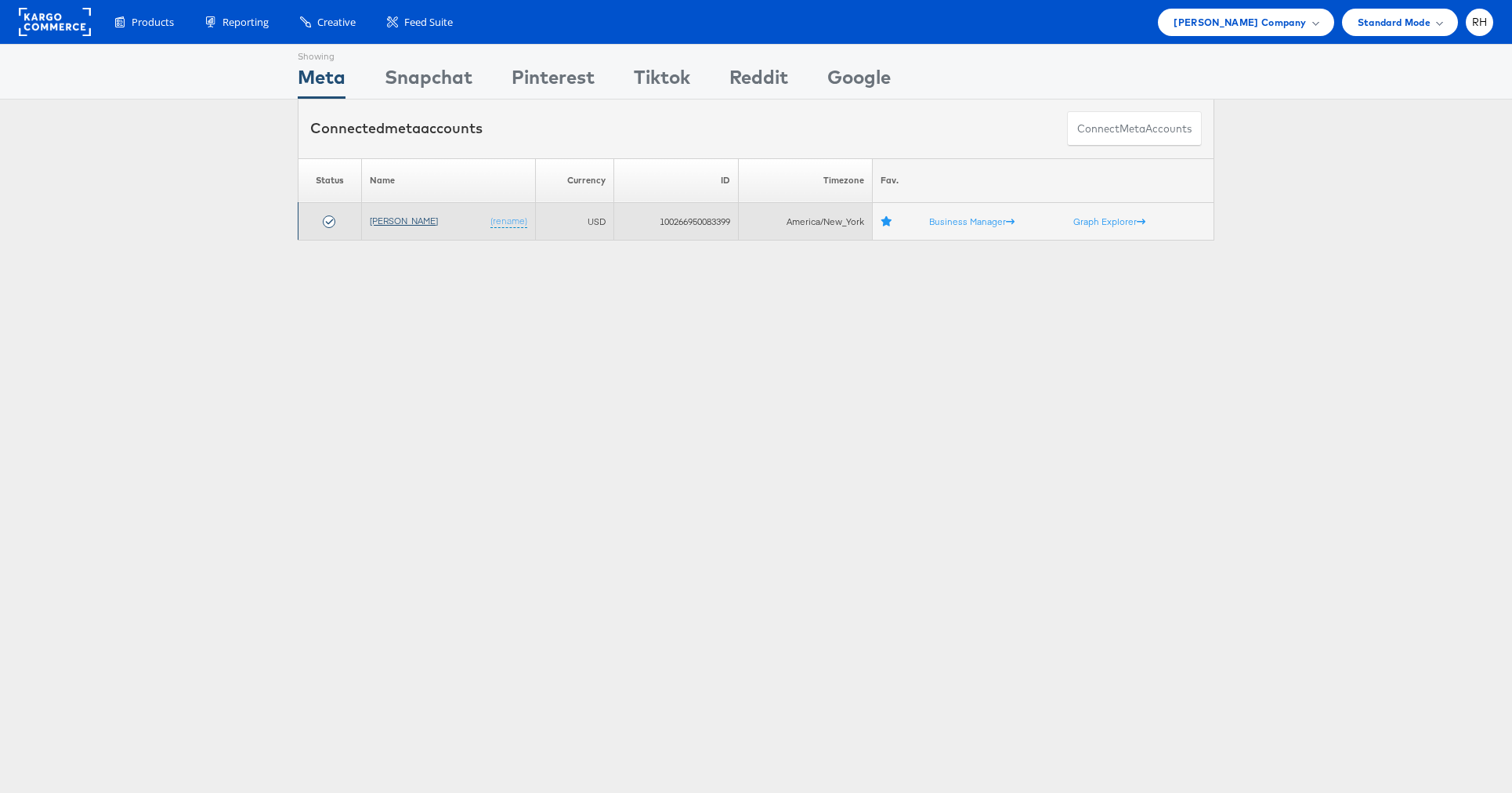
click at [387, 222] on link "[PERSON_NAME]" at bounding box center [404, 220] width 68 height 12
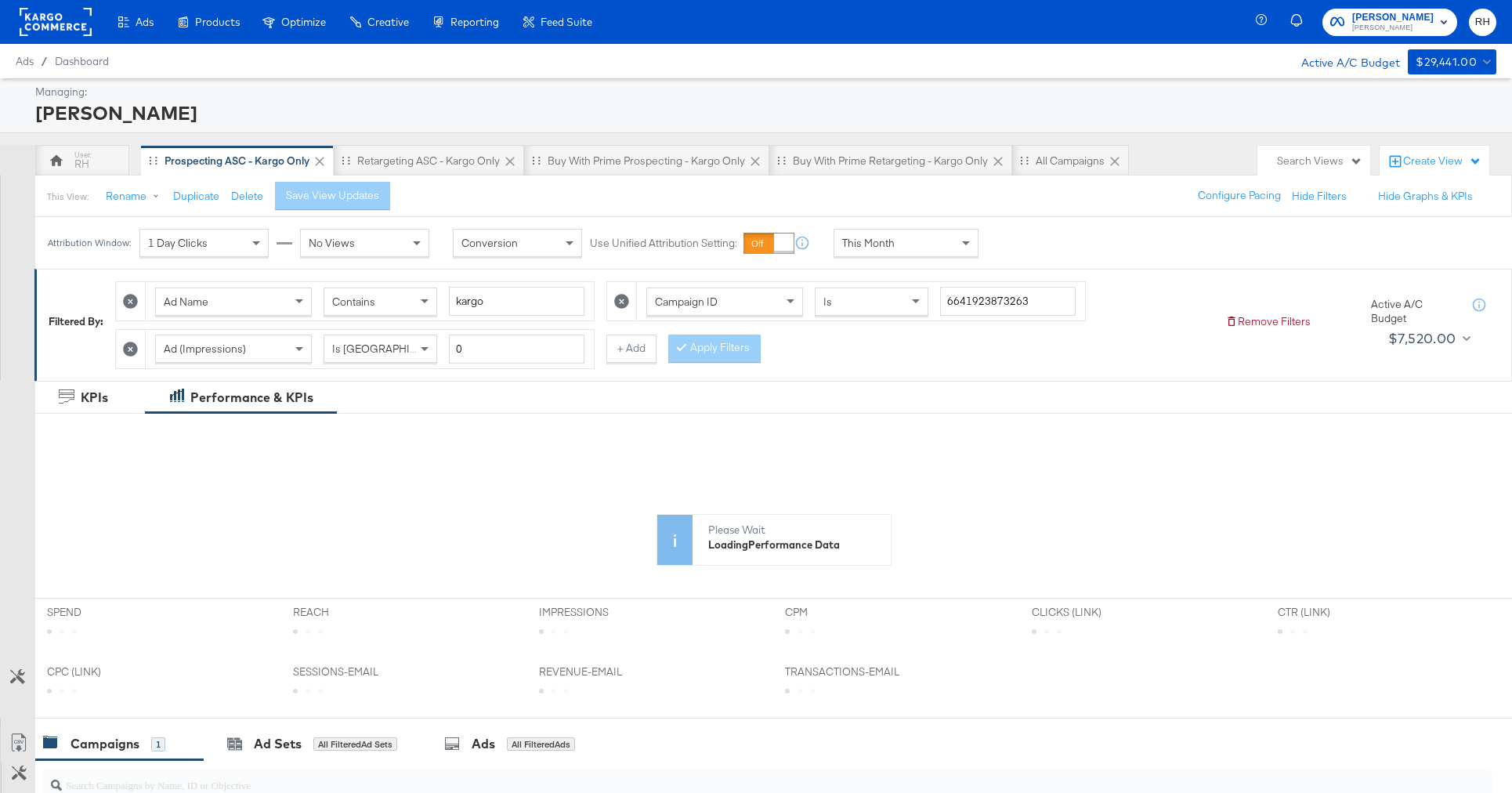
click at [870, 241] on span "This Month" at bounding box center [868, 243] width 52 height 14
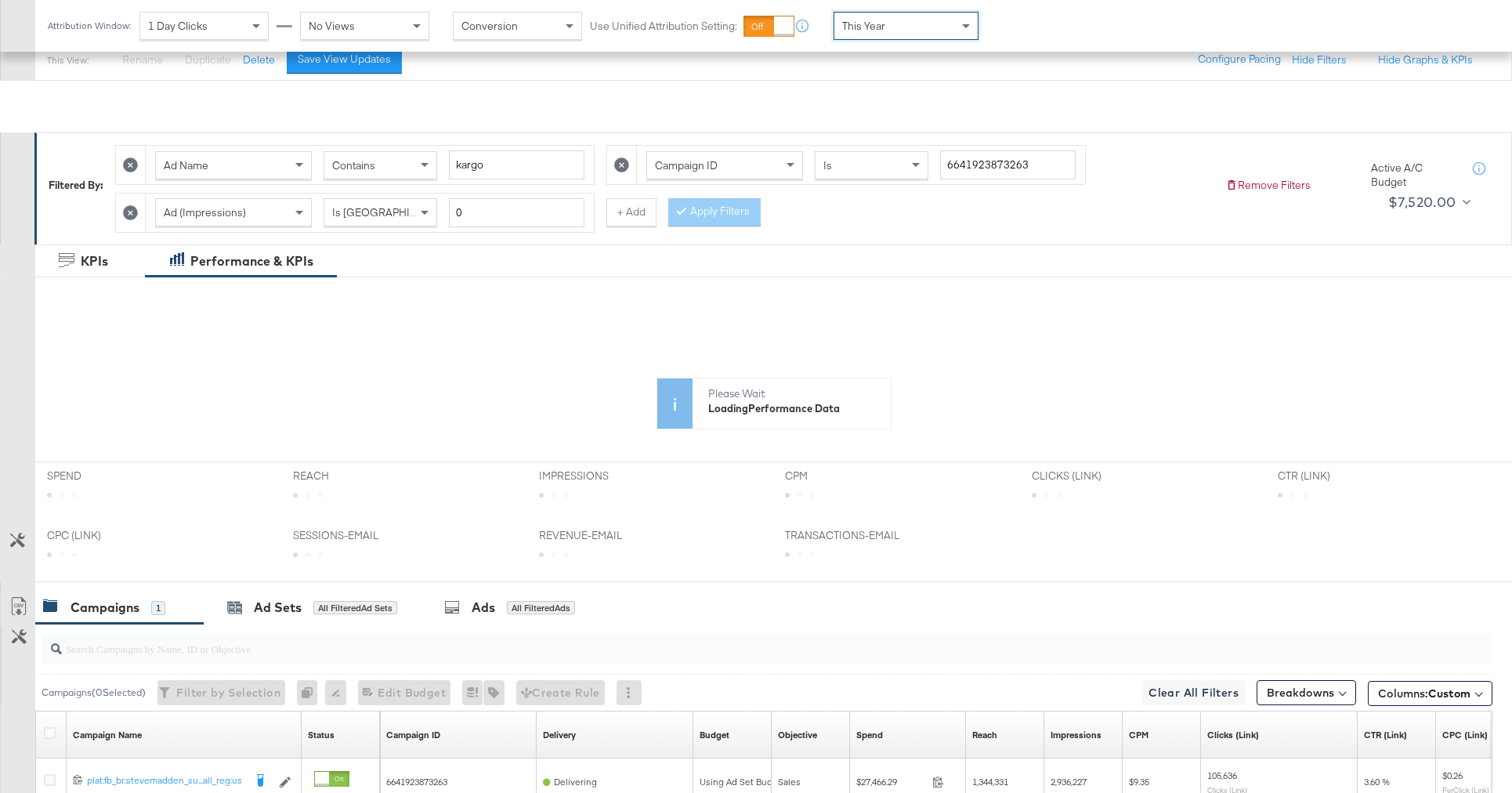
scroll to position [311, 0]
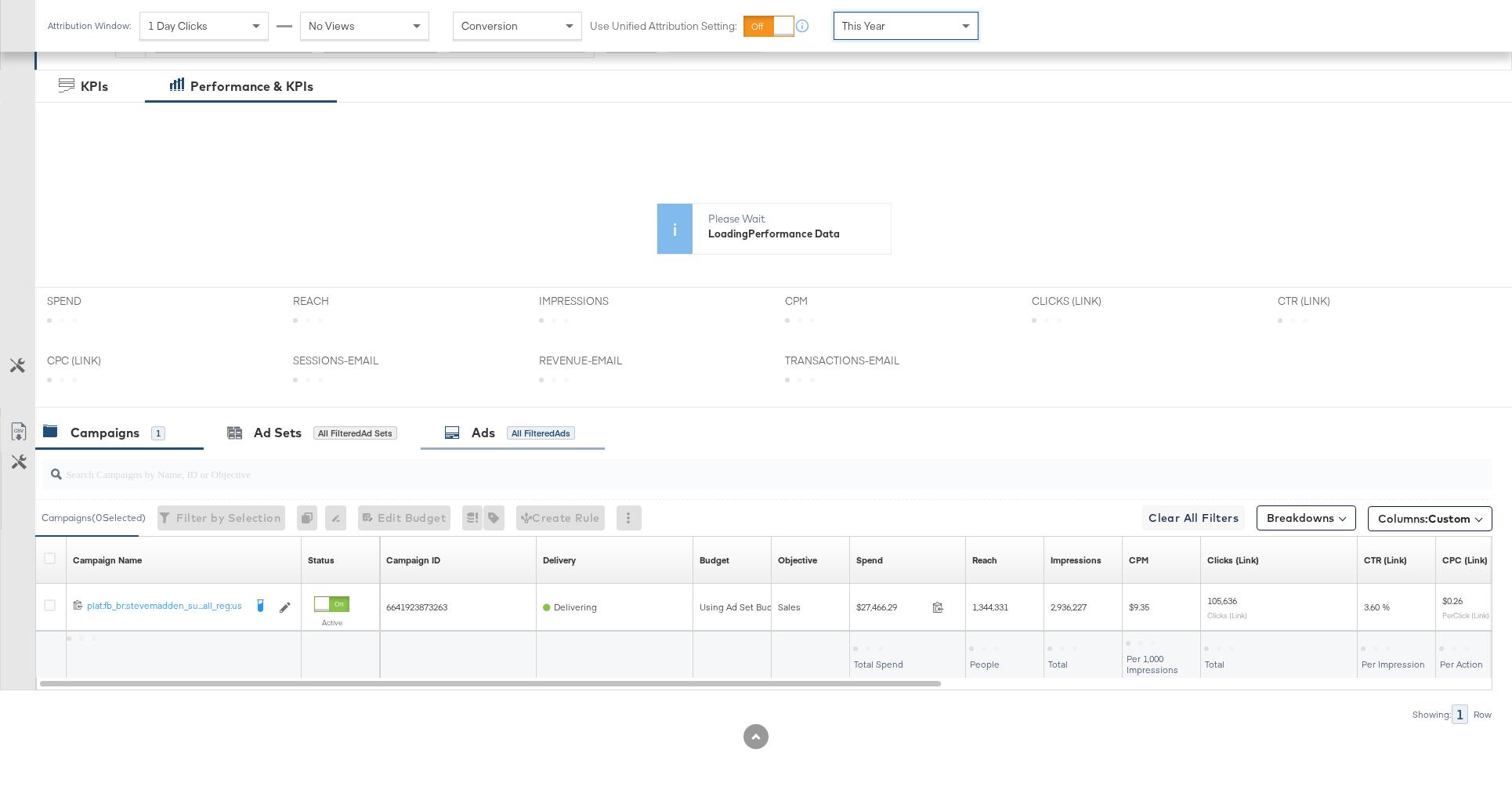
click at [552, 439] on div "All Filtered Ads" at bounding box center [541, 433] width 68 height 14
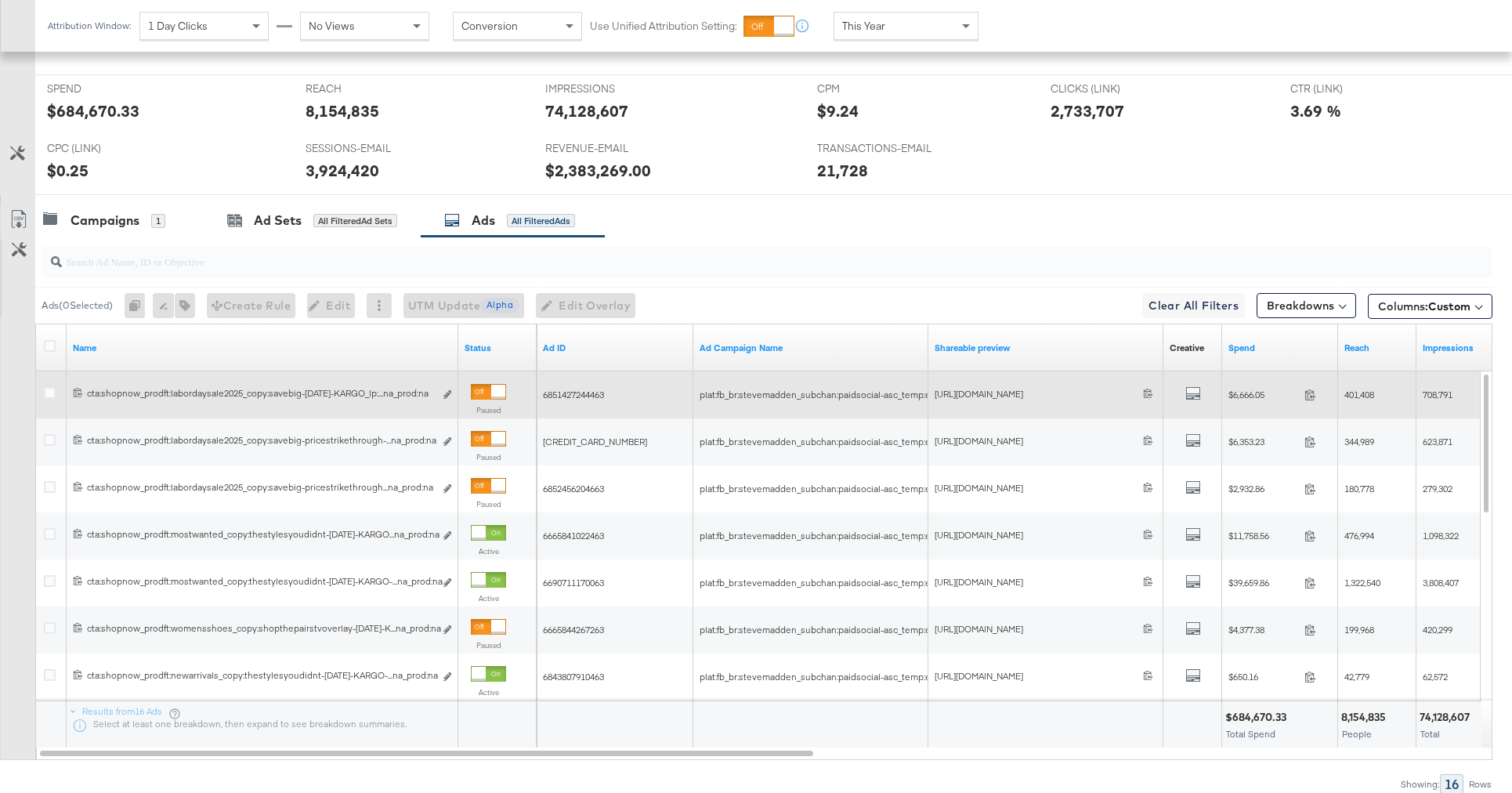
scroll to position [511, 0]
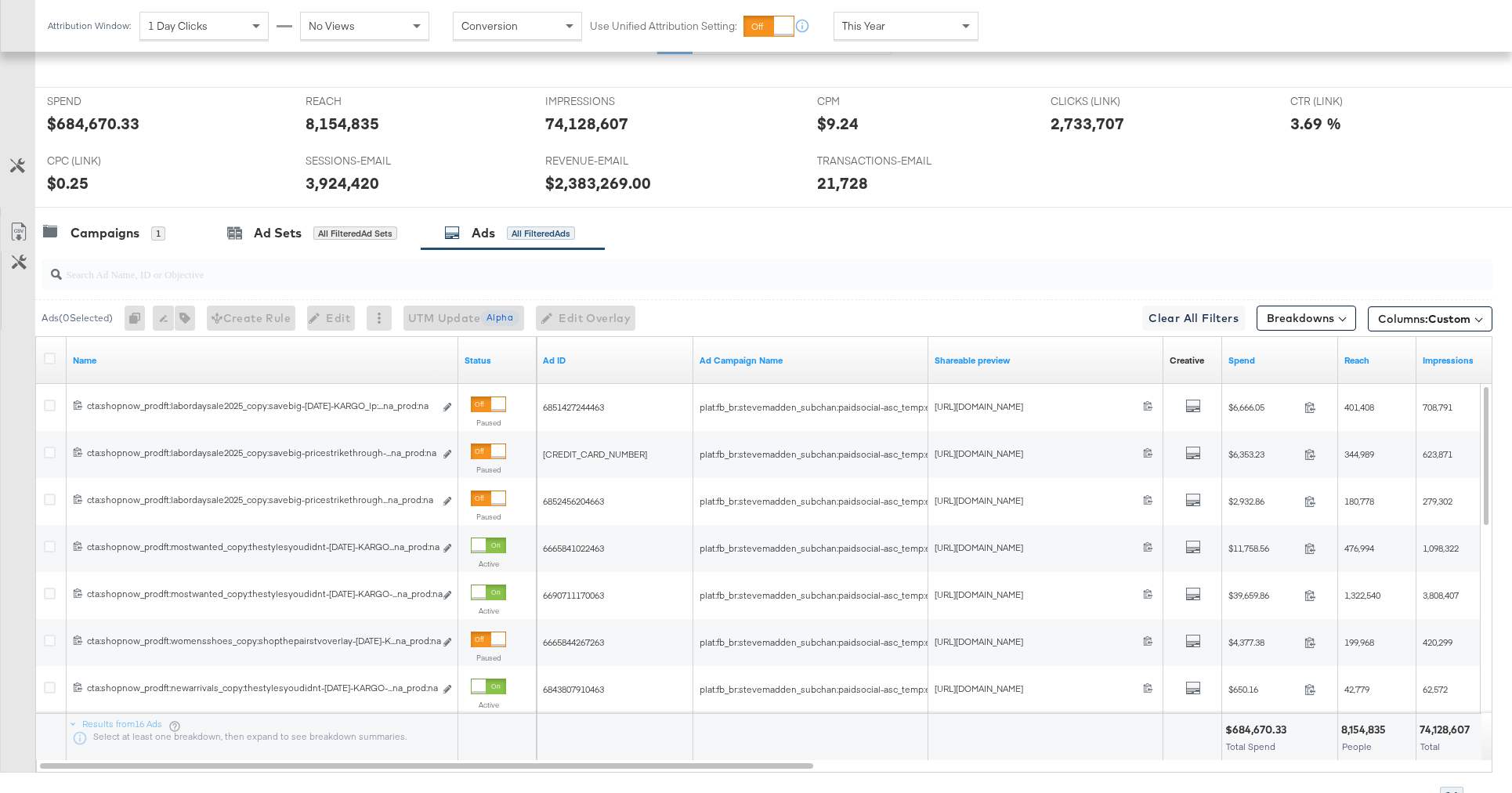
click at [350, 267] on input "search" at bounding box center [710, 268] width 1297 height 31
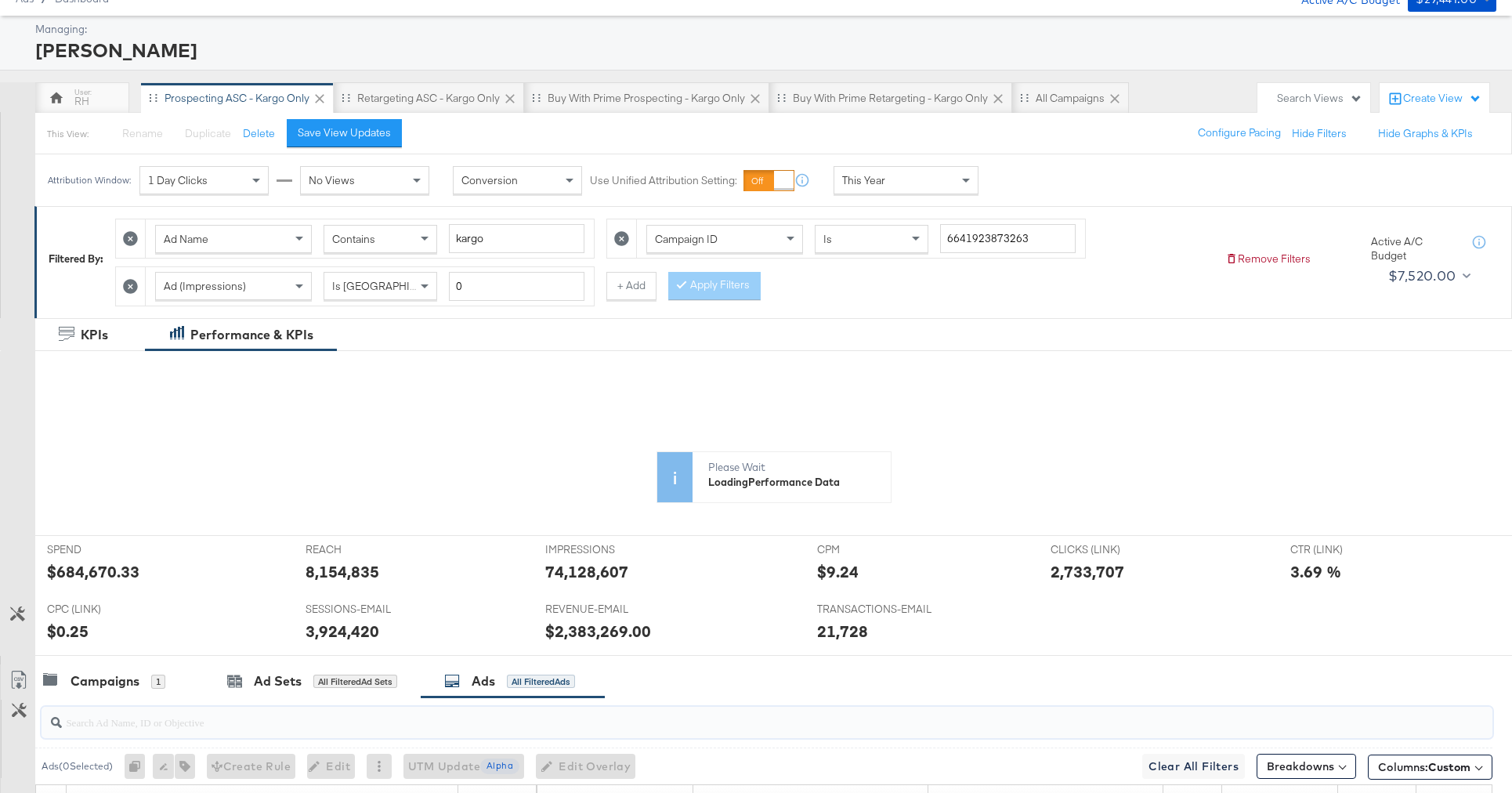
scroll to position [0, 0]
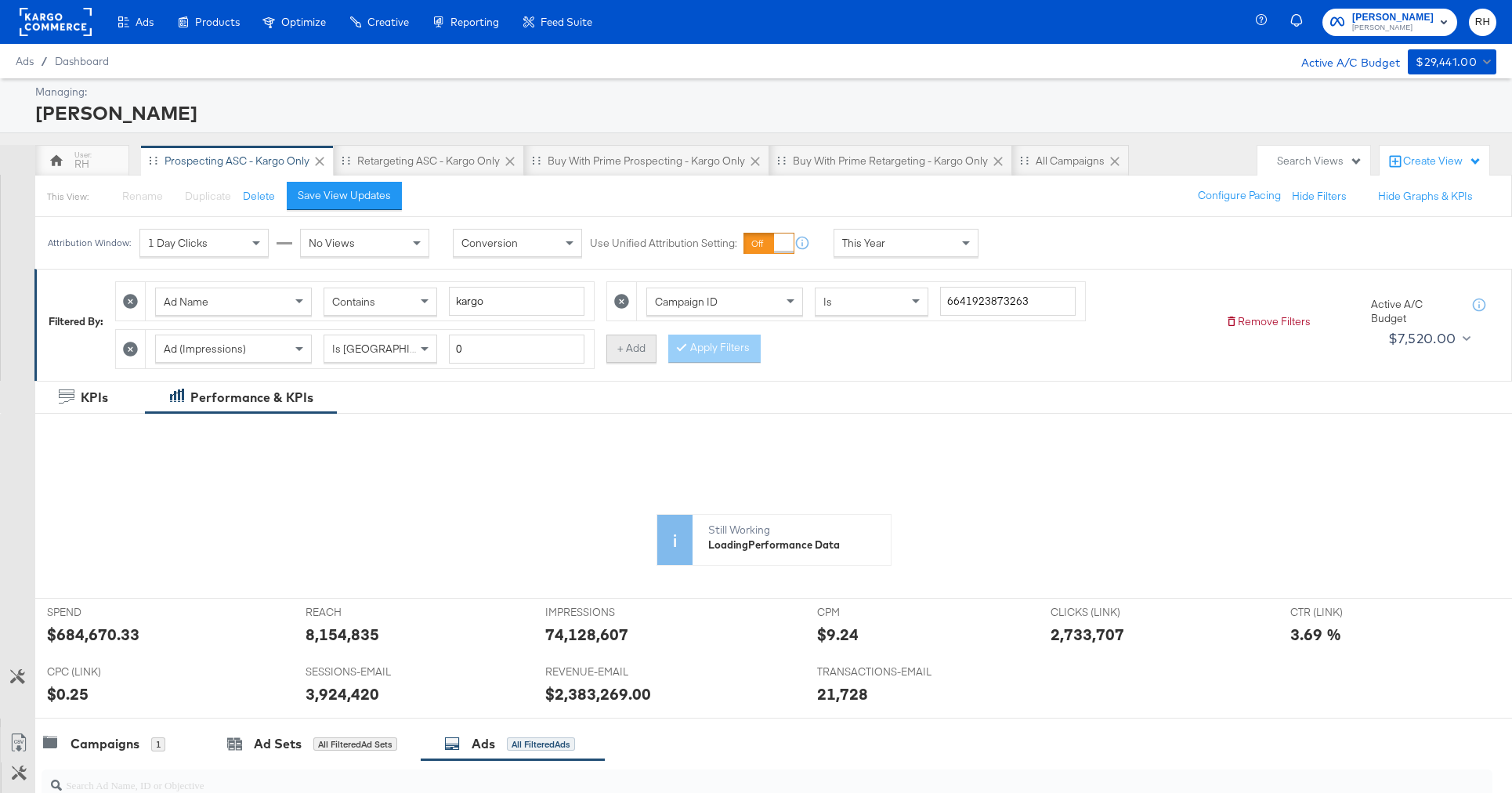
click at [638, 351] on button "+ Add" at bounding box center [631, 348] width 50 height 28
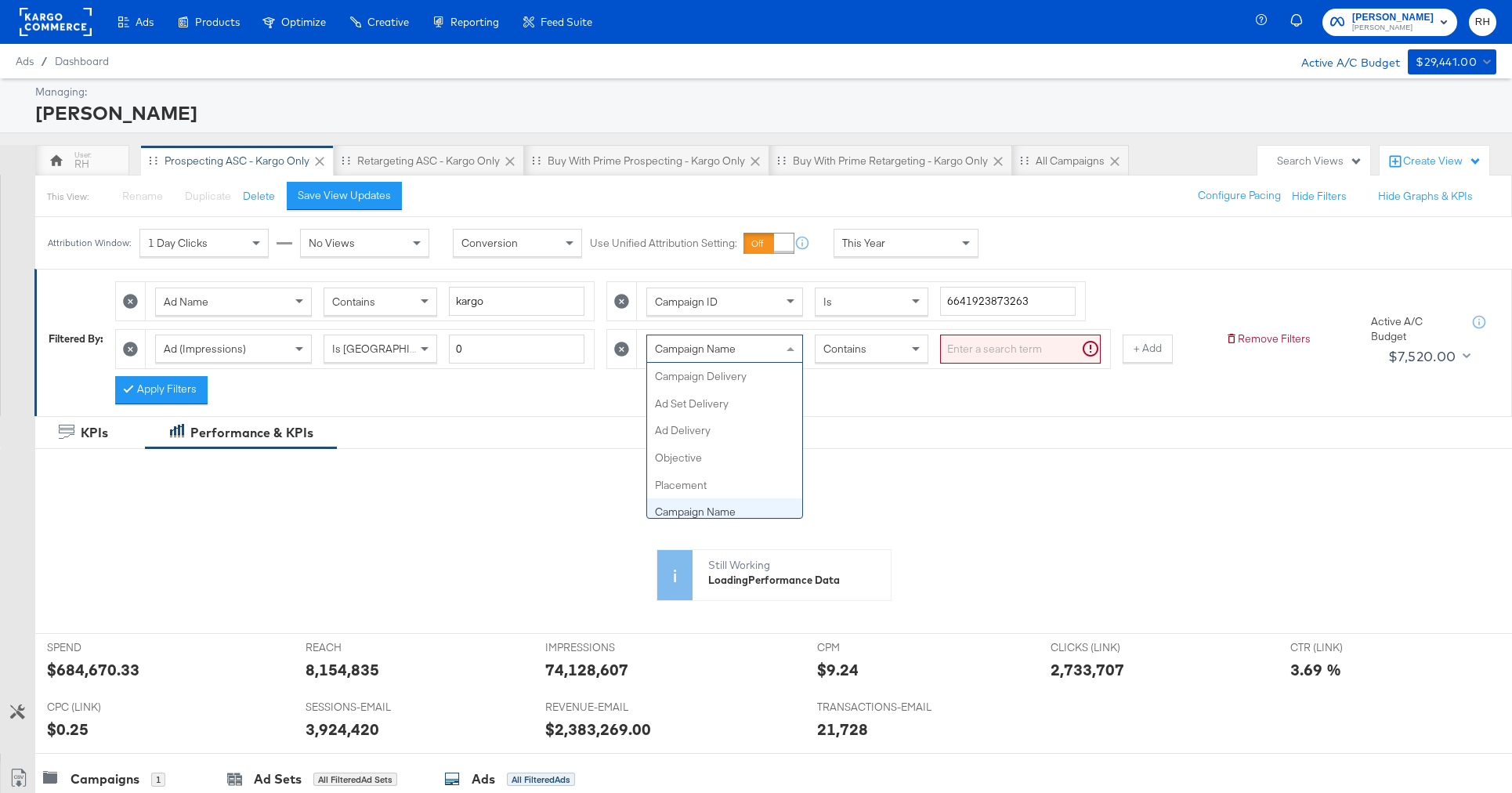
click at [778, 344] on div "Campaign Name" at bounding box center [725, 349] width 156 height 27
click at [983, 344] on input "search" at bounding box center [1020, 349] width 161 height 29
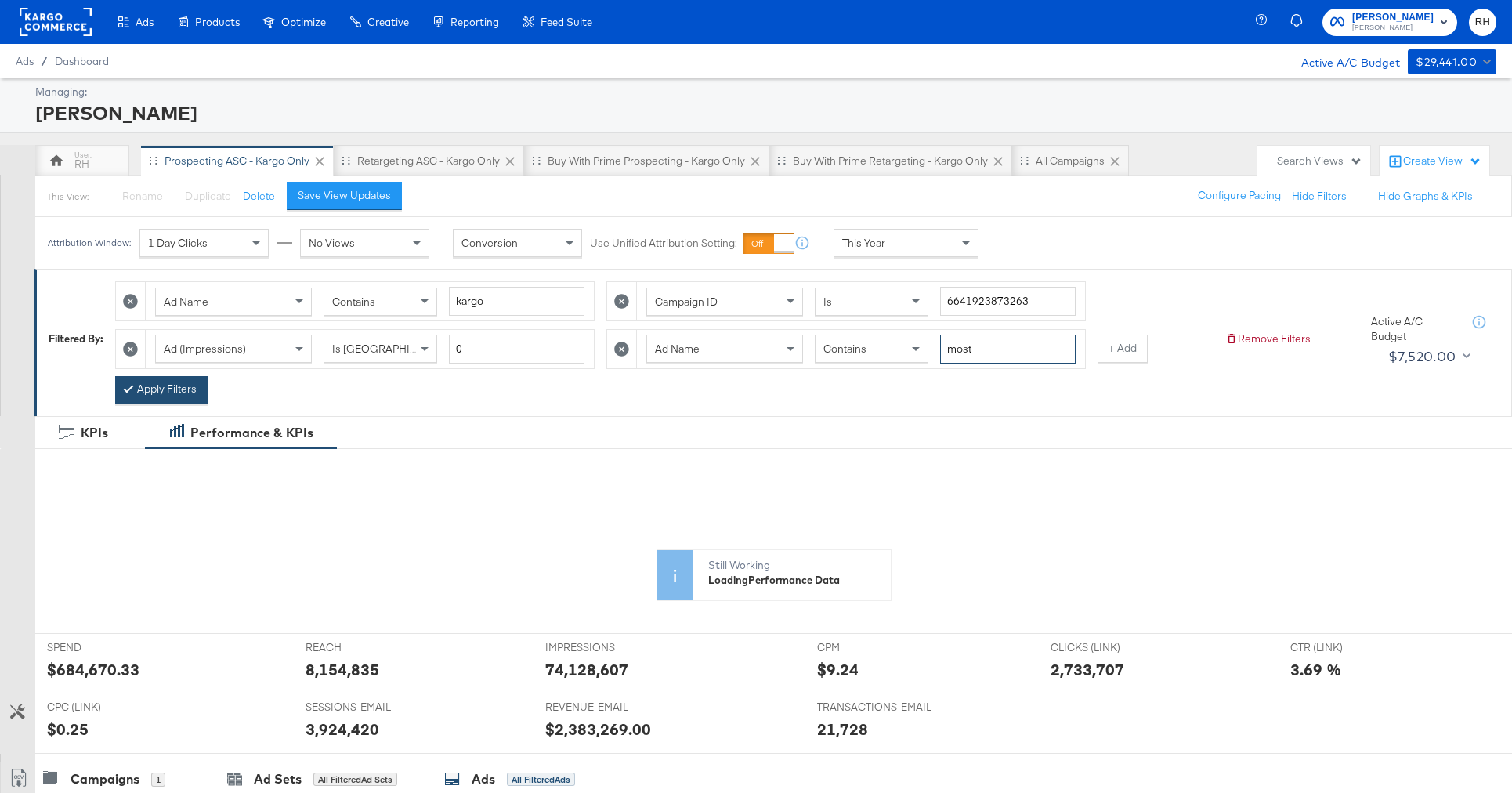
type input "most"
click at [162, 387] on button "Apply Filters" at bounding box center [161, 389] width 93 height 28
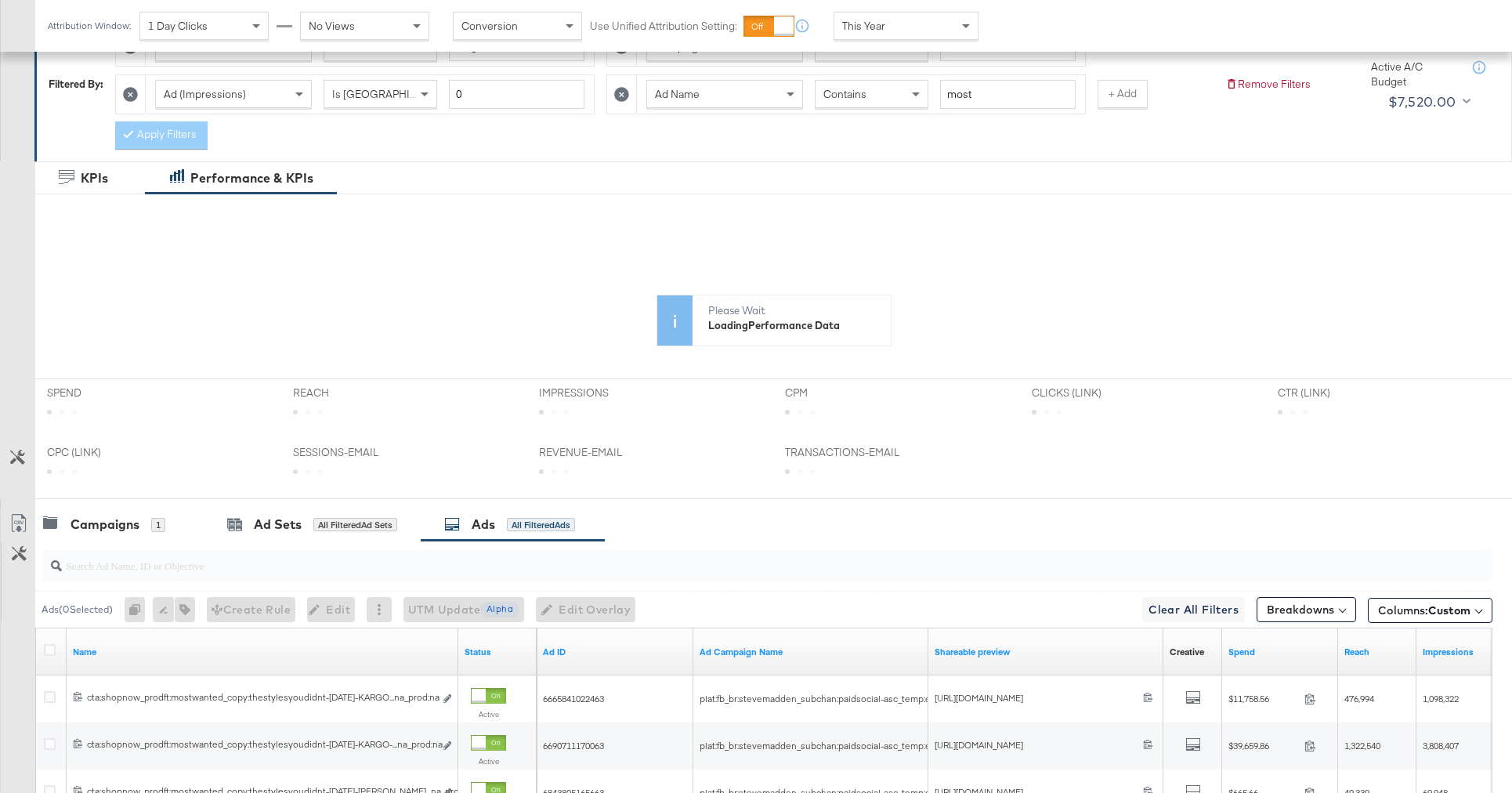
scroll to position [441, 0]
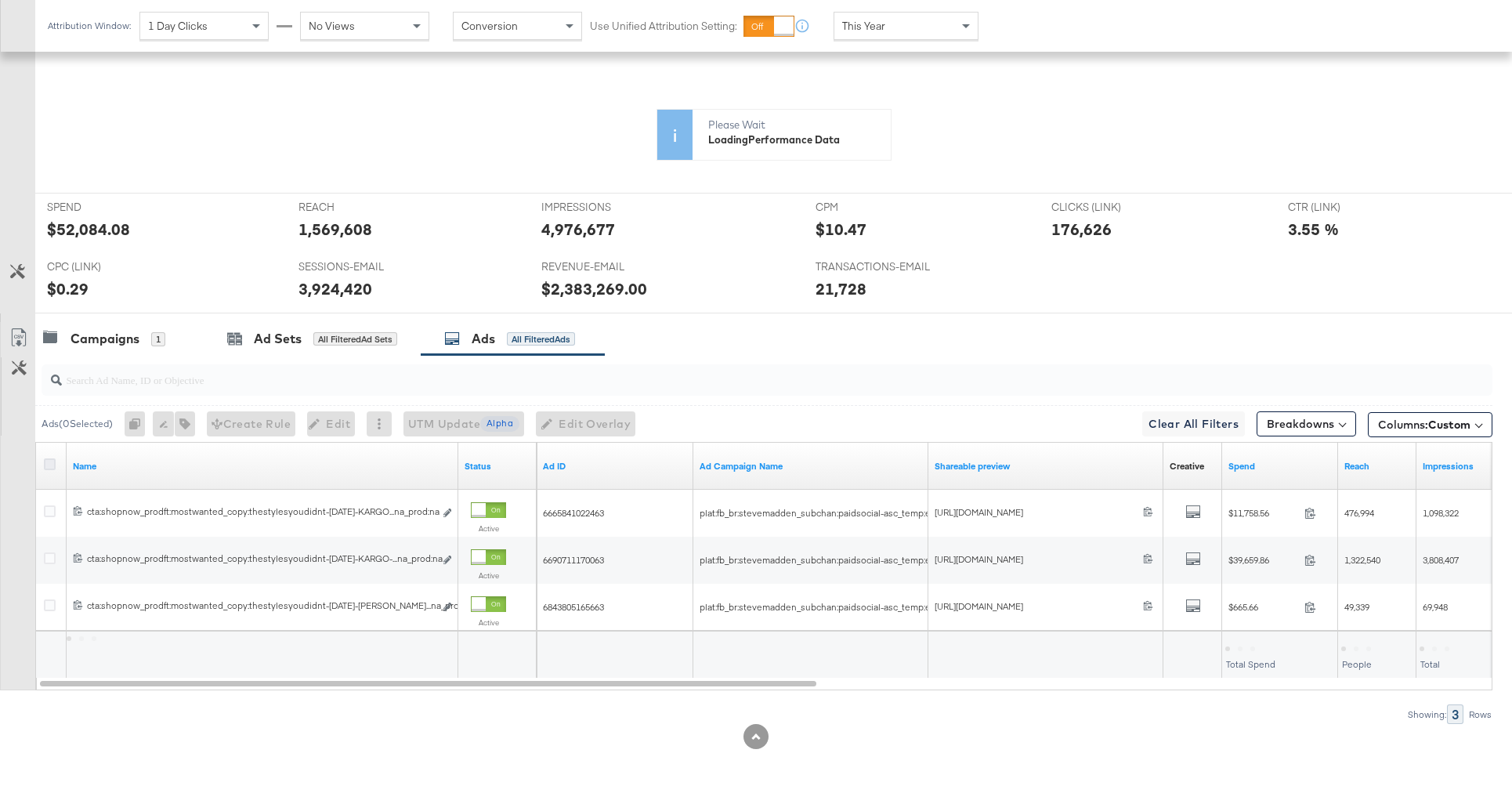
click at [50, 468] on icon at bounding box center [49, 464] width 12 height 12
click at [0, 0] on input "checkbox" at bounding box center [0, 0] width 0 height 0
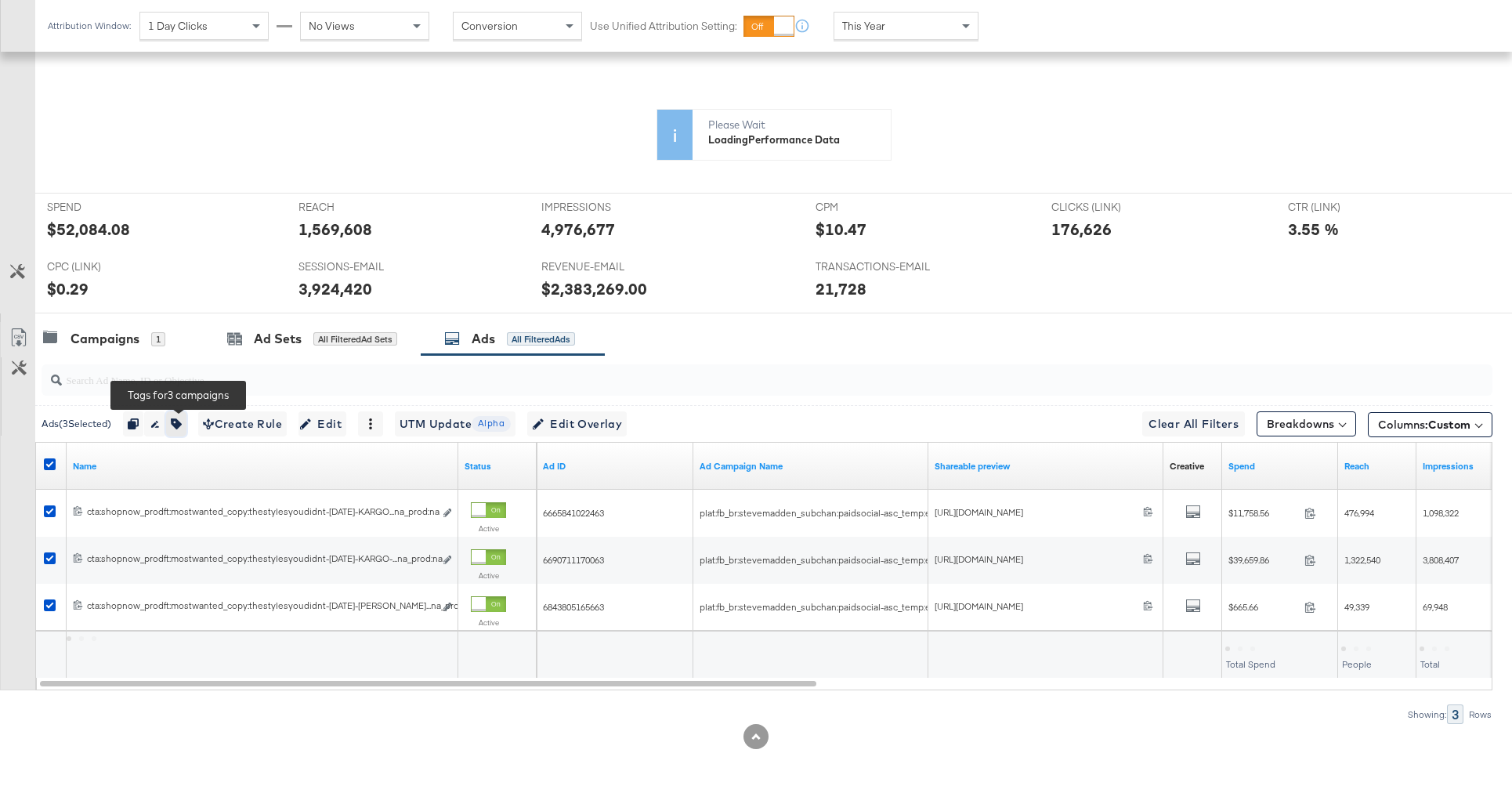
click at [180, 426] on icon "button" at bounding box center [176, 423] width 11 height 11
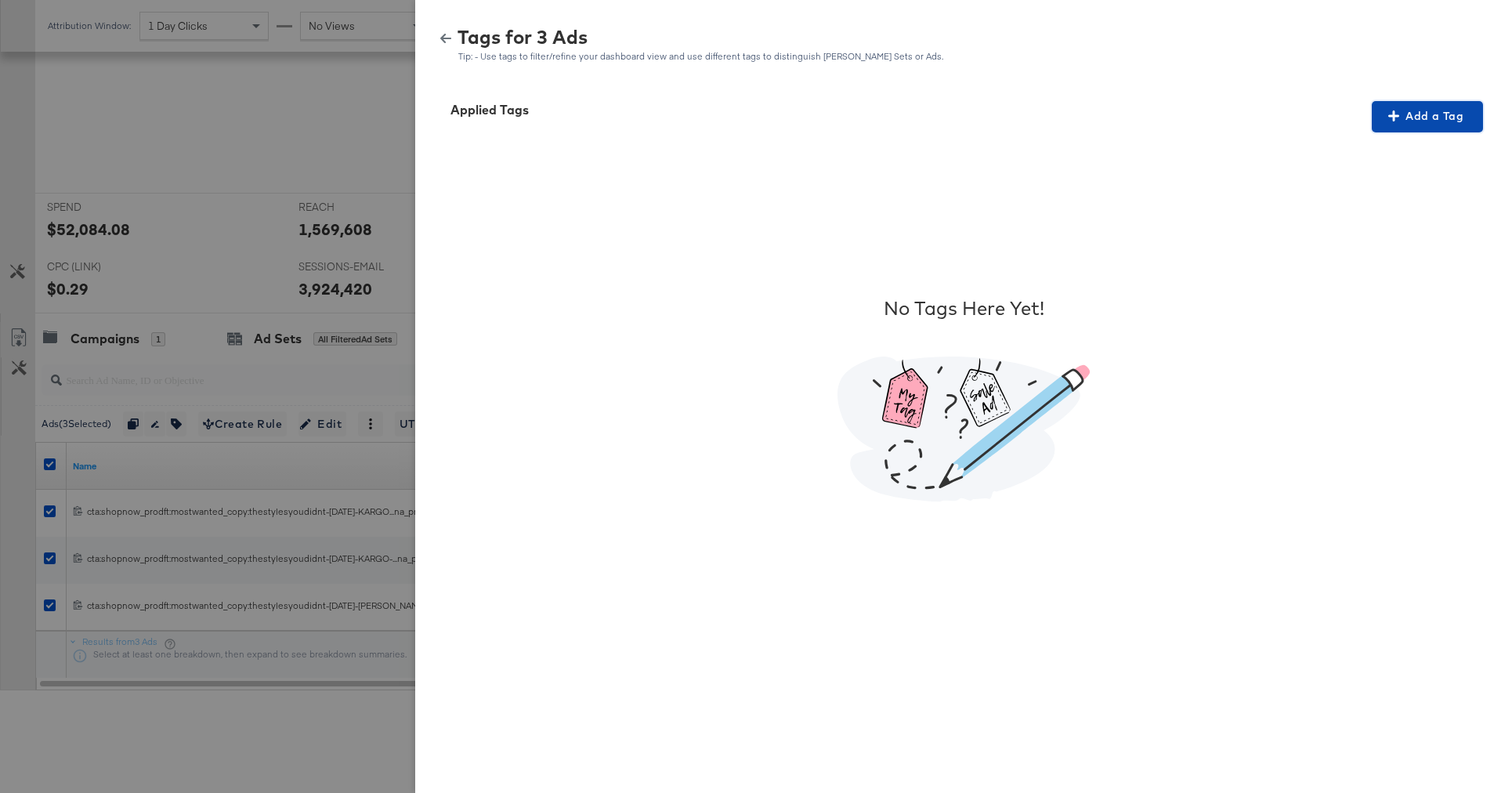
click at [1401, 123] on span "Add a Tag" at bounding box center [1428, 117] width 99 height 20
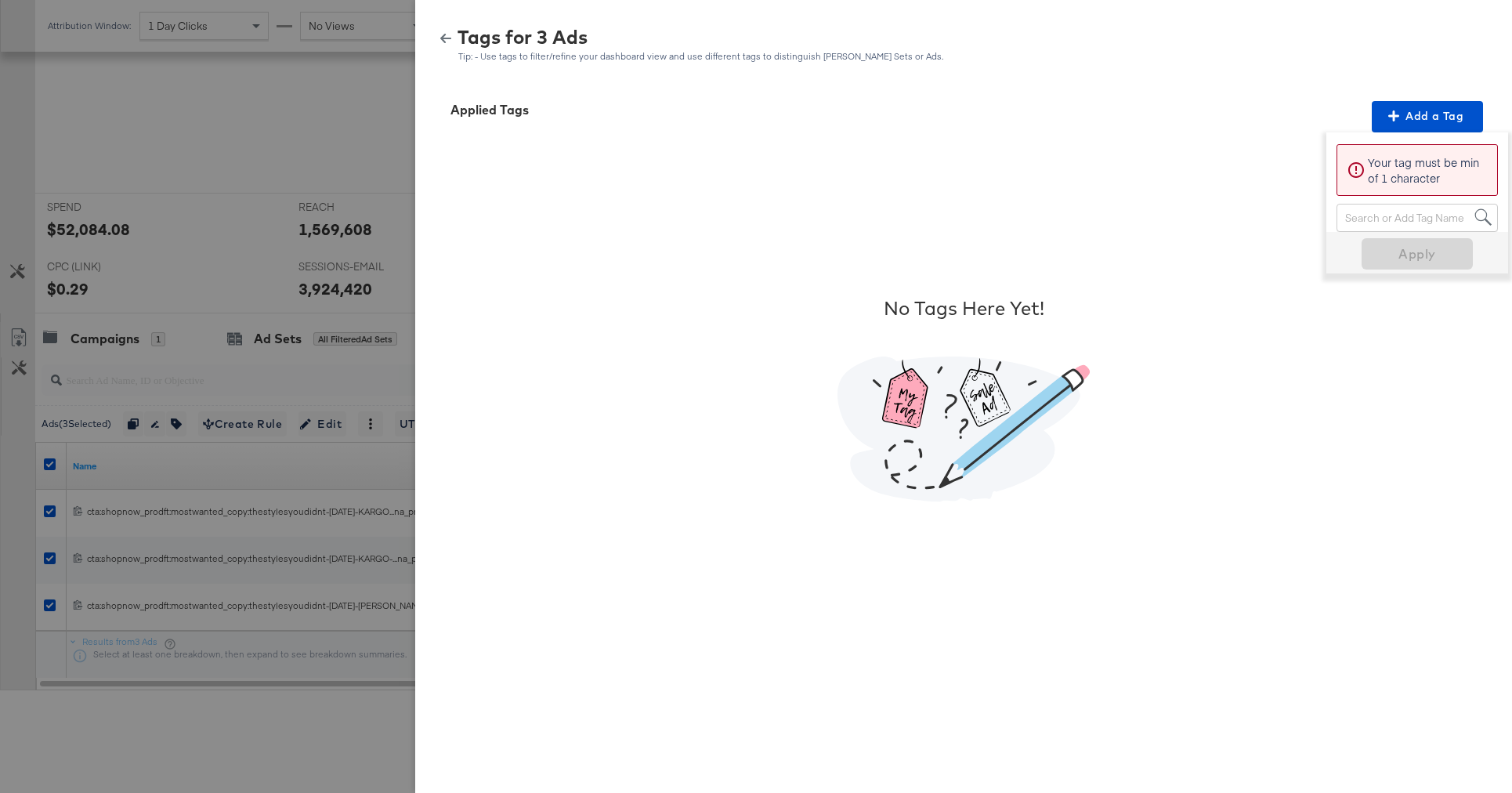
click at [1364, 217] on div "Search or Add Tag Name" at bounding box center [1418, 218] width 160 height 27
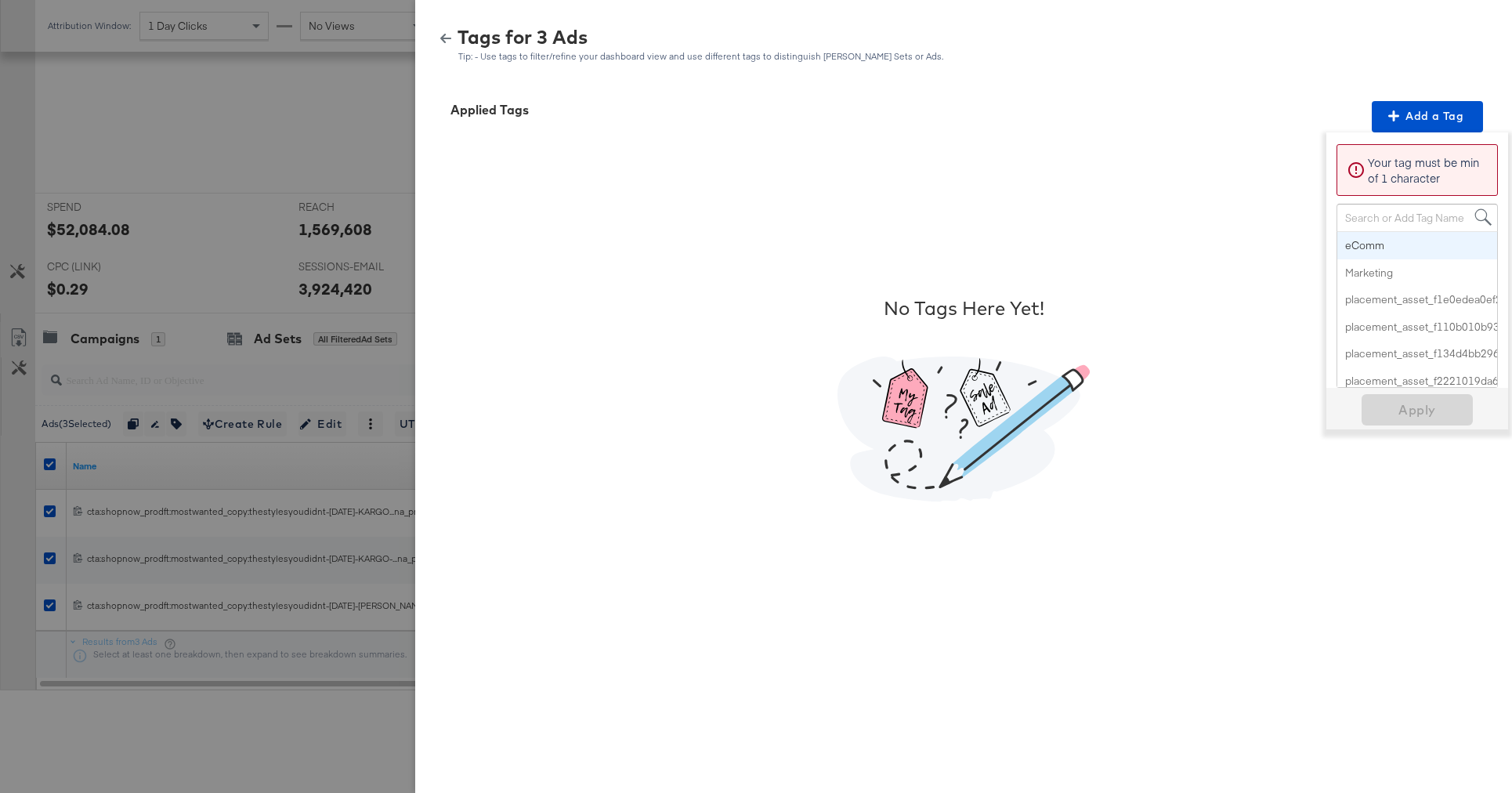
paste input "Best Seller"
type input "Best Seller"
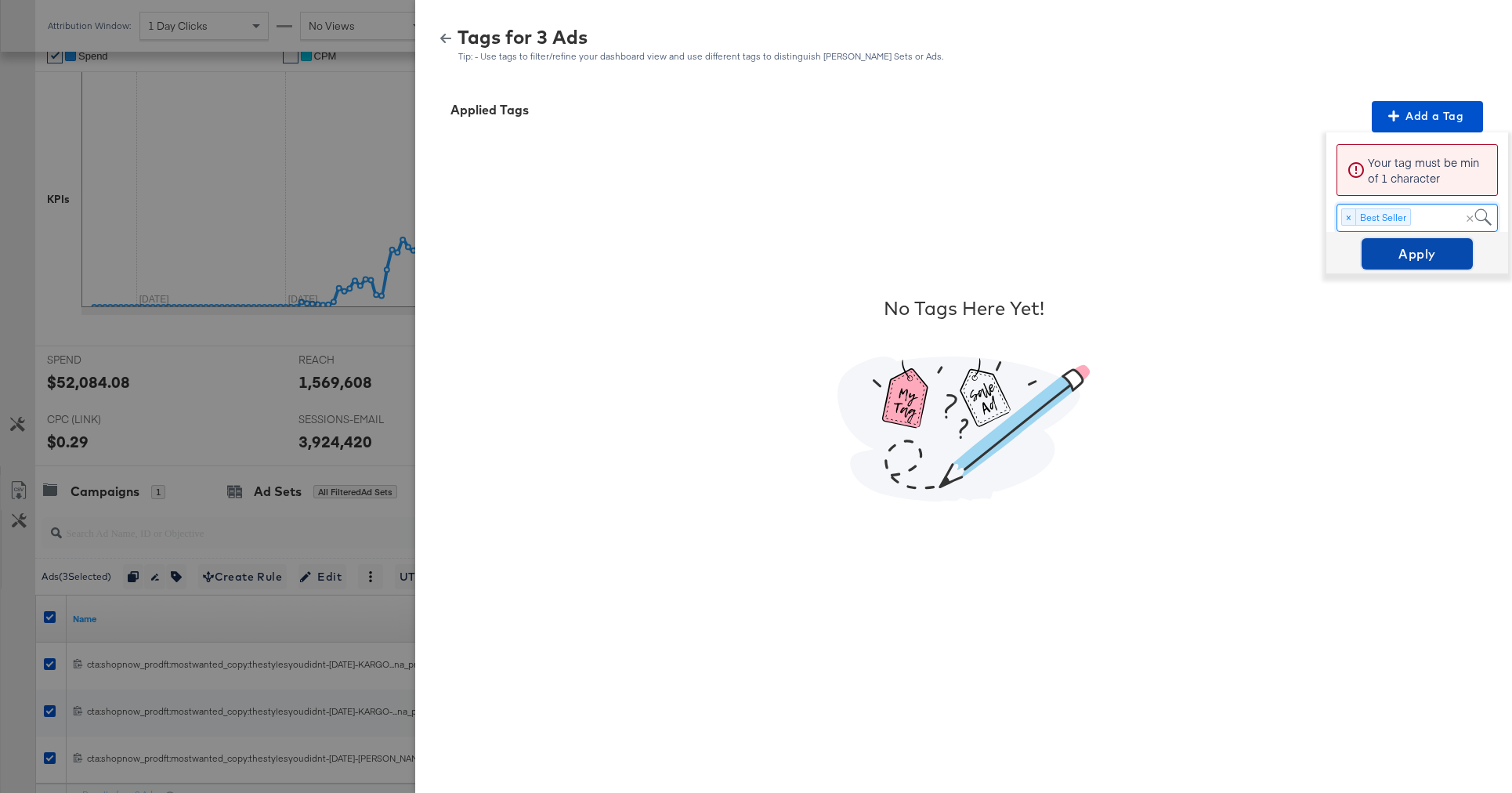
click at [1406, 253] on span "Apply" at bounding box center [1418, 254] width 99 height 22
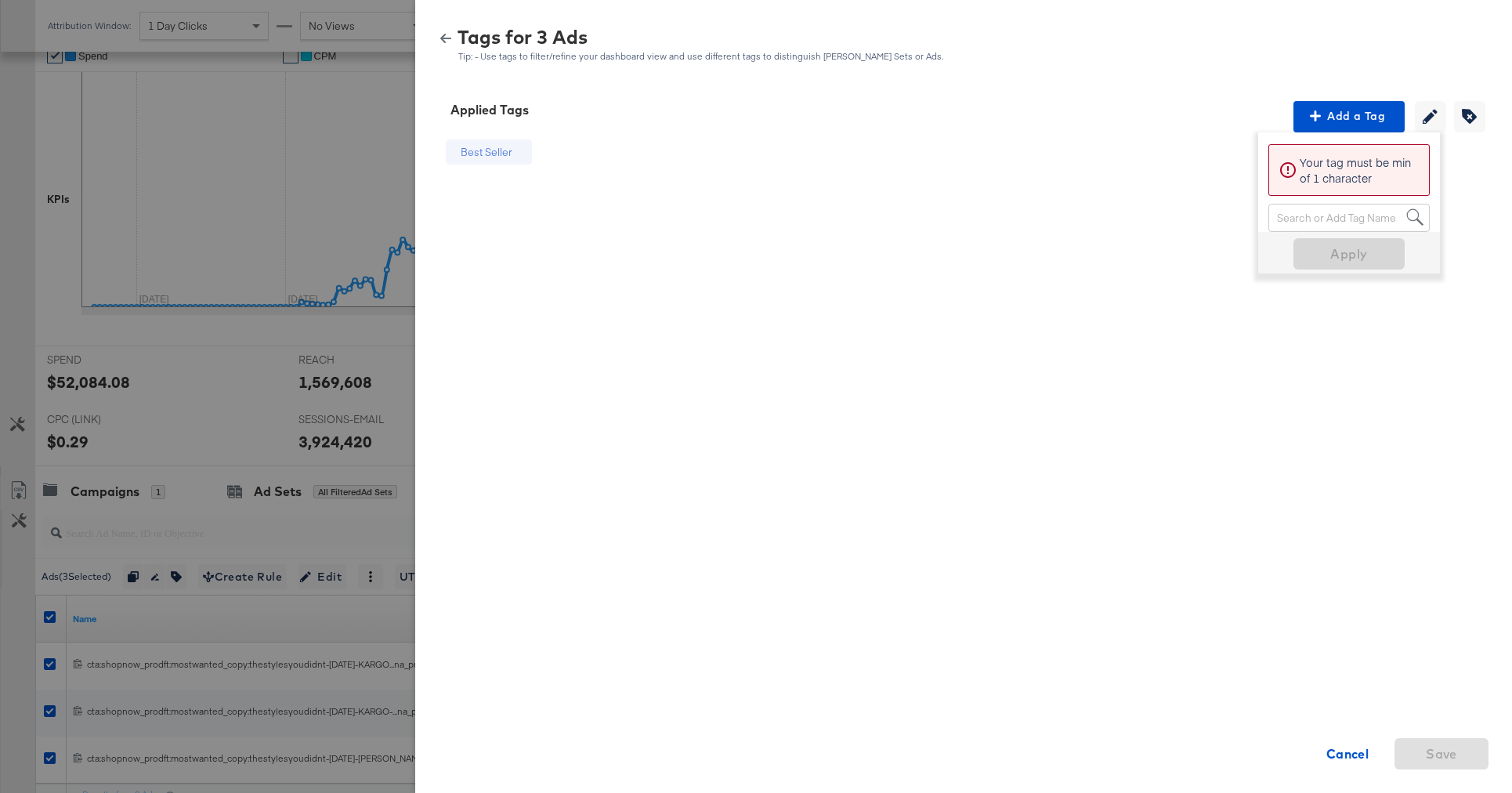
click at [440, 34] on icon "button" at bounding box center [446, 39] width 11 height 11
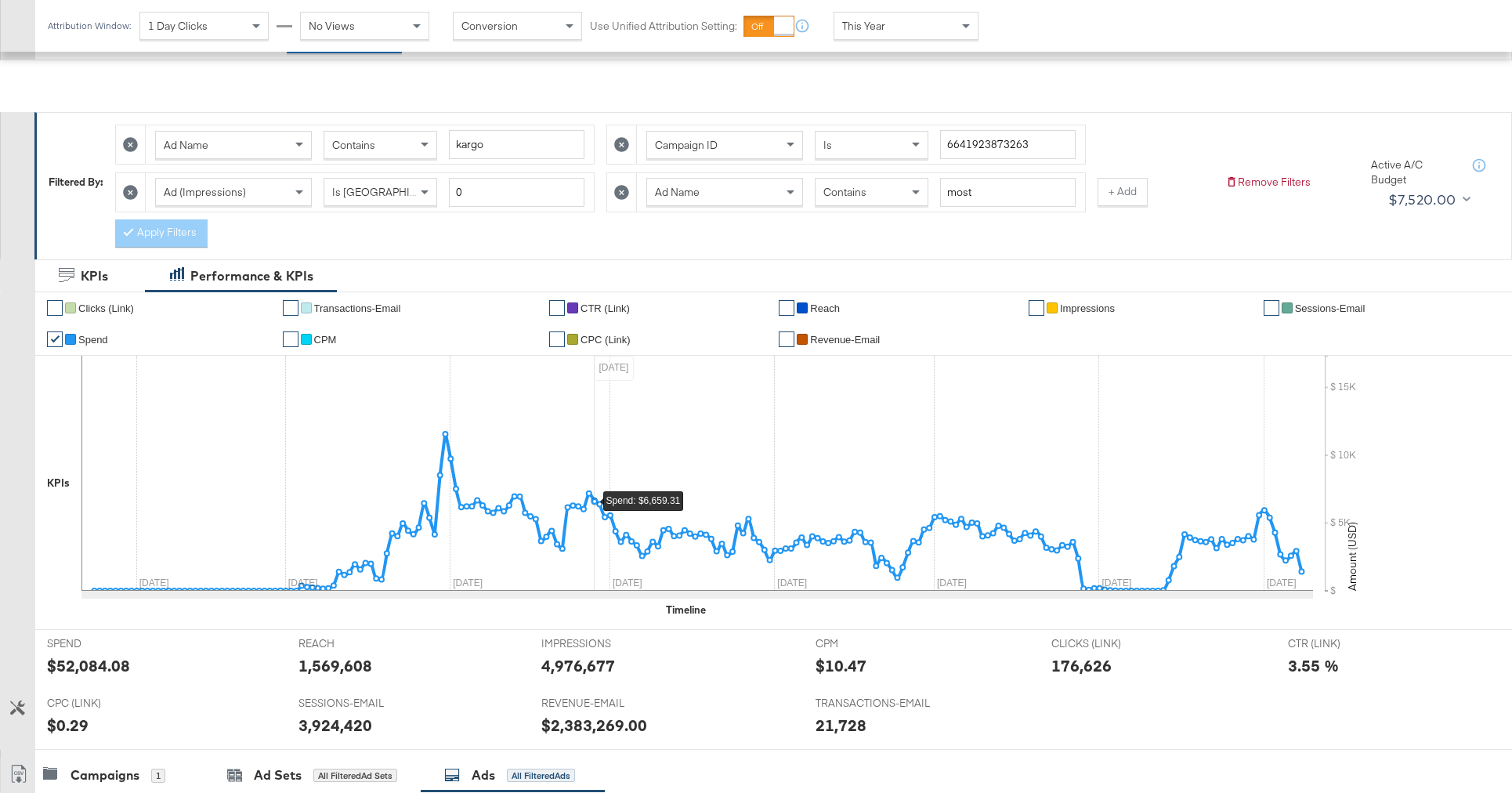
scroll to position [0, 0]
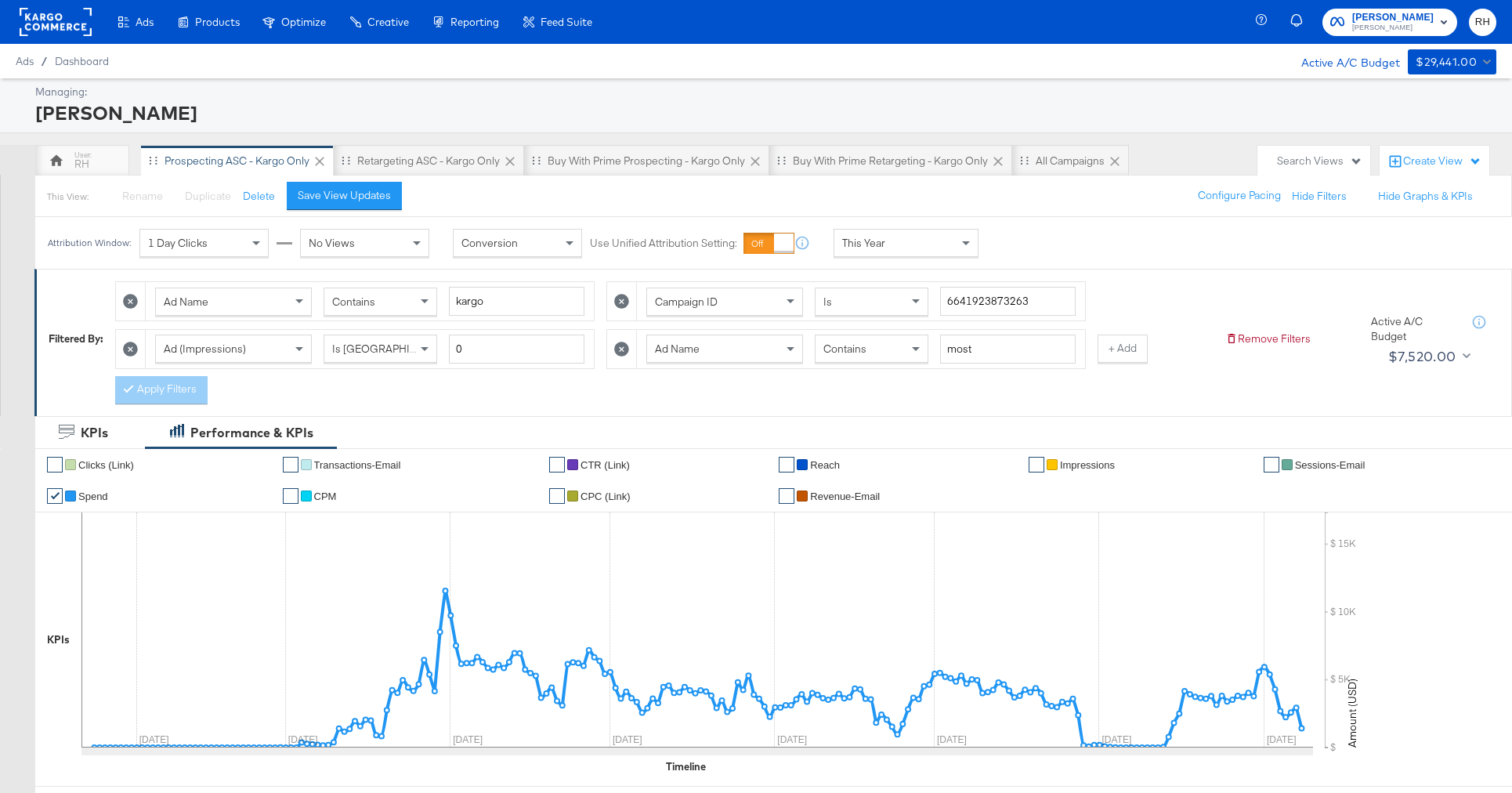
click at [848, 357] on div "Contains" at bounding box center [871, 349] width 112 height 27
click at [1110, 351] on button "+ Add" at bounding box center [1123, 348] width 50 height 28
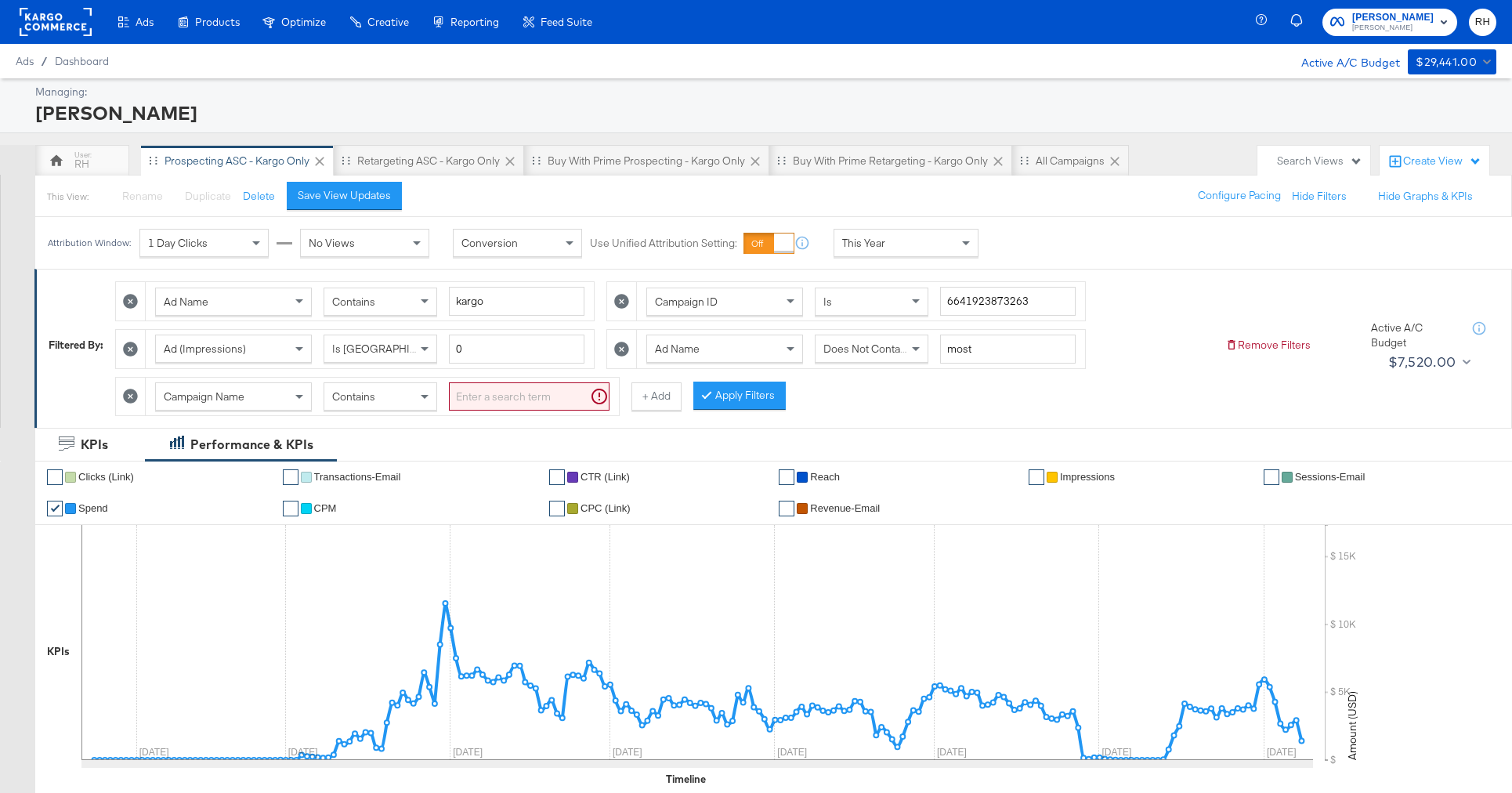
click at [478, 403] on input "search" at bounding box center [529, 396] width 161 height 29
type input "hot"
click at [695, 396] on button "Apply Filters" at bounding box center [714, 395] width 93 height 28
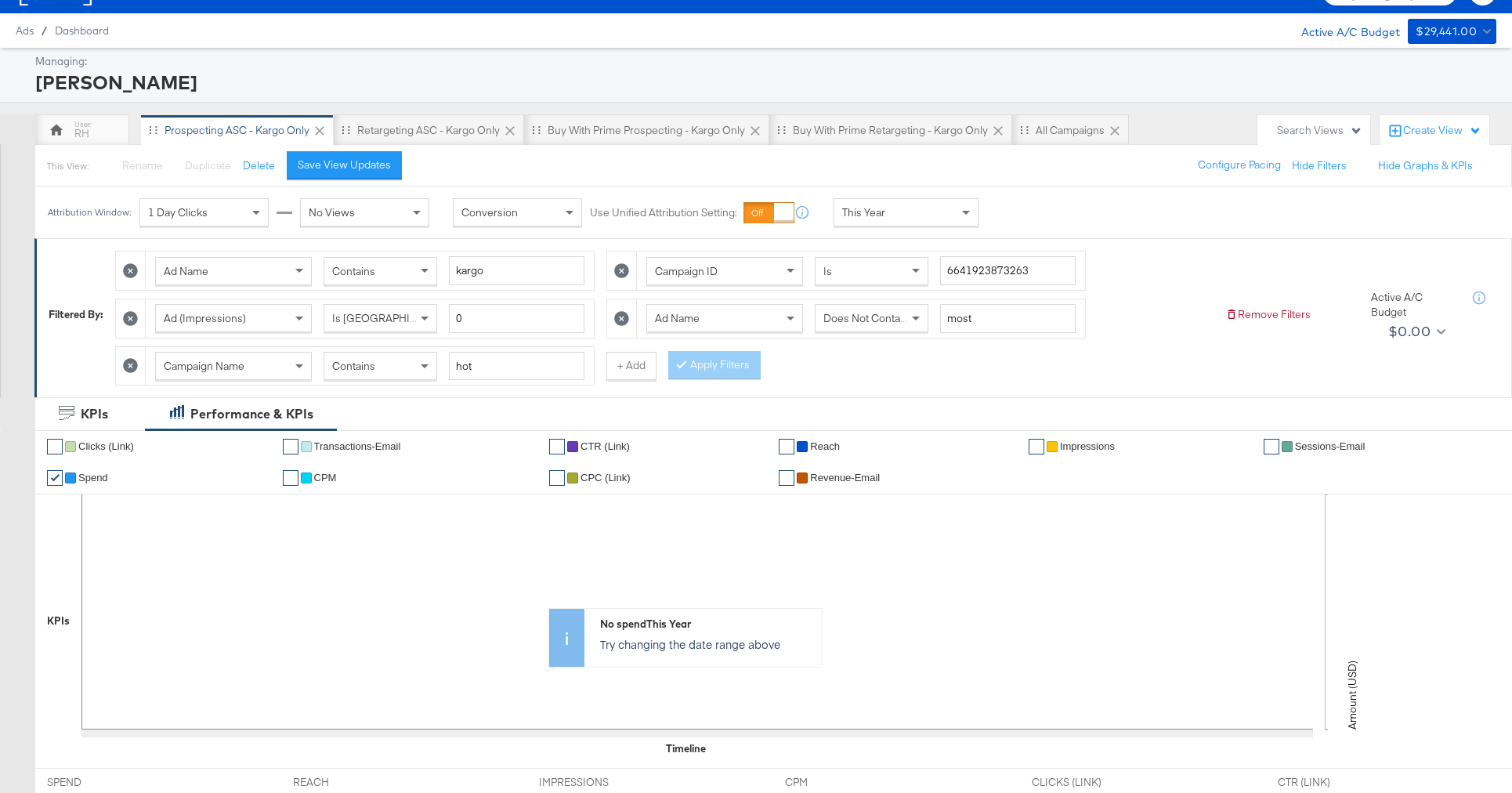
scroll to position [32, 0]
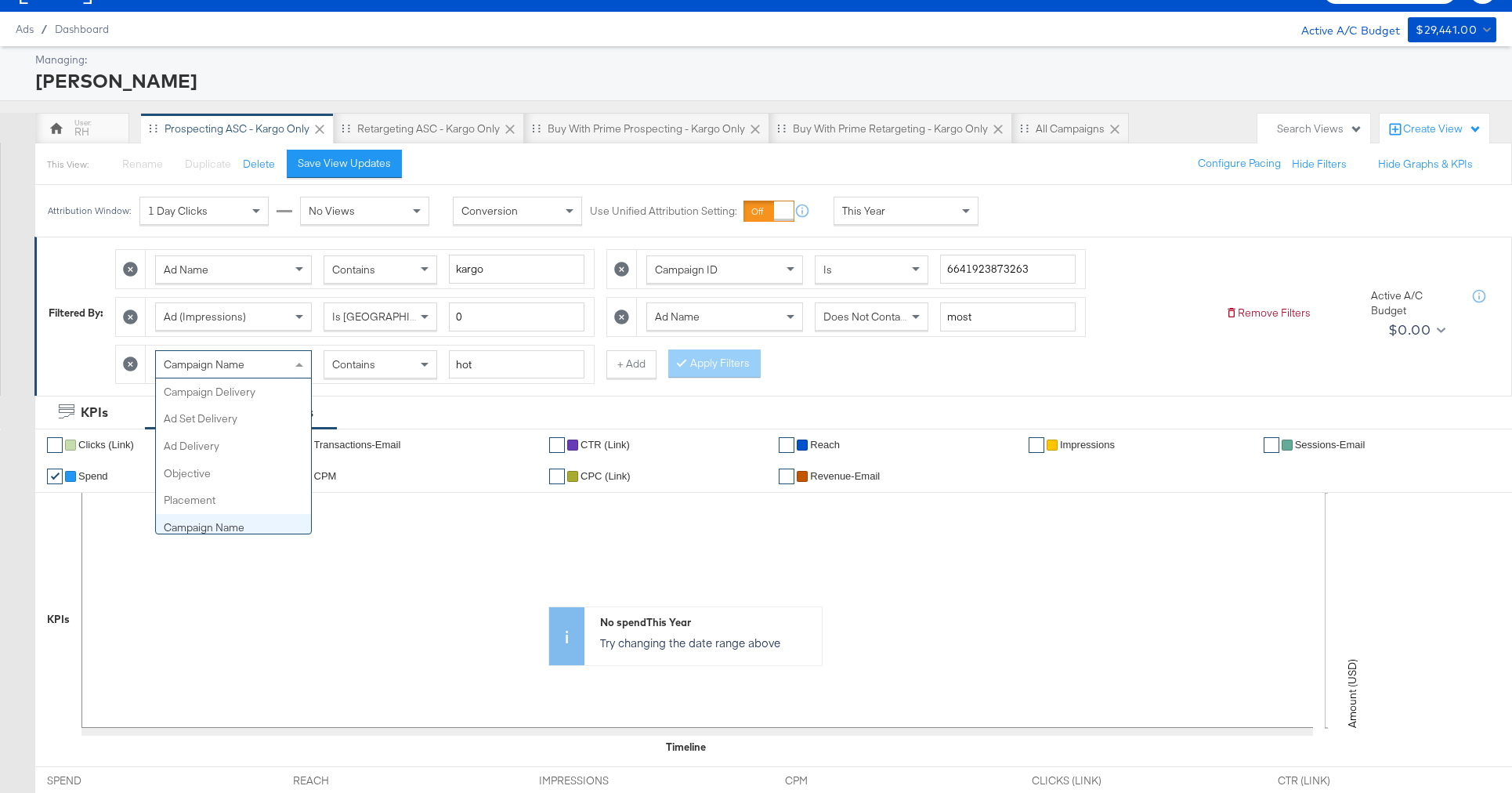
click at [185, 367] on span "Campaign Name" at bounding box center [204, 364] width 81 height 14
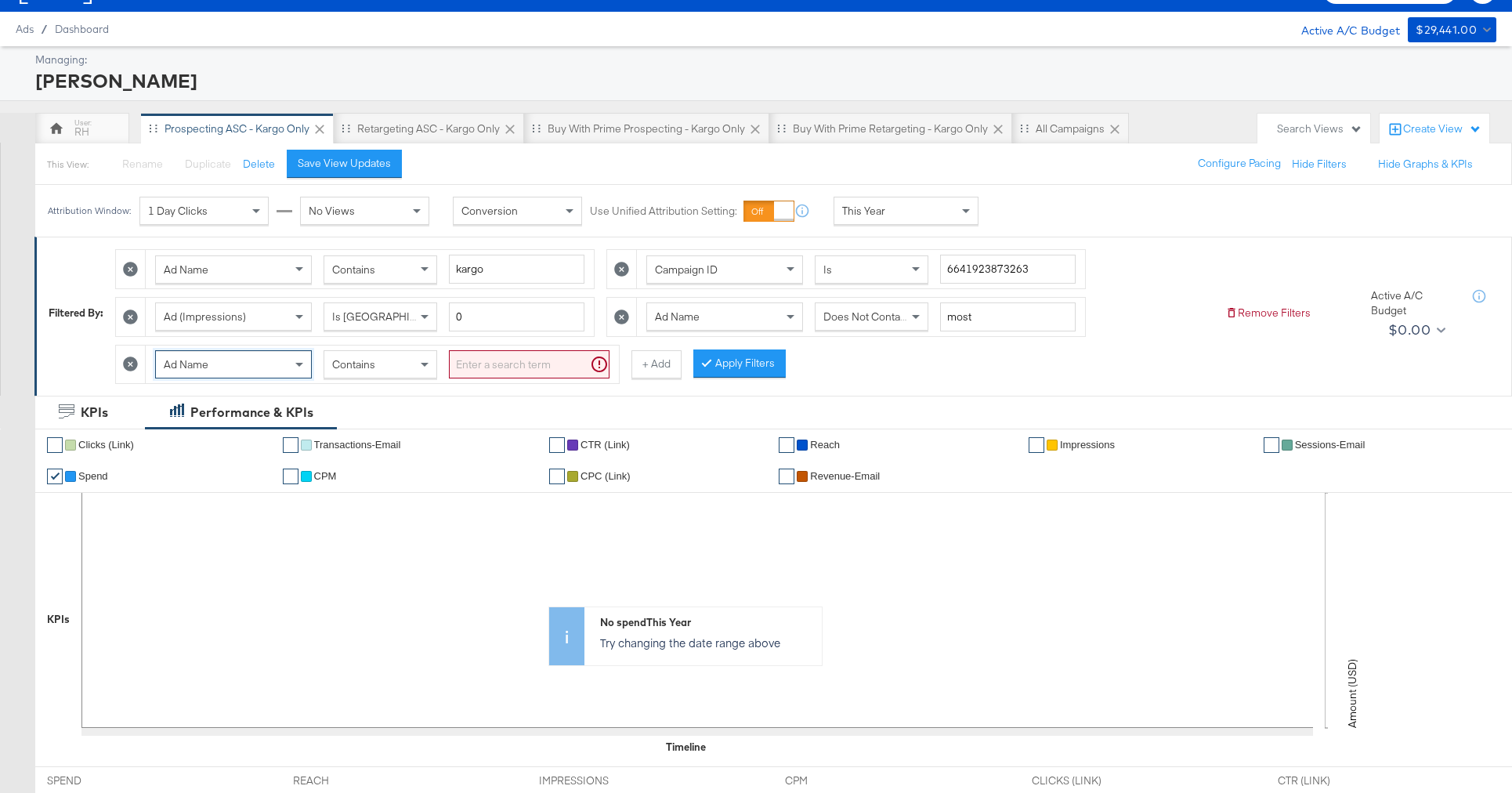
click at [485, 365] on input "search" at bounding box center [529, 365] width 161 height 29
type input "hot"
click at [684, 370] on button "Apply Filters" at bounding box center [714, 363] width 93 height 28
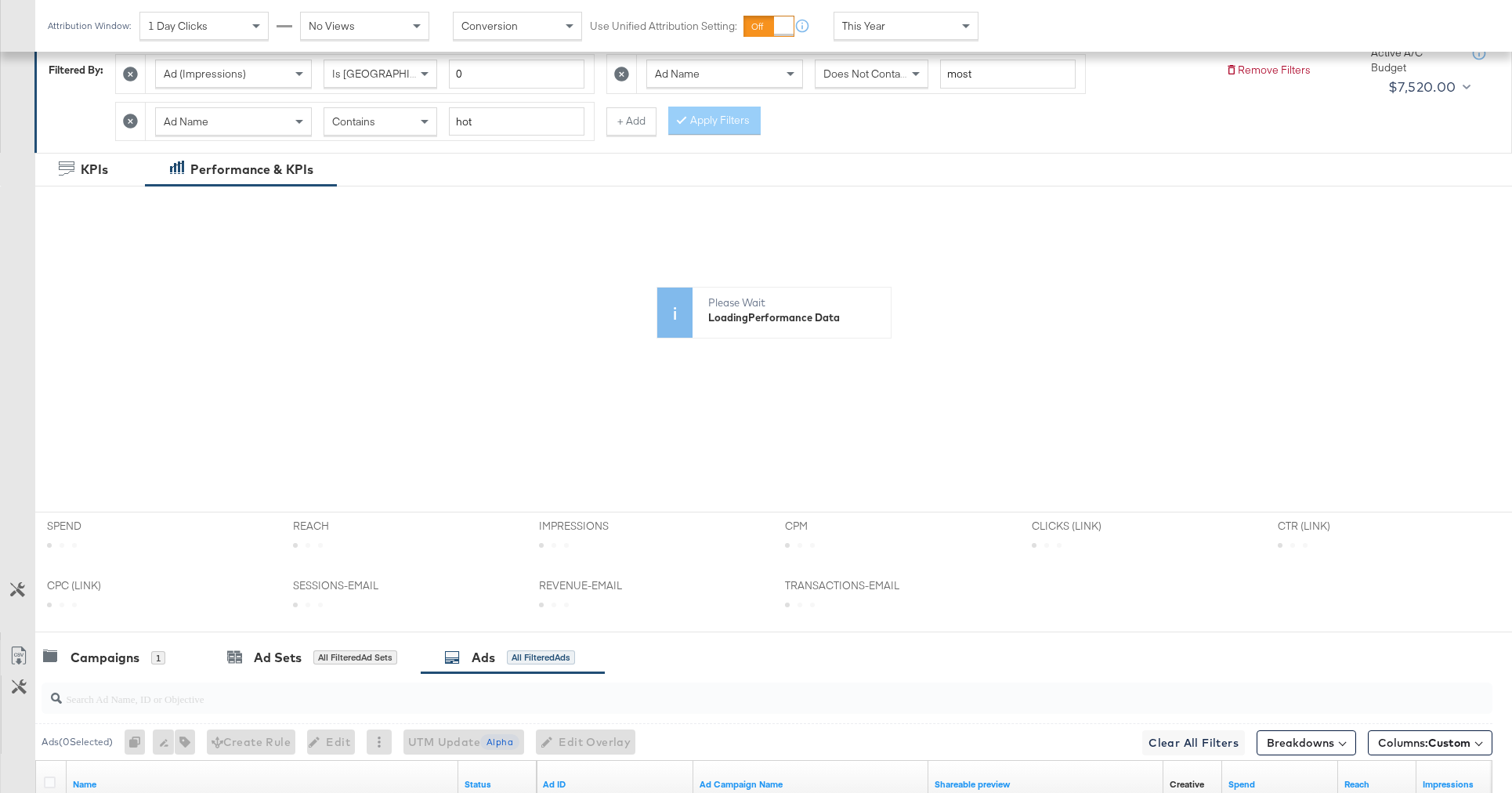
scroll to position [546, 0]
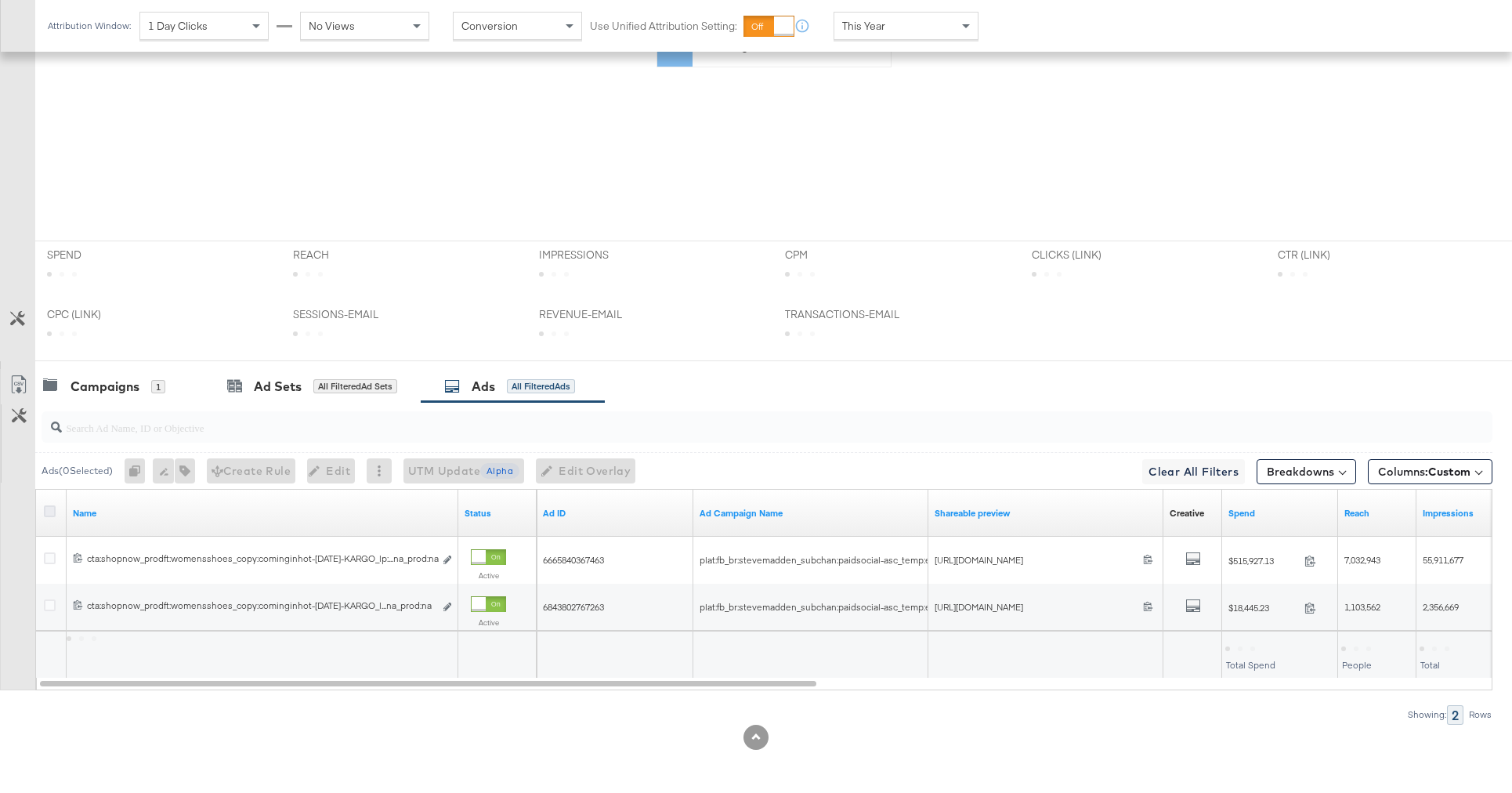
click at [51, 514] on icon at bounding box center [49, 511] width 12 height 12
click at [0, 0] on input "checkbox" at bounding box center [0, 0] width 0 height 0
click at [182, 474] on icon "button" at bounding box center [176, 471] width 11 height 11
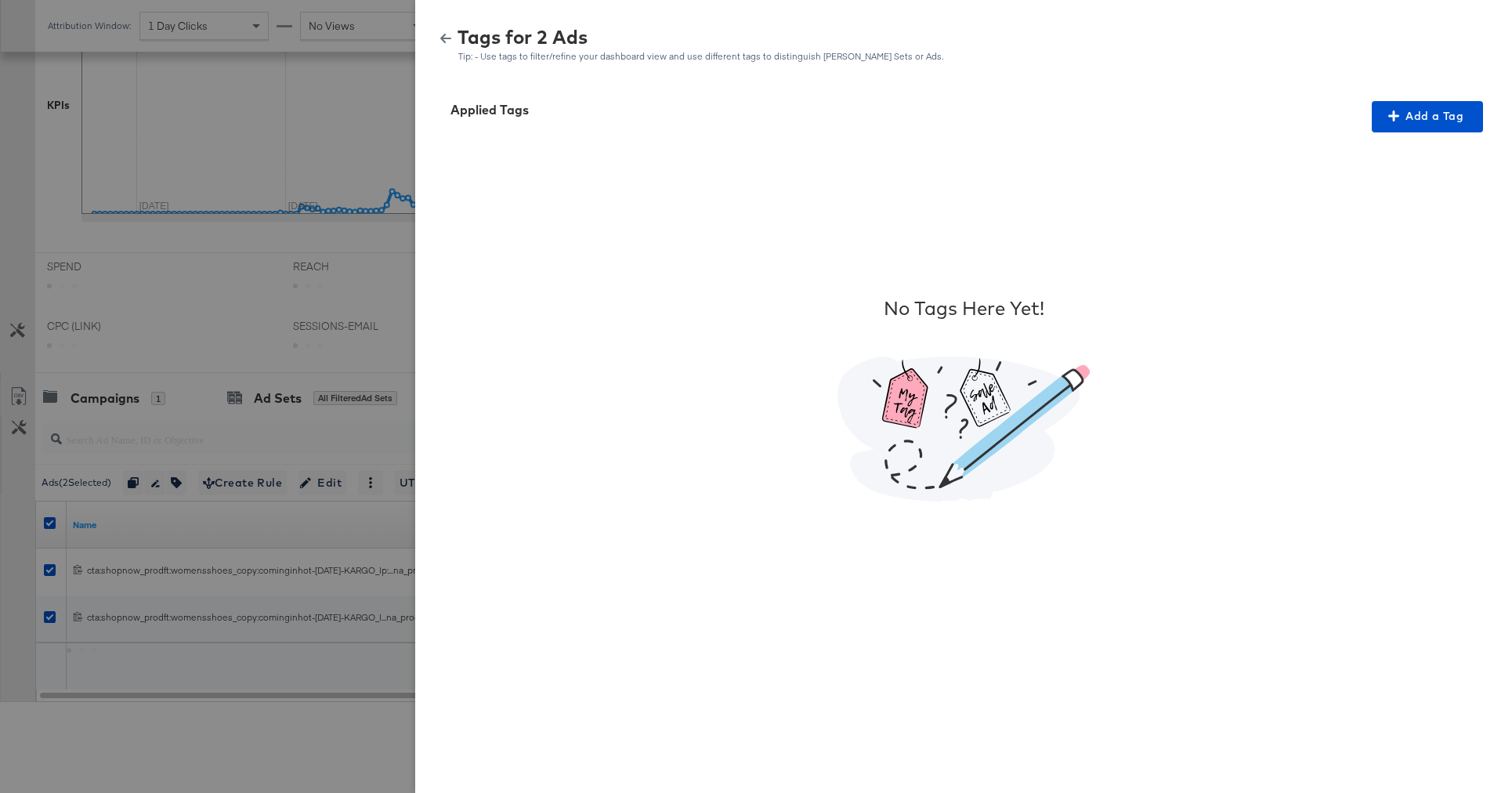
scroll to position [557, 0]
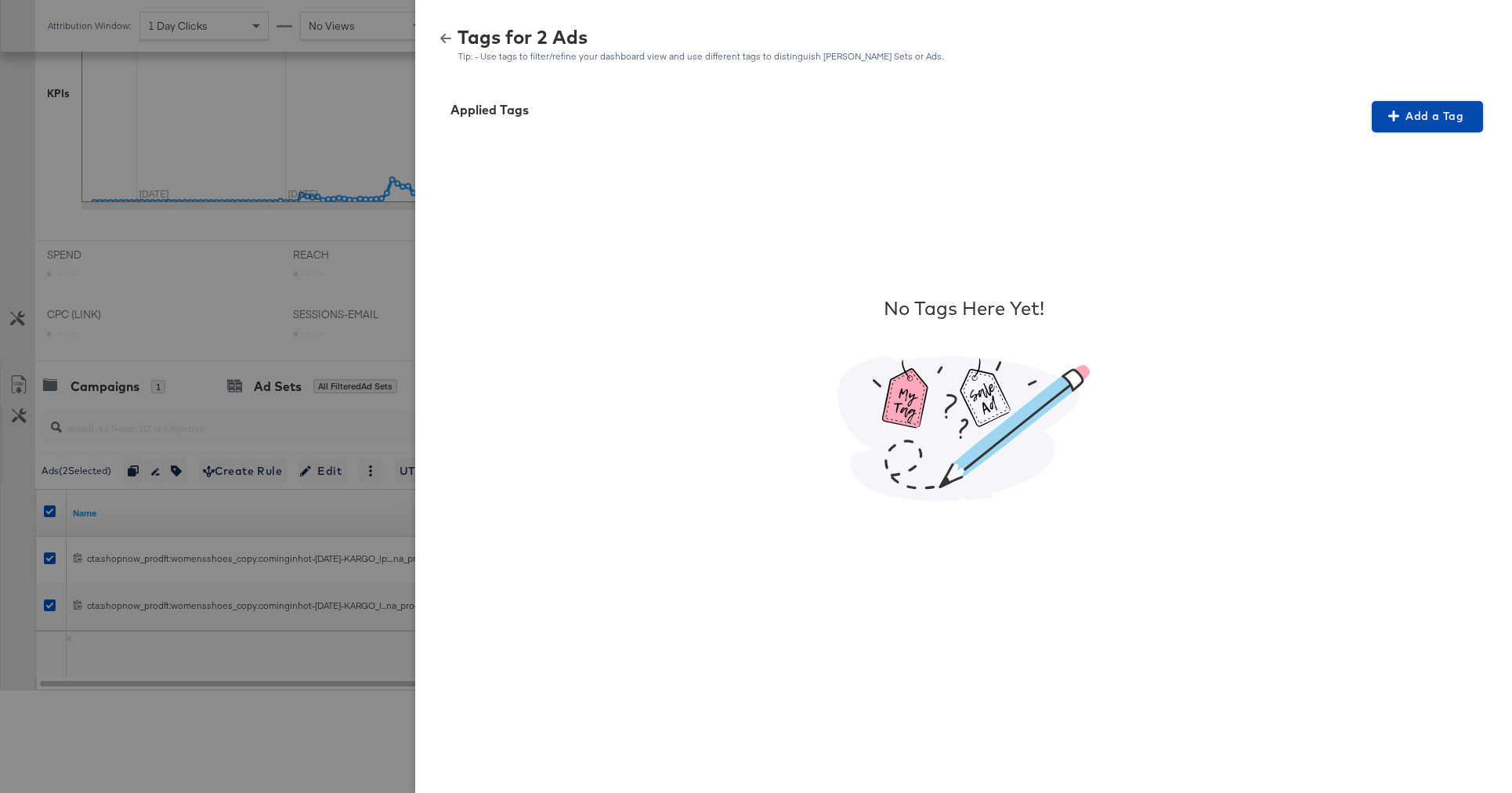
click at [1452, 119] on span "Add a Tag" at bounding box center [1428, 117] width 99 height 20
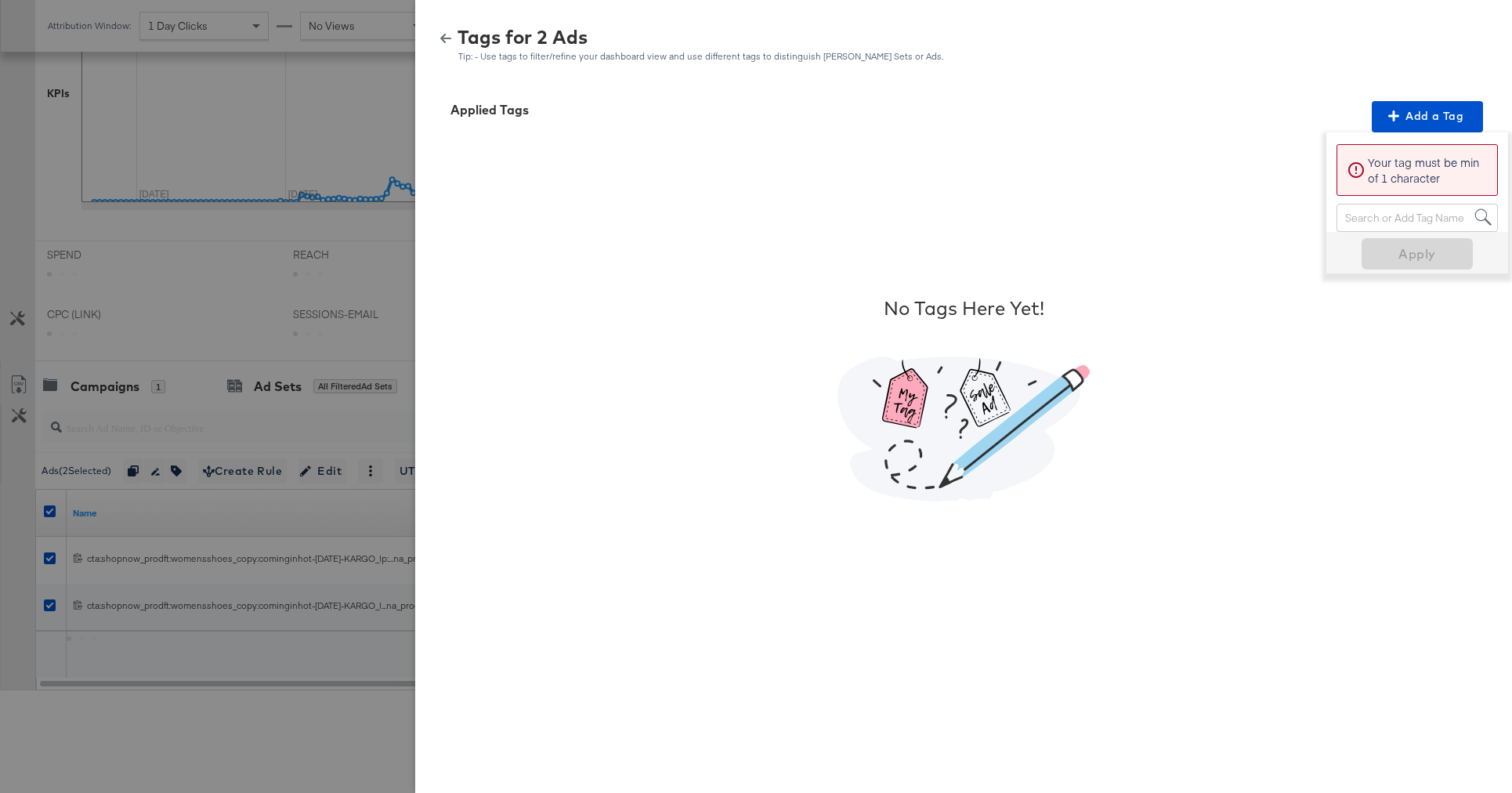
click at [1367, 210] on div "Search or Add Tag Name" at bounding box center [1418, 218] width 160 height 27
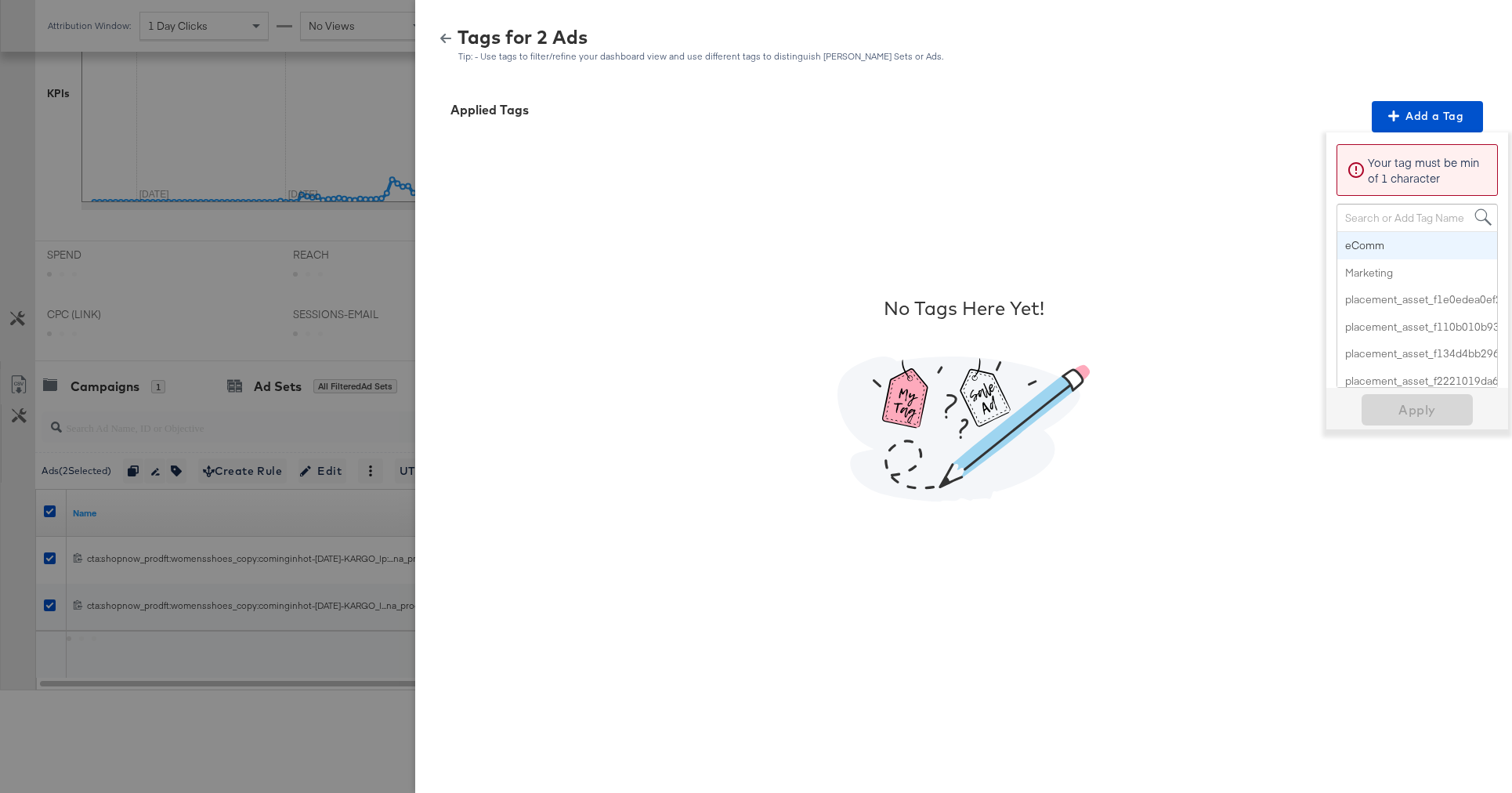
paste input "Multi-Image + Percent Off"
type input "Multi-Image + Percent Off"
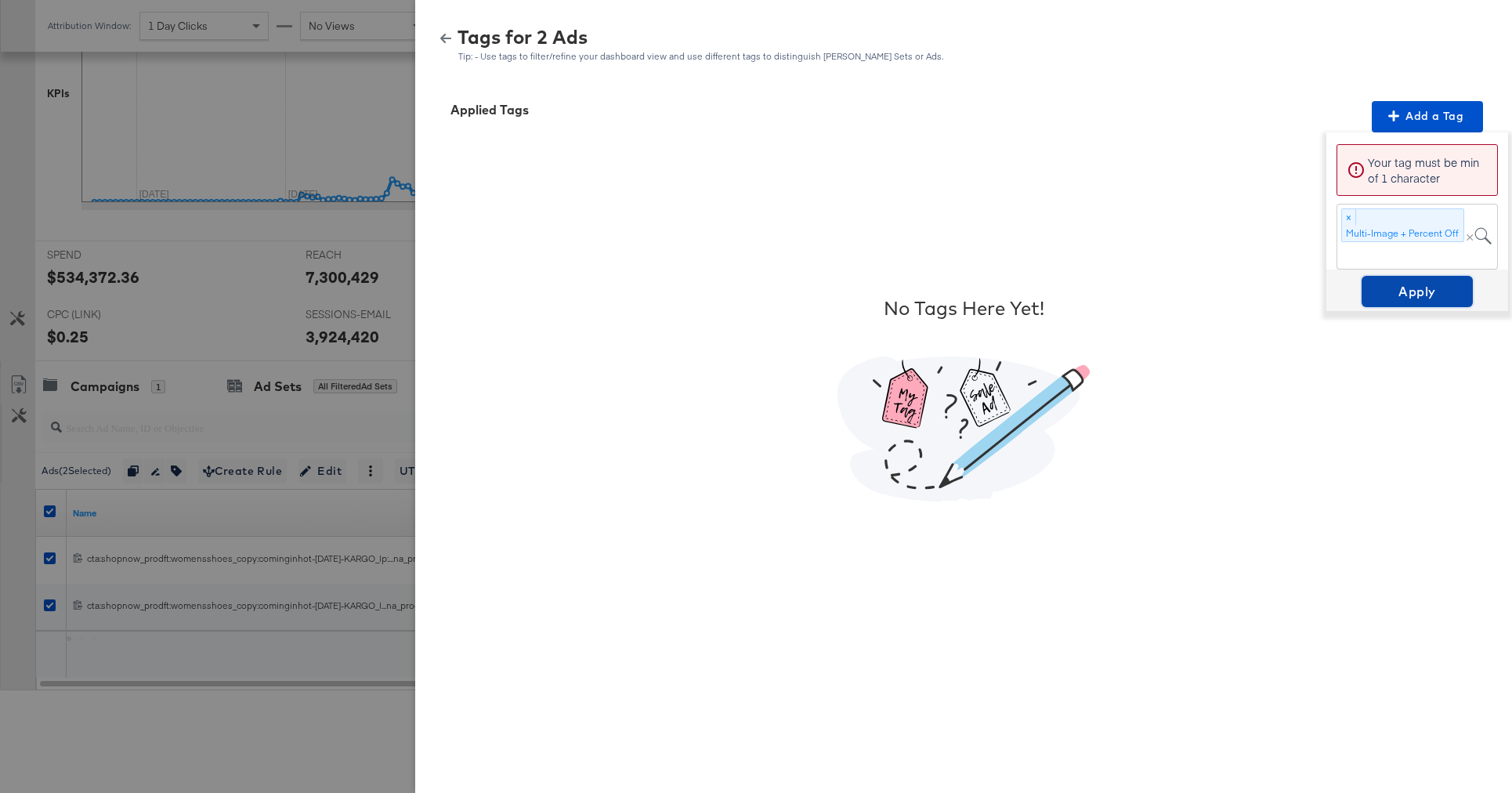
click at [1417, 302] on span "Apply" at bounding box center [1418, 291] width 99 height 22
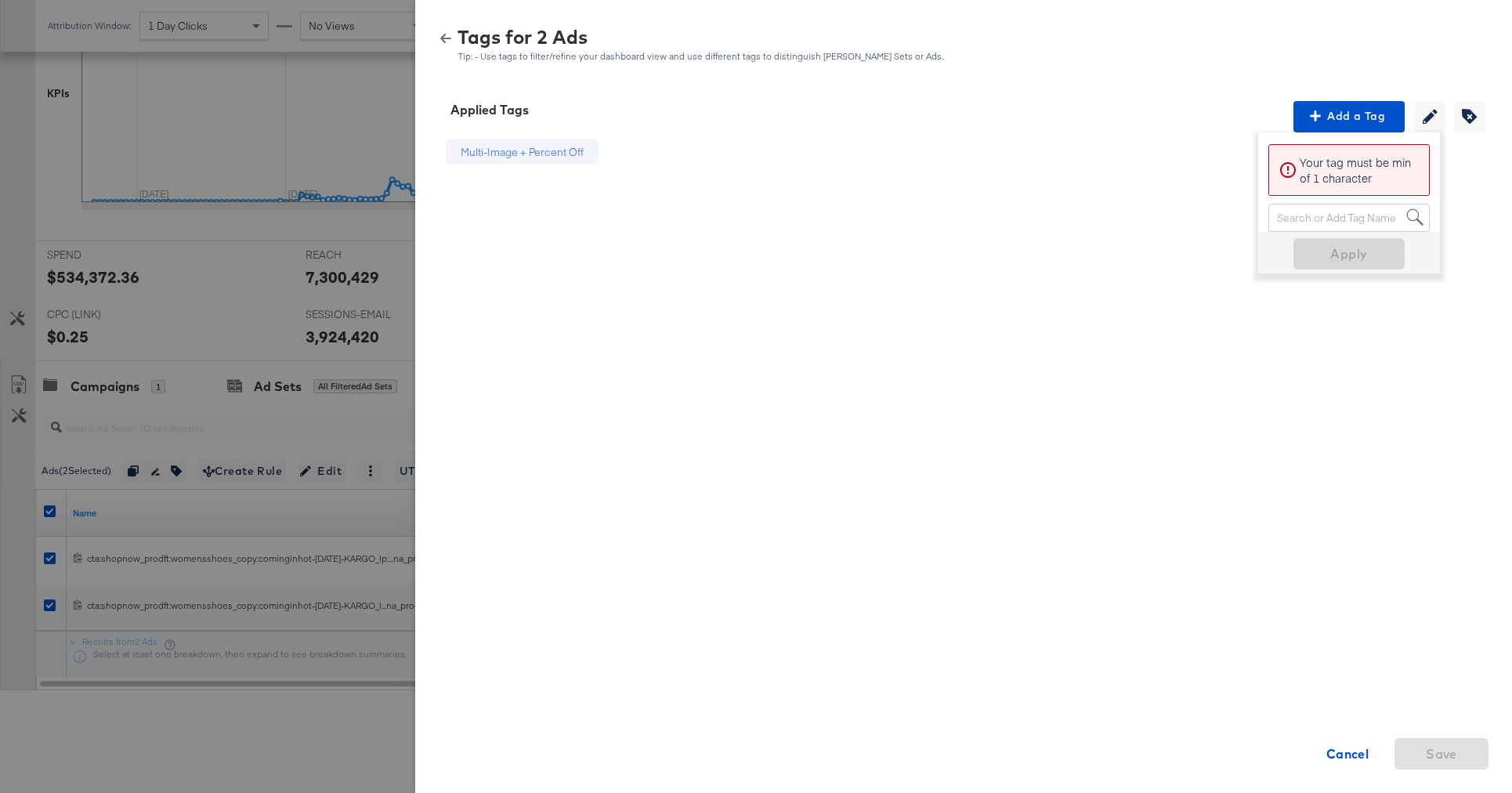
click at [452, 34] on button "button" at bounding box center [446, 39] width 23 height 11
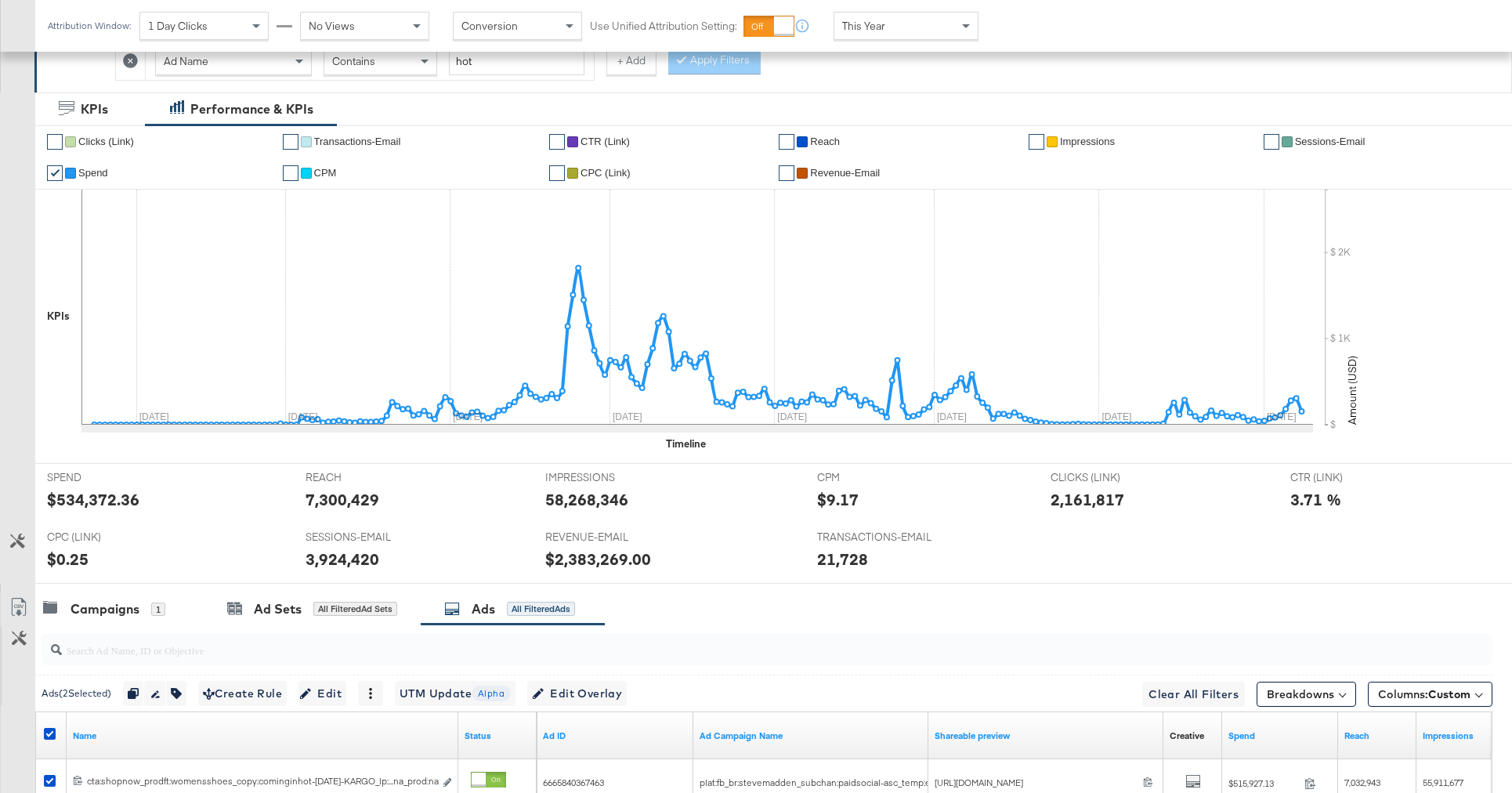
scroll to position [72, 0]
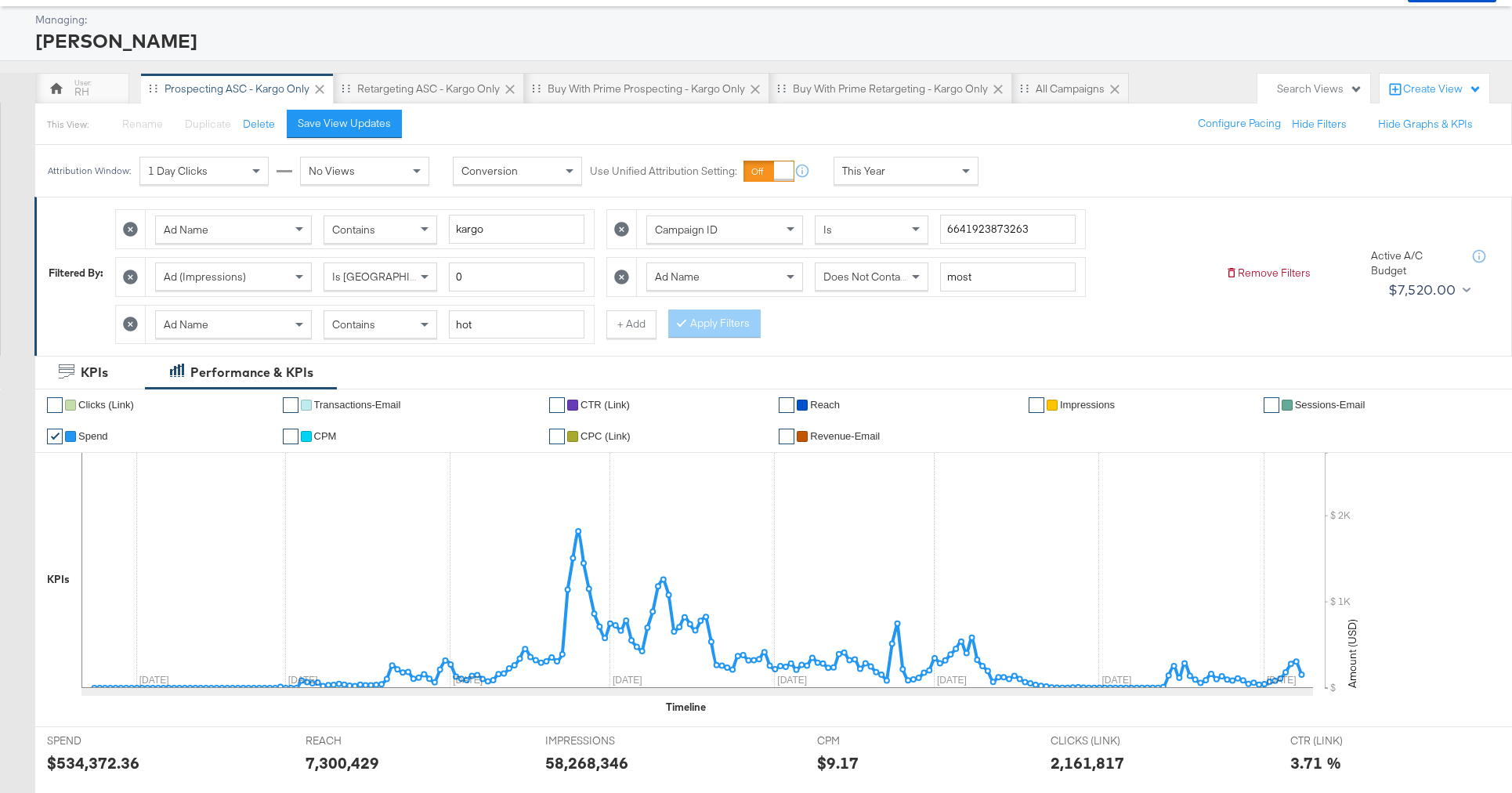
click at [395, 314] on div "Contains" at bounding box center [380, 325] width 112 height 27
click at [680, 326] on div at bounding box center [685, 323] width 11 height 15
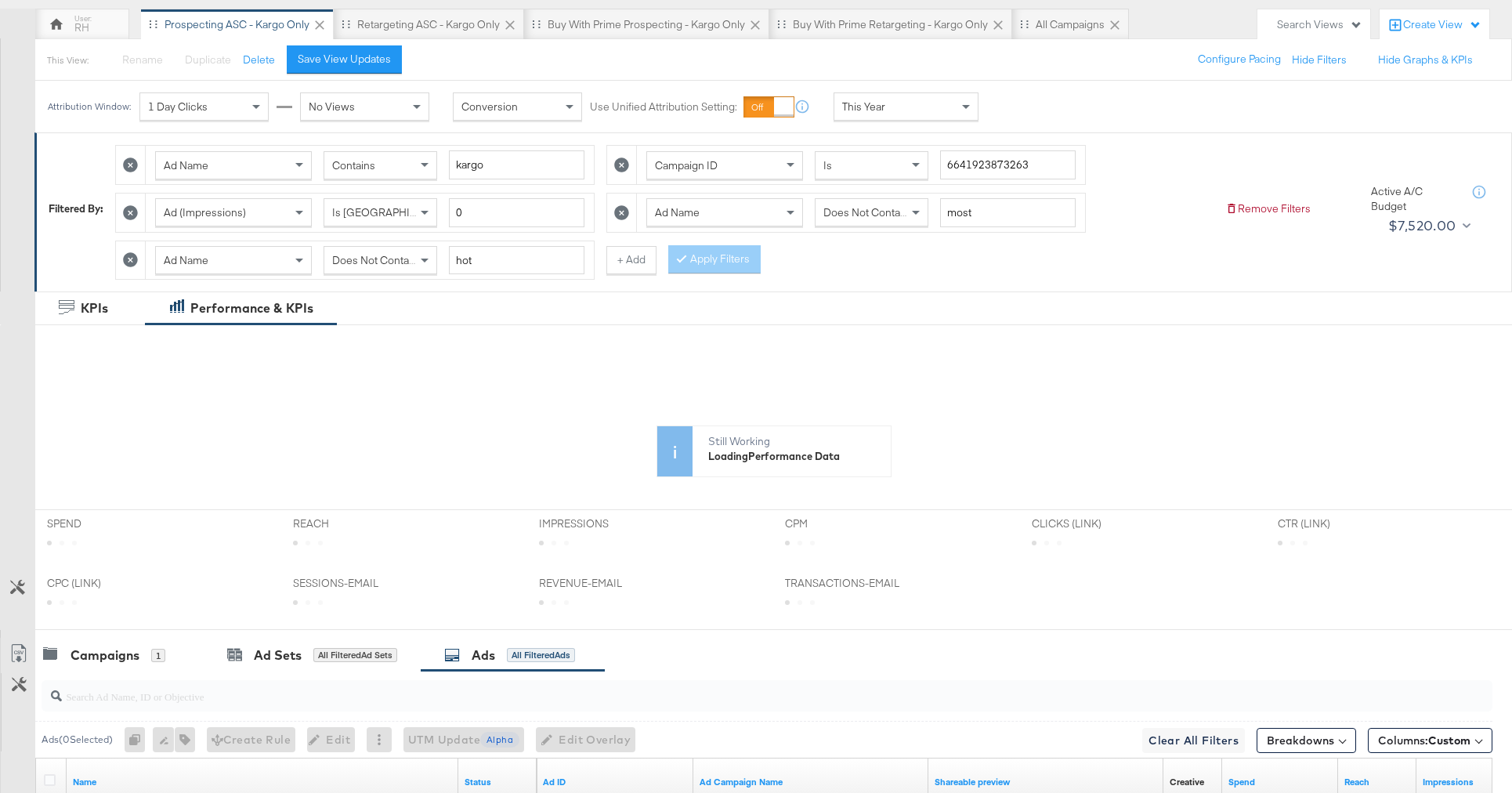
scroll to position [80, 0]
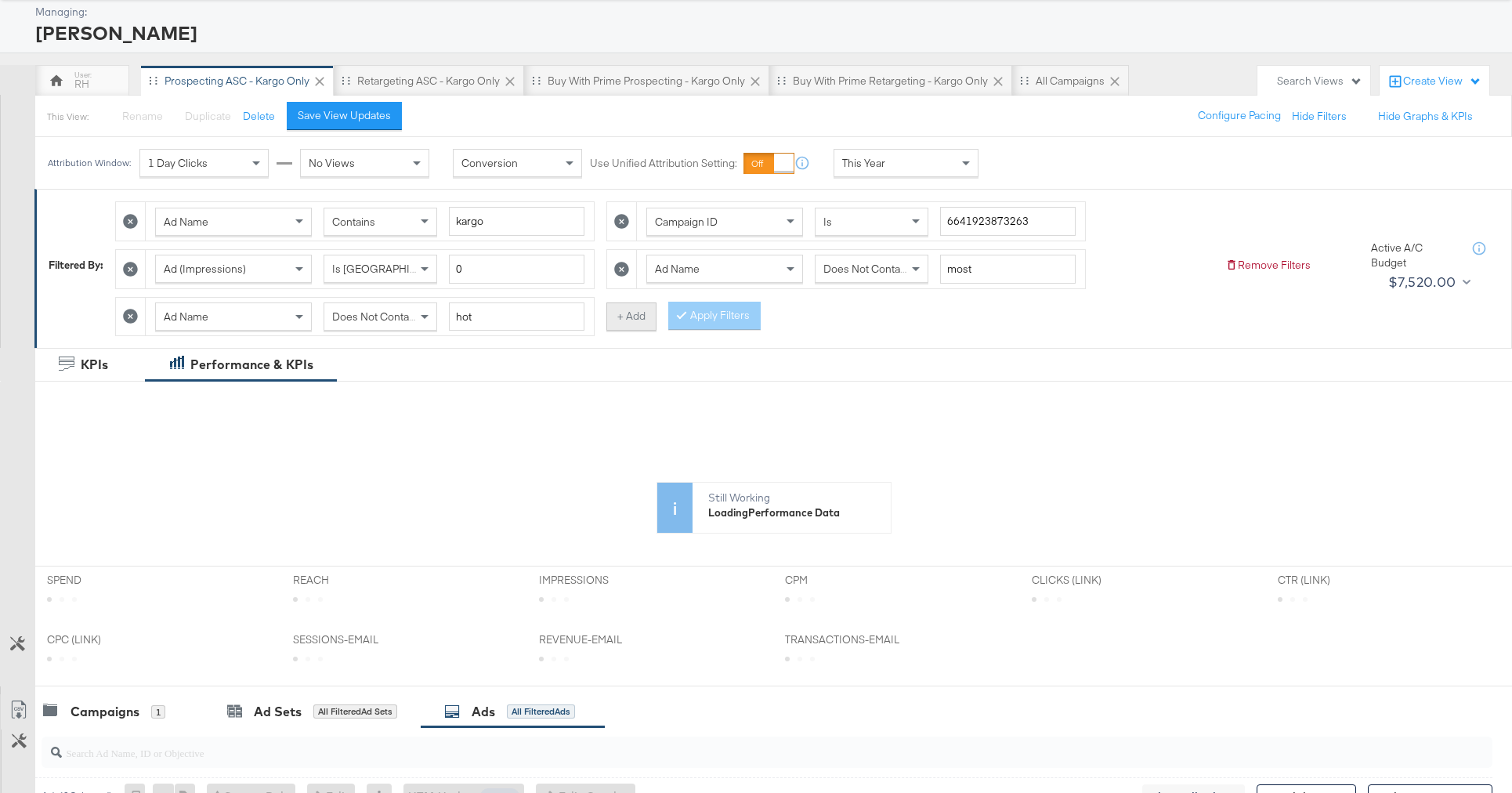
click at [607, 317] on button "+ Add" at bounding box center [631, 316] width 50 height 28
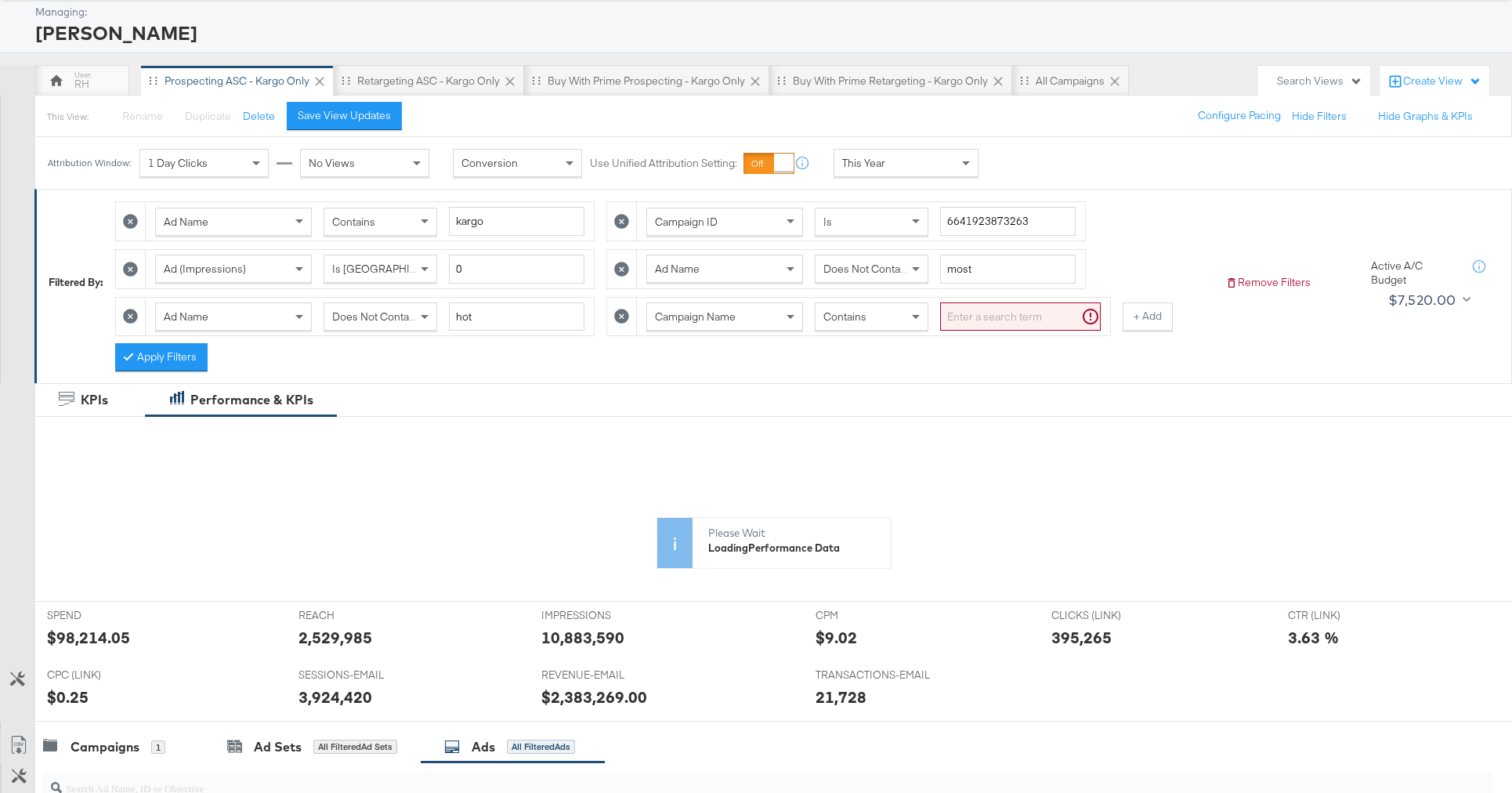
click at [716, 326] on div "Campaign Name" at bounding box center [725, 316] width 156 height 27
click at [960, 323] on input "search" at bounding box center [1020, 316] width 161 height 29
type input "pricestrikethrough"
click at [138, 369] on button "Apply Filters" at bounding box center [161, 357] width 93 height 28
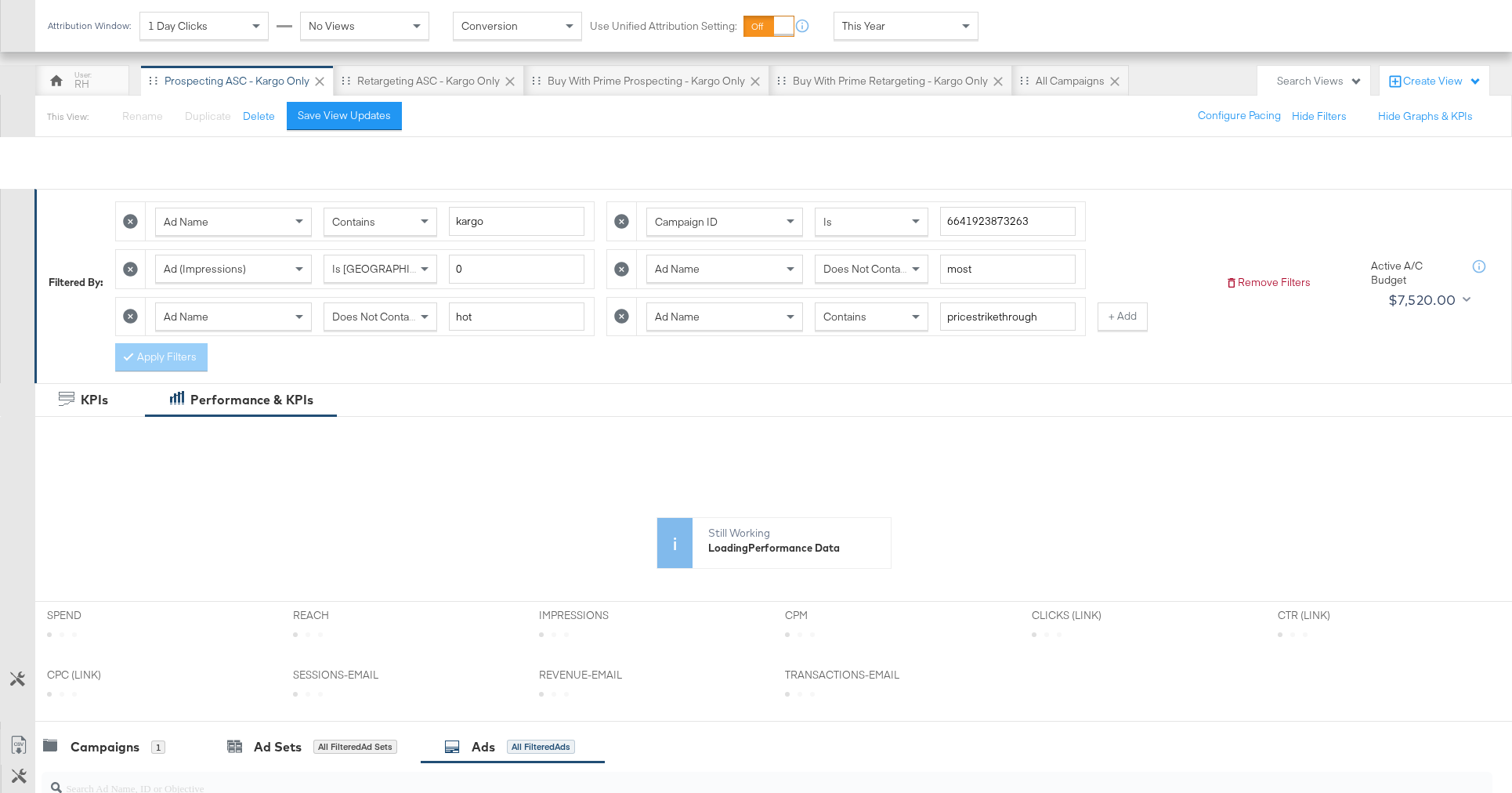
scroll to position [441, 0]
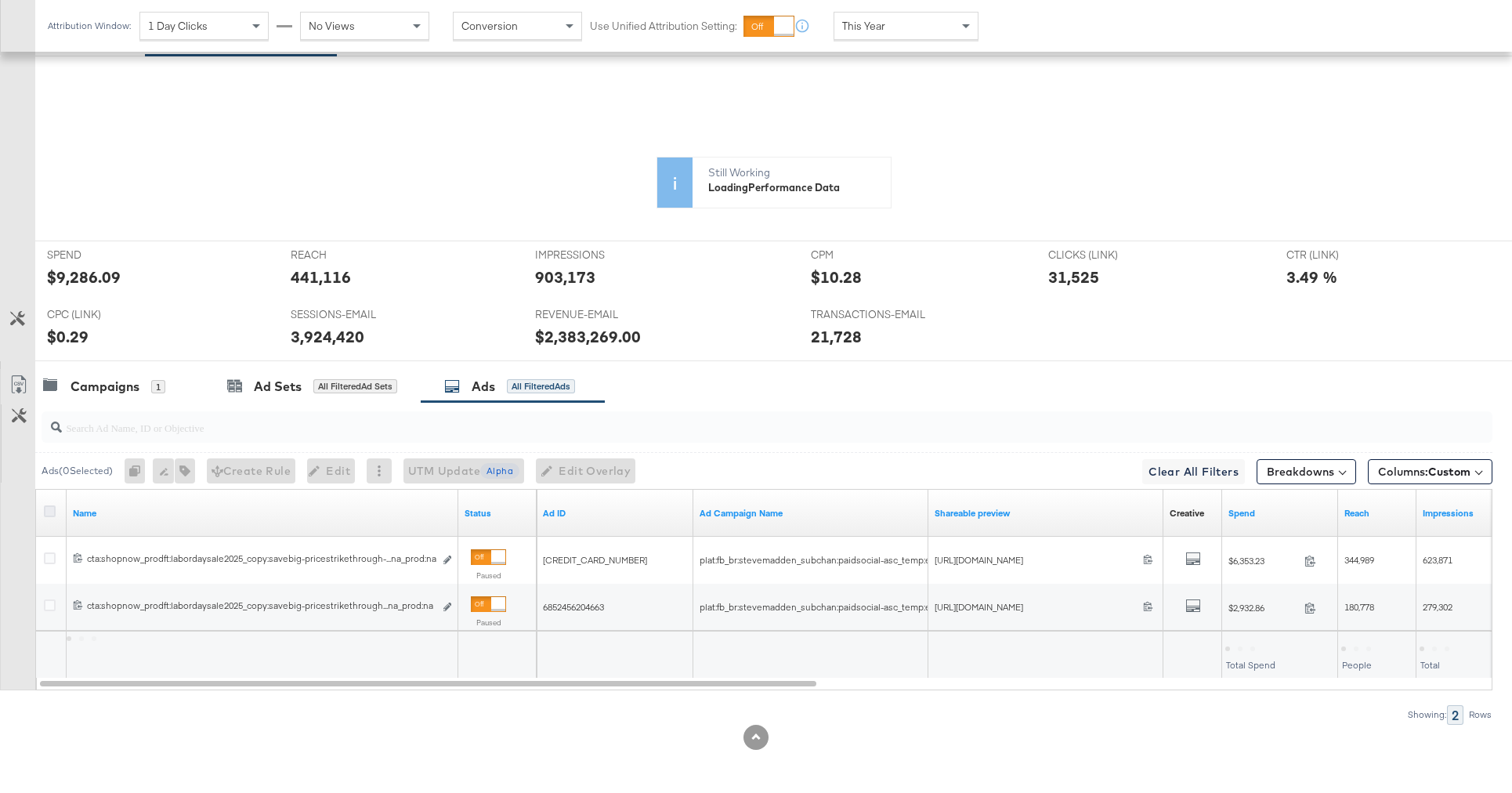
click at [47, 512] on icon at bounding box center [49, 511] width 12 height 12
click at [0, 0] on input "checkbox" at bounding box center [0, 0] width 0 height 0
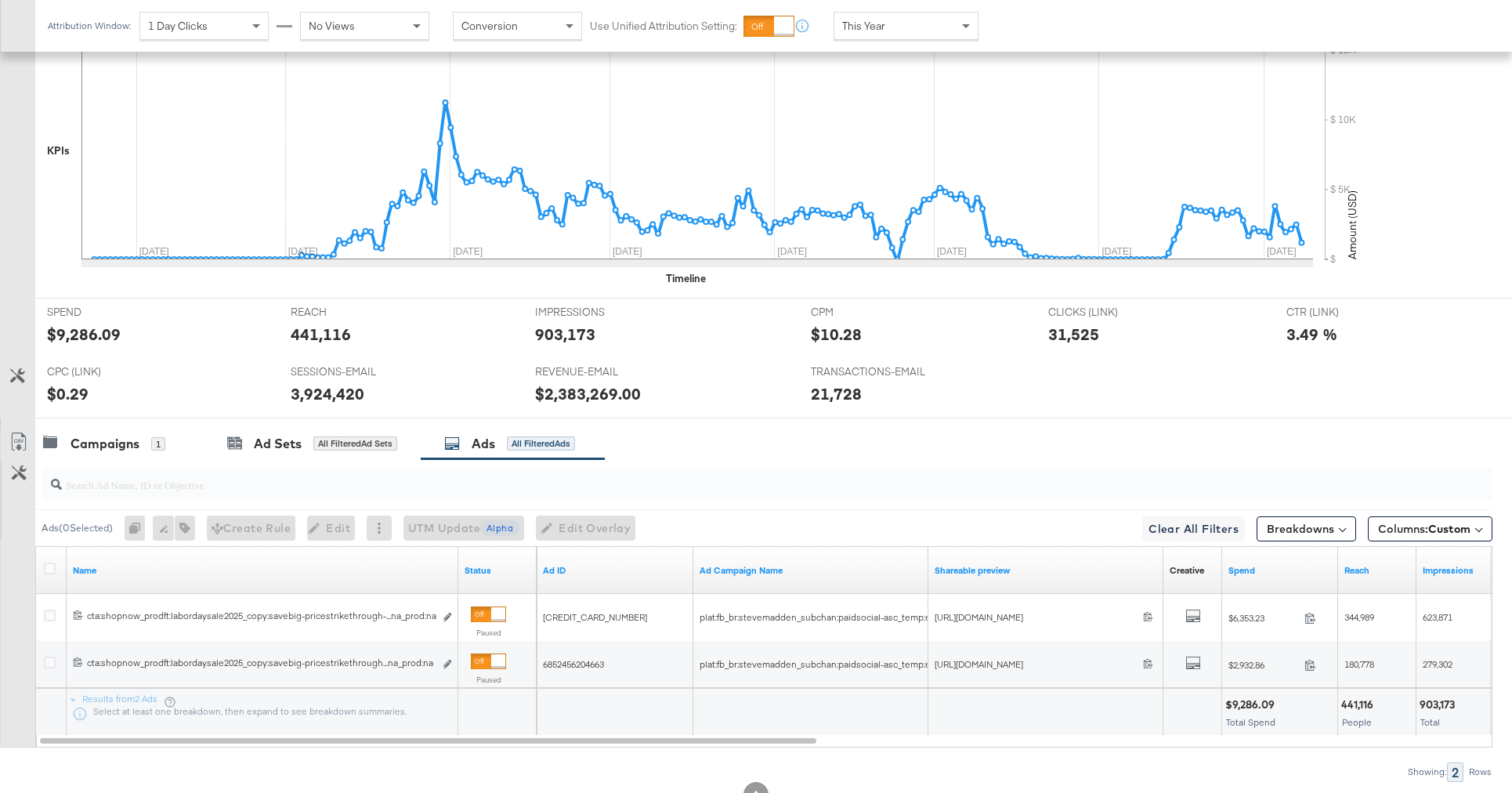
scroll to position [593, 0]
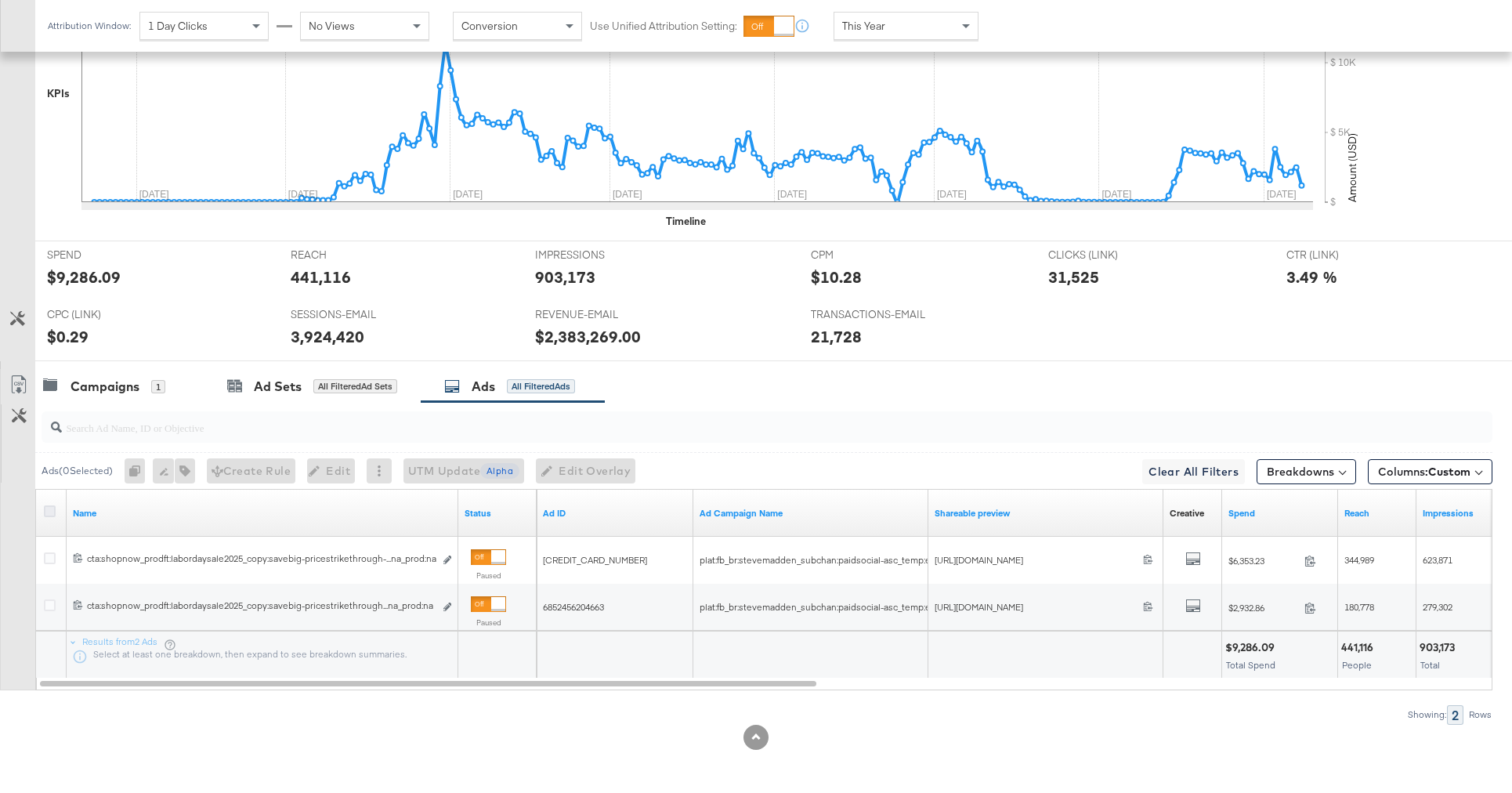
click at [47, 515] on icon at bounding box center [49, 511] width 12 height 12
click at [0, 0] on input "checkbox" at bounding box center [0, 0] width 0 height 0
click at [182, 475] on icon "button" at bounding box center [176, 471] width 11 height 11
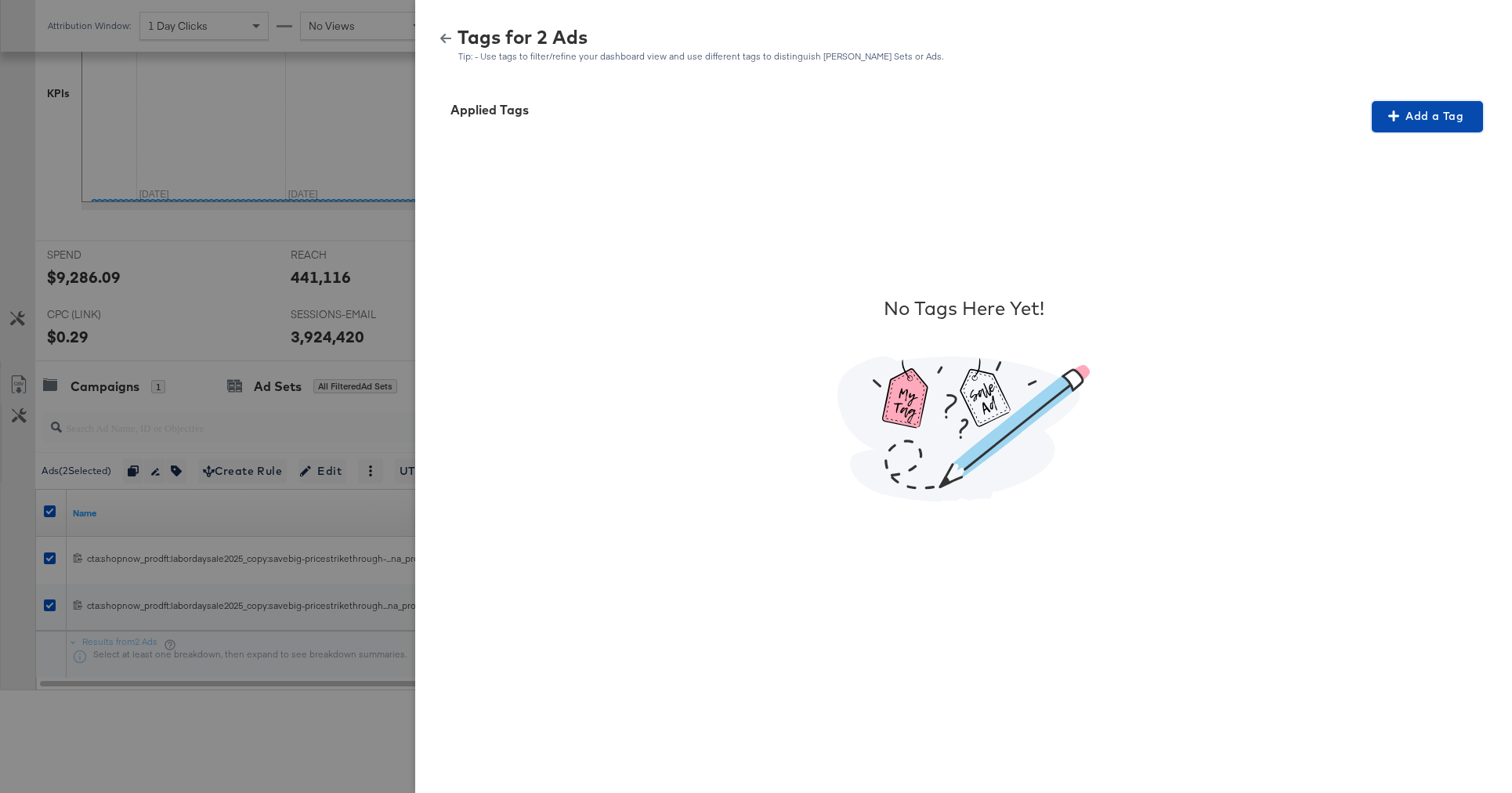
click at [1403, 120] on span "Add a Tag" at bounding box center [1428, 117] width 99 height 20
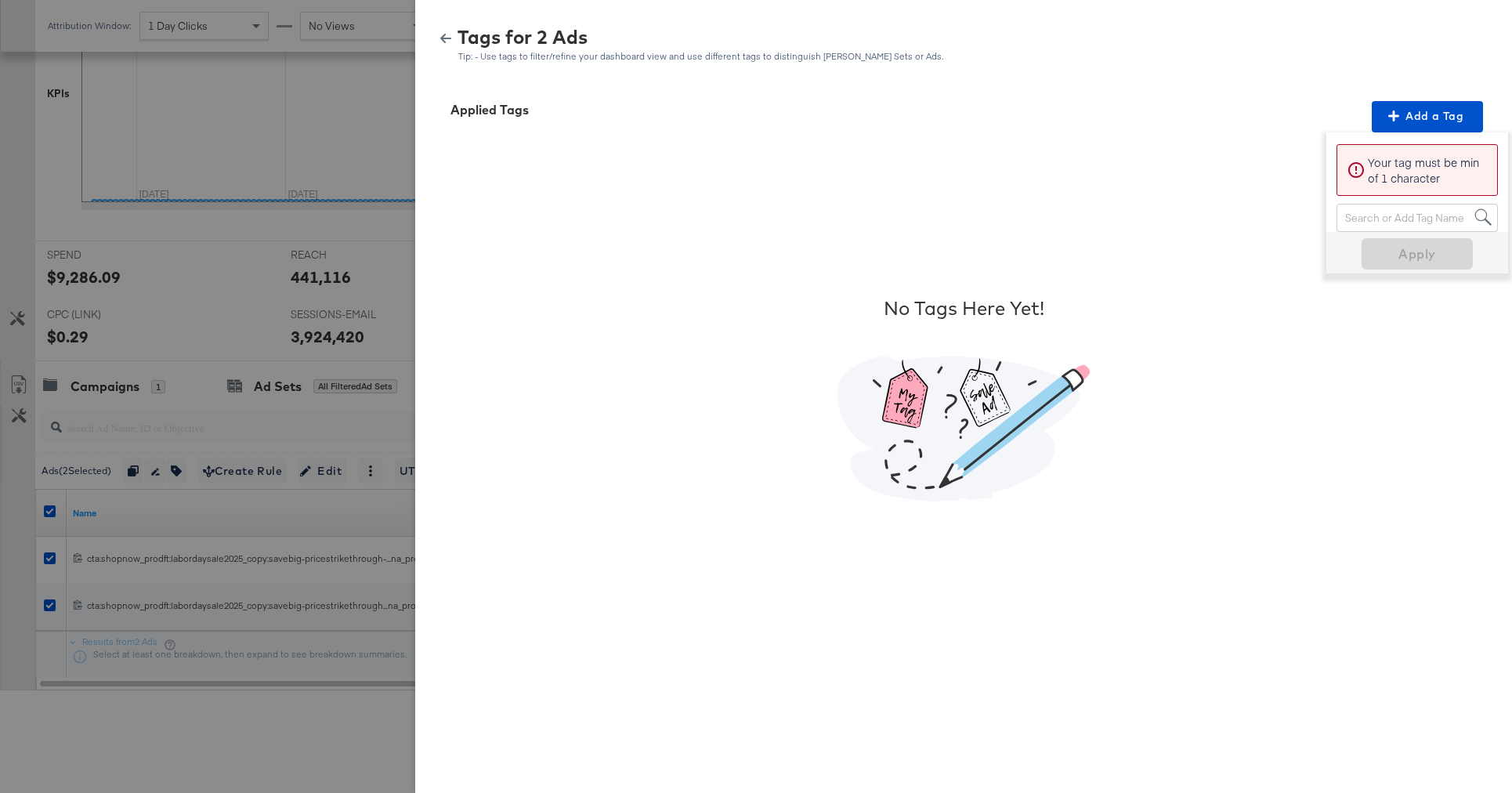
click at [1363, 217] on div "Search or Add Tag Name" at bounding box center [1418, 218] width 160 height 27
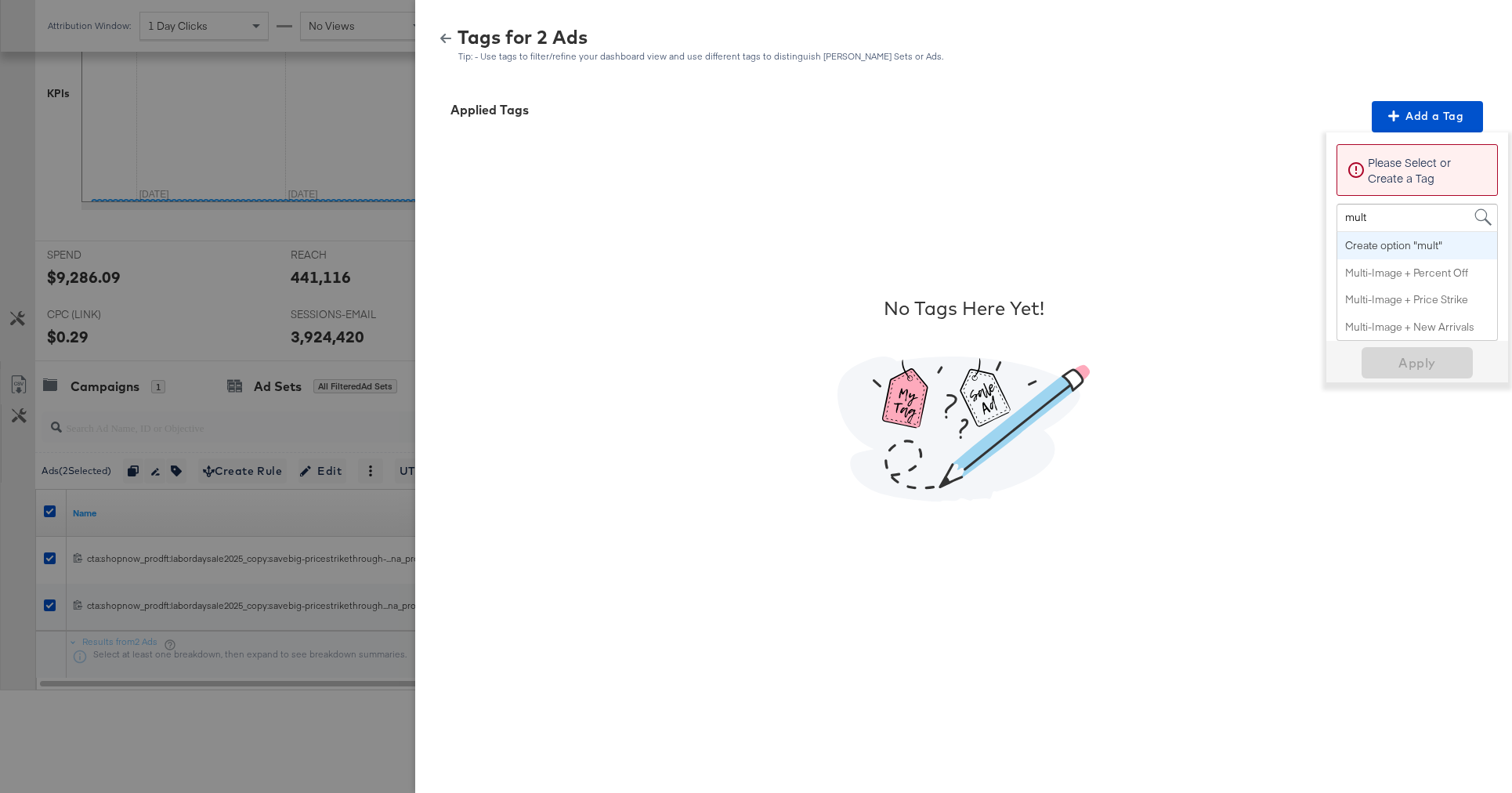
type input "multi"
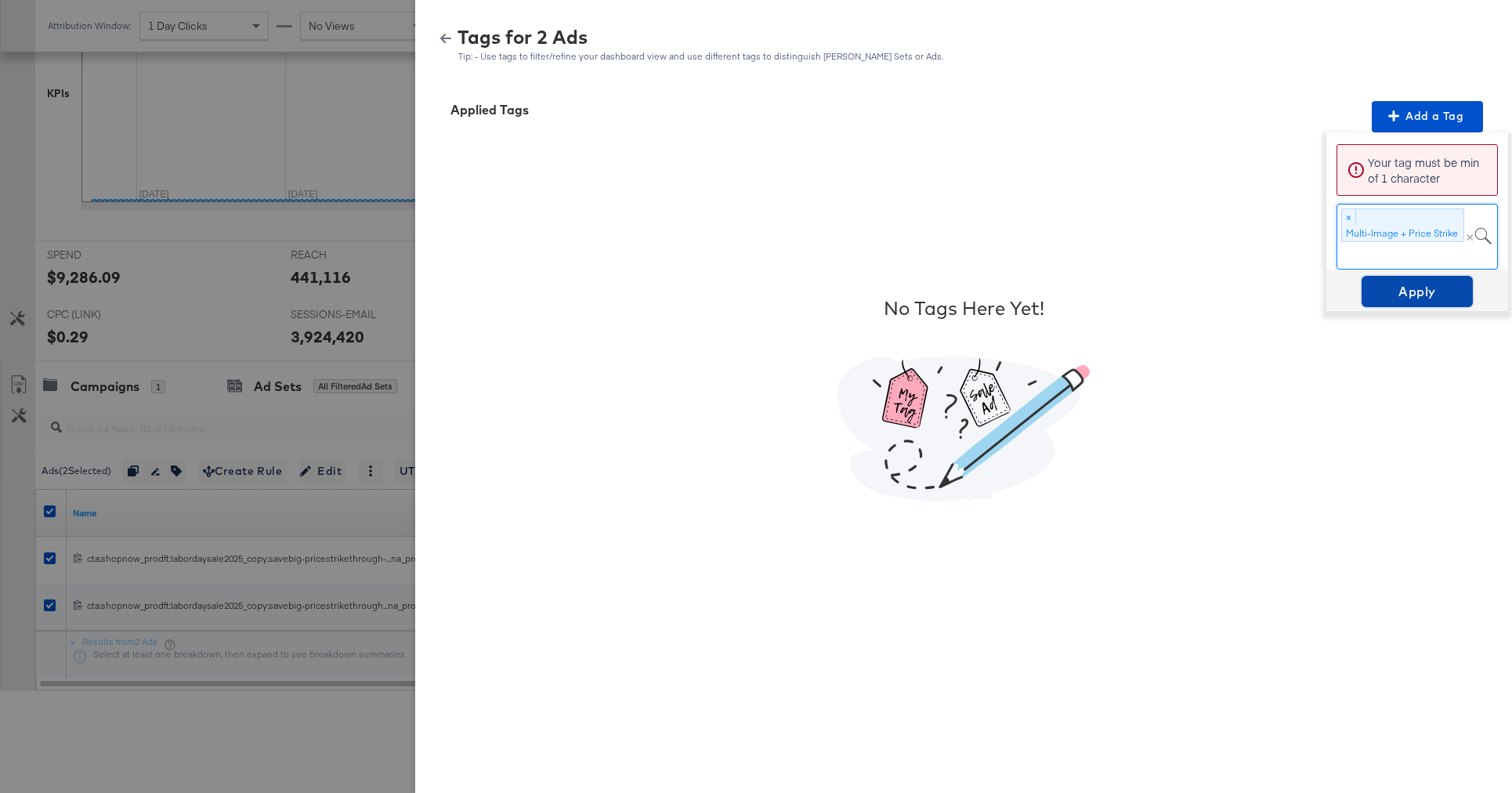
click at [1413, 290] on span "Apply" at bounding box center [1418, 291] width 99 height 22
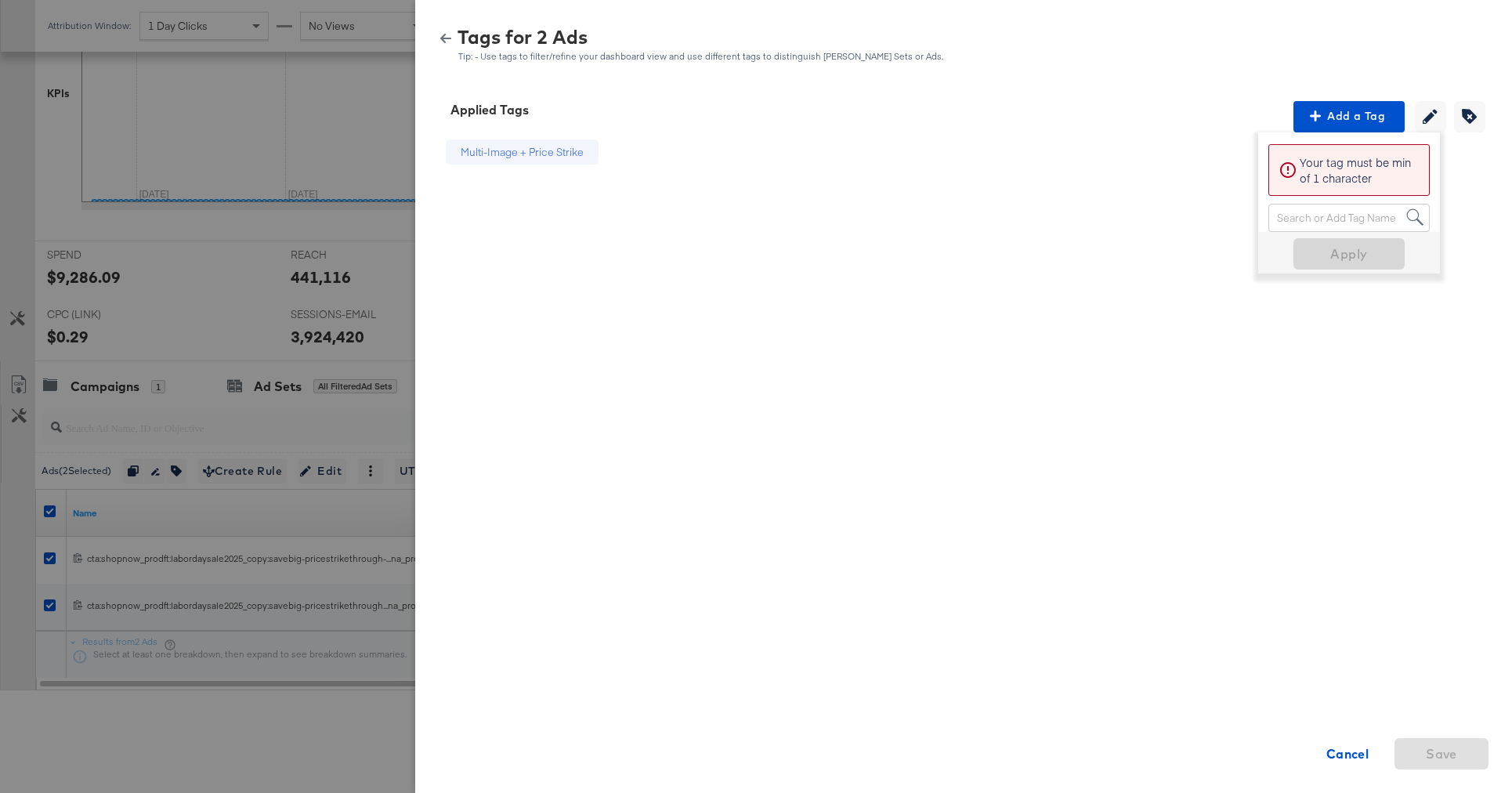
click at [443, 40] on icon "button" at bounding box center [446, 38] width 11 height 9
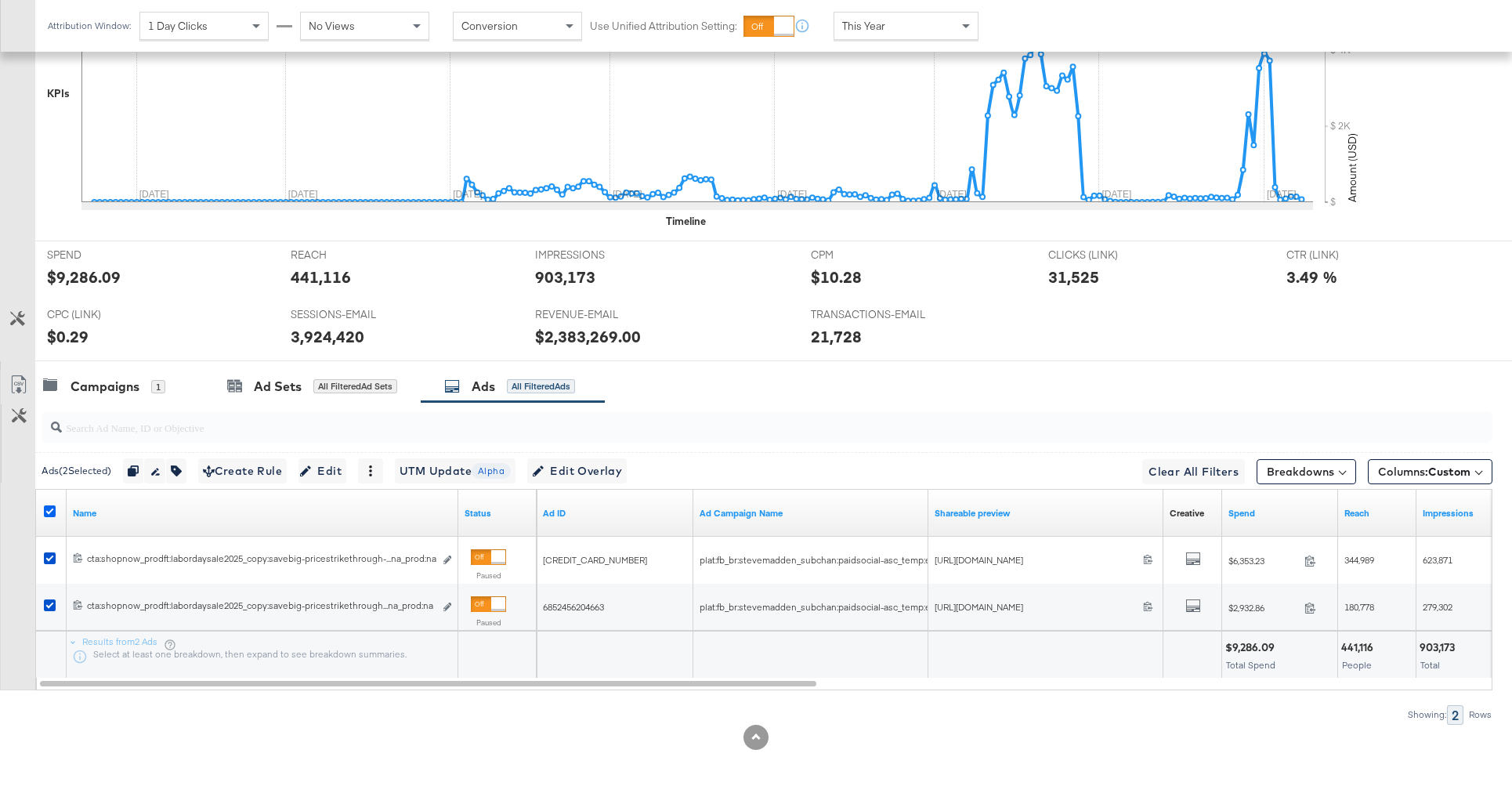
click at [49, 511] on icon at bounding box center [49, 511] width 12 height 12
click at [0, 0] on input "checkbox" at bounding box center [0, 0] width 0 height 0
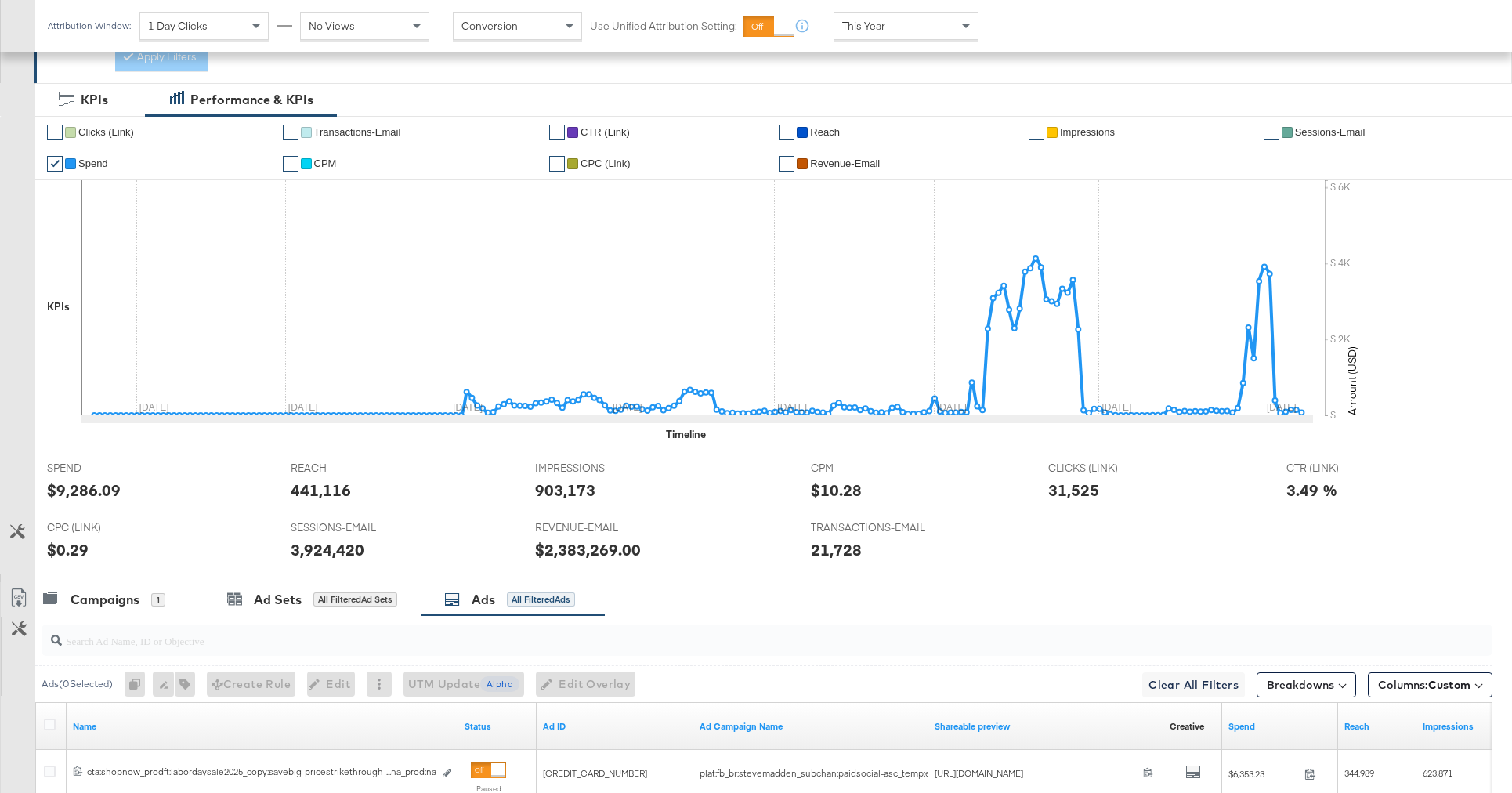
scroll to position [0, 0]
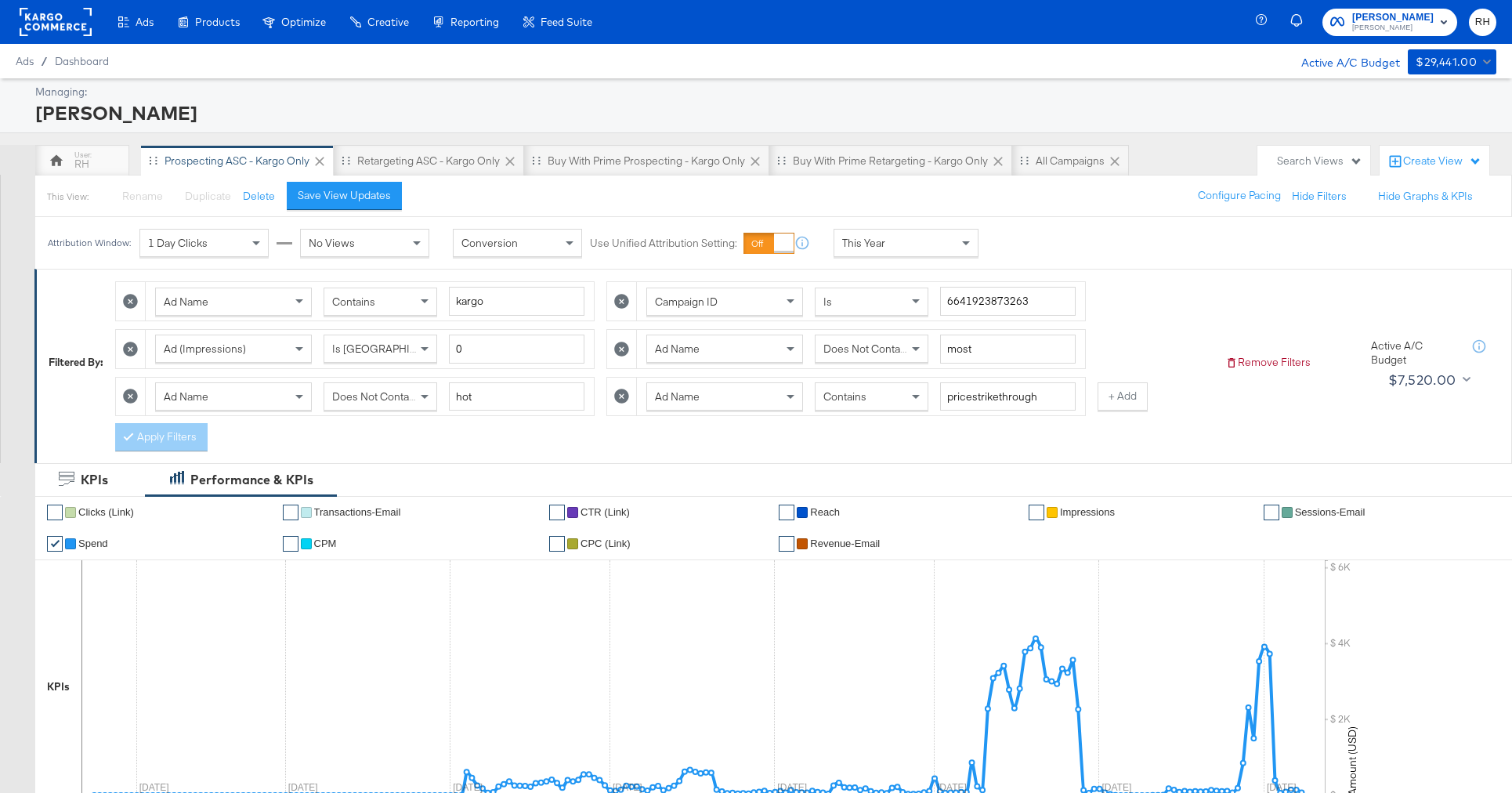
click at [894, 405] on div "Contains" at bounding box center [871, 396] width 112 height 27
click at [182, 445] on button "Apply Filters" at bounding box center [161, 437] width 93 height 28
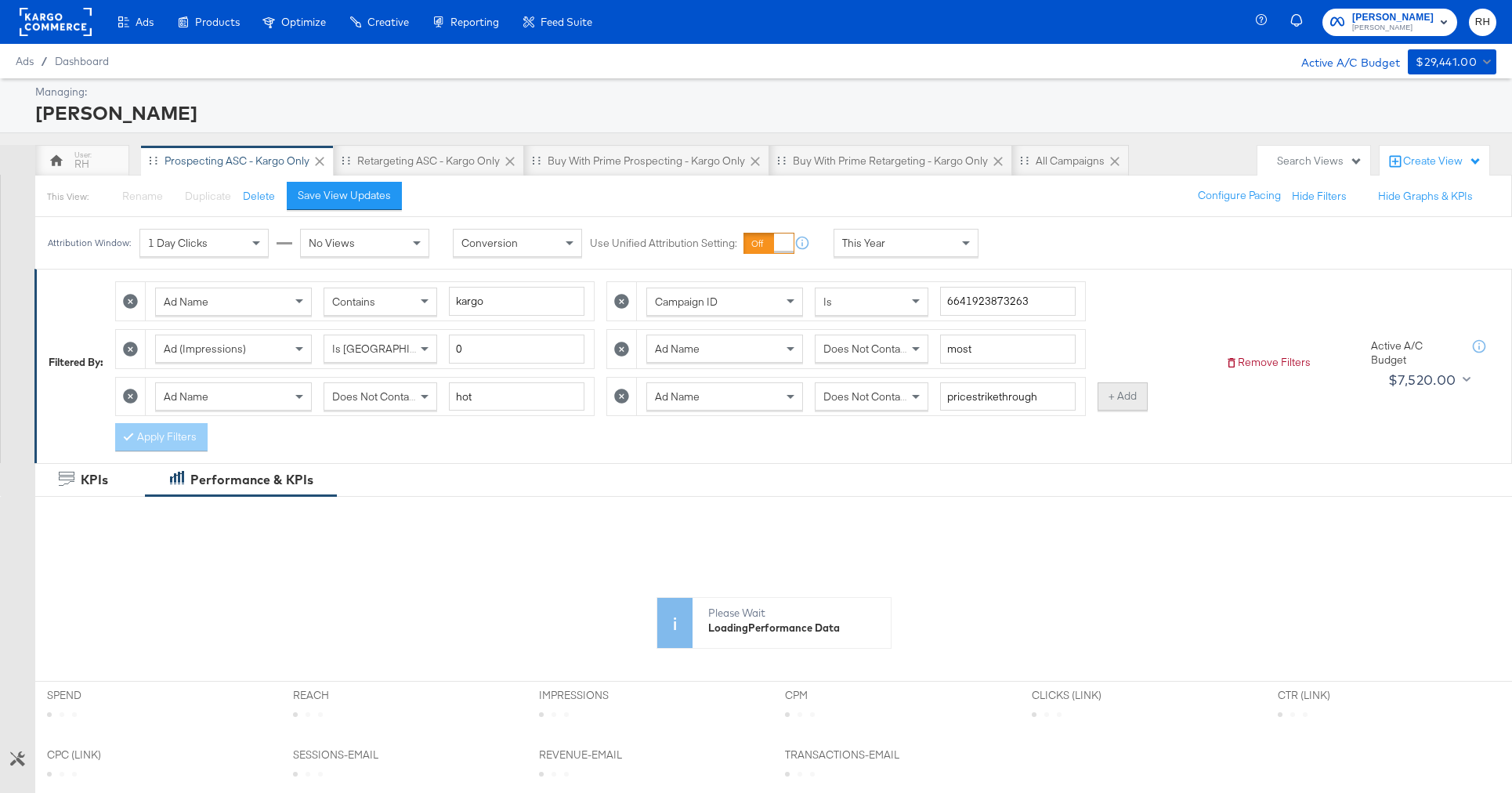
click at [1112, 402] on button "+ Add" at bounding box center [1123, 396] width 50 height 28
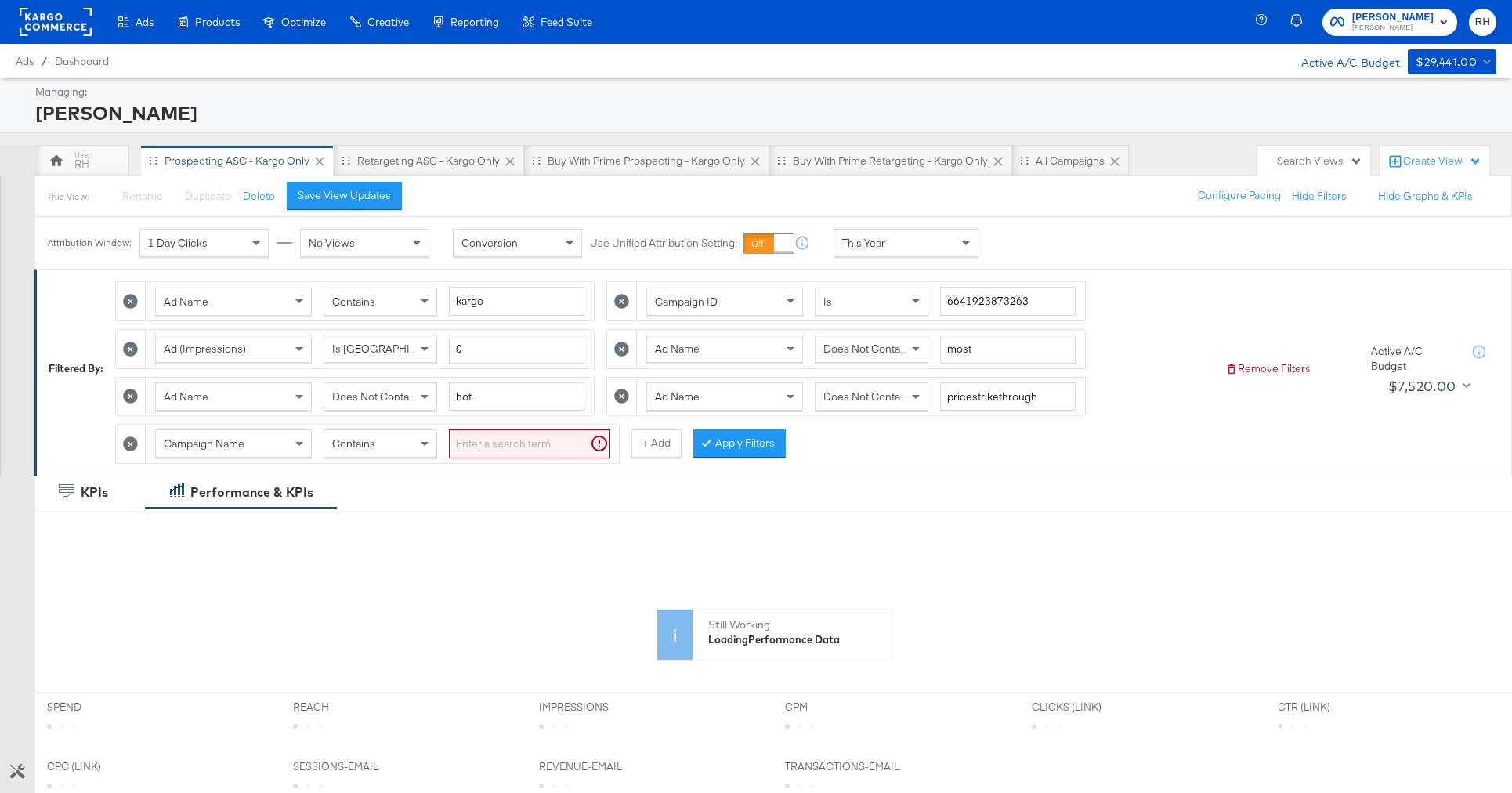
click at [190, 441] on span "Campaign Name" at bounding box center [204, 443] width 81 height 14
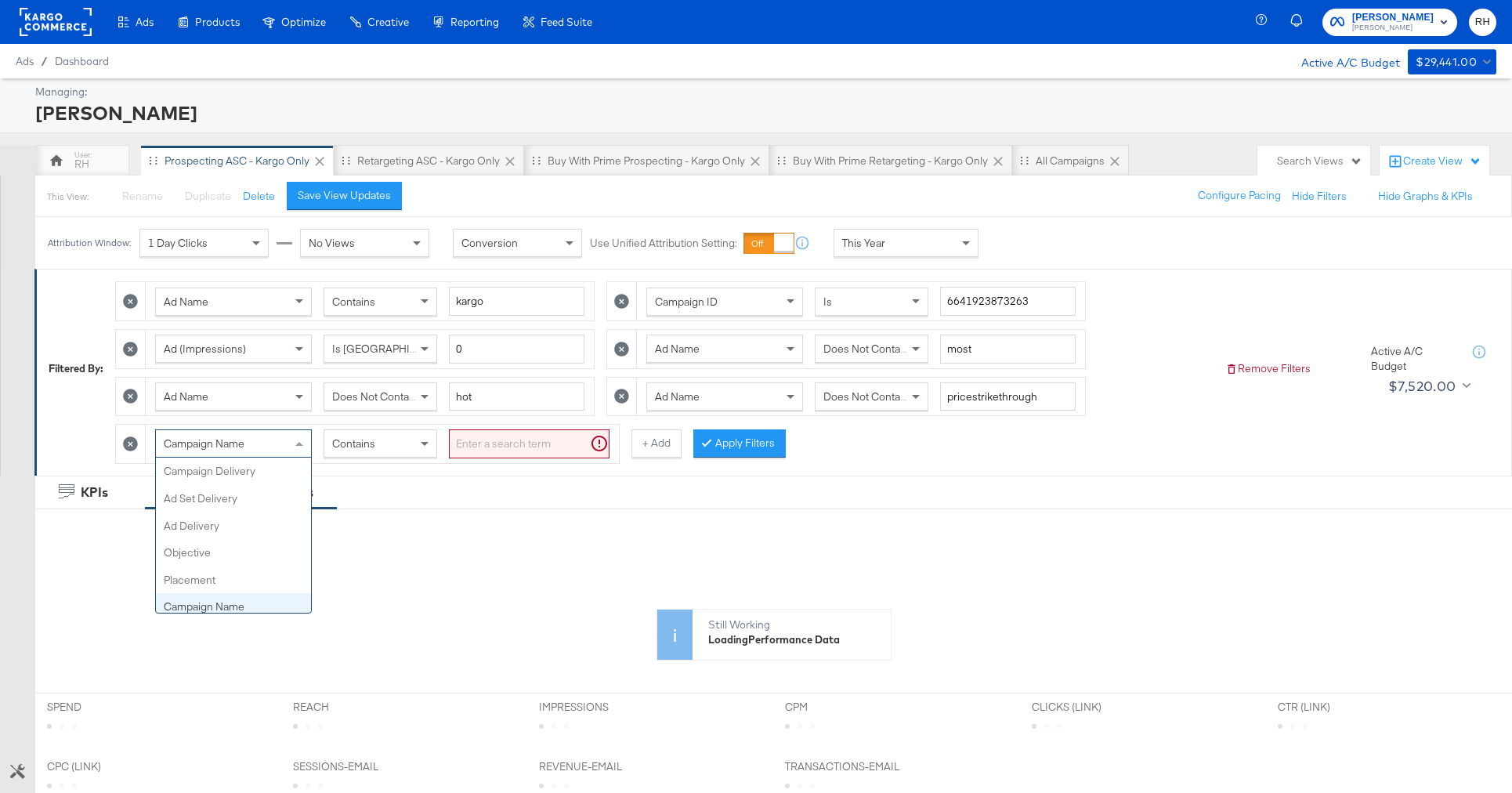
scroll to position [136, 0]
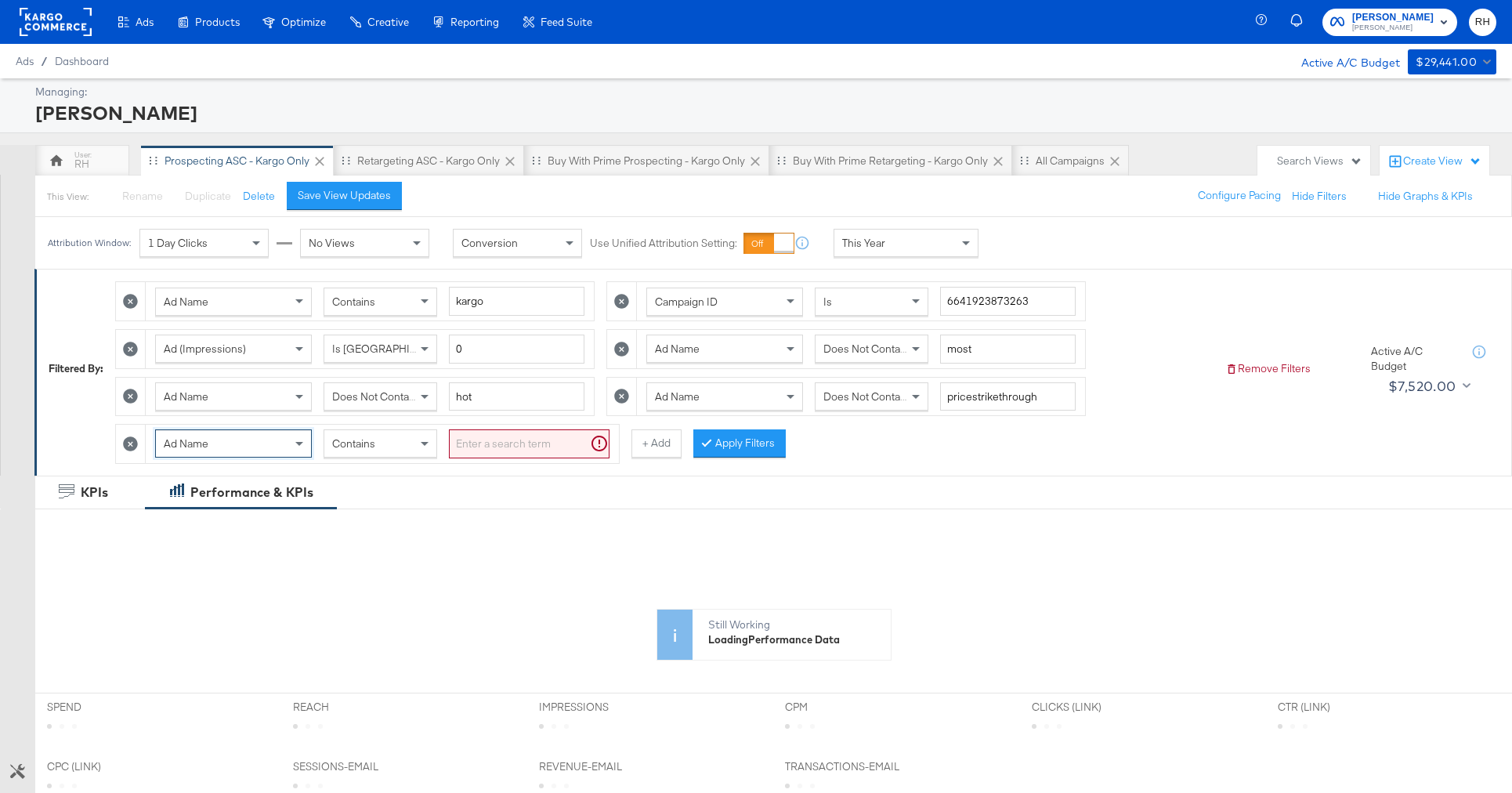
click at [463, 441] on input "search" at bounding box center [529, 444] width 161 height 29
type input "new"
click at [686, 447] on button "Apply Filters" at bounding box center [714, 443] width 93 height 28
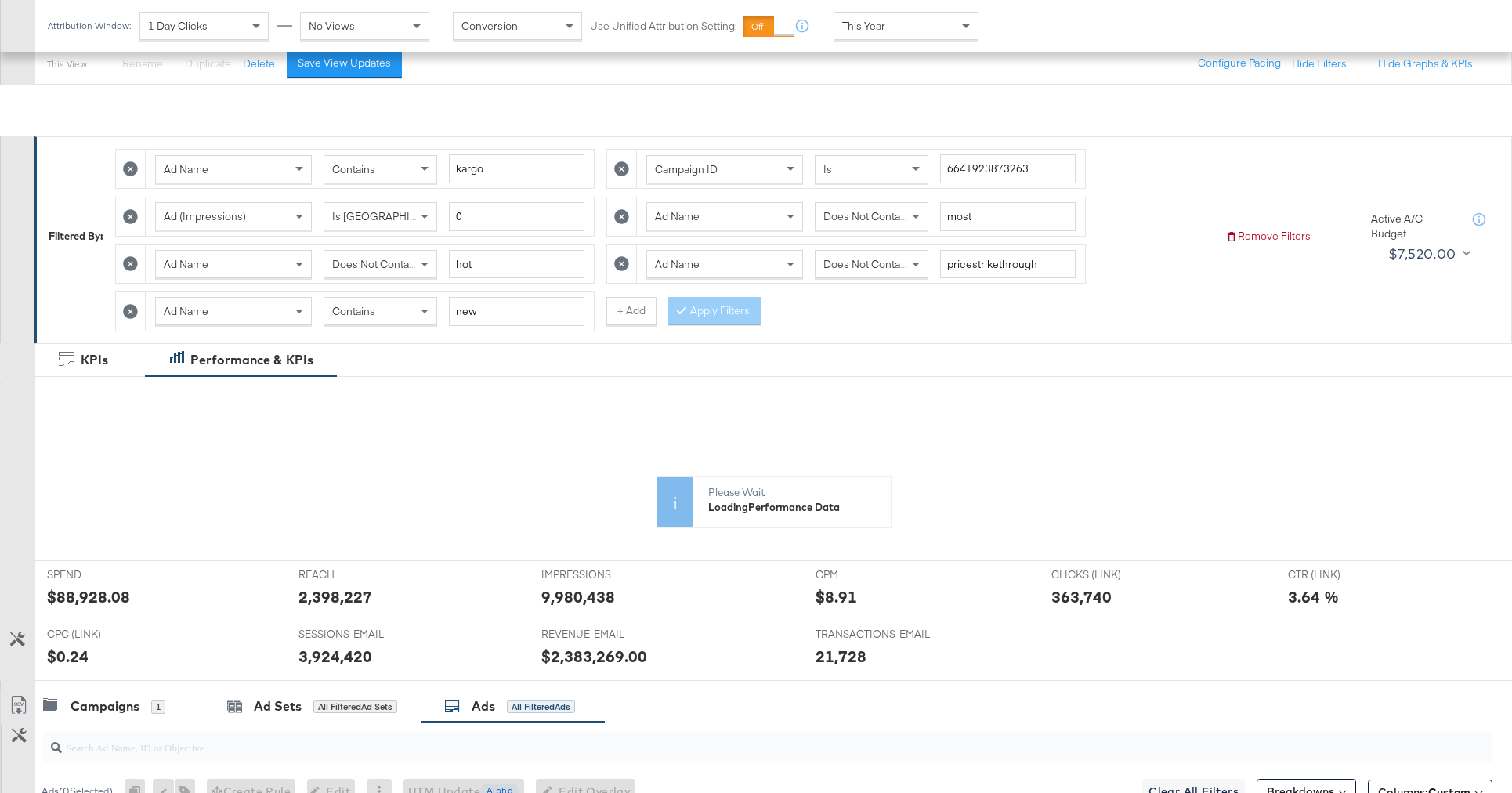
scroll to position [547, 0]
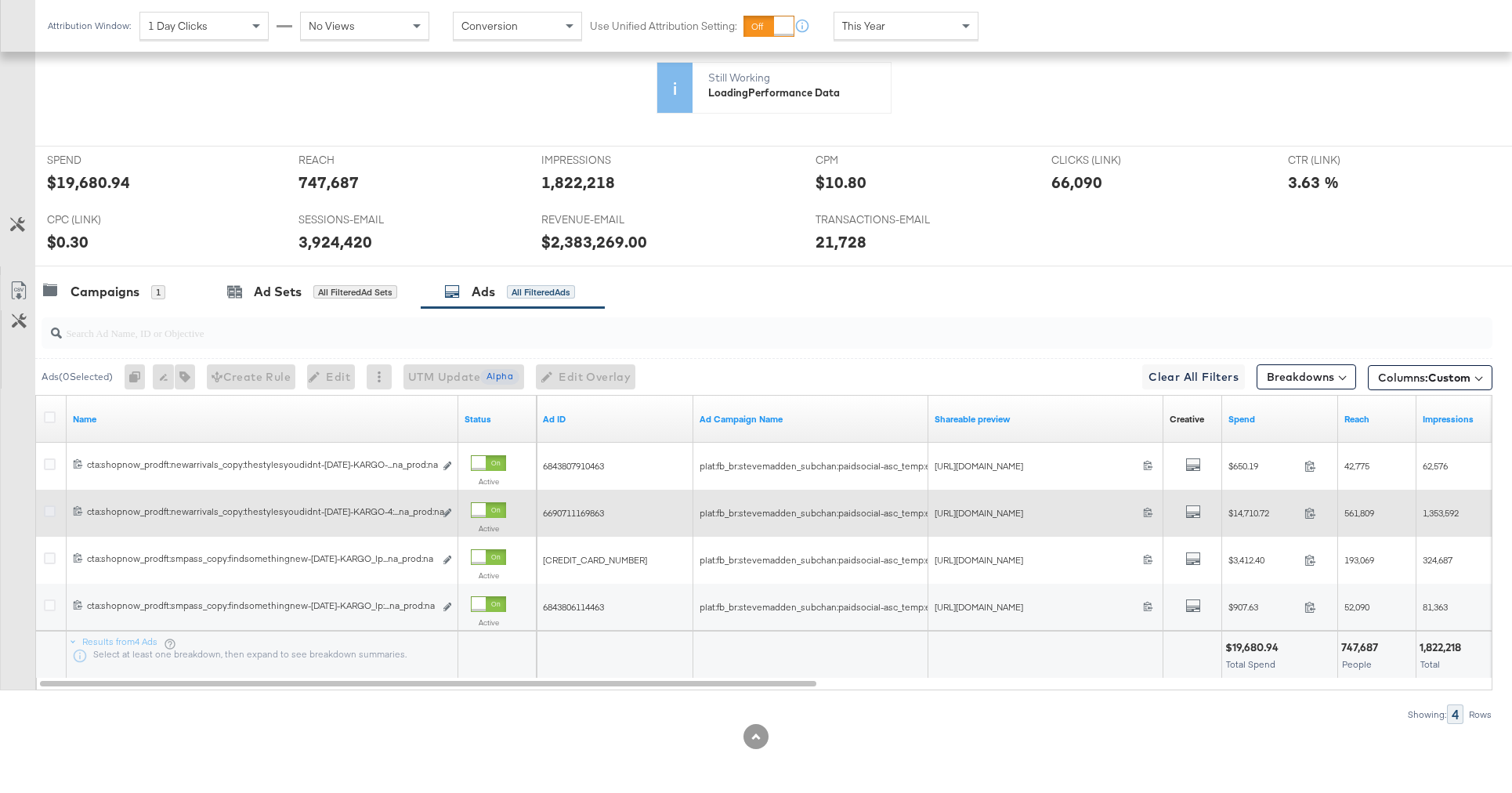
click at [46, 509] on icon at bounding box center [49, 511] width 12 height 12
click at [0, 0] on input "checkbox" at bounding box center [0, 0] width 0 height 0
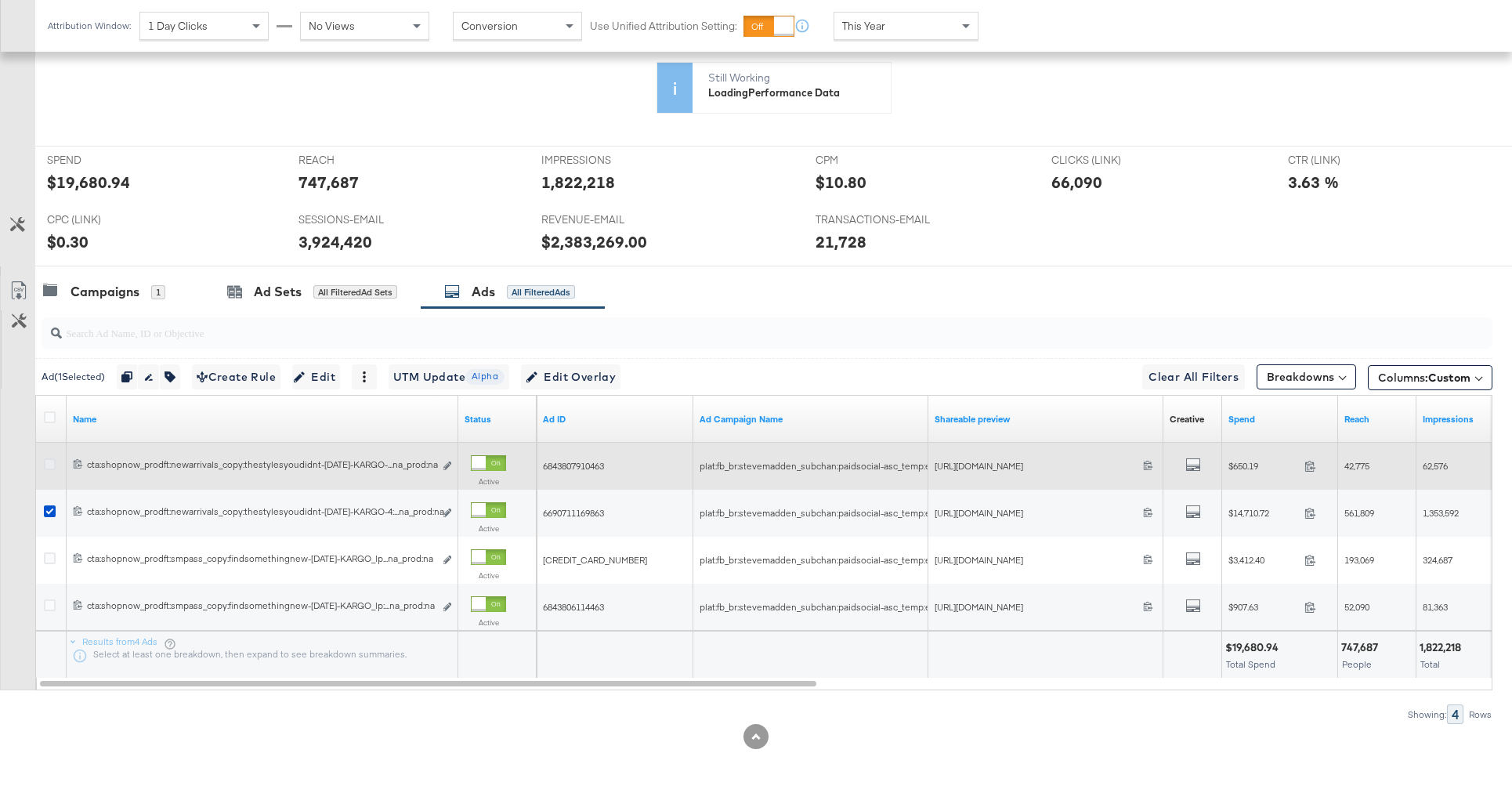
click at [48, 467] on icon at bounding box center [49, 464] width 12 height 12
click at [0, 0] on input "checkbox" at bounding box center [0, 0] width 0 height 0
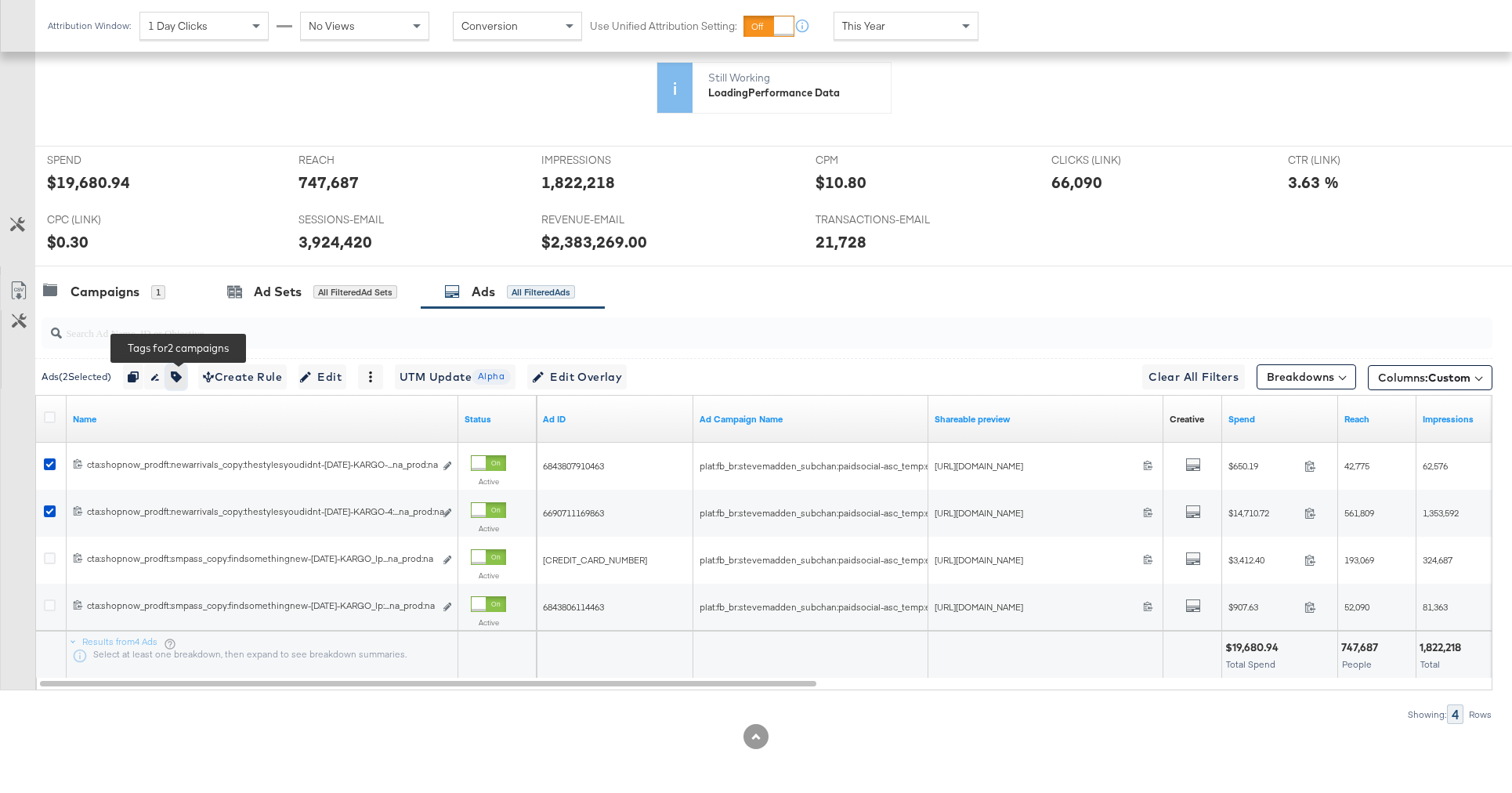
click at [180, 379] on icon "button" at bounding box center [176, 377] width 11 height 11
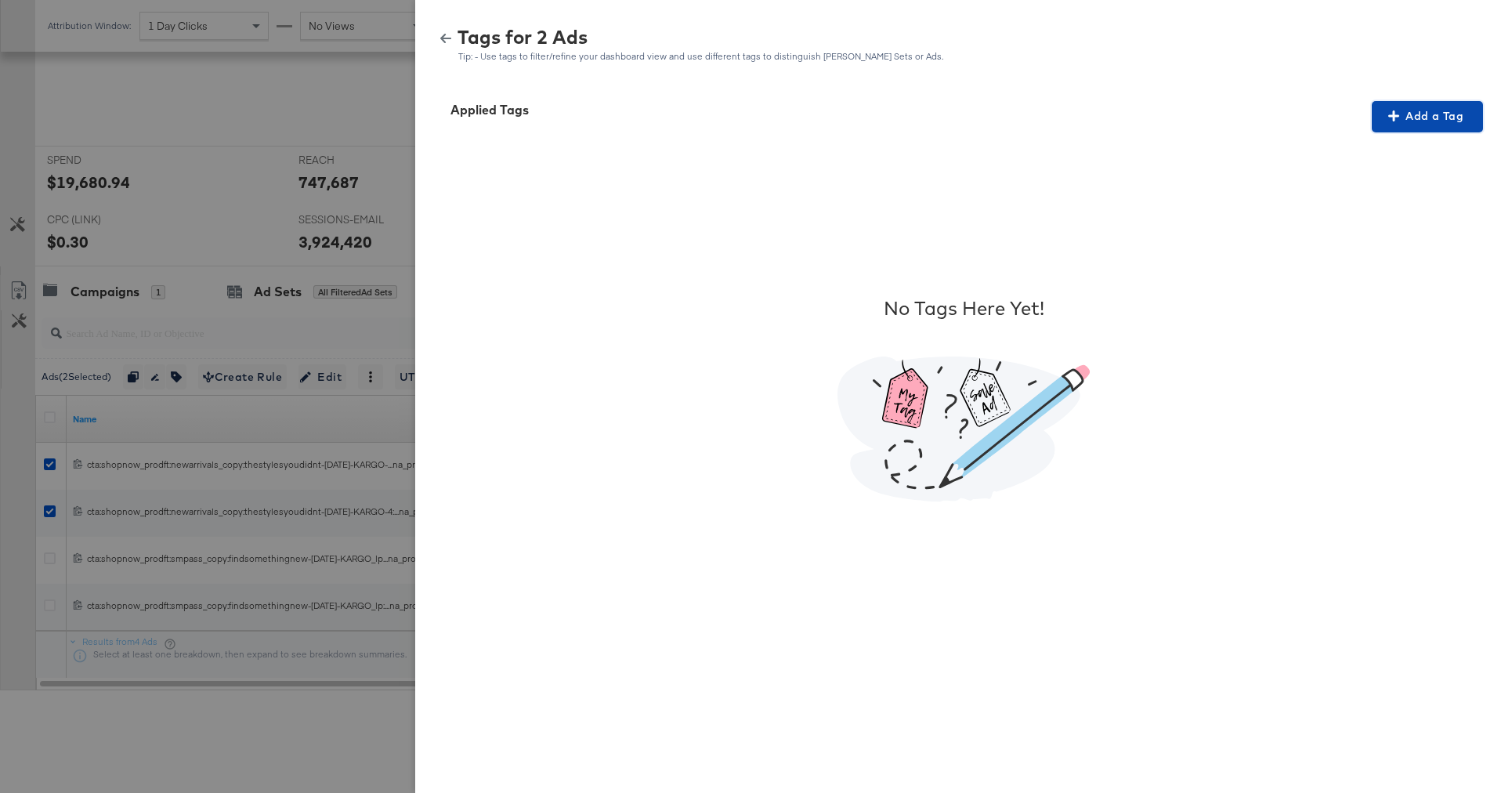
click at [1401, 111] on span "Add a Tag" at bounding box center [1428, 117] width 99 height 20
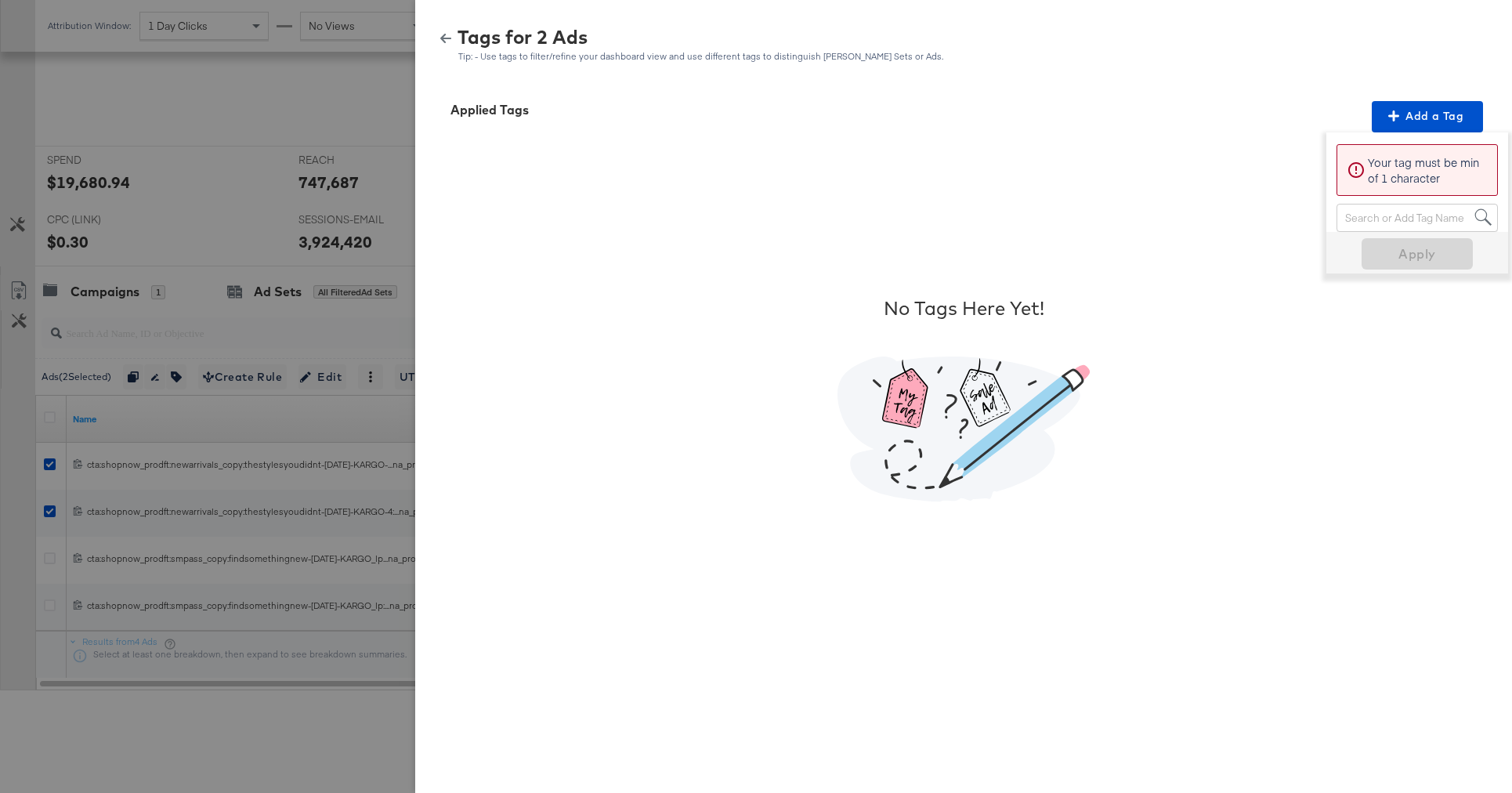
click at [1377, 218] on div "Search or Add Tag Name" at bounding box center [1418, 218] width 160 height 27
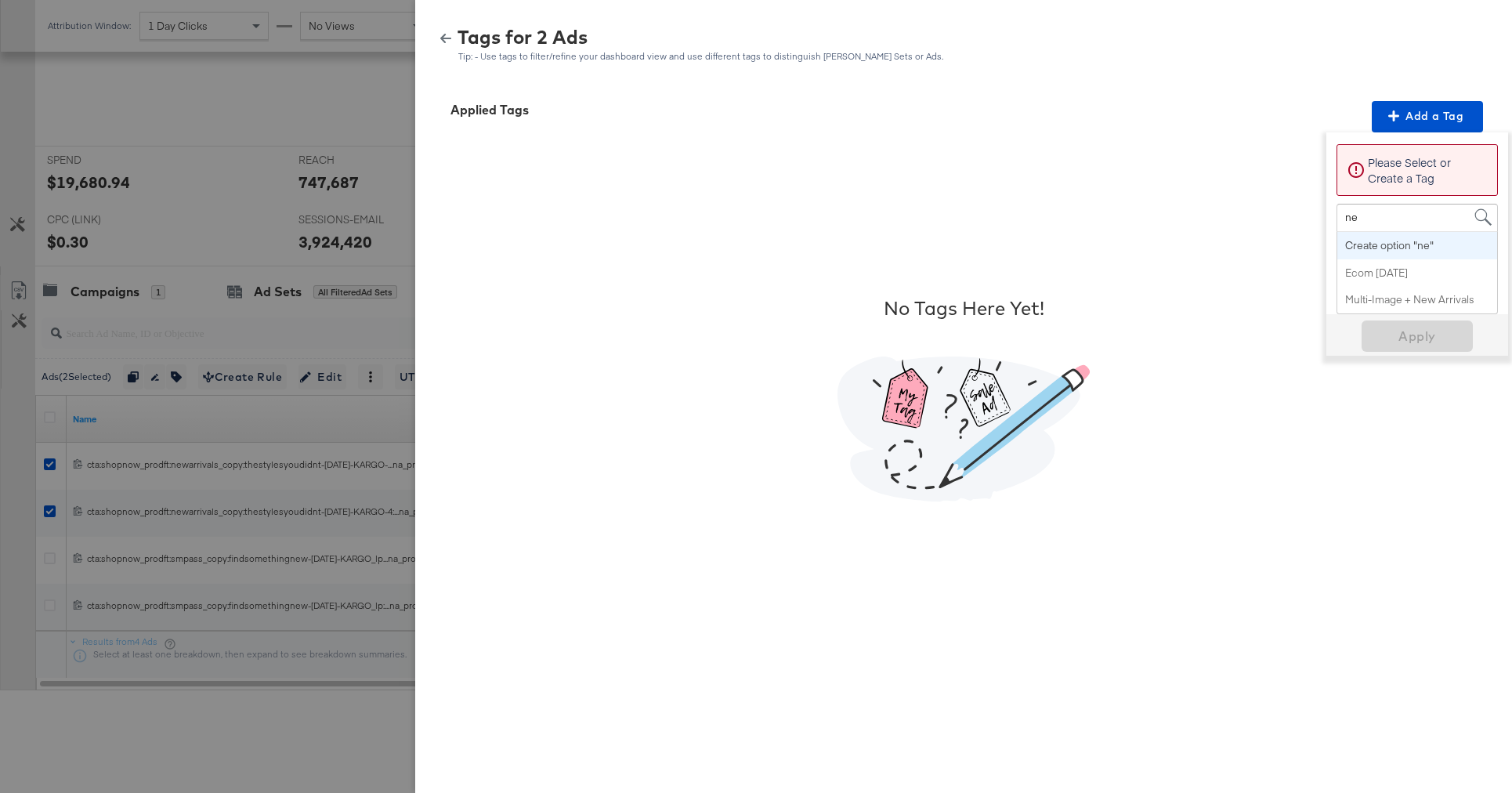
type input "new"
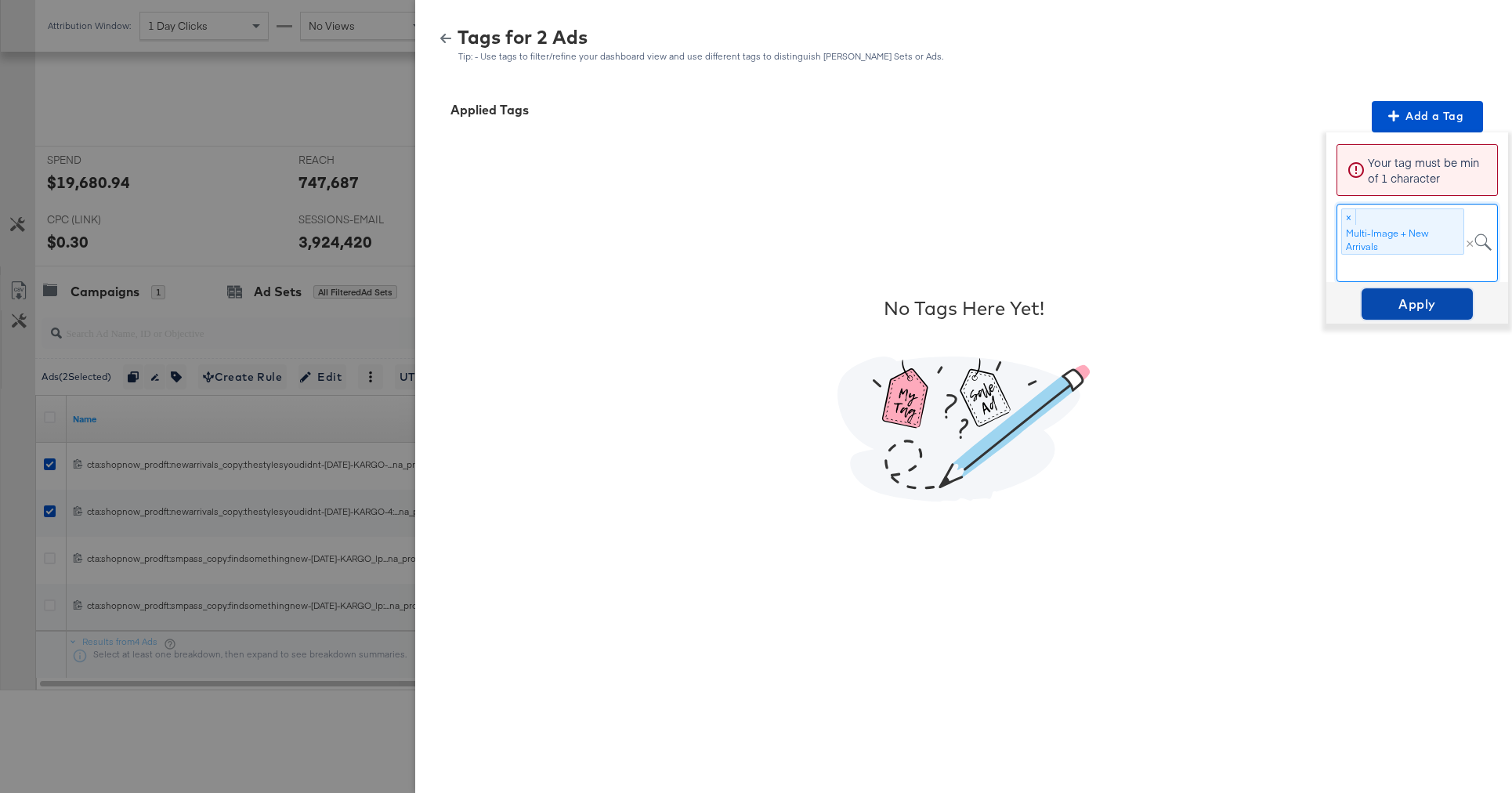
click at [1386, 301] on span "Apply" at bounding box center [1418, 304] width 99 height 22
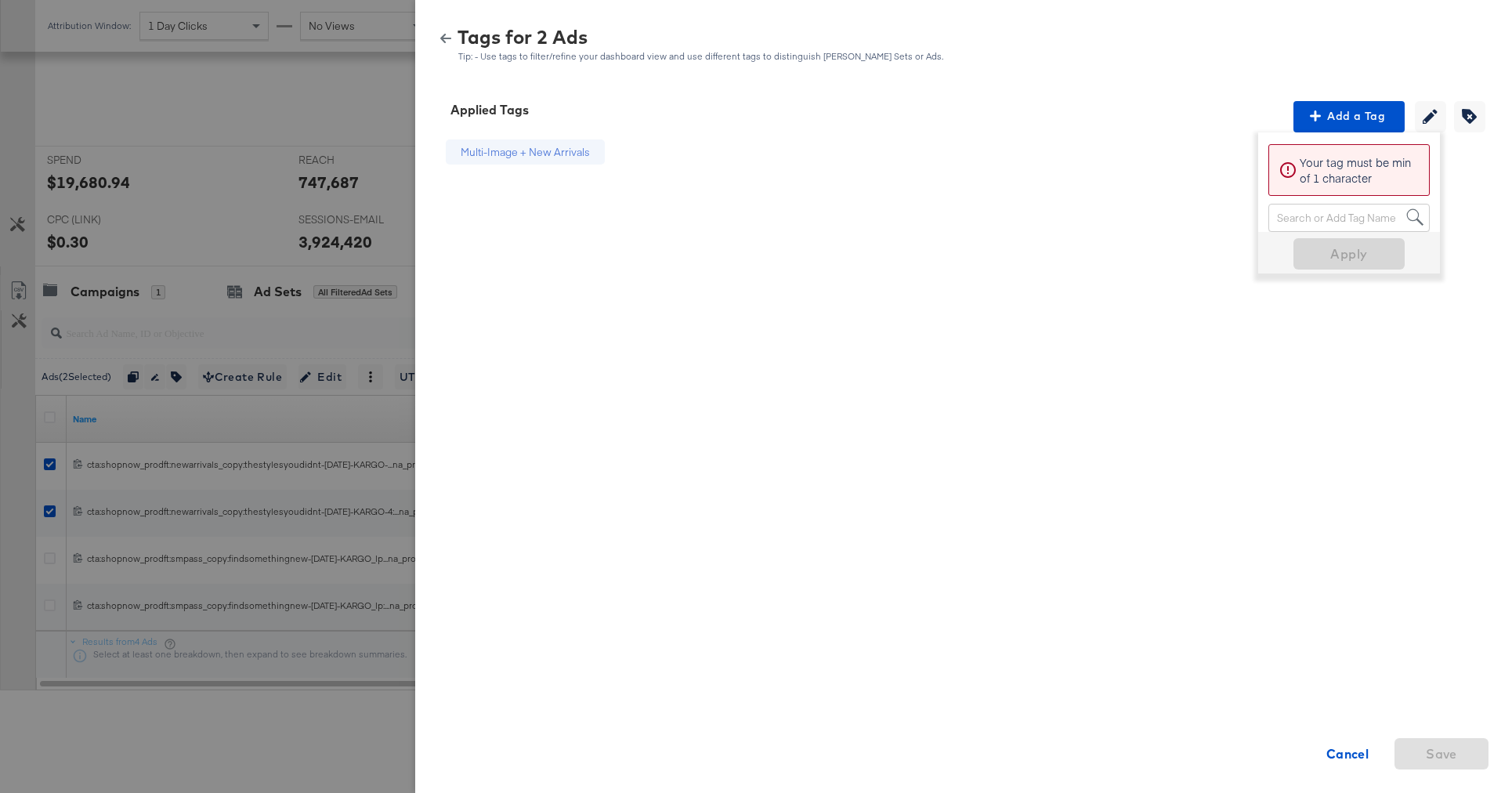
click at [447, 41] on icon "button" at bounding box center [446, 39] width 11 height 11
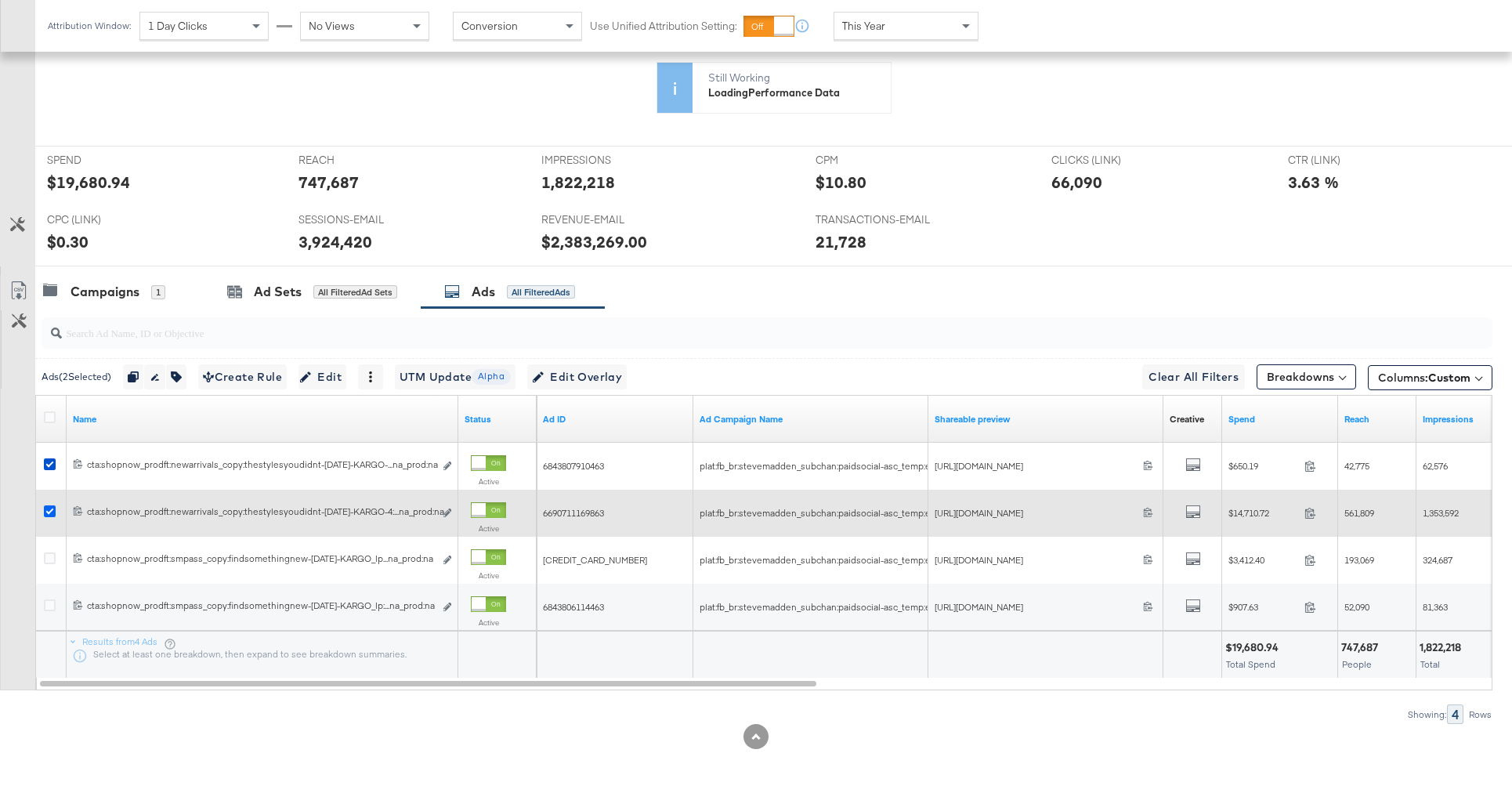
click at [52, 511] on icon at bounding box center [49, 511] width 12 height 12
click at [0, 0] on input "checkbox" at bounding box center [0, 0] width 0 height 0
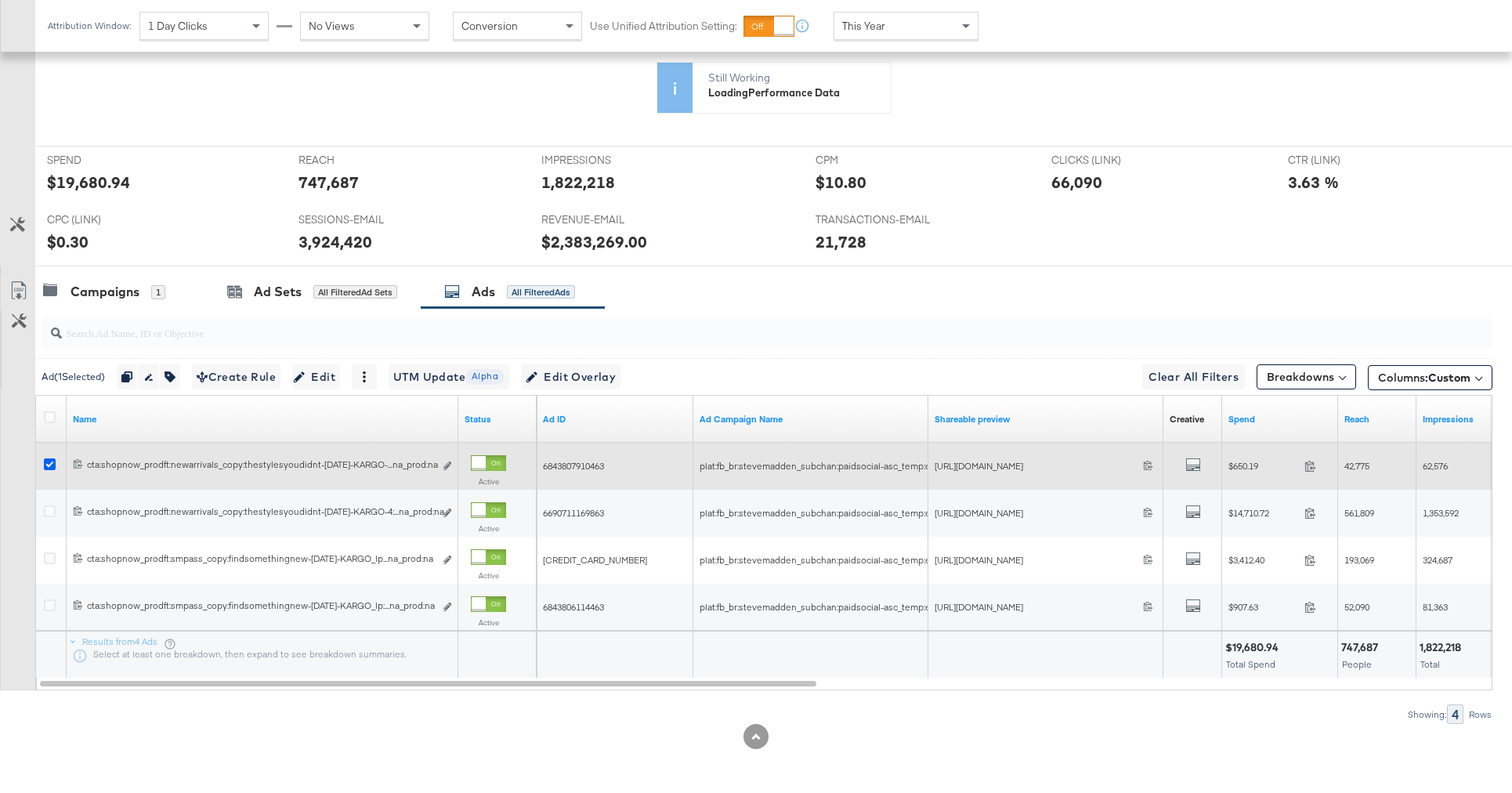
click at [48, 464] on icon at bounding box center [49, 464] width 12 height 12
click at [0, 0] on input "checkbox" at bounding box center [0, 0] width 0 height 0
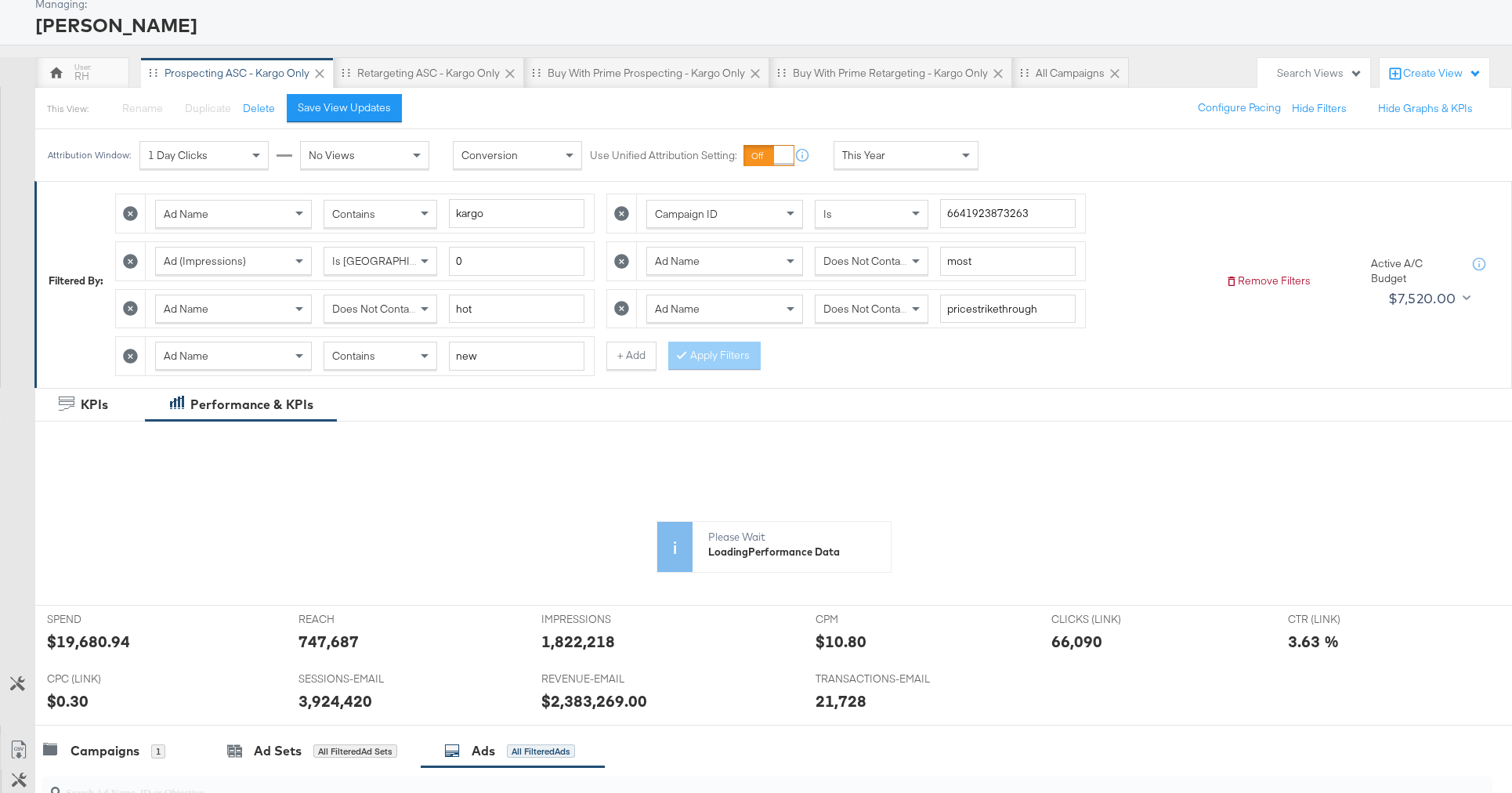
scroll to position [0, 0]
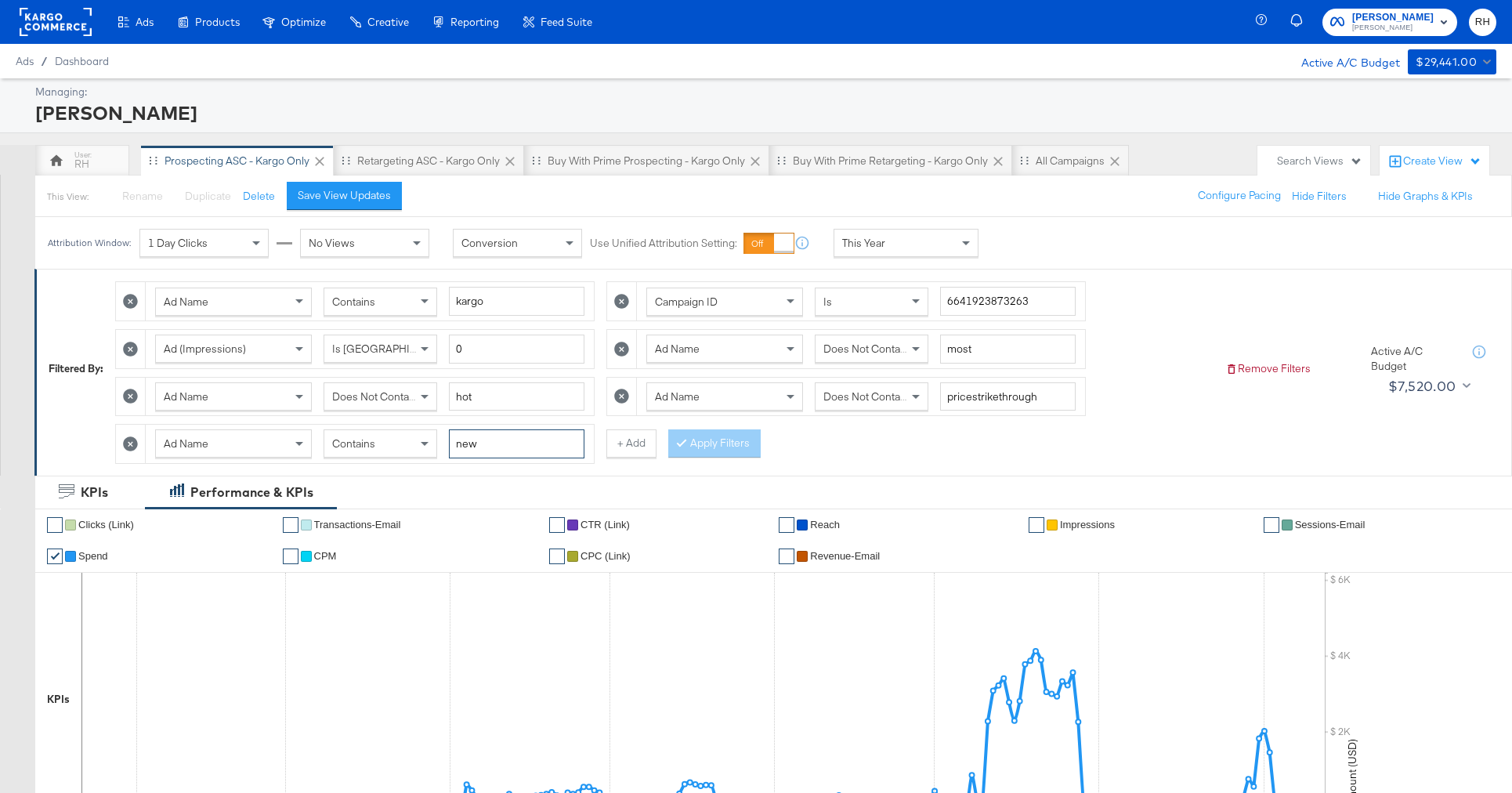
click at [509, 447] on input "new" at bounding box center [516, 444] width 136 height 29
type input "newarrival"
click at [715, 448] on button "Apply Filters" at bounding box center [714, 443] width 93 height 28
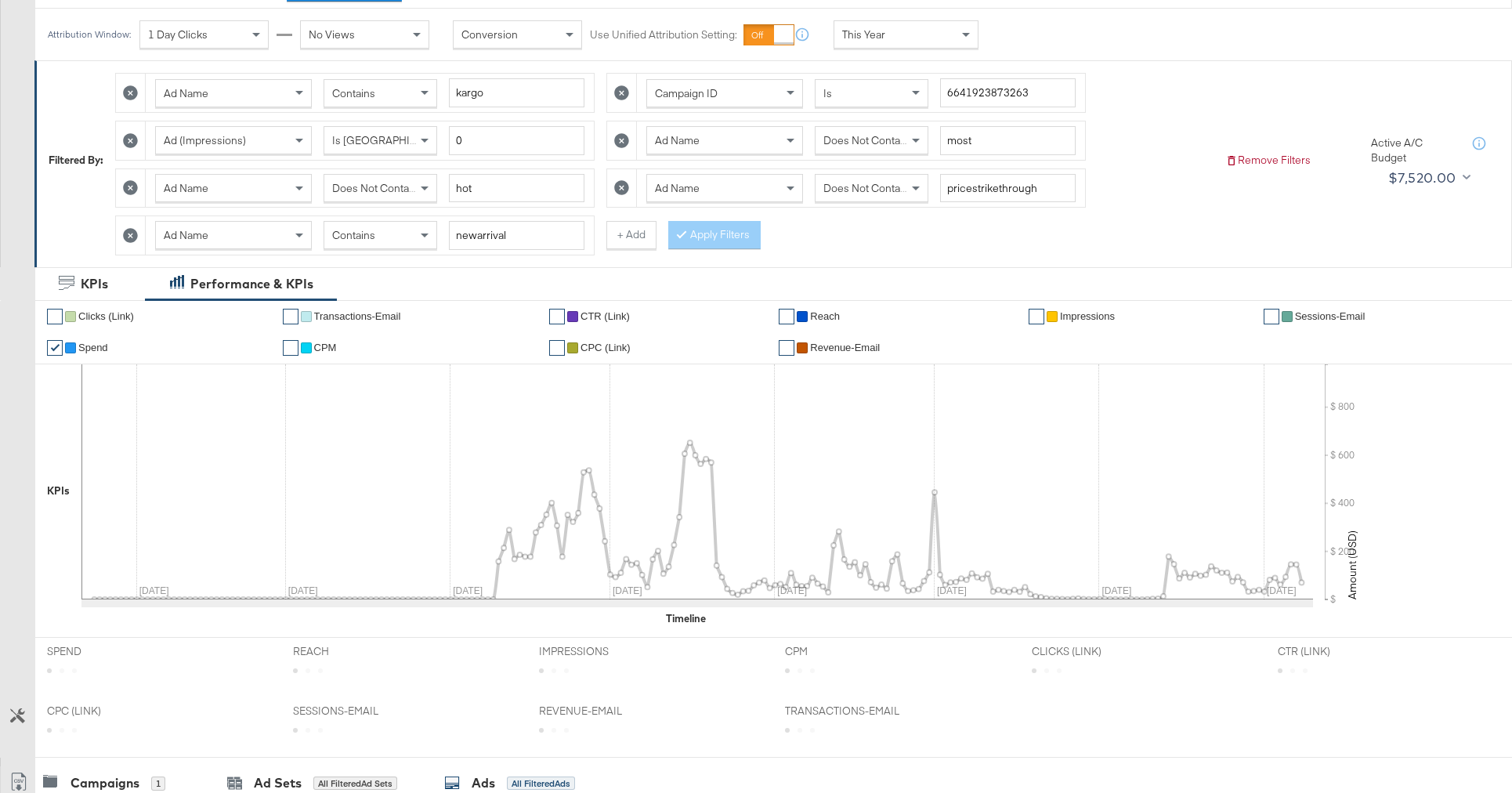
scroll to position [58, 0]
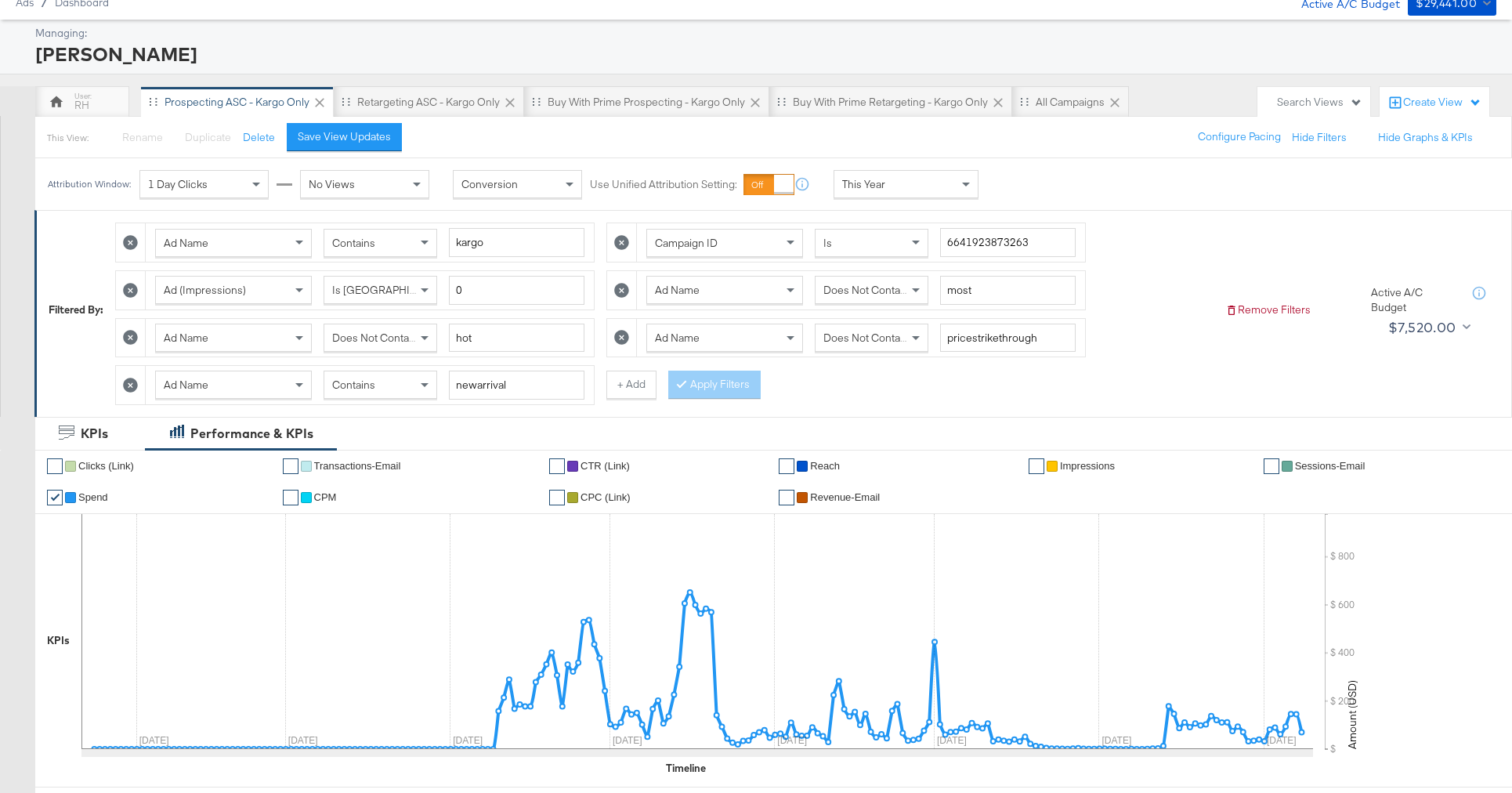
click at [343, 383] on span "Contains" at bounding box center [353, 385] width 43 height 14
click at [619, 392] on button "+ Add" at bounding box center [631, 384] width 50 height 28
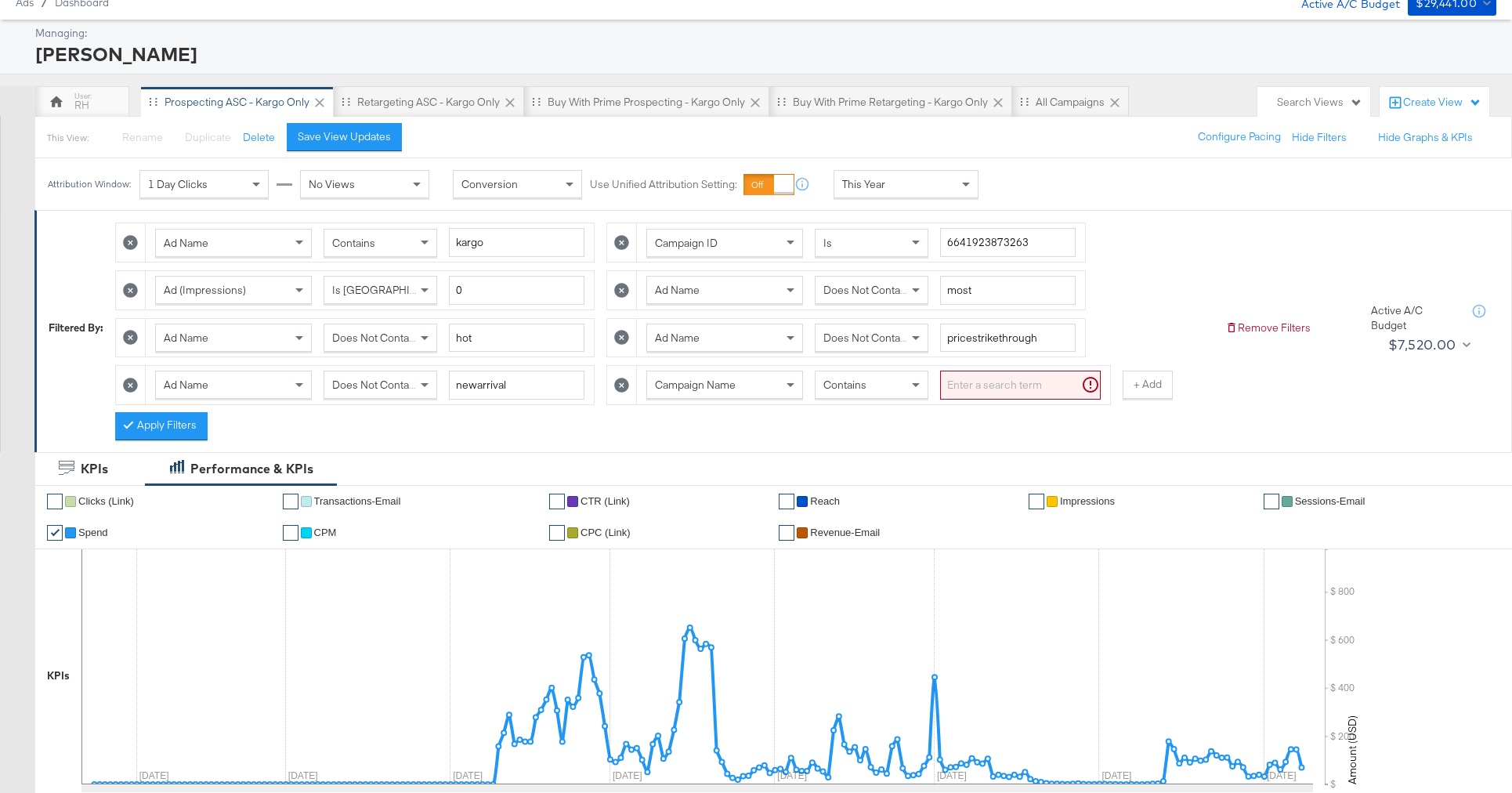
click at [769, 392] on div "Campaign Name" at bounding box center [725, 385] width 156 height 27
click at [986, 387] on input "search" at bounding box center [1020, 385] width 161 height 29
type input "smpass"
click at [138, 432] on button "Apply Filters" at bounding box center [161, 425] width 93 height 28
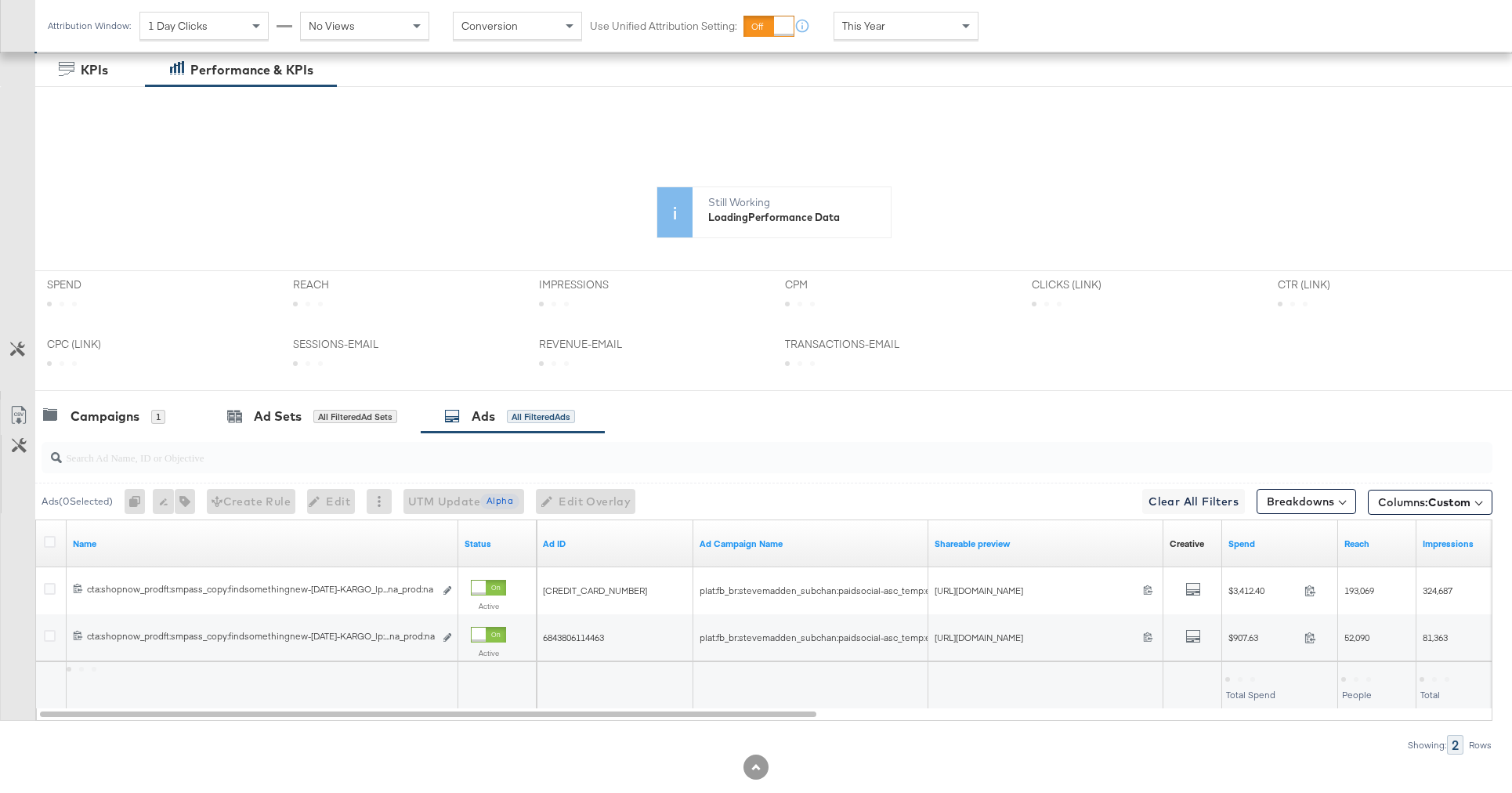
scroll to position [488, 0]
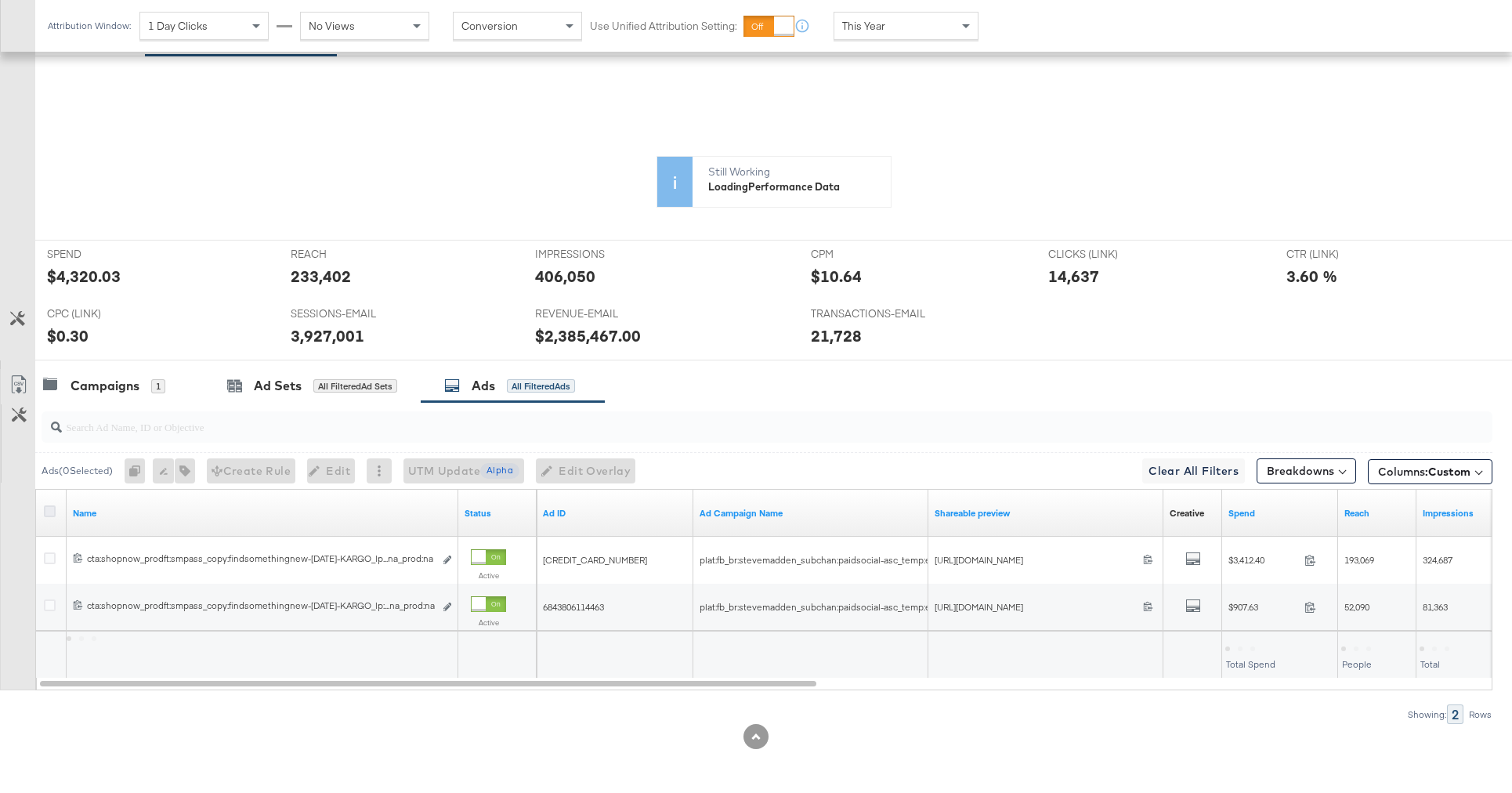
click at [48, 511] on icon at bounding box center [49, 511] width 12 height 12
click at [0, 0] on input "checkbox" at bounding box center [0, 0] width 0 height 0
click at [182, 477] on icon "button" at bounding box center [176, 471] width 11 height 11
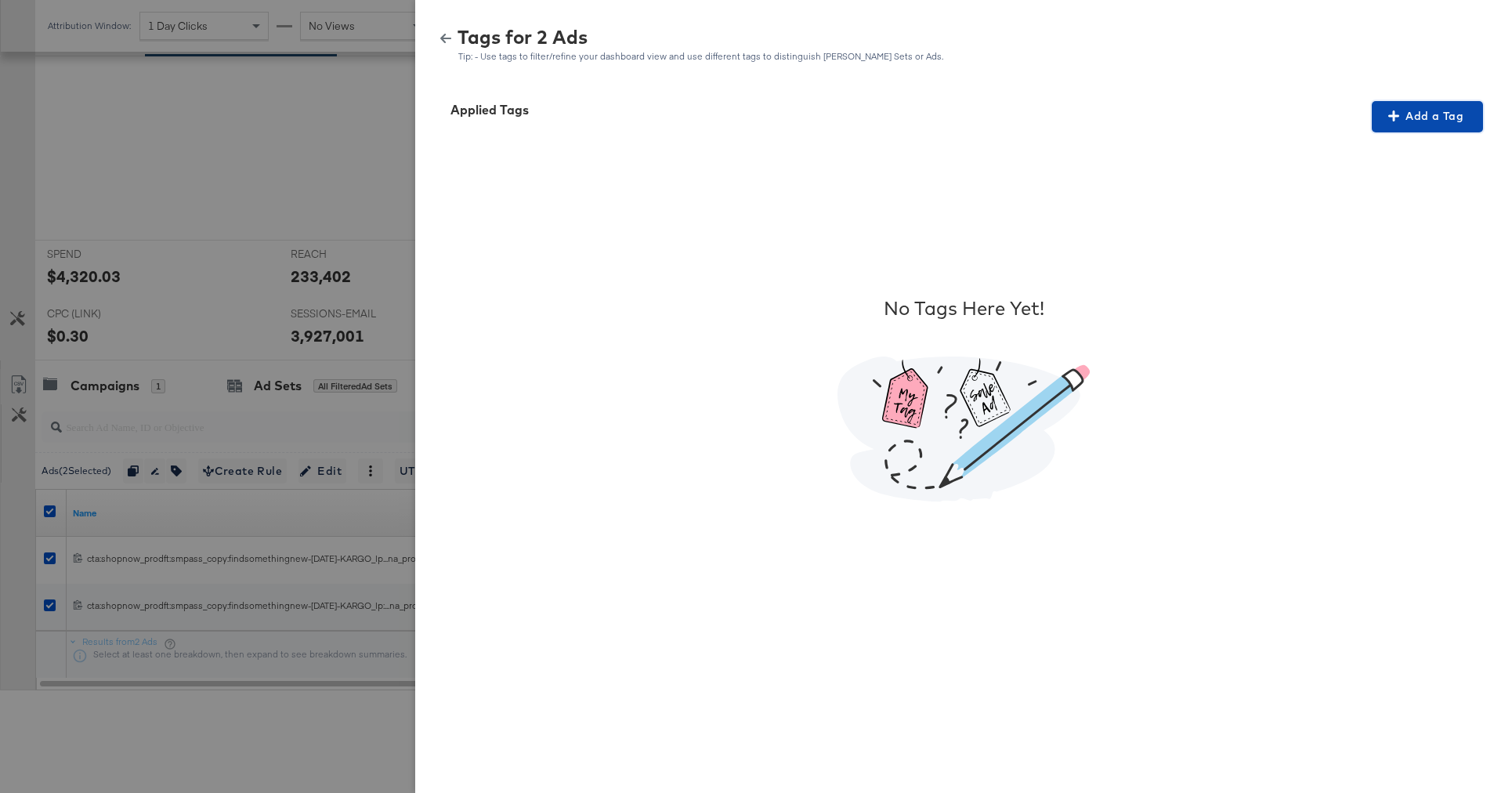
click at [1438, 124] on span "Add a Tag" at bounding box center [1428, 117] width 99 height 20
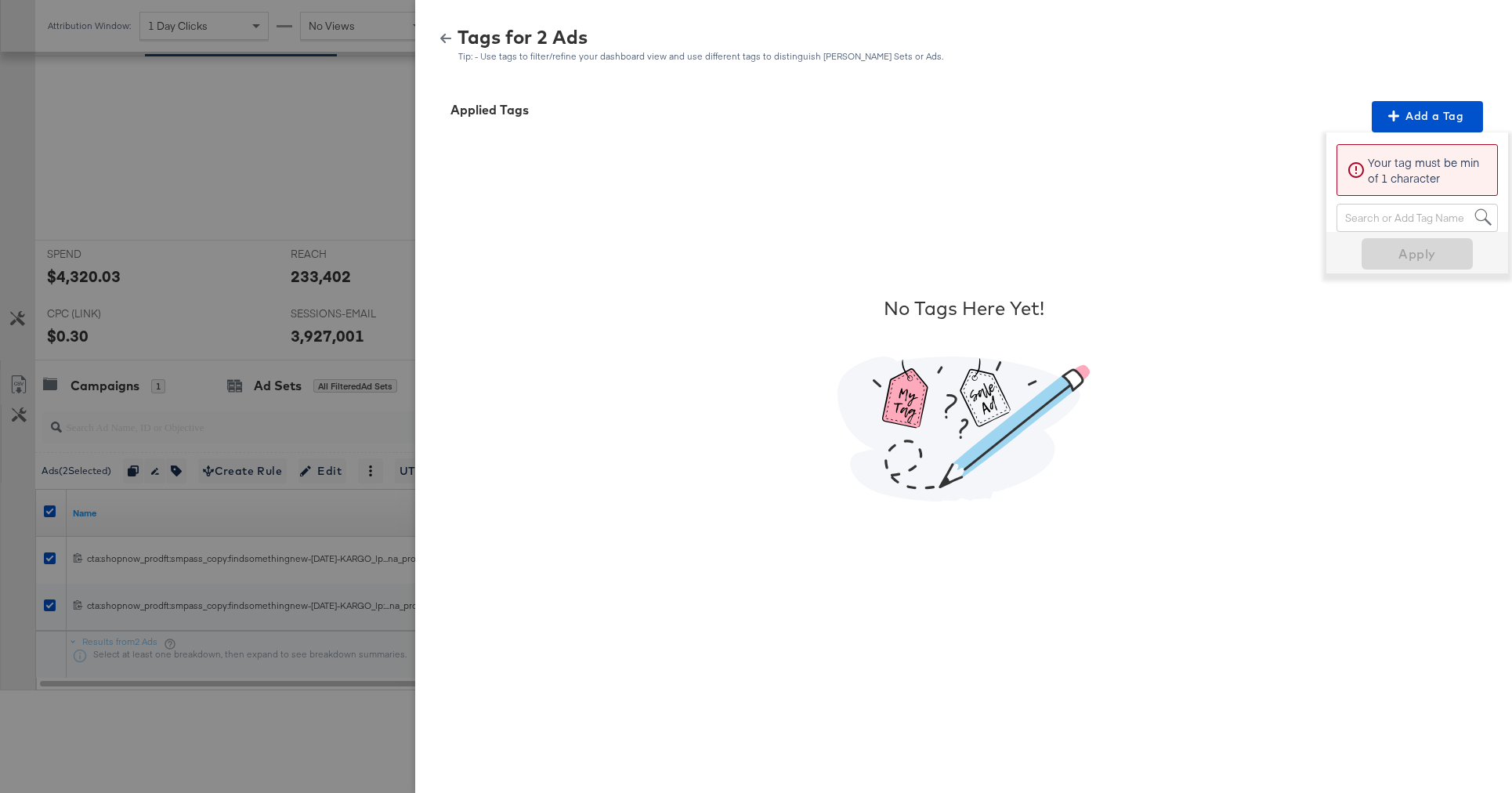
click at [1366, 220] on div "Search or Add Tag Name" at bounding box center [1418, 218] width 160 height 27
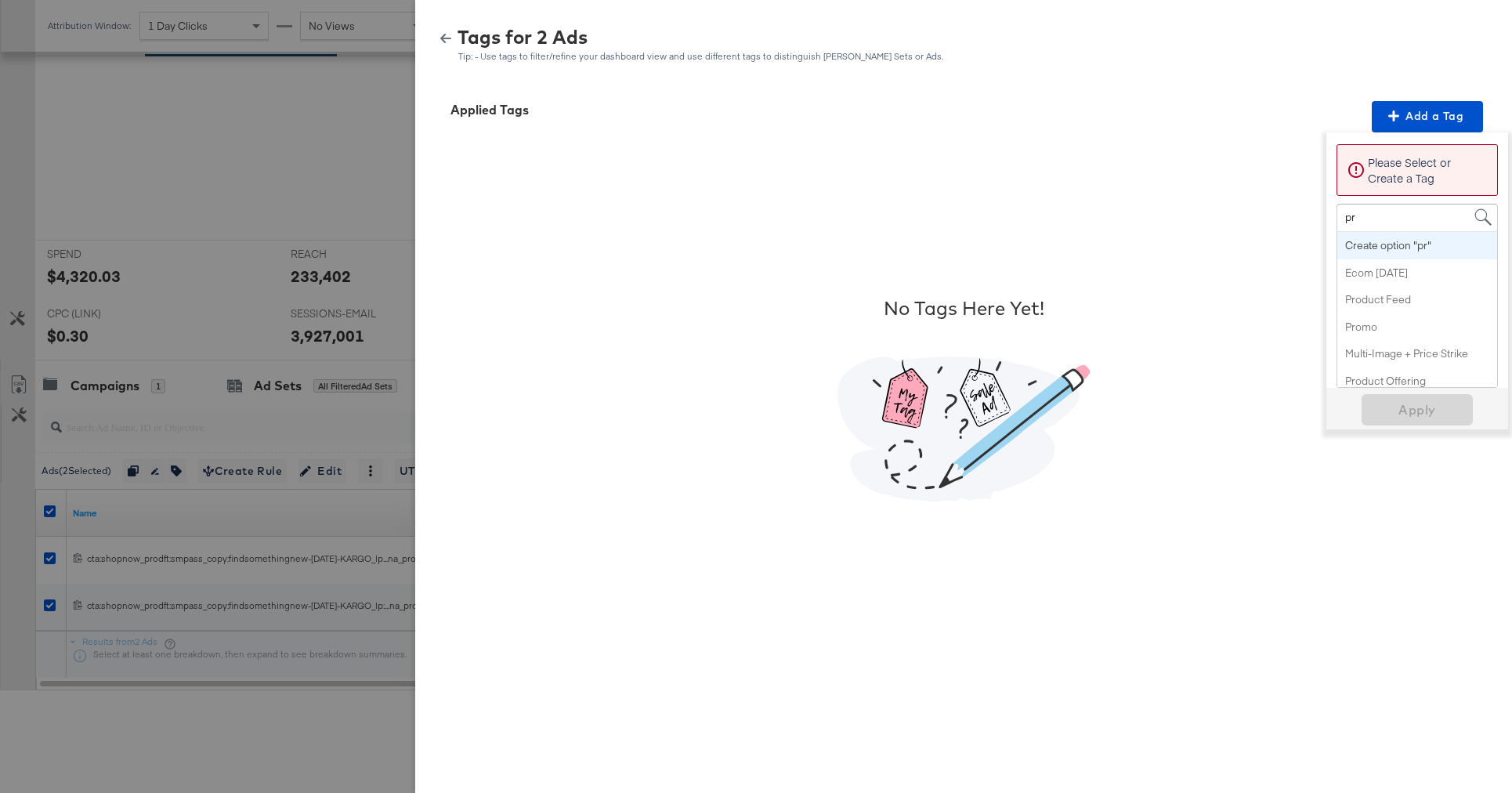
type input "pro"
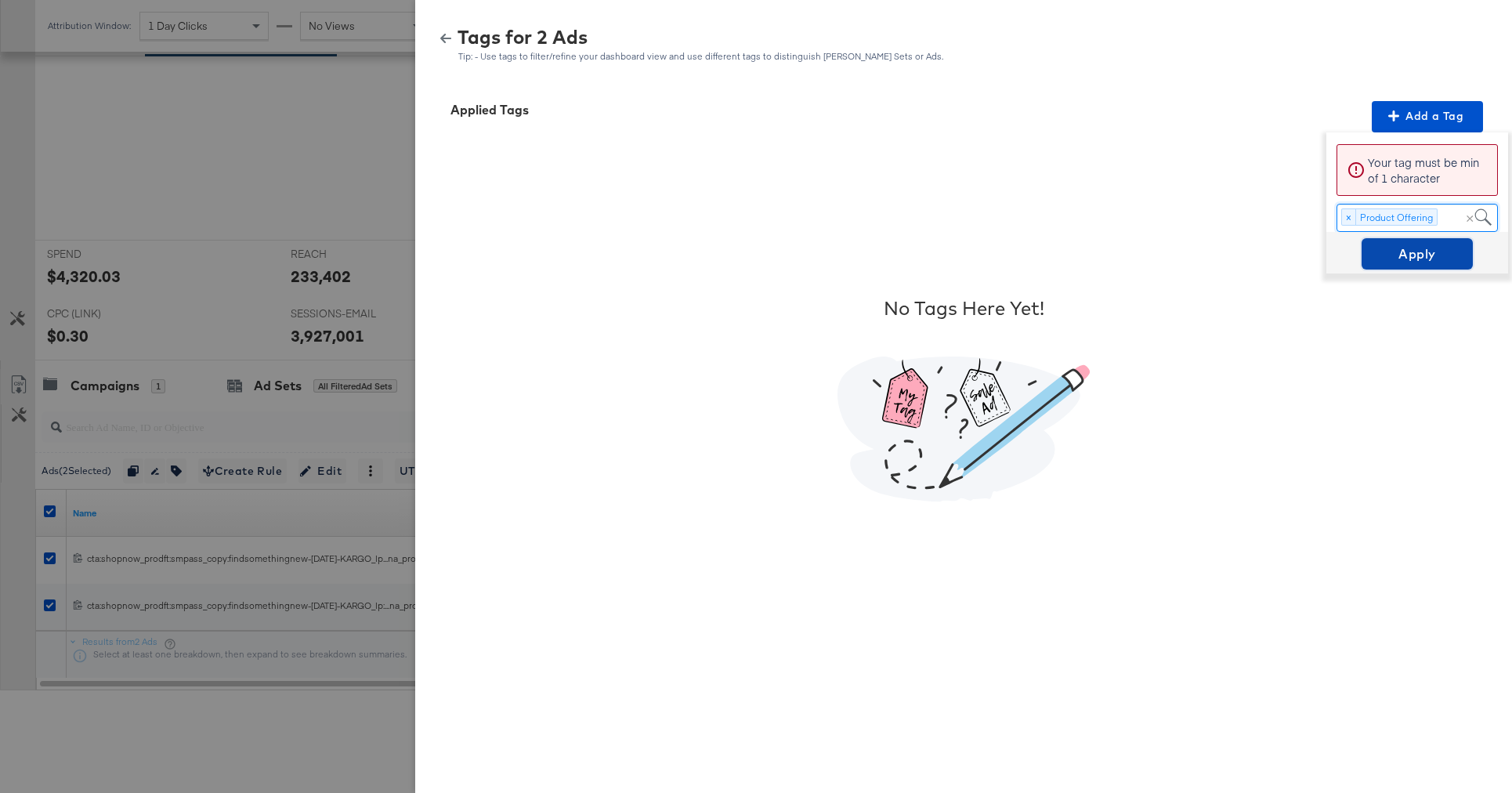
click at [1421, 264] on span "Apply" at bounding box center [1418, 254] width 99 height 22
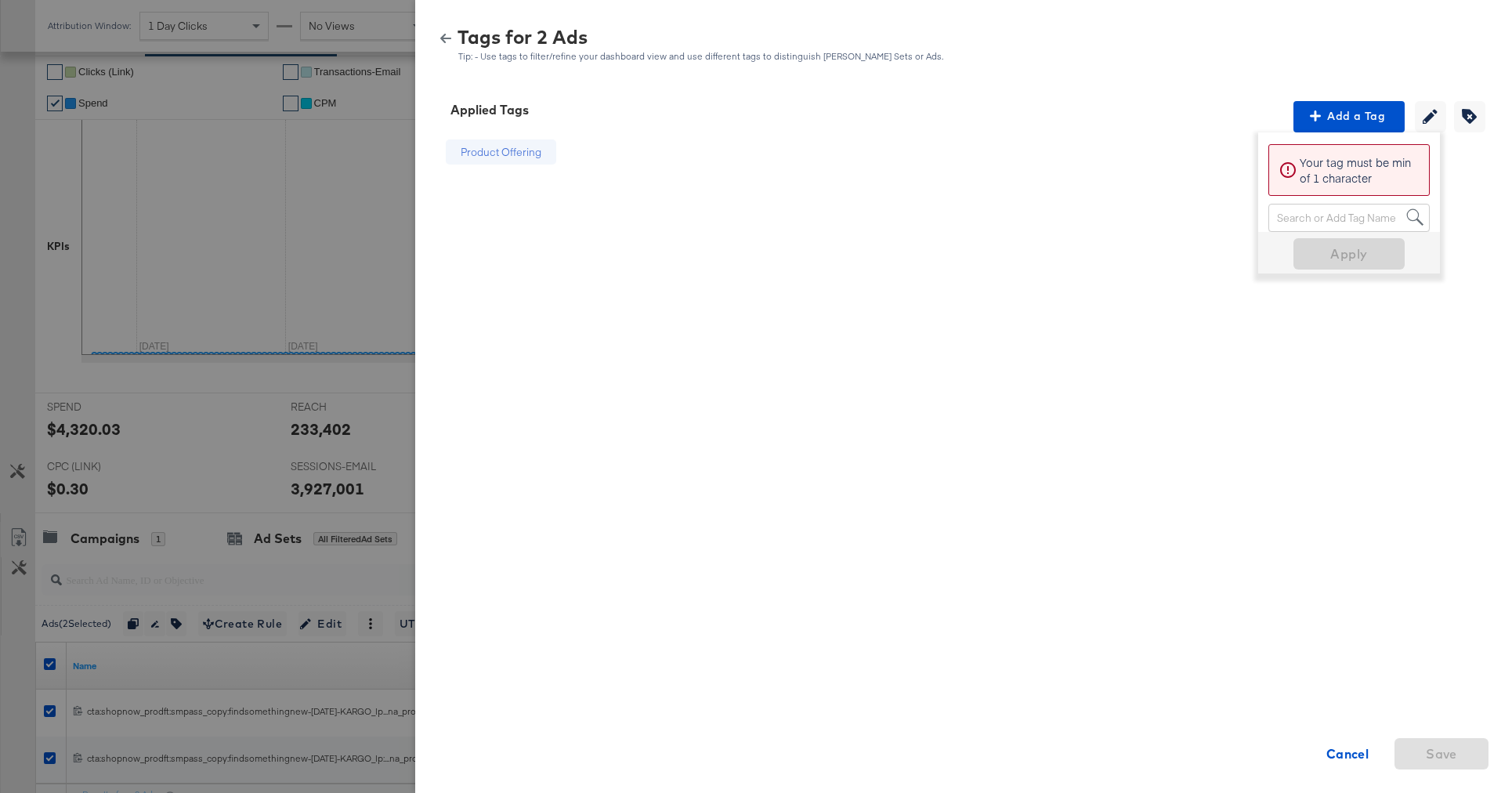
click at [440, 40] on icon "button" at bounding box center [446, 39] width 11 height 11
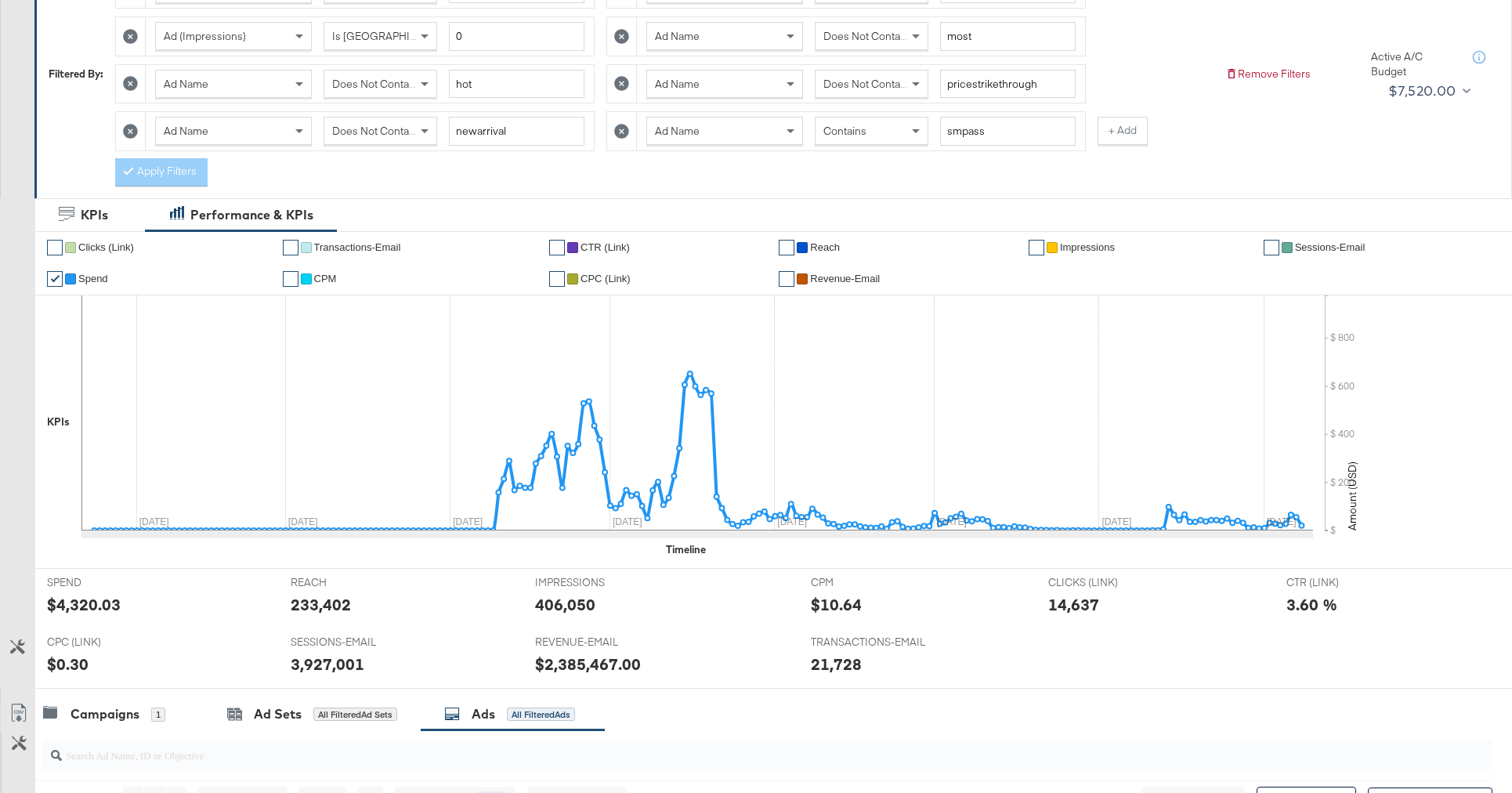
scroll to position [14, 0]
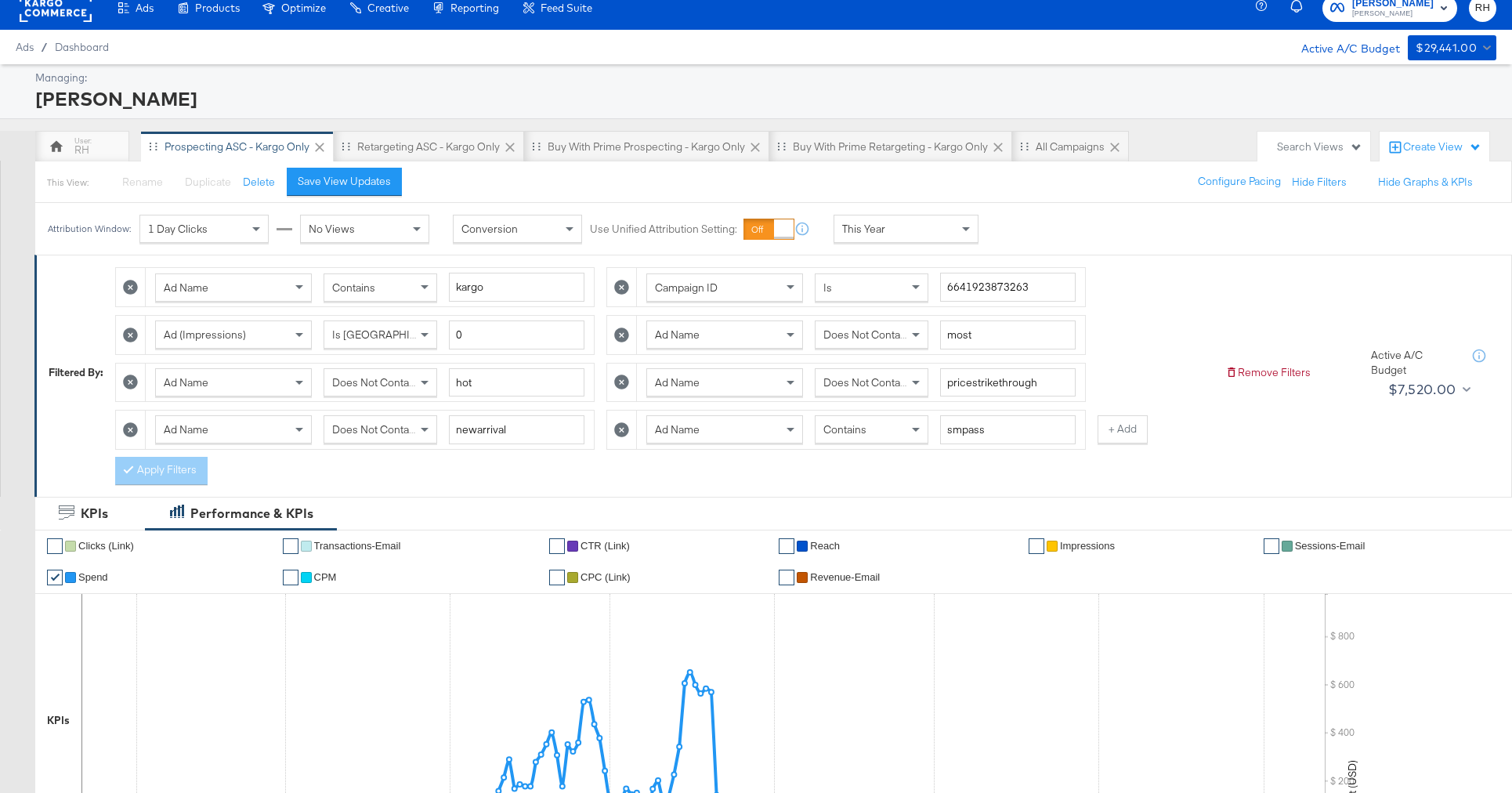
click at [834, 426] on span "Contains" at bounding box center [845, 430] width 43 height 14
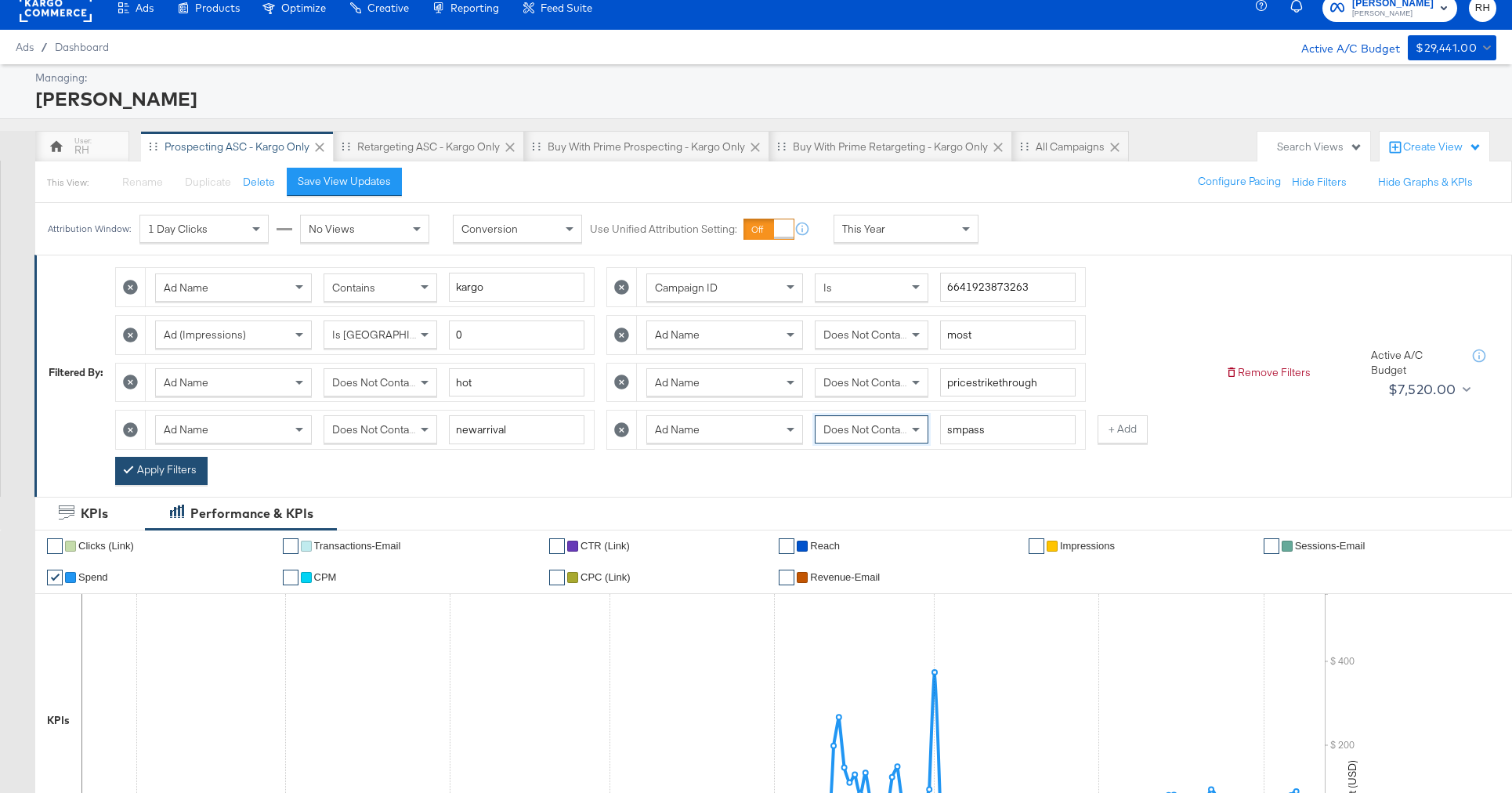
click at [170, 467] on button "Apply Filters" at bounding box center [161, 470] width 93 height 28
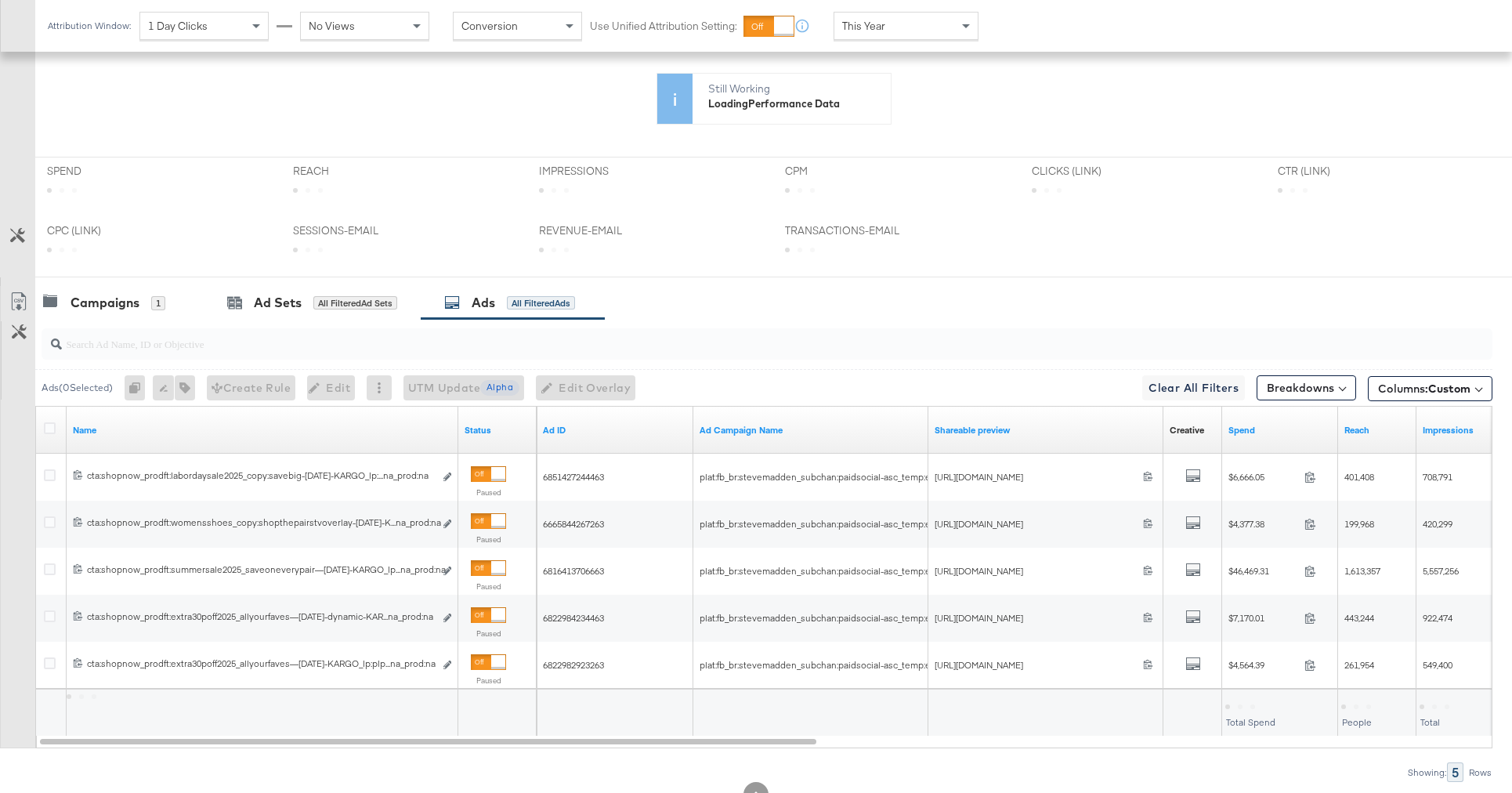
scroll to position [629, 0]
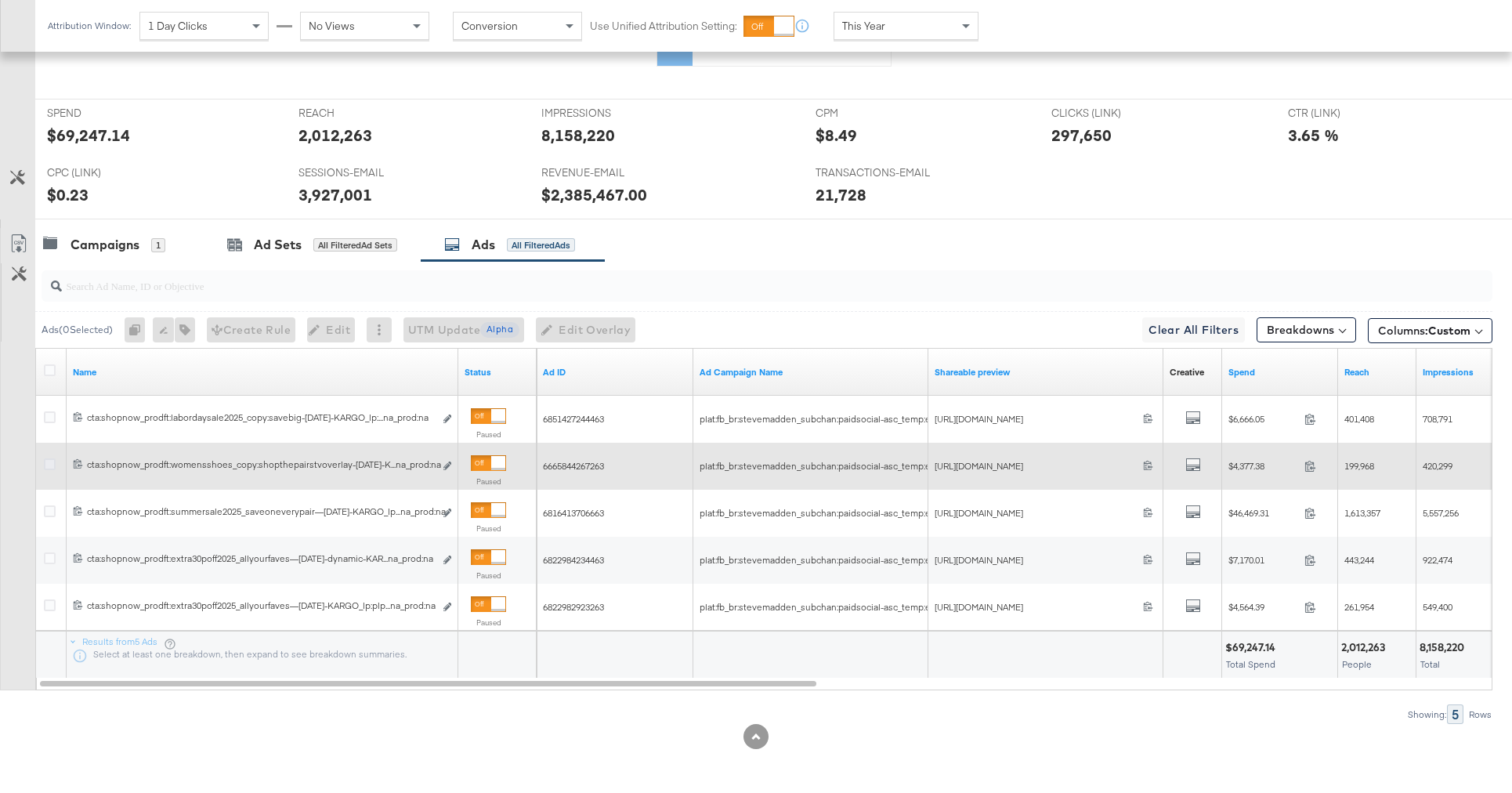
click at [47, 464] on icon at bounding box center [49, 464] width 12 height 12
click at [0, 0] on input "checkbox" at bounding box center [0, 0] width 0 height 0
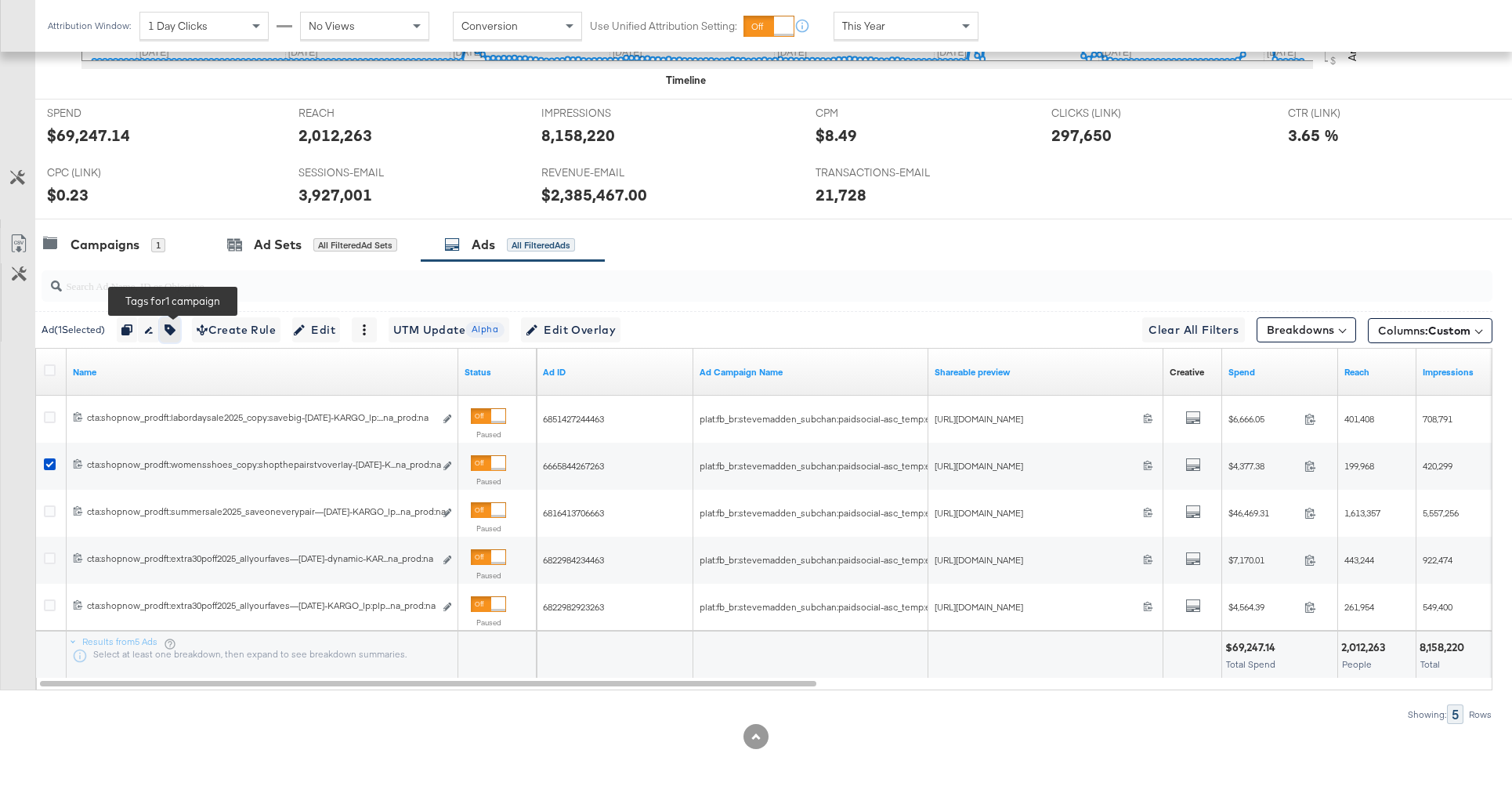
click at [175, 333] on icon "button" at bounding box center [170, 330] width 11 height 11
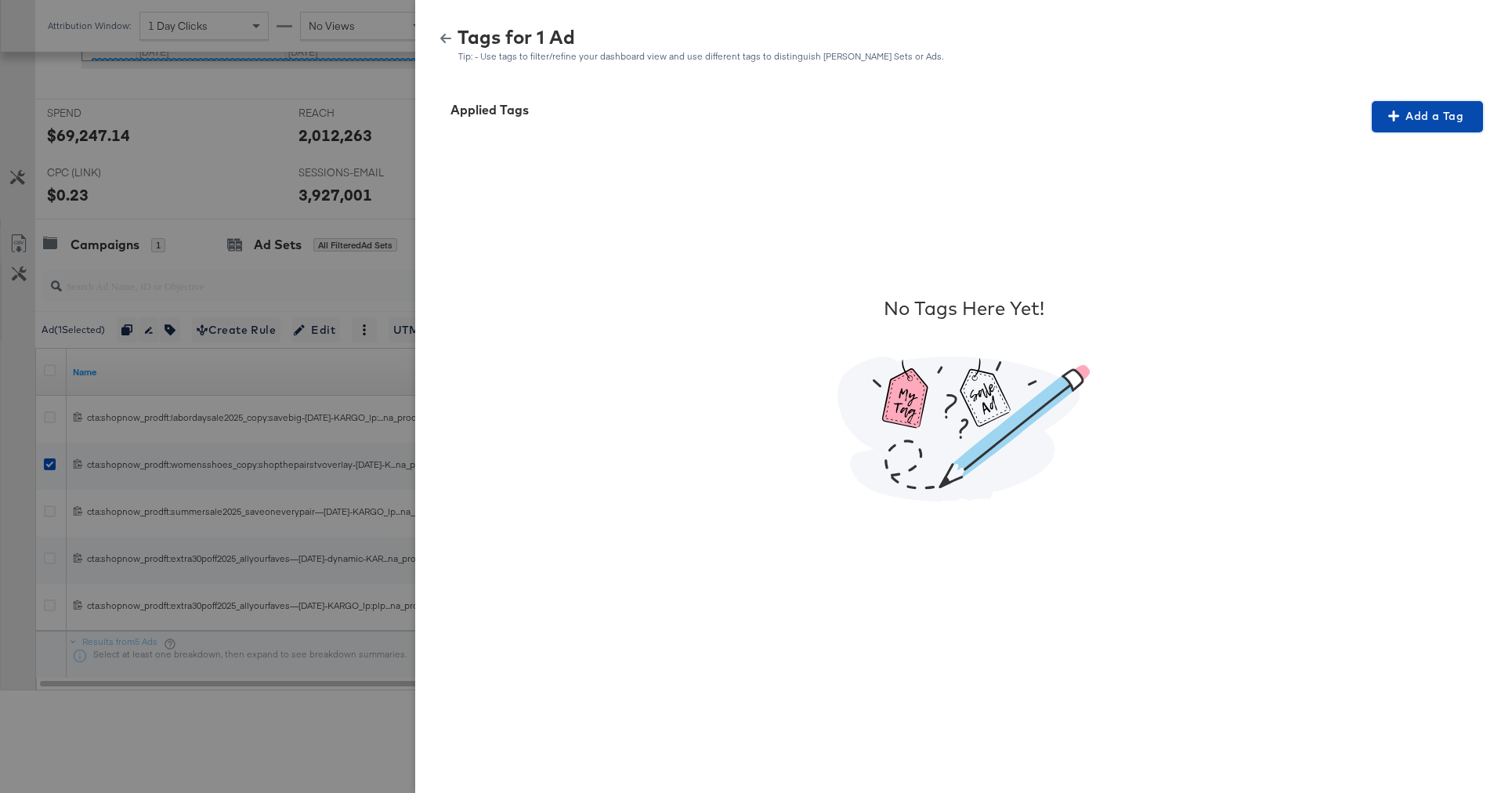
click at [1383, 124] on span "Add a Tag" at bounding box center [1428, 117] width 99 height 20
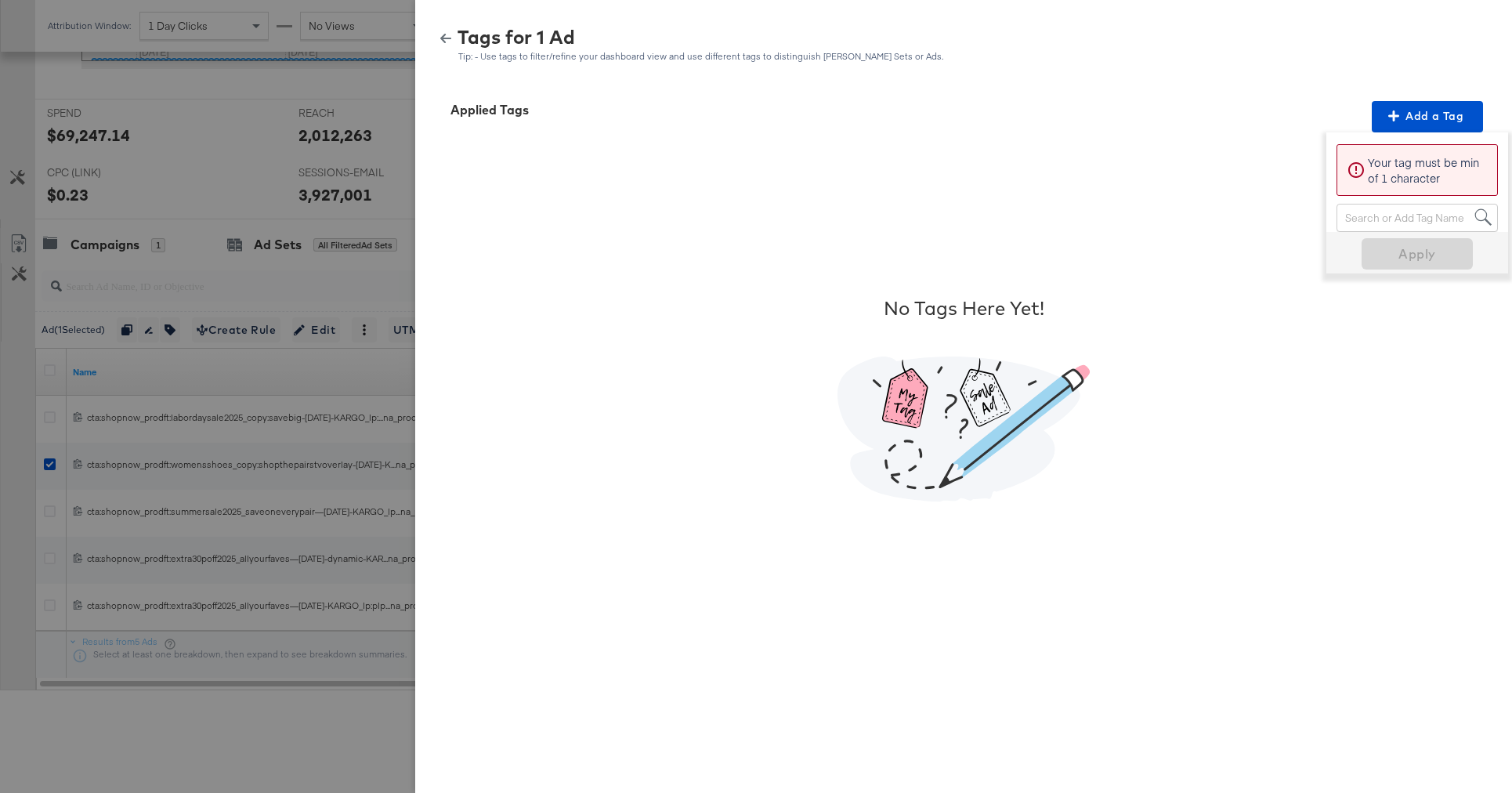
click at [1382, 217] on div "Search or Add Tag Name" at bounding box center [1418, 218] width 160 height 27
type input "muli"
paste input "Multi-Image"
type input "Multi-Image"
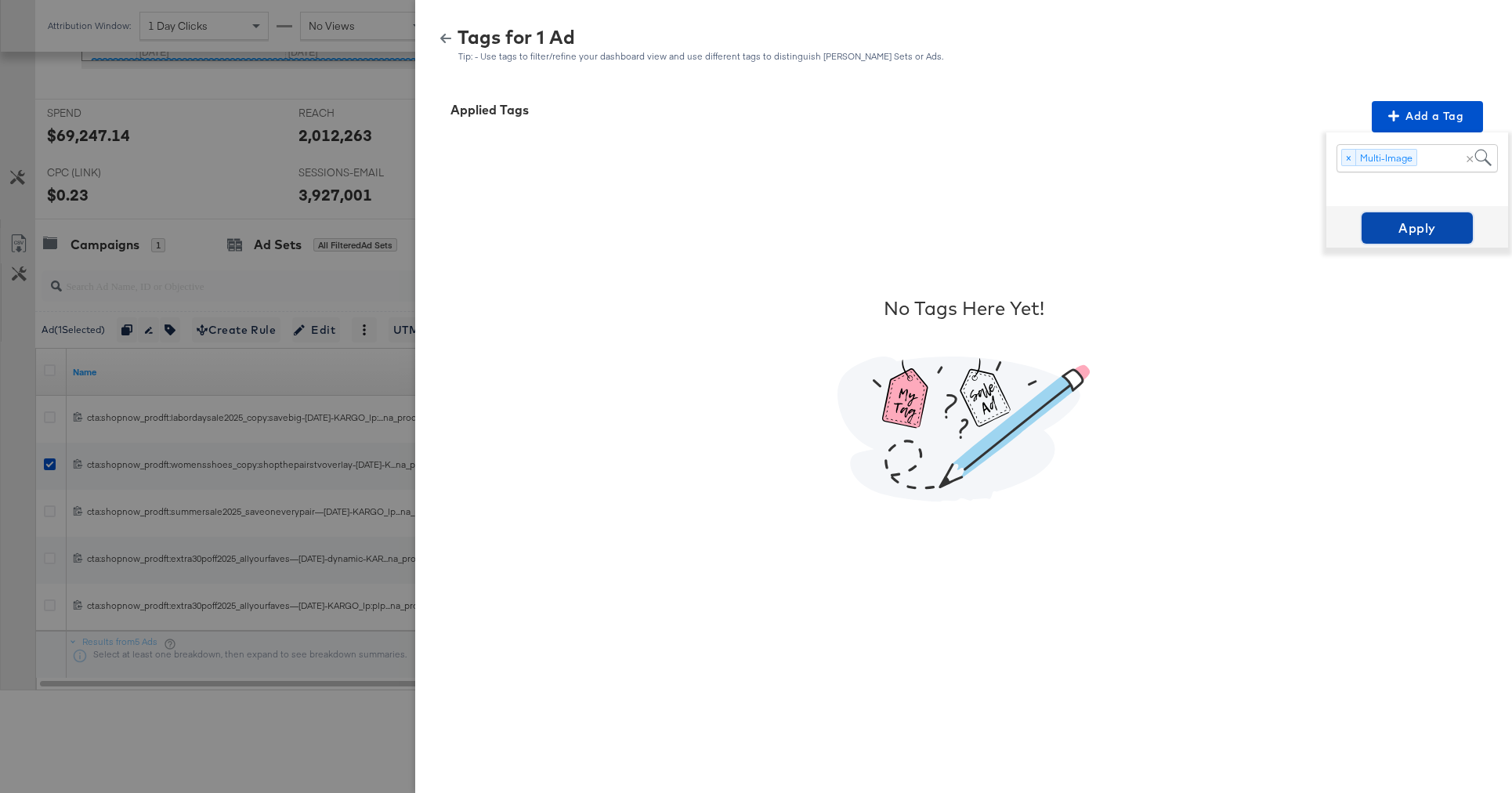
click at [1435, 229] on span "Apply" at bounding box center [1418, 227] width 99 height 22
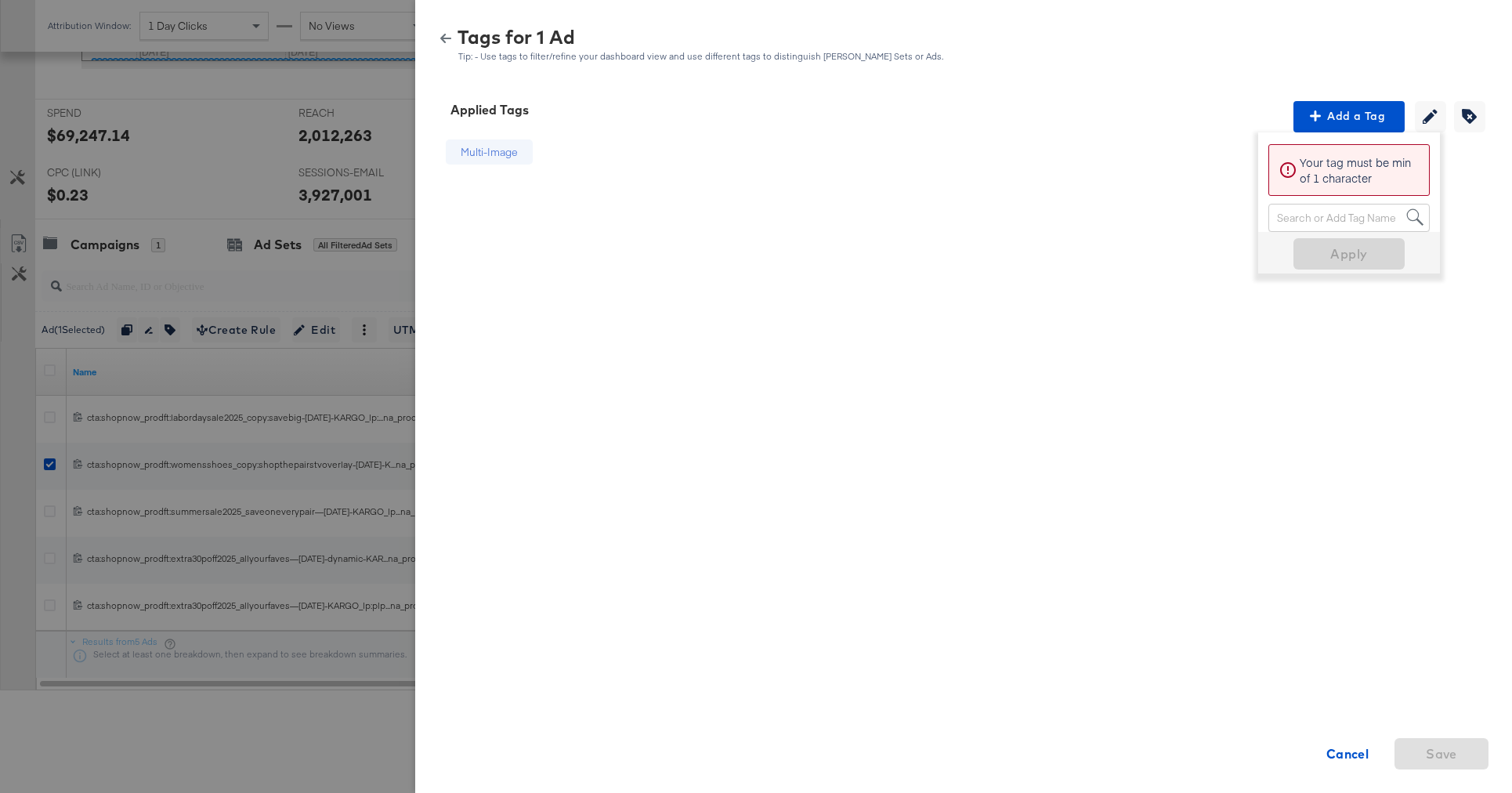
click at [446, 40] on icon "button" at bounding box center [446, 39] width 11 height 11
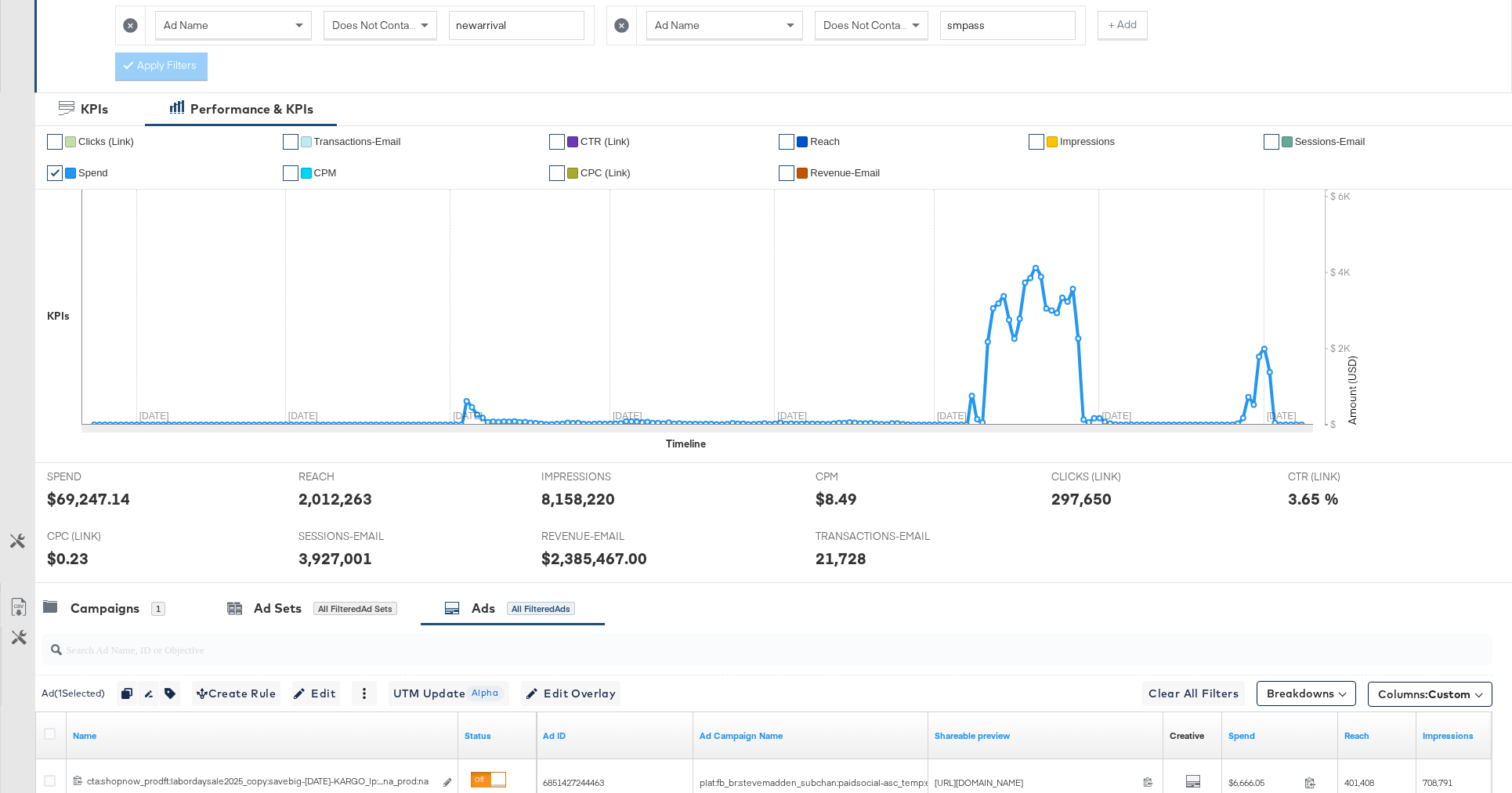
scroll to position [0, 0]
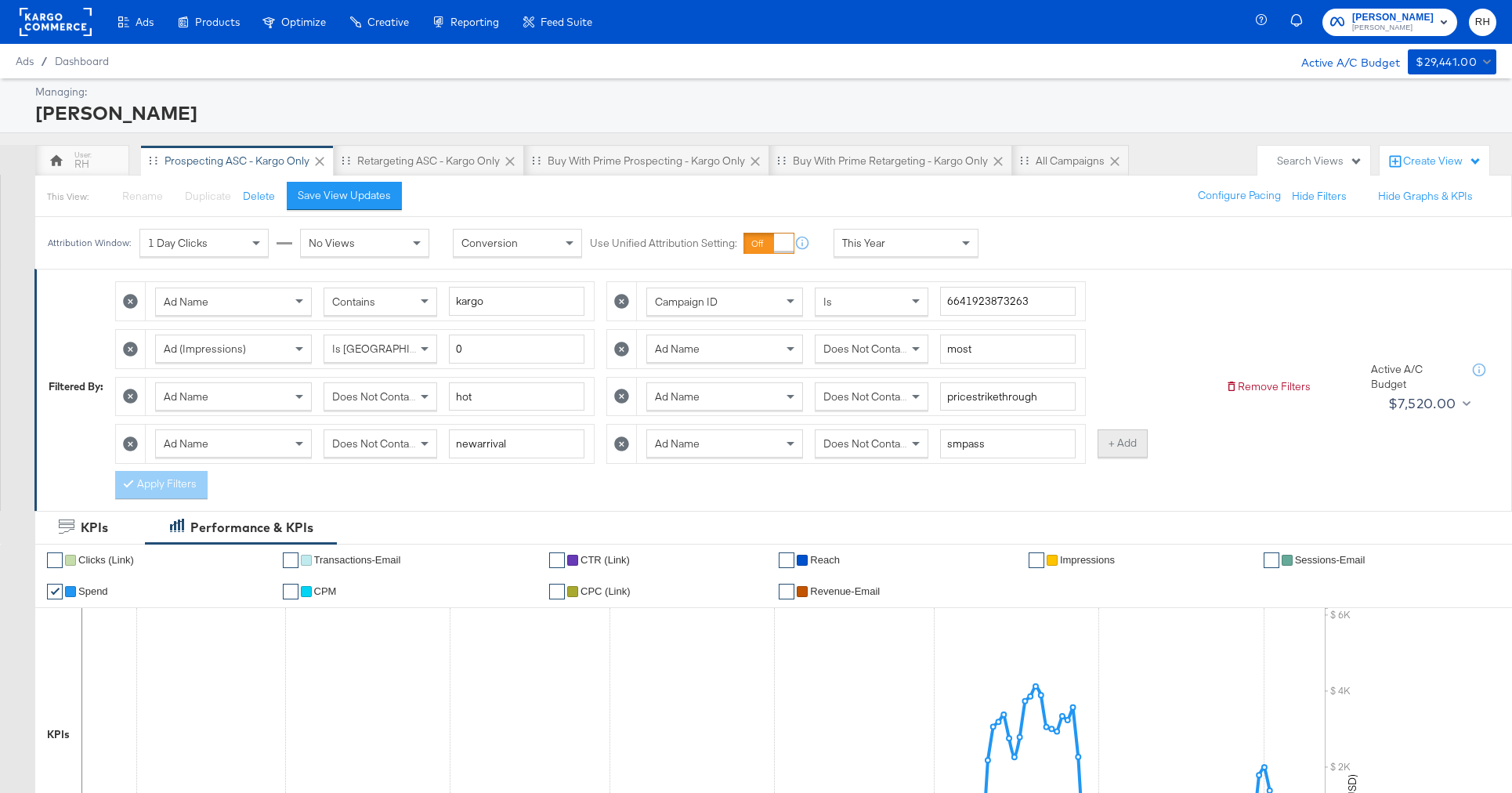
click at [1098, 443] on button "+ Add" at bounding box center [1123, 443] width 50 height 28
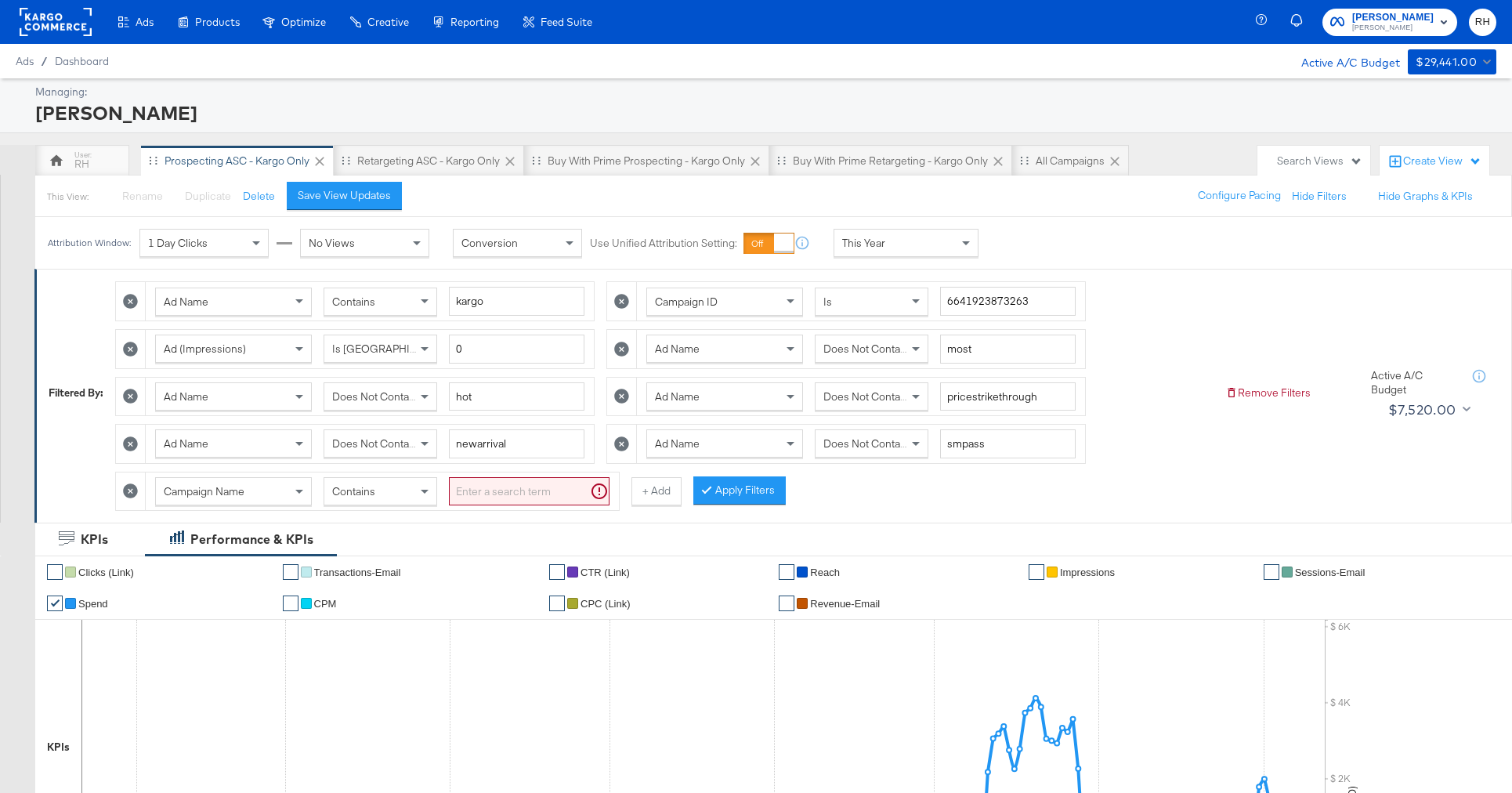
click at [209, 493] on span "Campaign Name" at bounding box center [204, 492] width 81 height 14
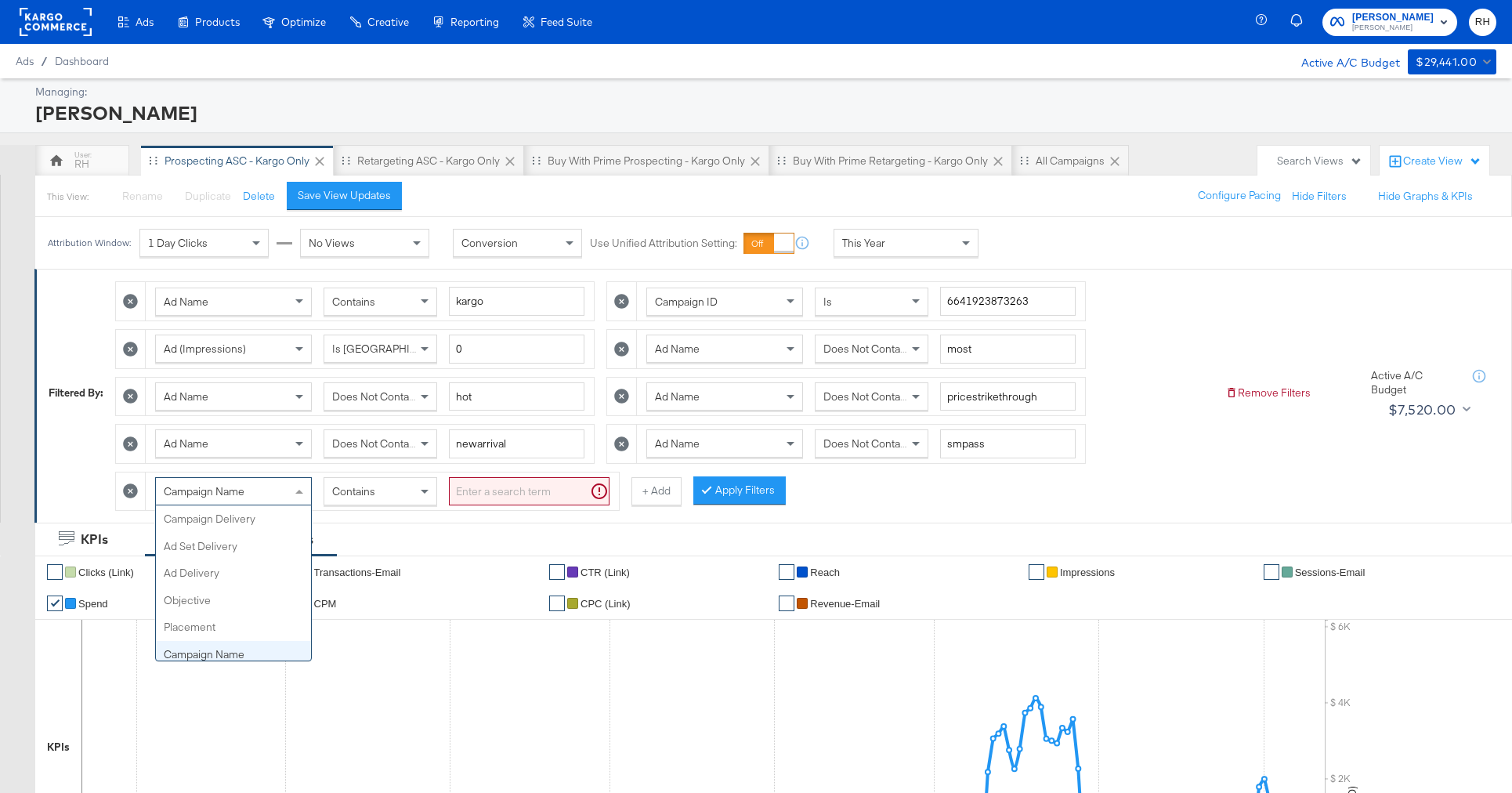
scroll to position [136, 0]
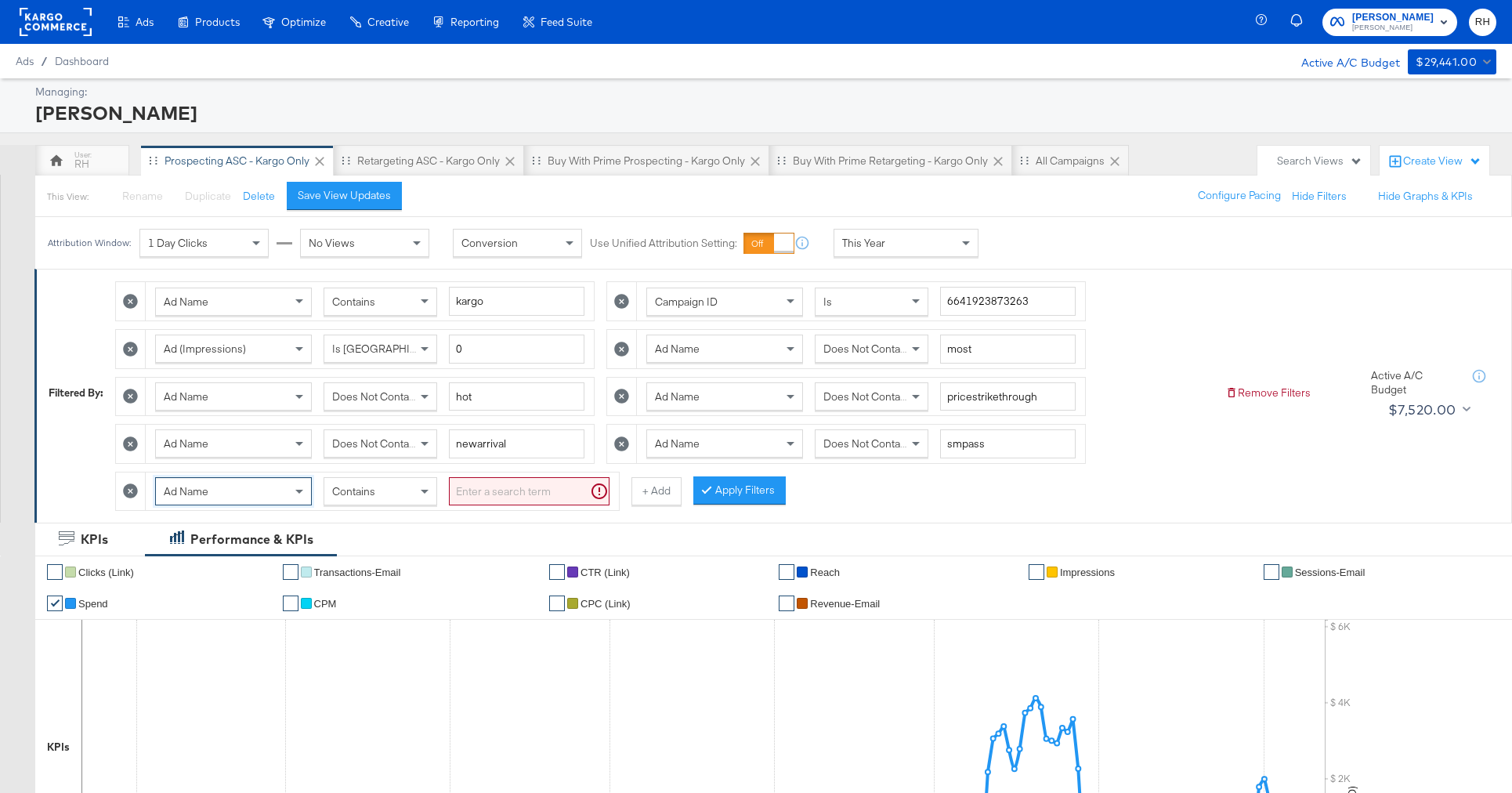
click at [351, 494] on span "Contains" at bounding box center [353, 492] width 43 height 14
click at [460, 491] on input "search" at bounding box center [529, 492] width 161 height 29
type input "tvoverlay"
click at [689, 503] on button "Apply Filters" at bounding box center [714, 490] width 93 height 28
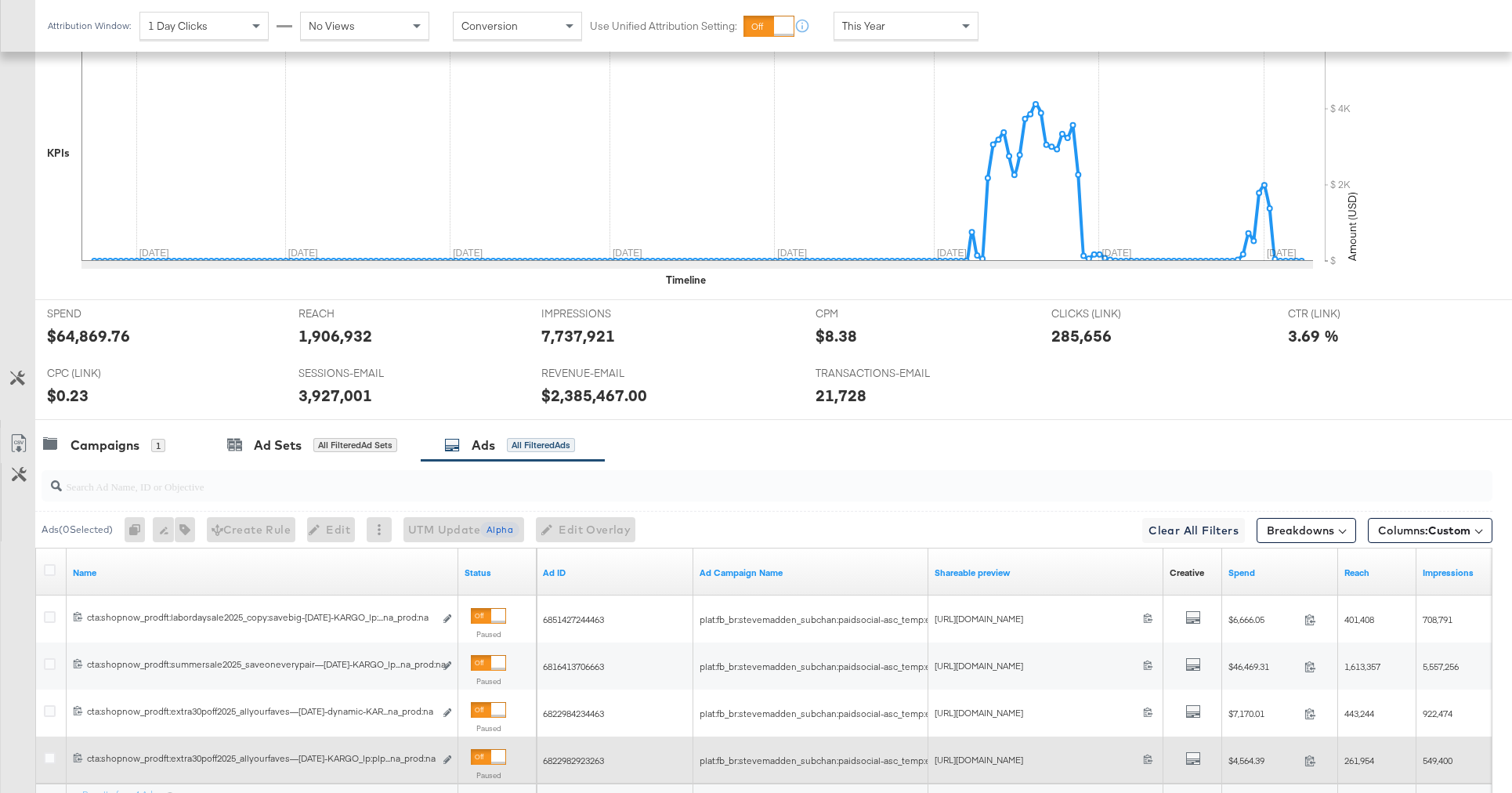
scroll to position [746, 0]
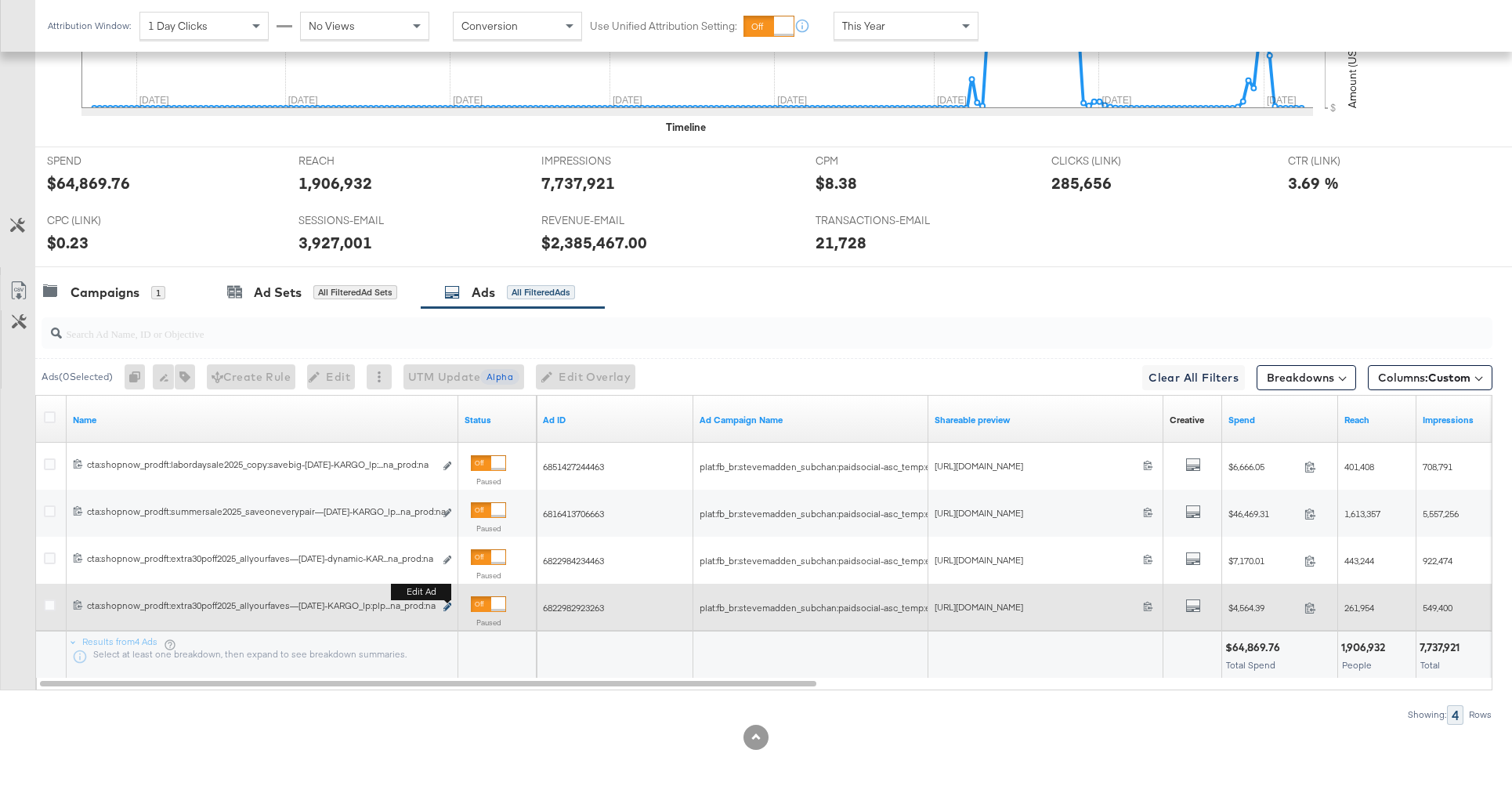
click at [447, 606] on icon "link" at bounding box center [447, 607] width 8 height 9
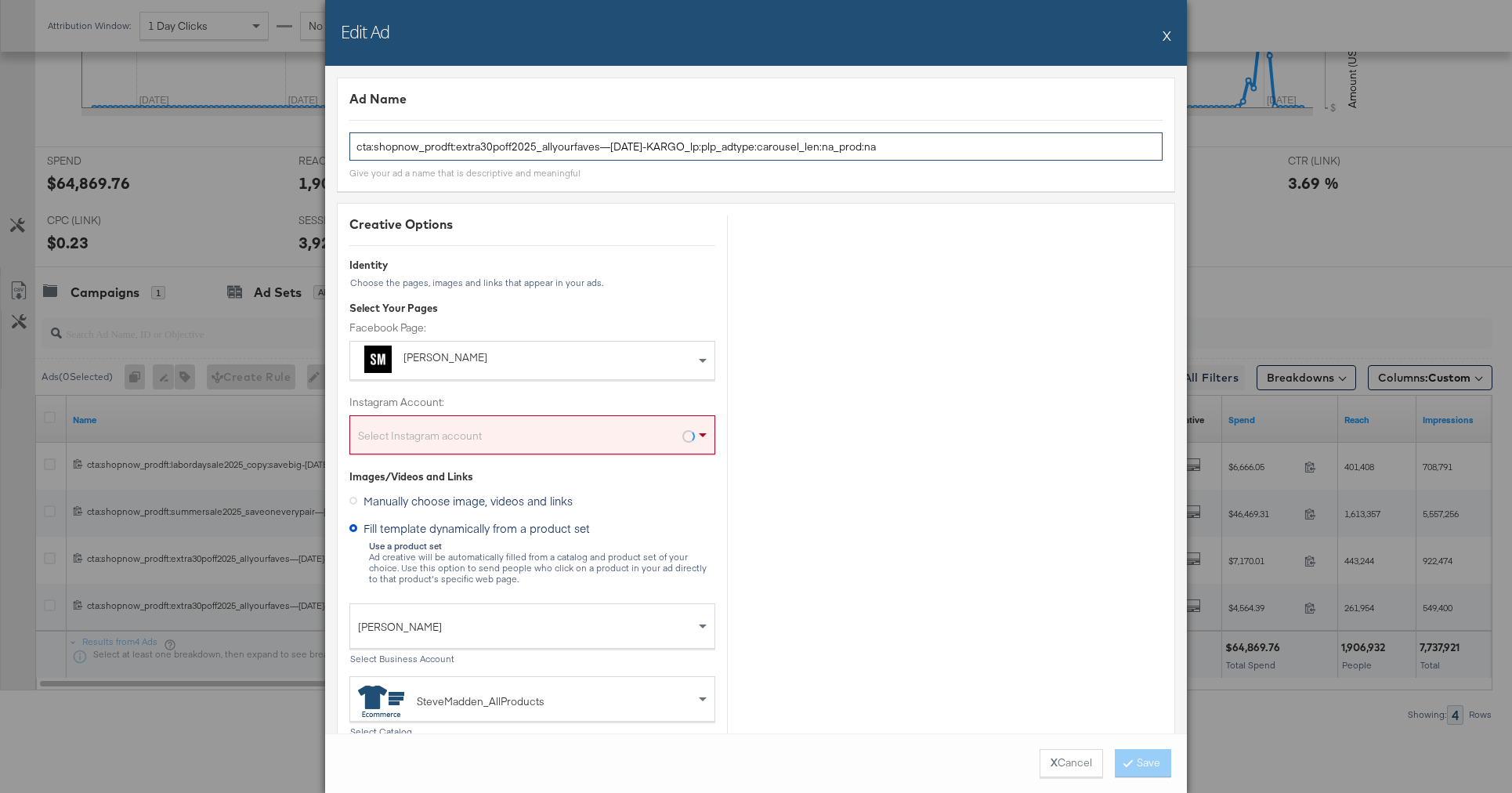
click at [868, 151] on input "cta:shopnow_prodft:extra30poff2025_allyourfaves—[DATE]-KARGO_lp:plp_adtype:caro…" at bounding box center [756, 147] width 814 height 29
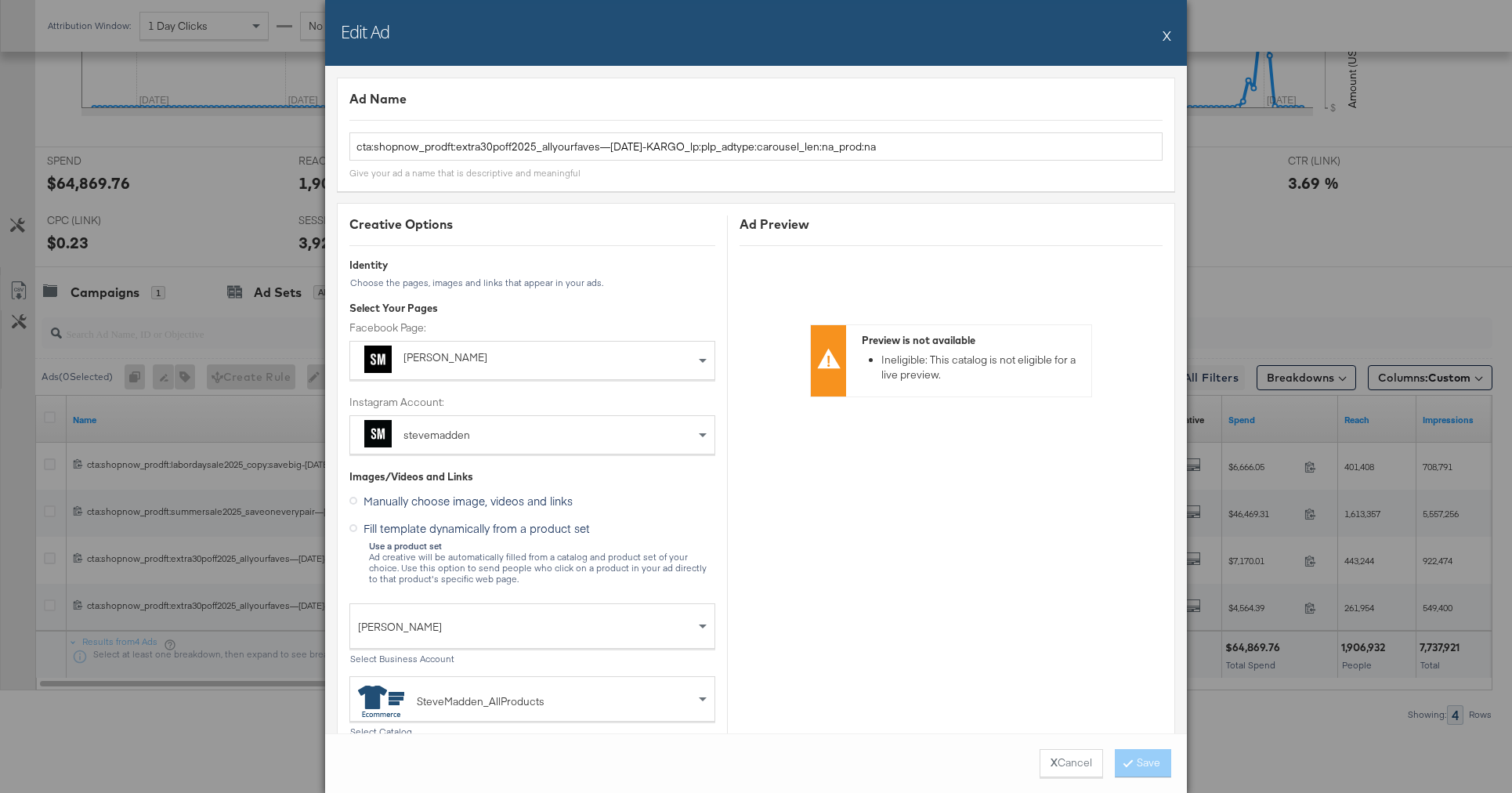
click at [1170, 33] on button "X" at bounding box center [1167, 35] width 9 height 31
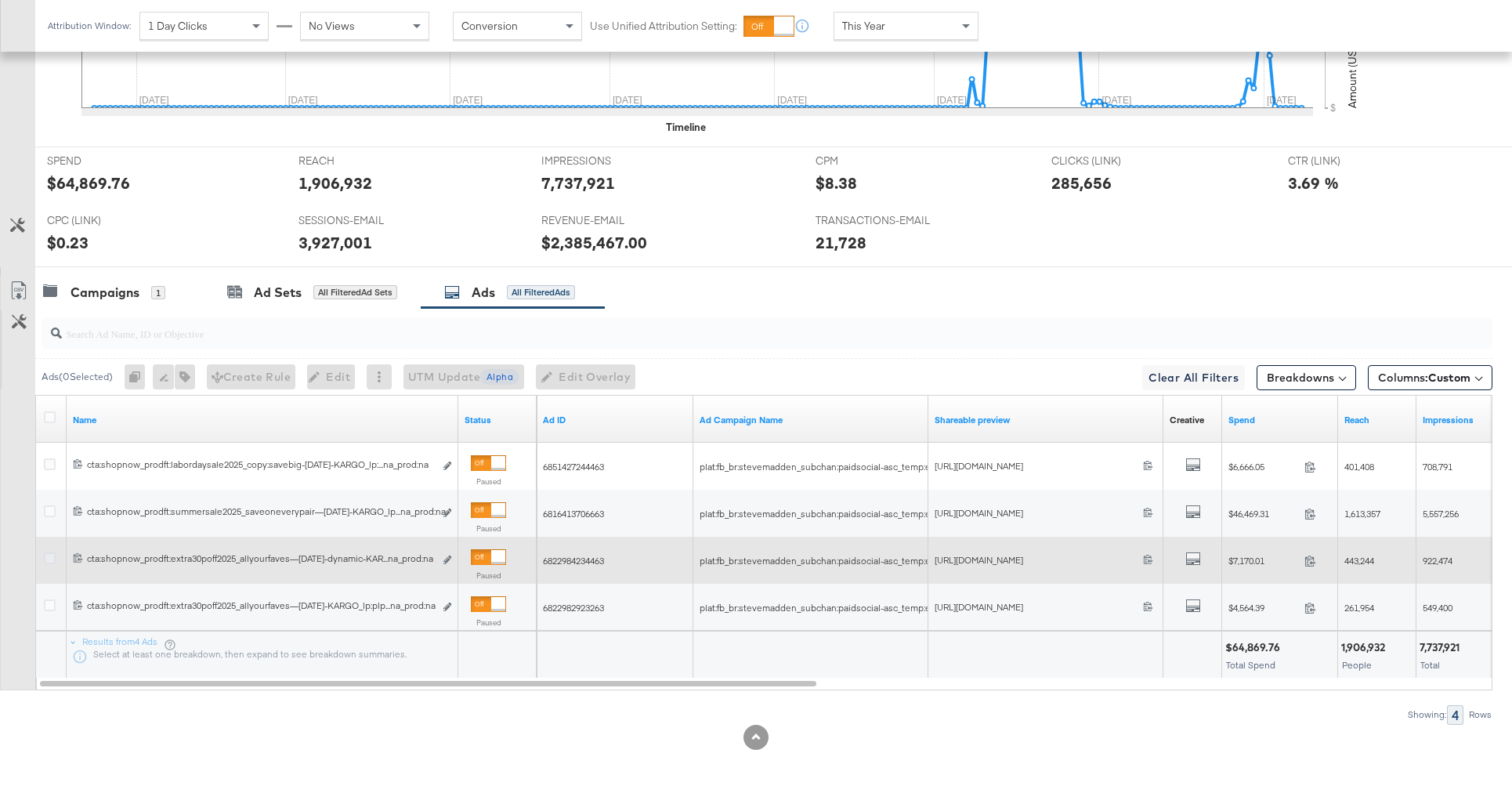
click at [46, 557] on icon at bounding box center [49, 557] width 12 height 12
click at [0, 0] on input "checkbox" at bounding box center [0, 0] width 0 height 0
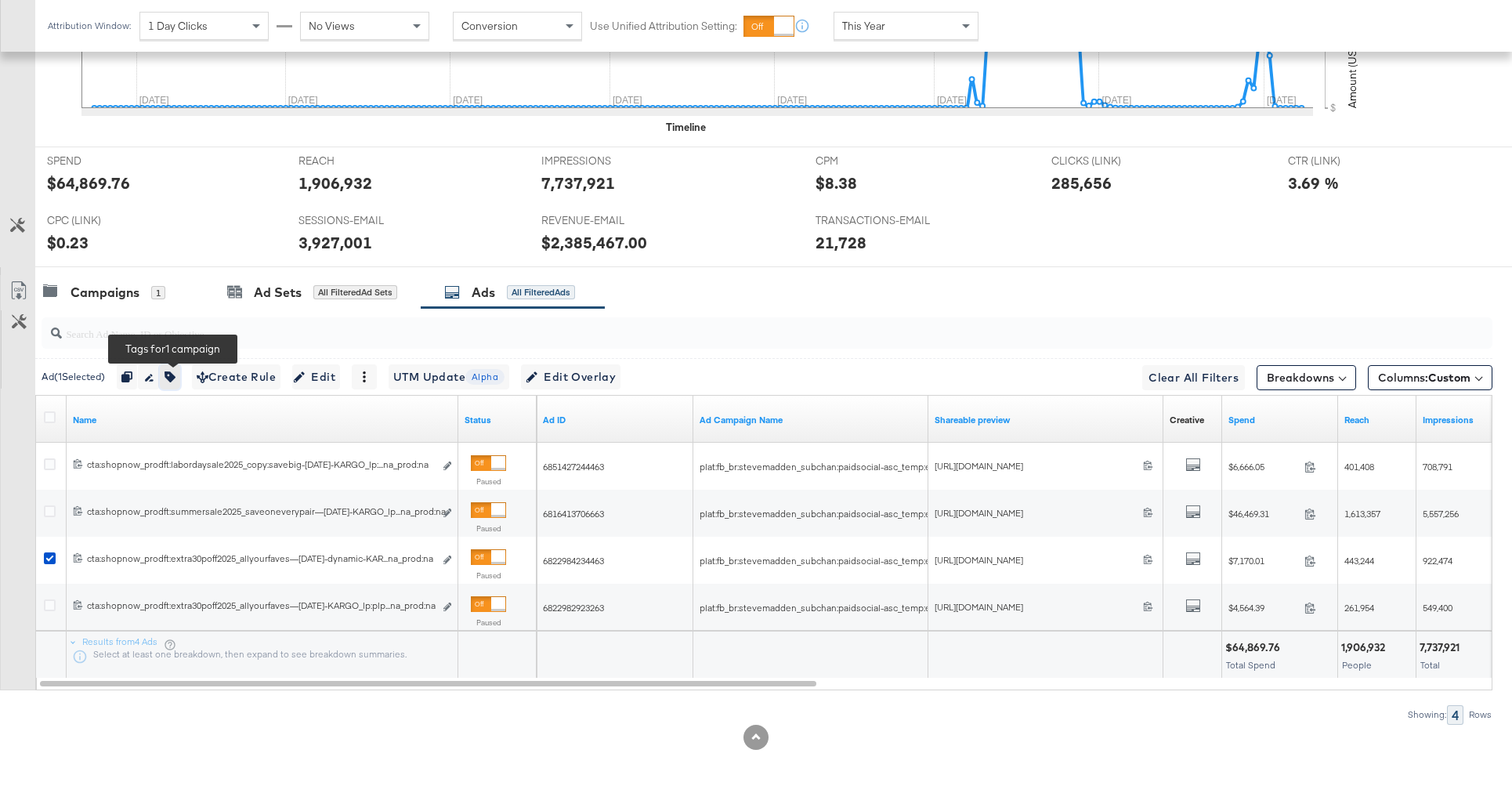
click at [177, 382] on button "button" at bounding box center [170, 377] width 21 height 25
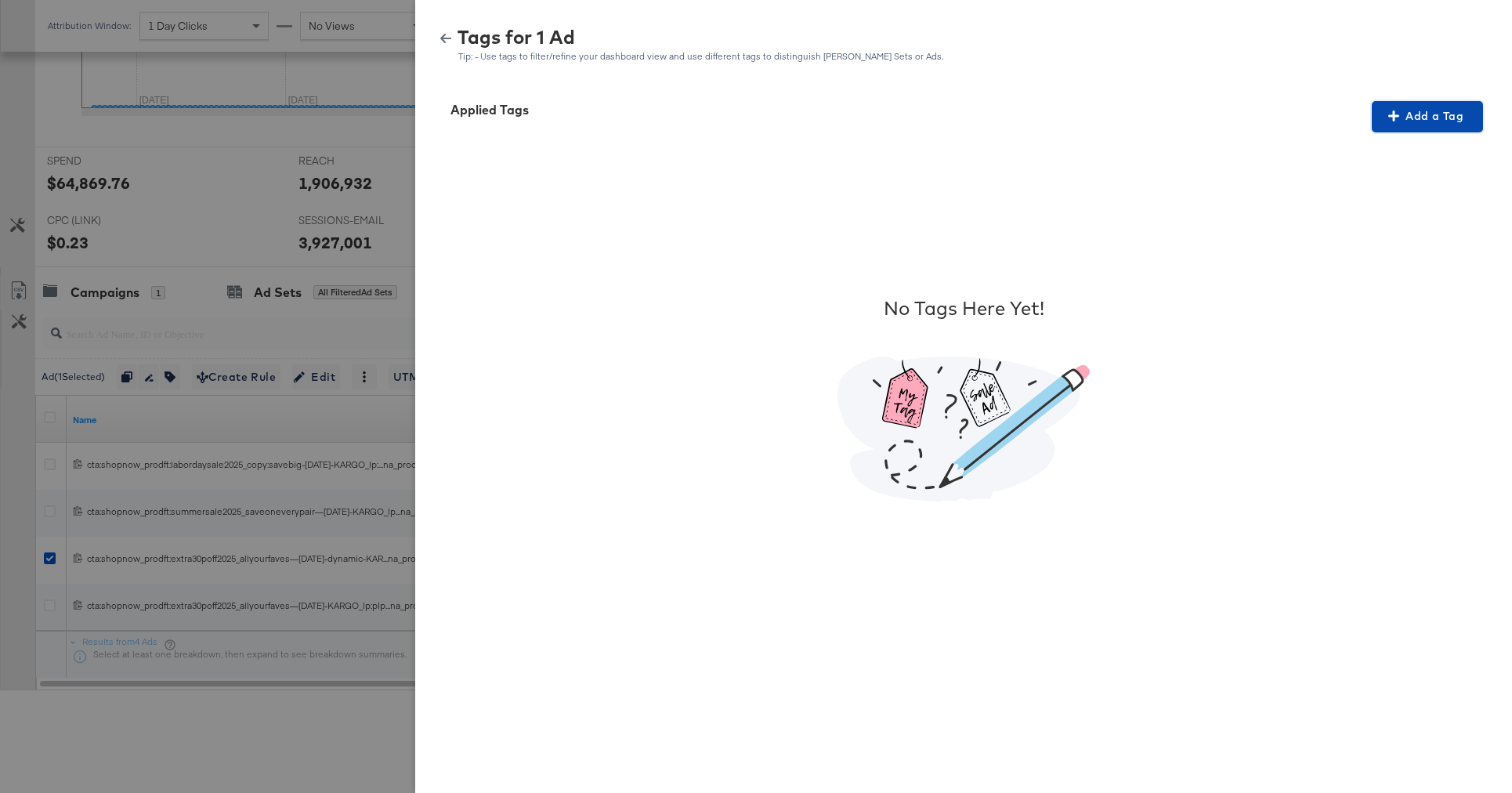
click at [1421, 121] on span "Add a Tag" at bounding box center [1428, 117] width 99 height 20
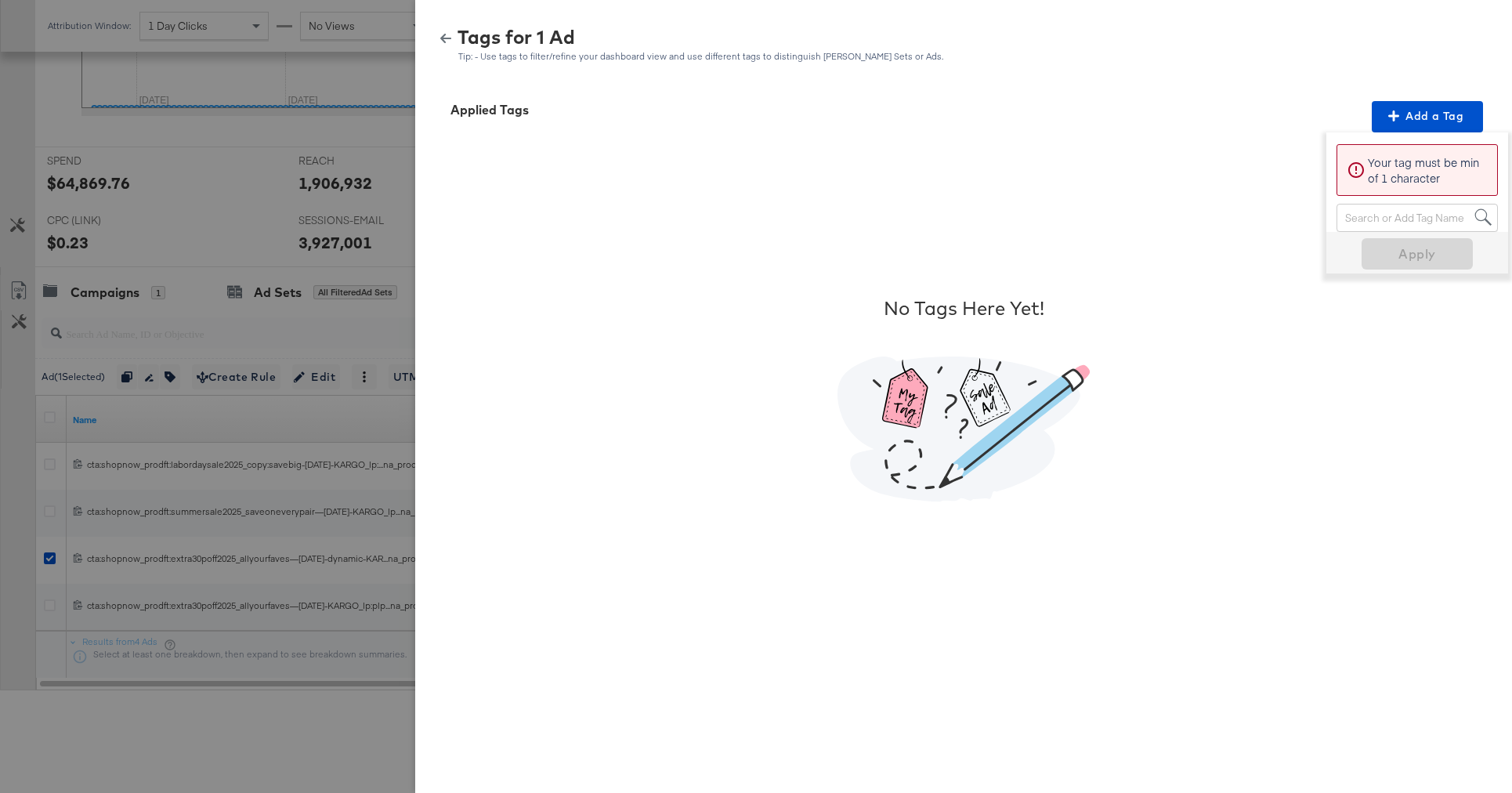
click at [1362, 213] on div "Search or Add Tag Name" at bounding box center [1418, 218] width 160 height 27
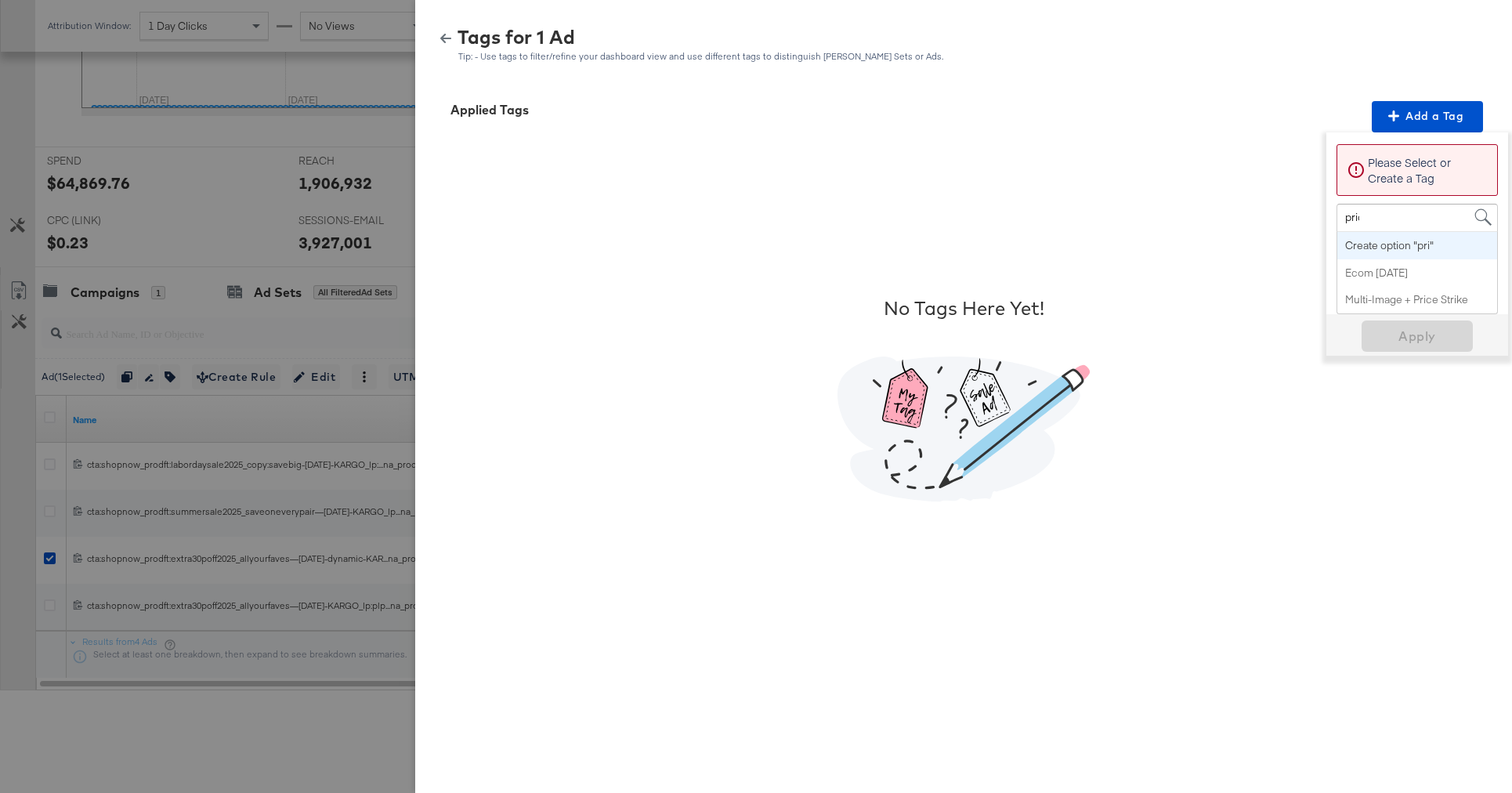
type input "price"
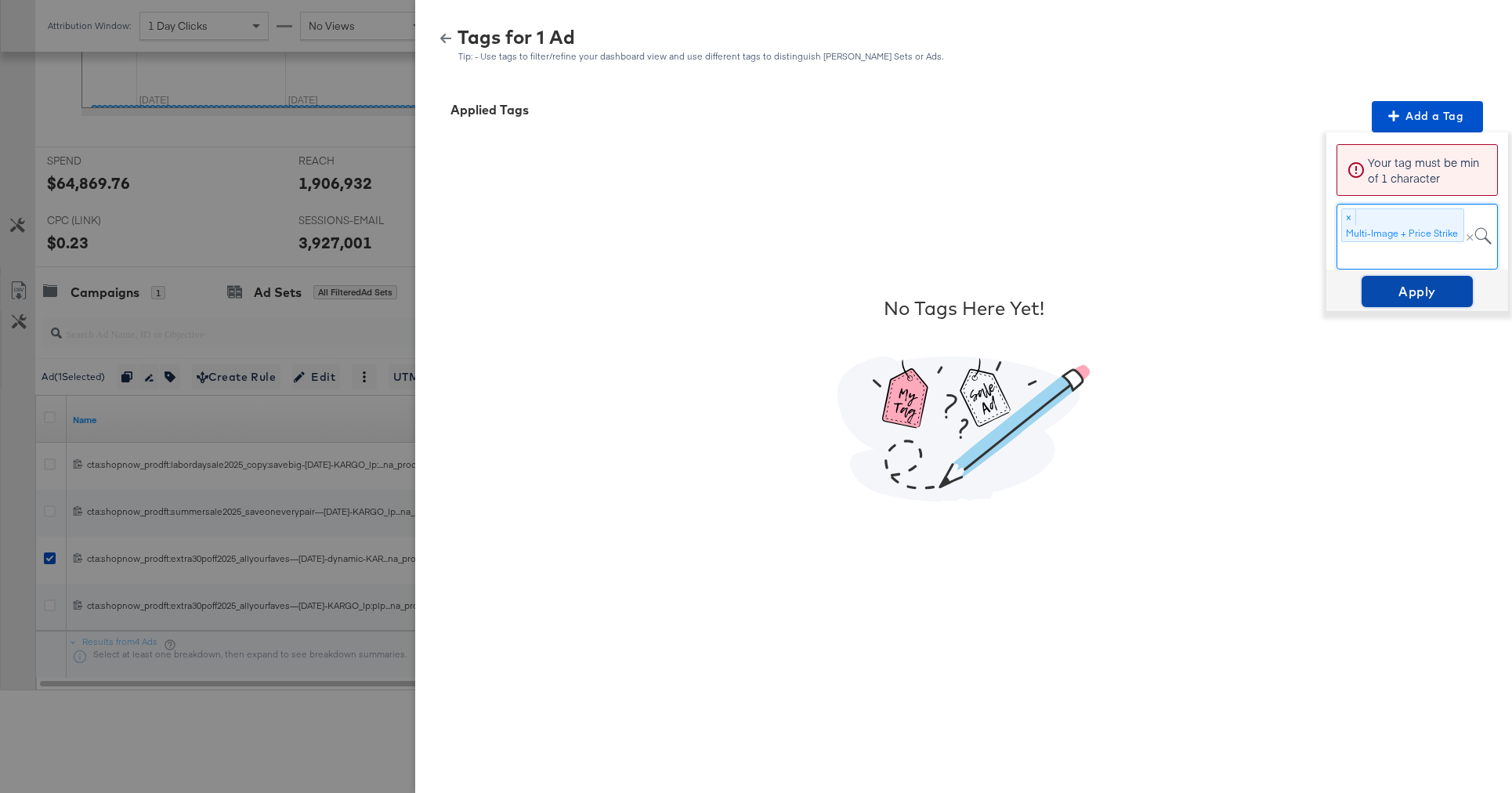
click at [1367, 284] on button "Apply" at bounding box center [1418, 291] width 111 height 31
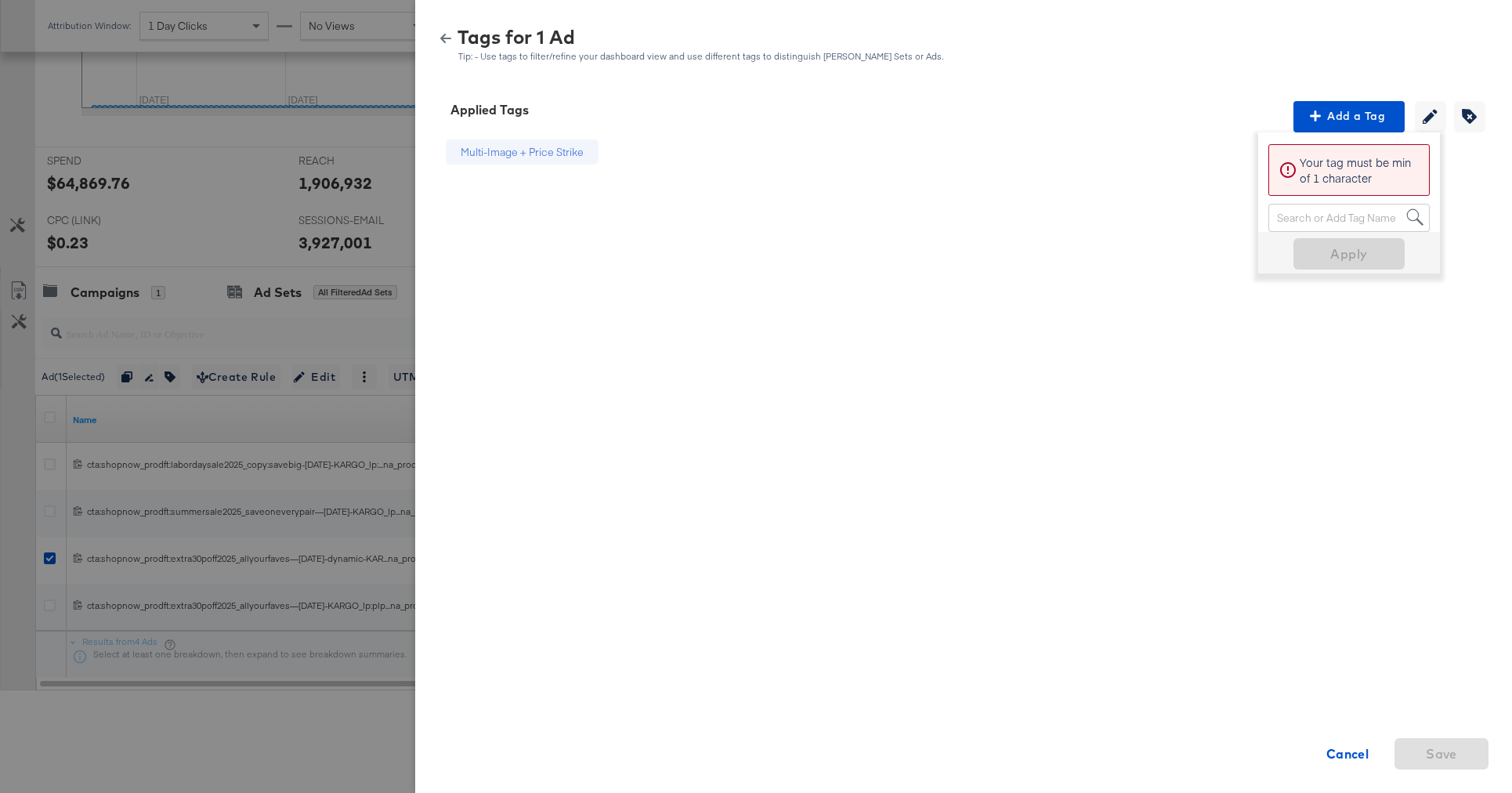
click at [447, 40] on icon "button" at bounding box center [446, 39] width 11 height 11
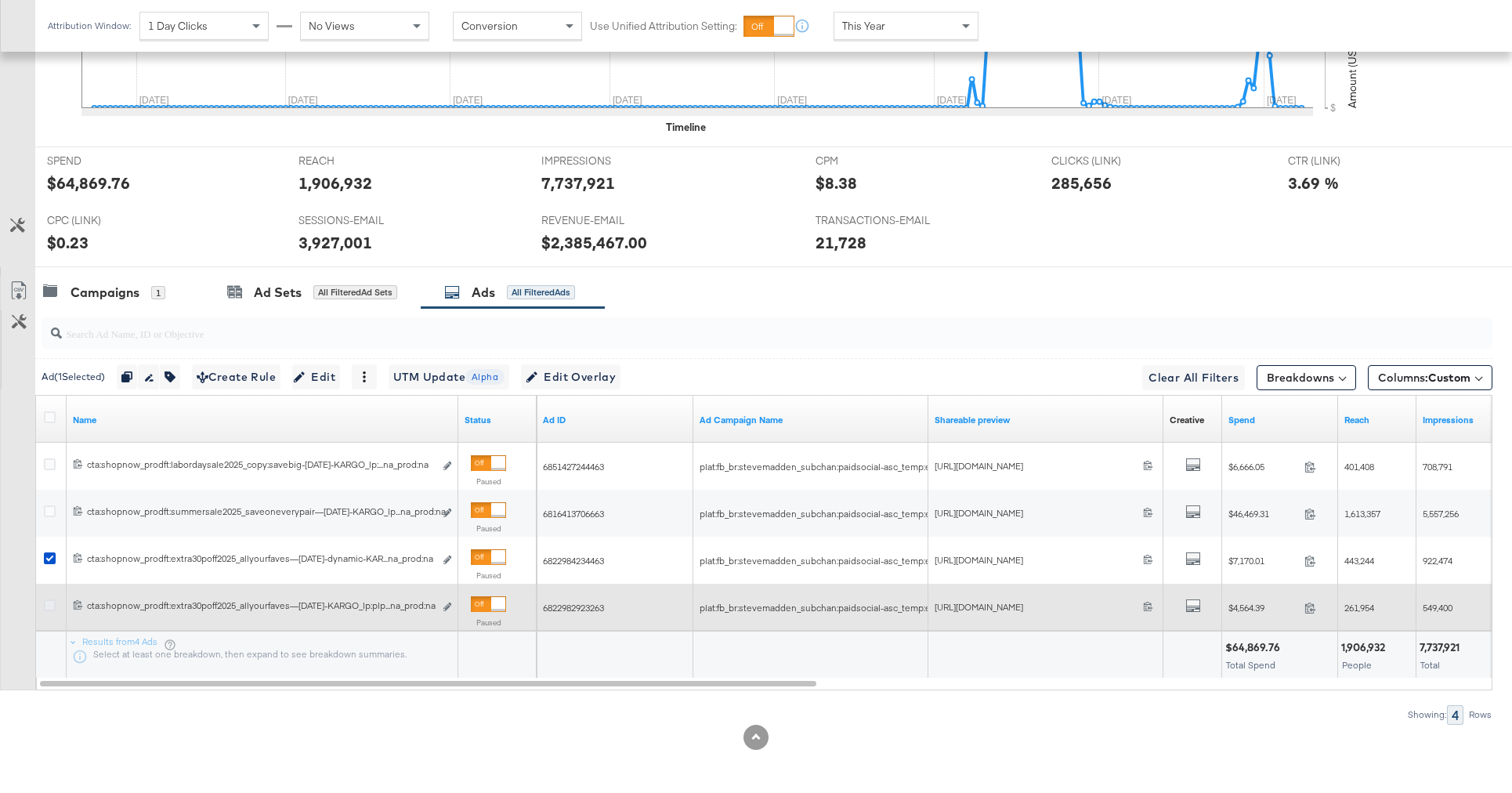
click at [50, 604] on icon at bounding box center [49, 605] width 12 height 12
click at [0, 0] on input "checkbox" at bounding box center [0, 0] width 0 height 0
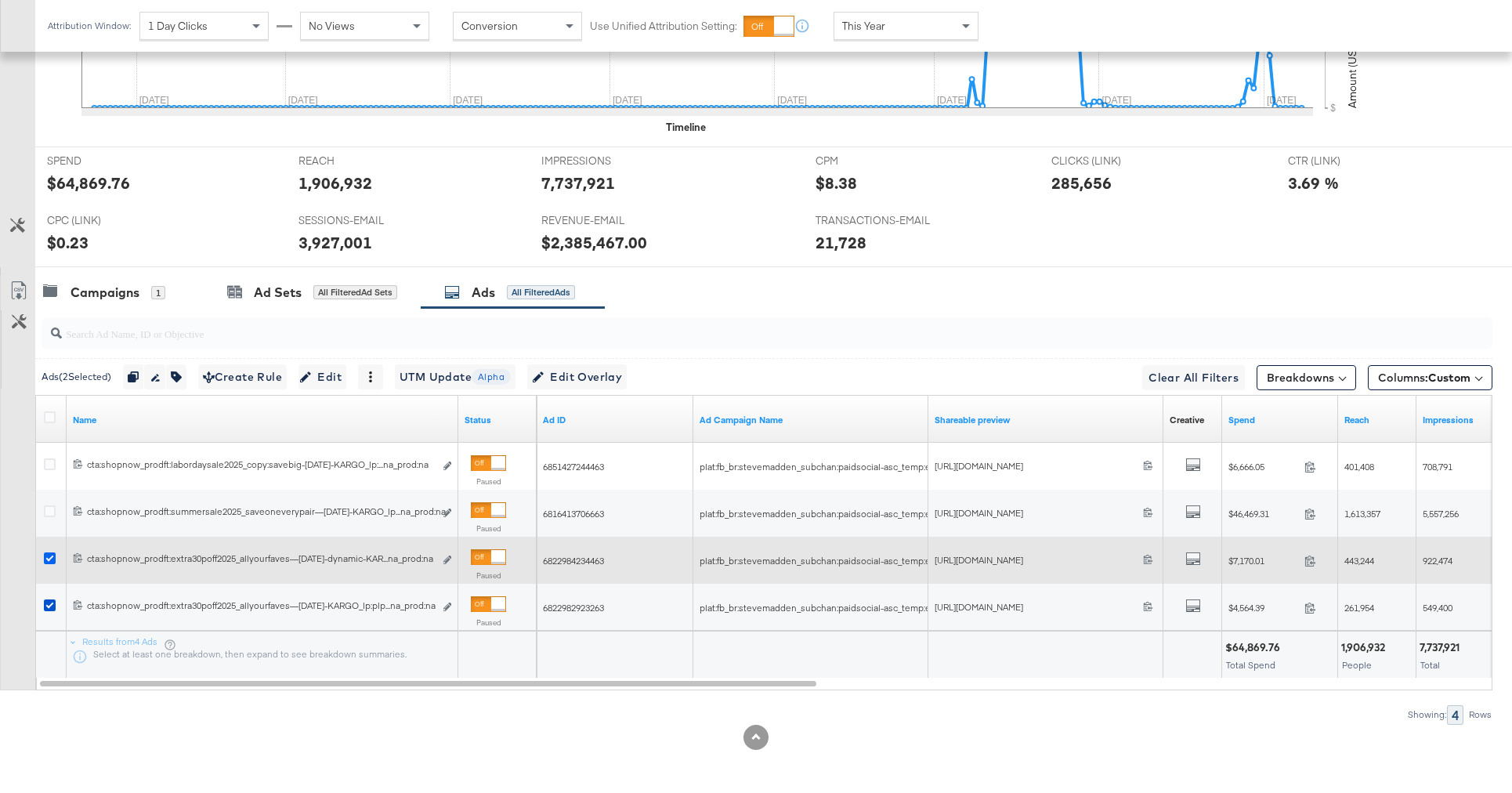
click at [52, 557] on icon at bounding box center [49, 557] width 12 height 12
click at [0, 0] on input "checkbox" at bounding box center [0, 0] width 0 height 0
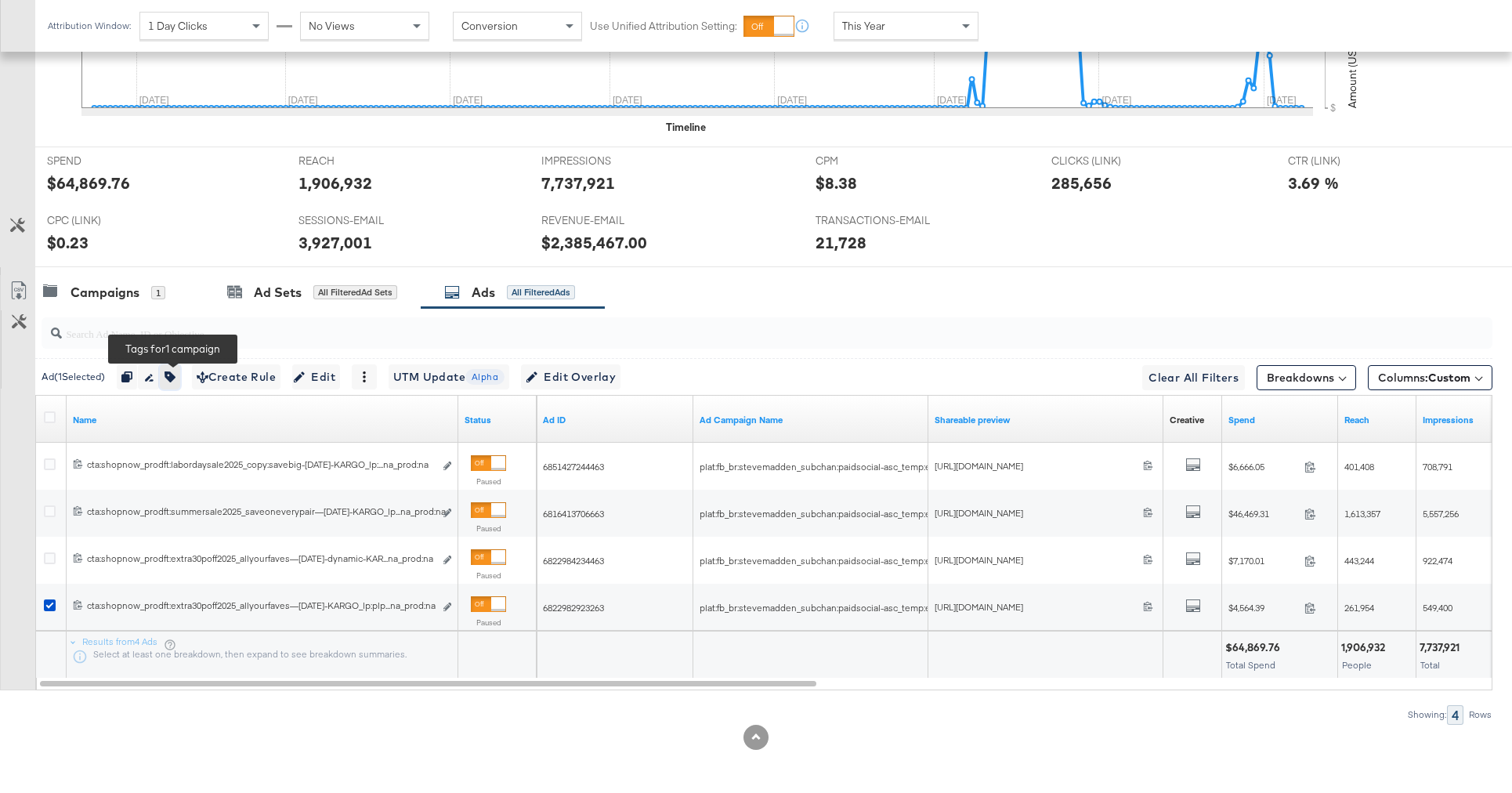
click at [175, 380] on icon "button" at bounding box center [170, 377] width 11 height 11
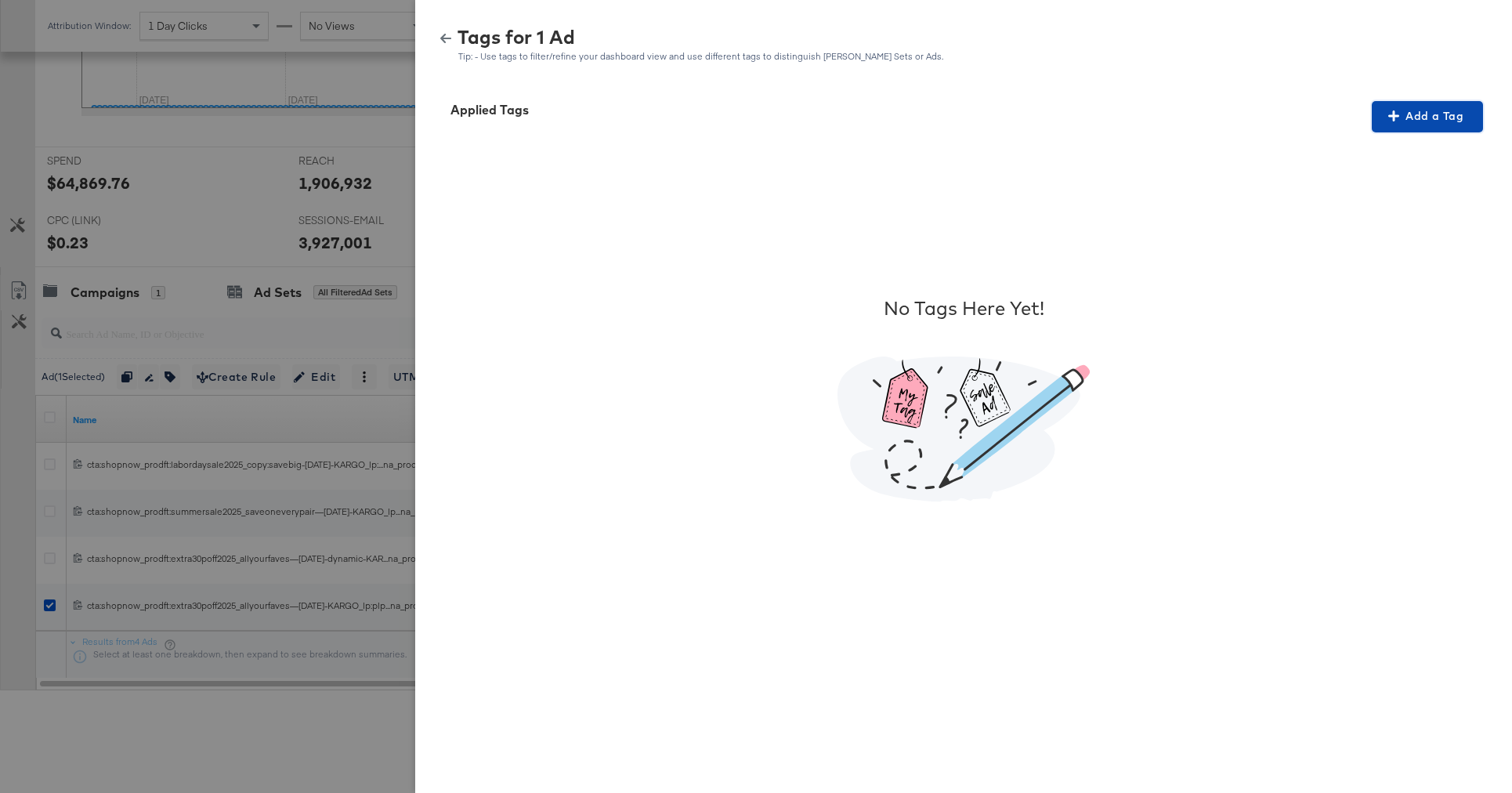
click at [1463, 113] on span "Add a Tag" at bounding box center [1428, 117] width 99 height 20
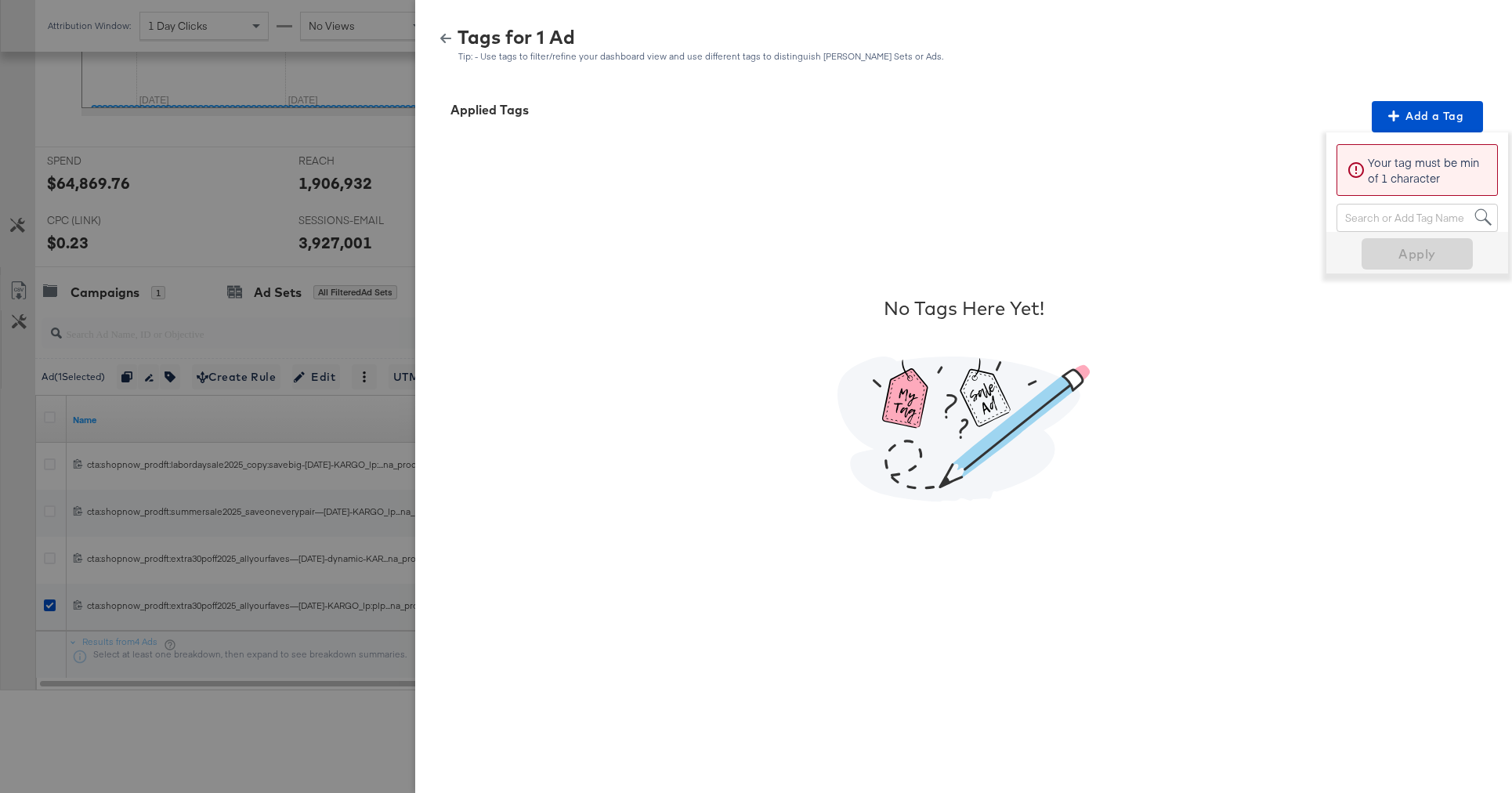
click at [1384, 211] on div "Search or Add Tag Name" at bounding box center [1418, 218] width 160 height 27
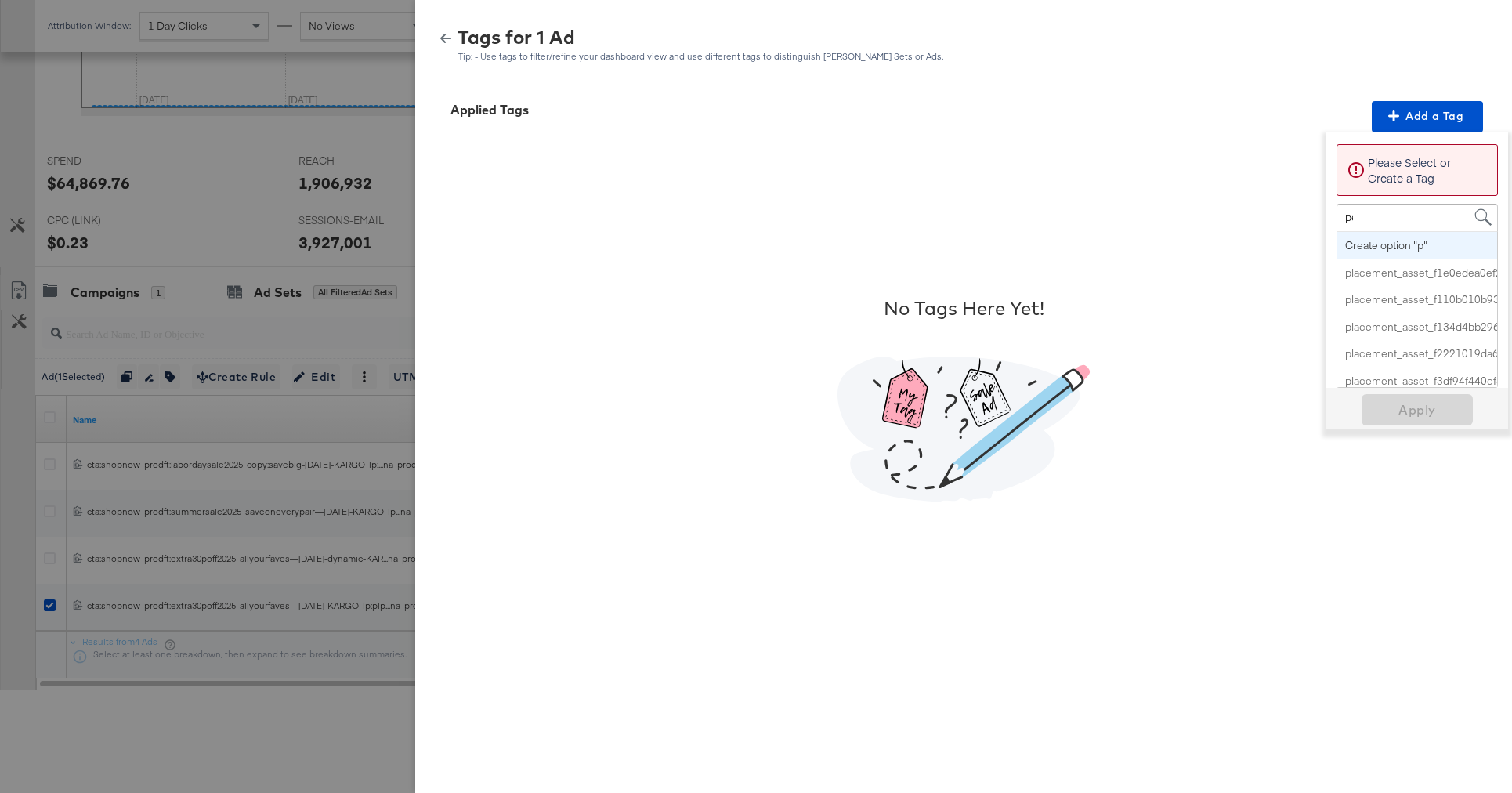
type input "per"
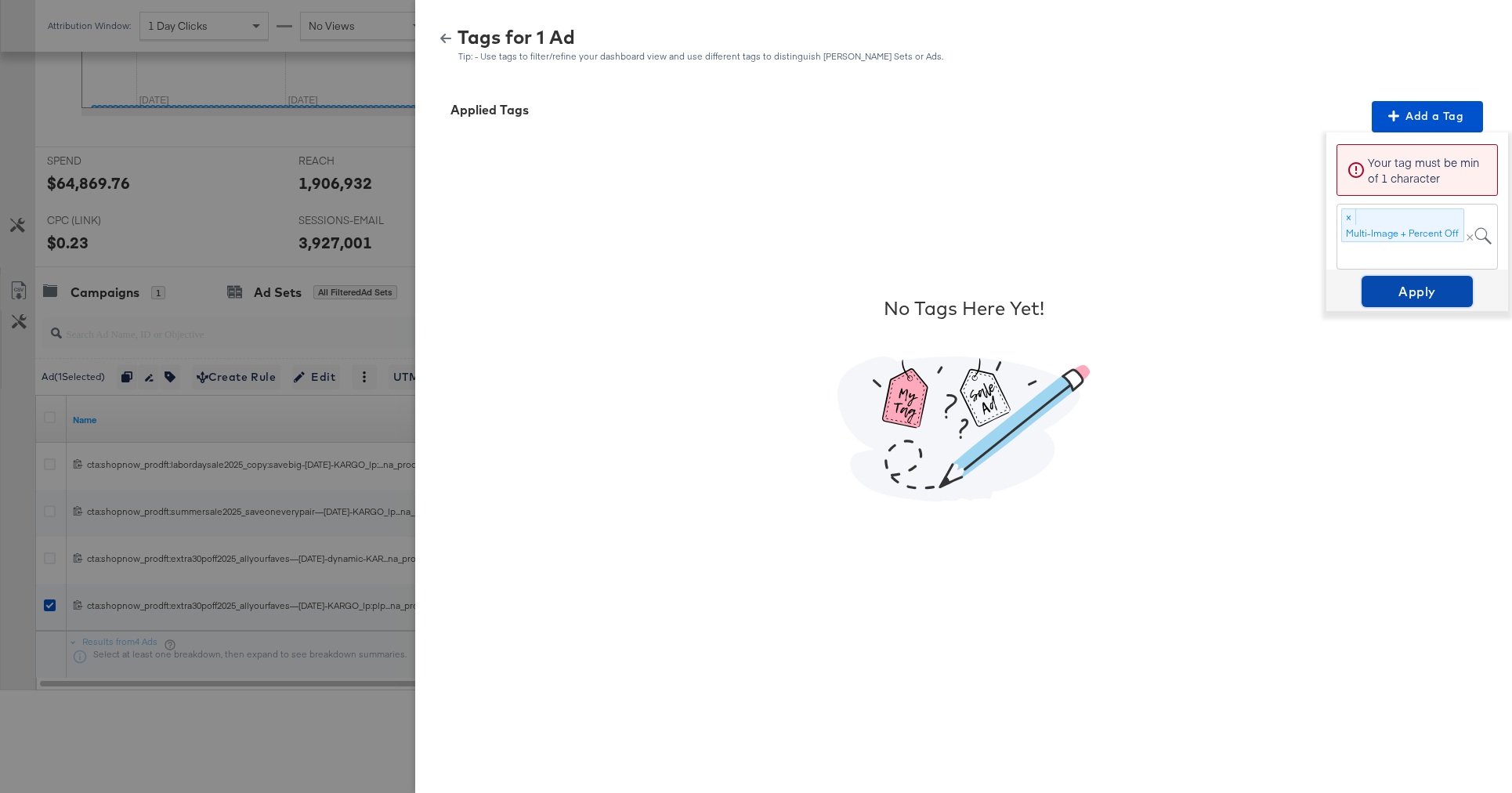
click at [1388, 289] on span "Apply" at bounding box center [1418, 291] width 99 height 22
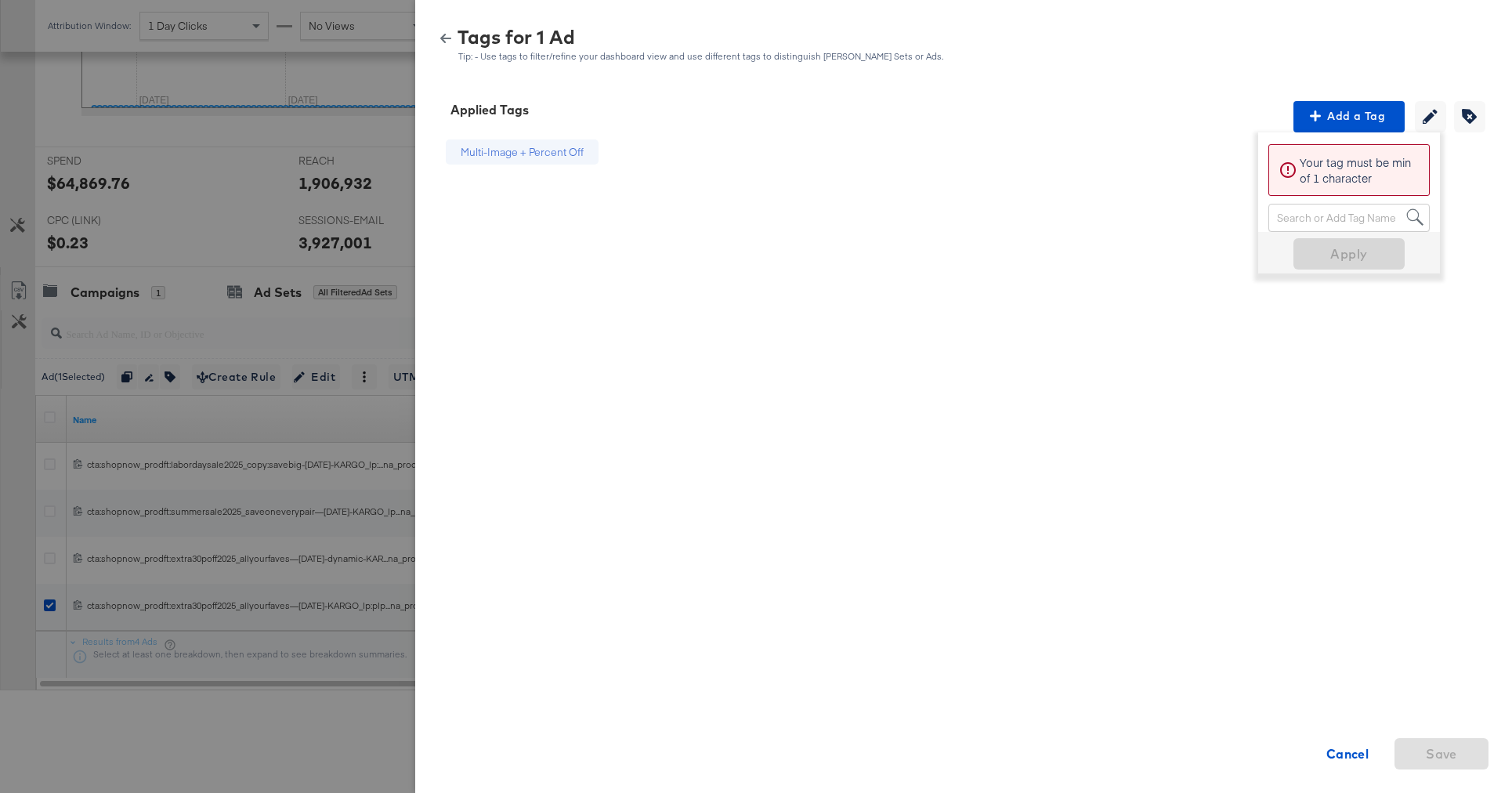
click at [443, 40] on icon "button" at bounding box center [446, 39] width 11 height 11
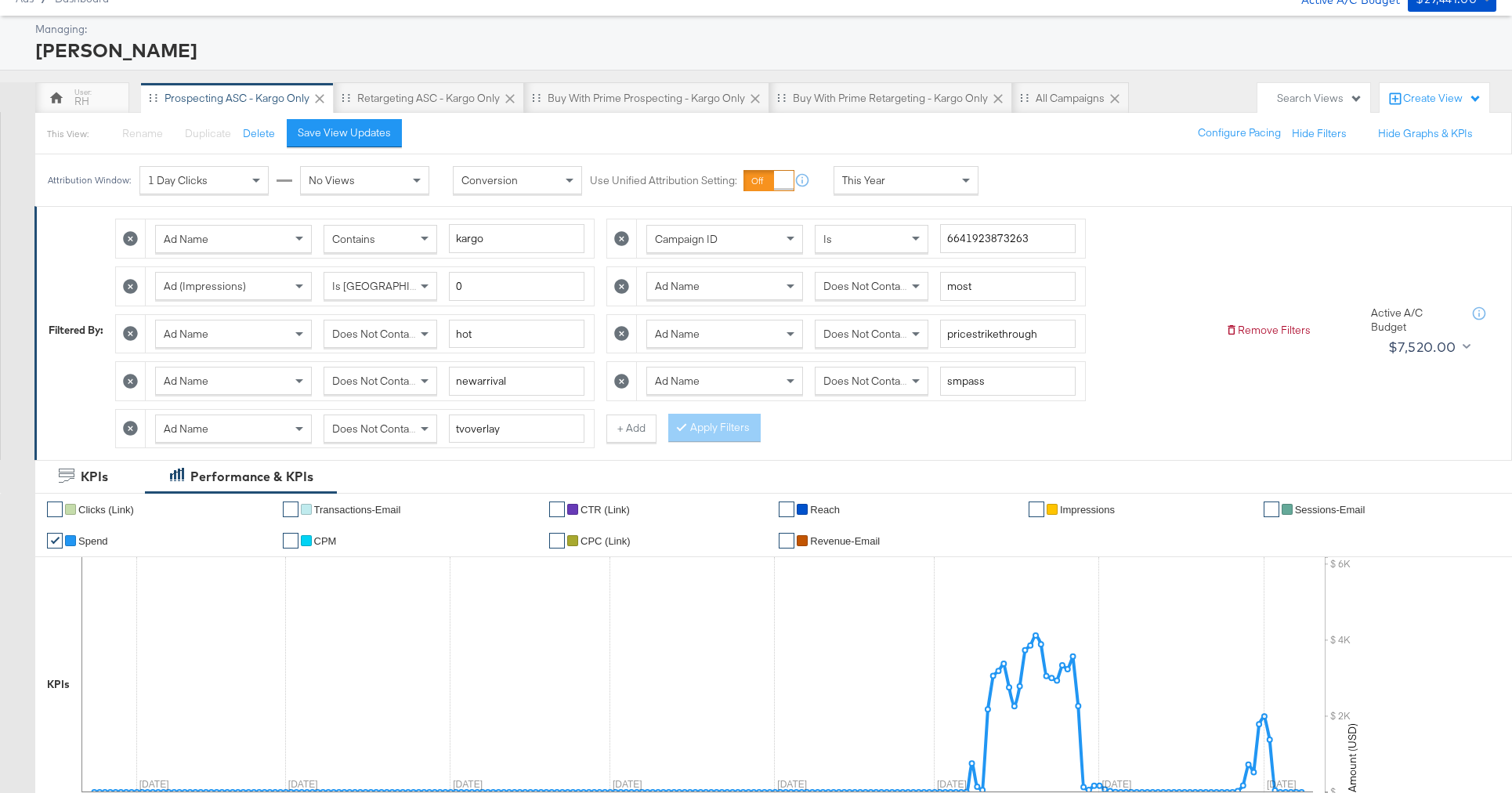
scroll to position [0, 0]
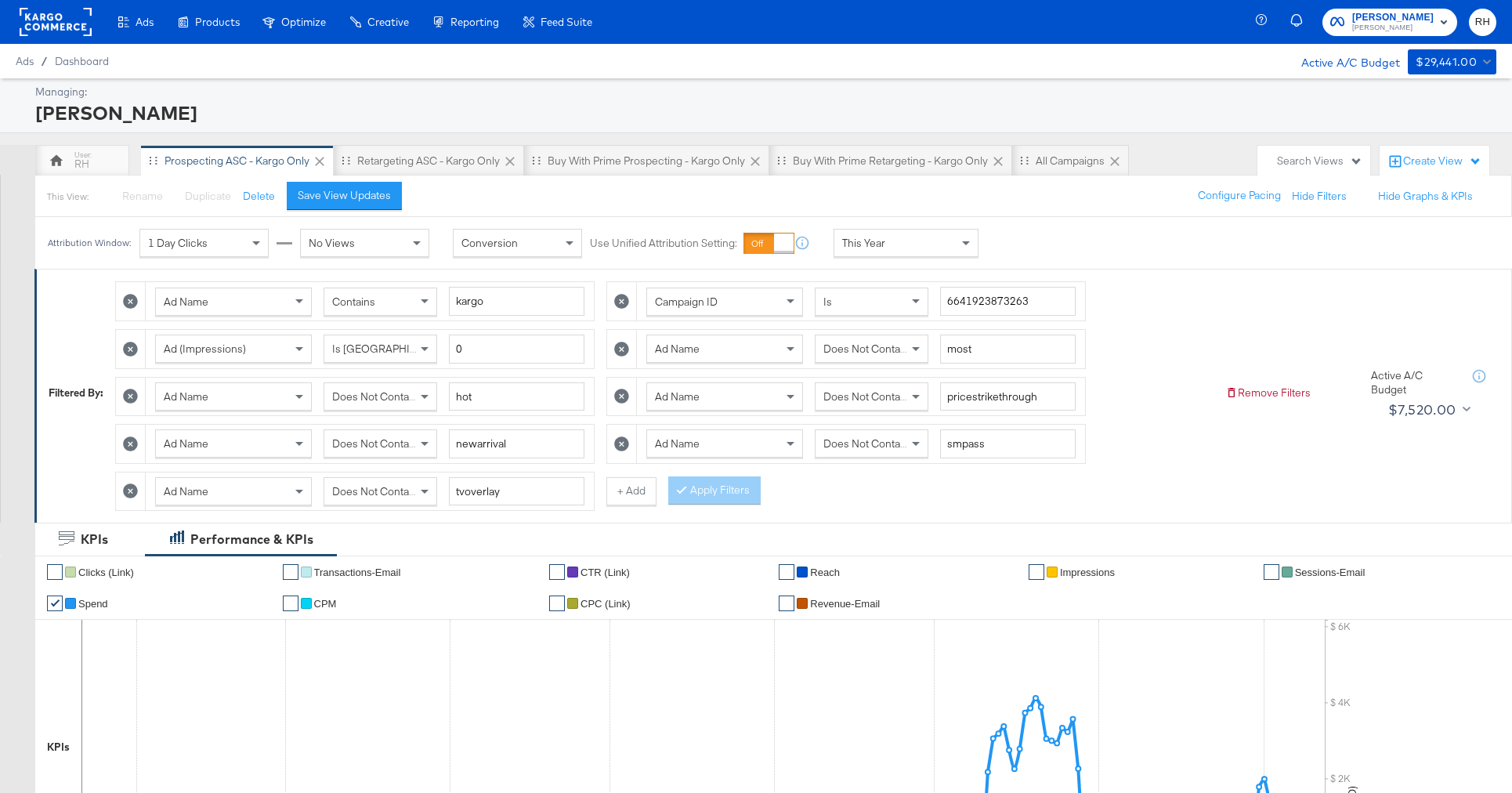
click at [597, 494] on div "Ad Name Does Not Contain tvoverlay + Add" at bounding box center [386, 492] width 541 height 40
click at [618, 496] on button "+ Add" at bounding box center [631, 491] width 50 height 28
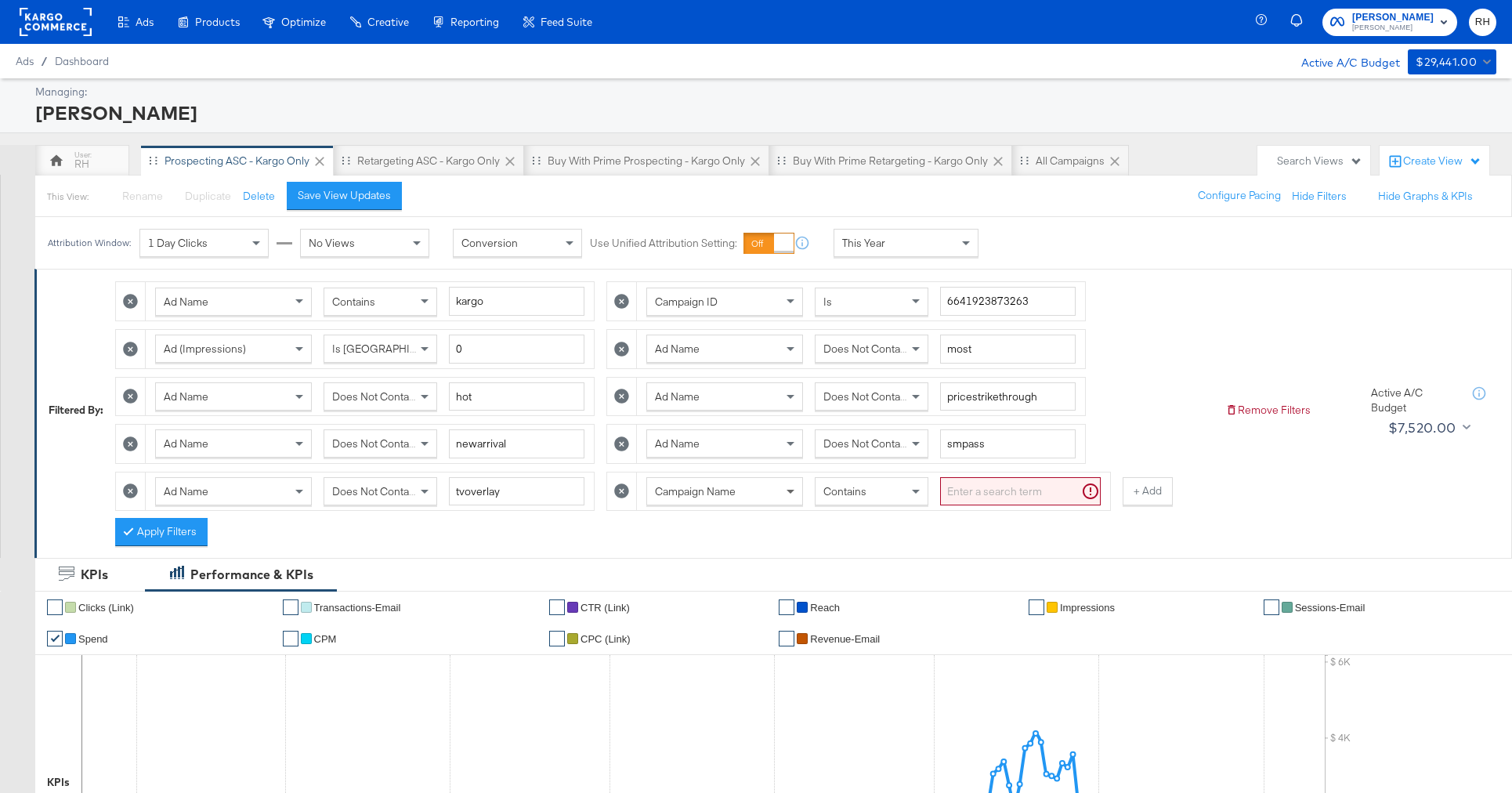
click at [783, 498] on span at bounding box center [793, 492] width 20 height 27
click at [951, 492] on input "search" at bounding box center [1020, 492] width 161 height 29
type input "extra30"
drag, startPoint x: 173, startPoint y: 530, endPoint x: 366, endPoint y: 501, distance: 195.2
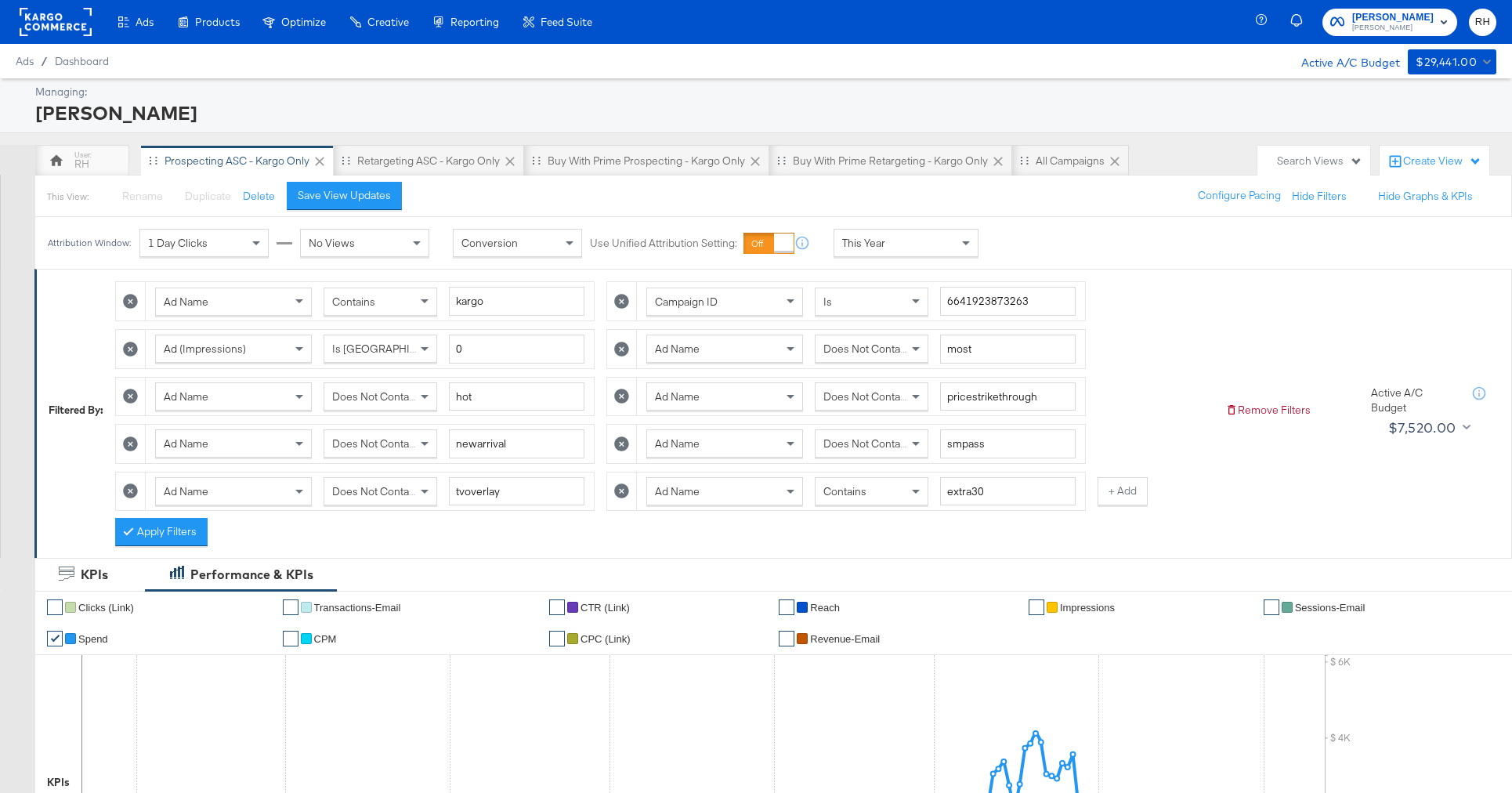
click at [173, 530] on button "Apply Filters" at bounding box center [161, 531] width 93 height 28
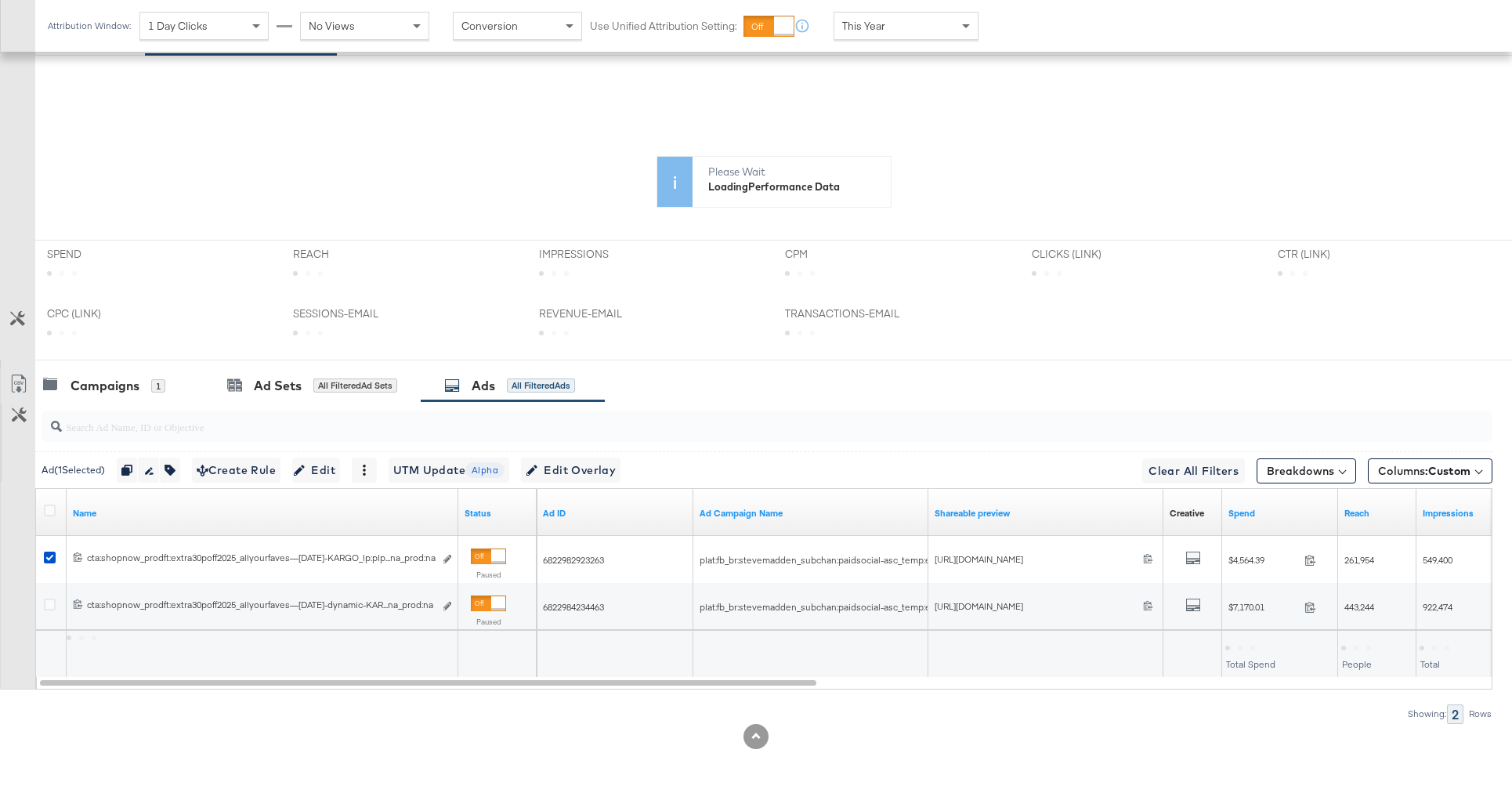
scroll to position [535, 0]
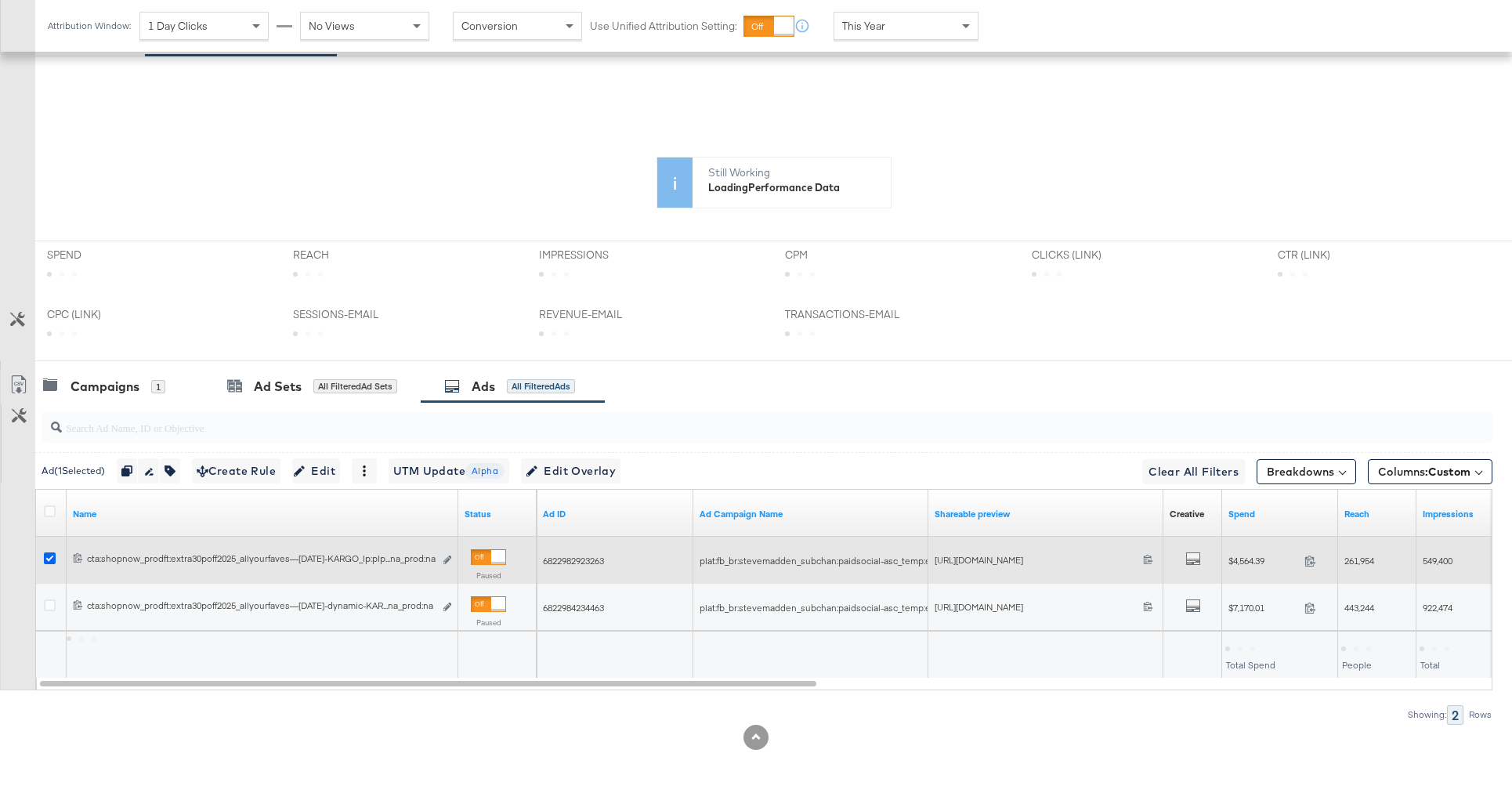
click at [47, 558] on icon at bounding box center [49, 557] width 12 height 12
click at [0, 0] on input "checkbox" at bounding box center [0, 0] width 0 height 0
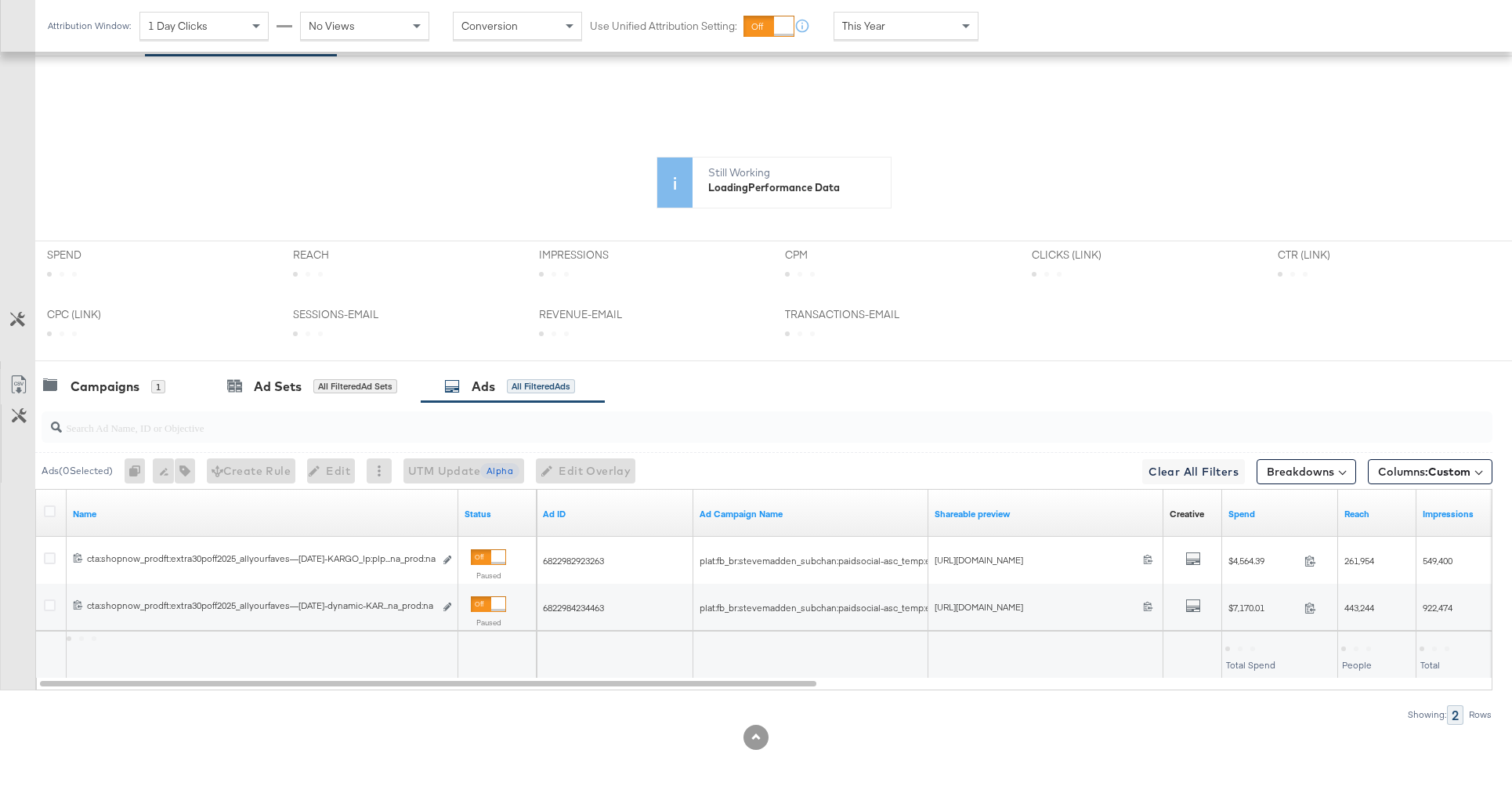
scroll to position [0, 0]
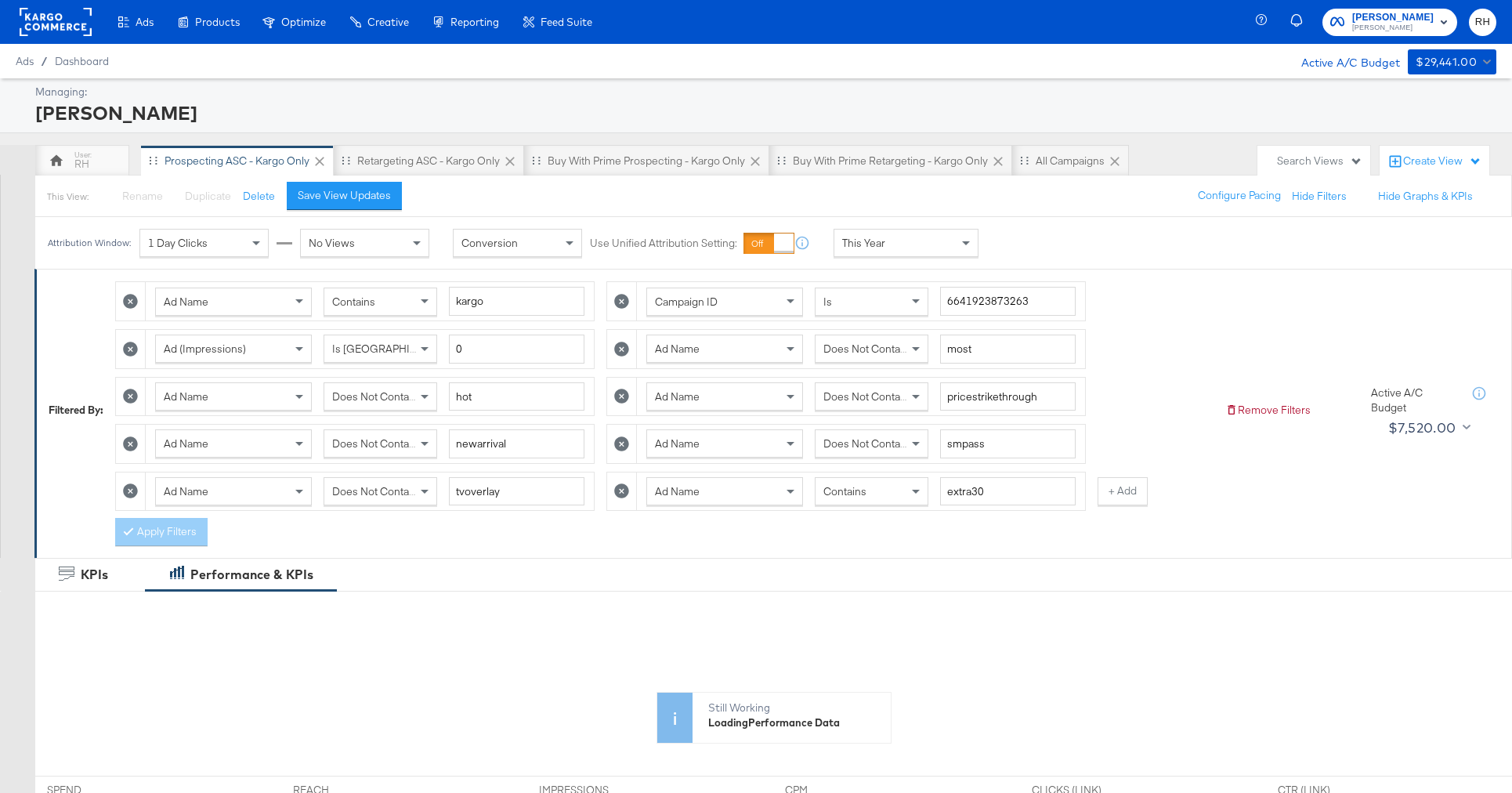
click at [885, 490] on div "Contains" at bounding box center [871, 492] width 112 height 27
click at [165, 539] on button "Apply Filters" at bounding box center [161, 531] width 93 height 28
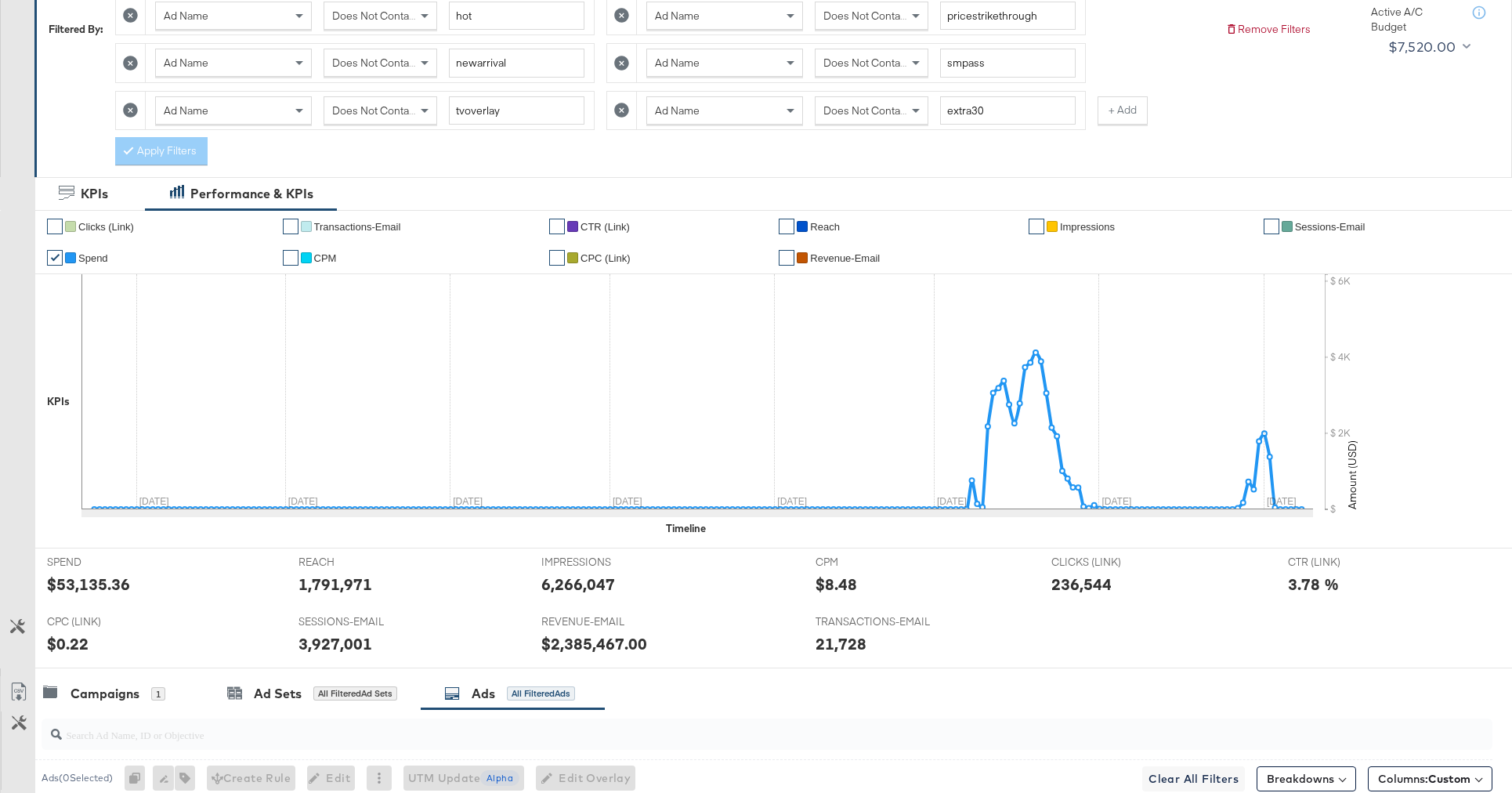
scroll to position [688, 0]
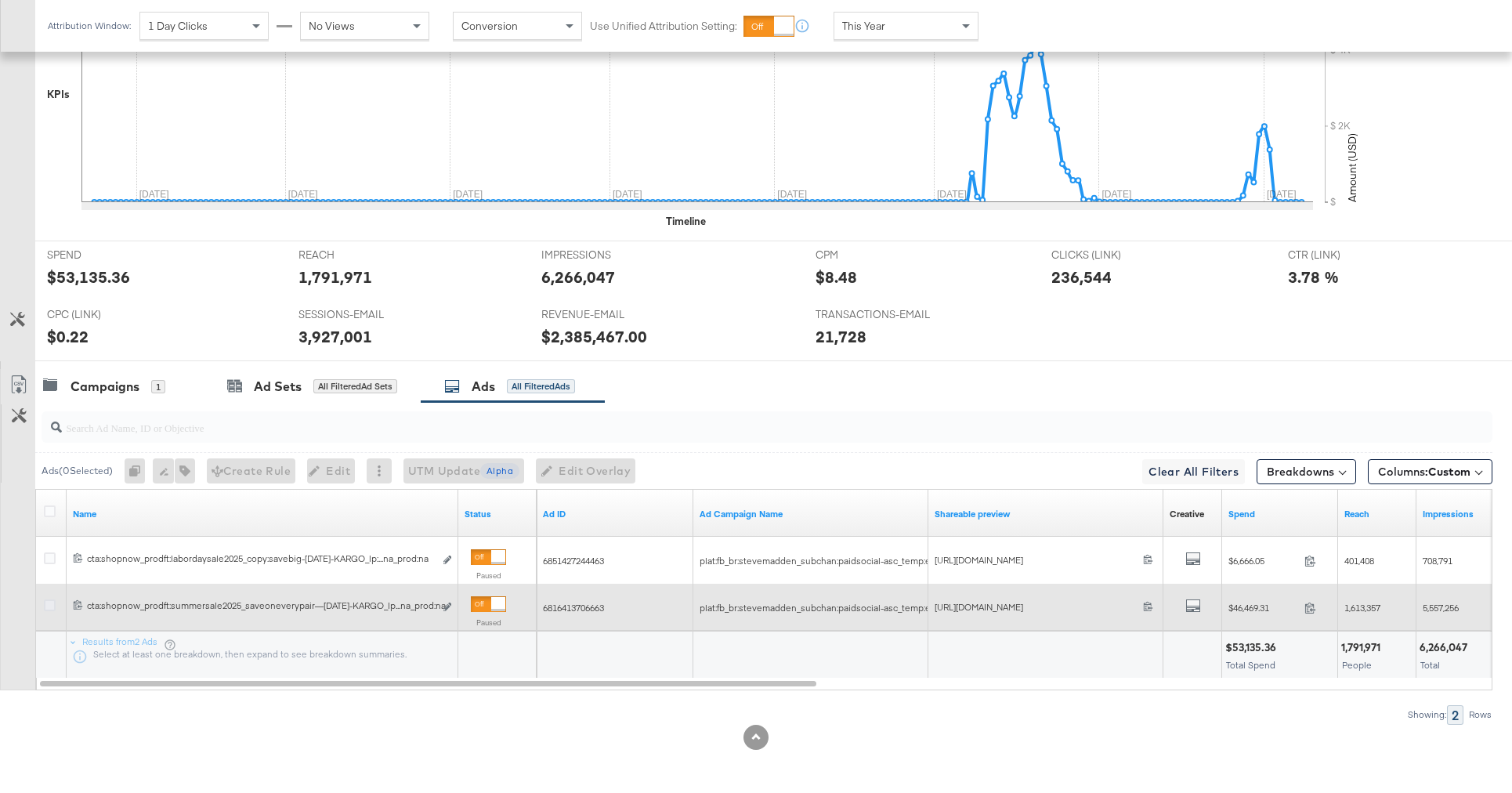
click at [51, 603] on icon at bounding box center [49, 605] width 12 height 12
click at [0, 0] on input "checkbox" at bounding box center [0, 0] width 0 height 0
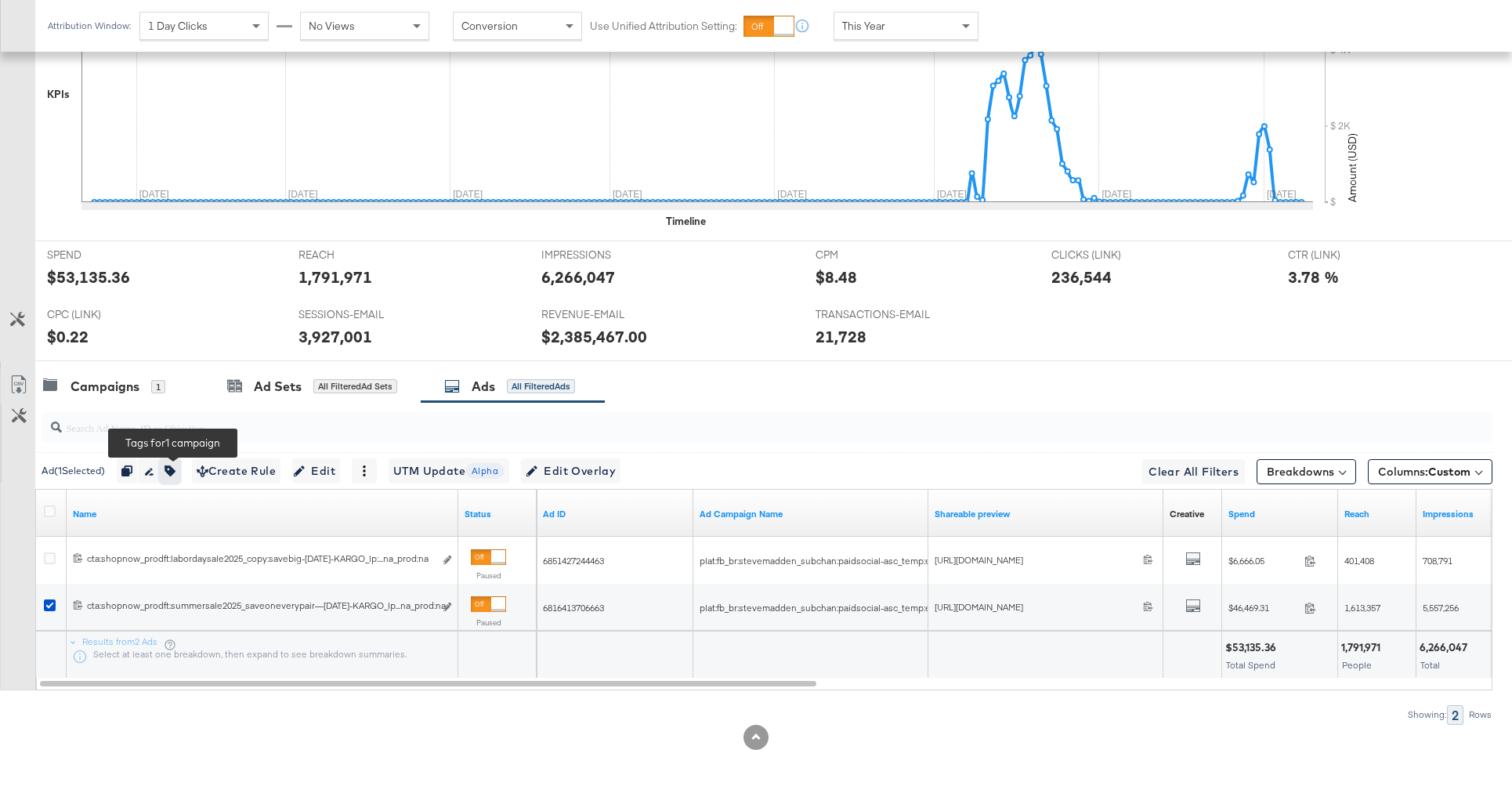
click at [173, 474] on icon "button" at bounding box center [170, 471] width 11 height 11
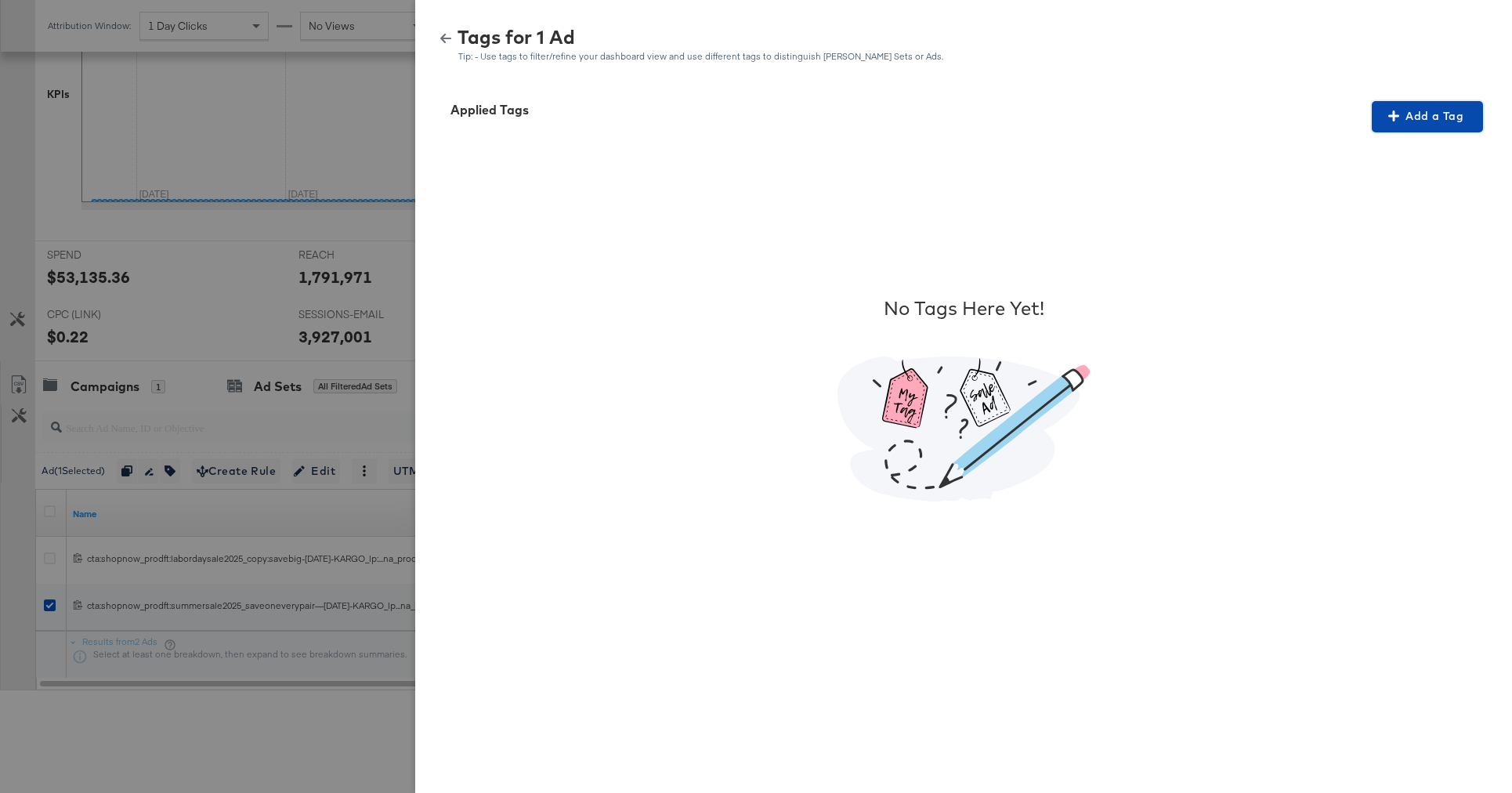
click at [1407, 117] on span "Add a Tag" at bounding box center [1428, 117] width 99 height 20
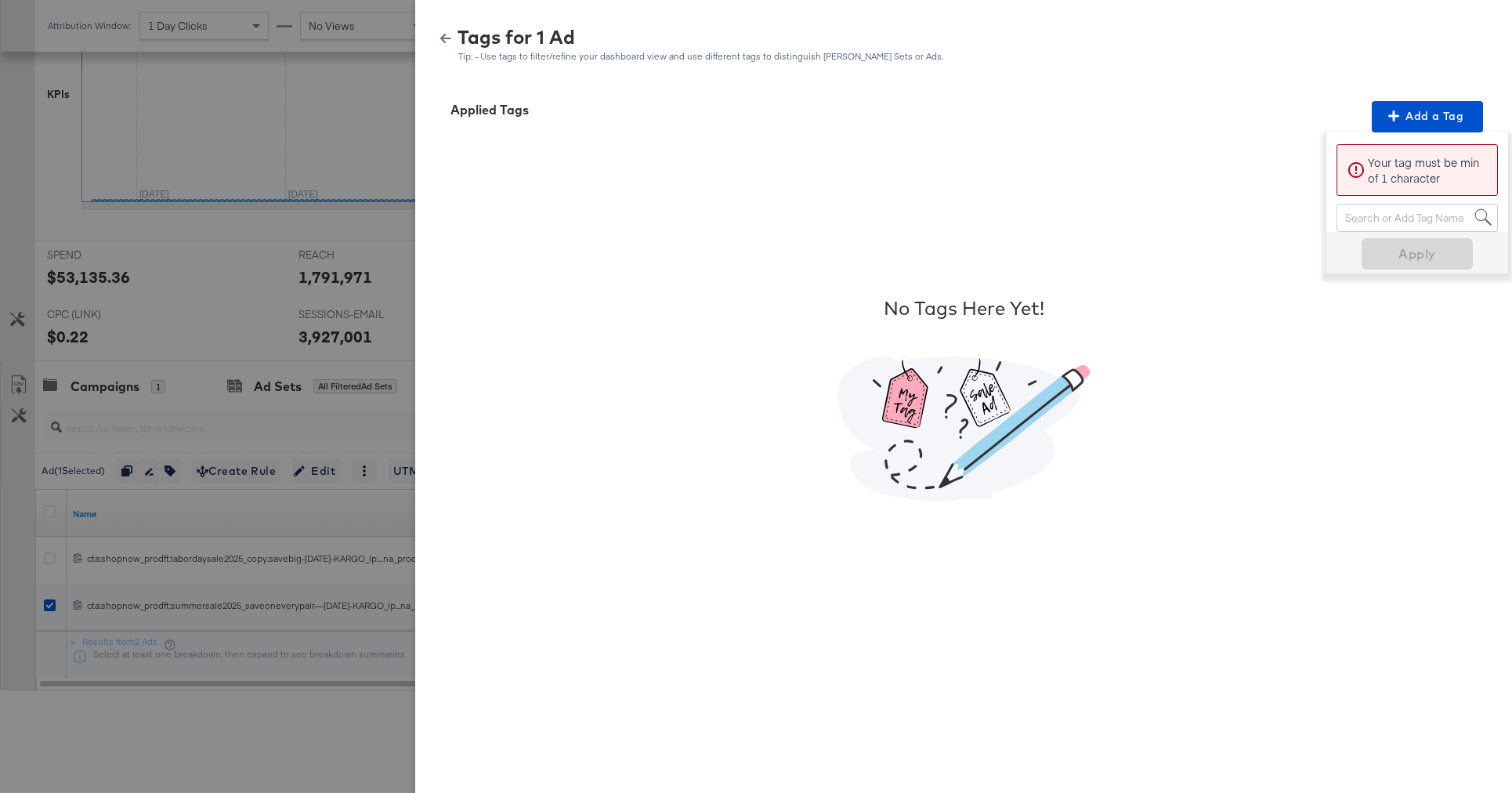
click at [1370, 217] on div "Search or Add Tag Name" at bounding box center [1418, 218] width 160 height 27
type input "perc"
click at [1404, 290] on span "Apply" at bounding box center [1418, 291] width 99 height 22
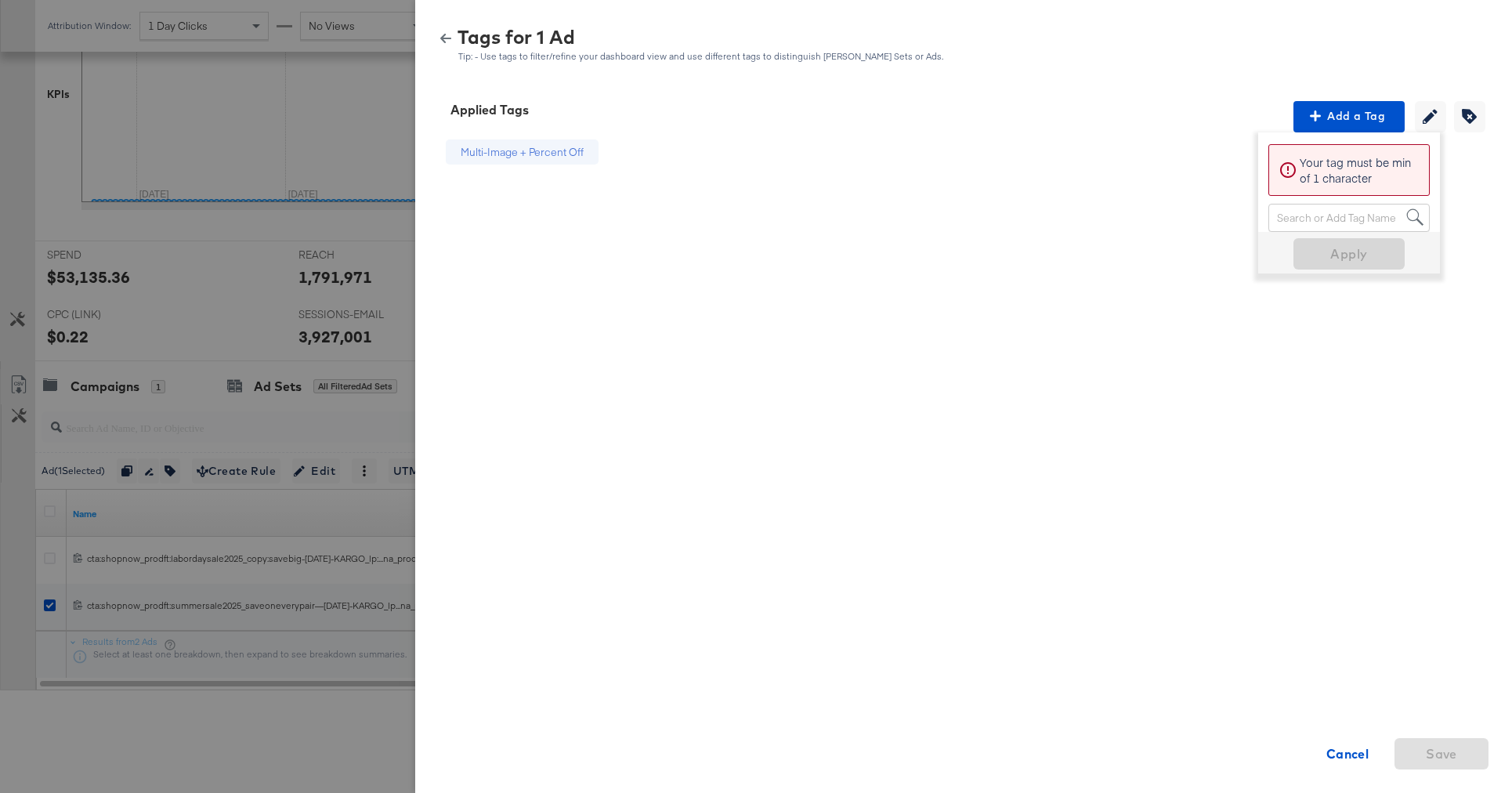
click at [443, 35] on icon "button" at bounding box center [446, 38] width 11 height 9
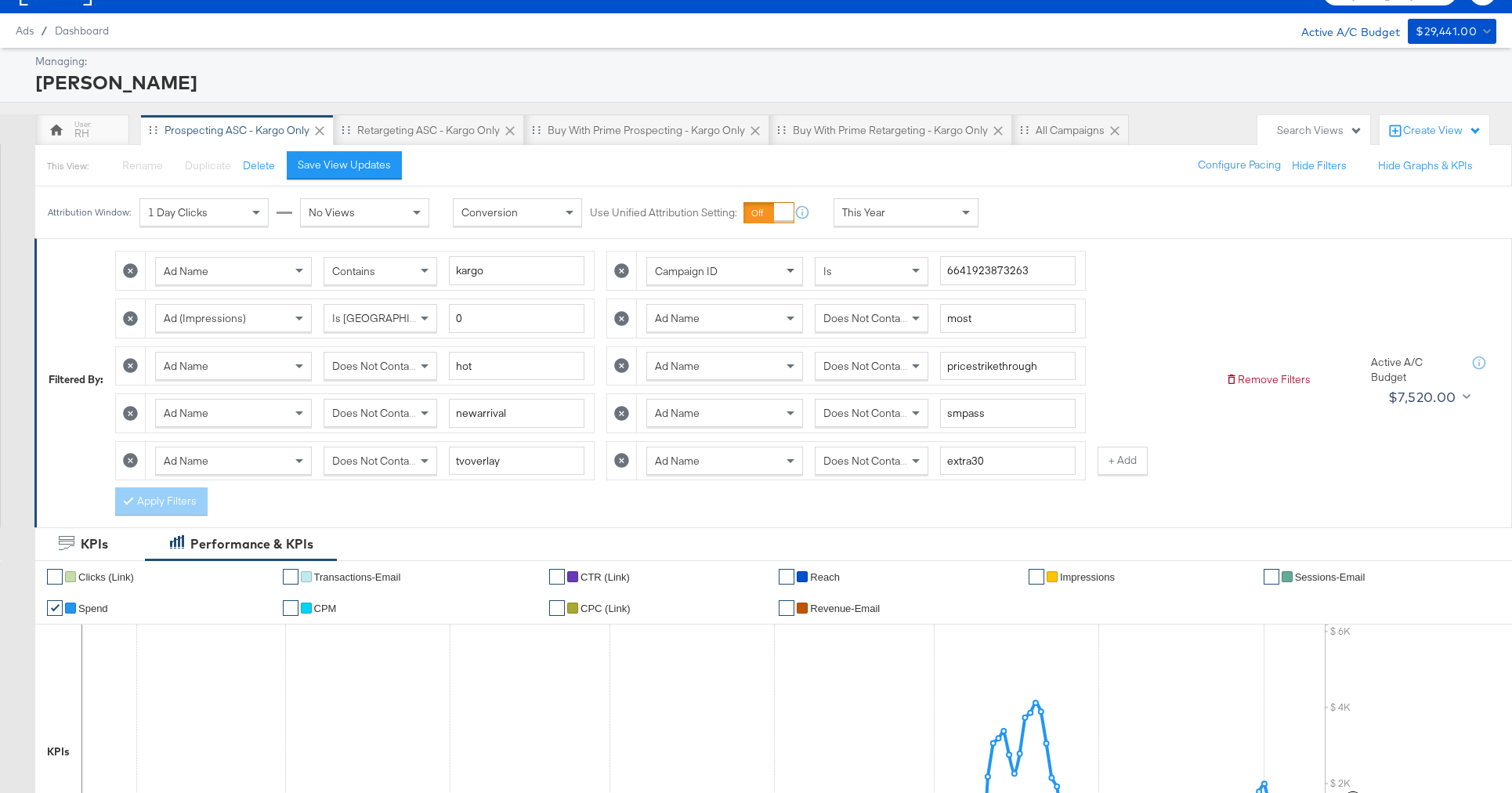
scroll to position [0, 0]
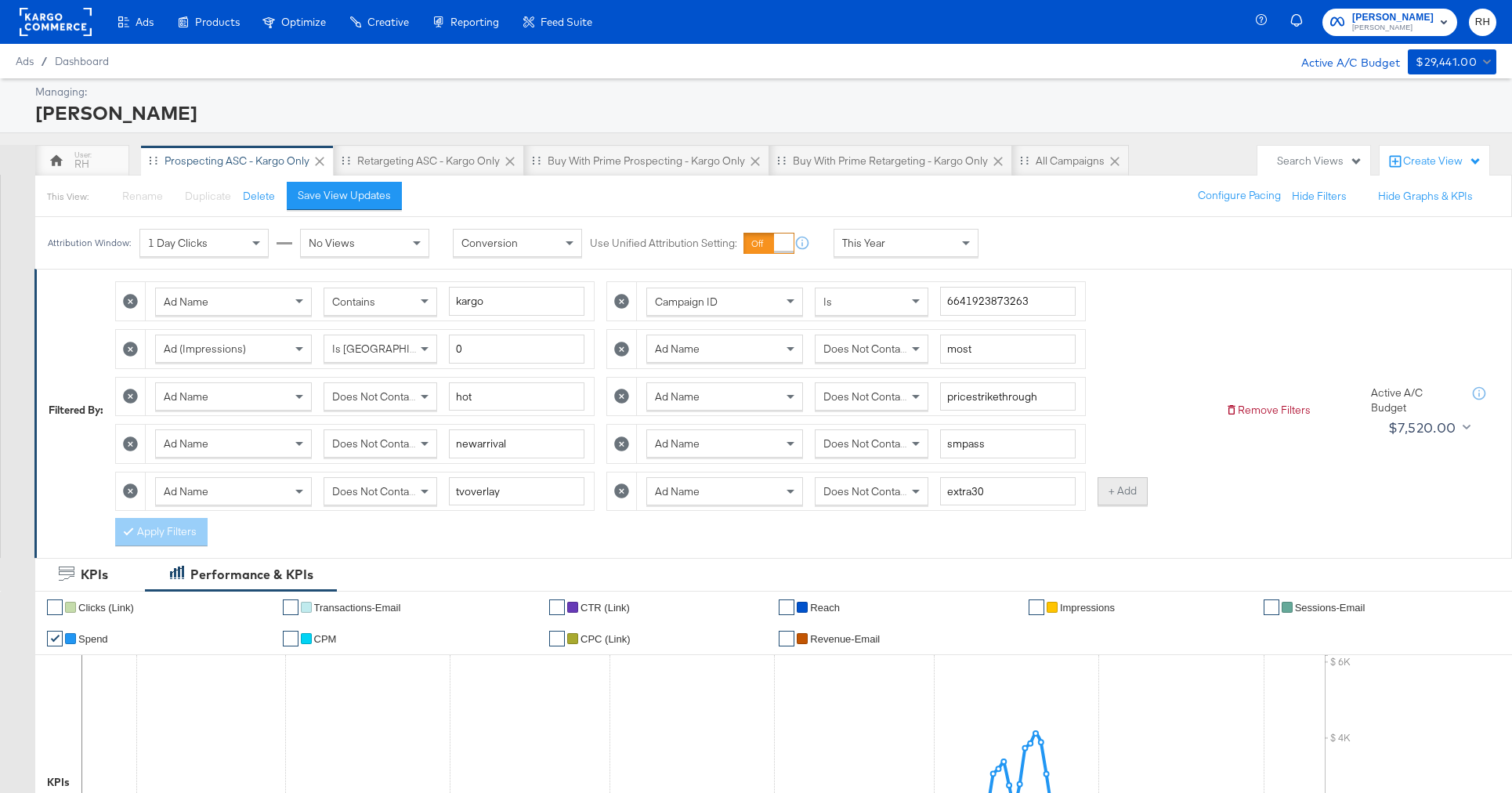
click at [1108, 495] on button "+ Add" at bounding box center [1123, 491] width 50 height 28
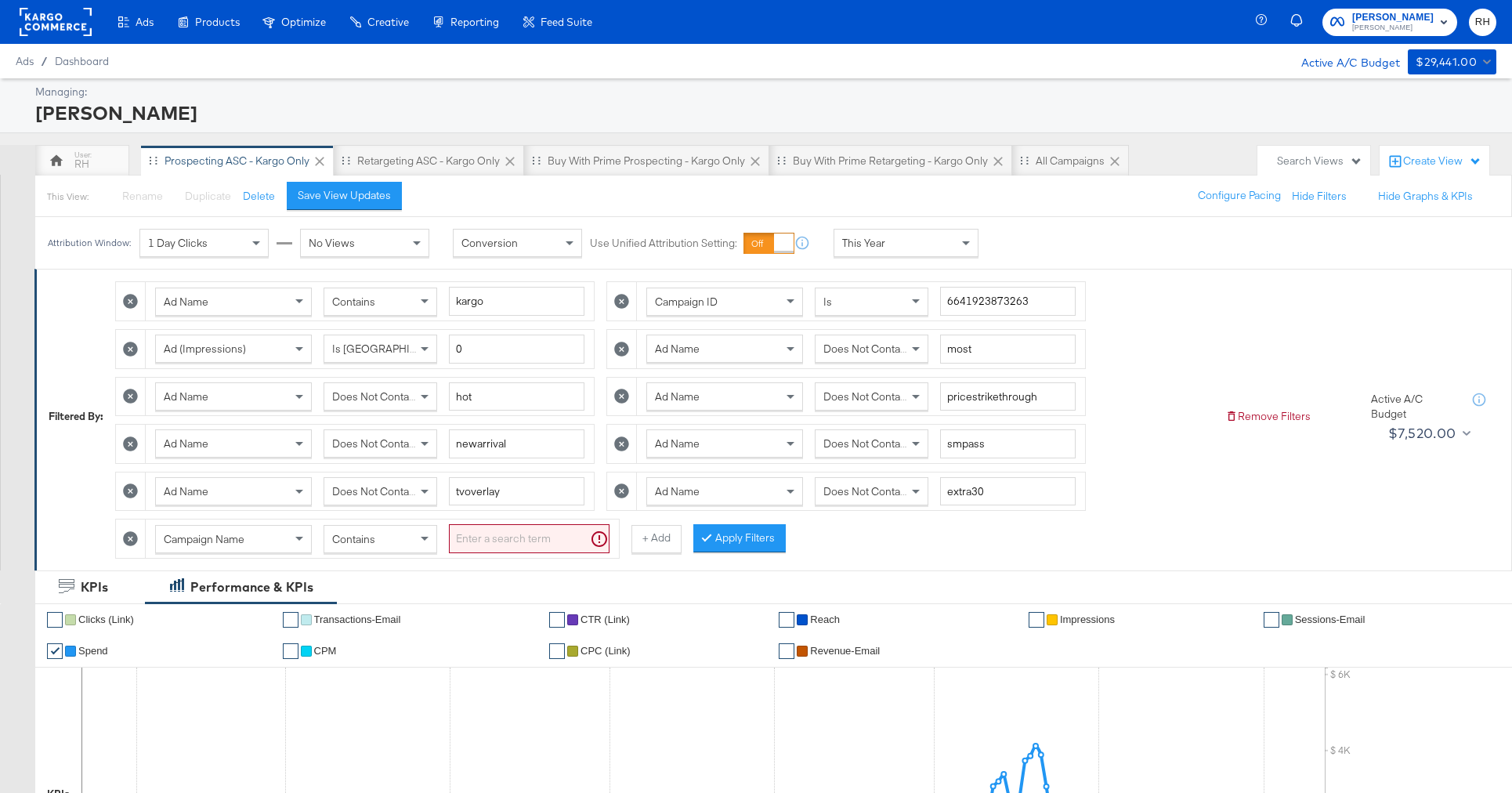
click at [271, 535] on div "Campaign Name" at bounding box center [233, 539] width 156 height 27
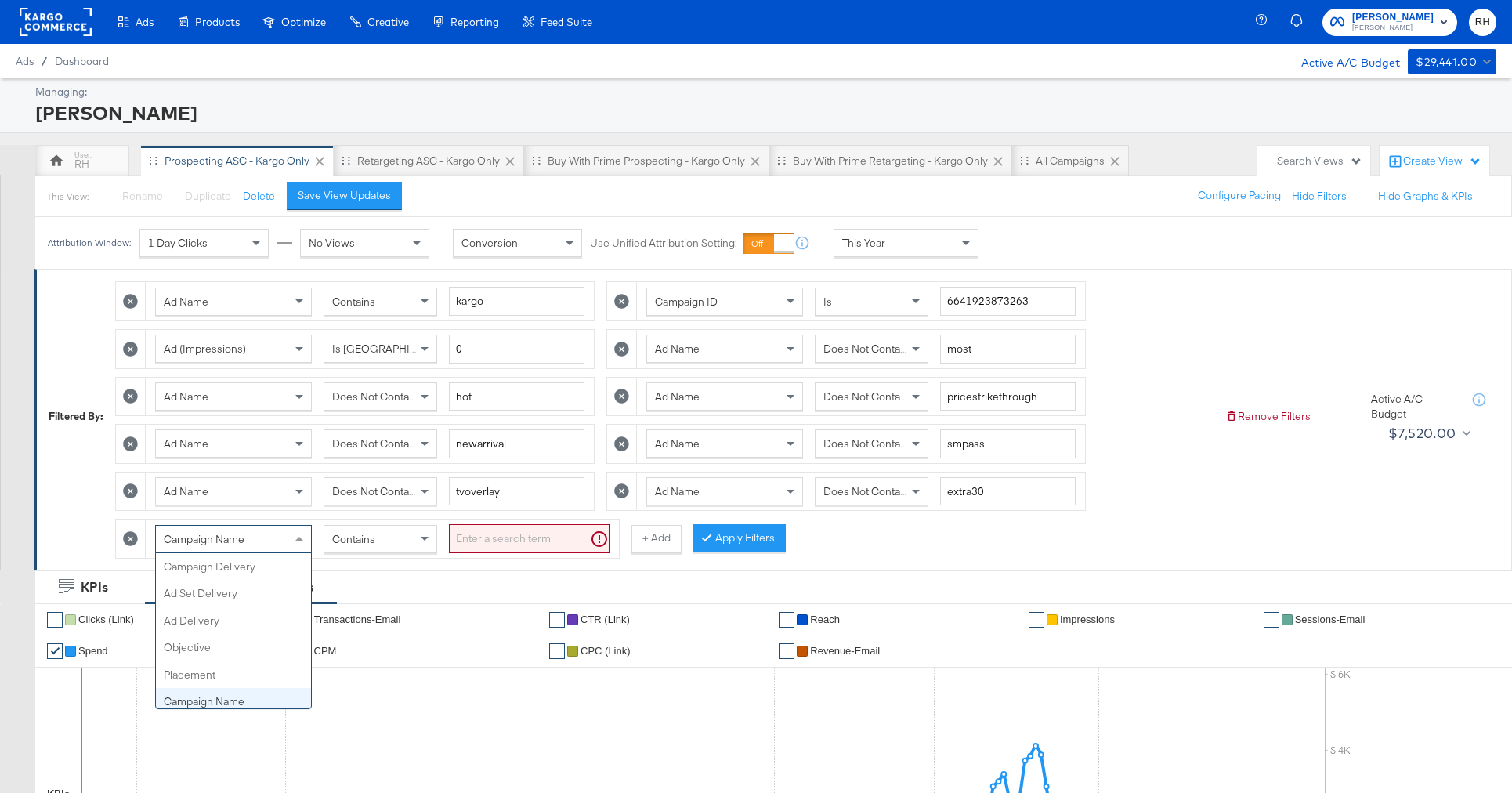
scroll to position [136, 0]
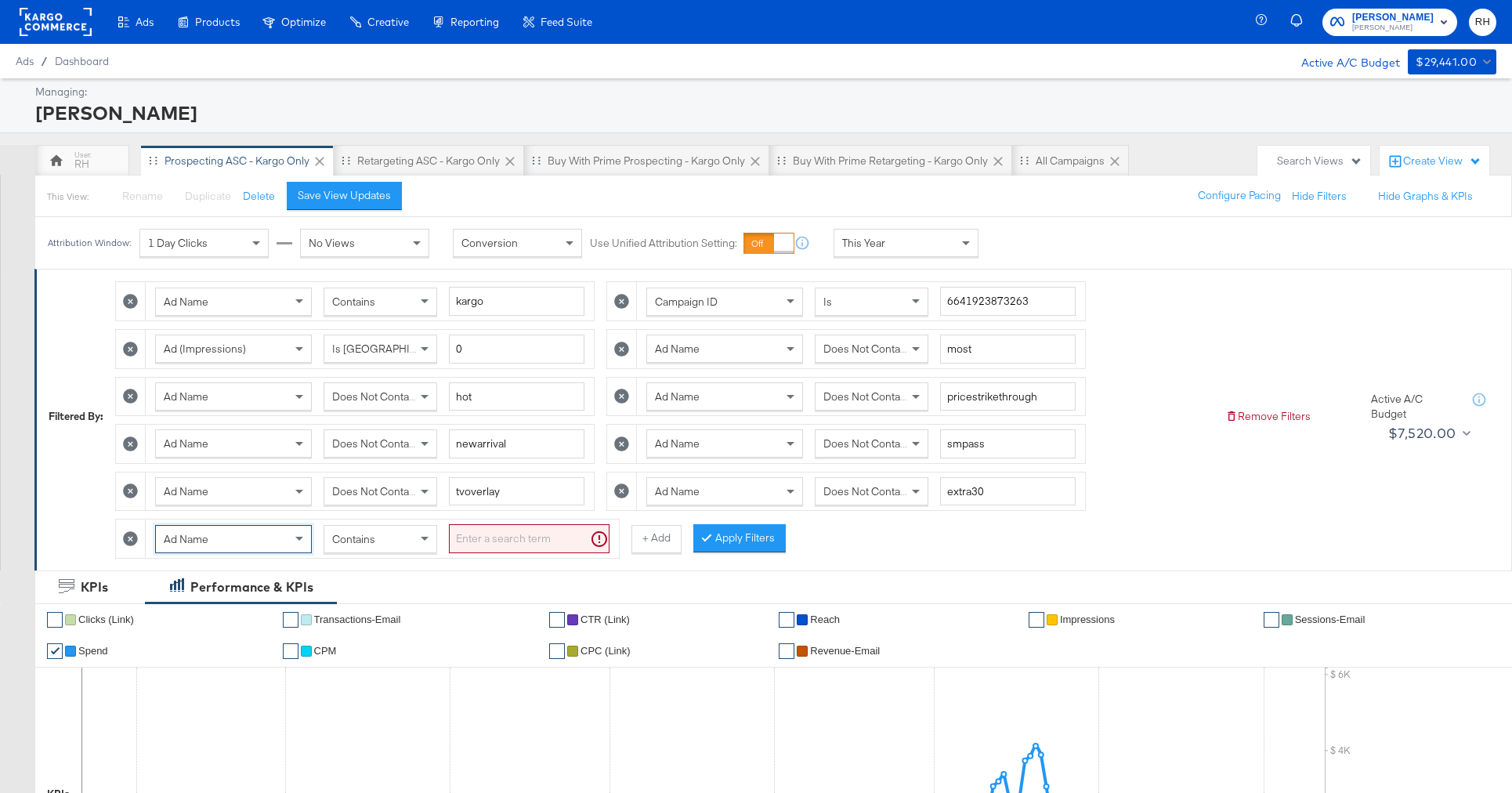
click at [360, 541] on span "Contains" at bounding box center [353, 539] width 43 height 14
click at [480, 539] on input "search" at bounding box center [529, 539] width 161 height 29
type input "summer"
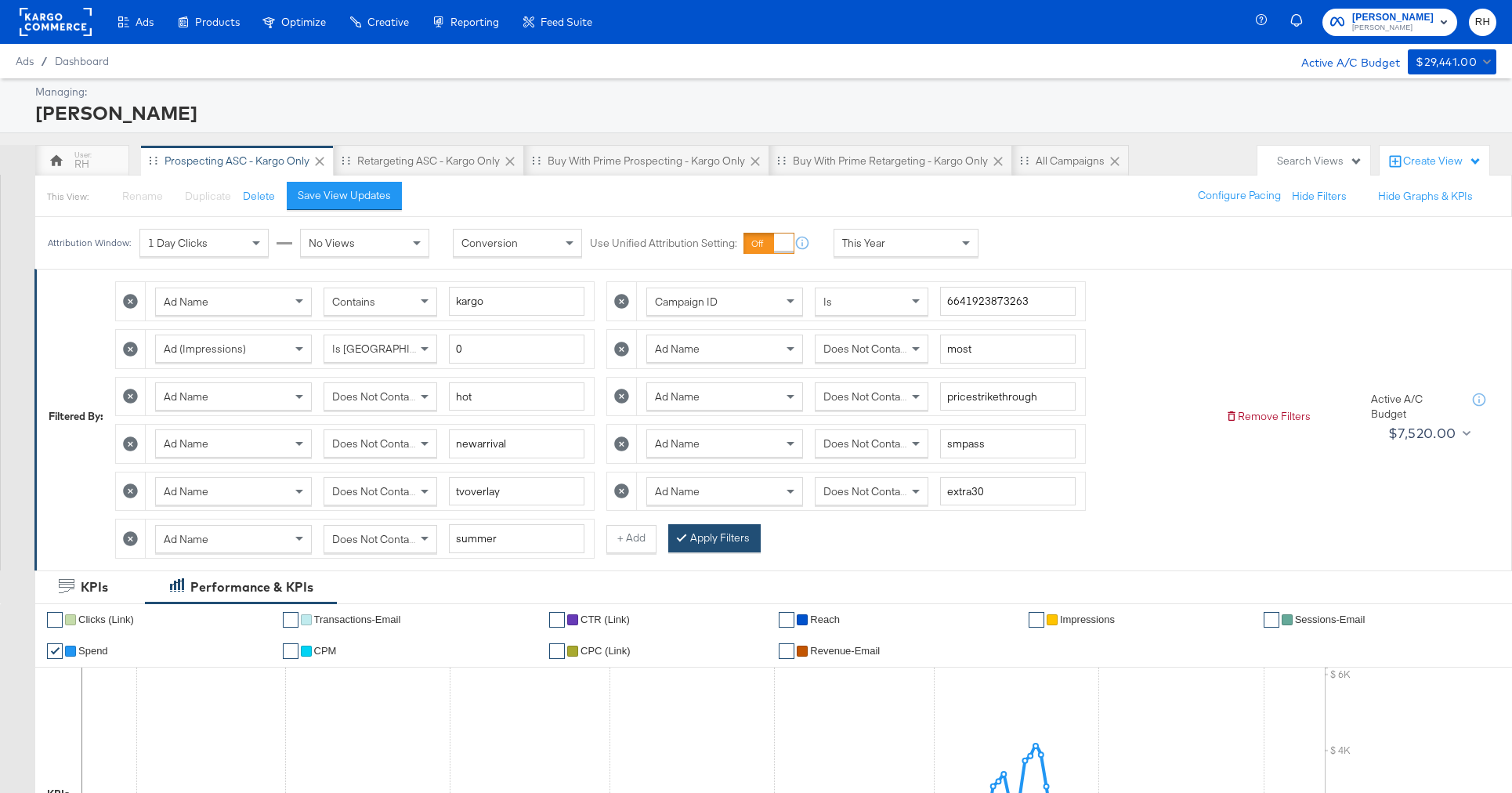
click at [682, 533] on div at bounding box center [685, 538] width 11 height 15
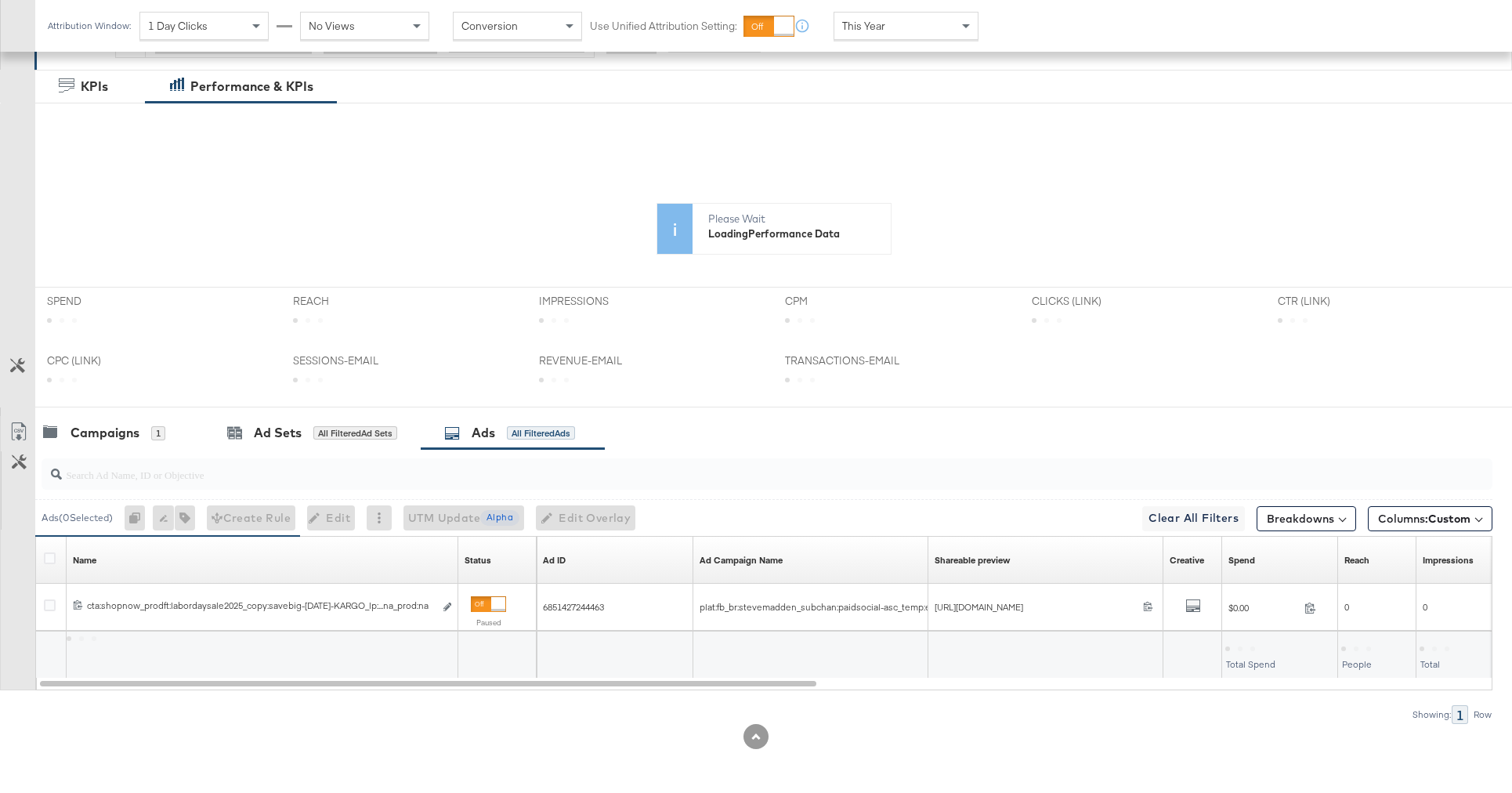
scroll to position [501, 0]
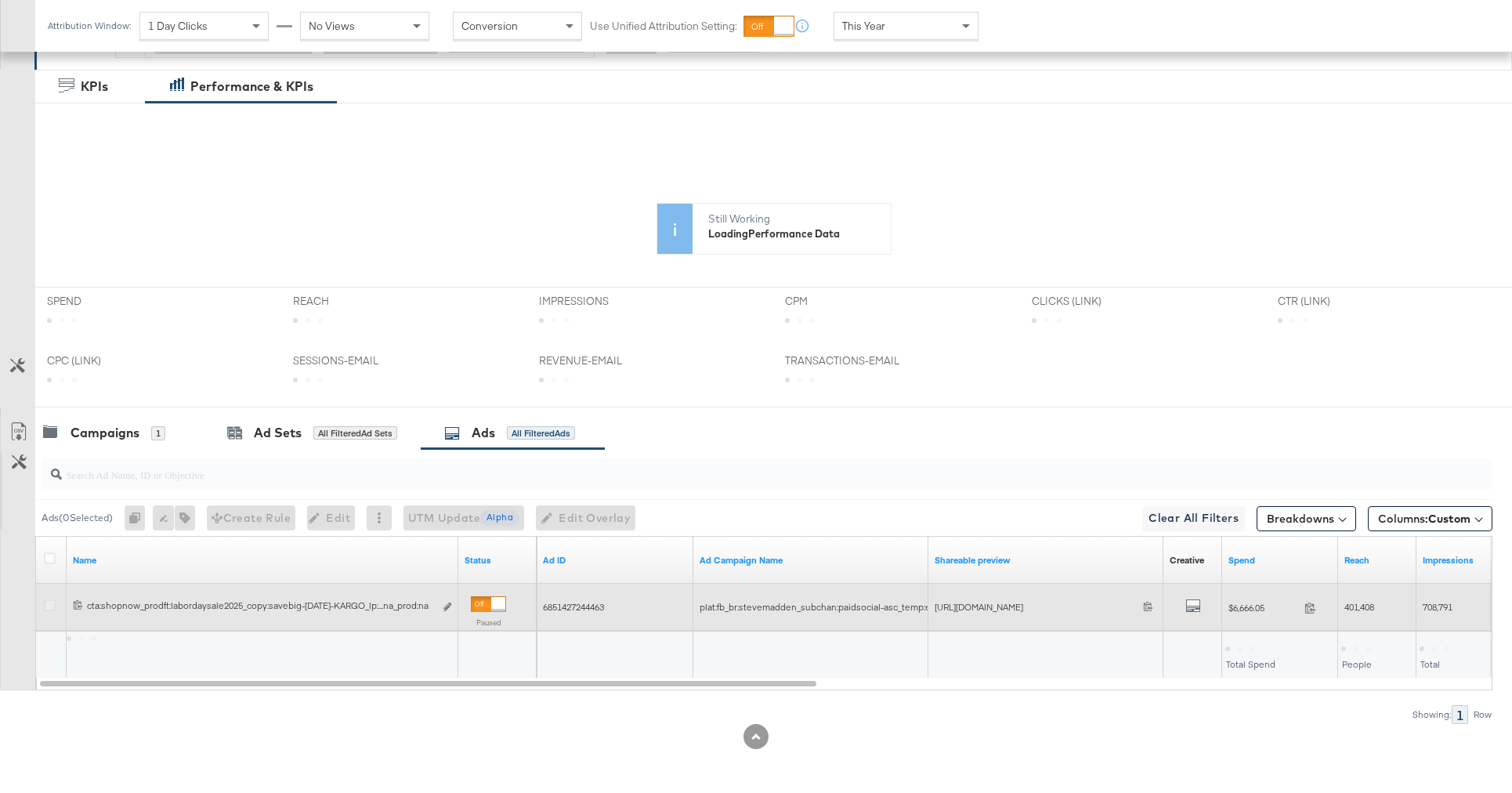
click at [48, 604] on icon at bounding box center [49, 605] width 12 height 12
click at [0, 0] on input "checkbox" at bounding box center [0, 0] width 0 height 0
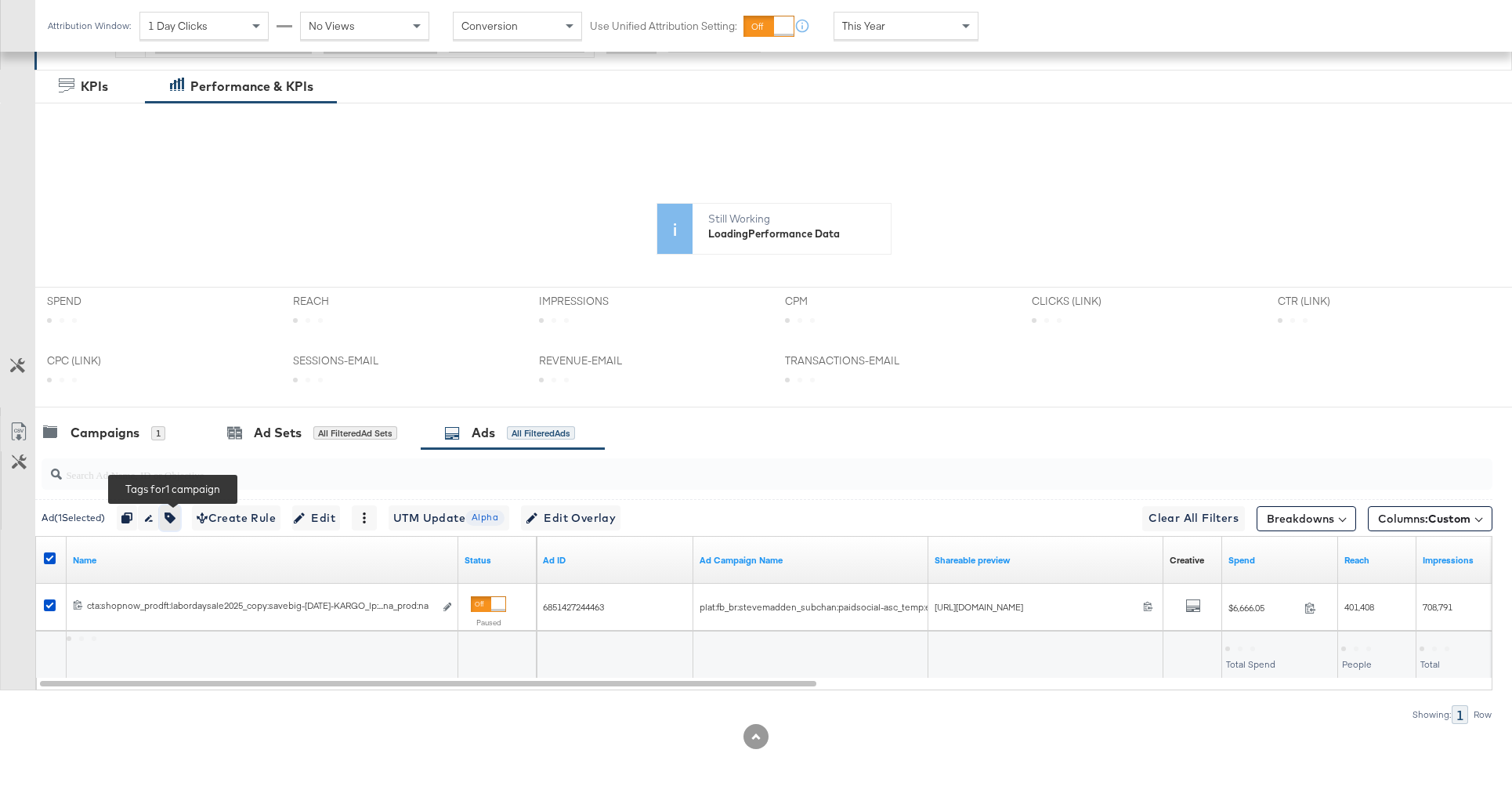
click at [171, 521] on icon "button" at bounding box center [170, 518] width 11 height 11
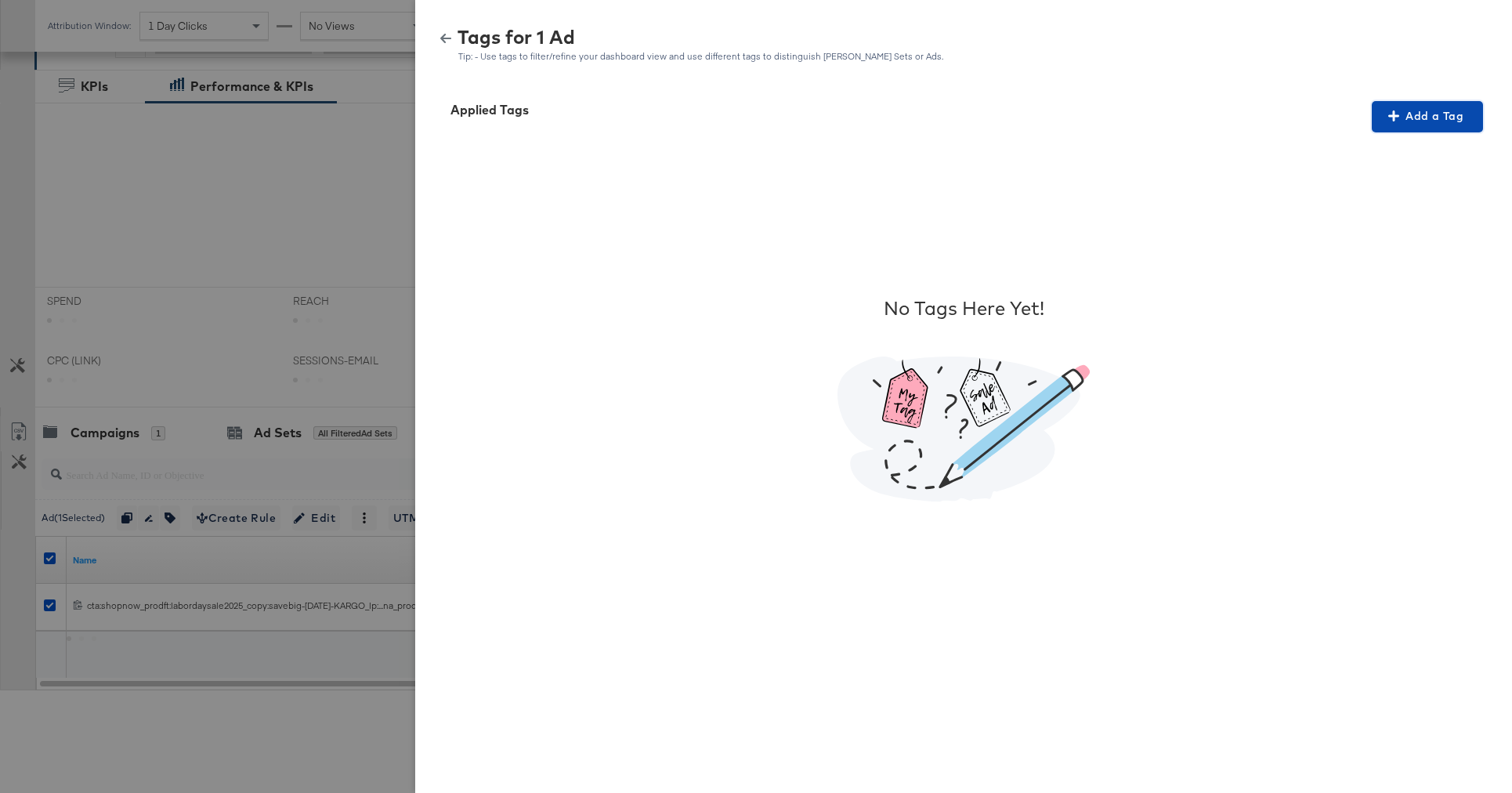
click at [1383, 120] on span "Add a Tag" at bounding box center [1428, 117] width 99 height 20
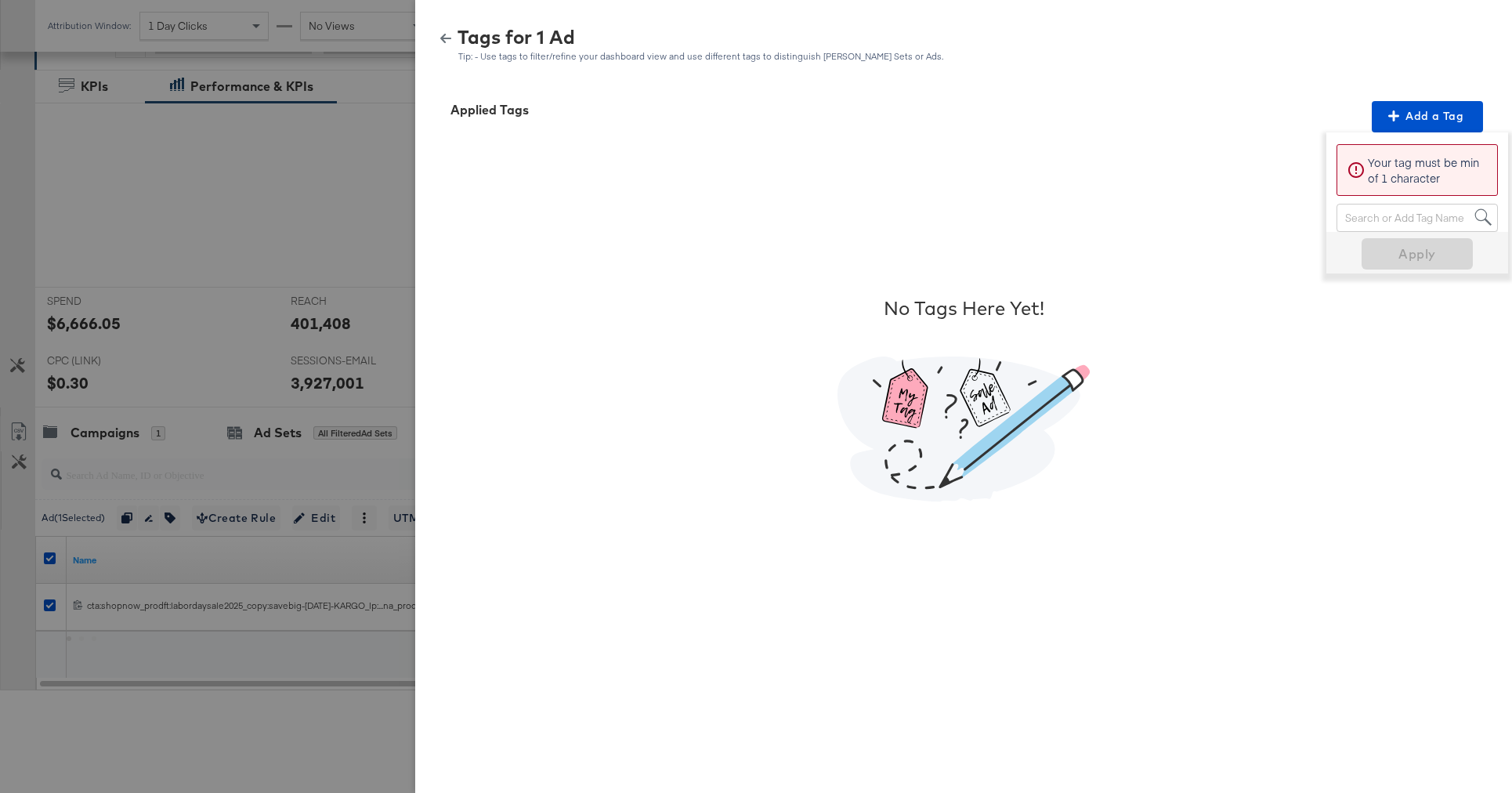
click at [1356, 215] on div "Search or Add Tag Name" at bounding box center [1418, 218] width 160 height 27
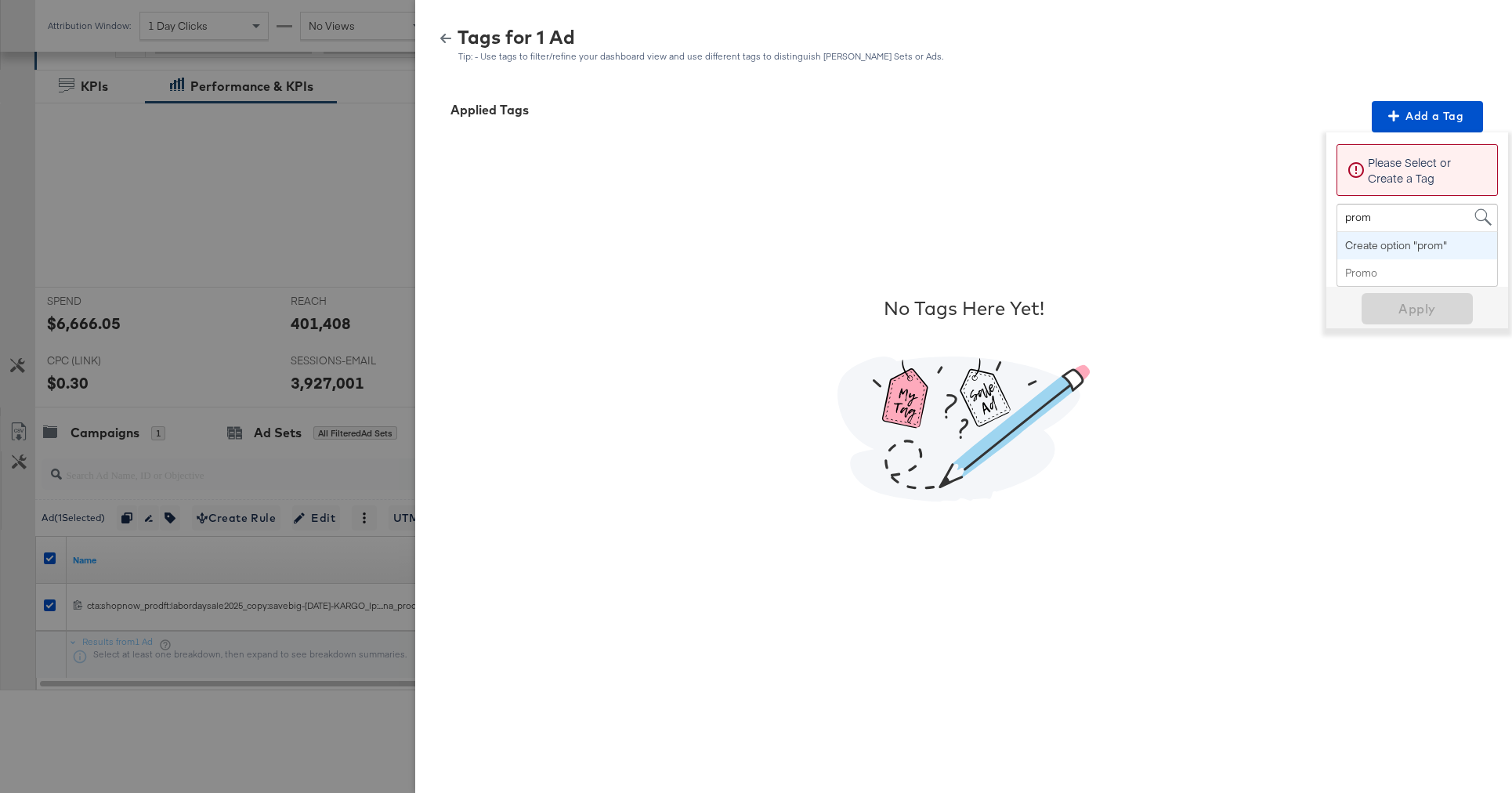
type input "promo"
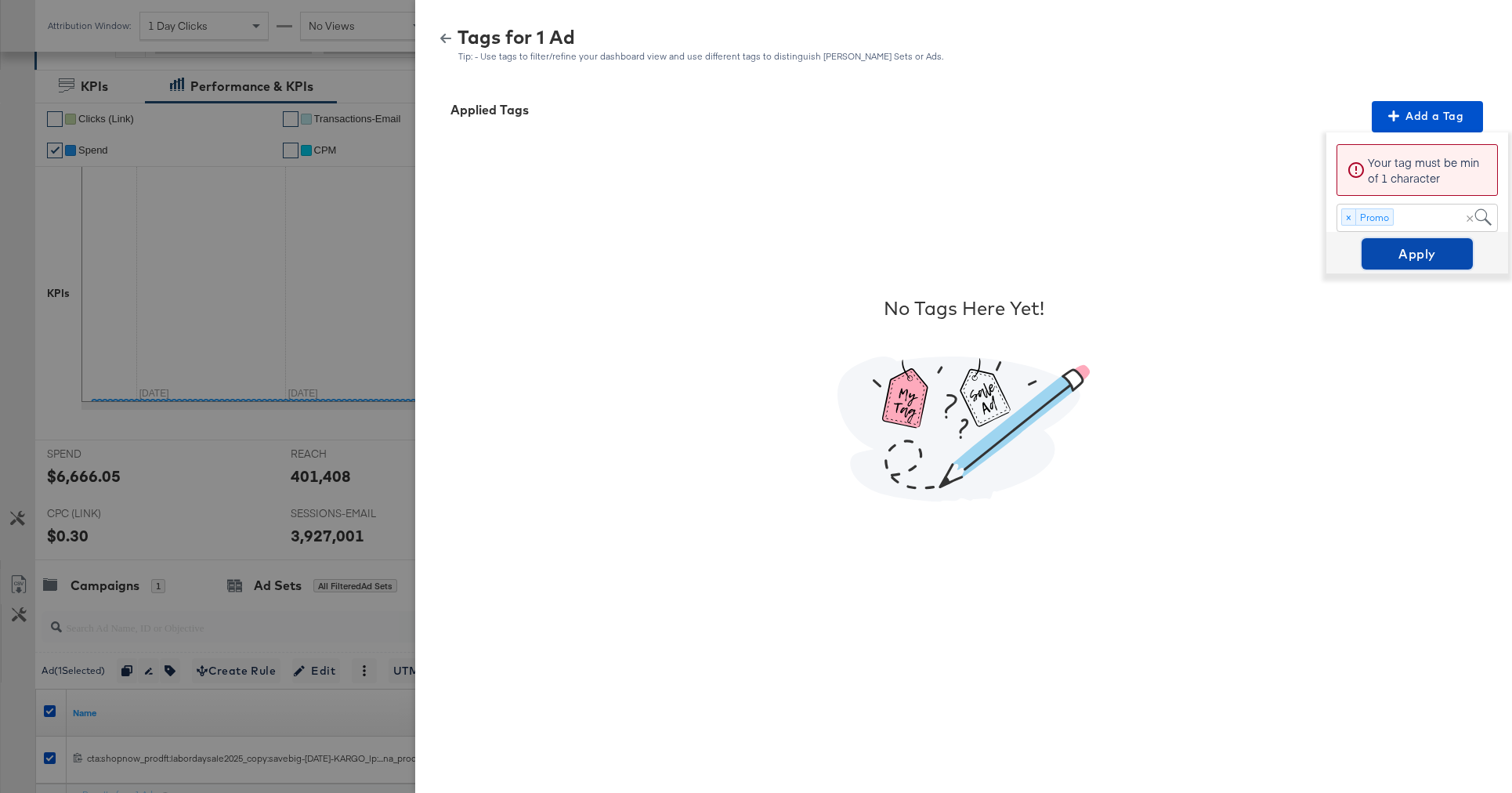
click at [1430, 253] on span "Apply" at bounding box center [1418, 254] width 99 height 22
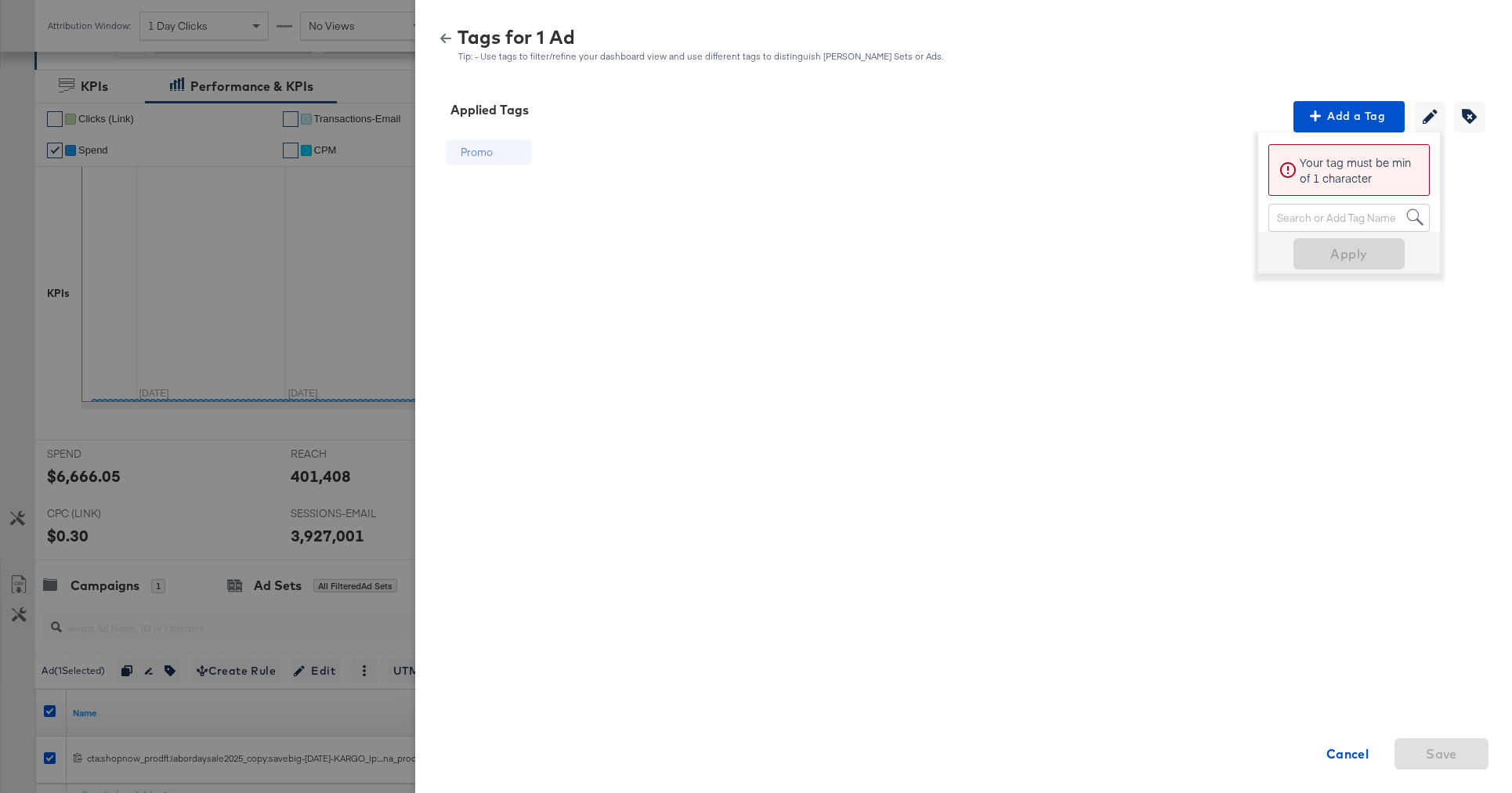
click at [445, 36] on icon "button" at bounding box center [446, 39] width 11 height 11
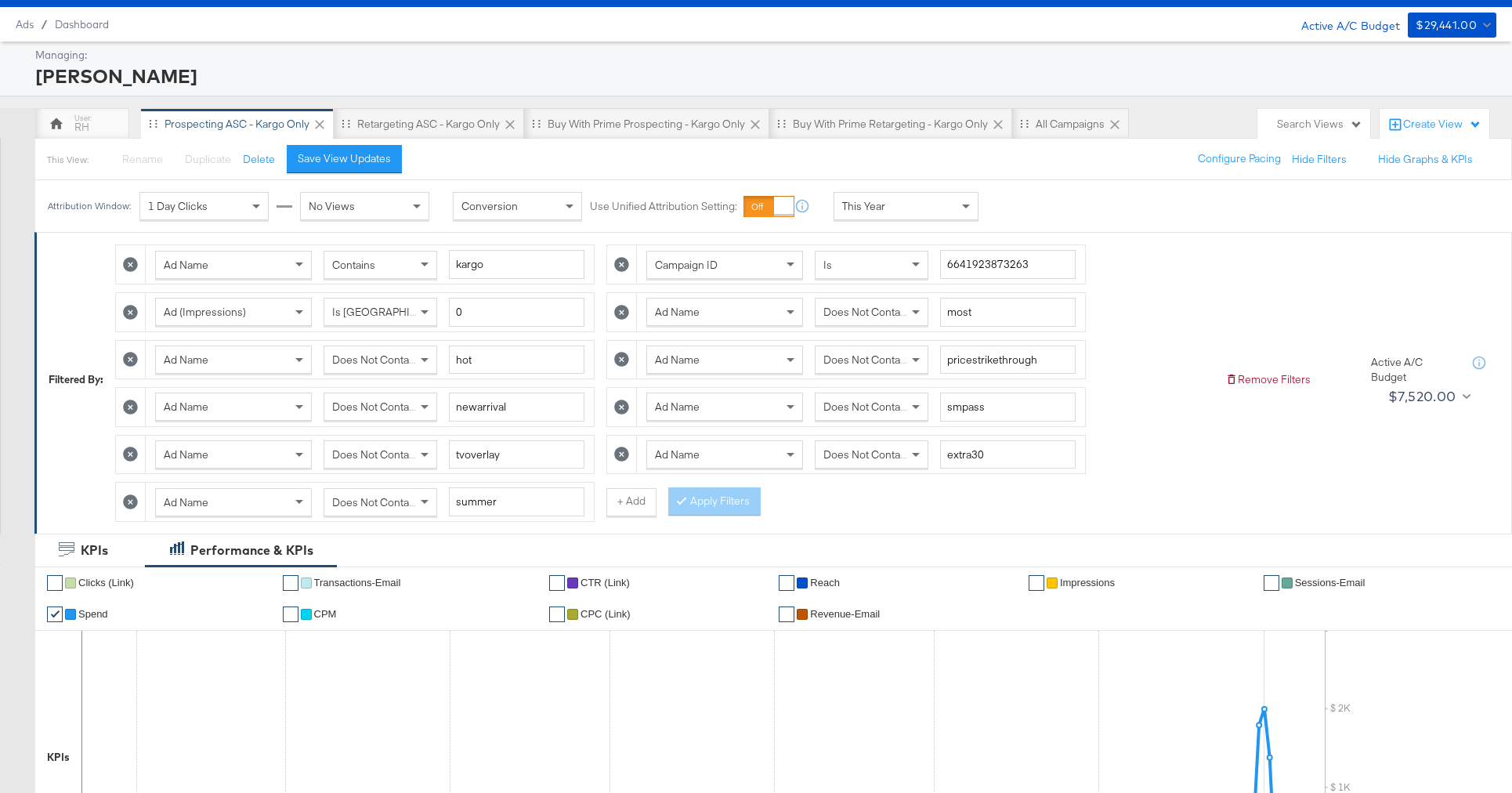
scroll to position [0, 0]
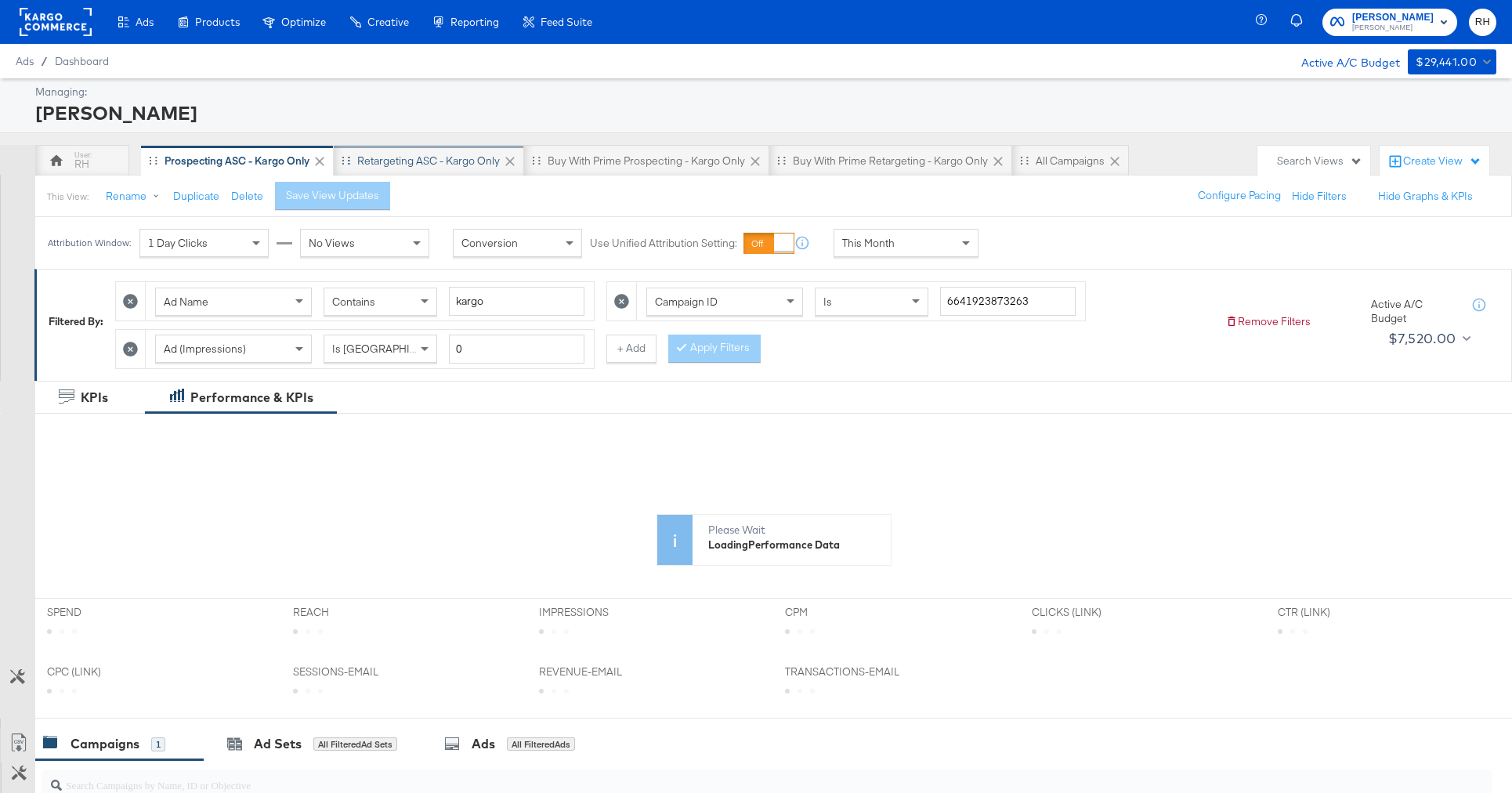
click at [462, 165] on div "Retargeting ASC - Kargo only" at bounding box center [428, 161] width 143 height 15
click at [947, 252] on div "This Month" at bounding box center [905, 243] width 143 height 27
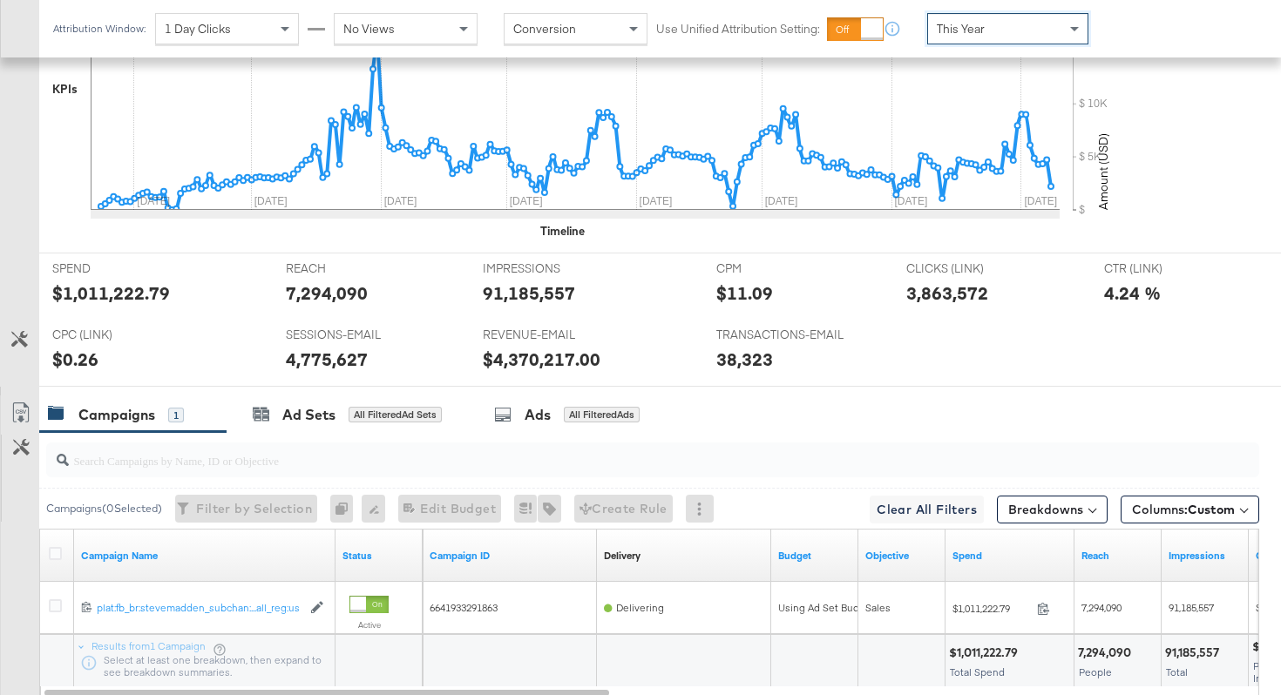
scroll to position [755, 0]
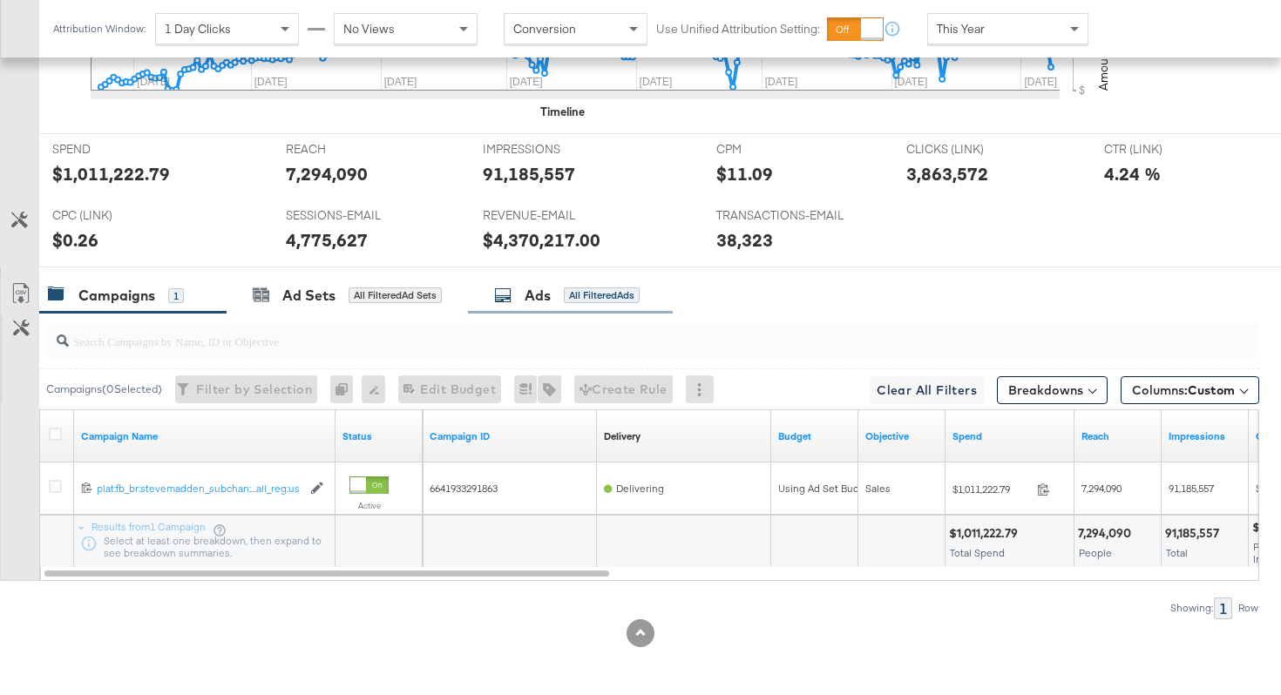
click at [516, 288] on div "Ads All Filtered Ads" at bounding box center [567, 296] width 146 height 20
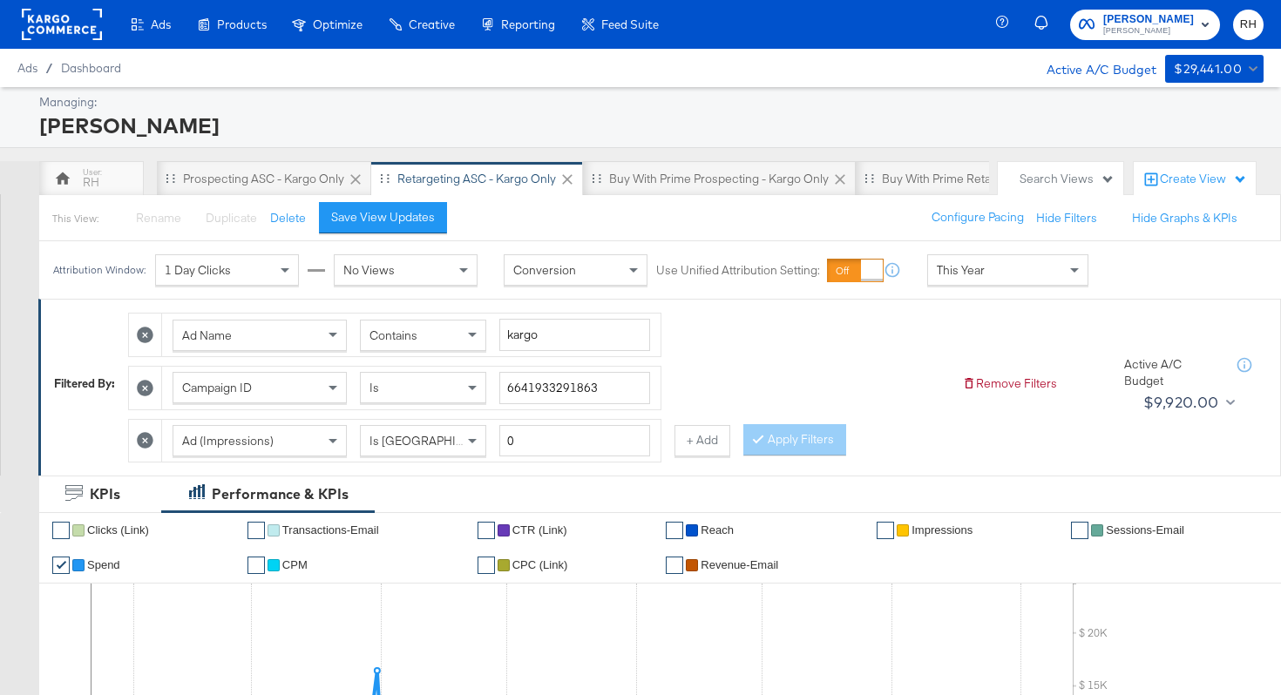
scroll to position [807, 0]
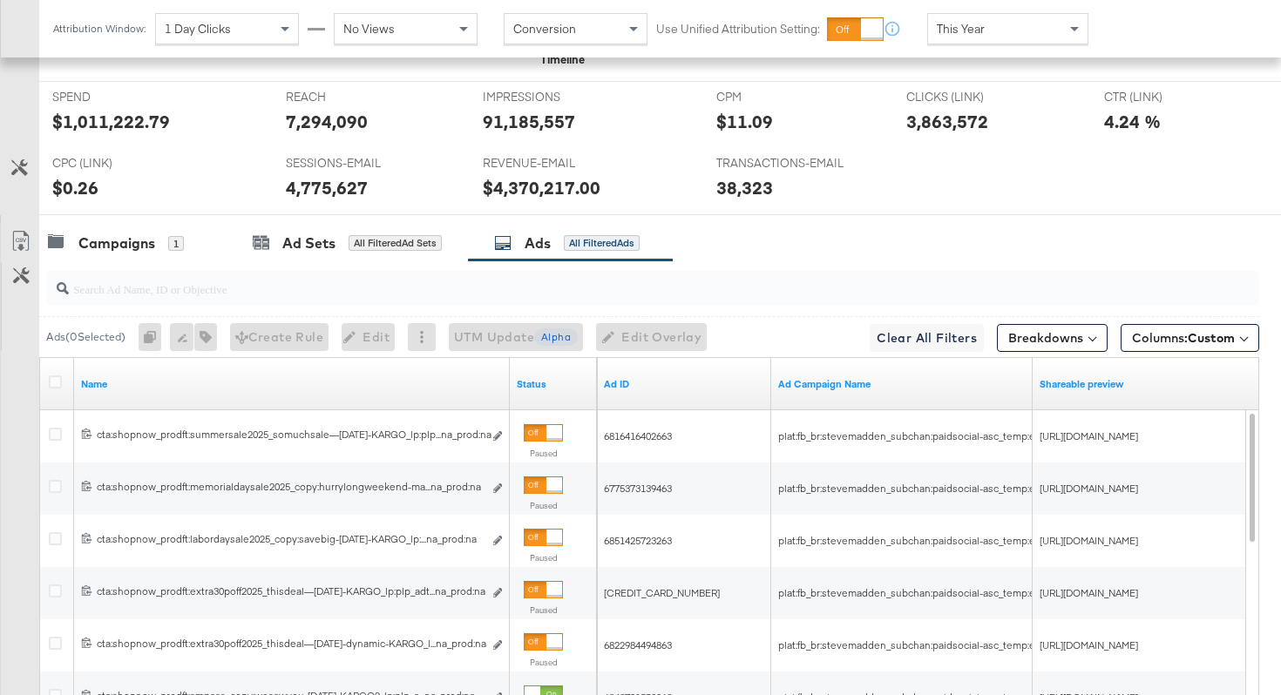
click at [370, 295] on input "search" at bounding box center [610, 282] width 1082 height 34
paste input "cta:shopnow_prodft:extra30poff2025_allyourfaves—jul17-KARGO_lp:plp_adtype:carou…"
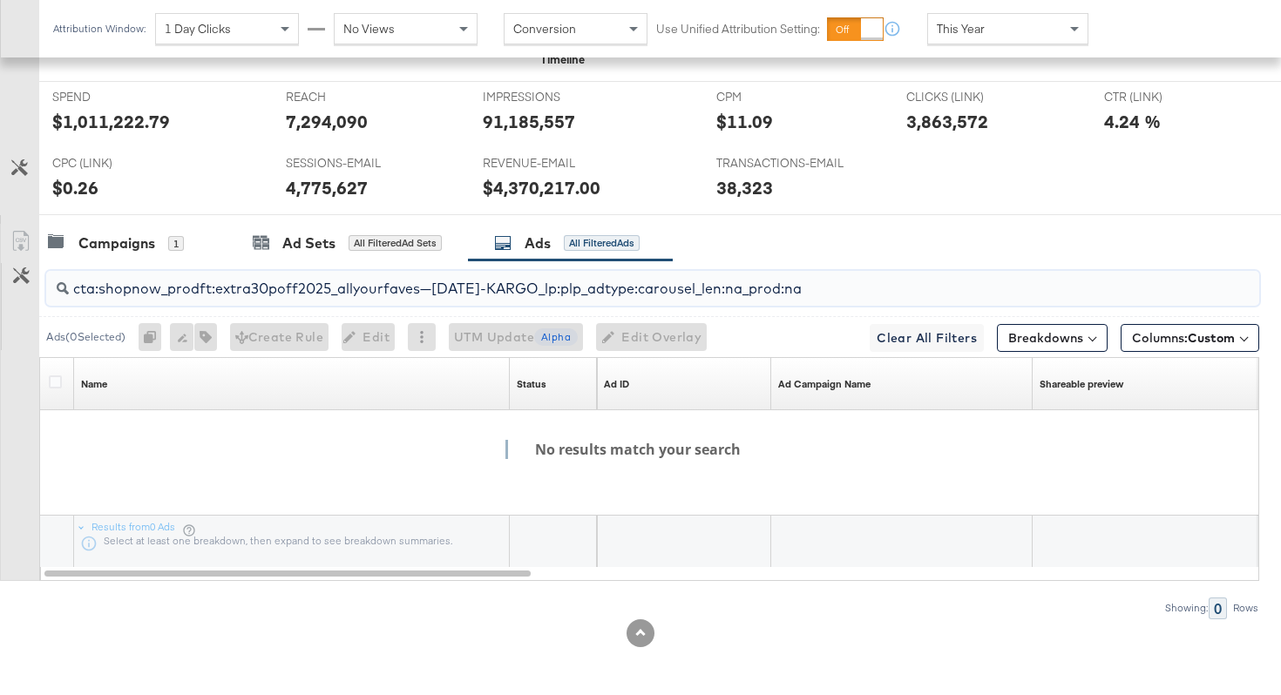
click at [329, 286] on input "cta:shopnow_prodft:extra30poff2025_allyourfaves—jul17-KARGO_lp:plp_adtype:carou…" at bounding box center [610, 282] width 1082 height 34
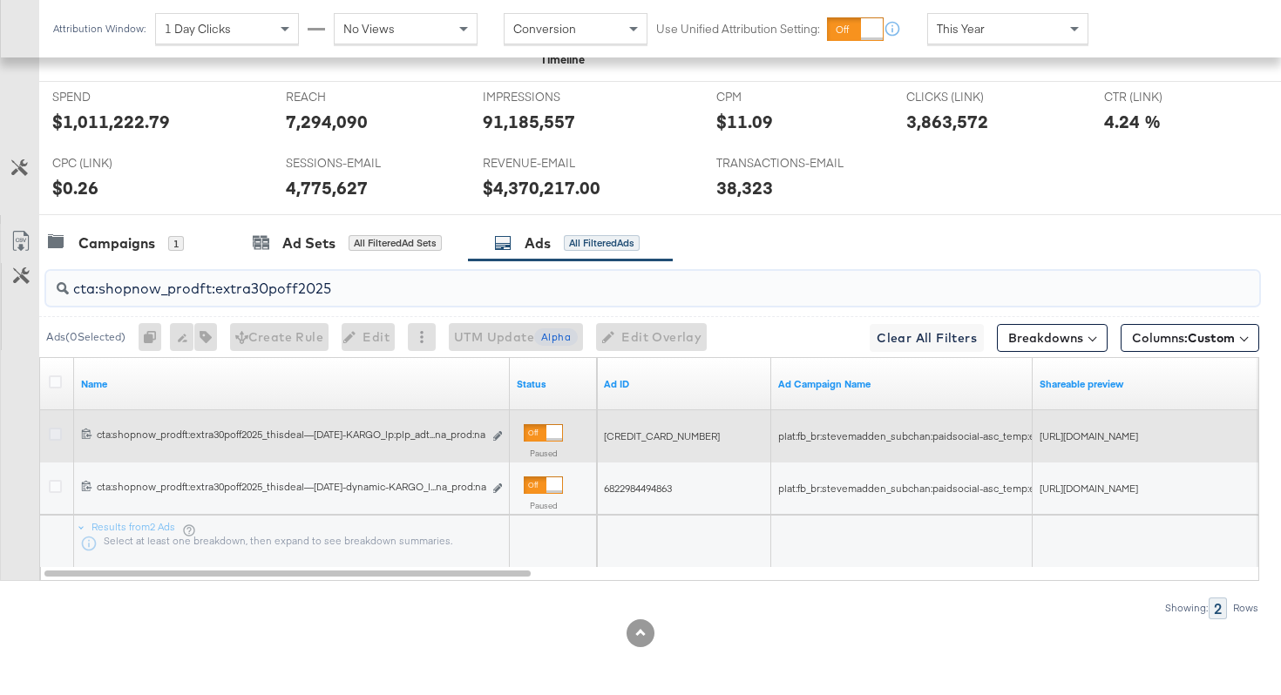
click at [51, 434] on icon at bounding box center [55, 434] width 13 height 13
click at [0, 0] on input "checkbox" at bounding box center [0, 0] width 0 height 0
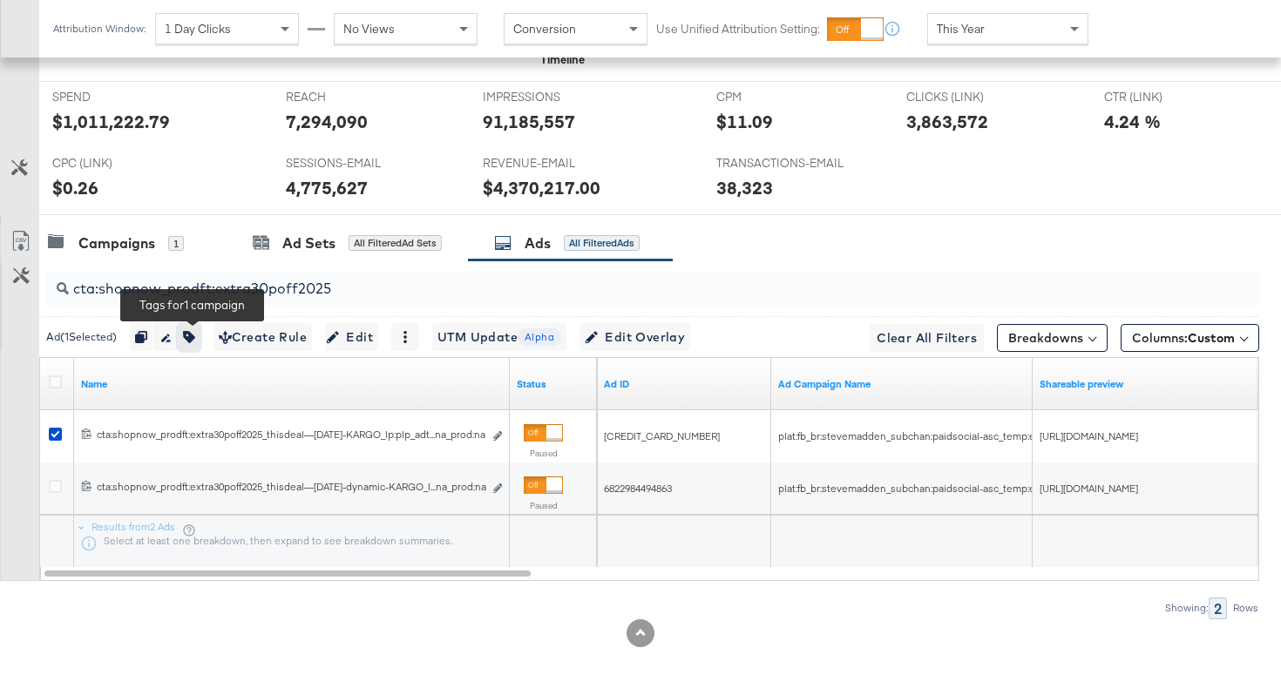
click at [200, 335] on button "button" at bounding box center [189, 337] width 23 height 28
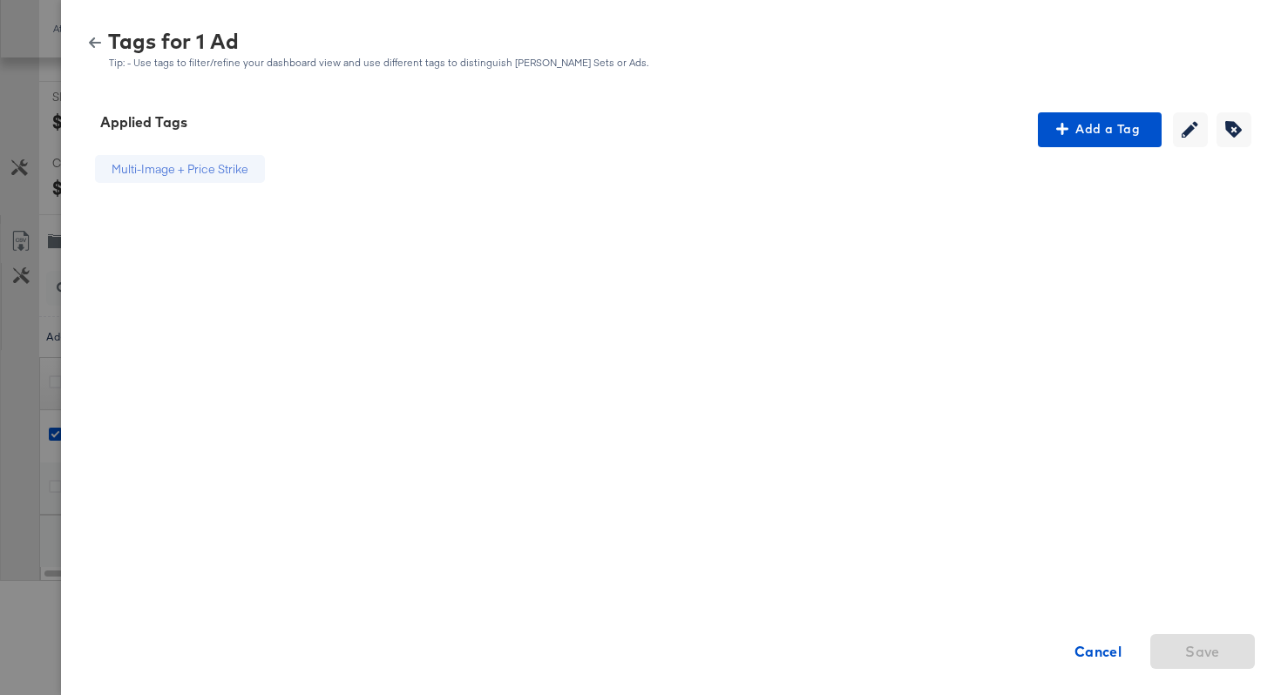
click at [92, 38] on icon "button" at bounding box center [95, 43] width 12 height 12
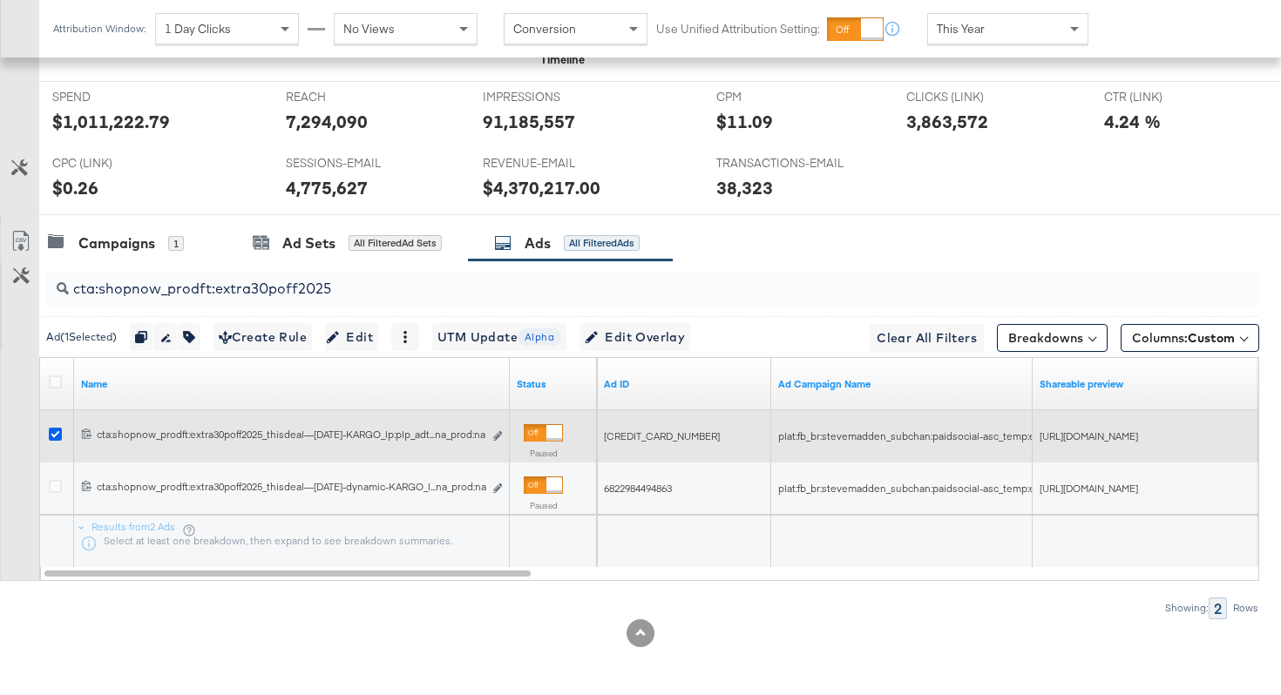
click at [52, 433] on icon at bounding box center [55, 434] width 13 height 13
click at [0, 0] on input "checkbox" at bounding box center [0, 0] width 0 height 0
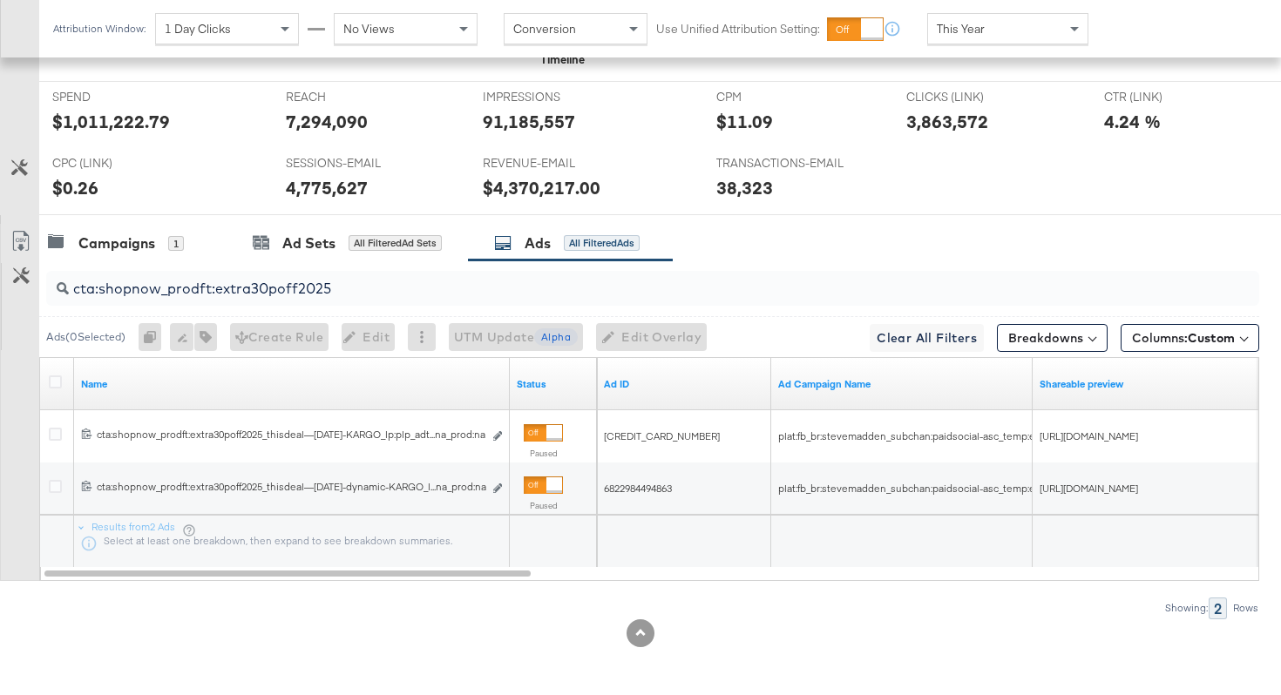
click at [157, 285] on input "cta:shopnow_prodft:extra30poff2025" at bounding box center [610, 282] width 1082 height 34
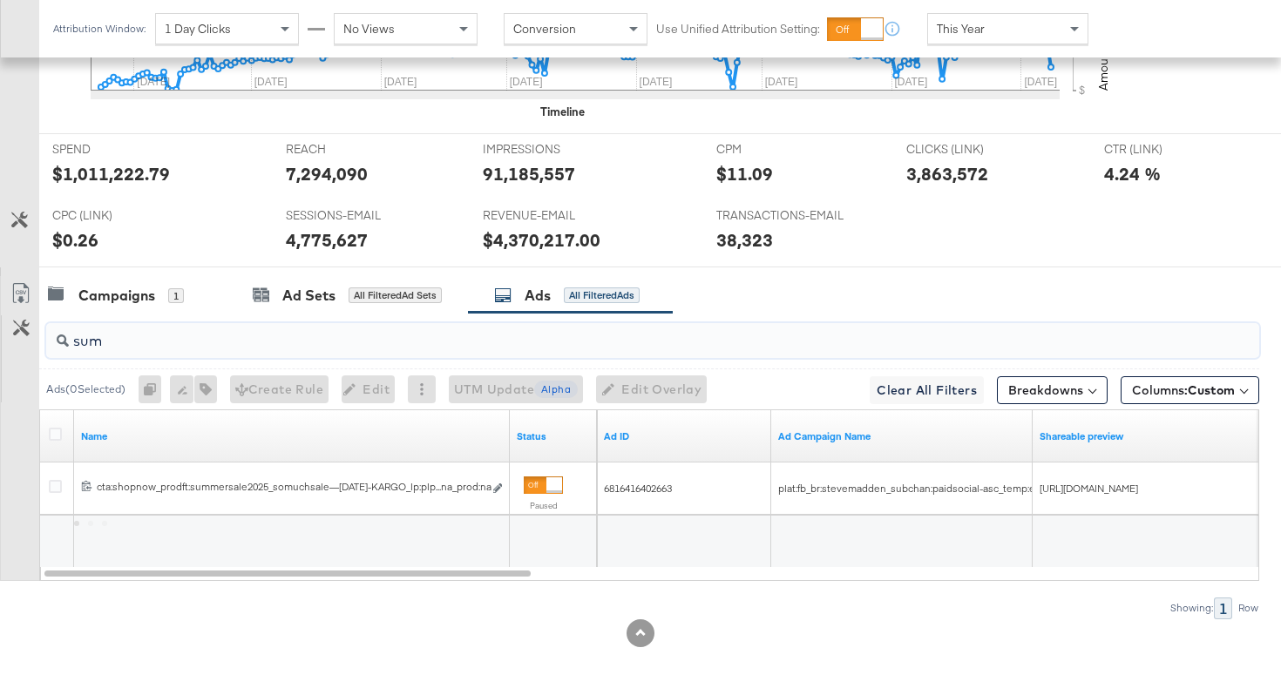
scroll to position [755, 0]
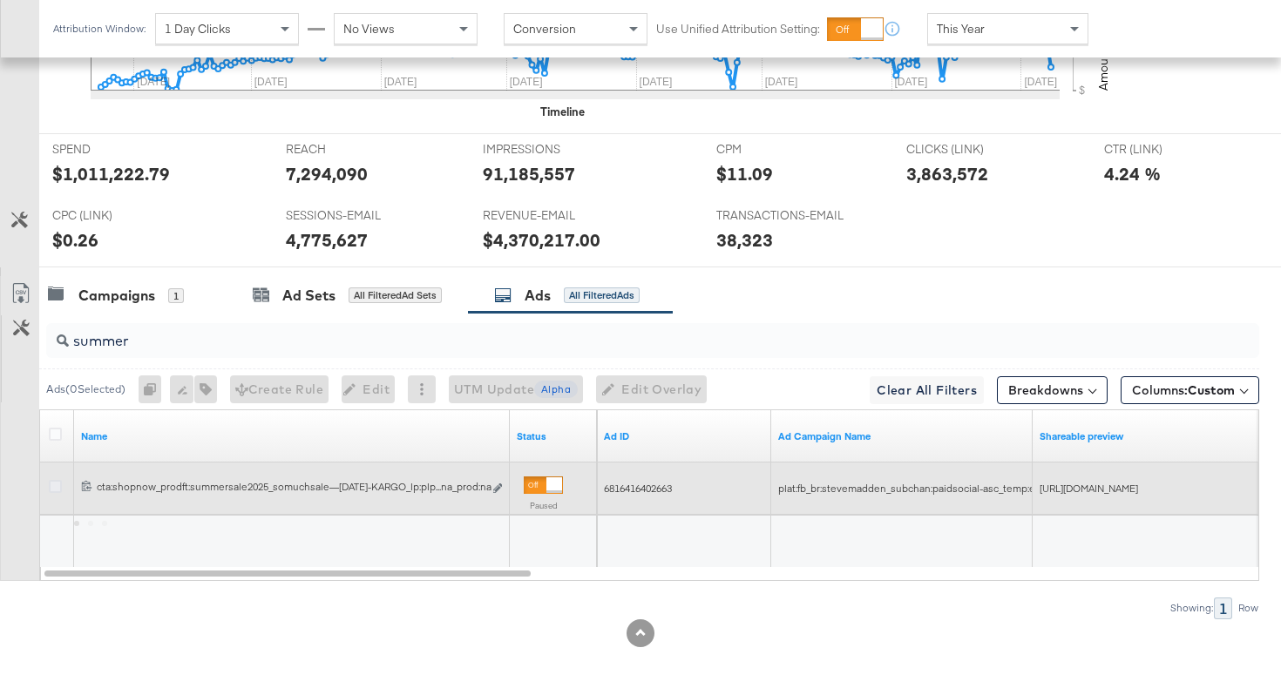
click at [57, 487] on icon at bounding box center [55, 486] width 13 height 13
click at [0, 0] on input "checkbox" at bounding box center [0, 0] width 0 height 0
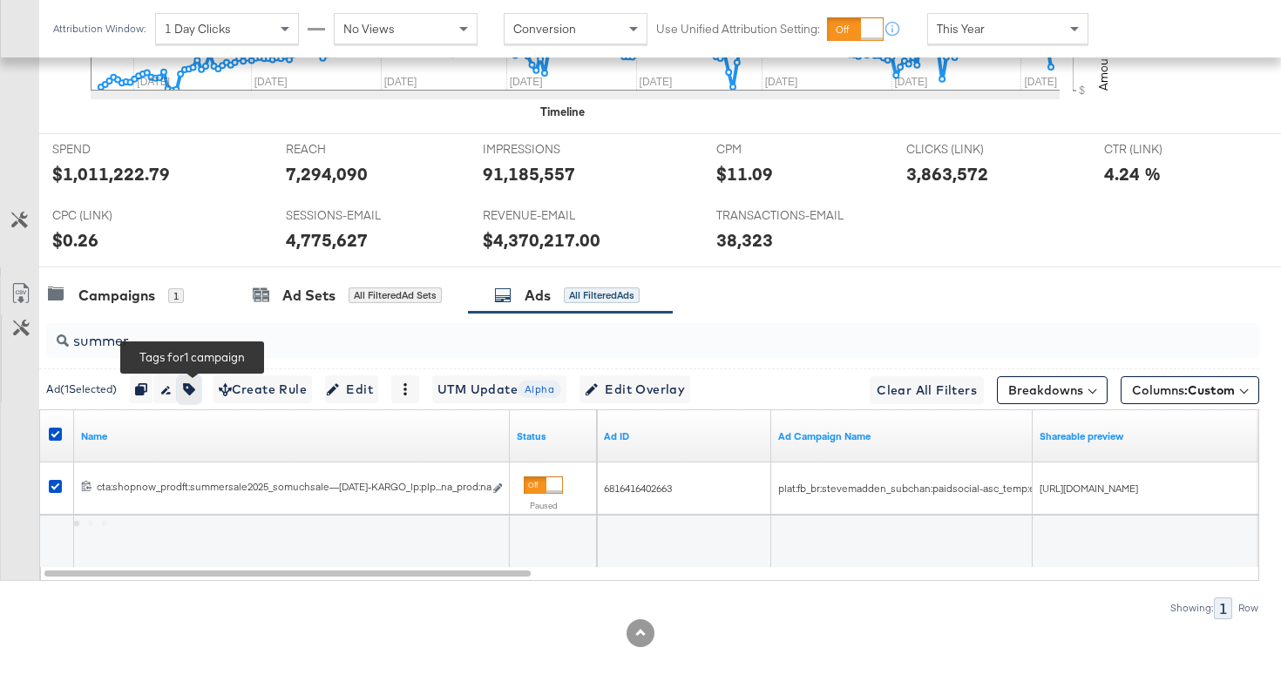
click at [195, 389] on icon "button" at bounding box center [189, 389] width 12 height 12
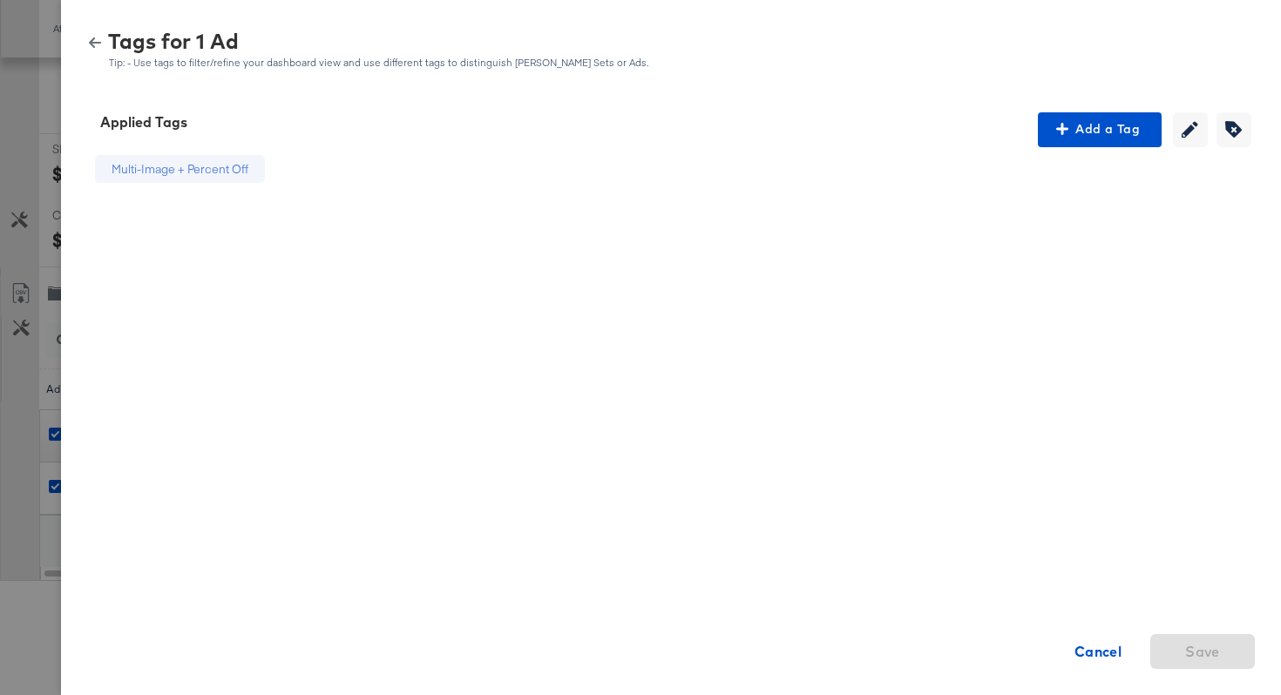
click at [89, 44] on icon "button" at bounding box center [95, 43] width 12 height 12
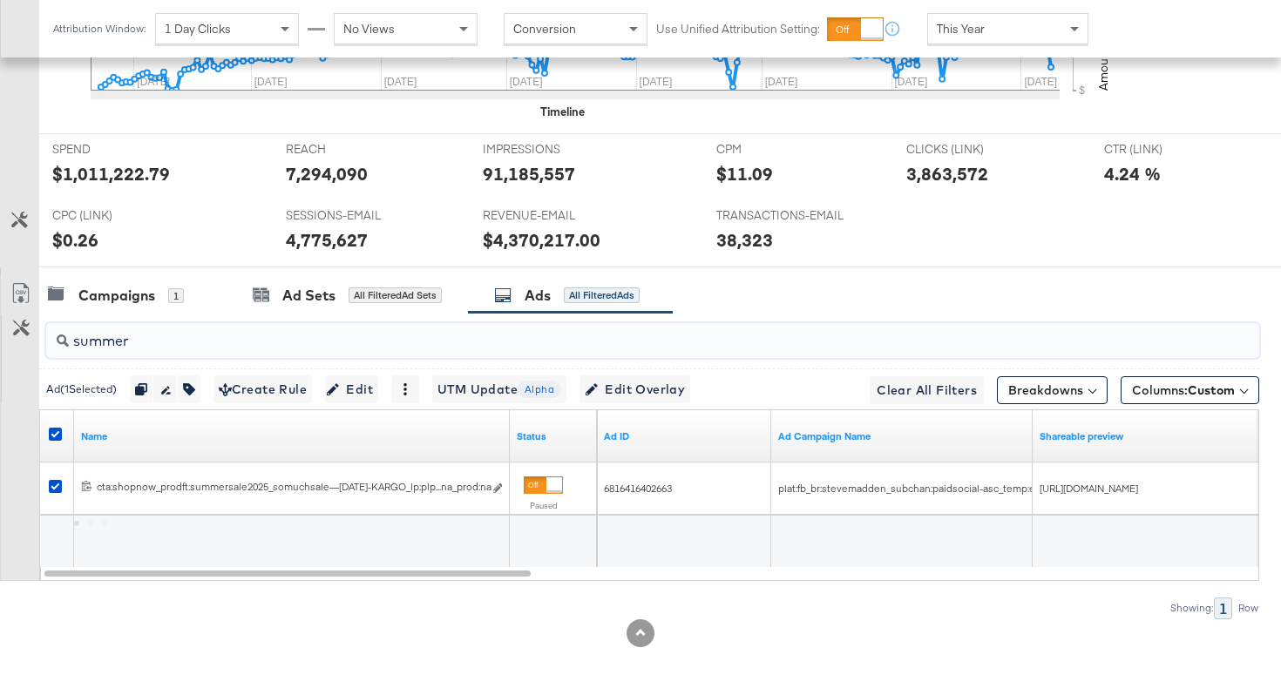
click at [146, 336] on input "summer" at bounding box center [610, 334] width 1082 height 34
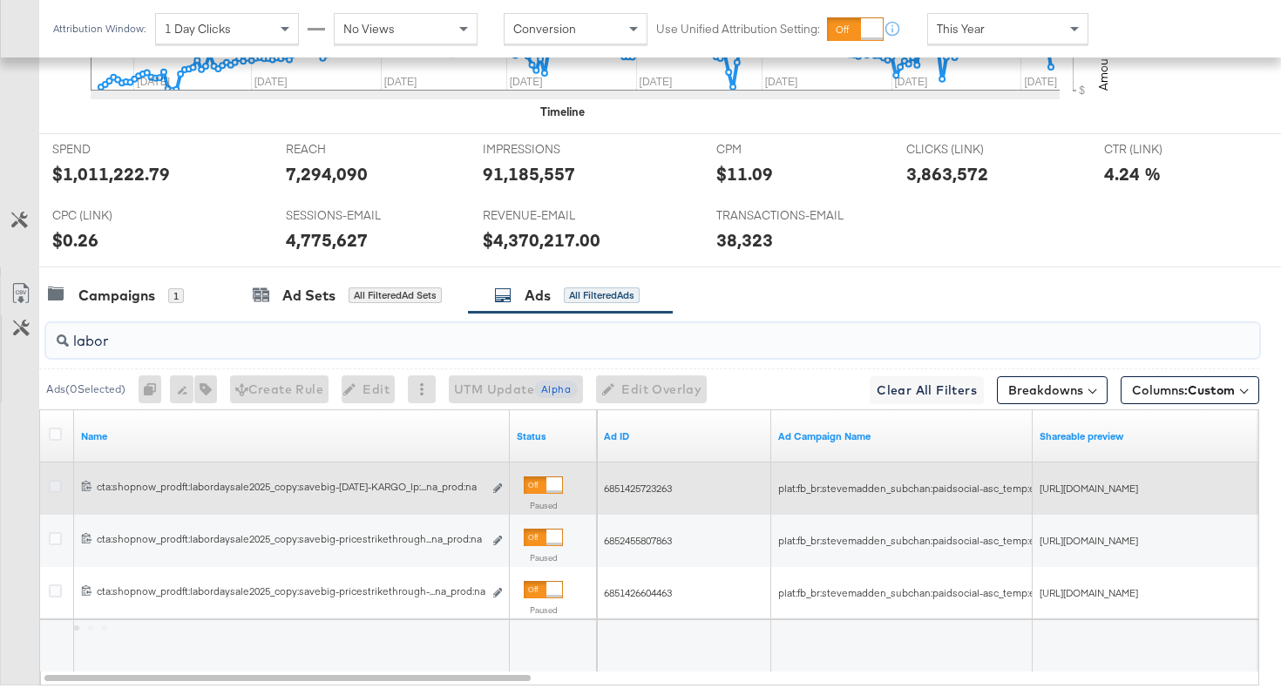
type input "labor"
click at [55, 483] on icon at bounding box center [55, 486] width 13 height 13
click at [0, 0] on input "checkbox" at bounding box center [0, 0] width 0 height 0
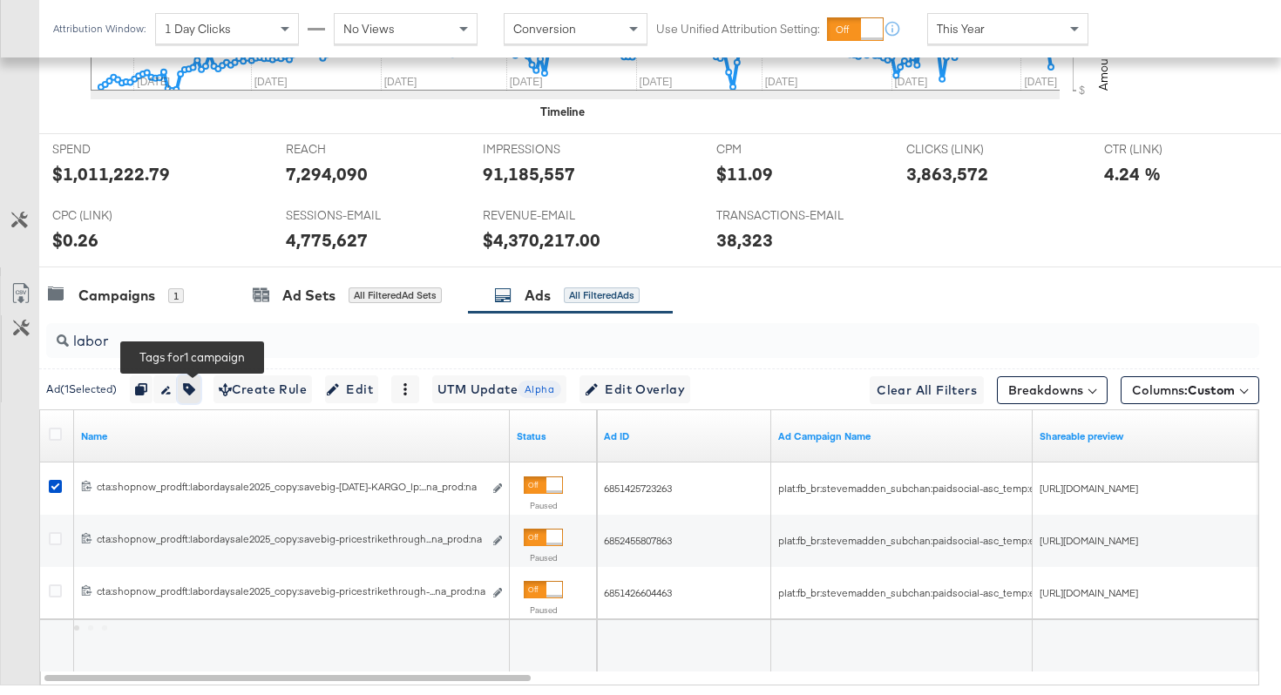
click at [195, 392] on icon "button" at bounding box center [189, 389] width 12 height 12
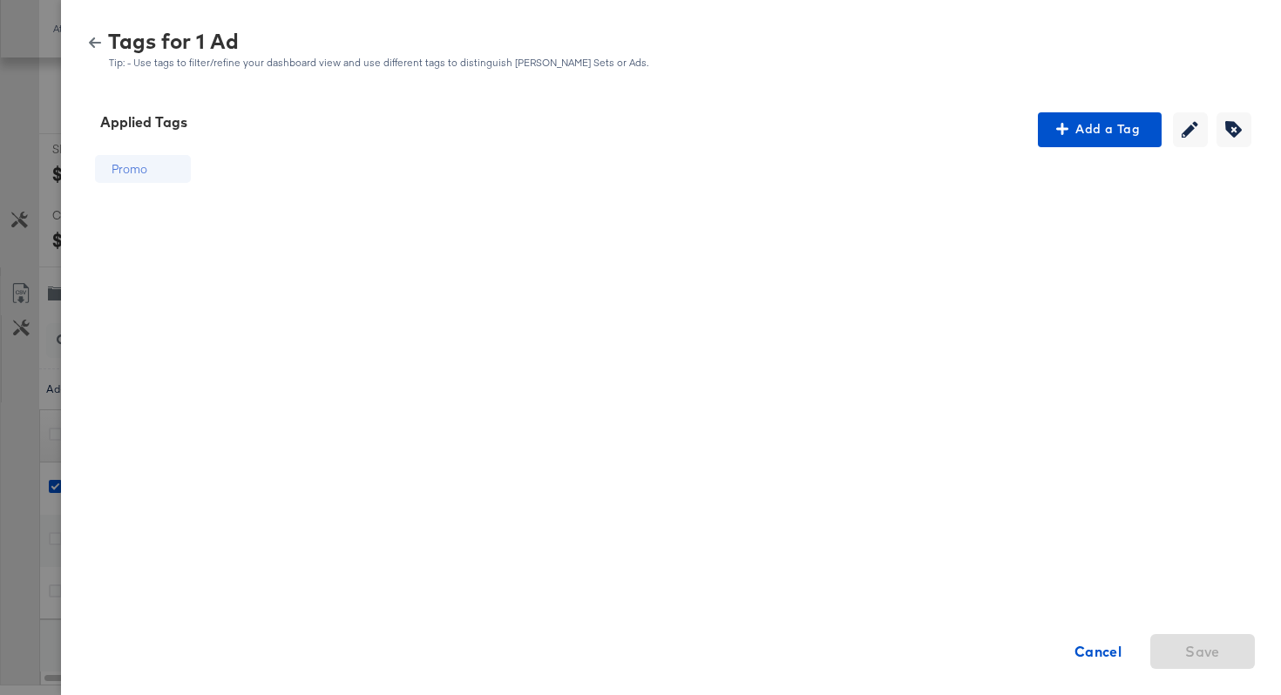
click at [91, 39] on icon "button" at bounding box center [95, 42] width 12 height 10
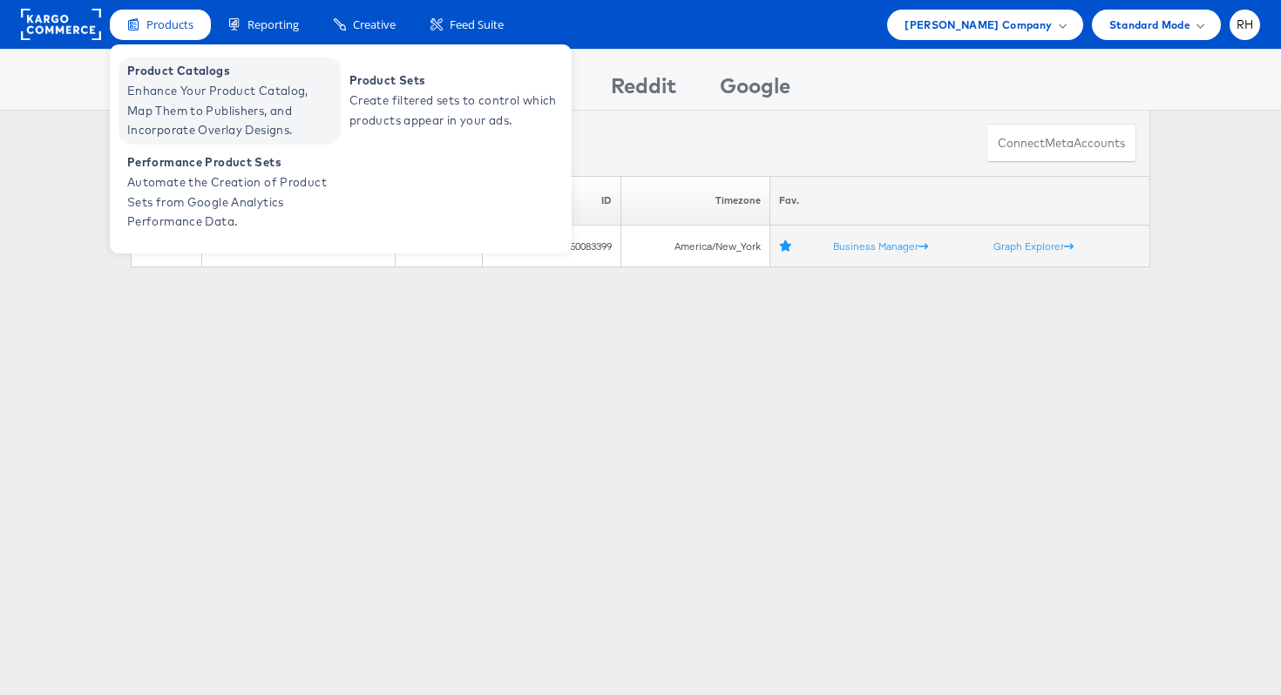
click at [227, 98] on span "Enhance Your Product Catalog, Map Them to Publishers, and Incorporate Overlay D…" at bounding box center [231, 110] width 209 height 59
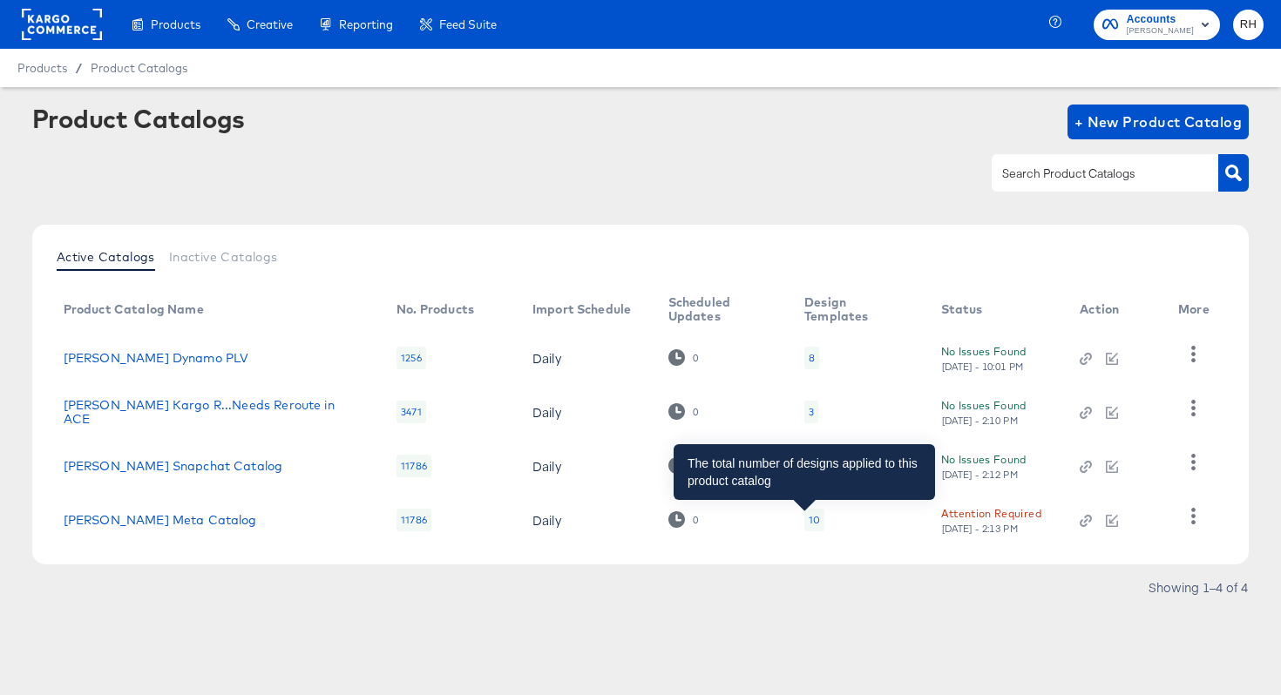
click at [809, 523] on div "10" at bounding box center [814, 520] width 11 height 14
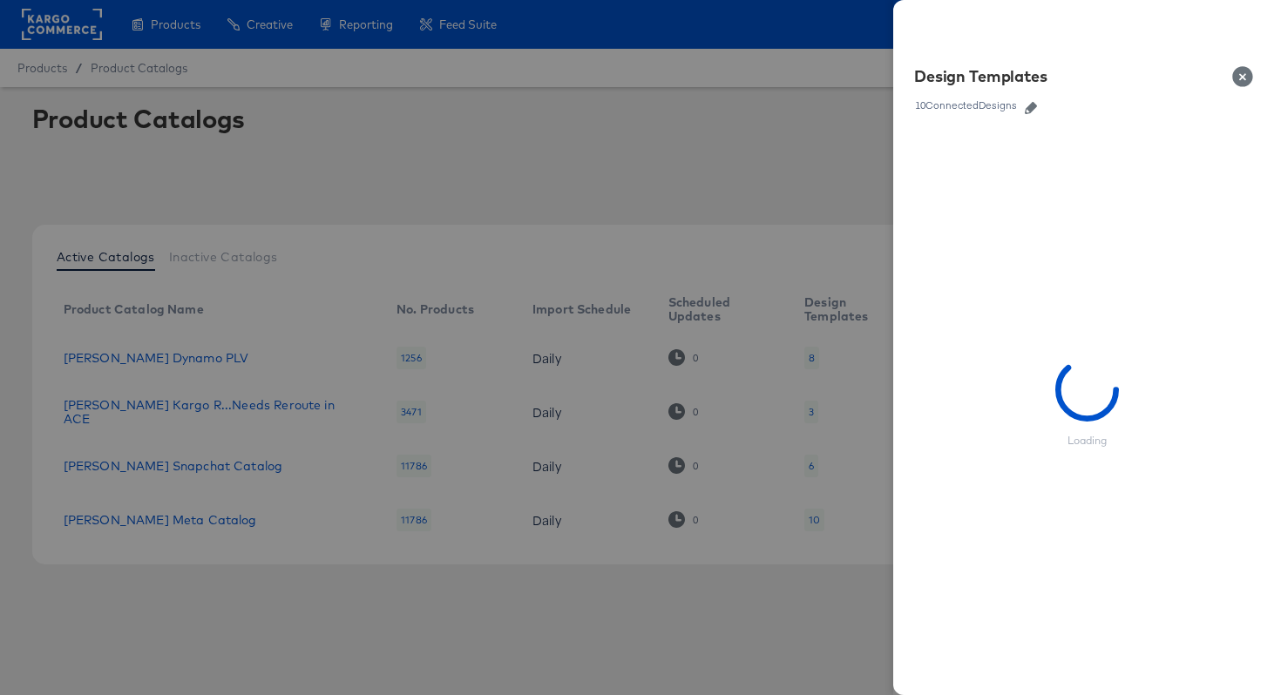
click at [1034, 112] on icon "button" at bounding box center [1031, 108] width 12 height 12
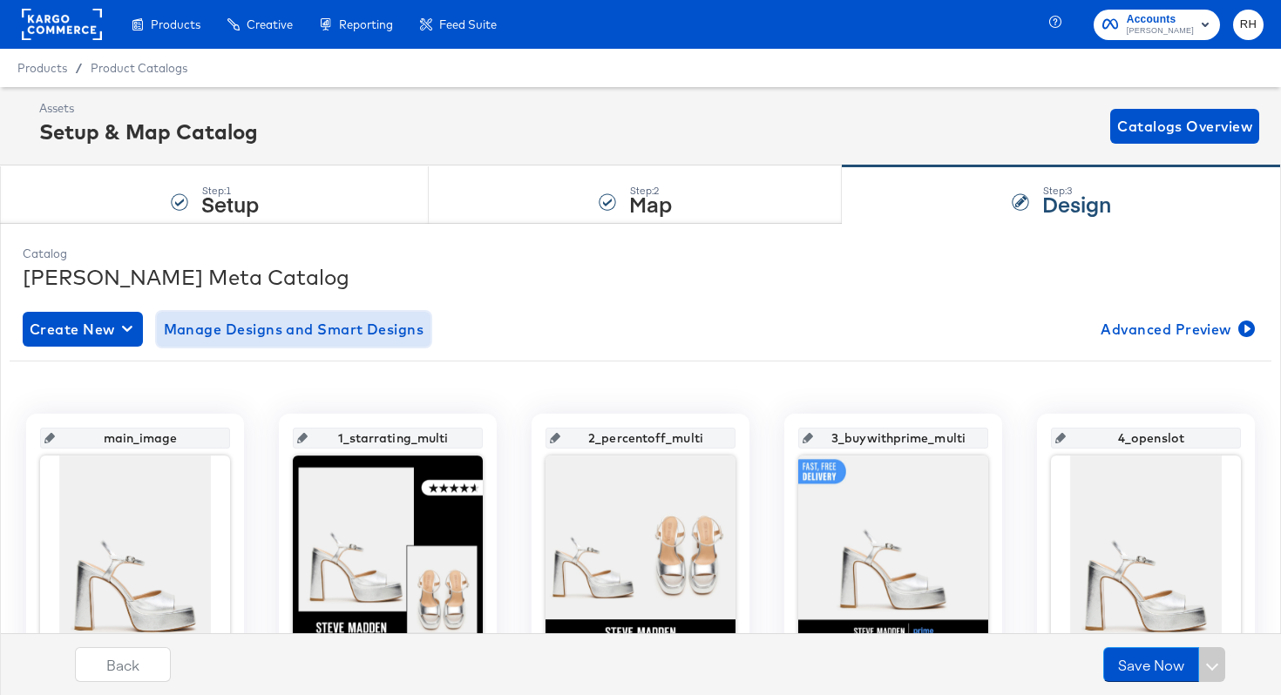
click at [202, 332] on span "Manage Designs and Smart Designs" at bounding box center [294, 329] width 261 height 24
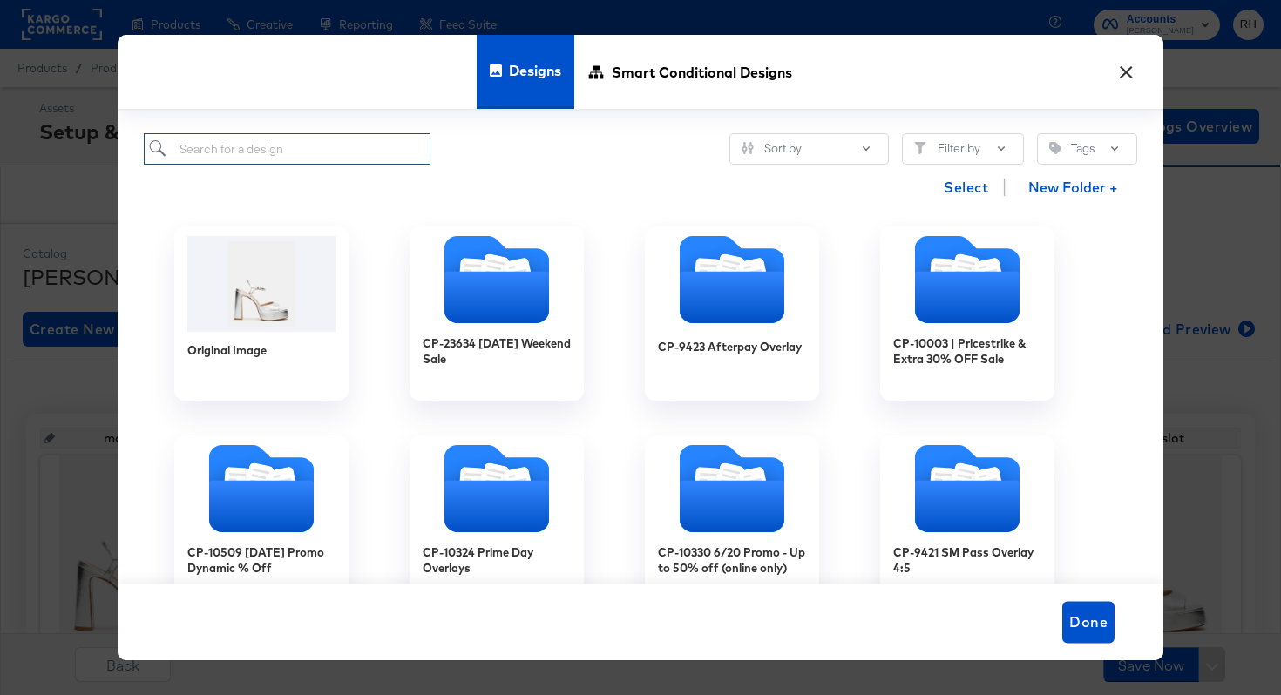
click at [342, 157] on input "search" at bounding box center [287, 149] width 287 height 32
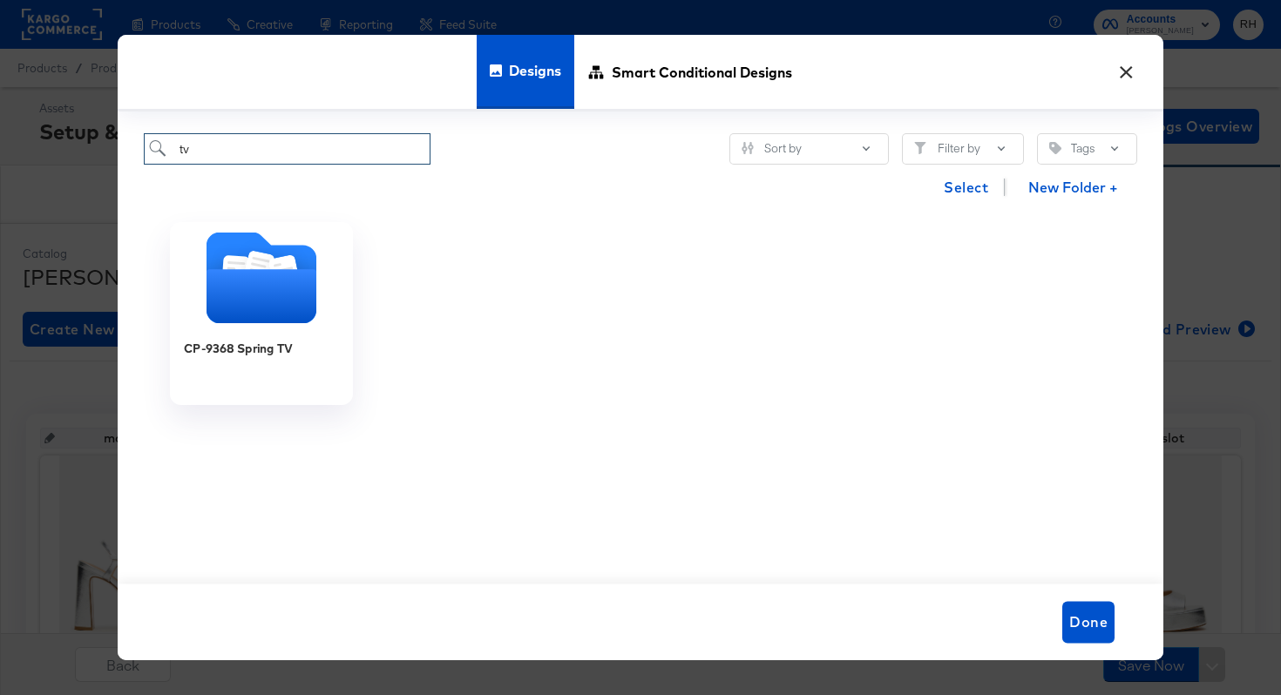
type input "tv"
click at [235, 305] on icon "Folder" at bounding box center [262, 297] width 110 height 54
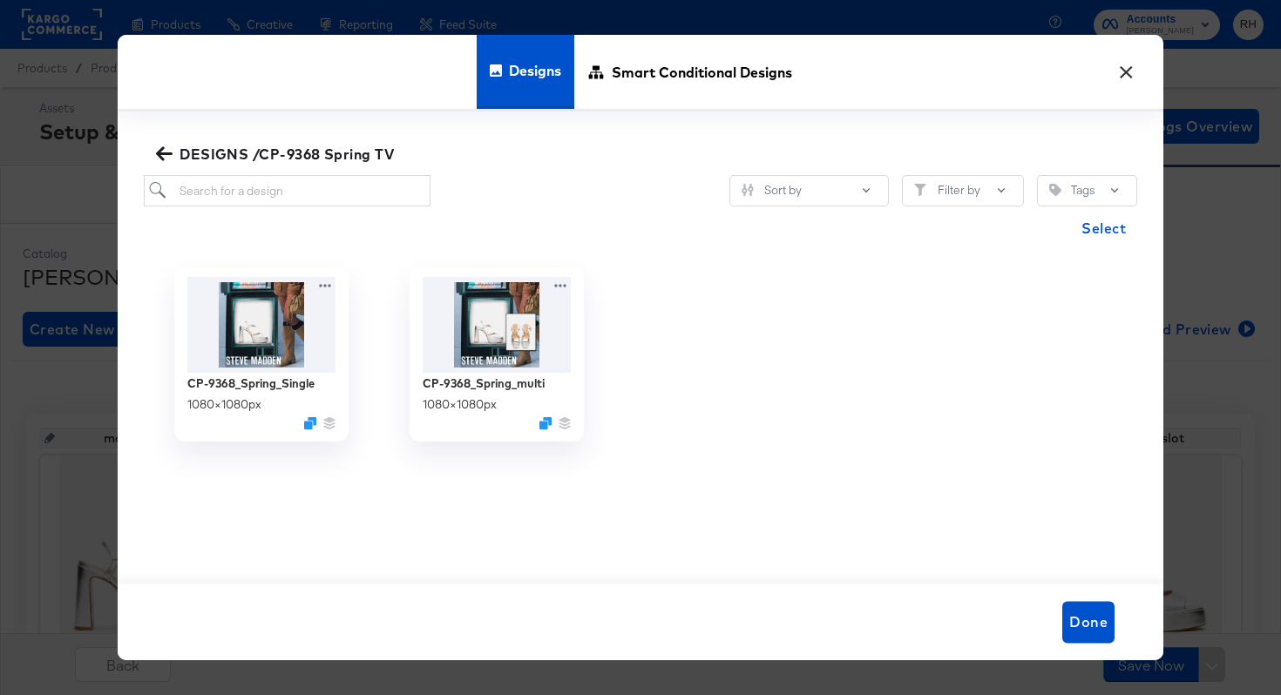
click at [1121, 83] on button "×" at bounding box center [1125, 67] width 31 height 31
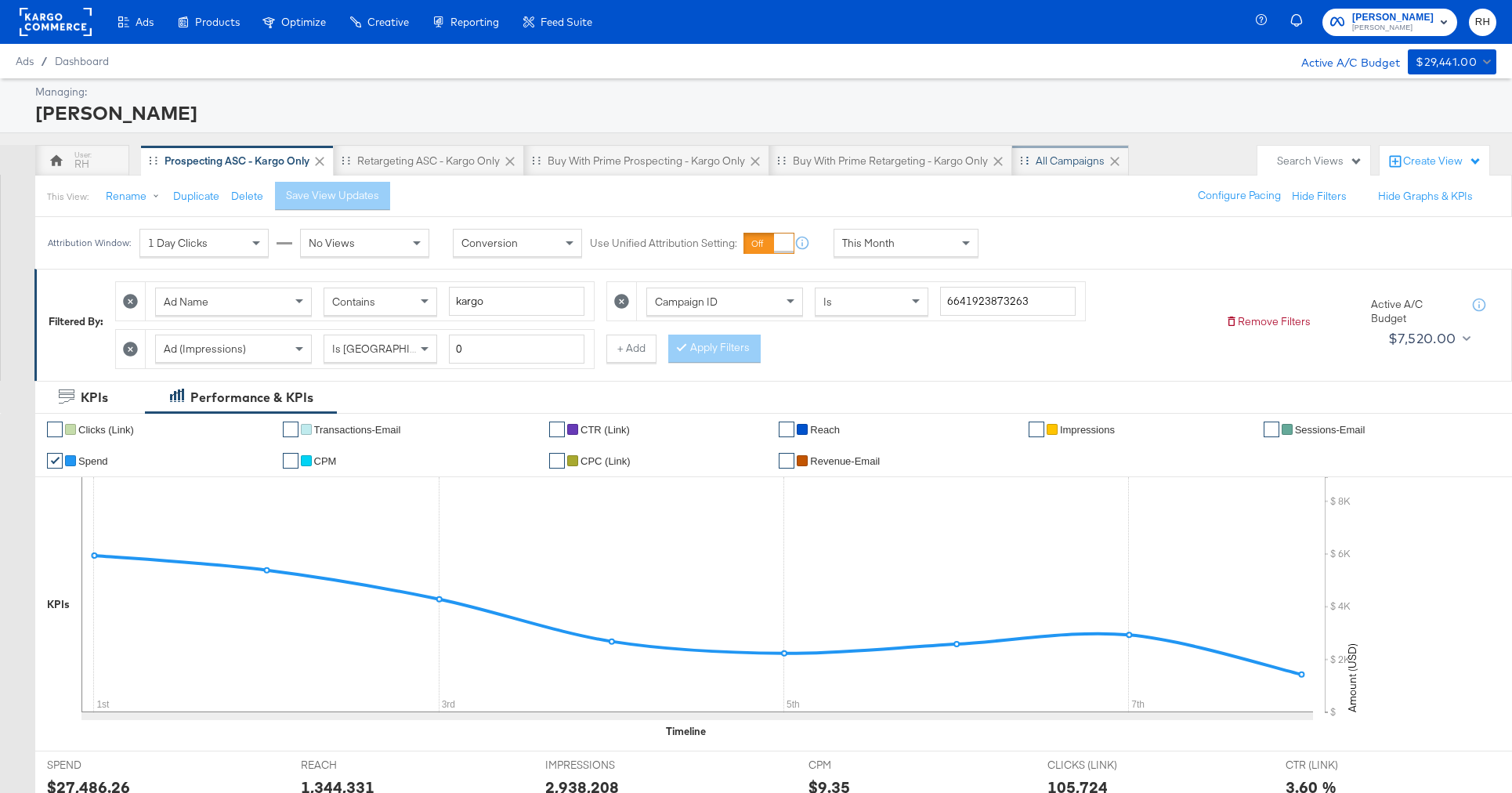
click at [1060, 159] on div "All Campaigns" at bounding box center [1070, 161] width 69 height 15
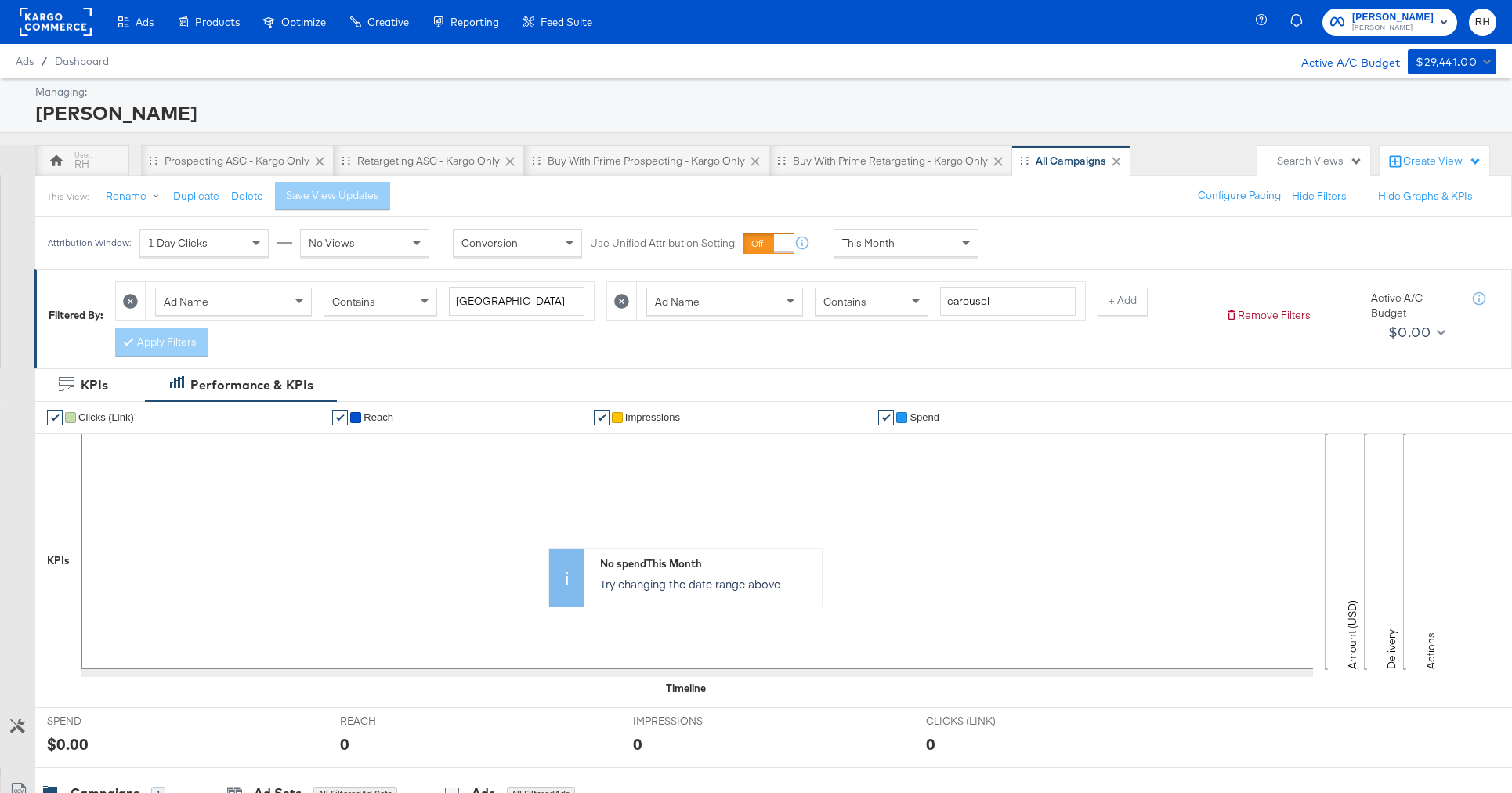
click at [131, 299] on icon at bounding box center [130, 301] width 15 height 15
type input "carousel"
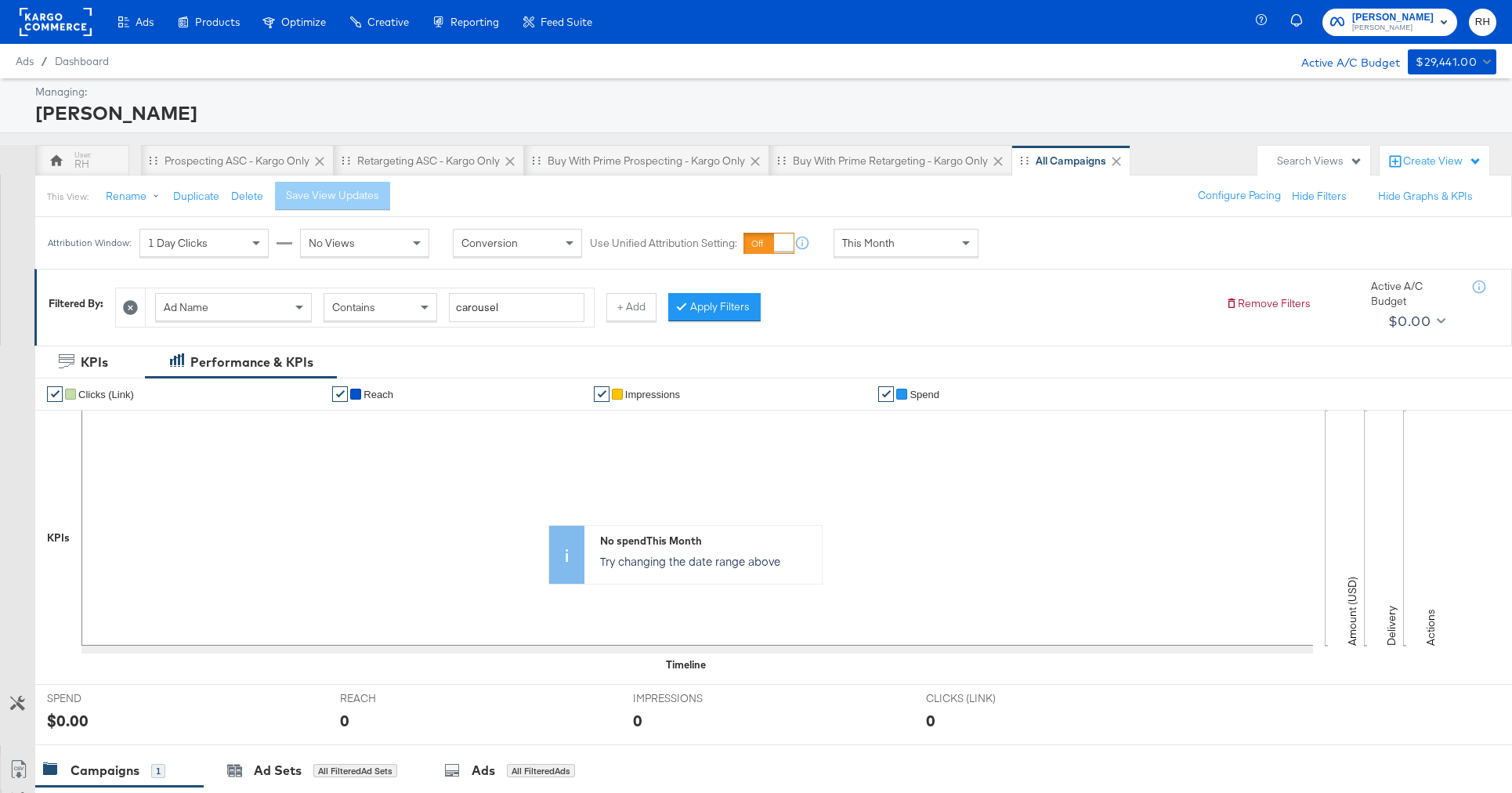
click at [852, 238] on span "This Month" at bounding box center [868, 243] width 52 height 14
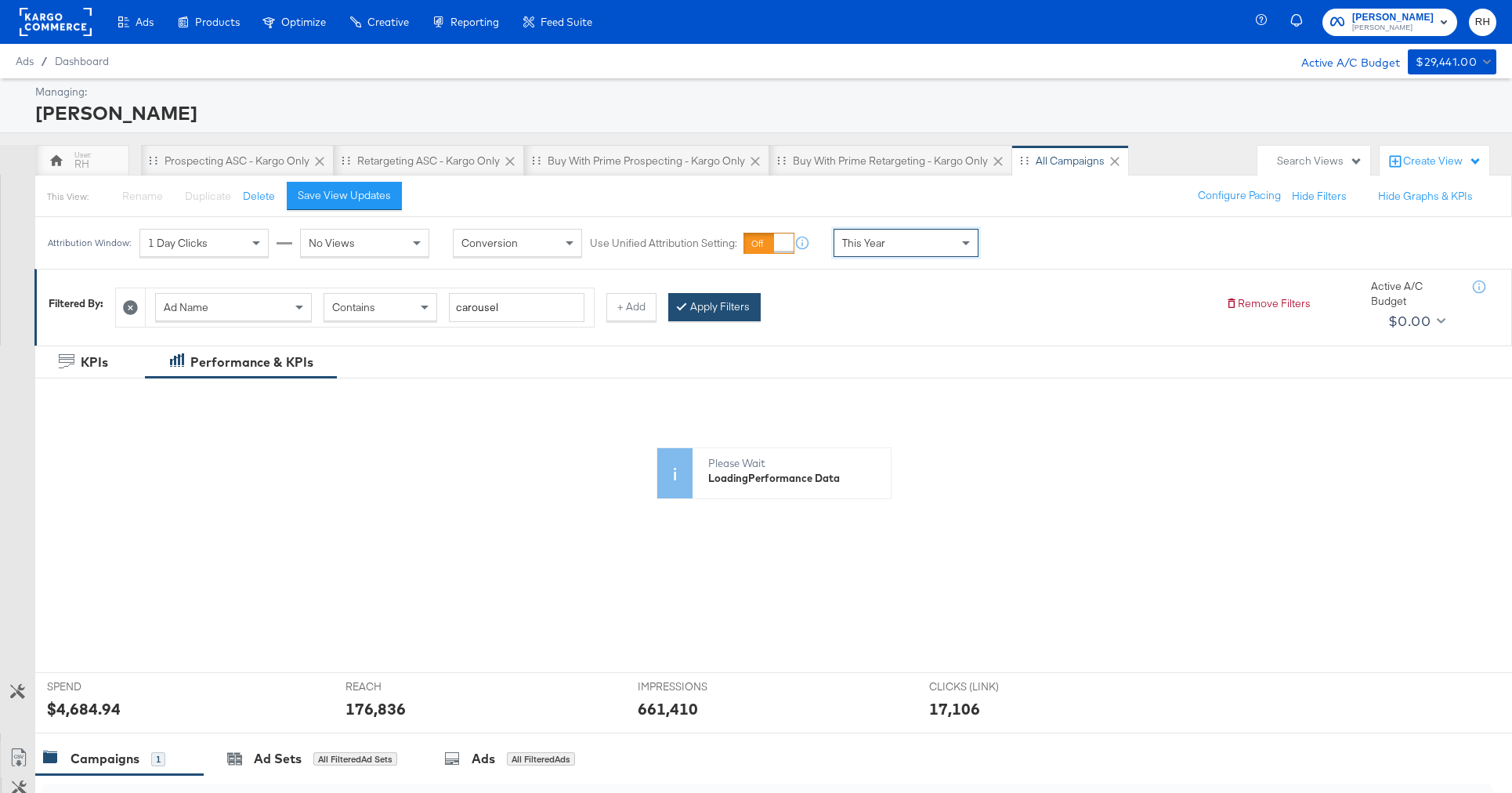
click at [711, 311] on button "Apply Filters" at bounding box center [714, 307] width 93 height 28
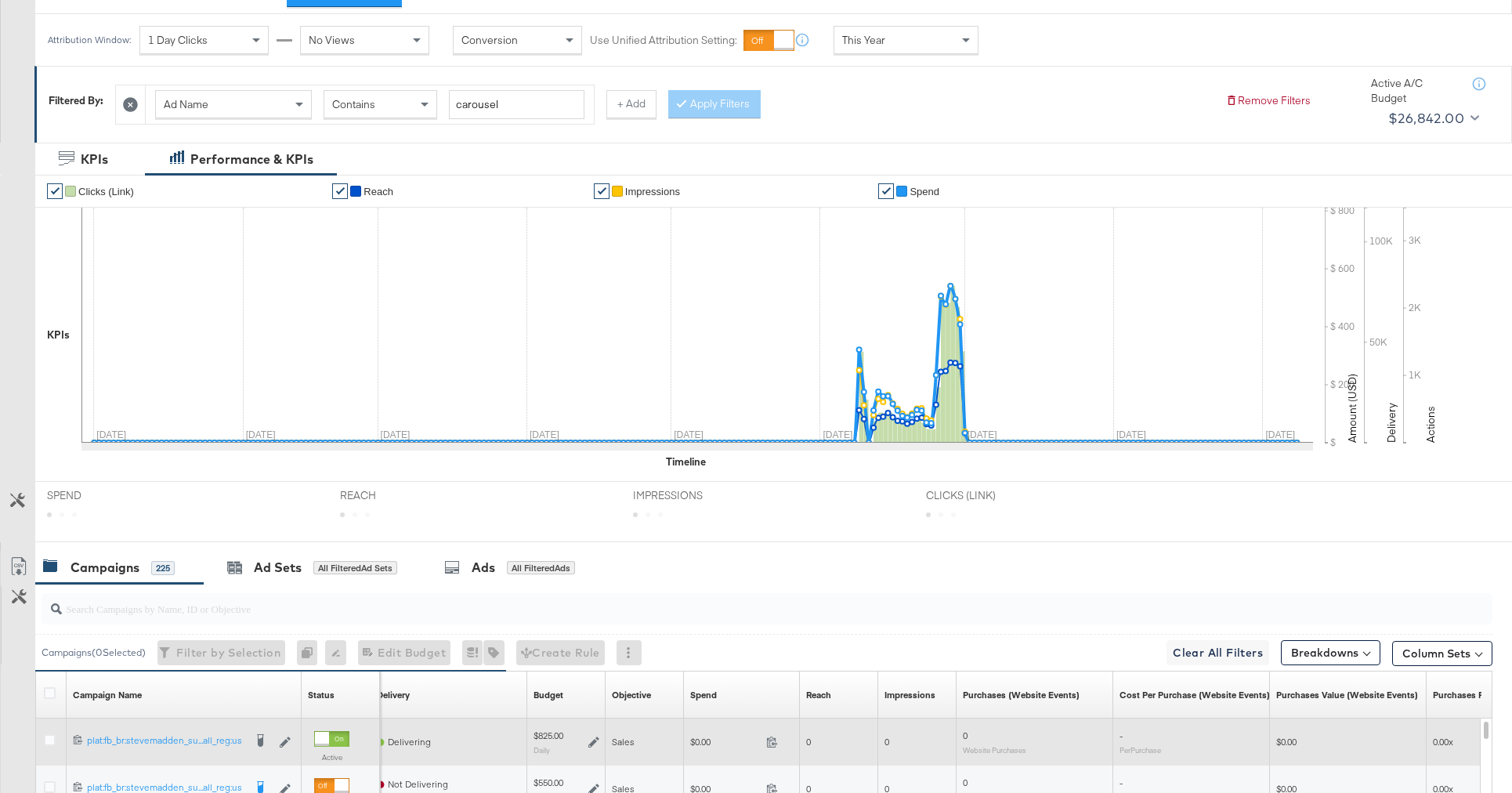
scroll to position [0, 0]
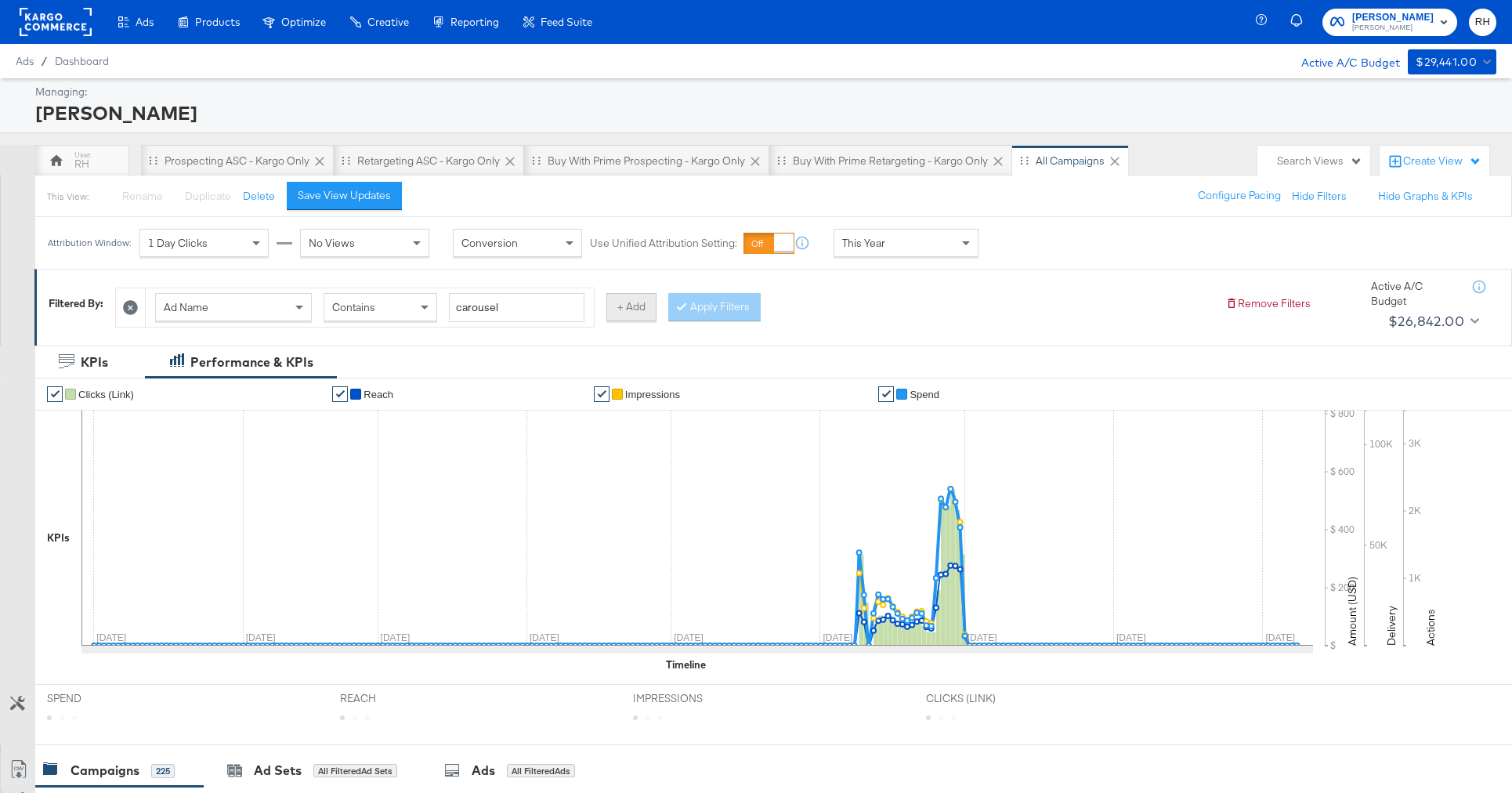
click at [624, 304] on button "+ Add" at bounding box center [631, 307] width 50 height 28
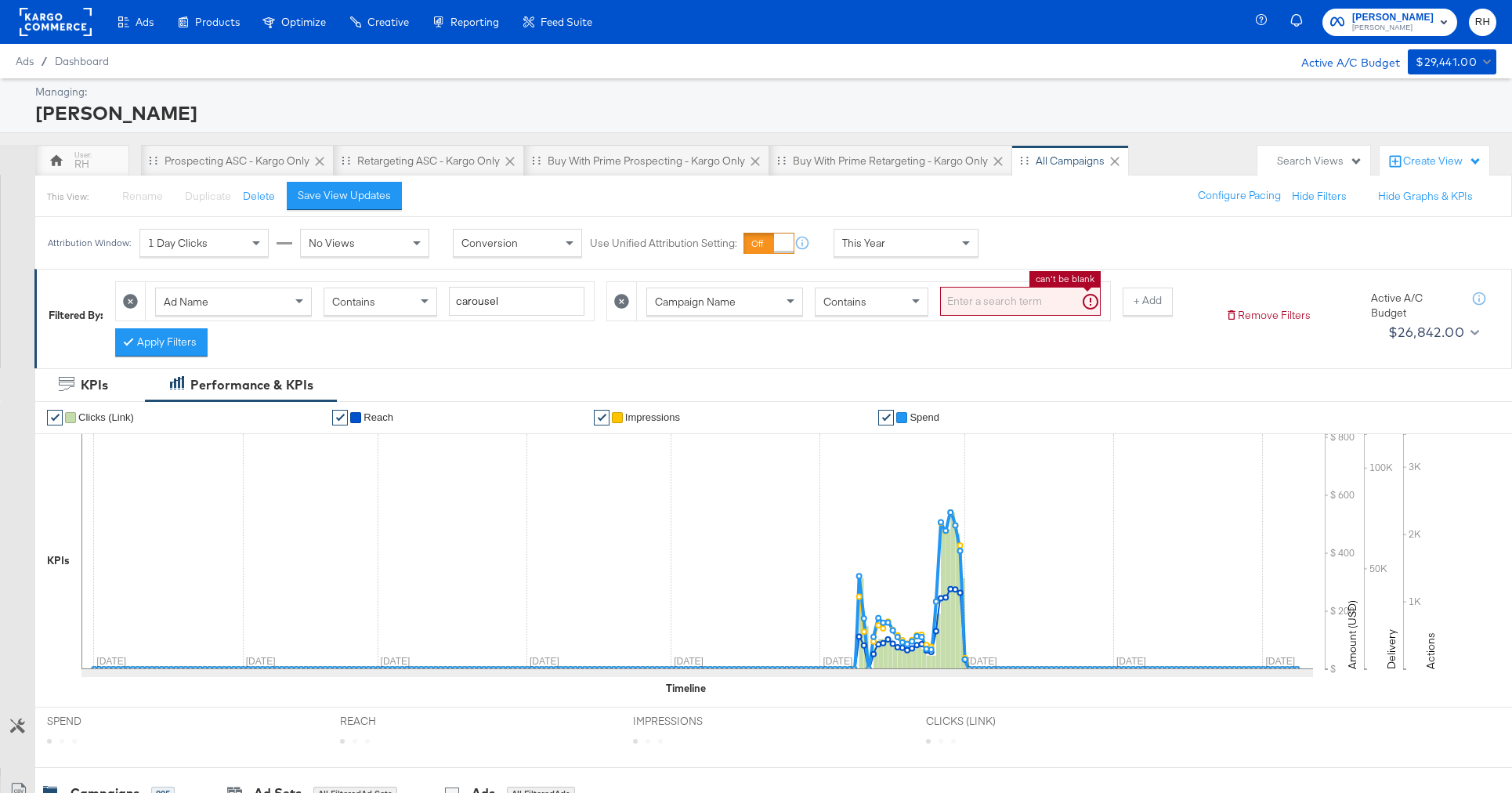
click at [953, 304] on input "search" at bounding box center [1020, 301] width 161 height 29
type input "atlanta"
click at [131, 338] on icon at bounding box center [128, 341] width 4 height 9
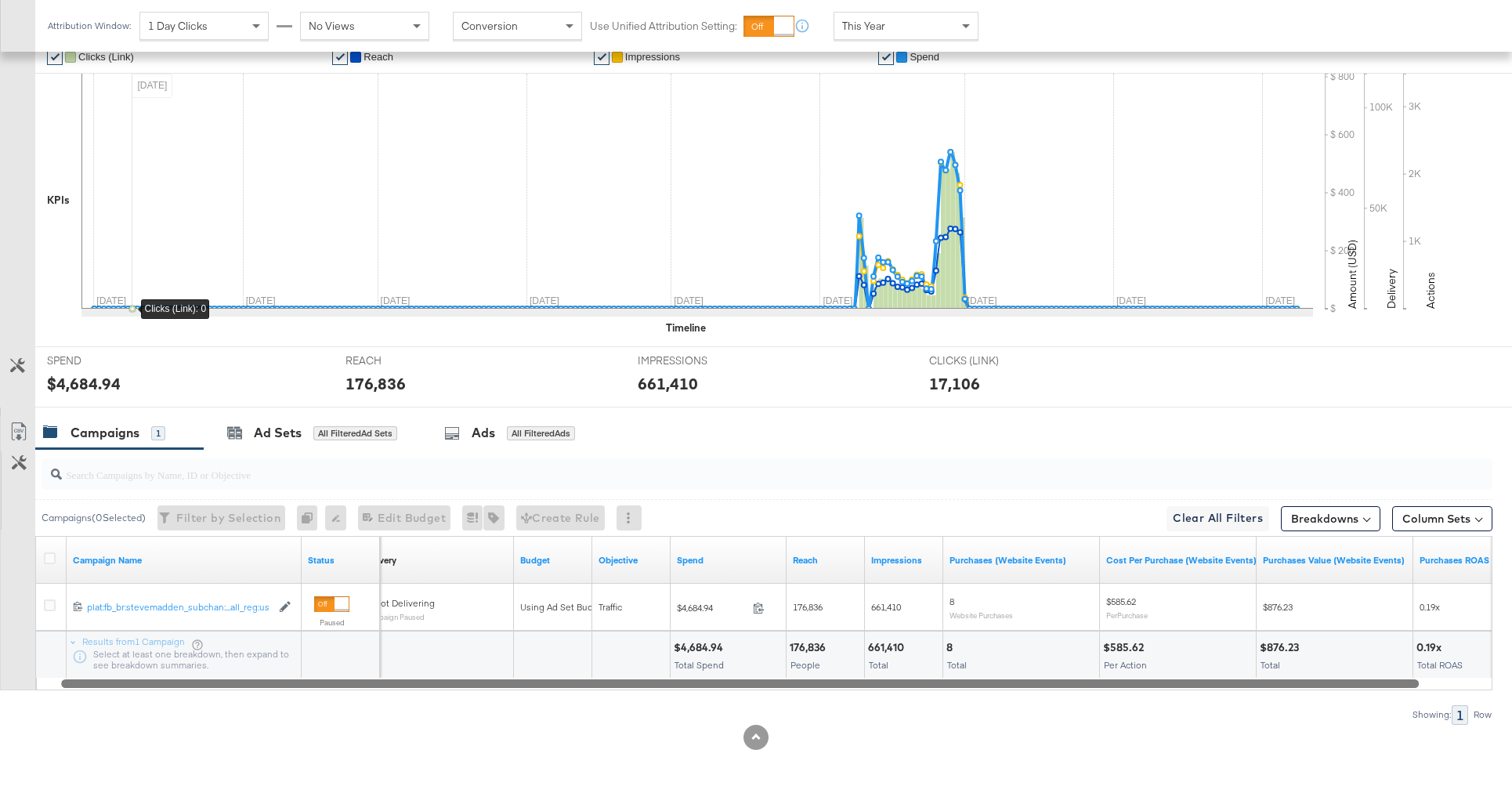
scroll to position [81, 0]
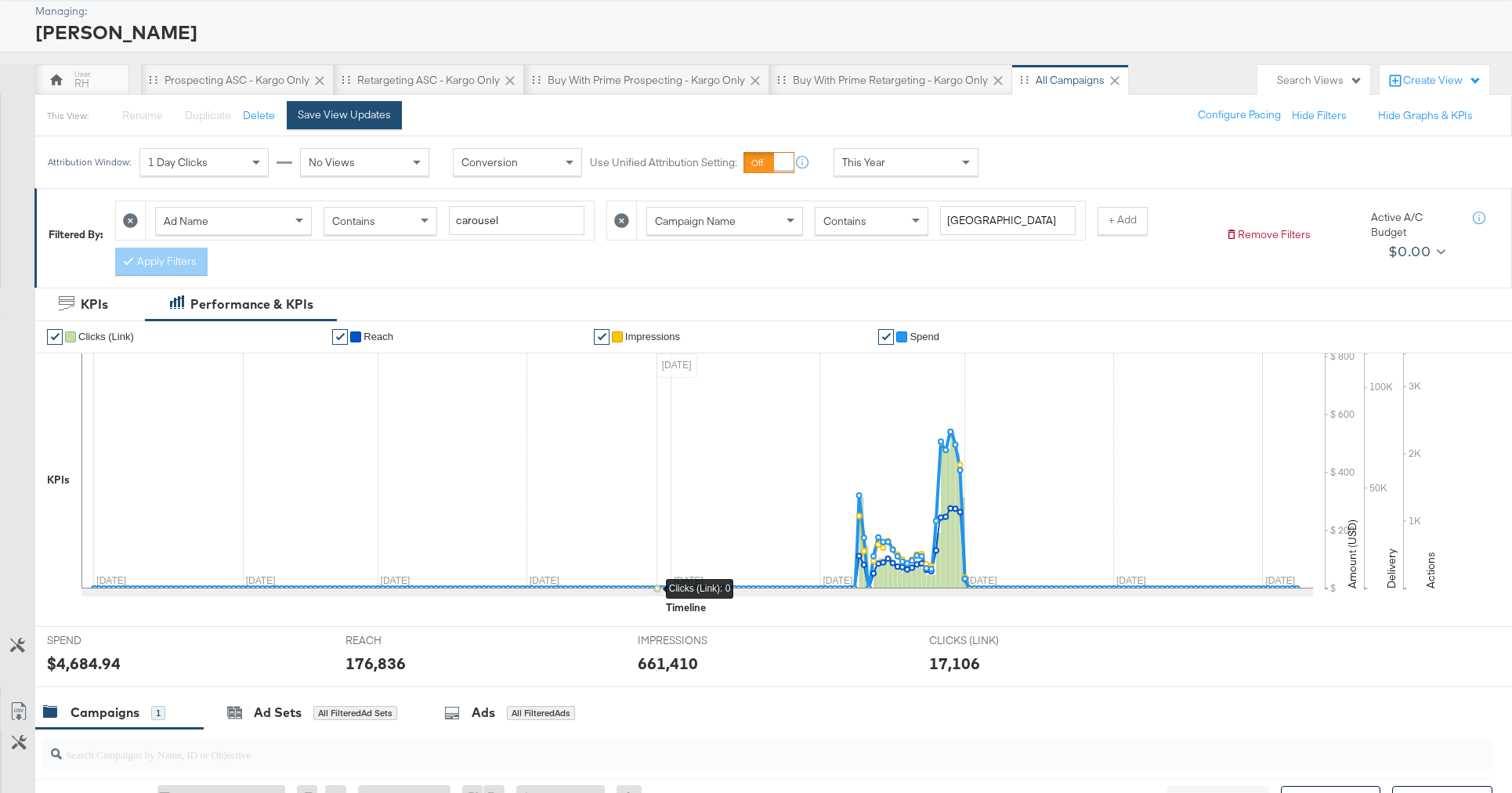
click at [378, 121] on div "Save View Updates" at bounding box center [344, 114] width 93 height 15
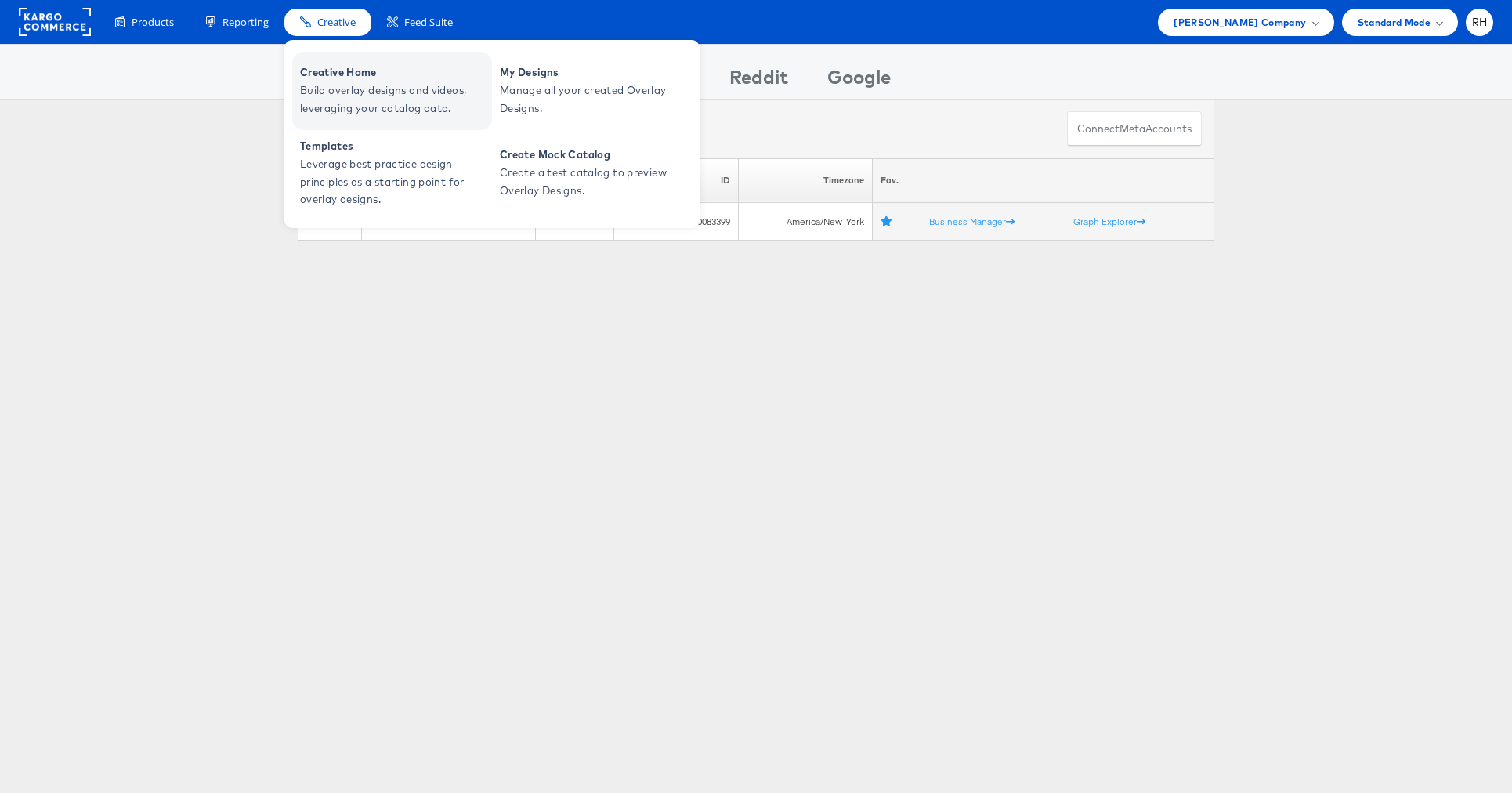
click at [328, 74] on span "Creative Home" at bounding box center [394, 73] width 188 height 18
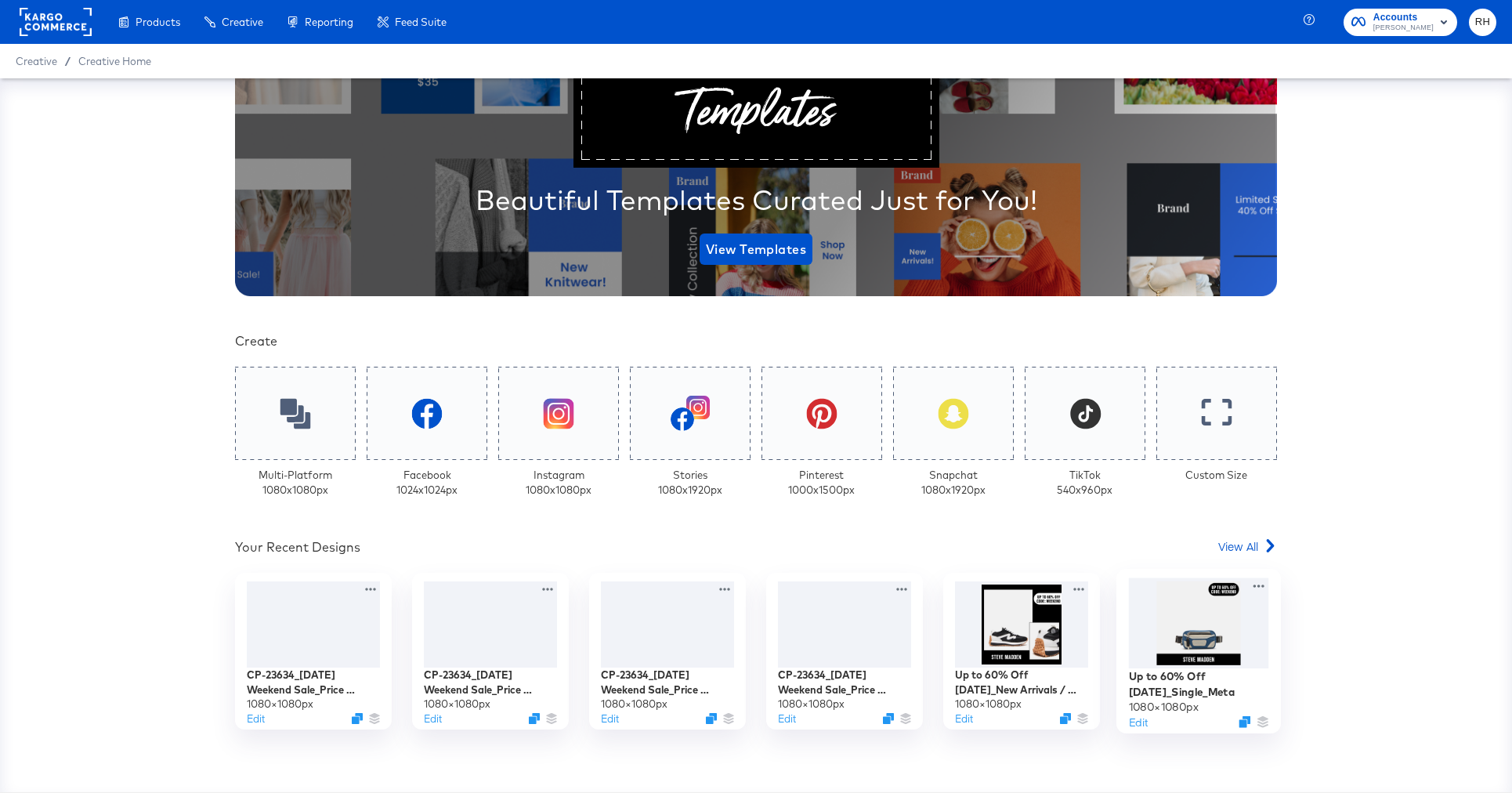
scroll to position [158, 0]
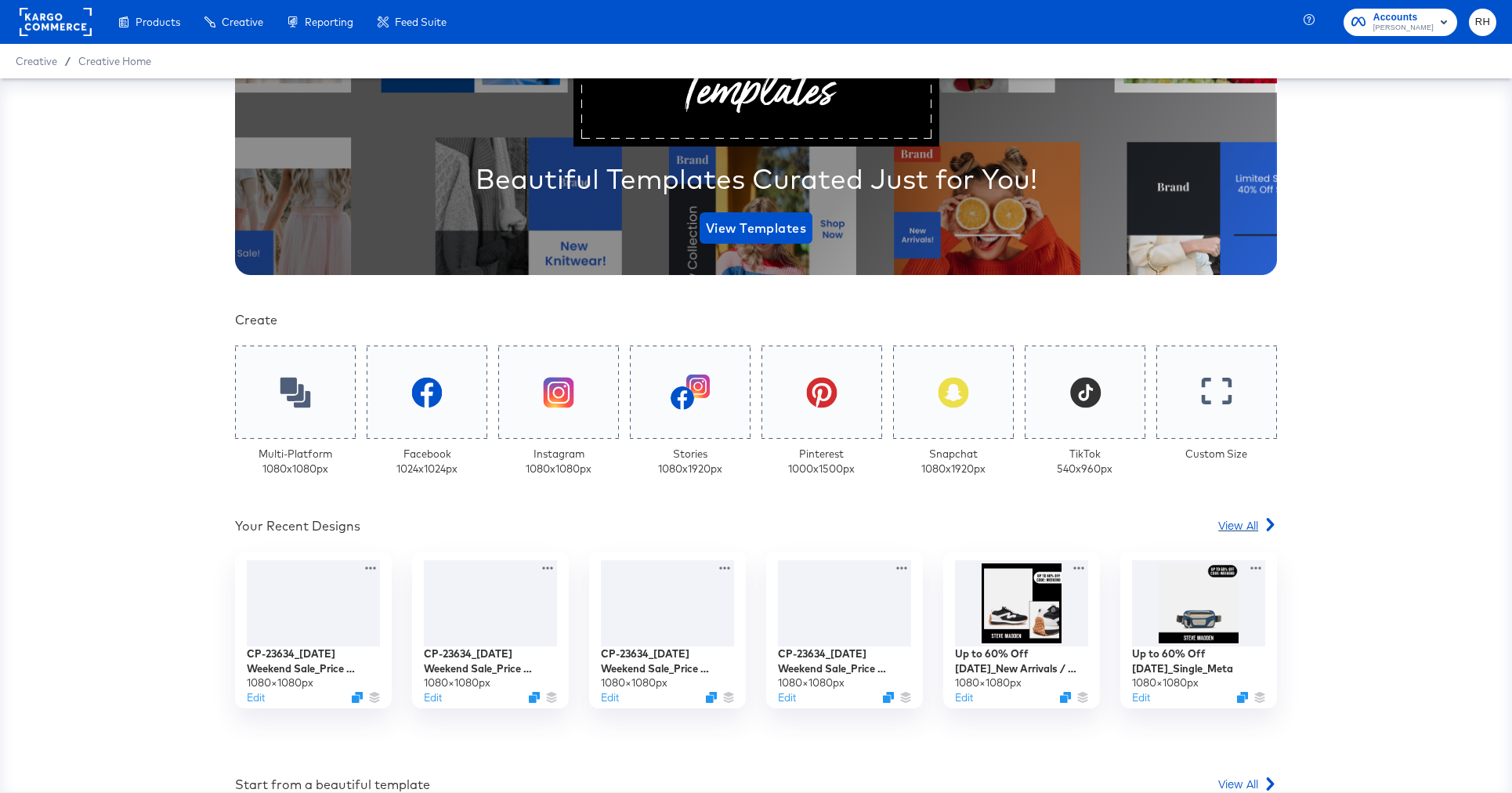
click at [1243, 527] on span "View All" at bounding box center [1238, 524] width 40 height 15
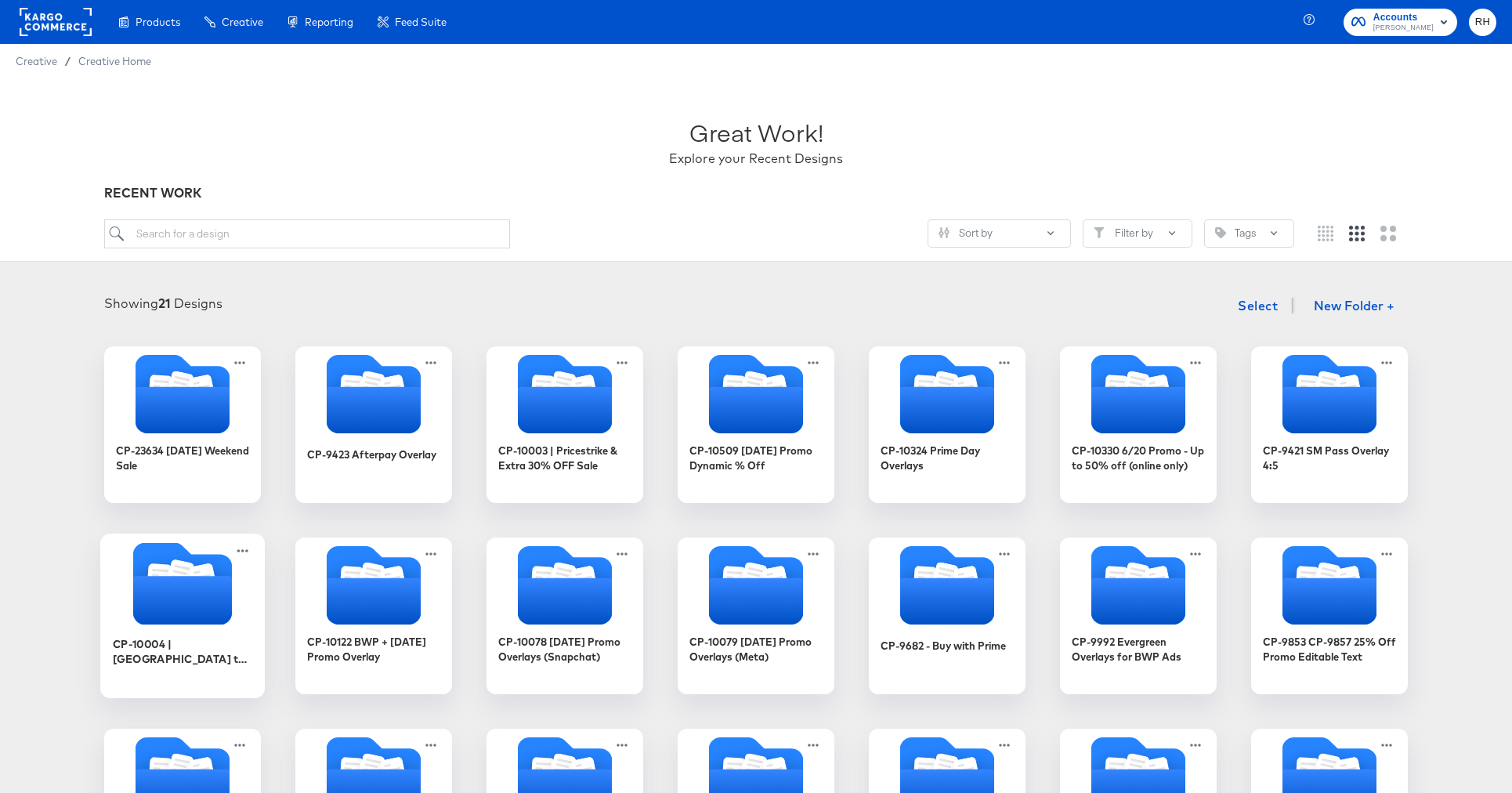
click at [167, 600] on icon "Folder" at bounding box center [182, 601] width 99 height 49
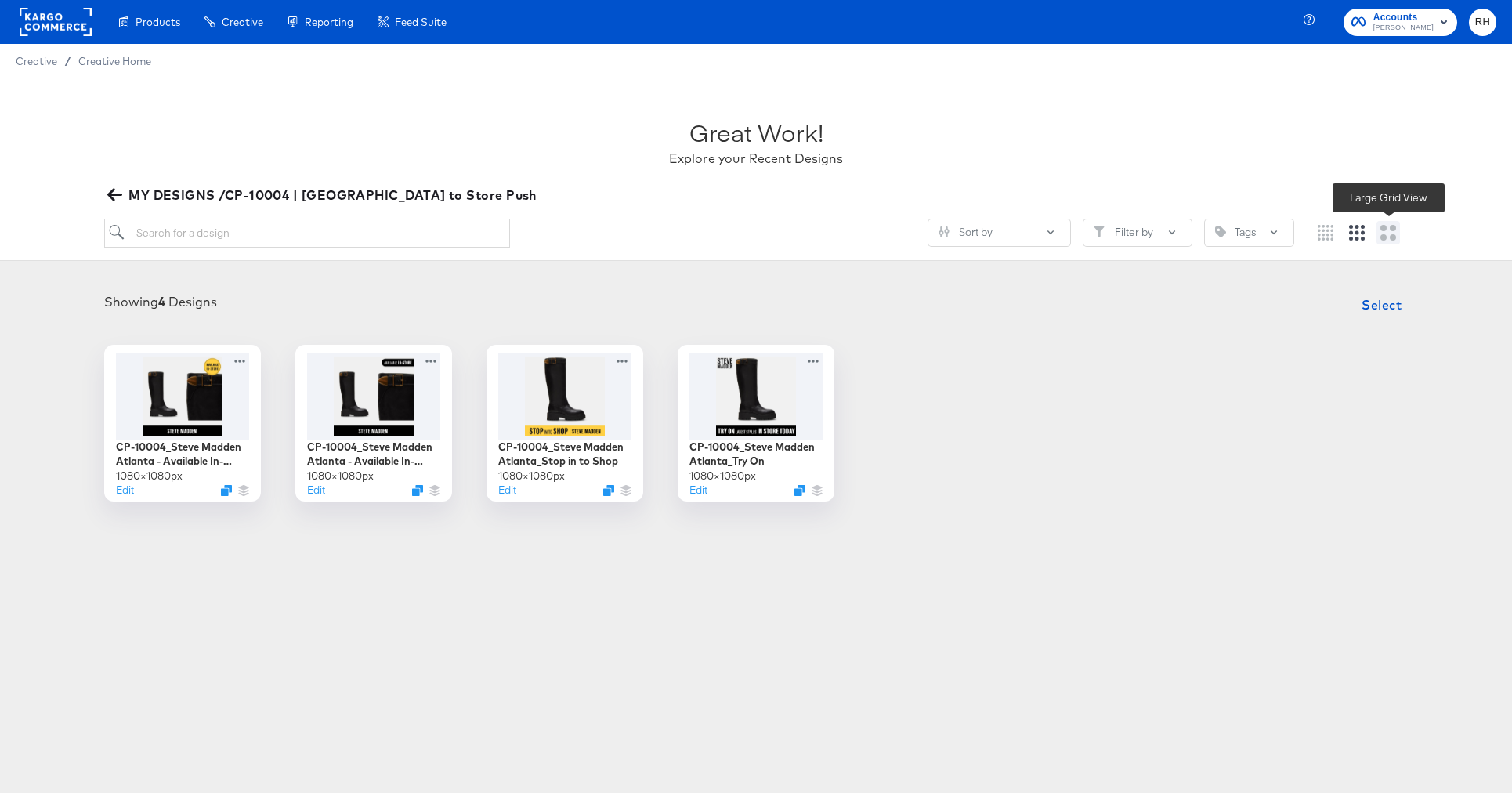
click at [1392, 236] on icon "Large grid" at bounding box center [1387, 232] width 15 height 15
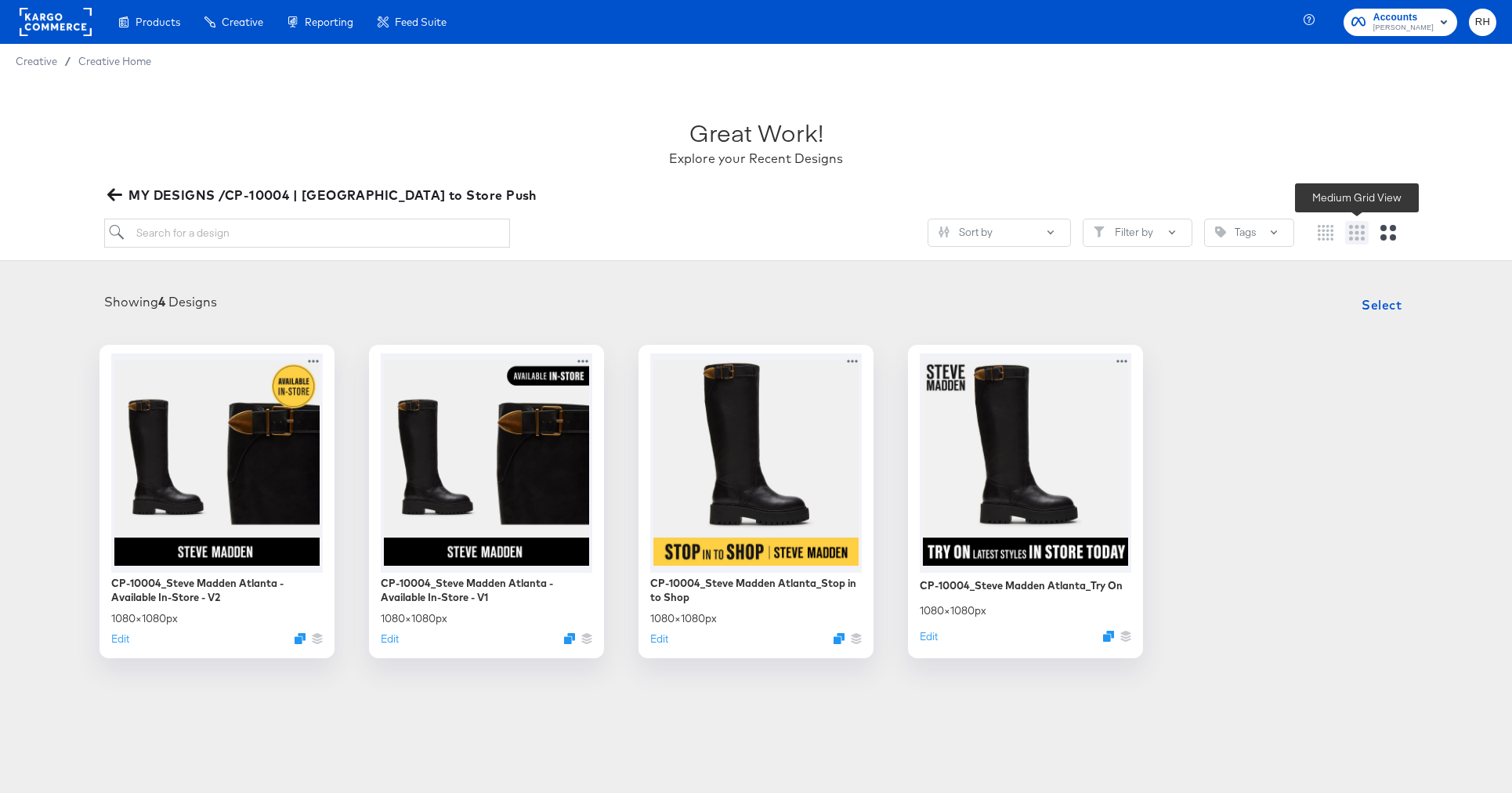
click at [1356, 231] on icon "Medium grid" at bounding box center [1356, 232] width 15 height 15
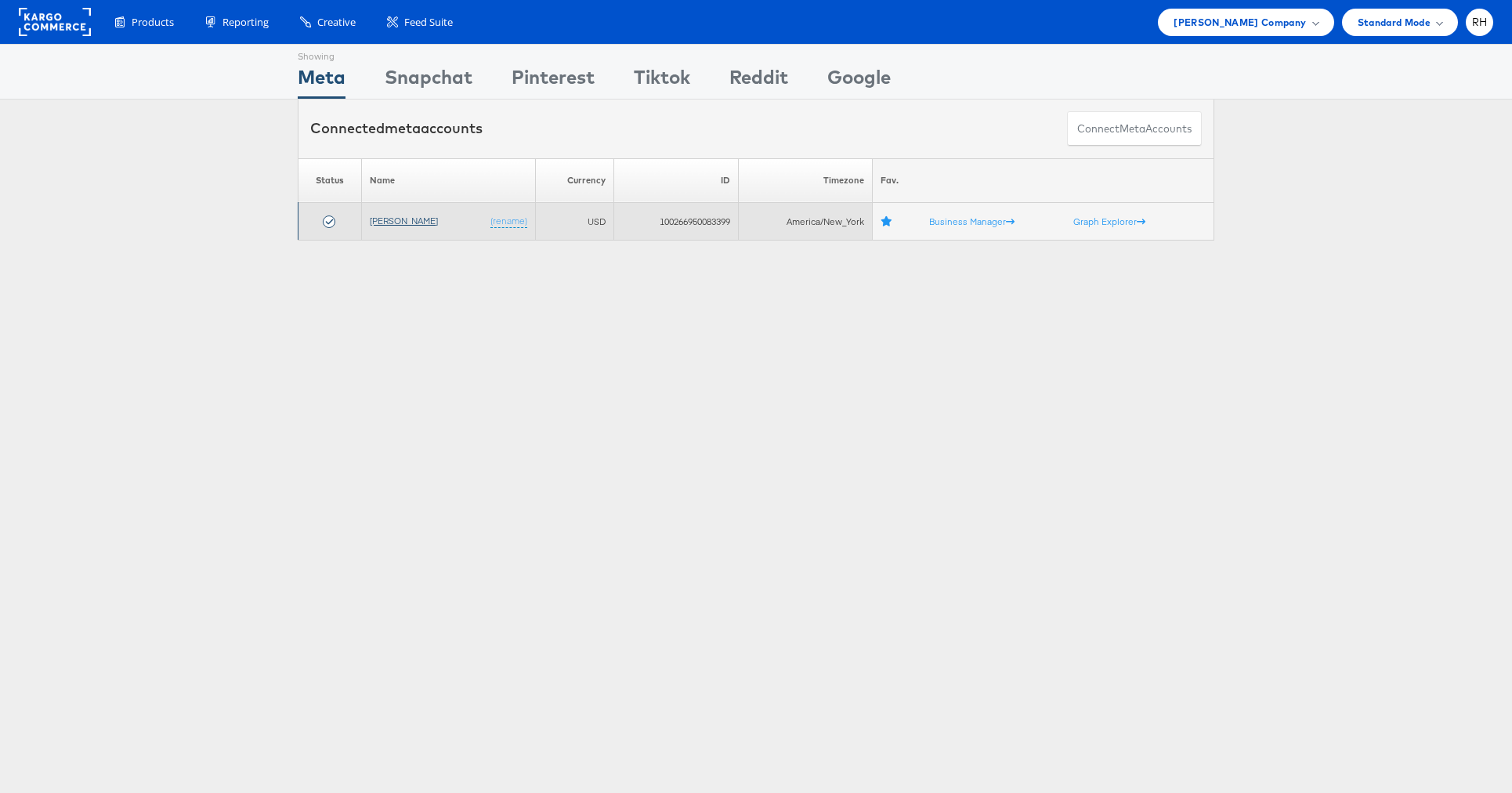
click at [414, 226] on link "[PERSON_NAME]" at bounding box center [404, 220] width 68 height 12
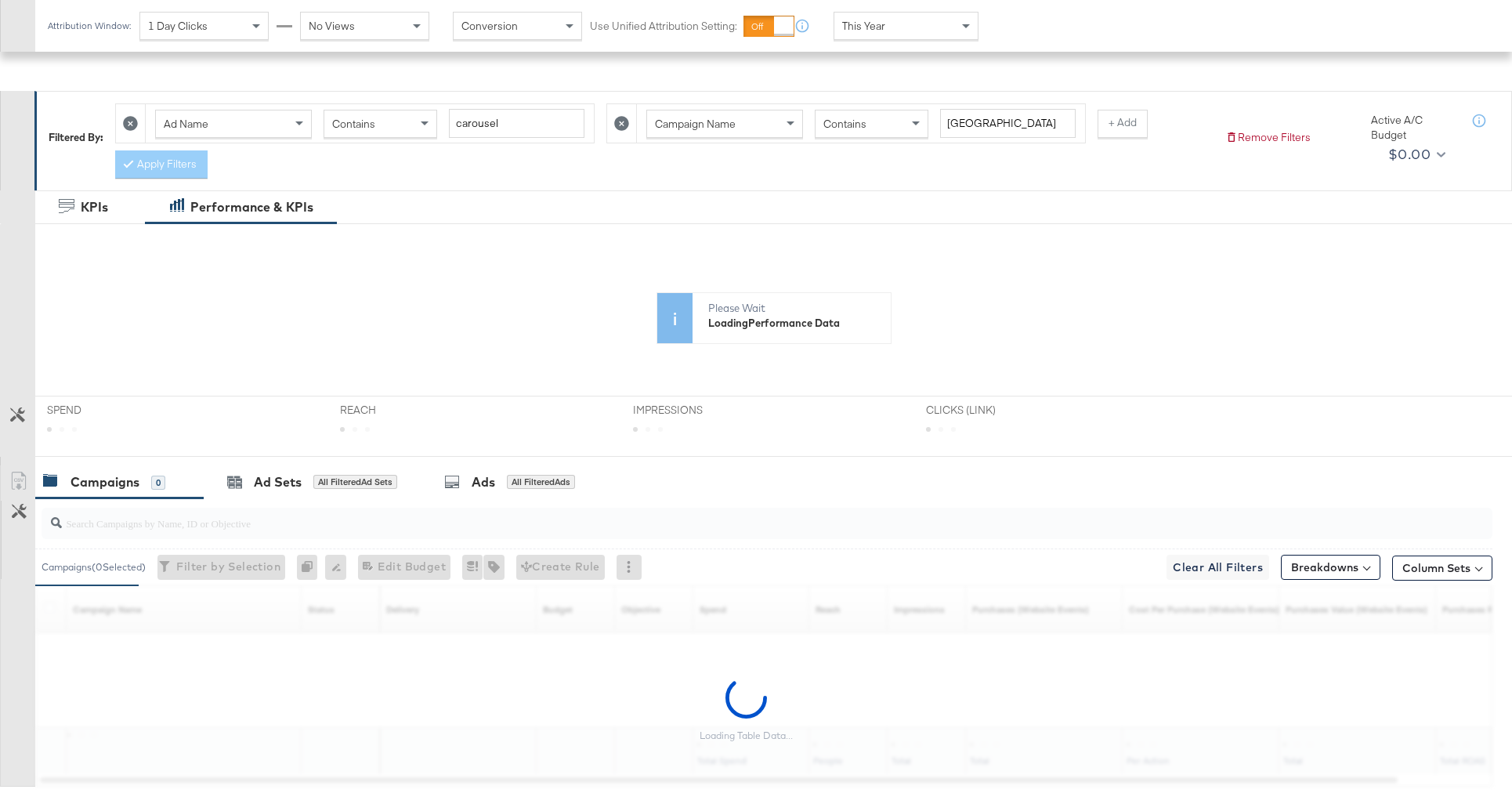
scroll to position [274, 0]
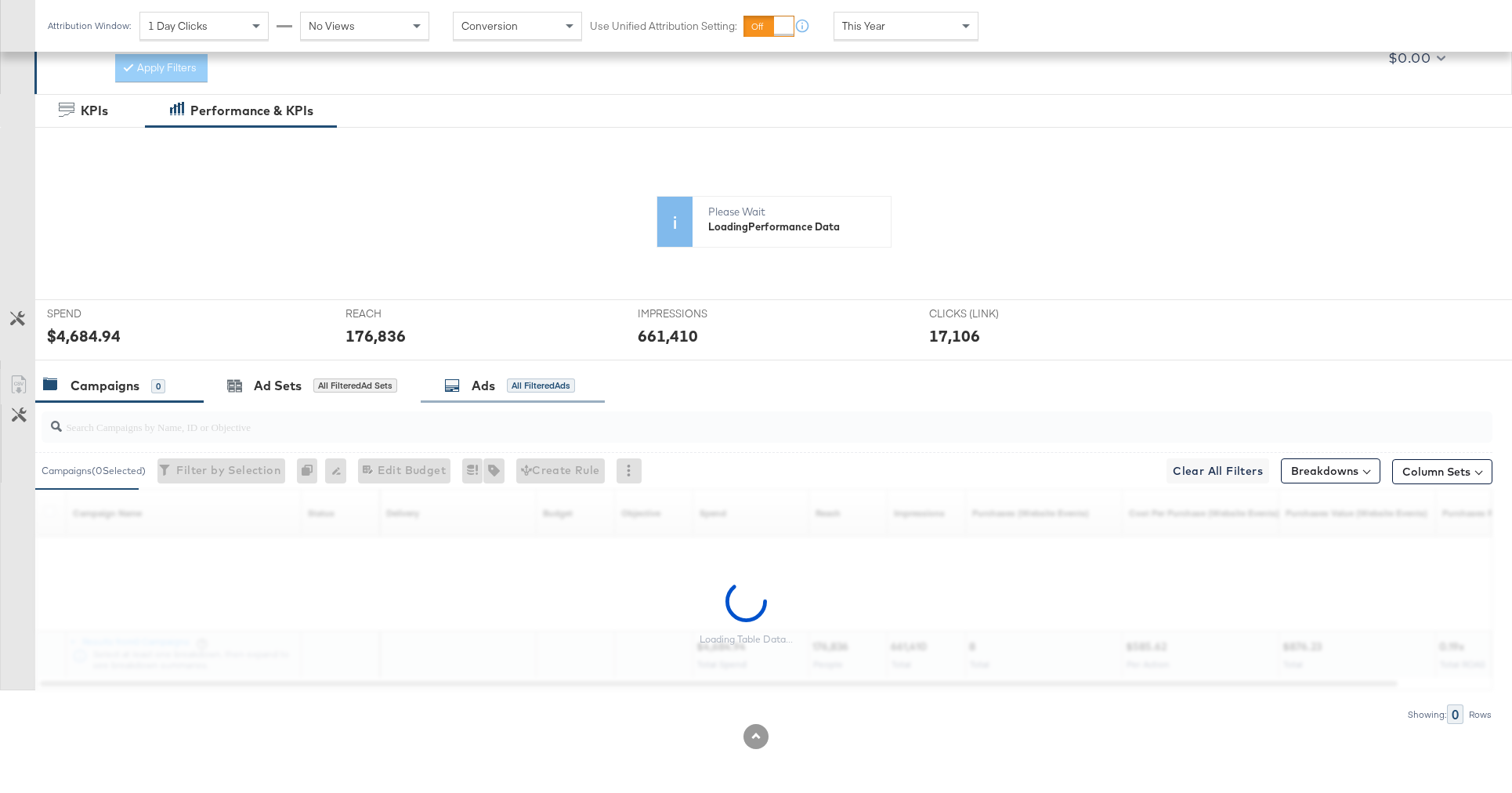
click at [486, 385] on div "Ads" at bounding box center [484, 386] width 23 height 18
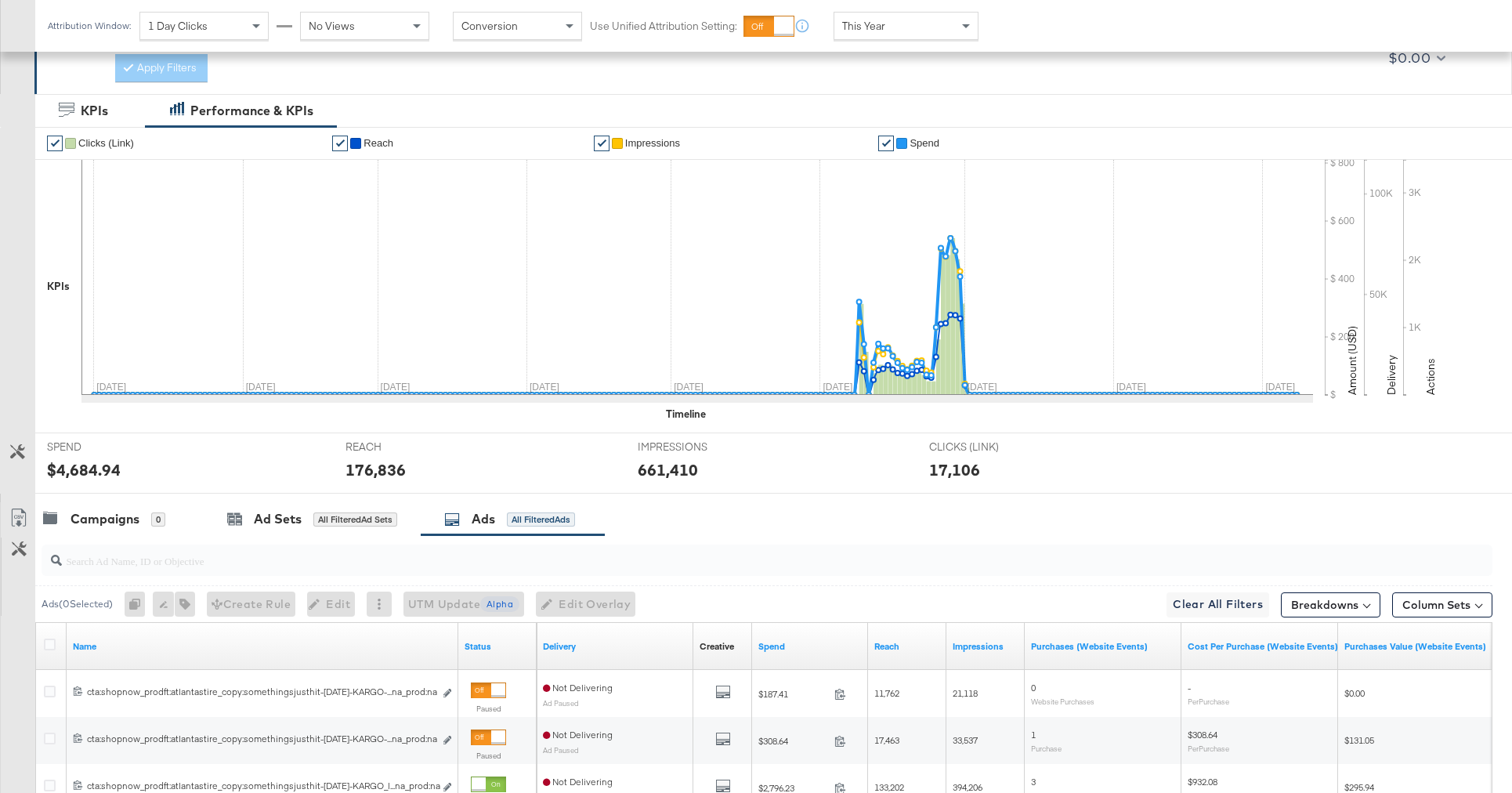
scroll to position [502, 0]
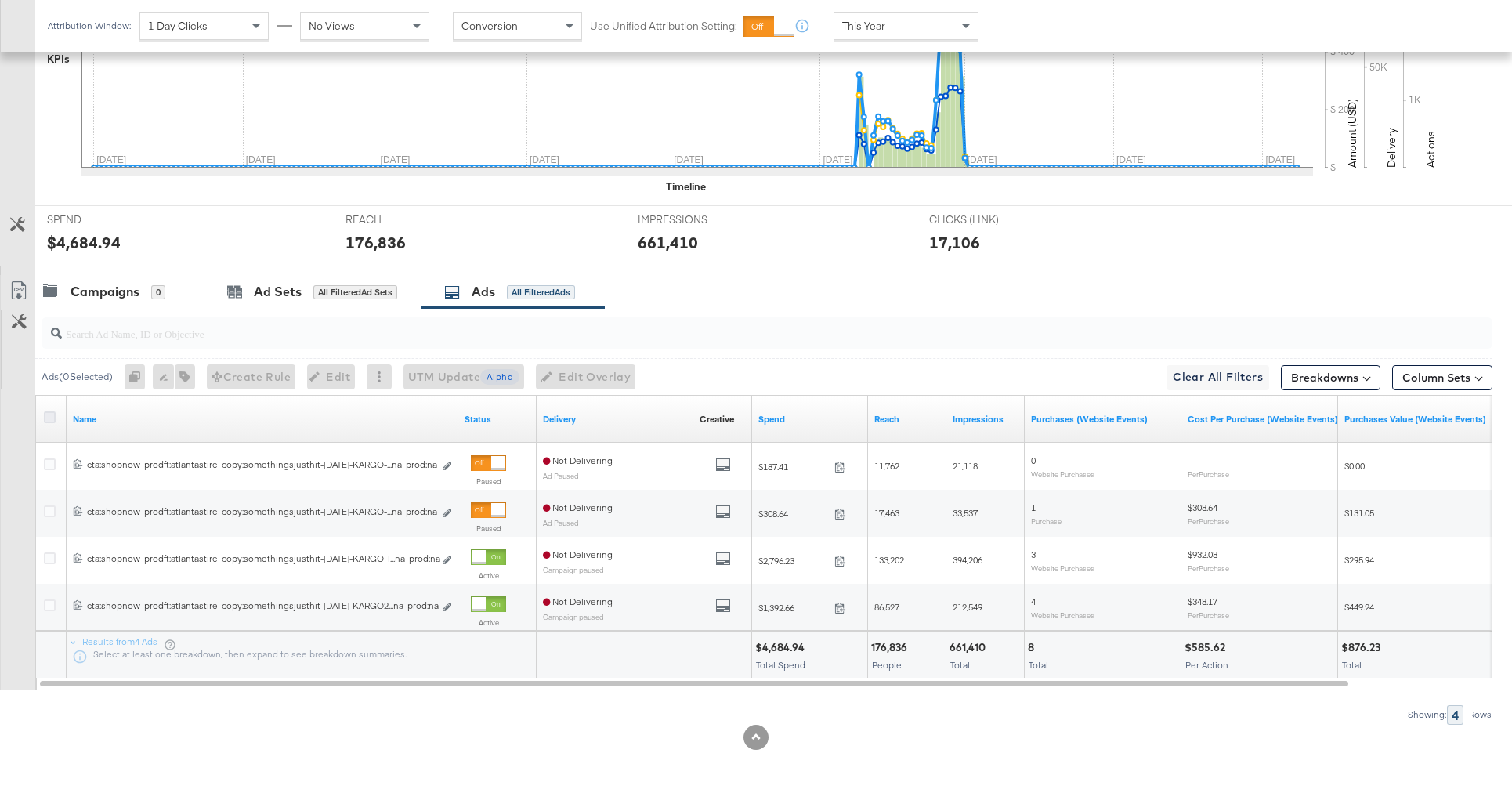
click at [50, 415] on icon at bounding box center [49, 417] width 12 height 12
click at [0, 0] on input "checkbox" at bounding box center [0, 0] width 0 height 0
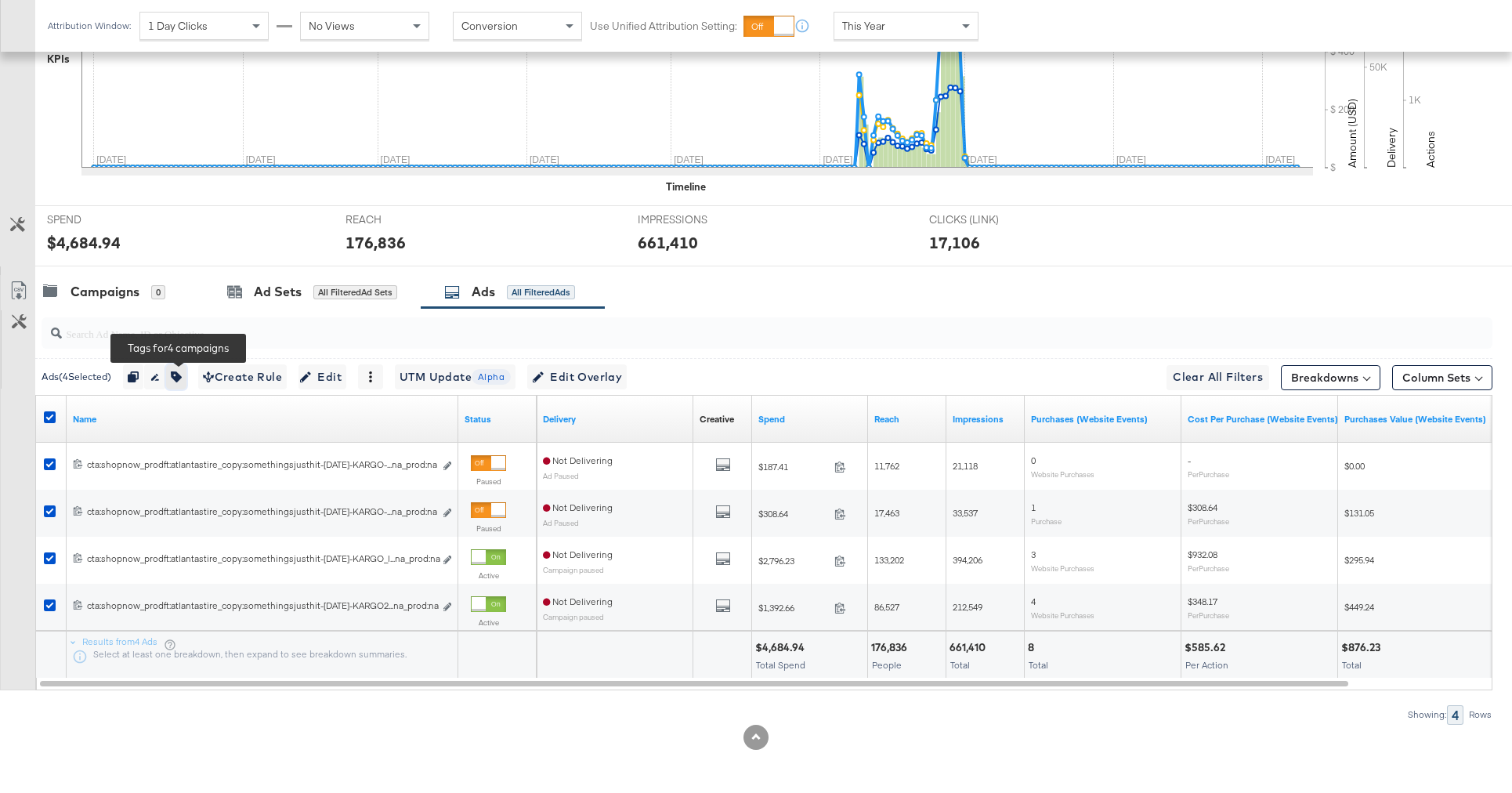
click at [180, 381] on icon "button" at bounding box center [176, 377] width 11 height 11
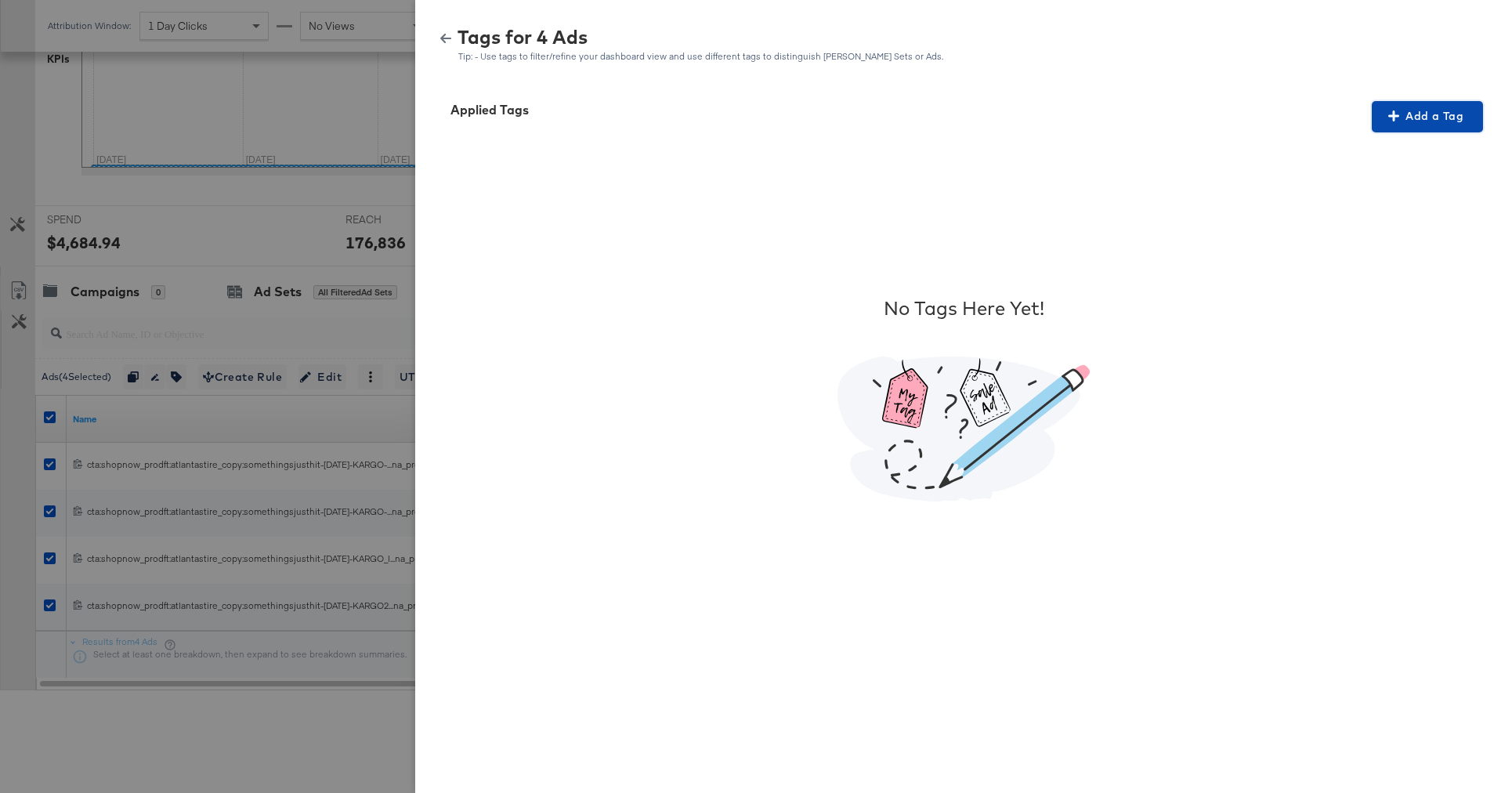
click at [1427, 102] on button "Add a Tag" at bounding box center [1428, 116] width 111 height 31
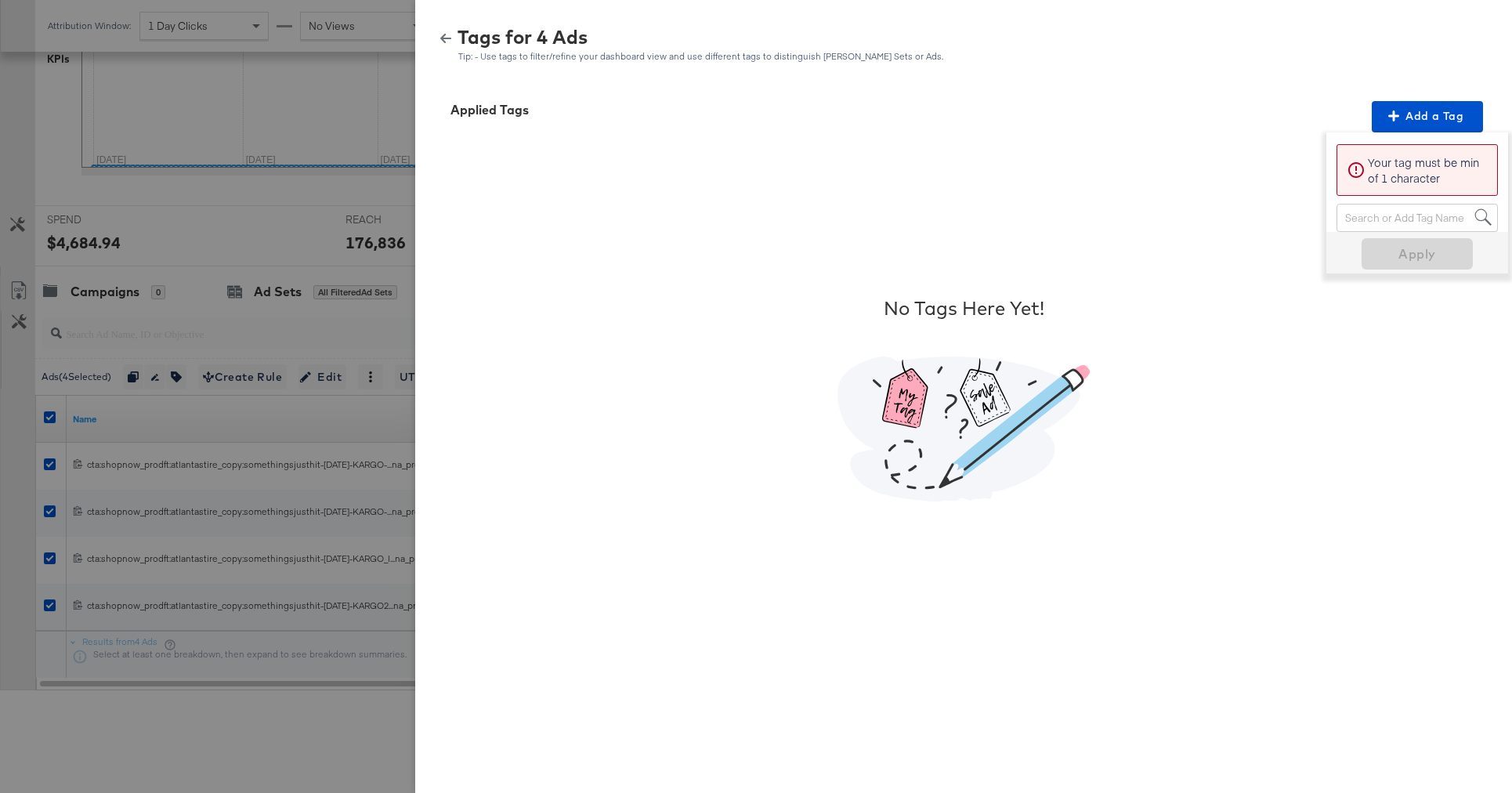
click at [1376, 219] on div "Search or Add Tag Name" at bounding box center [1418, 218] width 160 height 27
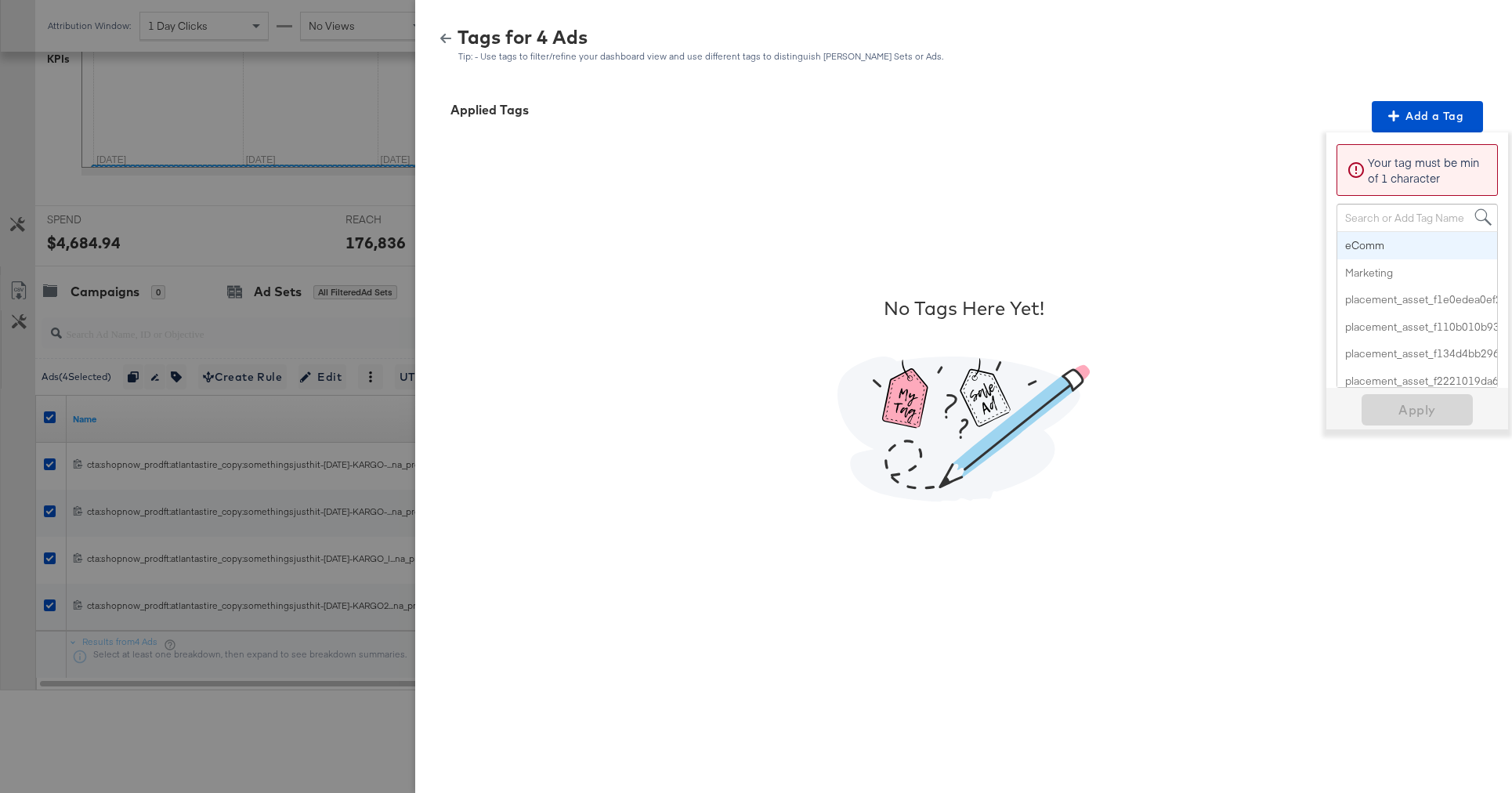
paste input "Multi-Image"
type input "Multi-Image"
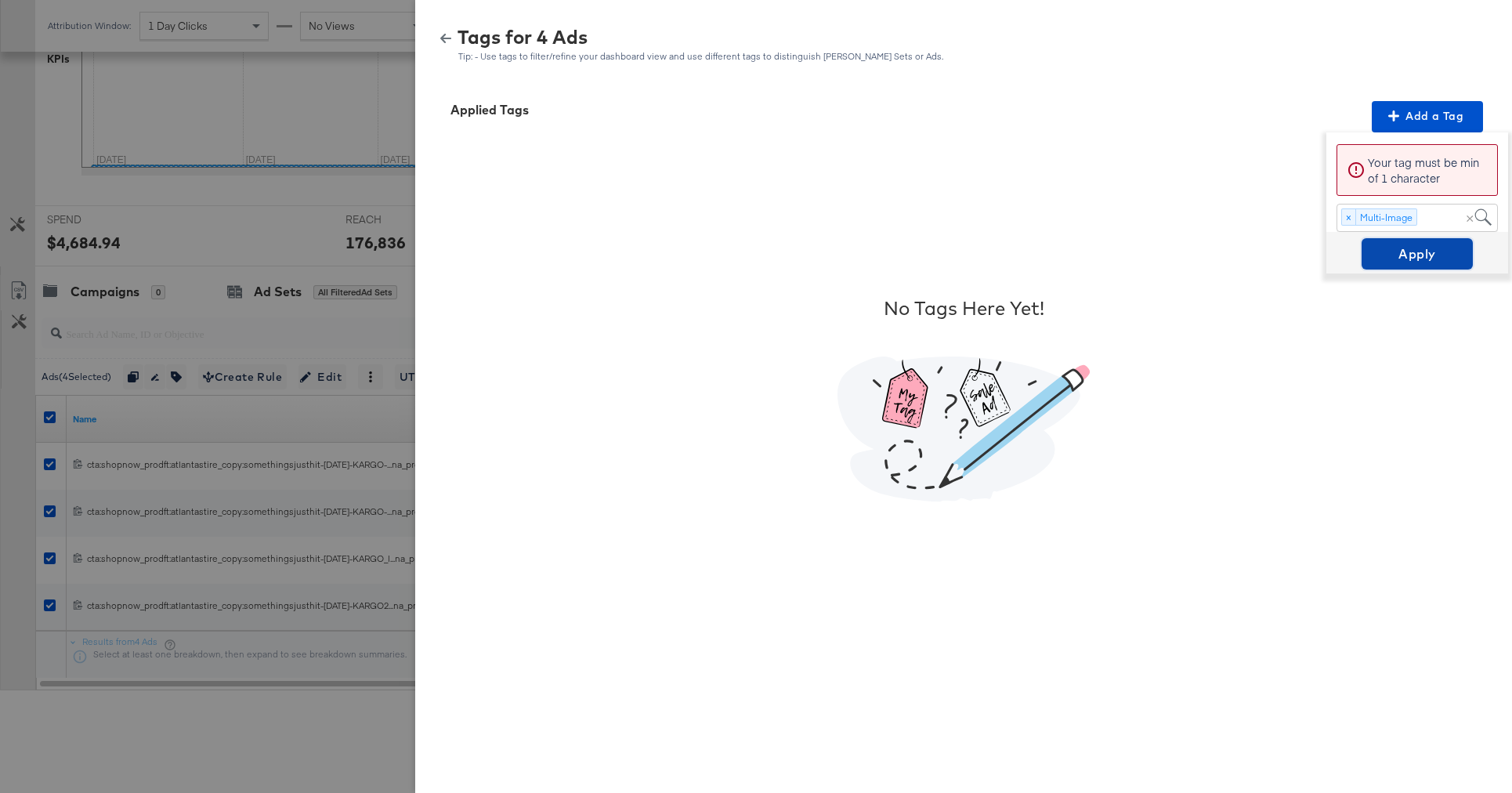
click at [1407, 261] on span "Apply" at bounding box center [1418, 254] width 99 height 22
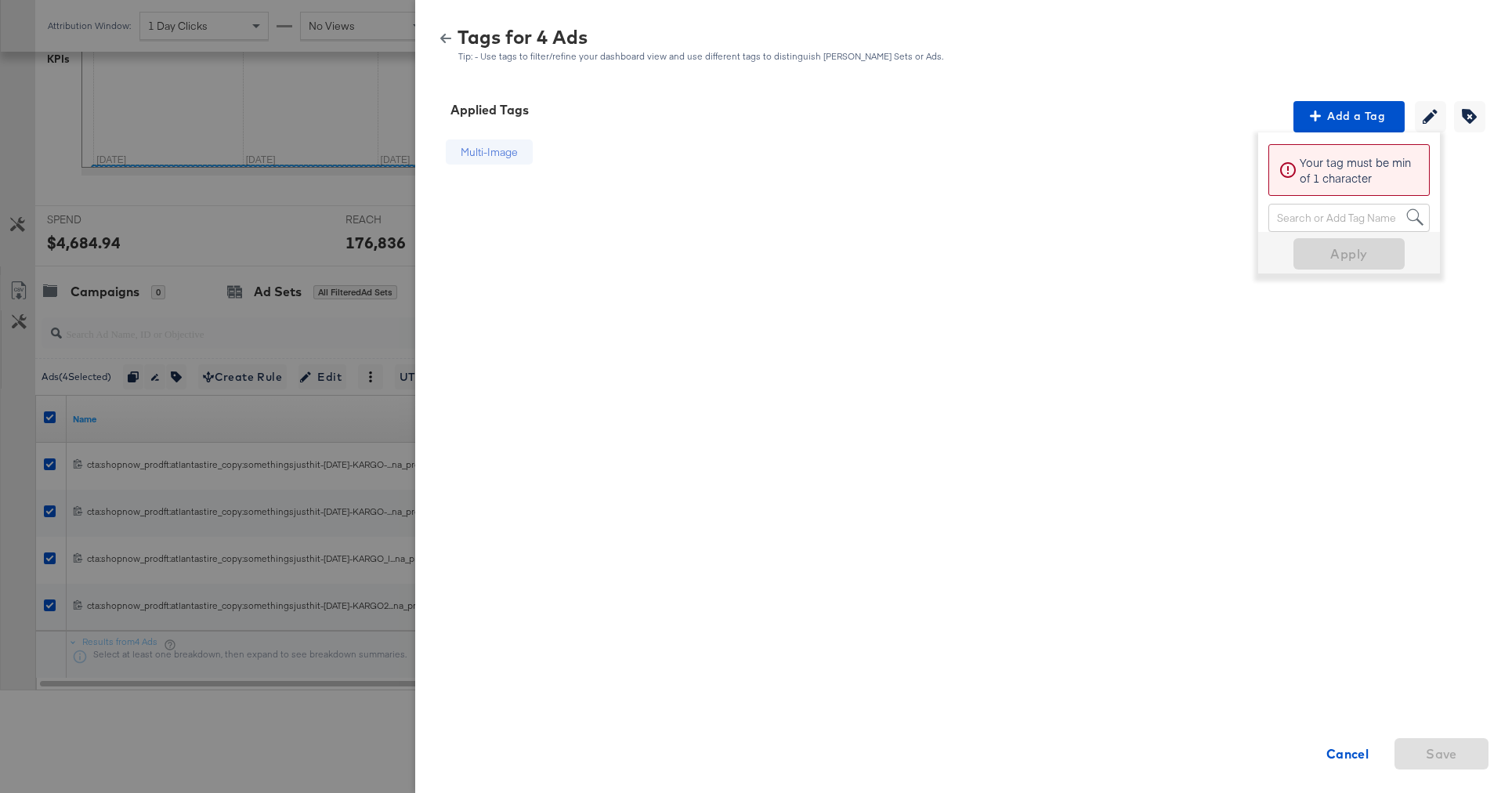
click at [441, 40] on icon "button" at bounding box center [446, 39] width 11 height 11
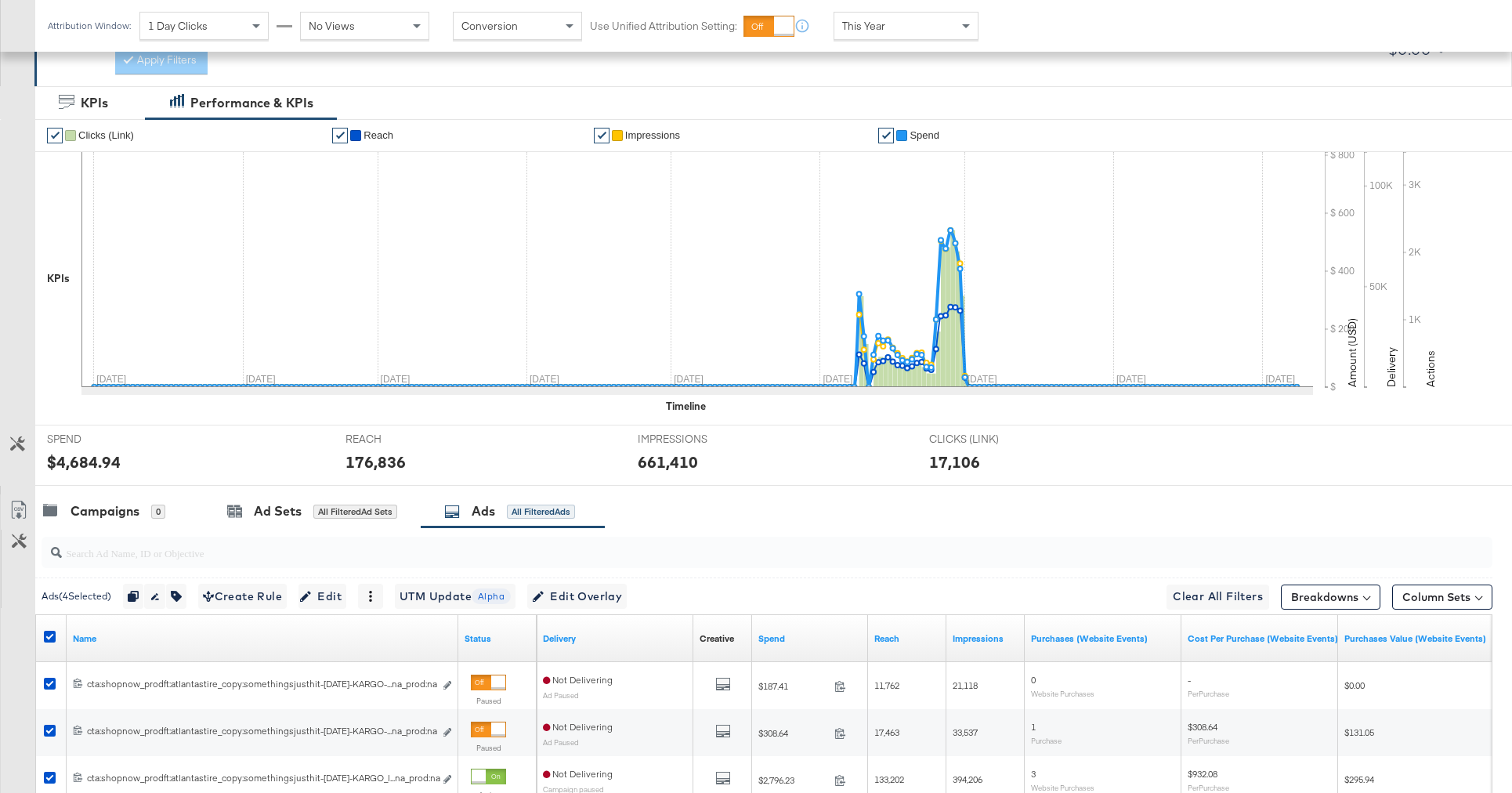
scroll to position [259, 0]
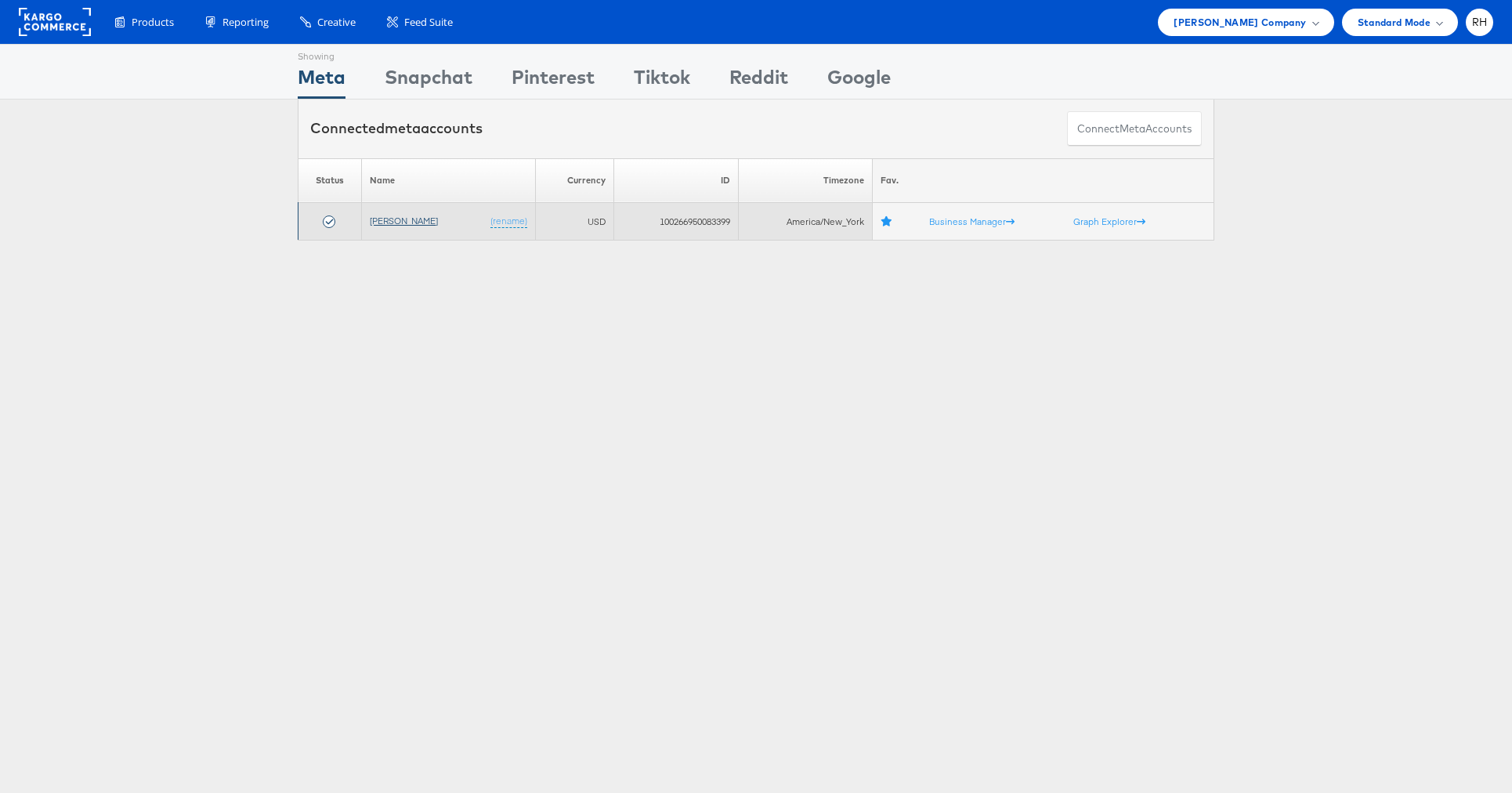
click at [402, 219] on link "[PERSON_NAME]" at bounding box center [404, 220] width 68 height 12
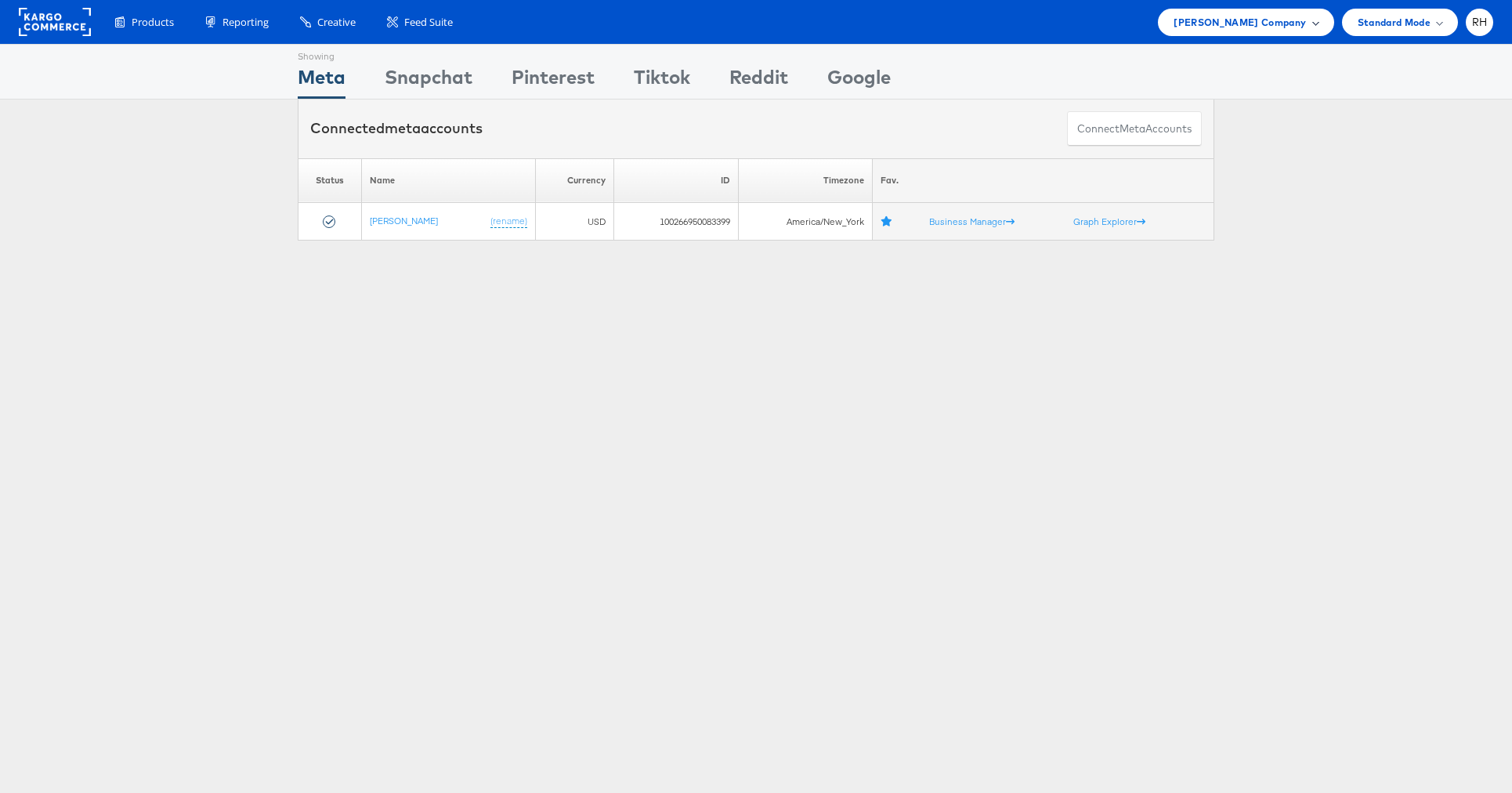
click at [1289, 25] on span "[PERSON_NAME] Company" at bounding box center [1239, 22] width 132 height 16
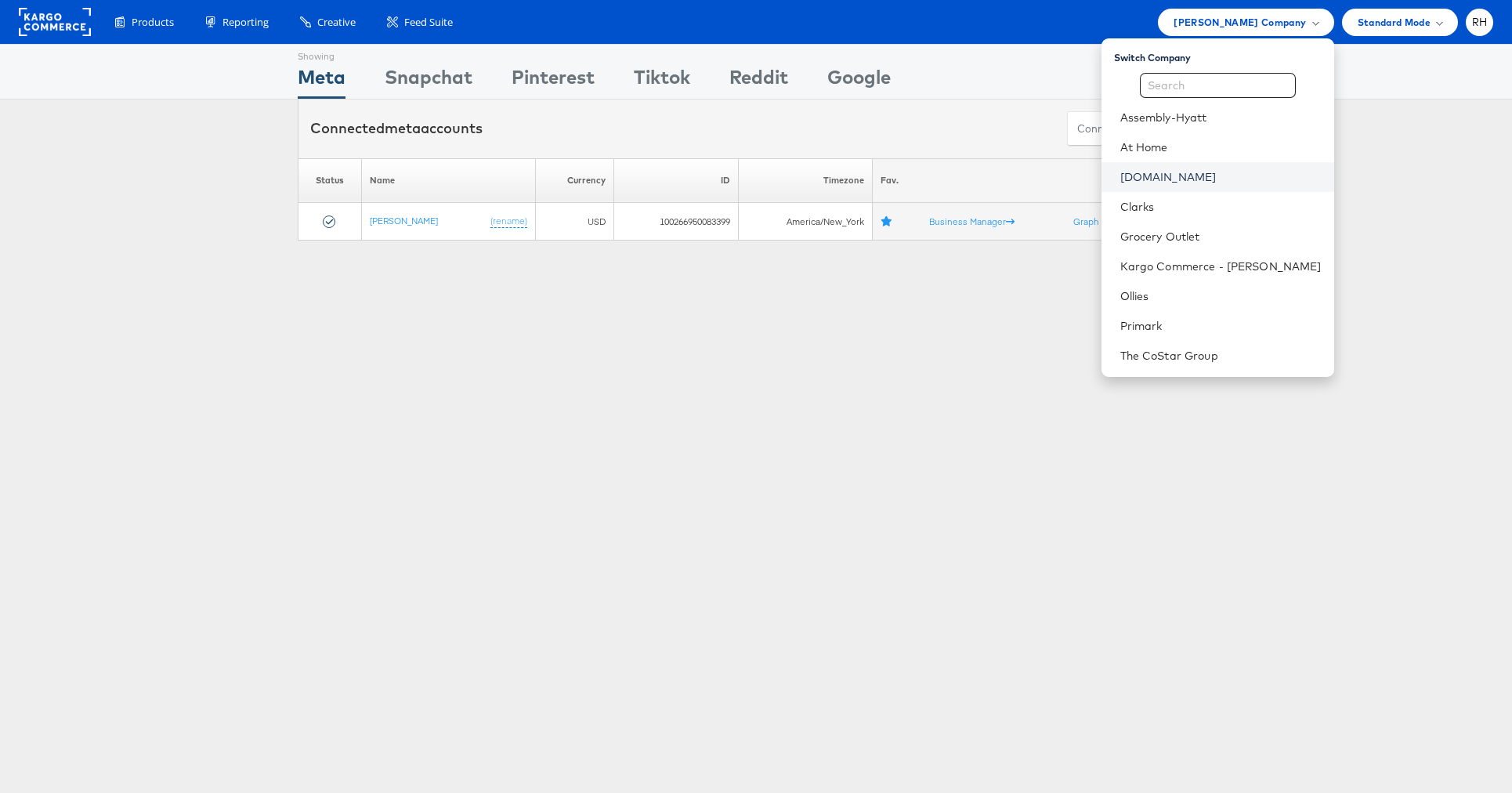
click at [1248, 176] on link "[DOMAIN_NAME]" at bounding box center [1221, 176] width 201 height 15
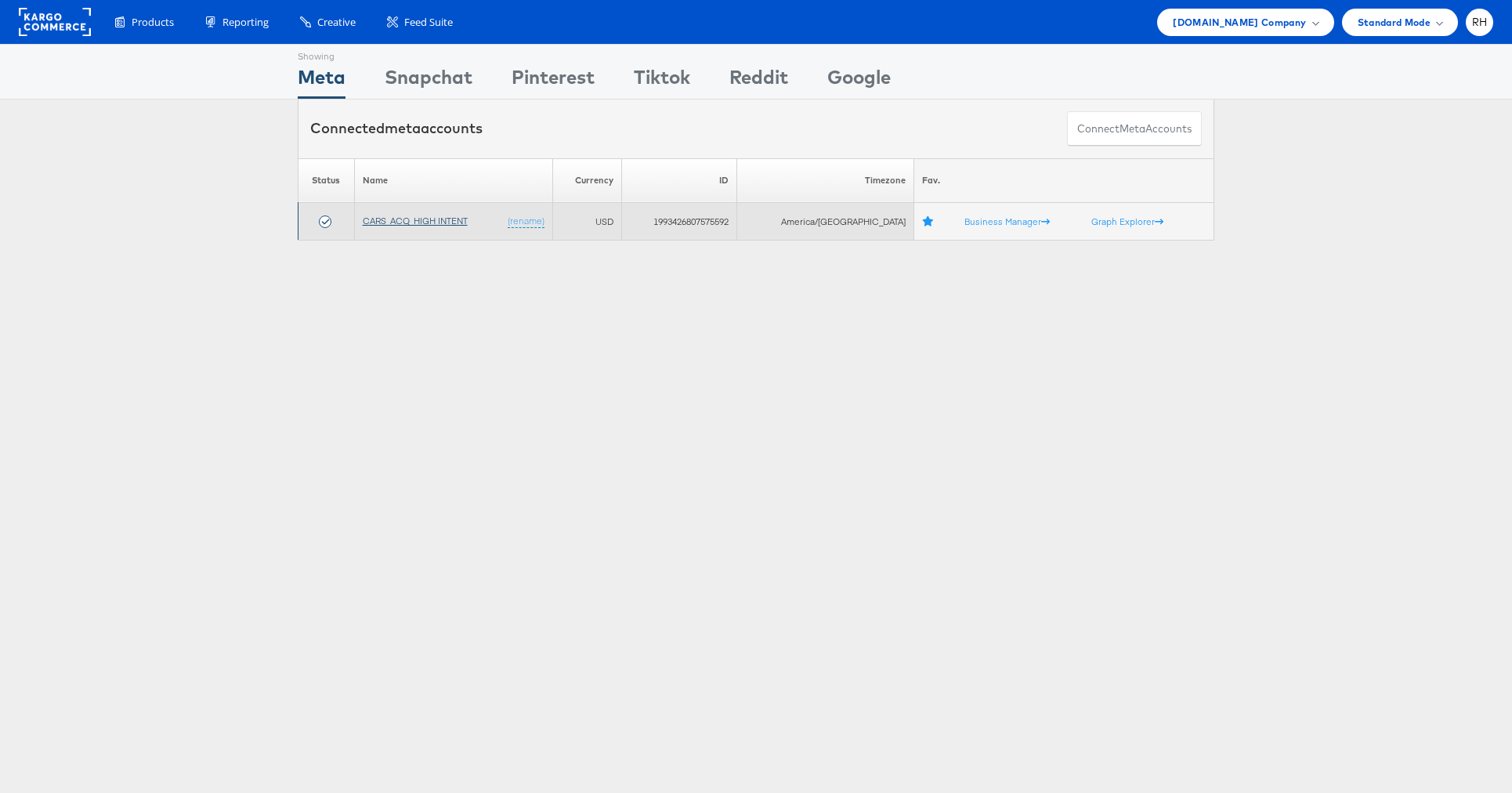
click at [384, 217] on link "CARS_ACQ_HIGH INTENT" at bounding box center [414, 220] width 105 height 12
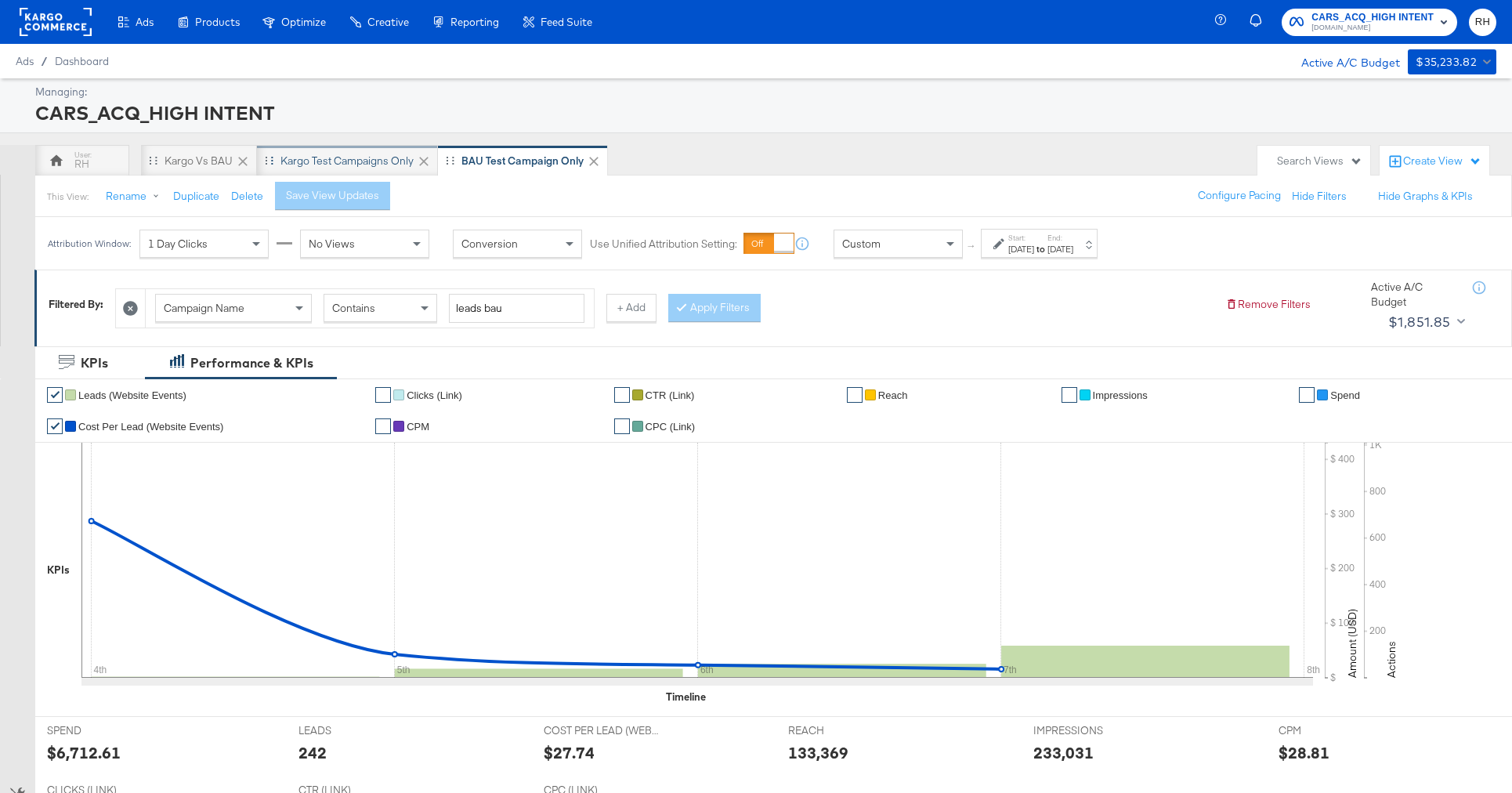
click at [372, 154] on div "Kargo test campaigns only" at bounding box center [347, 161] width 133 height 15
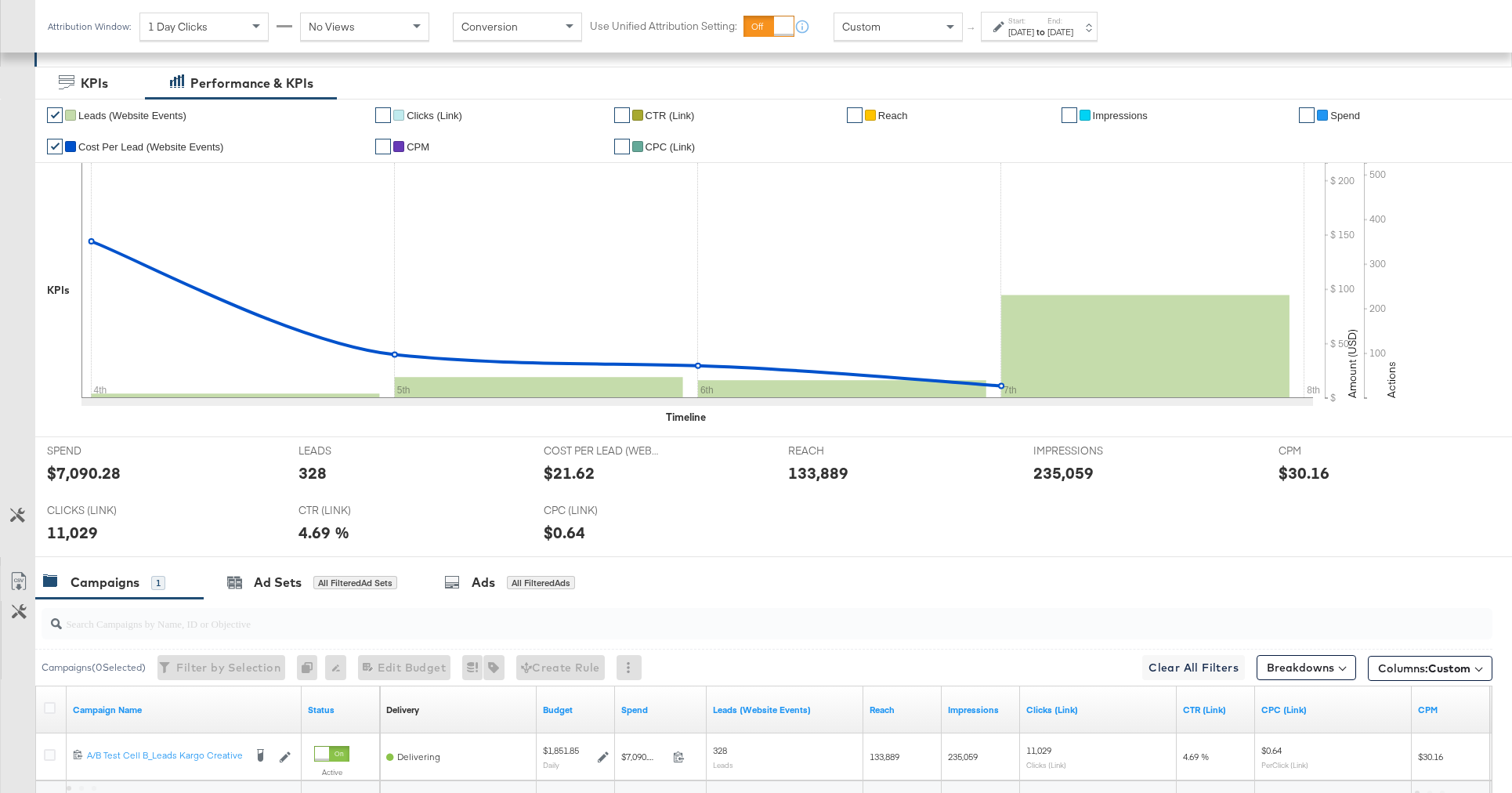
scroll to position [281, 0]
click at [535, 583] on div "All Filtered Ads" at bounding box center [541, 583] width 68 height 14
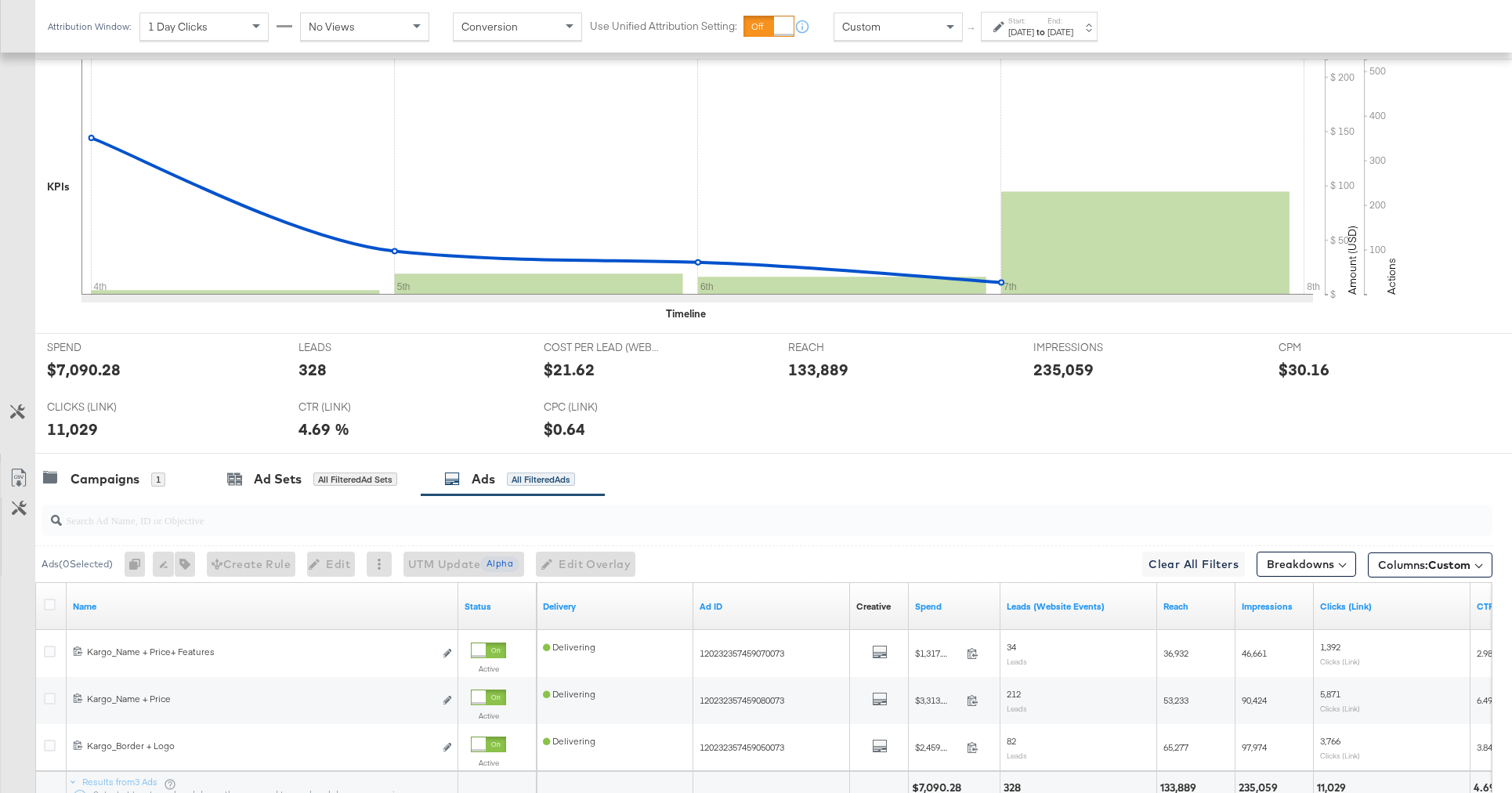
scroll to position [488, 0]
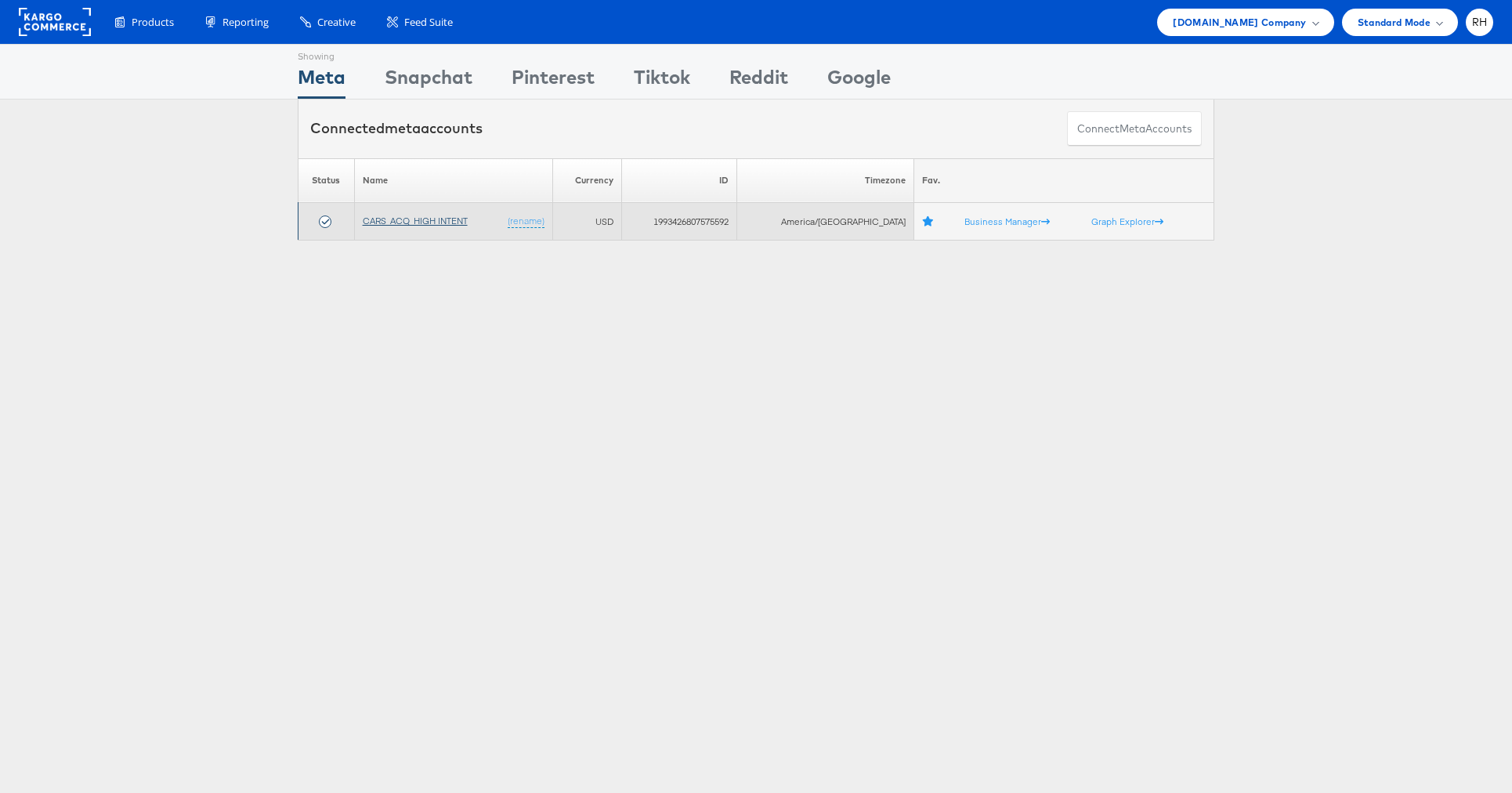
click at [375, 222] on link "CARS_ACQ_HIGH INTENT" at bounding box center [414, 220] width 105 height 12
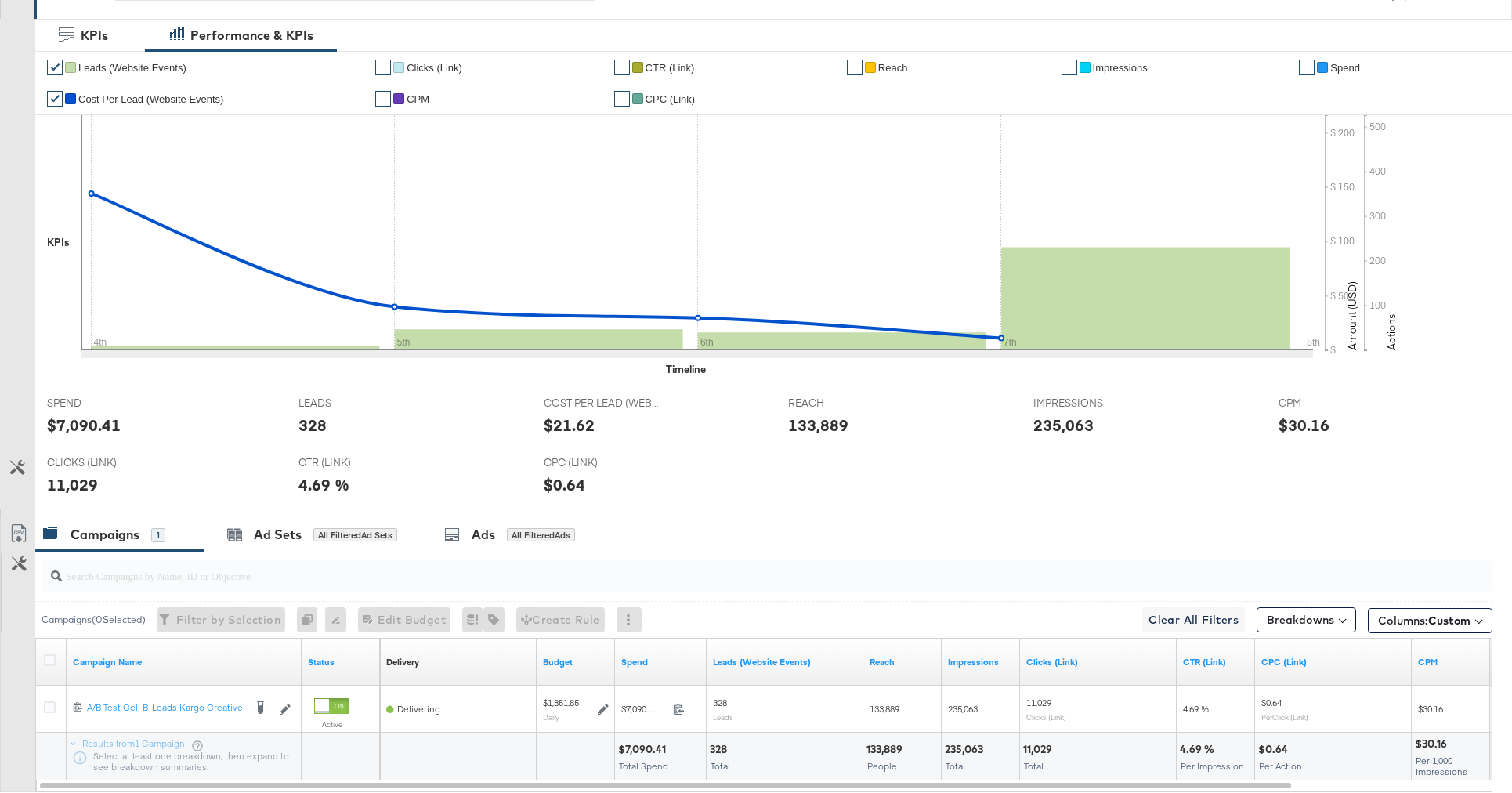
scroll to position [418, 0]
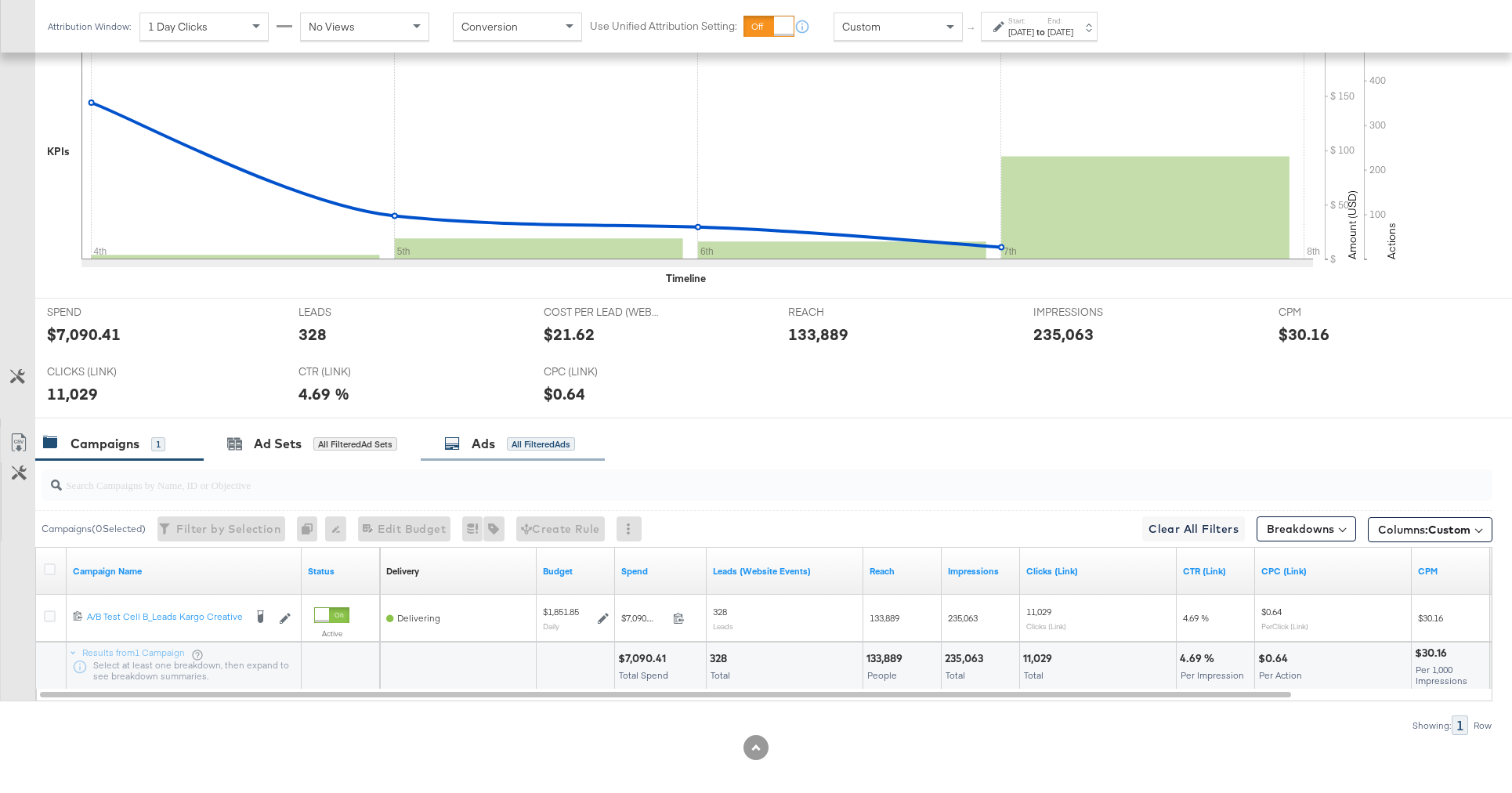
click at [524, 448] on div "All Filtered Ads" at bounding box center [541, 444] width 68 height 14
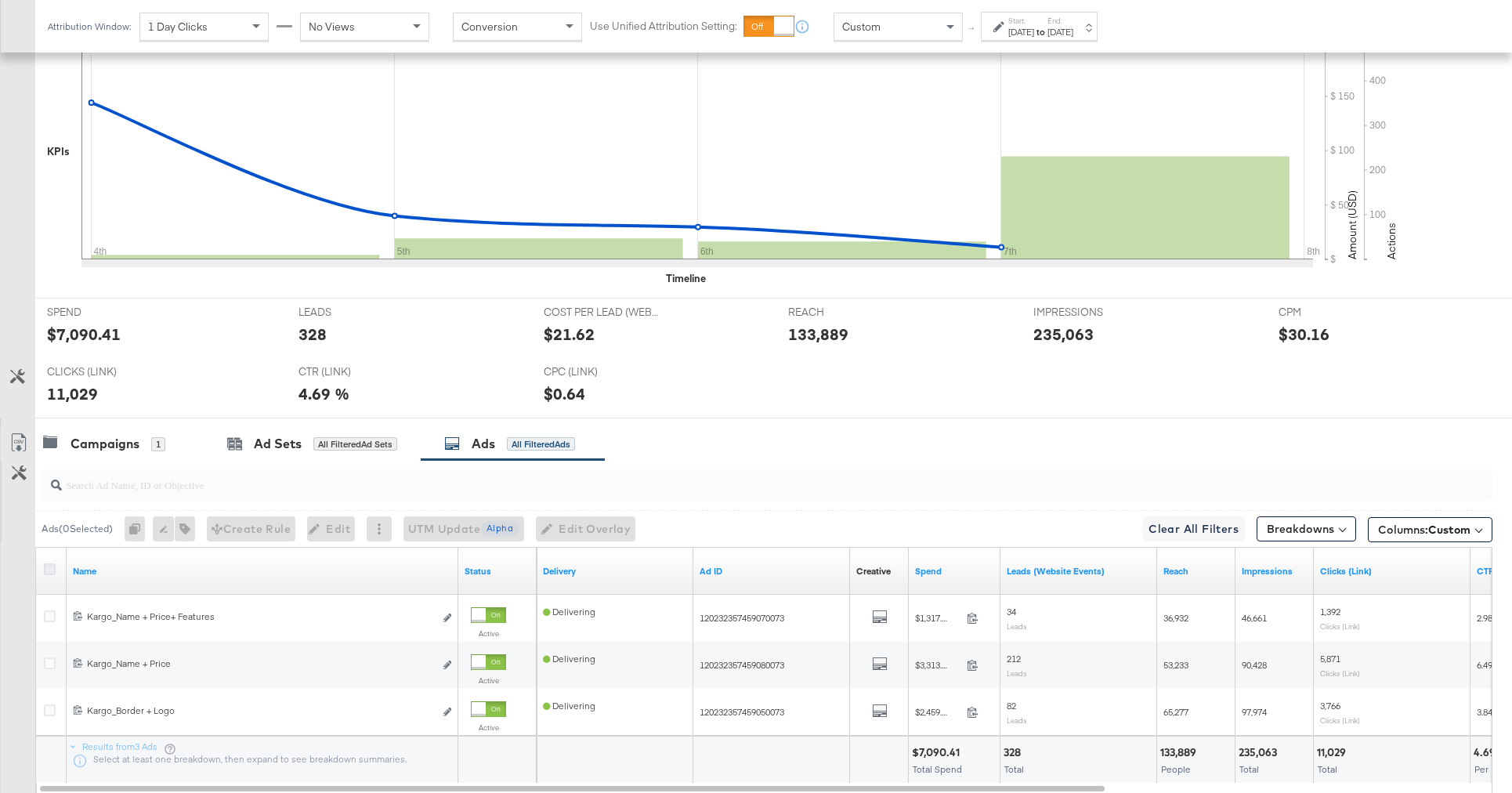
click at [54, 570] on icon at bounding box center [49, 569] width 12 height 12
click at [0, 0] on input "checkbox" at bounding box center [0, 0] width 0 height 0
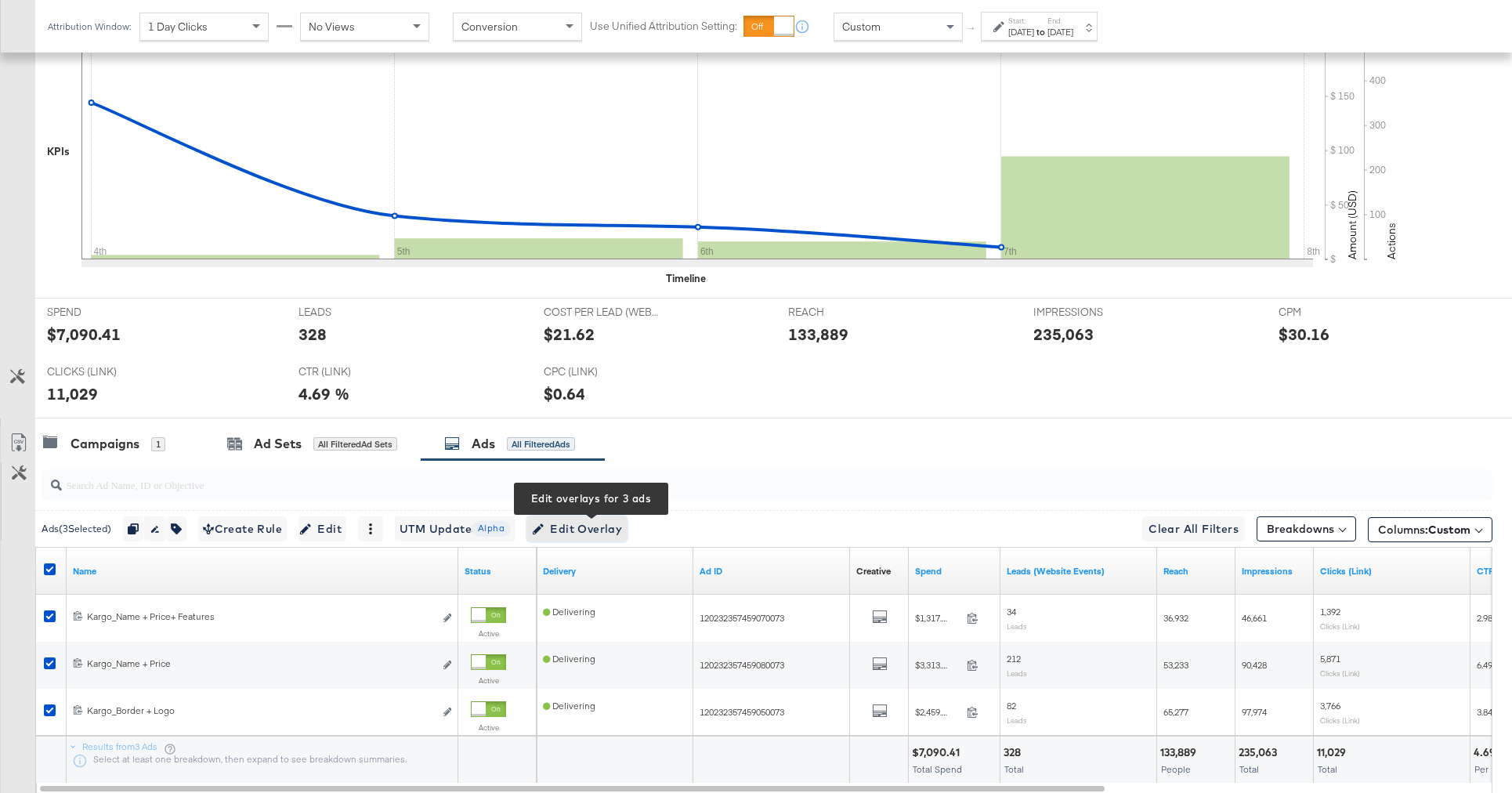
click at [573, 527] on span "Edit Overlay Edit overlays for 3 ads" at bounding box center [577, 530] width 90 height 20
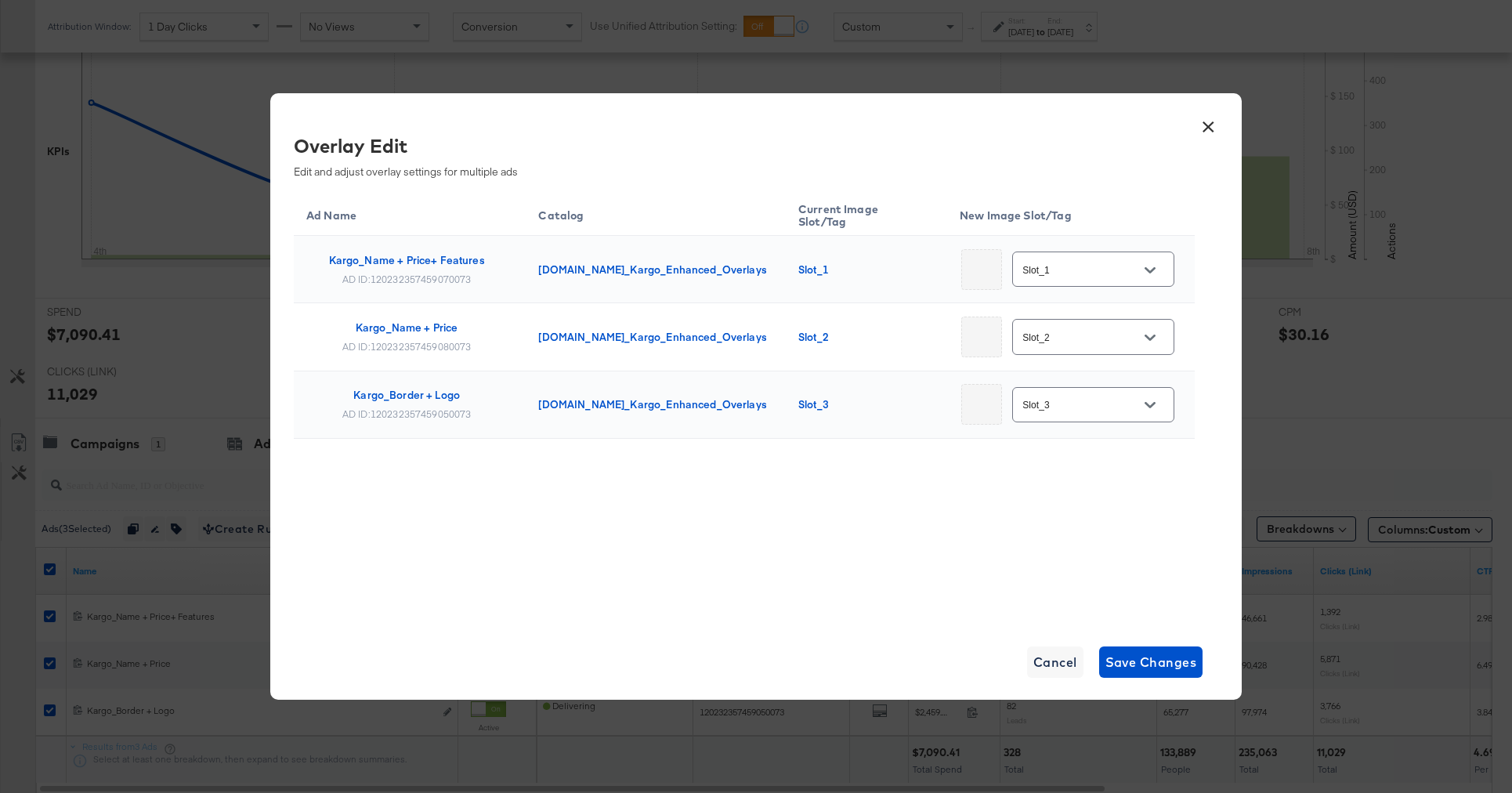
click at [1201, 124] on button "×" at bounding box center [1207, 122] width 28 height 28
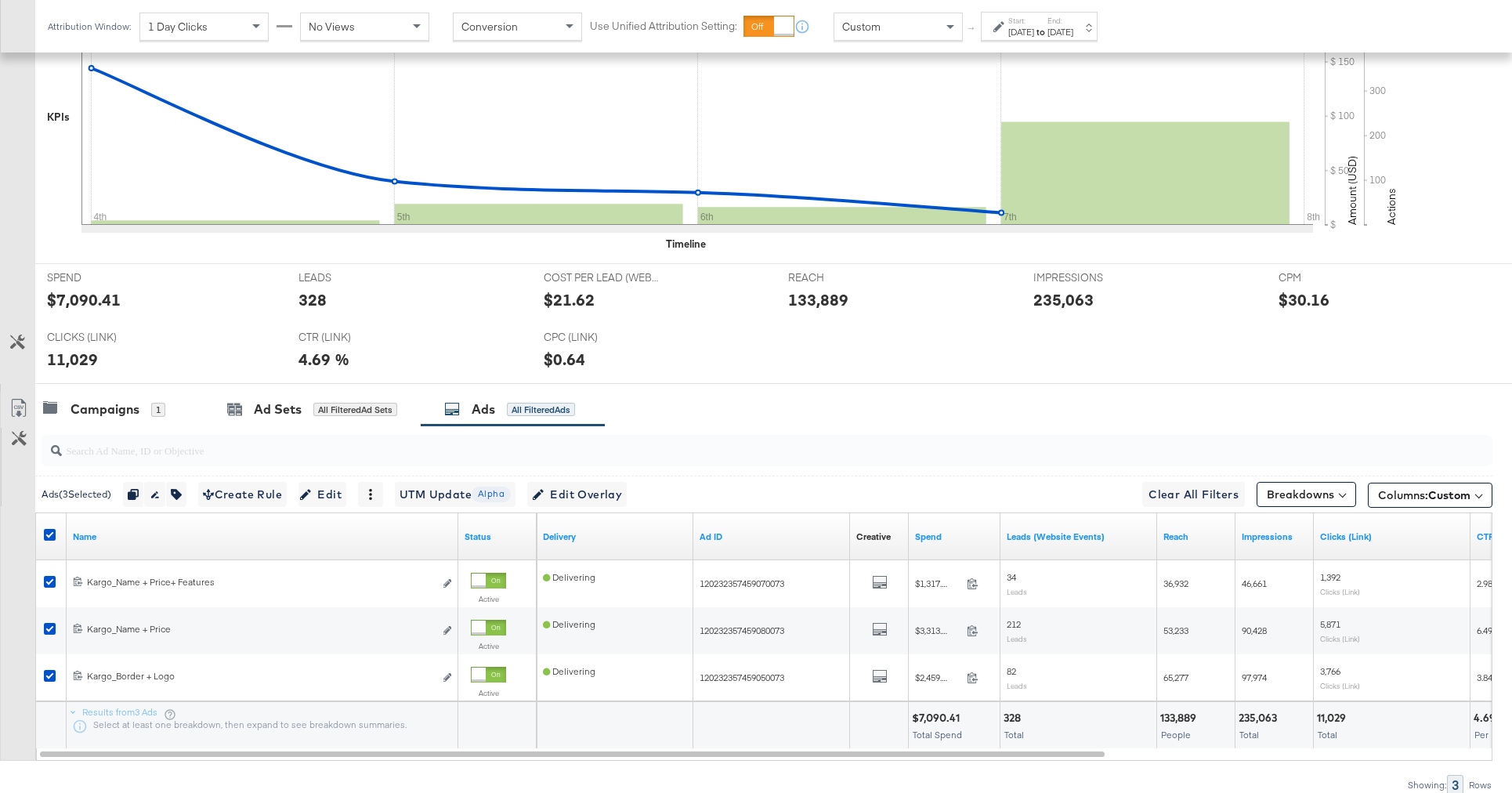
scroll to position [448, 0]
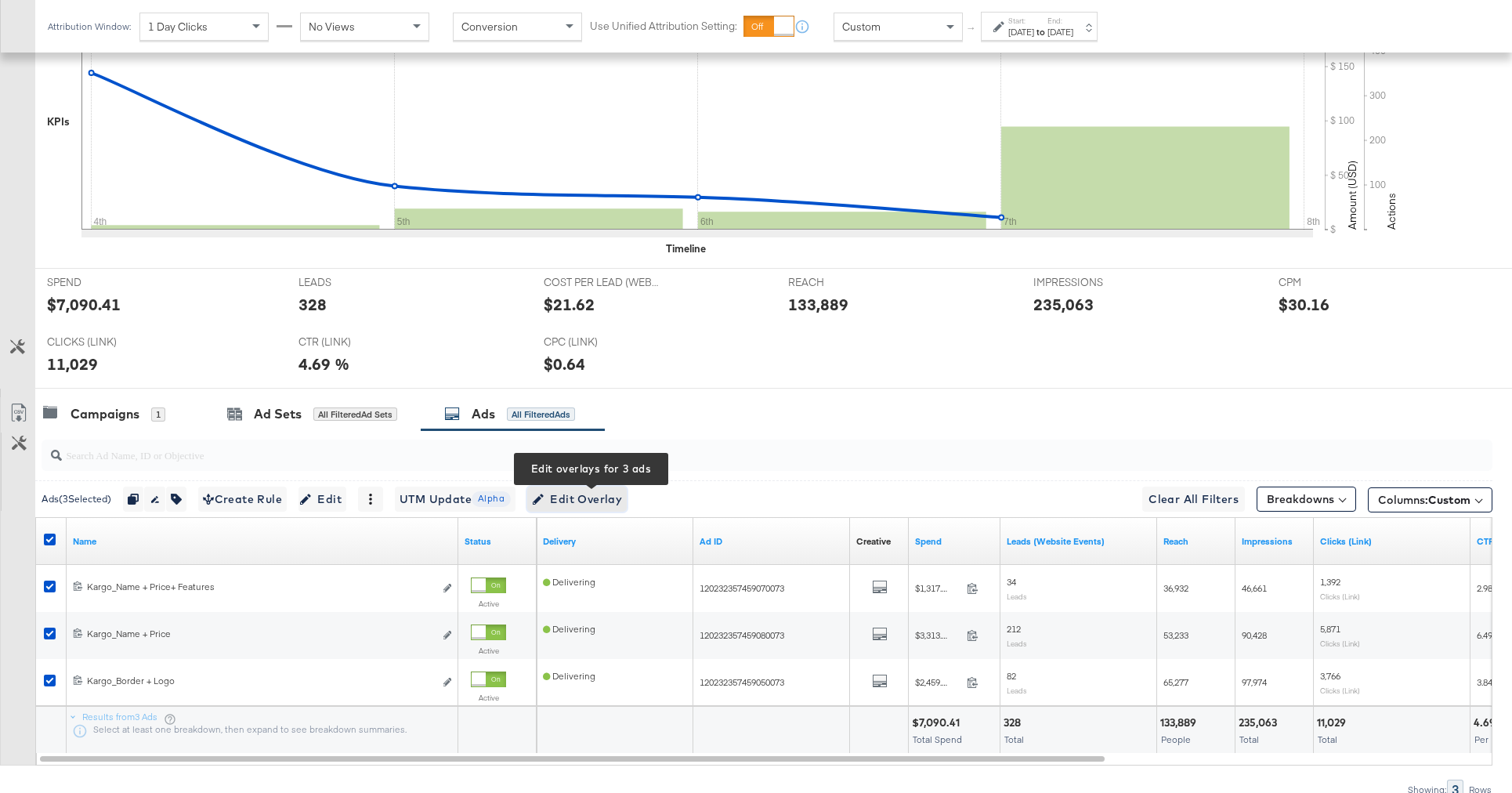
click at [573, 503] on span "Edit Overlay Edit overlays for 3 ads" at bounding box center [577, 500] width 90 height 20
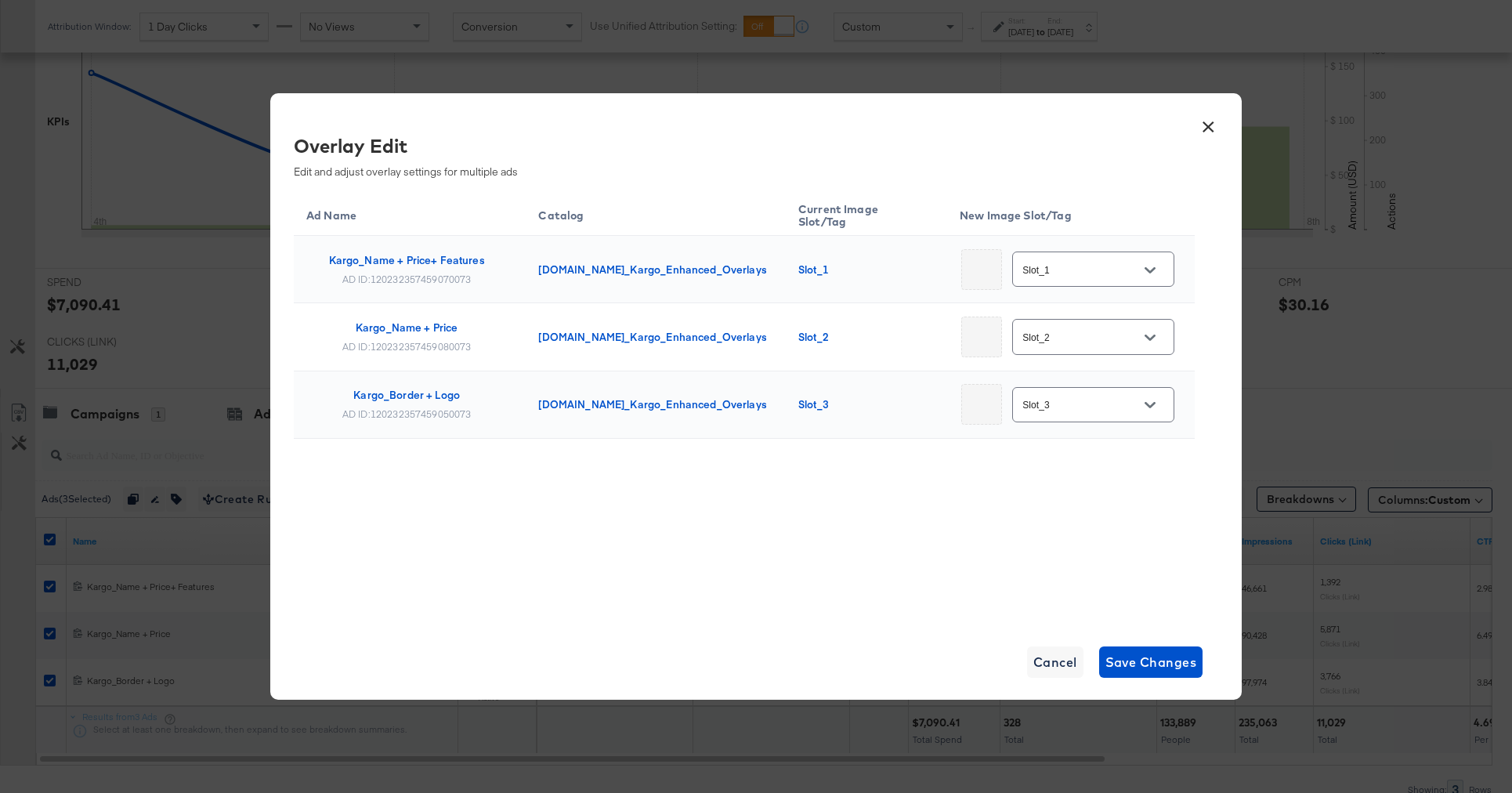
click at [1207, 125] on button "×" at bounding box center [1207, 122] width 28 height 28
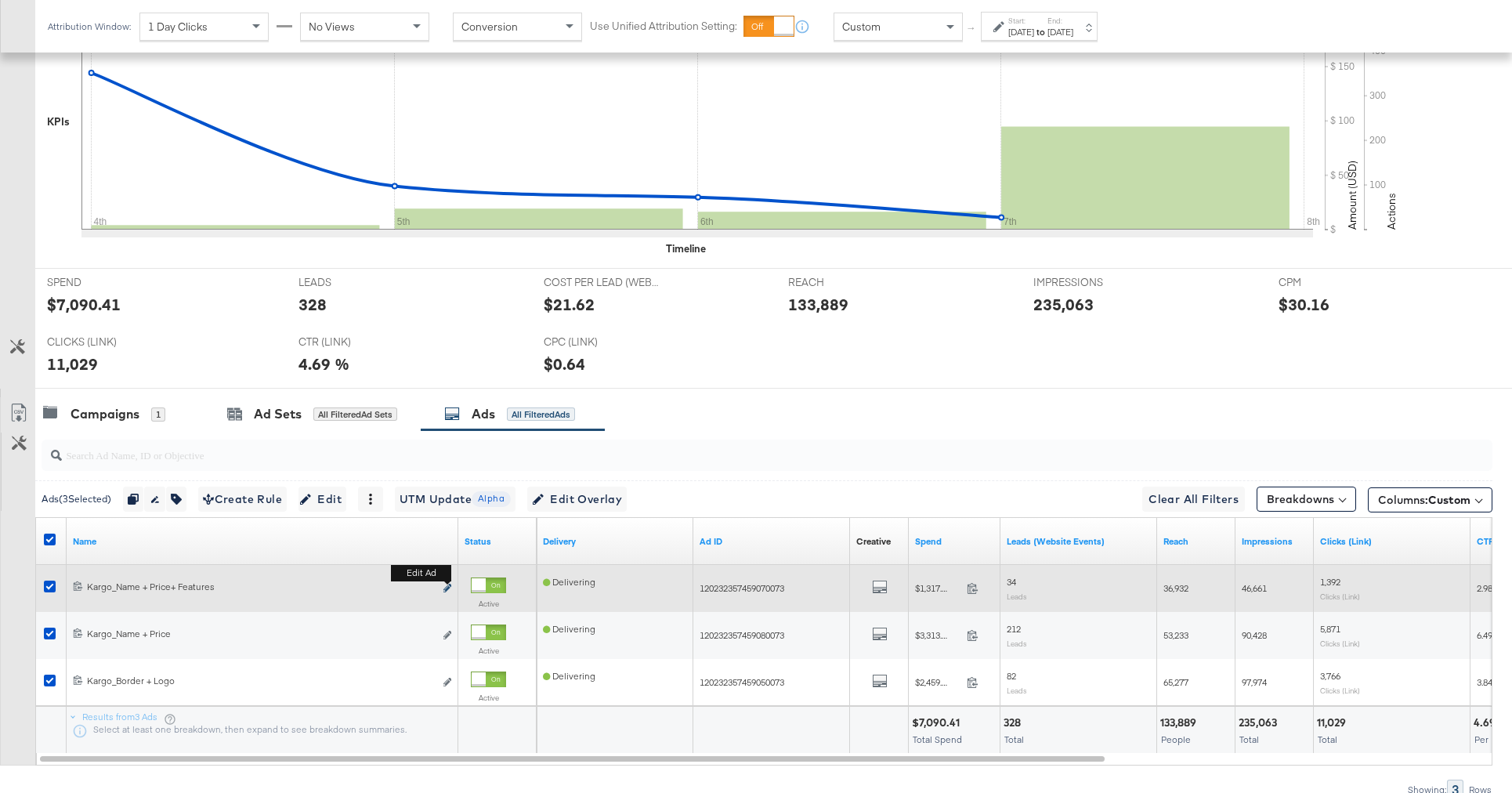
click at [446, 584] on button "Edit ad" at bounding box center [447, 589] width 9 height 16
